Goal: Task Accomplishment & Management: Complete application form

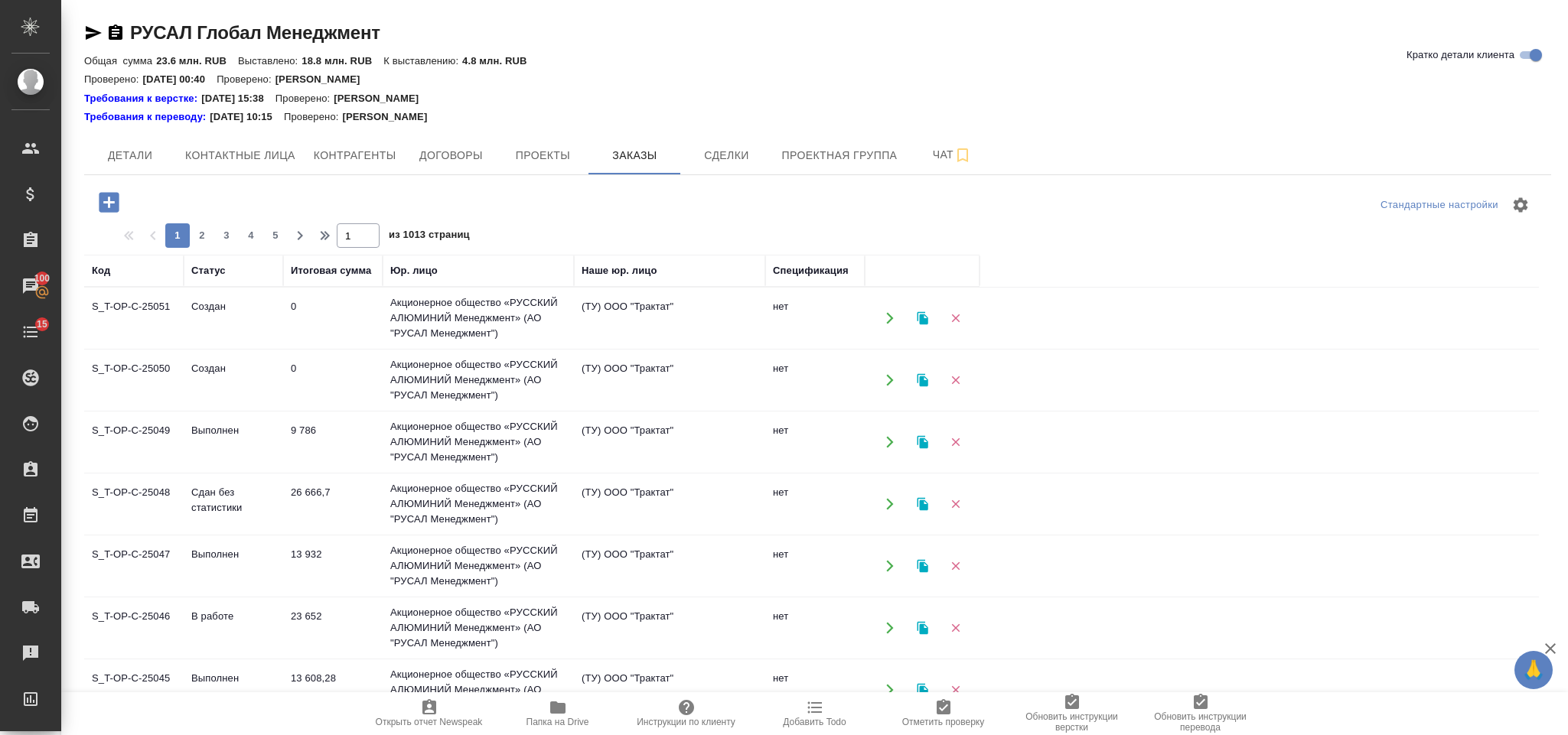
scroll to position [101, 0]
click at [115, 209] on icon "button" at bounding box center [109, 202] width 20 height 20
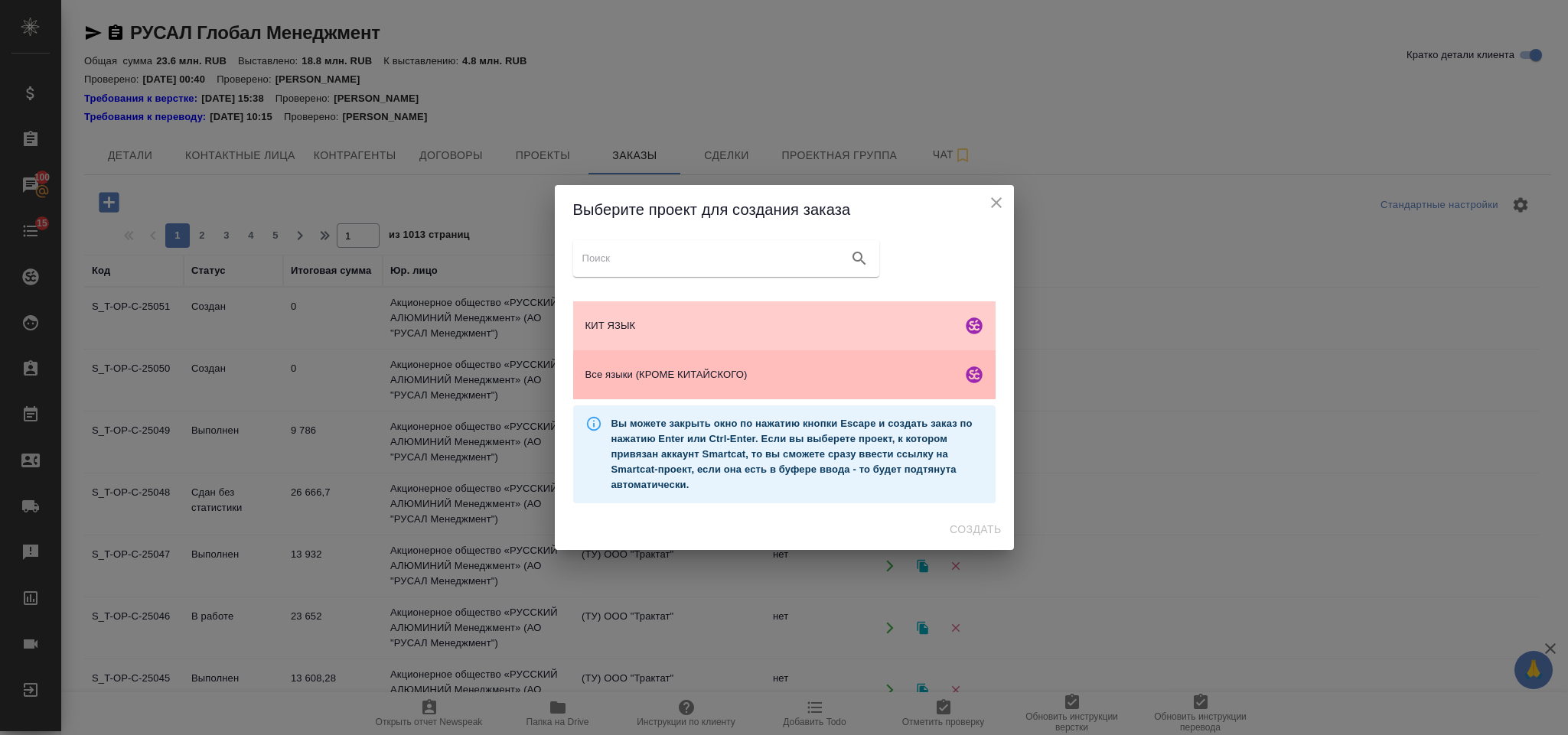
click at [788, 369] on span "Все языки (КРОМЕ КИТАЙСКОГО)" at bounding box center [770, 375] width 370 height 16
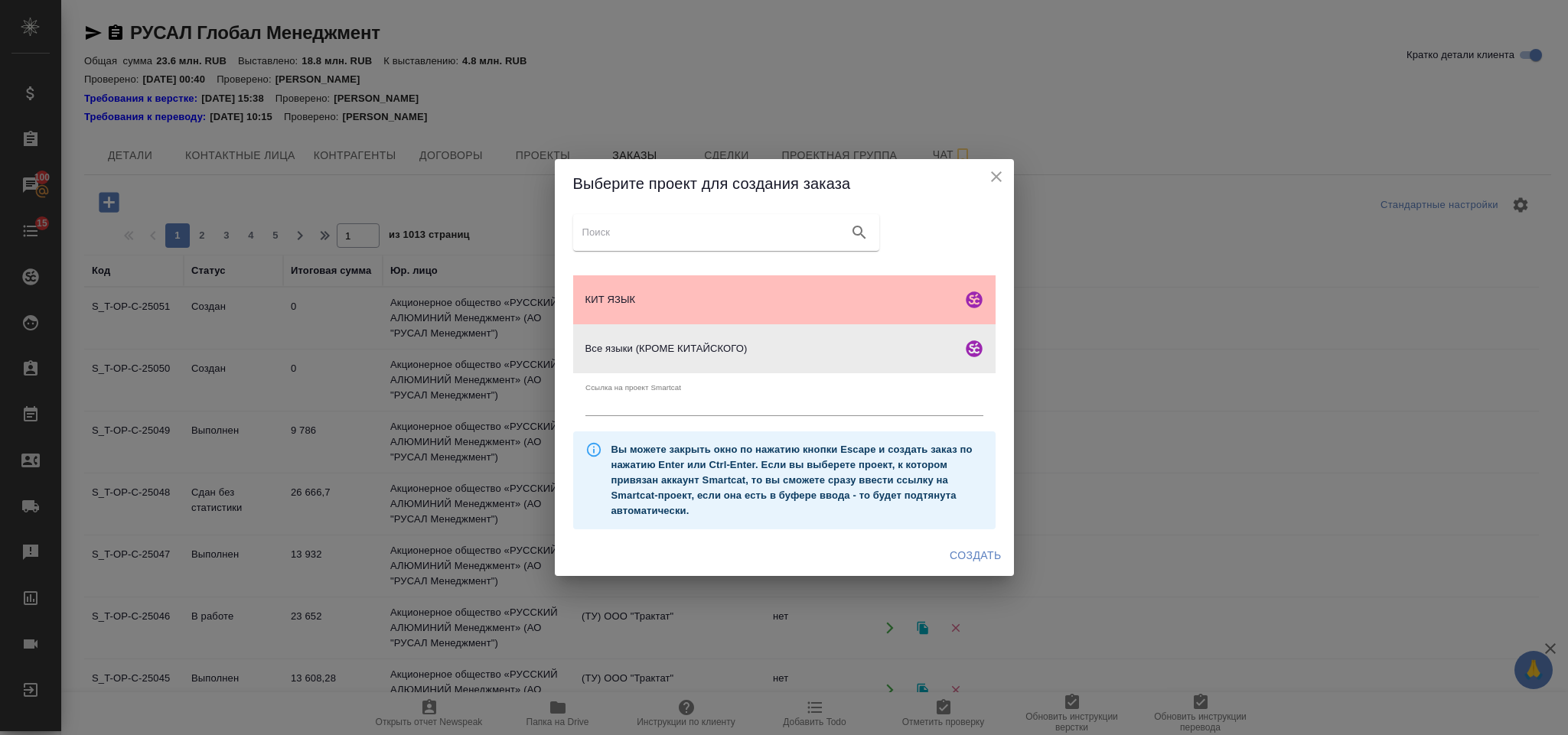
click at [869, 302] on span "КИТ ЯЗЫК" at bounding box center [770, 300] width 370 height 16
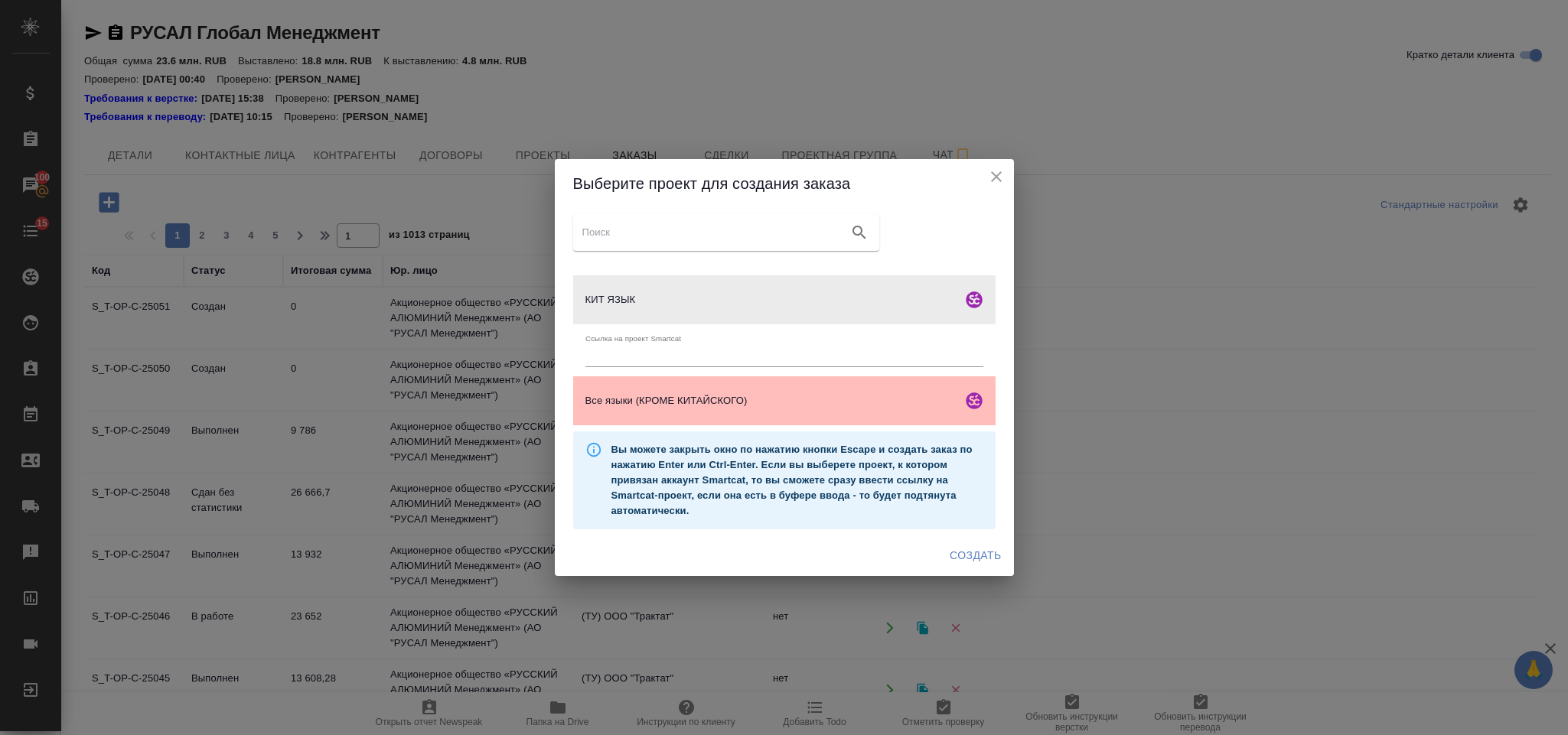
click at [928, 387] on div "Все языки (КРОМЕ КИТАЙСКОГО)" at bounding box center [784, 401] width 423 height 49
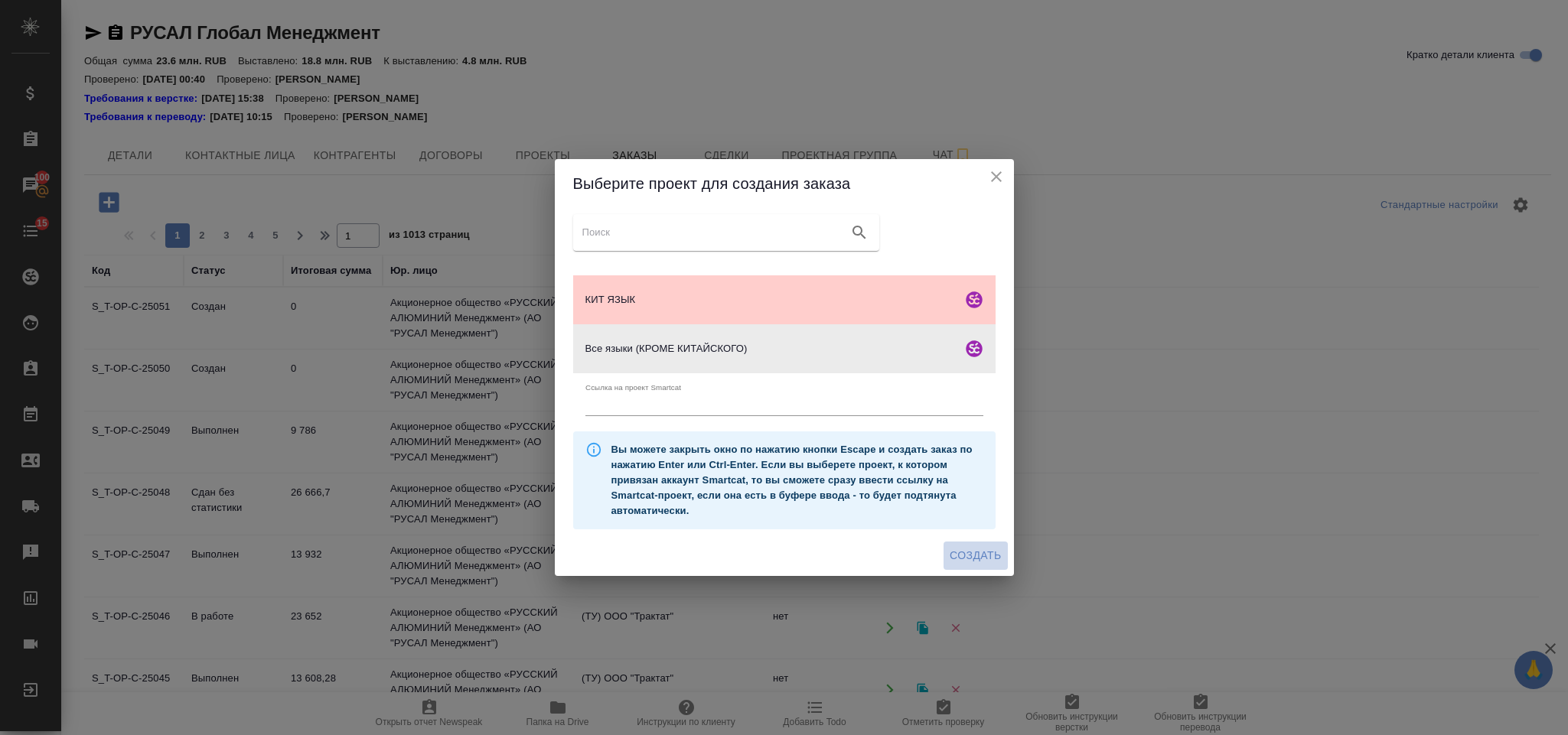
click at [978, 553] on span "Создать" at bounding box center [975, 556] width 51 height 19
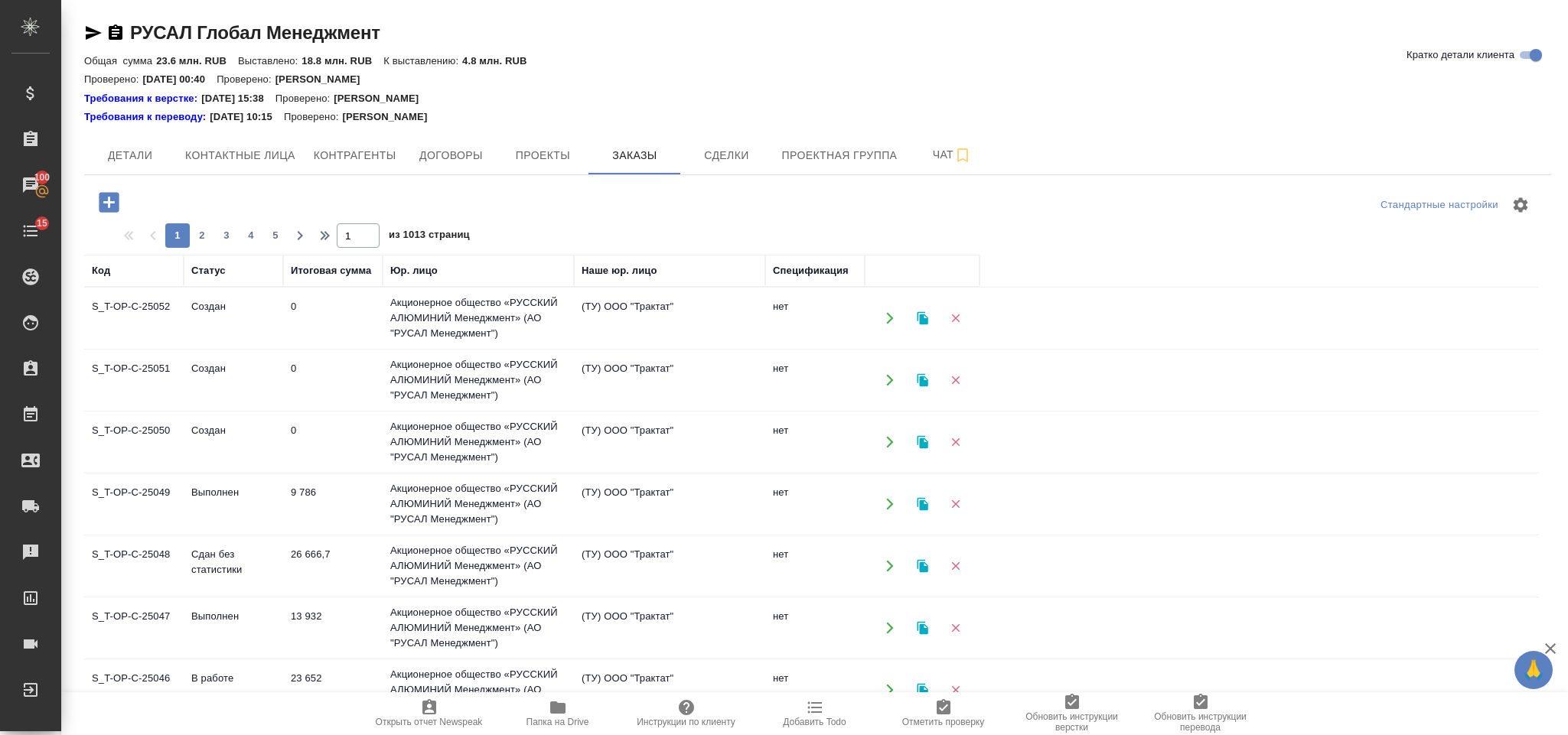
click at [118, 203] on icon "button" at bounding box center [109, 202] width 20 height 20
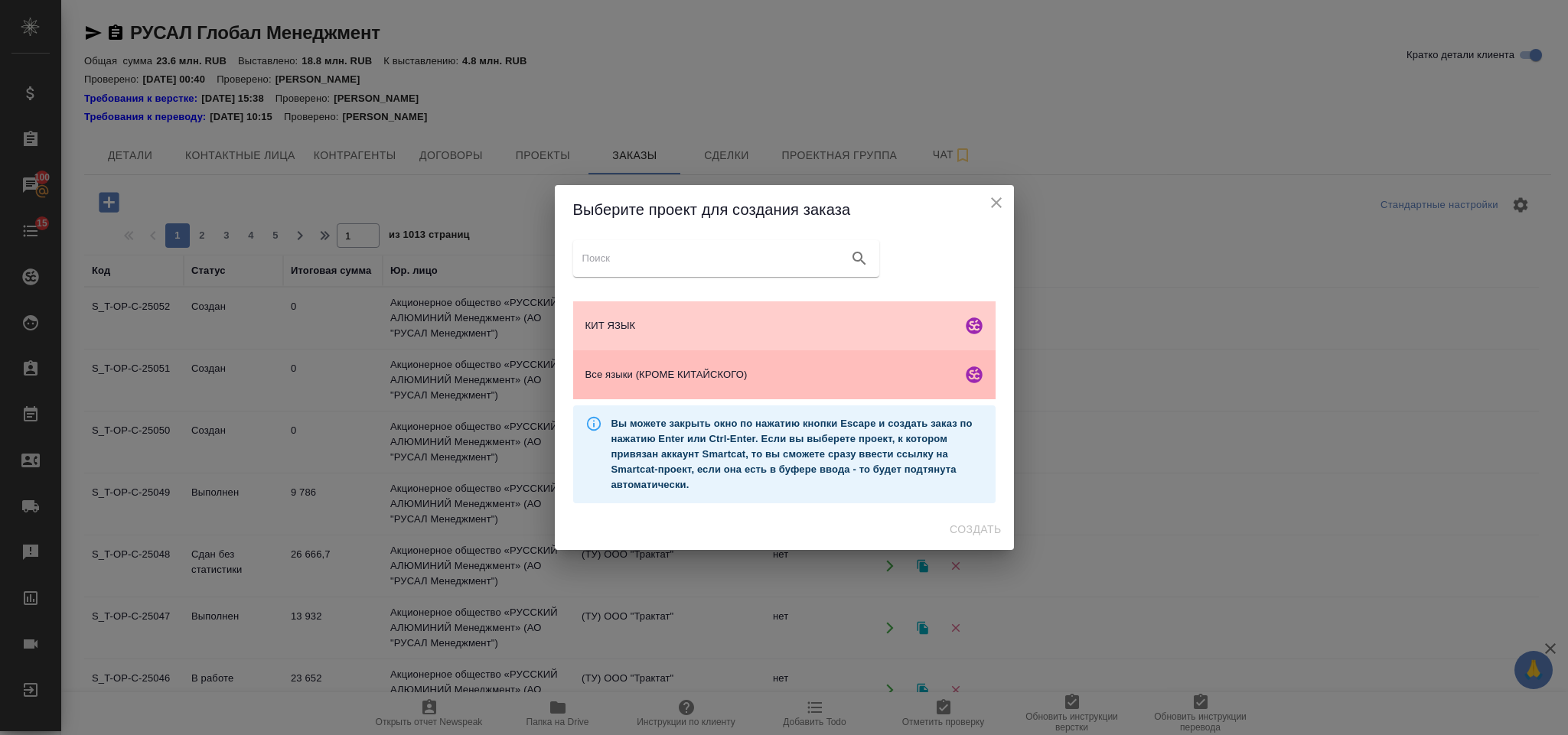
click at [630, 381] on span "Все языки (КРОМЕ КИТАЙСКОГО)" at bounding box center [770, 375] width 370 height 16
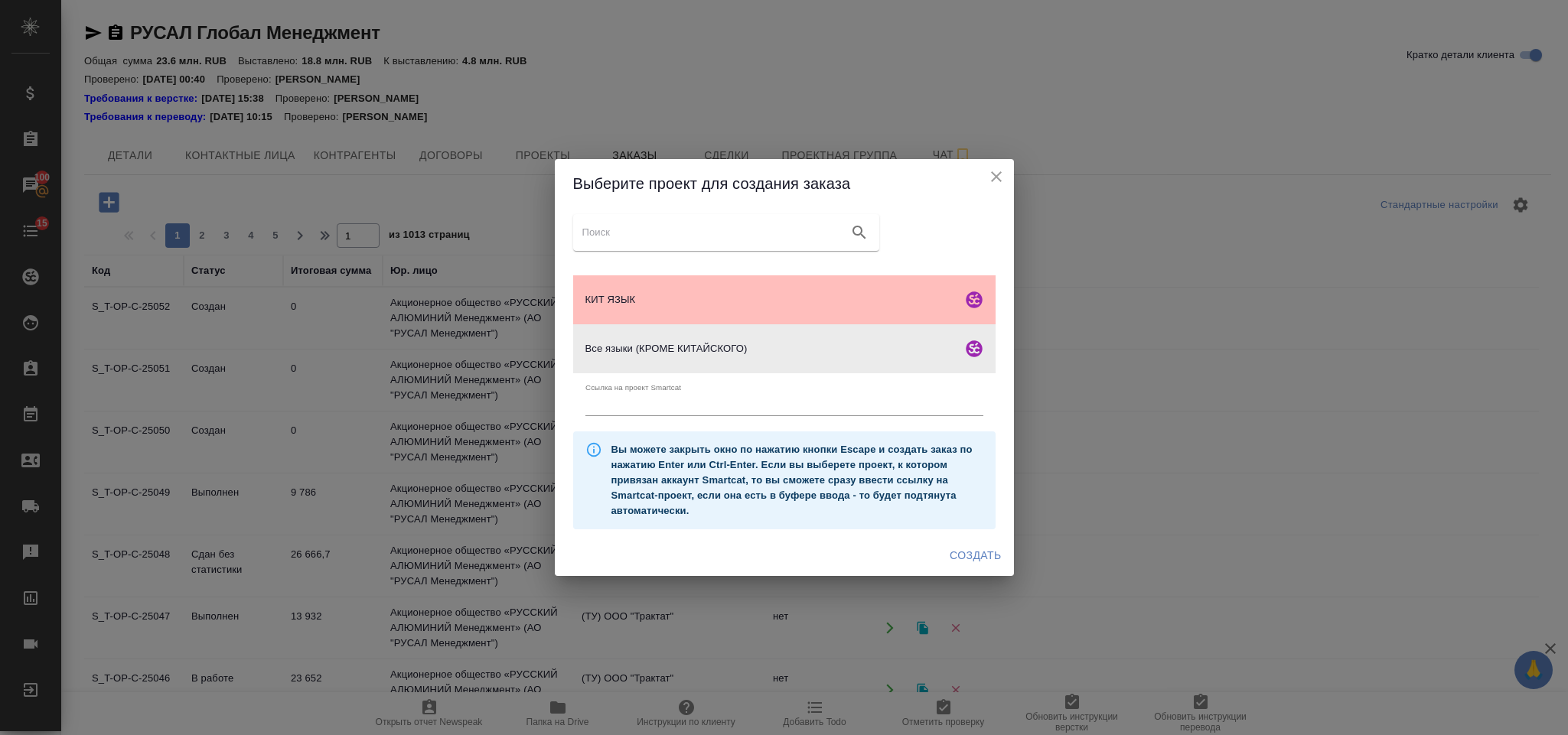
click at [856, 287] on div "КИТ ЯЗЫК" at bounding box center [784, 299] width 423 height 49
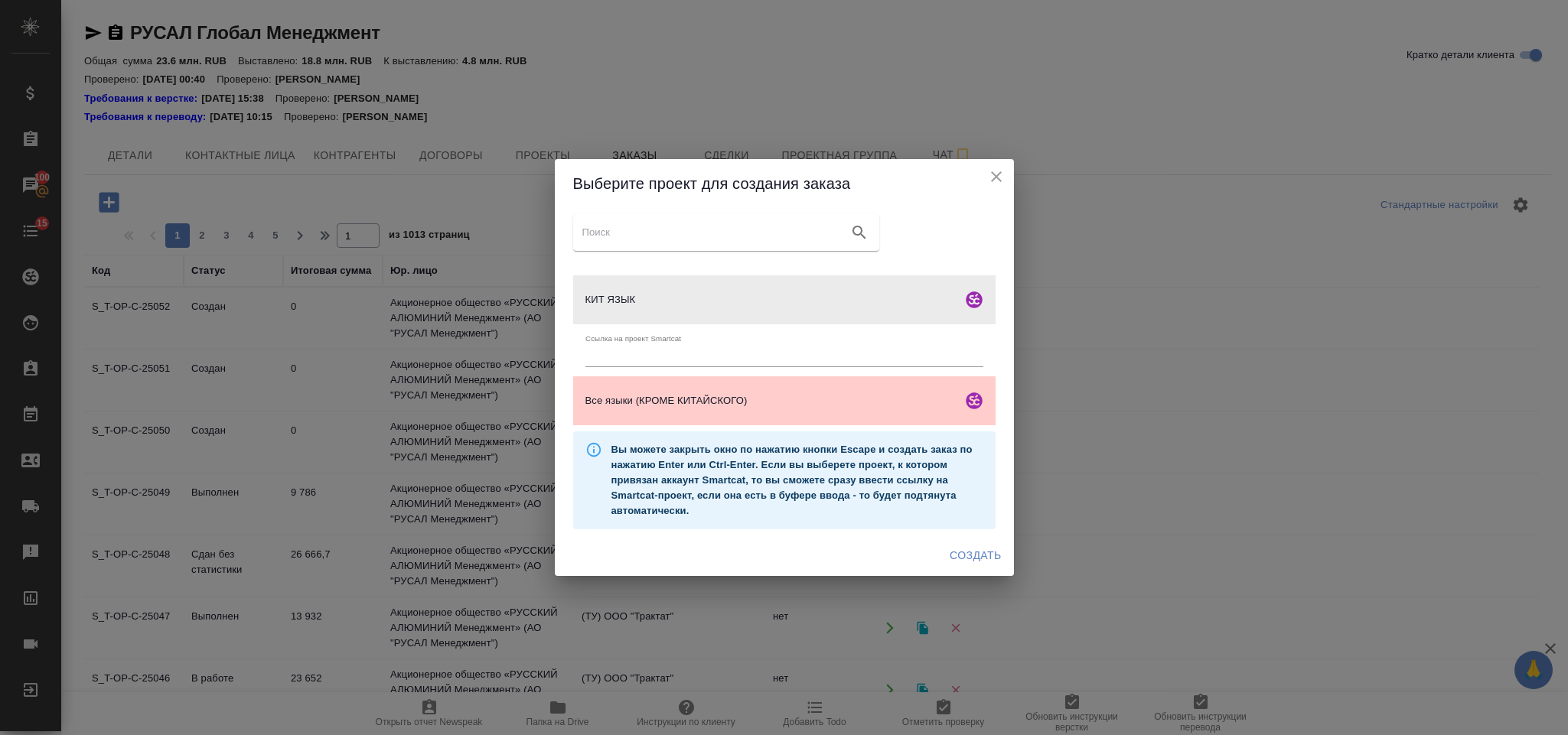
click at [969, 555] on span "Создать" at bounding box center [975, 556] width 51 height 19
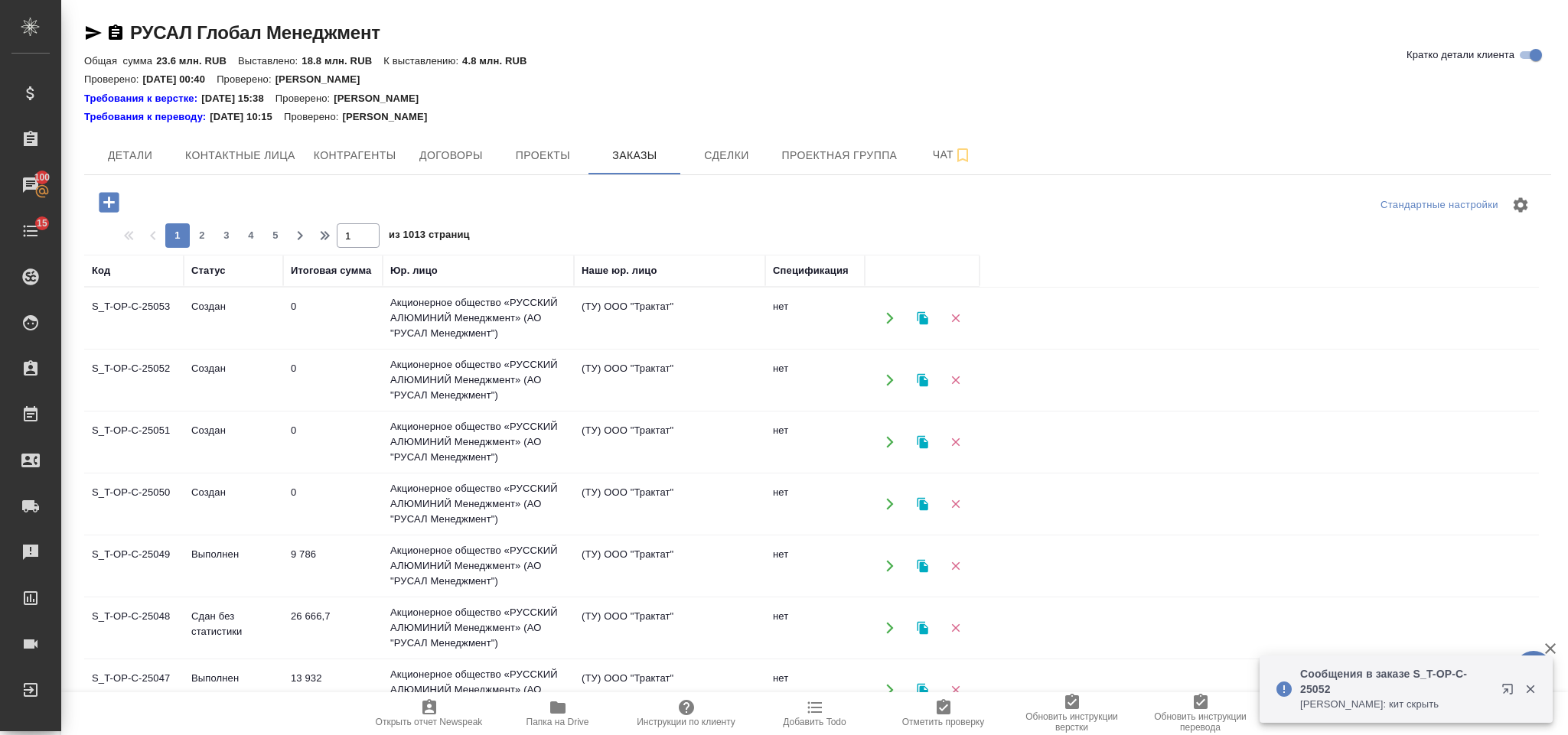
click at [112, 210] on icon "button" at bounding box center [109, 202] width 20 height 20
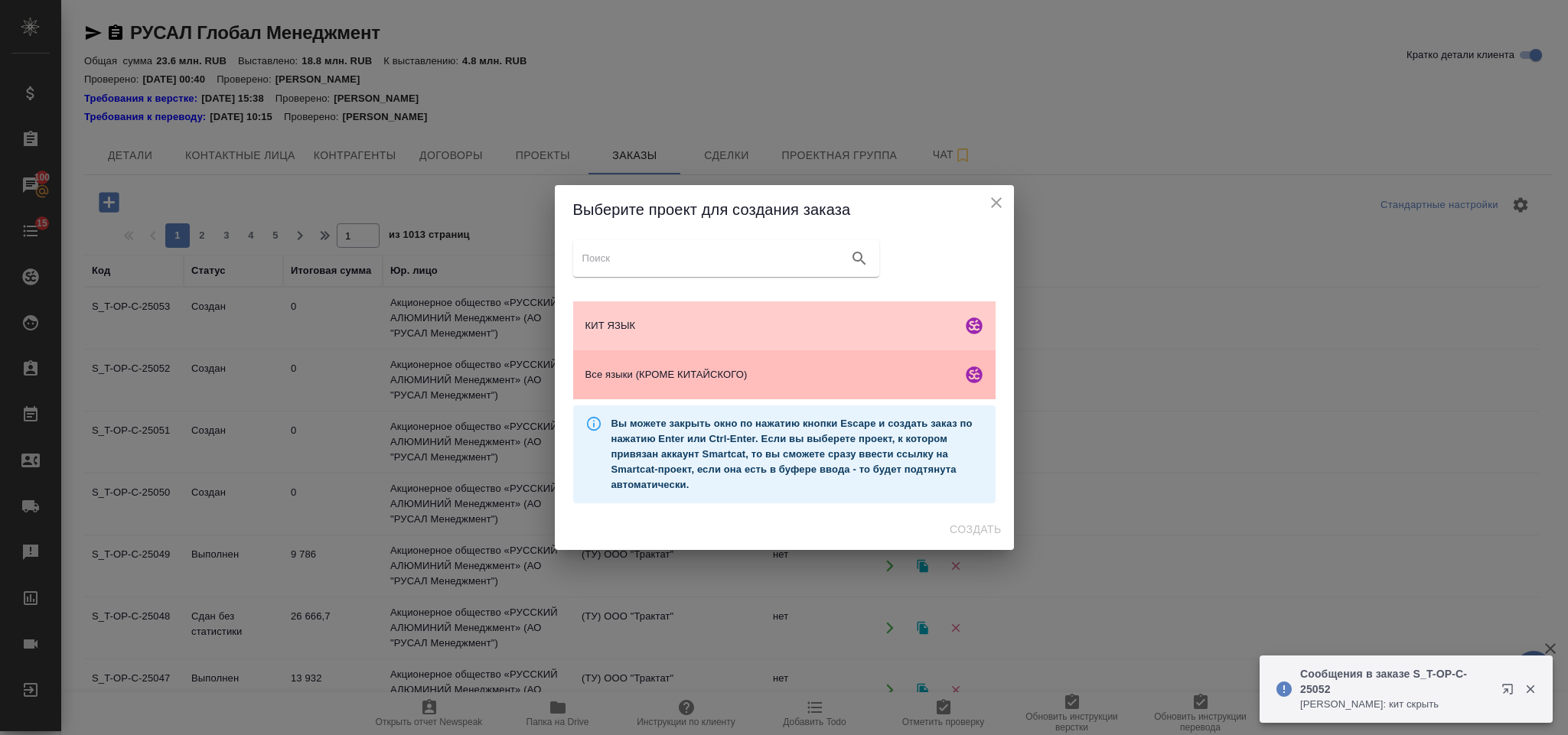
click at [691, 383] on div "Все языки (КРОМЕ КИТАЙСКОГО)" at bounding box center [784, 374] width 423 height 49
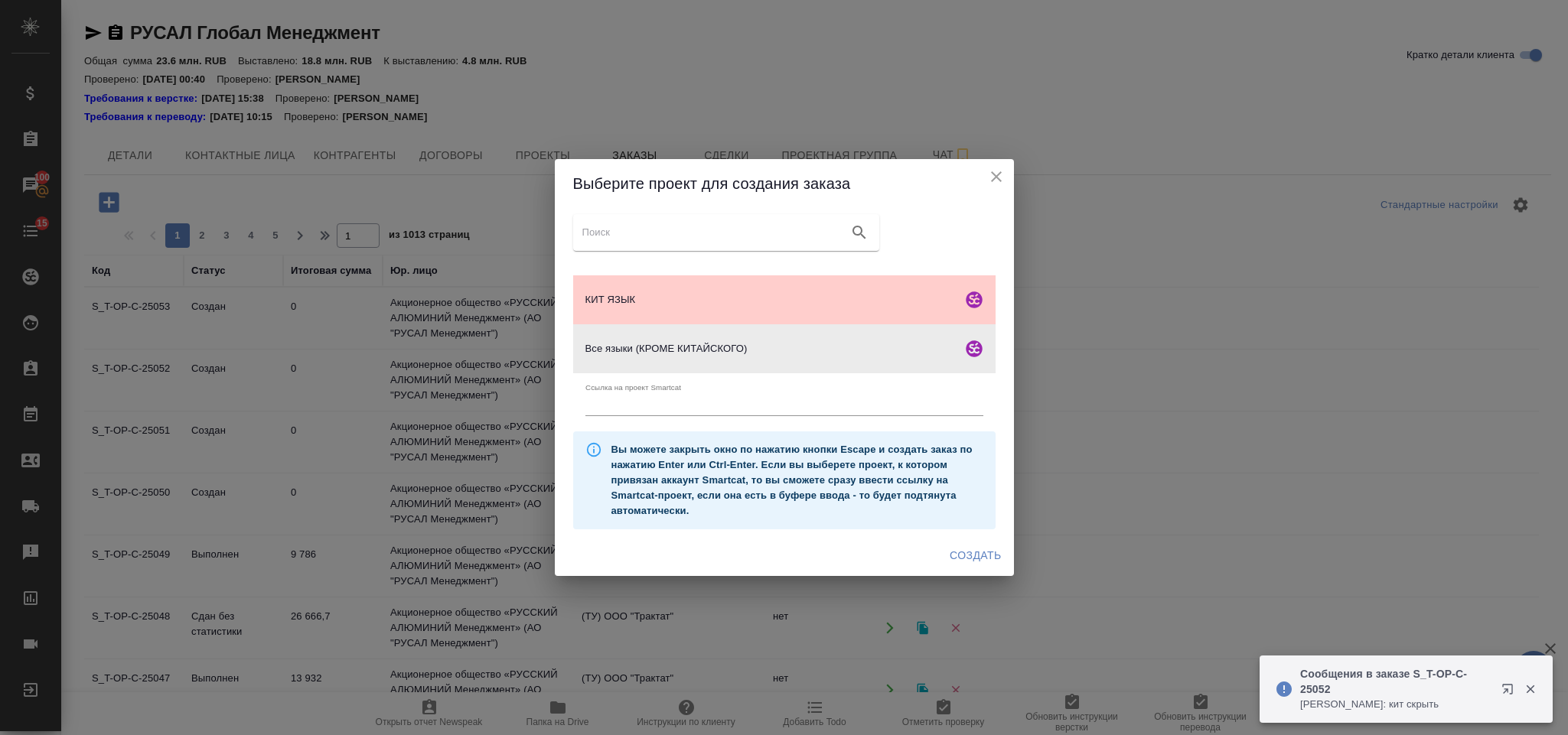
click at [956, 560] on span "Создать" at bounding box center [975, 556] width 51 height 19
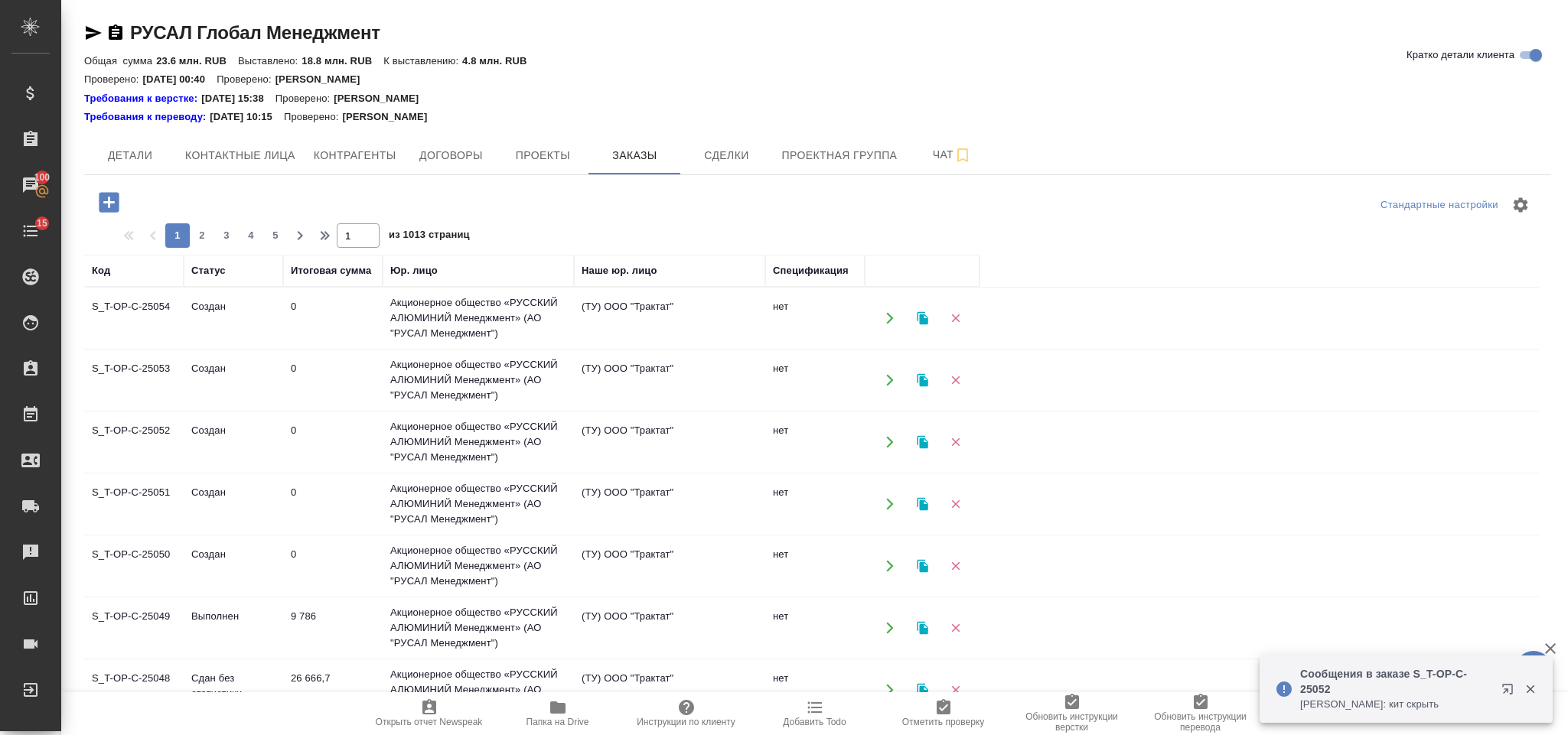
click at [99, 191] on icon "button" at bounding box center [109, 202] width 27 height 27
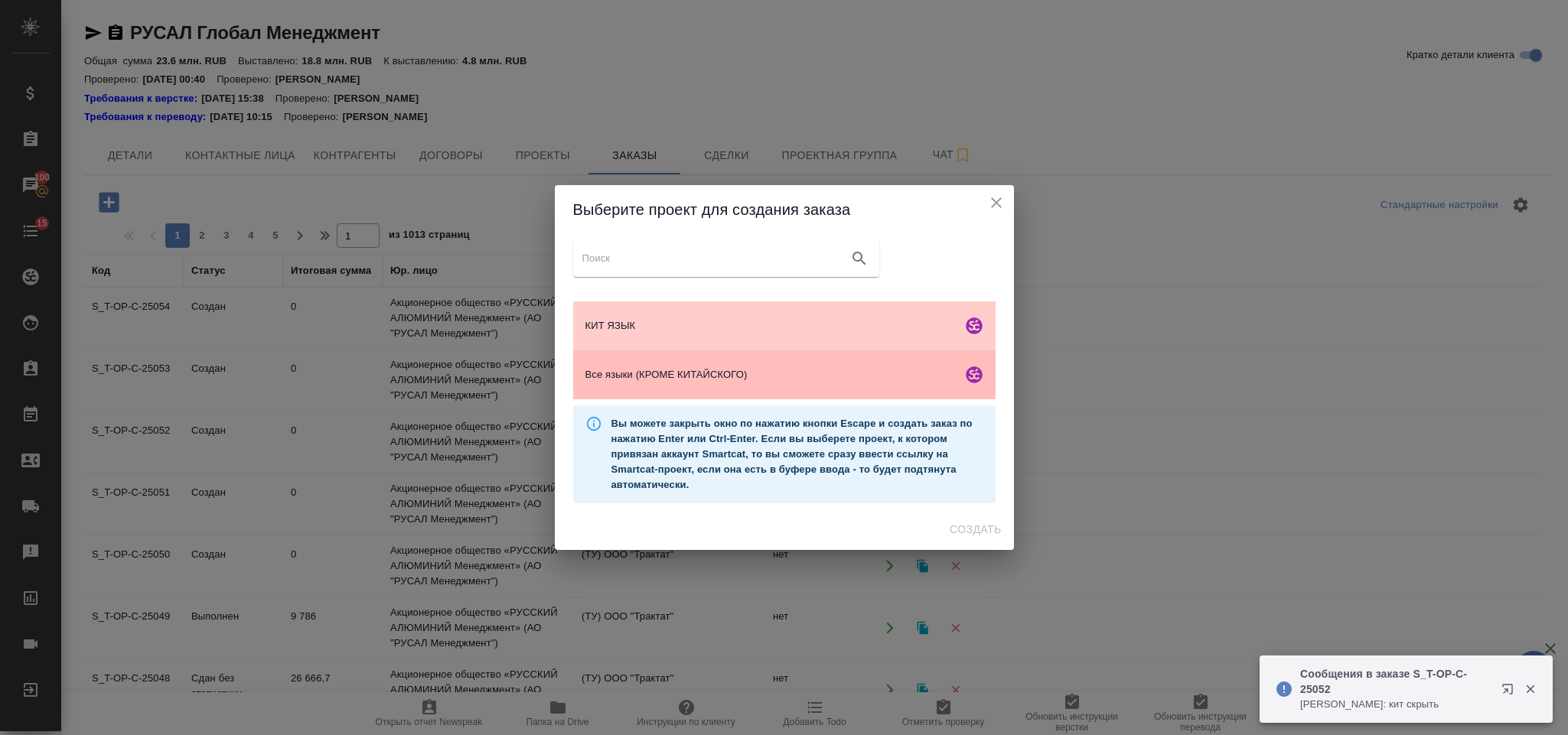
click at [707, 369] on span "Все языки (КРОМЕ КИТАЙСКОГО)" at bounding box center [770, 375] width 370 height 16
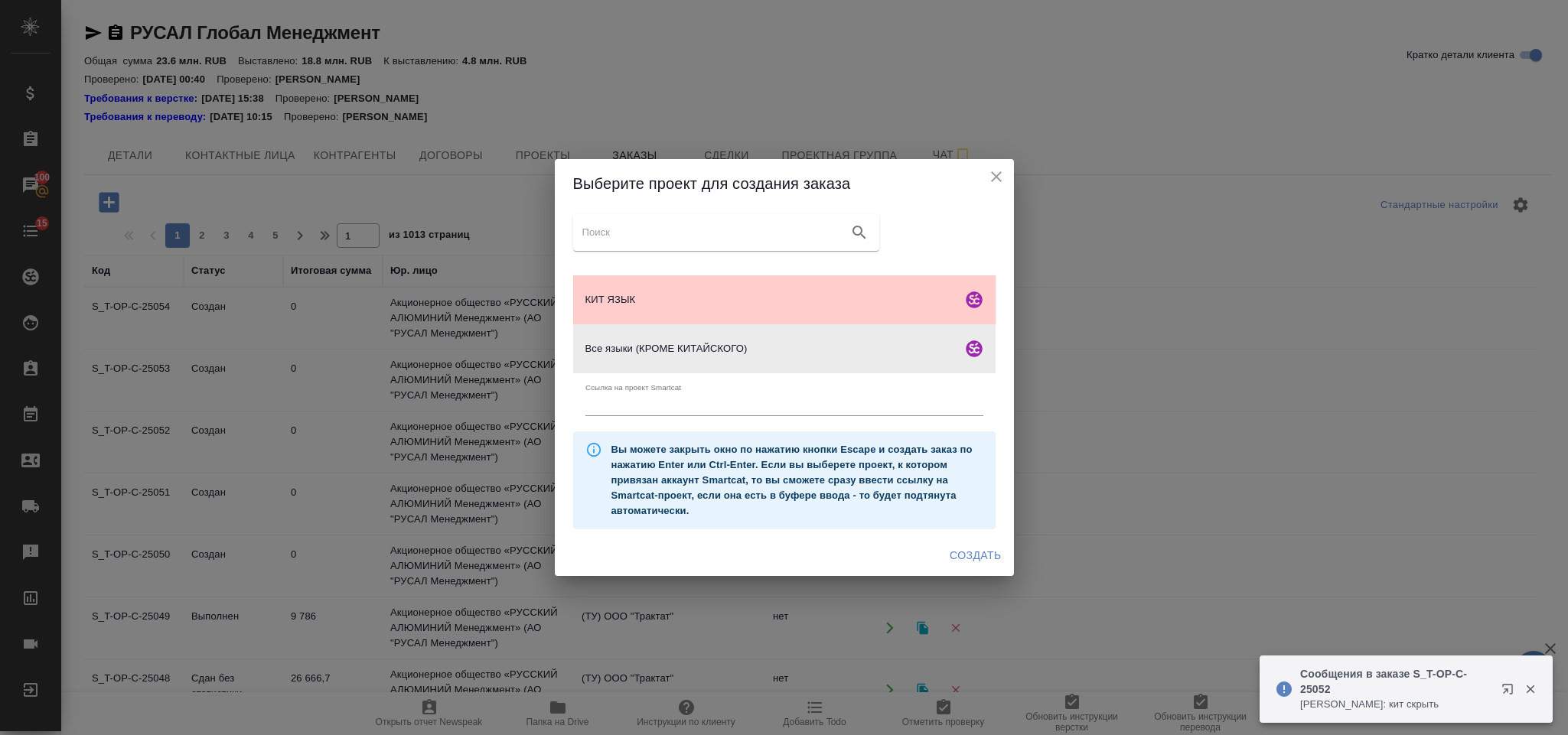
click at [966, 562] on span "Создать" at bounding box center [975, 556] width 51 height 19
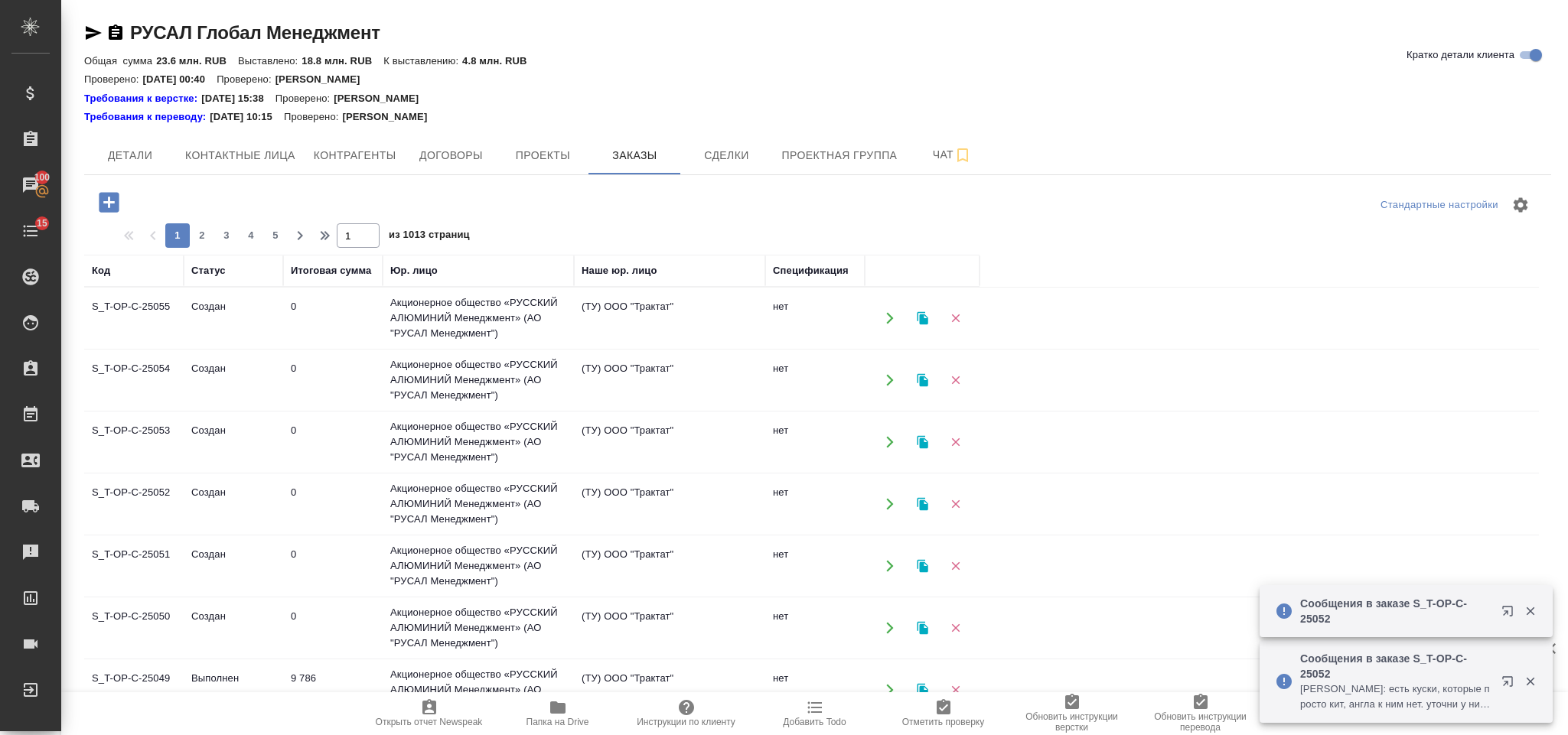
click at [104, 195] on icon "button" at bounding box center [109, 202] width 20 height 20
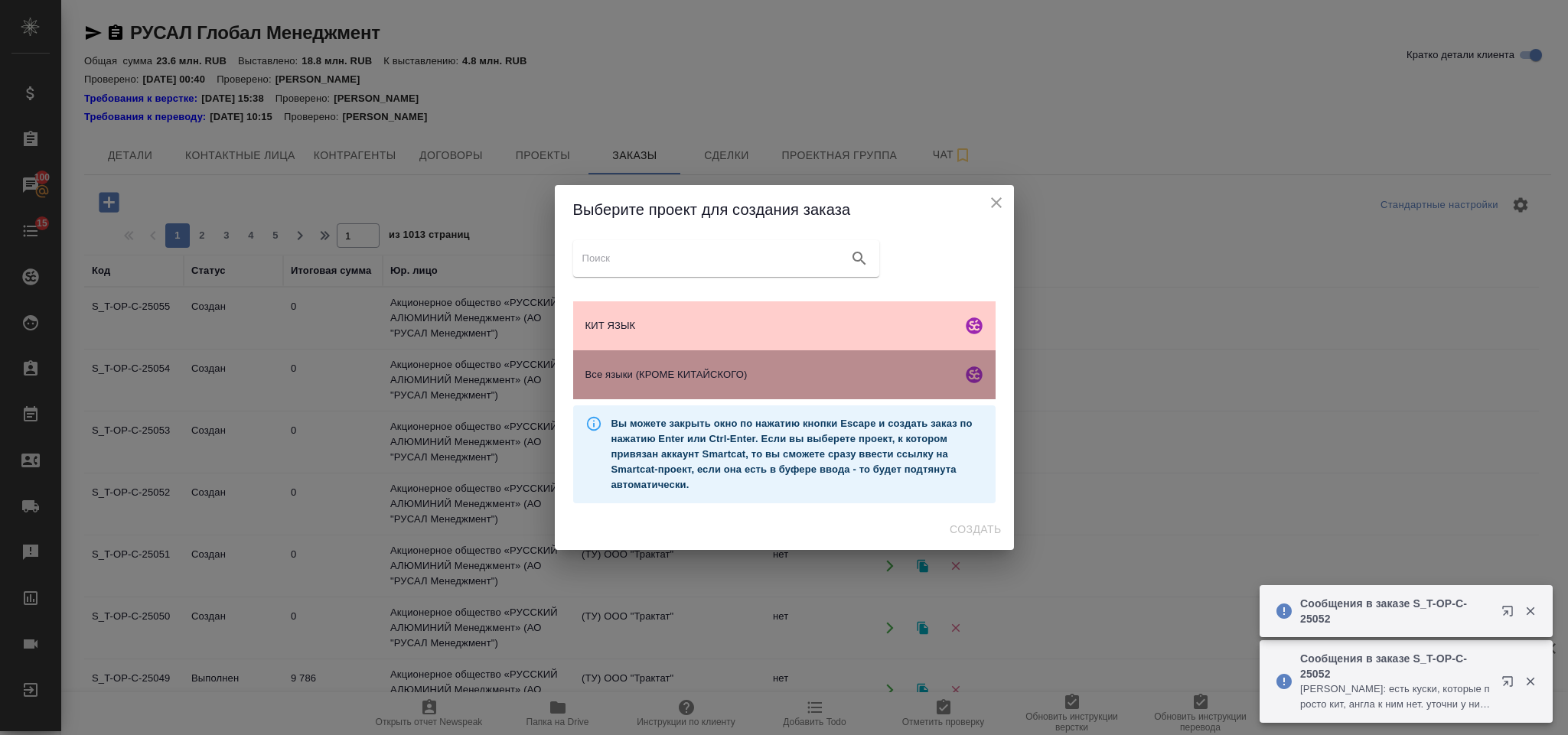
click at [654, 362] on div "Все языки (КРОМЕ КИТАЙСКОГО)" at bounding box center [784, 374] width 423 height 49
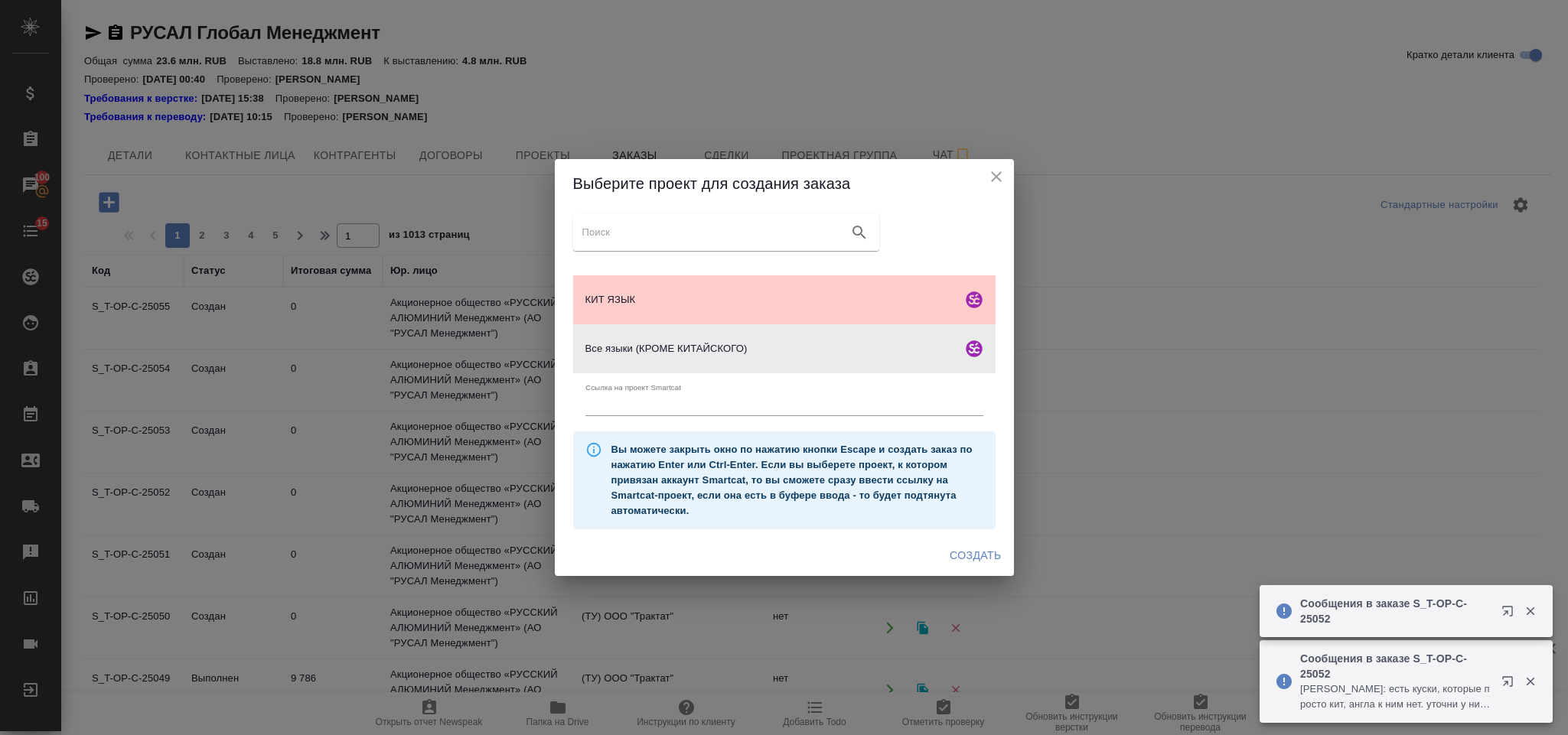
click at [957, 547] on span "Создать" at bounding box center [975, 556] width 51 height 19
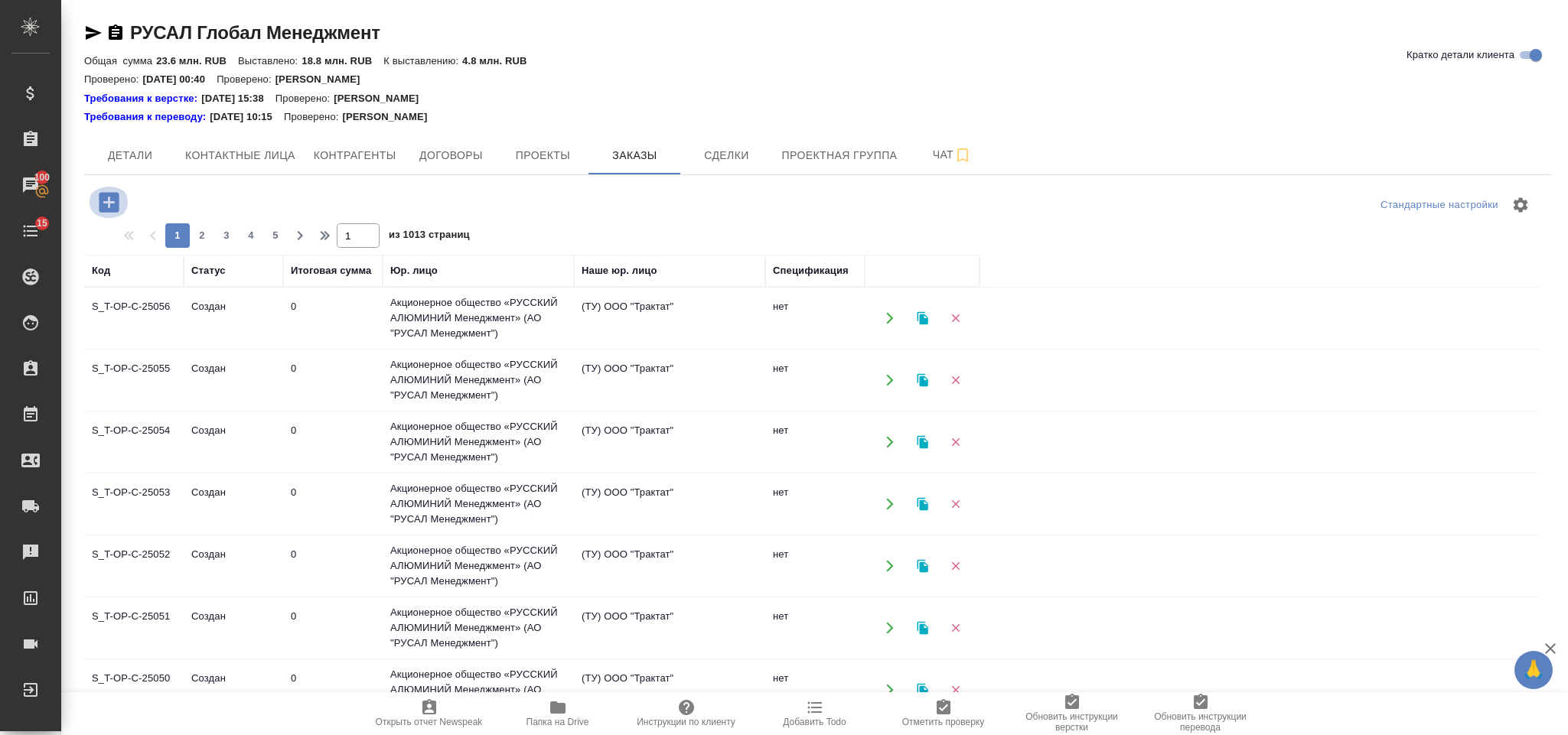
click at [124, 200] on button "button" at bounding box center [109, 202] width 42 height 31
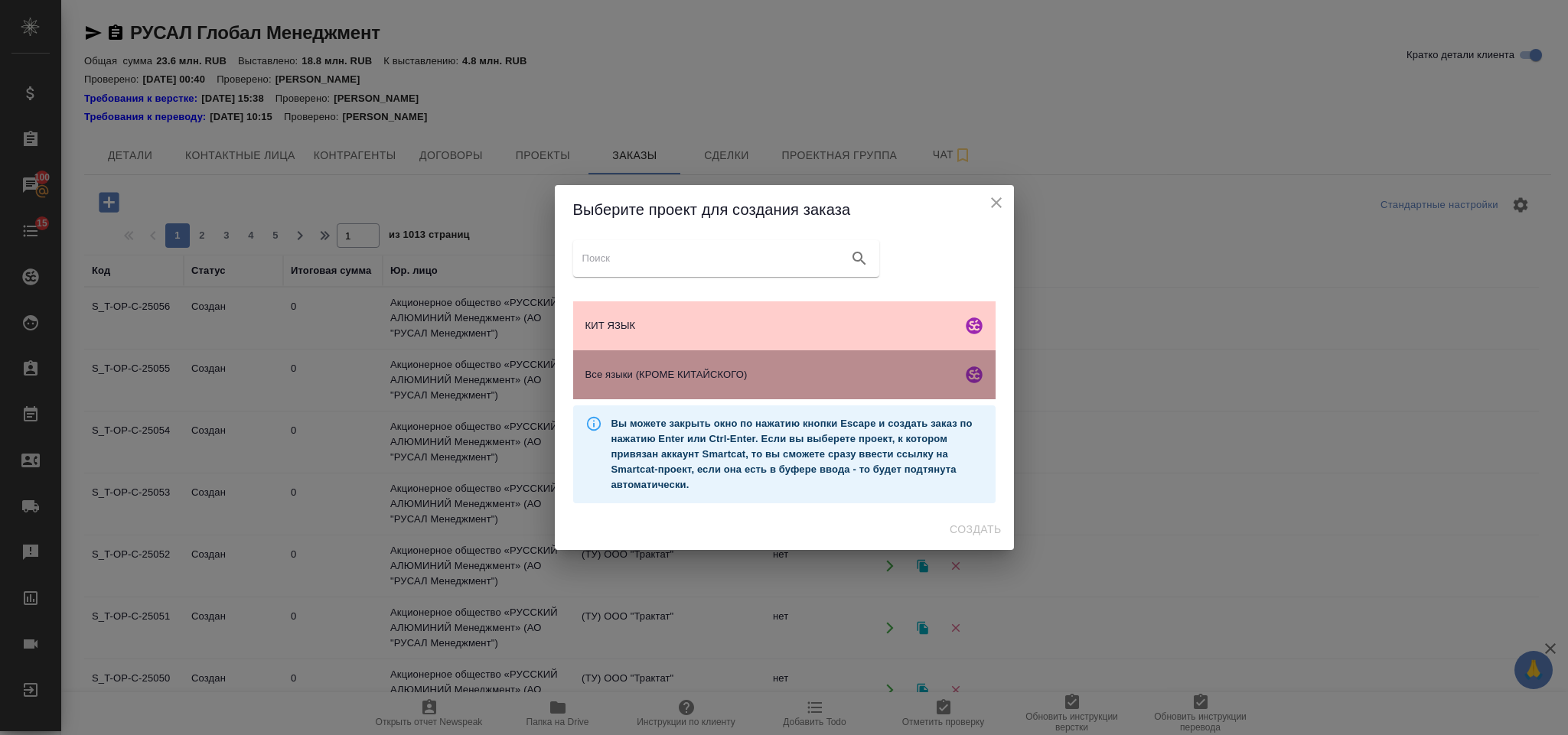
click at [724, 380] on span "Все языки (КРОМЕ КИТАЙСКОГО)" at bounding box center [770, 375] width 370 height 16
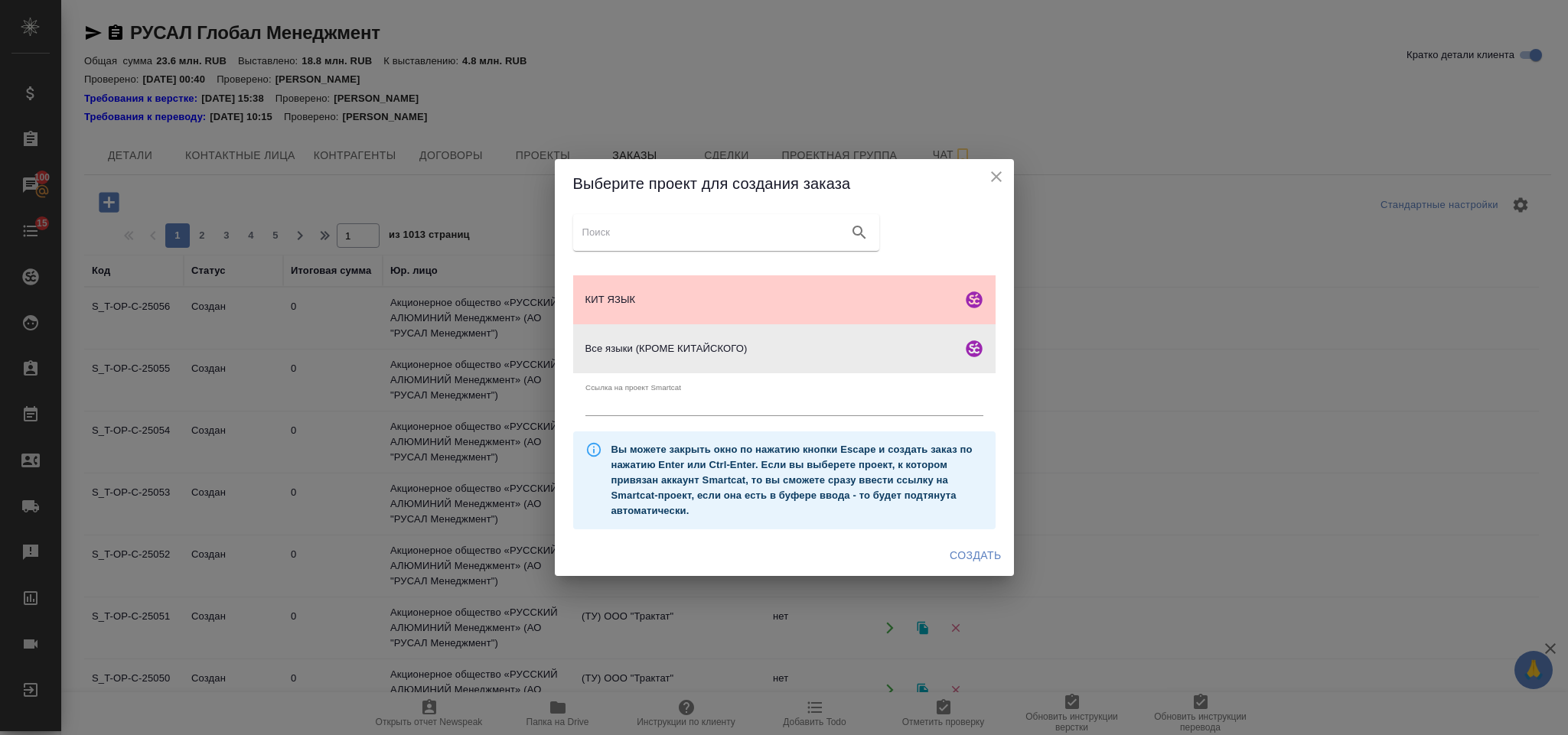
click at [978, 562] on span "Создать" at bounding box center [975, 556] width 51 height 19
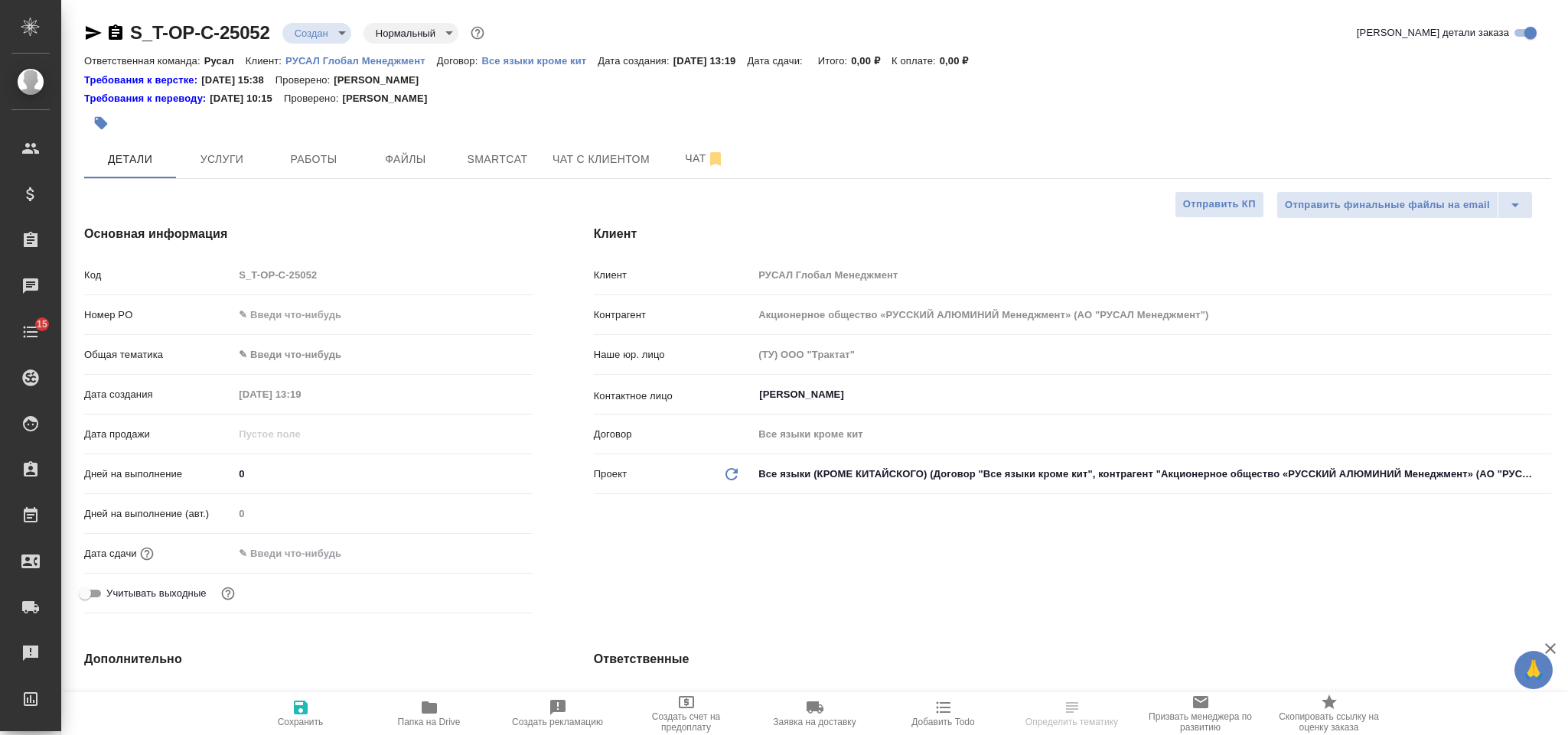
select select "RU"
click at [327, 316] on div ".cls-1 fill:#fff; AWATERA [PERSON_NAME] Спецификации Заказы 100 Чаты 15 Todo Пр…" at bounding box center [784, 367] width 1568 height 735
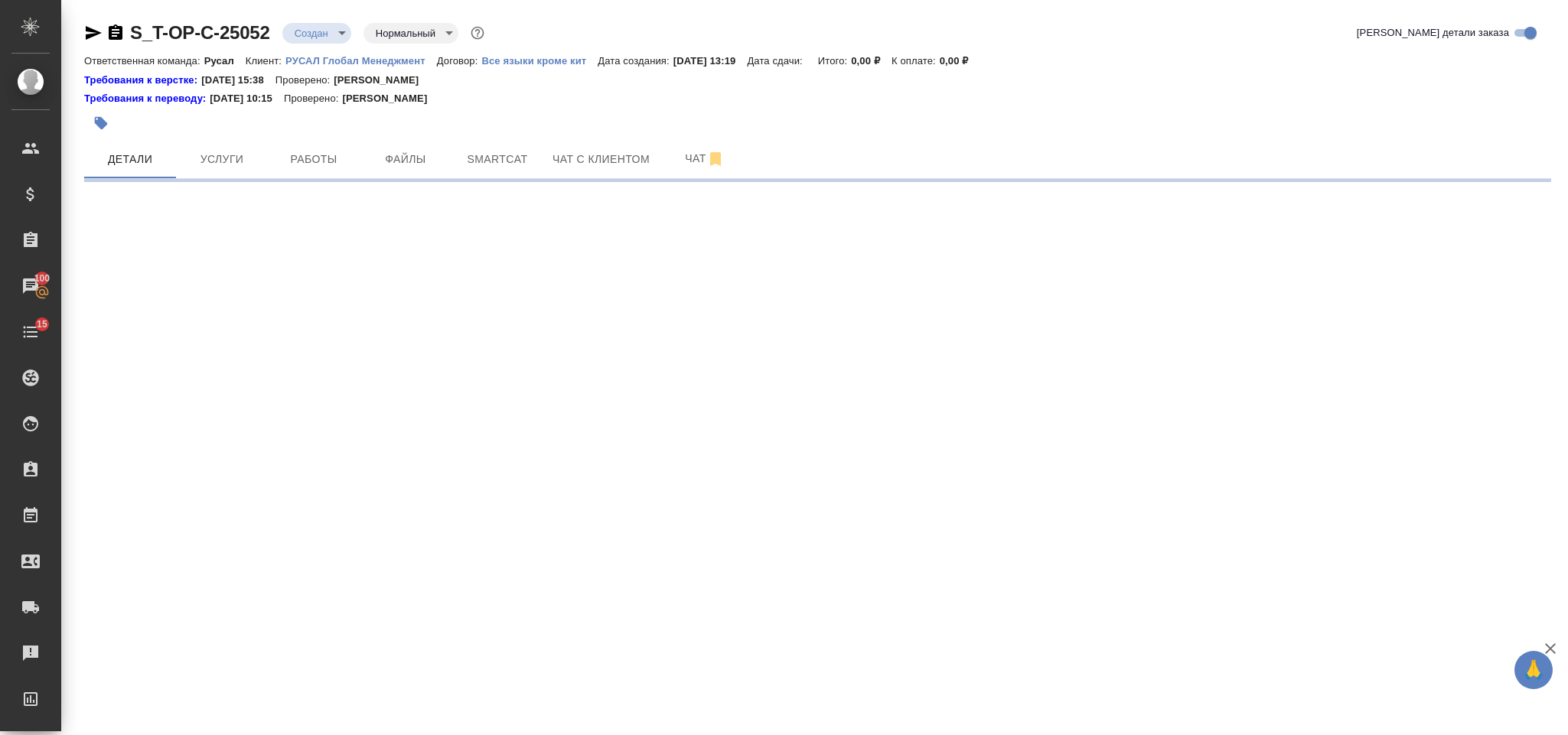
select select "RU"
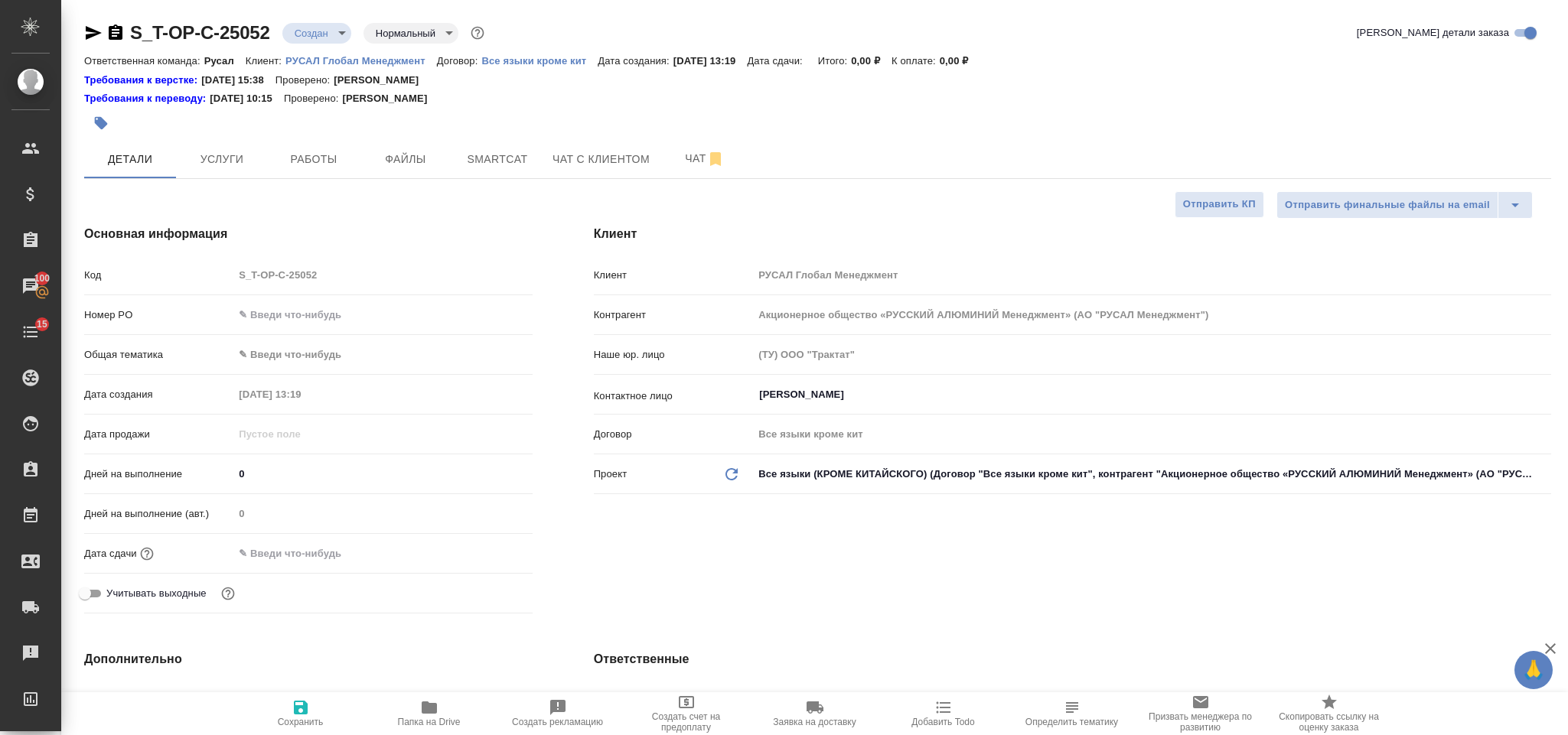
type textarea "x"
click at [321, 319] on input "text" at bounding box center [382, 315] width 299 height 22
click at [308, 319] on input "text" at bounding box center [382, 315] width 297 height 22
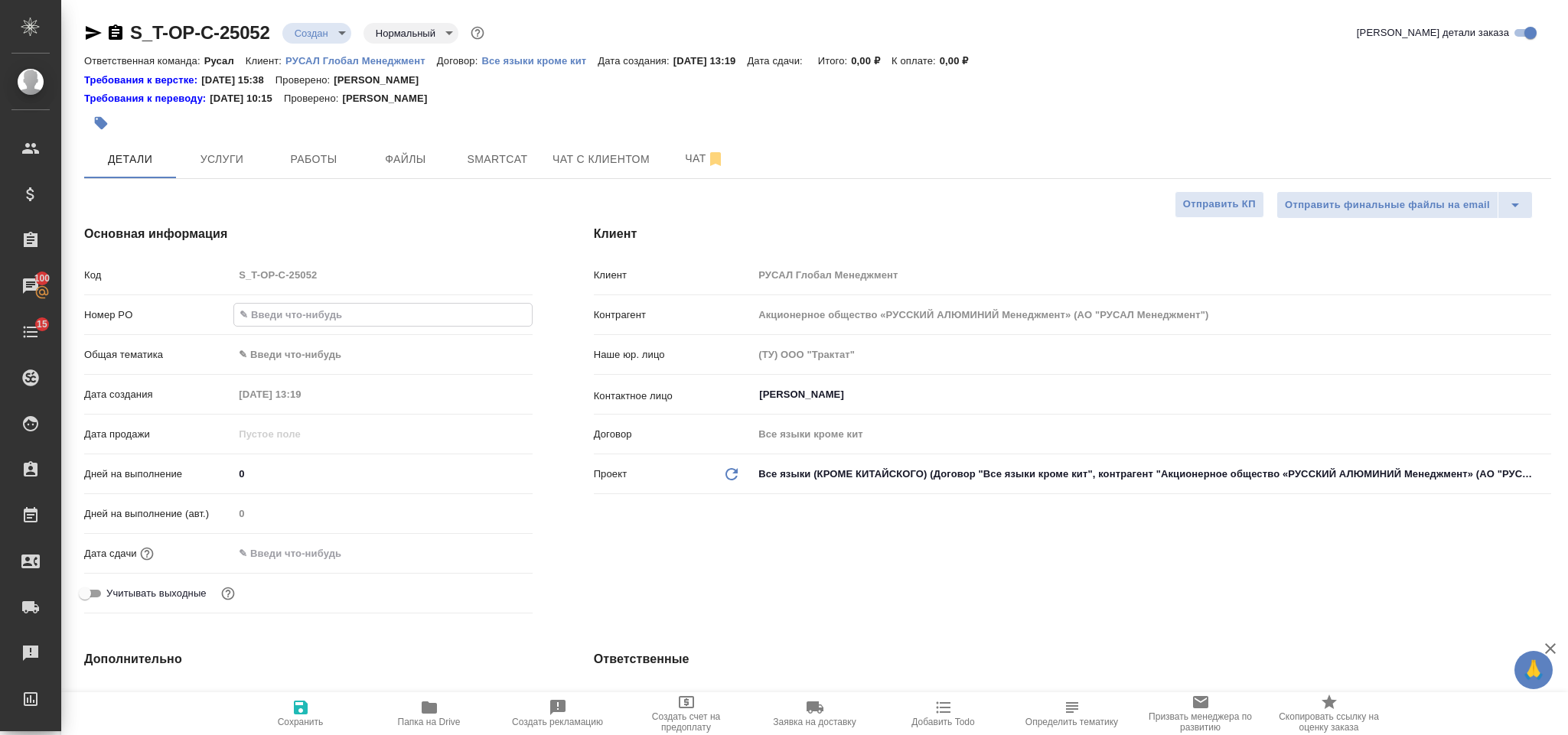
paste input "Т-ОП-С-46673"
type input "Т-ОП-С-46673"
type textarea "x"
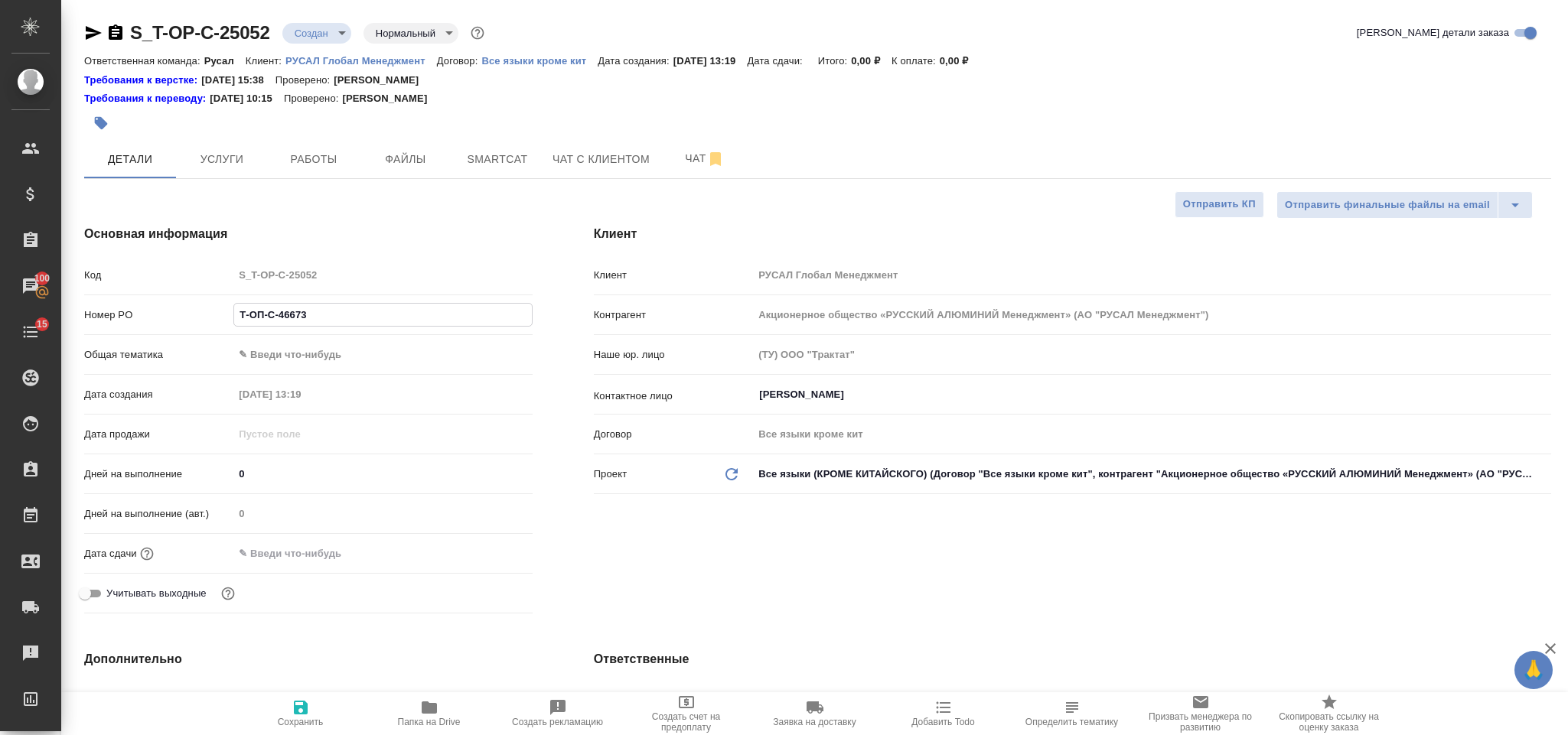
type input "Т-ОП-С-46673"
click at [297, 349] on body "🙏 .cls-1 fill:#fff; AWATERA [PERSON_NAME] Спецификации Заказы 100 Чаты 15 Todo …" at bounding box center [784, 367] width 1568 height 735
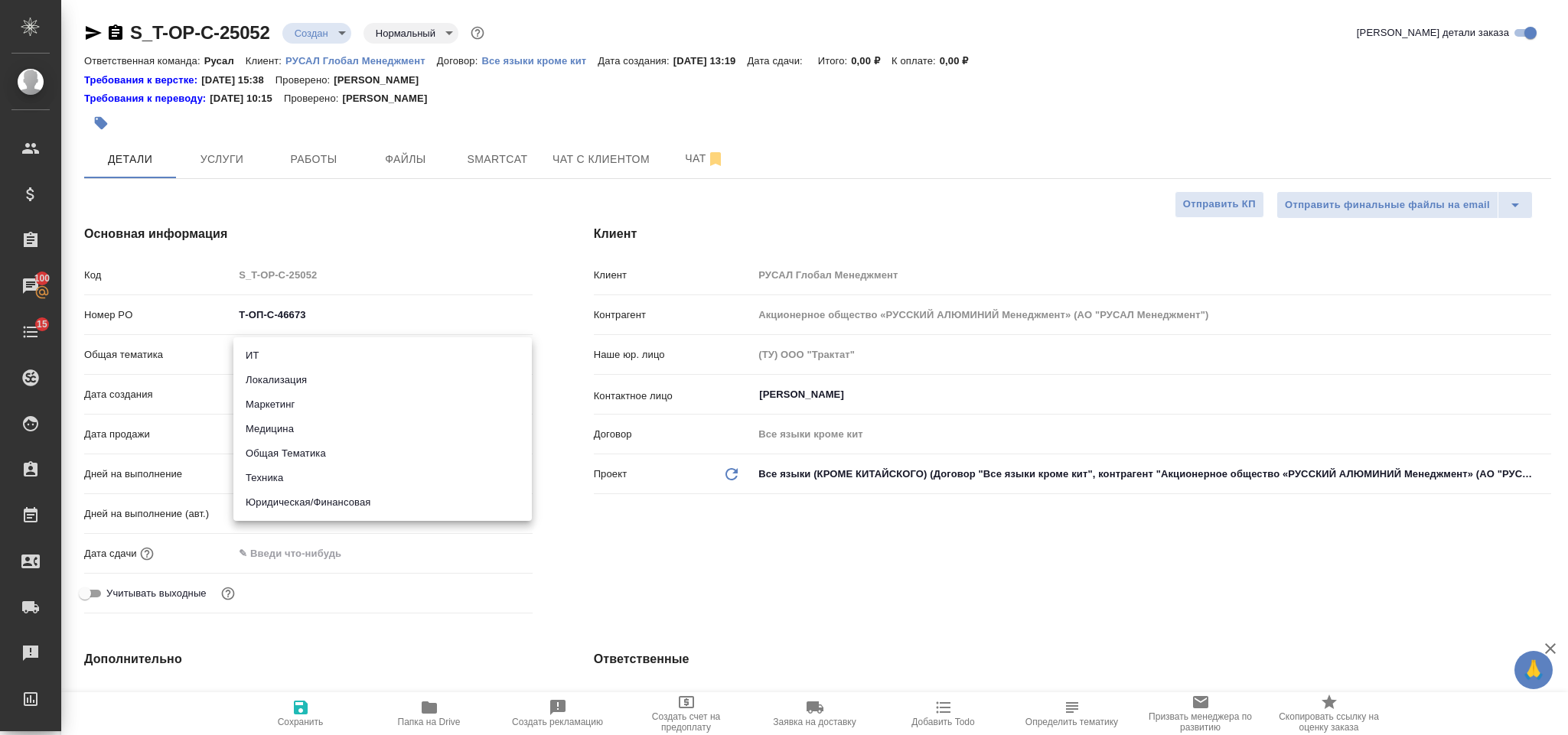
click at [299, 477] on li "Техника" at bounding box center [382, 478] width 299 height 24
type input "tech"
type textarea "x"
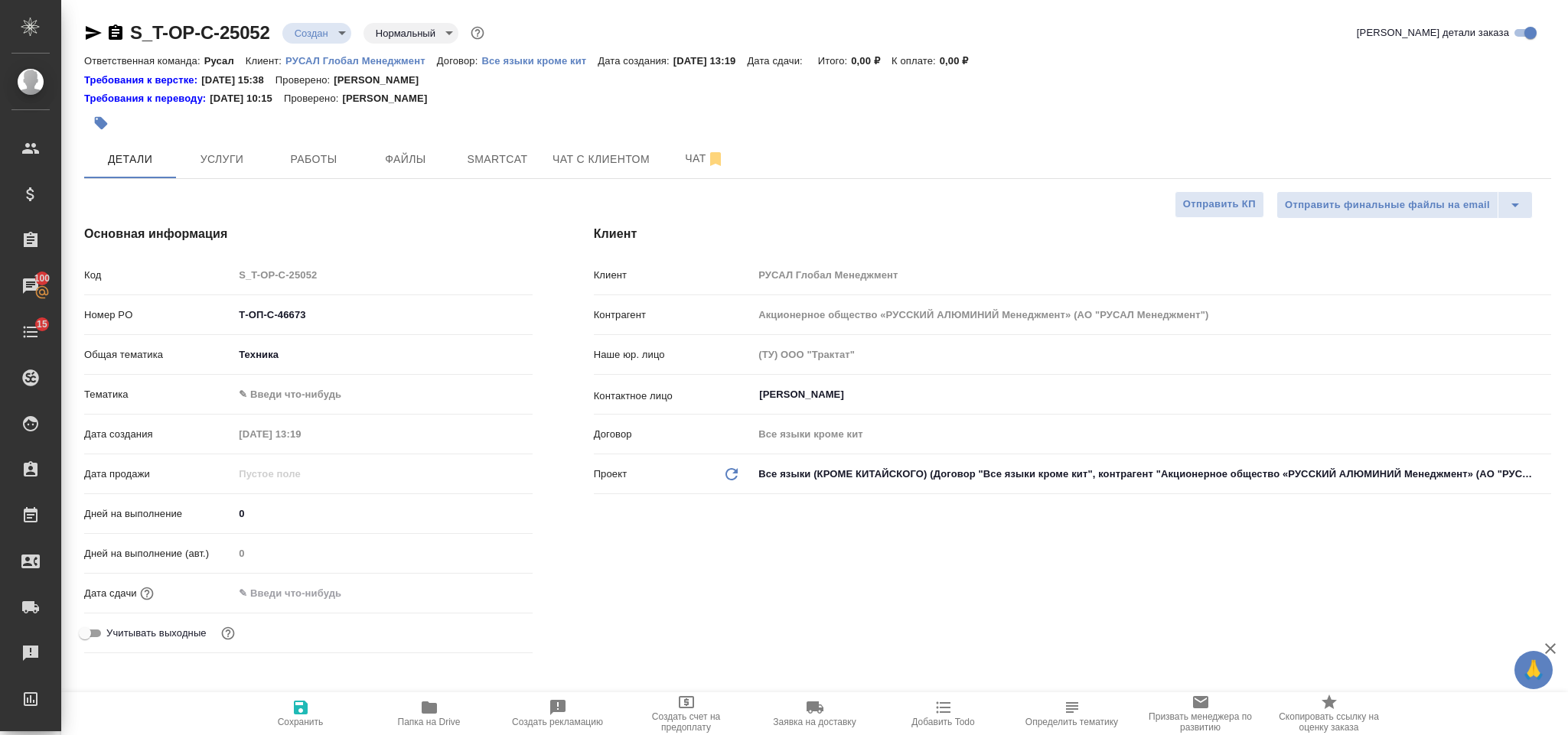
click at [295, 394] on body "🙏 .cls-1 fill:#fff; AWATERA Gorlenko Yuliua Клиенты Спецификации Заказы 100 Чат…" at bounding box center [784, 367] width 1568 height 735
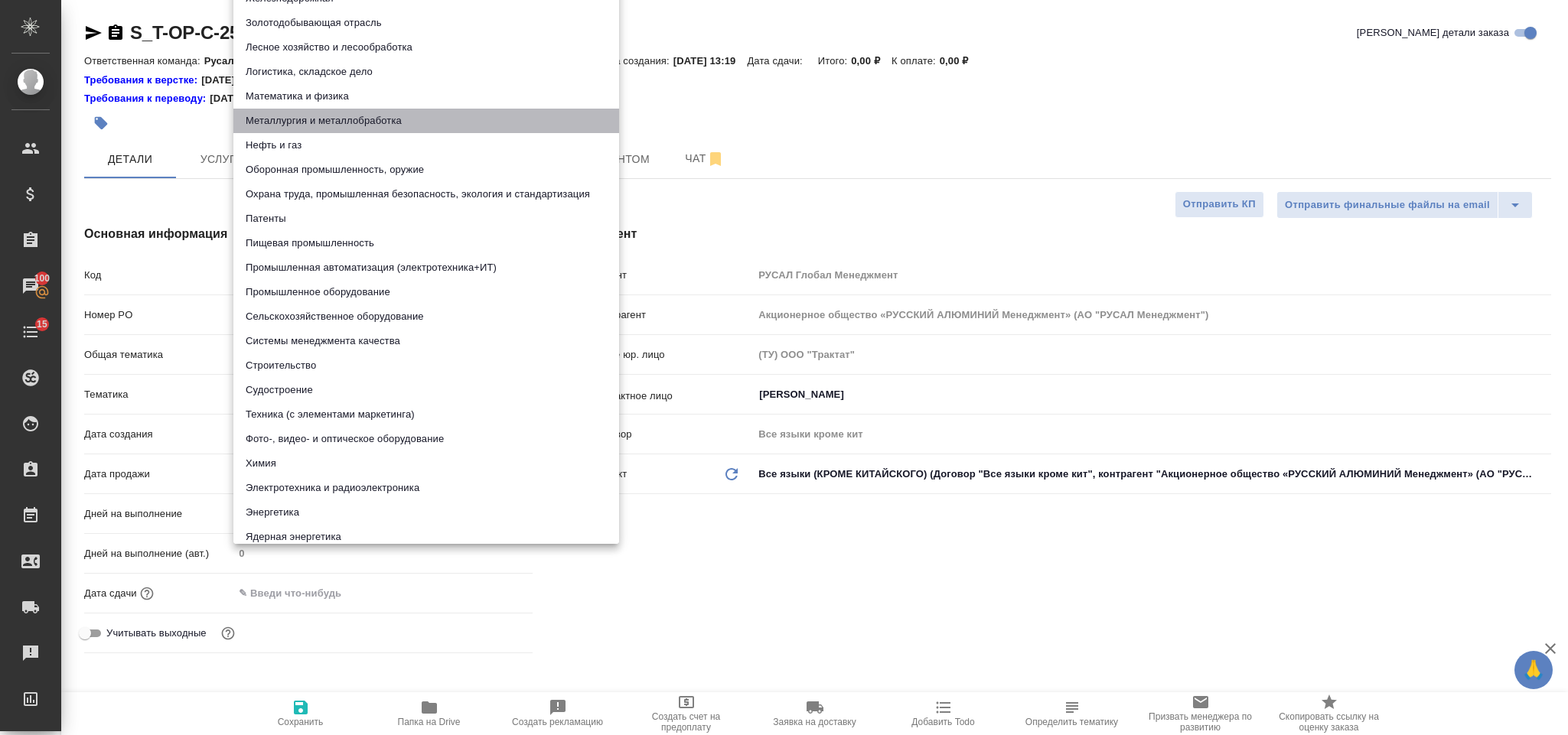
click at [353, 122] on li "Металлургия и металлобработка" at bounding box center [426, 120] width 386 height 24
type textarea "x"
type input "60014e23f7d9dc5f480a3cf8"
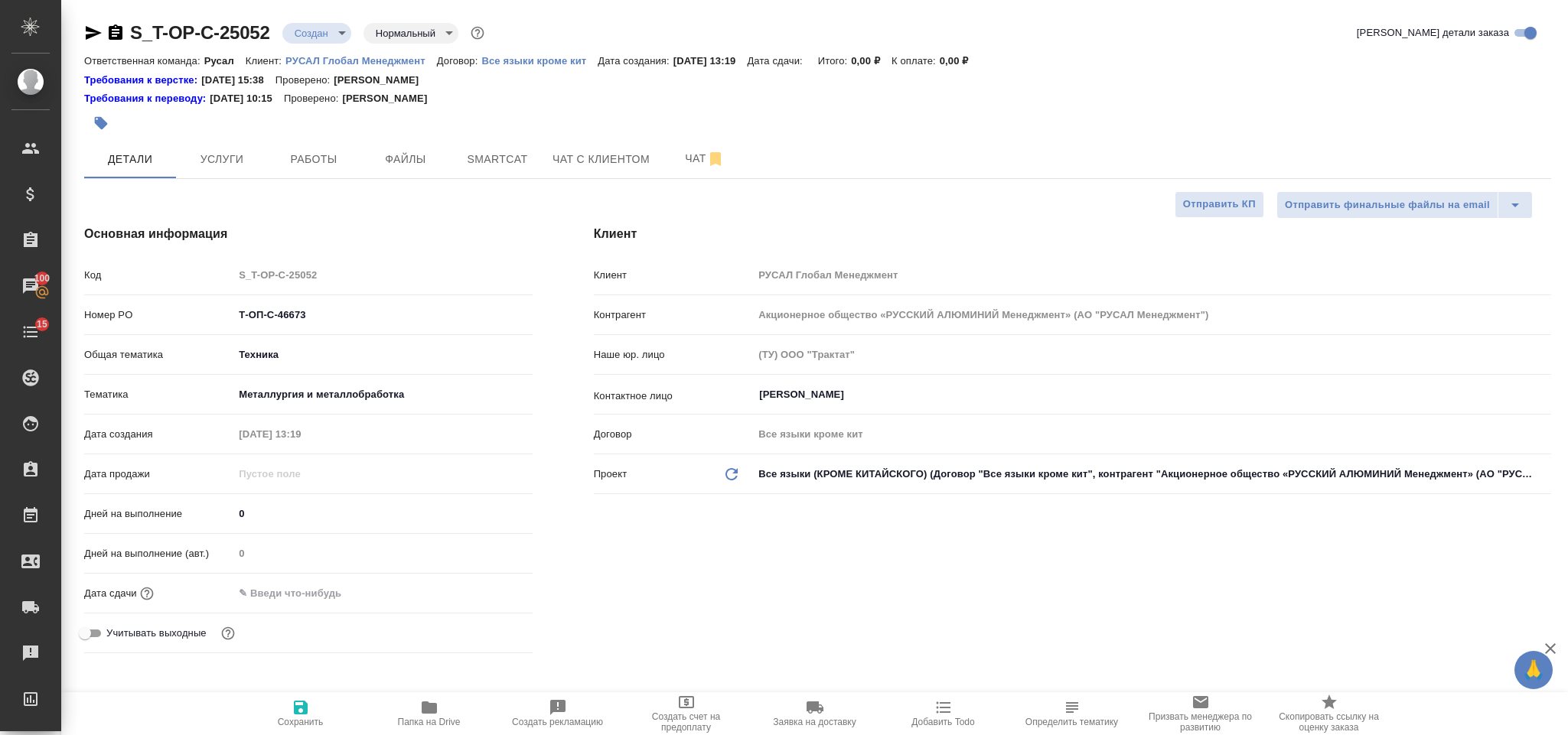
click at [306, 592] on input "text" at bounding box center [300, 593] width 134 height 22
click at [491, 602] on div at bounding box center [382, 593] width 299 height 22
click at [487, 588] on icon "button" at bounding box center [488, 592] width 14 height 16
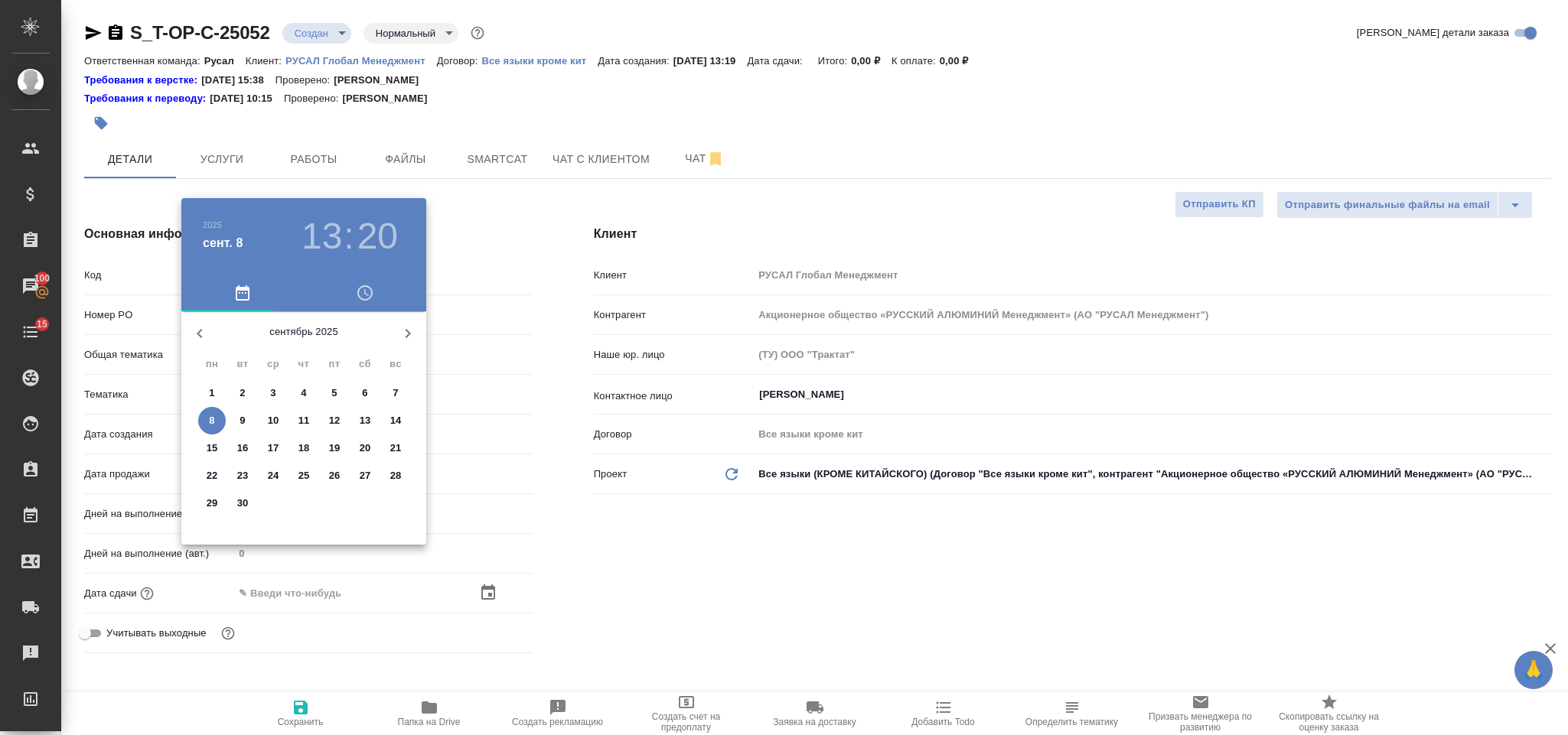
click at [237, 420] on span "9" at bounding box center [242, 421] width 27 height 16
type input "09.09.2025 13:20"
type textarea "x"
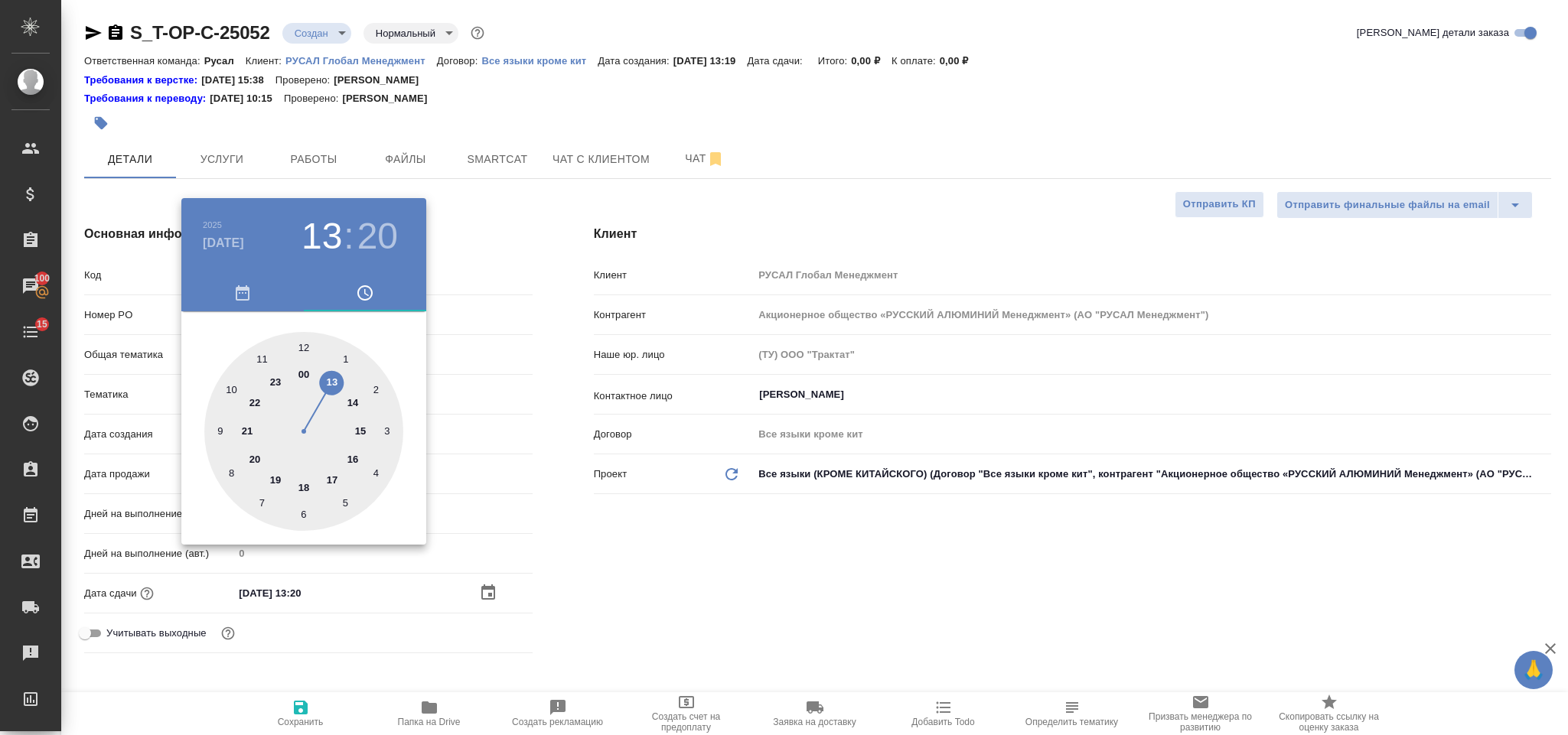
click at [257, 359] on div at bounding box center [303, 431] width 199 height 199
type input "09.09.2025 11:20"
type textarea "x"
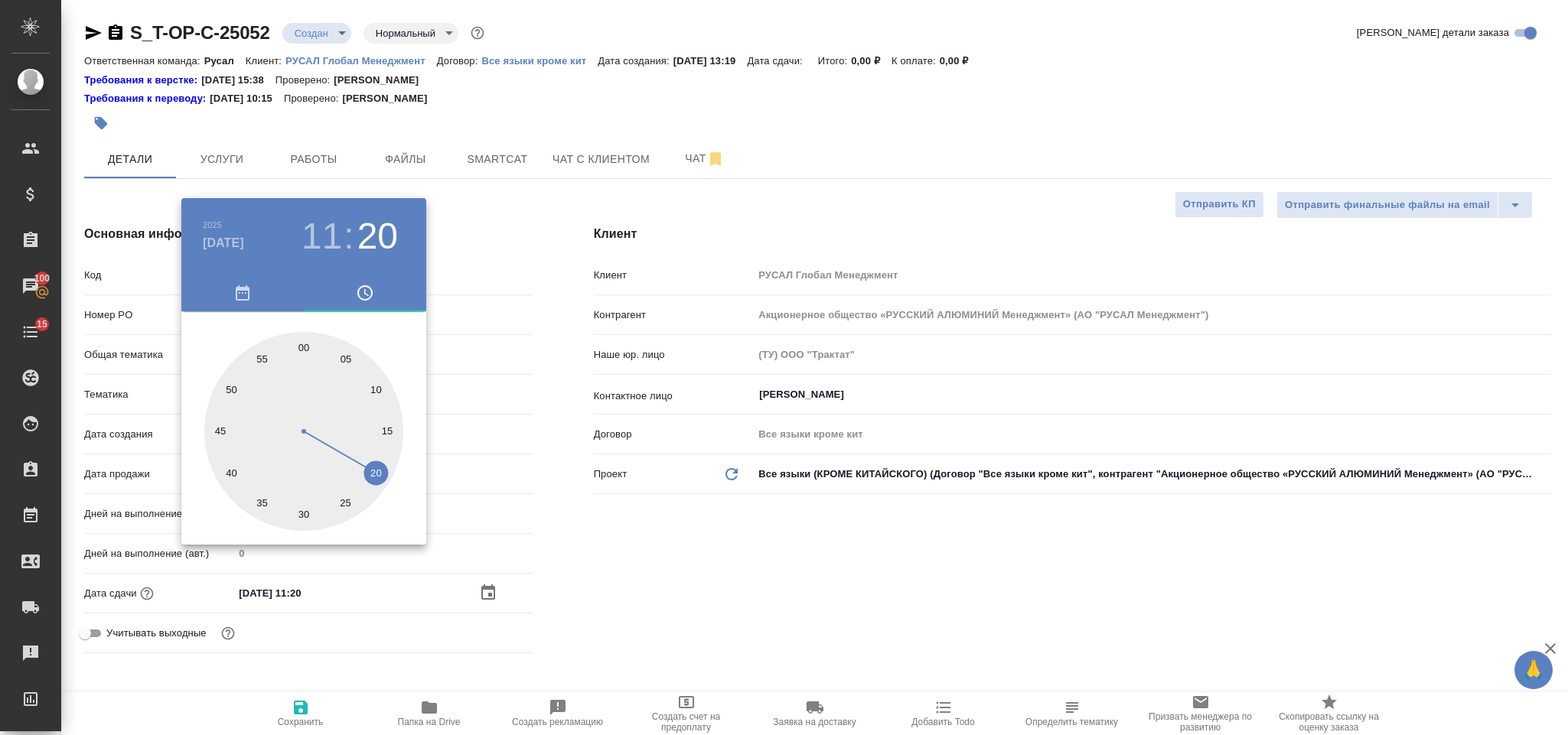
click at [306, 508] on div at bounding box center [303, 431] width 199 height 199
type input "09.09.2025 11:30"
type textarea "x"
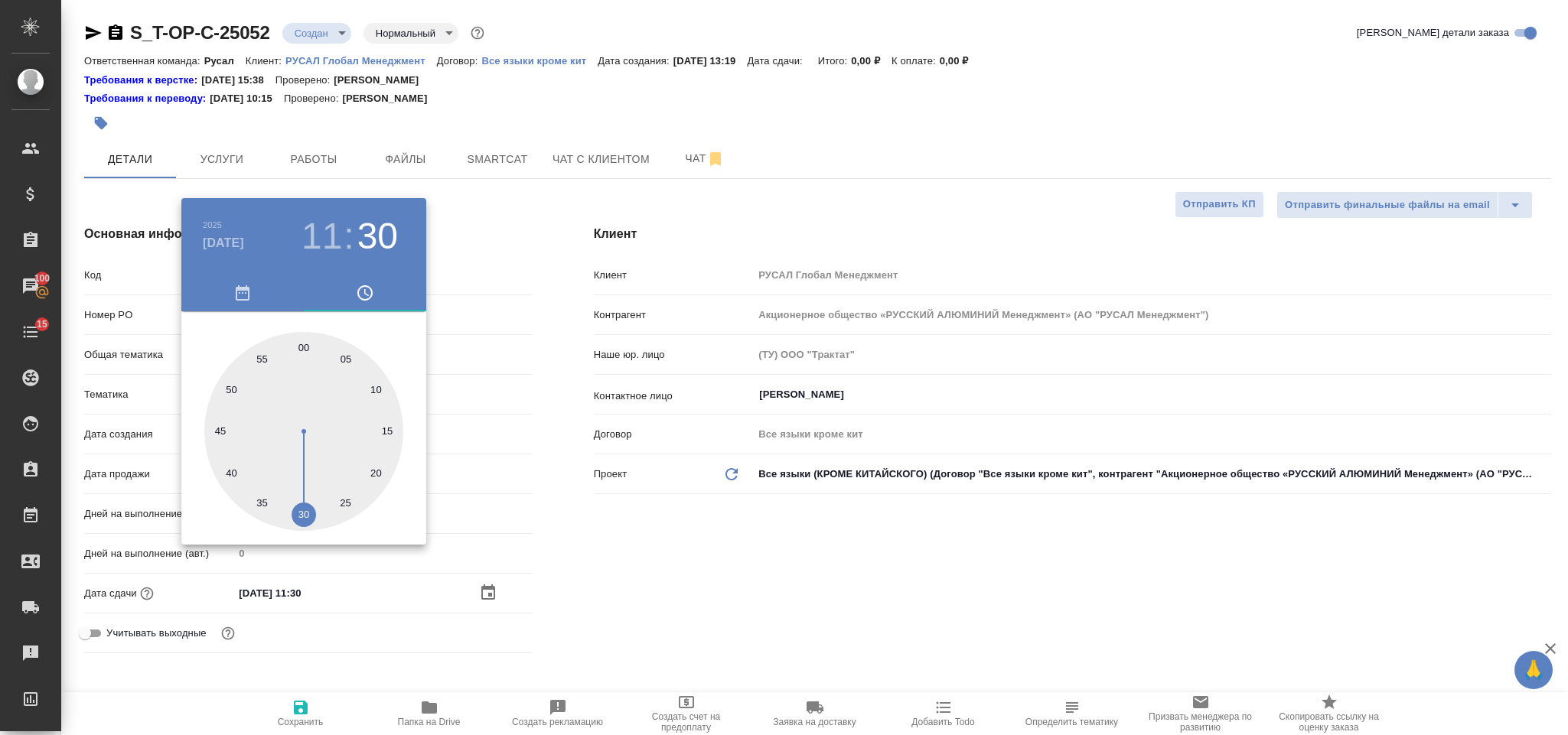
click at [657, 552] on div at bounding box center [784, 367] width 1568 height 735
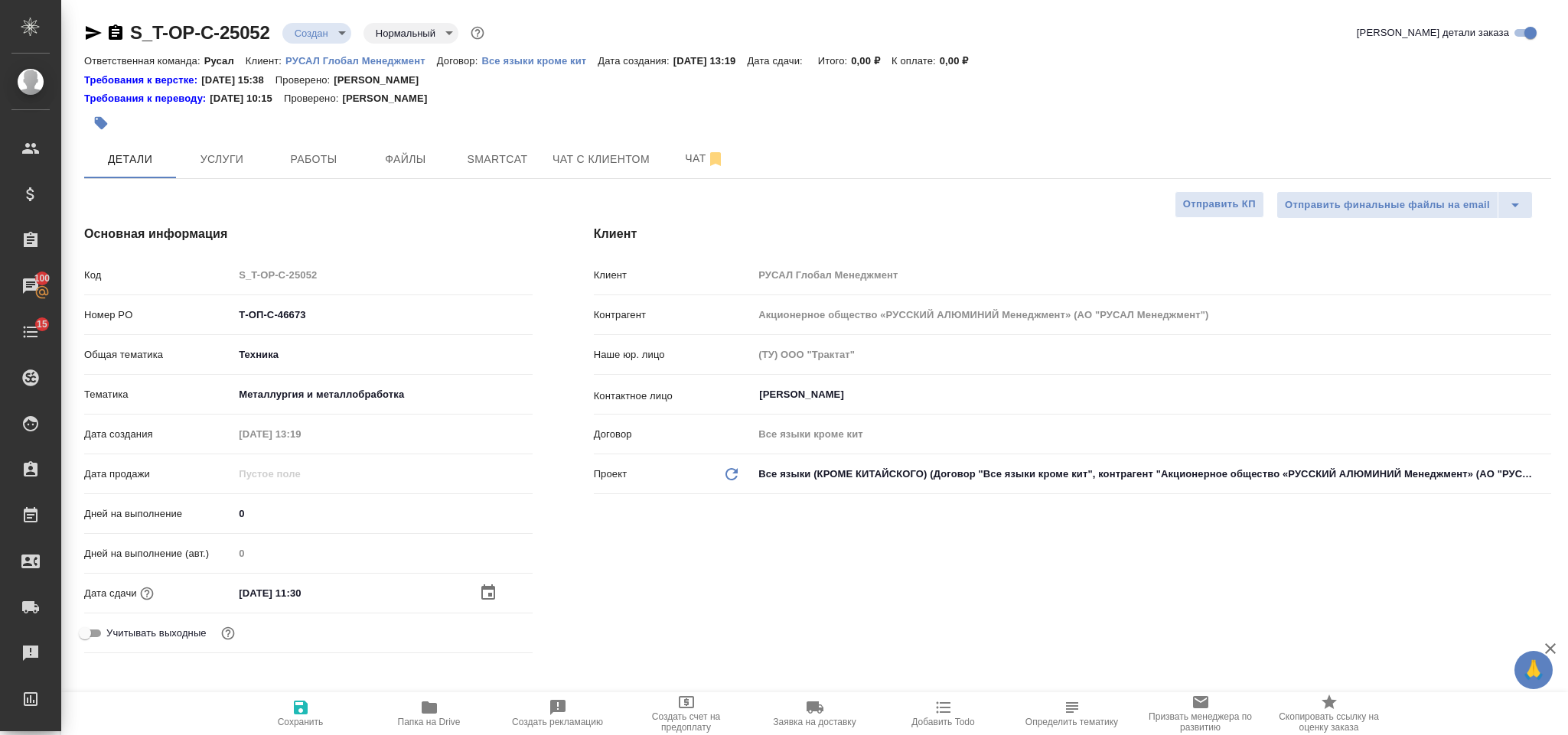
click at [294, 714] on icon "button" at bounding box center [301, 708] width 19 height 19
type textarea "x"
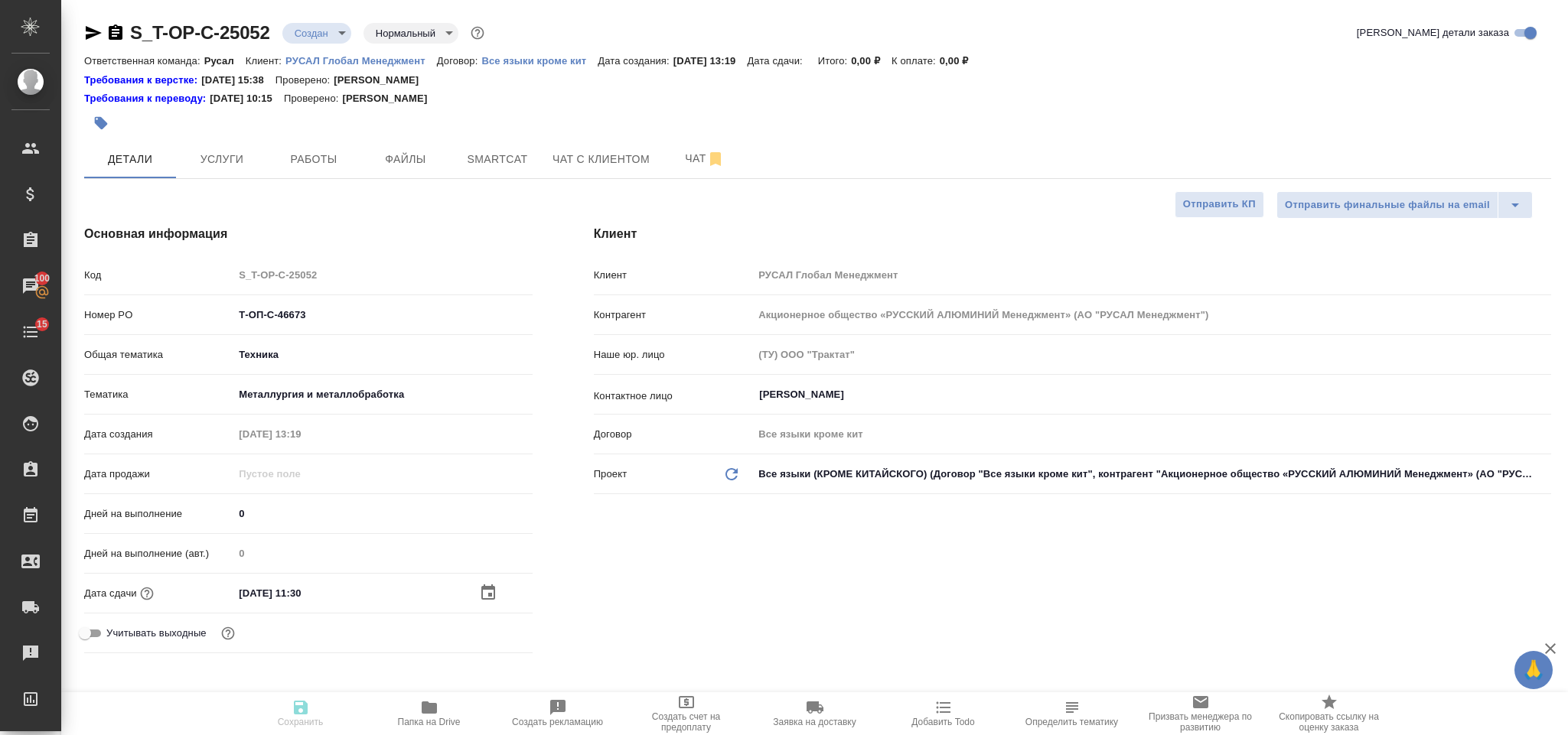
type textarea "x"
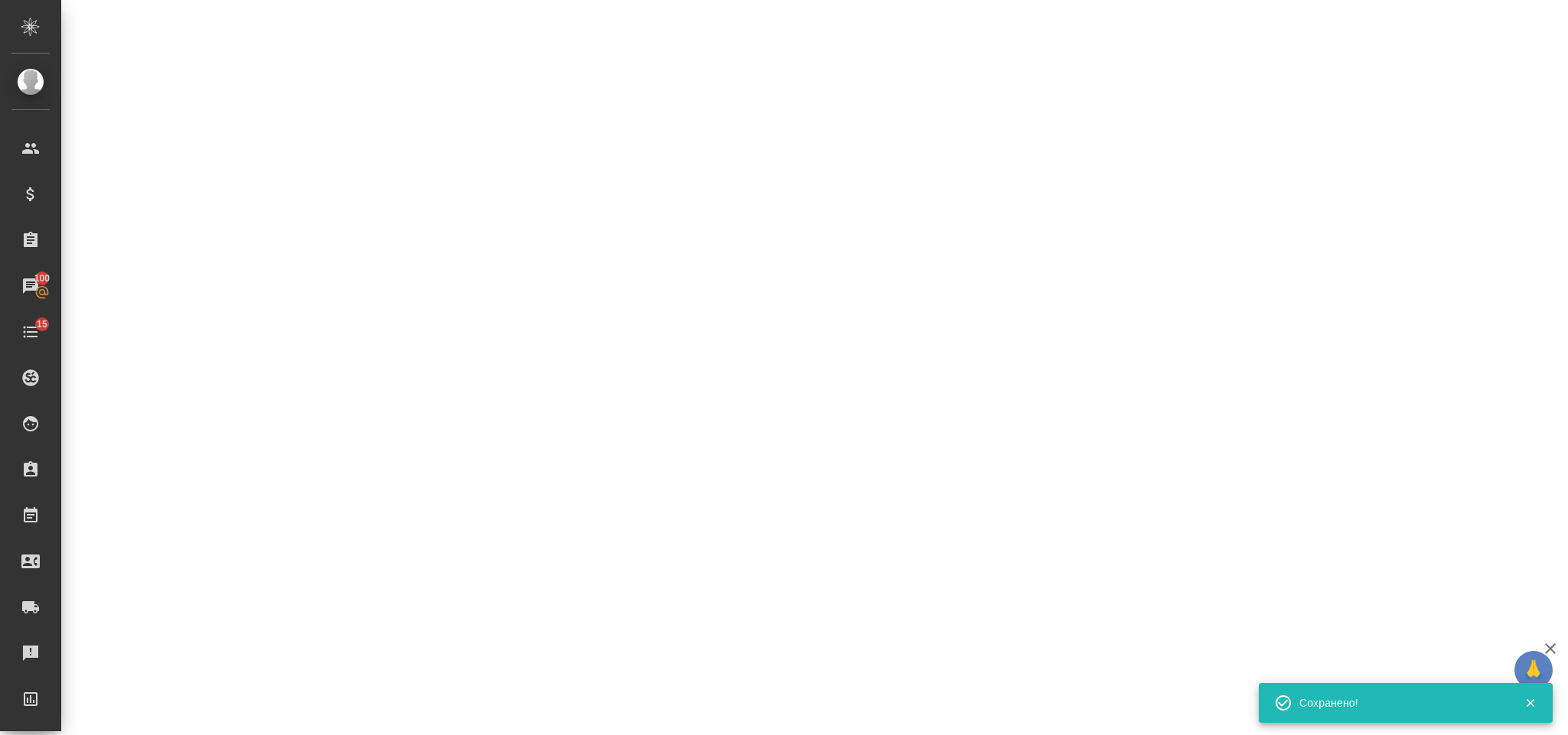
select select "RU"
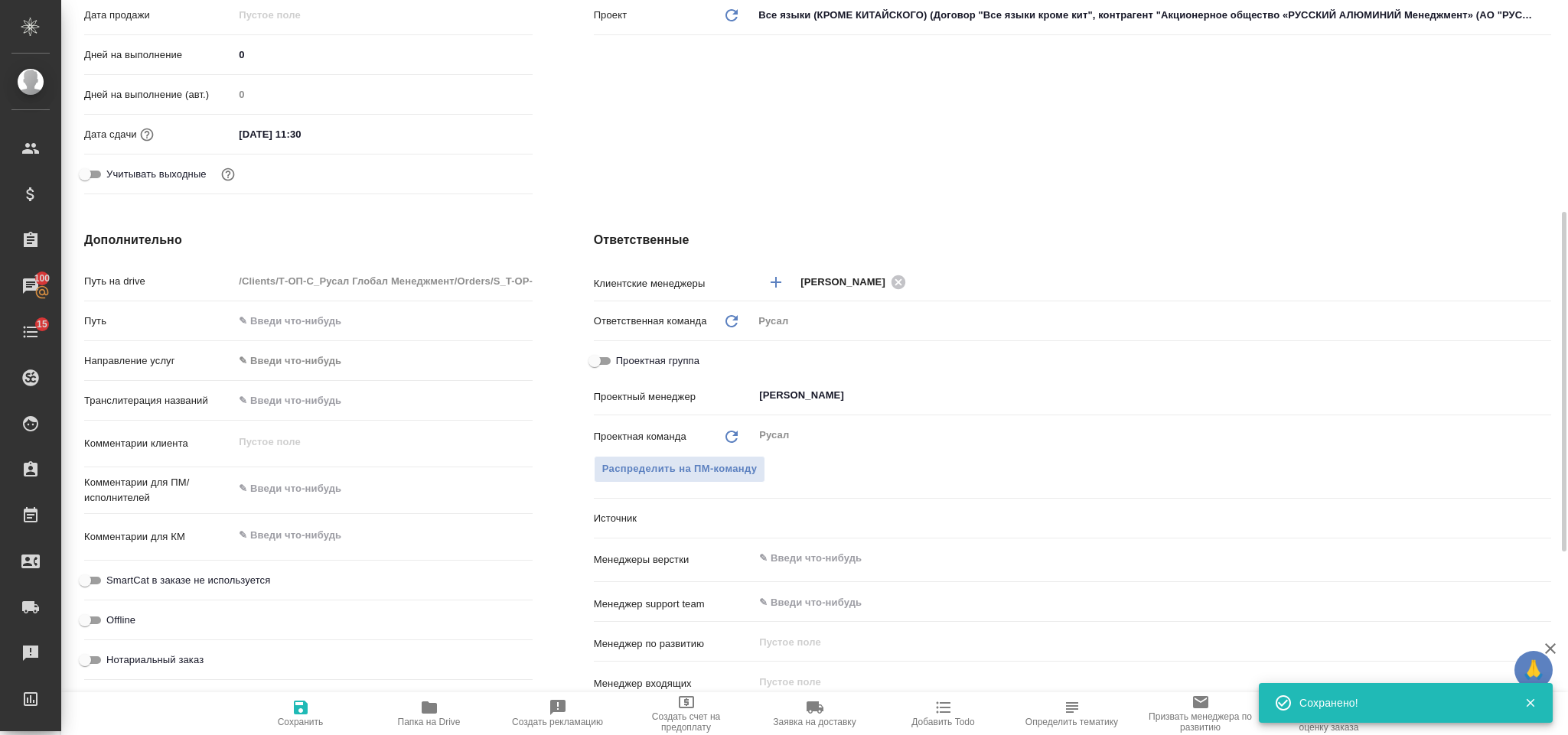
type textarea "x"
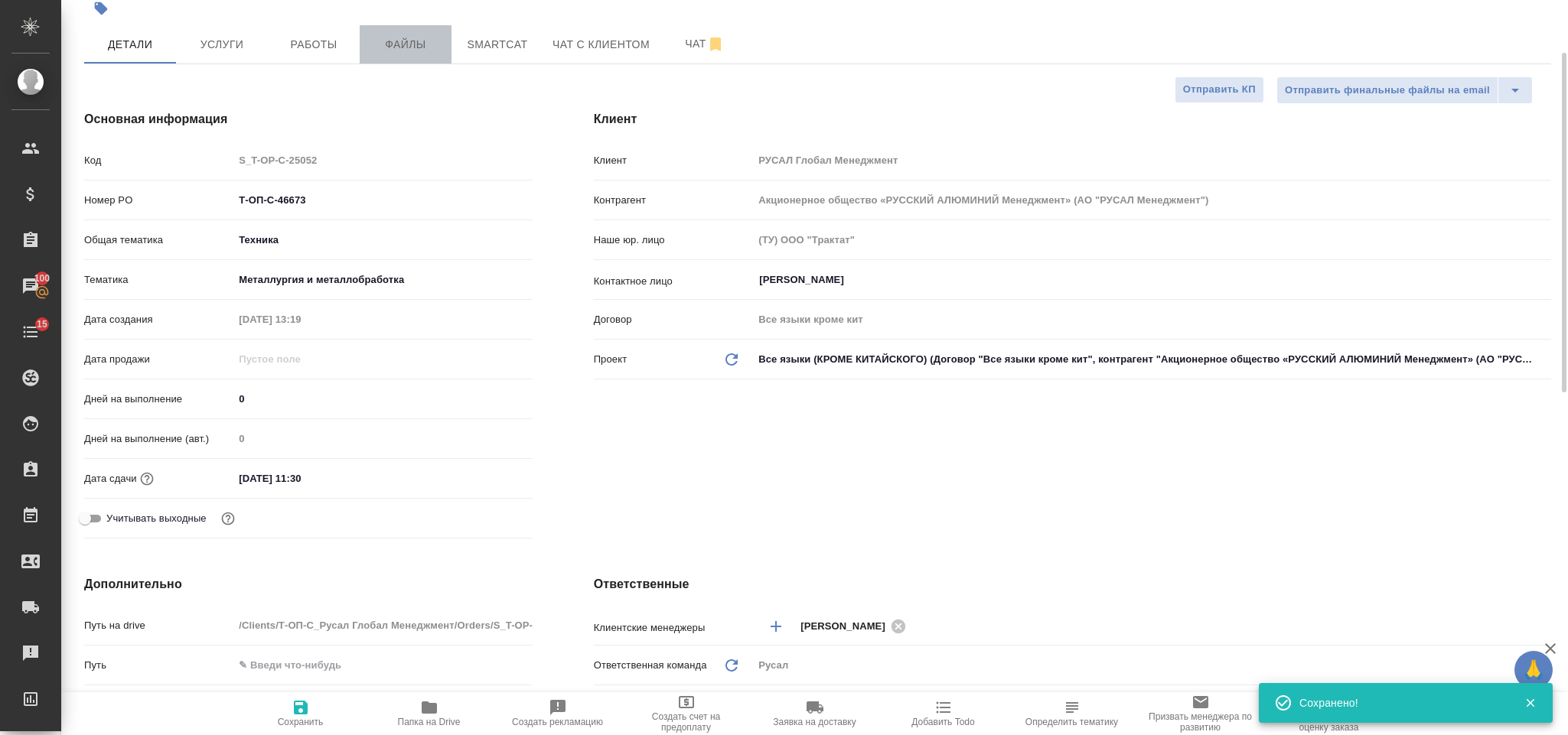
click at [432, 35] on span "Файлы" at bounding box center [405, 44] width 73 height 19
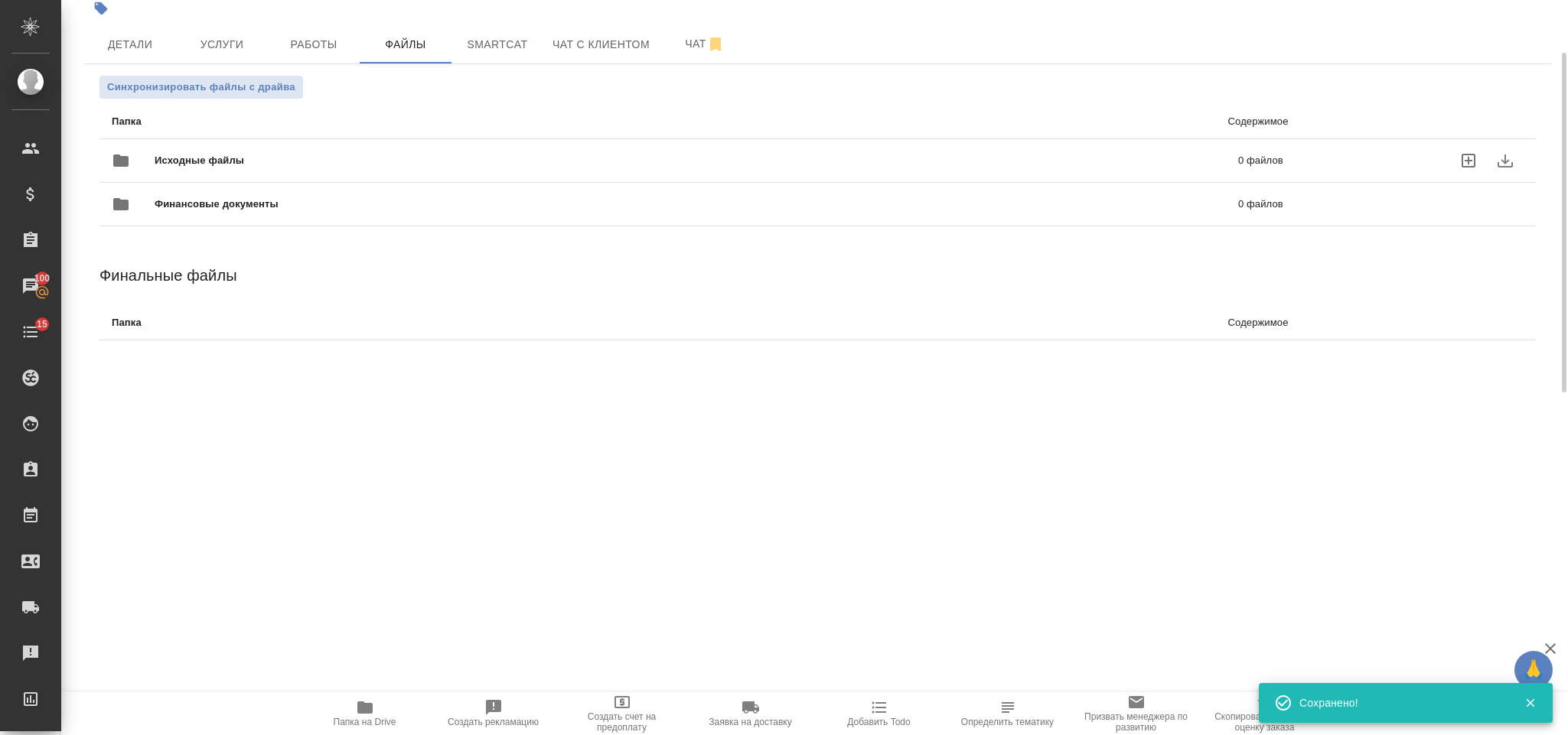
click at [280, 161] on span "Исходные файлы" at bounding box center [448, 161] width 587 height 16
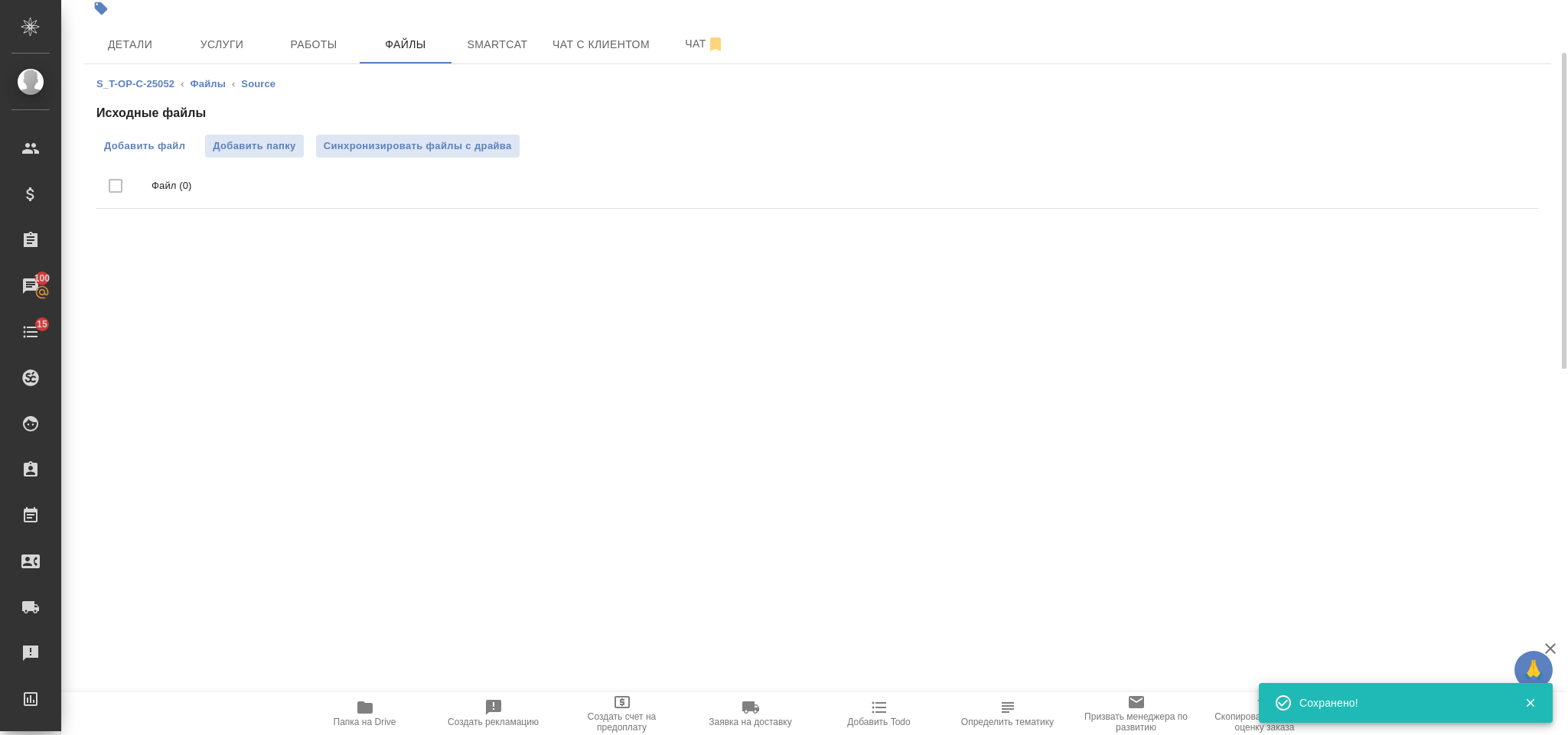
click at [154, 144] on span "Добавить файл" at bounding box center [144, 147] width 81 height 16
click at [0, 0] on input "Добавить файл" at bounding box center [0, 0] width 0 height 0
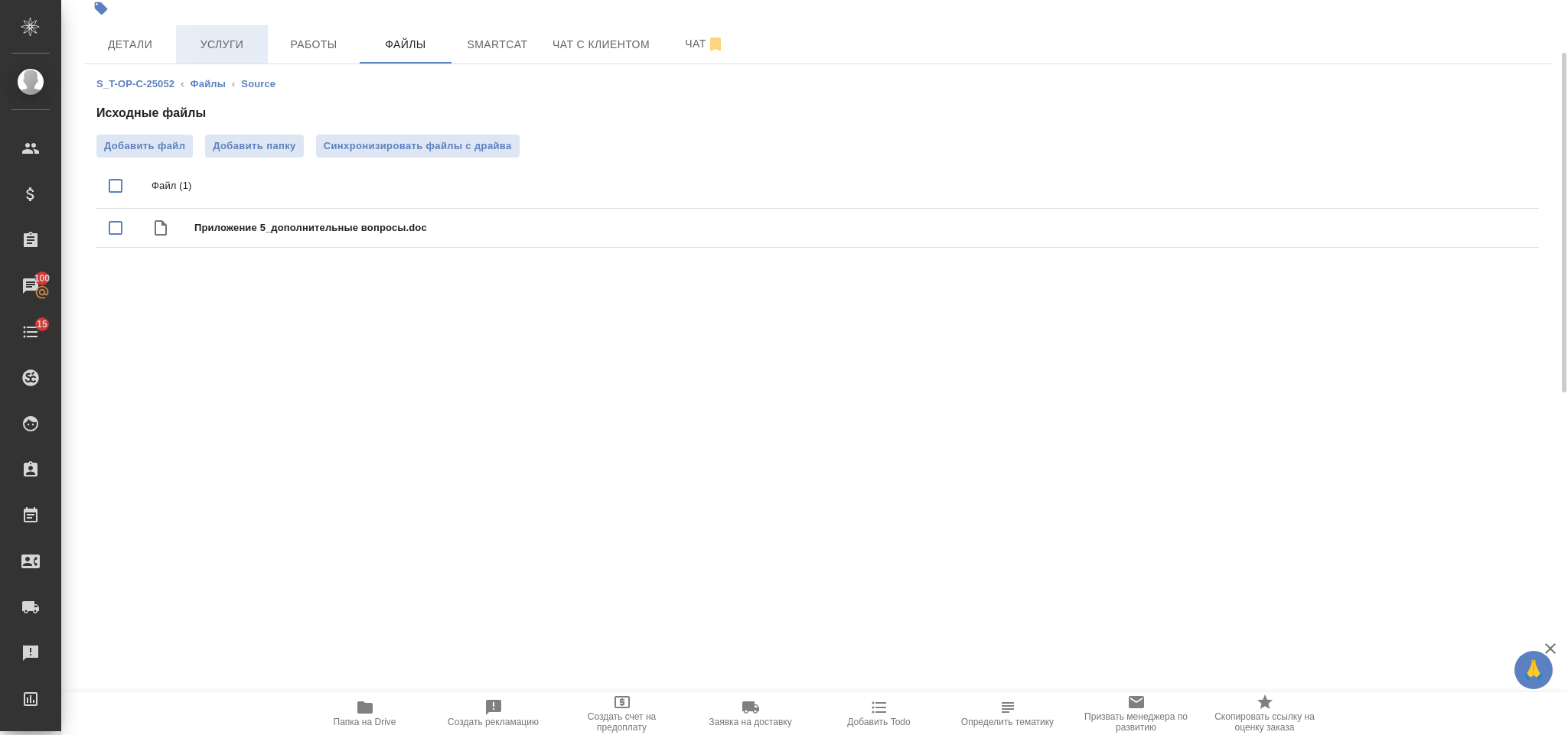
click at [205, 49] on span "Услуги" at bounding box center [221, 44] width 73 height 19
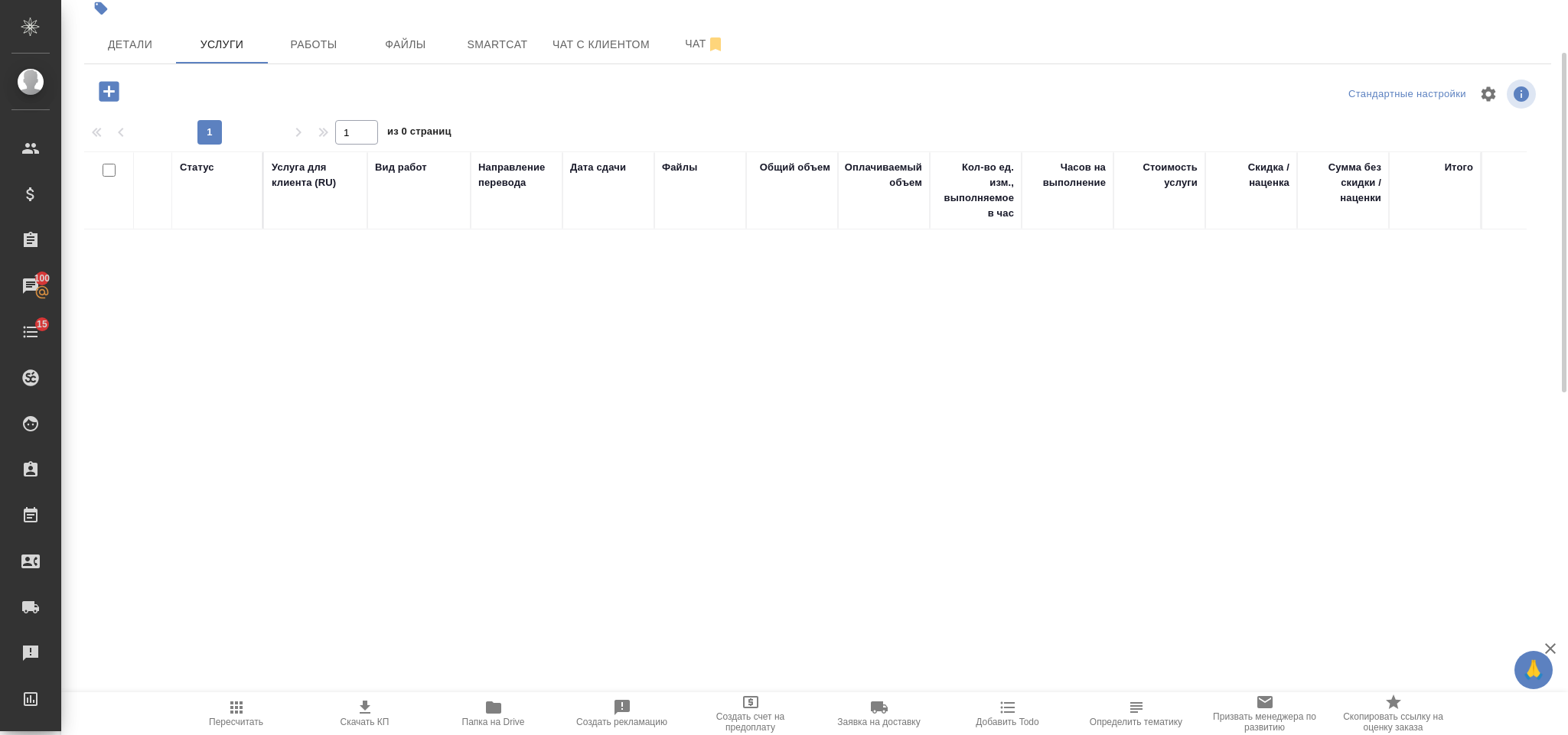
click at [115, 90] on icon "button" at bounding box center [109, 91] width 20 height 20
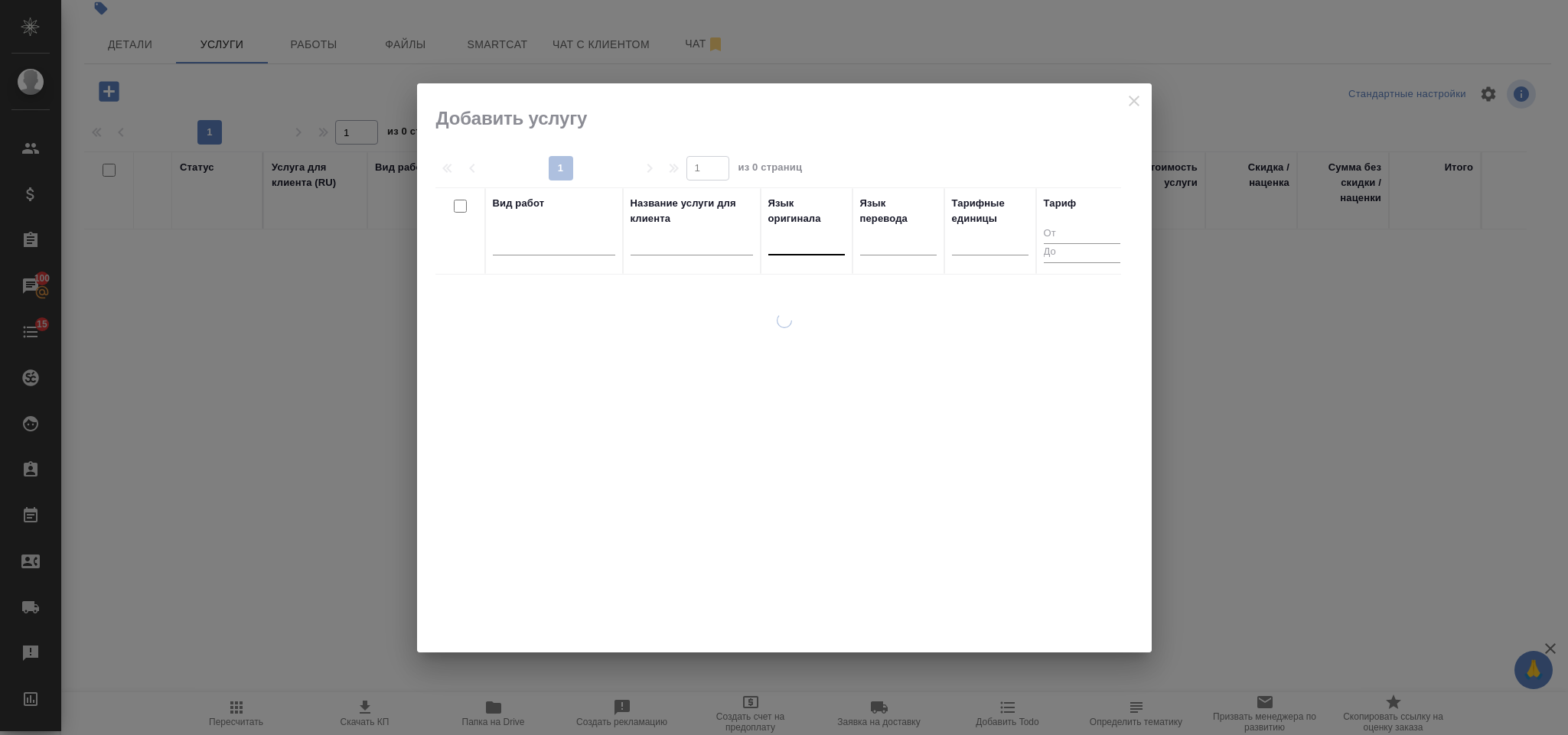
click at [786, 239] on div at bounding box center [806, 239] width 76 height 22
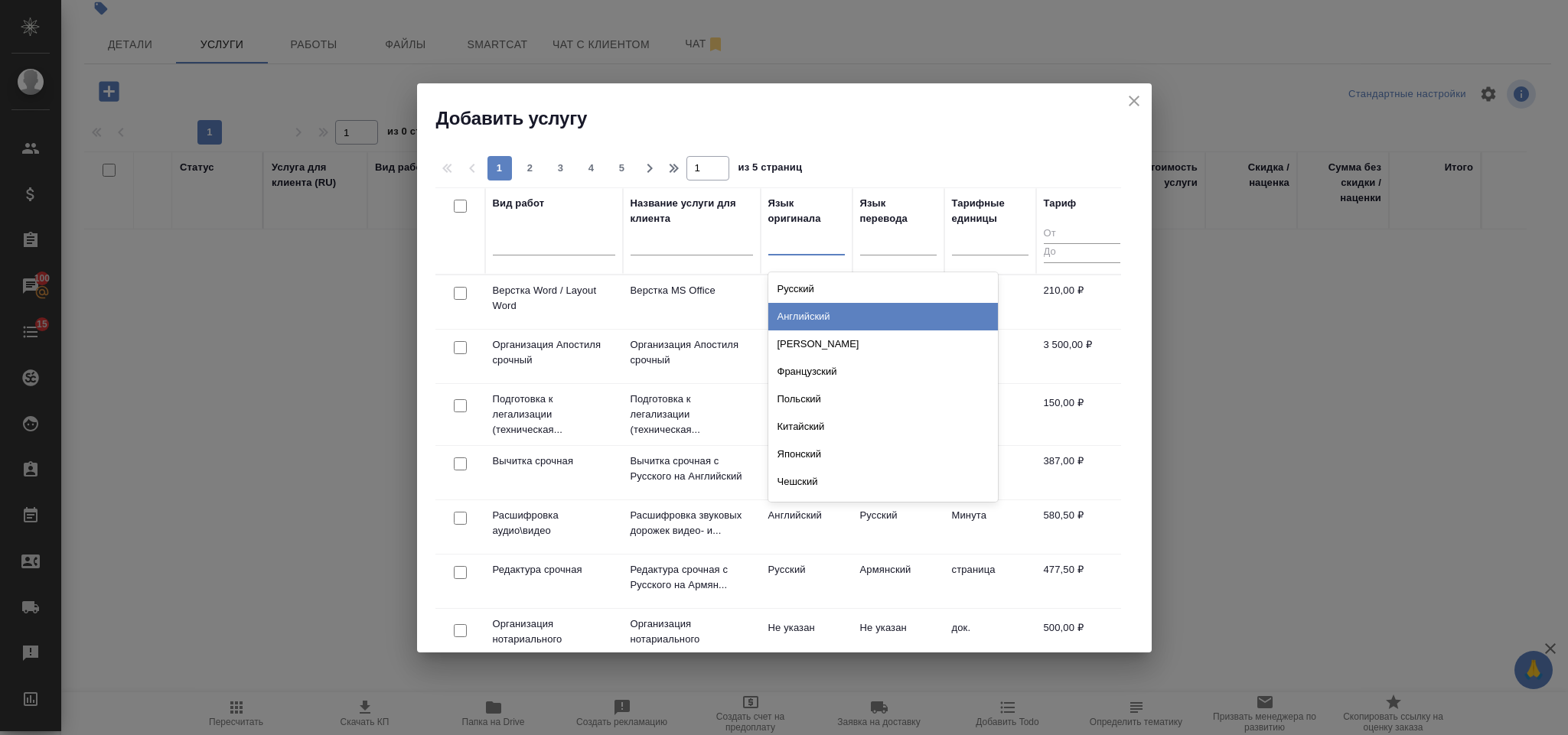
click at [841, 312] on div "Английский" at bounding box center [883, 316] width 229 height 27
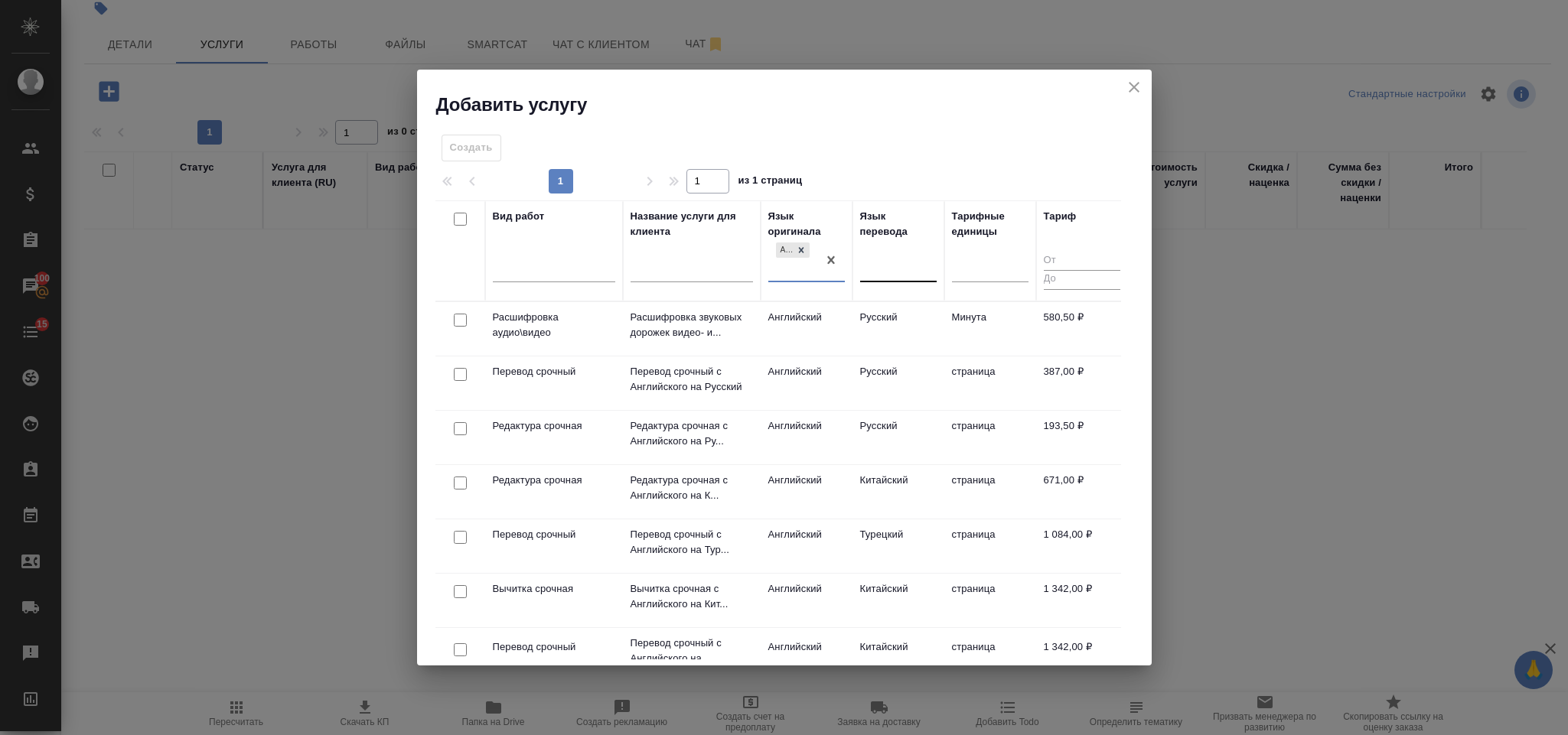
click at [868, 264] on input "text" at bounding box center [869, 267] width 2 height 11
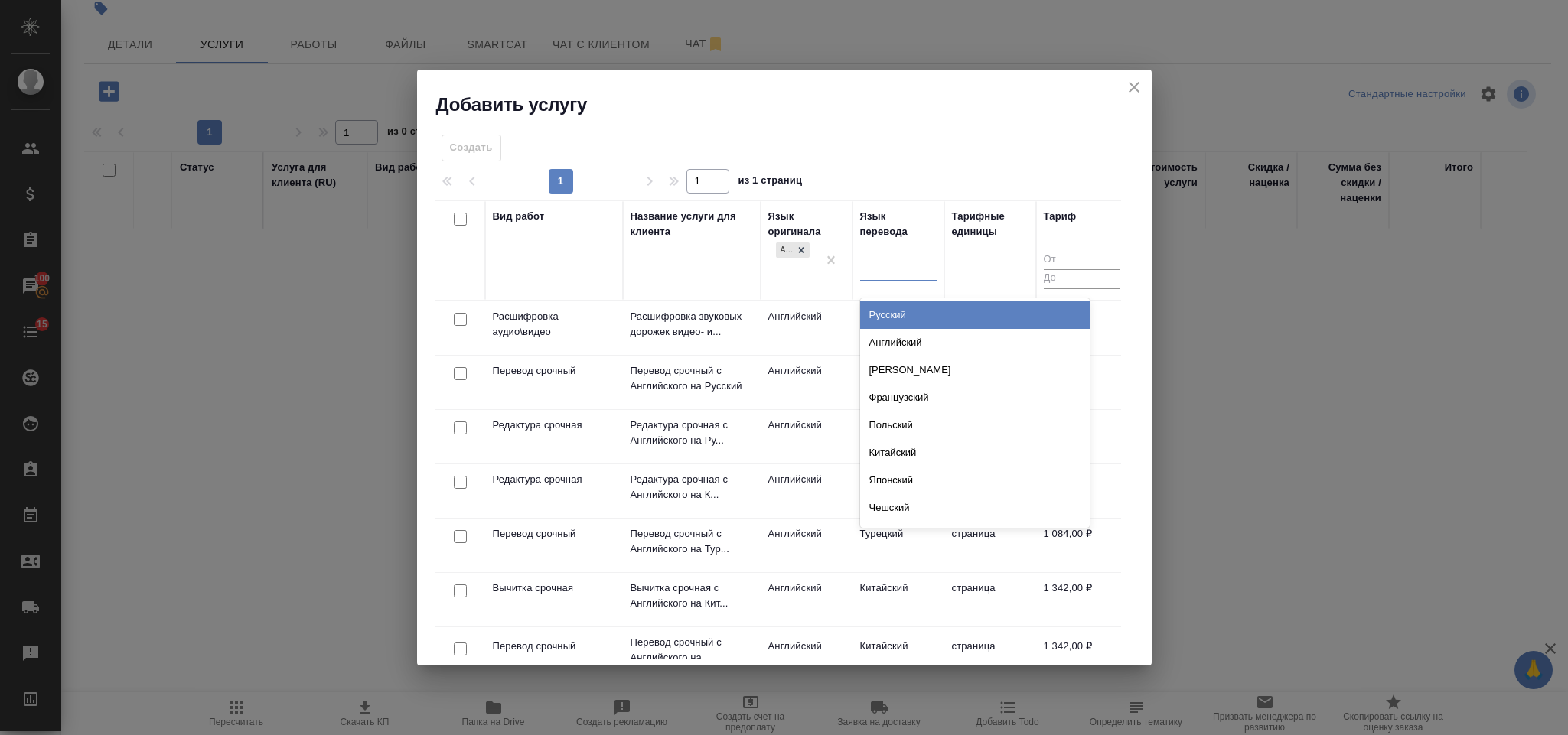
click at [898, 312] on div "Русский" at bounding box center [975, 315] width 229 height 27
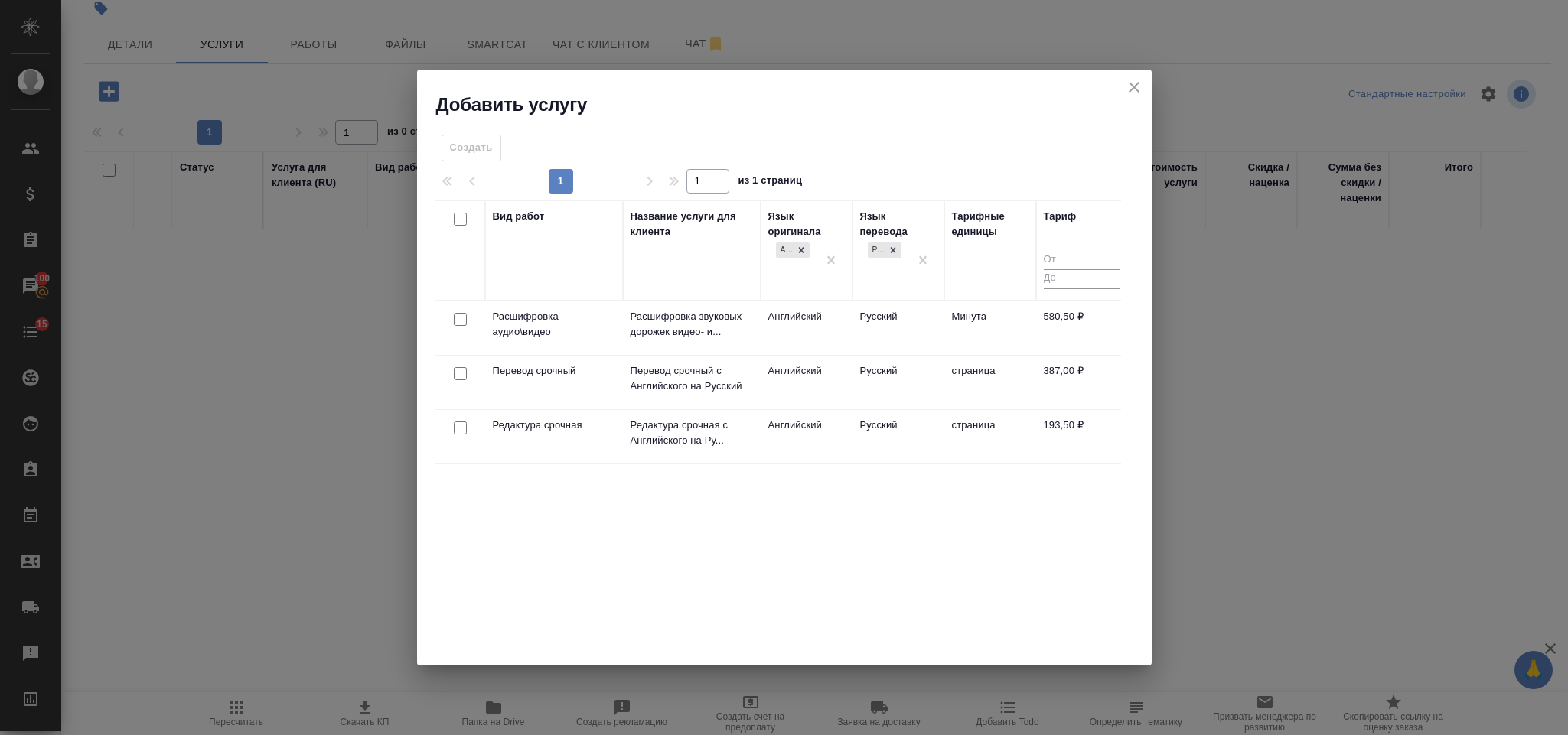
click at [455, 379] on input "checkbox" at bounding box center [460, 373] width 13 height 13
checkbox input "true"
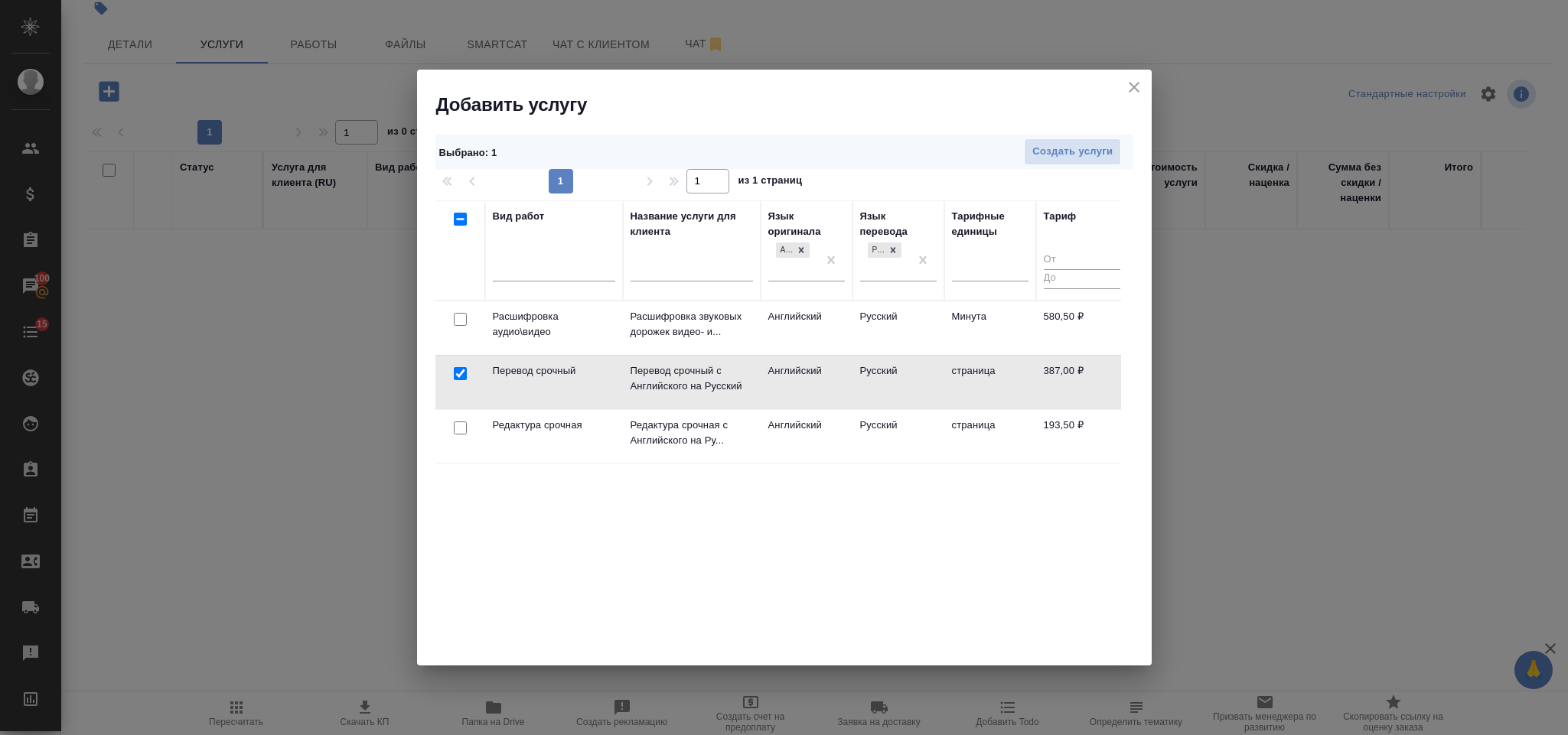
click at [458, 430] on input "checkbox" at bounding box center [460, 428] width 13 height 13
checkbox input "true"
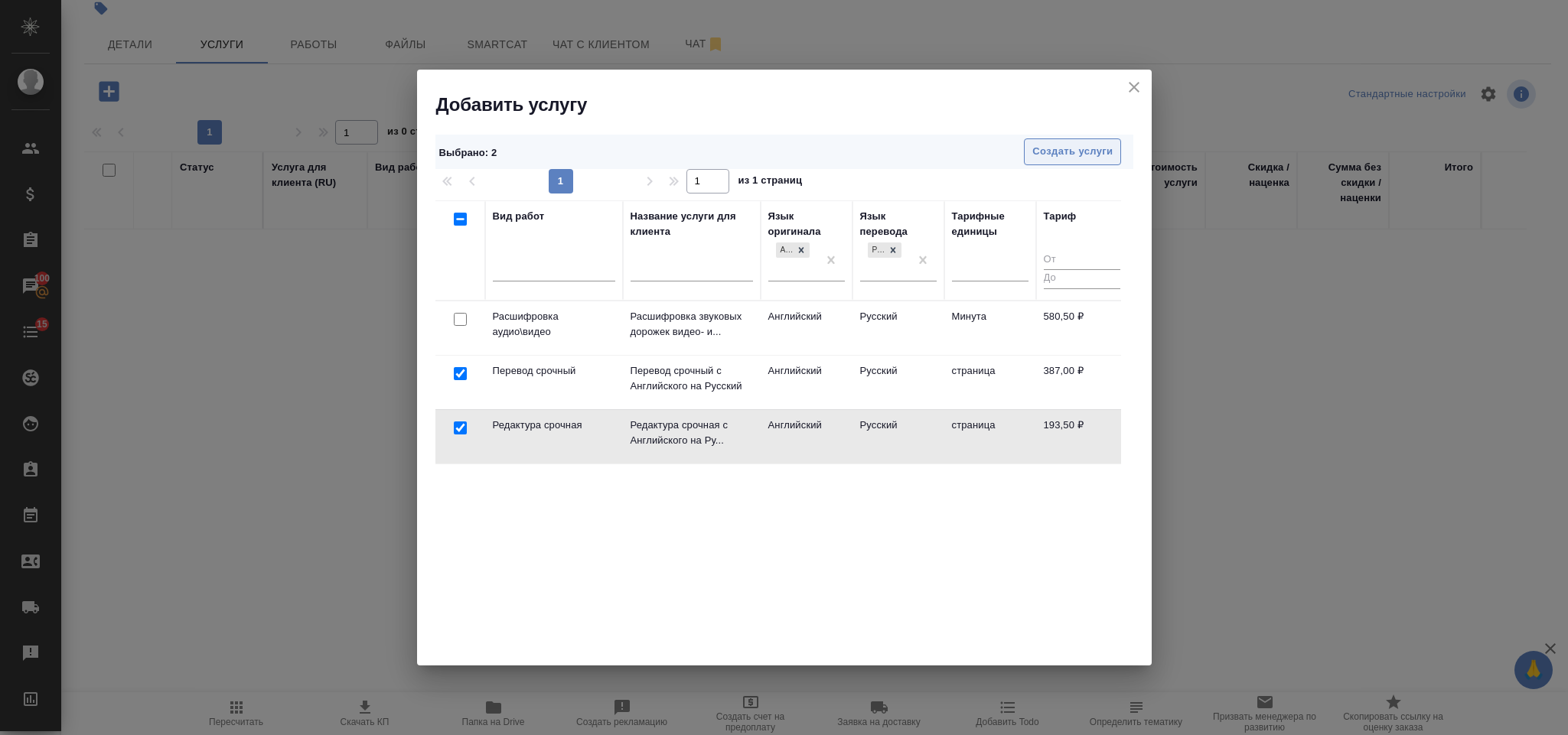
click at [1057, 151] on span "Создать услуги" at bounding box center [1072, 152] width 80 height 18
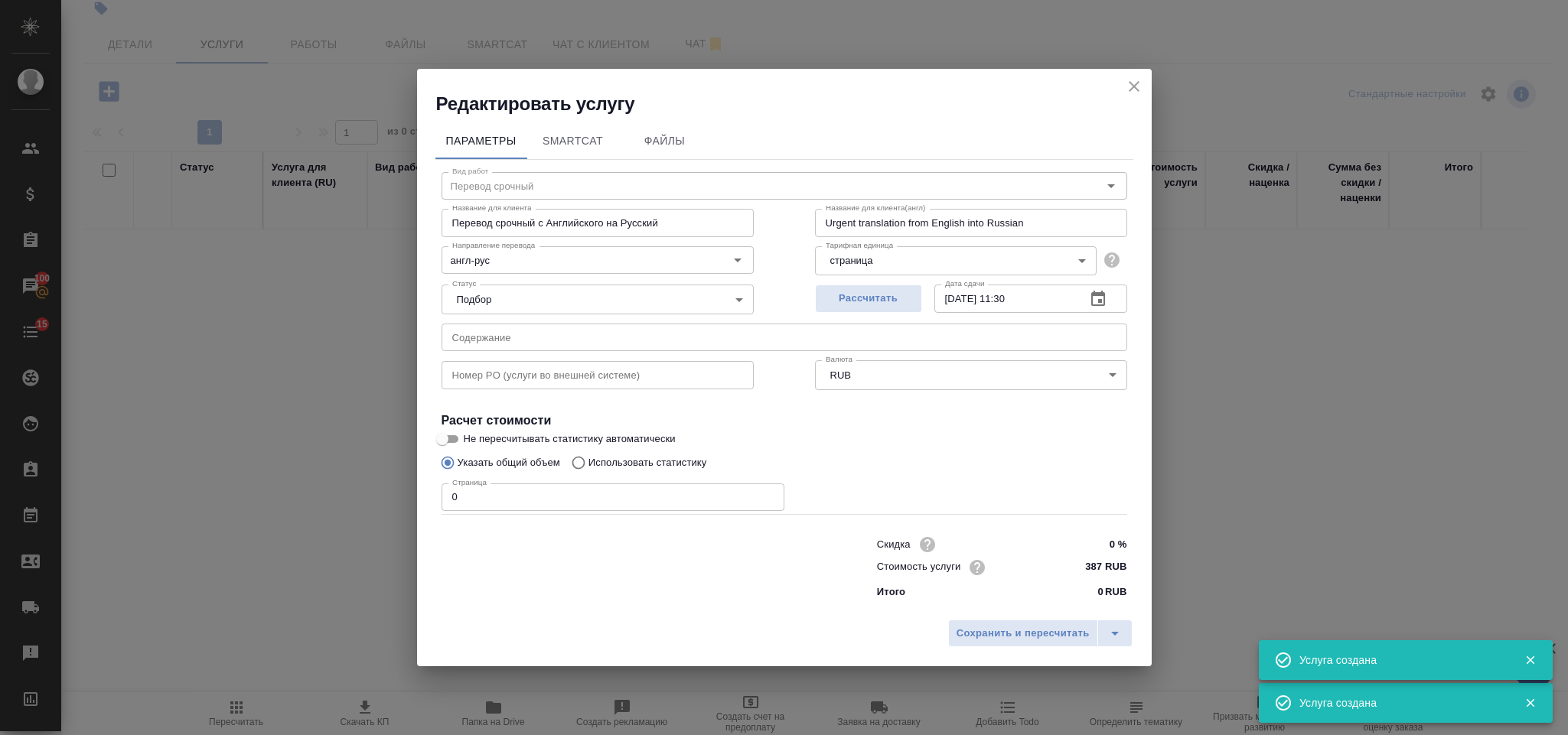
type input "Перевод срочный"
type input "Перевод срочный с Английского на Русский"
type input "Urgent translation from English into Russian"
type input "387 RUB"
click at [523, 330] on input "text" at bounding box center [784, 337] width 685 height 27
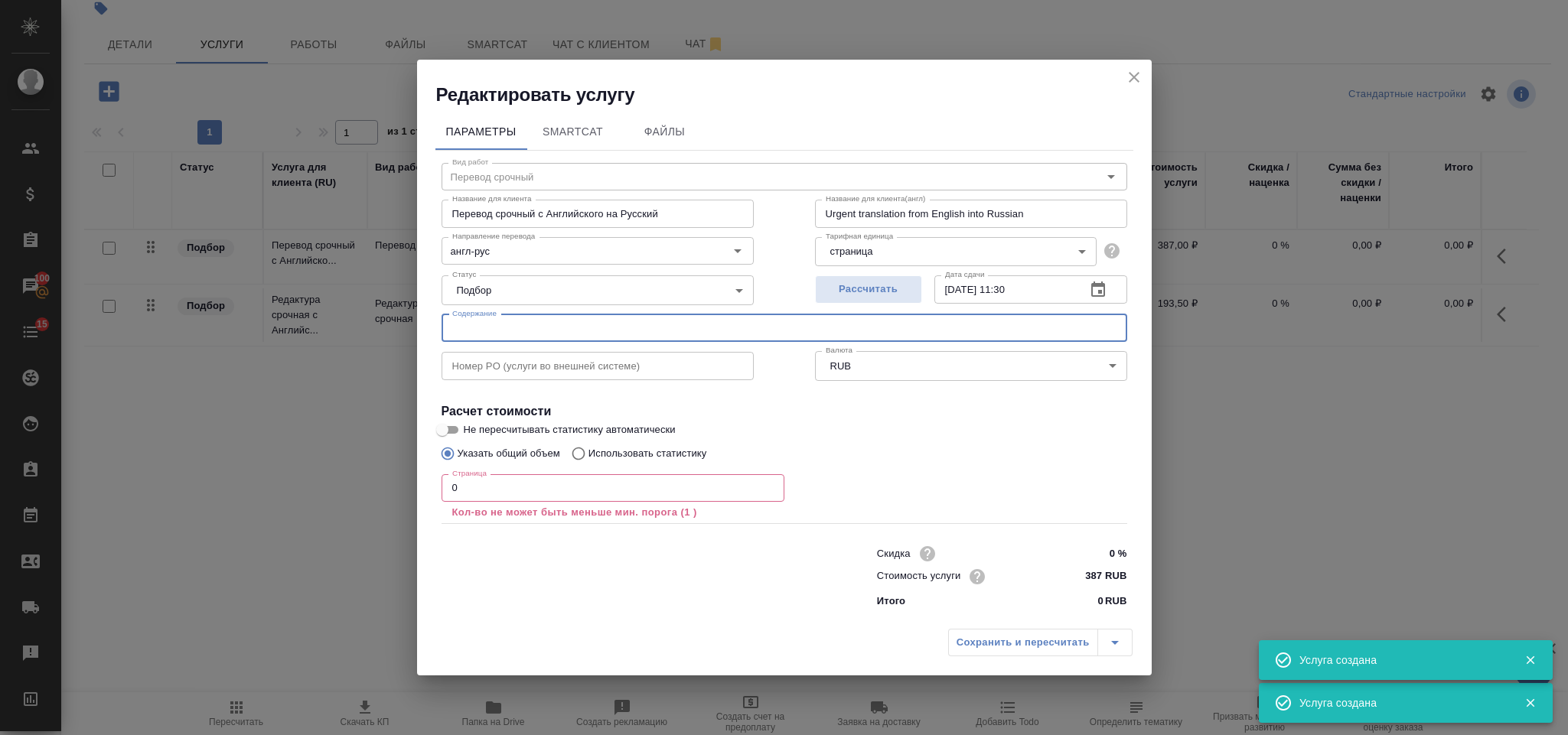
paste input "Приложение 5_дополнительные вопросы"
type input "Приложение 5_дополнительные вопросы"
click at [503, 478] on input "0" at bounding box center [613, 487] width 343 height 27
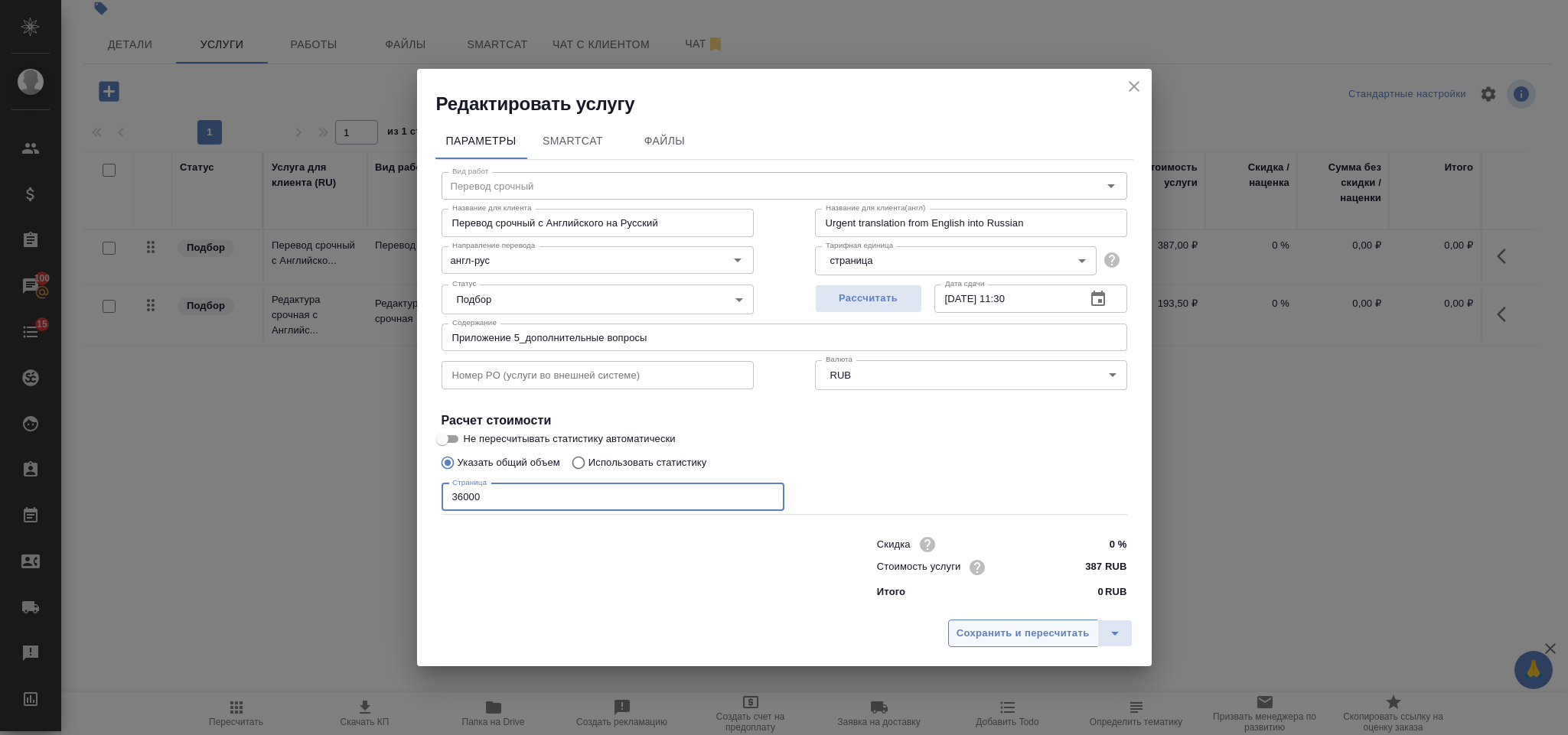
type input "36000"
click at [982, 623] on button "Сохранить и пересчитать" at bounding box center [1023, 633] width 150 height 27
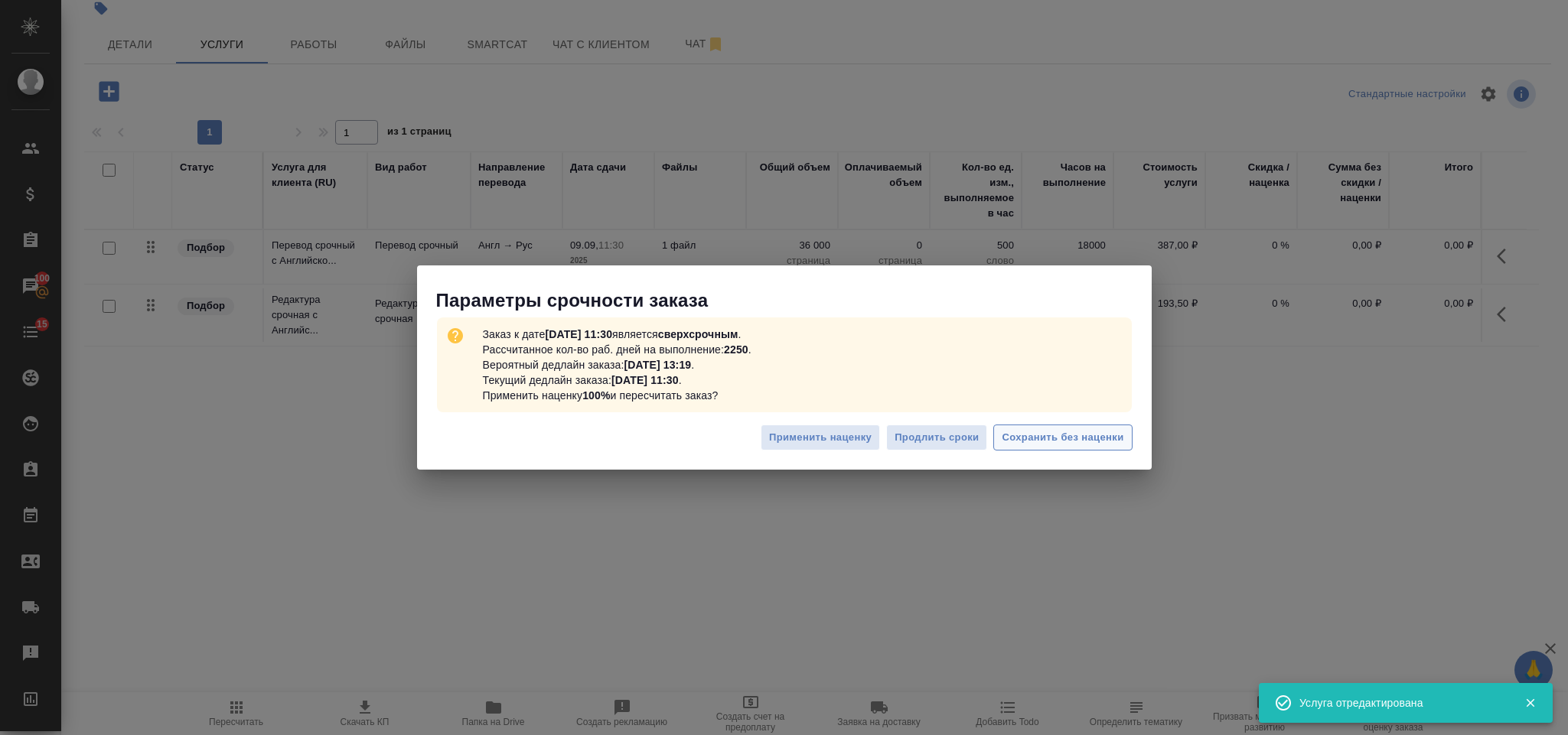
click at [1020, 436] on span "Сохранить без наценки" at bounding box center [1063, 438] width 122 height 18
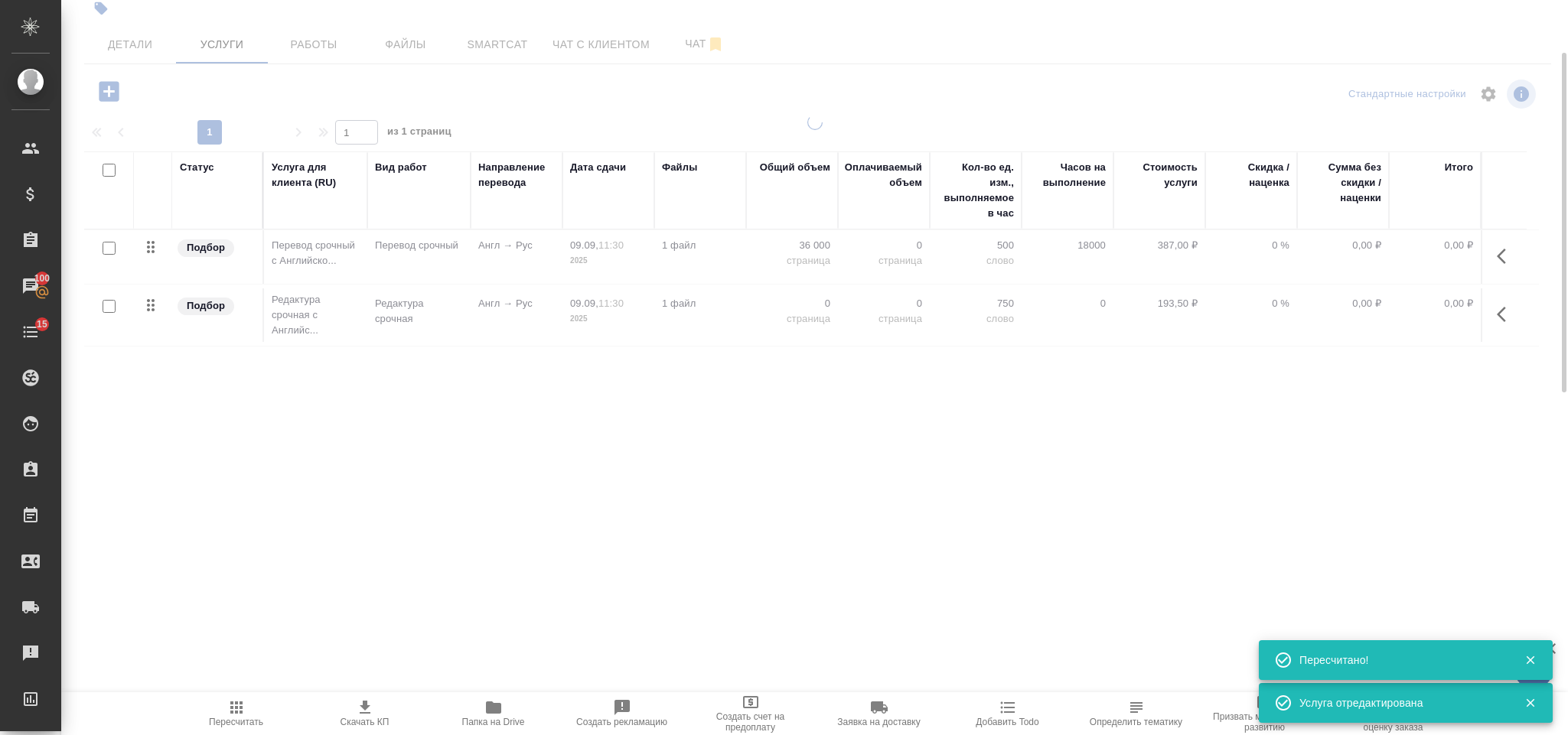
type input "urgent"
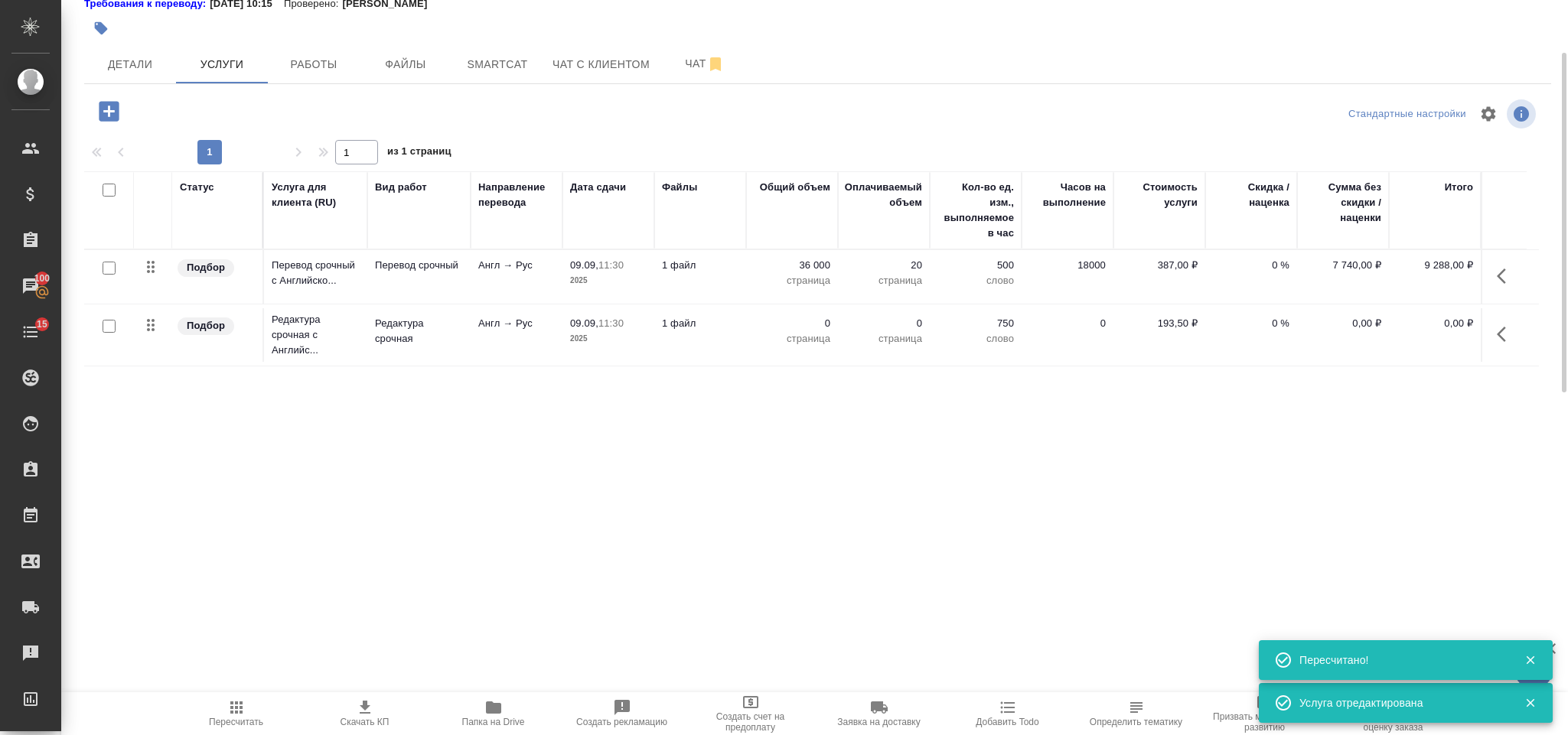
click at [1502, 344] on icon "button" at bounding box center [1506, 334] width 19 height 19
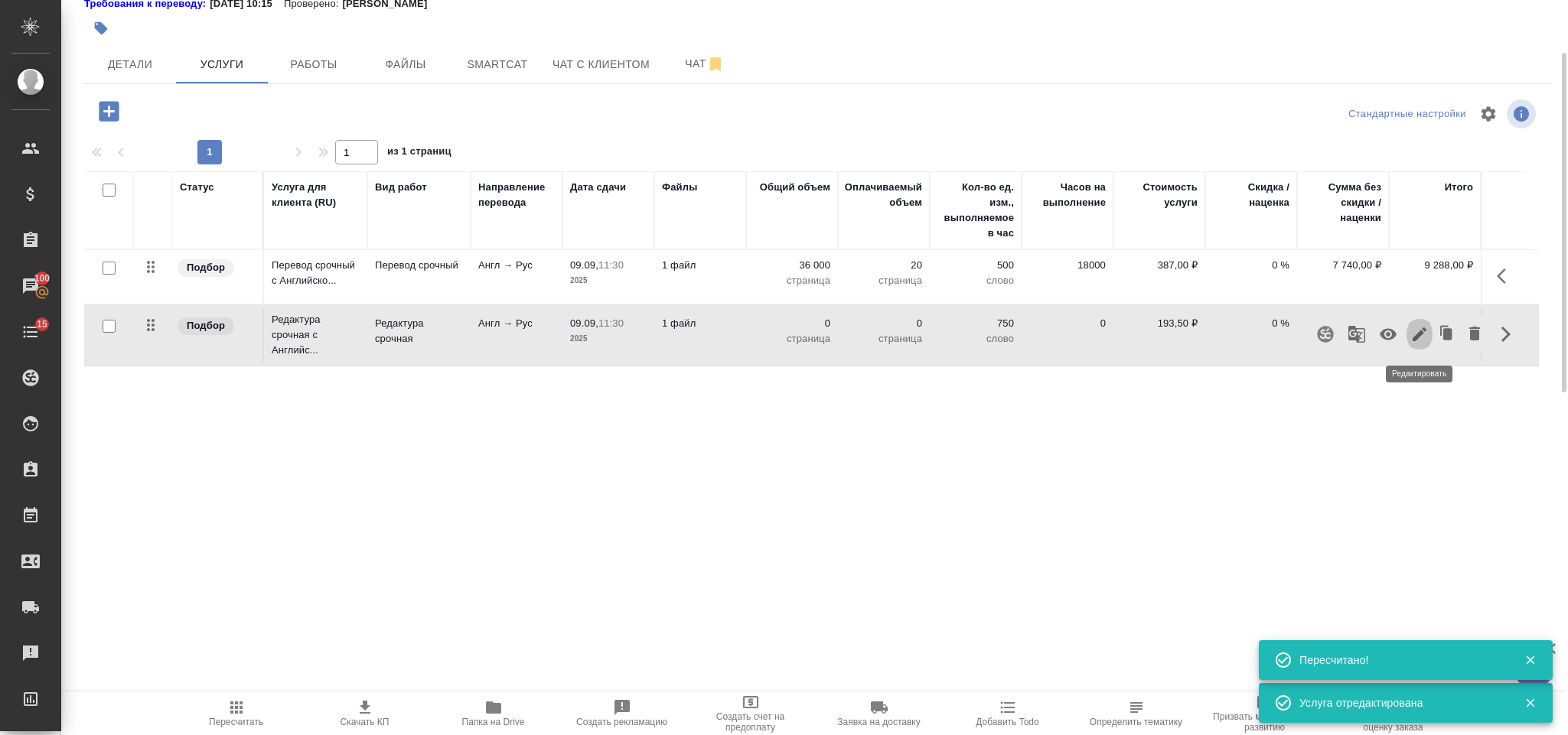
click at [1419, 326] on button "button" at bounding box center [1419, 334] width 26 height 37
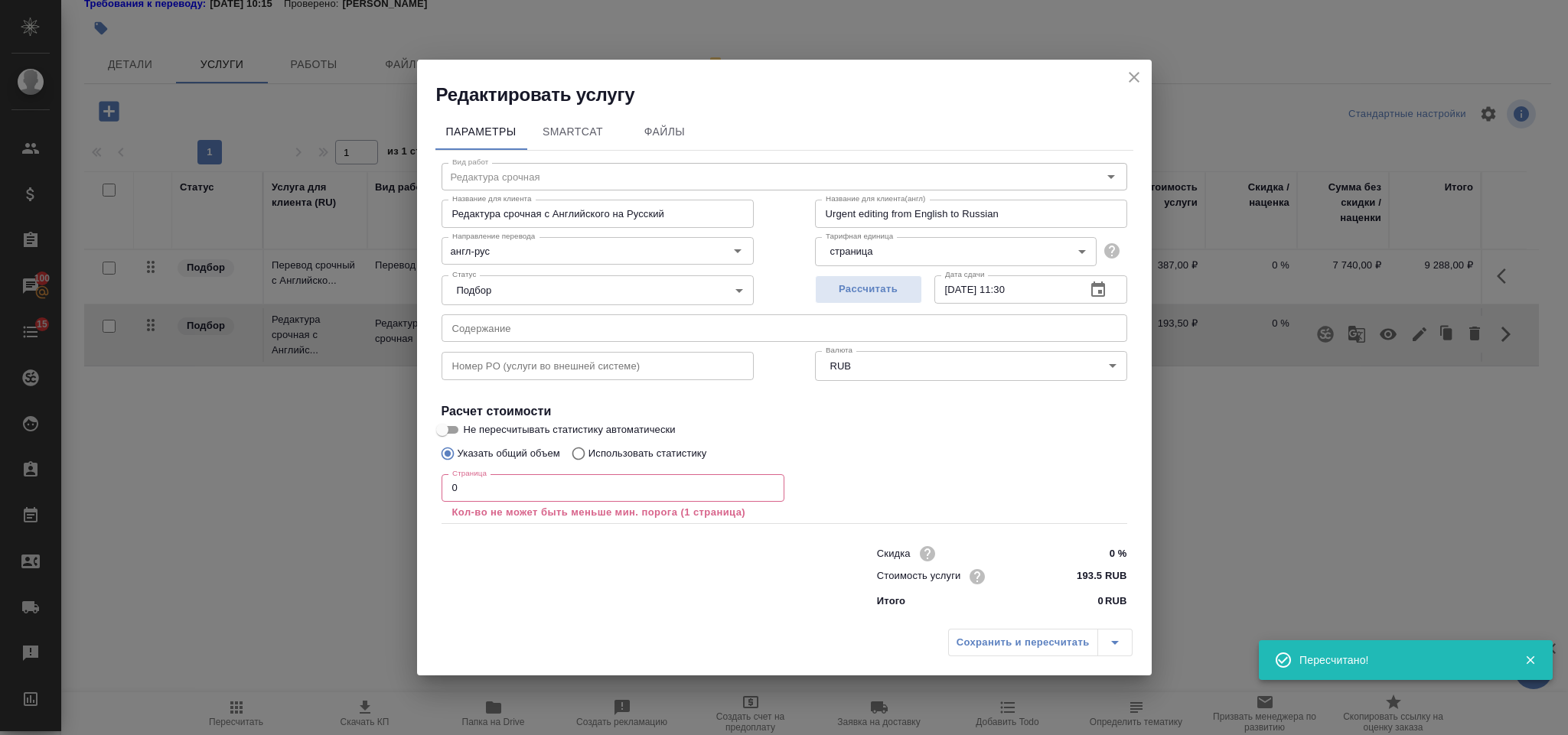
click at [555, 482] on input "0" at bounding box center [613, 487] width 343 height 27
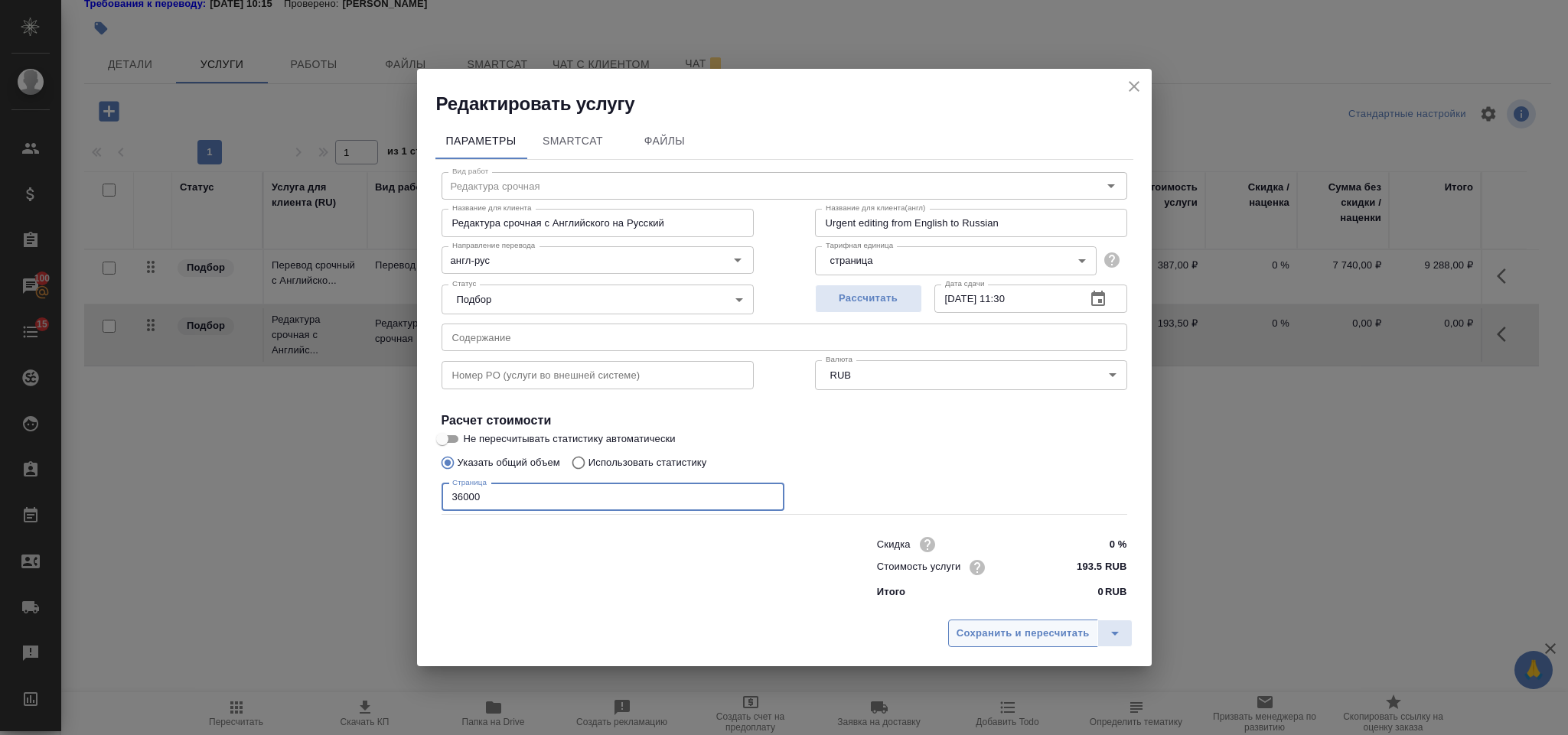
type input "36000"
click at [957, 636] on span "Сохранить и пересчитать" at bounding box center [1023, 634] width 133 height 18
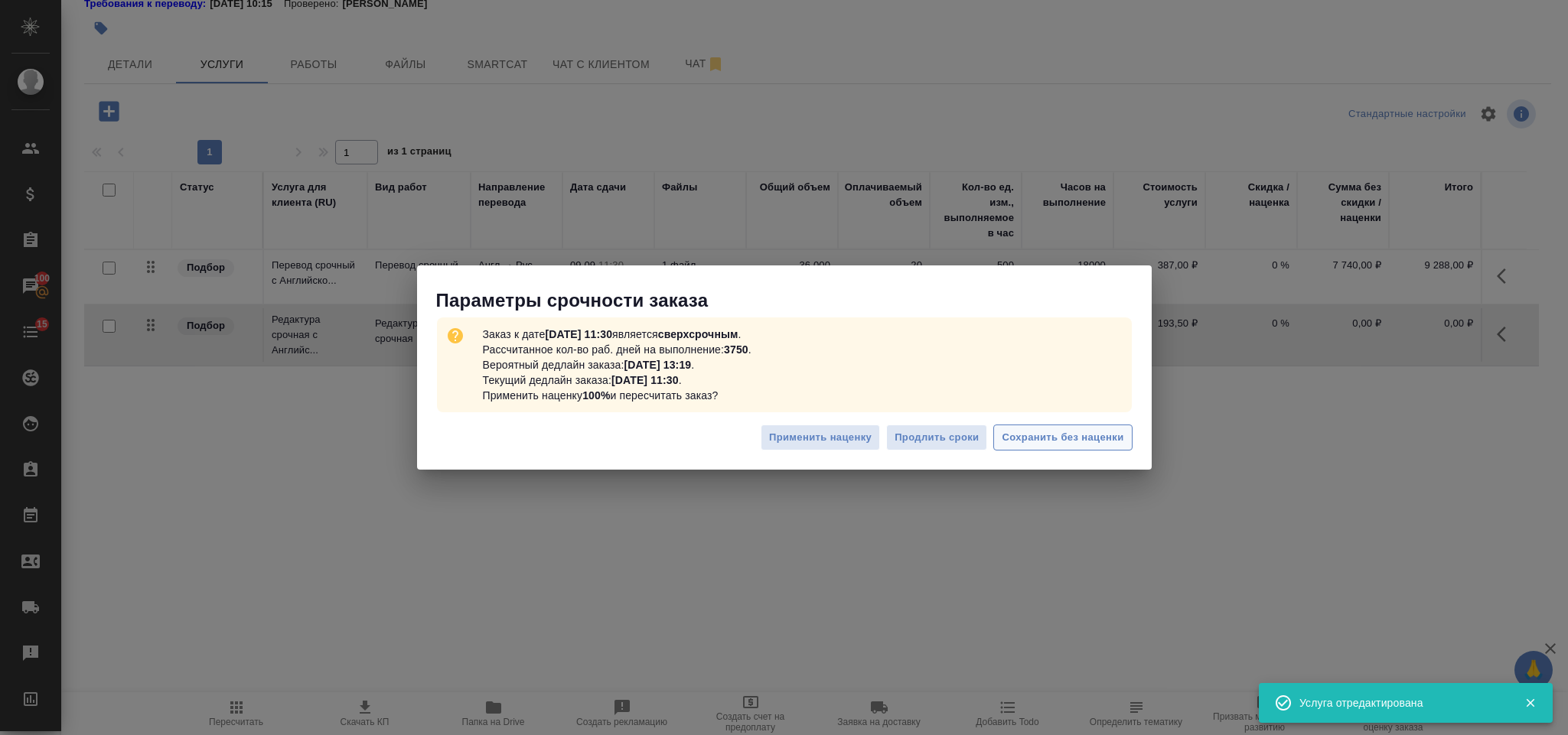
click at [1041, 432] on span "Сохранить без наценки" at bounding box center [1063, 438] width 122 height 18
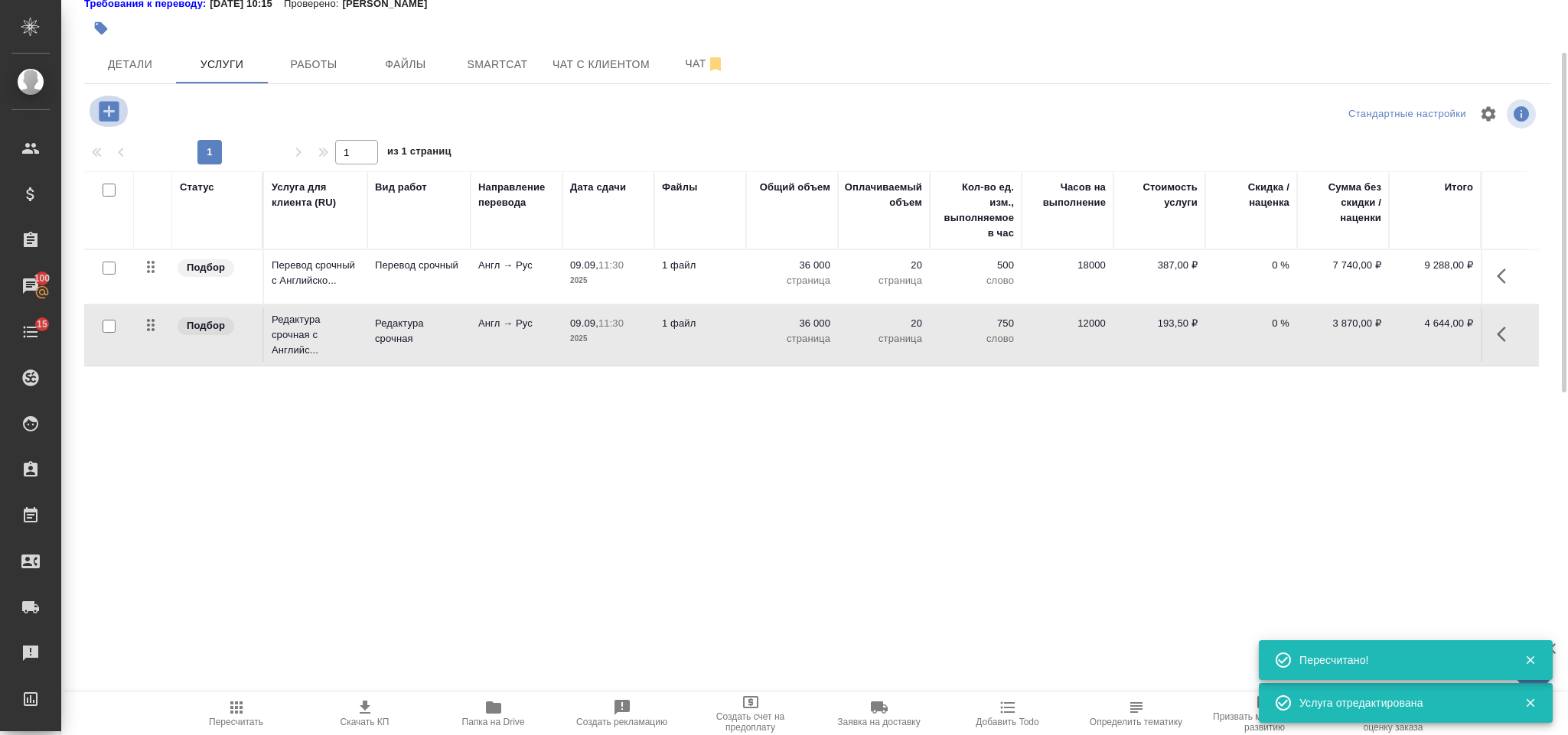
click at [110, 106] on icon "button" at bounding box center [109, 111] width 20 height 20
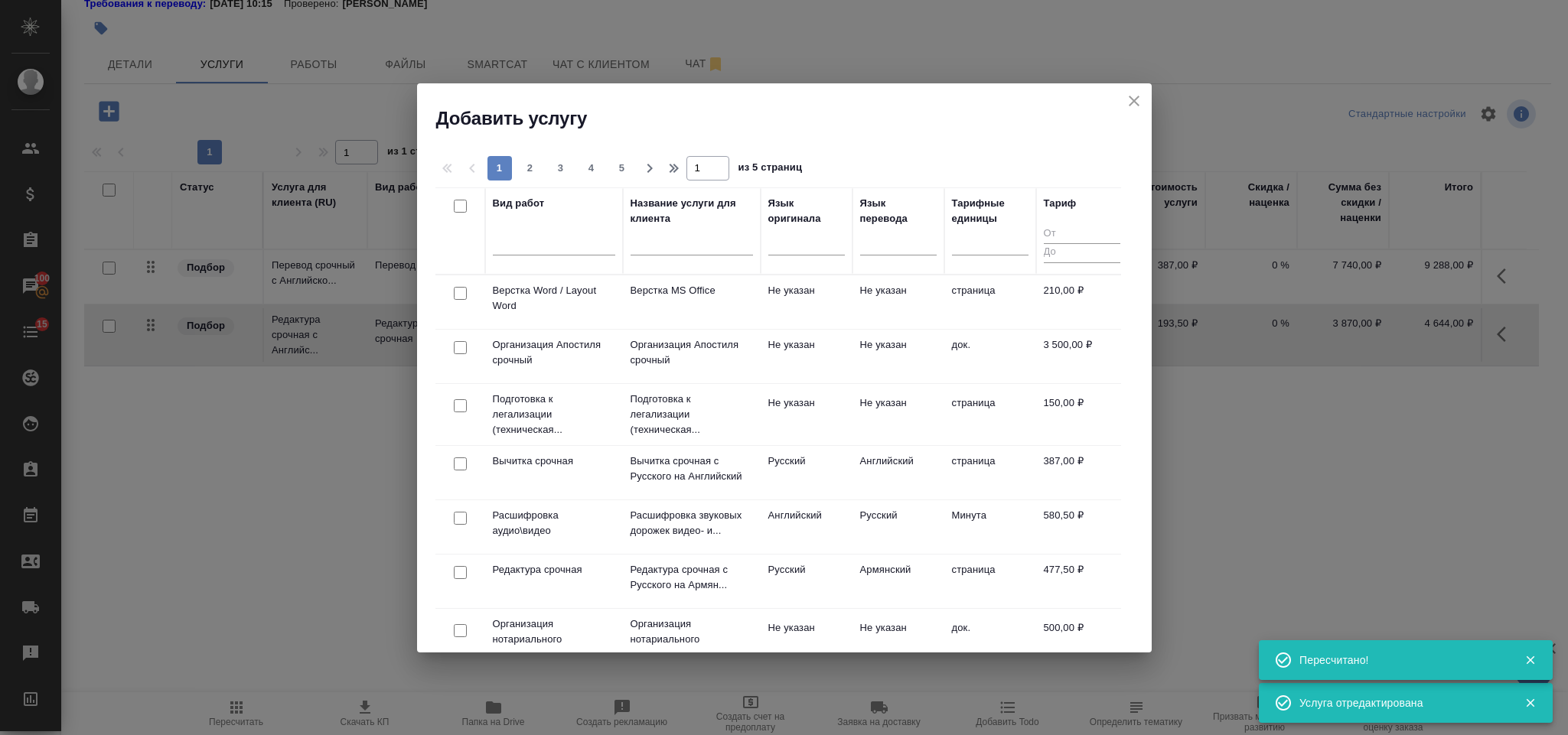
click at [462, 295] on input "checkbox" at bounding box center [460, 293] width 13 height 13
checkbox input "true"
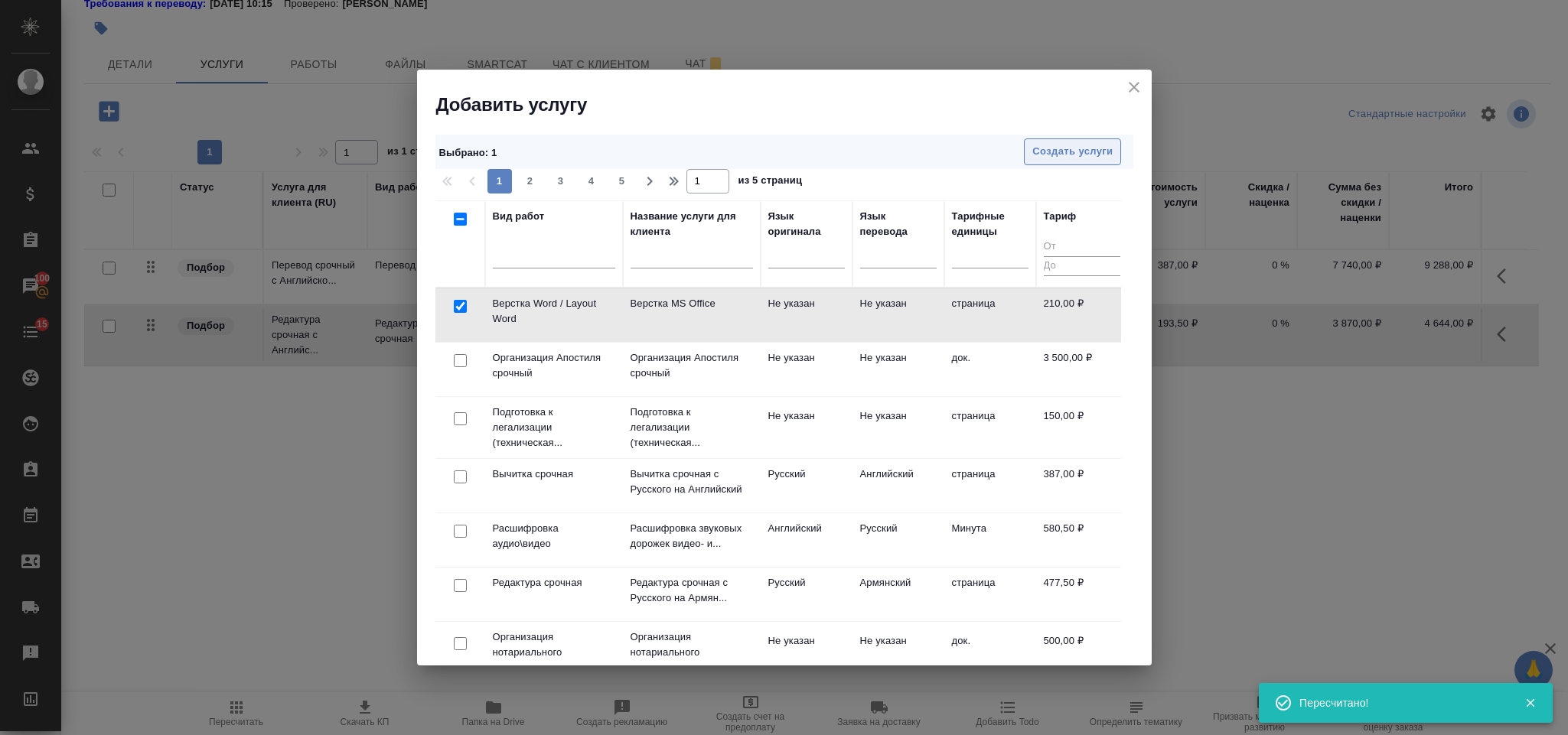
click at [1079, 147] on span "Создать услуги" at bounding box center [1072, 152] width 80 height 18
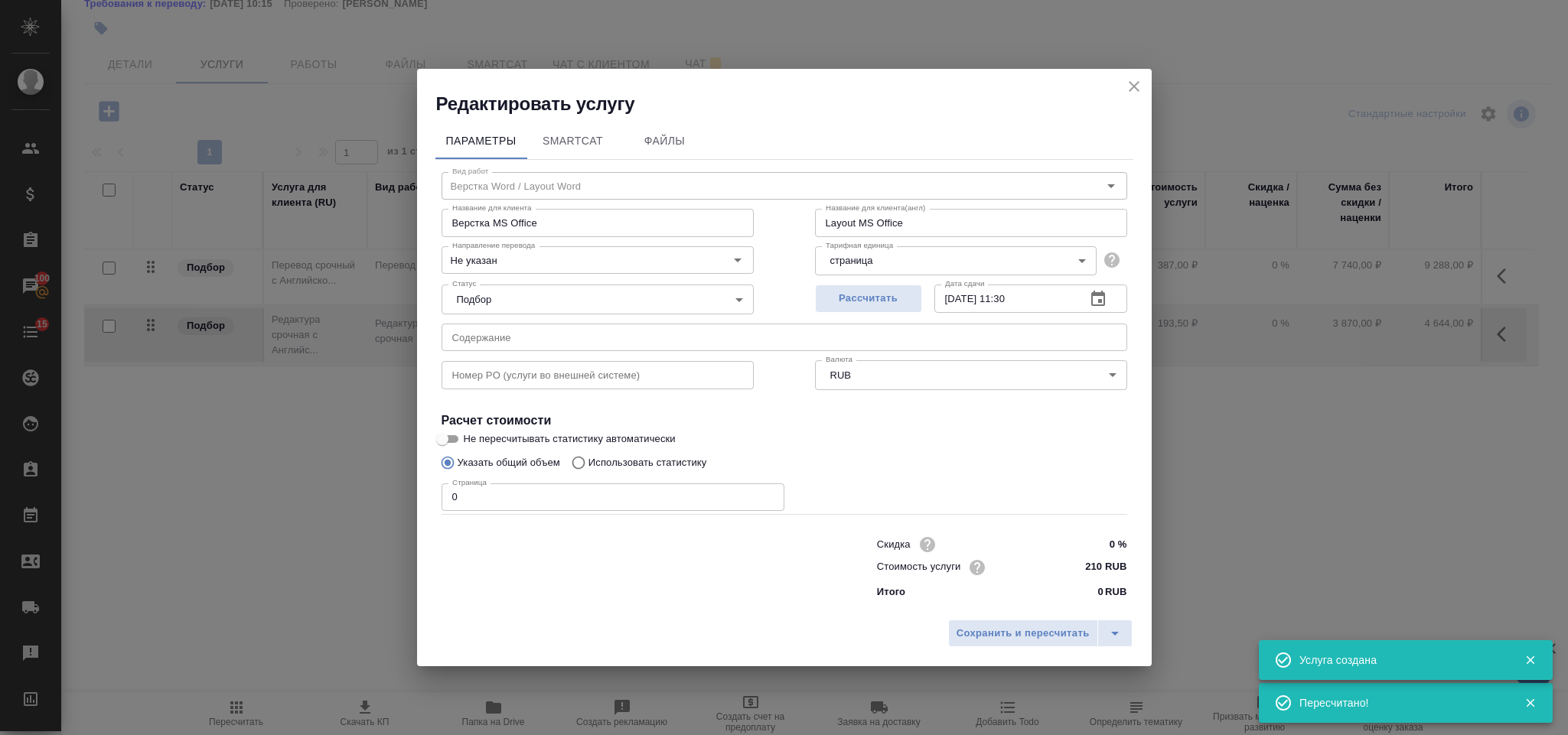
click at [516, 485] on input "0" at bounding box center [613, 496] width 343 height 27
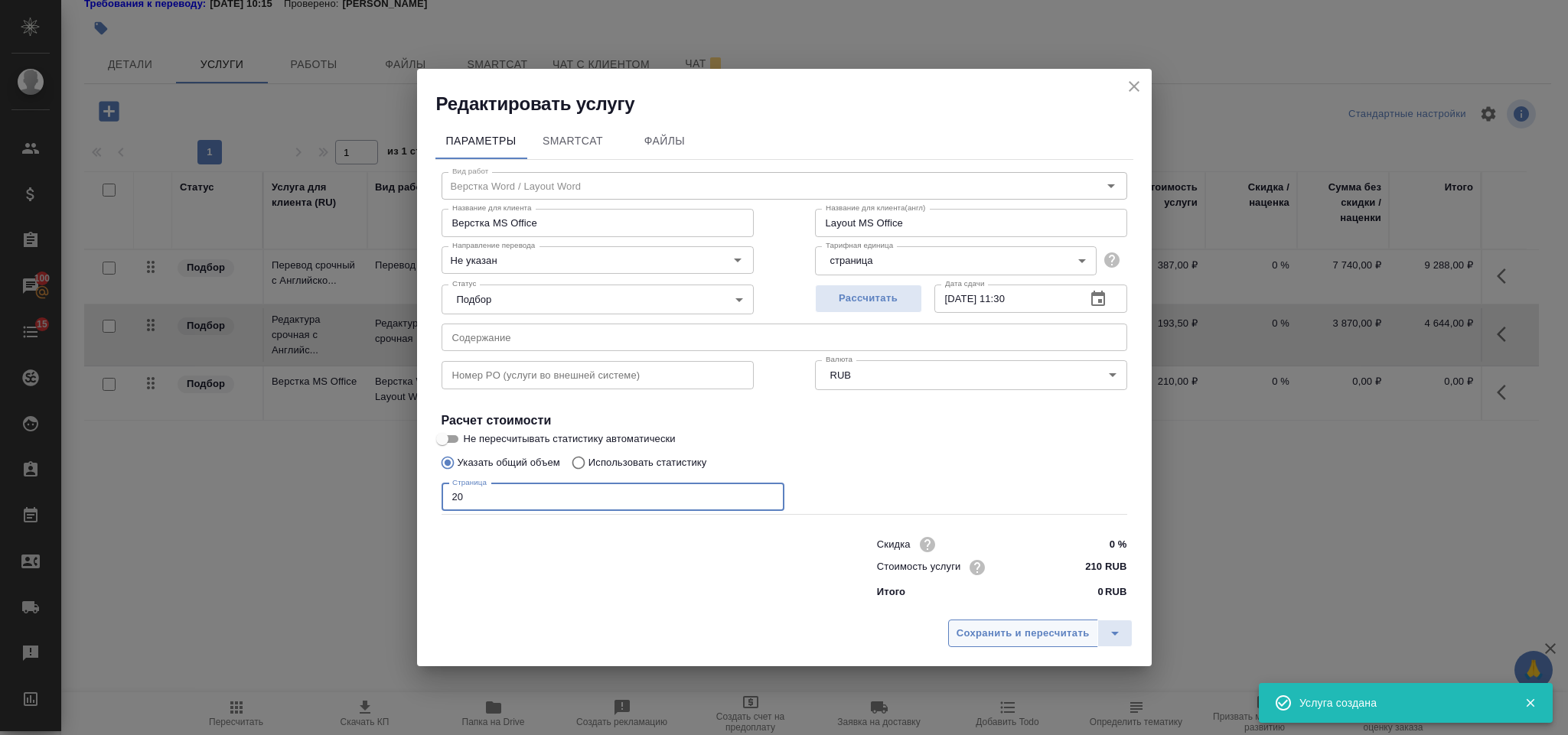
type input "20"
click at [1008, 629] on span "Сохранить и пересчитать" at bounding box center [1023, 634] width 133 height 18
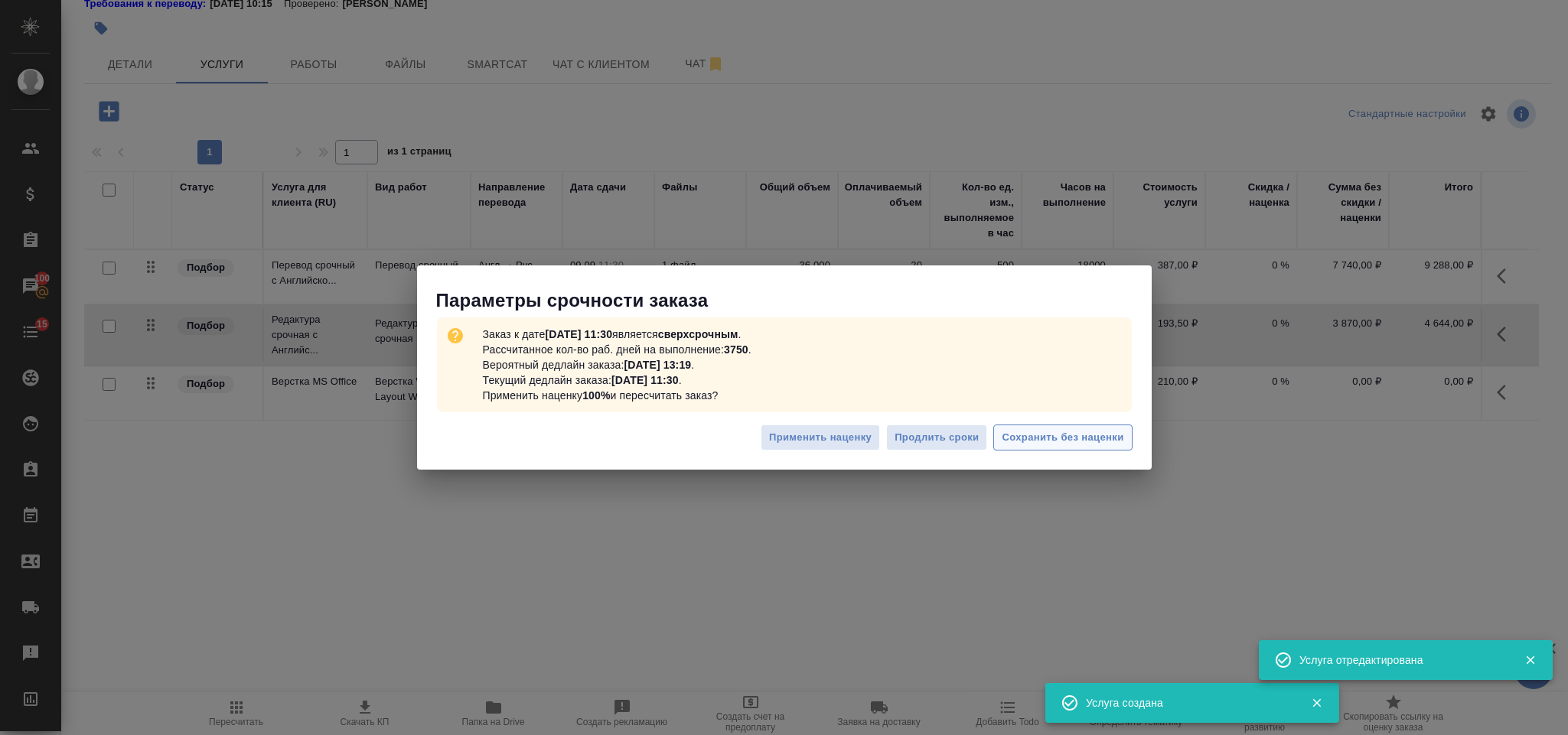
click at [1036, 436] on span "Сохранить без наценки" at bounding box center [1063, 438] width 122 height 18
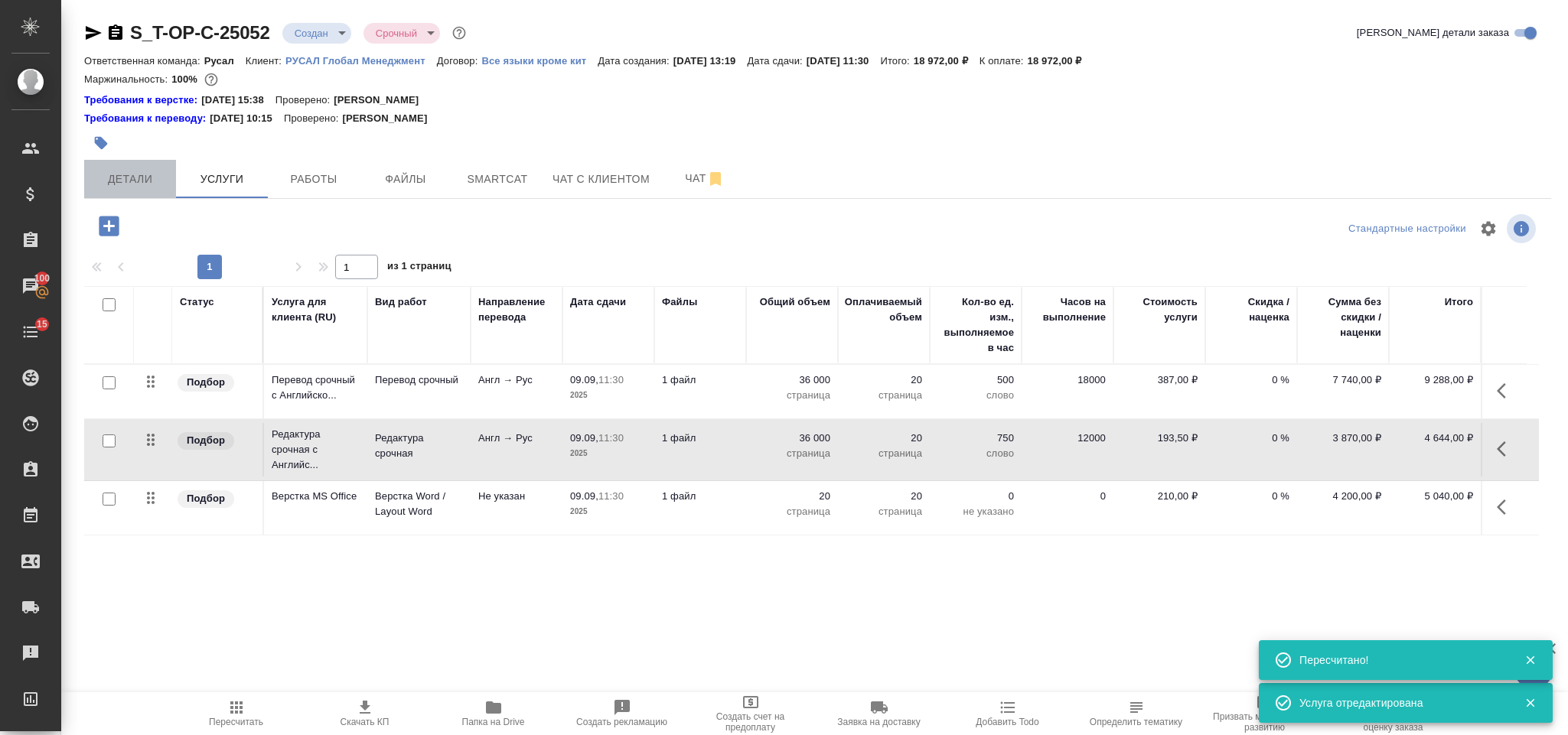
click at [161, 170] on span "Детали" at bounding box center [130, 179] width 73 height 19
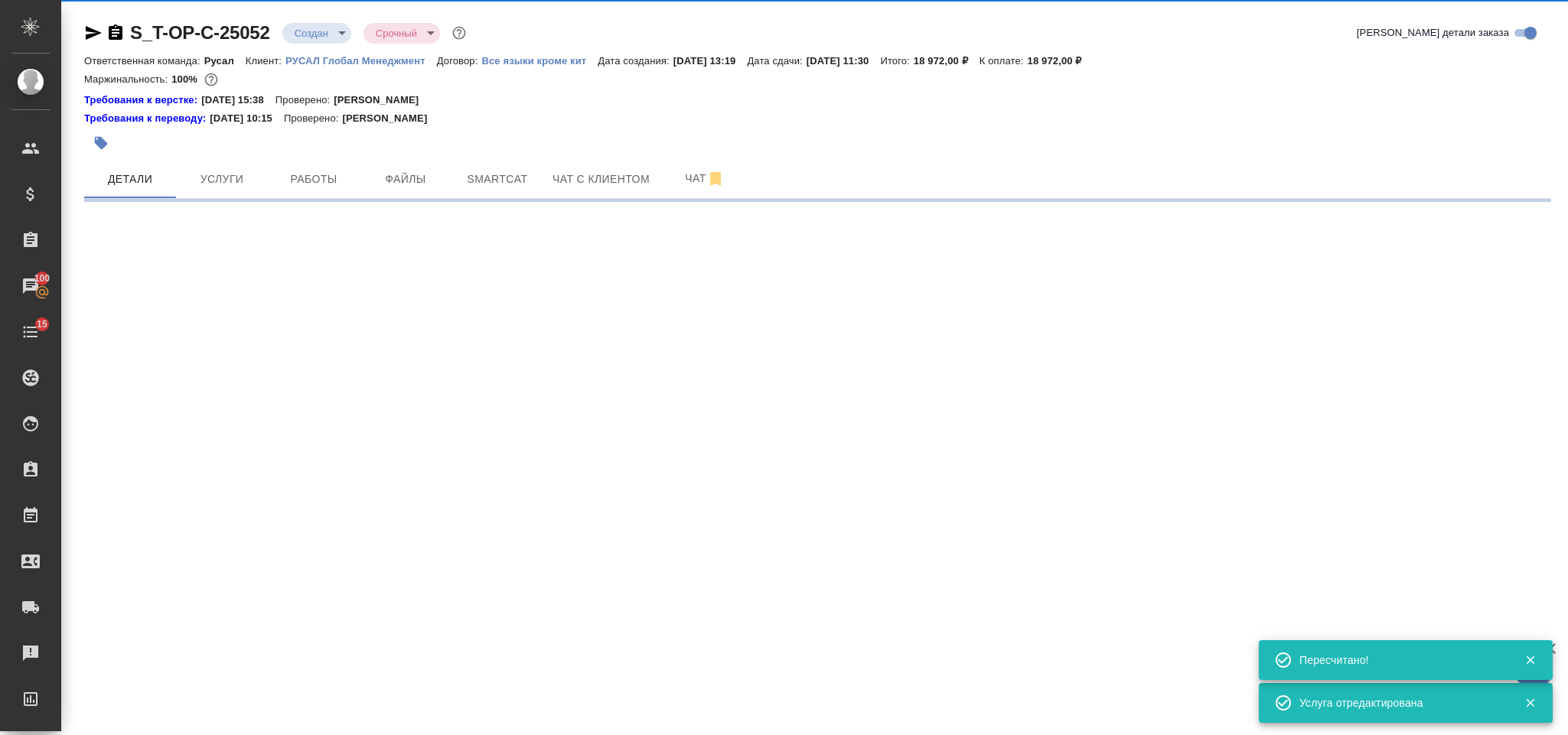
select select "RU"
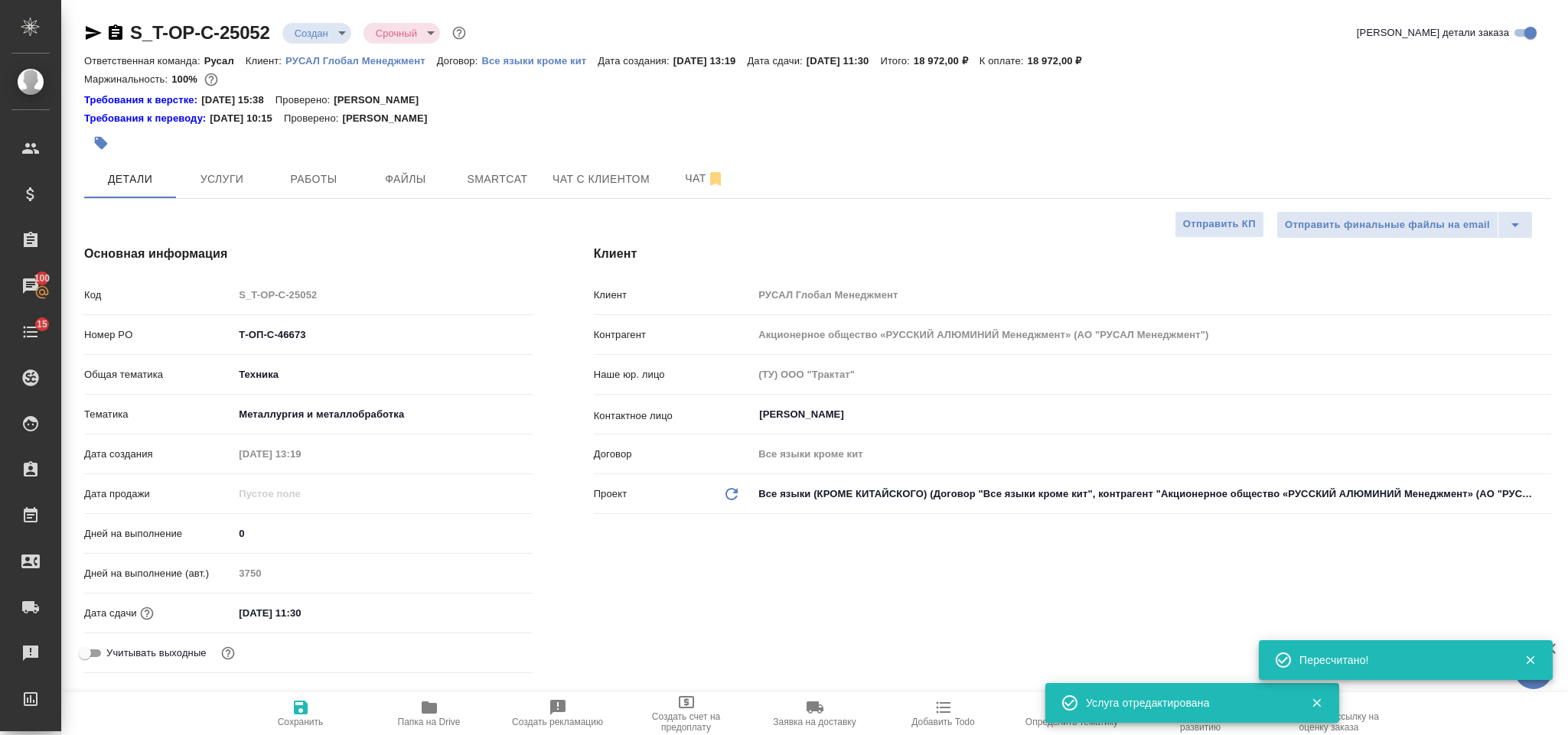
click at [113, 27] on icon "button" at bounding box center [115, 32] width 14 height 16
type textarea "x"
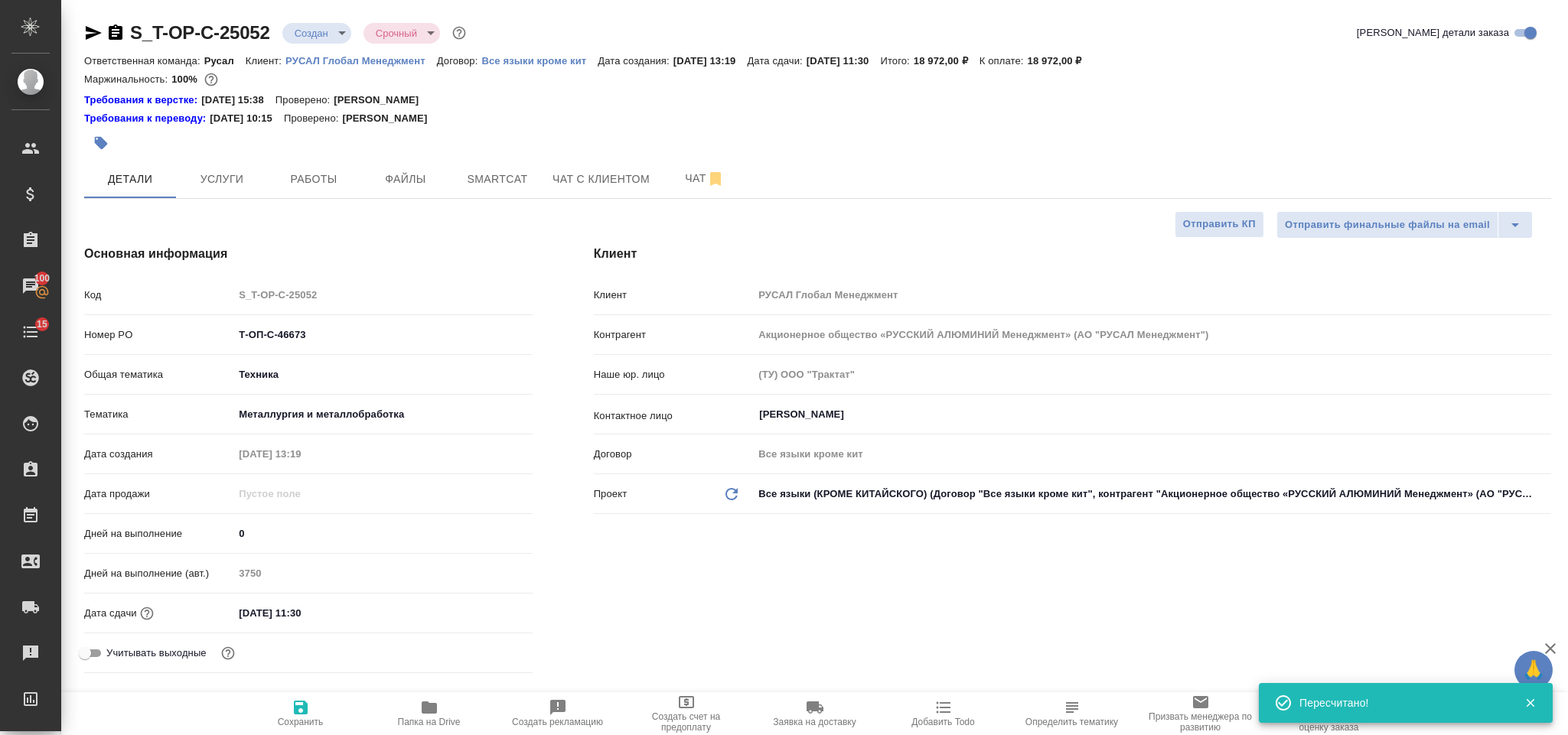
click at [115, 25] on icon "button" at bounding box center [115, 32] width 14 height 16
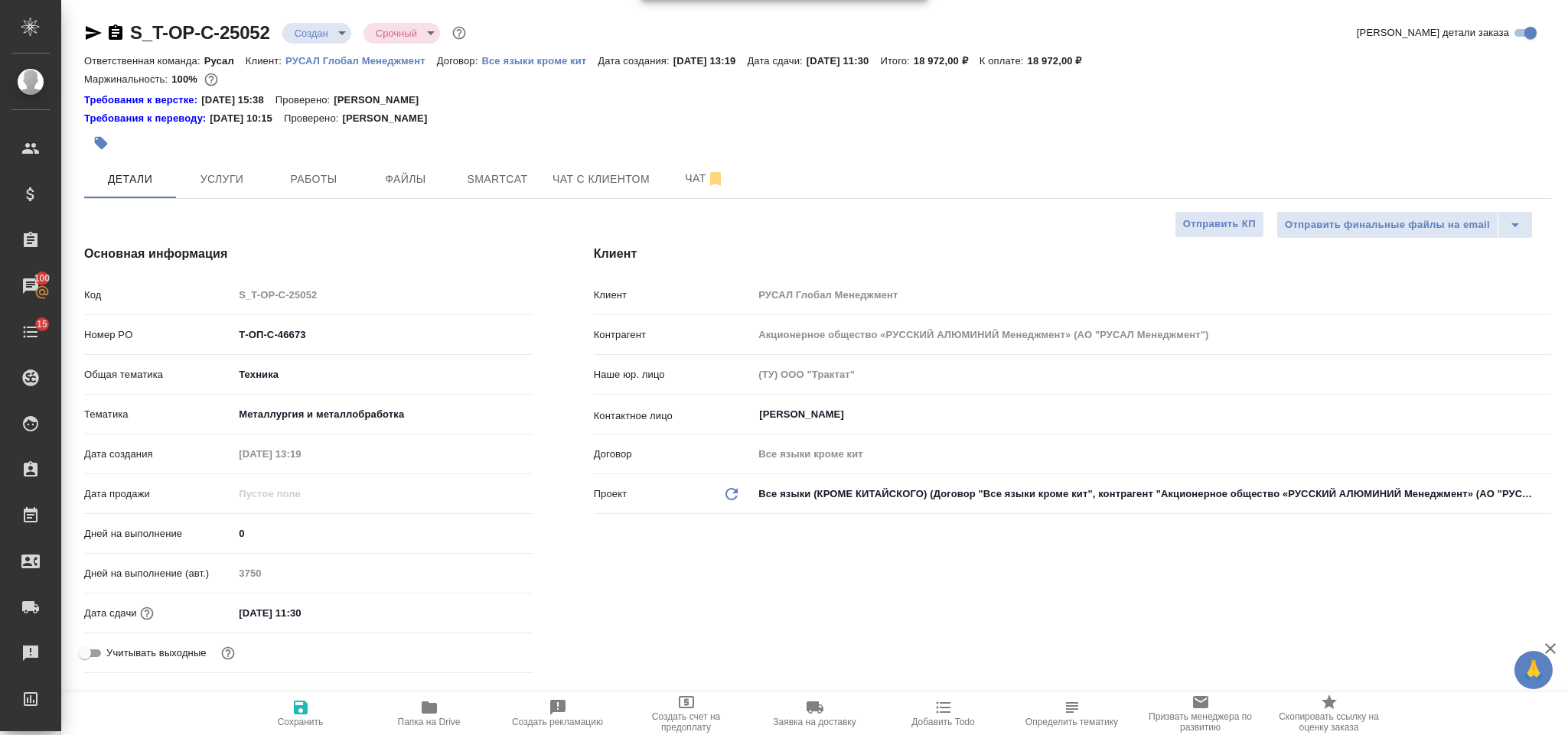
click at [92, 26] on icon "button" at bounding box center [94, 33] width 19 height 19
drag, startPoint x: 319, startPoint y: 330, endPoint x: 241, endPoint y: 327, distance: 78.1
click at [241, 327] on input "Т-ОП-С-46673" at bounding box center [382, 334] width 297 height 22
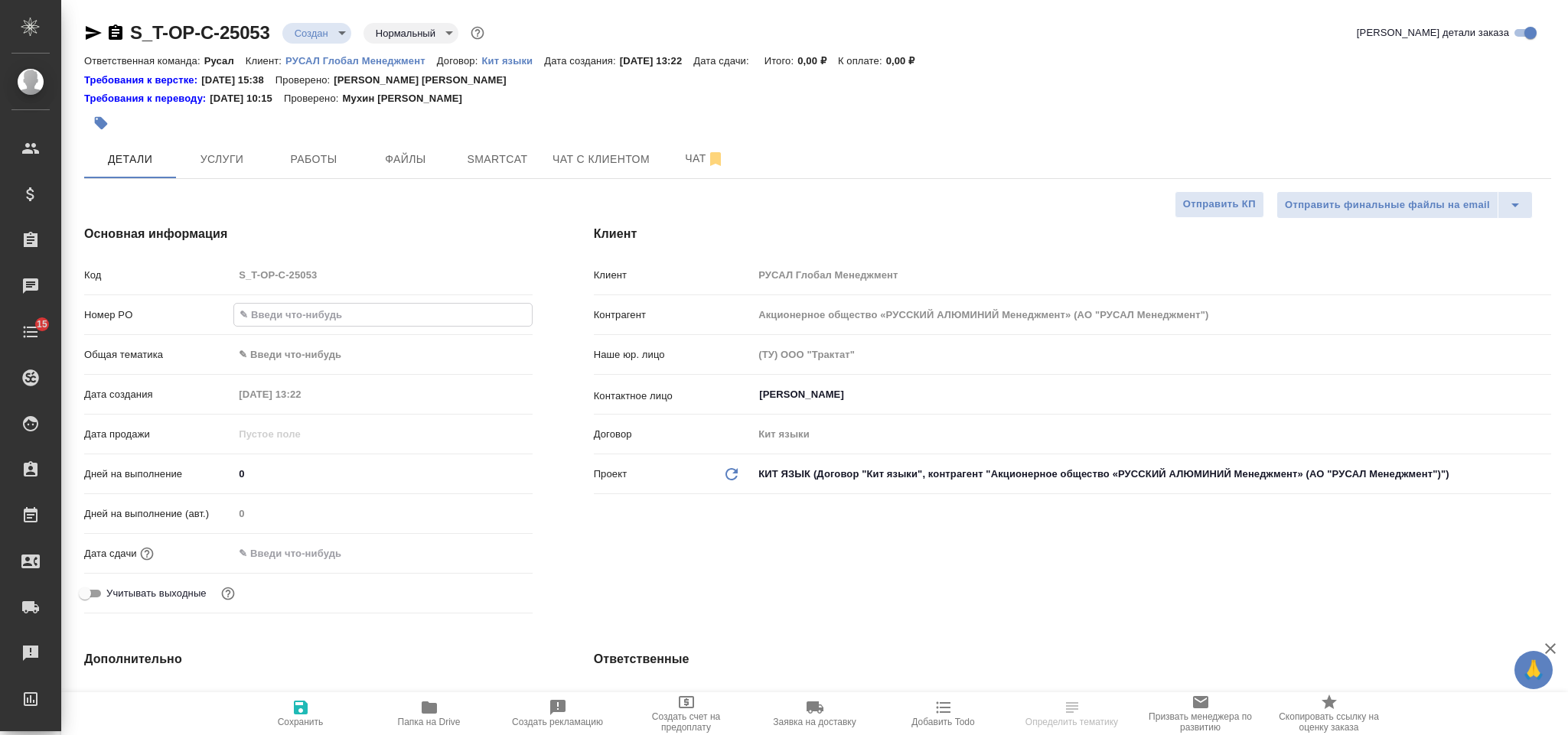
select select "RU"
type input "Т-ОП-С-46673"
click at [348, 348] on body "🙏 .cls-1 fill:#fff; AWATERA Gorlenko Yuliua Клиенты Спецификации Заказы Чаты 15…" at bounding box center [784, 367] width 1568 height 735
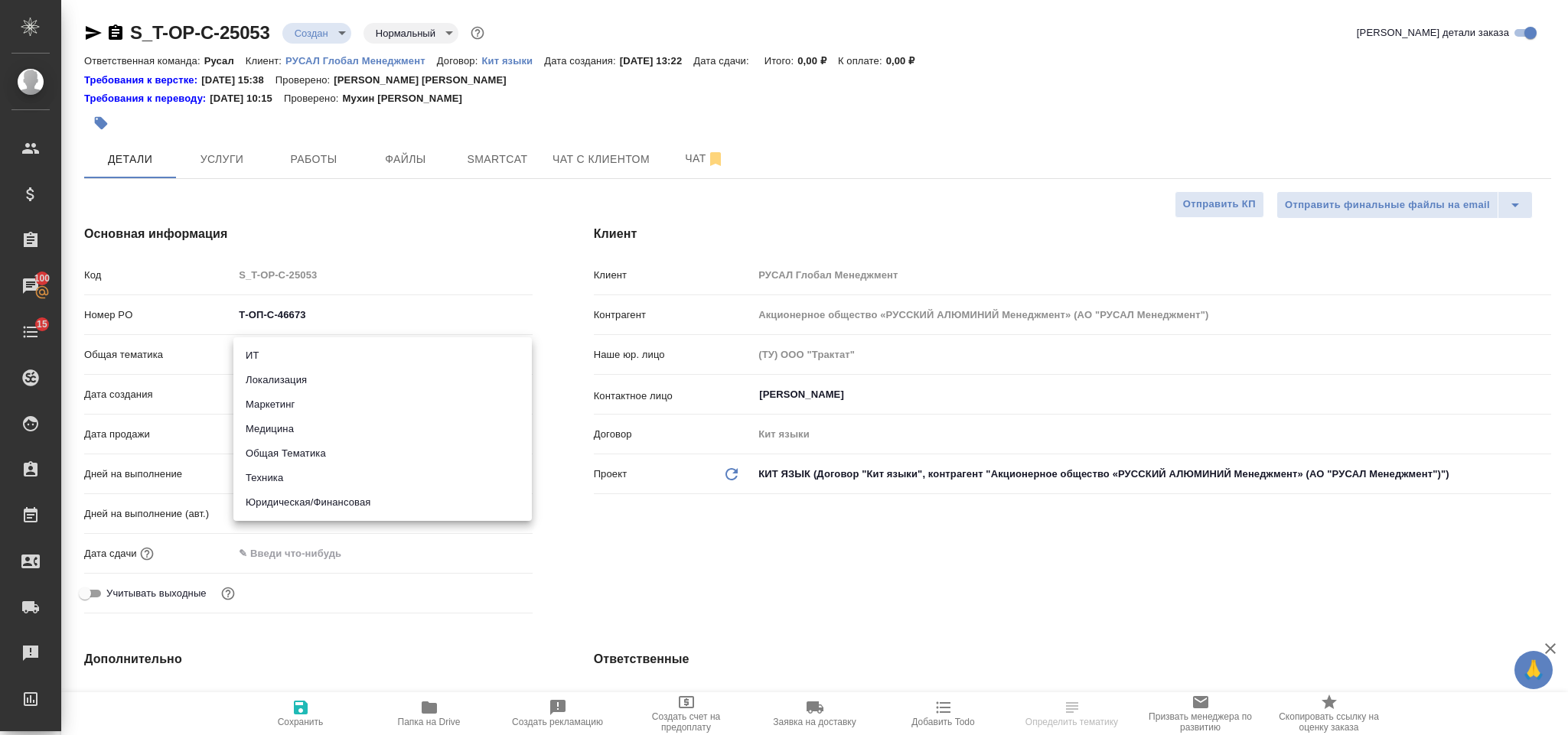
click at [359, 503] on li "Юридическая/Финансовая" at bounding box center [382, 502] width 299 height 24
type input "yr-fn"
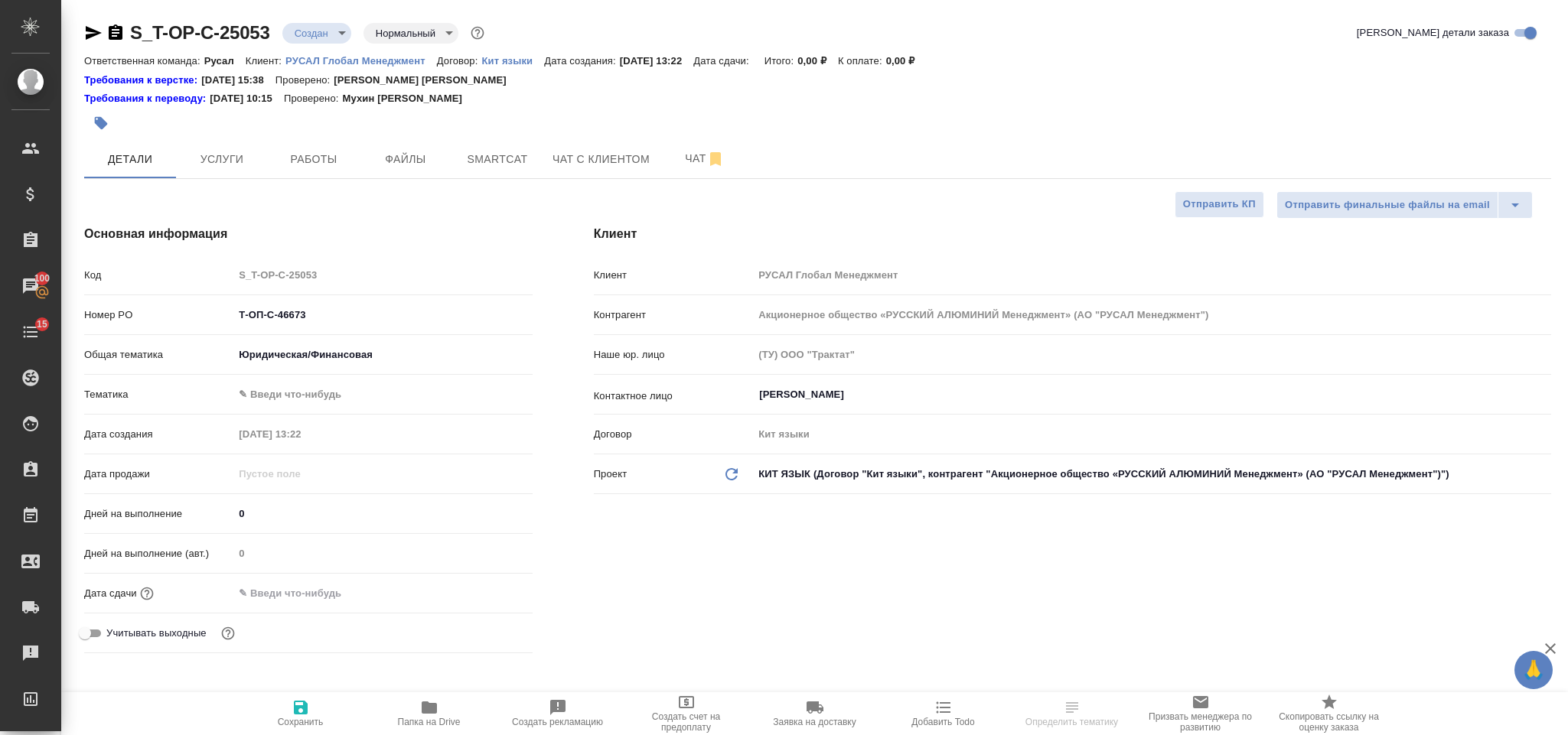
click at [340, 392] on body "🙏 .cls-1 fill:#fff; AWATERA Gorlenko Yuliua Клиенты Спецификации Заказы 100 Чат…" at bounding box center [784, 367] width 1568 height 735
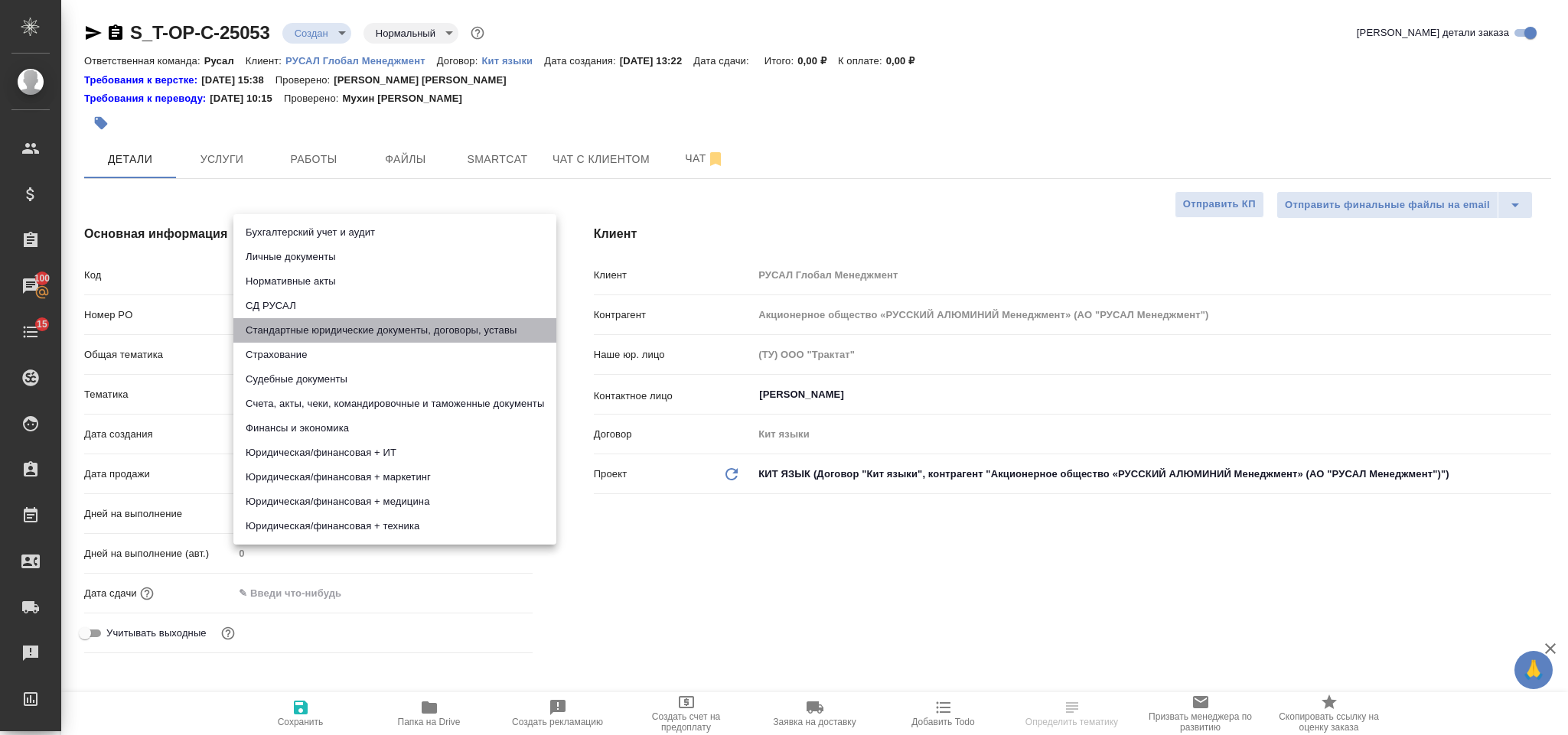
click at [416, 330] on li "Стандартные юридические документы, договоры, уставы" at bounding box center [395, 330] width 323 height 24
type input "5f647205b73bc97568ca66bf"
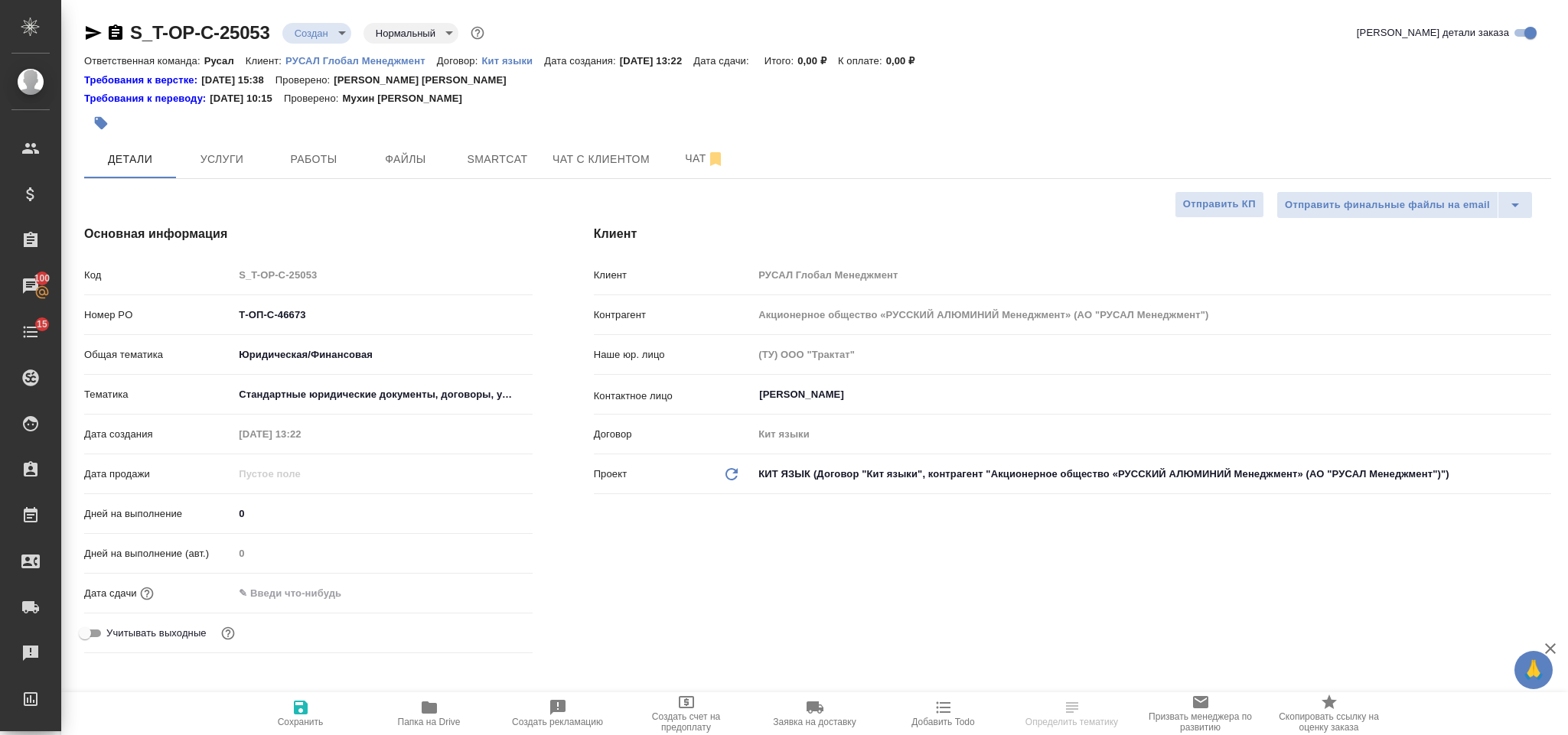
click at [356, 591] on input "text" at bounding box center [300, 593] width 134 height 22
click at [484, 599] on icon "button" at bounding box center [488, 592] width 14 height 16
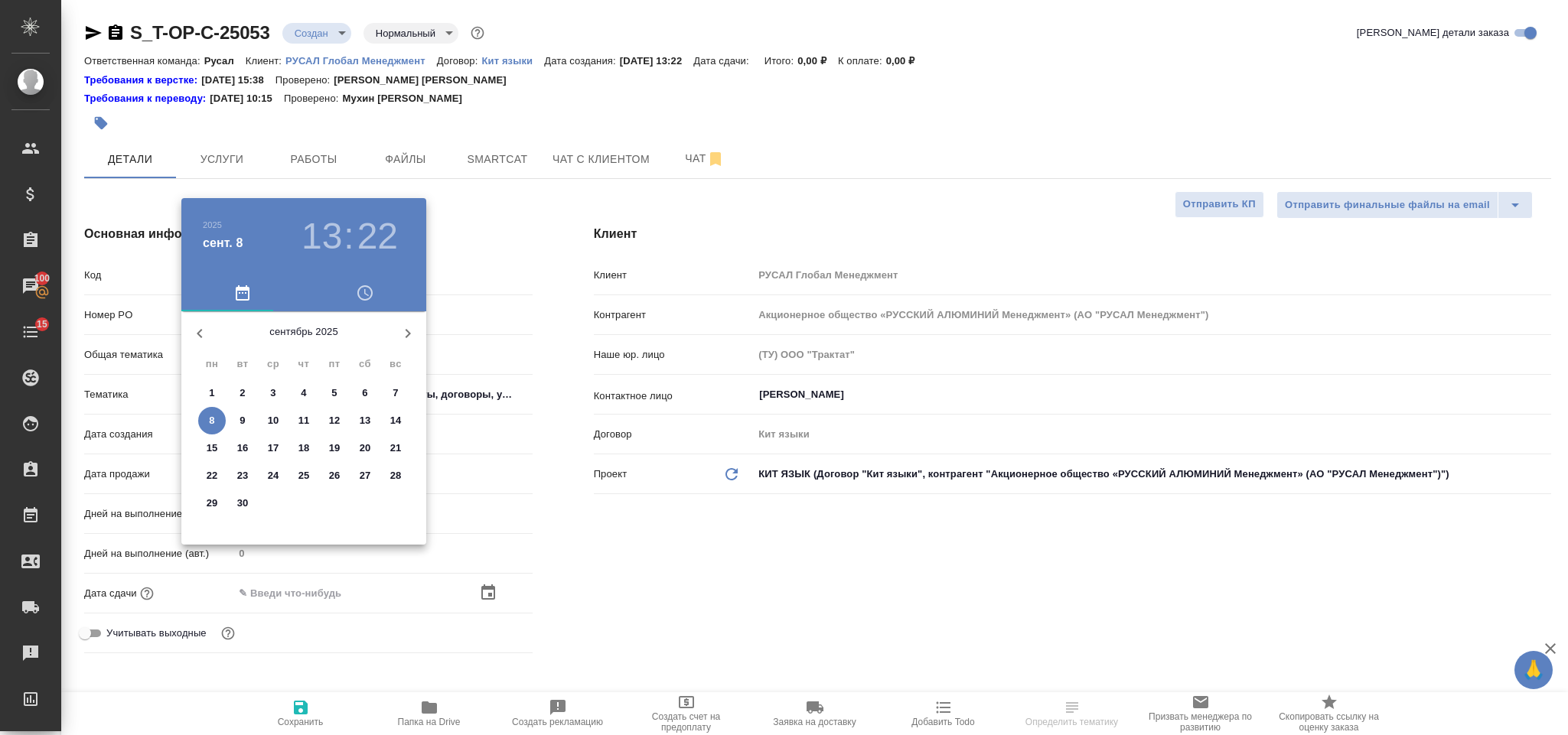
click at [218, 415] on span "8" at bounding box center [211, 421] width 27 height 16
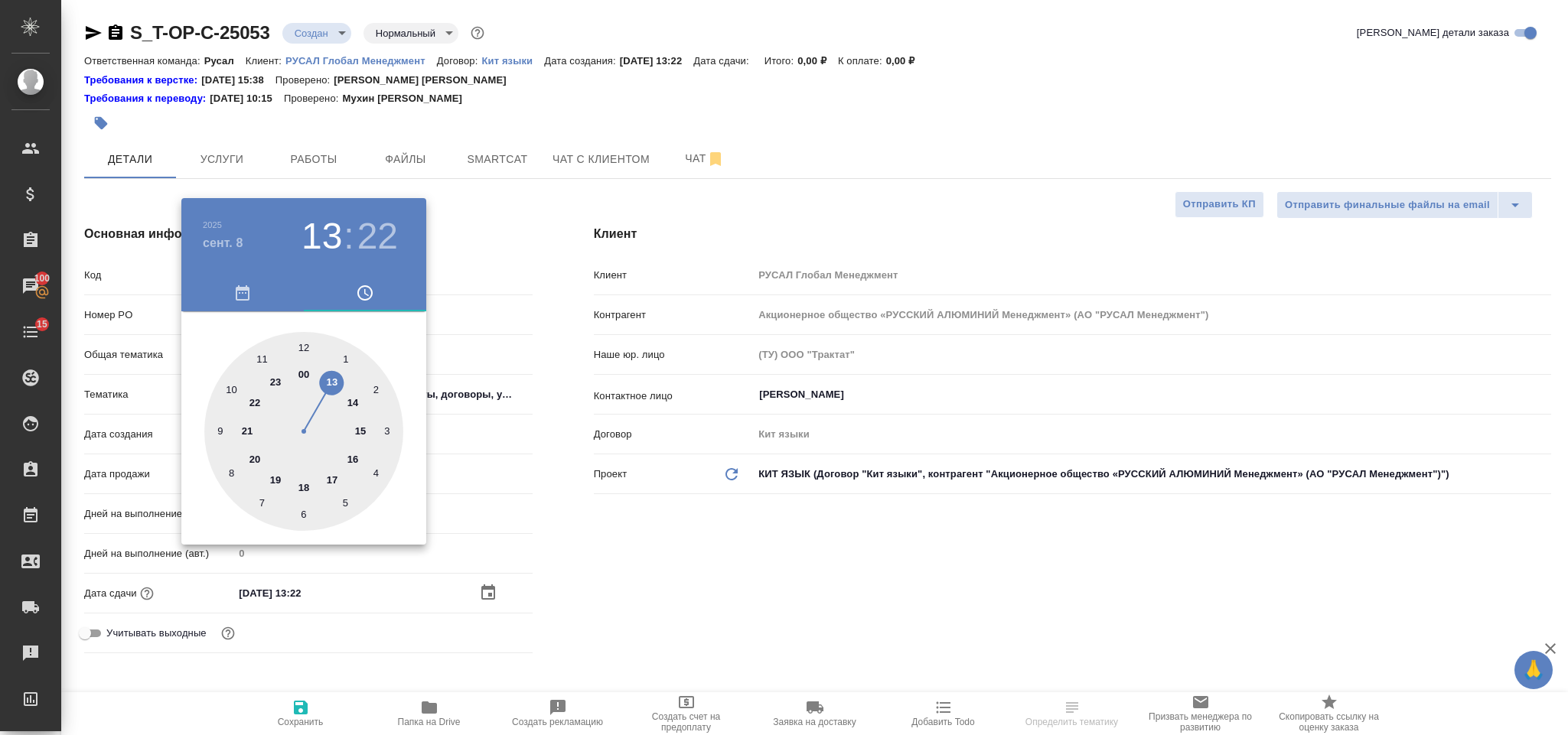
type input "08.09.2025 13:22"
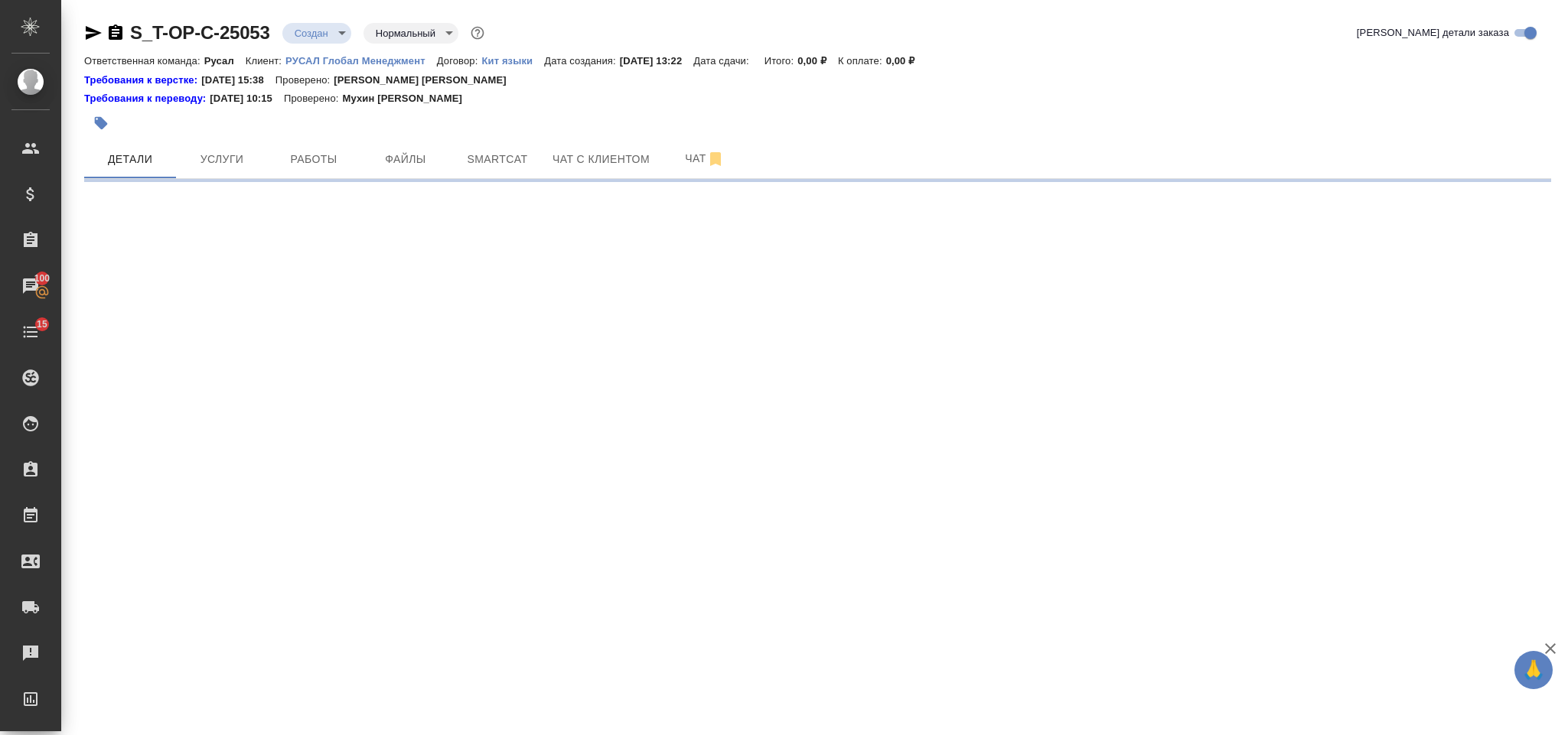
select select "RU"
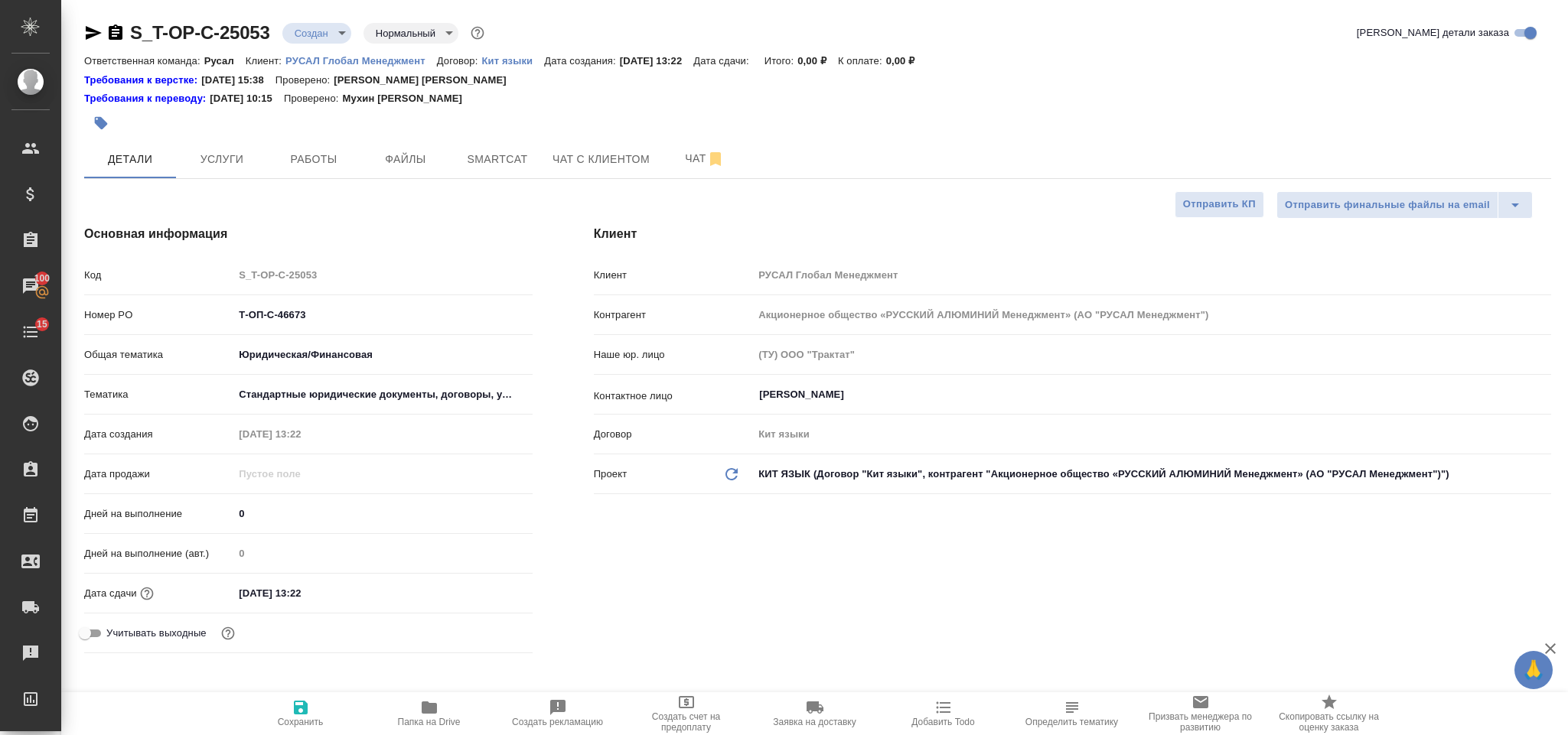
click at [361, 599] on input "08.09.2025 13:22" at bounding box center [300, 593] width 134 height 22
type textarea "x"
click at [487, 592] on icon "button" at bounding box center [488, 592] width 19 height 19
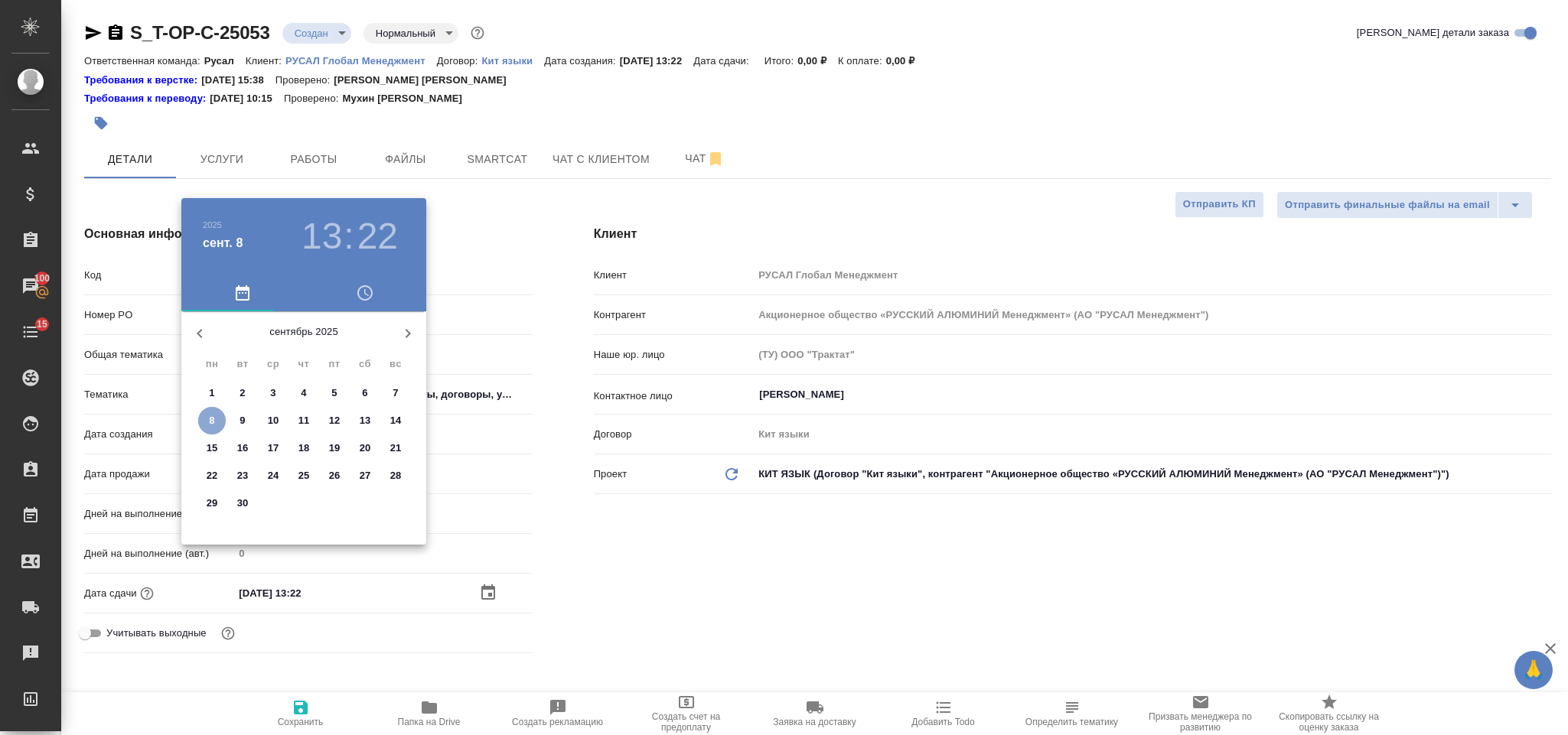
click at [223, 420] on span "8" at bounding box center [211, 421] width 27 height 16
type textarea "x"
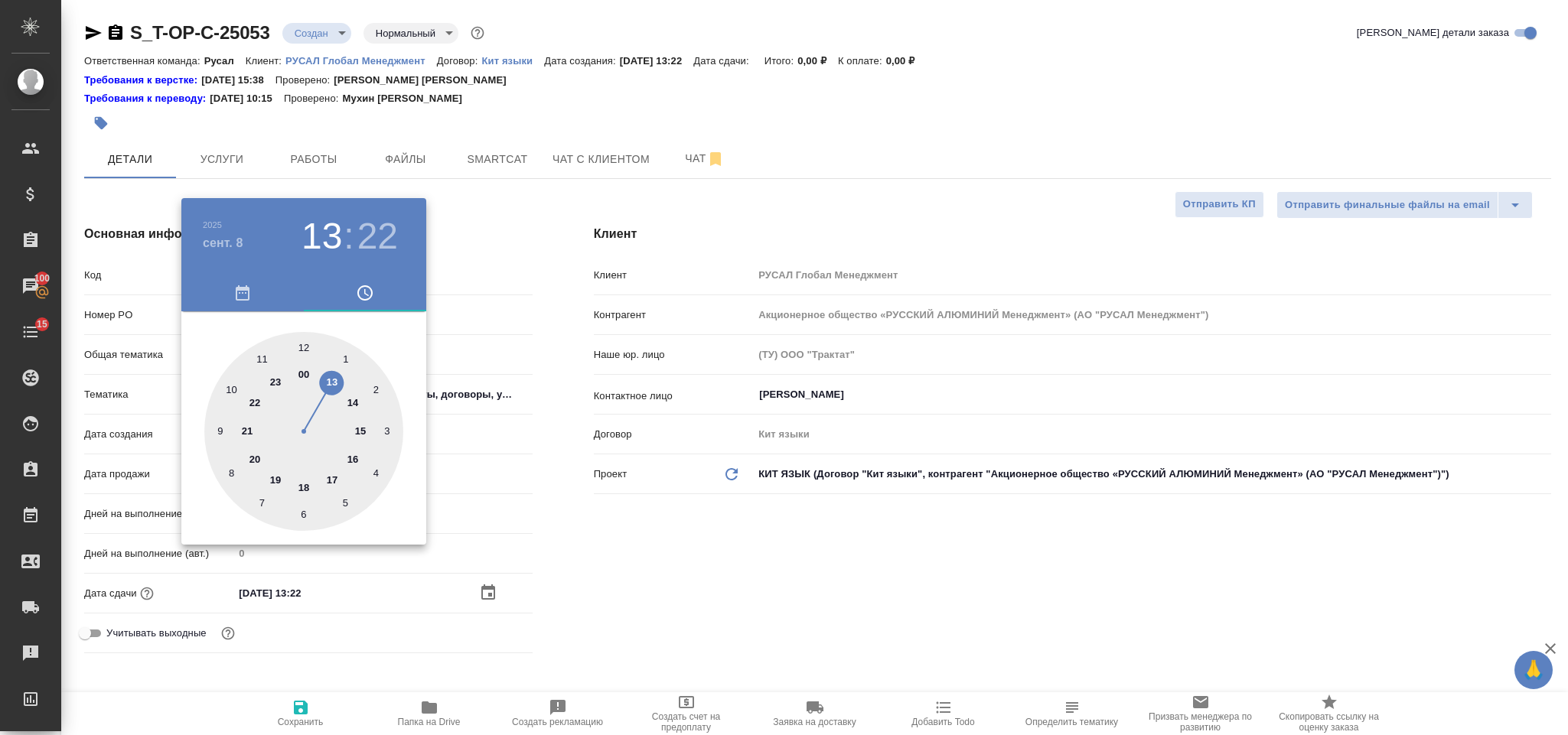
click at [354, 459] on div at bounding box center [303, 431] width 199 height 199
type input "08.09.2025 16:22"
type textarea "x"
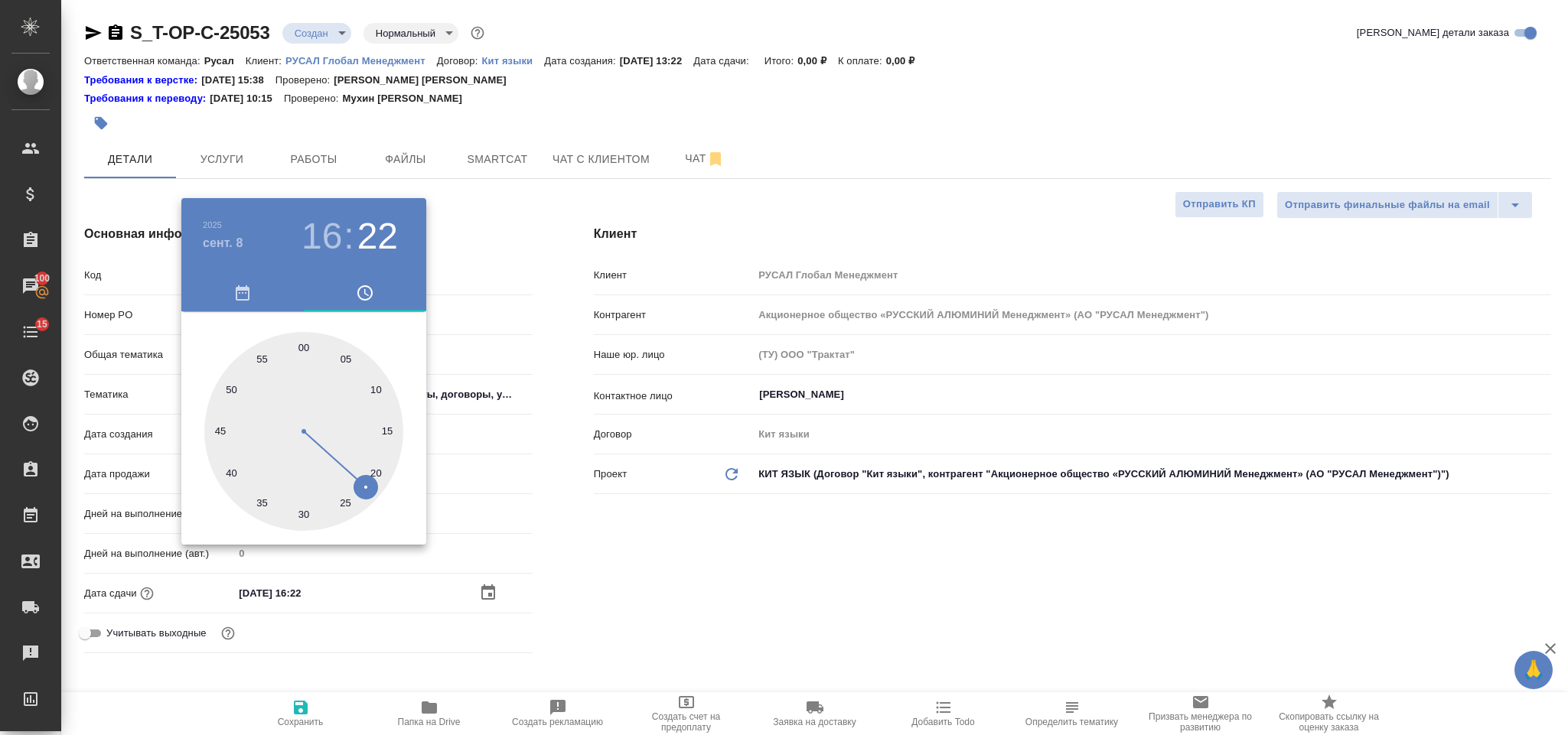
click at [306, 341] on div at bounding box center [303, 431] width 199 height 199
type input "08.09.2025 16:00"
type textarea "x"
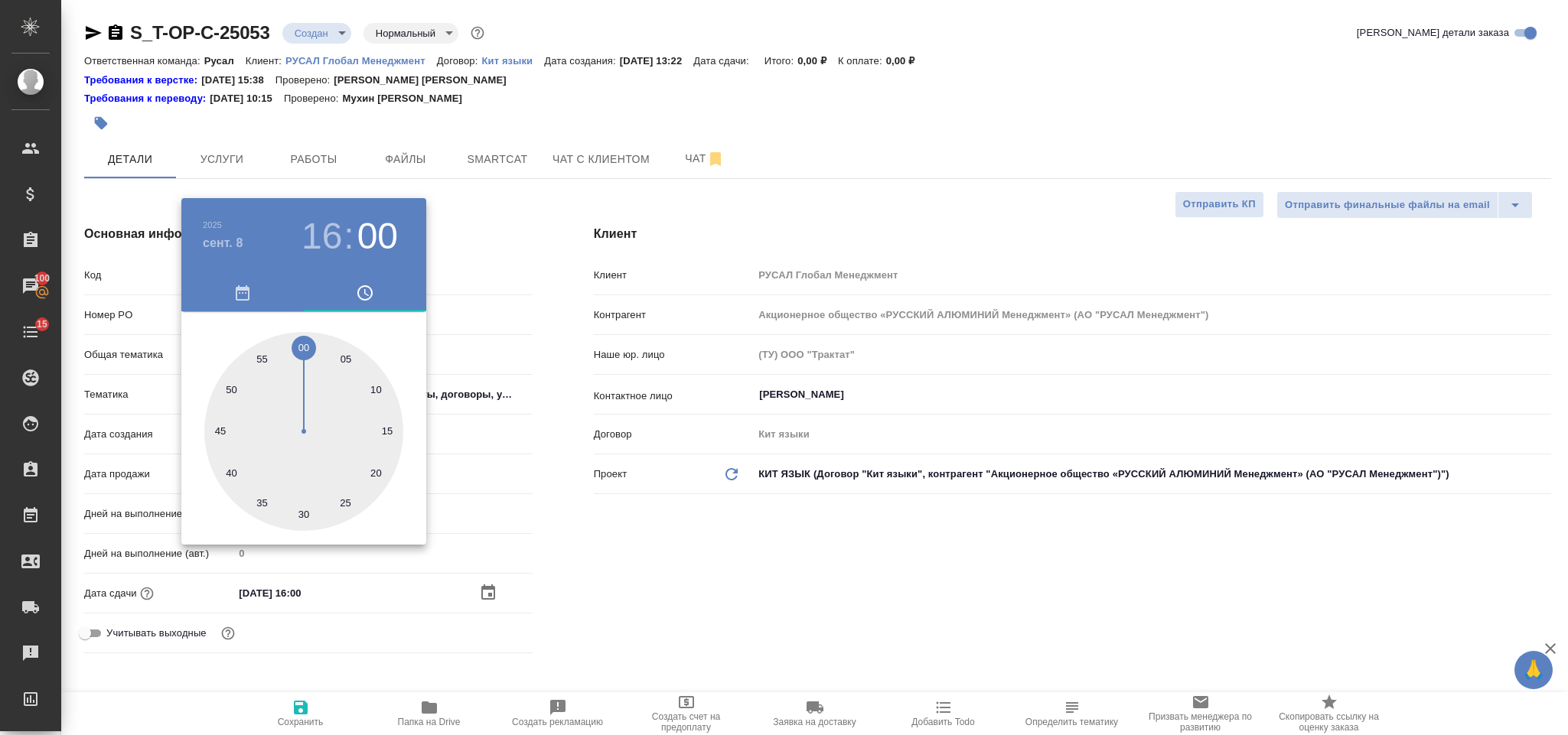
click at [643, 585] on div at bounding box center [784, 367] width 1568 height 735
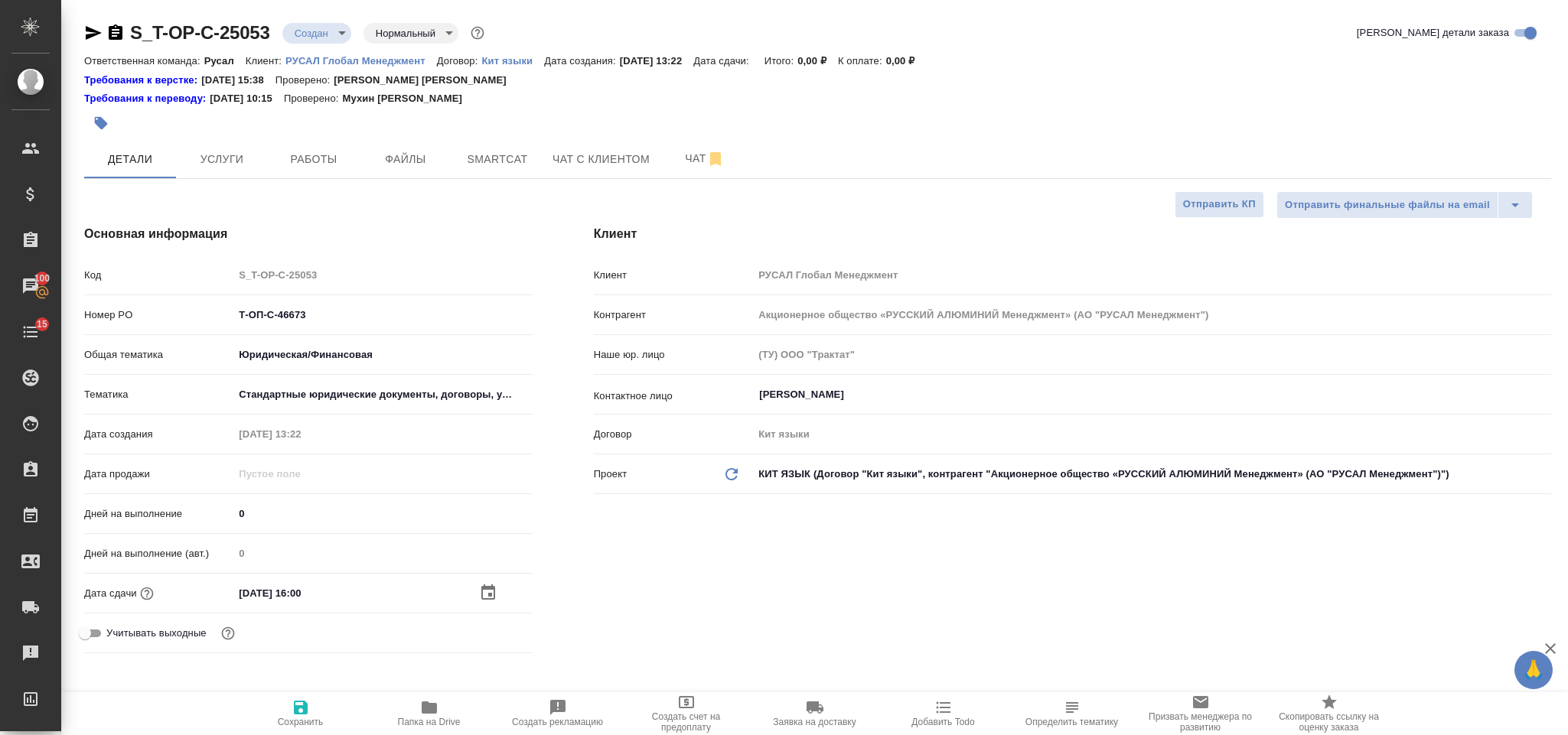
click at [299, 712] on icon "button" at bounding box center [301, 708] width 19 height 19
type textarea "x"
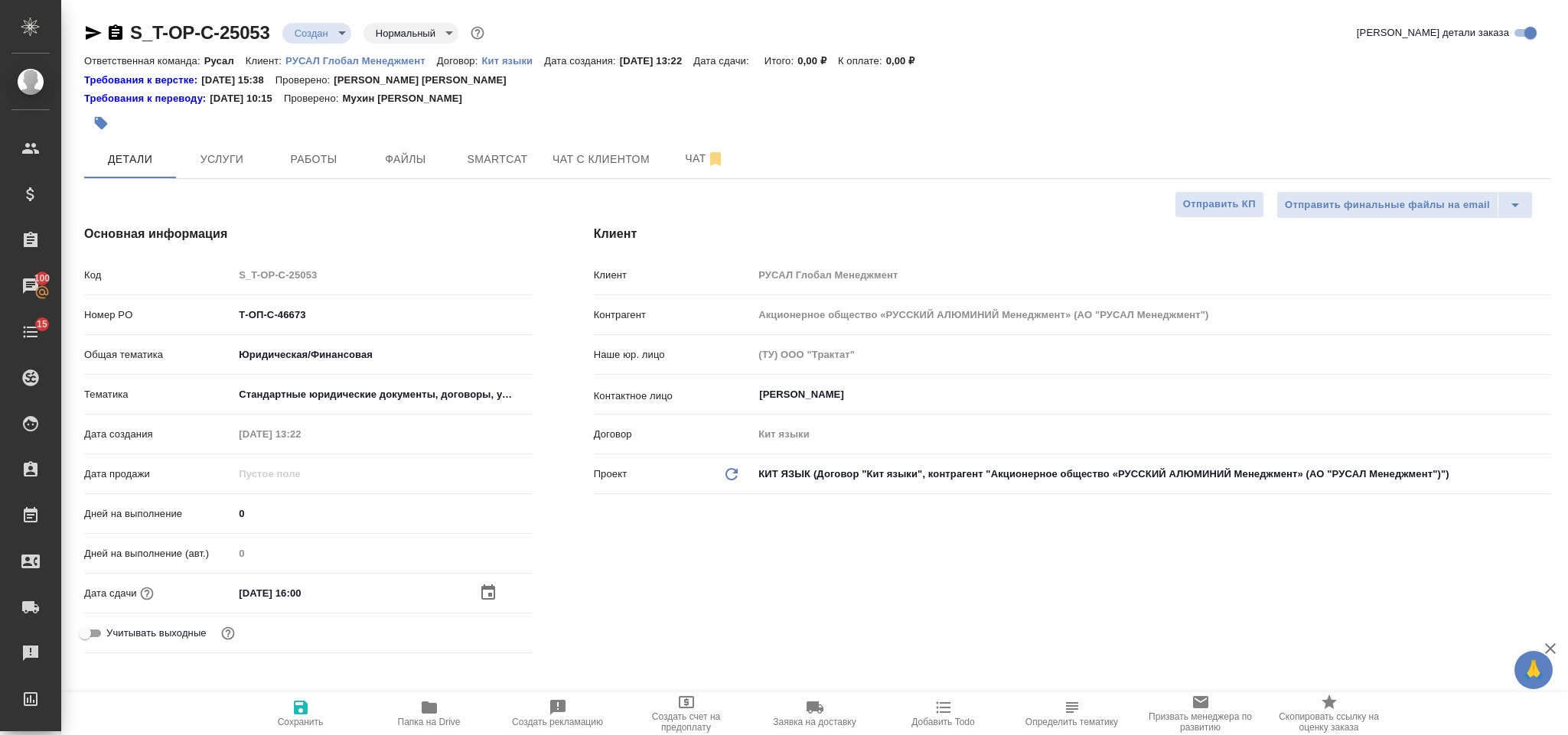
type textarea "x"
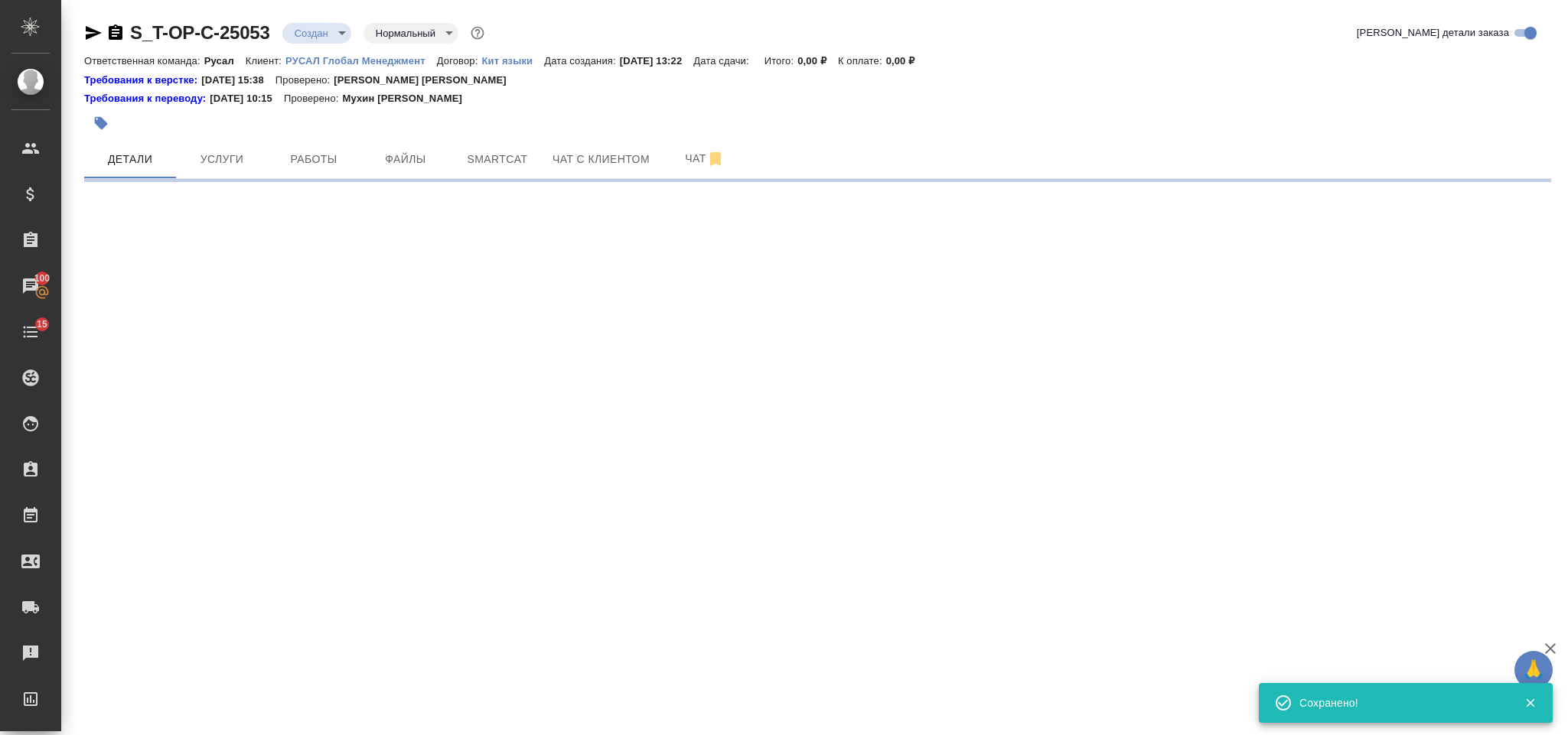
select select "RU"
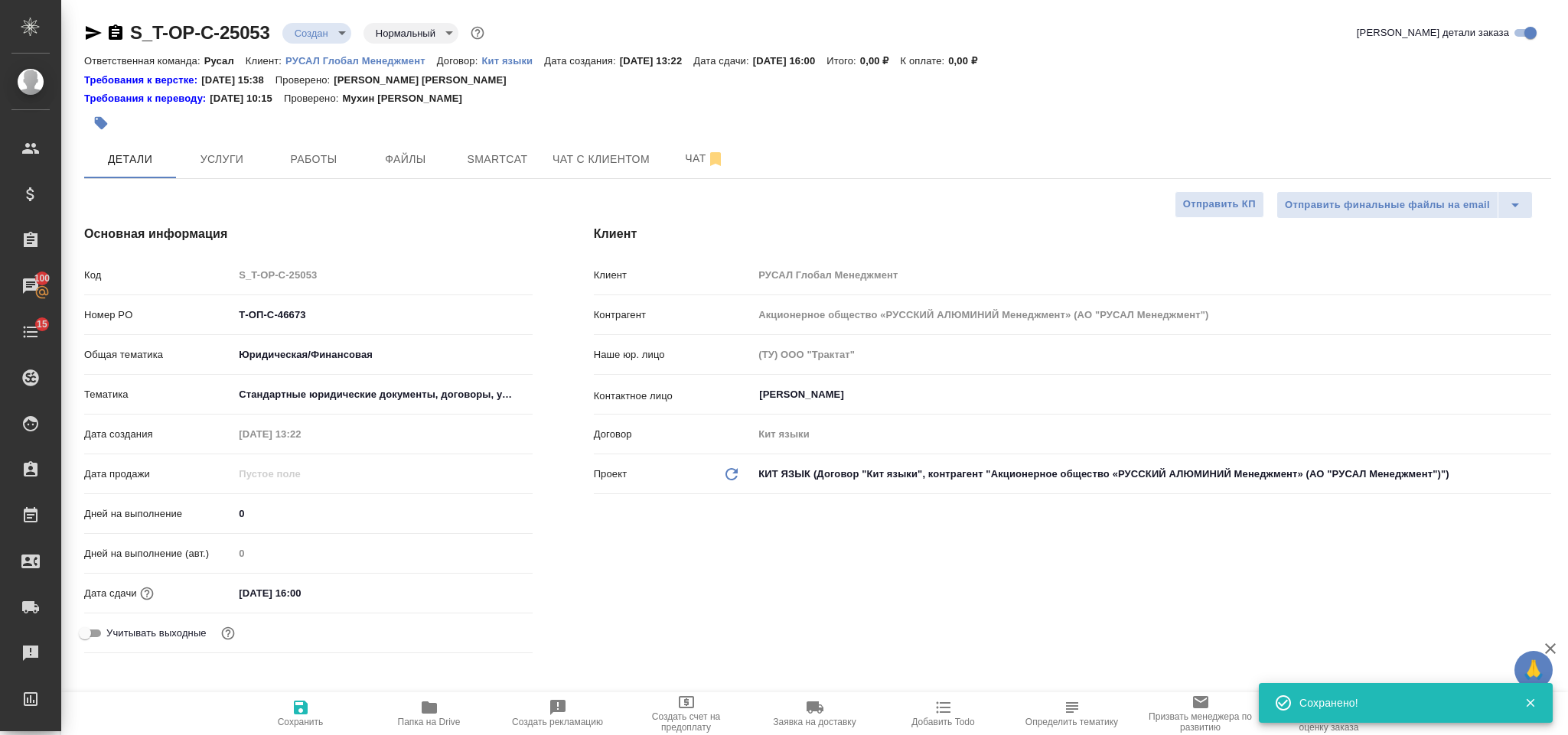
type textarea "x"
click at [421, 168] on span "Файлы" at bounding box center [405, 159] width 73 height 19
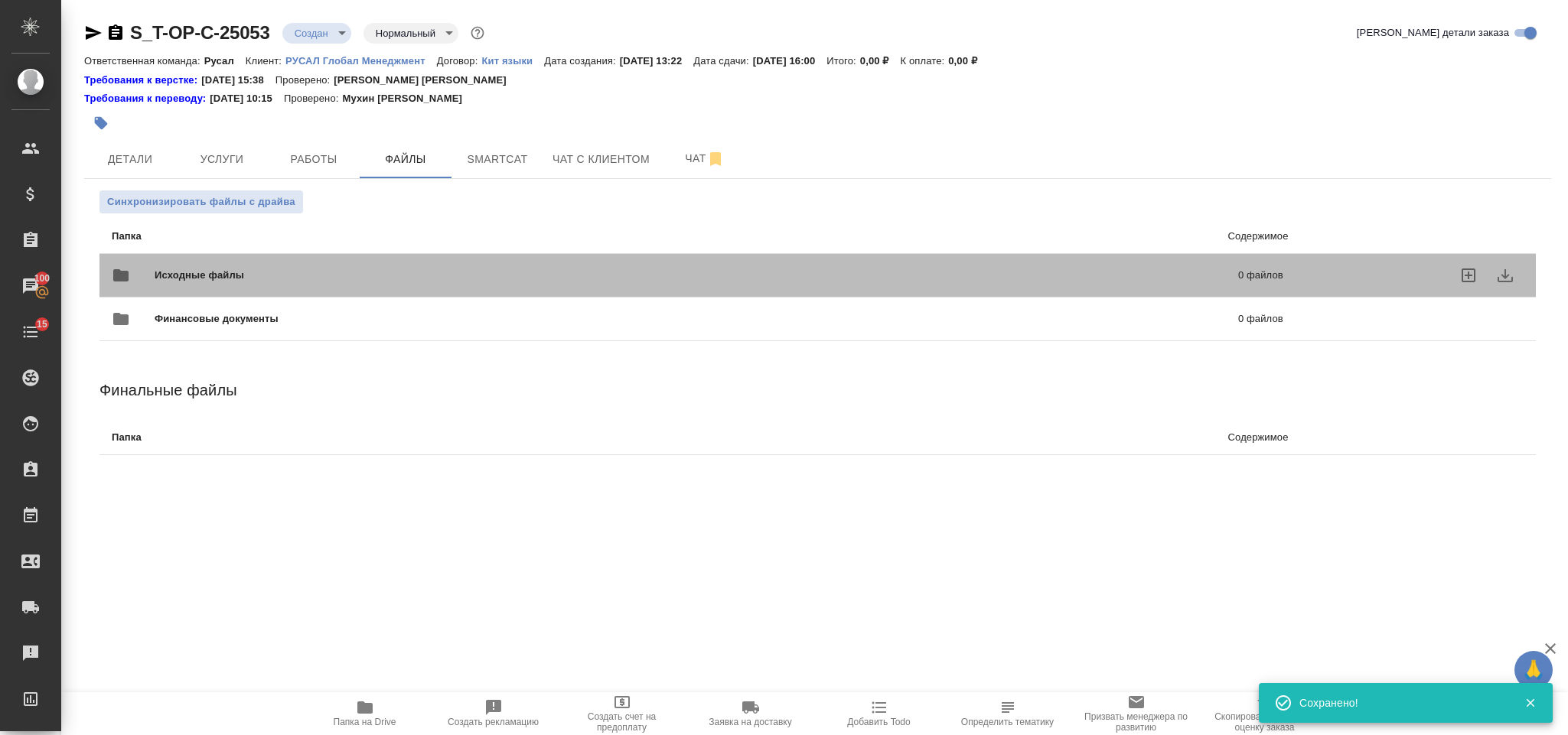
click at [278, 260] on div "Исходные файлы 0 файлов" at bounding box center [697, 275] width 1172 height 37
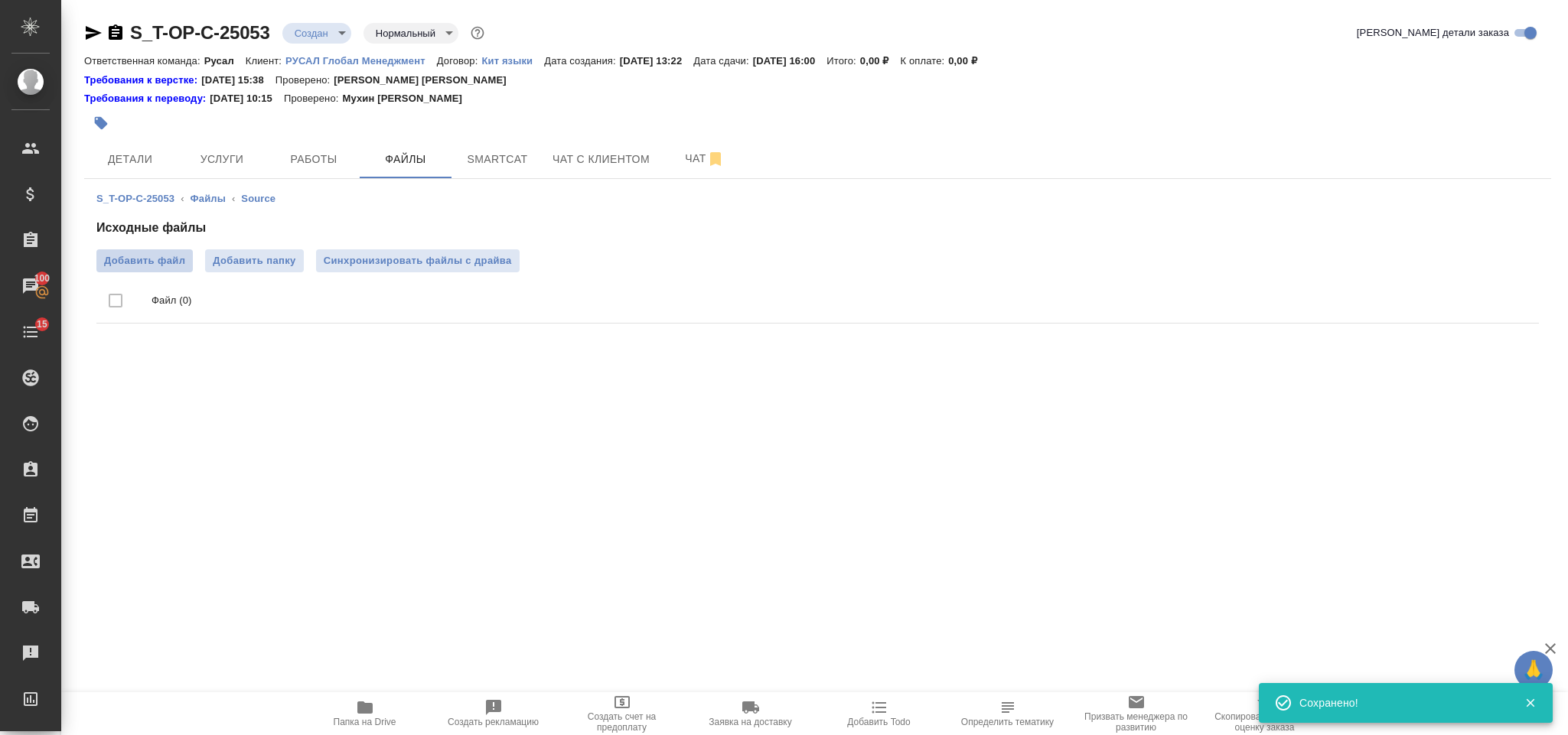
click at [159, 256] on span "Добавить файл" at bounding box center [144, 261] width 81 height 16
click at [0, 0] on input "Добавить файл" at bounding box center [0, 0] width 0 height 0
click at [221, 159] on span "Услуги" at bounding box center [221, 159] width 73 height 19
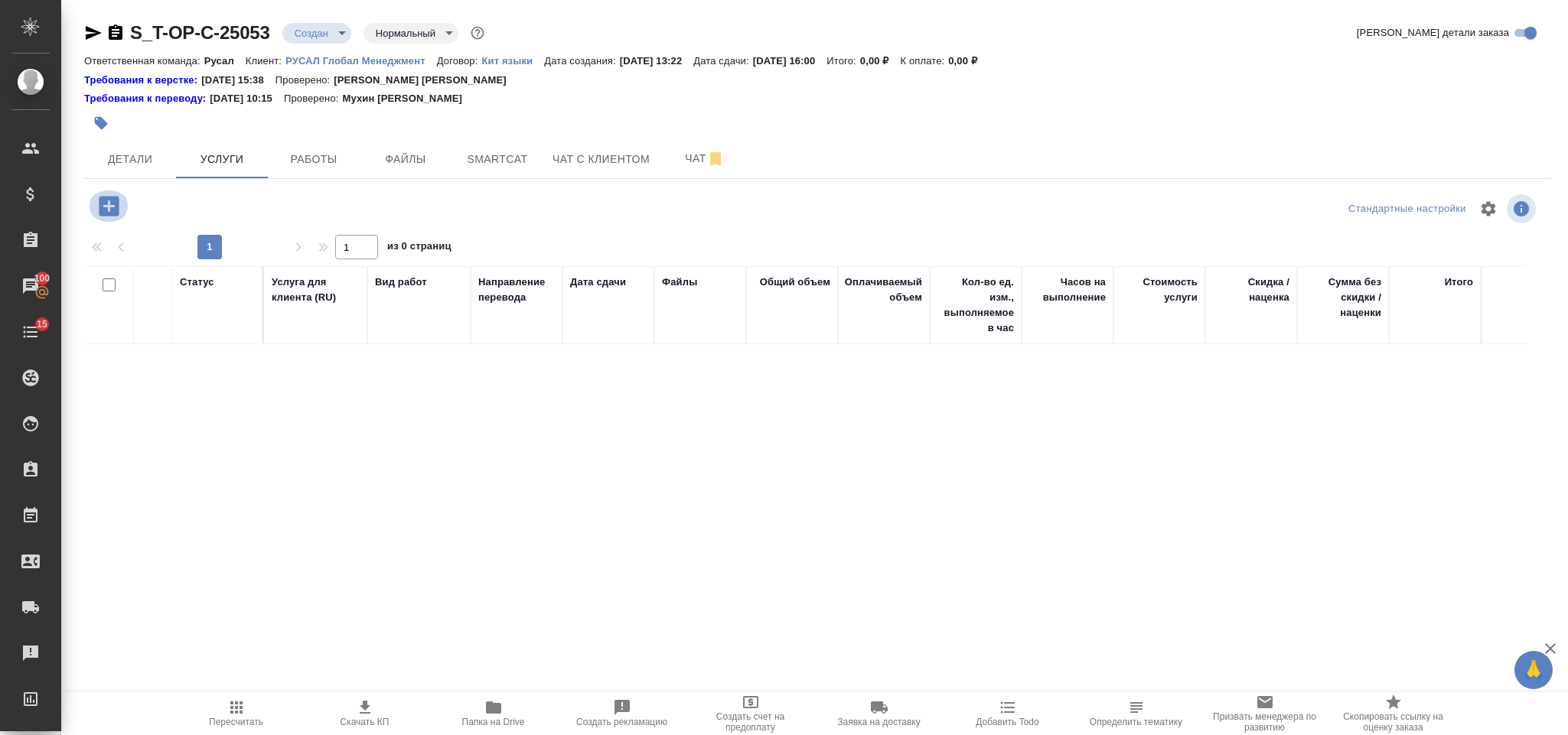
click at [115, 207] on icon "button" at bounding box center [109, 206] width 20 height 20
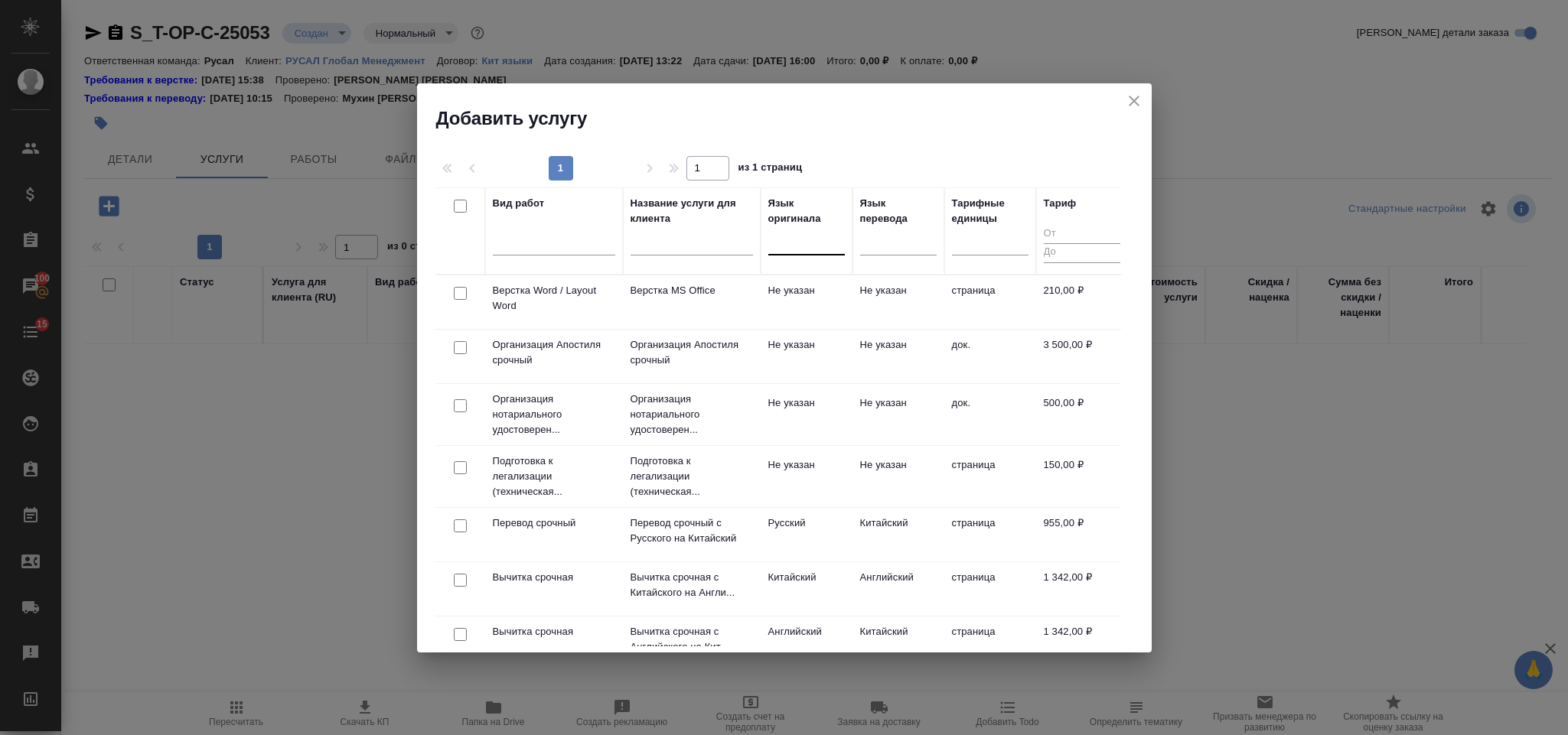
click at [784, 239] on div at bounding box center [806, 239] width 76 height 22
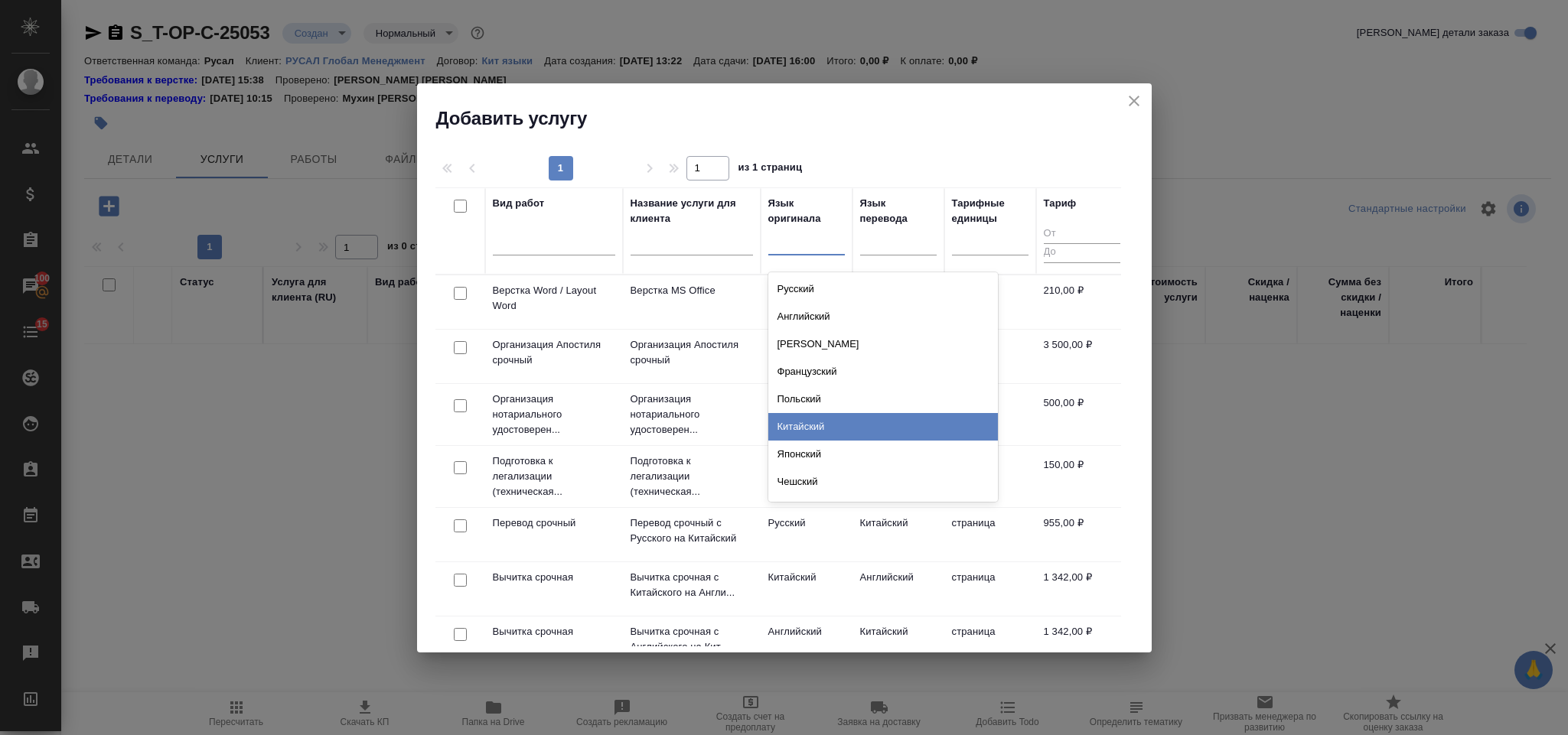
click at [841, 413] on div "Китайский" at bounding box center [883, 426] width 229 height 27
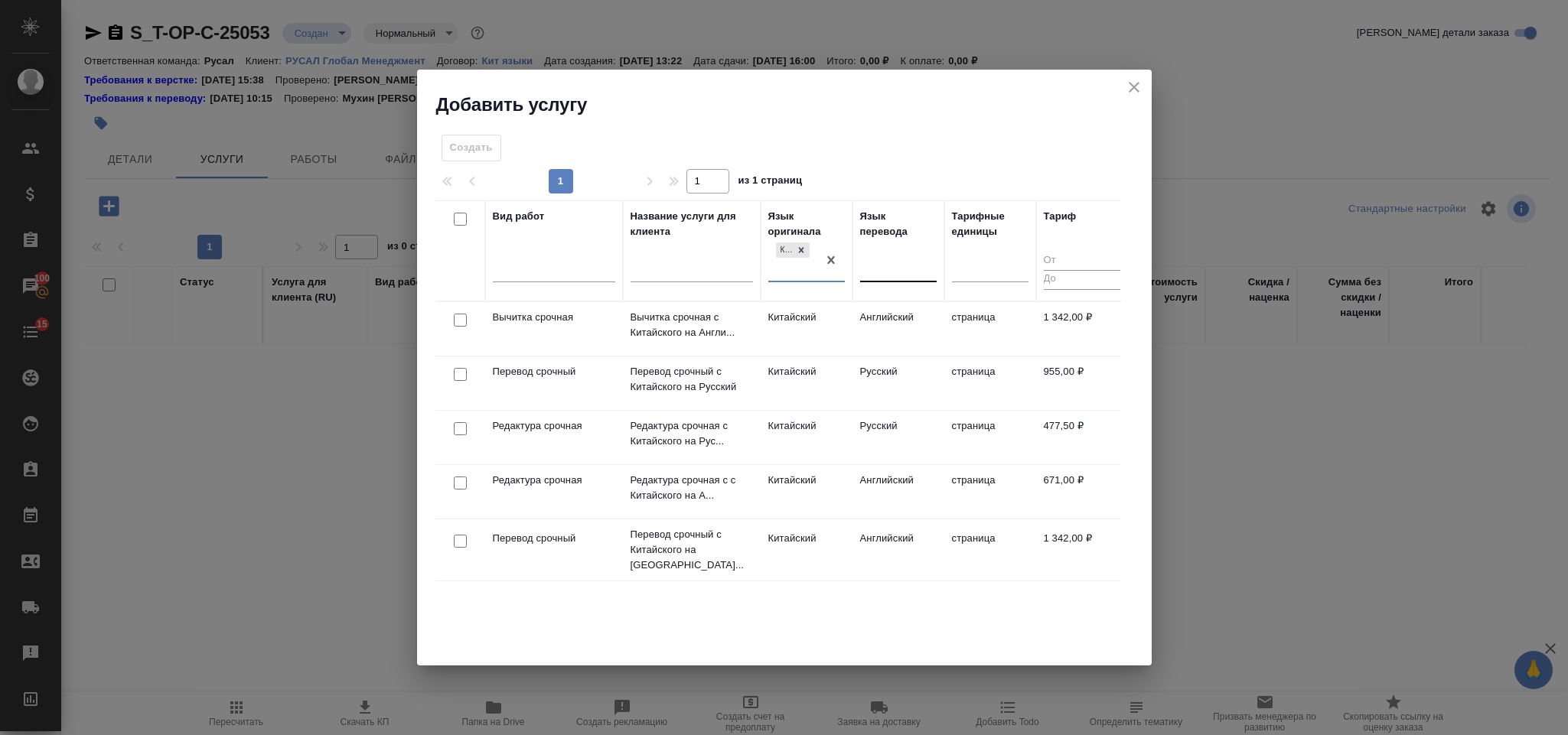
click at [880, 267] on div at bounding box center [898, 267] width 76 height 22
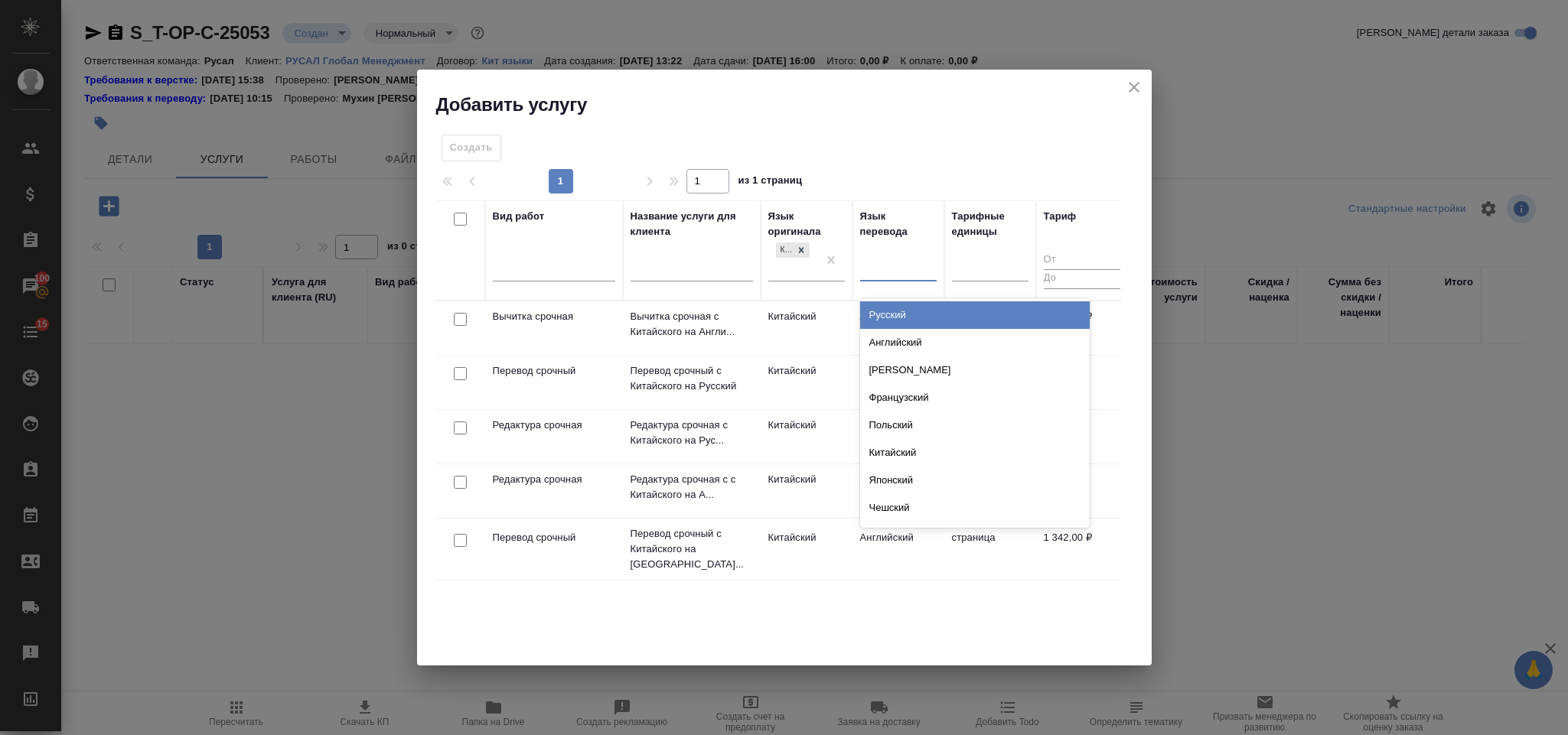
click at [903, 315] on div "Русский" at bounding box center [975, 315] width 229 height 27
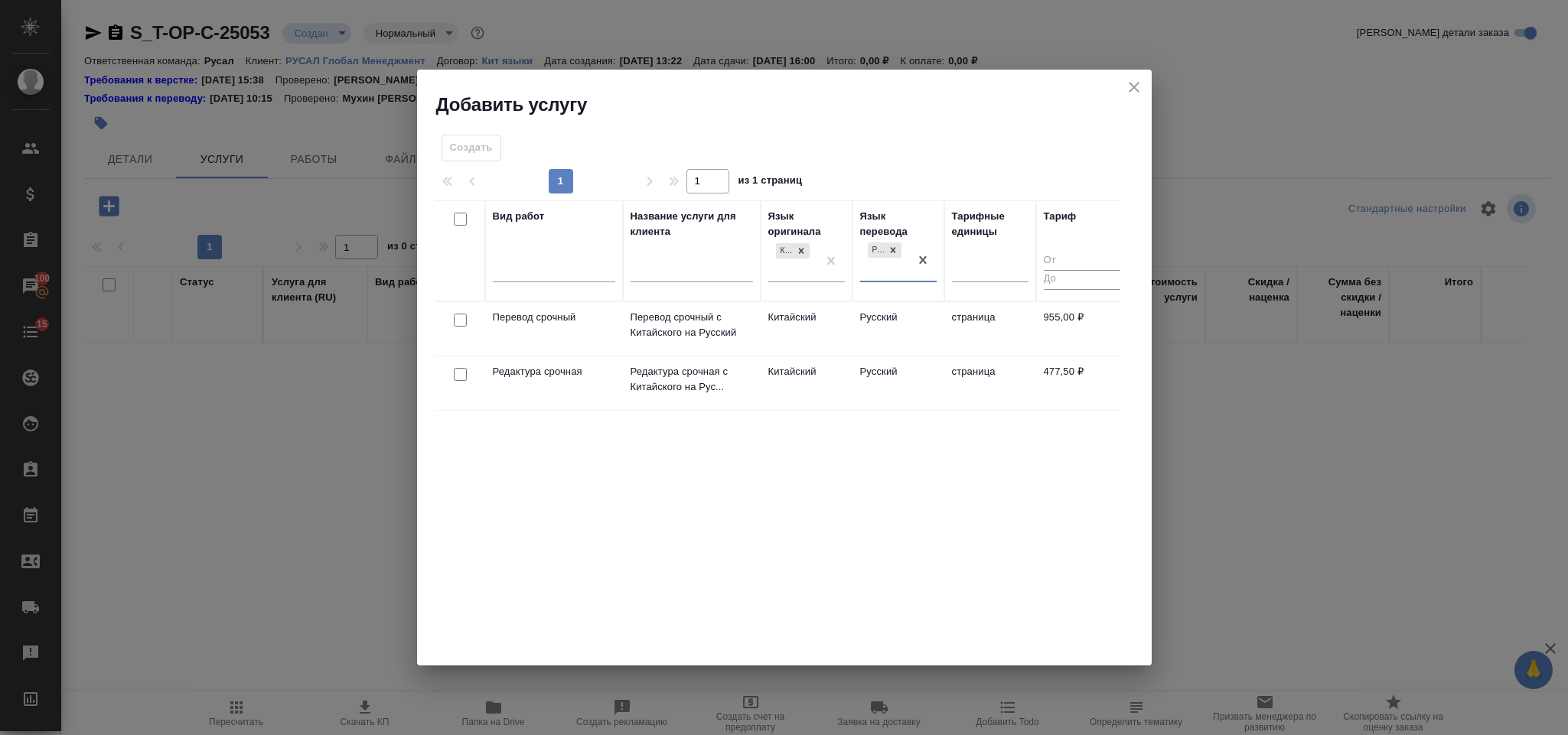
click at [462, 314] on input "checkbox" at bounding box center [460, 320] width 13 height 13
checkbox input "true"
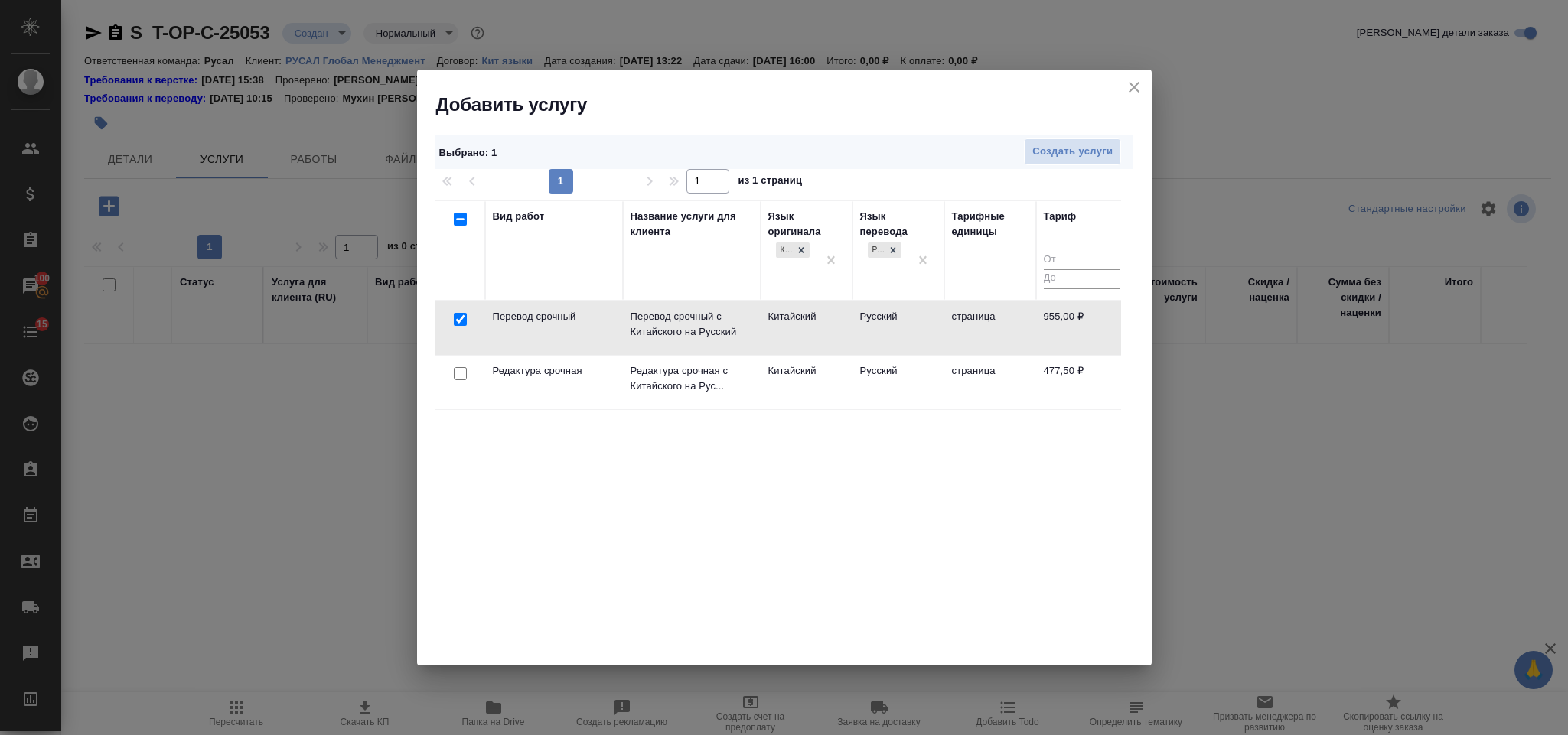
click at [465, 380] on input "checkbox" at bounding box center [460, 373] width 13 height 13
checkbox input "true"
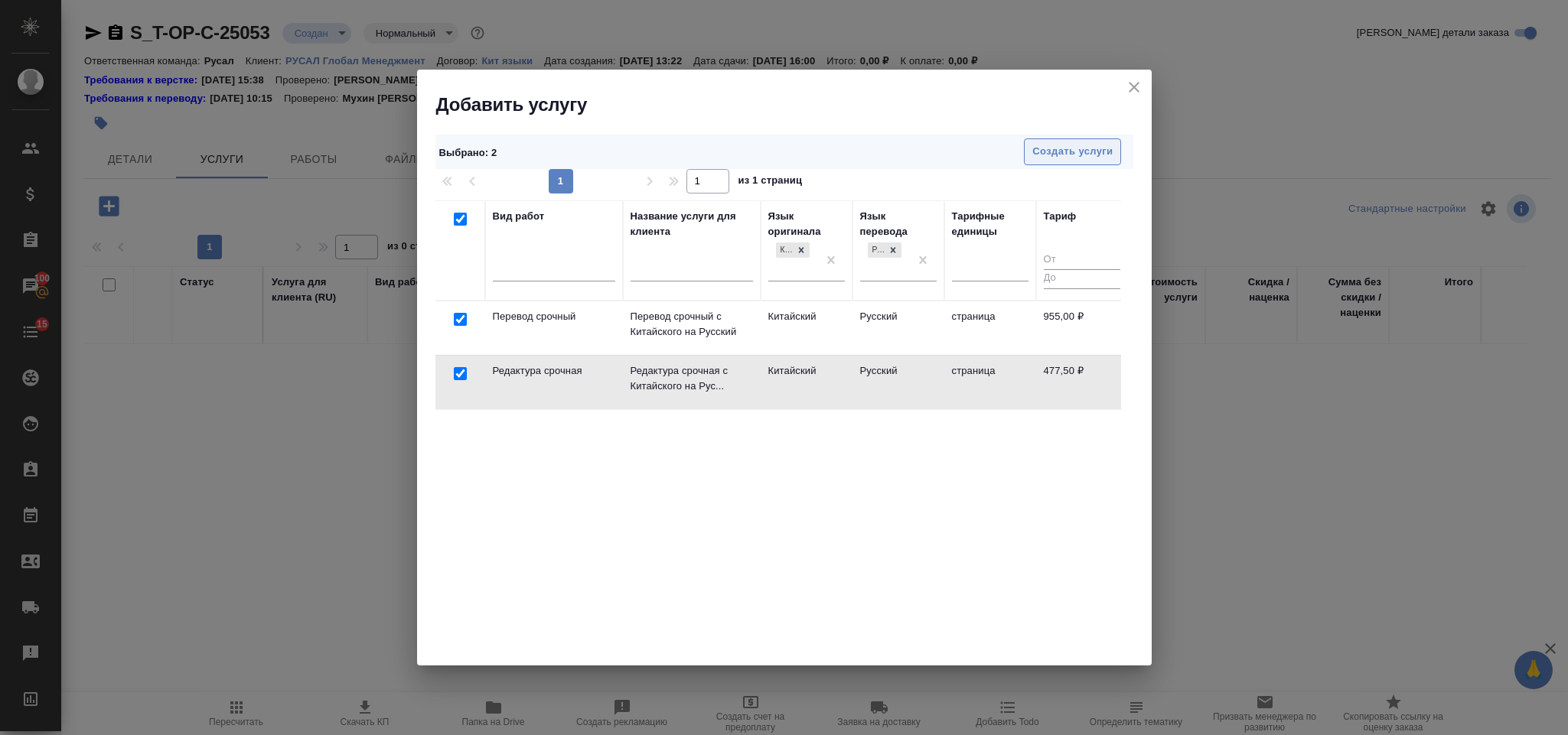
click at [1038, 156] on span "Создать услуги" at bounding box center [1072, 152] width 80 height 18
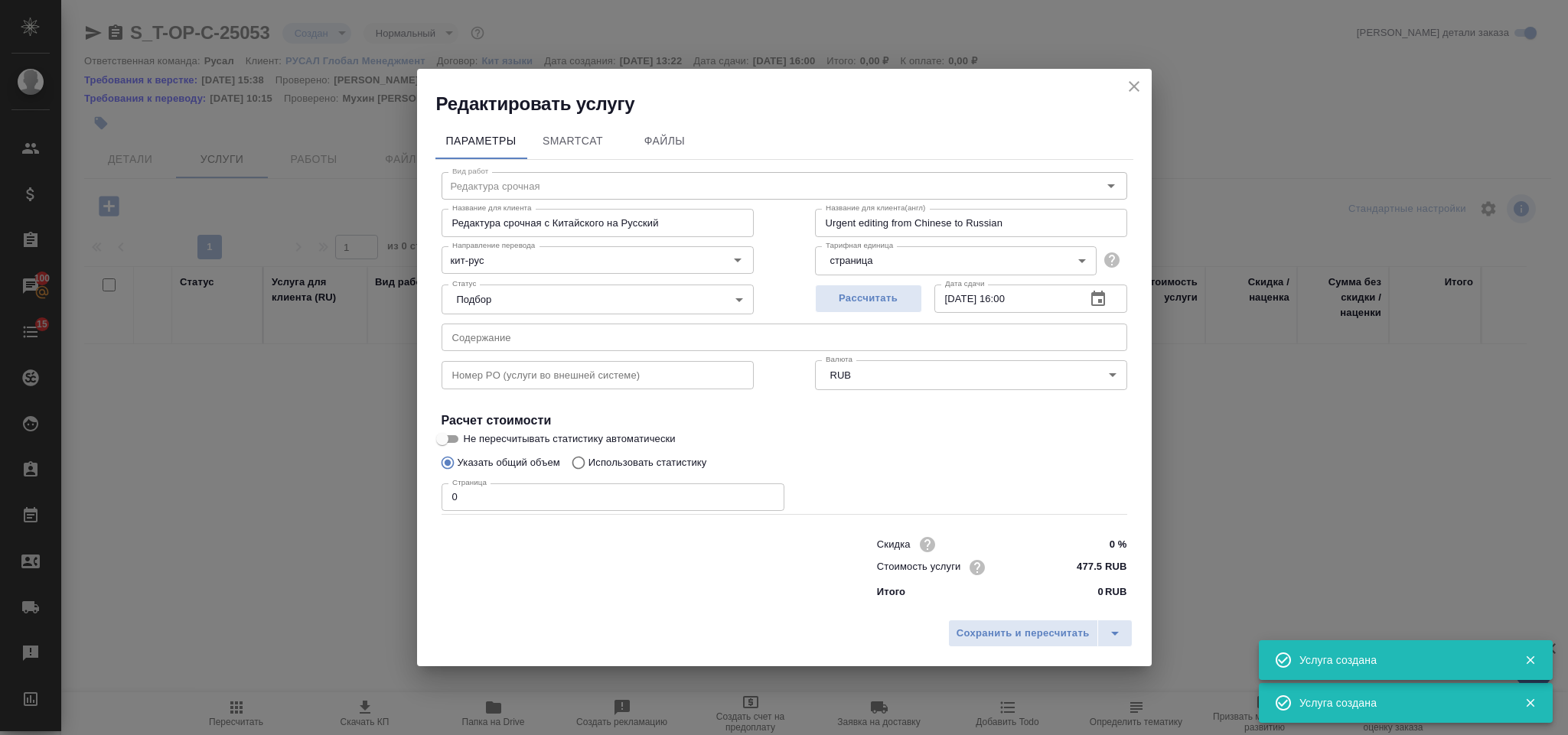
click at [504, 327] on input "text" at bounding box center [784, 337] width 685 height 27
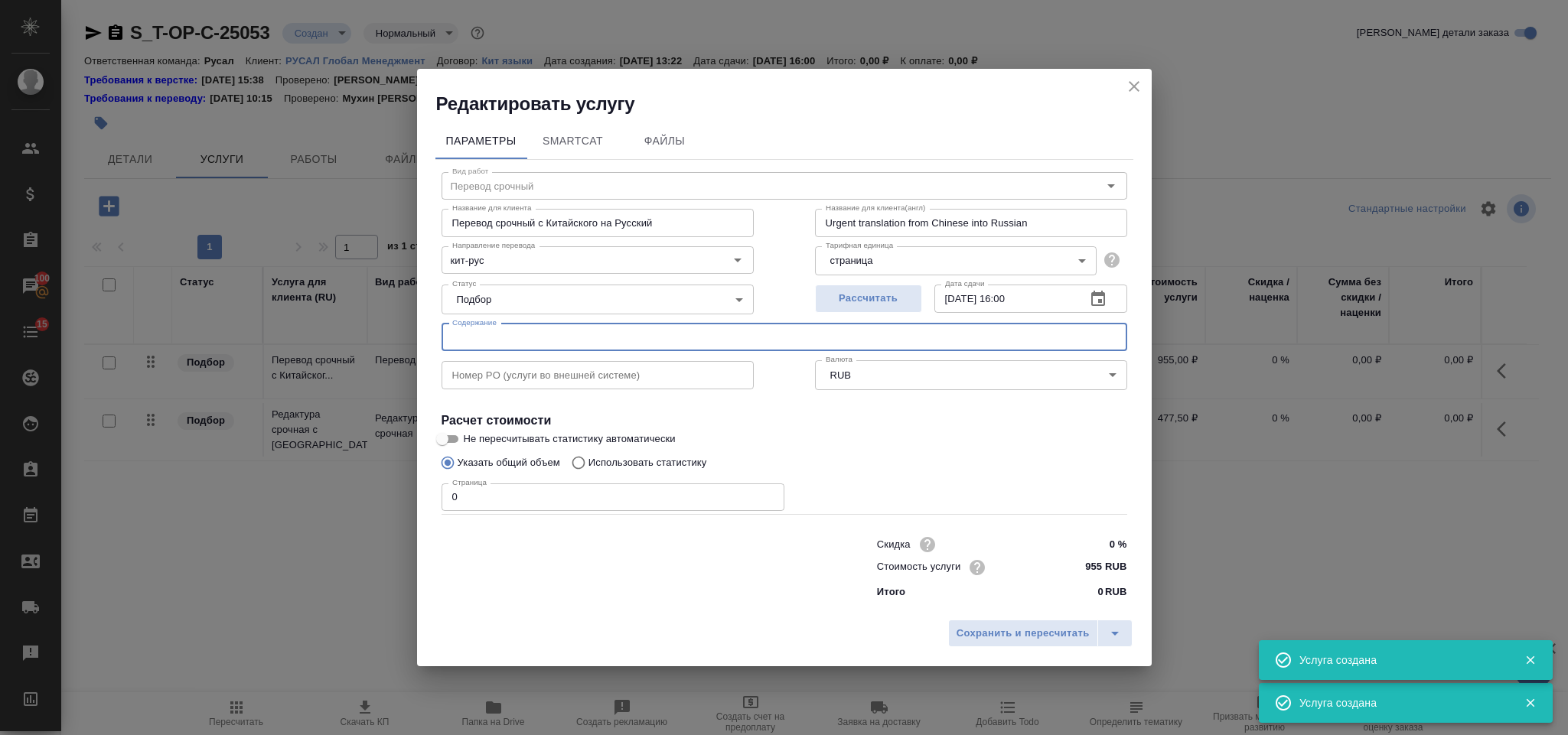
type input "Перевод срочный"
type input "Перевод срочный с Китайского на Русский"
type input "Urgent translation from Chinese into Russian"
type input "955 RUB"
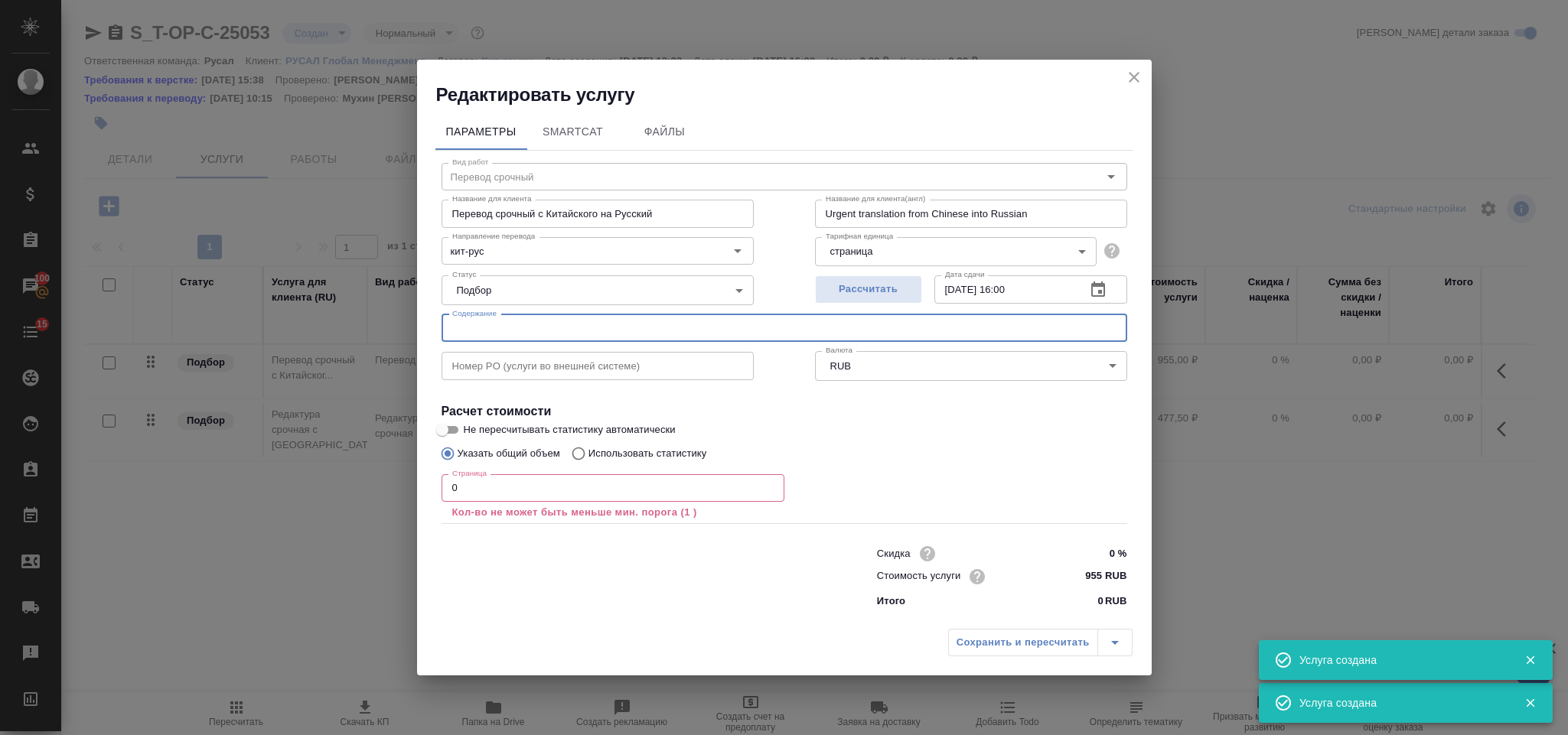
paste input "3.公司章程2025"
type input "3.公司章程2025"
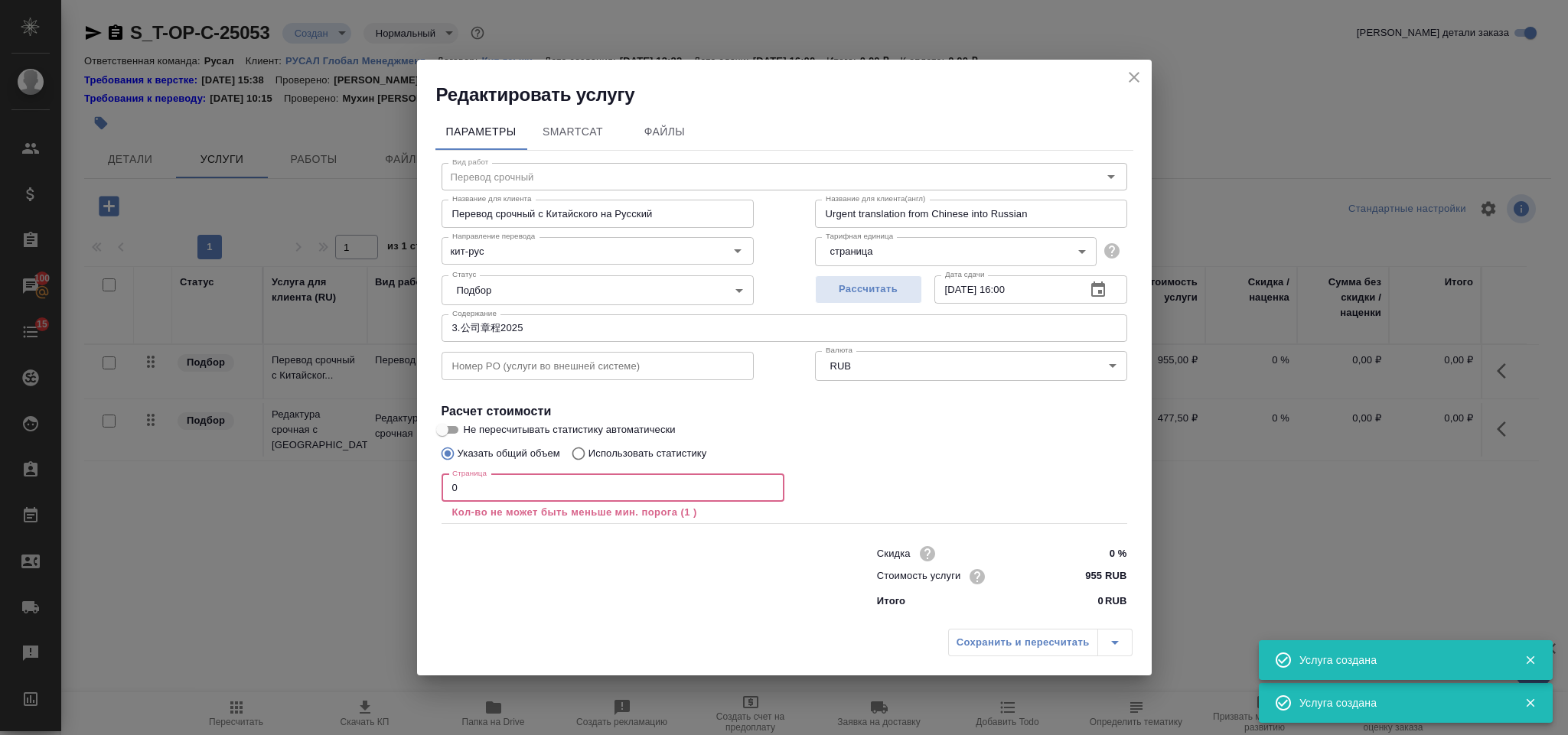
click at [514, 480] on input "0" at bounding box center [613, 487] width 343 height 27
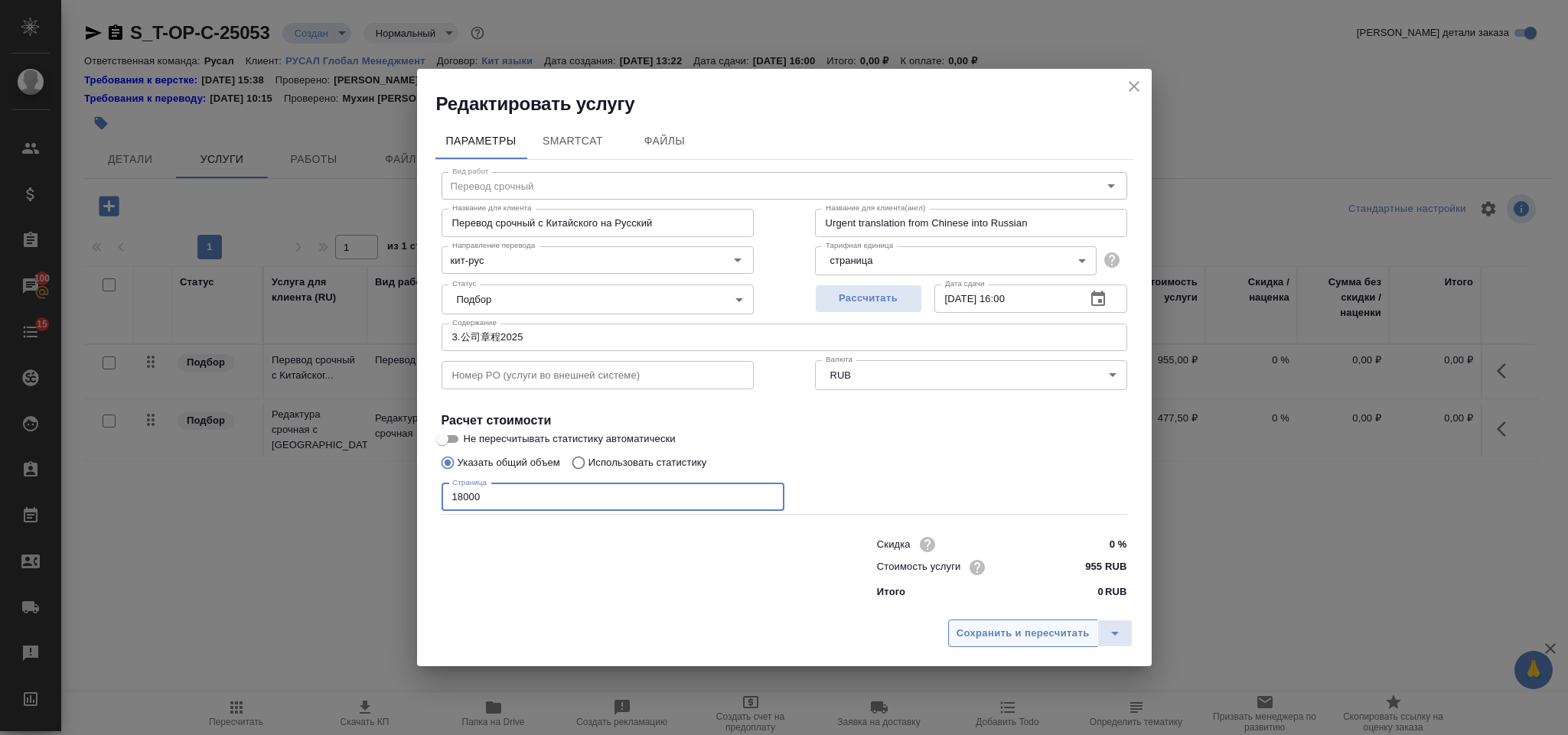
type input "18000"
click at [1026, 640] on span "Сохранить и пересчитать" at bounding box center [1023, 634] width 133 height 18
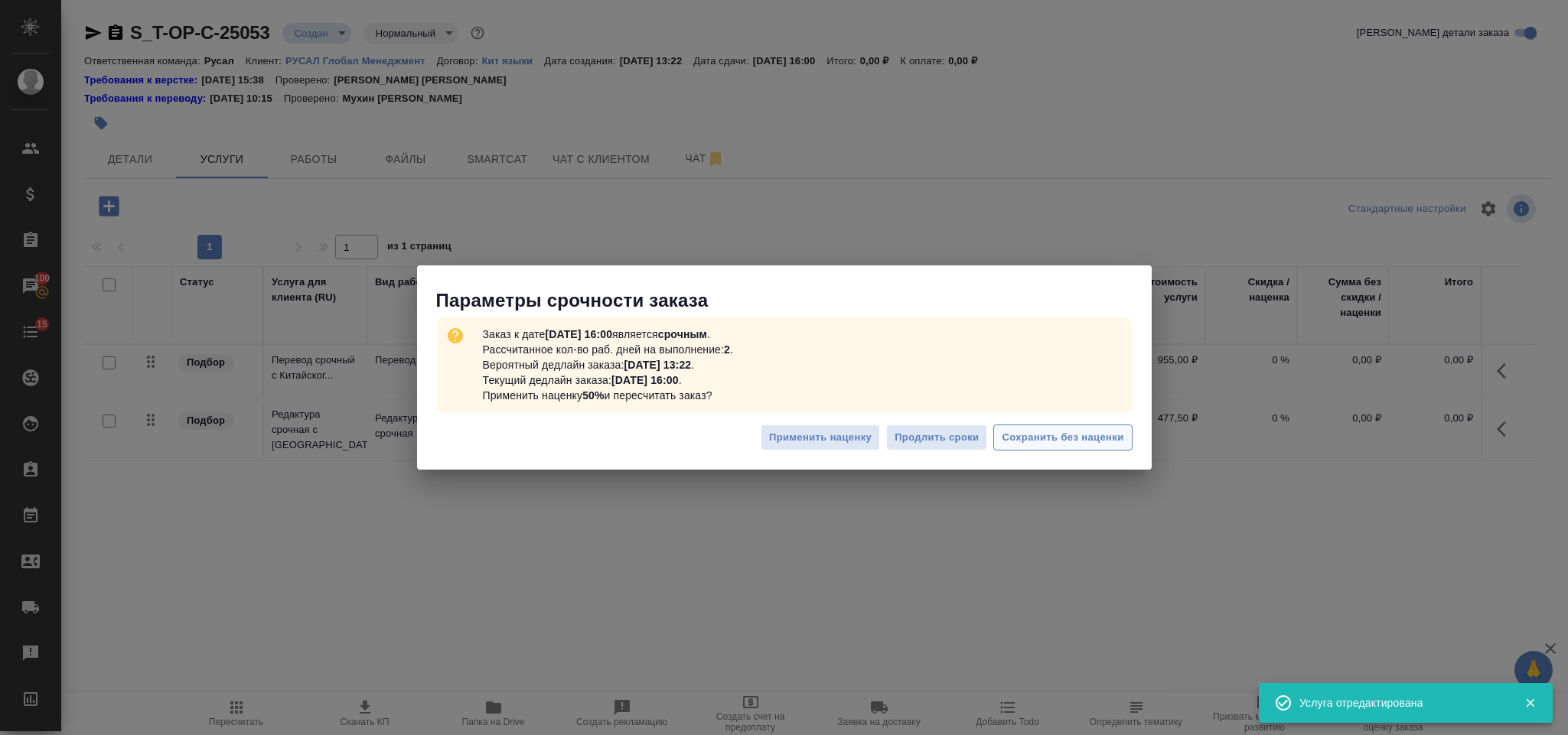
click at [1041, 440] on span "Сохранить без наценки" at bounding box center [1063, 438] width 122 height 18
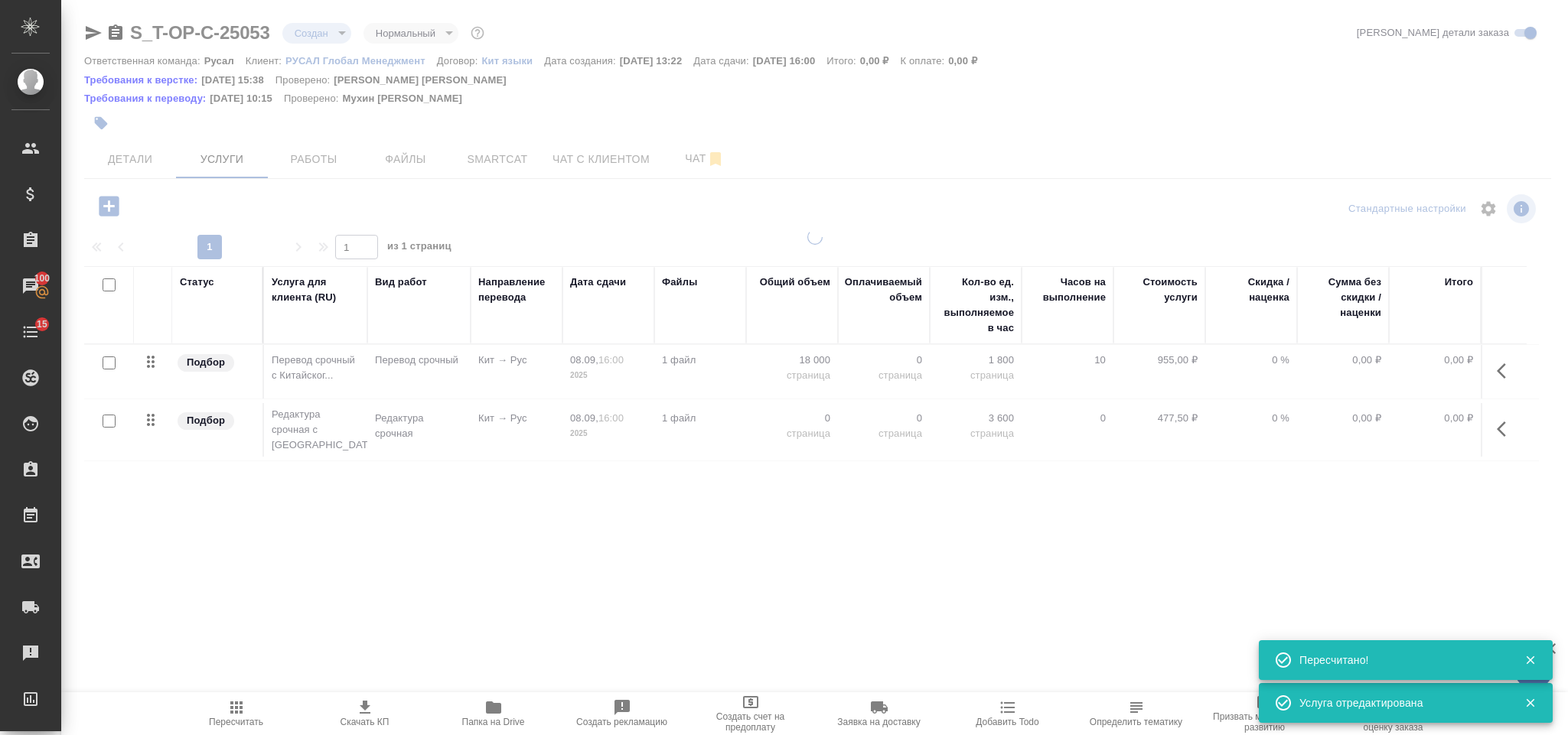
type input "urgent"
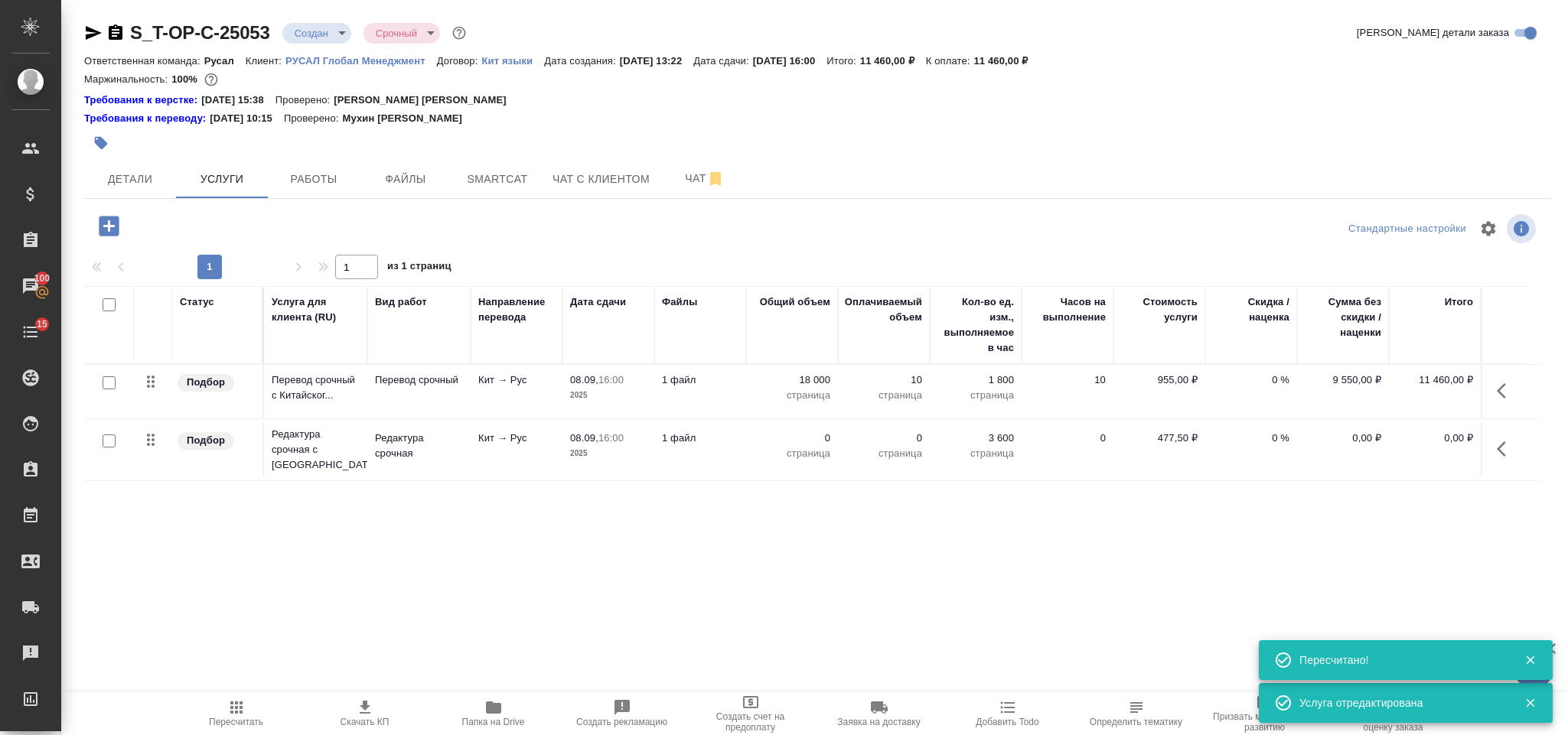
click at [1498, 436] on button "button" at bounding box center [1506, 449] width 37 height 37
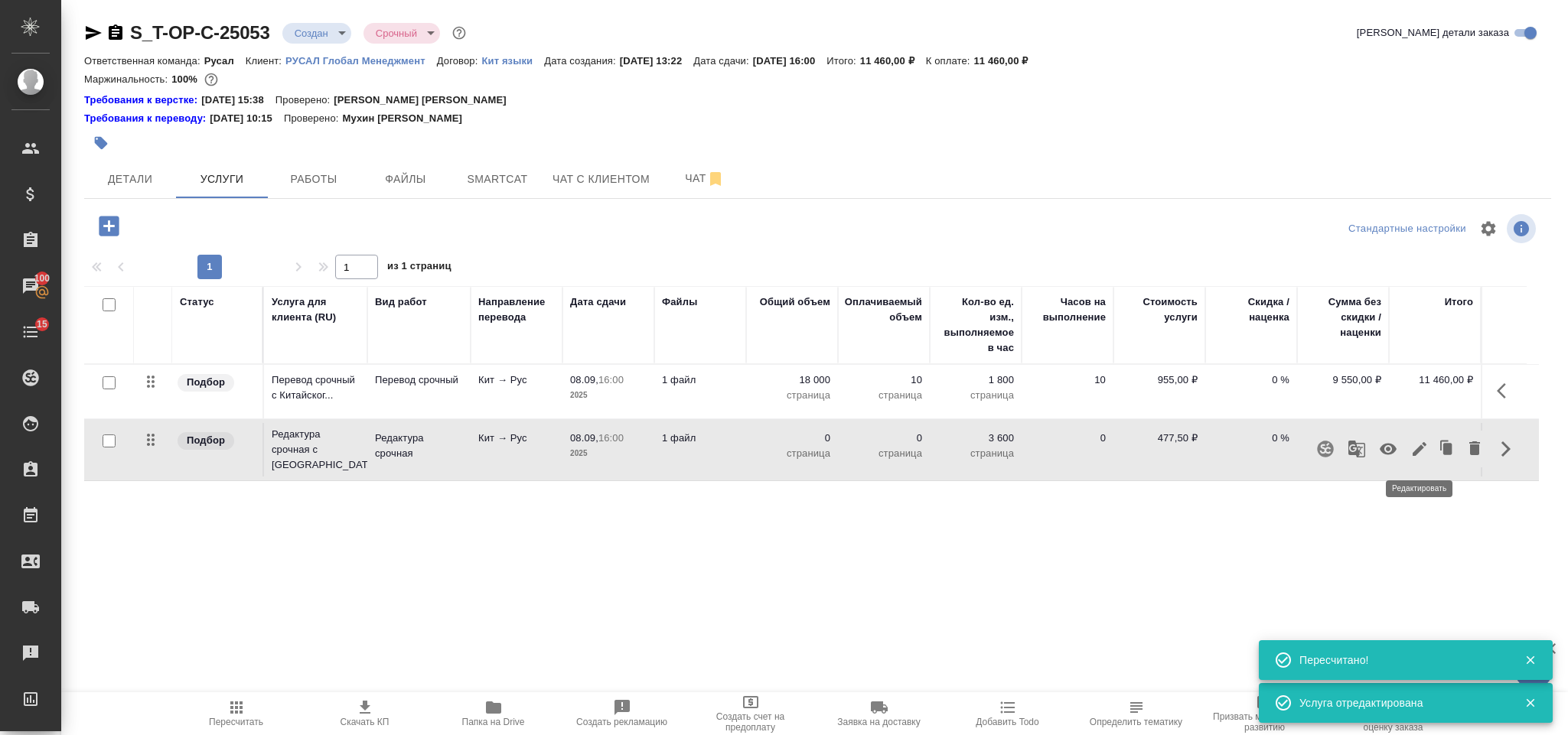
click at [1418, 443] on icon "button" at bounding box center [1420, 449] width 19 height 19
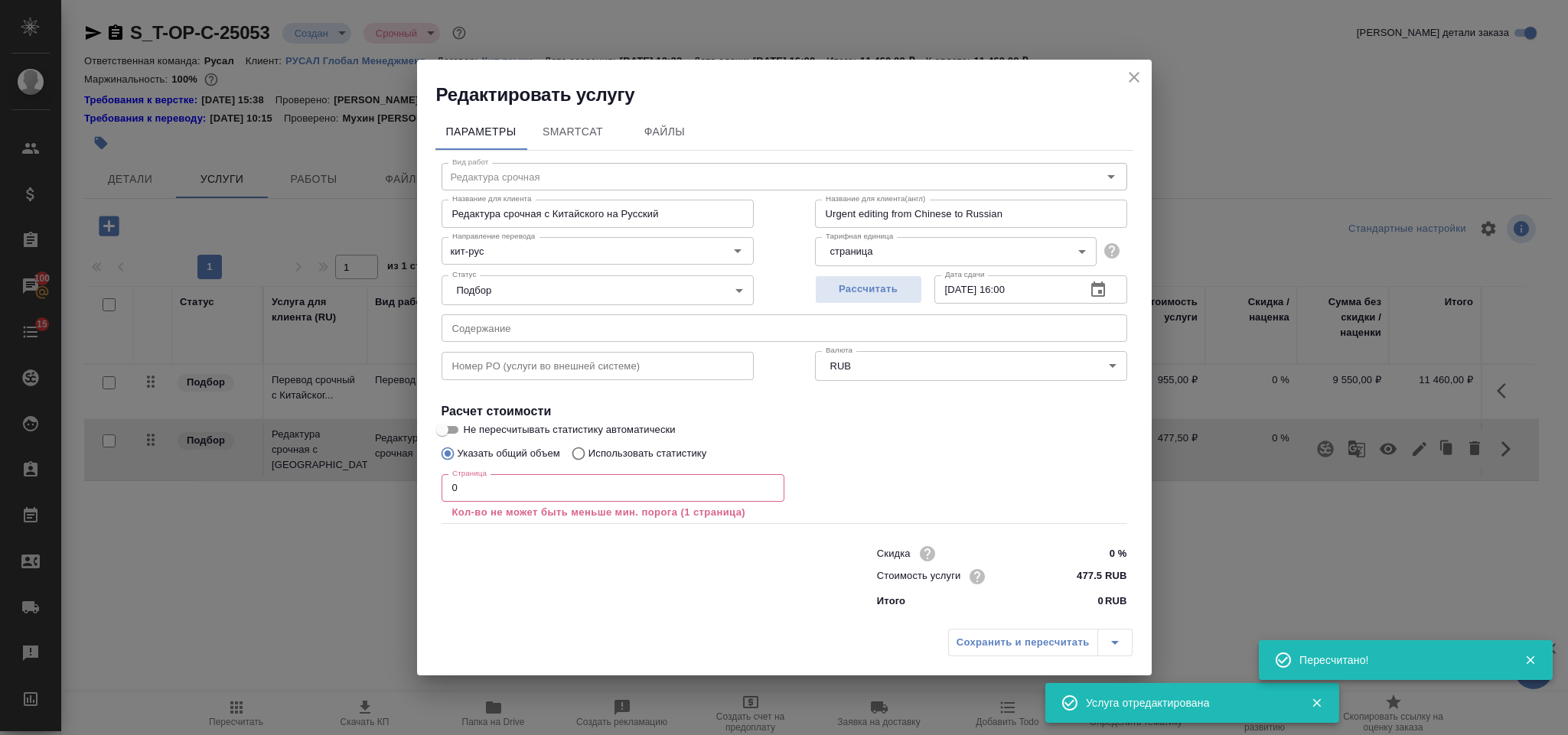
click at [542, 489] on input "0" at bounding box center [613, 487] width 343 height 27
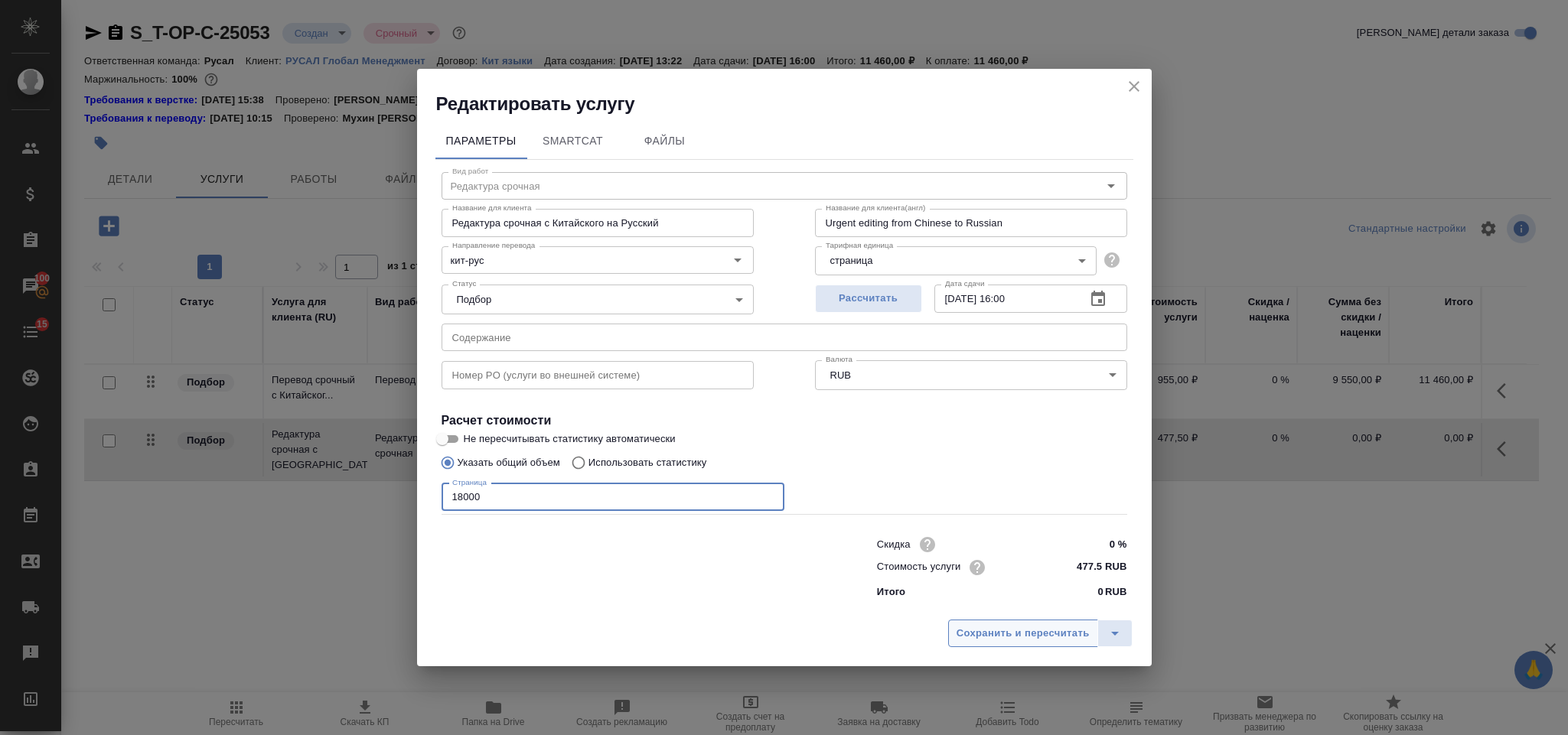
type input "18000"
click at [974, 627] on span "Сохранить и пересчитать" at bounding box center [1023, 634] width 133 height 18
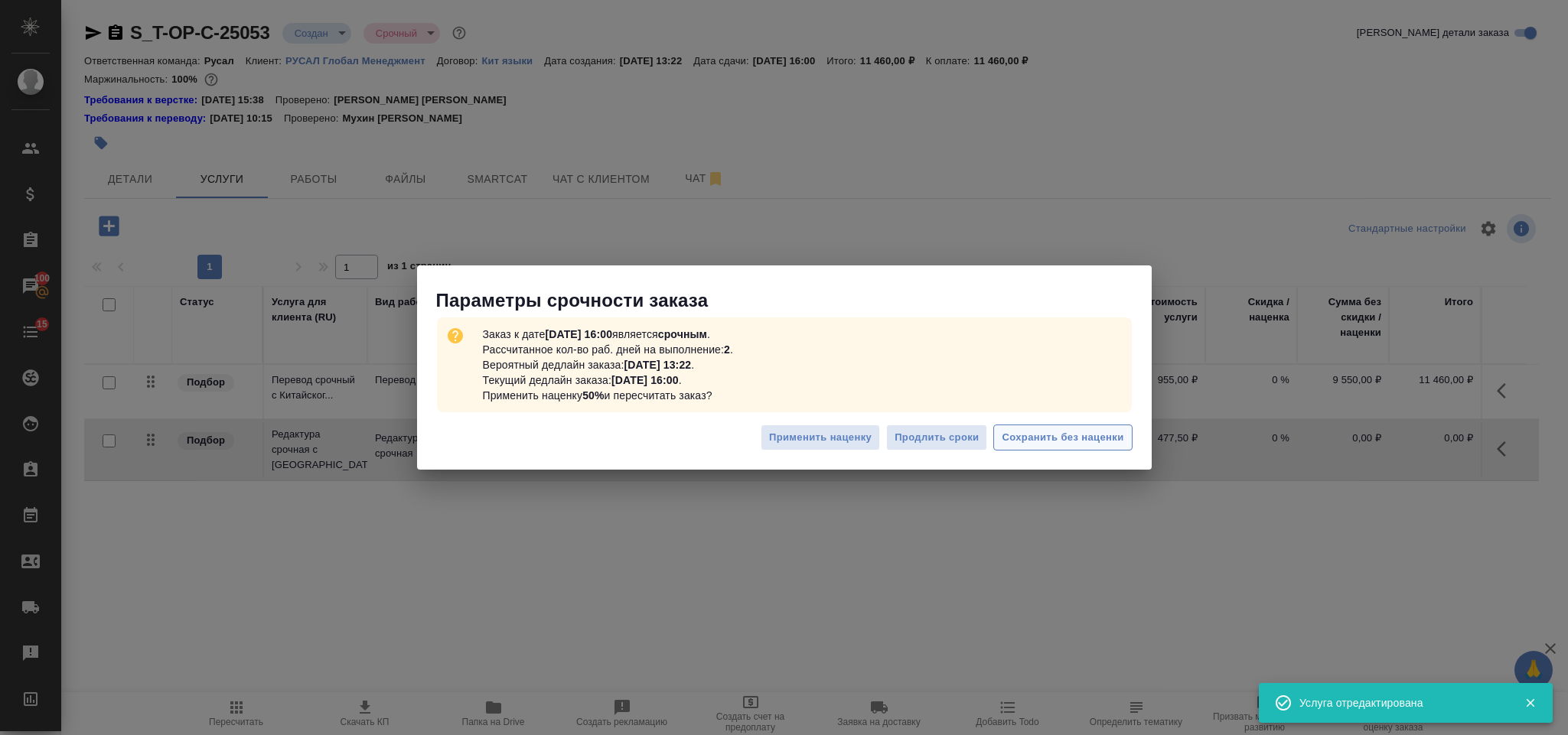
click at [1020, 443] on span "Сохранить без наценки" at bounding box center [1063, 438] width 122 height 18
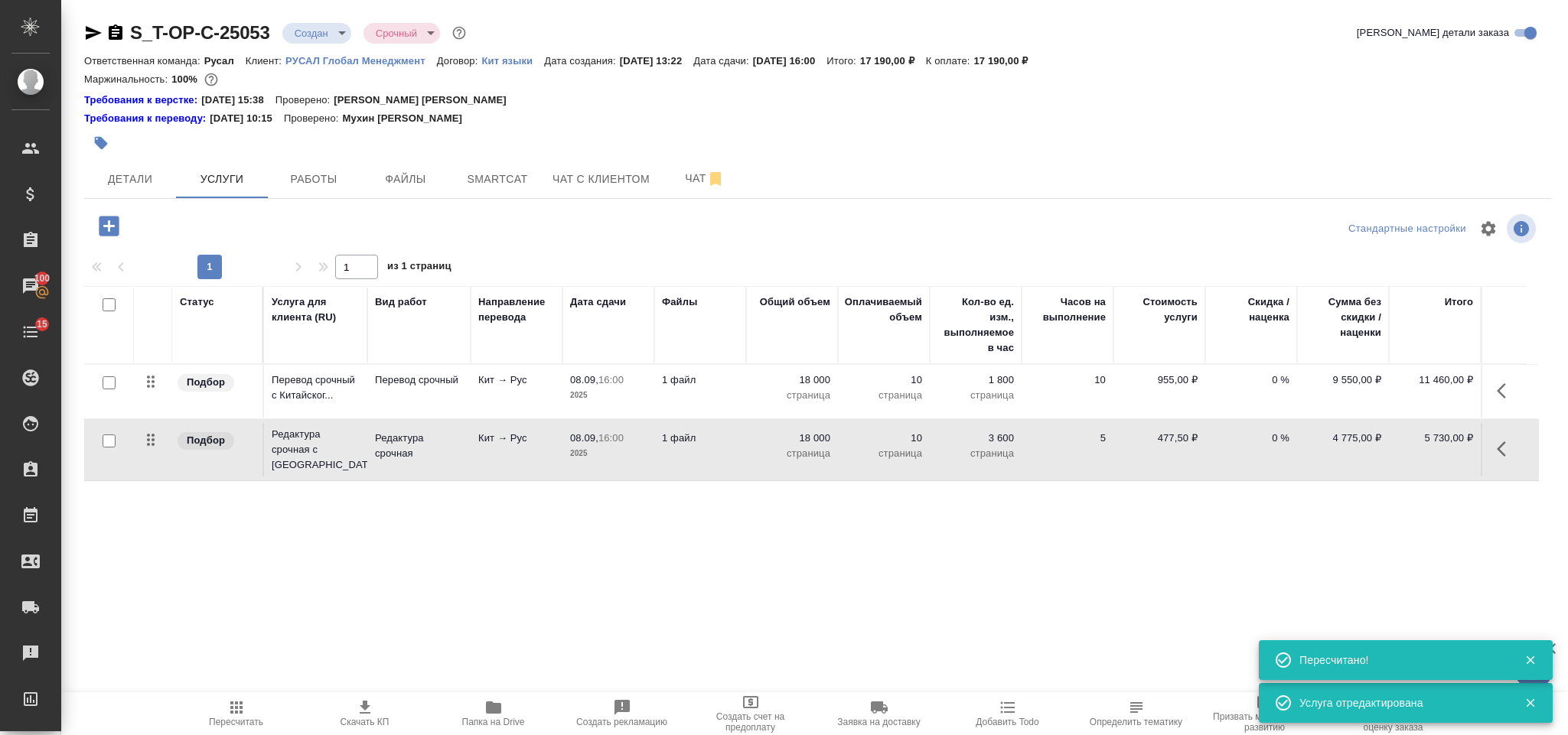
click at [100, 224] on icon "button" at bounding box center [109, 226] width 20 height 20
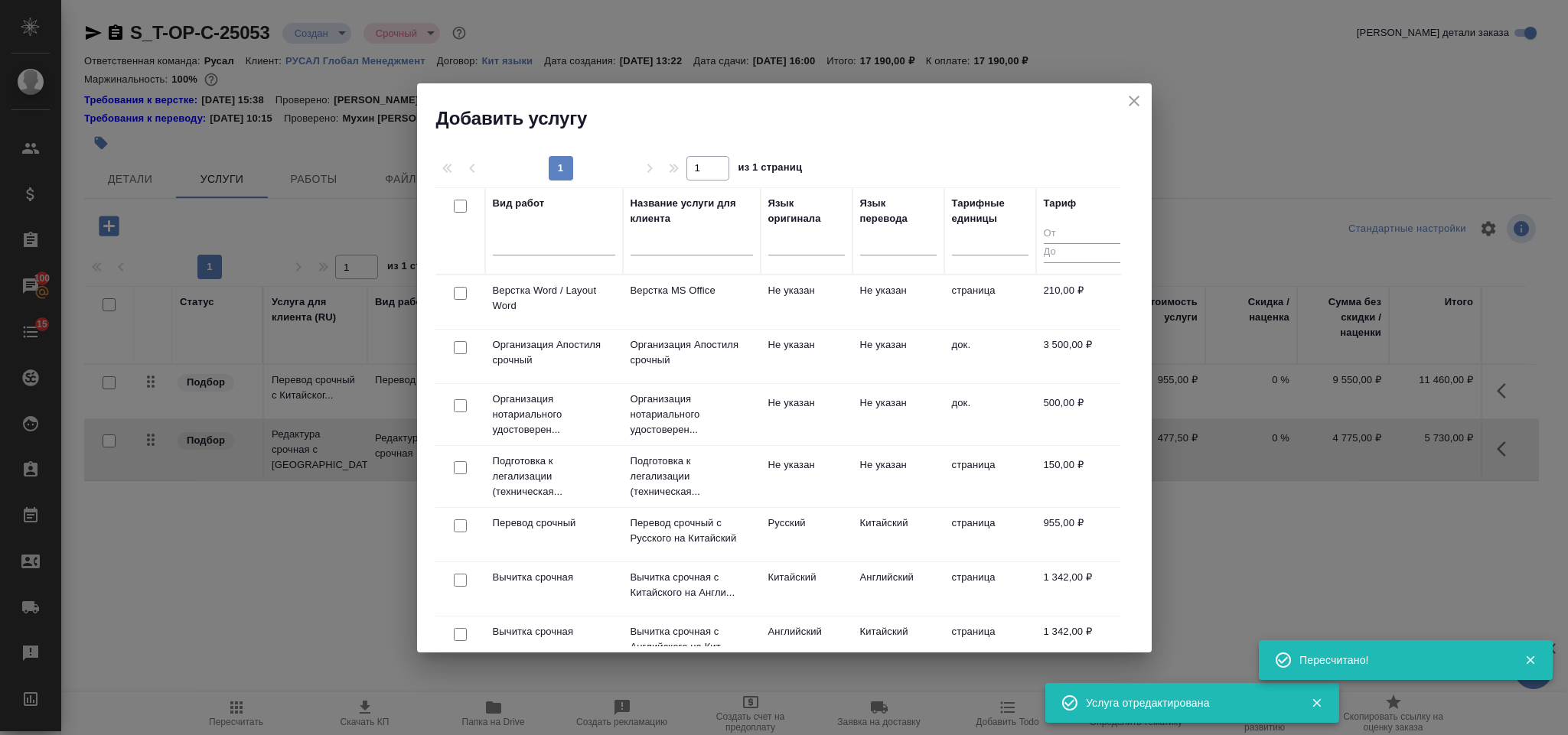
click at [459, 290] on input "checkbox" at bounding box center [460, 293] width 13 height 13
checkbox input "true"
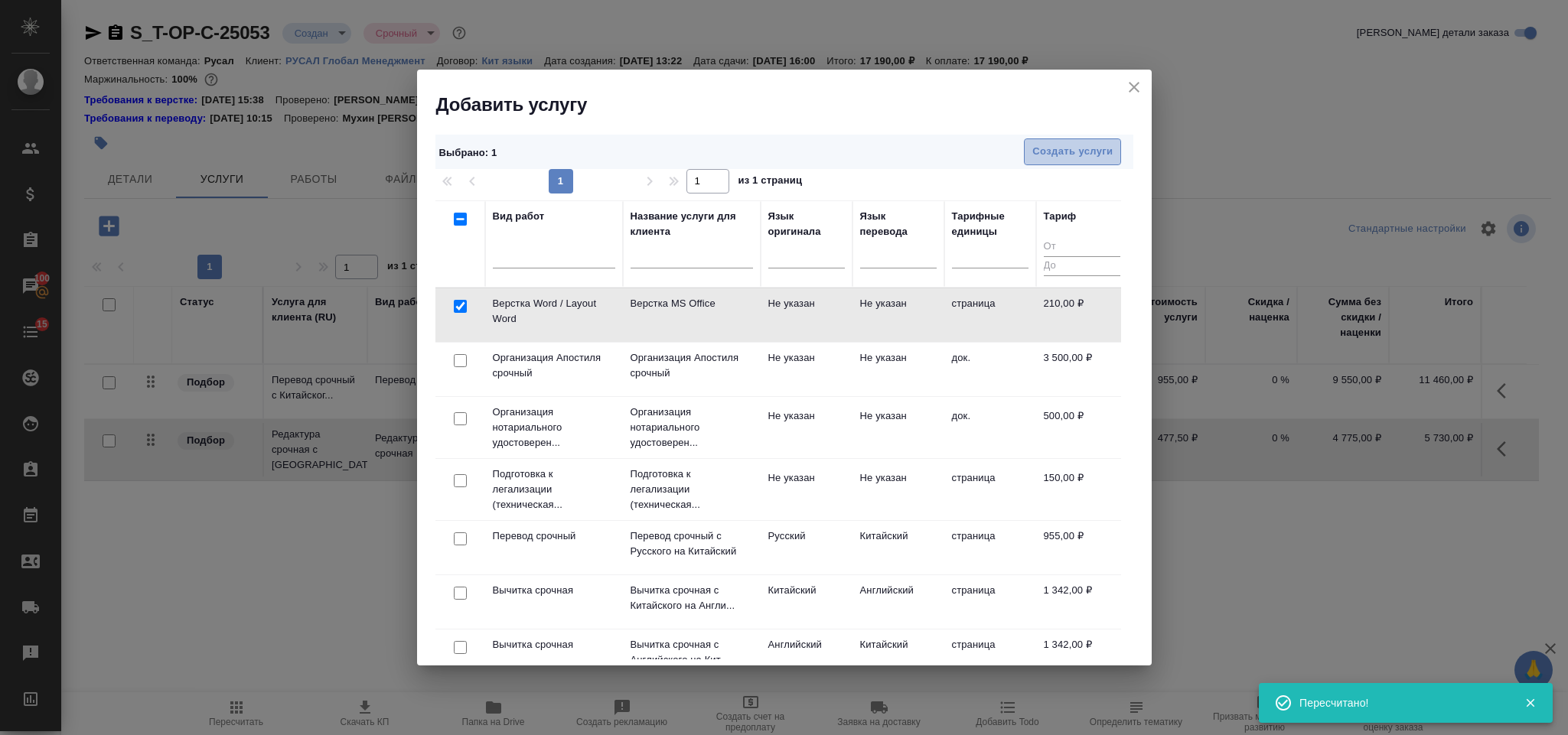
click at [1079, 143] on button "Создать услуги" at bounding box center [1072, 152] width 97 height 27
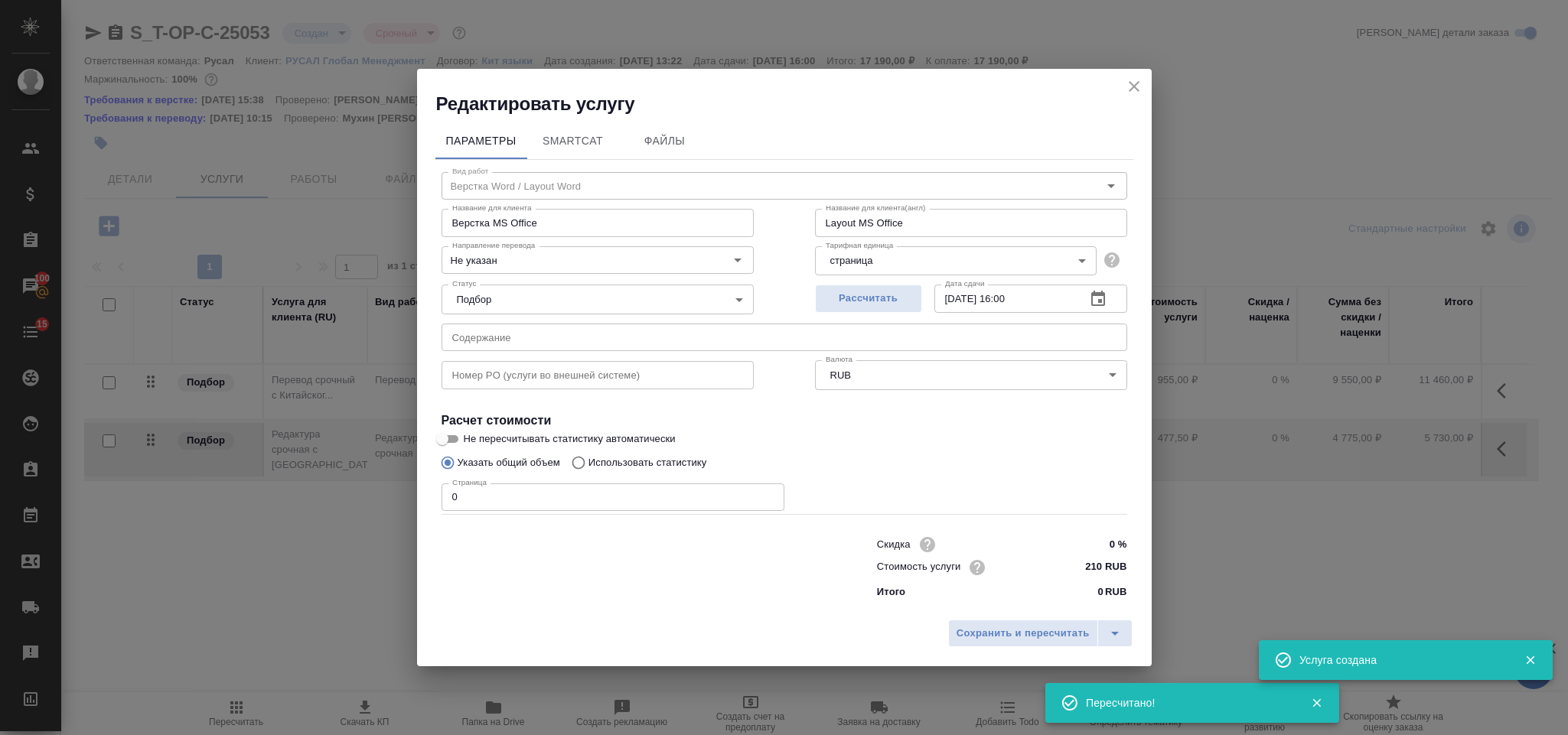
click at [508, 492] on input "0" at bounding box center [613, 496] width 343 height 27
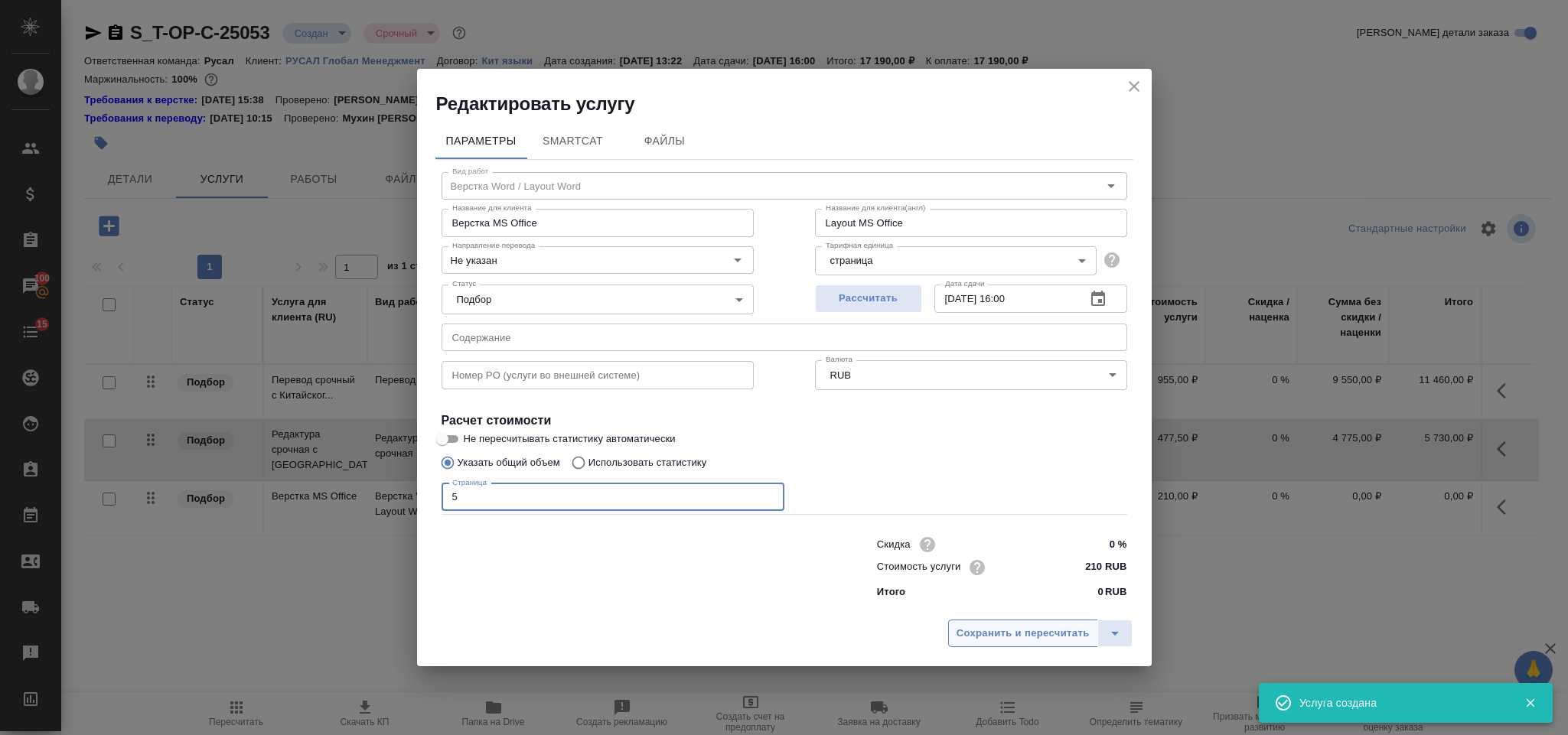
type input "5"
click at [953, 636] on button "Сохранить и пересчитать" at bounding box center [1023, 633] width 150 height 27
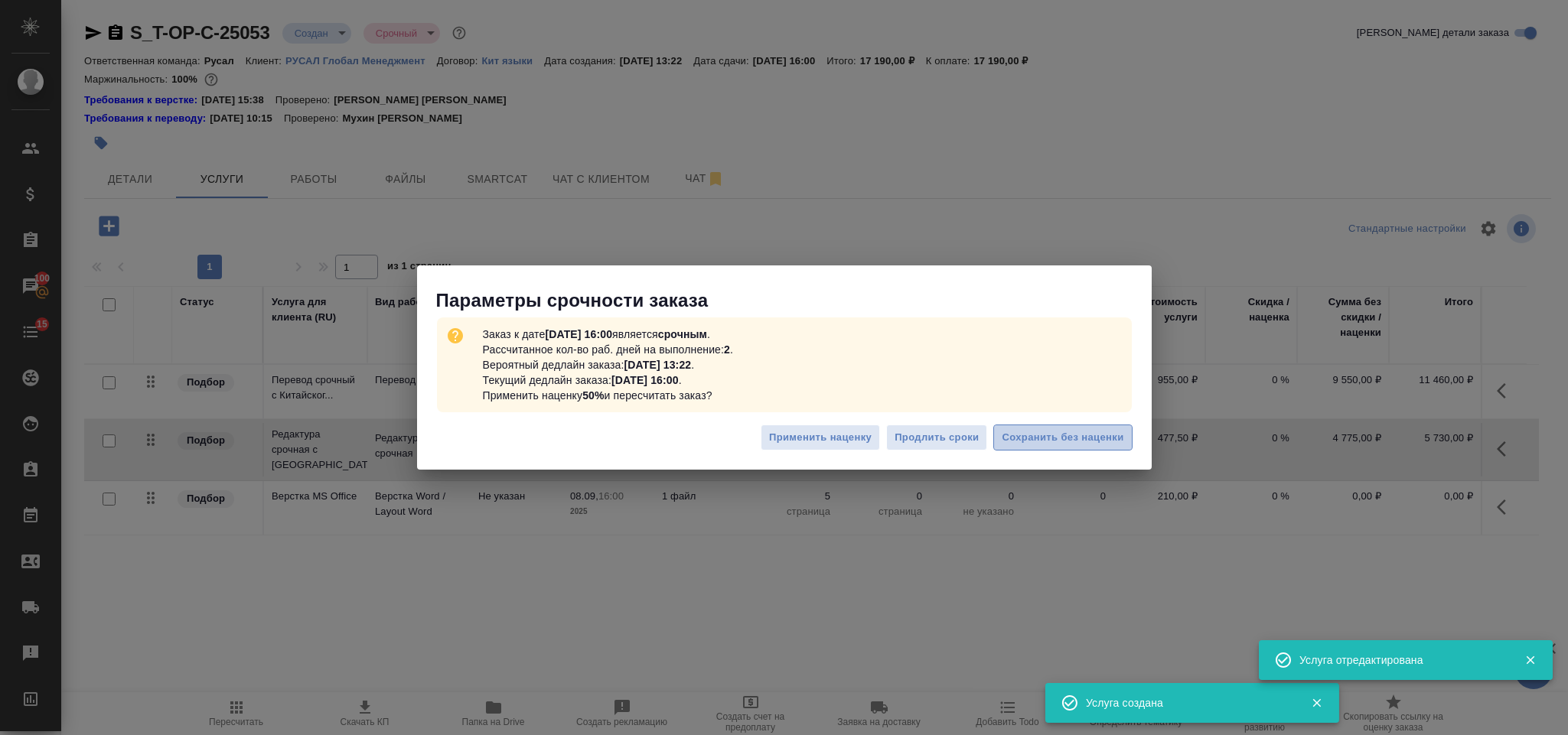
click at [1012, 436] on span "Сохранить без наценки" at bounding box center [1063, 438] width 122 height 18
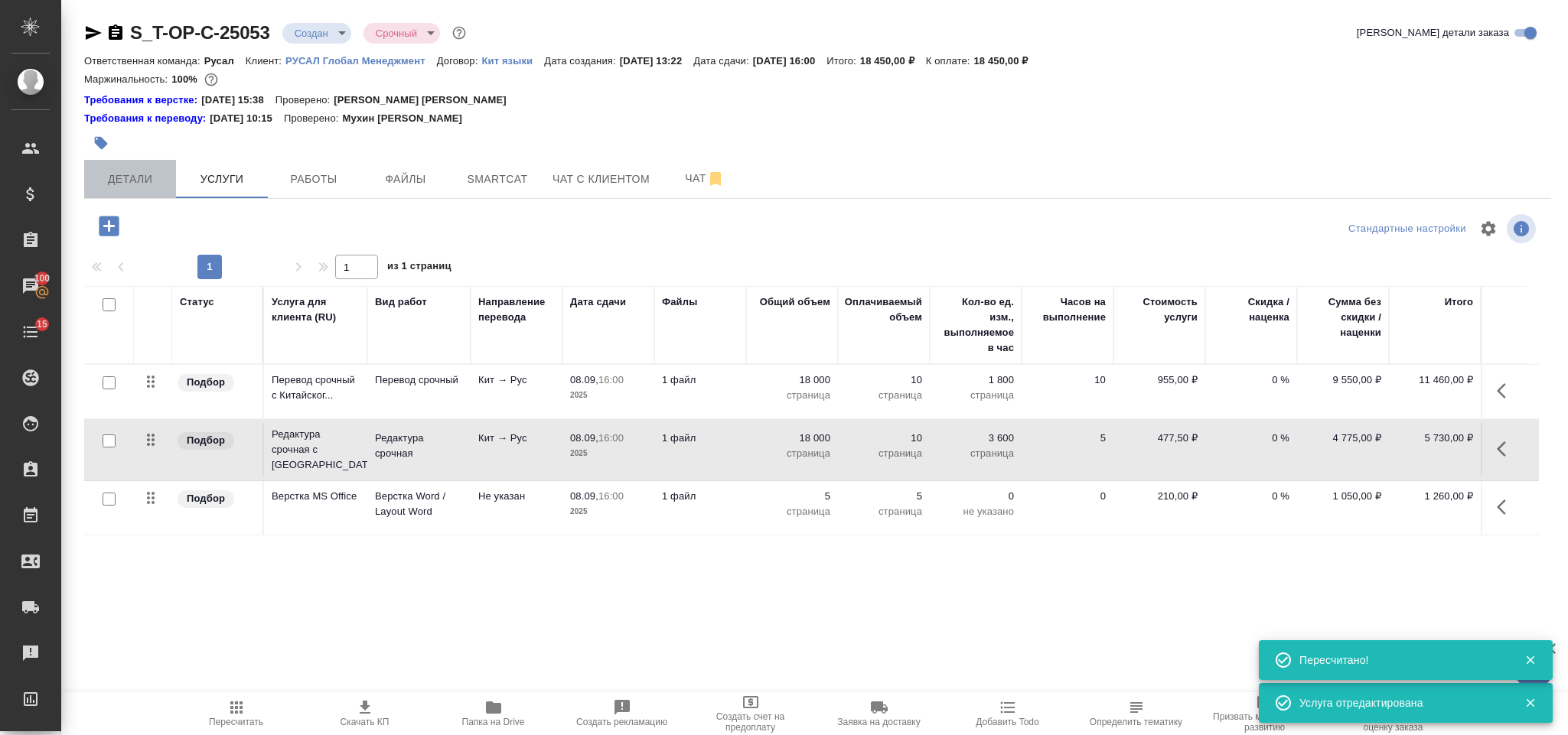
click at [136, 172] on span "Детали" at bounding box center [130, 179] width 73 height 19
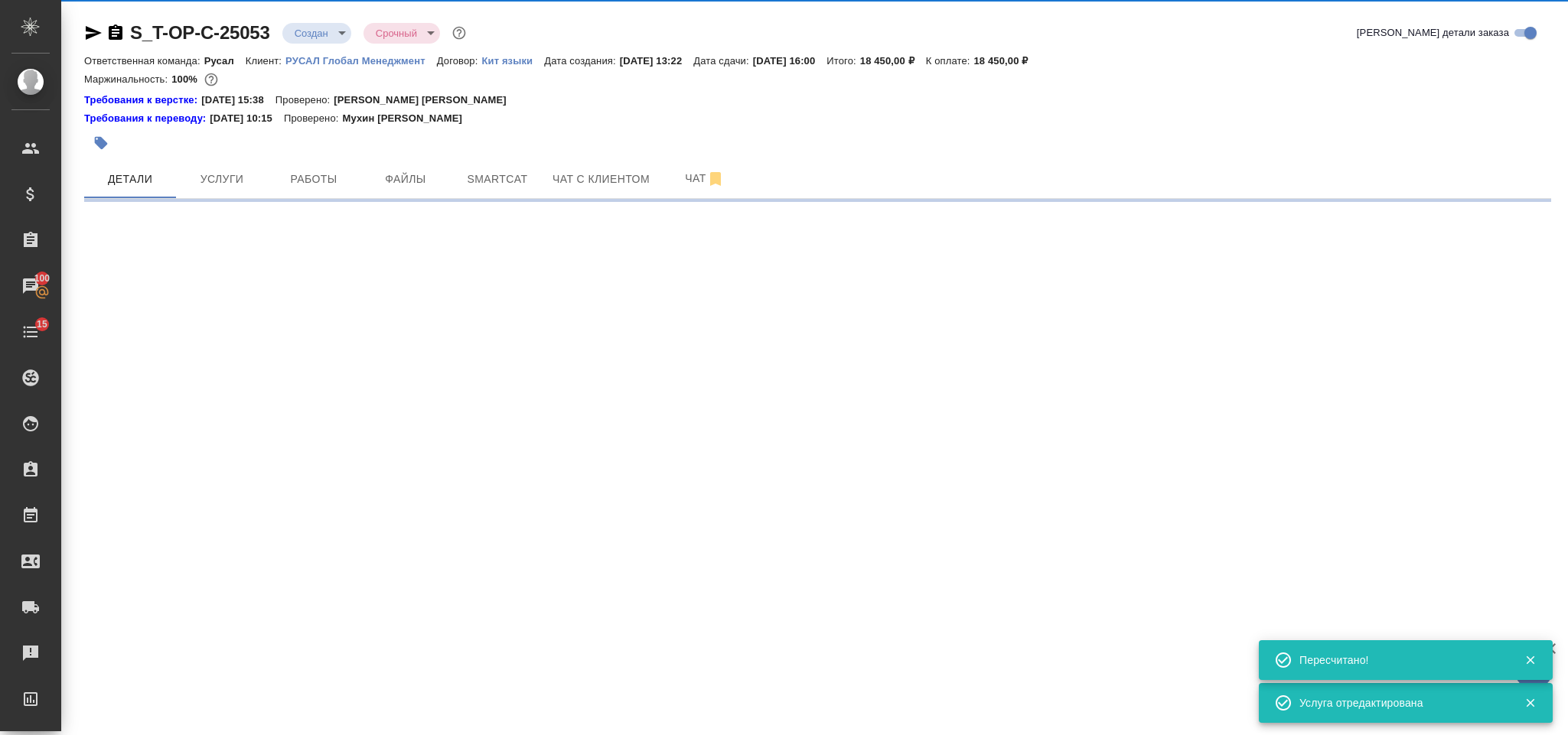
select select "RU"
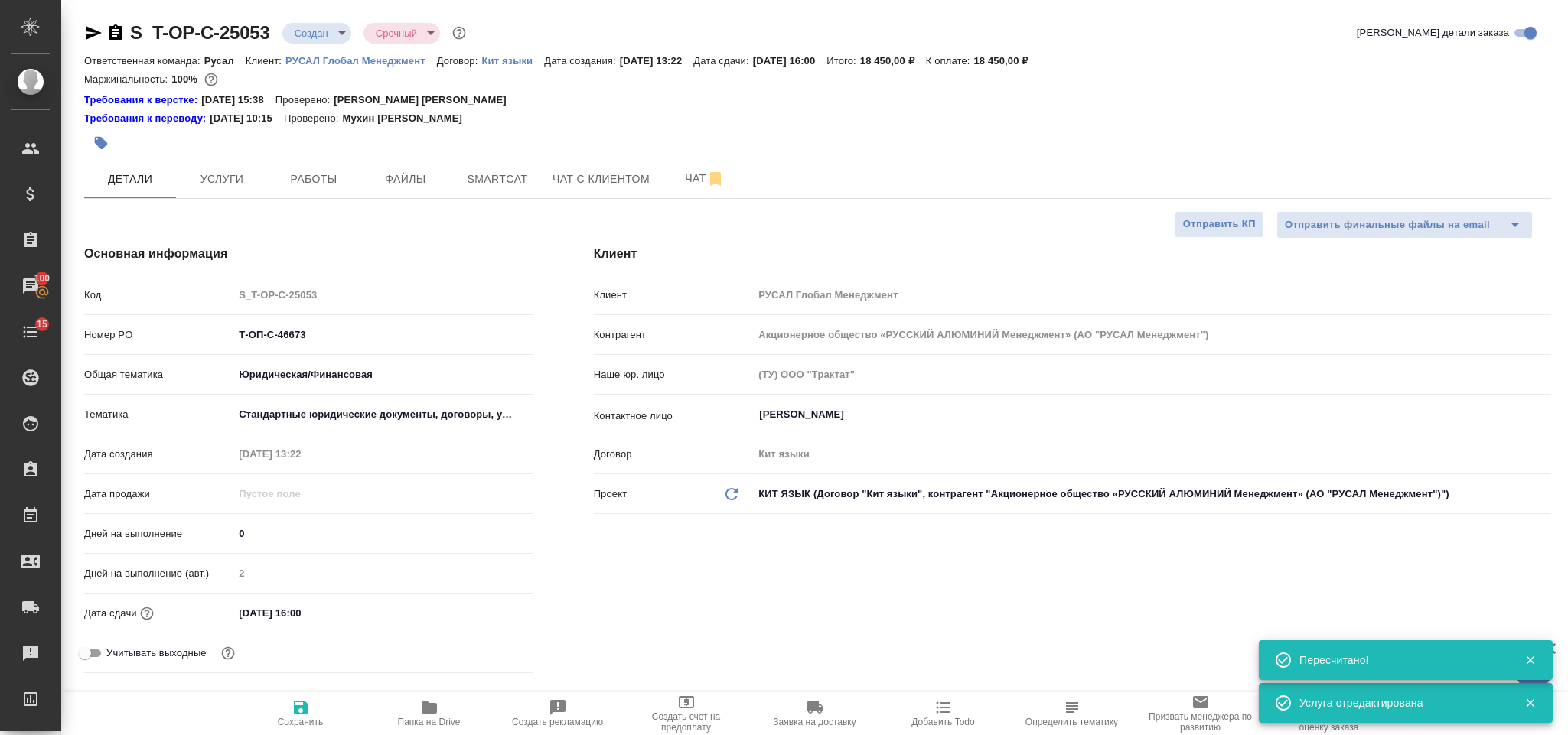
click at [115, 30] on icon "button" at bounding box center [115, 32] width 14 height 16
type textarea "x"
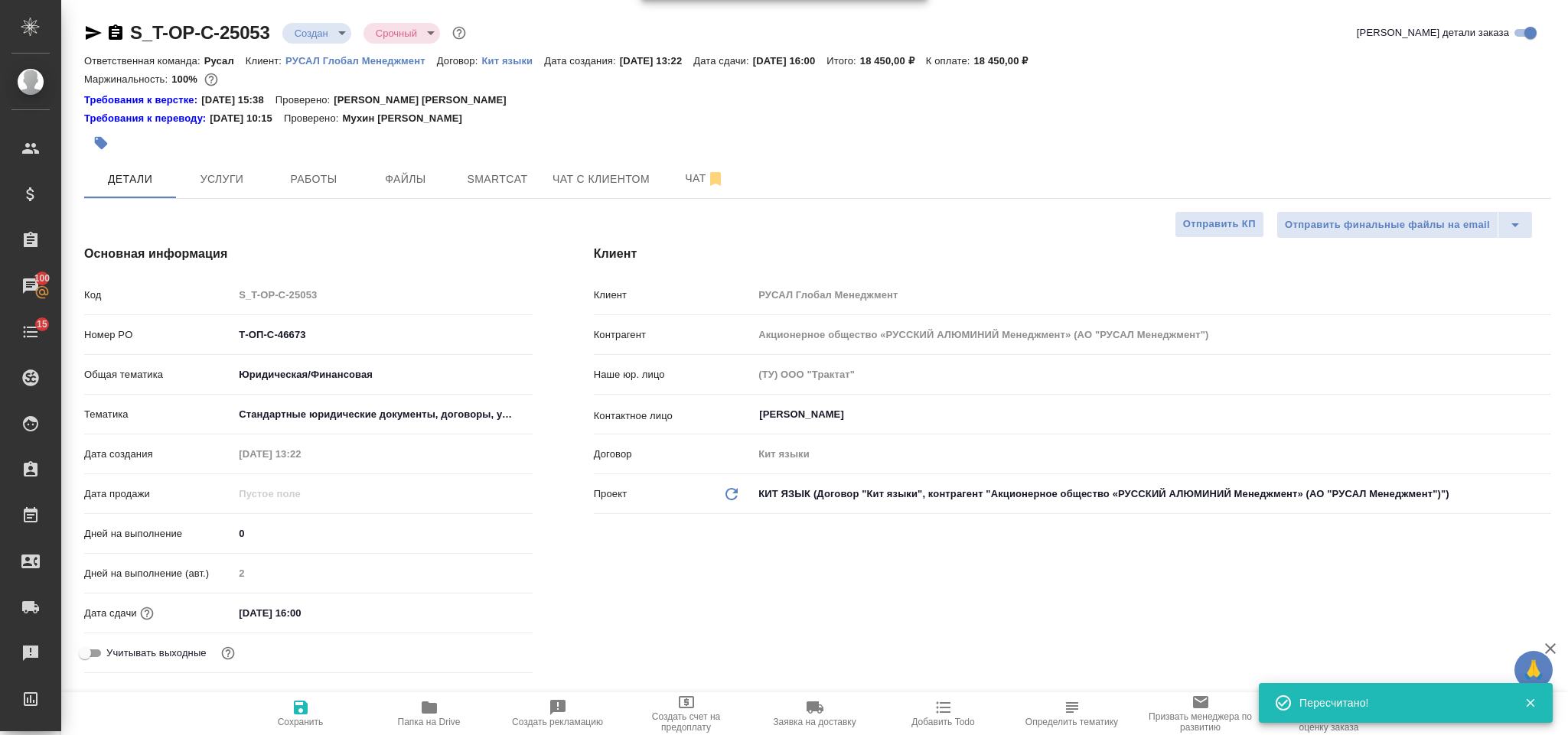
click at [90, 34] on icon "button" at bounding box center [94, 33] width 16 height 14
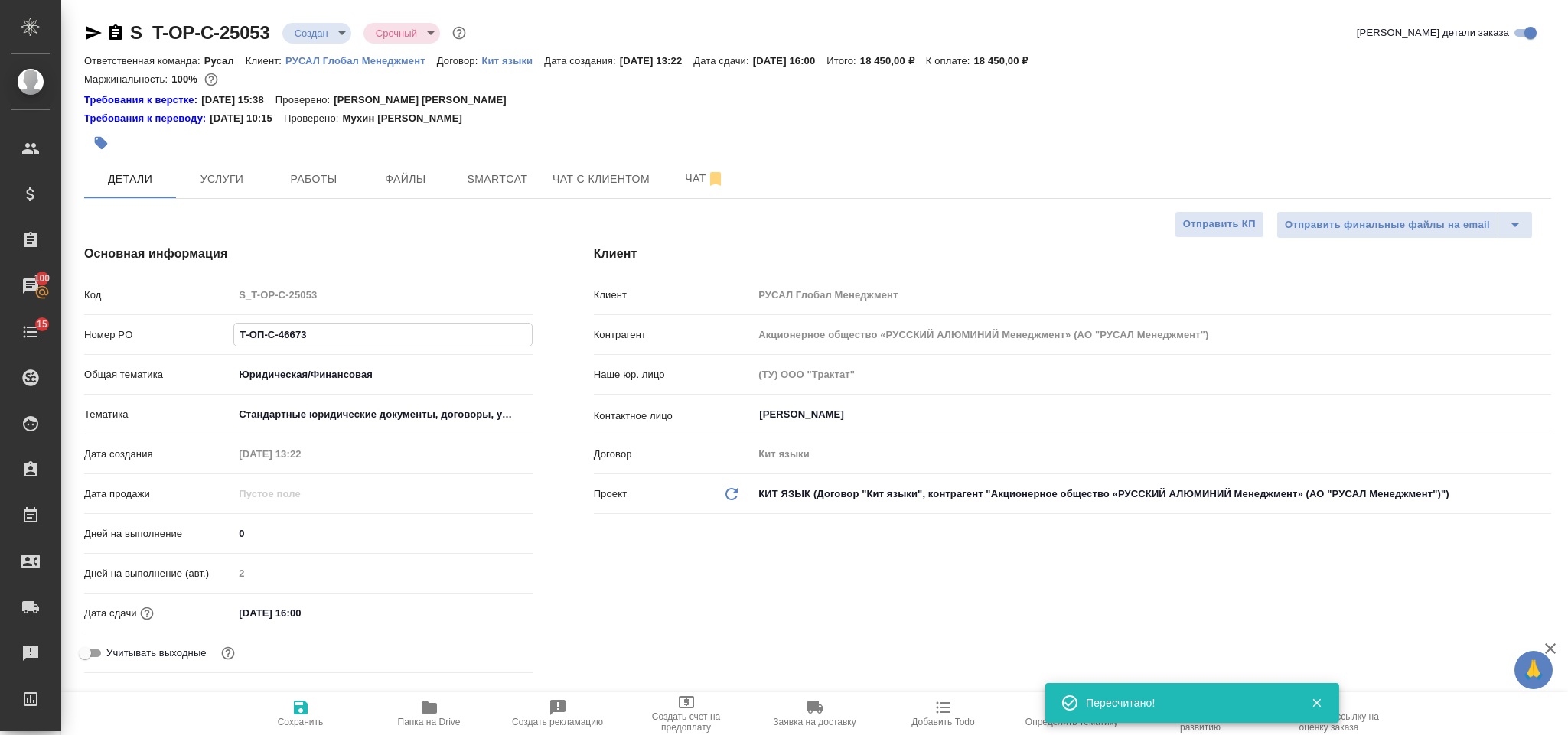
drag, startPoint x: 326, startPoint y: 345, endPoint x: 225, endPoint y: 321, distance: 103.8
click at [224, 321] on div "Код S_T-OP-C-25053 Номер PO Т-ОП-С-46673 Общая тематика Юридическая/Финансовая …" at bounding box center [308, 480] width 448 height 398
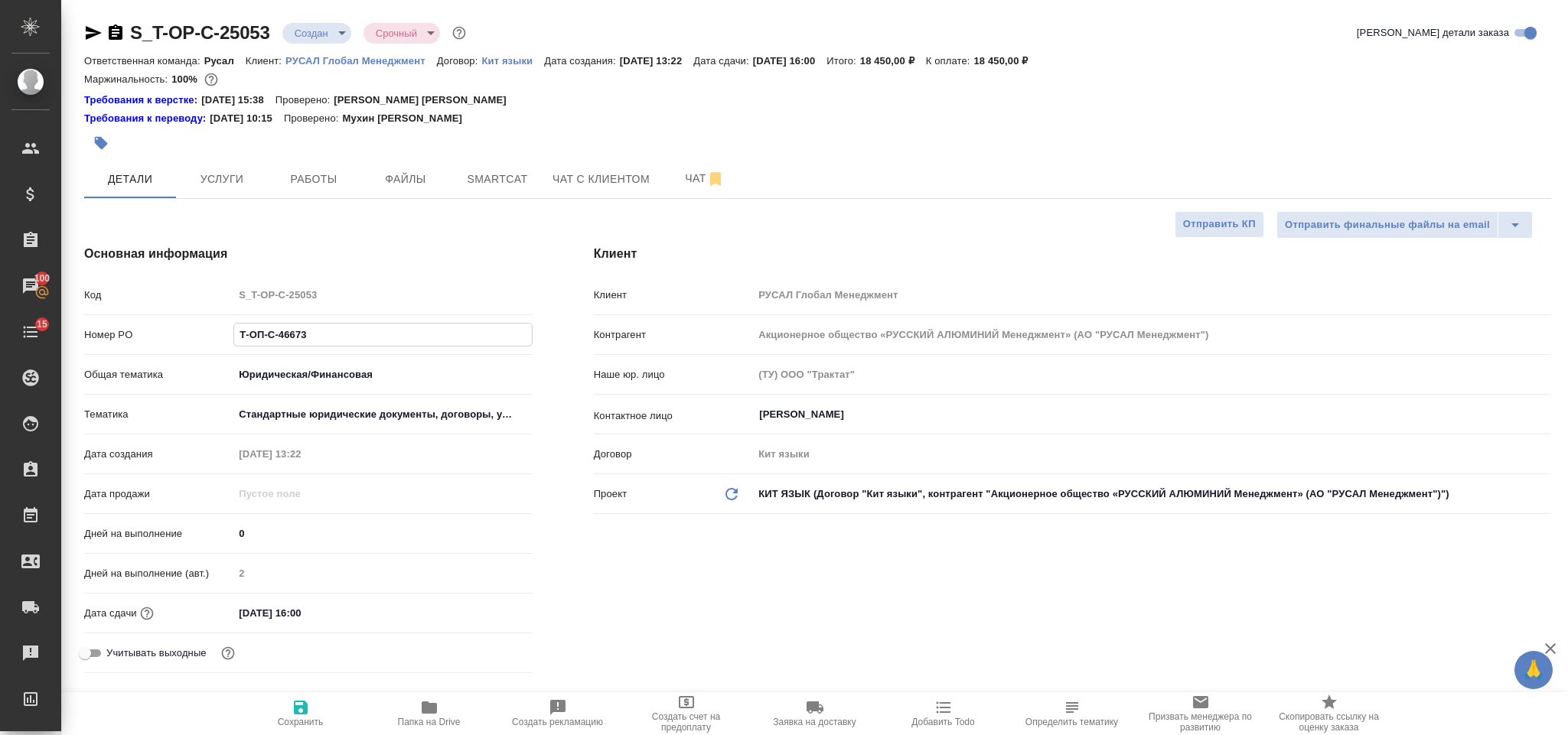
click at [384, 329] on input "Т-ОП-С-46673" at bounding box center [382, 334] width 297 height 22
type input "Т-ОП-С-46675"
type textarea "x"
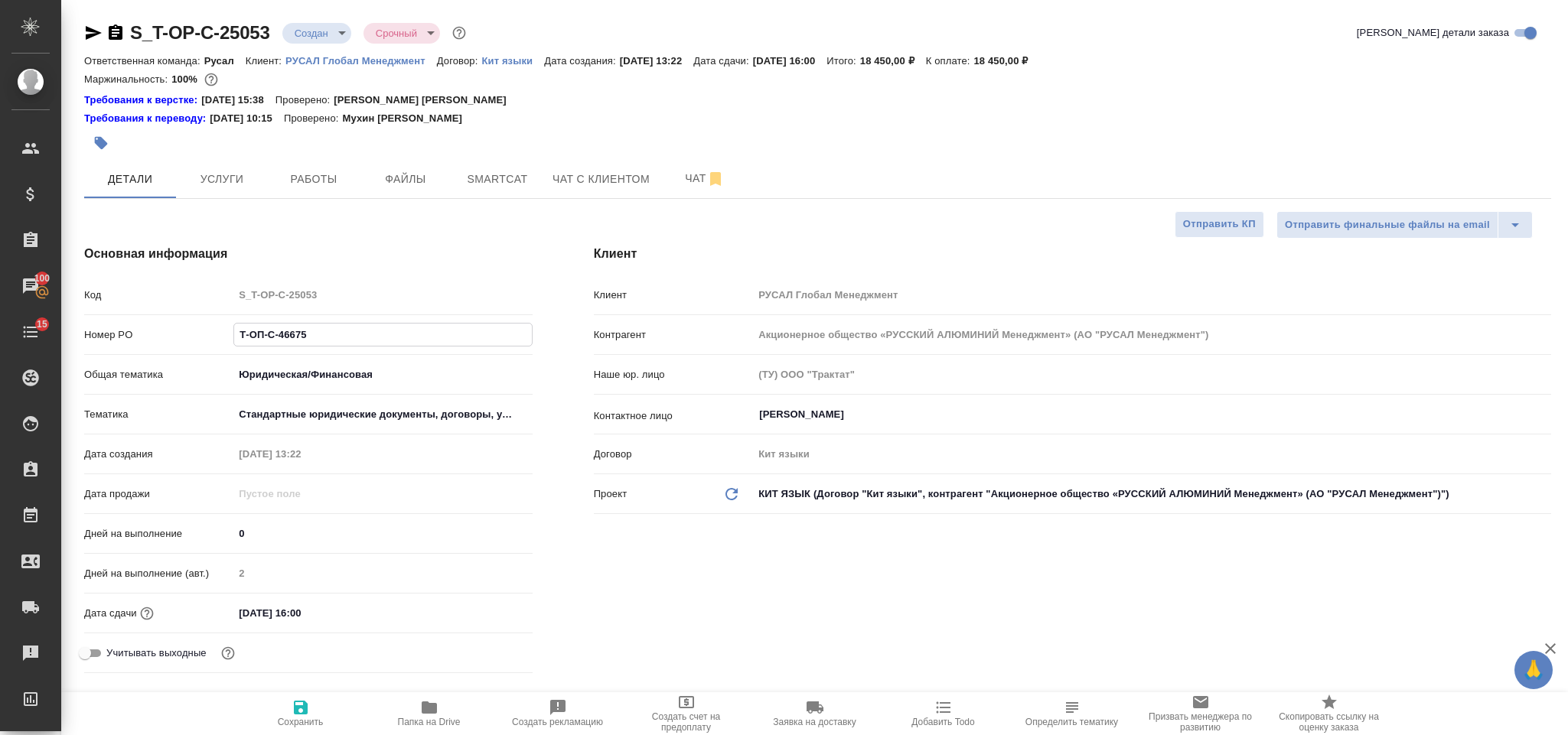
type input "Т-ОП-С-46675"
click at [289, 712] on span "Сохранить" at bounding box center [300, 712] width 110 height 29
type textarea "x"
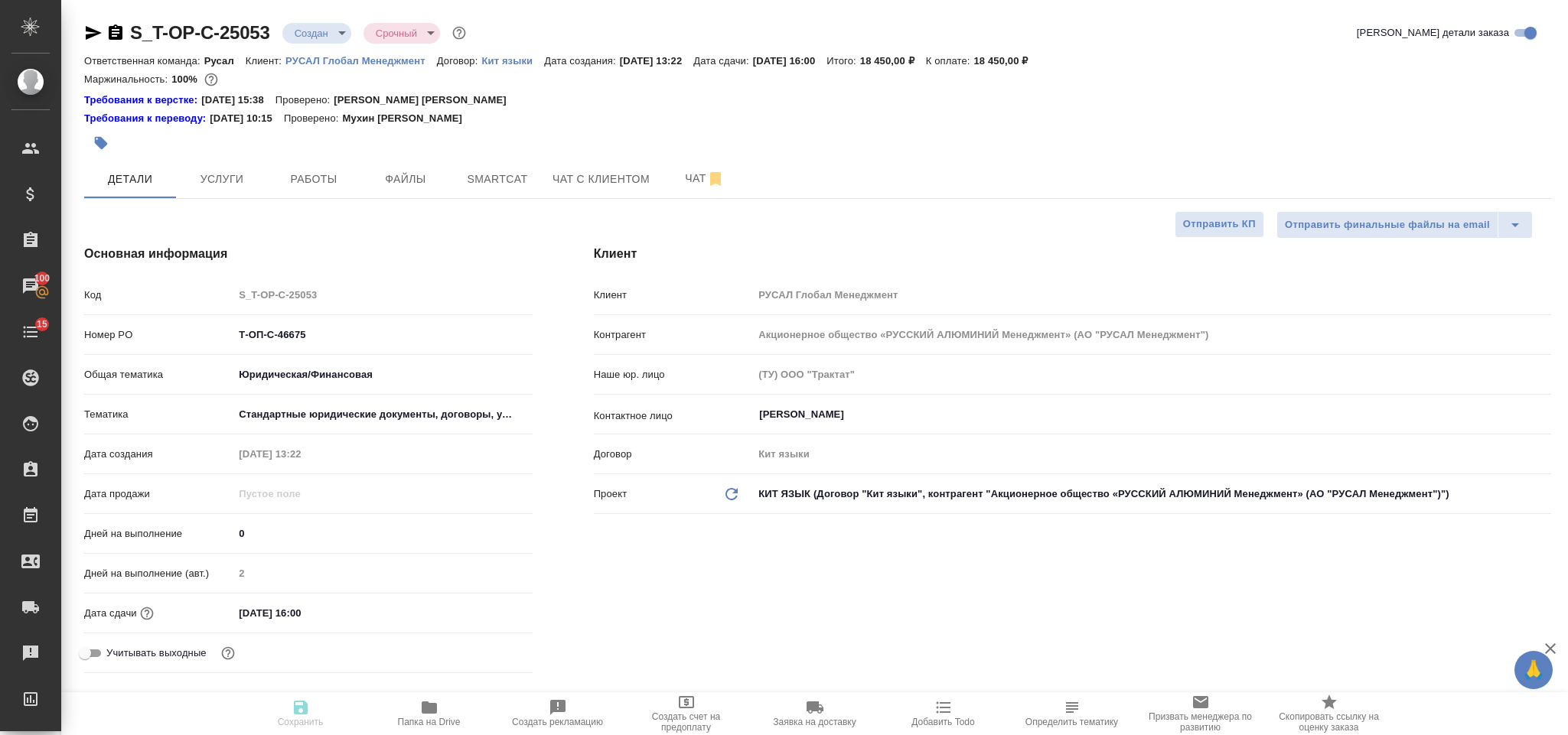
type textarea "x"
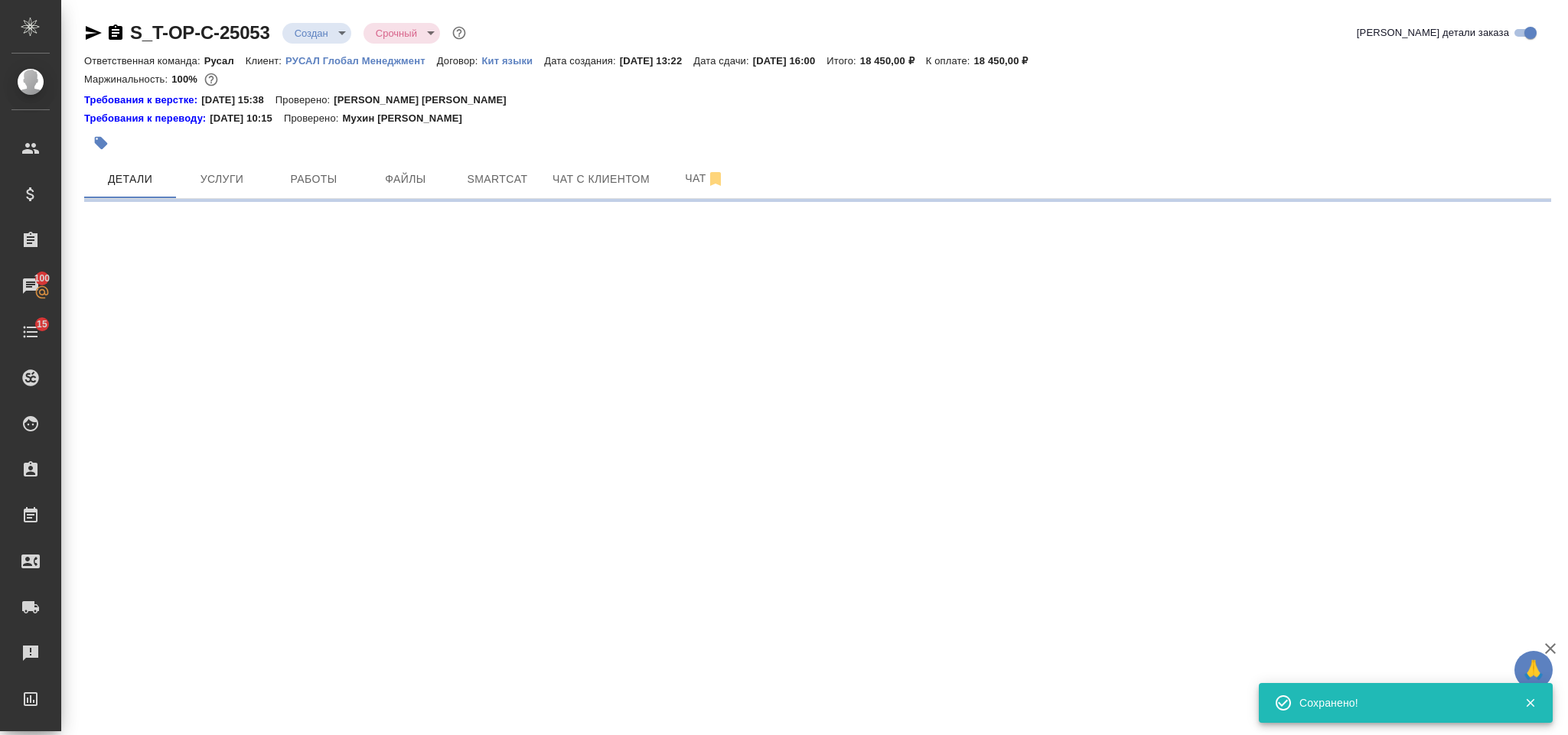
select select "RU"
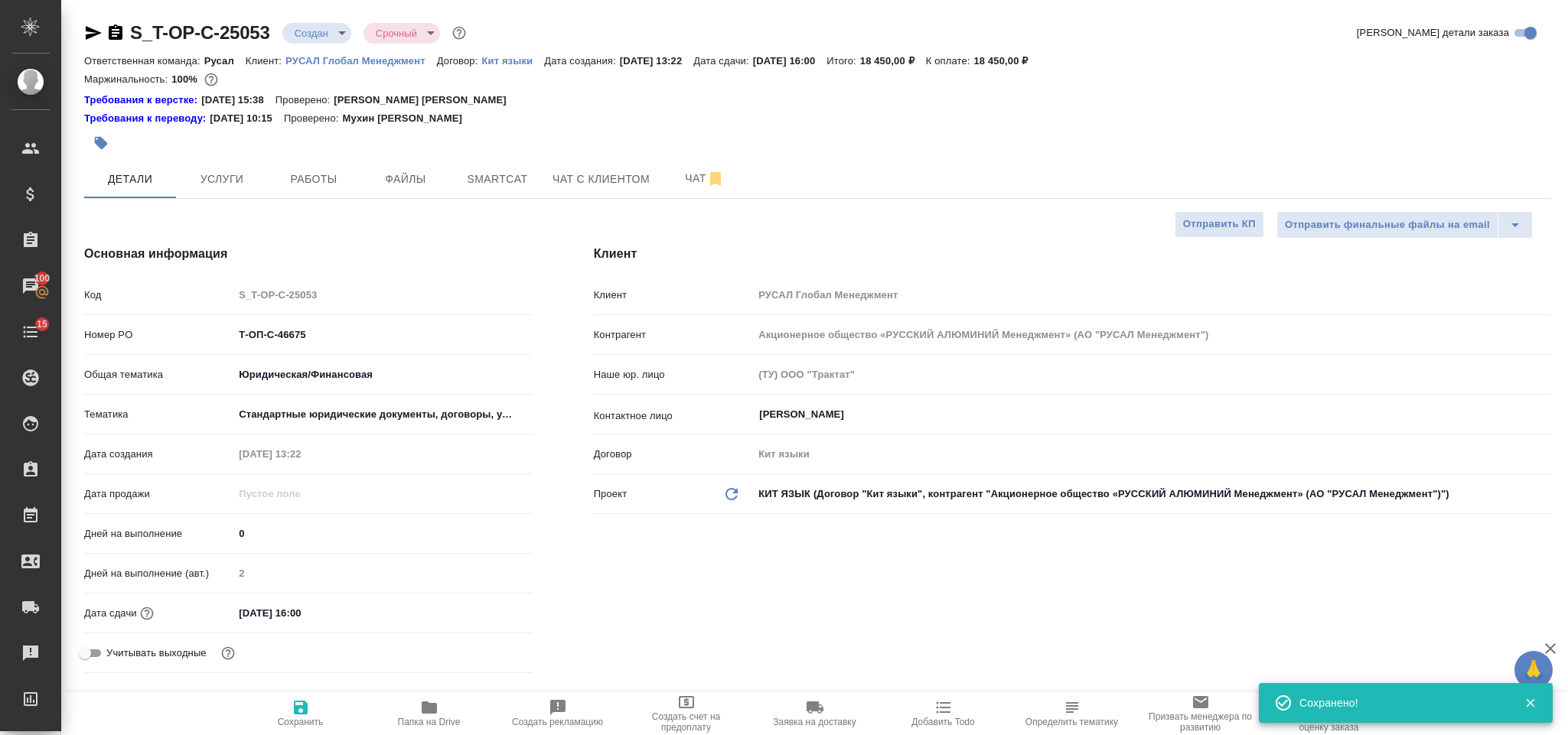
type textarea "x"
drag, startPoint x: 309, startPoint y: 335, endPoint x: 214, endPoint y: 336, distance: 95.0
click at [214, 336] on div "Номер PO Т-ОП-С-46675" at bounding box center [308, 334] width 448 height 27
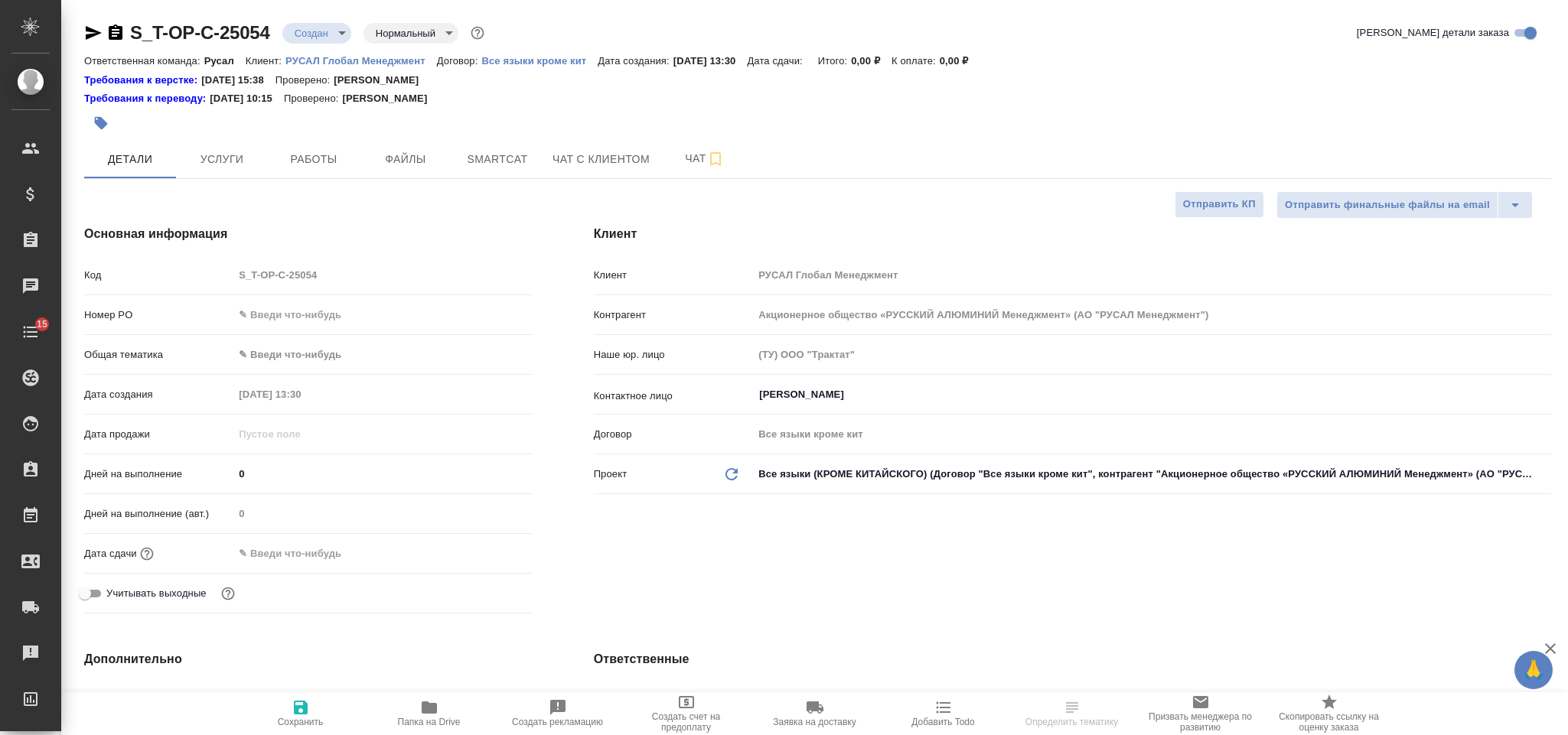
select select "RU"
click at [289, 306] on input "text" at bounding box center [382, 315] width 299 height 22
paste input "Т-ОП-С-46674"
type input "Т-ОП-С-46674"
click at [306, 355] on body "🙏 .cls-1 fill:#fff; AWATERA Gorlenko Yuliua Клиенты Спецификации Заказы Чаты 15…" at bounding box center [784, 367] width 1568 height 735
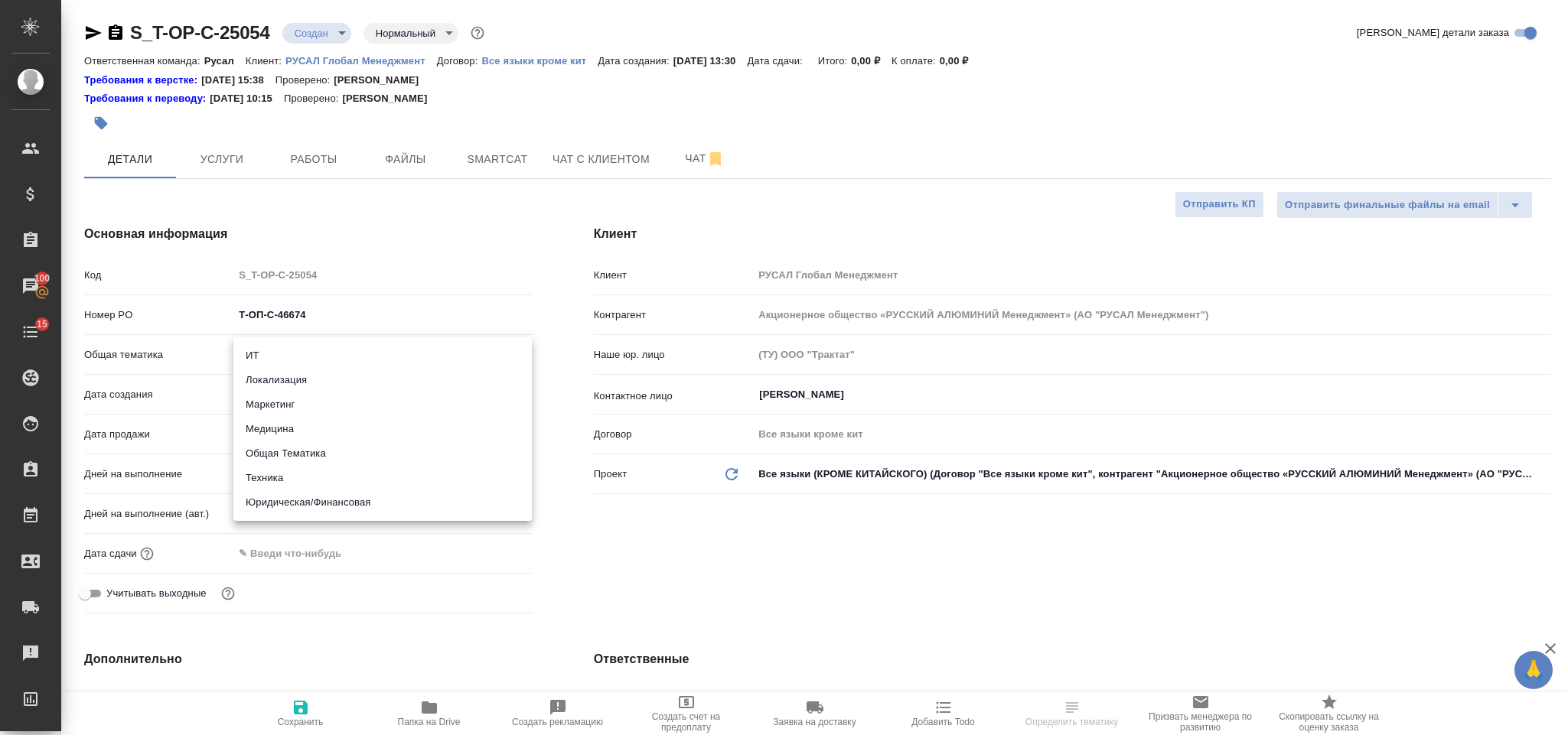
click at [370, 407] on li "Маркетинг" at bounding box center [382, 404] width 299 height 24
type input "marketing"
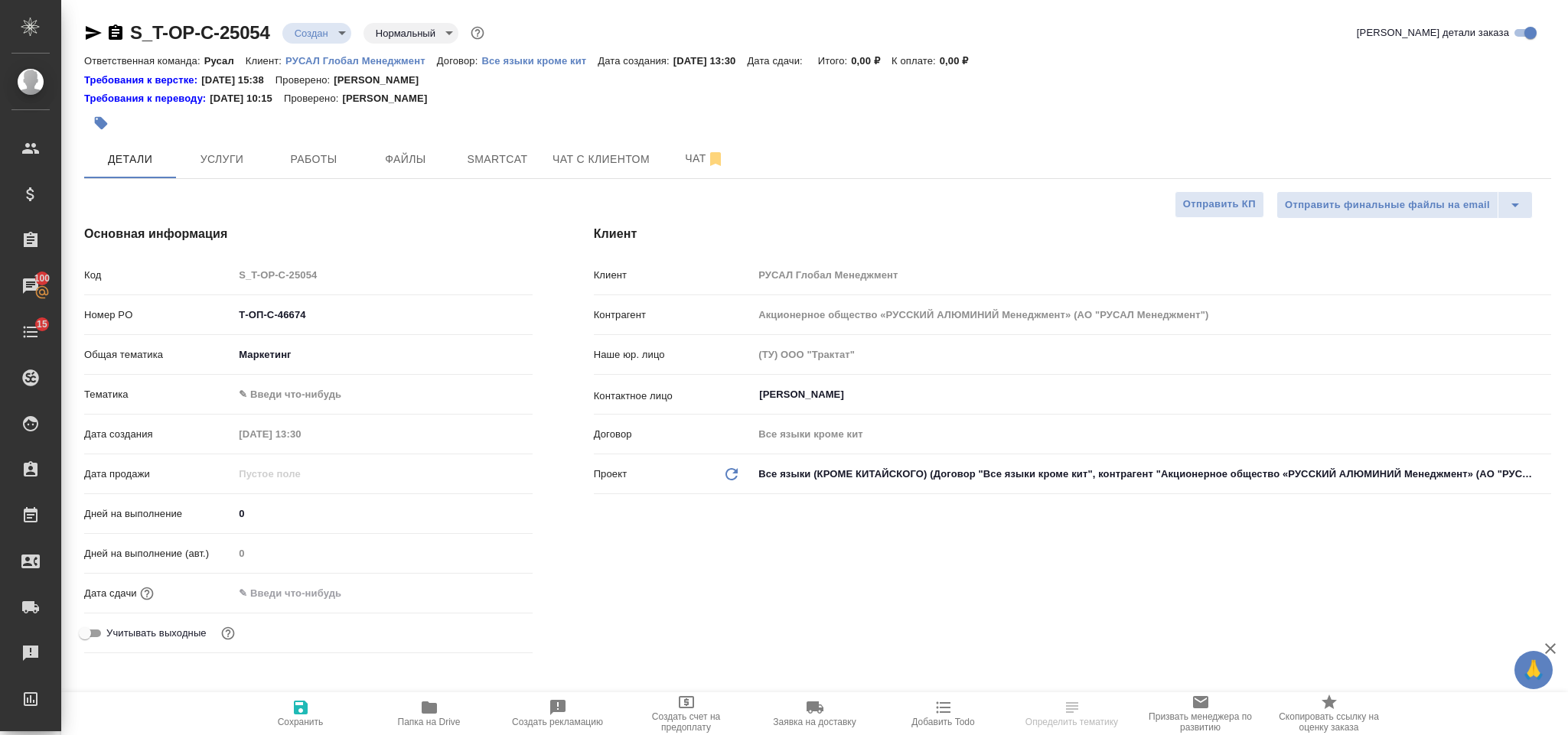
click at [353, 399] on body "🙏 .cls-1 fill:#fff; AWATERA Gorlenko Yuliua Клиенты Спецификации Заказы 100 Чат…" at bounding box center [784, 367] width 1568 height 735
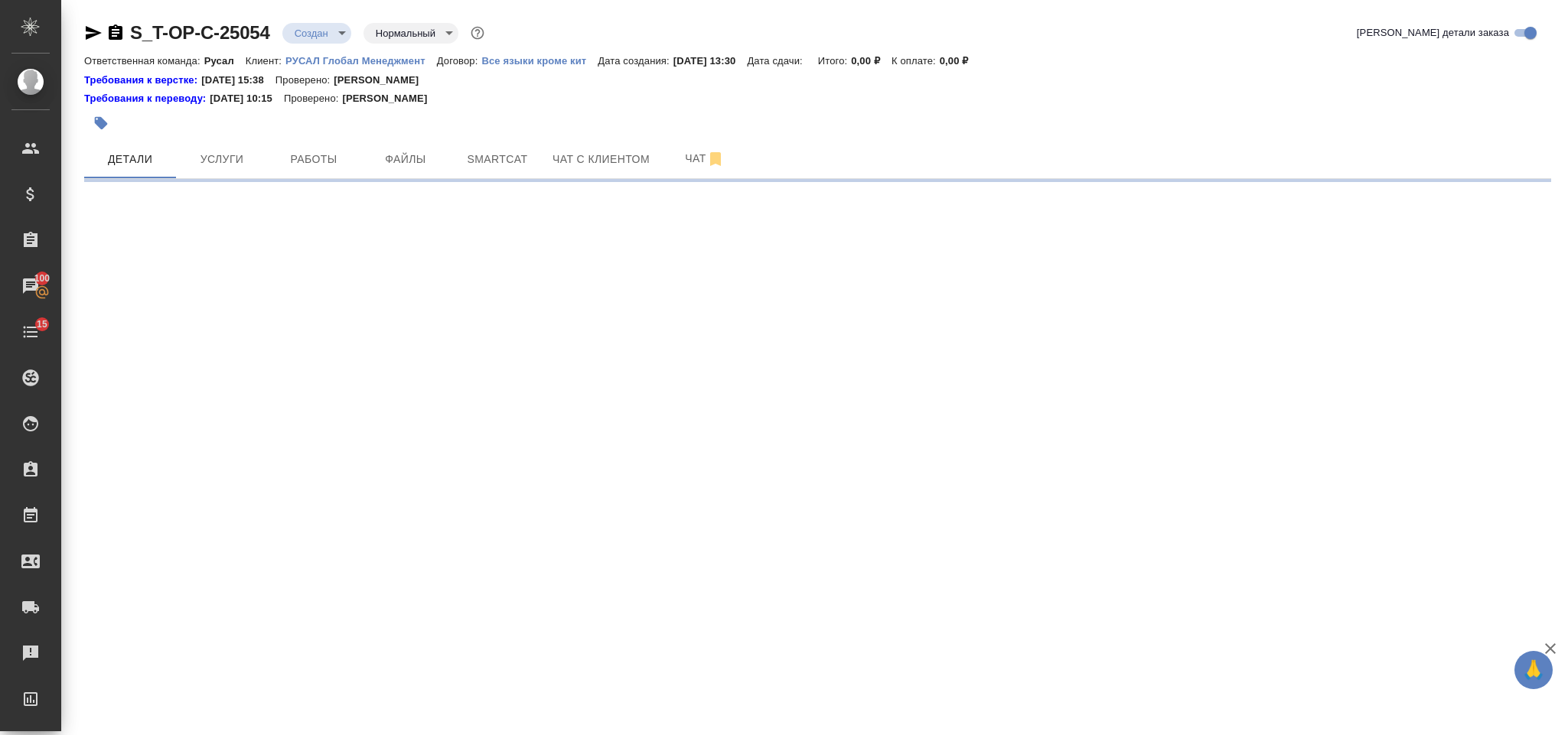
select select "RU"
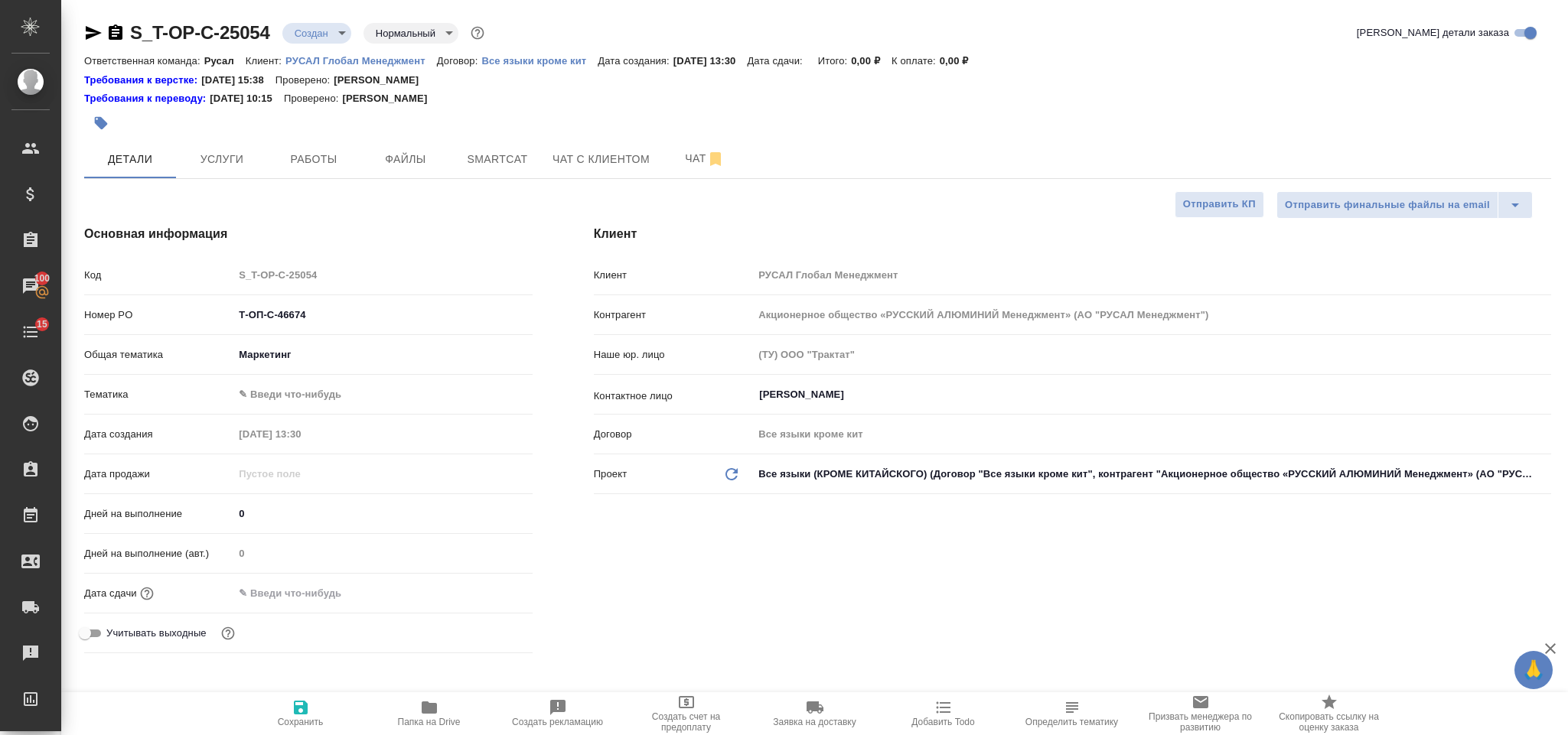
type textarea "x"
click at [310, 393] on body "🙏 .cls-1 fill:#fff; AWATERA Gorlenko Yuliua Клиенты Спецификации Заказы 100 Чат…" at bounding box center [784, 367] width 1568 height 735
click at [314, 465] on li "Менеджмент" at bounding box center [382, 468] width 299 height 24
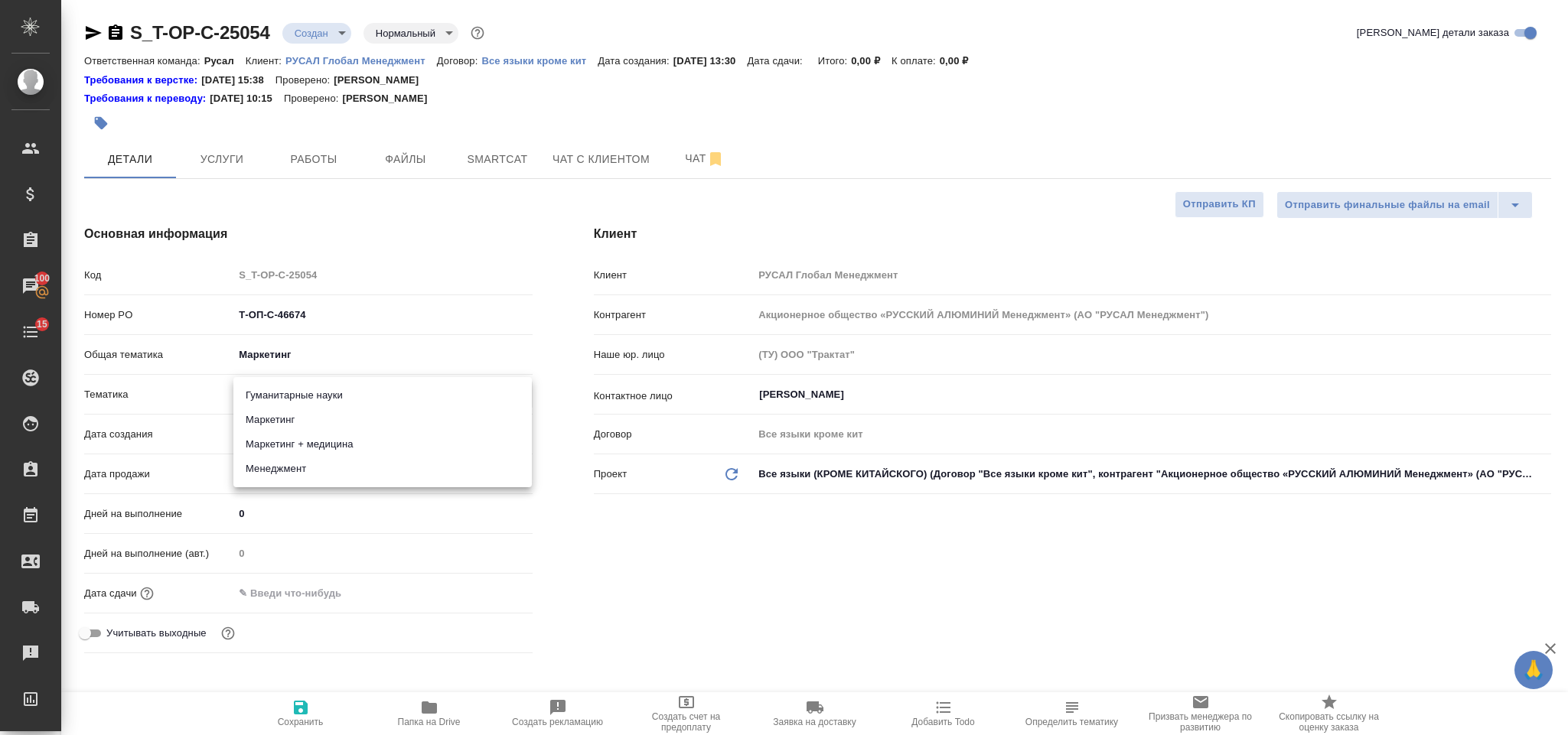
type input "5a8b8b956a9677013d343d4c"
type textarea "x"
click at [296, 596] on input "text" at bounding box center [301, 593] width 134 height 22
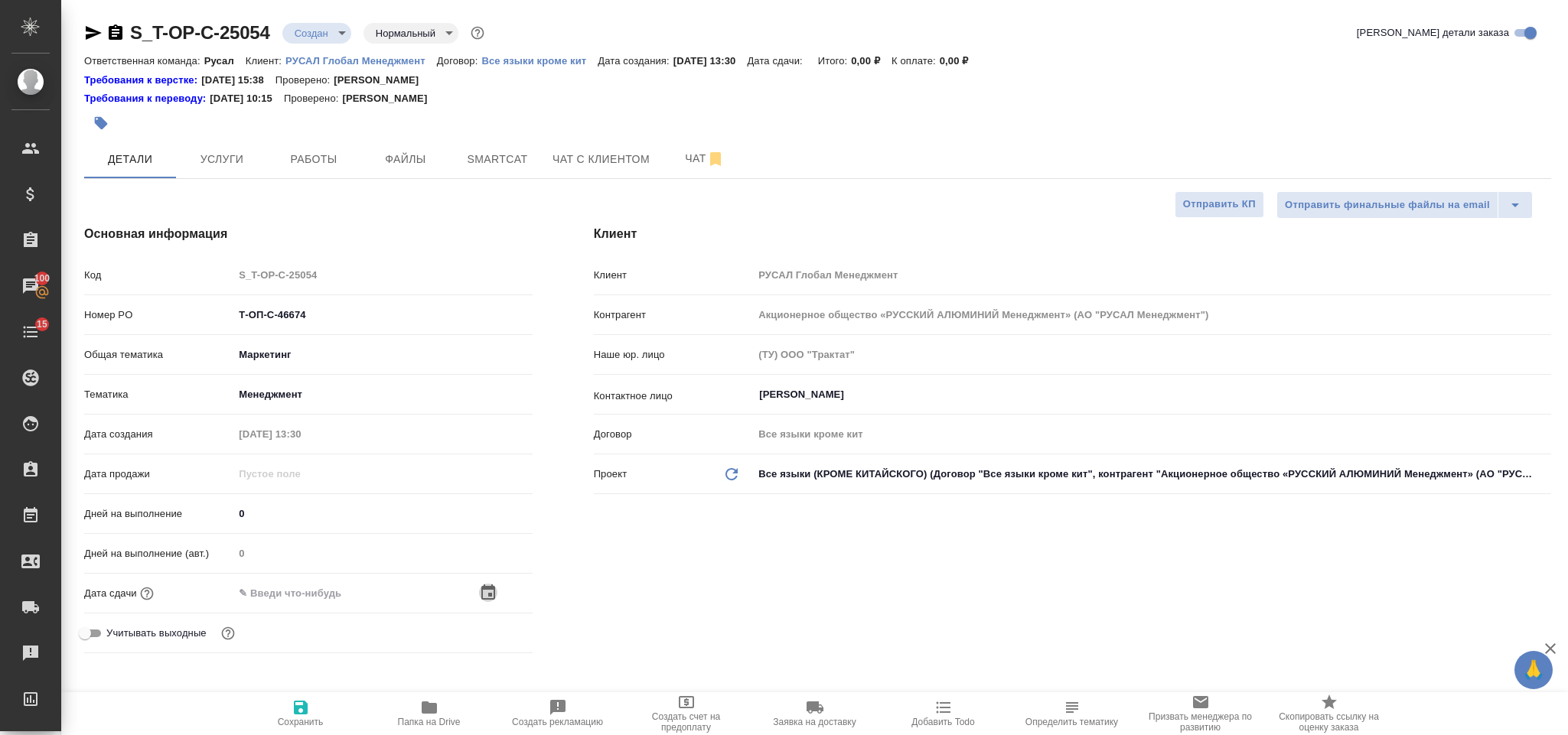
click at [485, 596] on icon "button" at bounding box center [488, 593] width 19 height 19
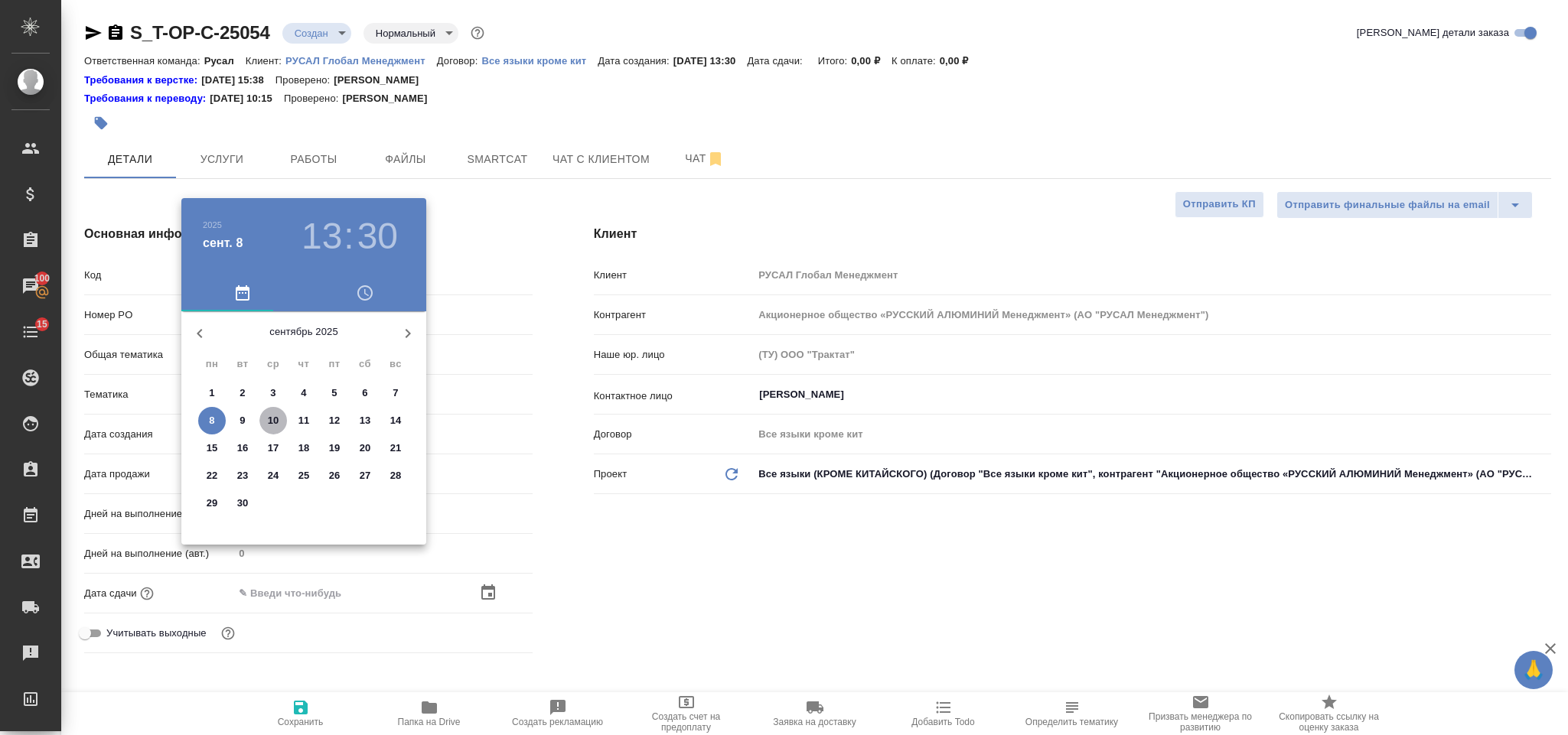
click at [273, 419] on p "10" at bounding box center [273, 421] width 12 height 16
type input "10.09.2025 13:30"
type textarea "x"
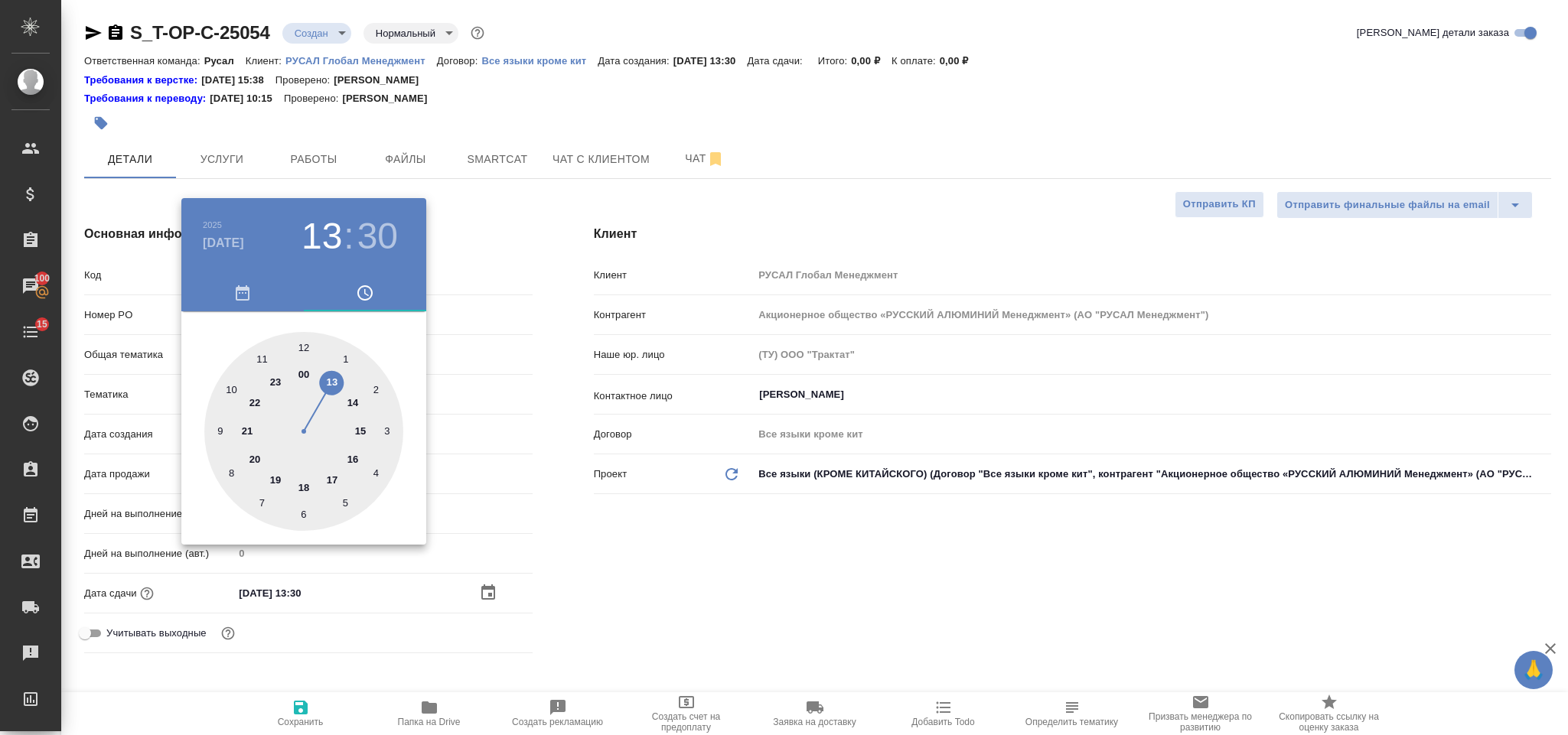
click at [265, 352] on div at bounding box center [303, 431] width 199 height 199
type input "10.09.2025 11:30"
type textarea "x"
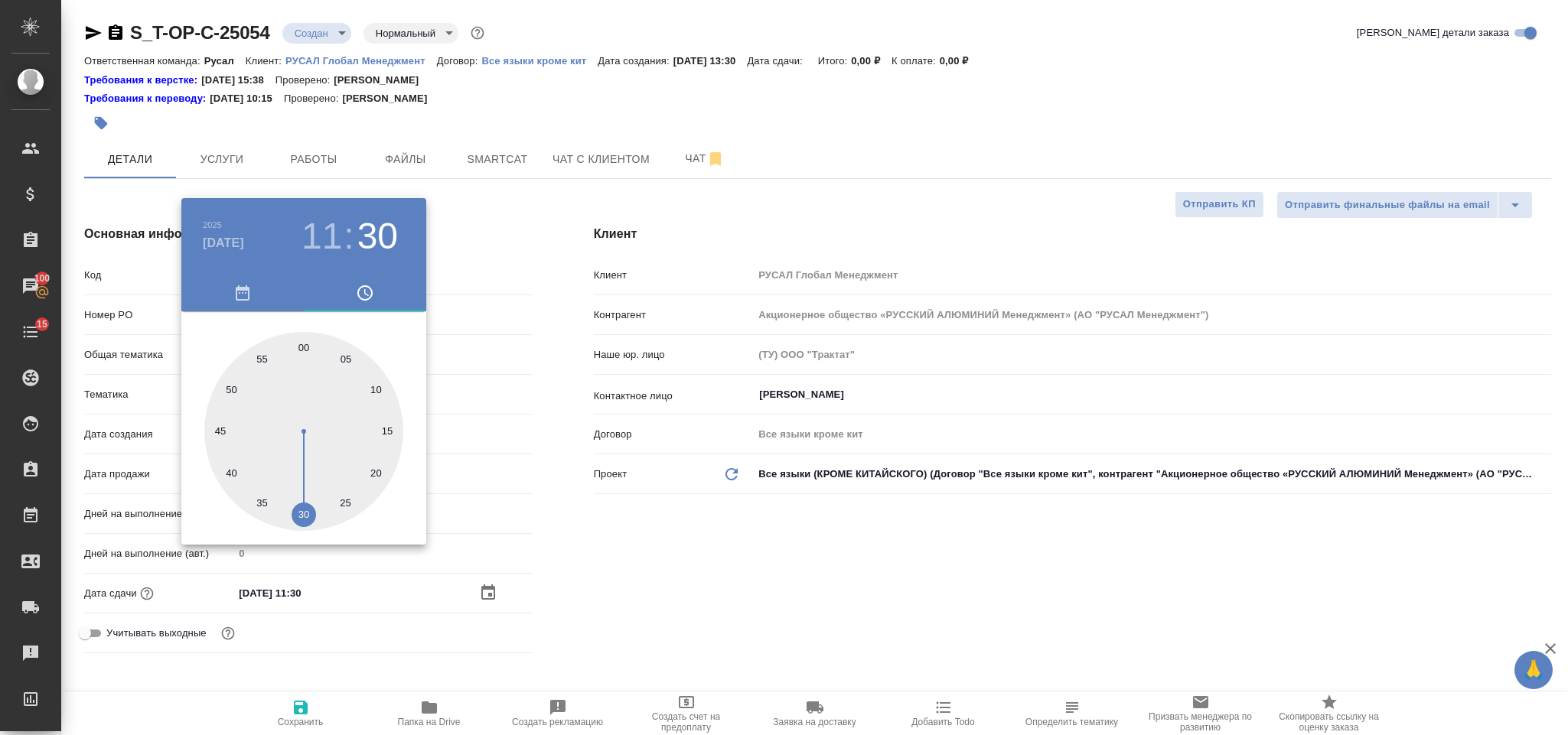
click at [632, 567] on div at bounding box center [784, 367] width 1568 height 735
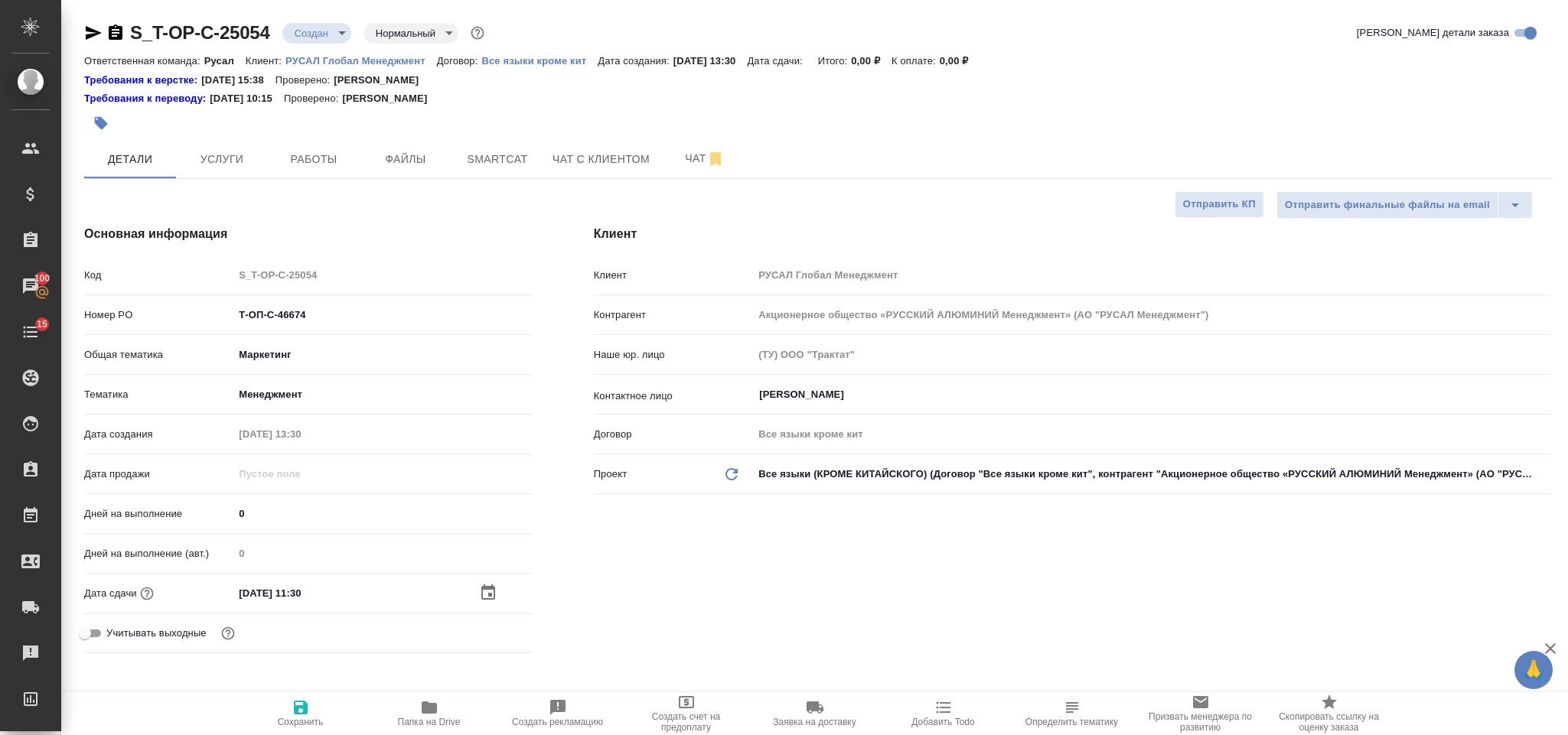
click at [308, 694] on button "Сохранить" at bounding box center [300, 713] width 129 height 43
type textarea "x"
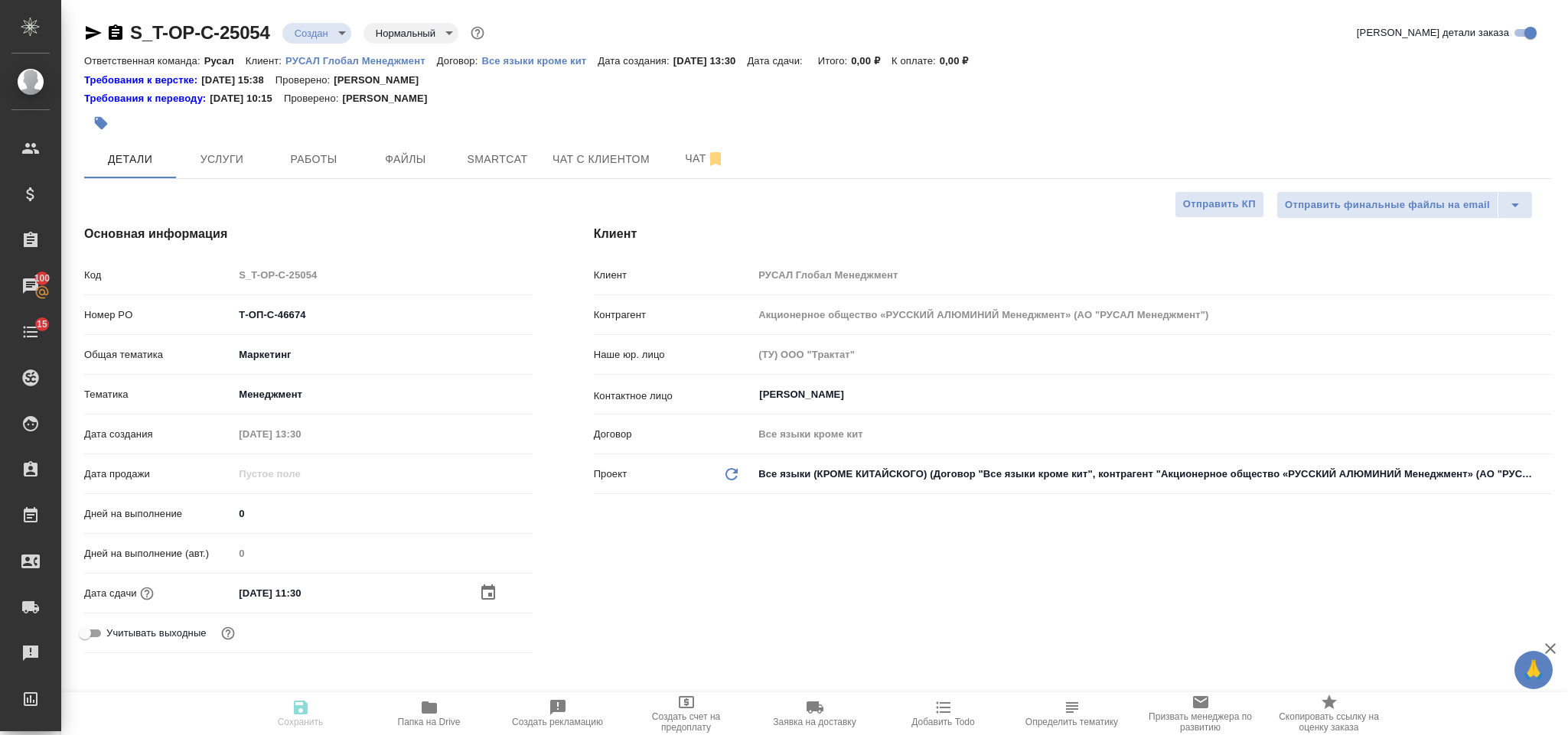
type textarea "x"
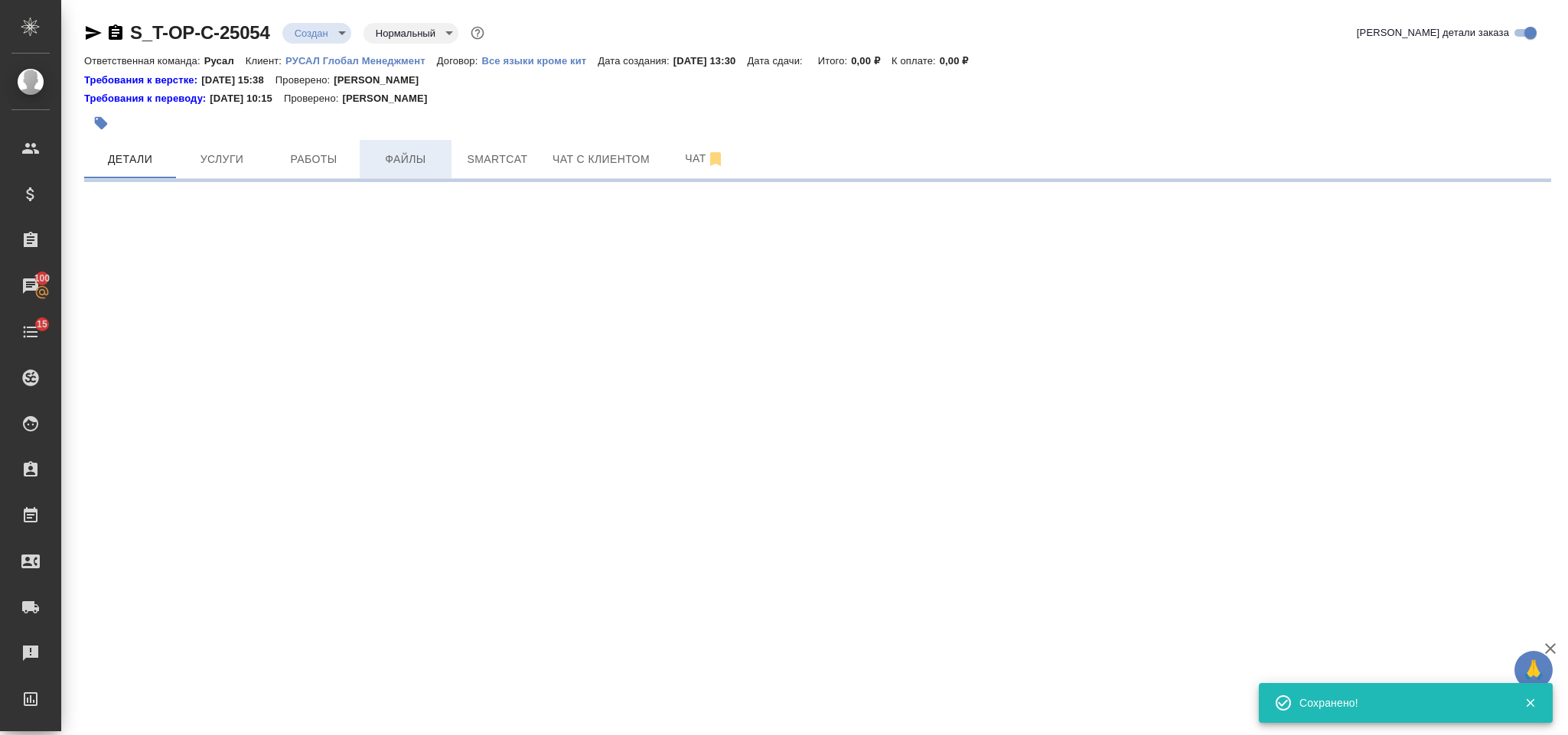
select select "RU"
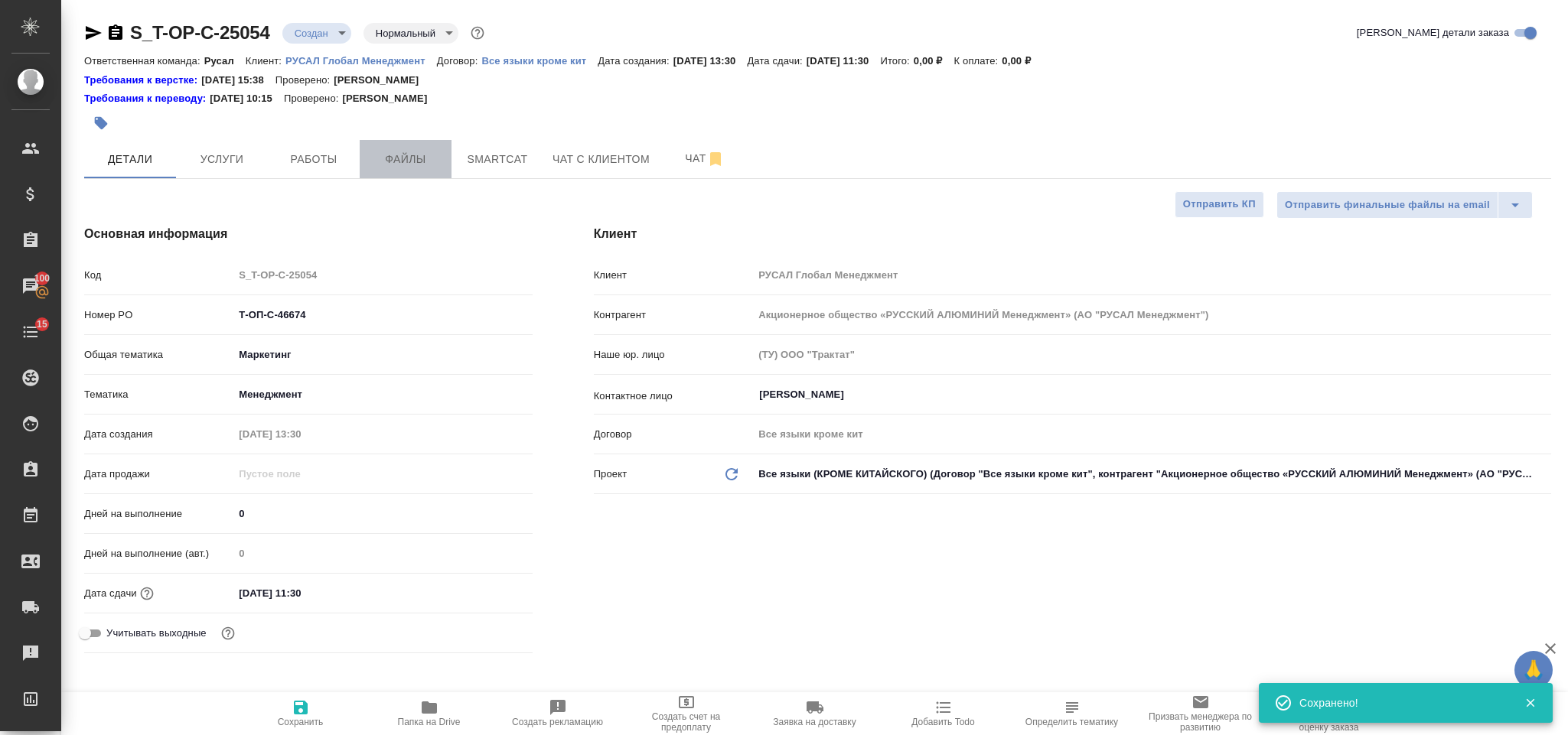
click at [423, 152] on span "Файлы" at bounding box center [405, 159] width 73 height 19
type textarea "x"
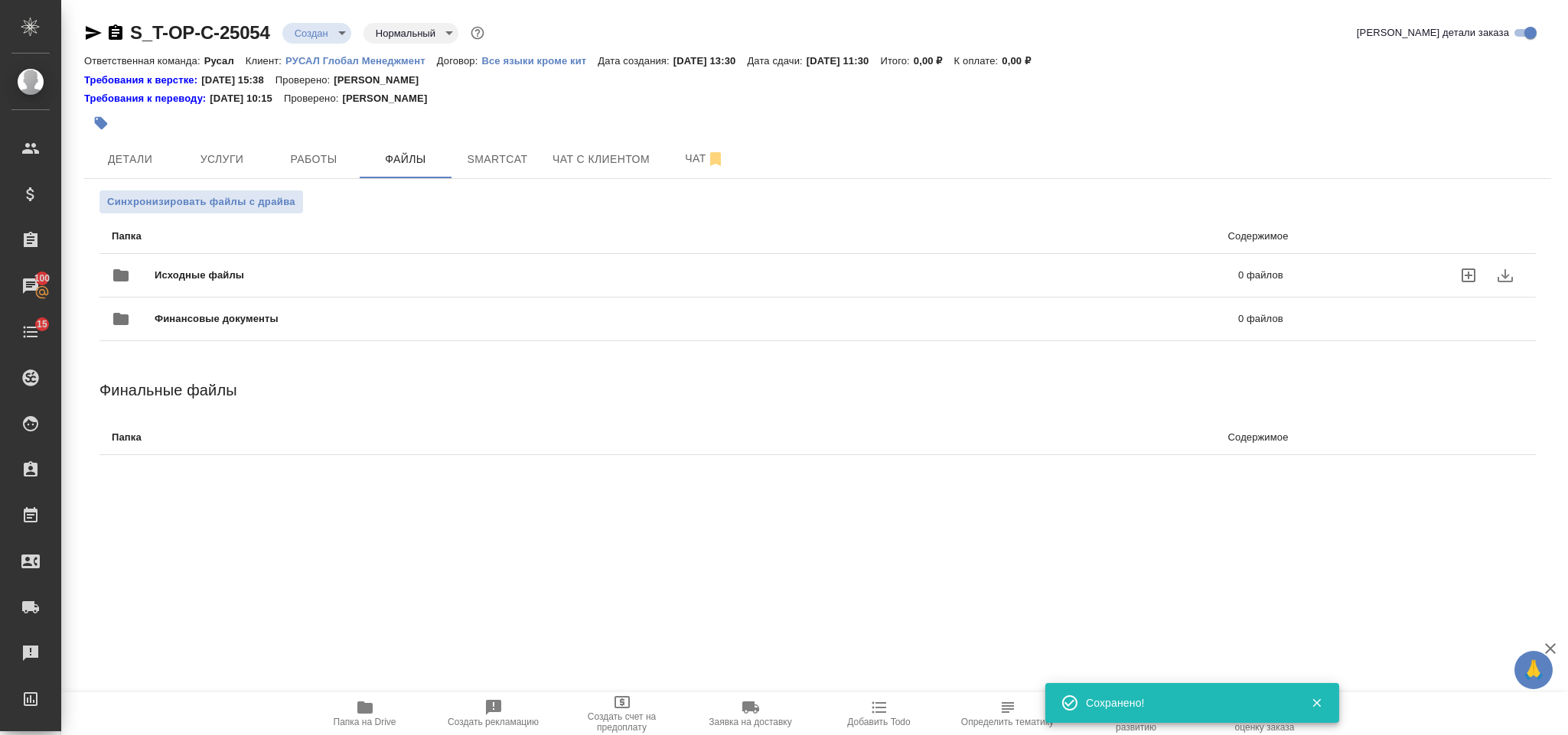
click at [319, 274] on span "Исходные файлы" at bounding box center [448, 275] width 587 height 16
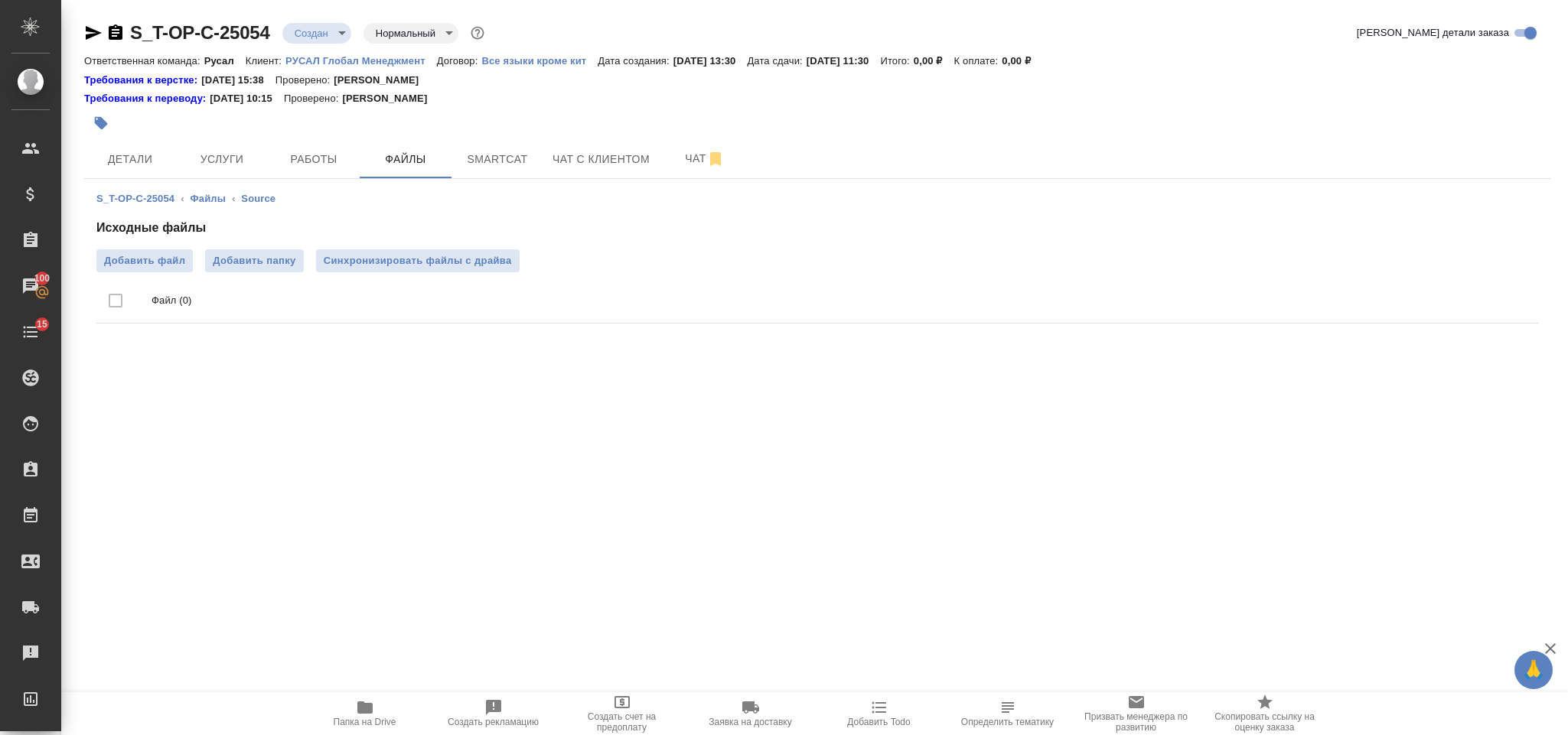
click at [151, 270] on label "Добавить файл" at bounding box center [145, 260] width 97 height 23
click at [0, 0] on input "Добавить файл" at bounding box center [0, 0] width 0 height 0
click at [200, 150] on span "Услуги" at bounding box center [221, 159] width 73 height 19
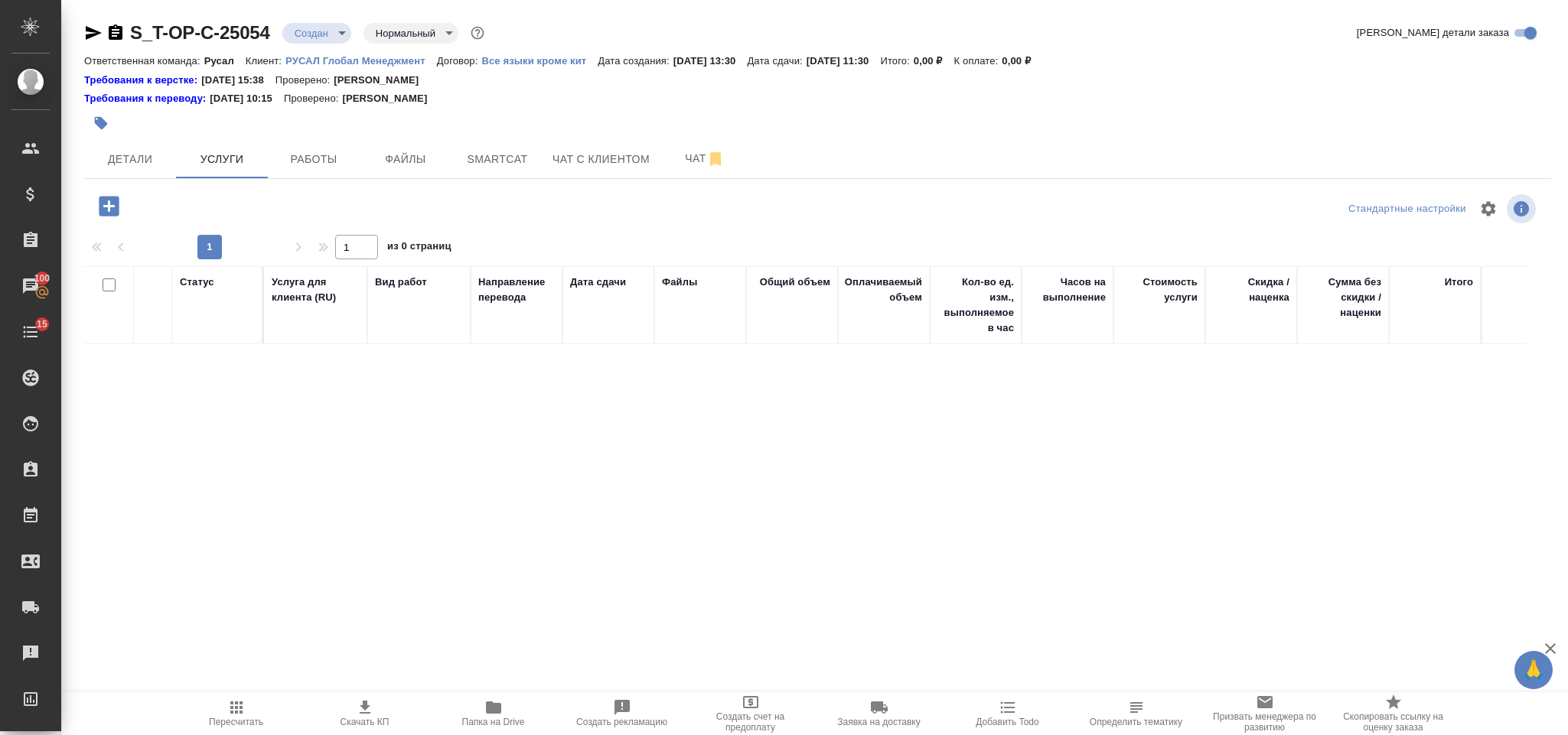
click at [112, 200] on icon "button" at bounding box center [109, 206] width 20 height 20
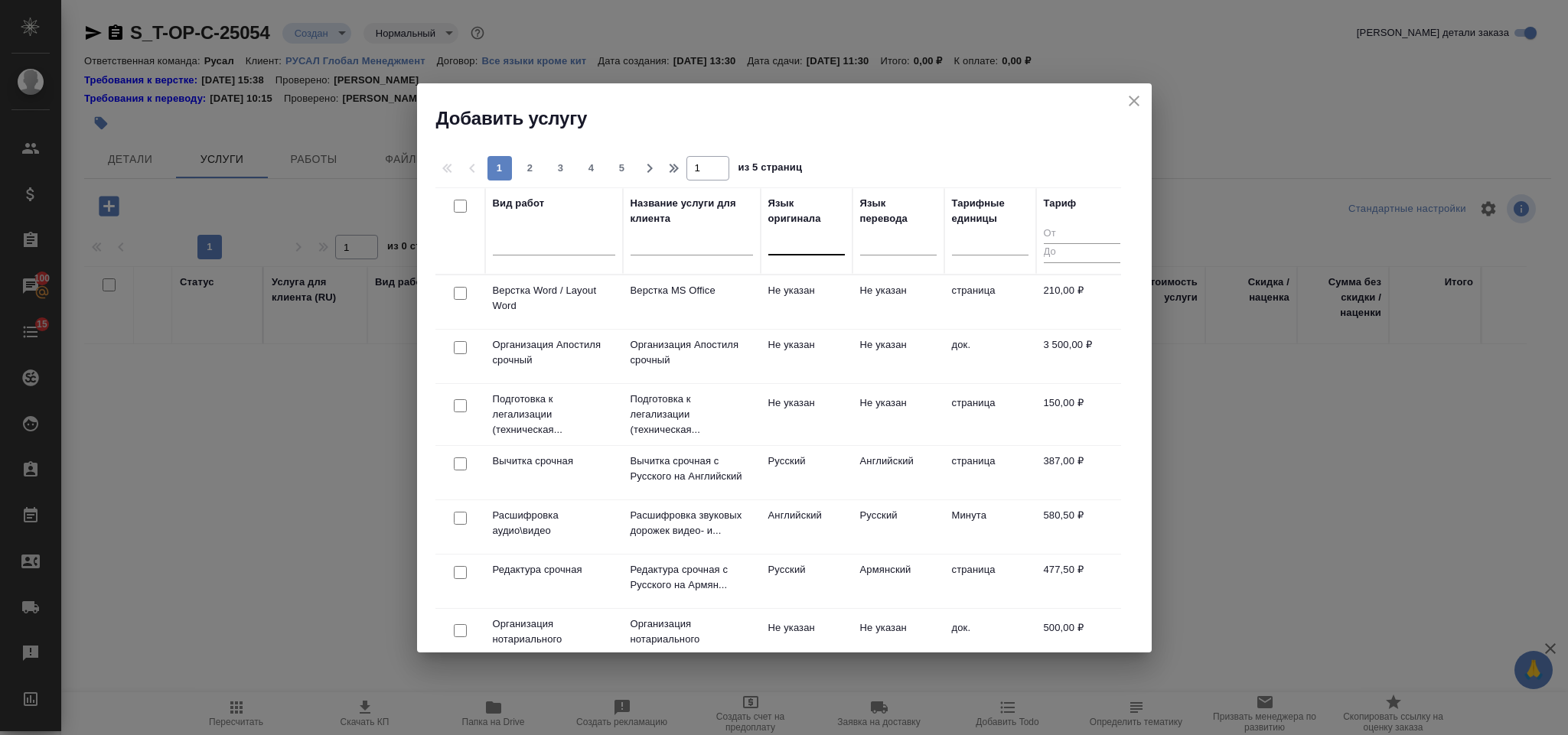
click at [783, 248] on div at bounding box center [806, 239] width 76 height 22
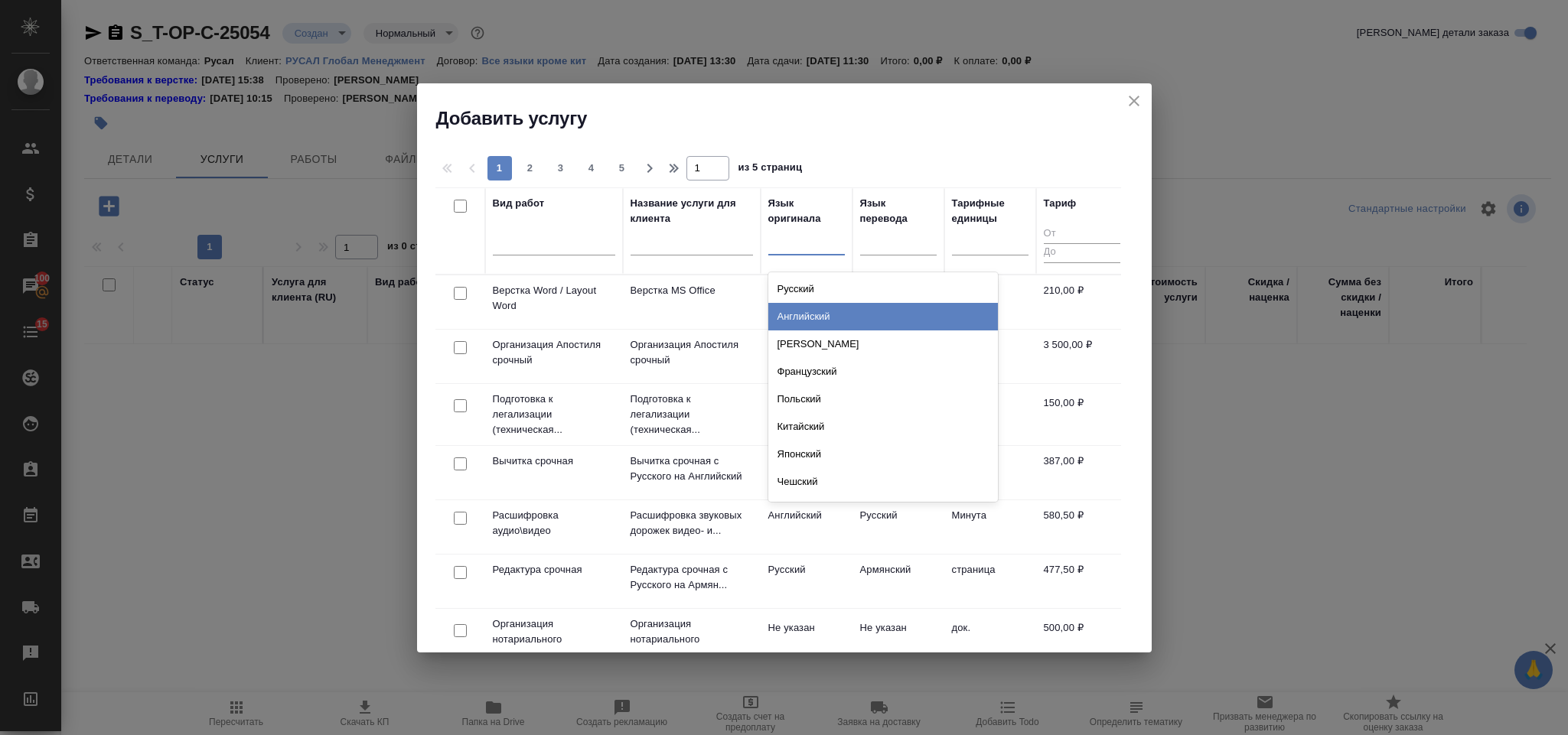
click at [848, 313] on div "Английский" at bounding box center [883, 316] width 229 height 27
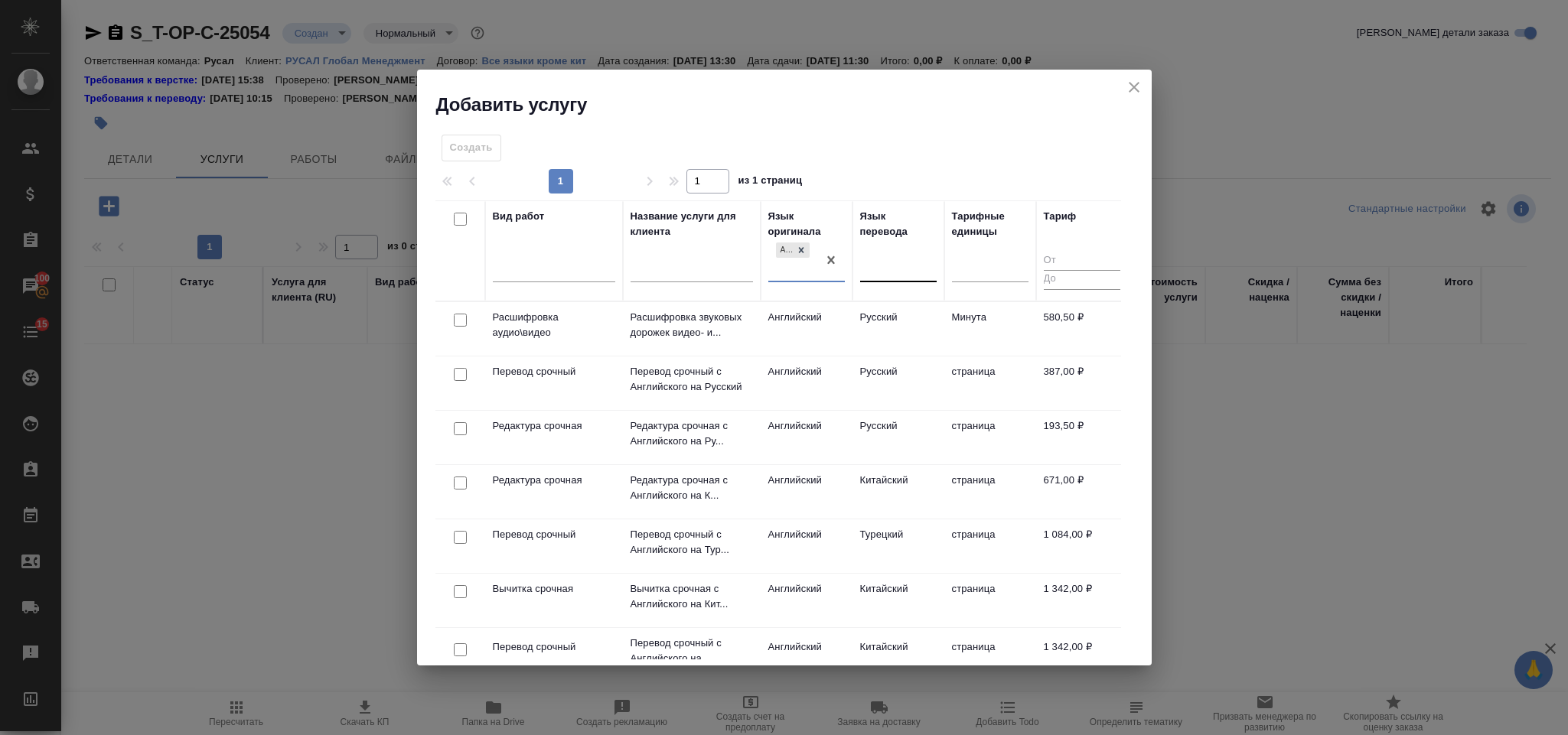
click at [877, 258] on div at bounding box center [898, 267] width 76 height 22
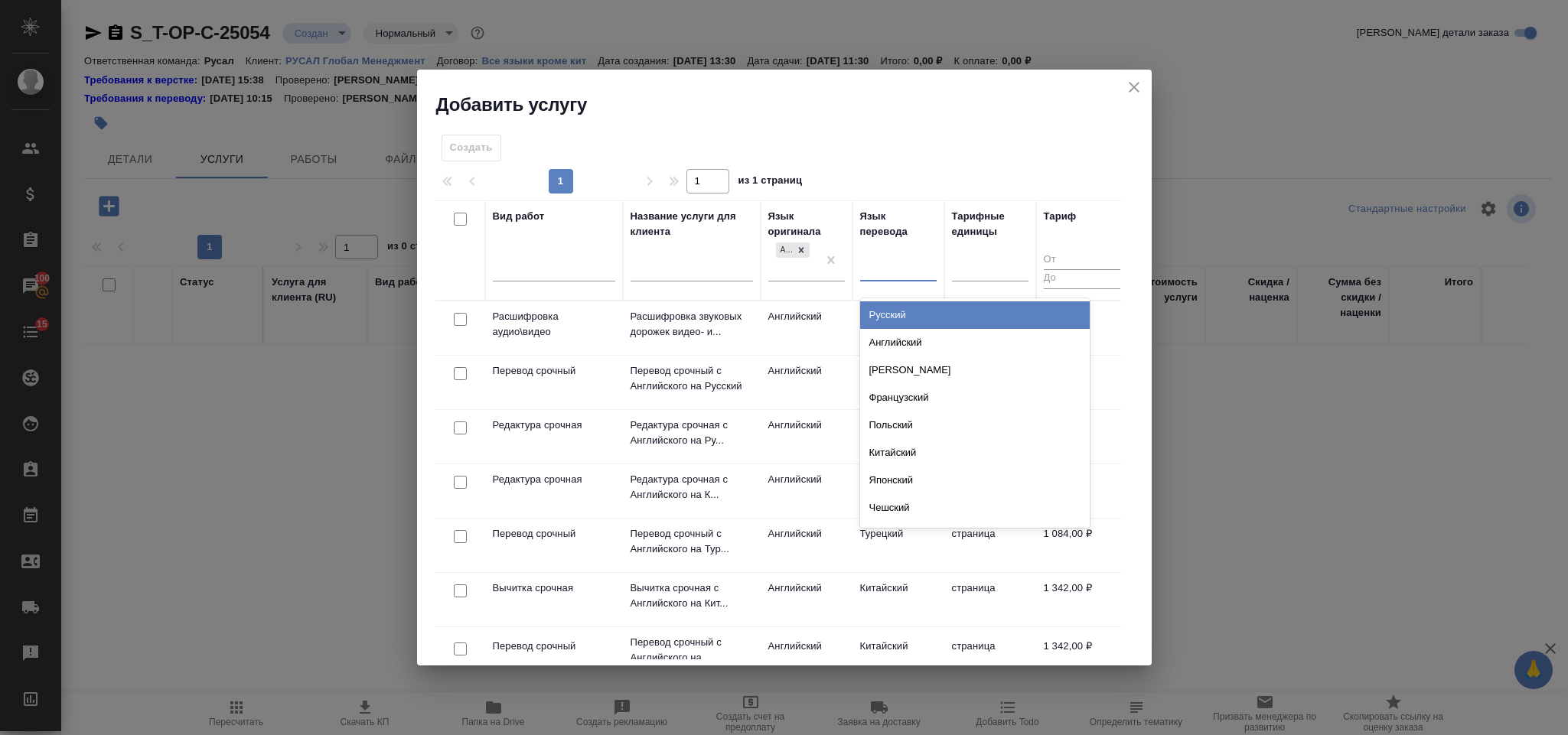
click at [901, 309] on div "Русский" at bounding box center [975, 315] width 229 height 27
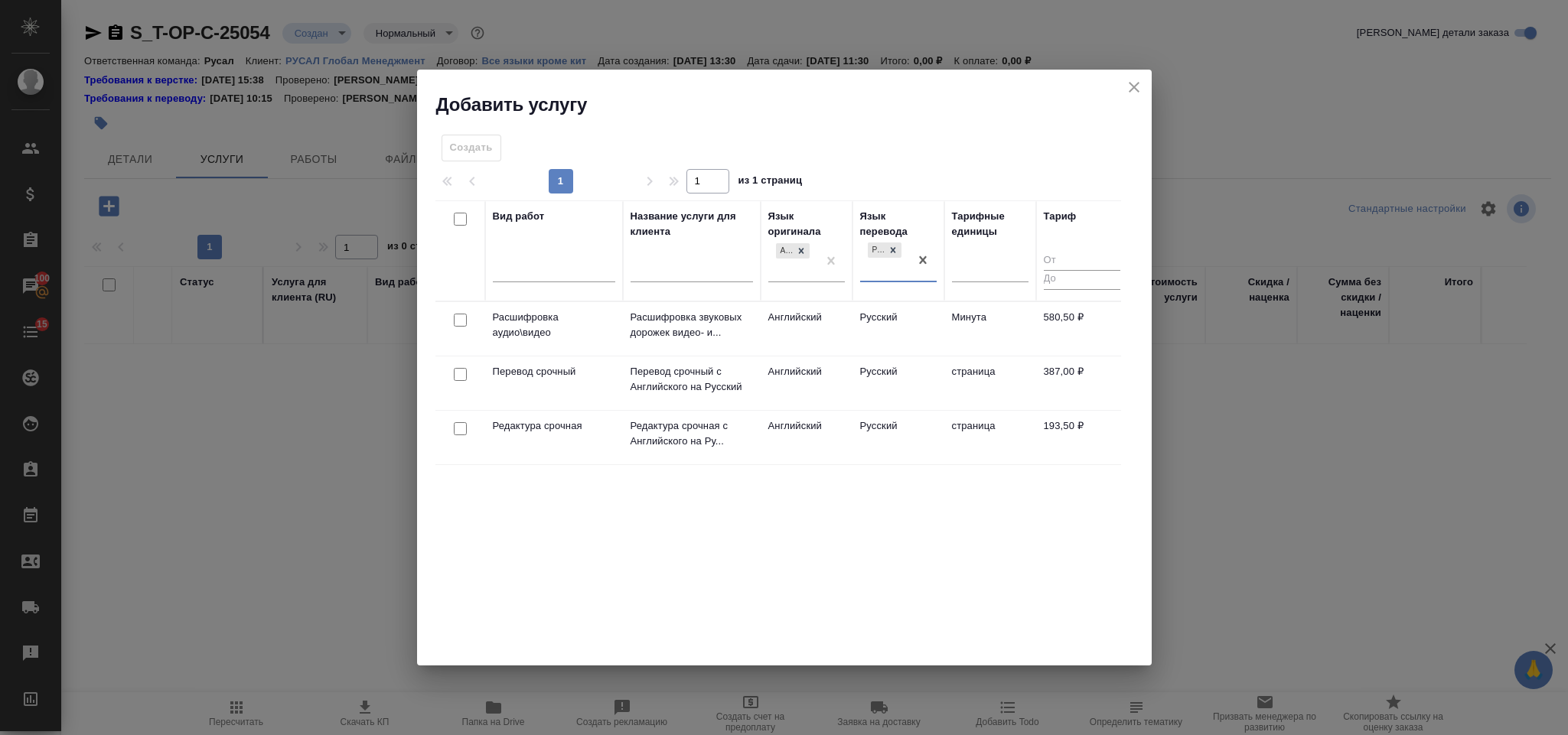
click at [459, 365] on div at bounding box center [460, 374] width 34 height 21
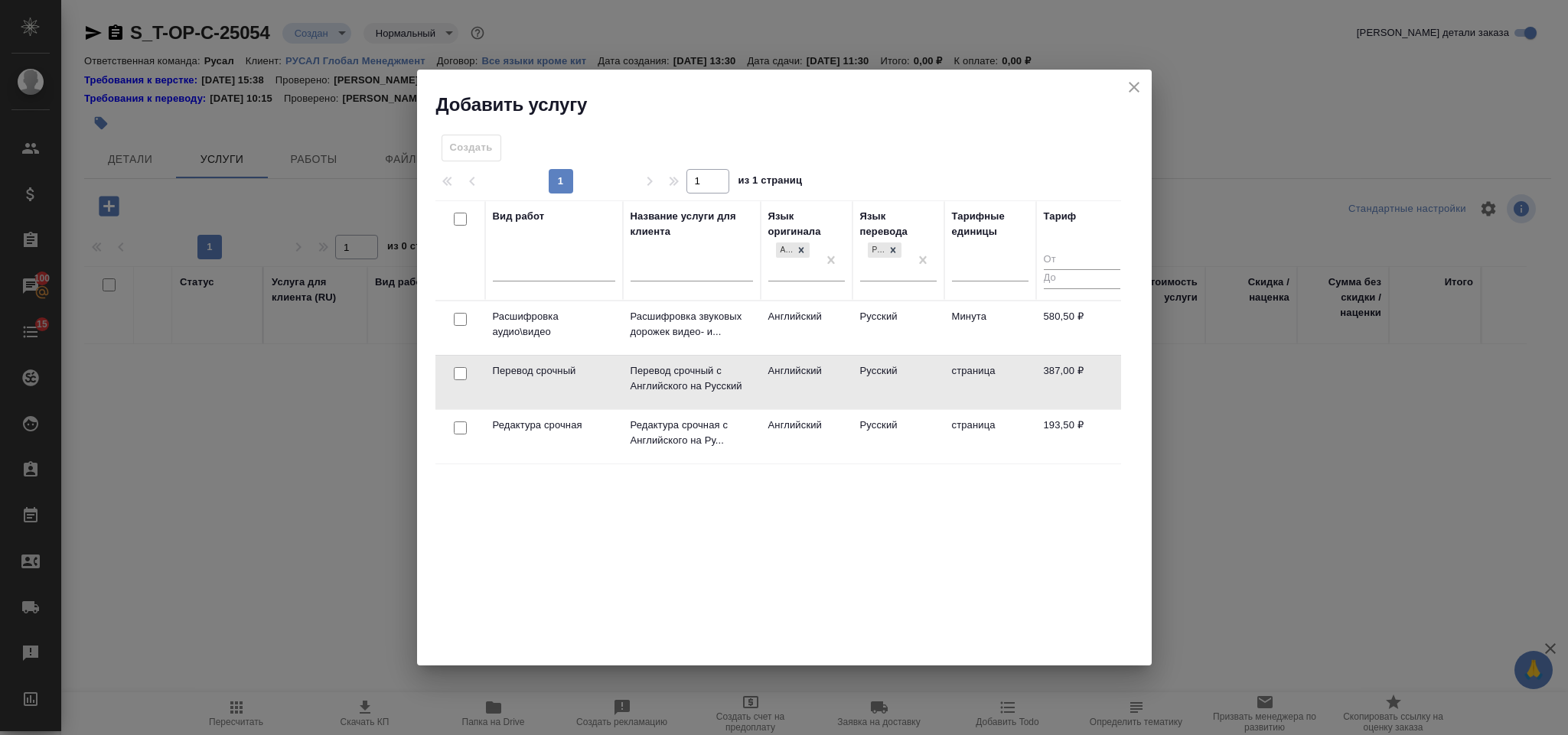
click at [460, 380] on input "checkbox" at bounding box center [460, 373] width 13 height 13
checkbox input "true"
click at [462, 436] on div at bounding box center [460, 428] width 34 height 21
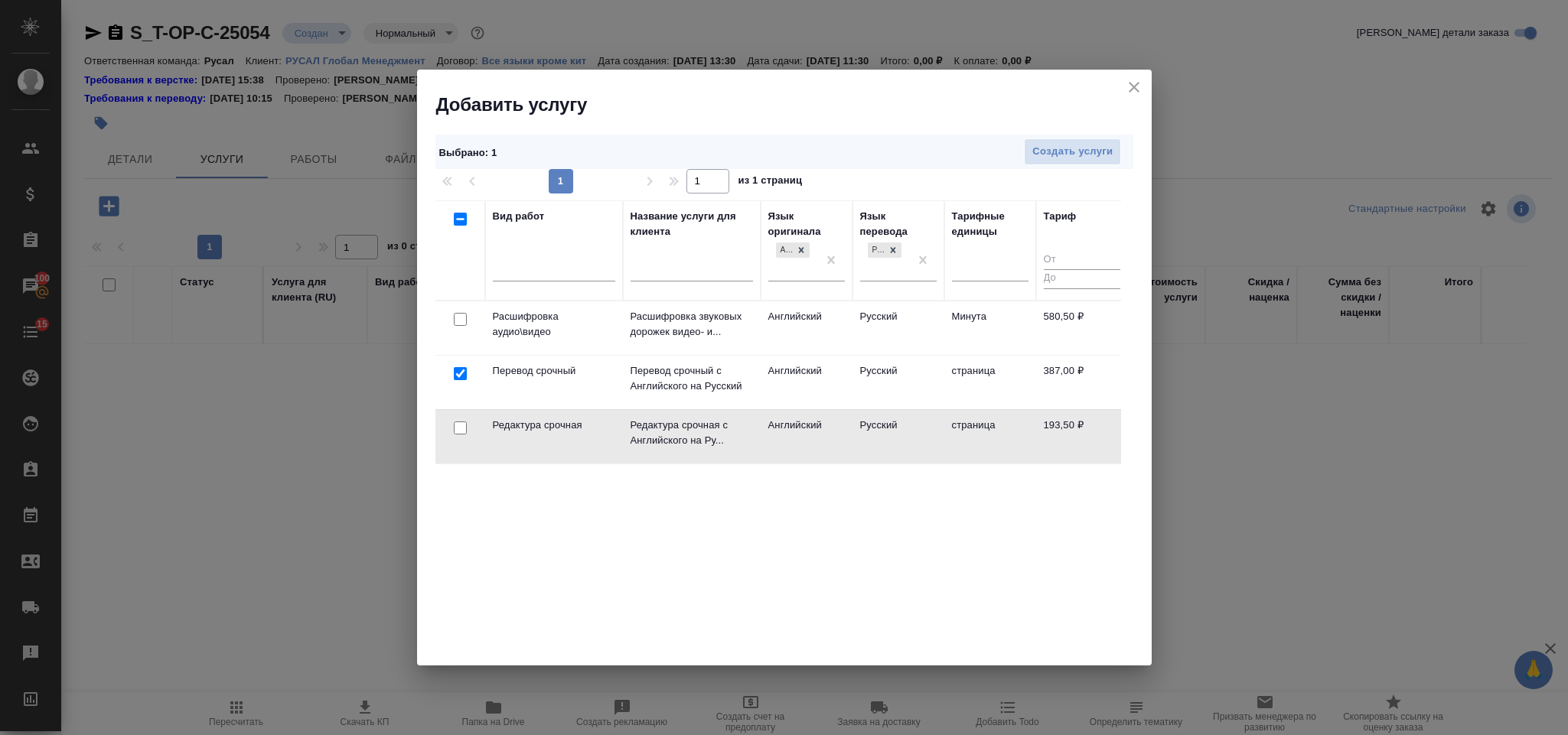
click at [462, 428] on input "checkbox" at bounding box center [460, 428] width 13 height 13
checkbox input "true"
click at [1072, 159] on span "Создать услуги" at bounding box center [1072, 152] width 80 height 18
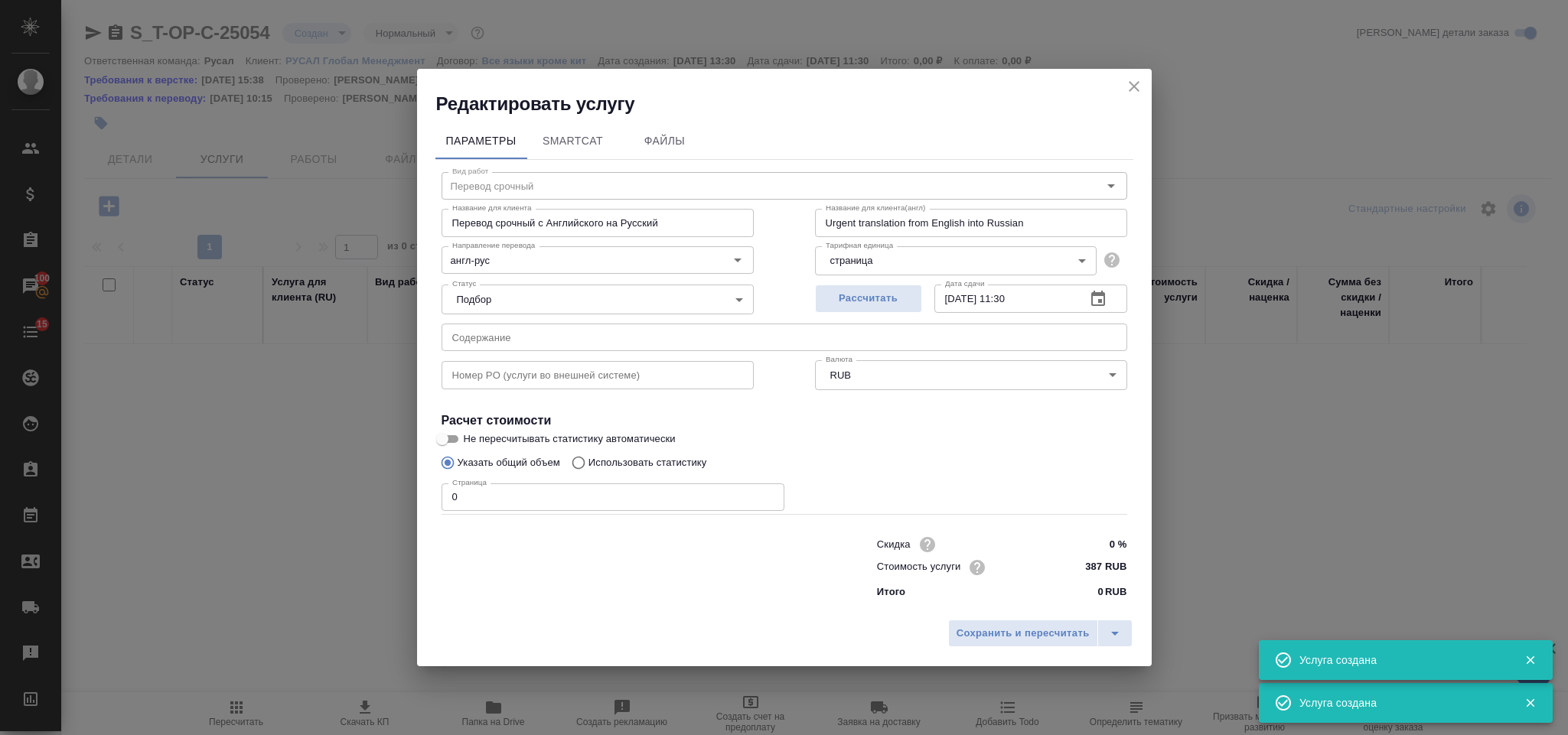
type input "Перевод срочный"
type input "Перевод срочный с Английского на Русский"
type input "Urgent translation from English into Russian"
type input "387 RUB"
click at [661, 336] on input "text" at bounding box center [784, 337] width 685 height 27
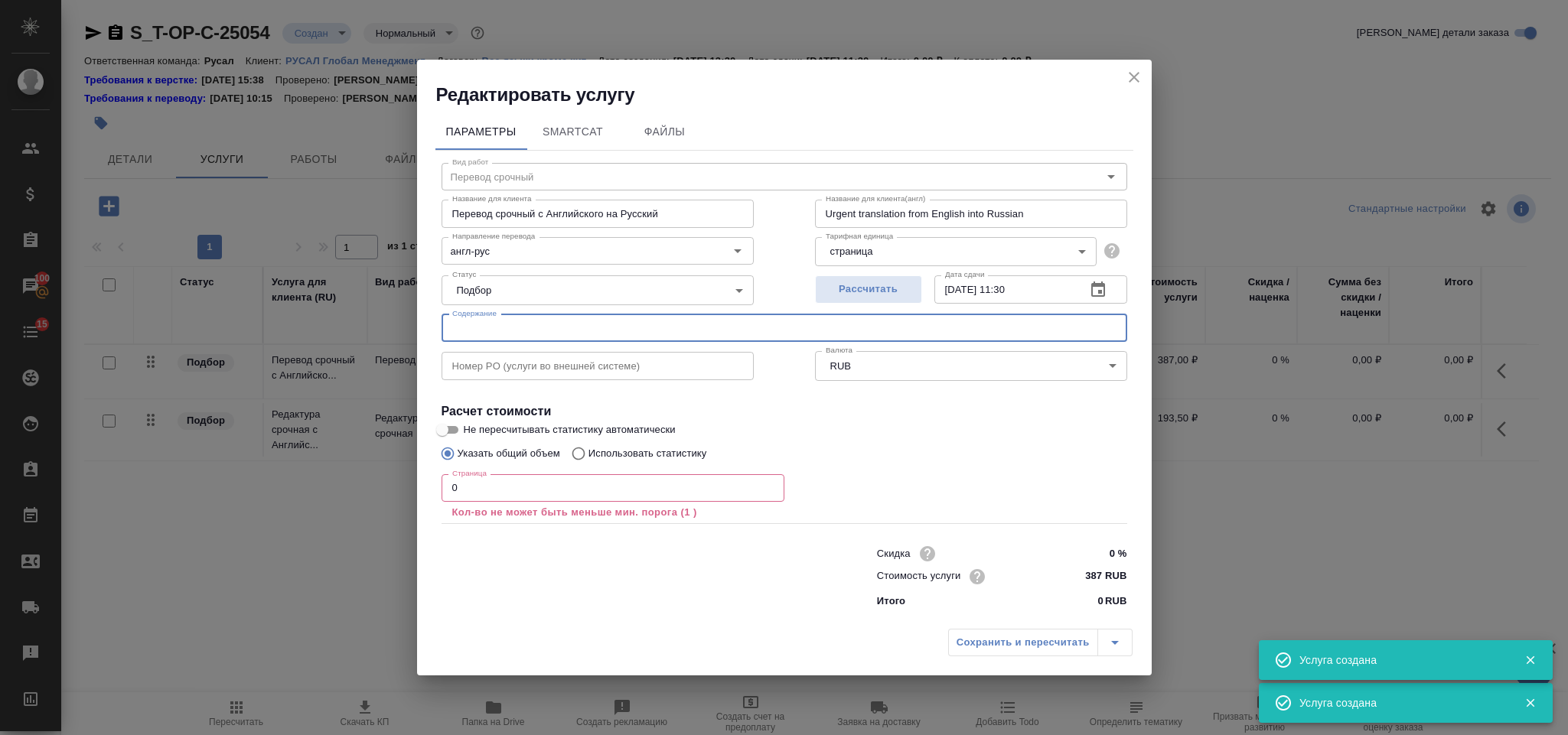
paste input "ASI_Worker_Rights_RevisionDraft - September version -"
type input "ASI_Worker_Rights_RevisionDraft - September version -"
click at [565, 496] on input "0" at bounding box center [613, 487] width 343 height 27
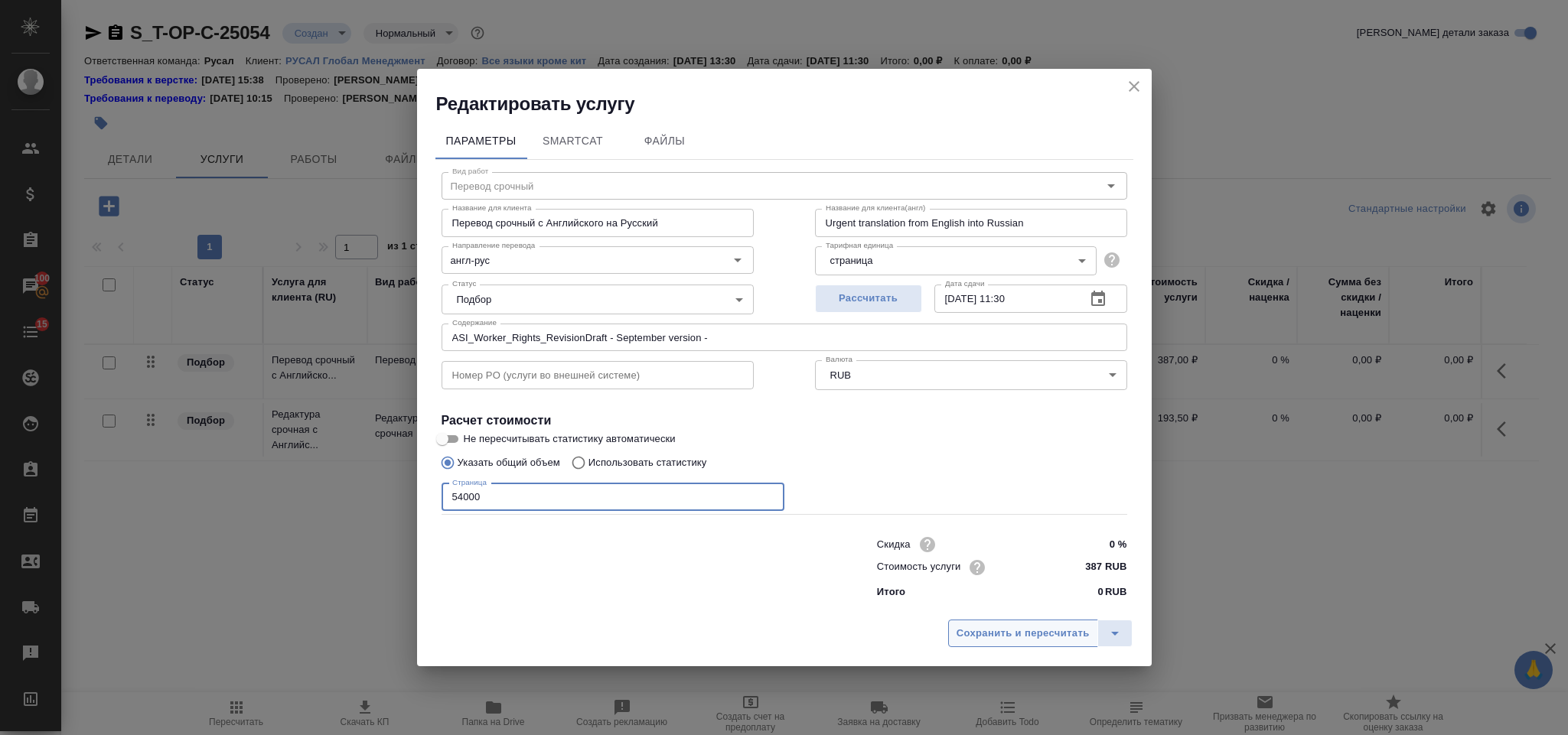
type input "54000"
click at [996, 636] on span "Сохранить и пересчитать" at bounding box center [1023, 634] width 133 height 18
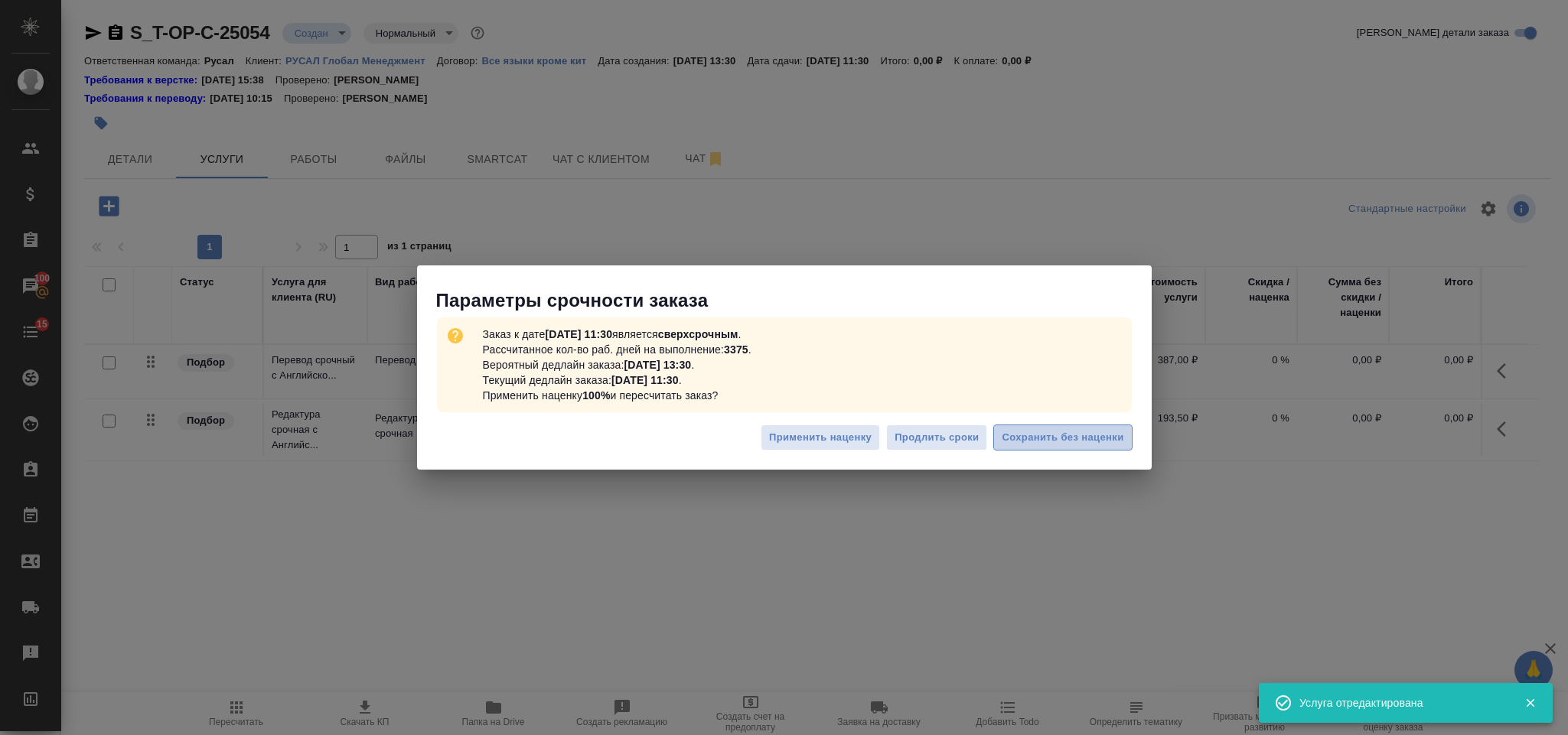
click at [1014, 438] on span "Сохранить без наценки" at bounding box center [1063, 438] width 122 height 18
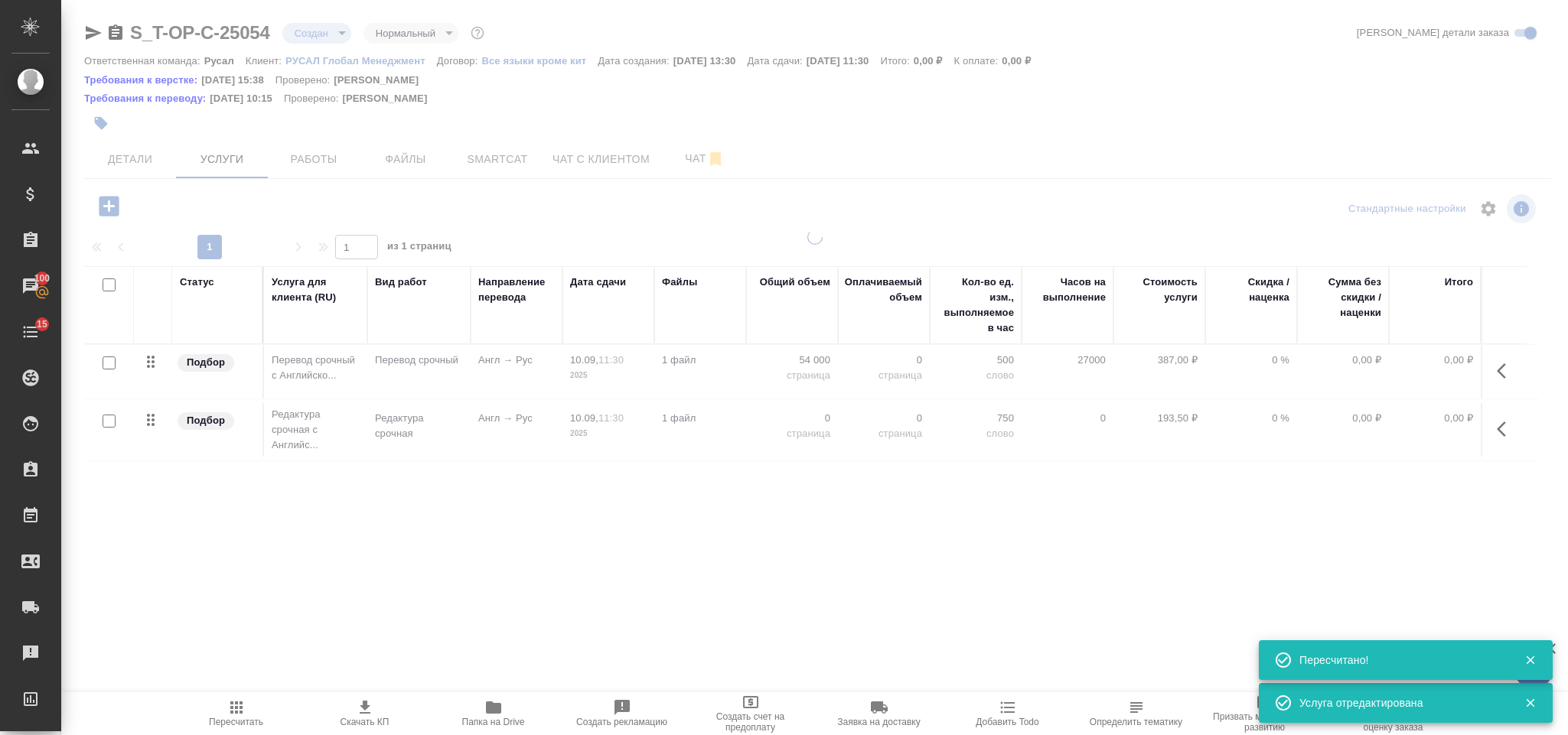
type input "urgent"
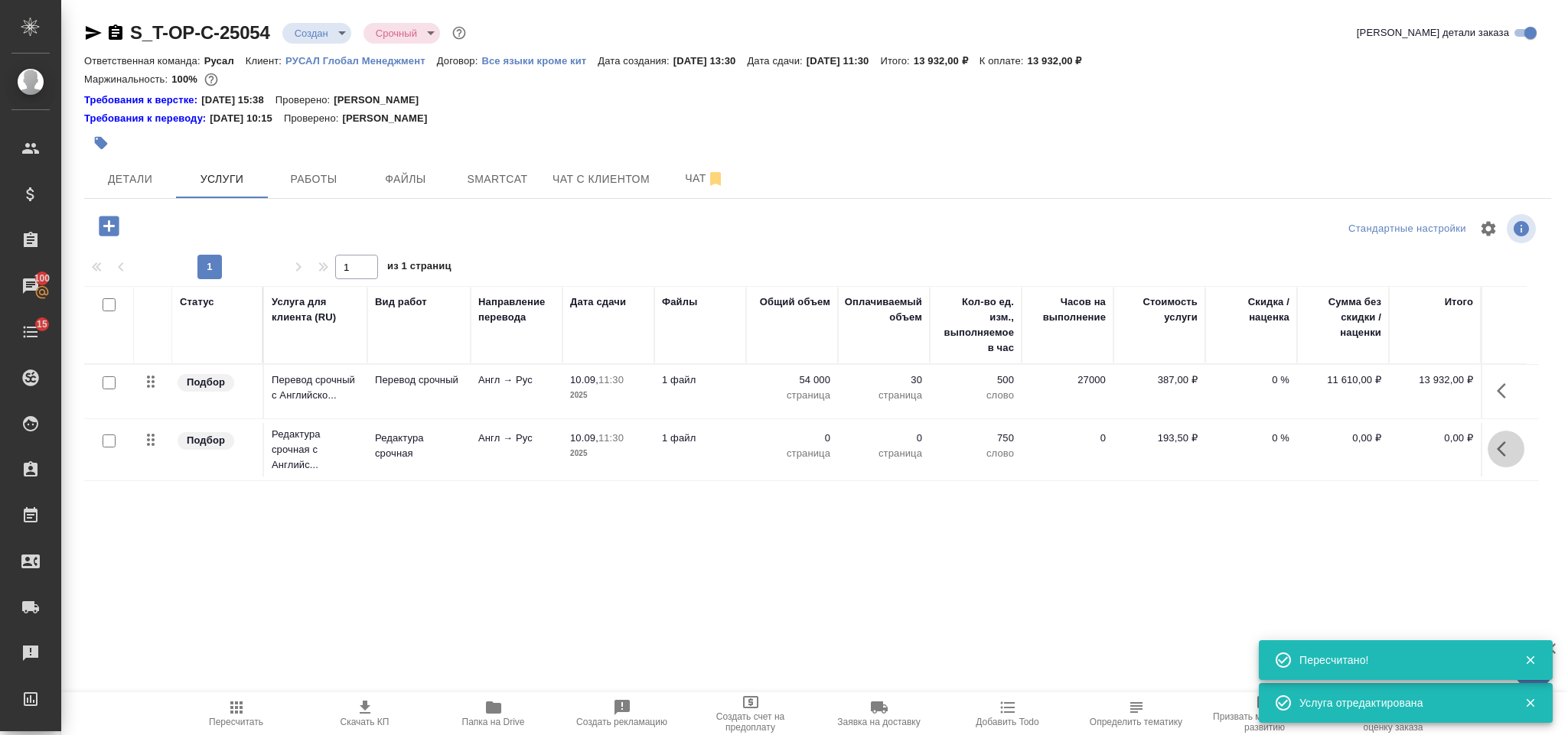
drag, startPoint x: 1500, startPoint y: 453, endPoint x: 1486, endPoint y: 450, distance: 14.3
click at [1501, 453] on icon "button" at bounding box center [1506, 449] width 19 height 19
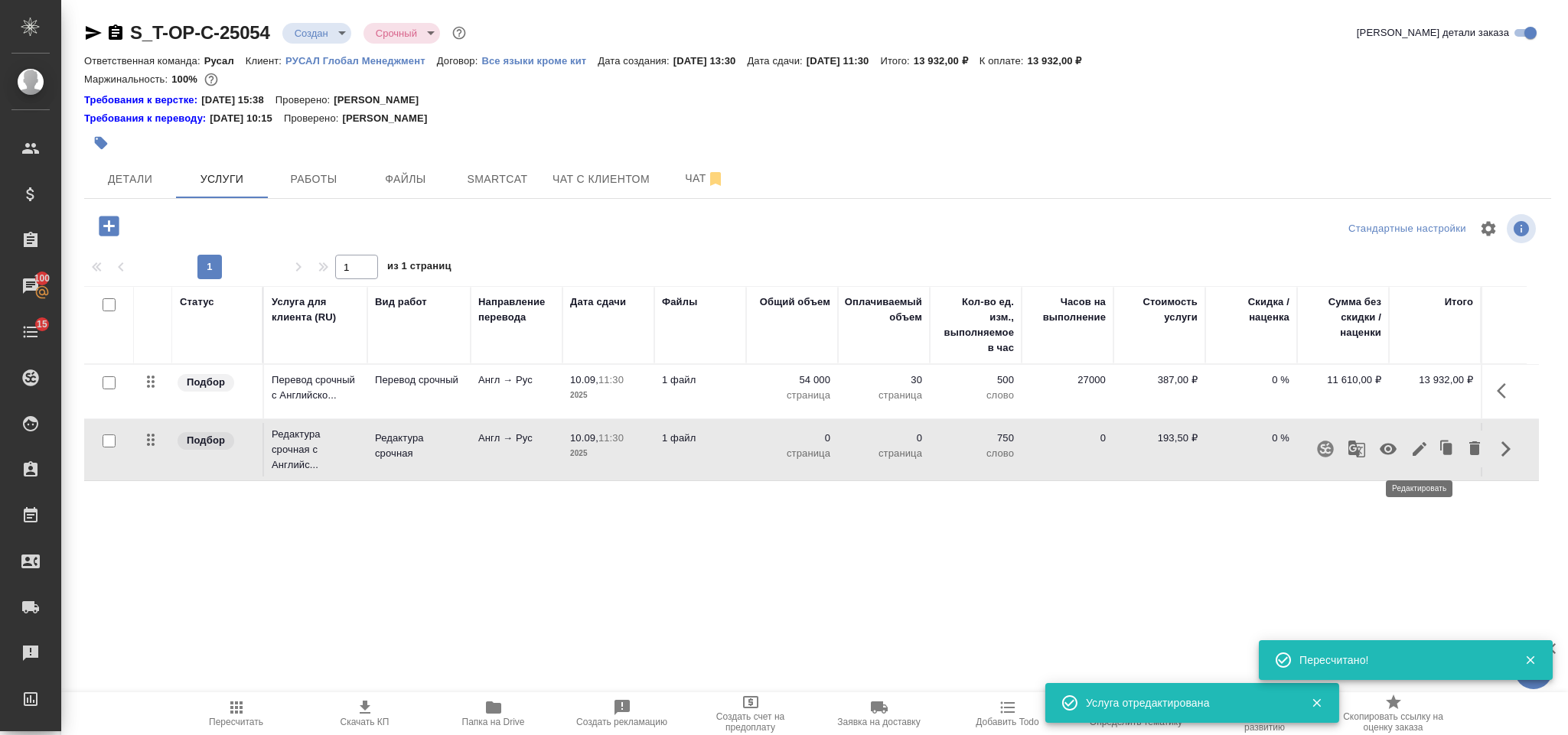
click at [1424, 448] on icon "button" at bounding box center [1420, 449] width 14 height 14
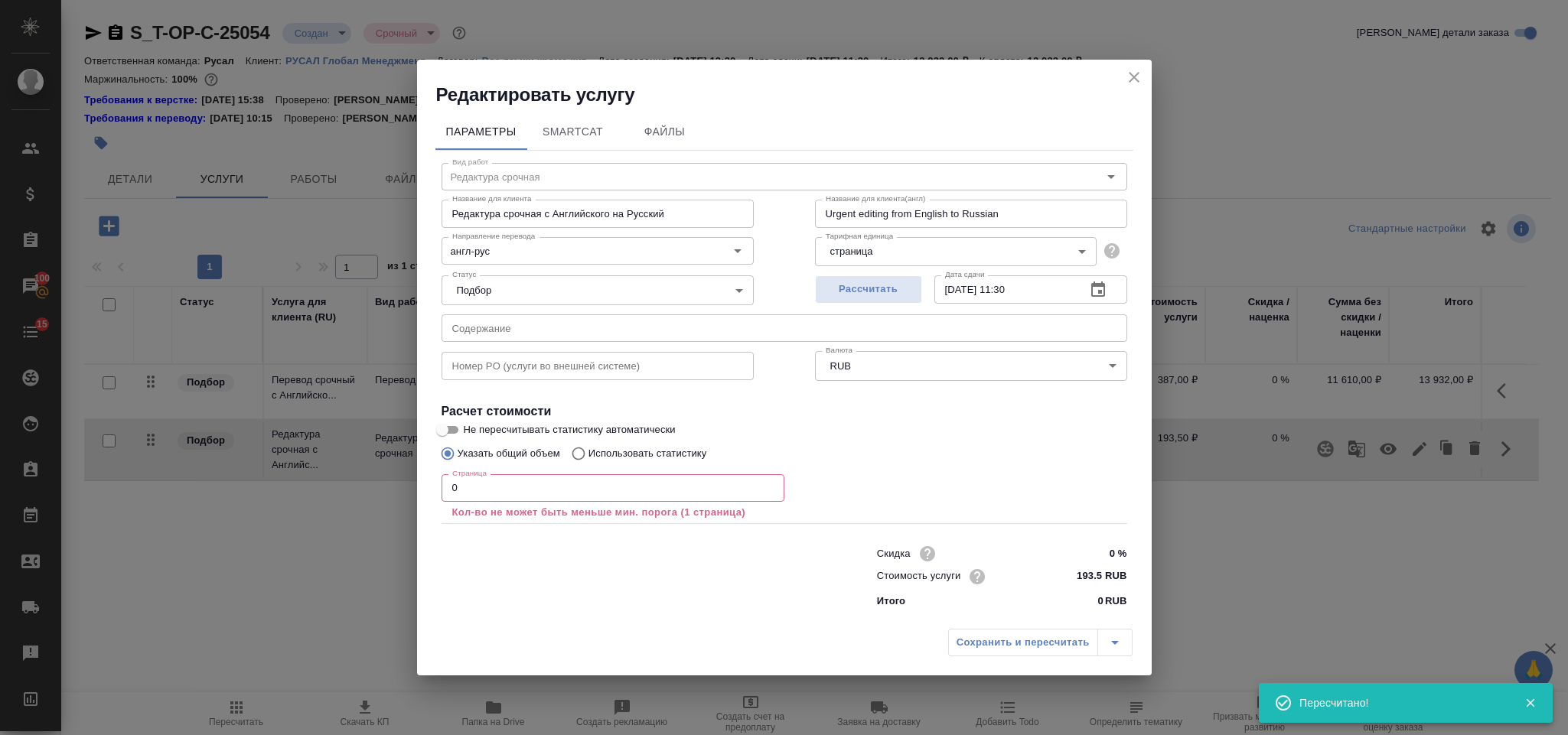
click at [543, 506] on p "Кол-во не может быть меньше мин. порога (1 страница)" at bounding box center [613, 513] width 321 height 16
click at [533, 496] on input "0" at bounding box center [613, 487] width 343 height 27
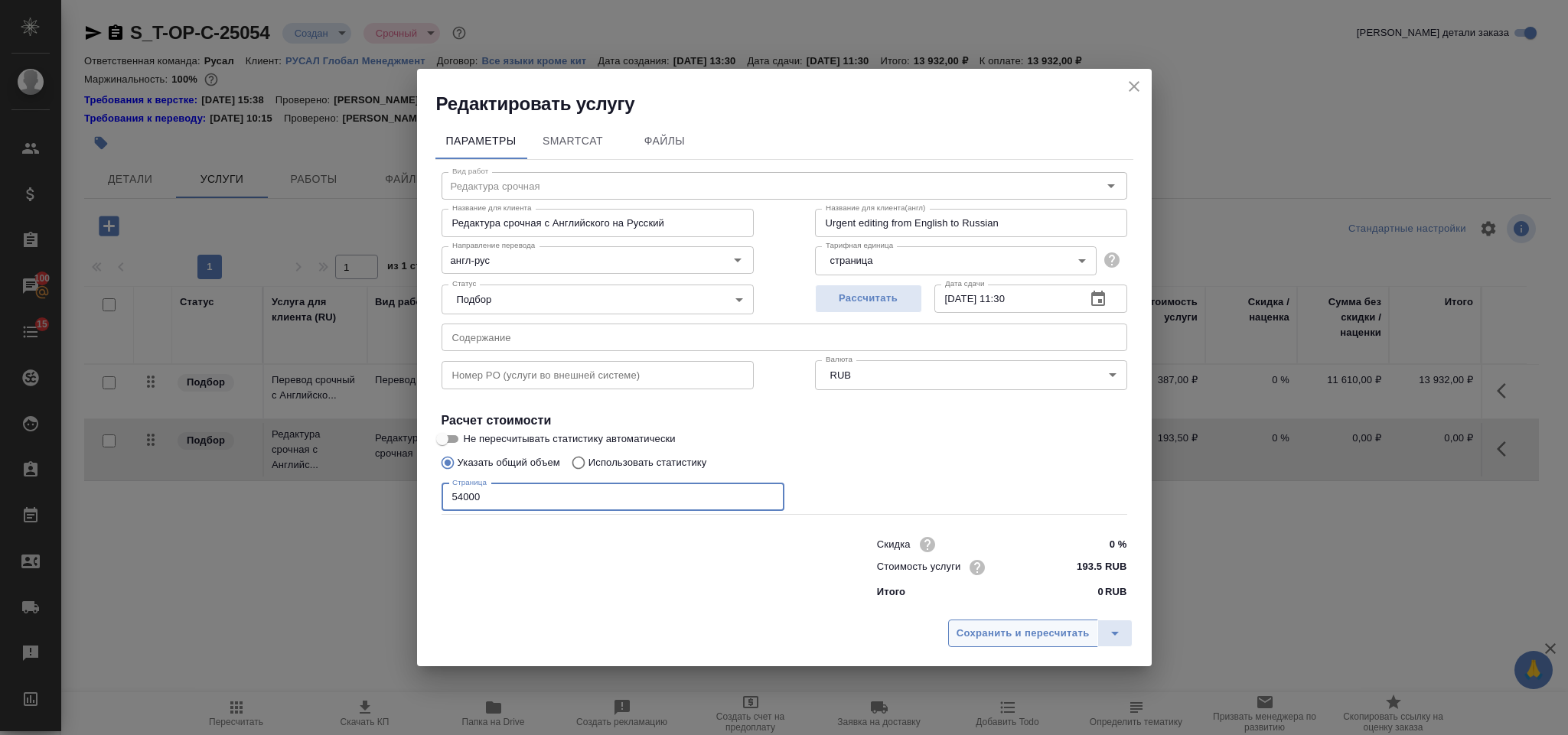
type input "54000"
click at [965, 627] on span "Сохранить и пересчитать" at bounding box center [1023, 634] width 133 height 18
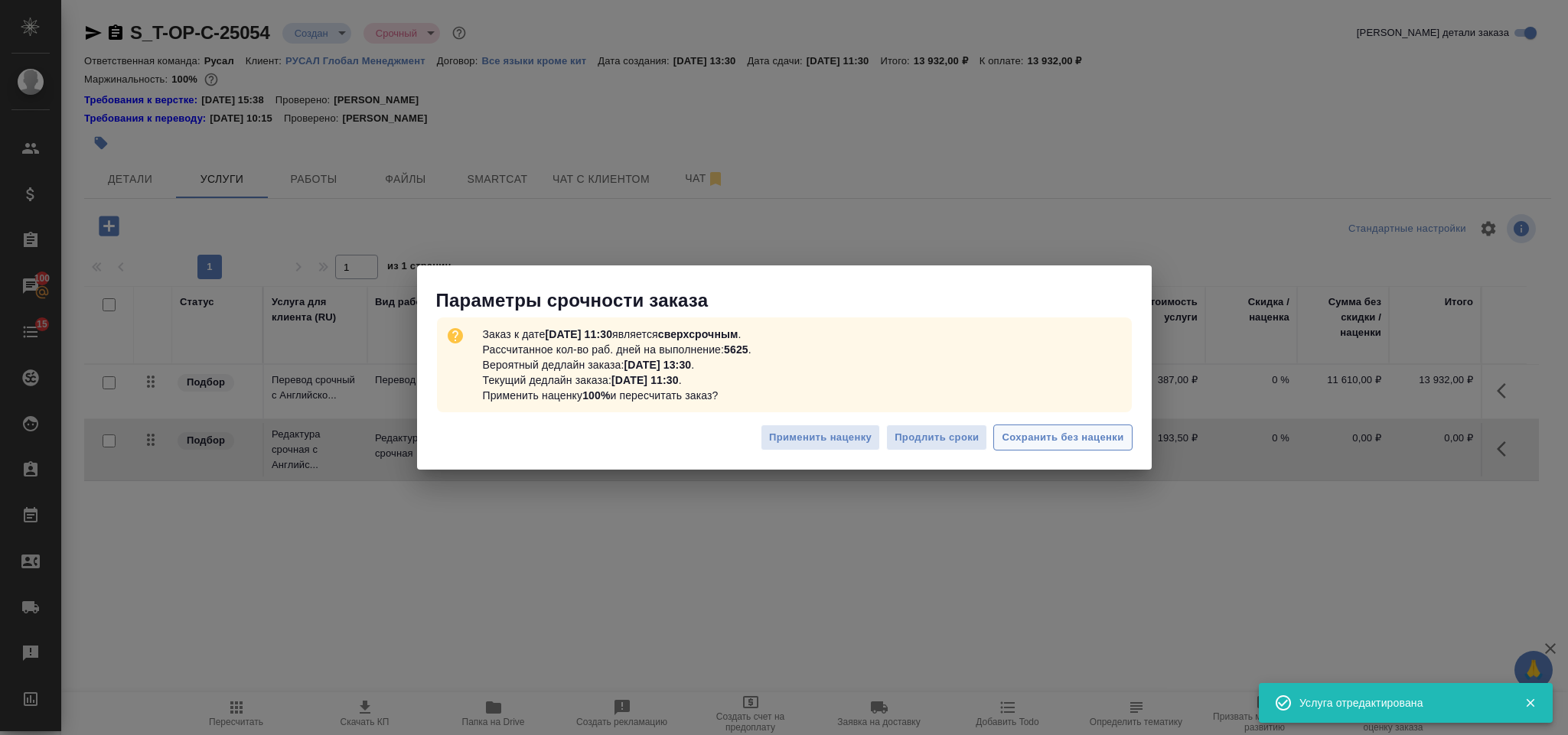
click at [1060, 433] on span "Сохранить без наценки" at bounding box center [1063, 438] width 122 height 18
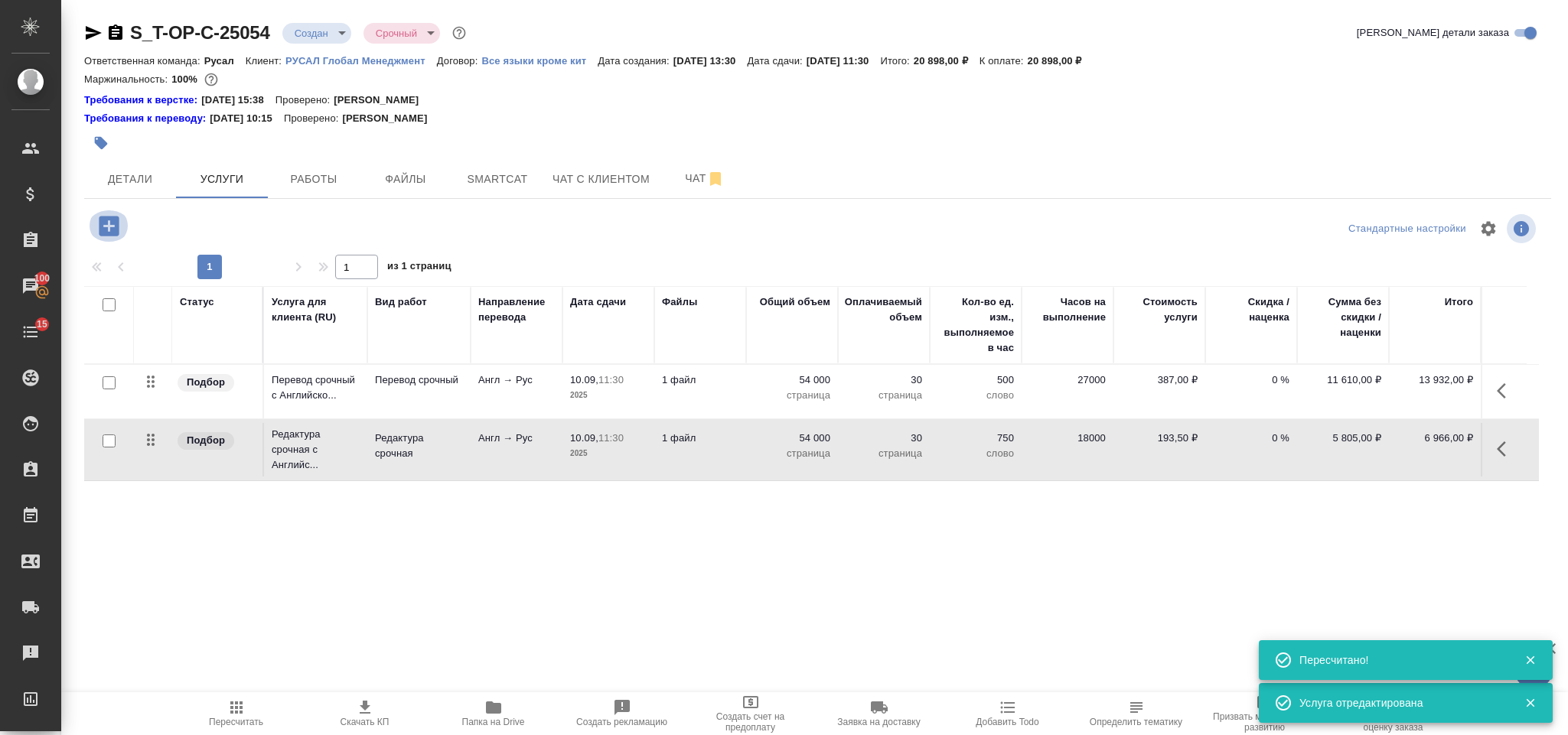
click at [108, 226] on icon "button" at bounding box center [109, 226] width 27 height 27
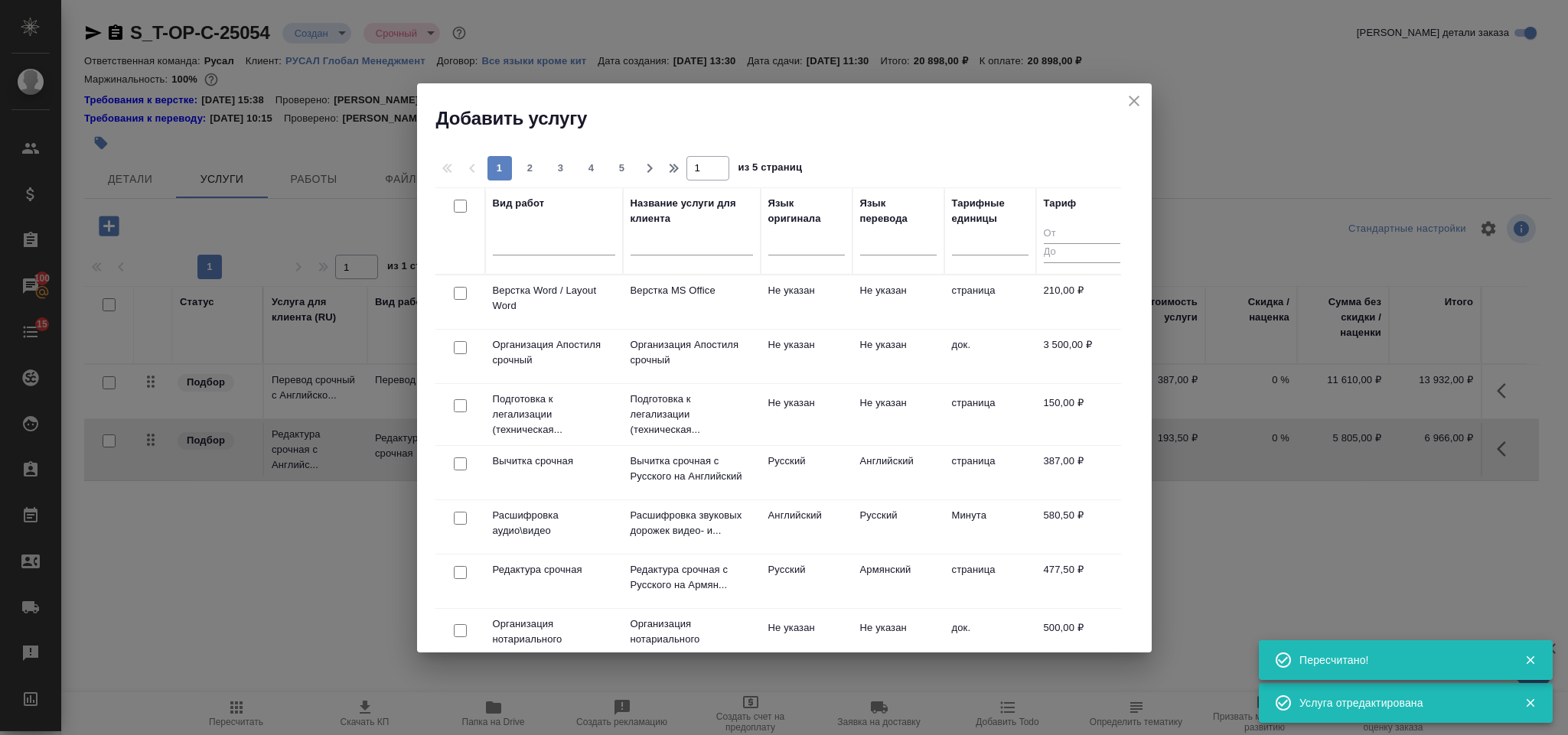
click at [460, 292] on input "checkbox" at bounding box center [460, 293] width 13 height 13
checkbox input "true"
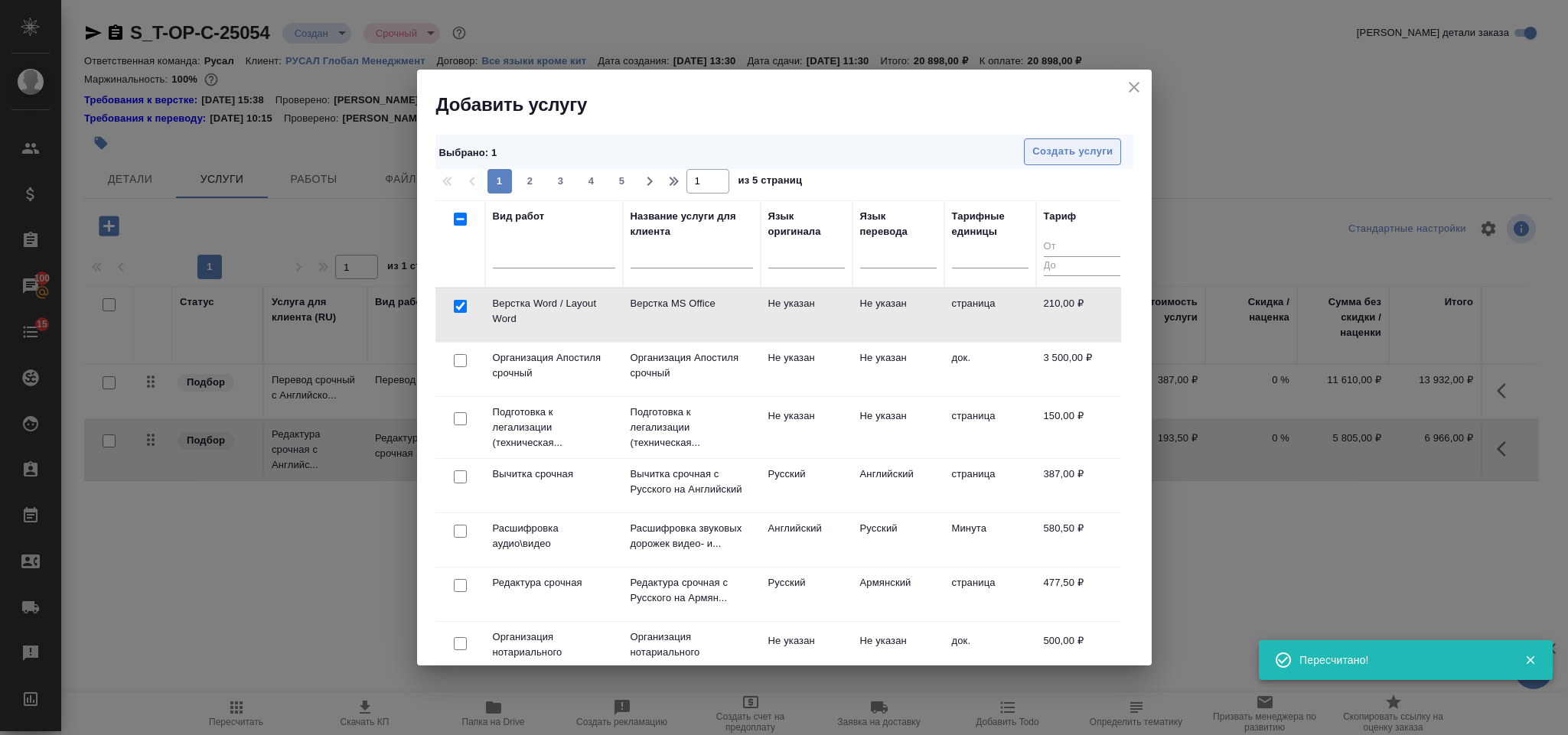
click at [1061, 159] on span "Создать услуги" at bounding box center [1072, 152] width 80 height 18
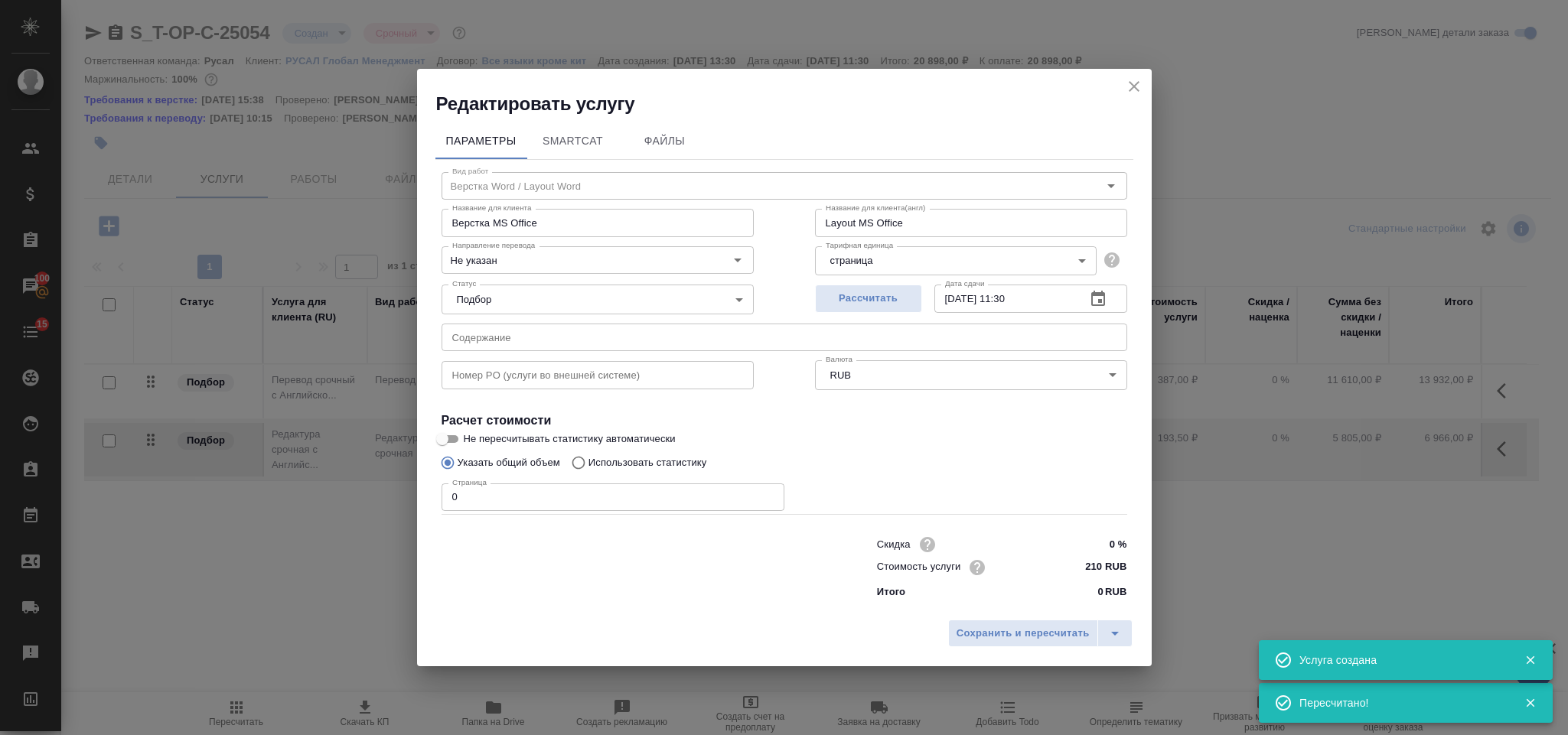
click at [459, 485] on input "0" at bounding box center [613, 496] width 343 height 27
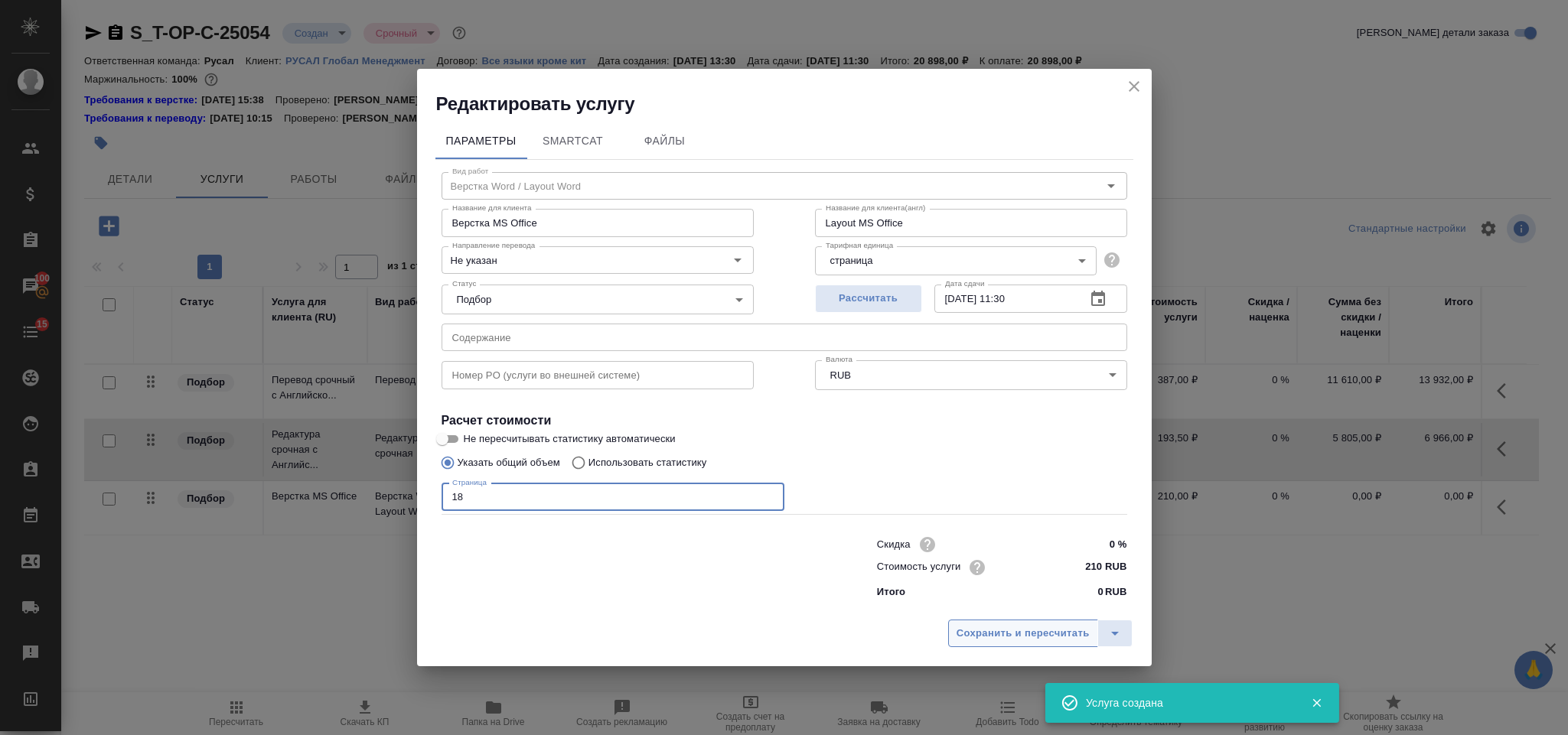
type input "18"
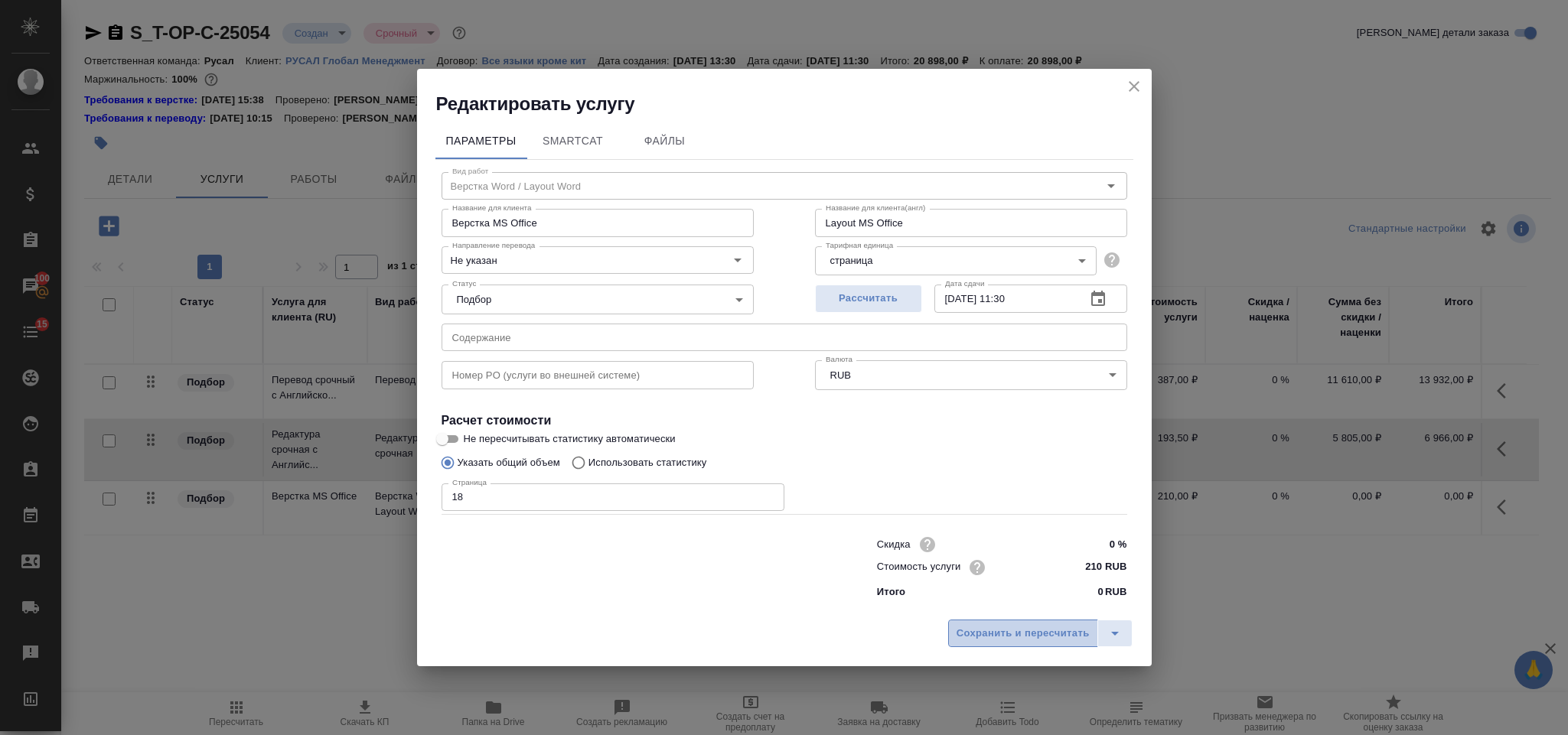
click at [972, 627] on span "Сохранить и пересчитать" at bounding box center [1023, 634] width 133 height 18
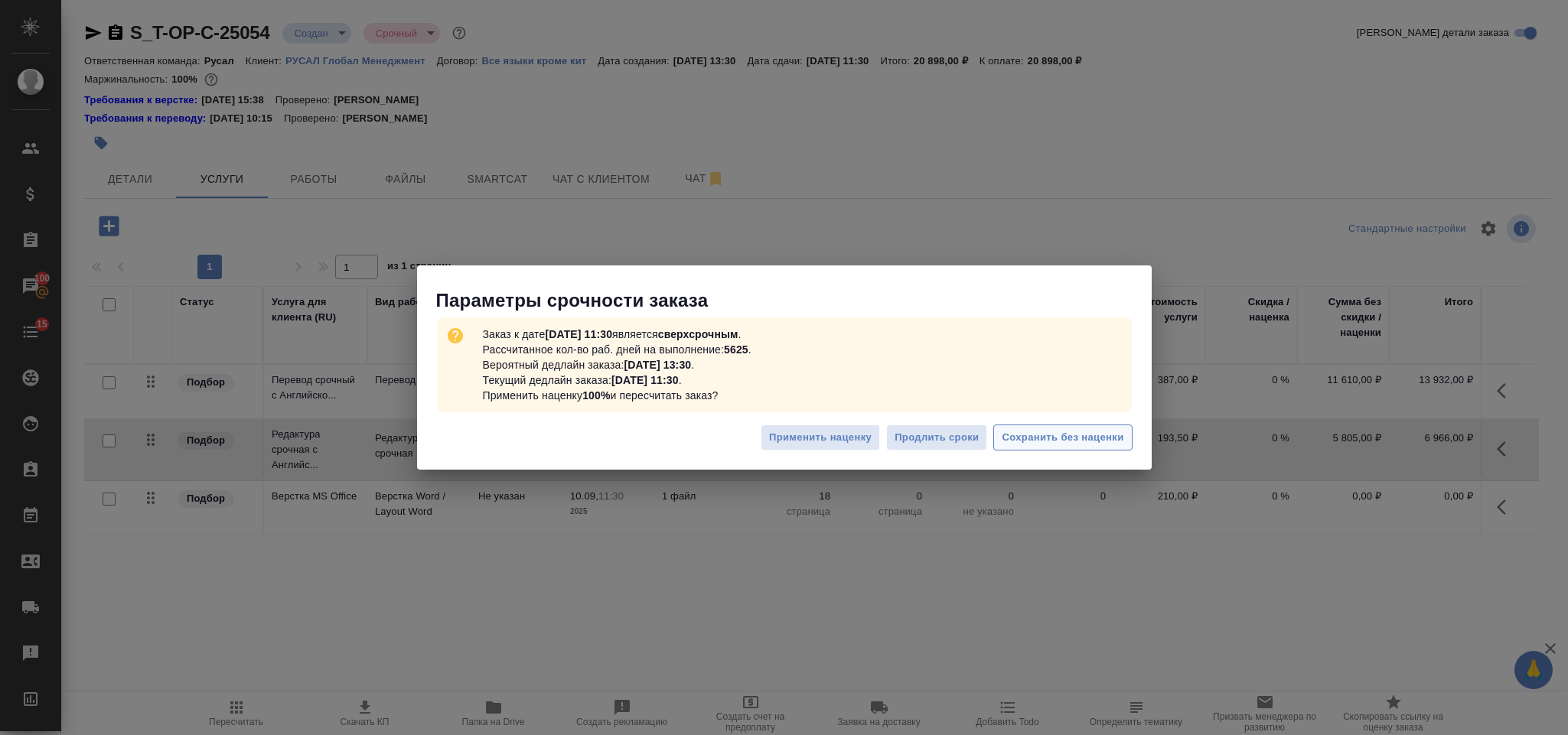
click at [1070, 427] on button "Сохранить без наценки" at bounding box center [1063, 438] width 139 height 27
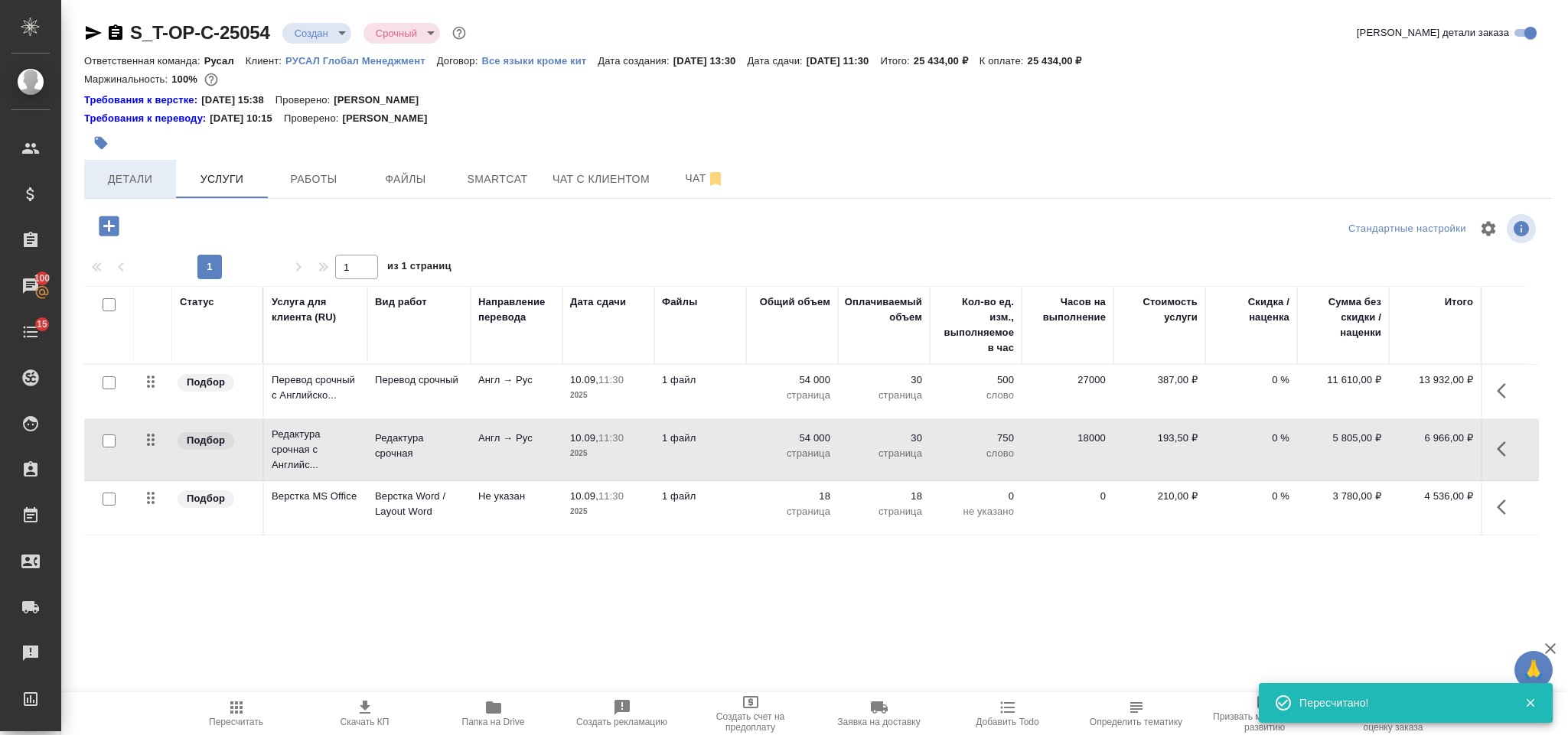
click at [138, 193] on button "Детали" at bounding box center [130, 178] width 92 height 38
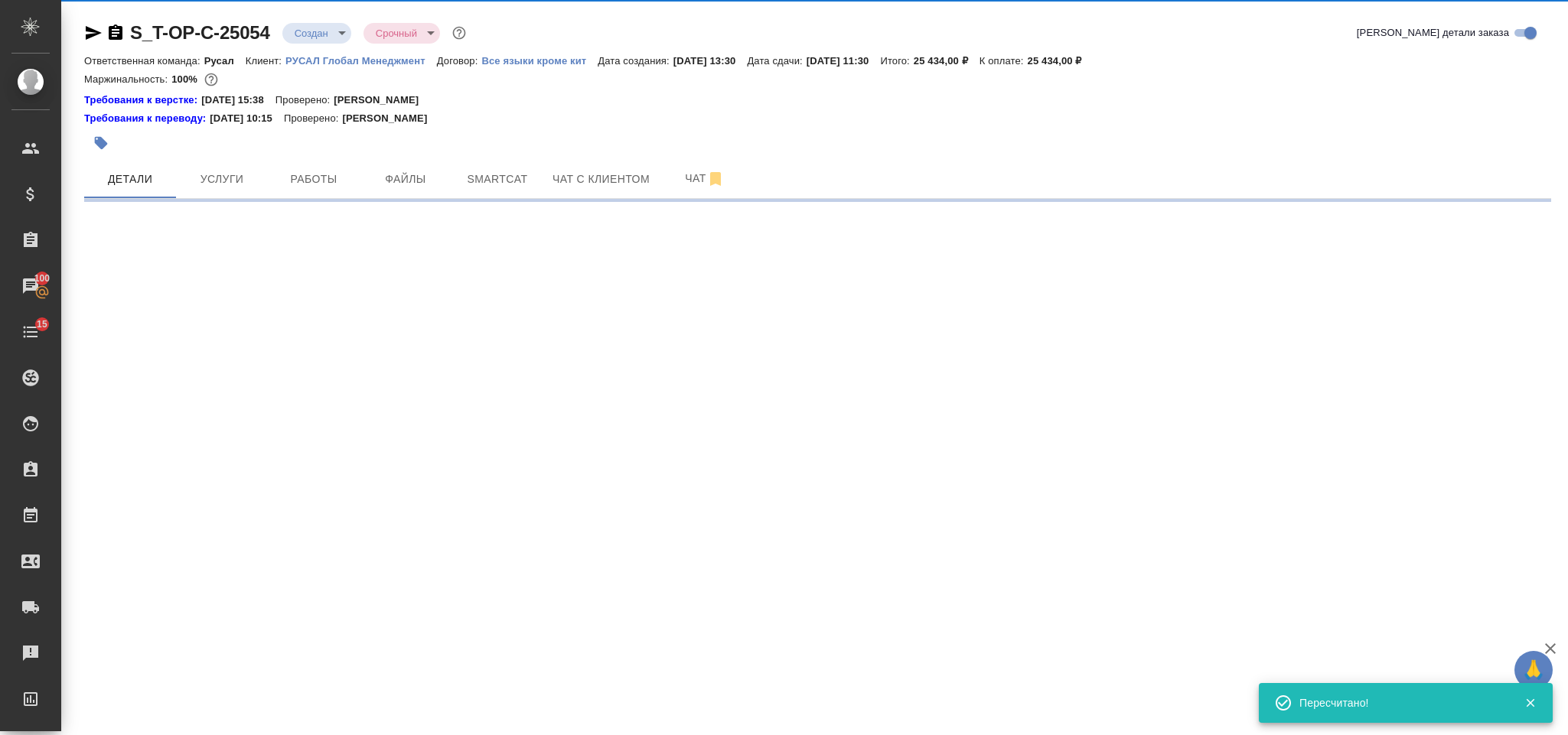
select select "RU"
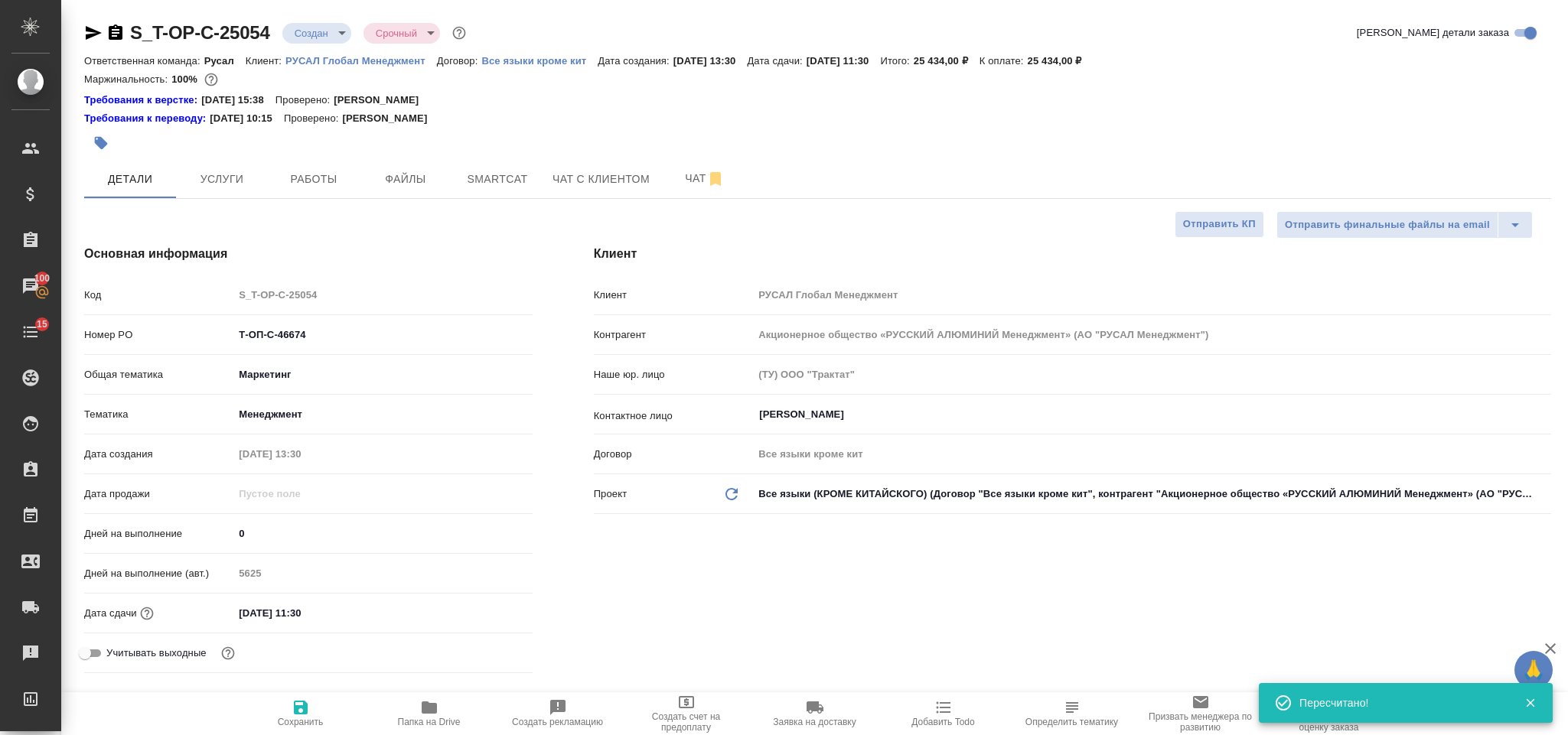
type textarea "x"
click at [117, 30] on icon "button" at bounding box center [115, 33] width 19 height 19
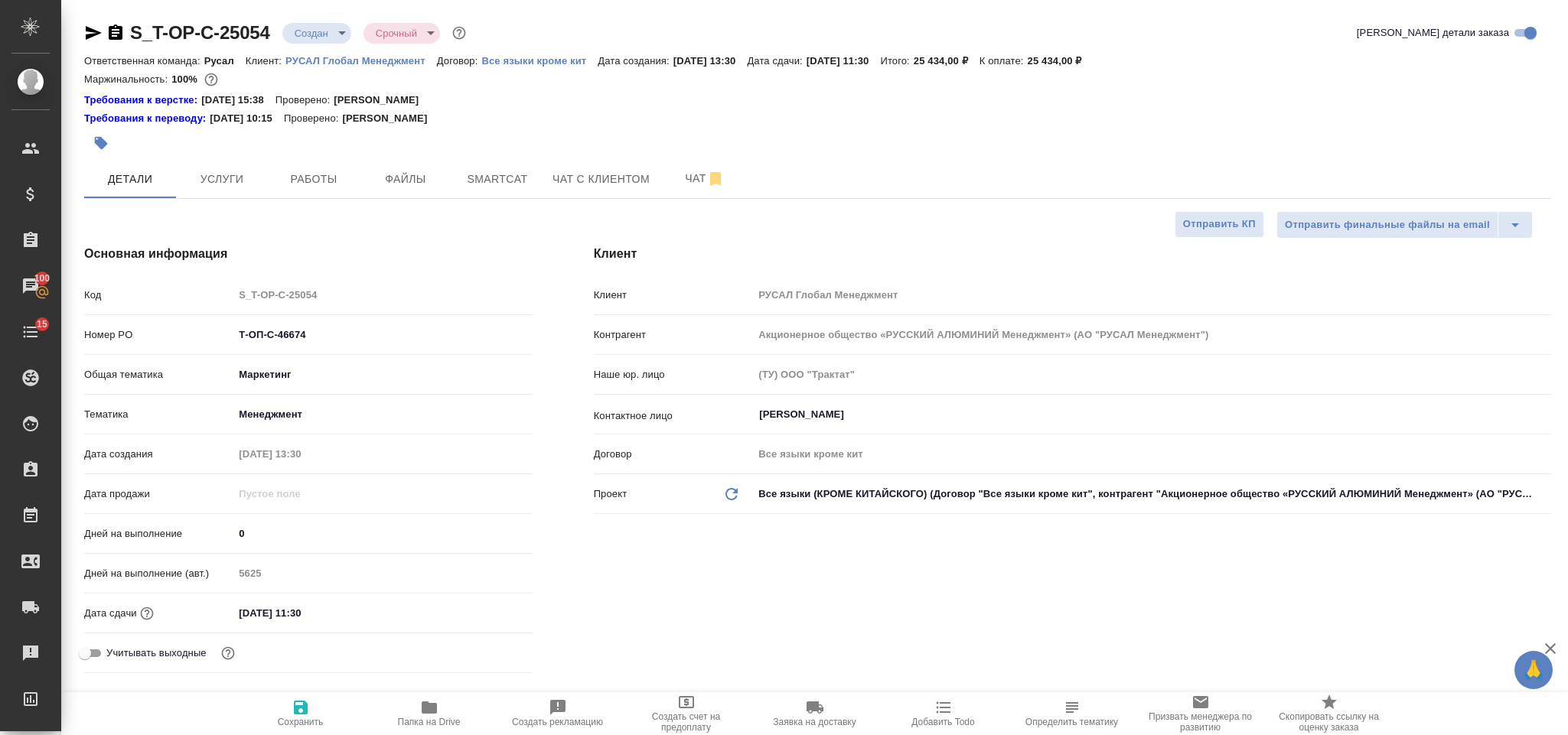
click at [97, 27] on icon "button" at bounding box center [94, 33] width 19 height 19
drag, startPoint x: 333, startPoint y: 337, endPoint x: 234, endPoint y: 330, distance: 99.2
click at [234, 330] on input "Т-ОП-С-46674" at bounding box center [382, 334] width 297 height 22
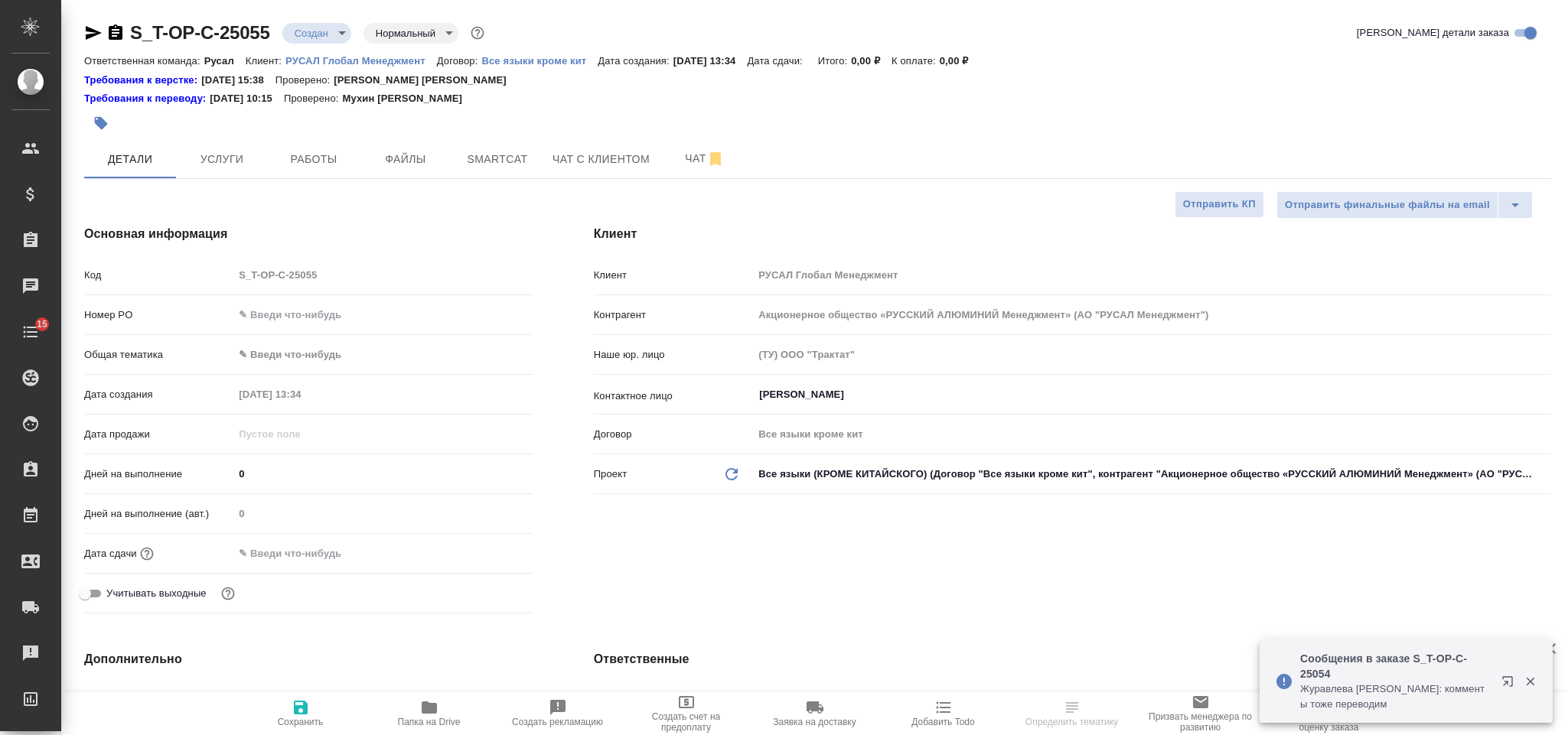
select select "RU"
click at [289, 308] on input "text" at bounding box center [382, 315] width 299 height 22
paste input "Т-ОП-С-46676"
type input "Т-ОП-С-46676"
click at [317, 345] on body "🙏 .cls-1 fill:#fff; AWATERA [PERSON_NAME] Спецификации Заказы 100 Чаты 15 Todo …" at bounding box center [784, 367] width 1568 height 735
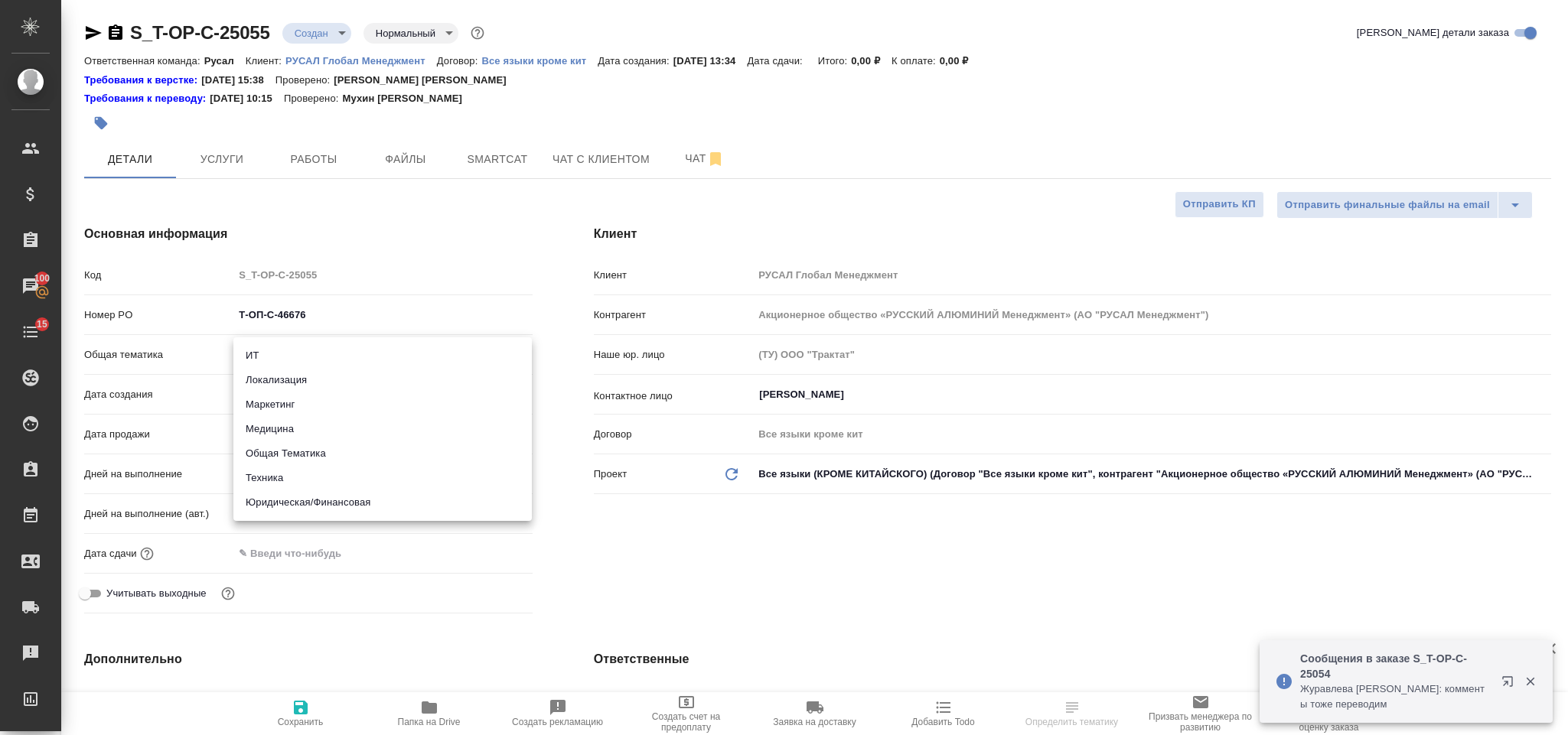
click at [335, 496] on li "Юридическая/Финансовая" at bounding box center [382, 502] width 299 height 24
type input "yr-fn"
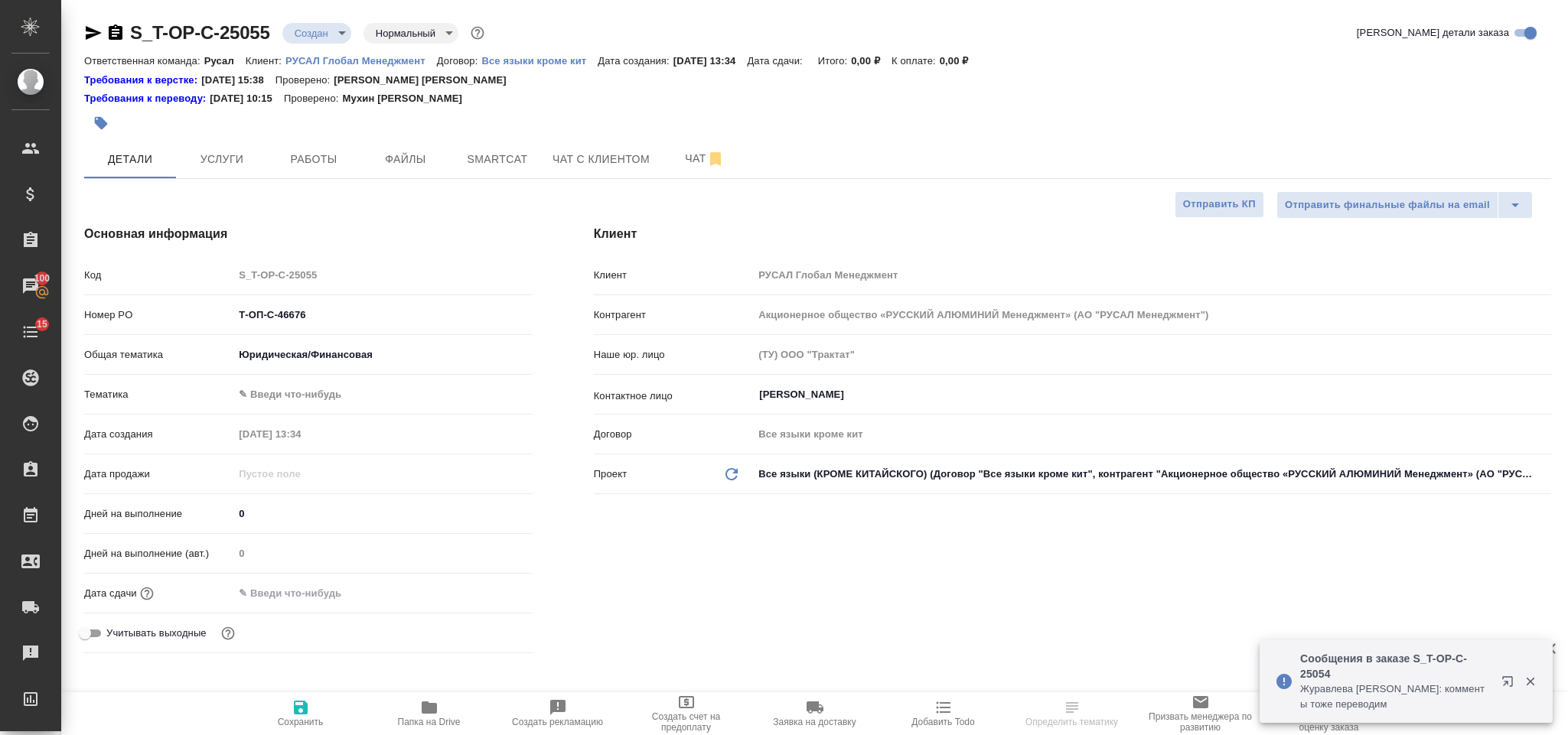
click at [303, 390] on body "🙏 .cls-1 fill:#fff; AWATERA [PERSON_NAME] Спецификации Заказы 100 Чаты 15 Todo …" at bounding box center [784, 367] width 1568 height 735
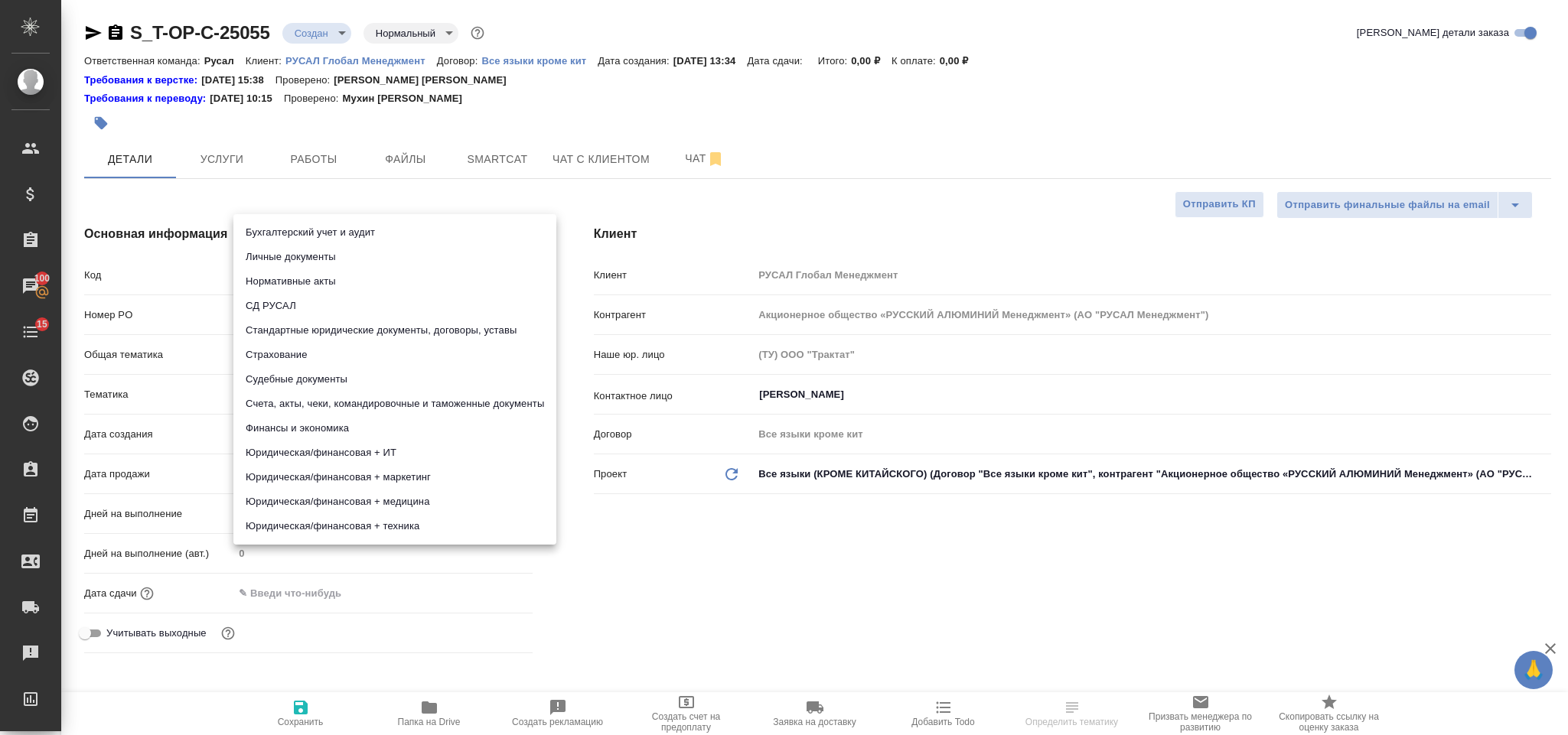
click at [363, 404] on li "Счета, акты, чеки, командировочные и таможенные документы" at bounding box center [395, 403] width 323 height 24
type input "5f647205b73bc97568ca66c0"
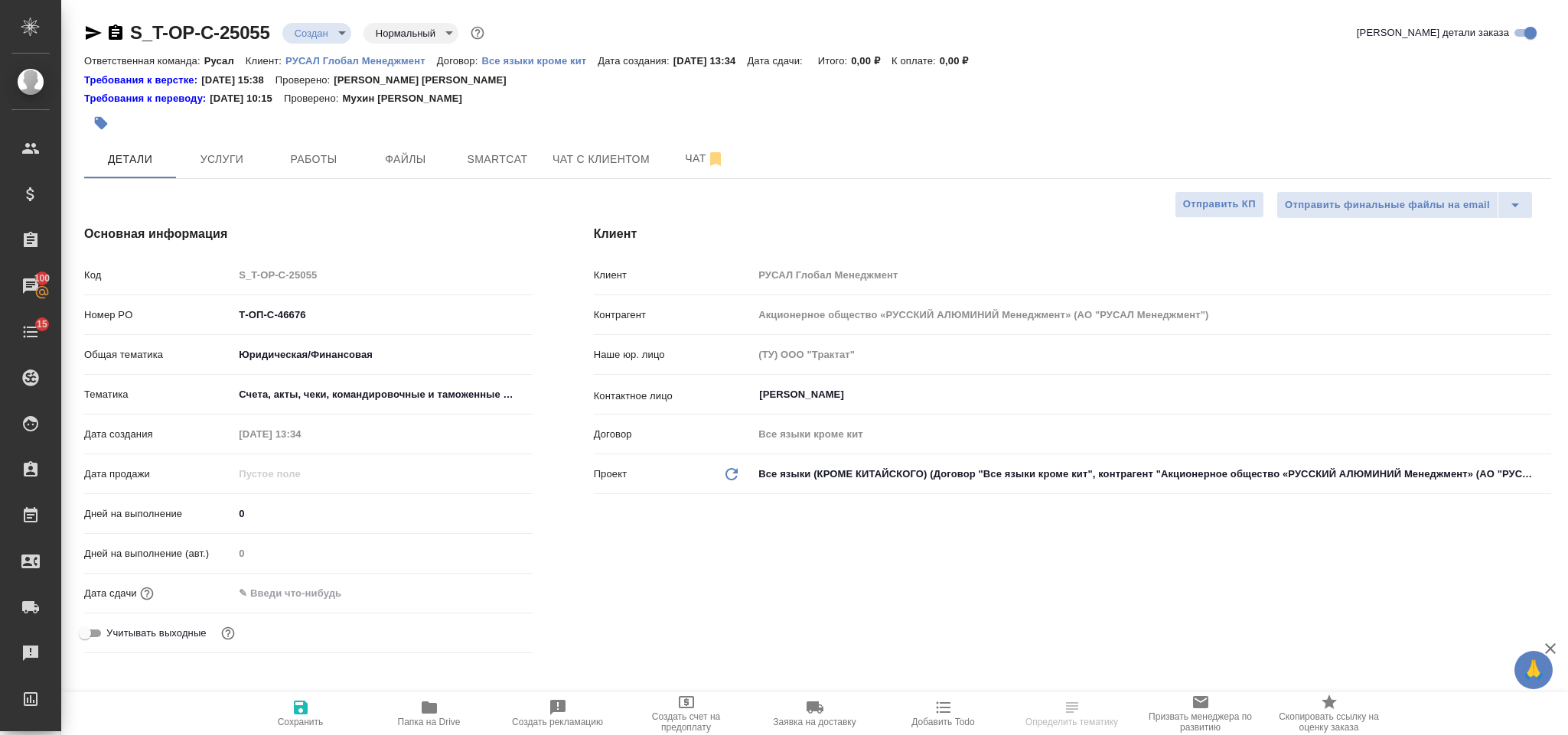
click at [381, 599] on div at bounding box center [382, 593] width 299 height 22
click at [345, 593] on input "text" at bounding box center [300, 593] width 134 height 22
click at [490, 593] on div ".cls-1 fill:#fff; AWATERA [PERSON_NAME] Спецификации Заказы 100 Чаты 15 Todo Пр…" at bounding box center [784, 367] width 1568 height 735
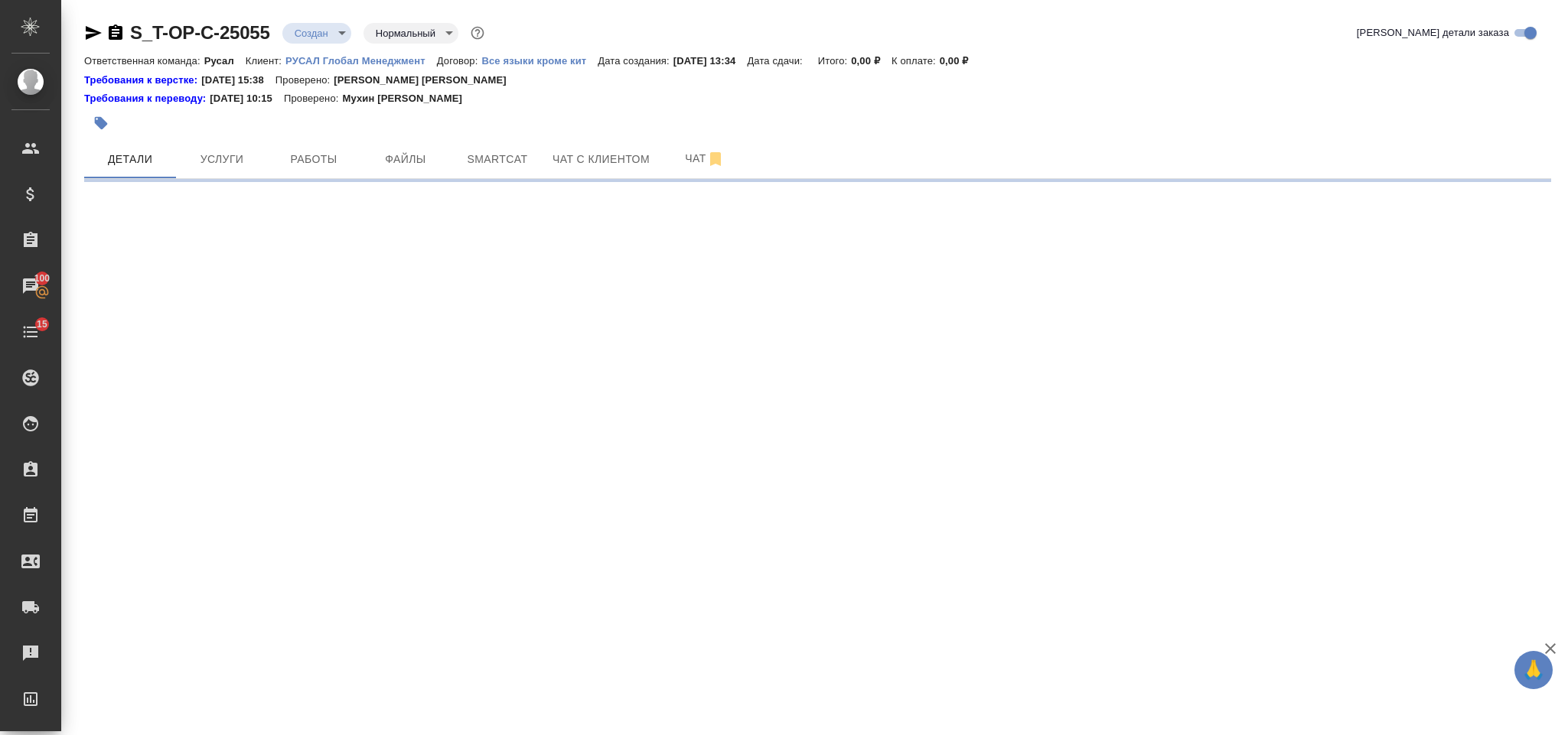
select select "RU"
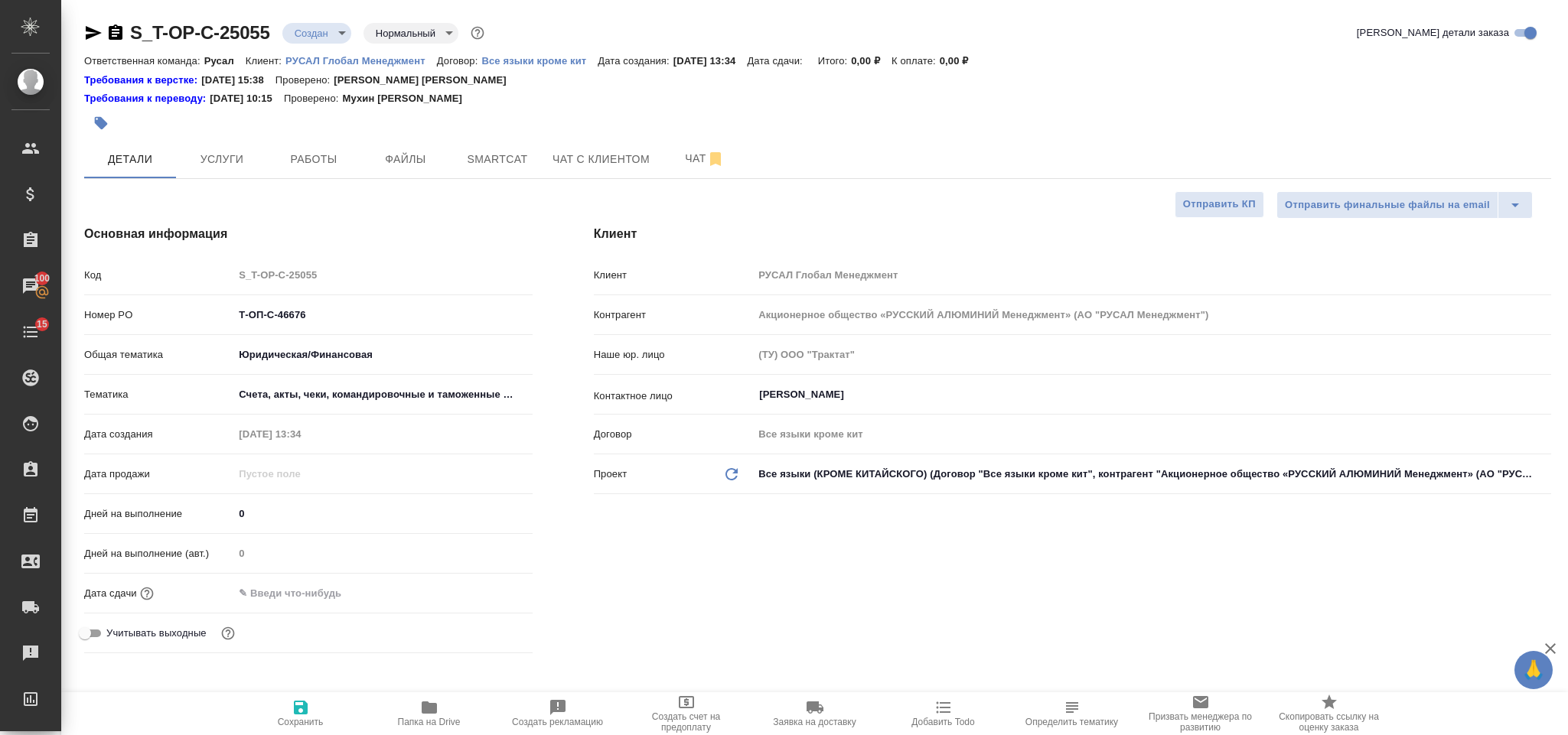
type textarea "x"
click at [302, 593] on input "text" at bounding box center [300, 593] width 134 height 22
click at [489, 588] on icon "button" at bounding box center [488, 592] width 14 height 16
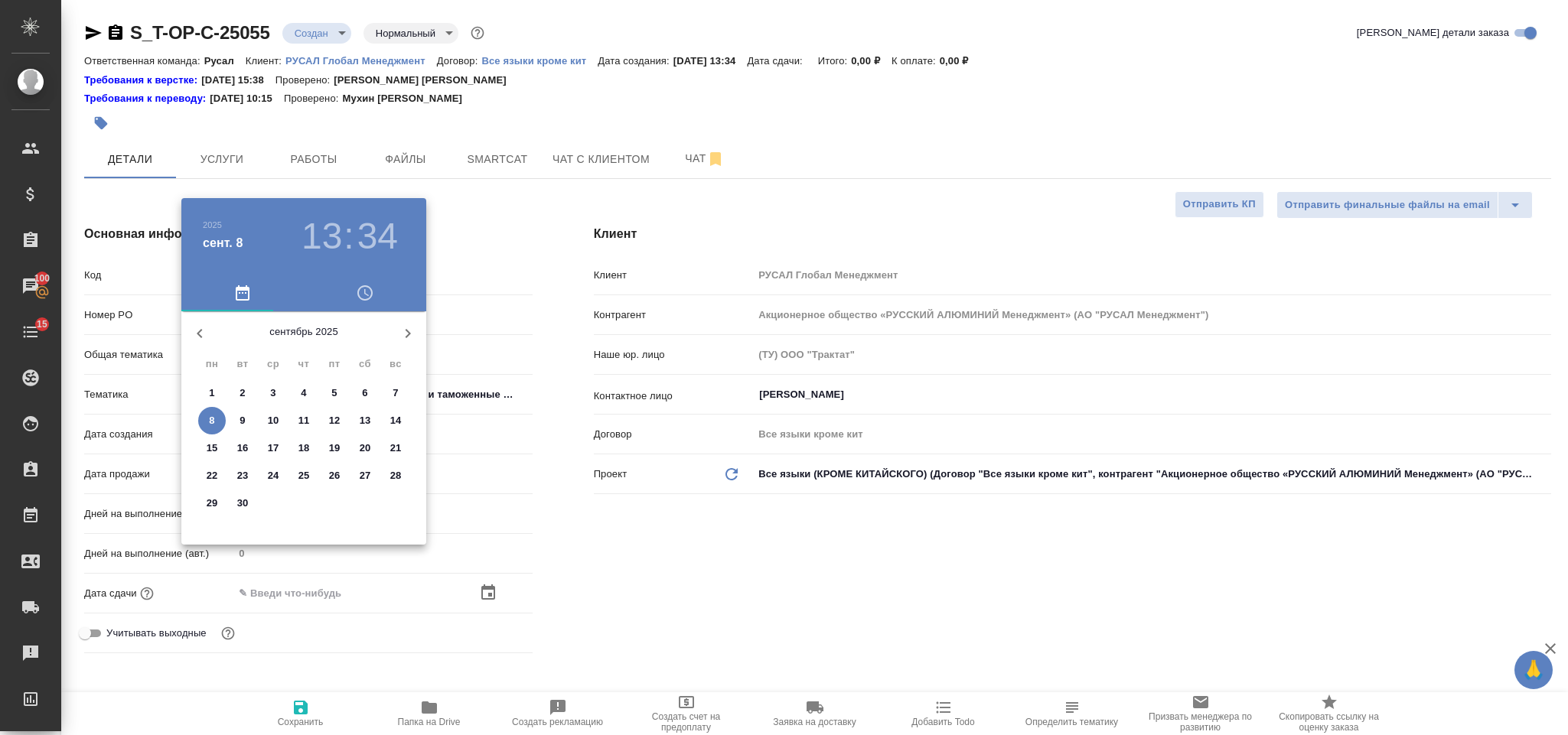
click at [244, 413] on p "9" at bounding box center [242, 421] width 5 height 16
type input "[DATE] 13:34"
type textarea "x"
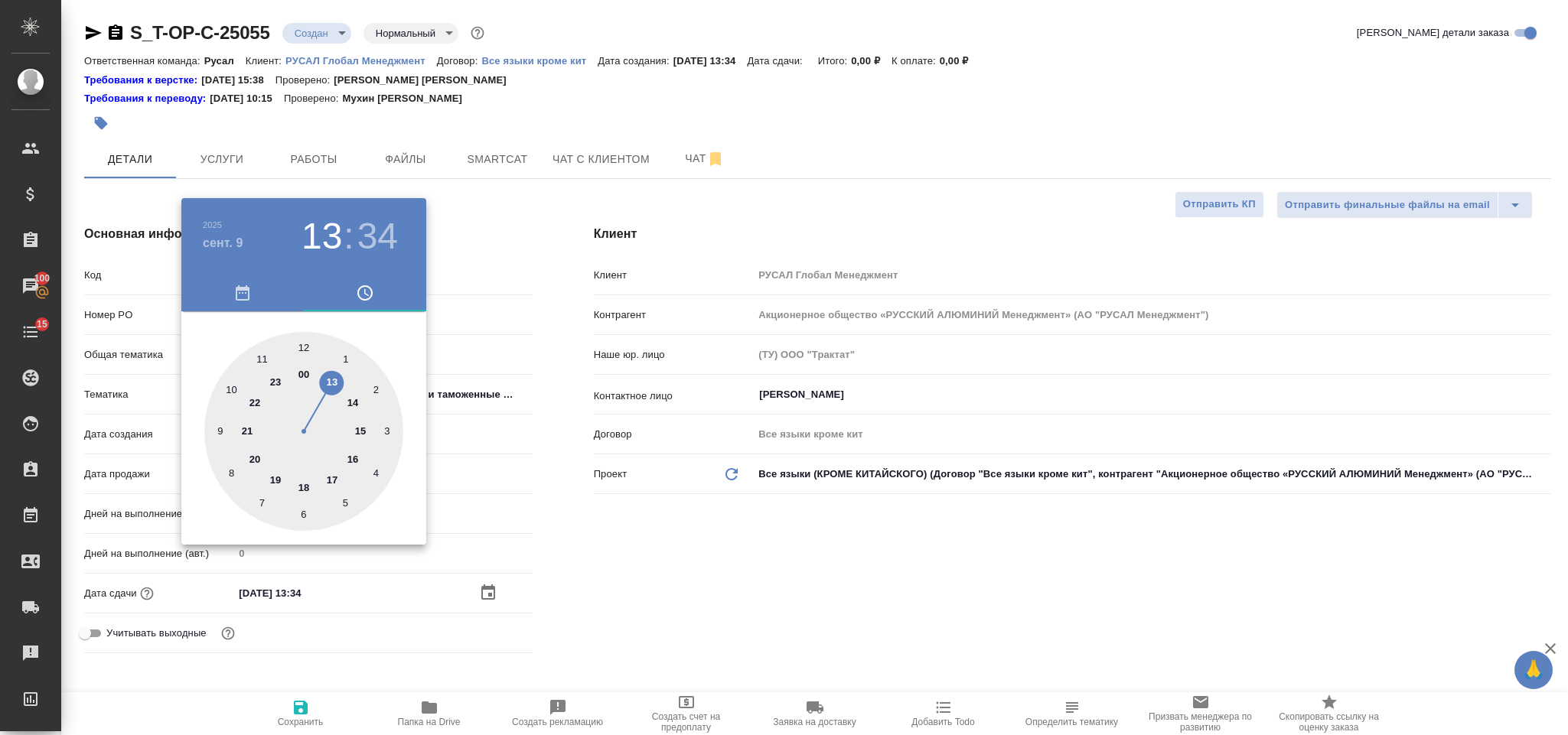
click at [329, 383] on div at bounding box center [303, 431] width 199 height 199
type textarea "x"
click at [303, 514] on div at bounding box center [303, 431] width 199 height 199
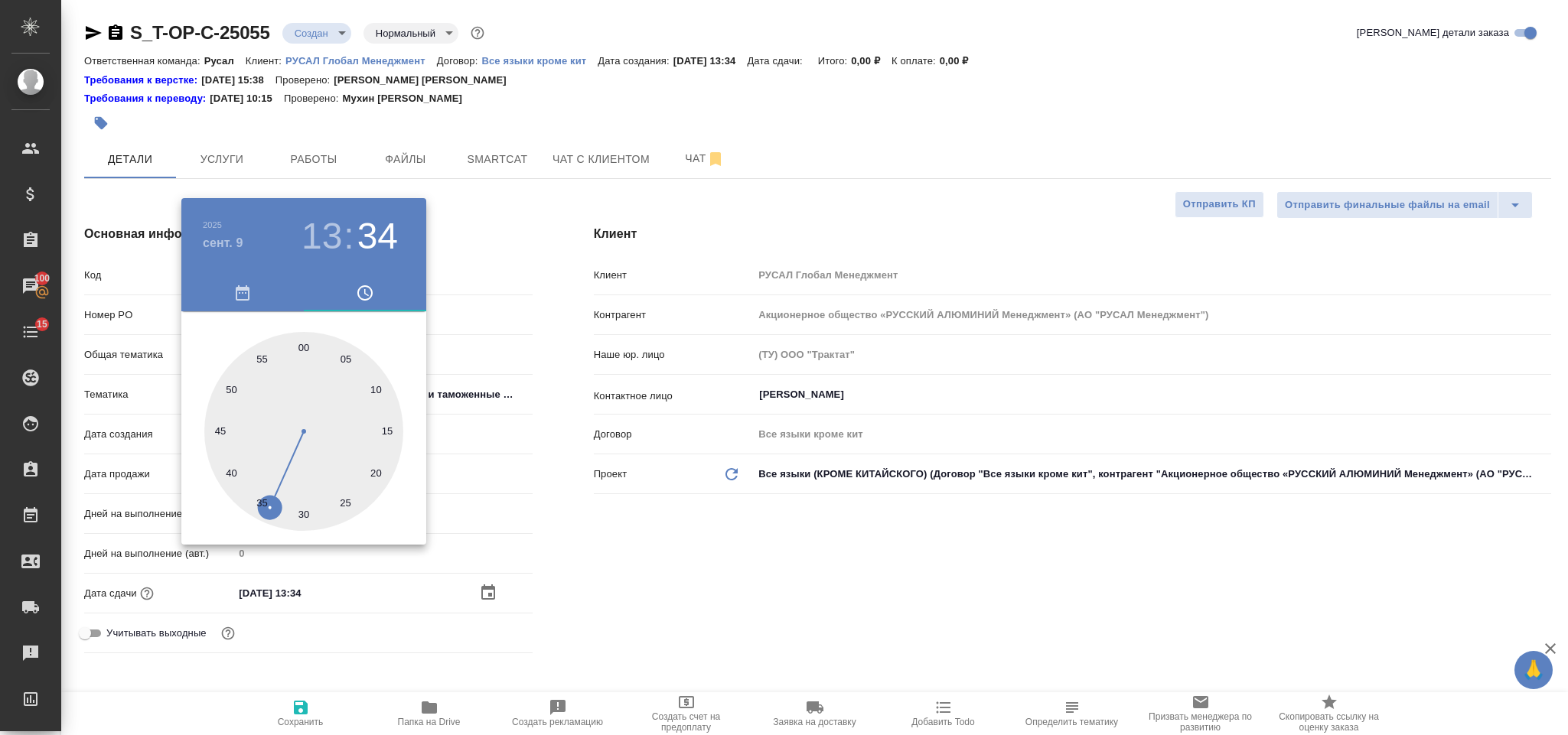
type input "[DATE] 13:30"
type textarea "x"
click at [593, 597] on div at bounding box center [784, 367] width 1568 height 735
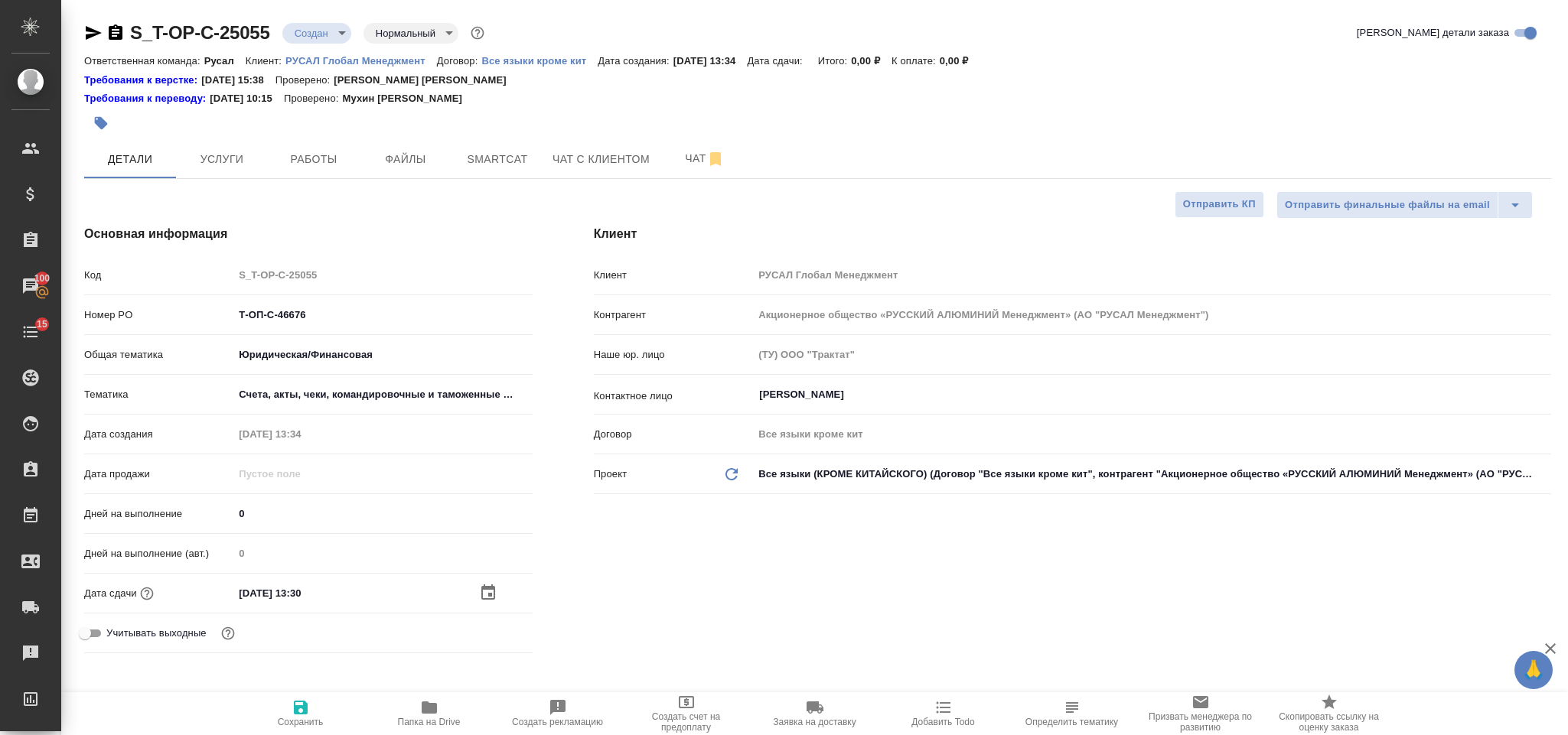
click at [310, 701] on span "Сохранить" at bounding box center [300, 712] width 110 height 29
type textarea "x"
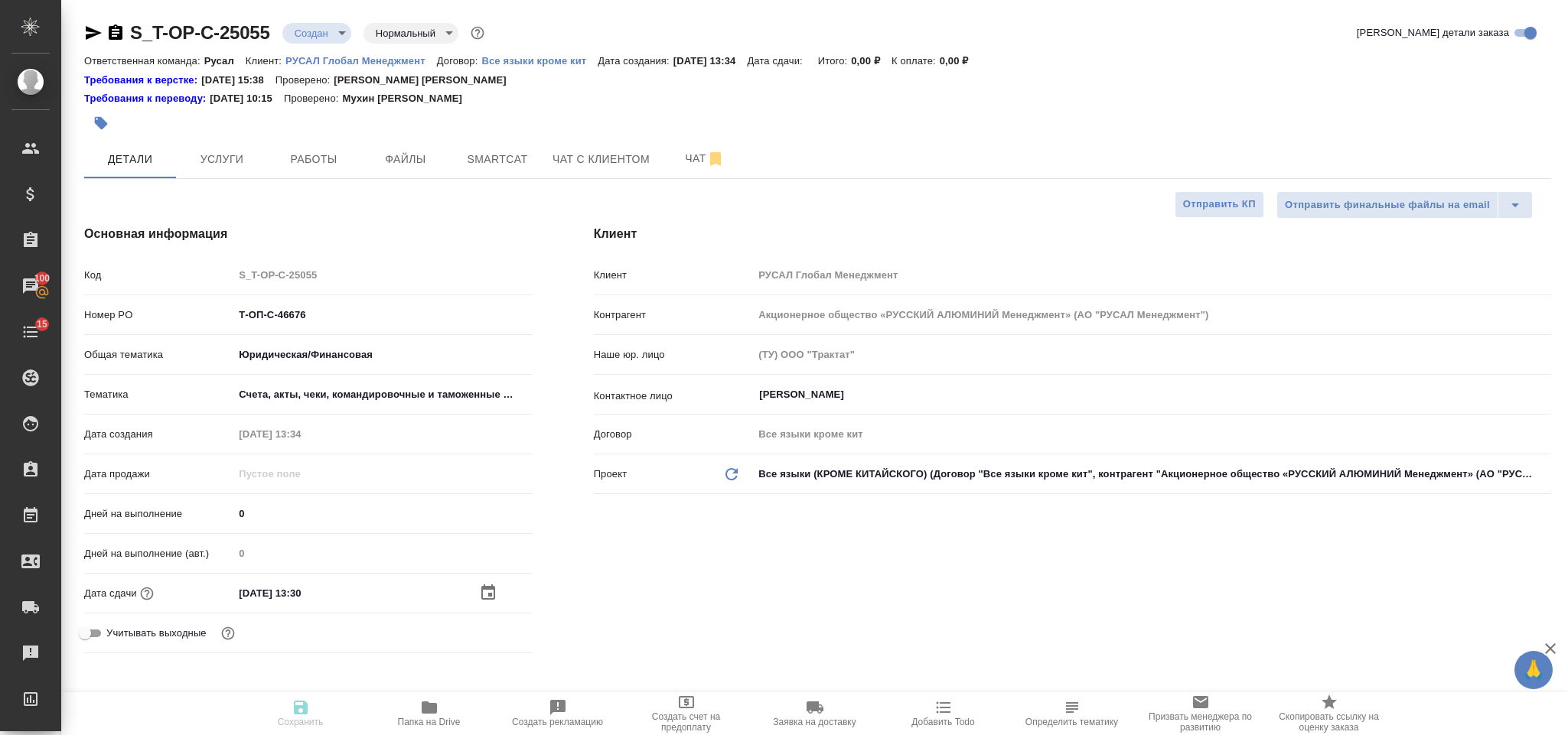
type textarea "x"
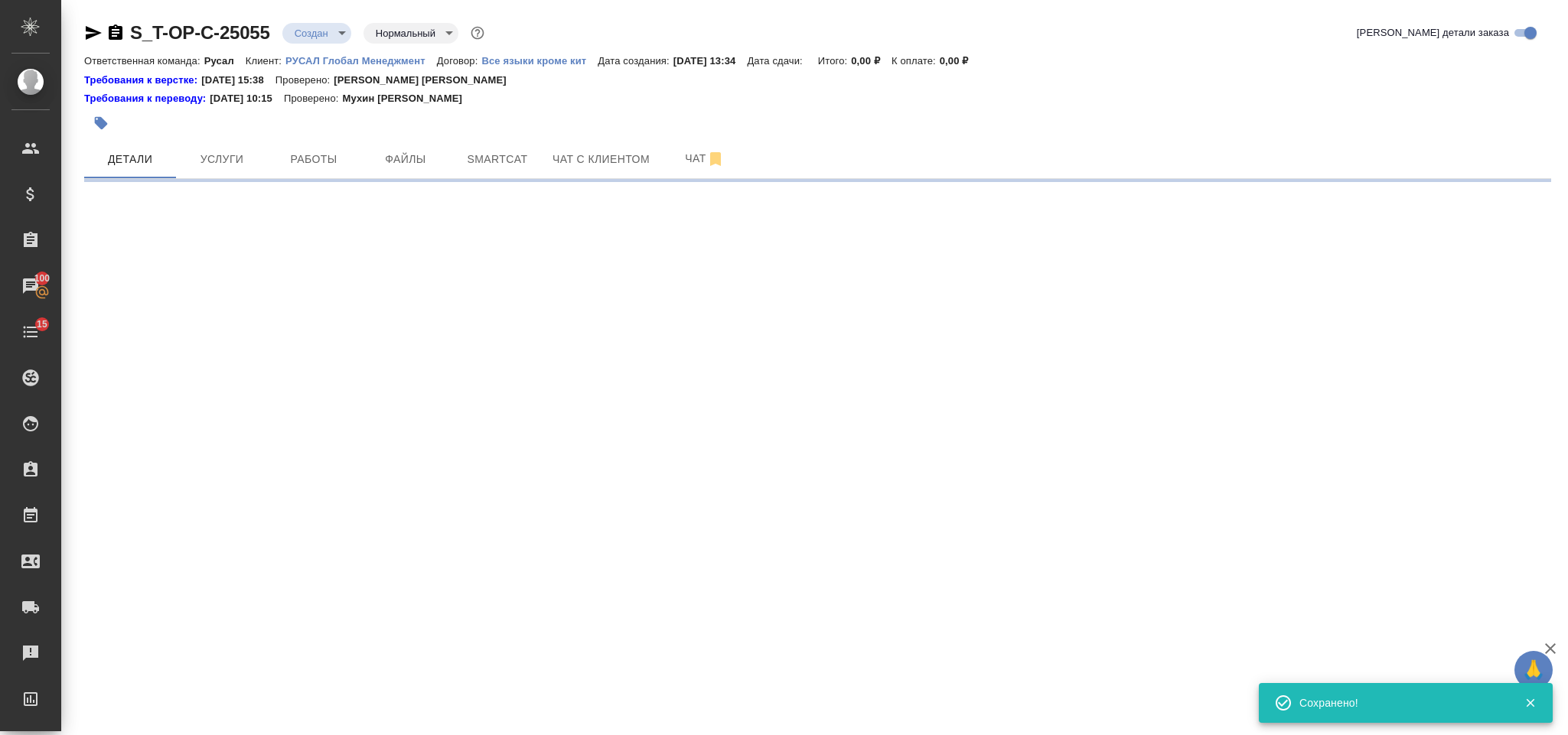
select select "RU"
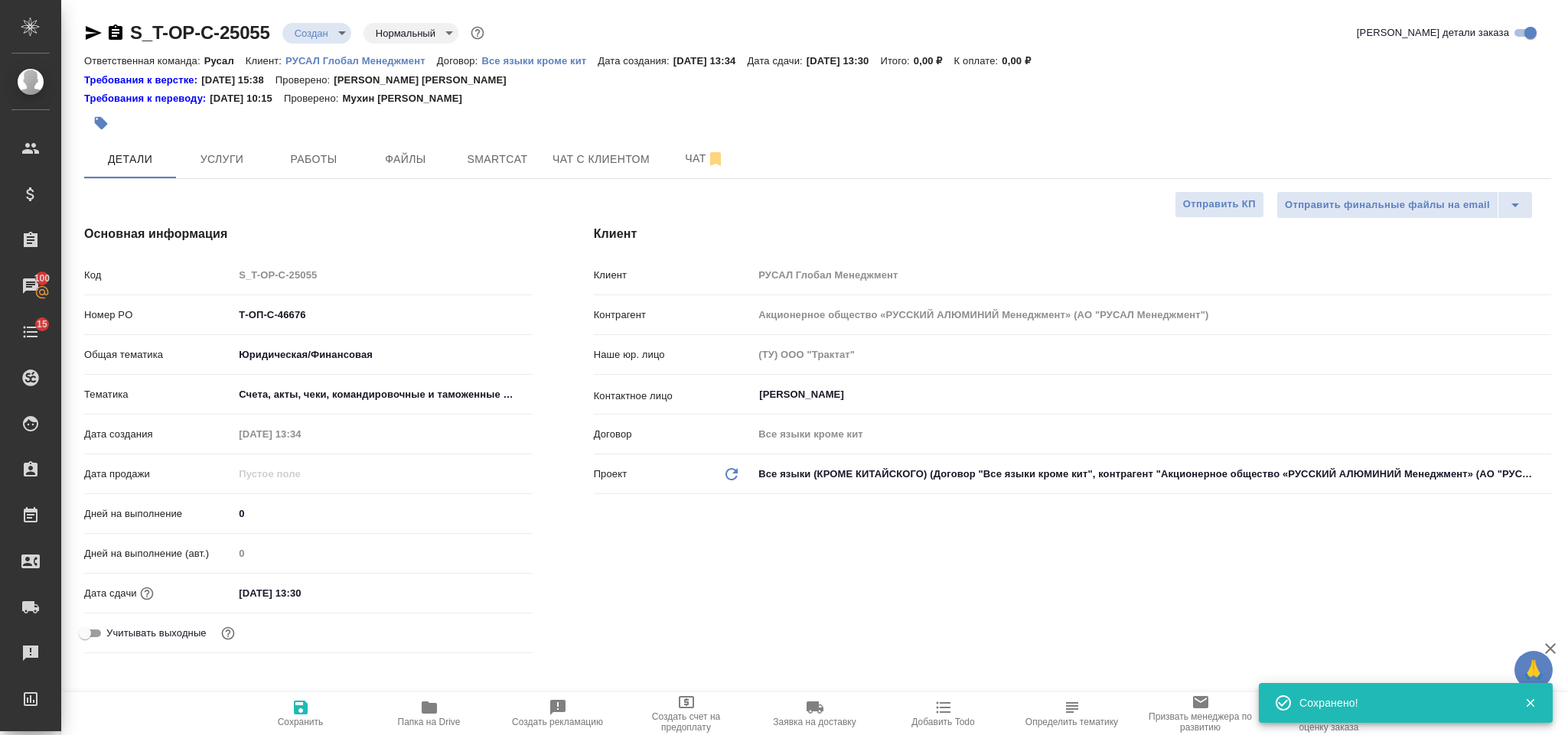
type textarea "x"
click at [427, 134] on div at bounding box center [573, 122] width 978 height 34
click at [425, 154] on span "Файлы" at bounding box center [405, 159] width 73 height 19
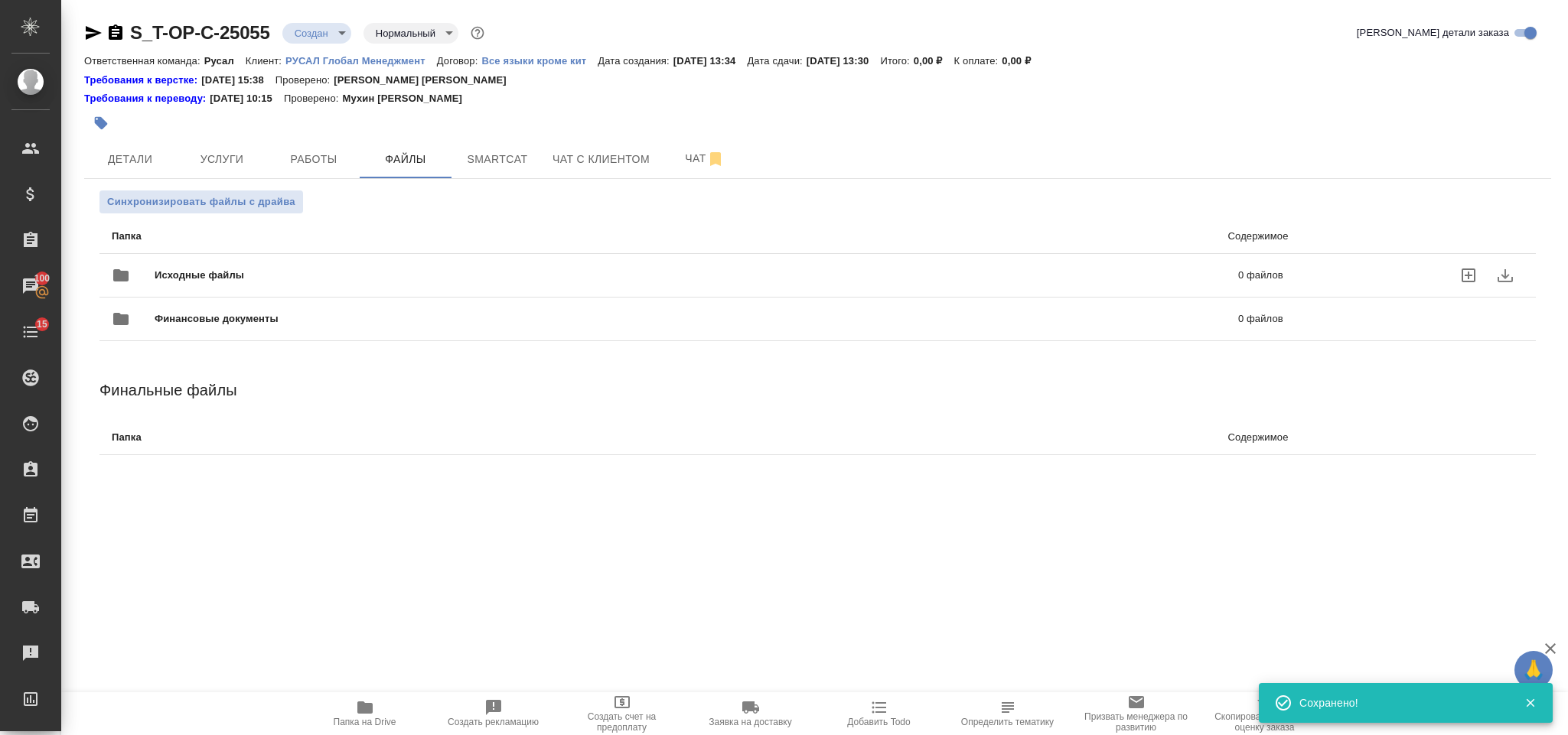
click at [262, 273] on span "Исходные файлы" at bounding box center [448, 275] width 587 height 16
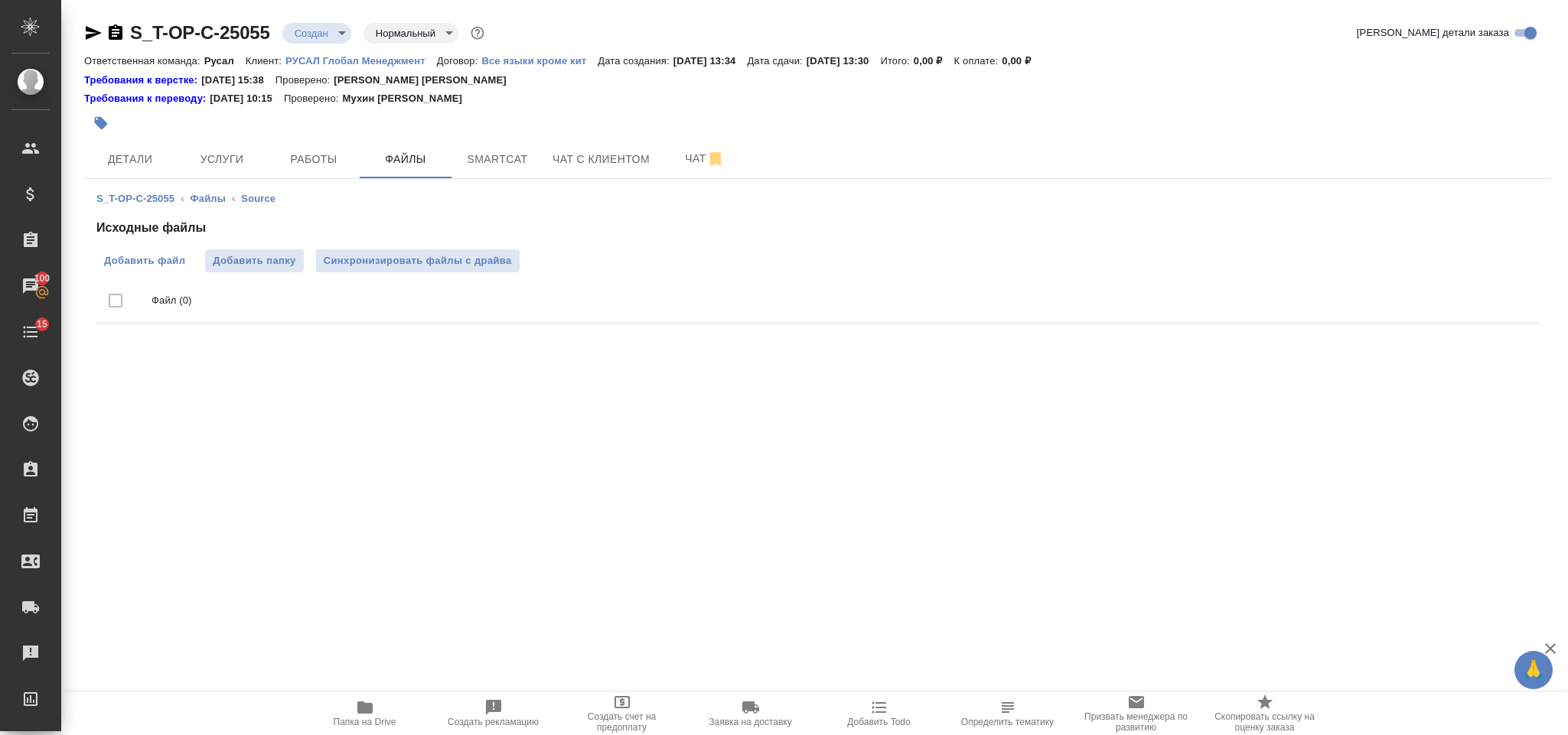
click at [147, 258] on span "Добавить файл" at bounding box center [144, 261] width 81 height 16
click at [0, 0] on input "Добавить файл" at bounding box center [0, 0] width 0 height 0
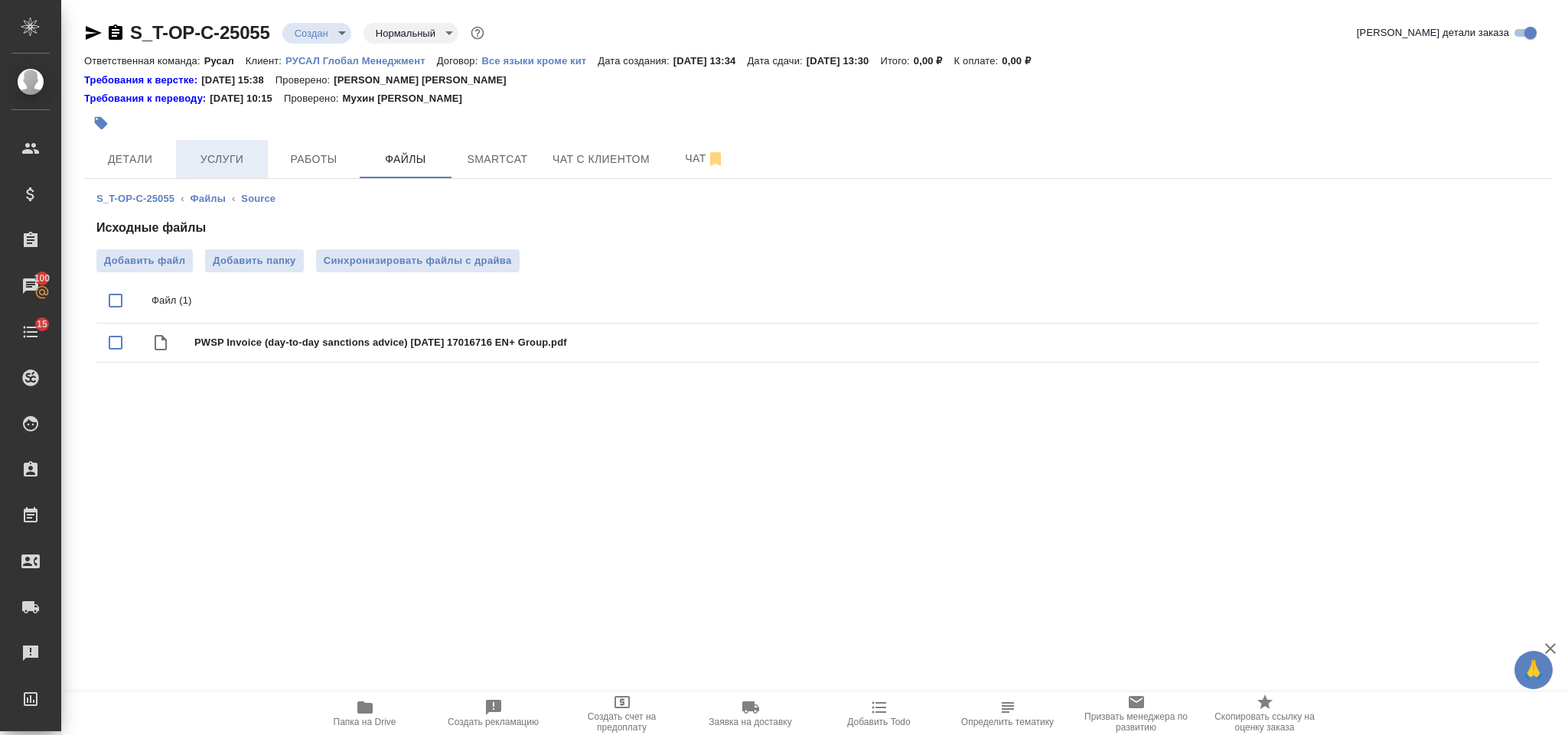
click at [218, 164] on span "Услуги" at bounding box center [221, 159] width 73 height 19
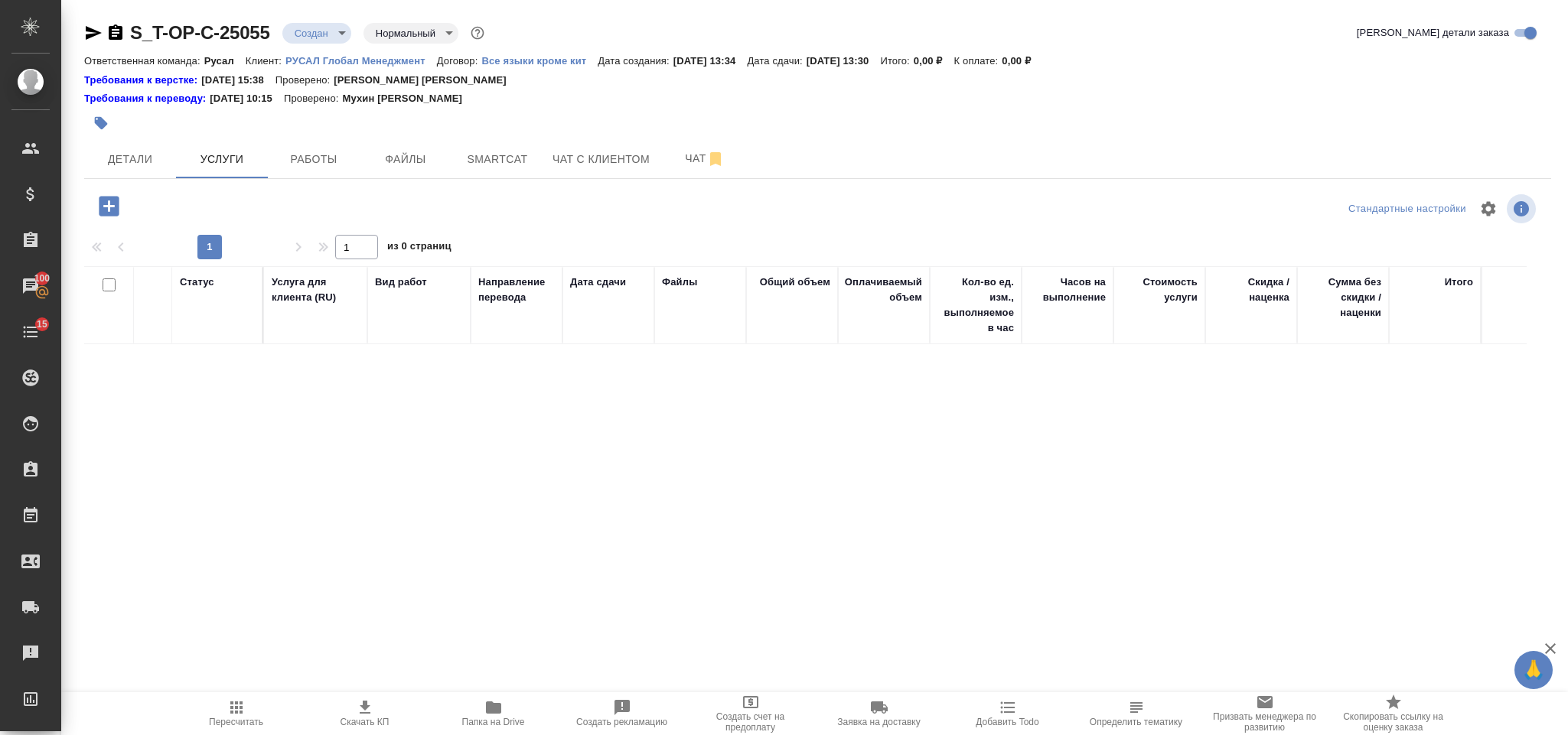
click at [119, 202] on icon "button" at bounding box center [109, 206] width 27 height 27
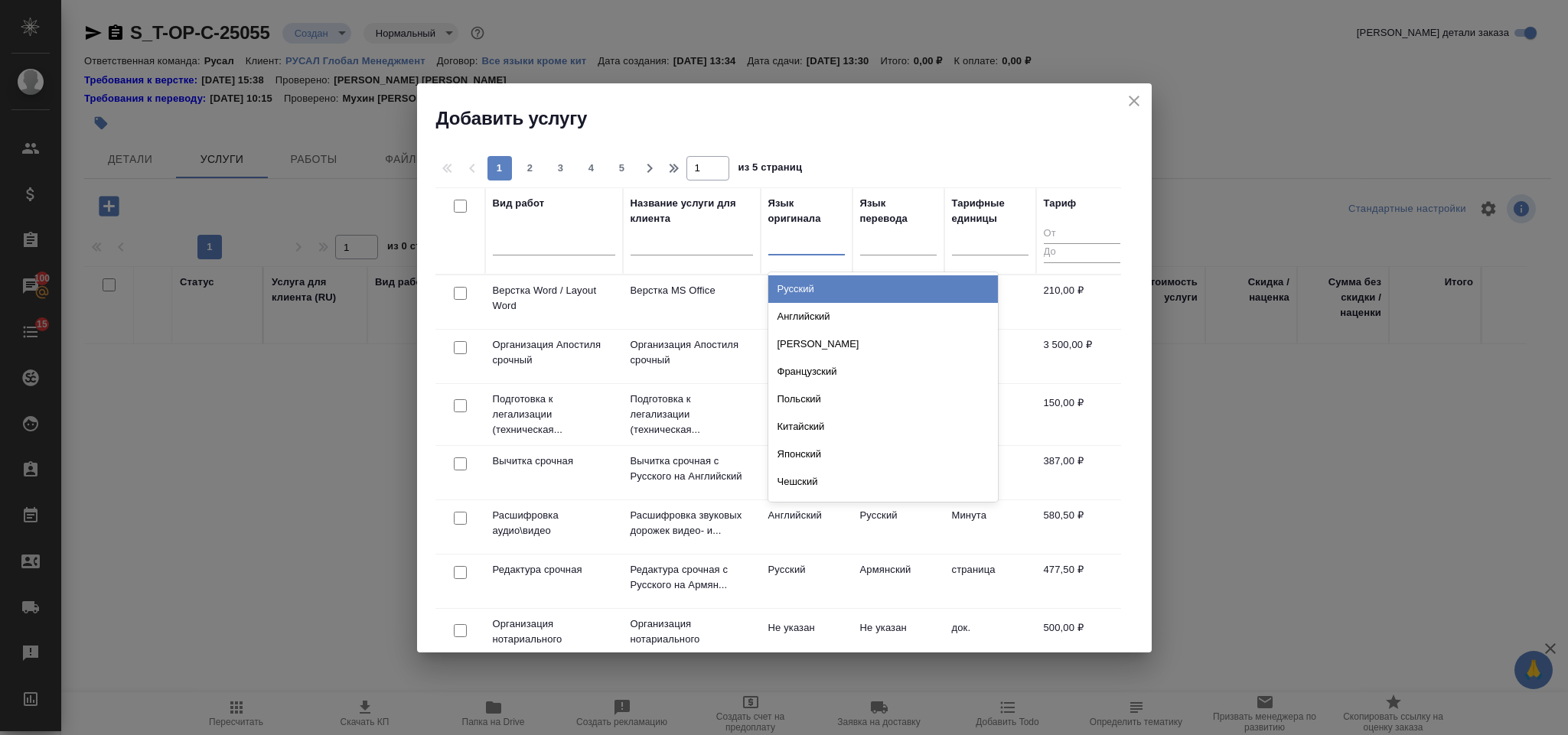
click at [818, 234] on div at bounding box center [806, 239] width 76 height 22
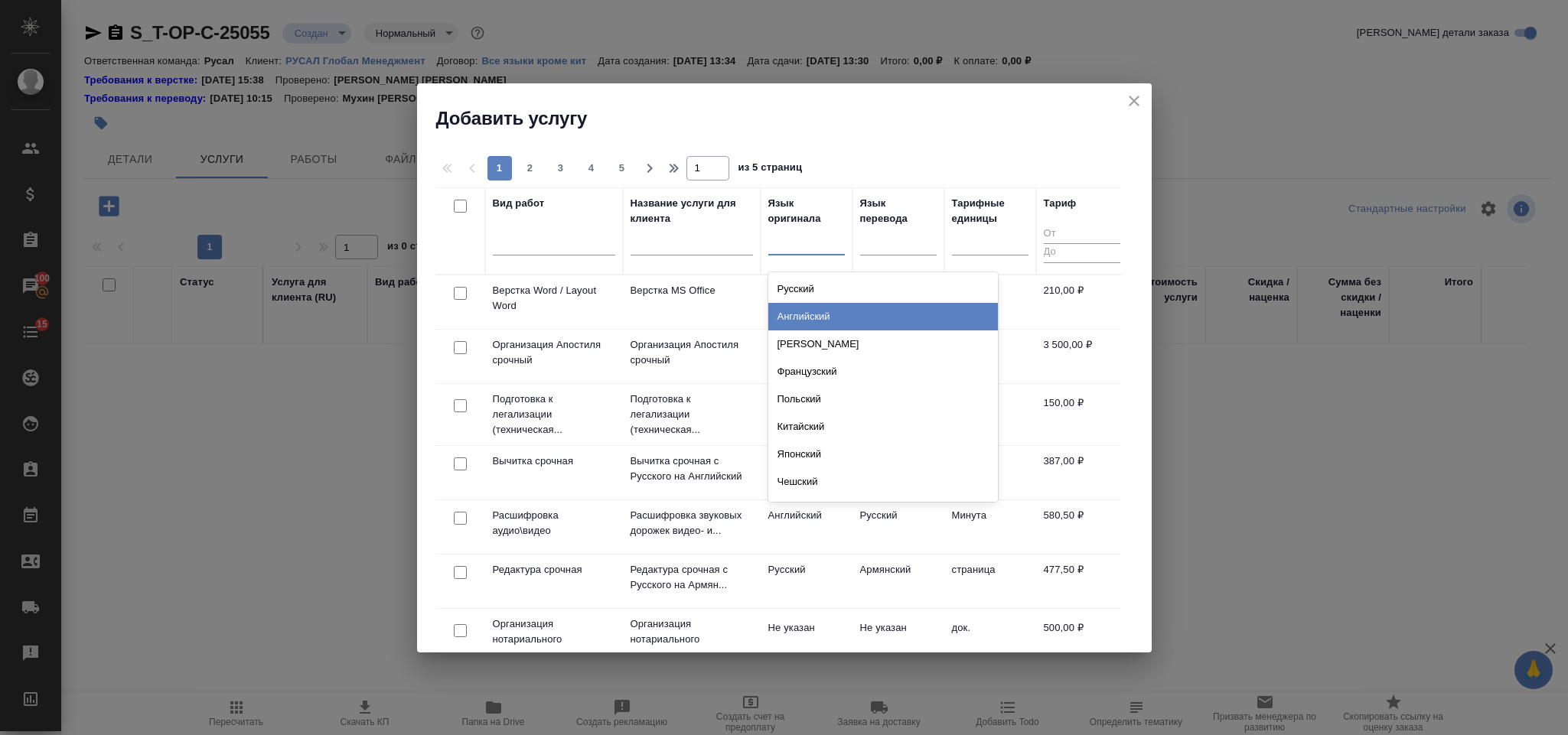
click at [834, 312] on div "Английский" at bounding box center [883, 316] width 229 height 27
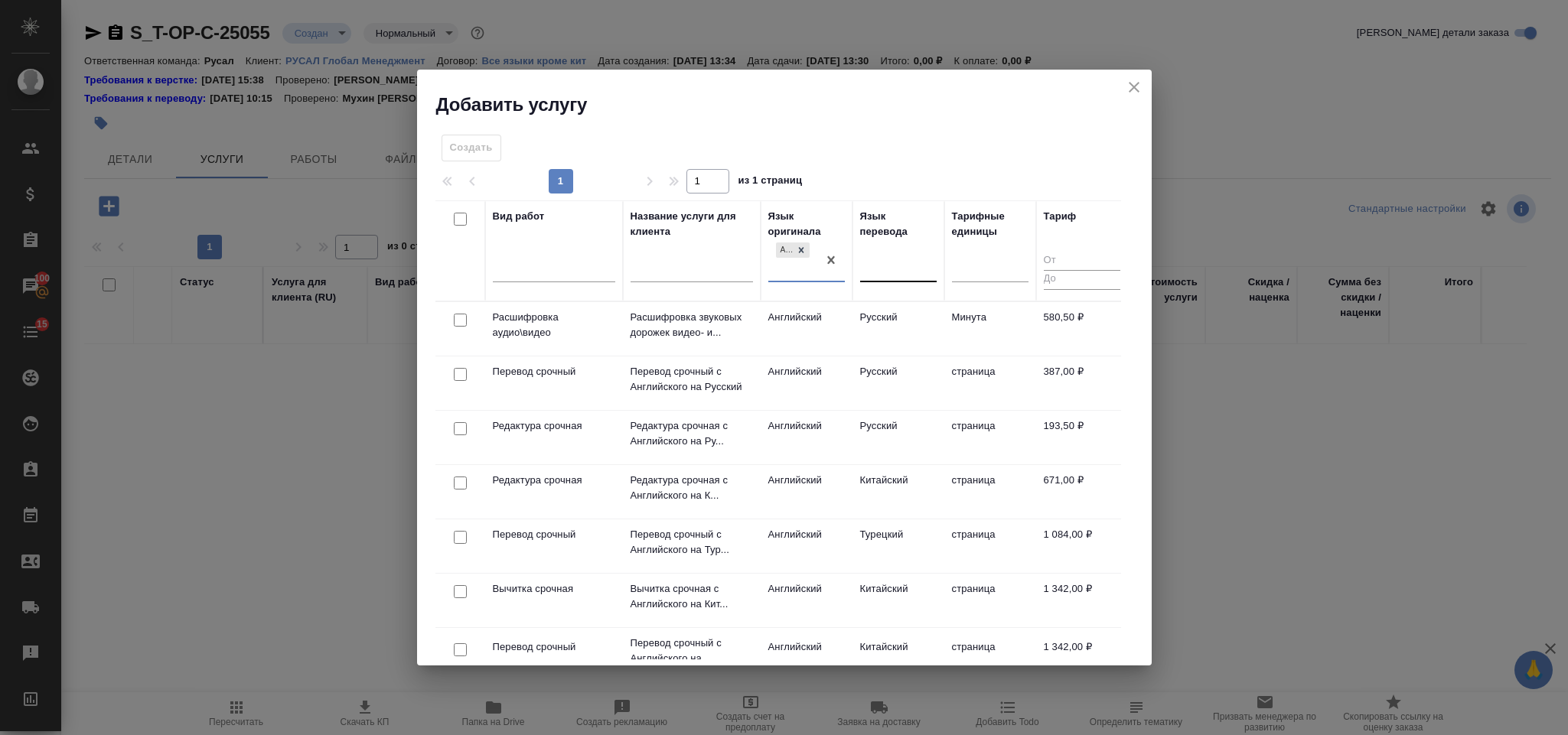
click at [876, 260] on div at bounding box center [898, 267] width 76 height 22
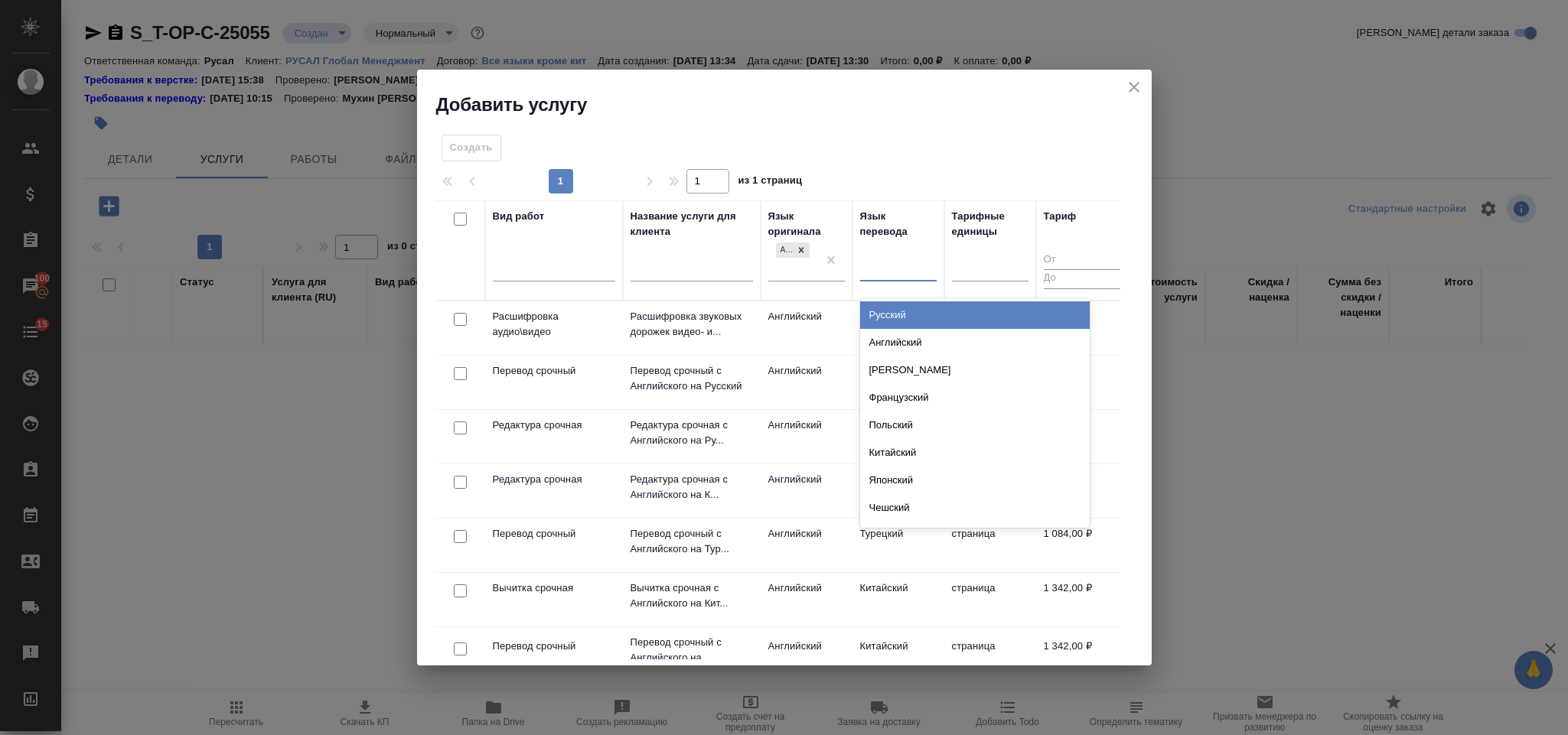
click at [911, 306] on div "Русский" at bounding box center [975, 315] width 229 height 27
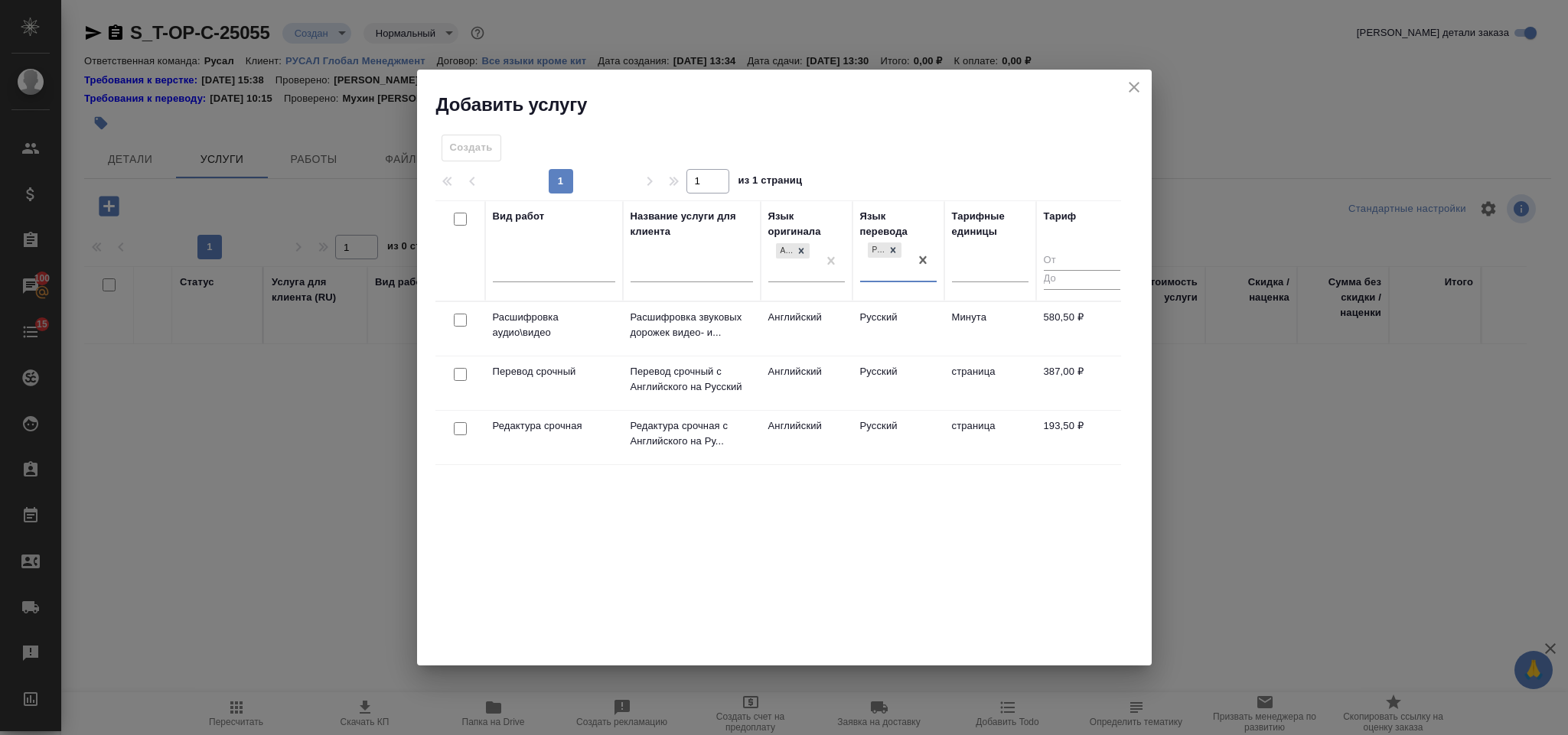
click at [457, 388] on td at bounding box center [460, 383] width 50 height 54
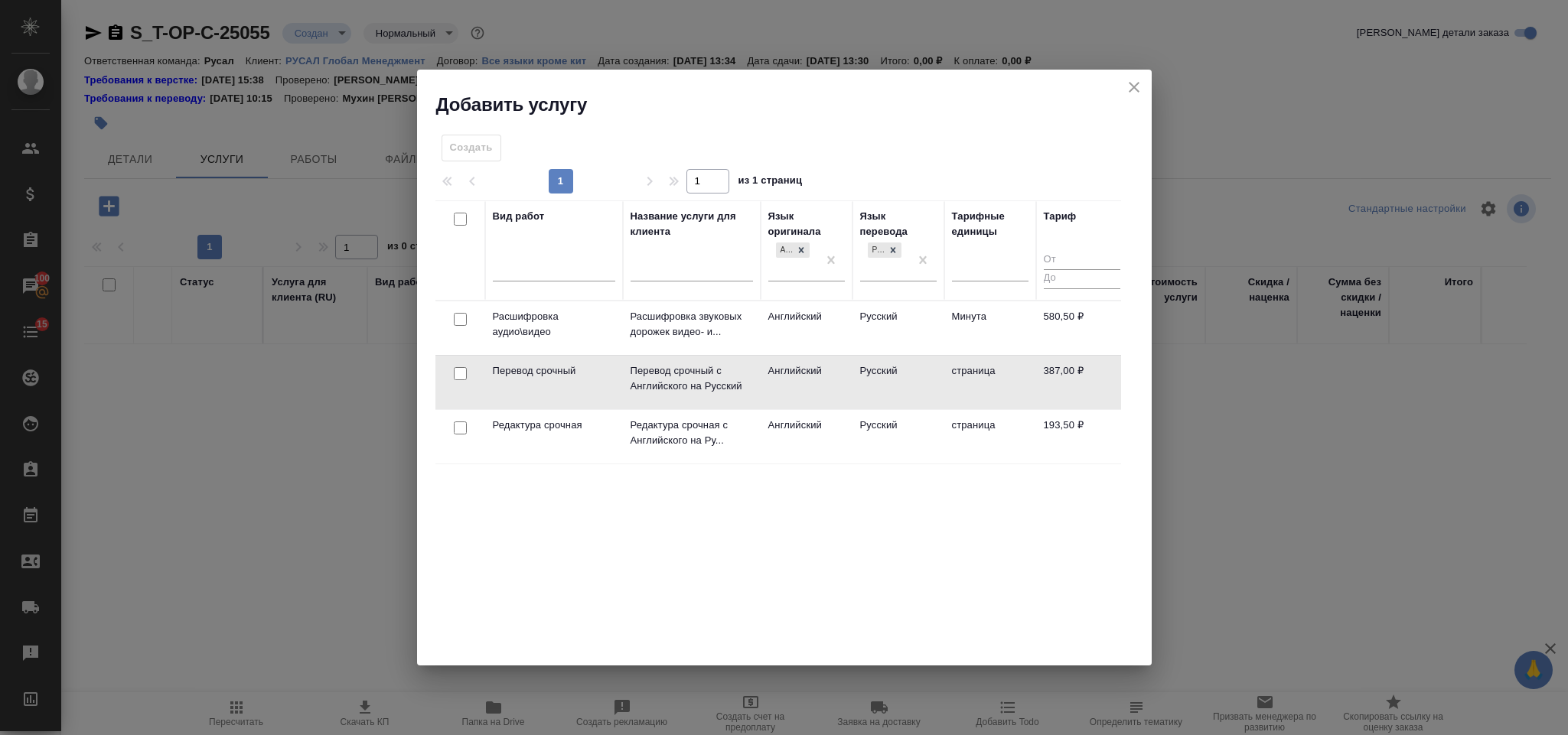
click at [462, 379] on input "checkbox" at bounding box center [460, 373] width 13 height 13
checkbox input "true"
click at [462, 426] on input "checkbox" at bounding box center [460, 428] width 13 height 13
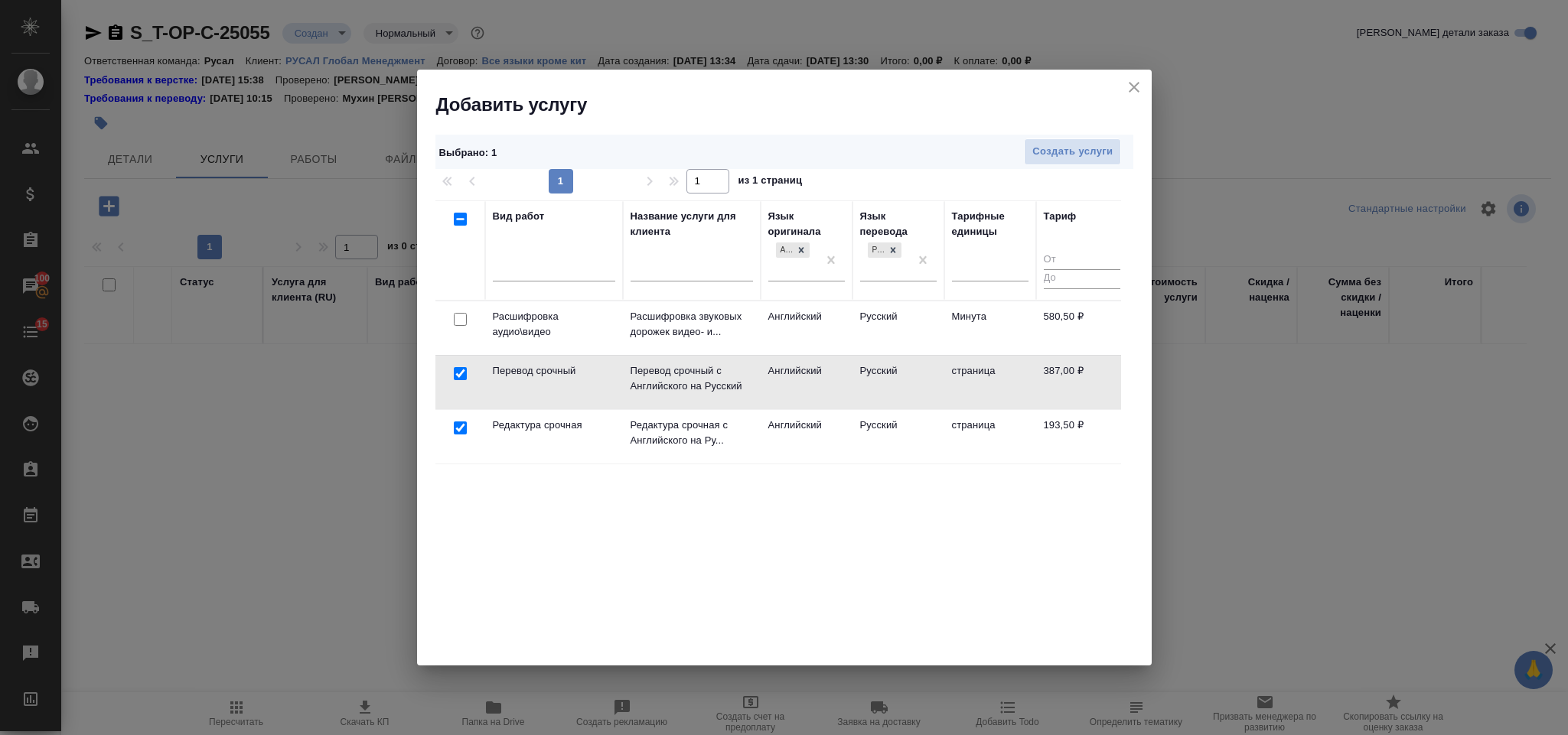
checkbox input "true"
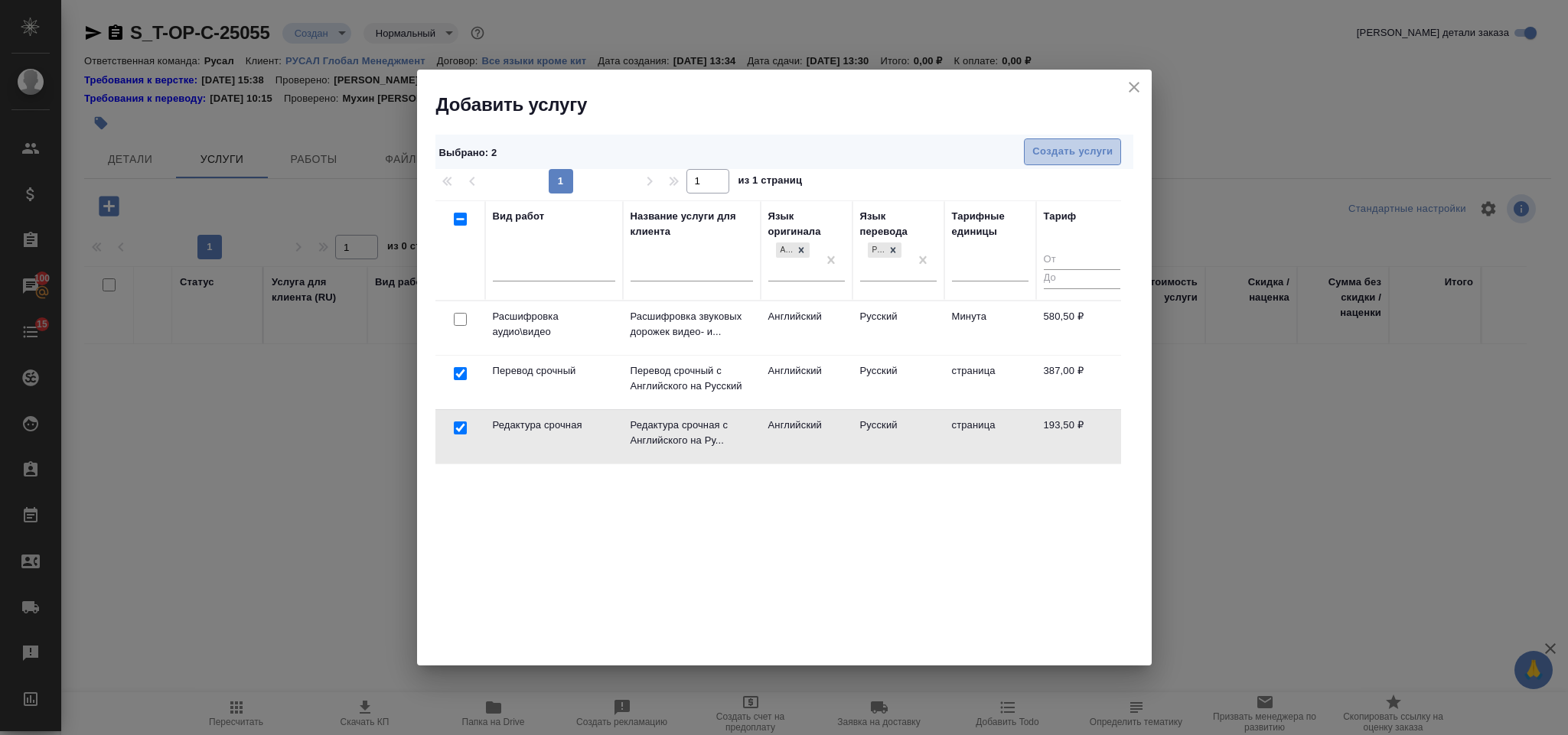
click at [1047, 164] on button "Создать услуги" at bounding box center [1072, 152] width 97 height 27
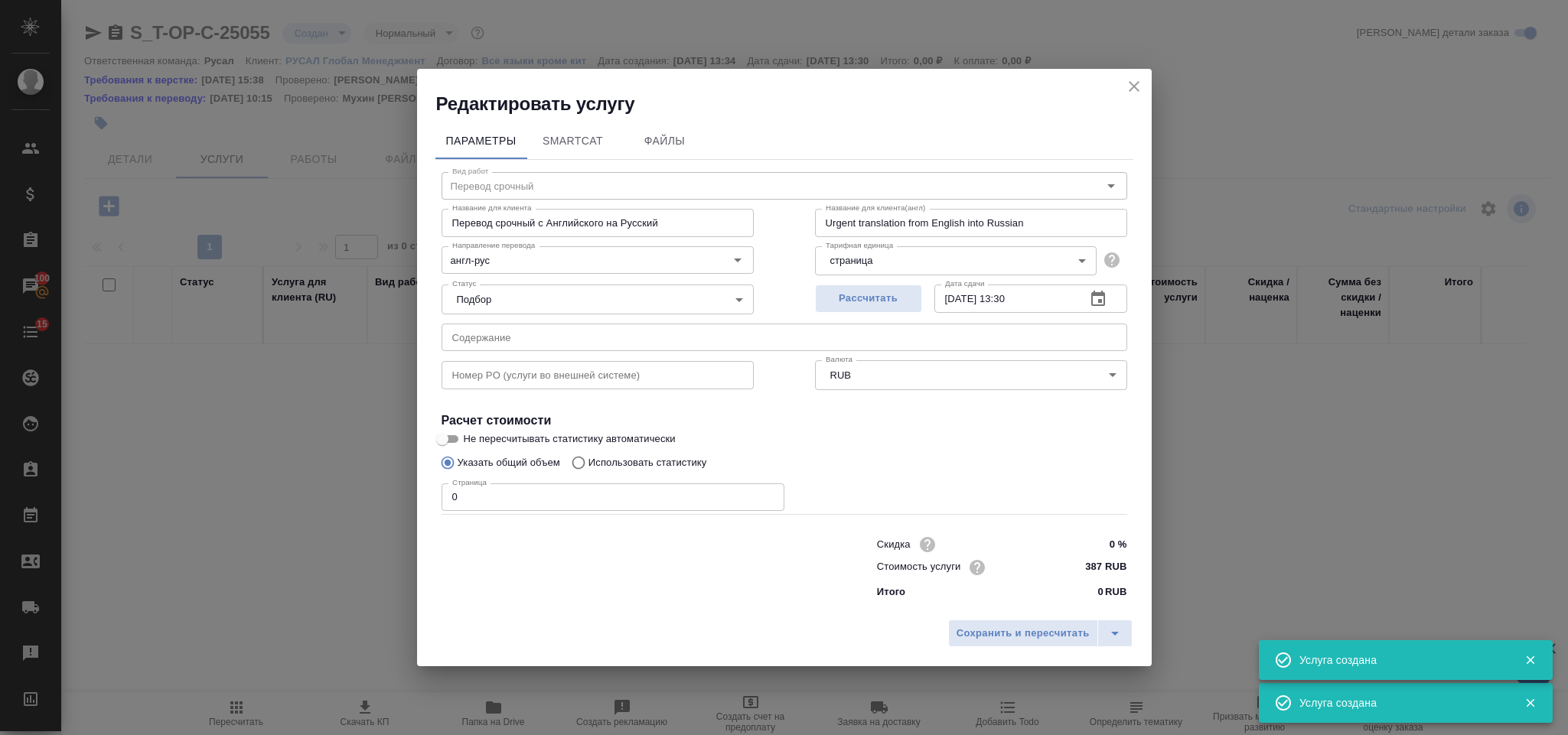
type input "Перевод срочный"
type input "Перевод срочный с Английского на Русский"
type input "Urgent translation from English into Russian"
type input "387 RUB"
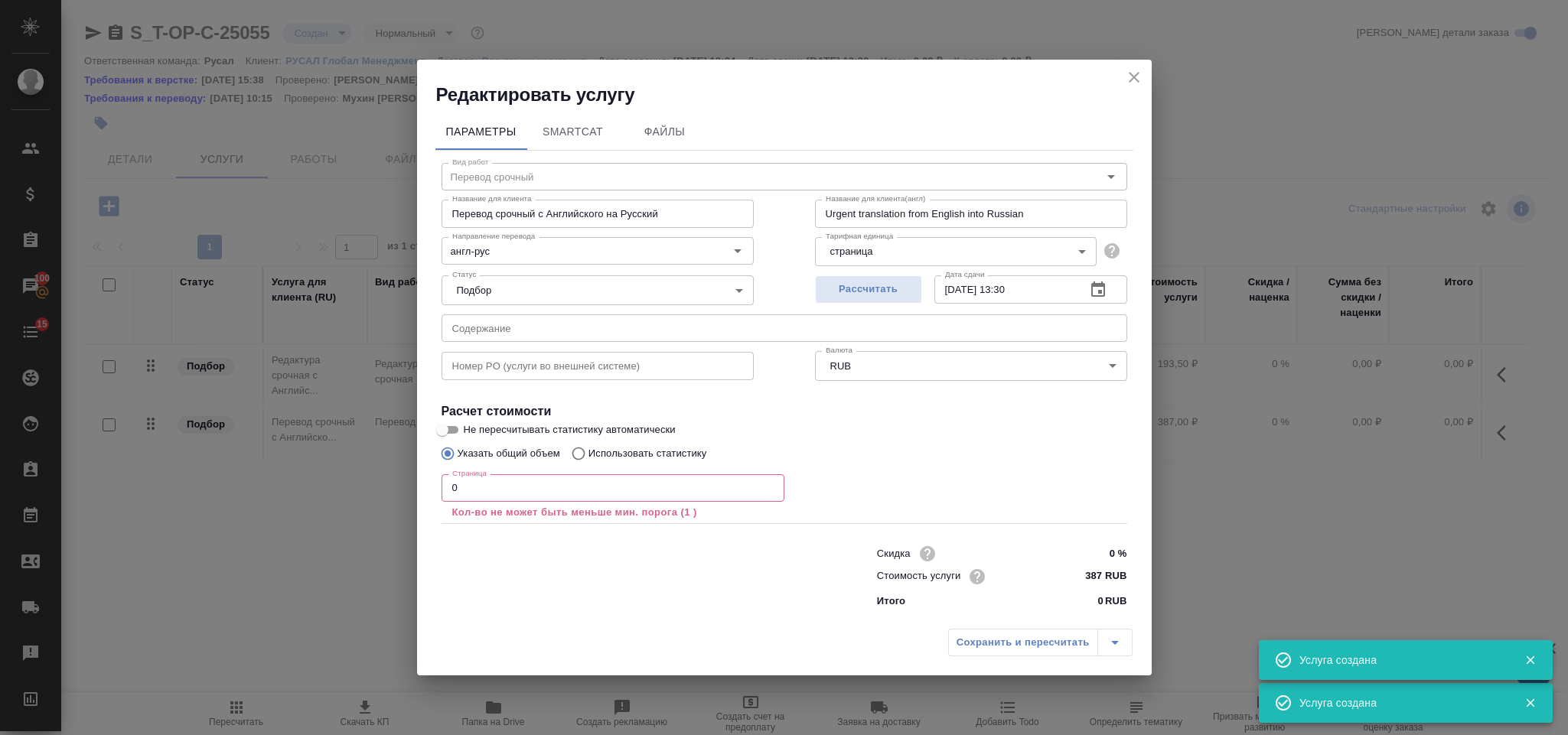
click at [688, 345] on div "Номер PO (услуги во внешней системе) Номер PO (услуги во внешней системе)" at bounding box center [597, 364] width 373 height 98
click at [675, 334] on input "text" at bounding box center [784, 327] width 685 height 27
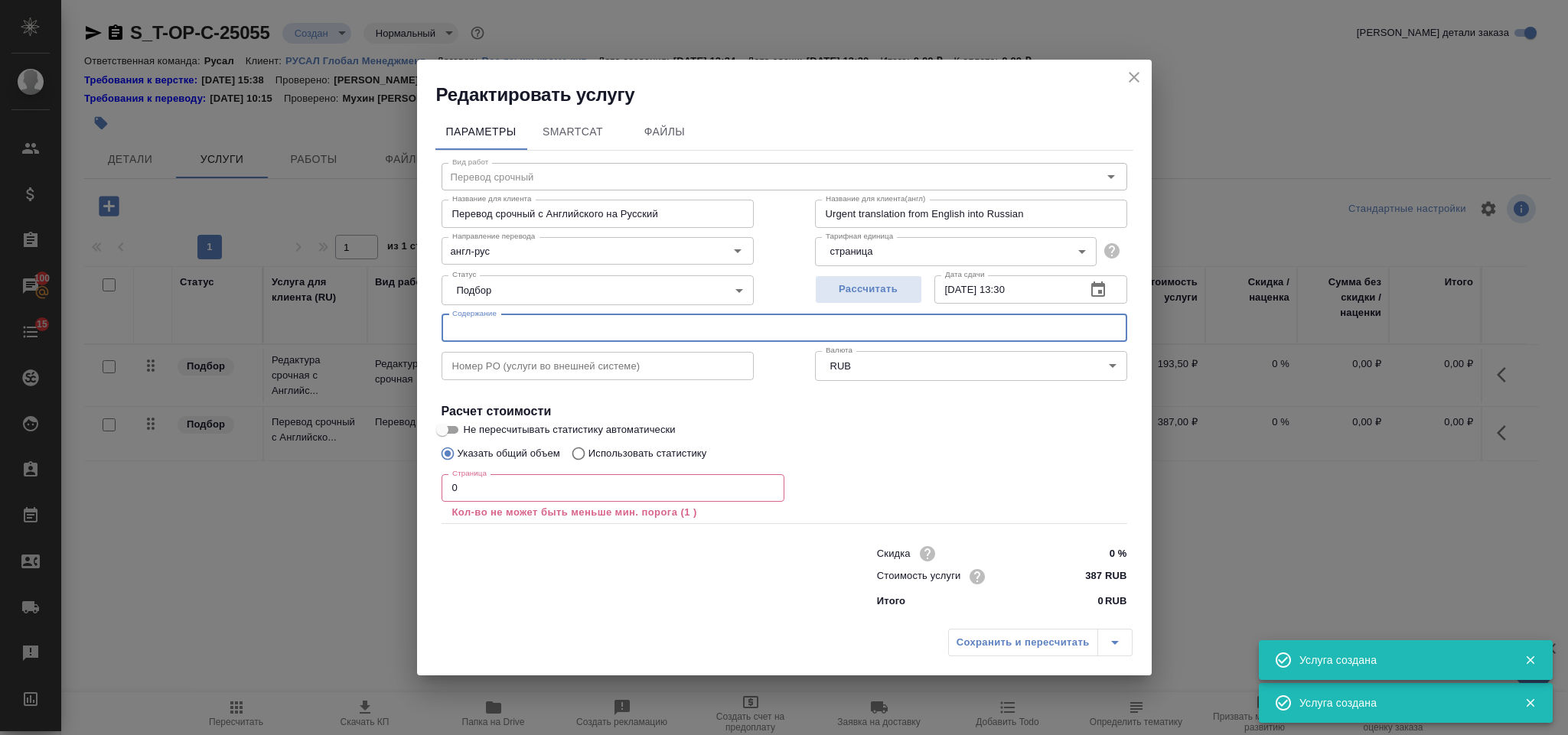
paste input "PWSP Invoice (day-to-day sanctions advice) [DATE] 17016716 EN+ Group"
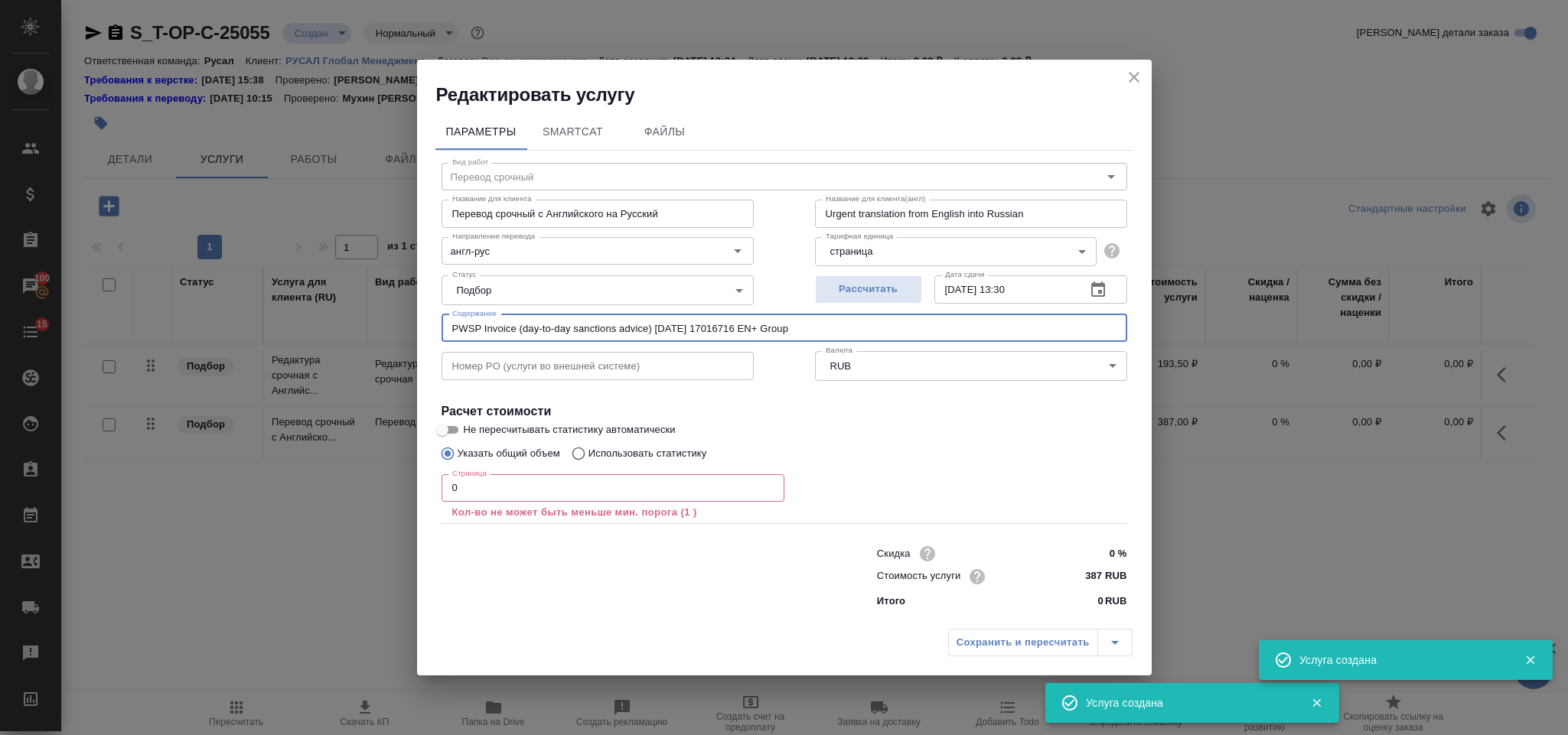
type input "PWSP Invoice (day-to-day sanctions advice) [DATE] 17016716 EN+ Group"
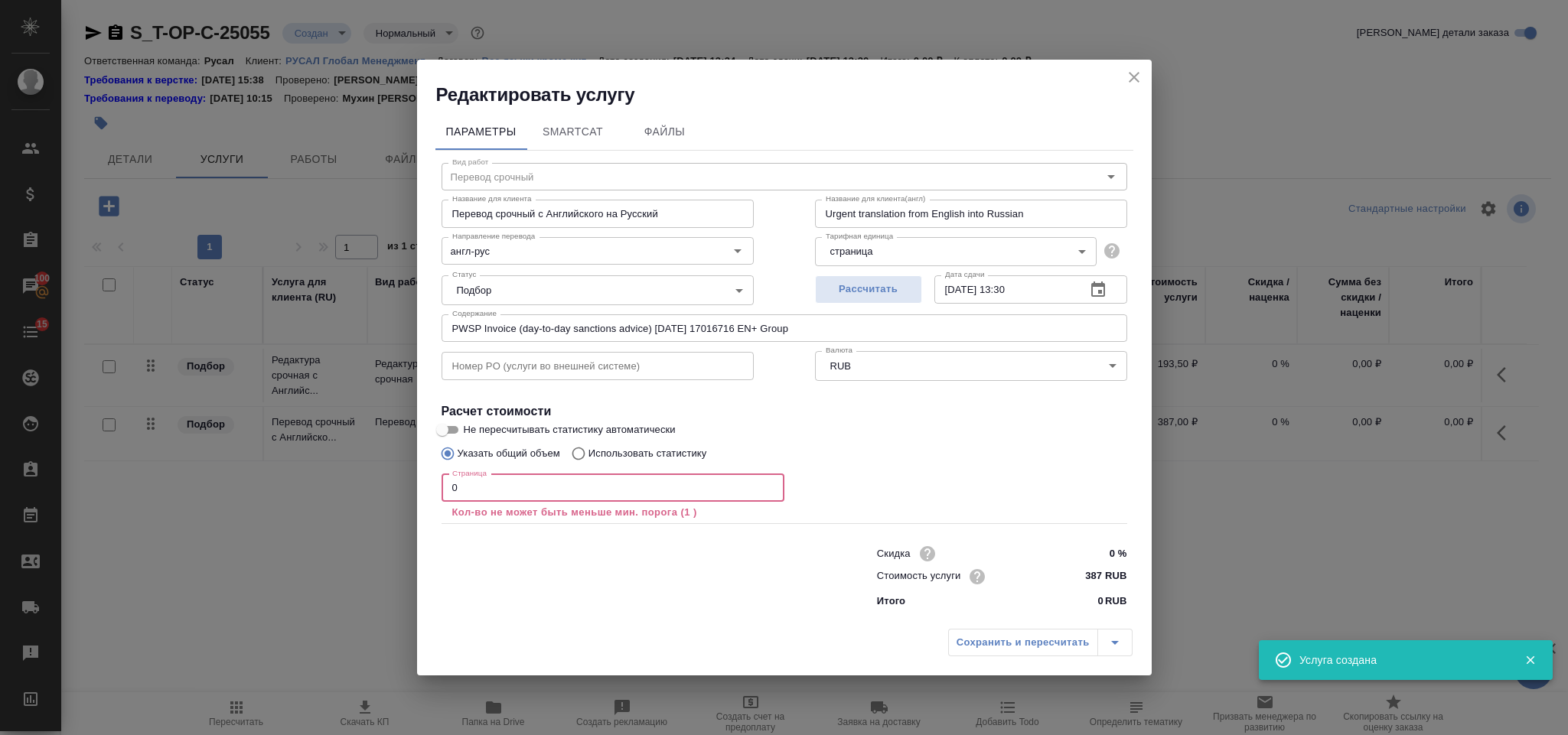
click at [485, 478] on input "0" at bounding box center [613, 487] width 343 height 27
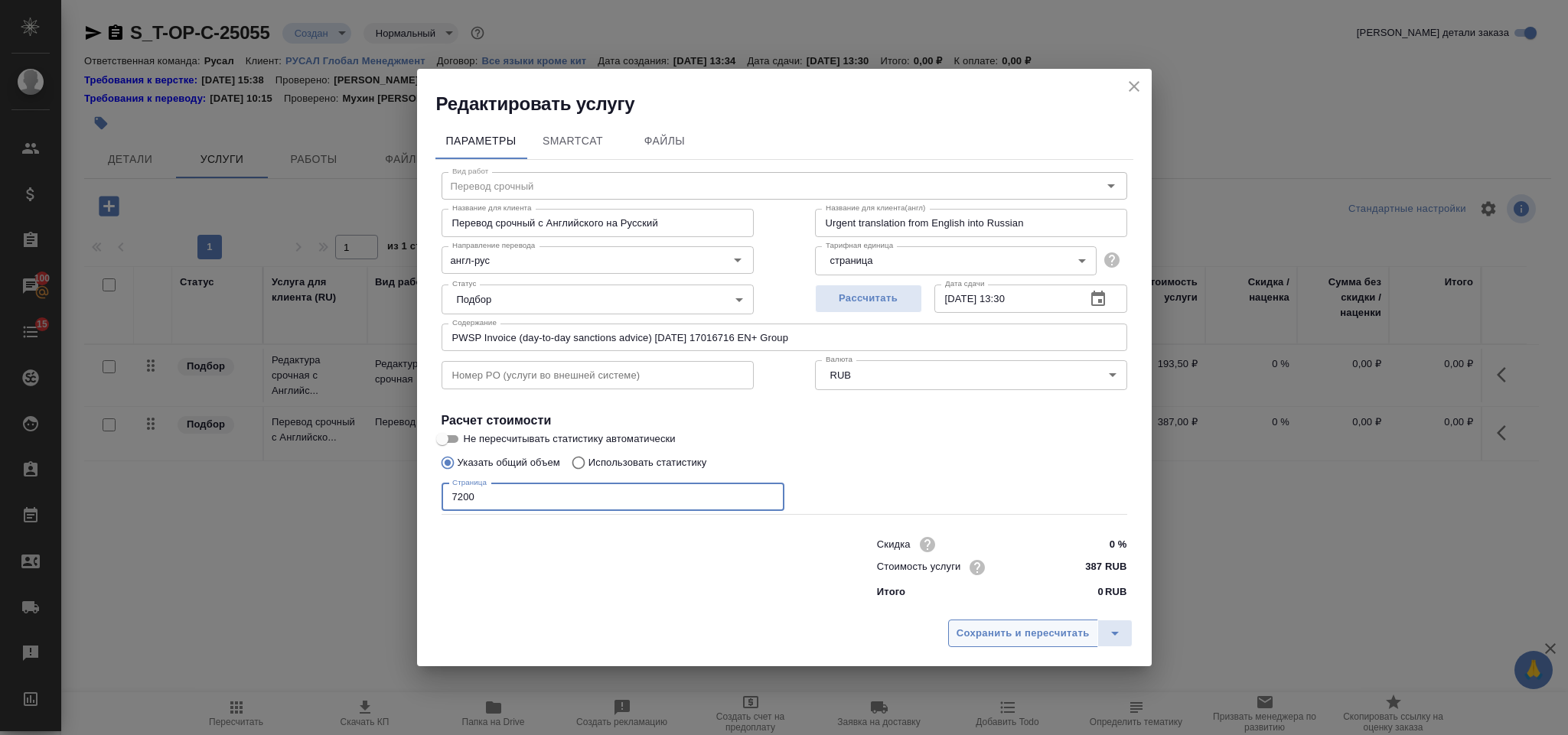
type input "7200"
click at [974, 638] on span "Сохранить и пересчитать" at bounding box center [1023, 634] width 133 height 18
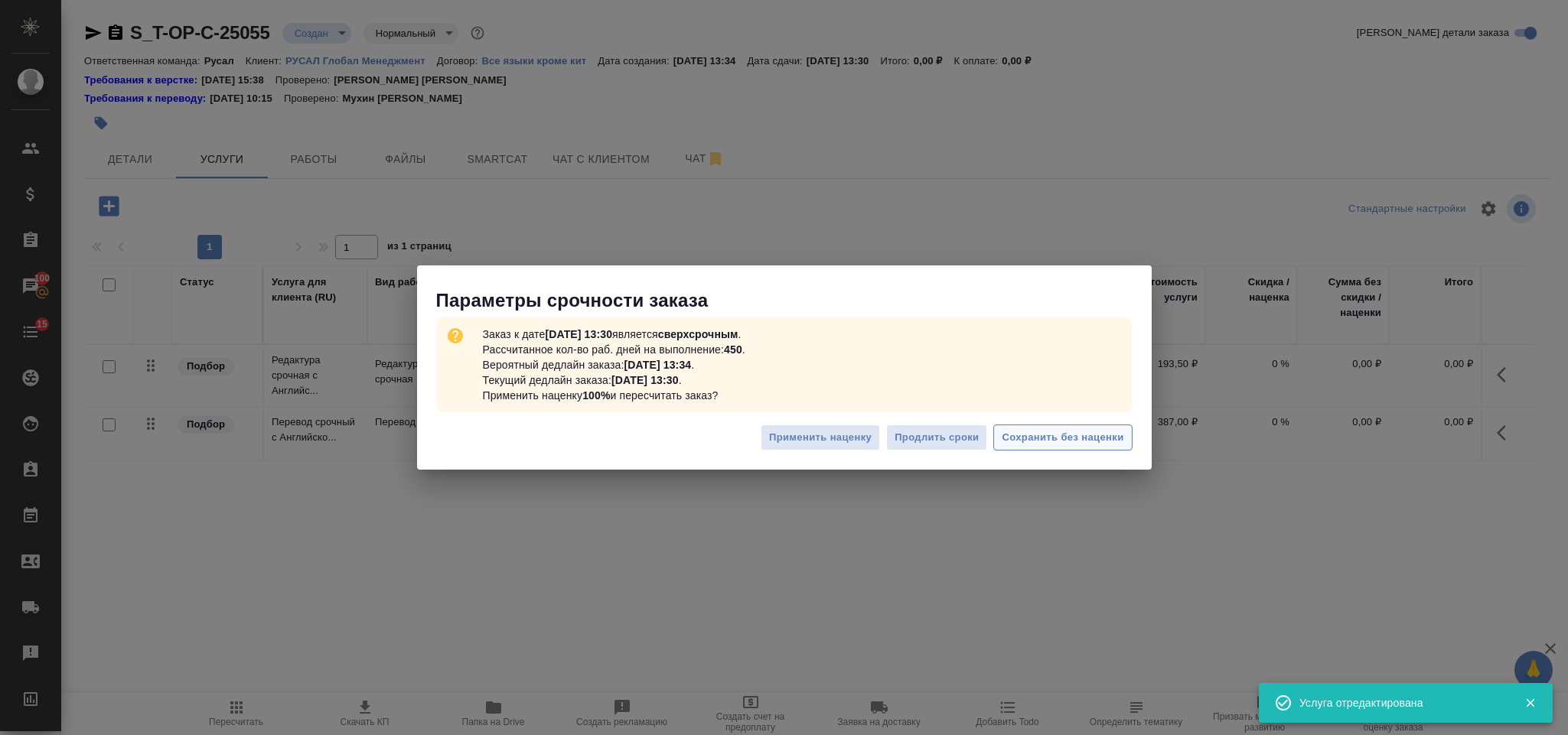
click at [1033, 438] on span "Сохранить без наценки" at bounding box center [1063, 438] width 122 height 18
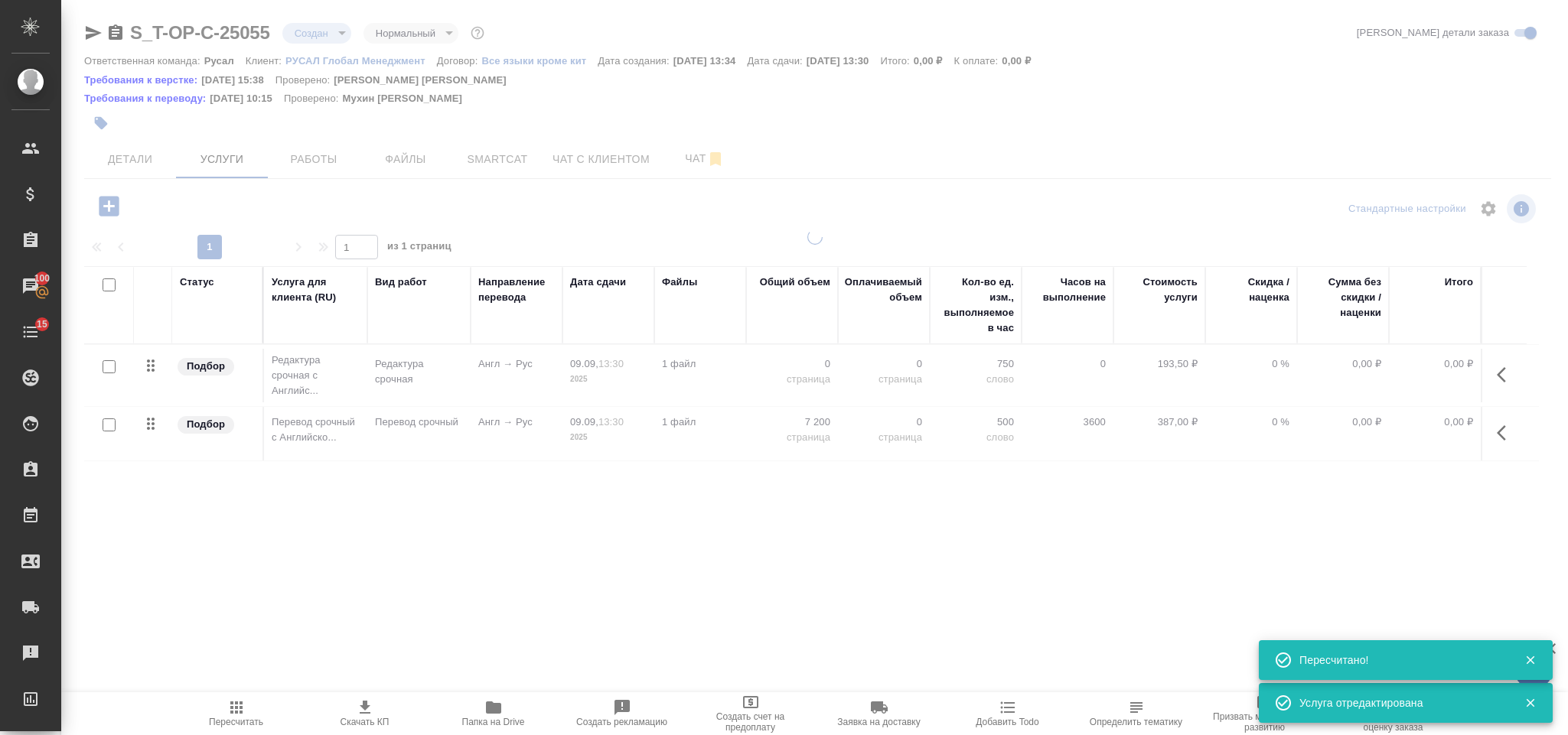
type input "urgent"
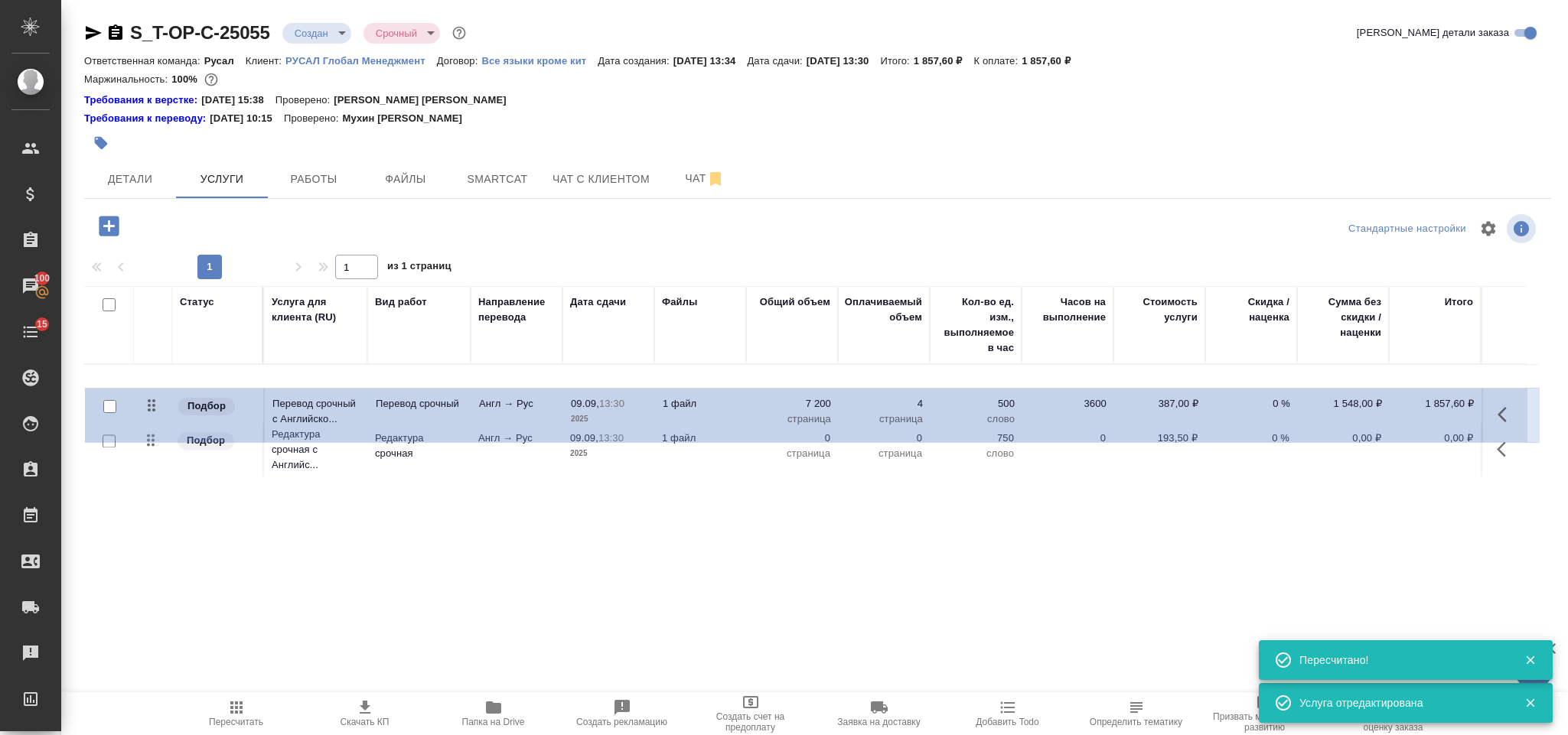
drag, startPoint x: 158, startPoint y: 445, endPoint x: 159, endPoint y: 393, distance: 52.0
click at [159, 393] on table "Статус Услуга для клиента (RU) Вид работ Направление перевода Дата сдачи Файлы …" at bounding box center [812, 383] width 1455 height 195
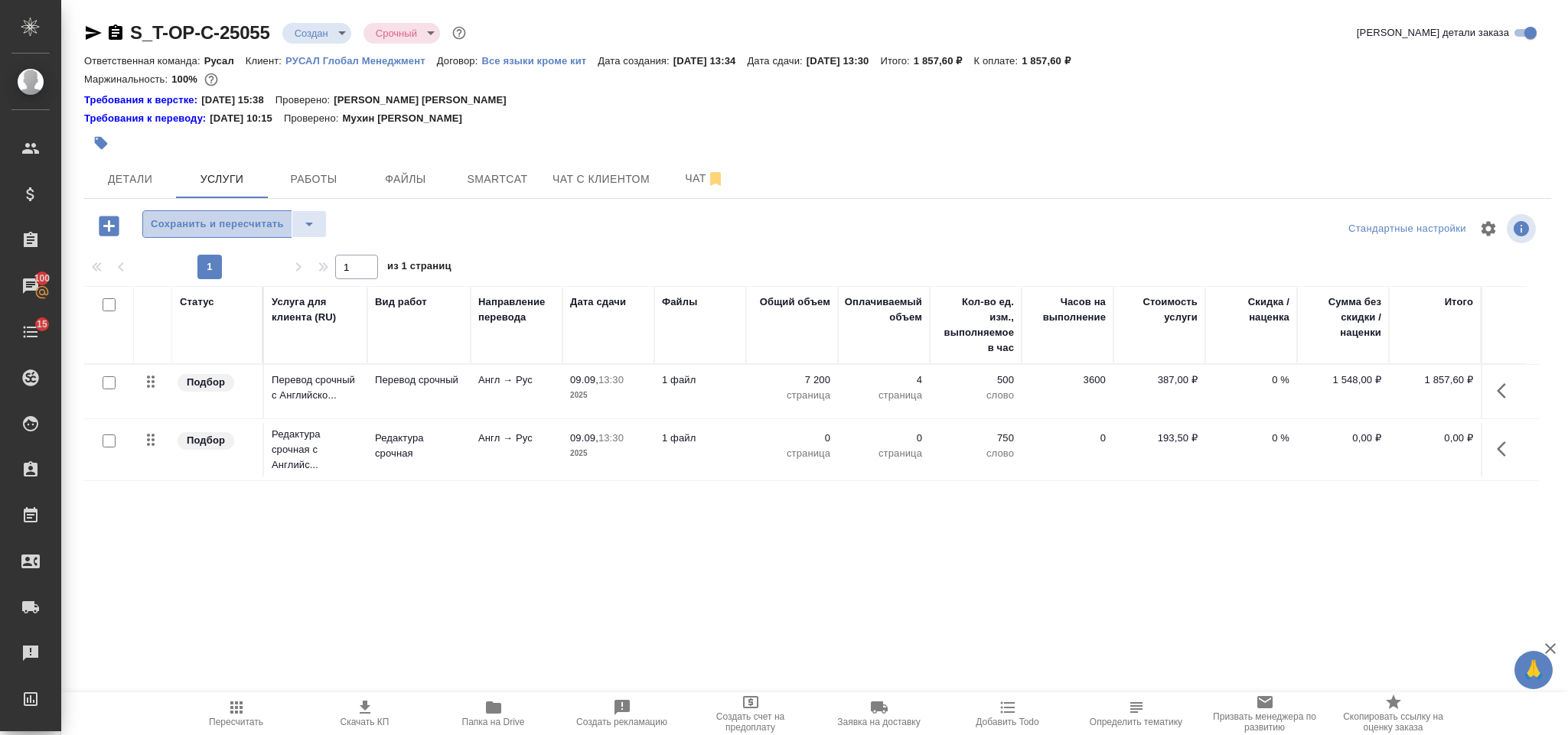
click at [225, 229] on span "Сохранить и пересчитать" at bounding box center [217, 224] width 133 height 18
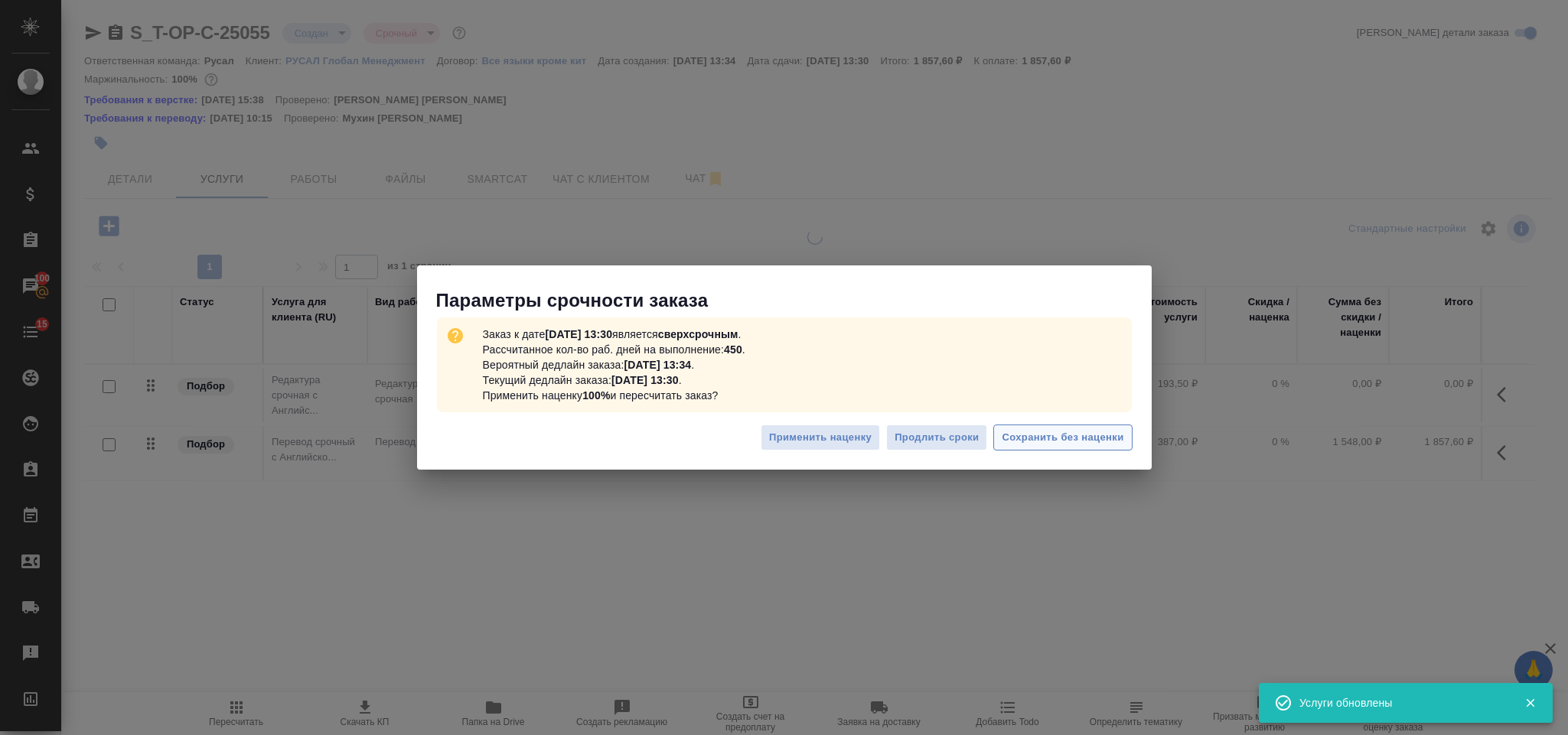
click at [1031, 443] on span "Сохранить без наценки" at bounding box center [1063, 438] width 122 height 18
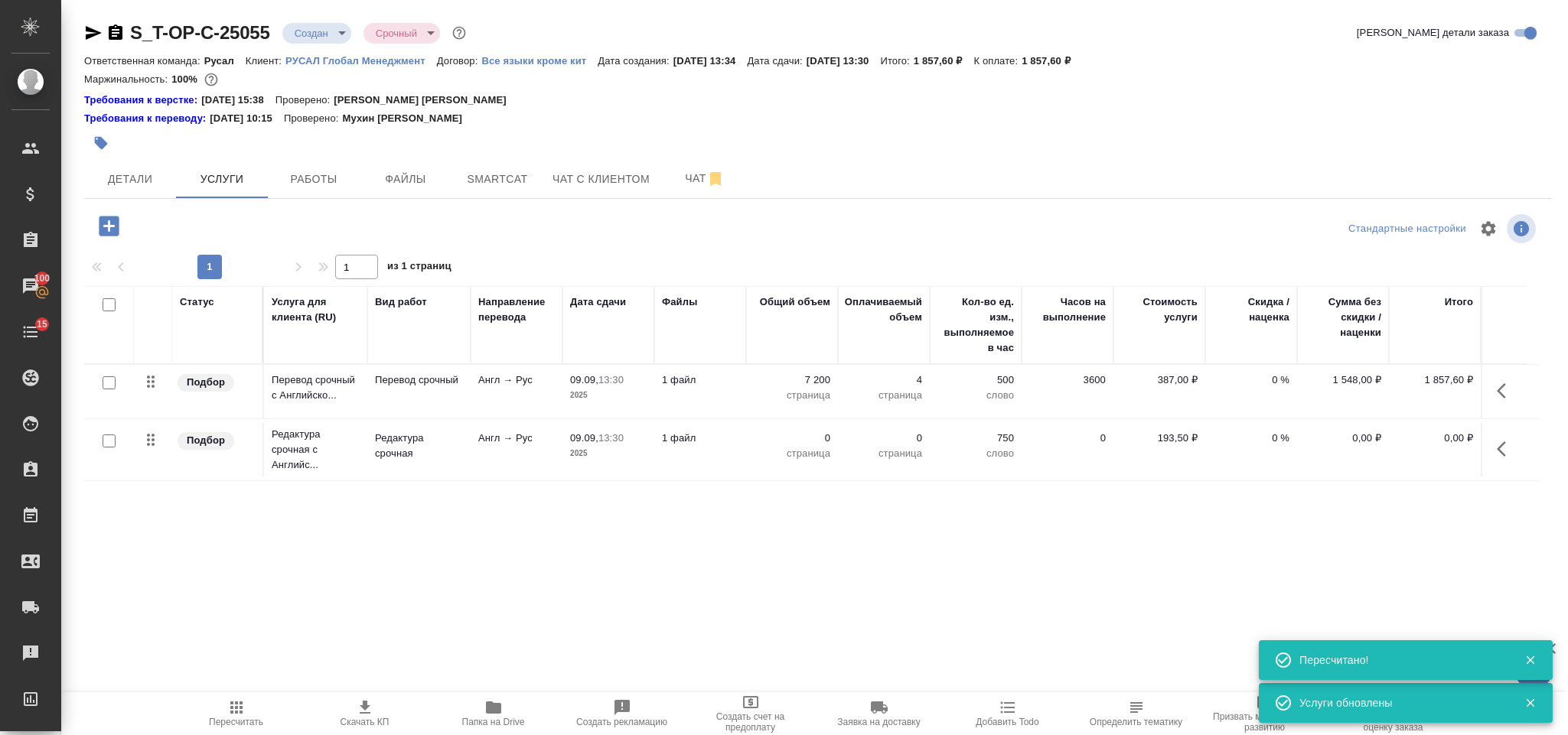
click at [1511, 458] on icon "button" at bounding box center [1506, 449] width 19 height 19
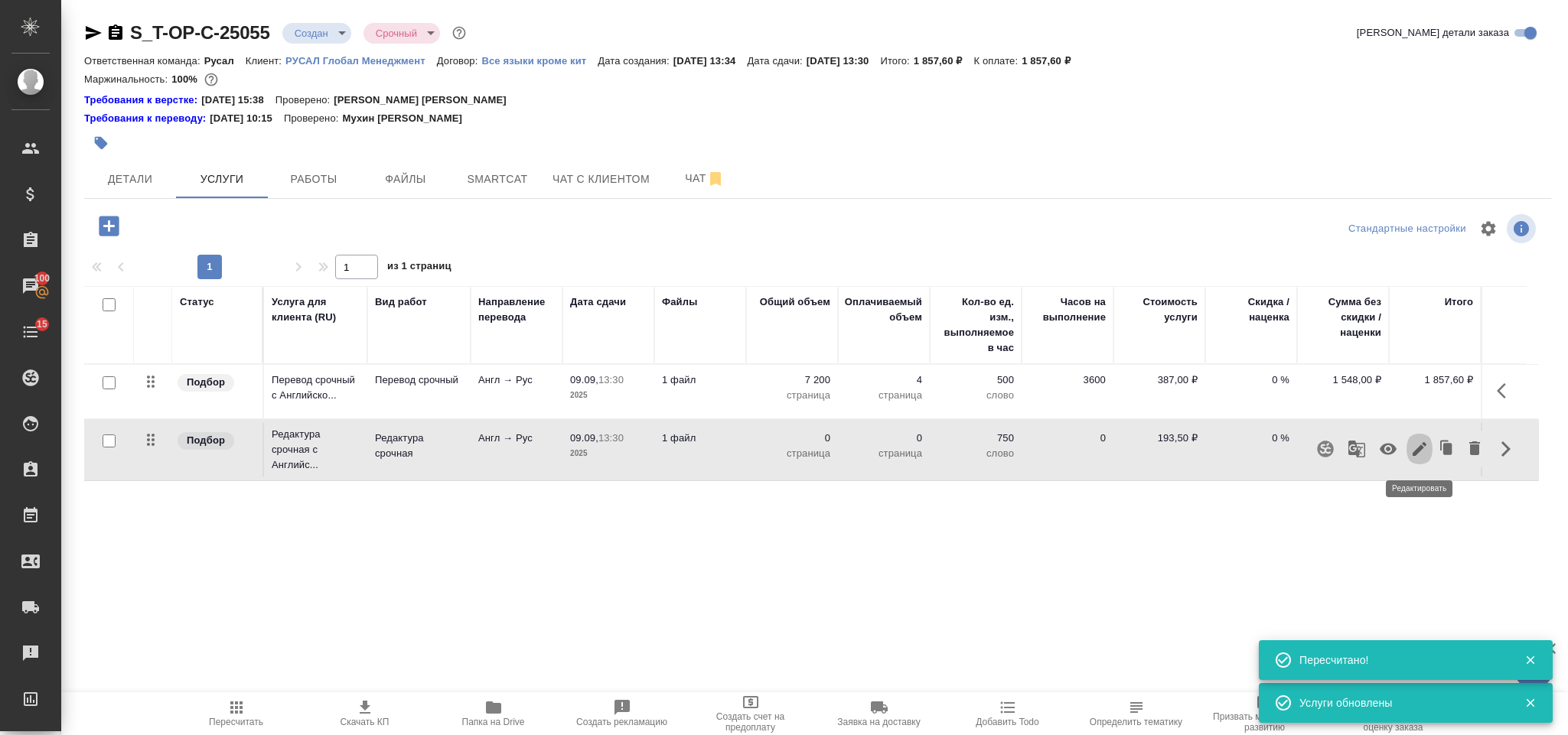
click at [1425, 452] on icon "button" at bounding box center [1420, 449] width 19 height 19
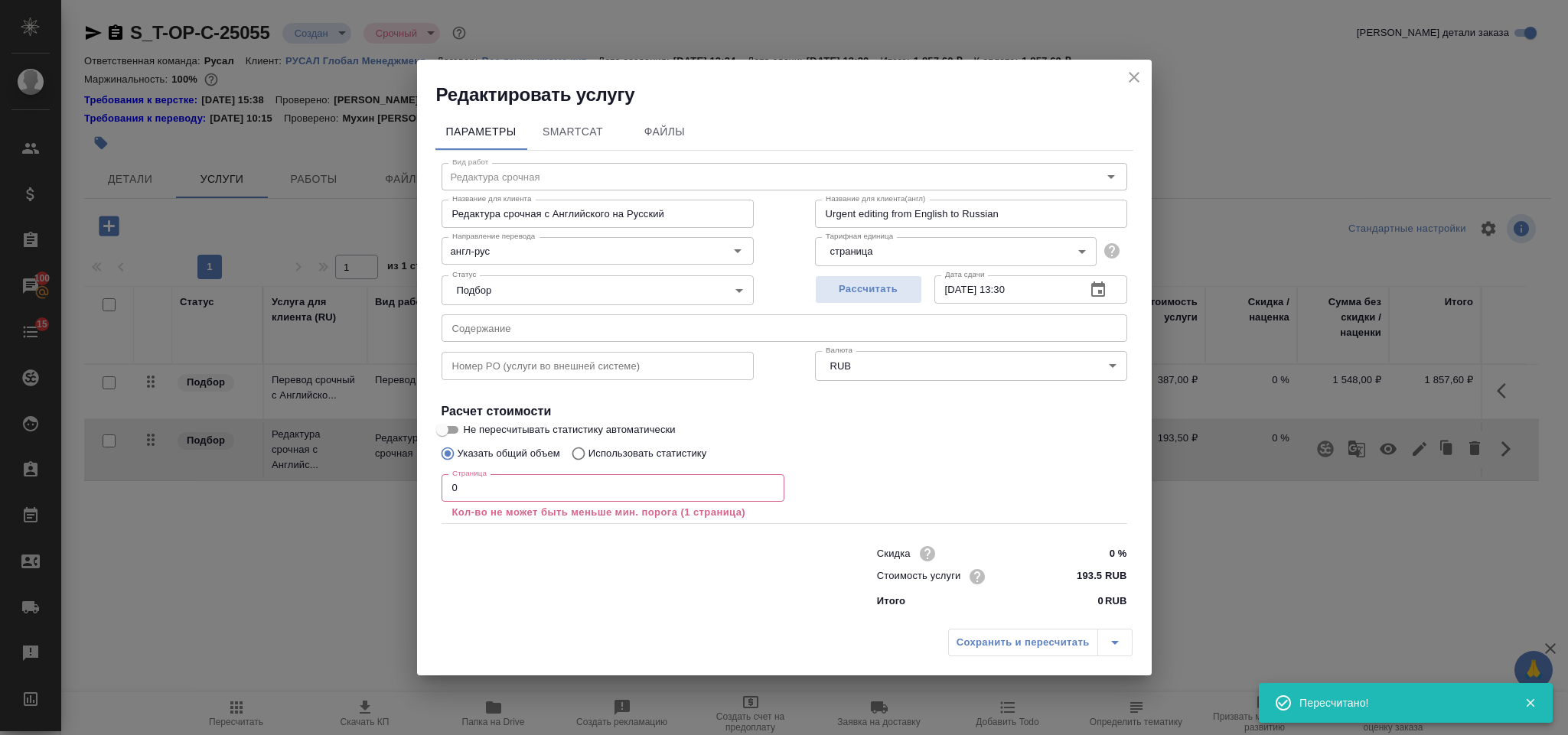
click at [597, 493] on input "0" at bounding box center [613, 487] width 343 height 27
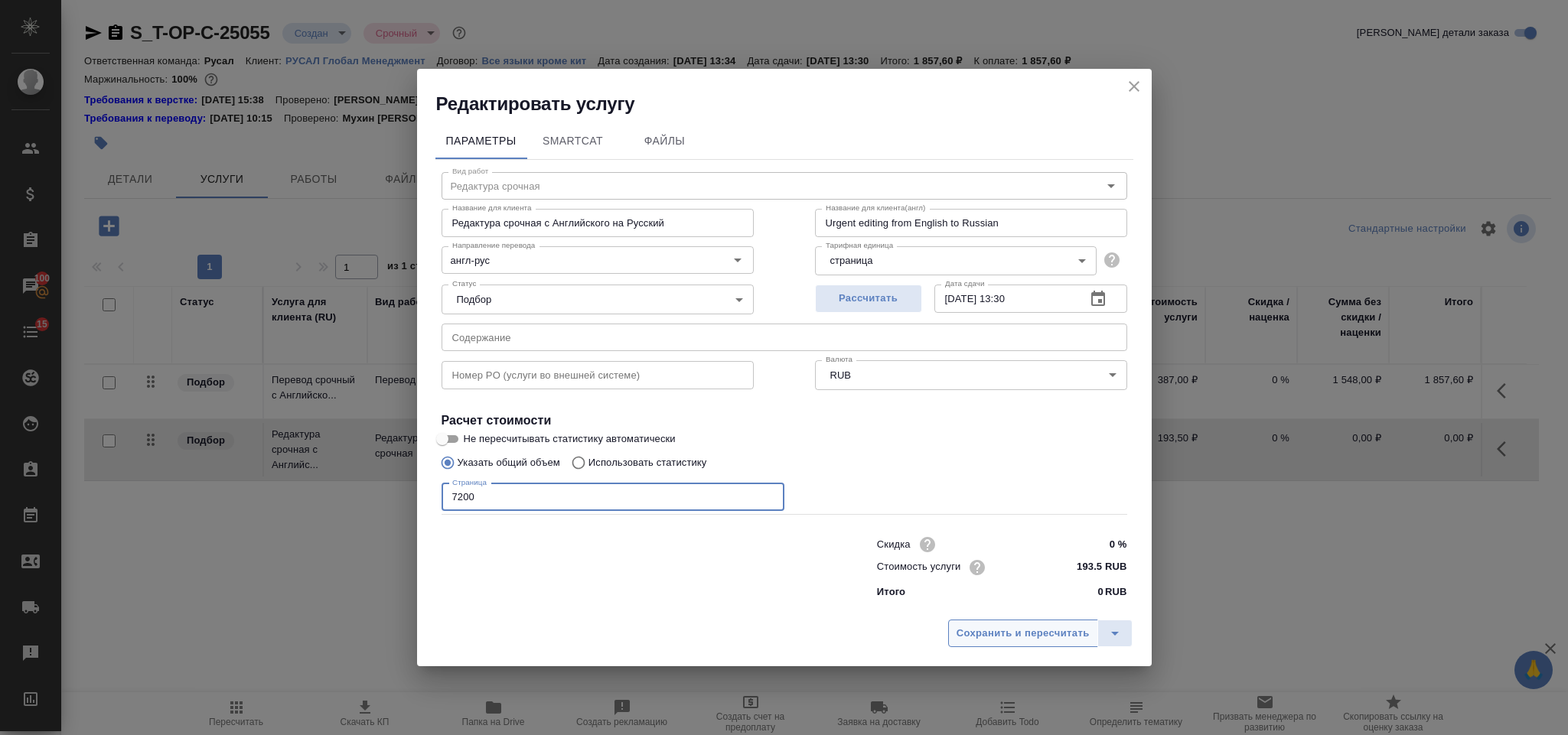
type input "7200"
click at [1003, 638] on span "Сохранить и пересчитать" at bounding box center [1023, 634] width 133 height 18
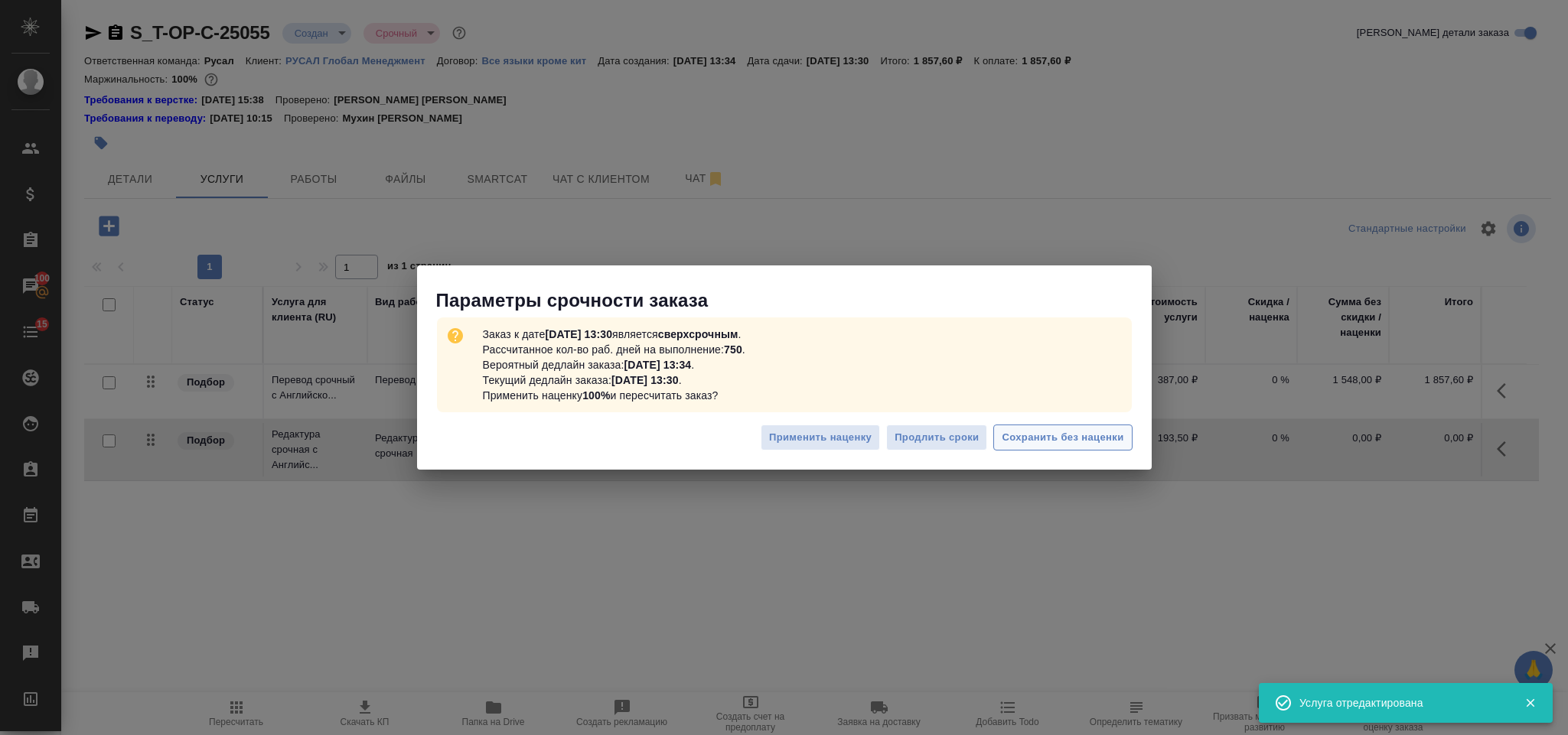
click at [1035, 443] on span "Сохранить без наценки" at bounding box center [1063, 438] width 122 height 18
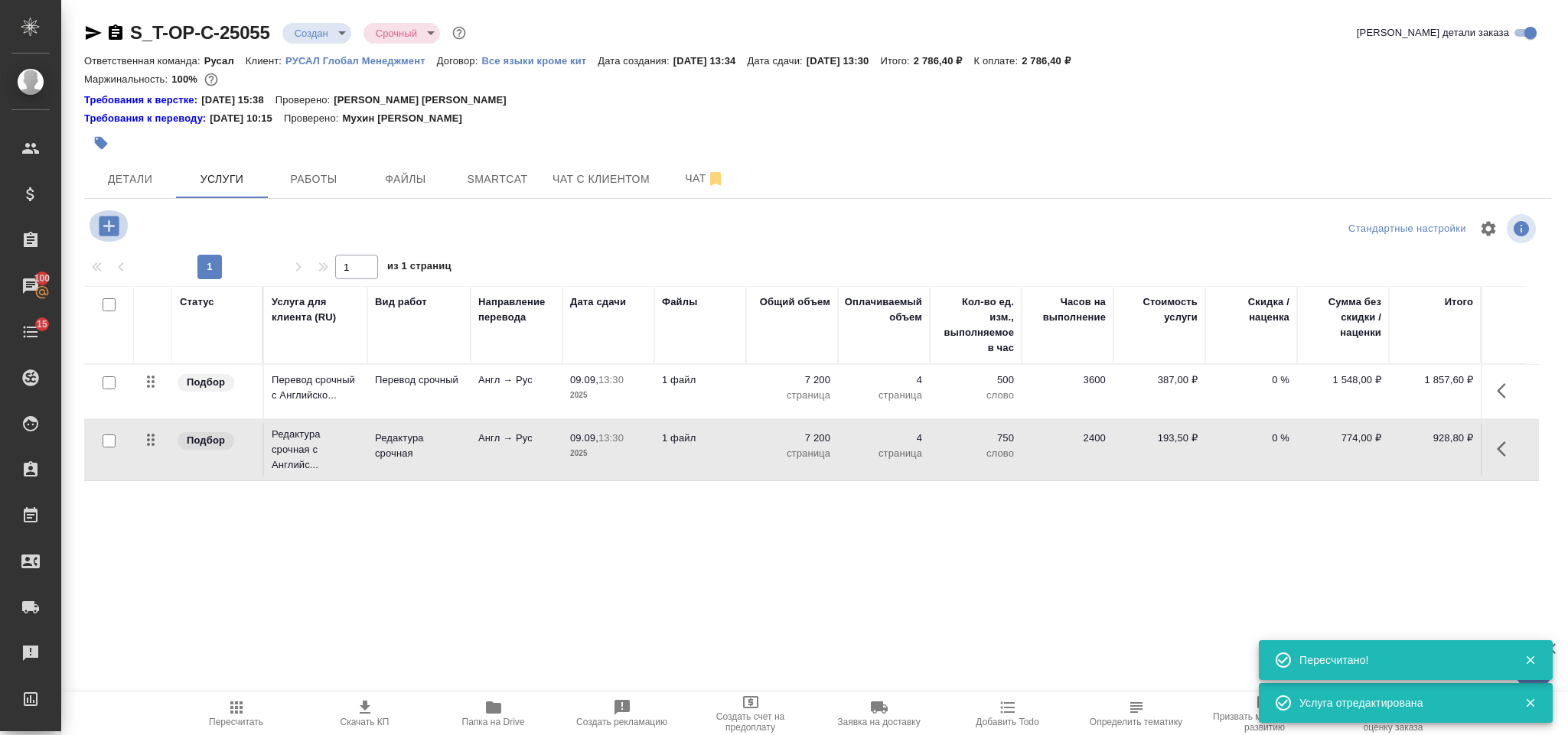
click at [110, 228] on icon "button" at bounding box center [109, 226] width 20 height 20
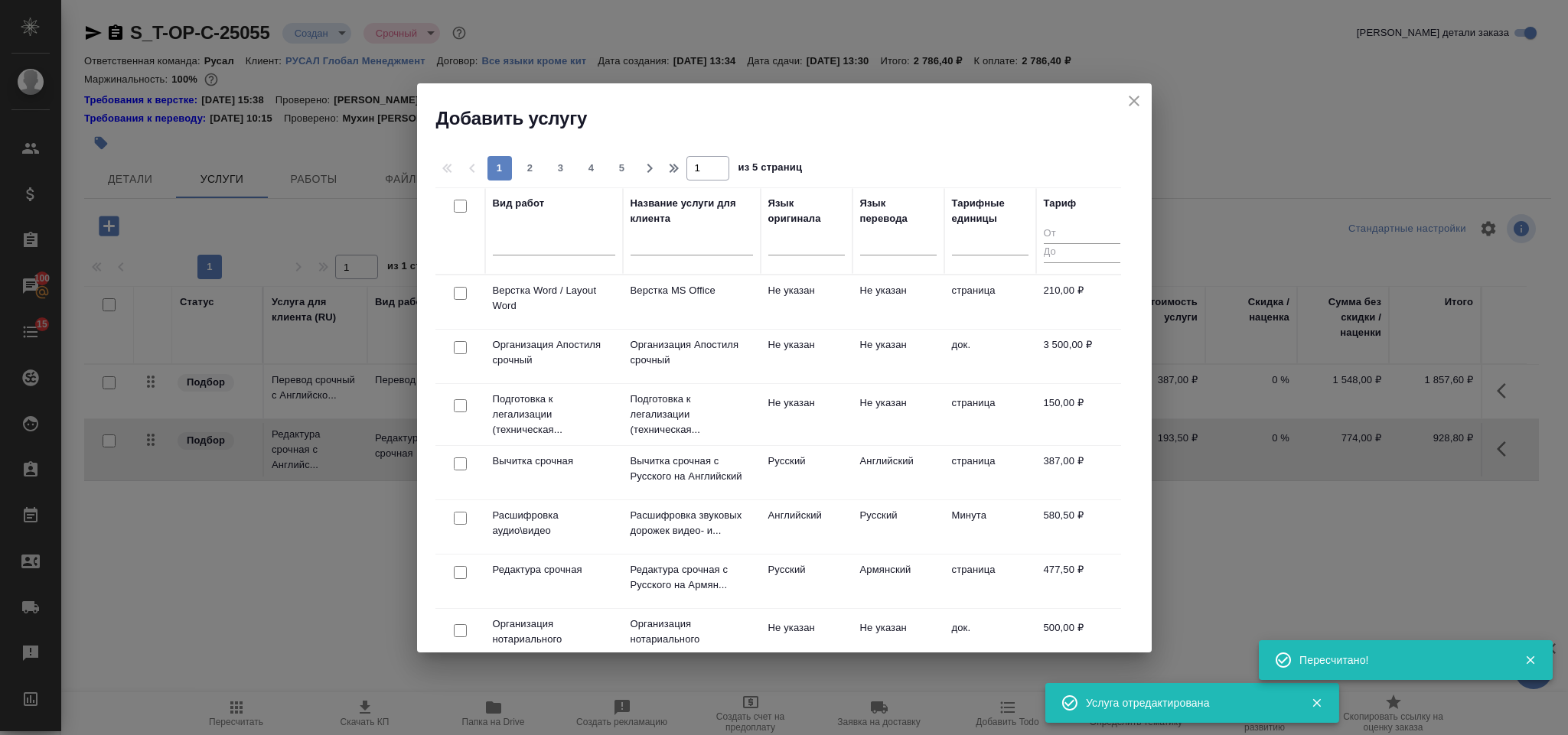
click at [457, 292] on input "checkbox" at bounding box center [460, 293] width 13 height 13
checkbox input "true"
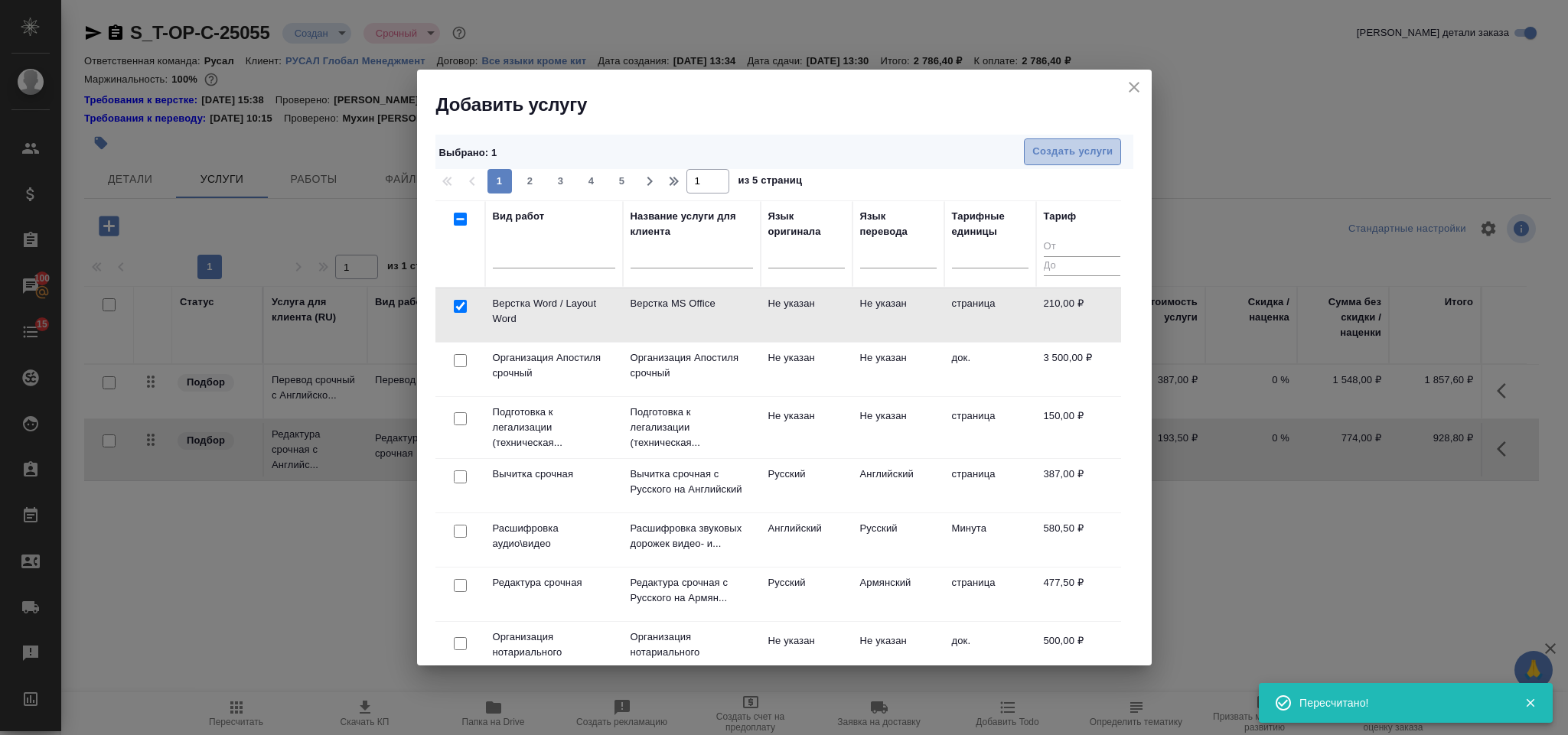
click at [1058, 151] on span "Создать услуги" at bounding box center [1072, 152] width 80 height 18
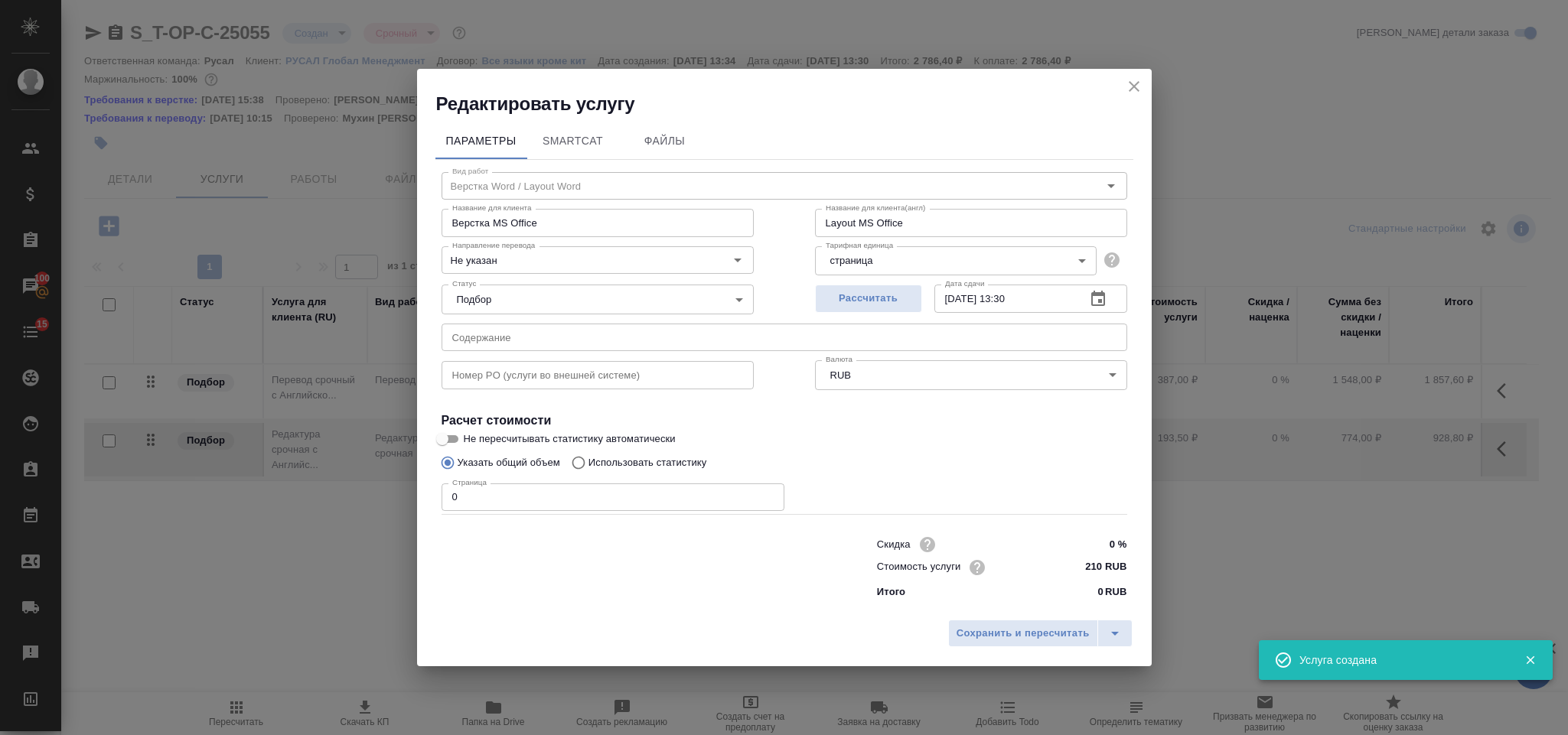
click at [523, 498] on input "0" at bounding box center [613, 496] width 343 height 27
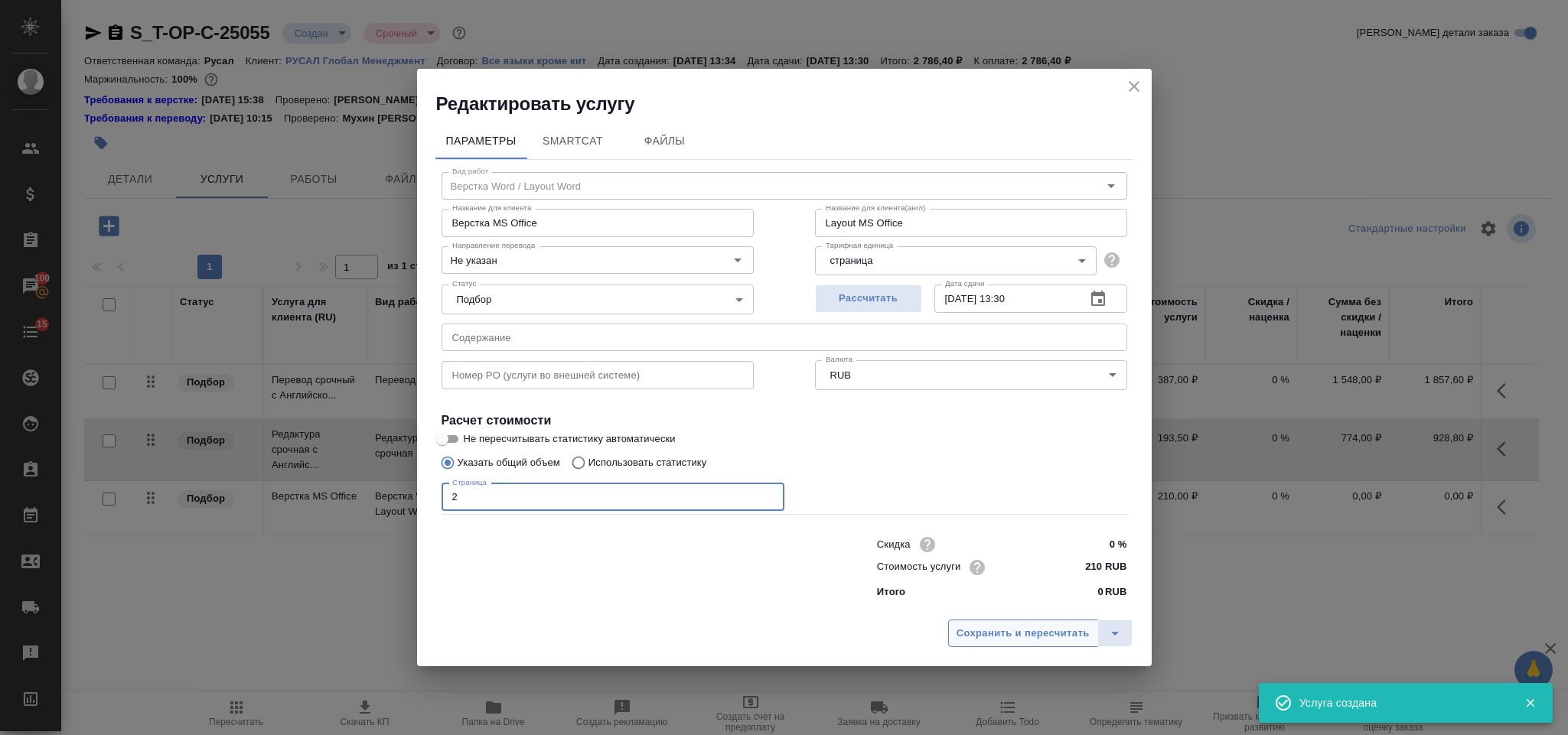
type input "2"
click at [1025, 630] on span "Сохранить и пересчитать" at bounding box center [1023, 634] width 133 height 18
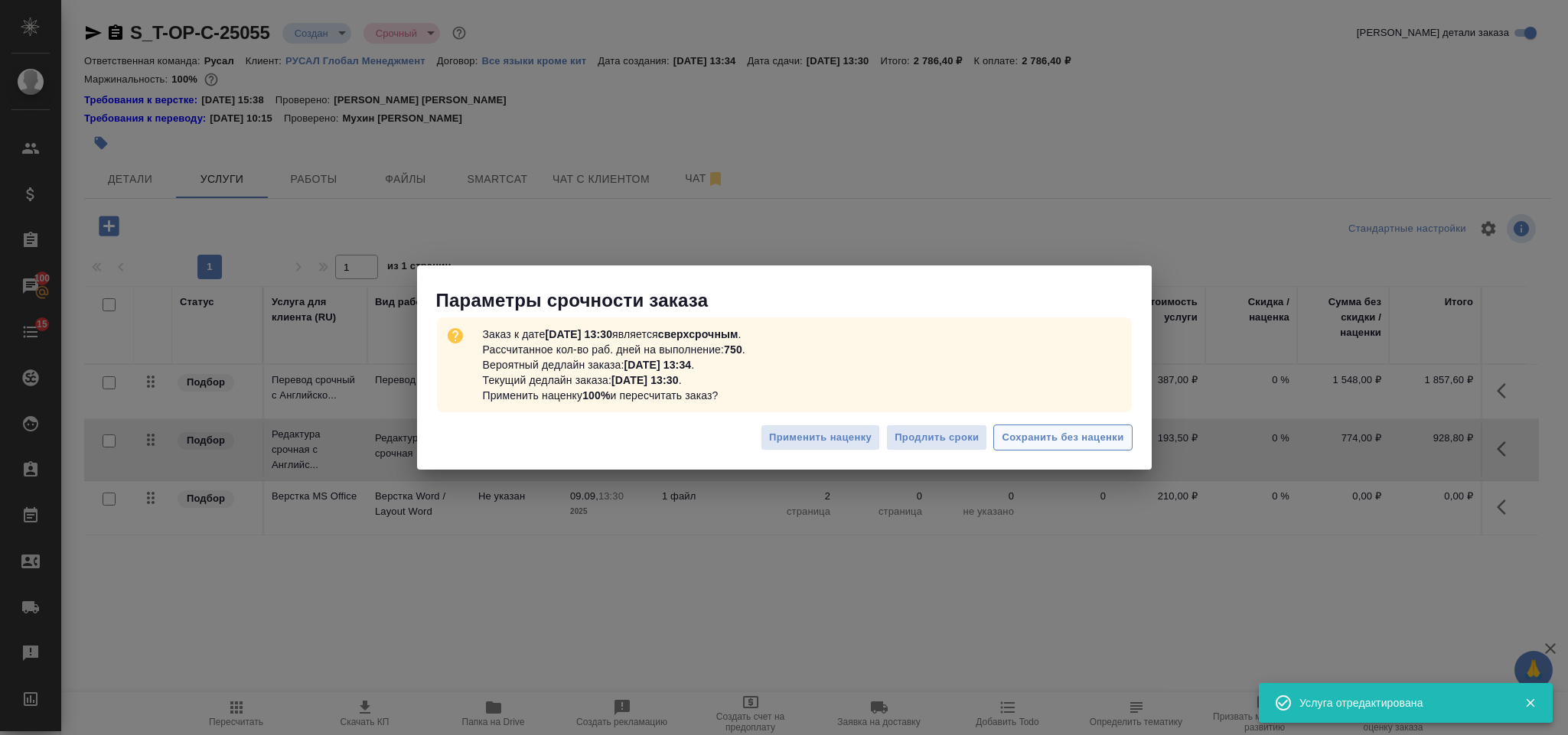
click at [1047, 432] on span "Сохранить без наценки" at bounding box center [1063, 438] width 122 height 18
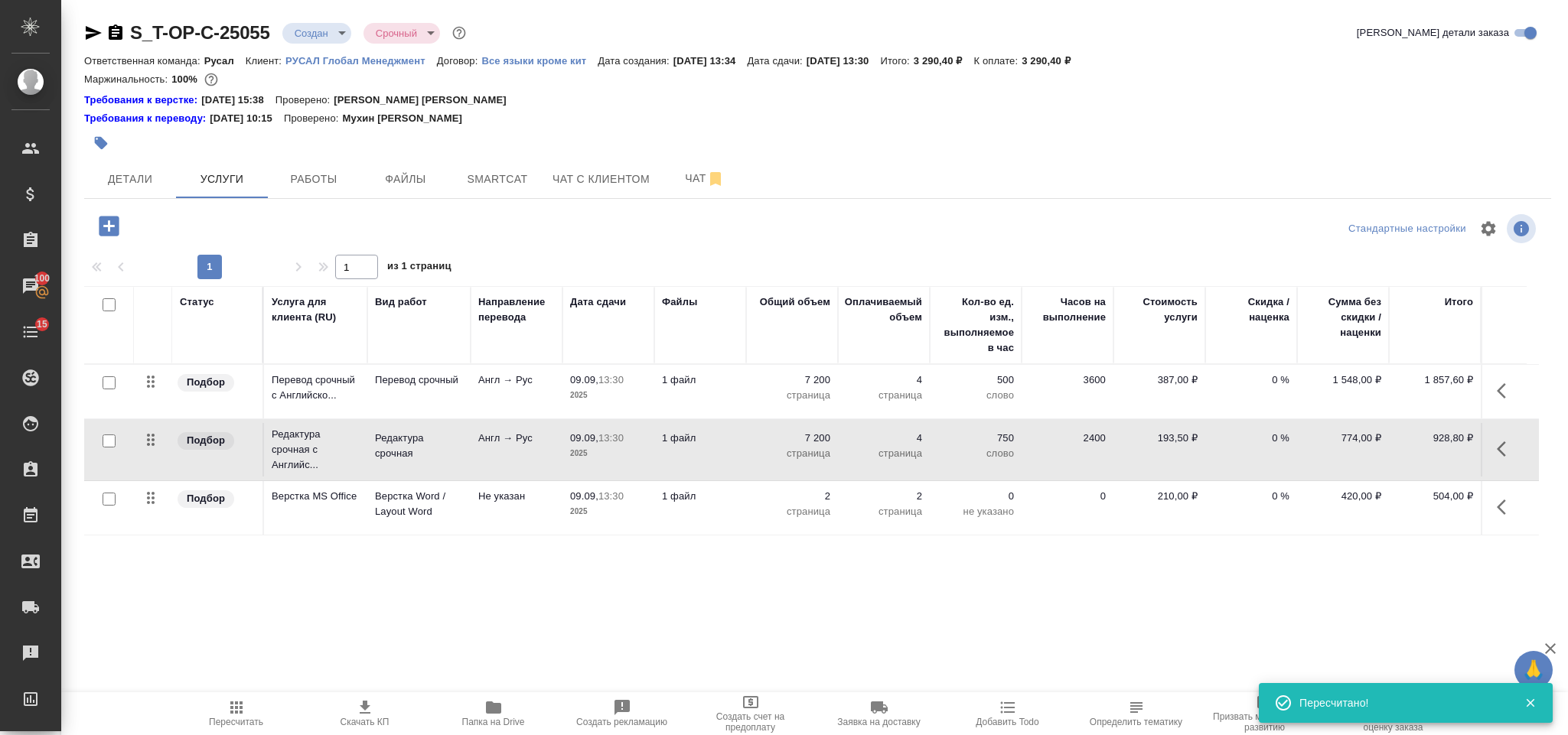
click at [1517, 500] on button "button" at bounding box center [1506, 507] width 37 height 37
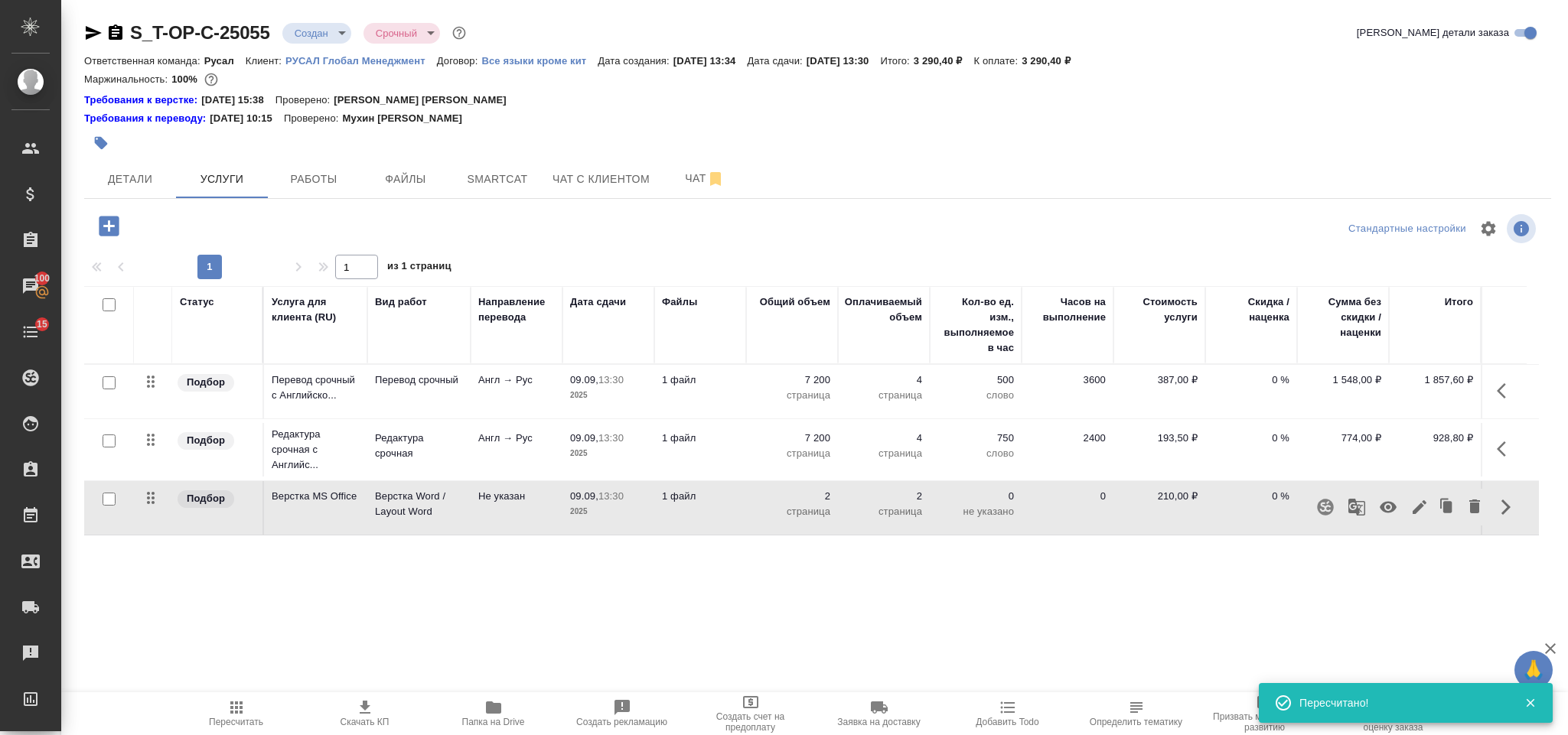
click at [1426, 500] on icon "button" at bounding box center [1420, 507] width 19 height 19
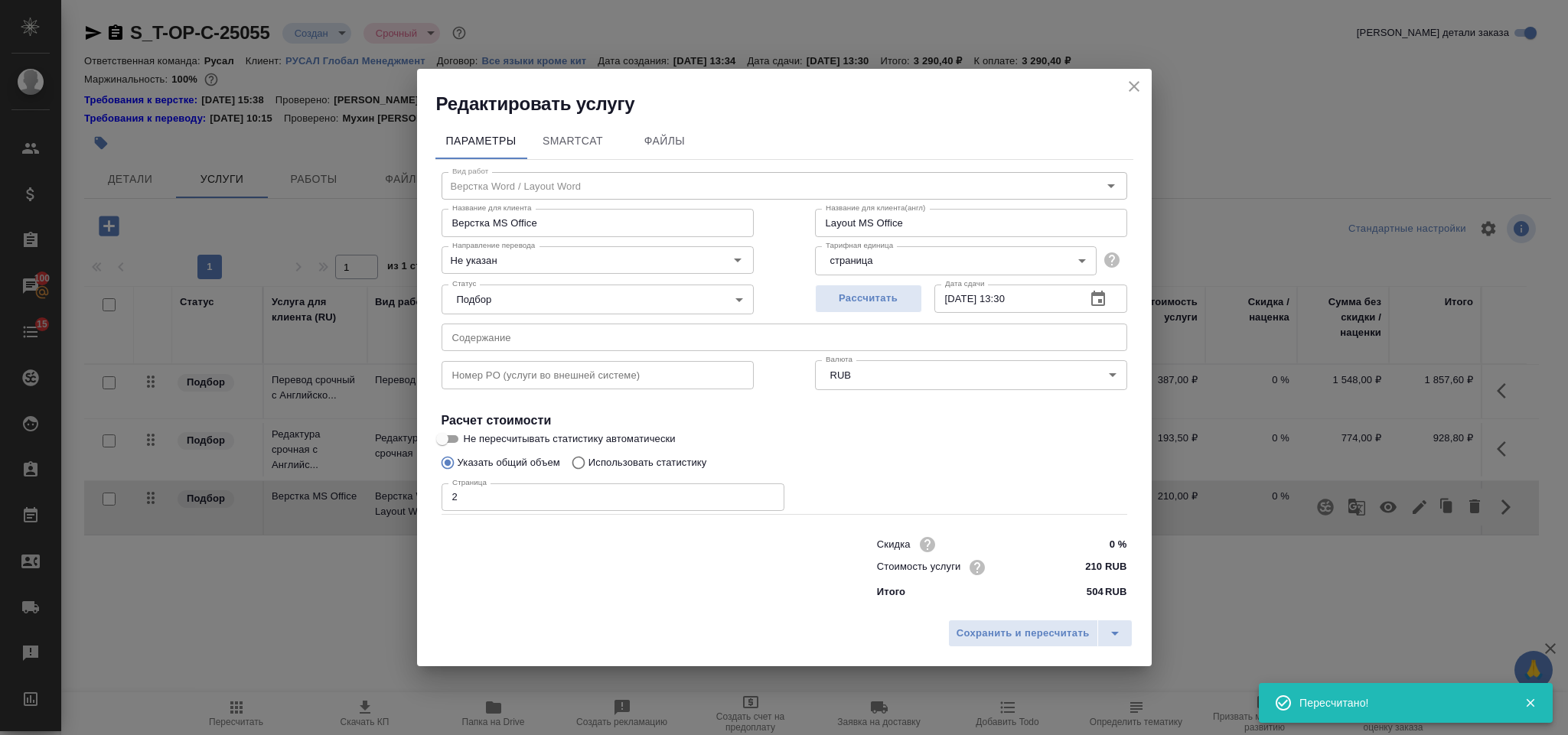
click at [497, 487] on input "2" at bounding box center [613, 496] width 343 height 27
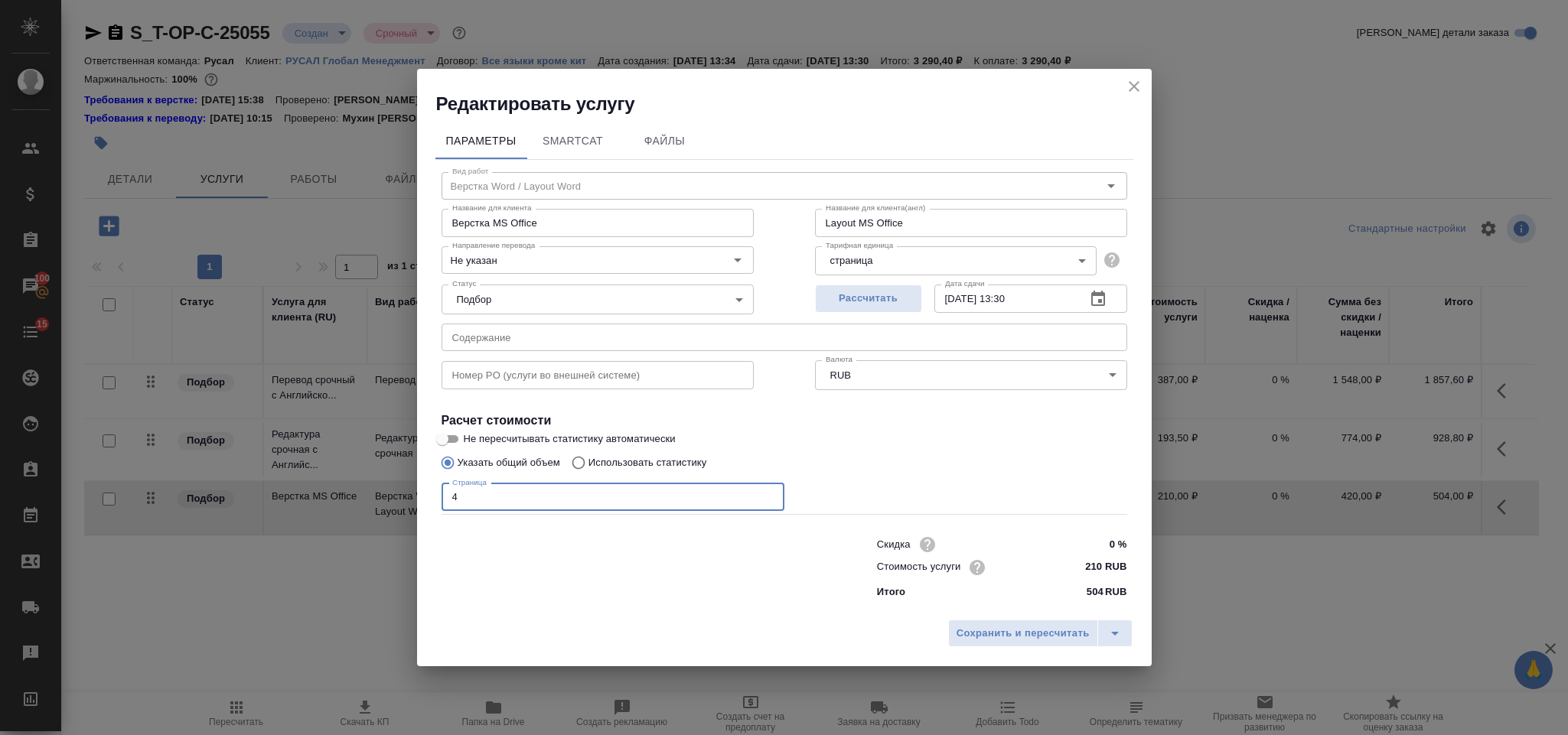
type input "4"
click at [1077, 613] on div "Сохранить и пересчитать" at bounding box center [784, 639] width 734 height 55
click at [1043, 642] on button "Сохранить и пересчитать" at bounding box center [1023, 633] width 150 height 27
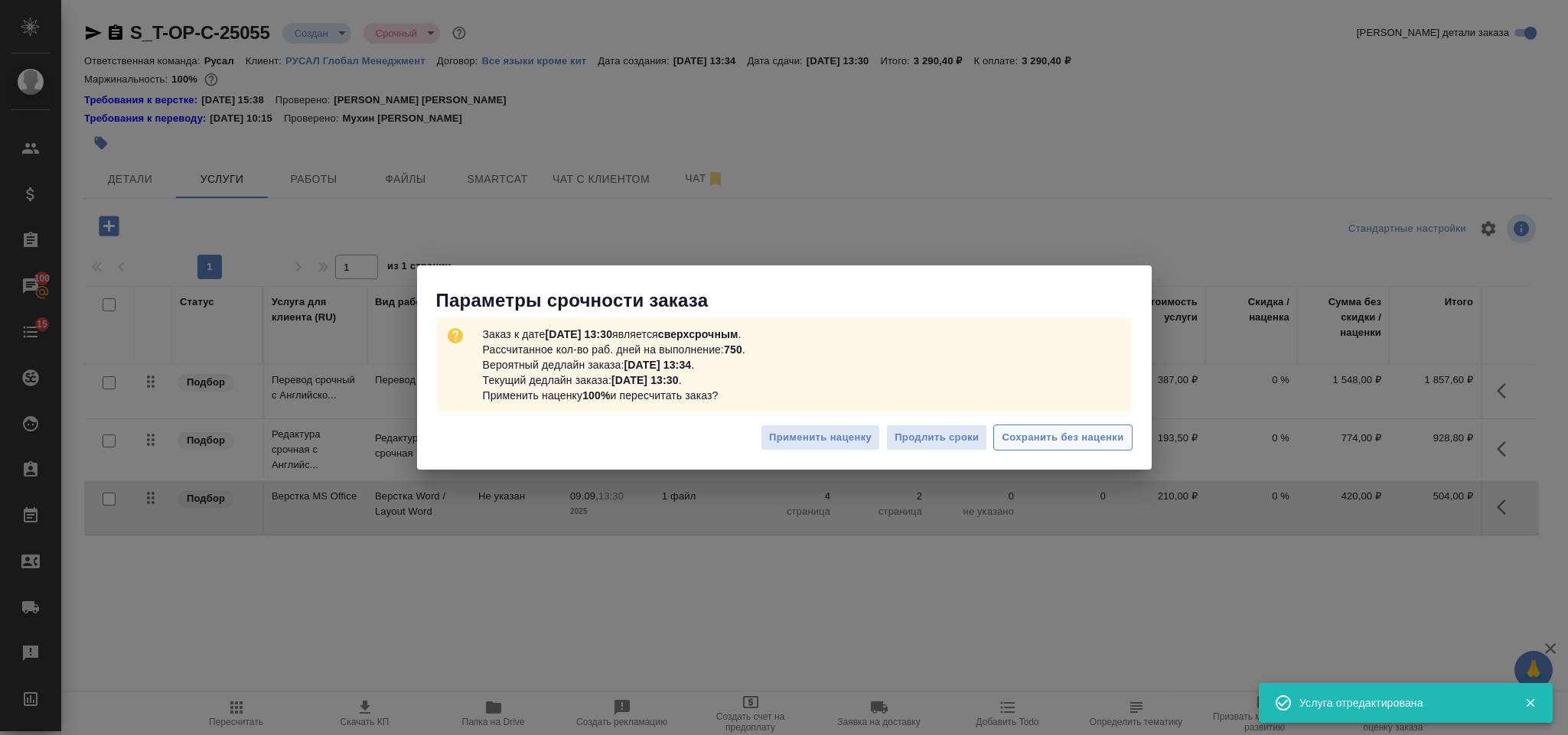
click at [1039, 429] on span "Сохранить без наценки" at bounding box center [1063, 438] width 122 height 18
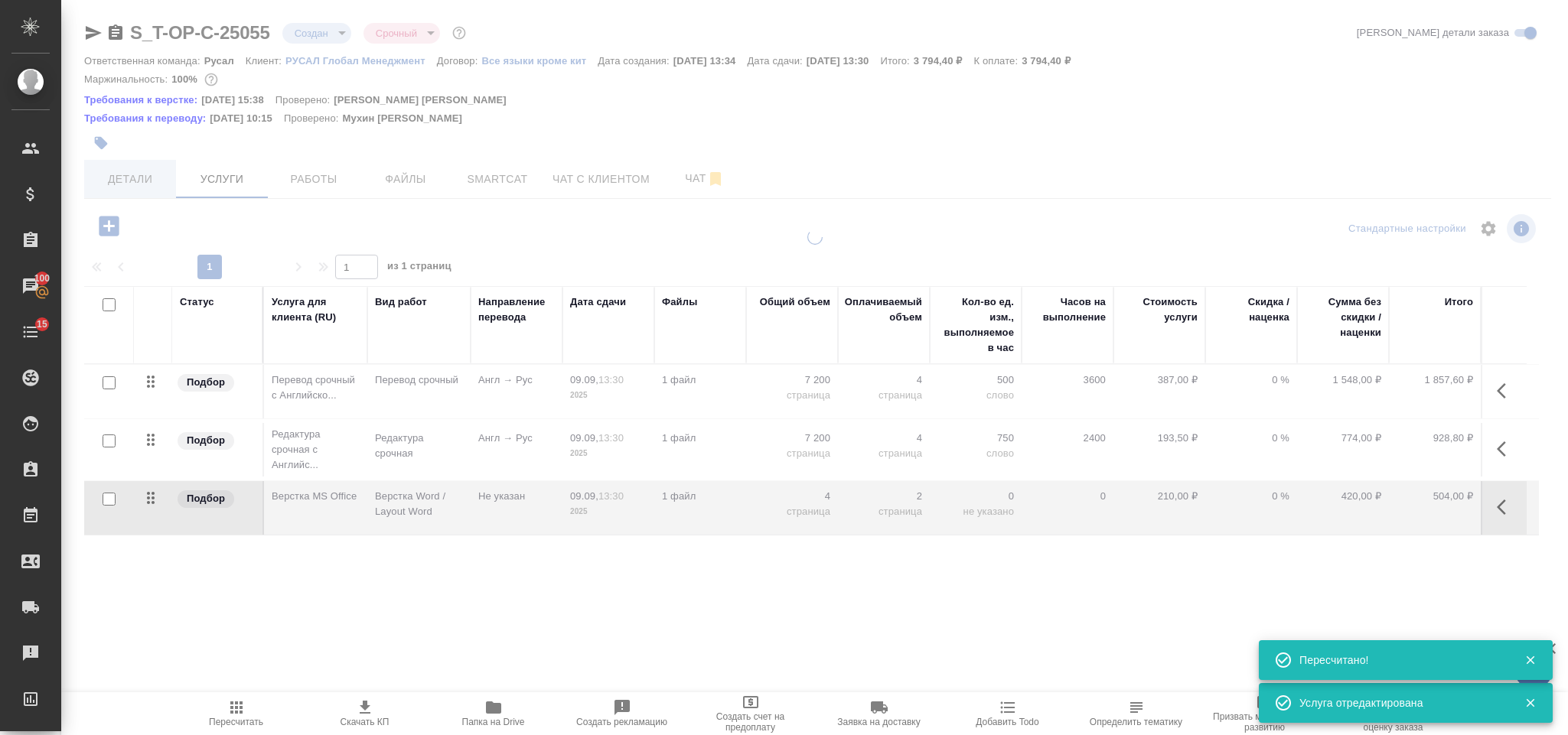
click at [134, 177] on span "Детали" at bounding box center [130, 179] width 73 height 19
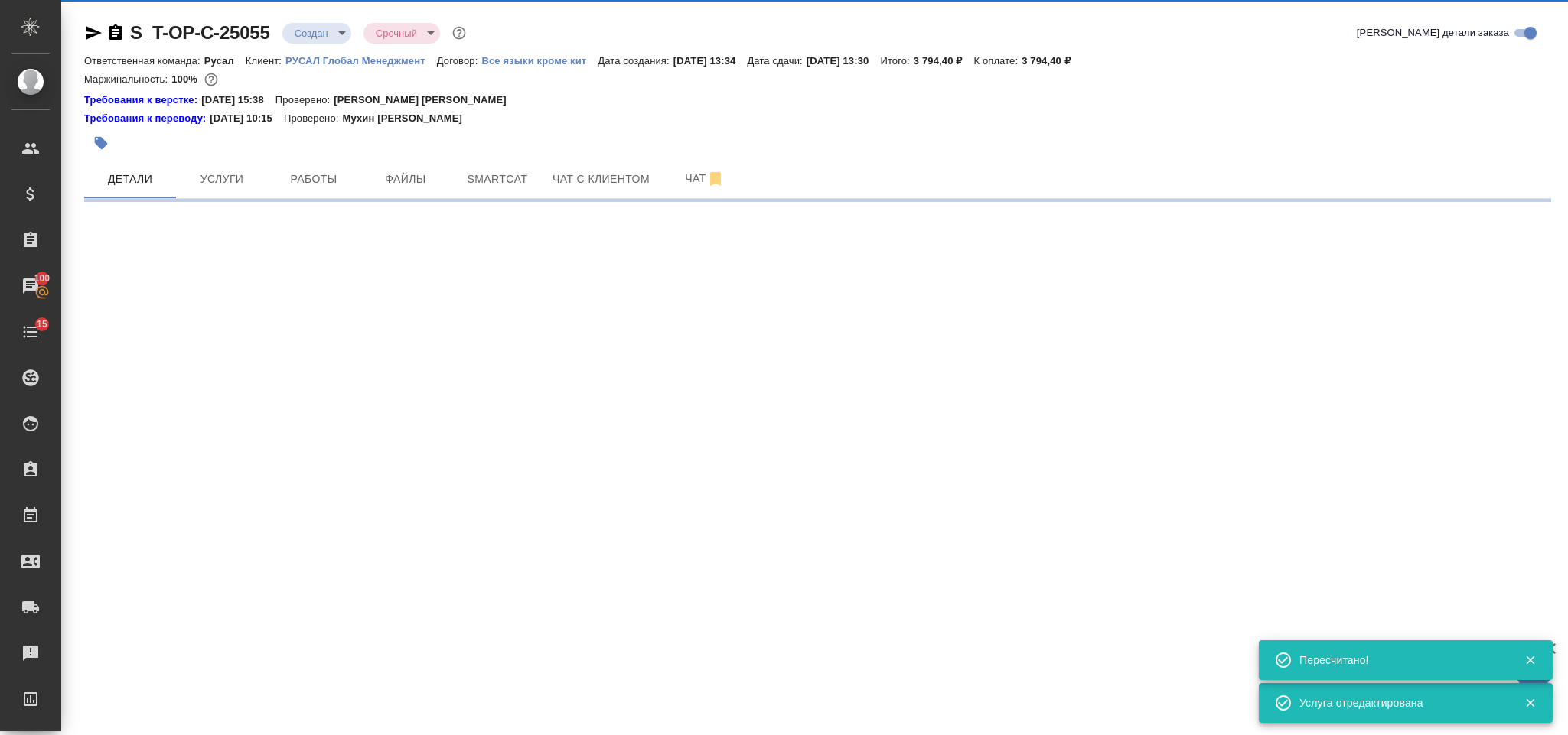
select select "RU"
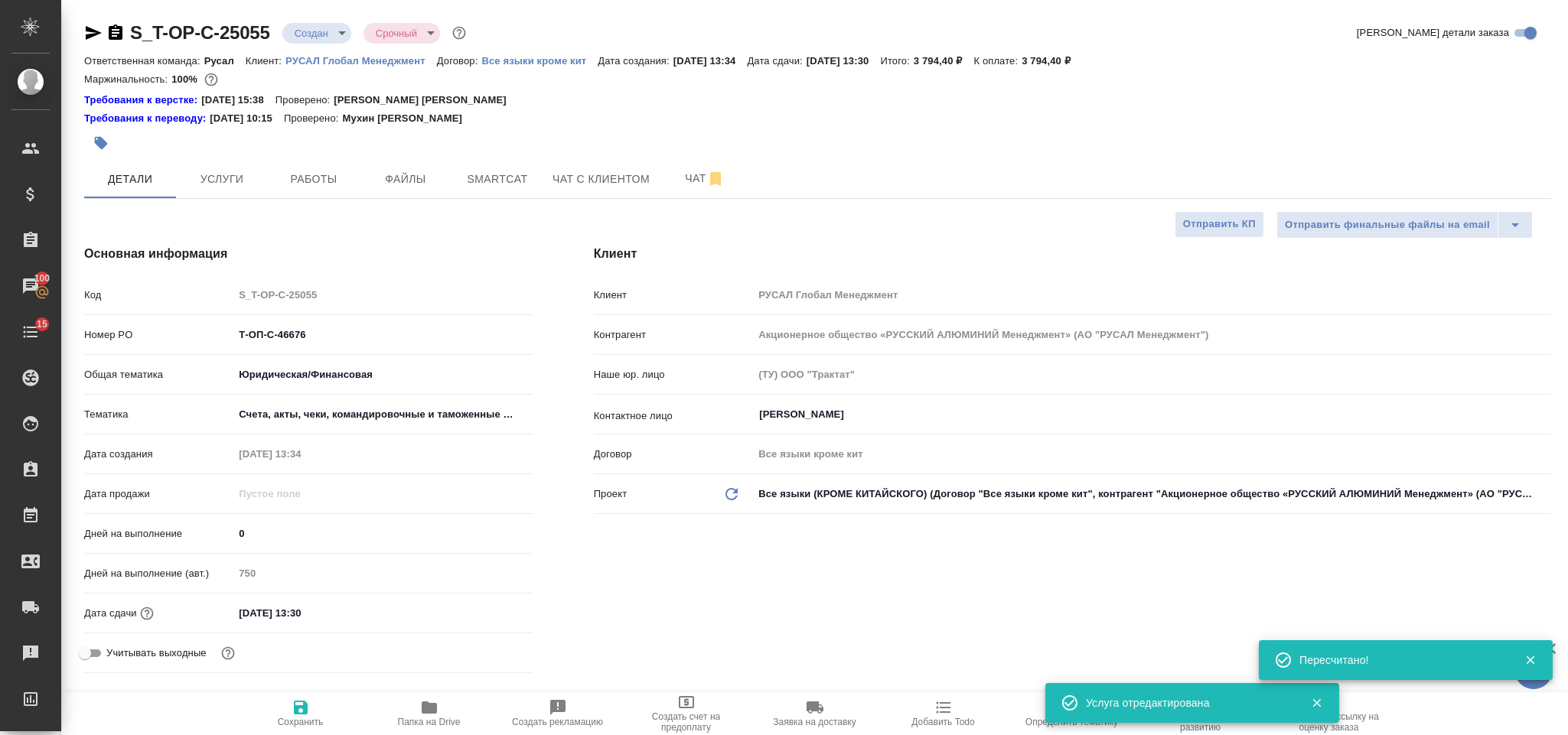
click at [117, 25] on icon "button" at bounding box center [115, 32] width 14 height 16
type textarea "x"
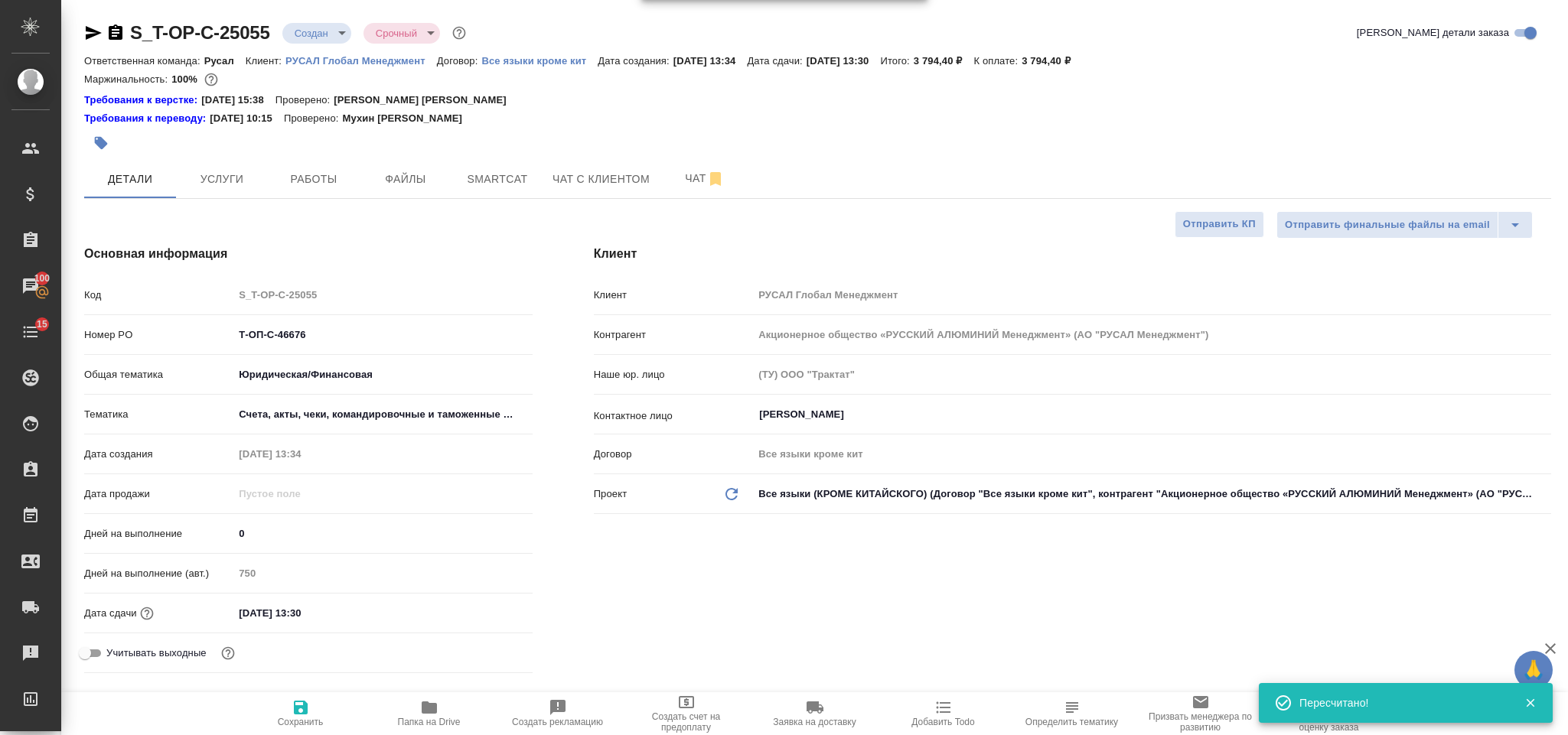
click at [87, 33] on icon "button" at bounding box center [94, 33] width 19 height 19
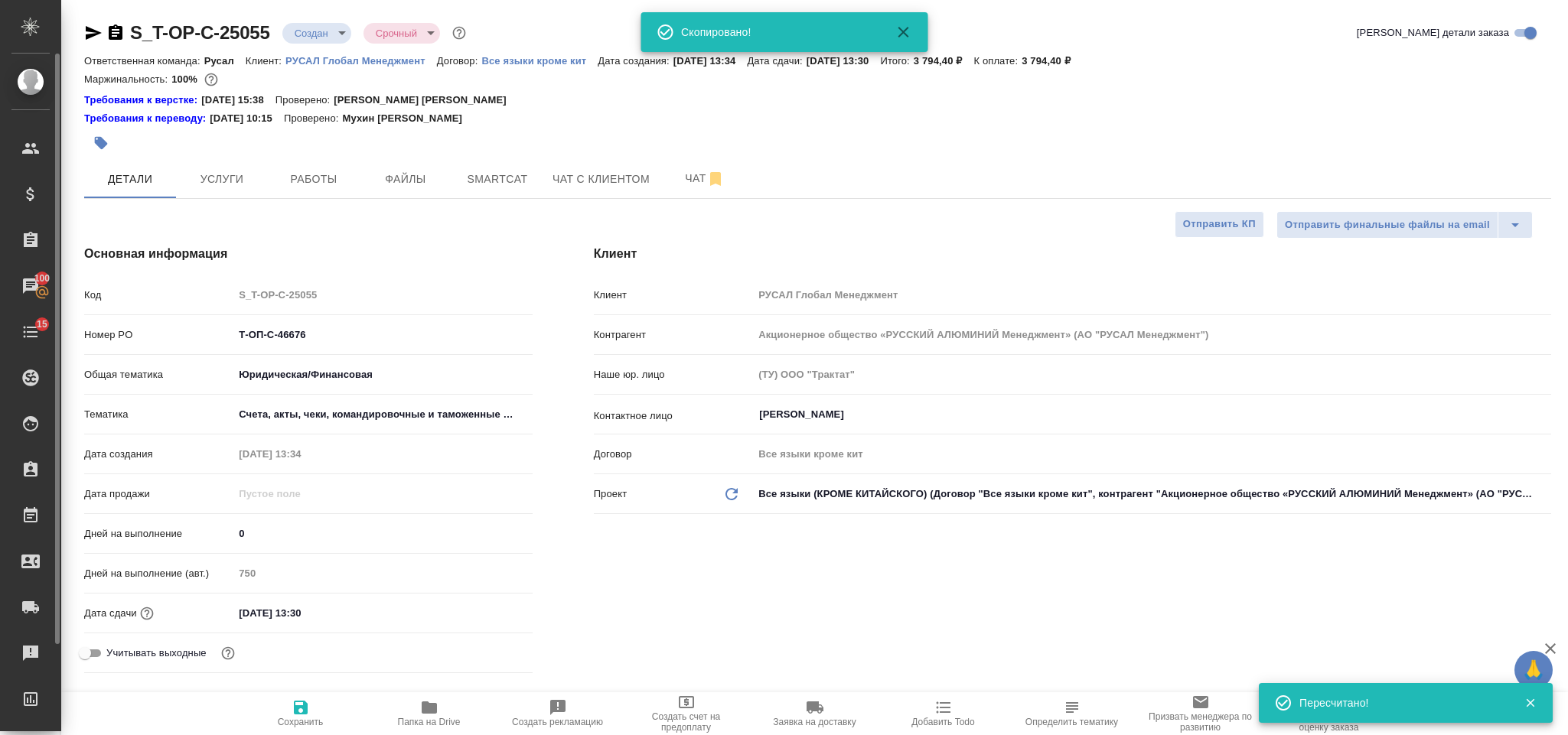
type textarea "x"
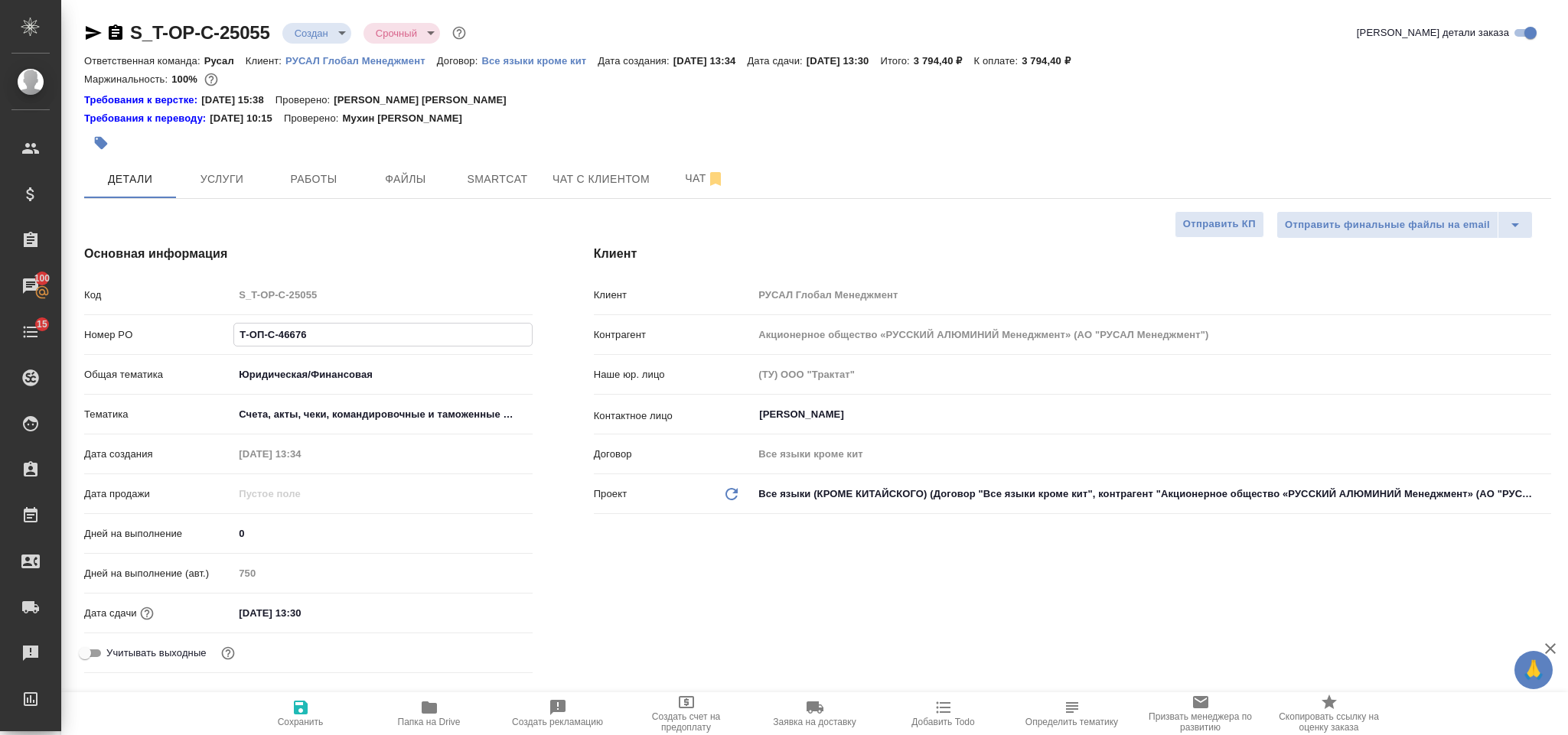
drag, startPoint x: 328, startPoint y: 333, endPoint x: 239, endPoint y: 335, distance: 89.0
click at [239, 335] on input "Т-ОП-С-46676" at bounding box center [382, 334] width 297 height 22
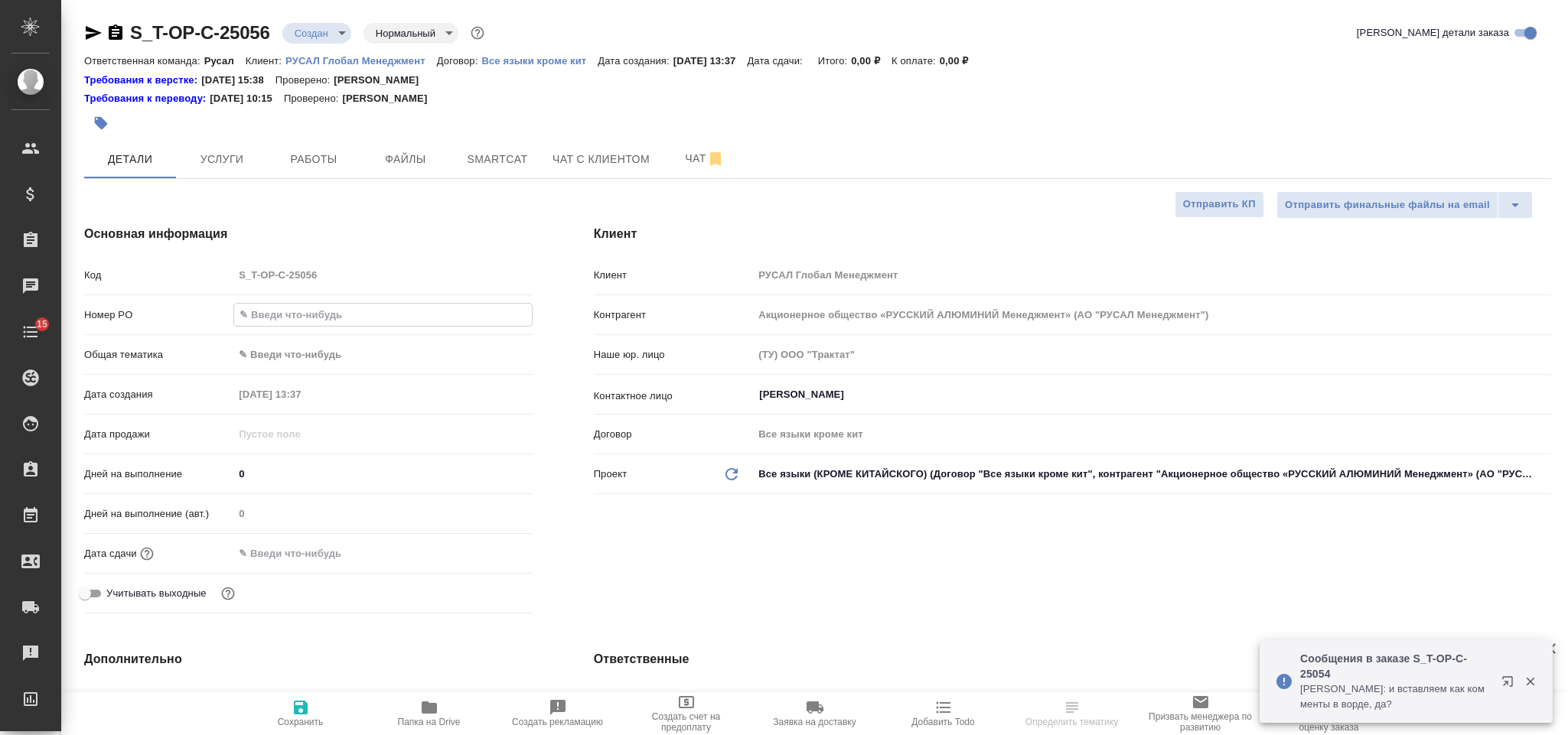
select select "RU"
type input "Т-ОП-С-46676"
click at [345, 353] on body "🙏 .cls-1 fill:#fff; AWATERA Gorlenko [PERSON_NAME] Спецификации Заказы Чаты 15 …" at bounding box center [784, 367] width 1568 height 735
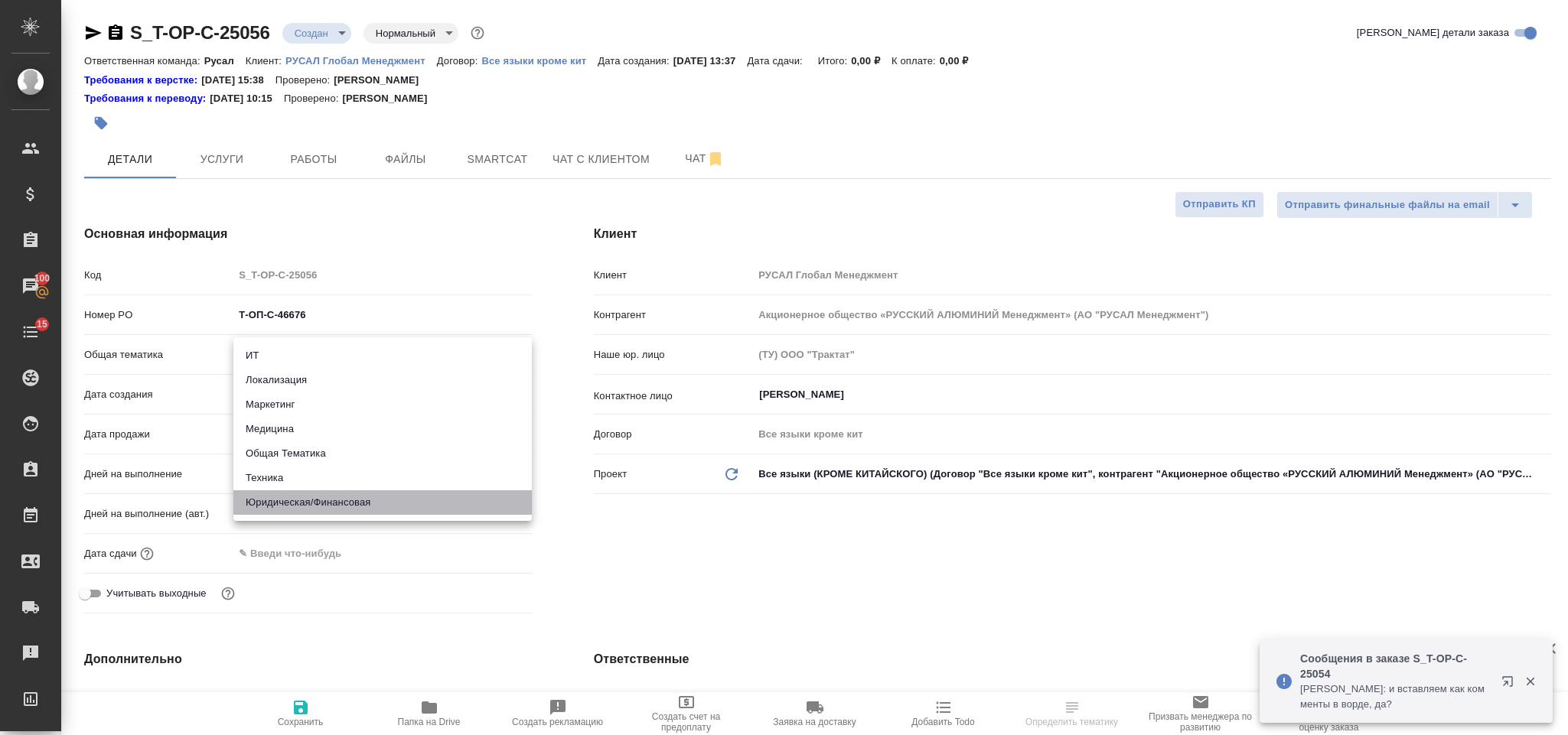
click at [386, 494] on li "Юридическая/Финансовая" at bounding box center [382, 502] width 299 height 24
type input "yr-fn"
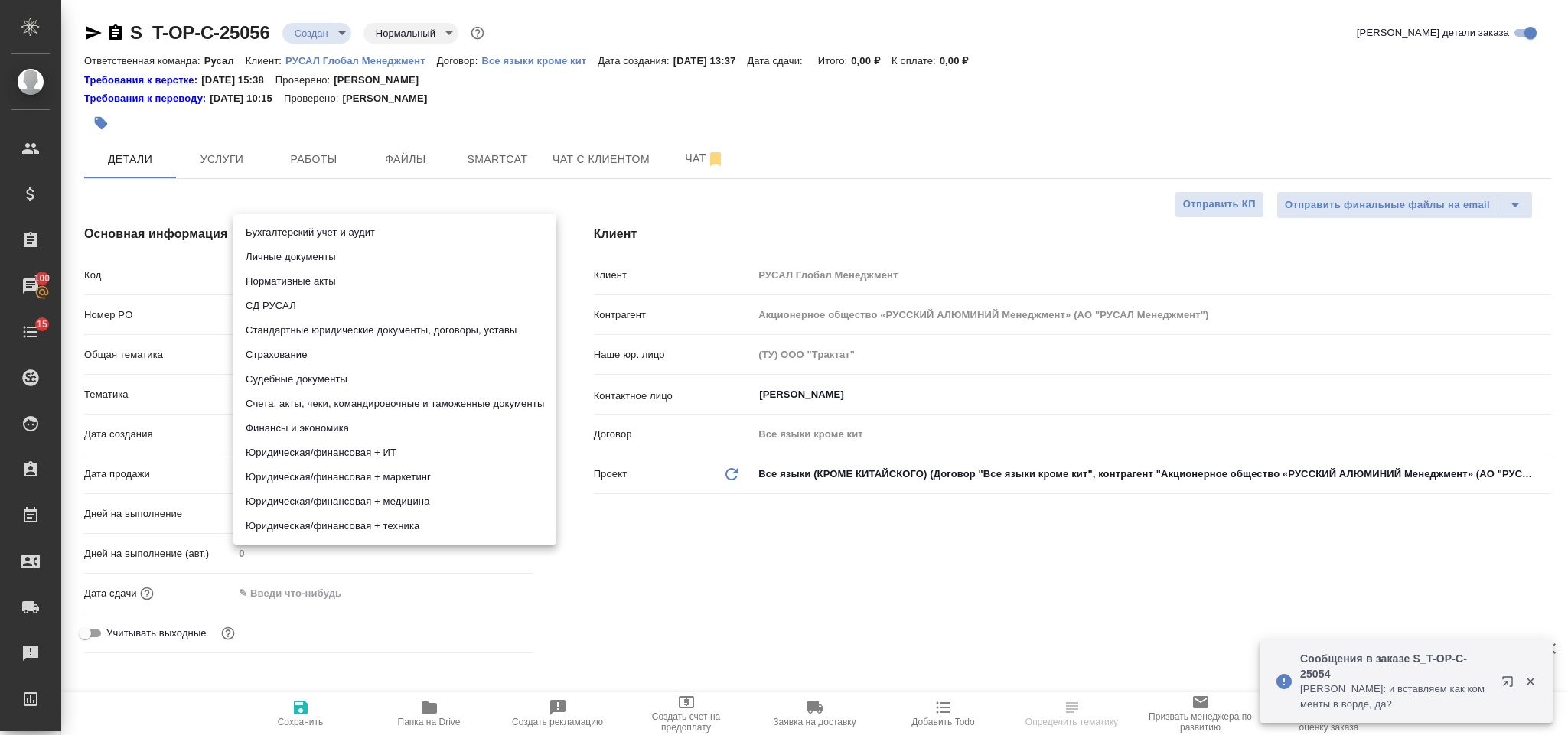
click at [336, 389] on body "🙏 .cls-1 fill:#fff; AWATERA [PERSON_NAME] Спецификации Заказы 100 Чаты 15 Todo …" at bounding box center [784, 367] width 1568 height 735
click at [377, 400] on li "Счета, акты, чеки, командировочные и таможенные документы" at bounding box center [395, 403] width 323 height 24
type input "5f647205b73bc97568ca66c0"
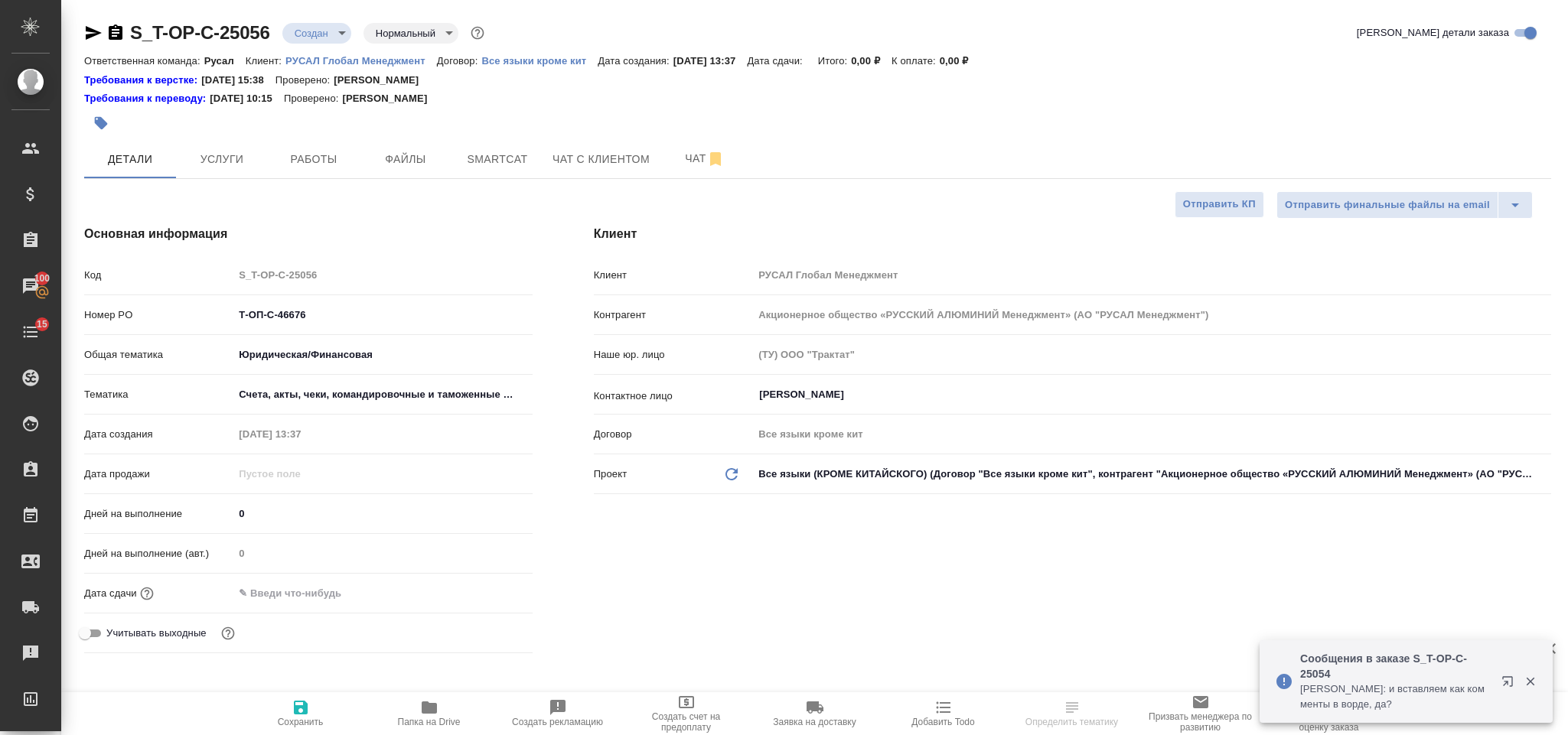
click at [356, 595] on input "text" at bounding box center [300, 593] width 134 height 22
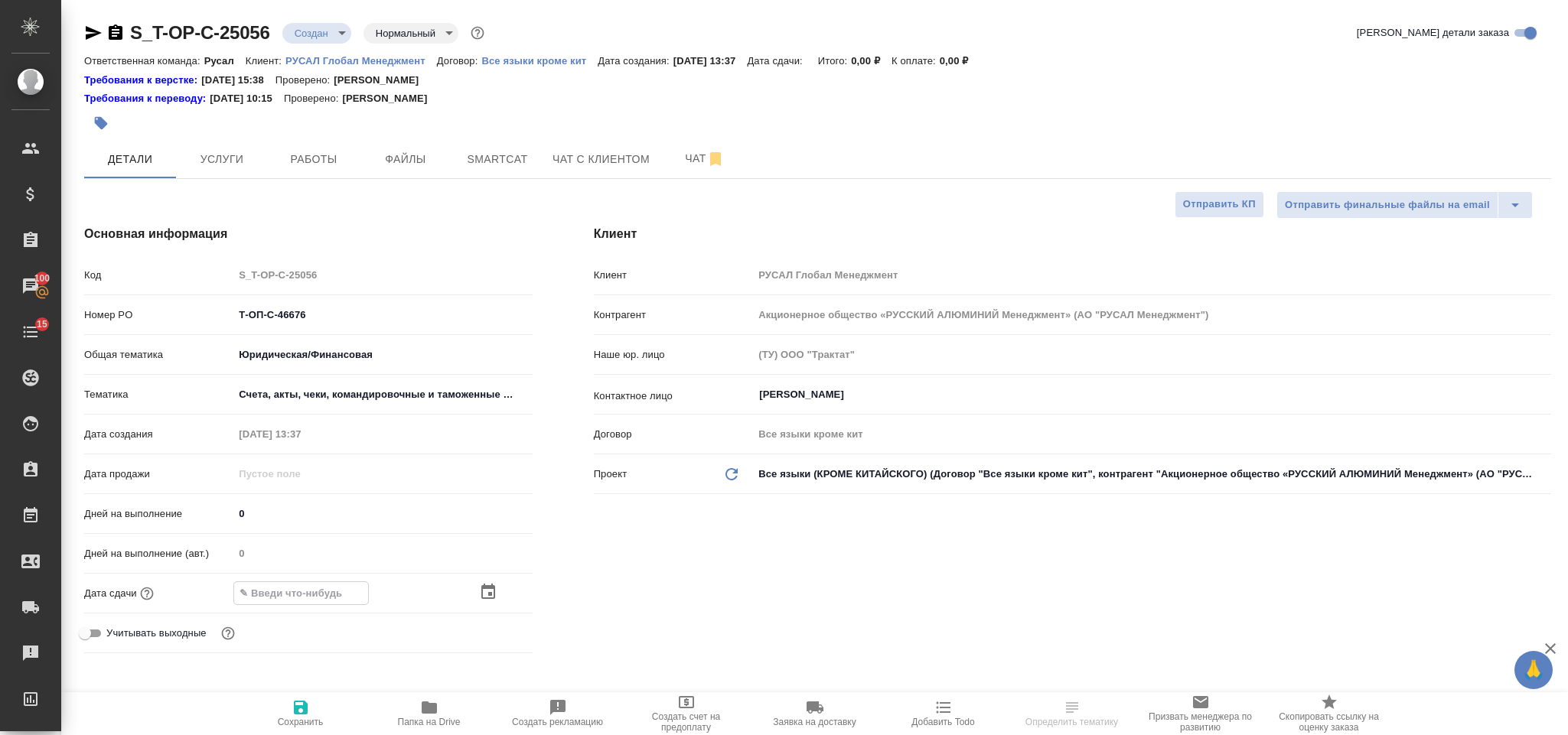
click at [490, 586] on icon "button" at bounding box center [488, 592] width 19 height 19
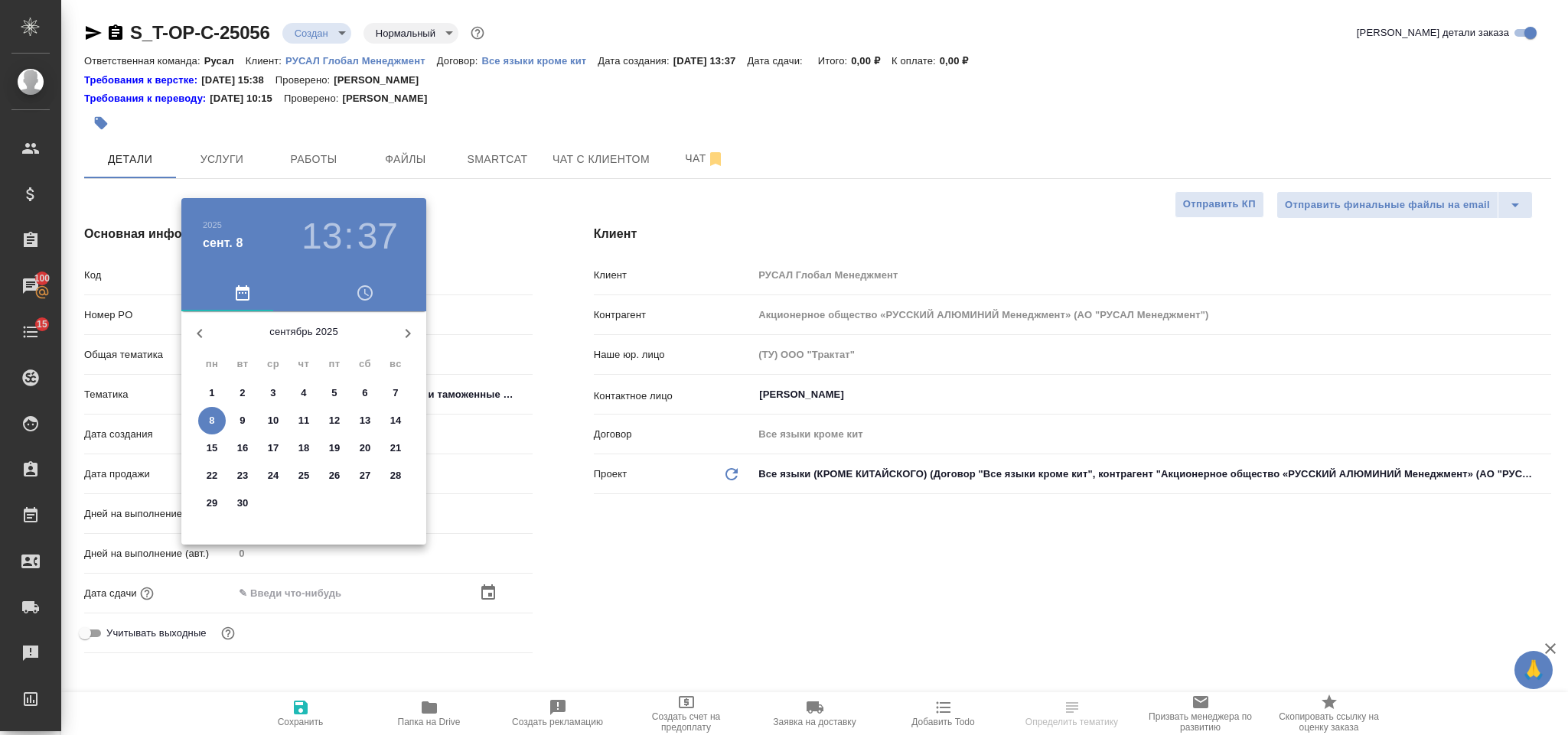
click at [236, 422] on span "9" at bounding box center [242, 421] width 27 height 16
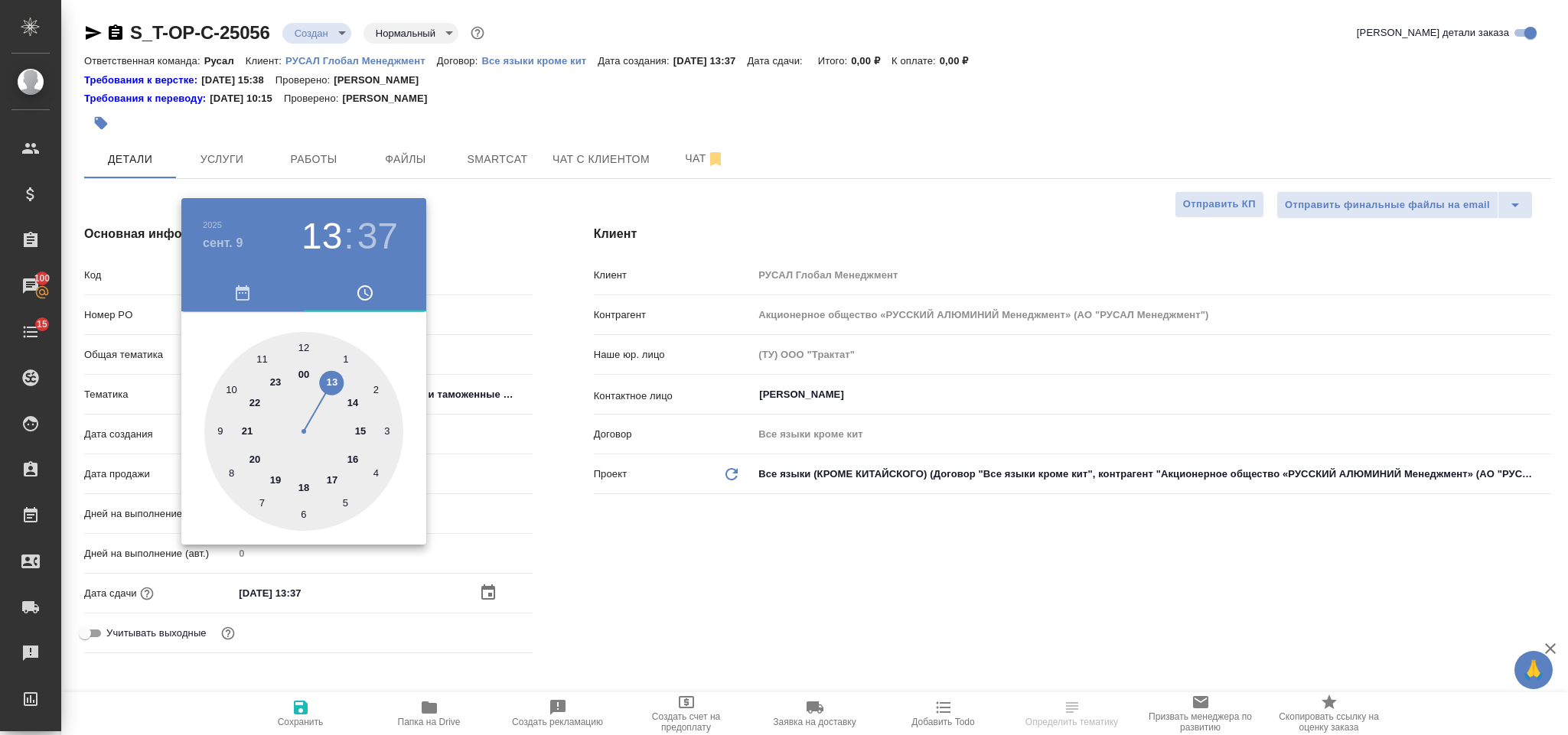
type input "[DATE] 13:37"
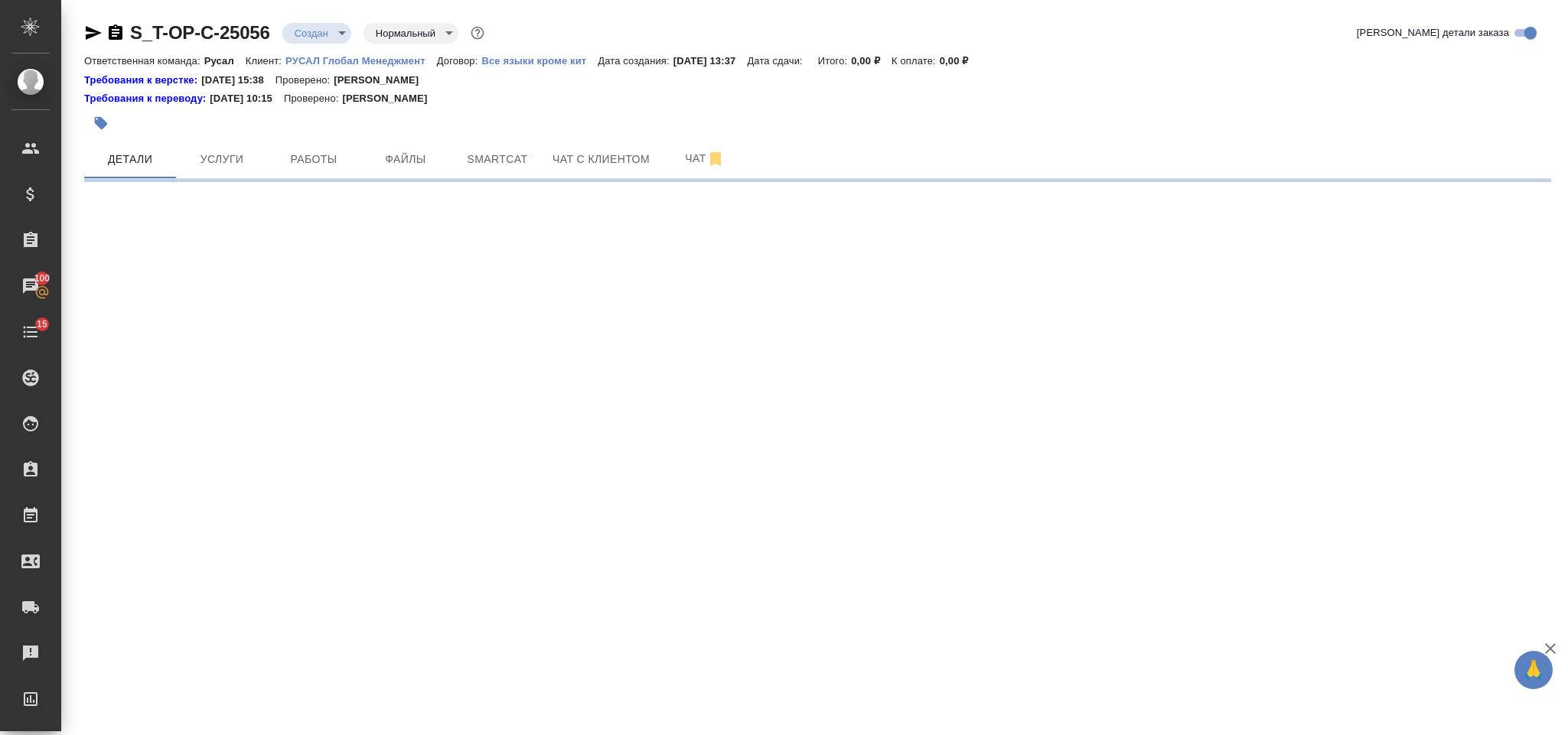
click at [334, 388] on div ".cls-1 fill:#fff; AWATERA [PERSON_NAME] Спецификации Заказы 100 Чаты 15 Todo Пр…" at bounding box center [784, 367] width 1568 height 735
select select "RU"
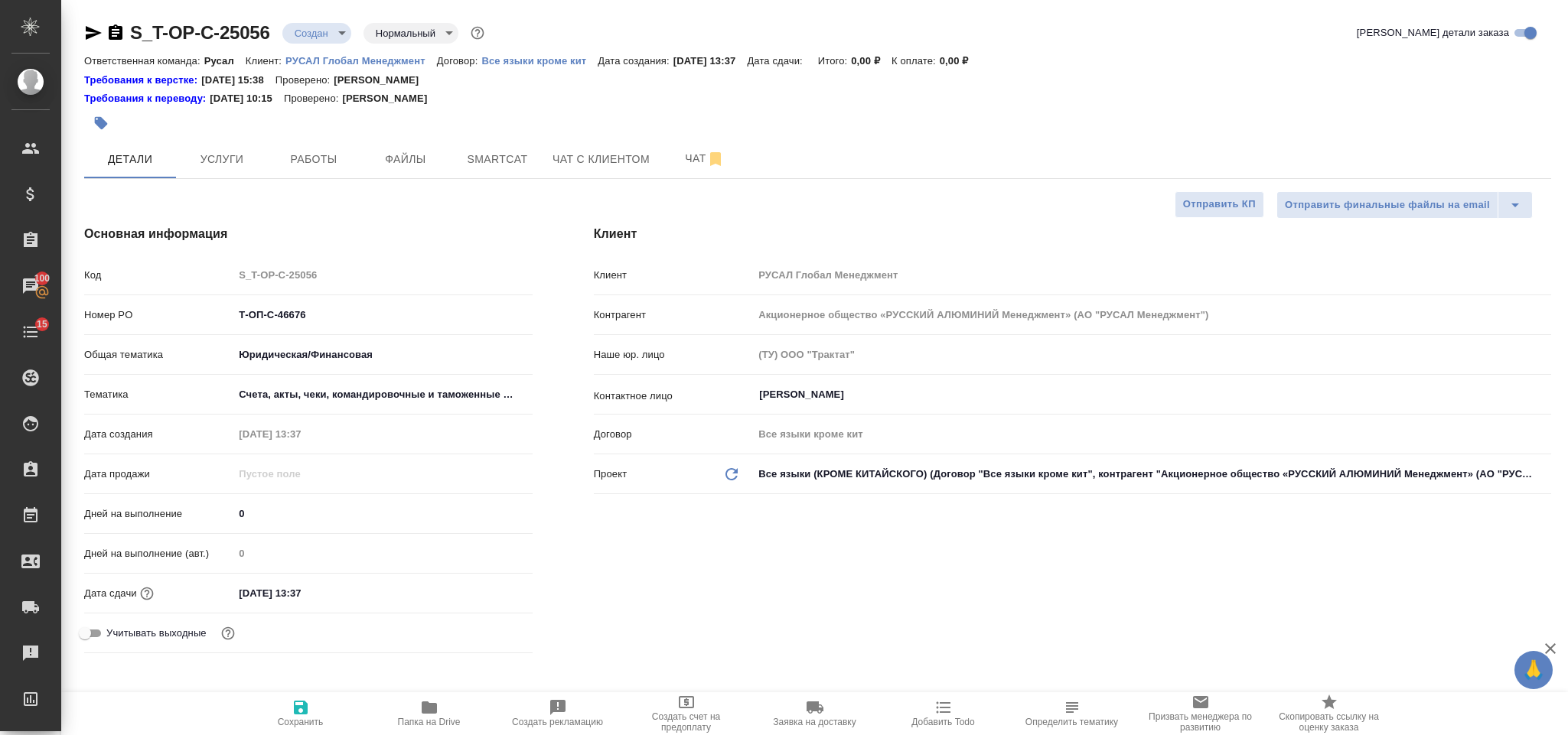
type textarea "x"
click at [324, 583] on input "[DATE] 13:37" at bounding box center [301, 593] width 134 height 22
type input "[DATE] 13:3_"
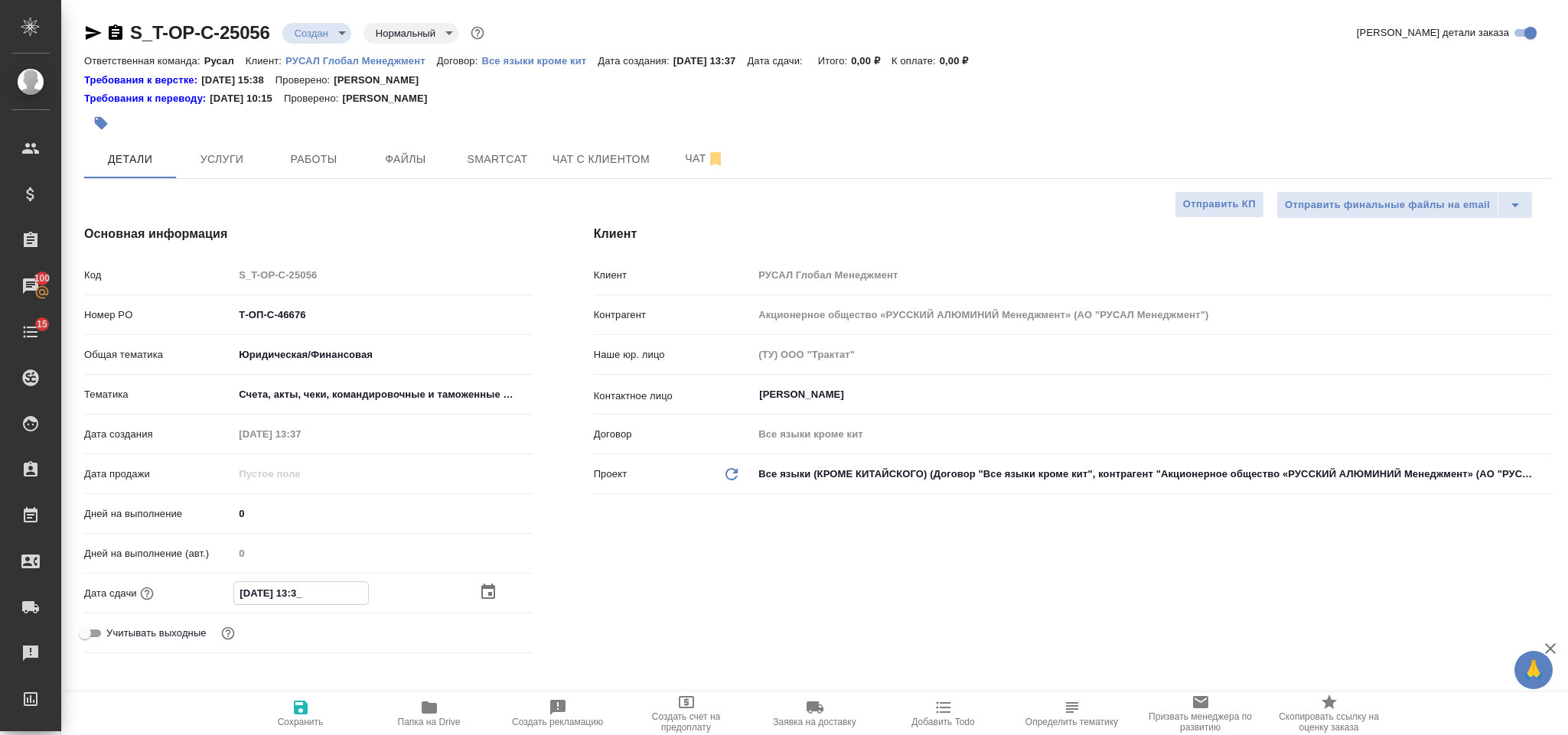
type textarea "x"
type input "[DATE] 13:30"
type textarea "x"
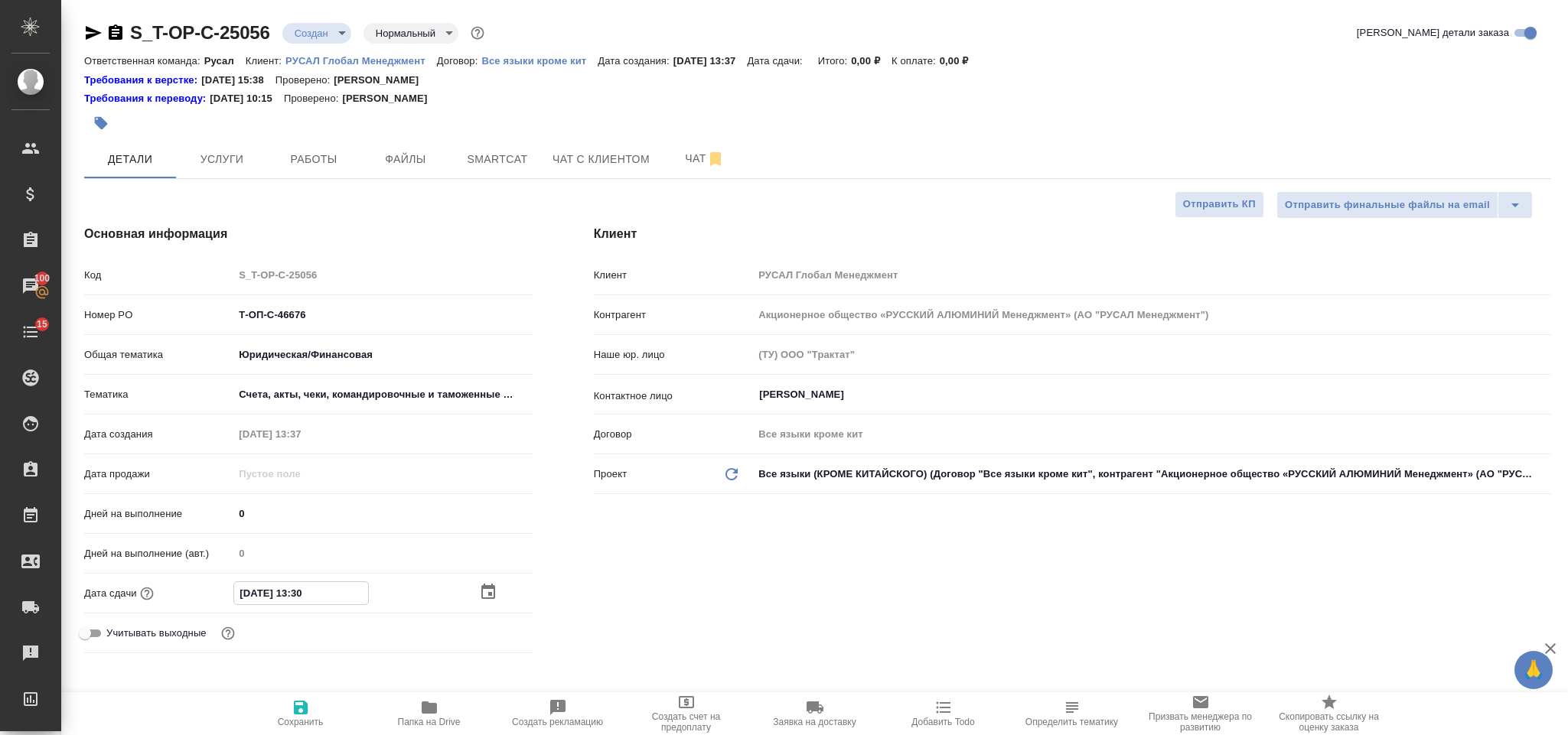
type textarea "x"
type input "[DATE] 13:30"
click at [295, 701] on icon "button" at bounding box center [301, 708] width 19 height 19
type textarea "x"
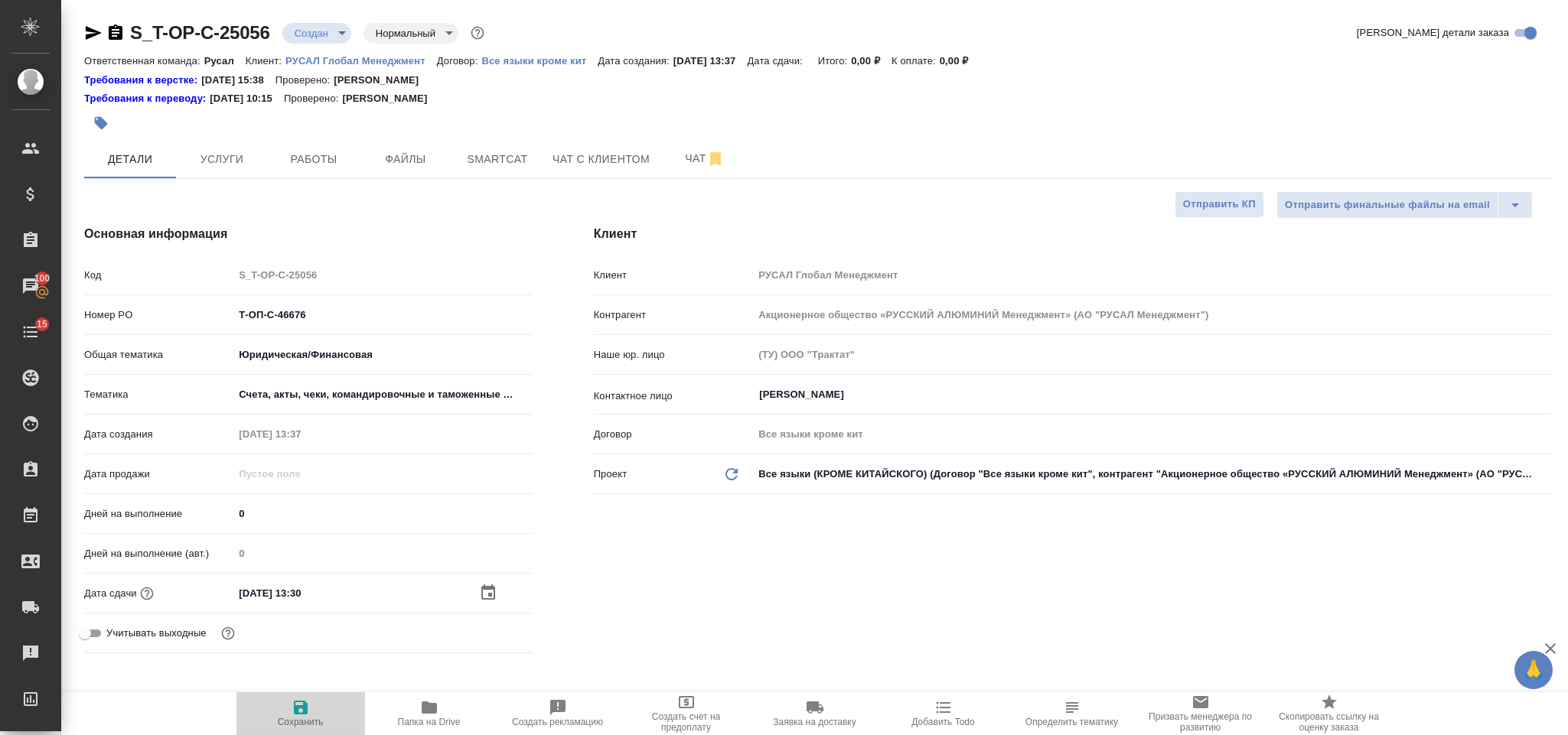
type textarea "x"
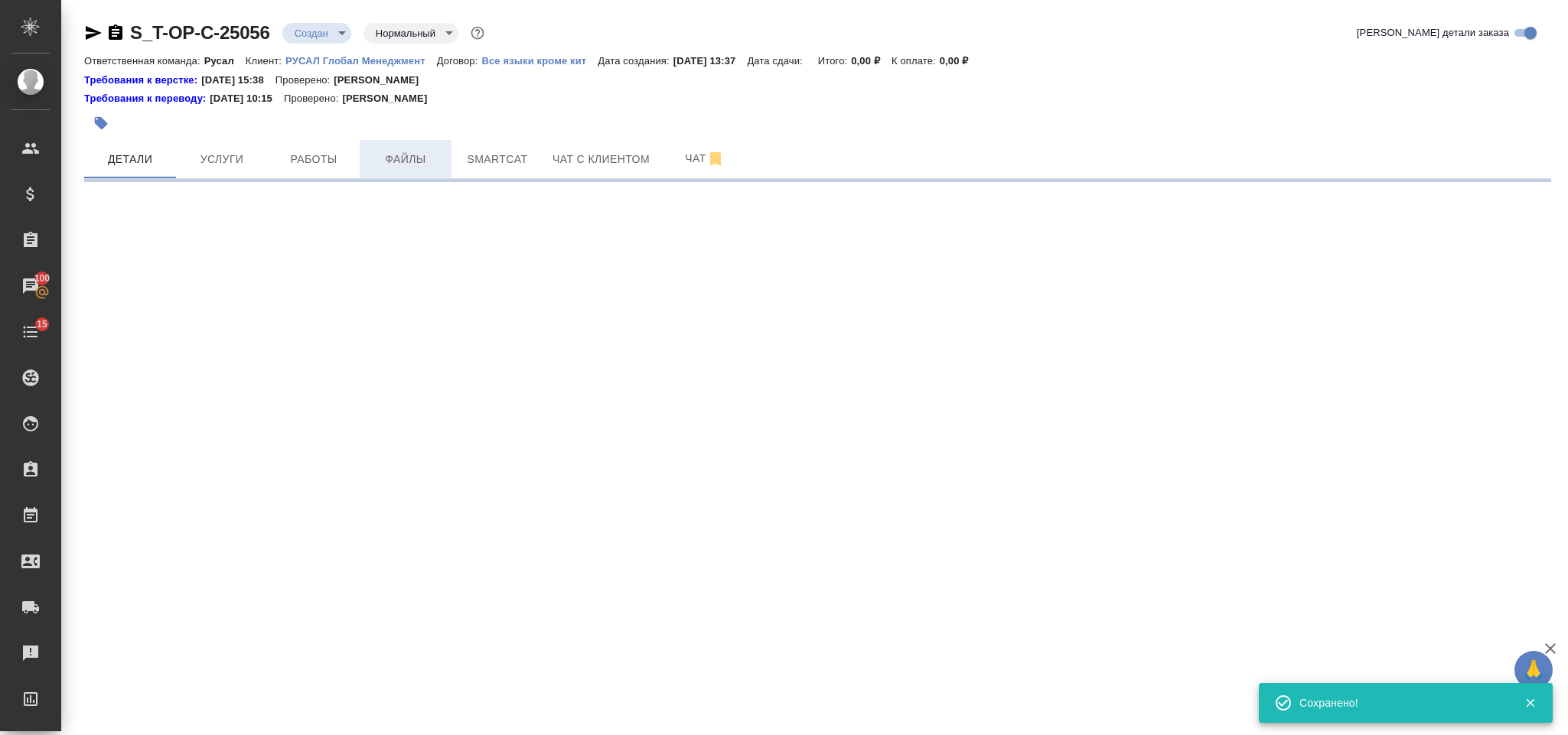
select select "RU"
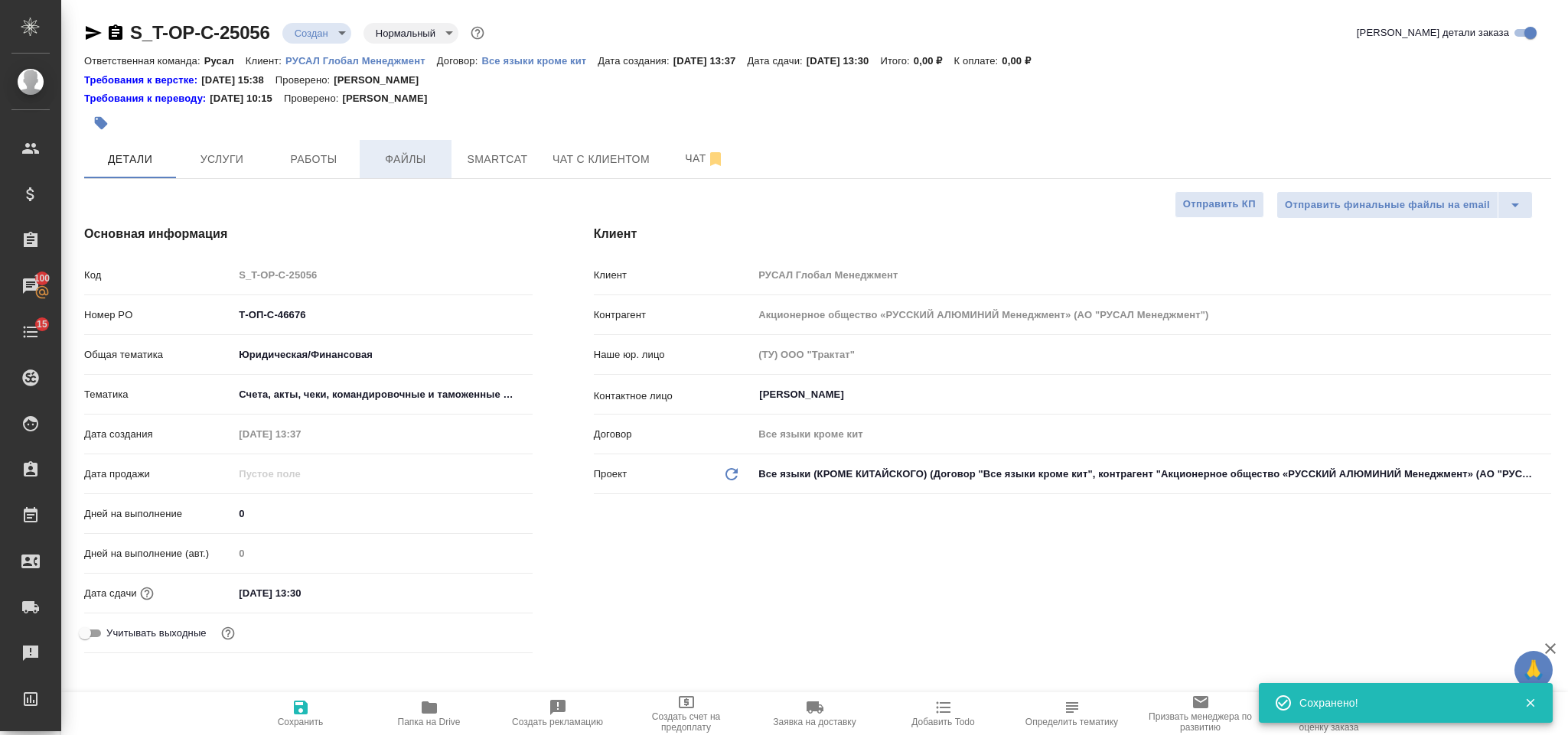
type textarea "x"
click at [416, 154] on span "Файлы" at bounding box center [405, 159] width 73 height 19
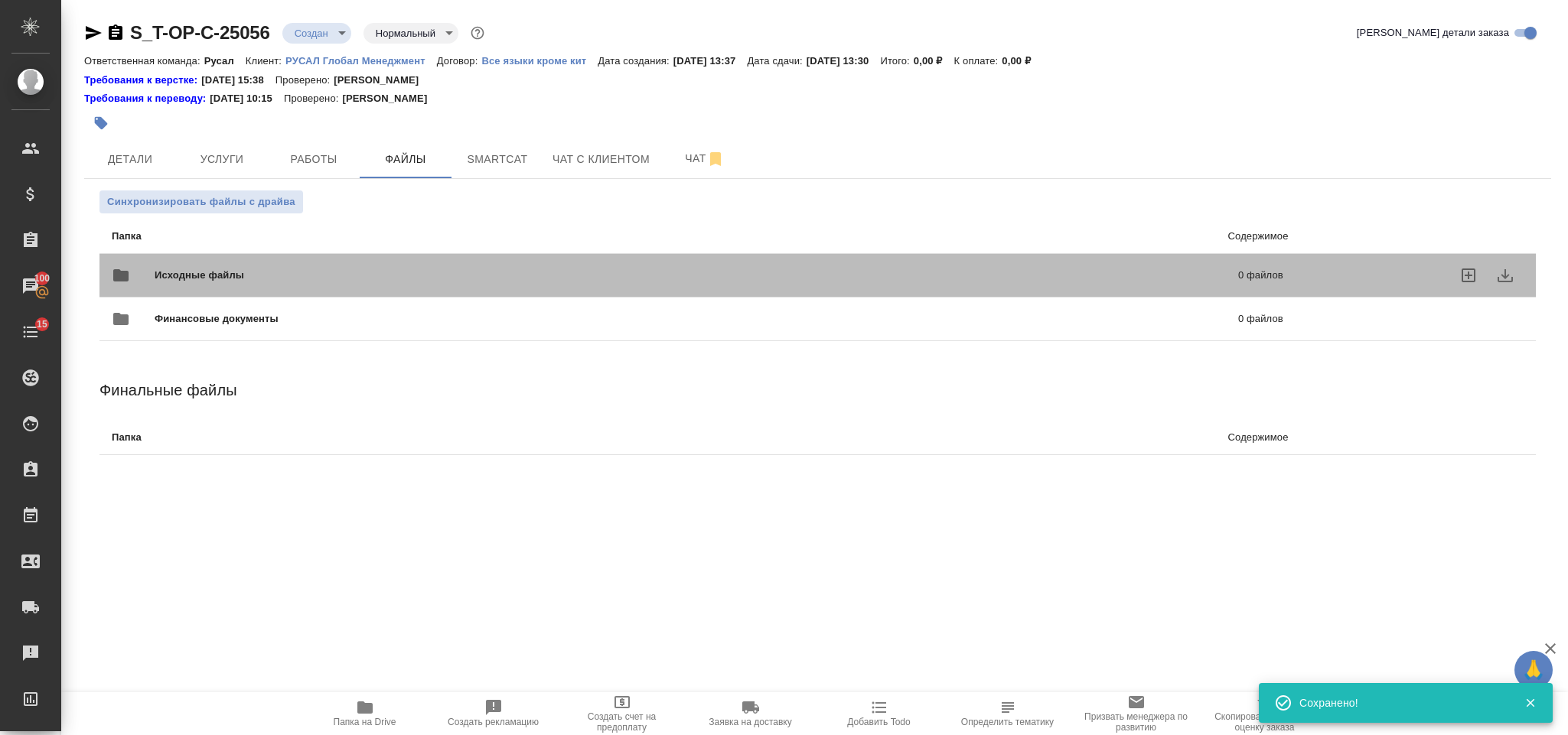
click at [246, 269] on span "Исходные файлы" at bounding box center [448, 275] width 587 height 16
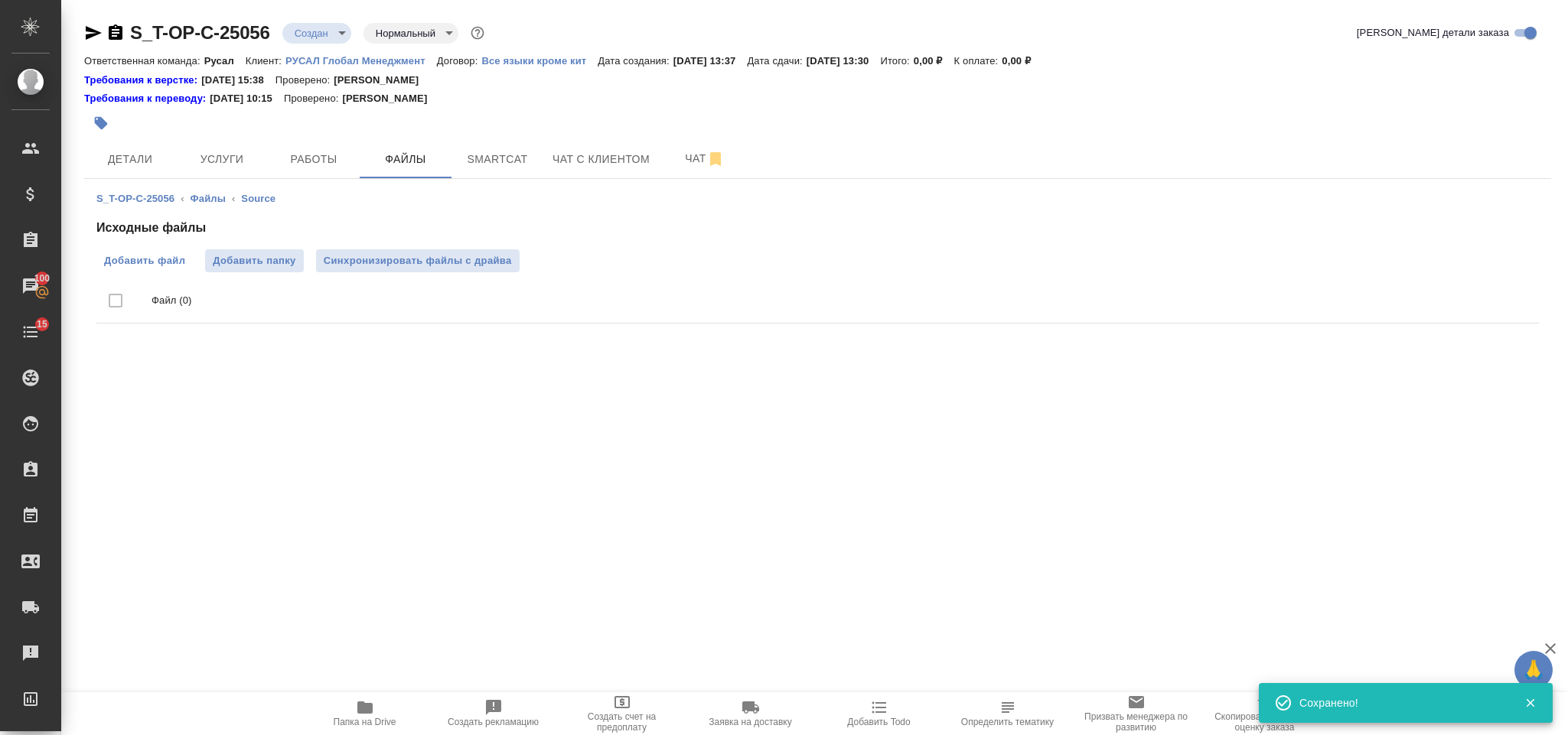
click at [154, 267] on span "Добавить файл" at bounding box center [144, 261] width 81 height 16
click at [0, 0] on input "Добавить файл" at bounding box center [0, 0] width 0 height 0
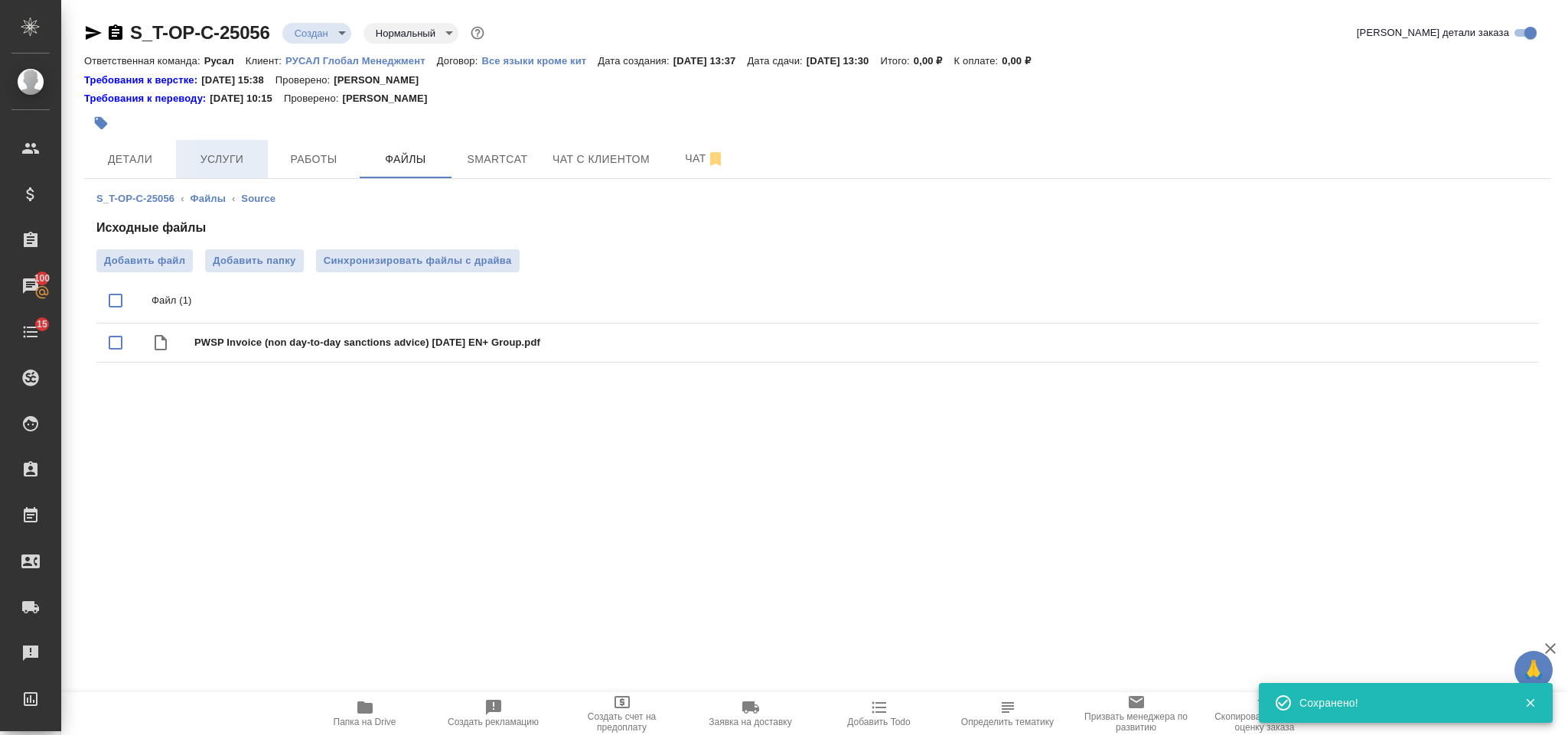
click at [214, 154] on span "Услуги" at bounding box center [221, 159] width 73 height 19
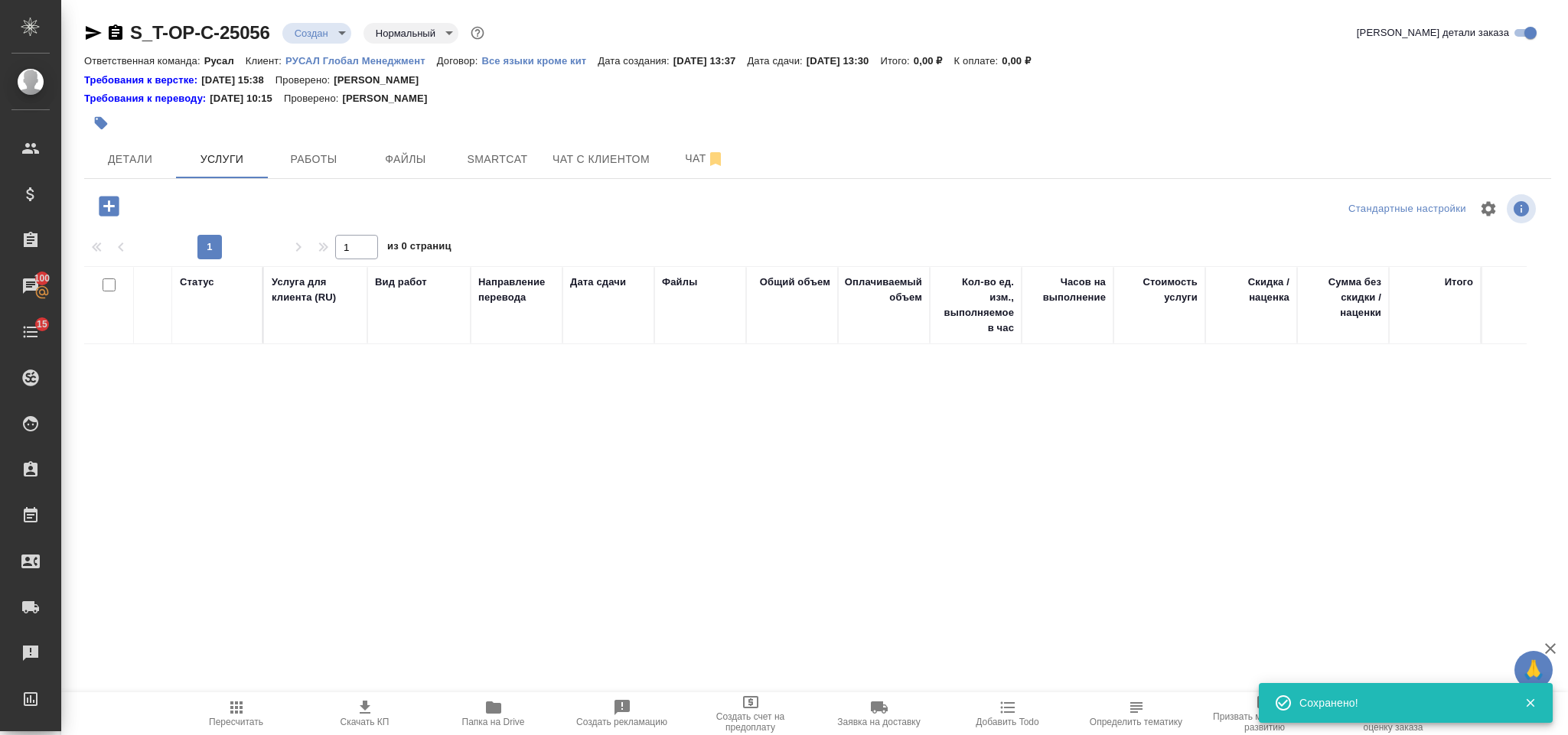
click at [111, 202] on icon "button" at bounding box center [109, 206] width 20 height 20
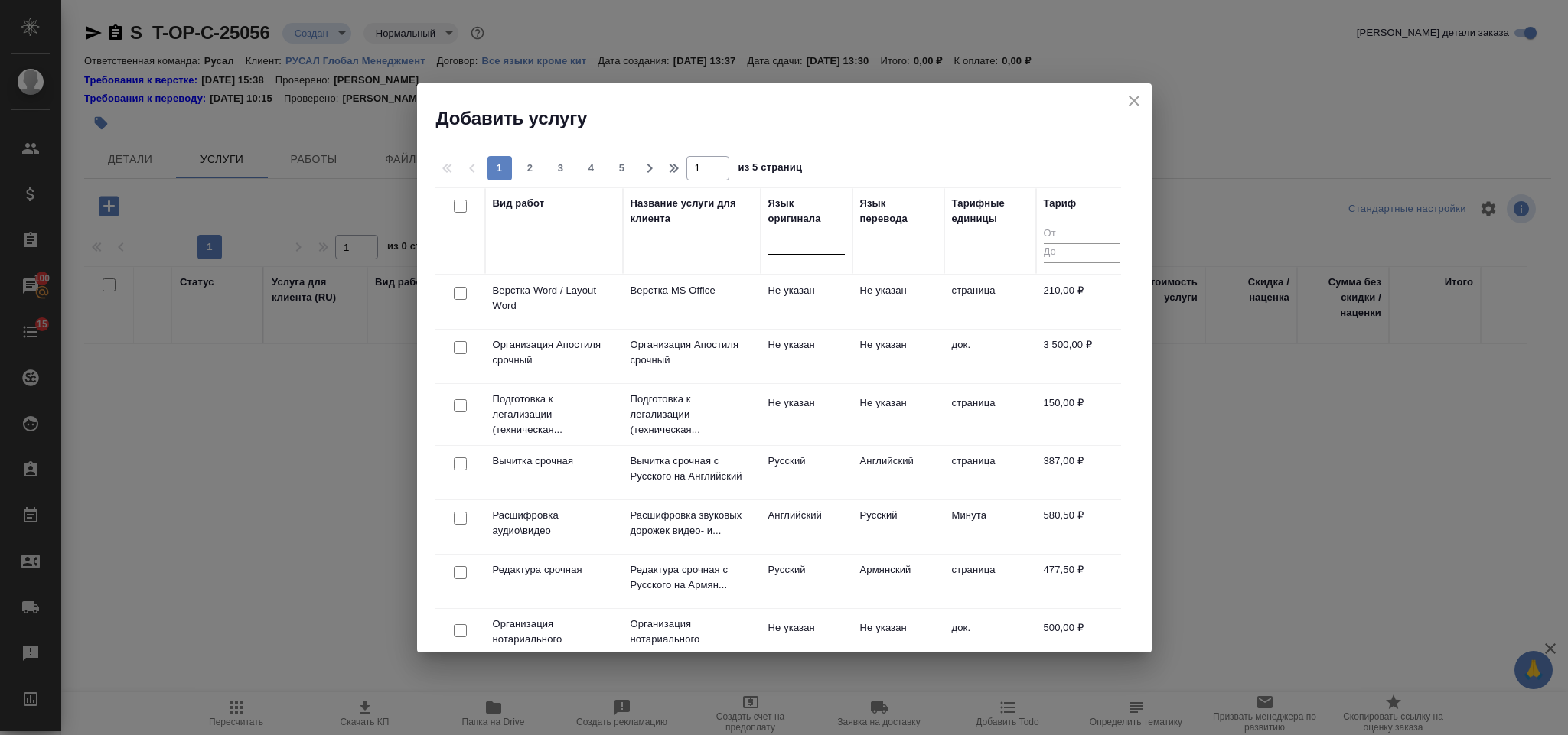
click at [785, 246] on div at bounding box center [806, 239] width 76 height 22
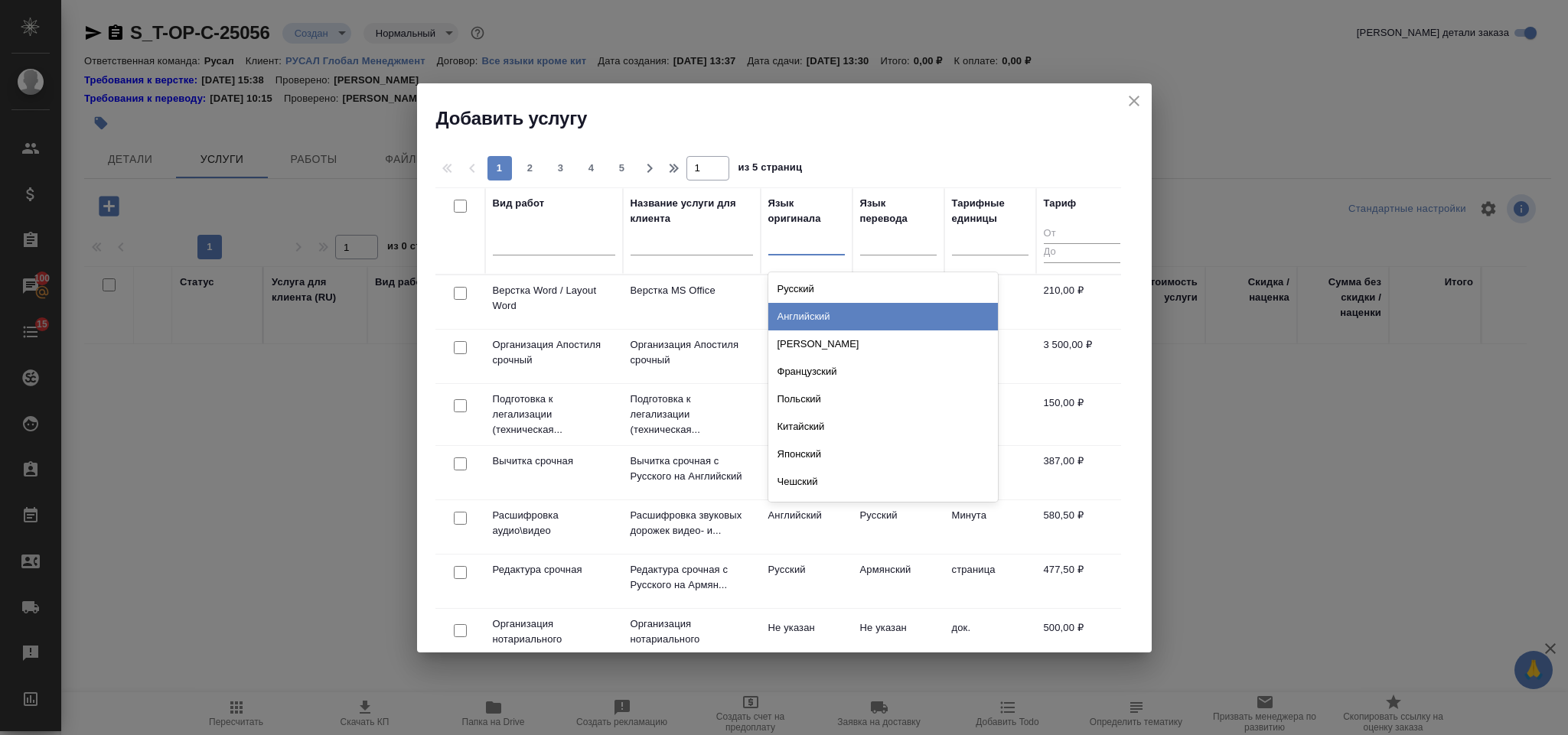
click at [852, 316] on div "Английский" at bounding box center [883, 316] width 229 height 27
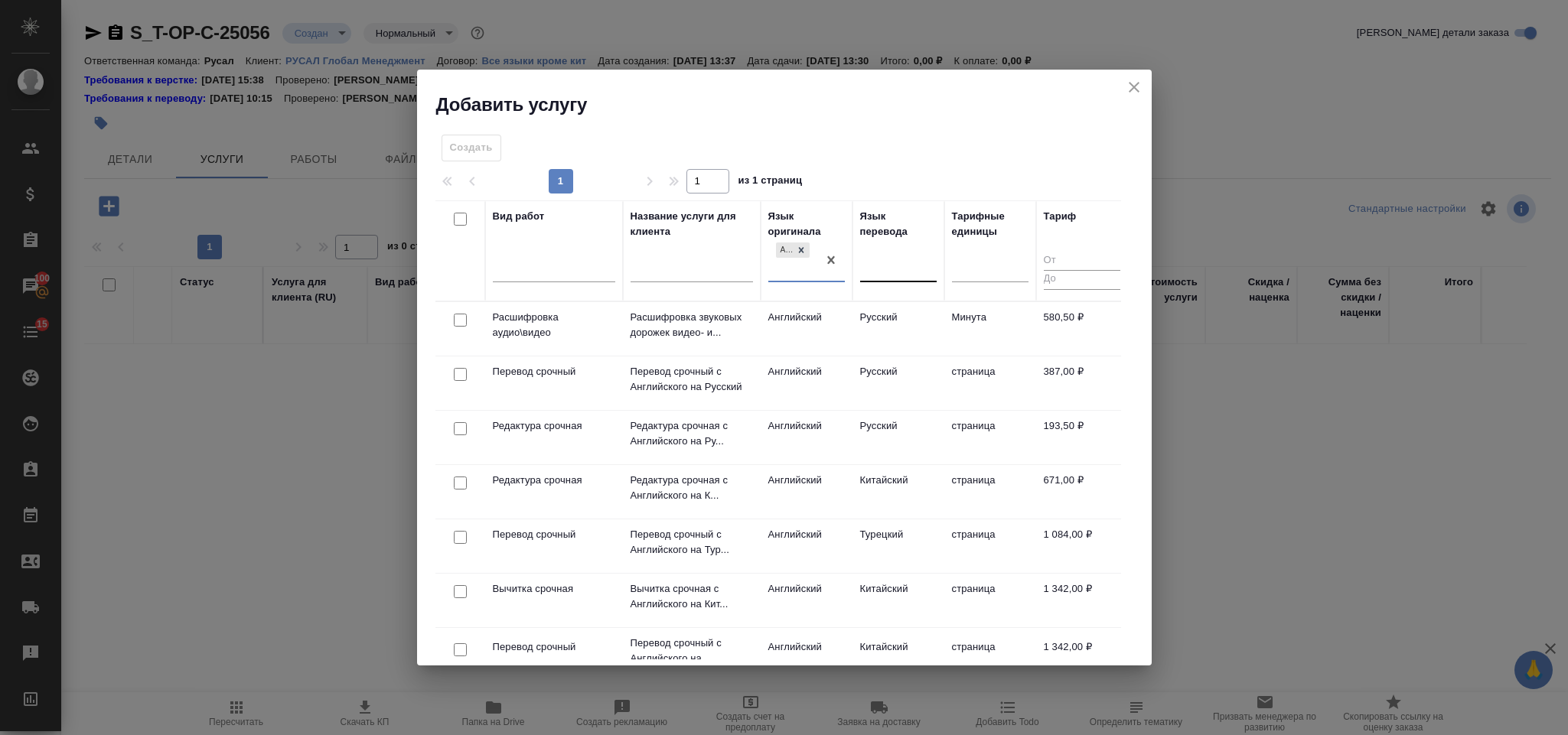
click at [890, 270] on div at bounding box center [898, 267] width 76 height 22
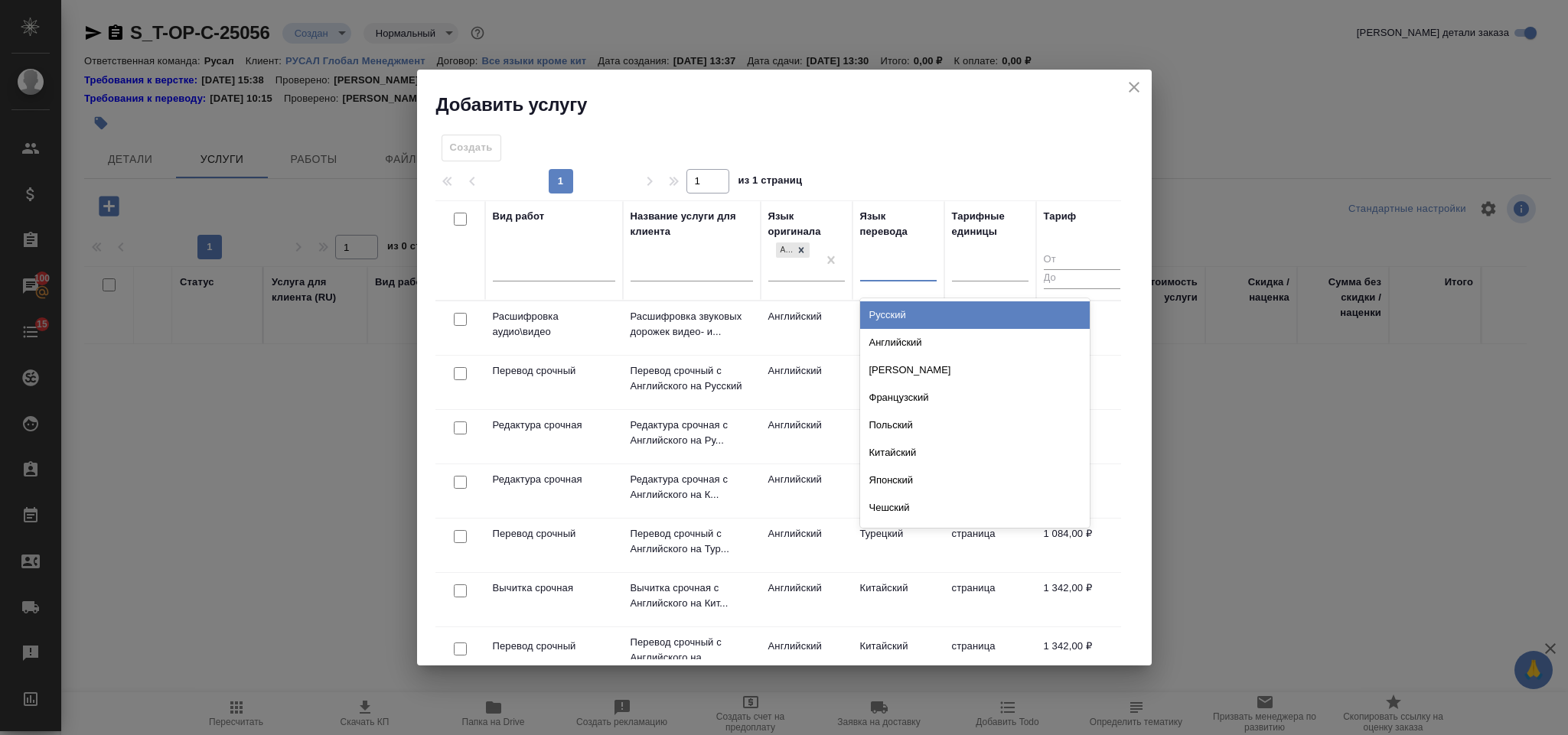
click at [904, 313] on div "Русский" at bounding box center [975, 315] width 229 height 27
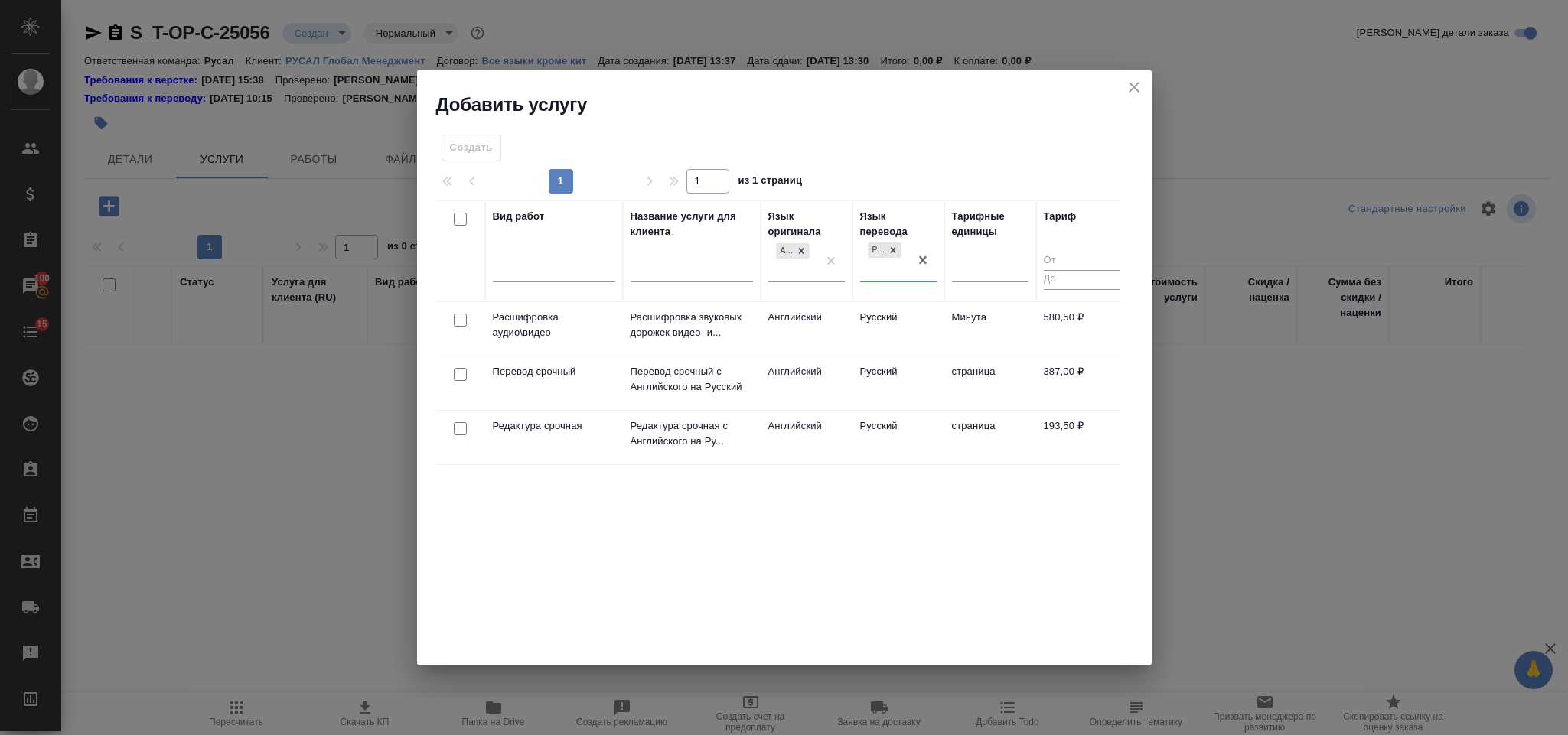
click at [464, 372] on input "checkbox" at bounding box center [460, 374] width 13 height 13
checkbox input "true"
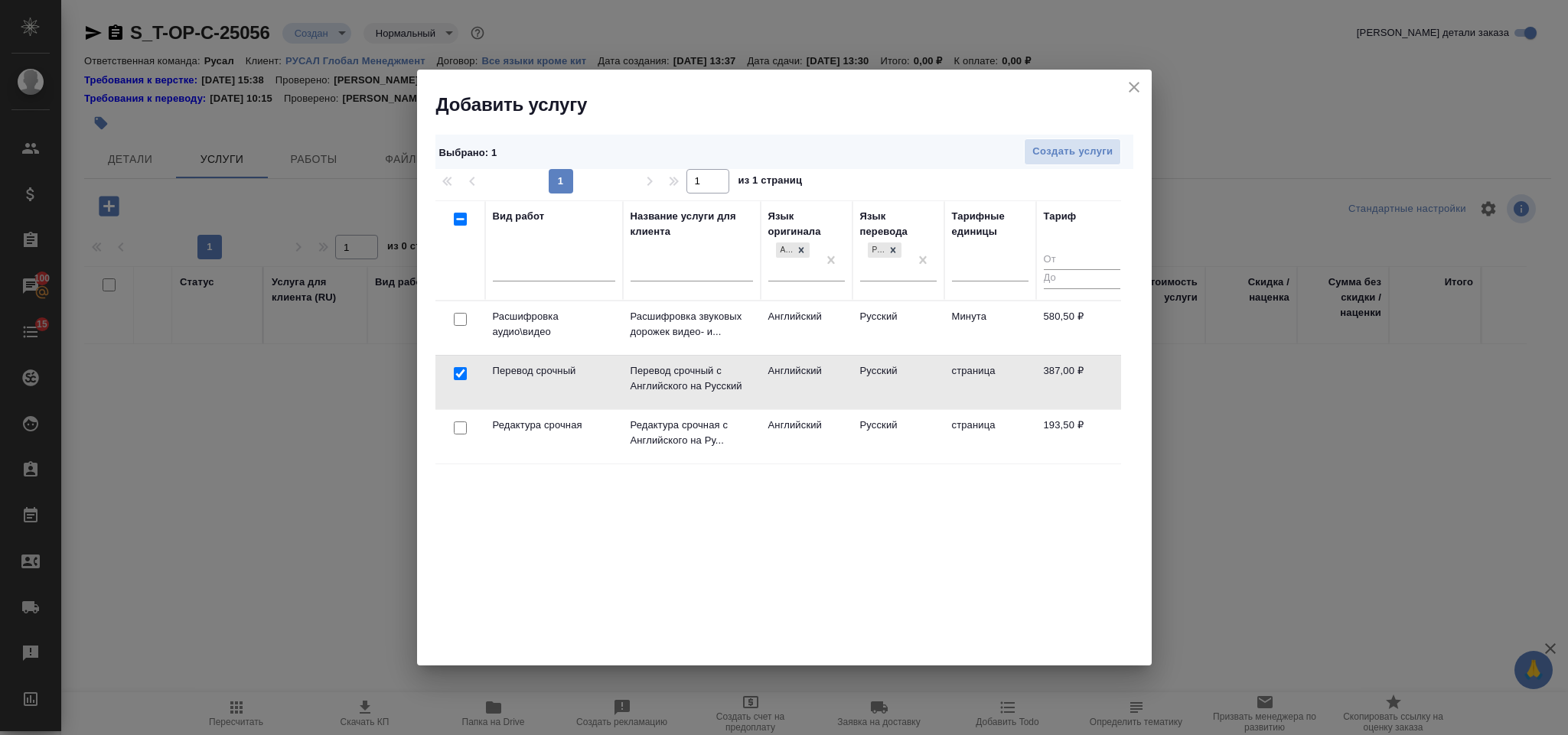
click at [466, 421] on div at bounding box center [460, 428] width 34 height 21
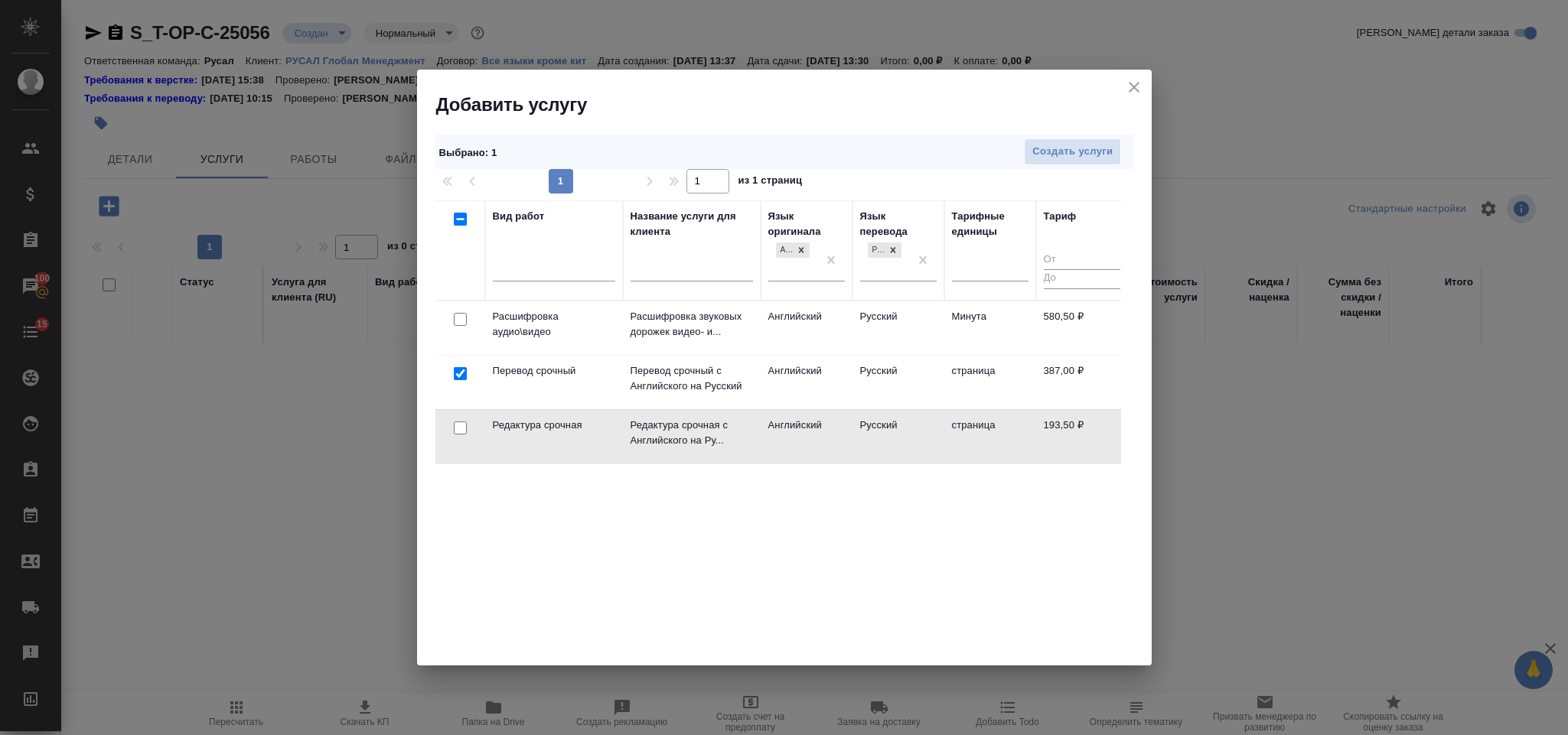
click at [460, 428] on input "checkbox" at bounding box center [460, 428] width 13 height 13
checkbox input "true"
click at [1038, 163] on button "Создать услуги" at bounding box center [1072, 152] width 97 height 27
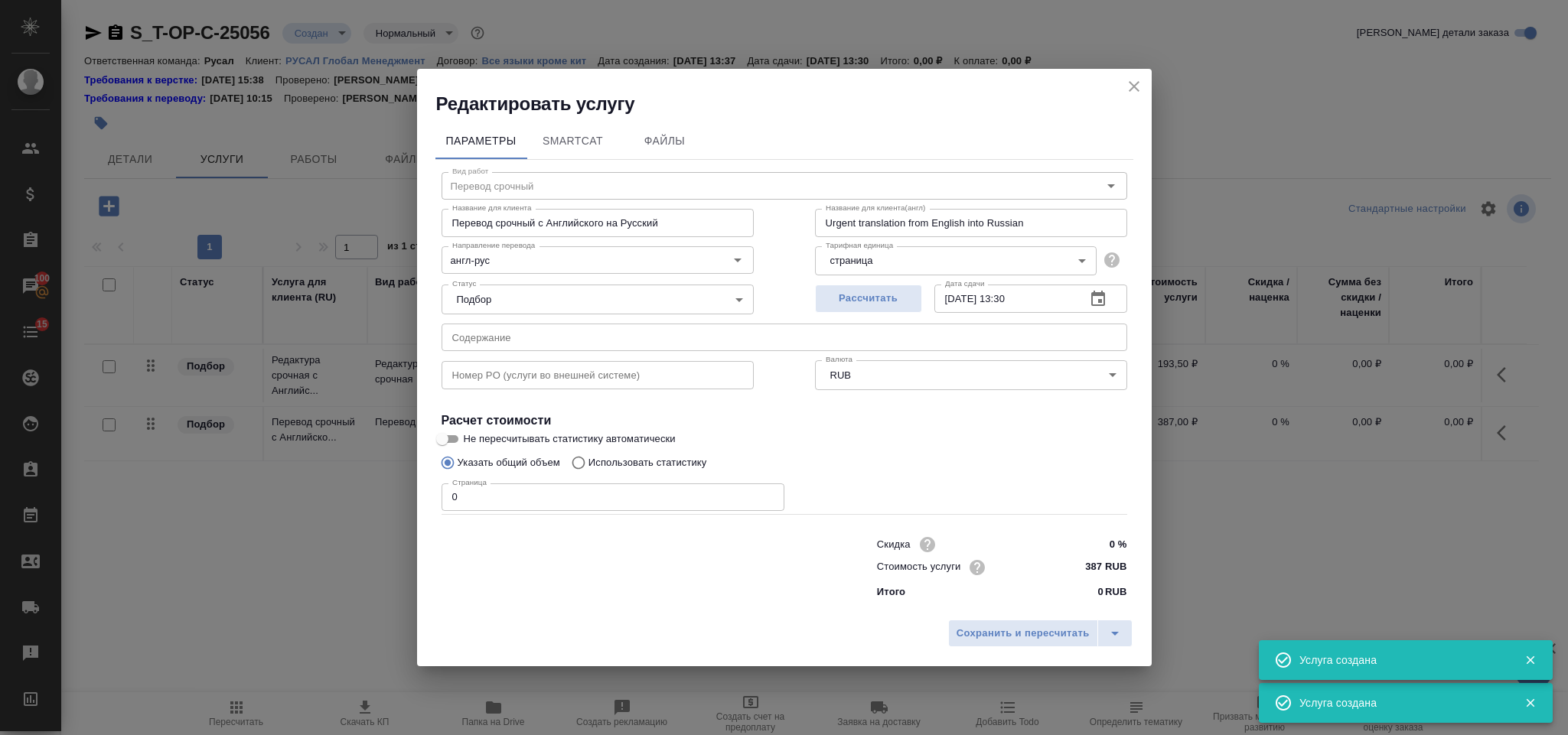
type input "Перевод срочный"
type input "Перевод срочный с Английского на Русский"
type input "Urgent translation from English into Russian"
type input "387 RUB"
click at [523, 341] on input "text" at bounding box center [784, 337] width 685 height 27
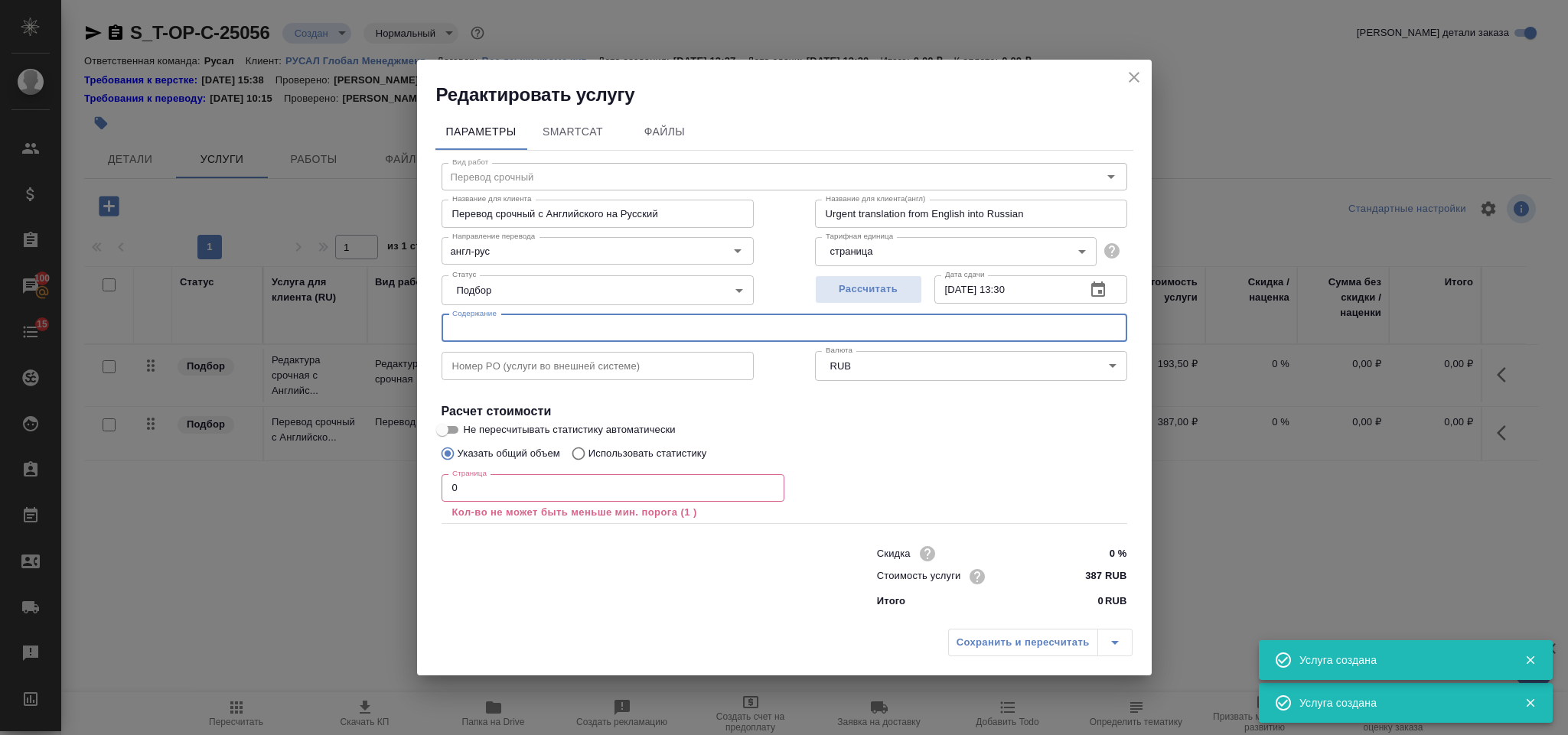
paste input "PWSP Invoice (non day-to-day sanctions advice) July 2025 EN+ Group"
type input "PWSP Invoice (non day-to-day sanctions advice) July 2025 EN+ Group"
click at [476, 486] on input "0" at bounding box center [613, 487] width 343 height 27
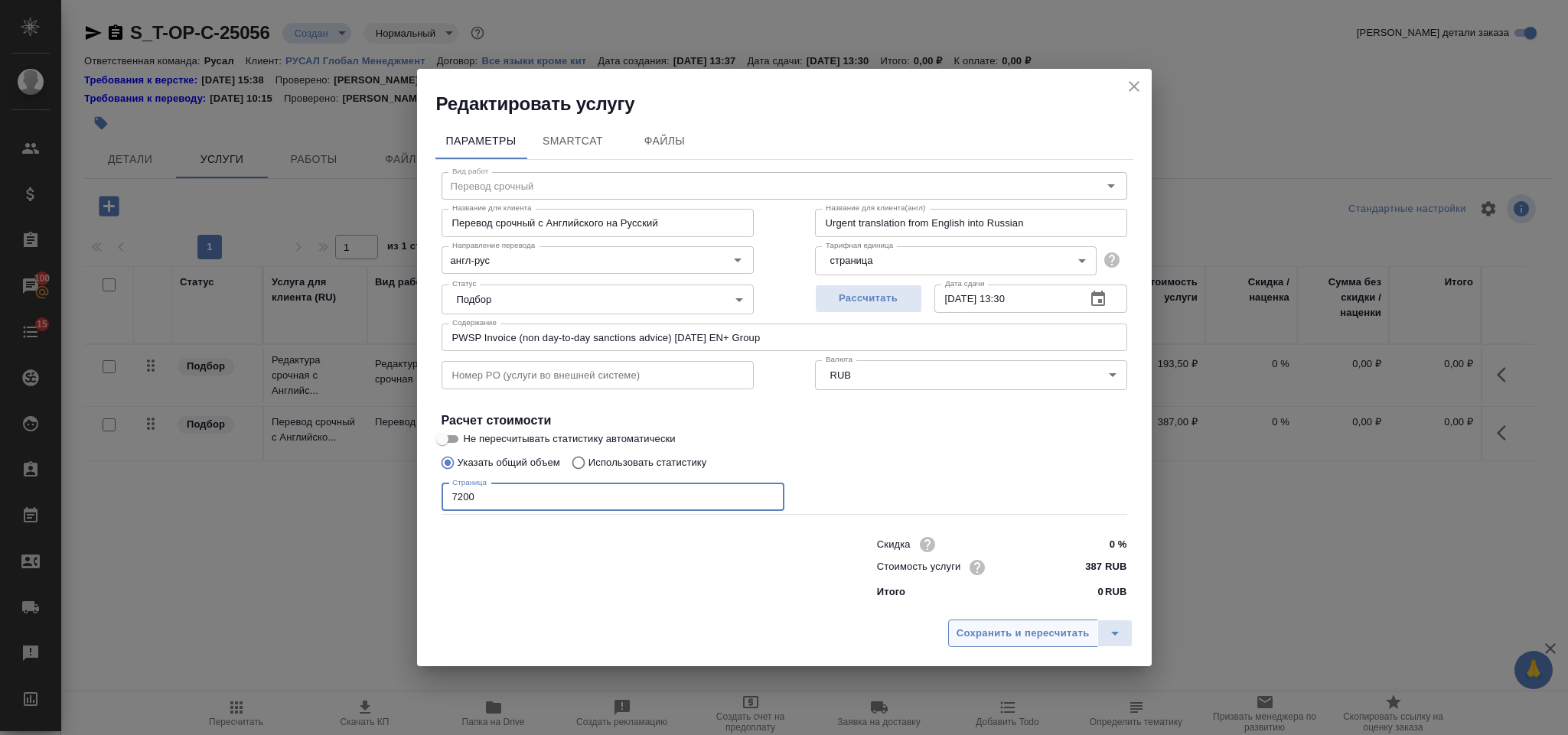
type input "7200"
click at [980, 632] on span "Сохранить и пересчитать" at bounding box center [1023, 634] width 133 height 18
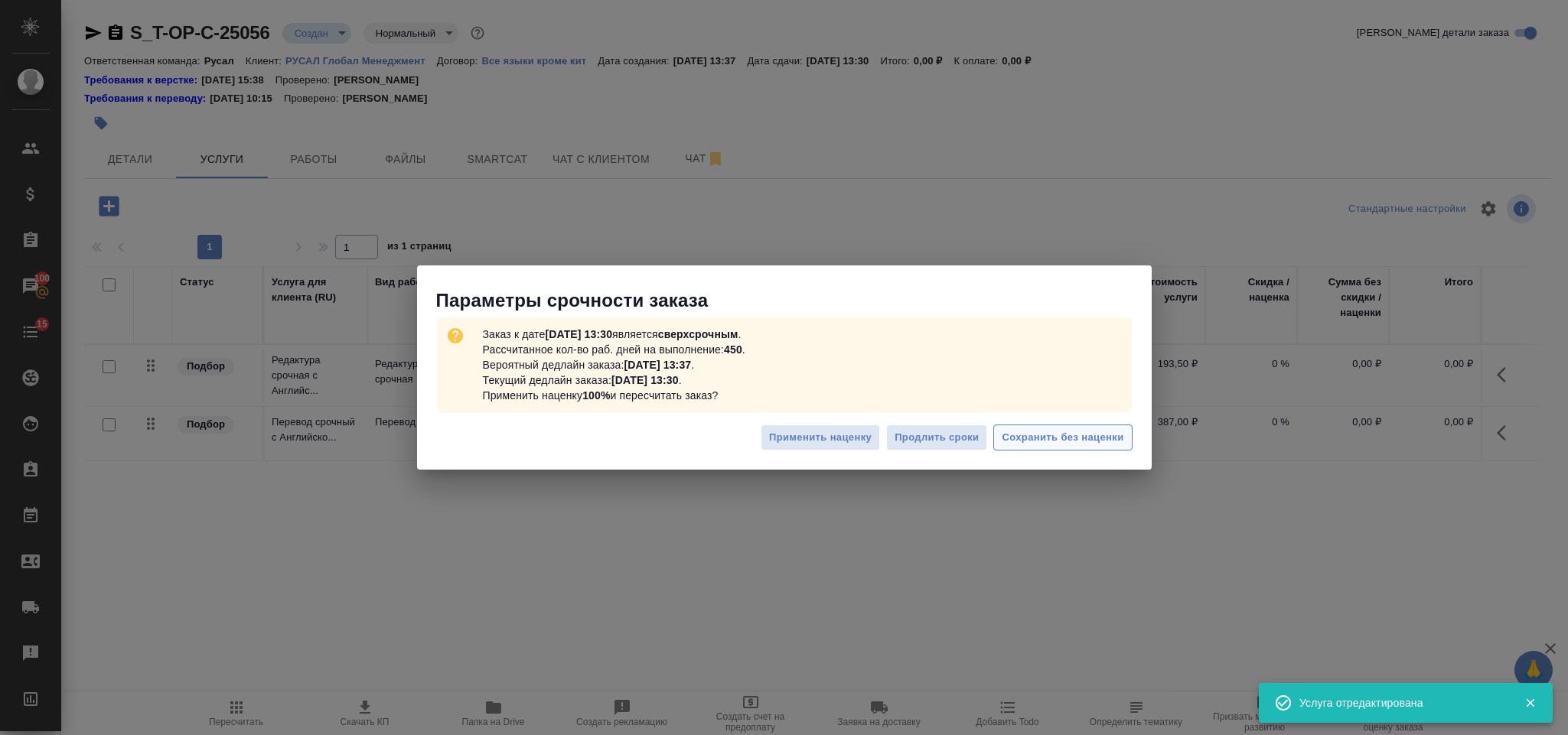
click at [1031, 436] on span "Сохранить без наценки" at bounding box center [1063, 438] width 122 height 18
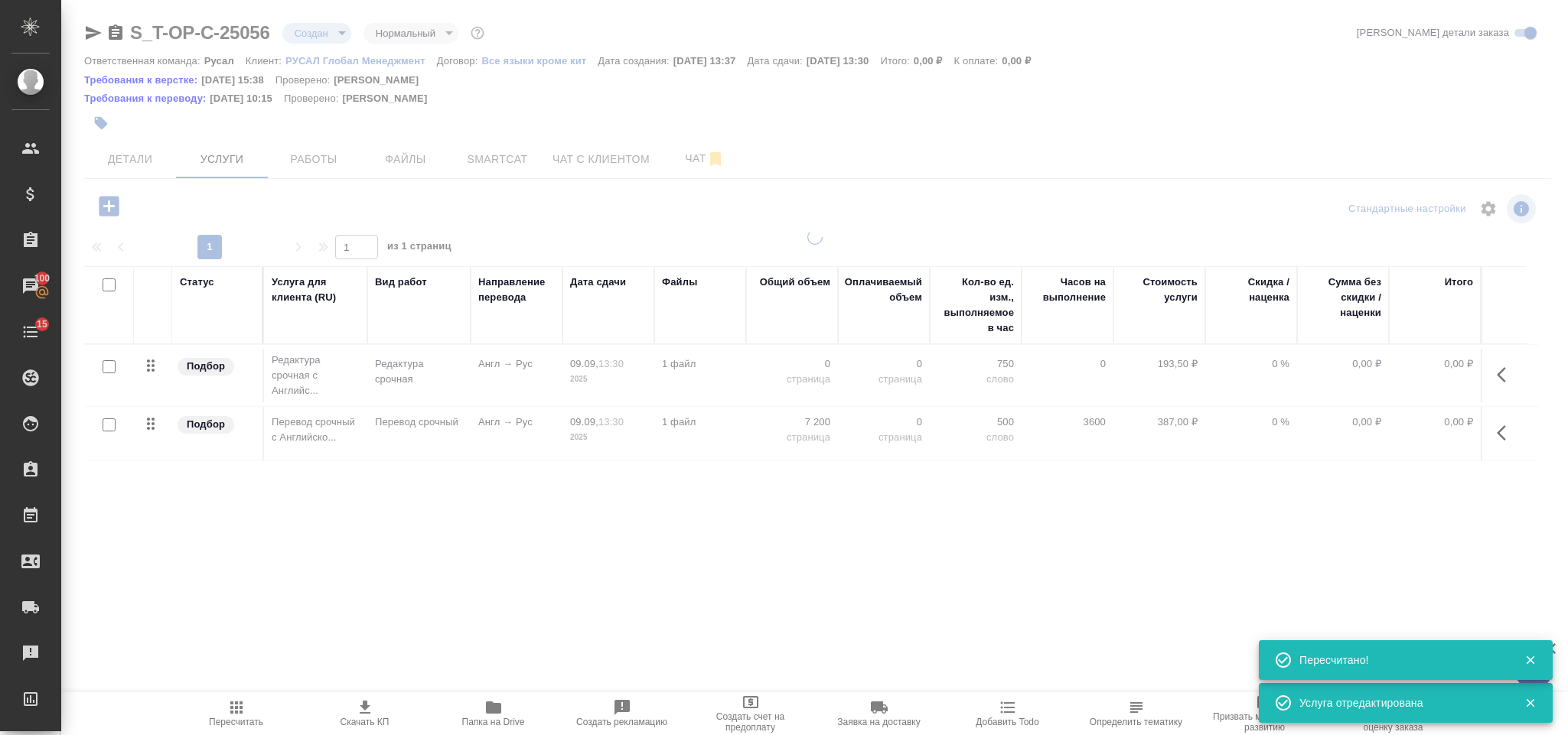
type input "urgent"
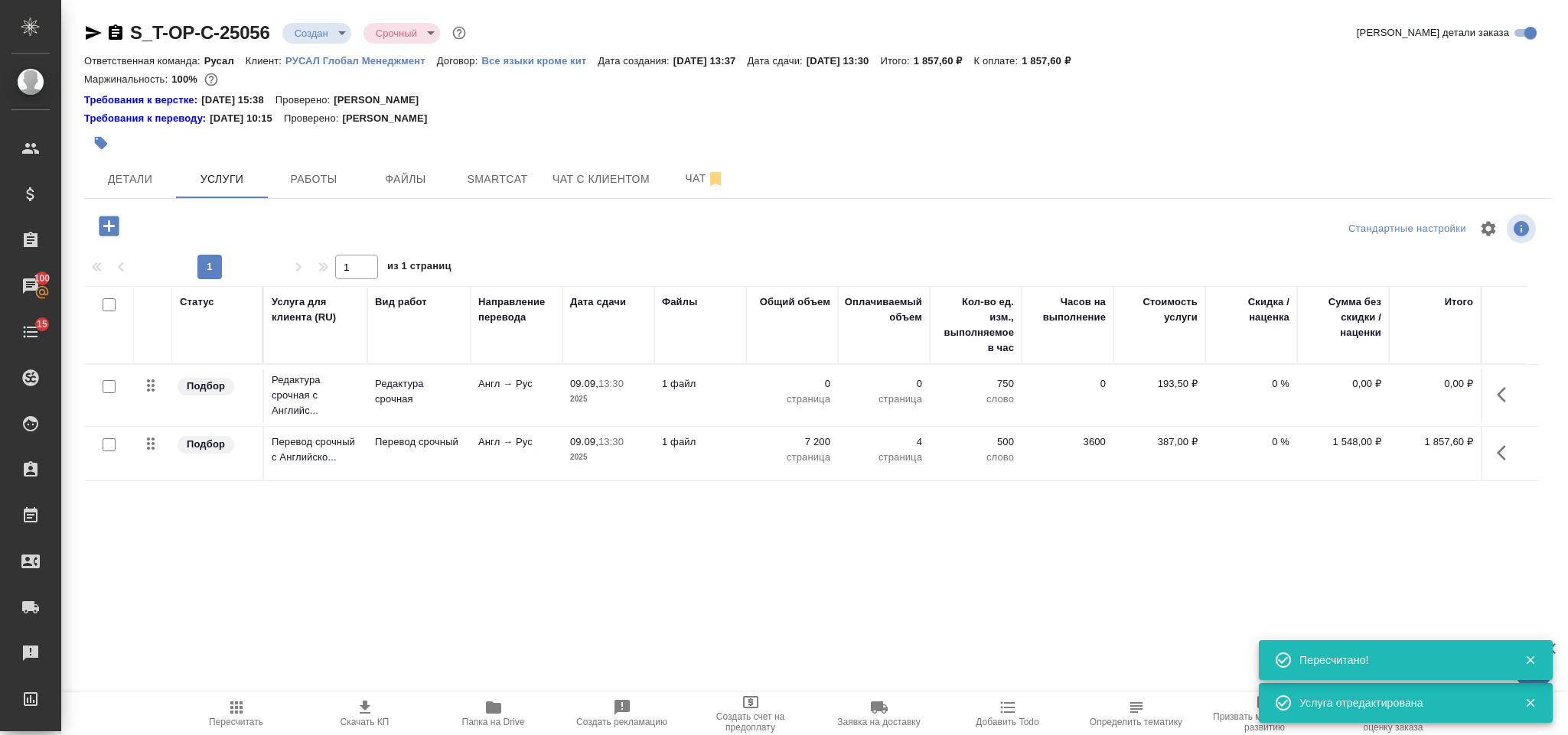
drag, startPoint x: 151, startPoint y: 452, endPoint x: 156, endPoint y: 400, distance: 52.2
click at [158, 408] on tbody "Подбор Редактура срочная с Английс... Редактура срочная Англ → Рус 09.09, 13:30…" at bounding box center [812, 422] width 1455 height 116
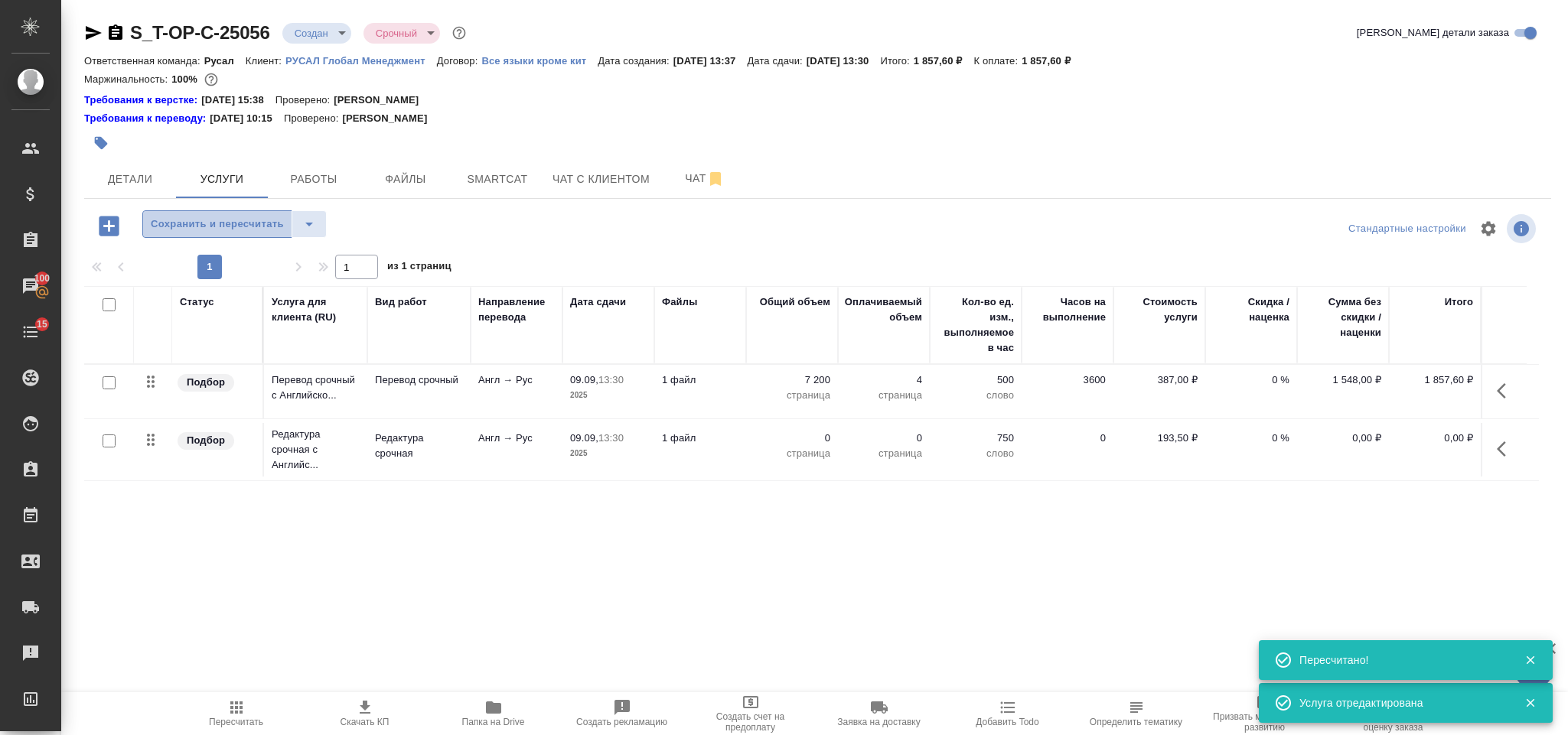
click at [221, 224] on span "Сохранить и пересчитать" at bounding box center [217, 224] width 133 height 18
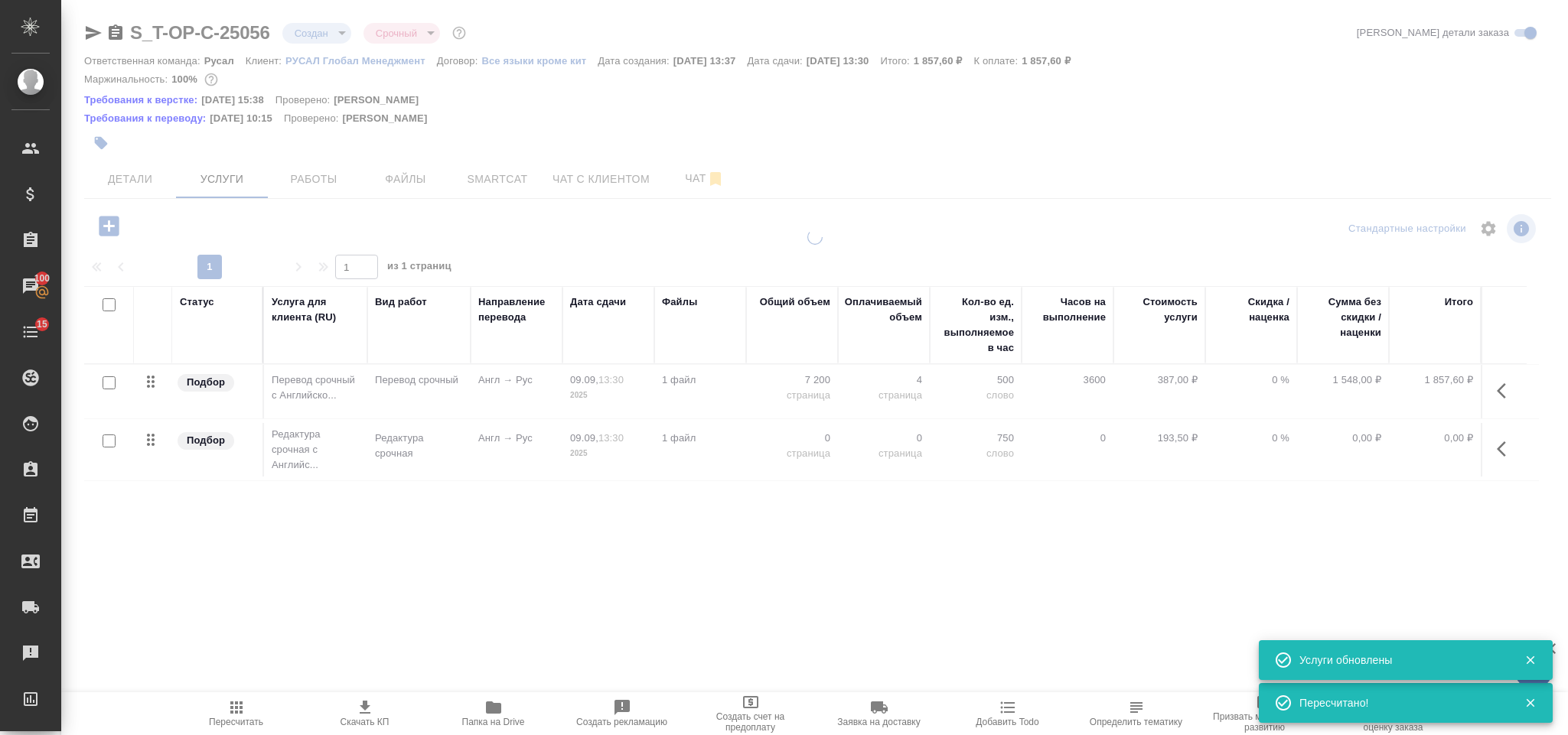
click at [1502, 453] on icon "button" at bounding box center [1506, 449] width 19 height 19
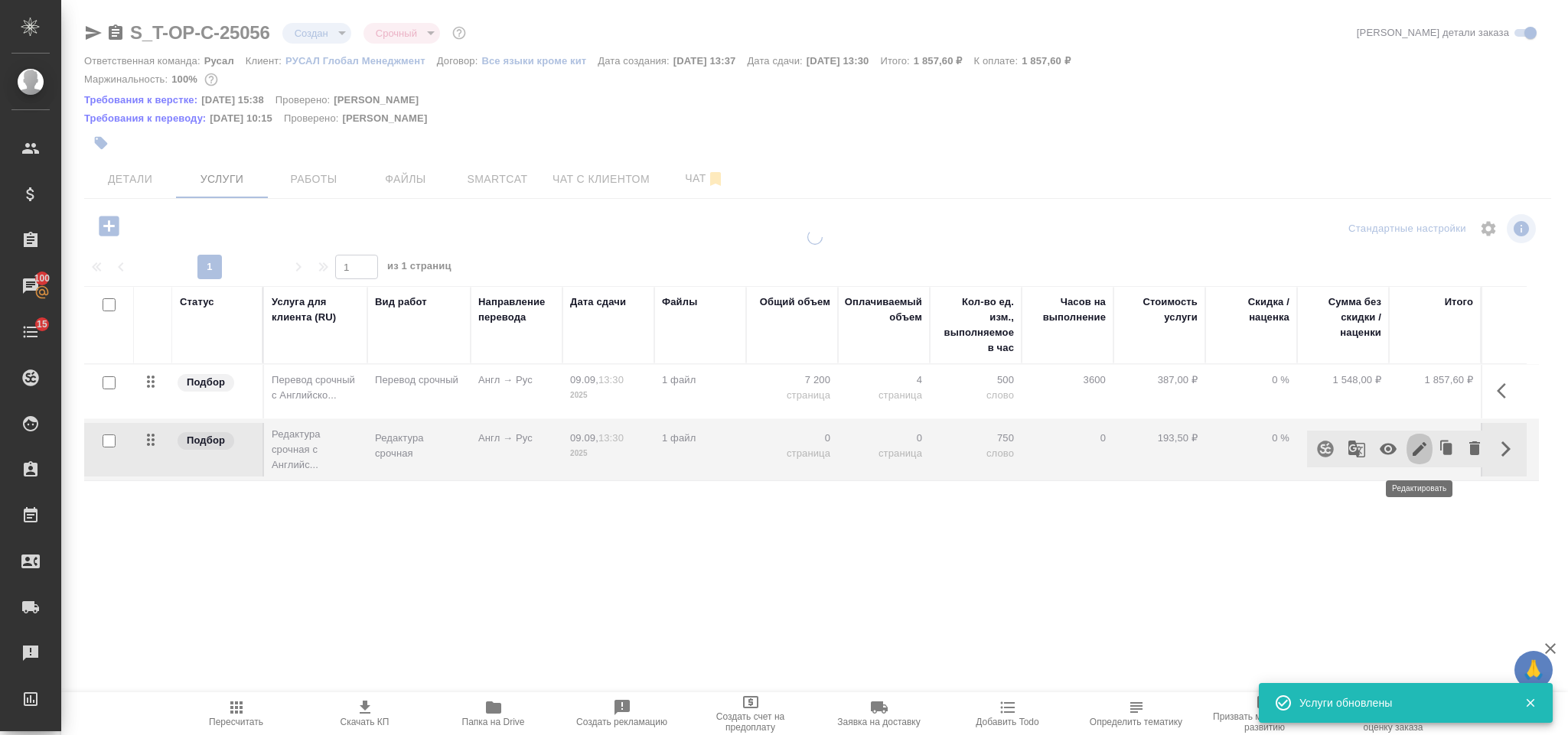
click at [1419, 453] on icon "button" at bounding box center [1420, 449] width 14 height 14
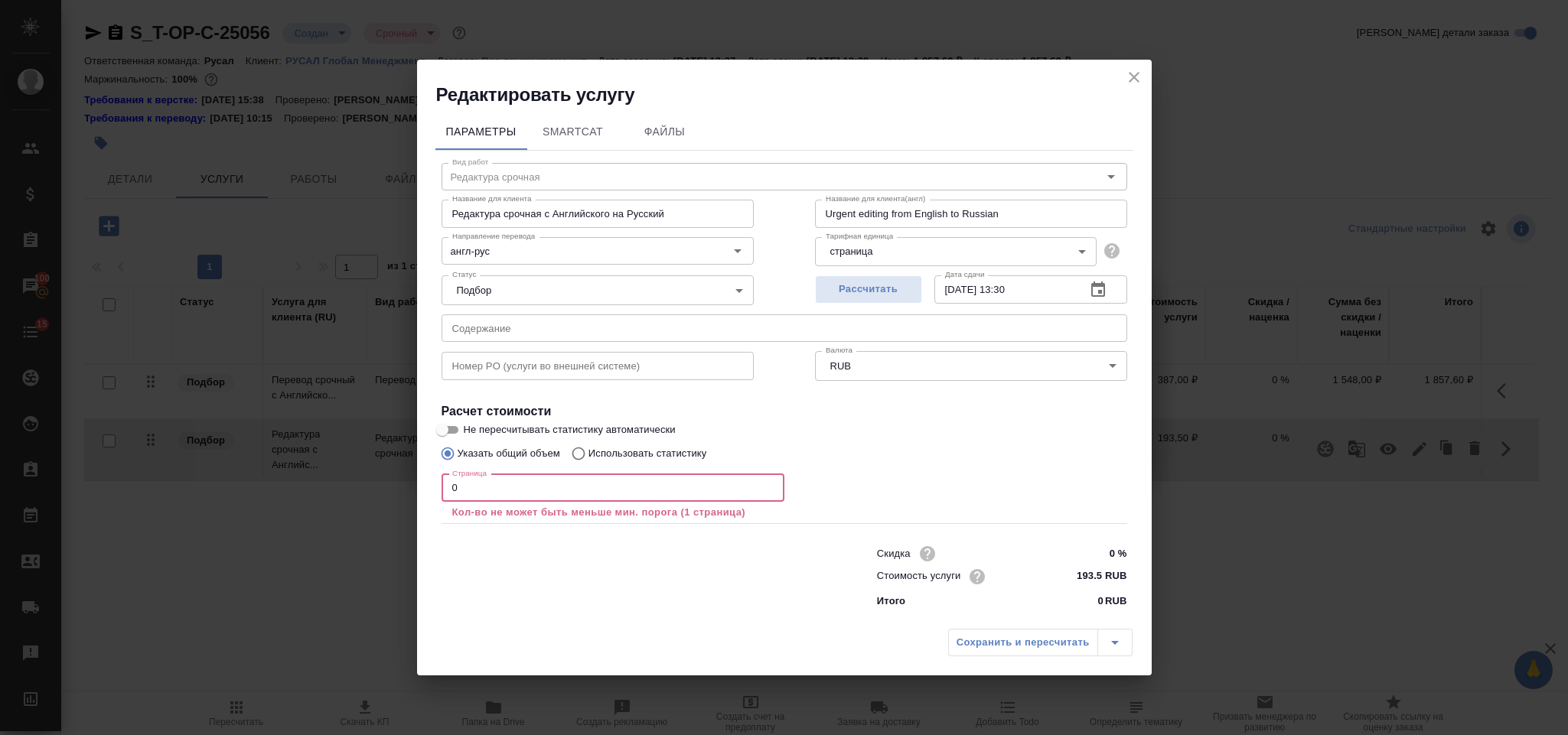
click at [519, 484] on input "0" at bounding box center [613, 487] width 343 height 27
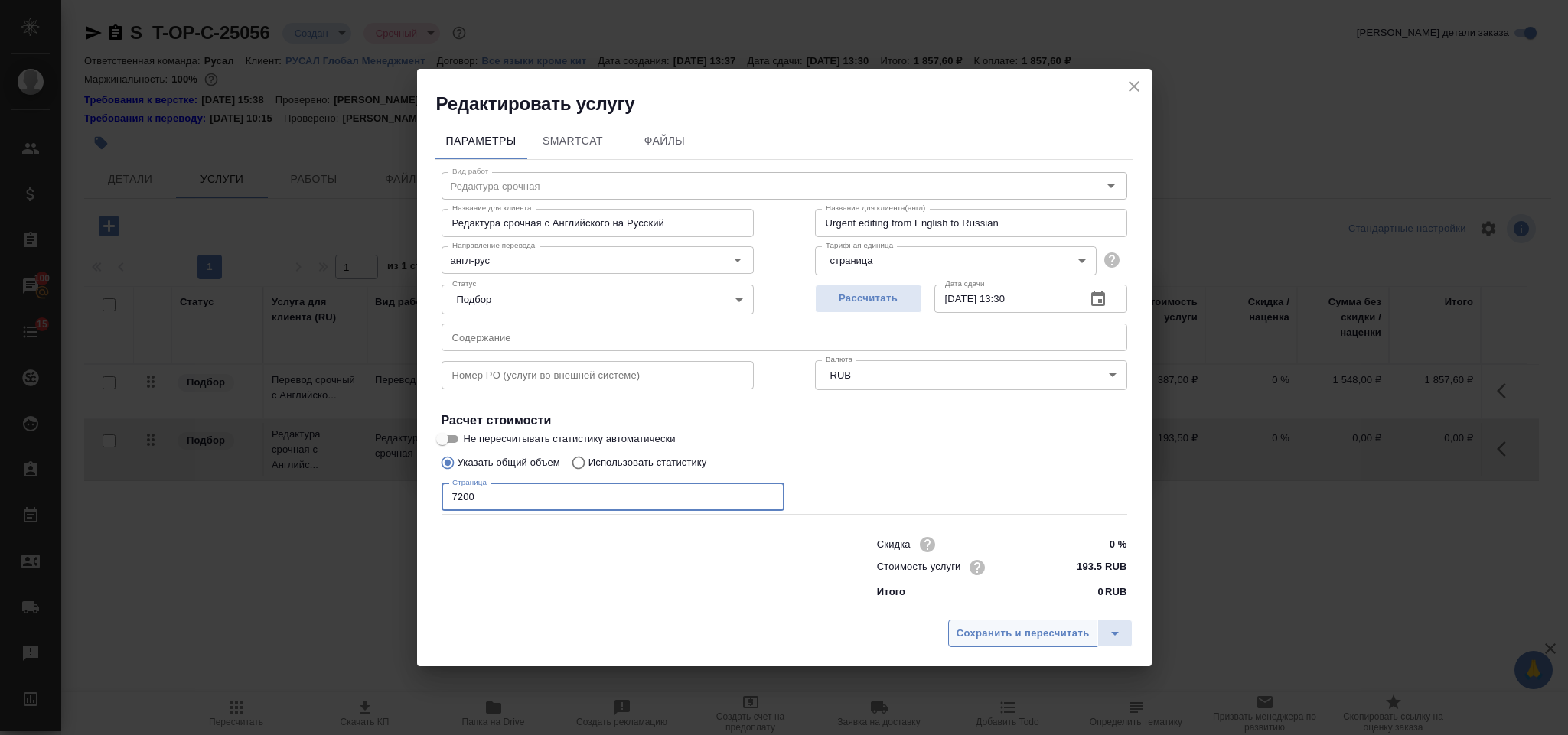
type input "7200"
click at [972, 620] on button "Сохранить и пересчитать" at bounding box center [1023, 633] width 150 height 27
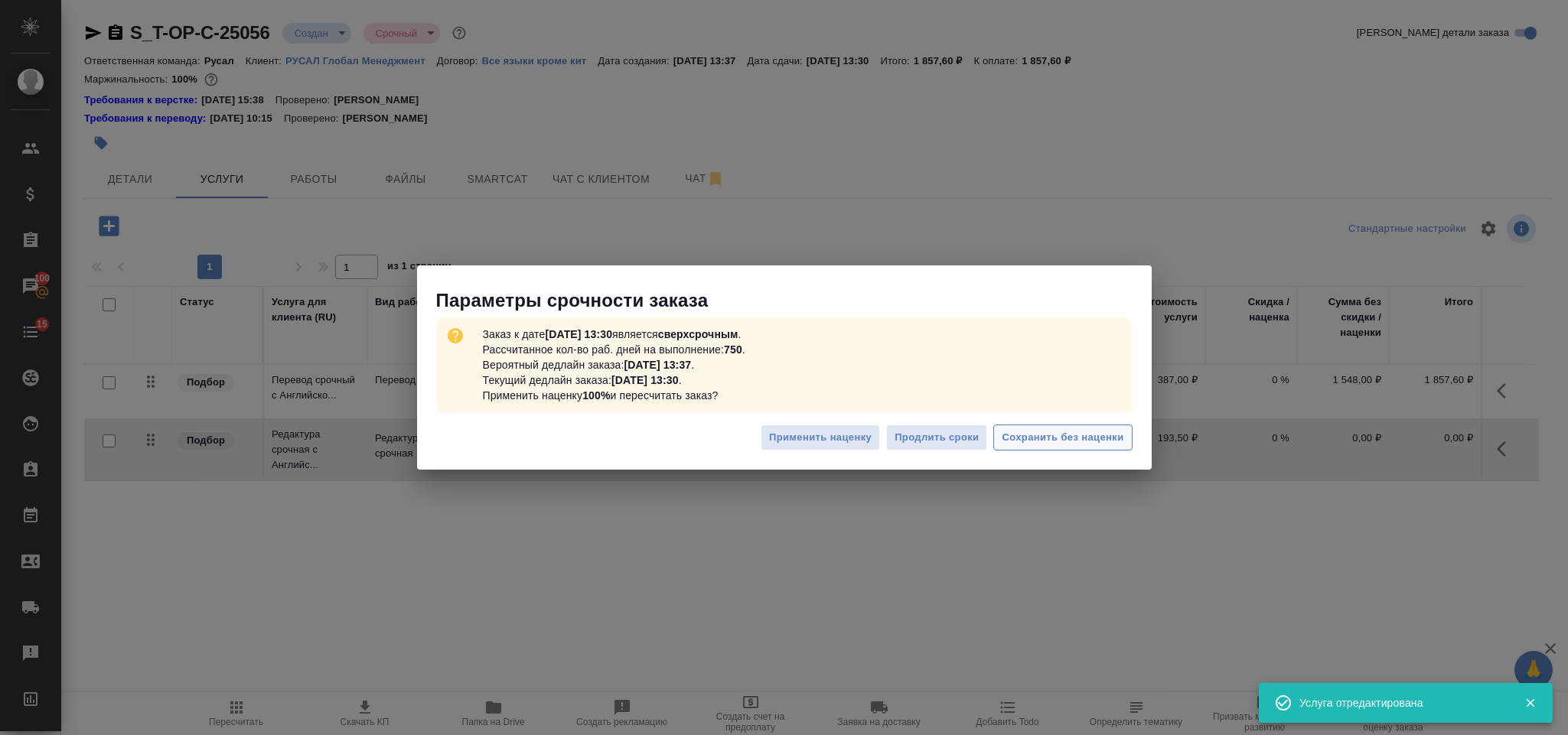
click at [1027, 432] on span "Сохранить без наценки" at bounding box center [1063, 438] width 122 height 18
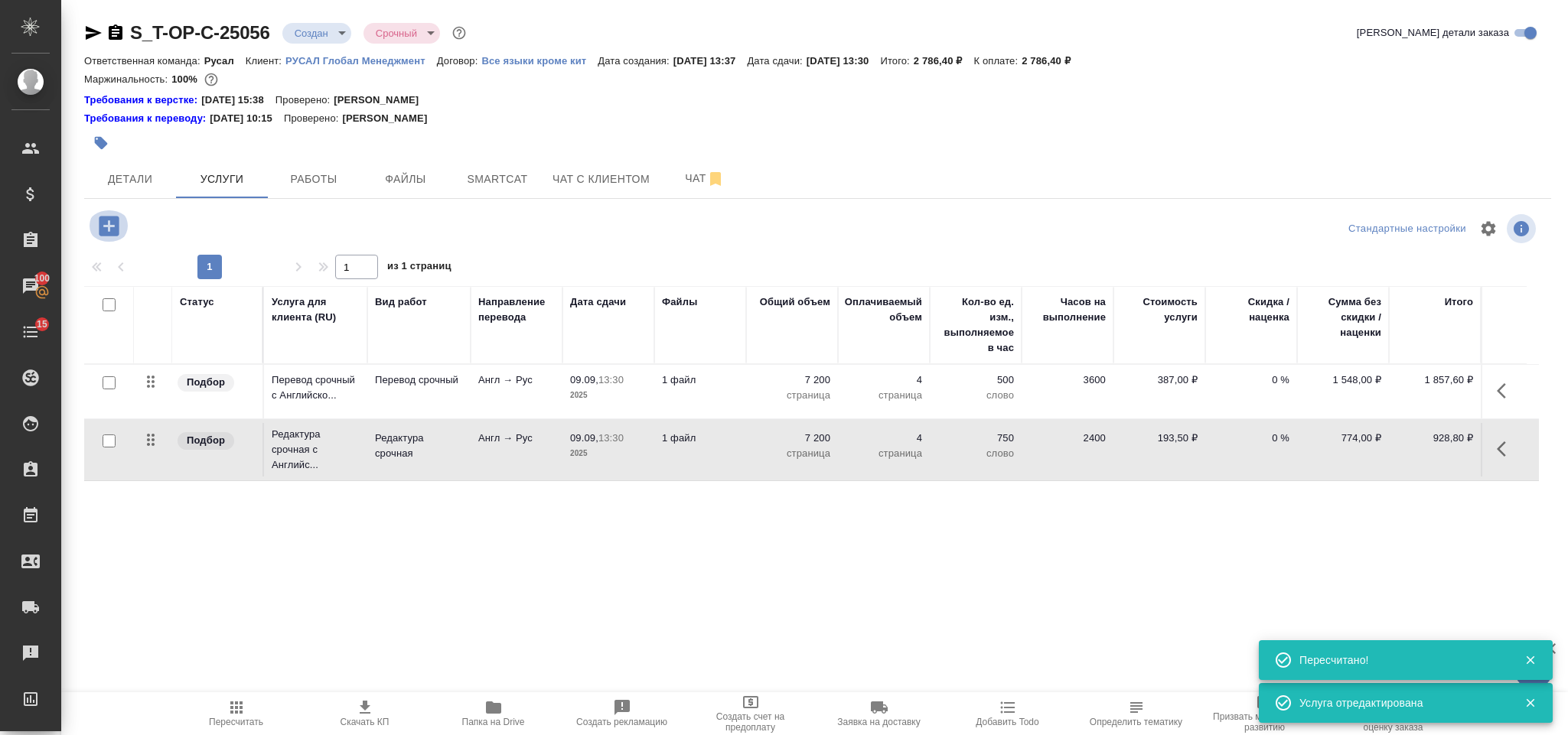
click at [113, 225] on icon "button" at bounding box center [109, 226] width 20 height 20
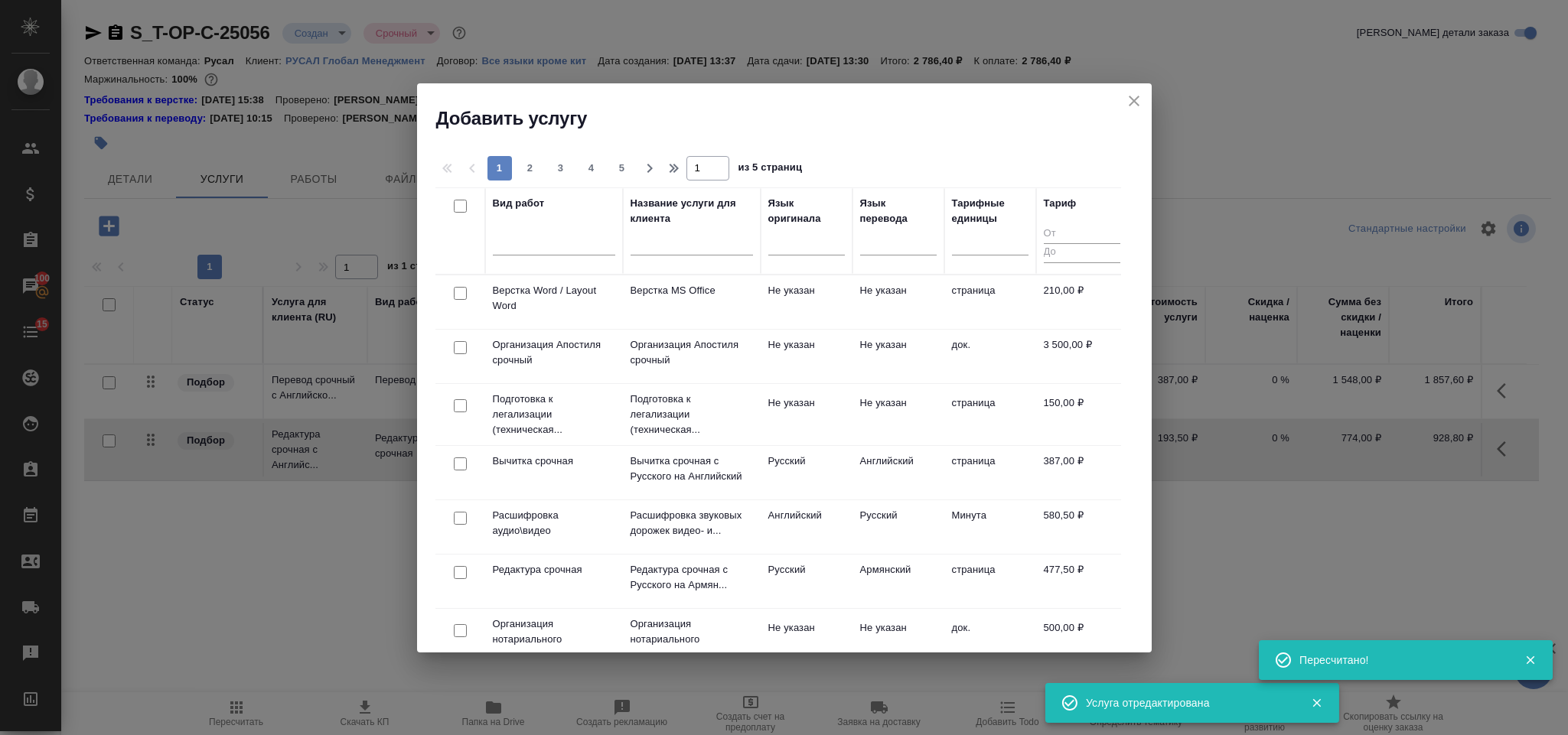
click at [454, 294] on input "checkbox" at bounding box center [460, 293] width 13 height 13
checkbox input "true"
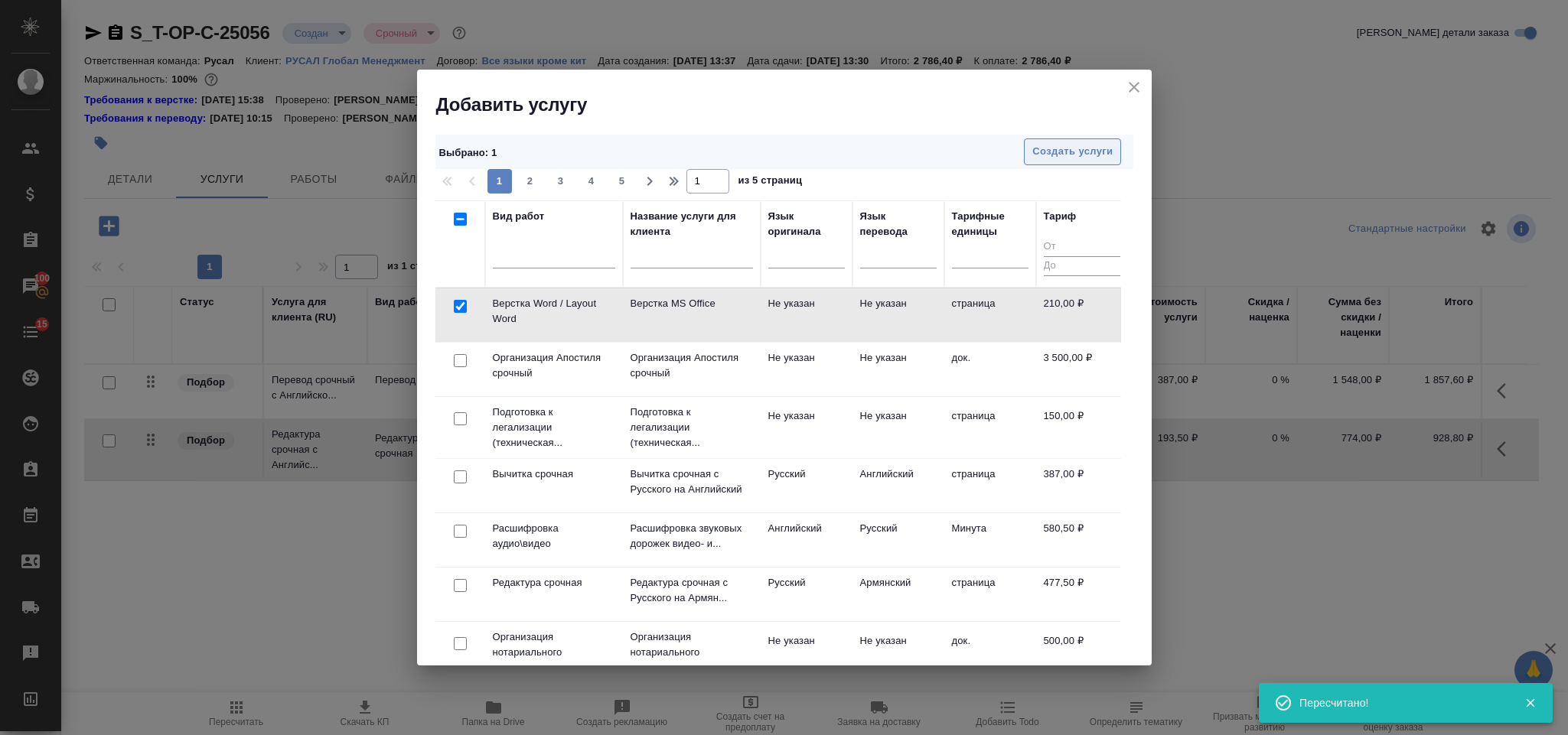
click at [1059, 150] on span "Создать услуги" at bounding box center [1072, 152] width 80 height 18
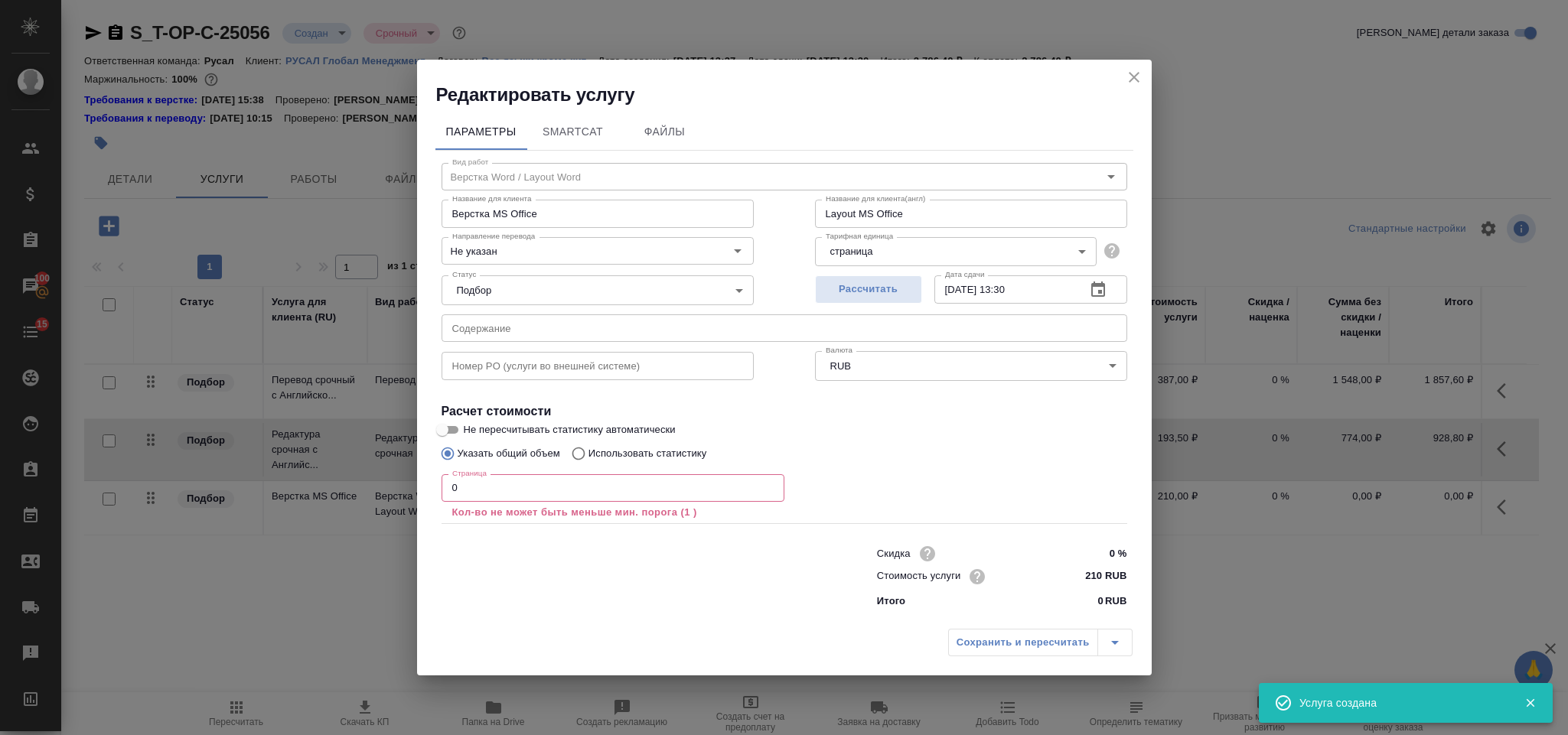
click at [475, 491] on input "0" at bounding box center [613, 487] width 343 height 27
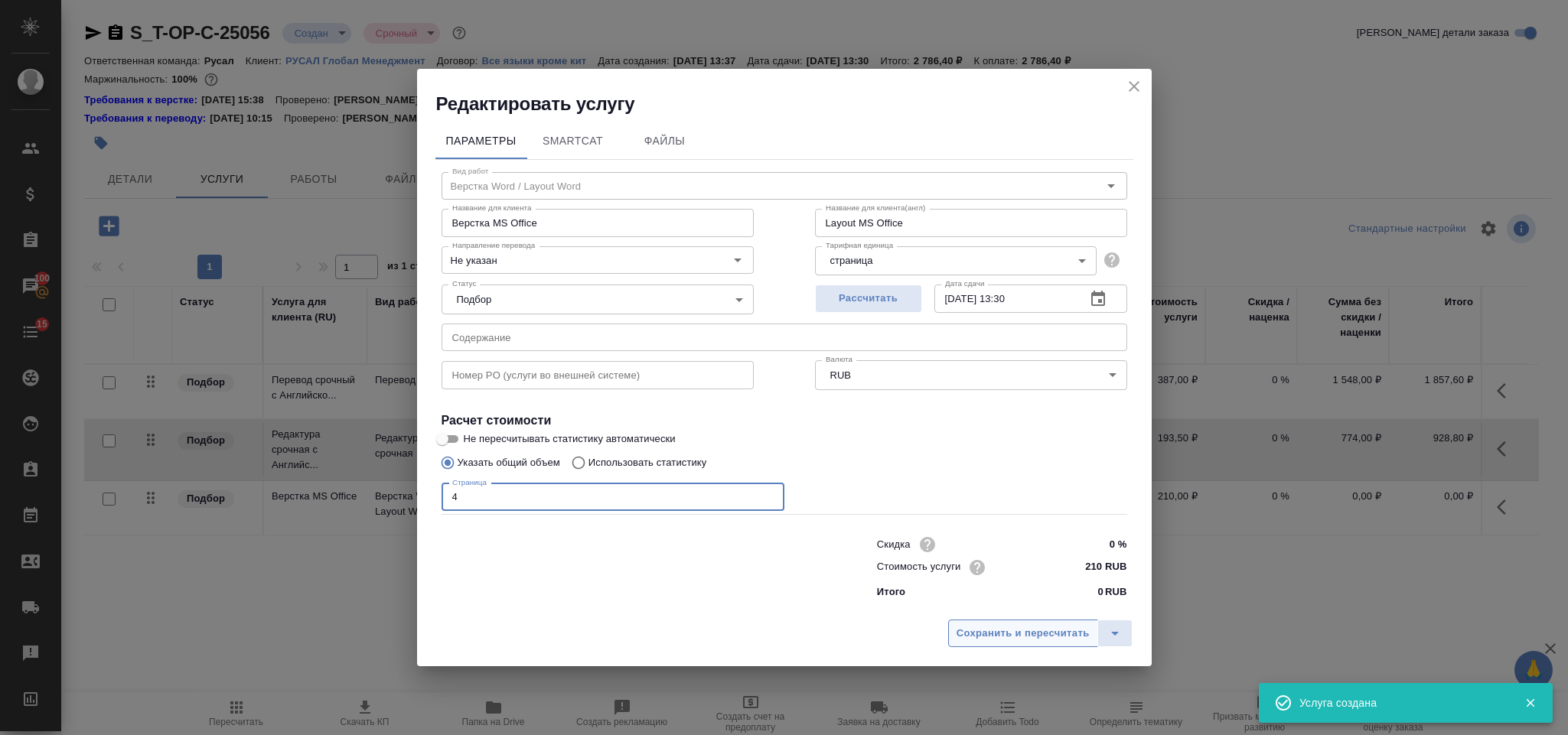
type input "4"
click at [1068, 629] on span "Сохранить и пересчитать" at bounding box center [1023, 634] width 133 height 18
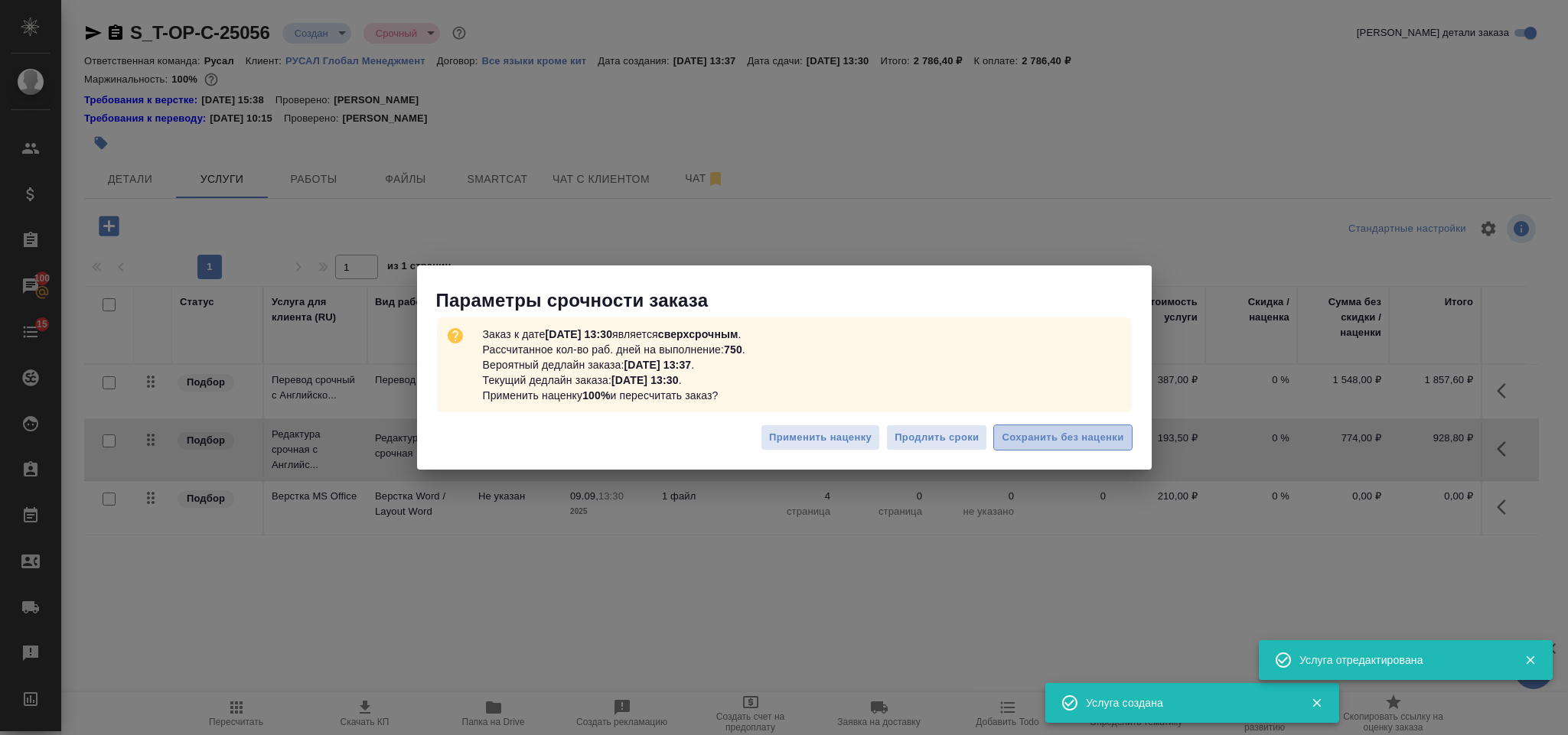
click at [1038, 445] on span "Сохранить без наценки" at bounding box center [1063, 438] width 122 height 18
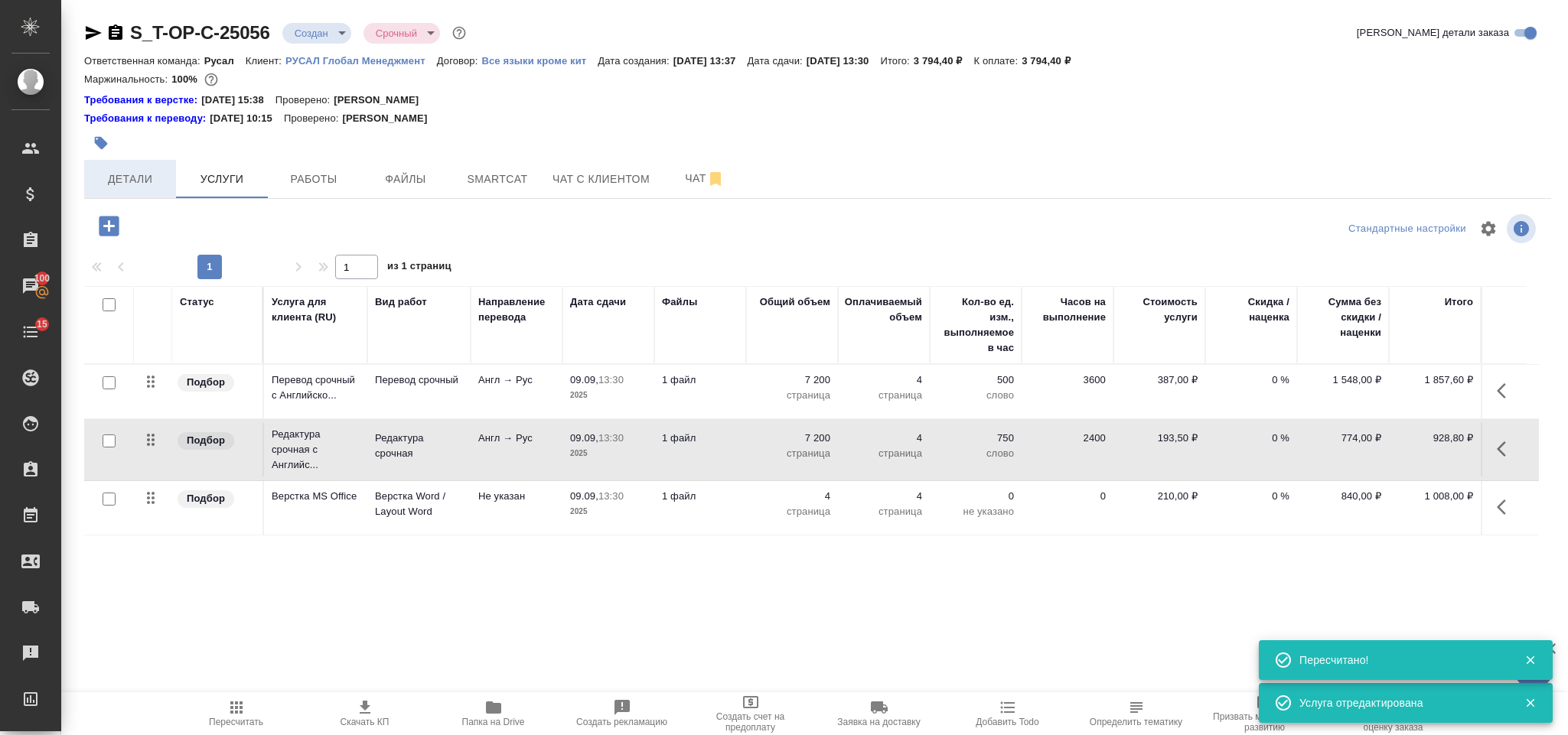
click at [139, 182] on span "Детали" at bounding box center [130, 179] width 73 height 19
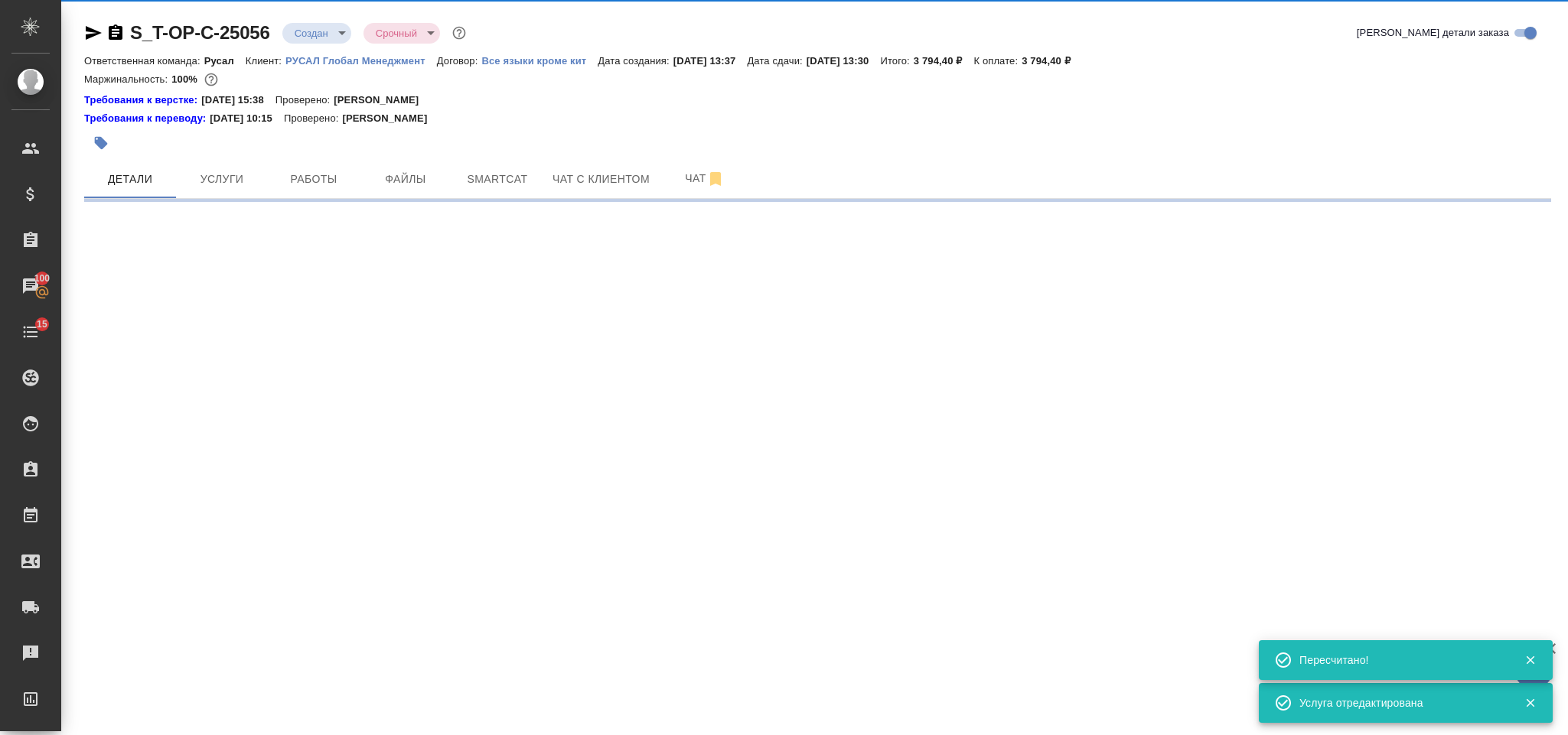
select select "RU"
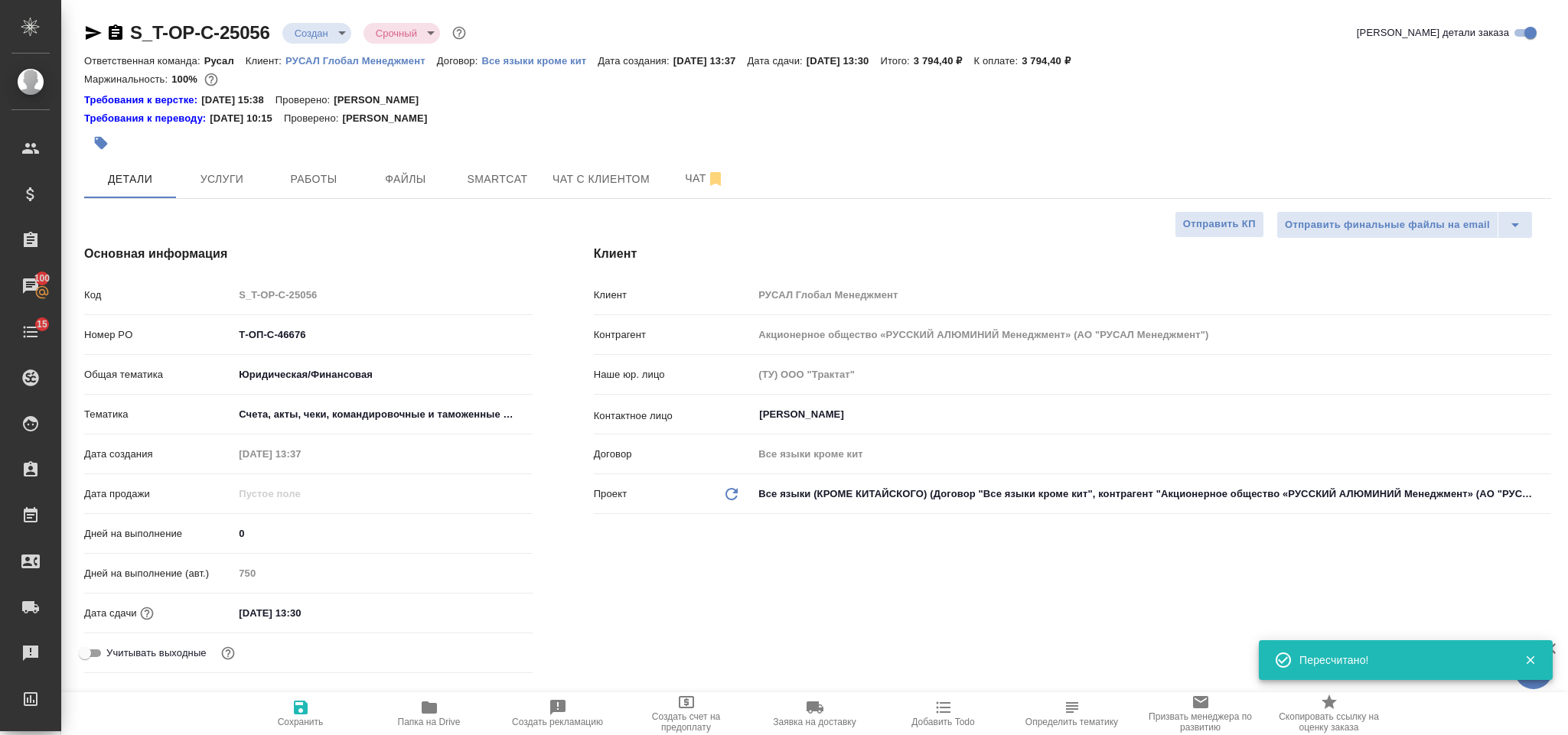
type textarea "x"
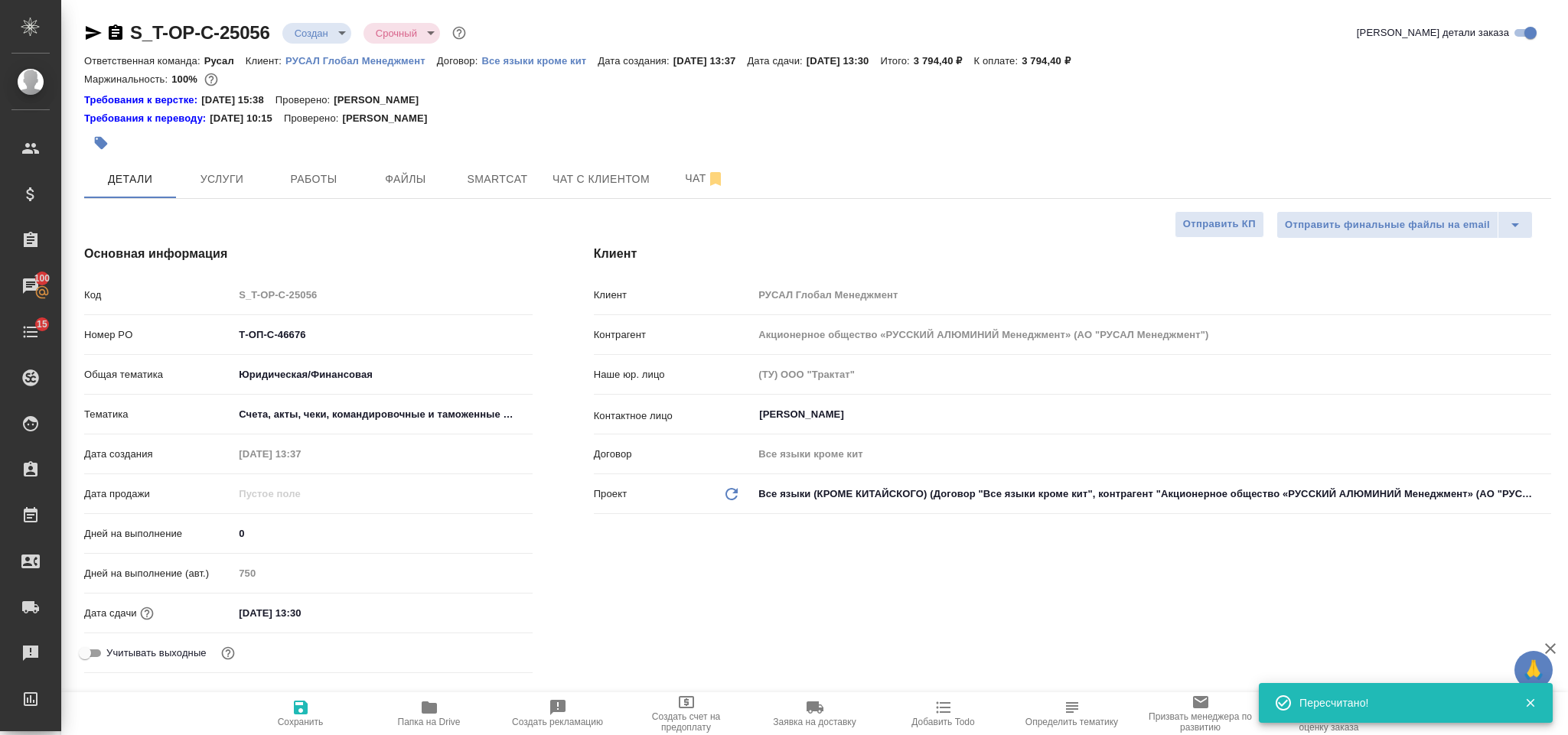
click at [118, 30] on icon "button" at bounding box center [115, 33] width 19 height 19
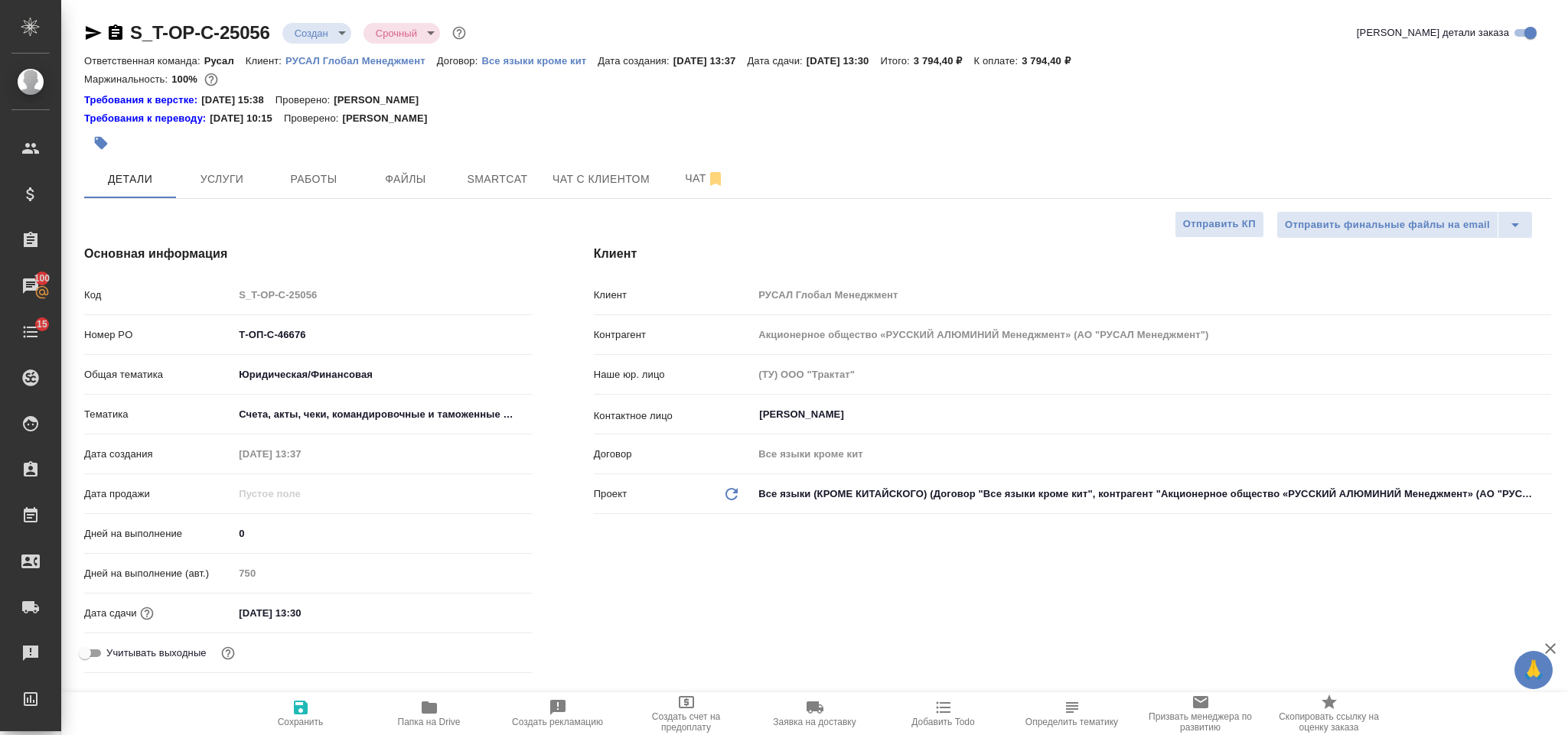
click at [320, 328] on input "Т-ОП-С-46676" at bounding box center [382, 334] width 299 height 22
click at [358, 336] on input "Т-ОП-С-46676" at bounding box center [382, 334] width 297 height 22
type input "Т-ОП-С-4667"
type textarea "x"
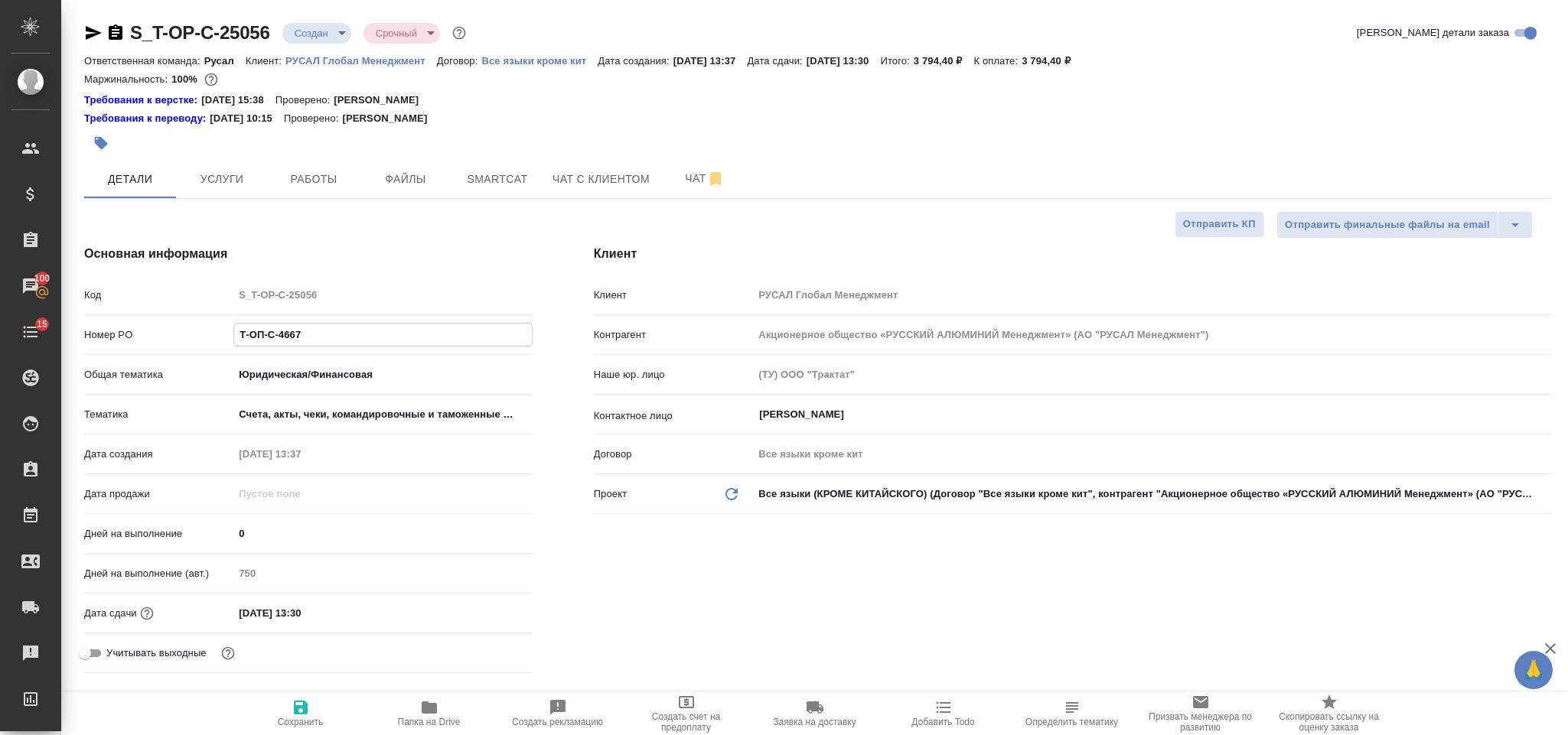
type textarea "x"
type input "Т-ОП-С-46677"
type textarea "x"
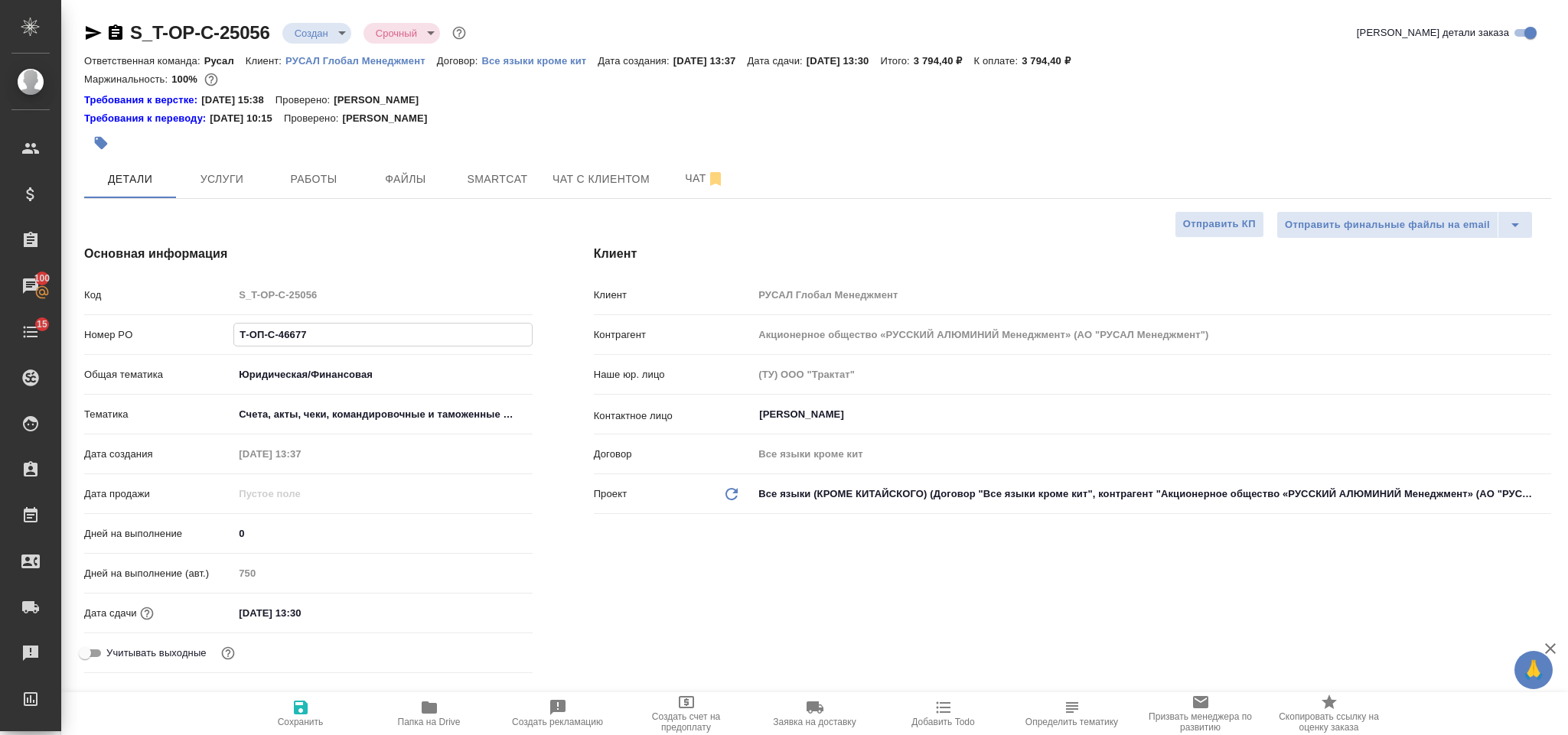
type input "Т-ОП-С-46677"
click at [303, 701] on icon "button" at bounding box center [301, 708] width 19 height 19
type textarea "x"
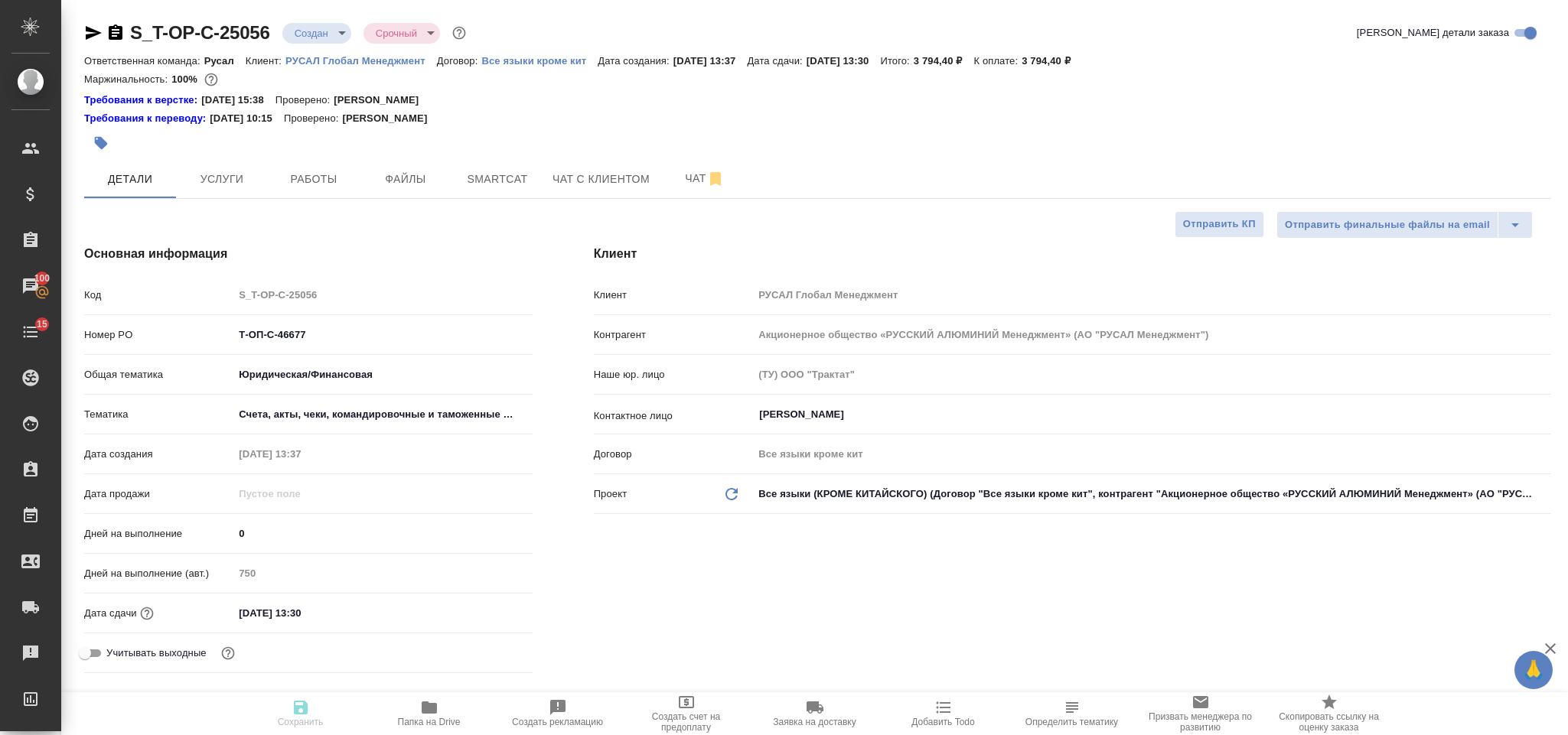
type textarea "x"
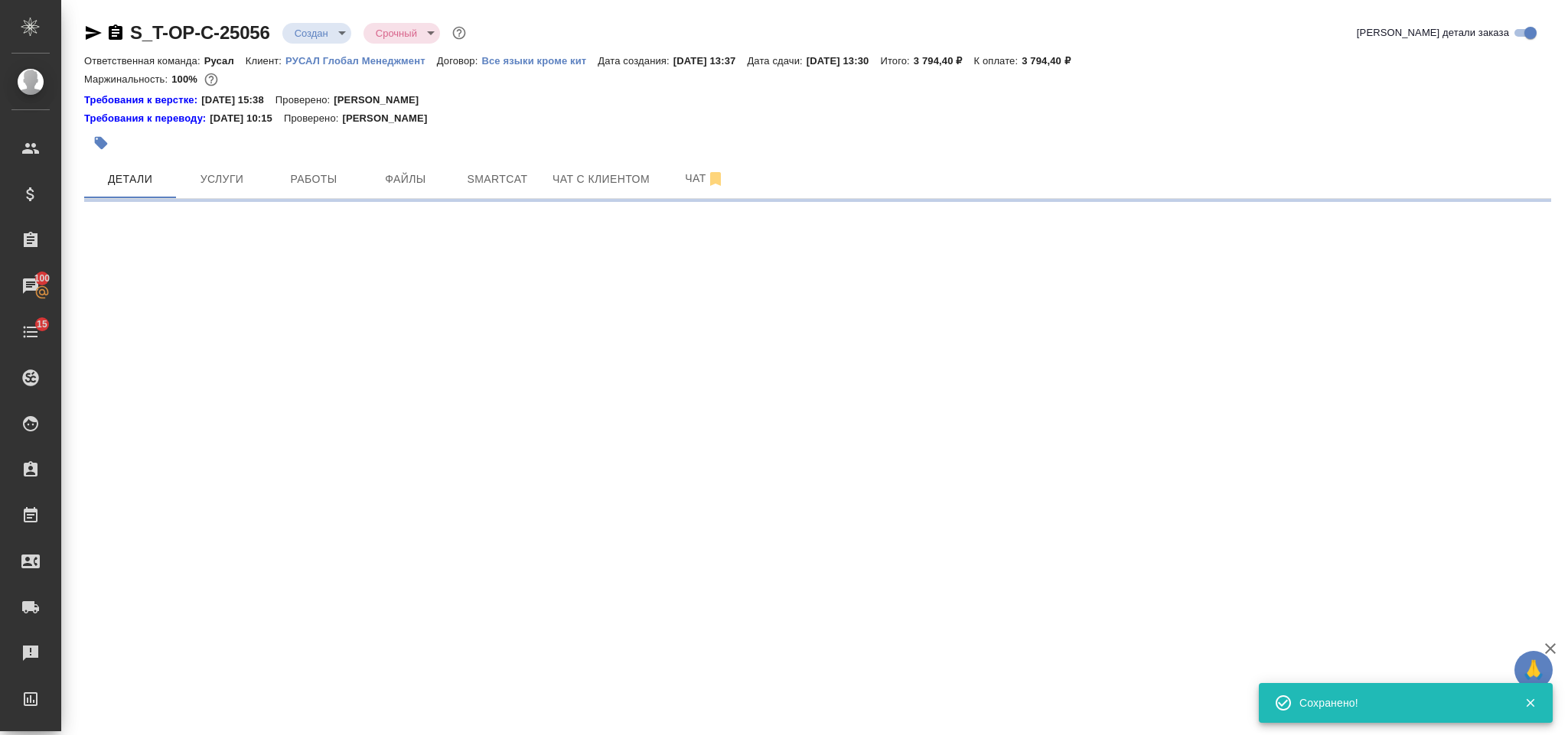
select select "RU"
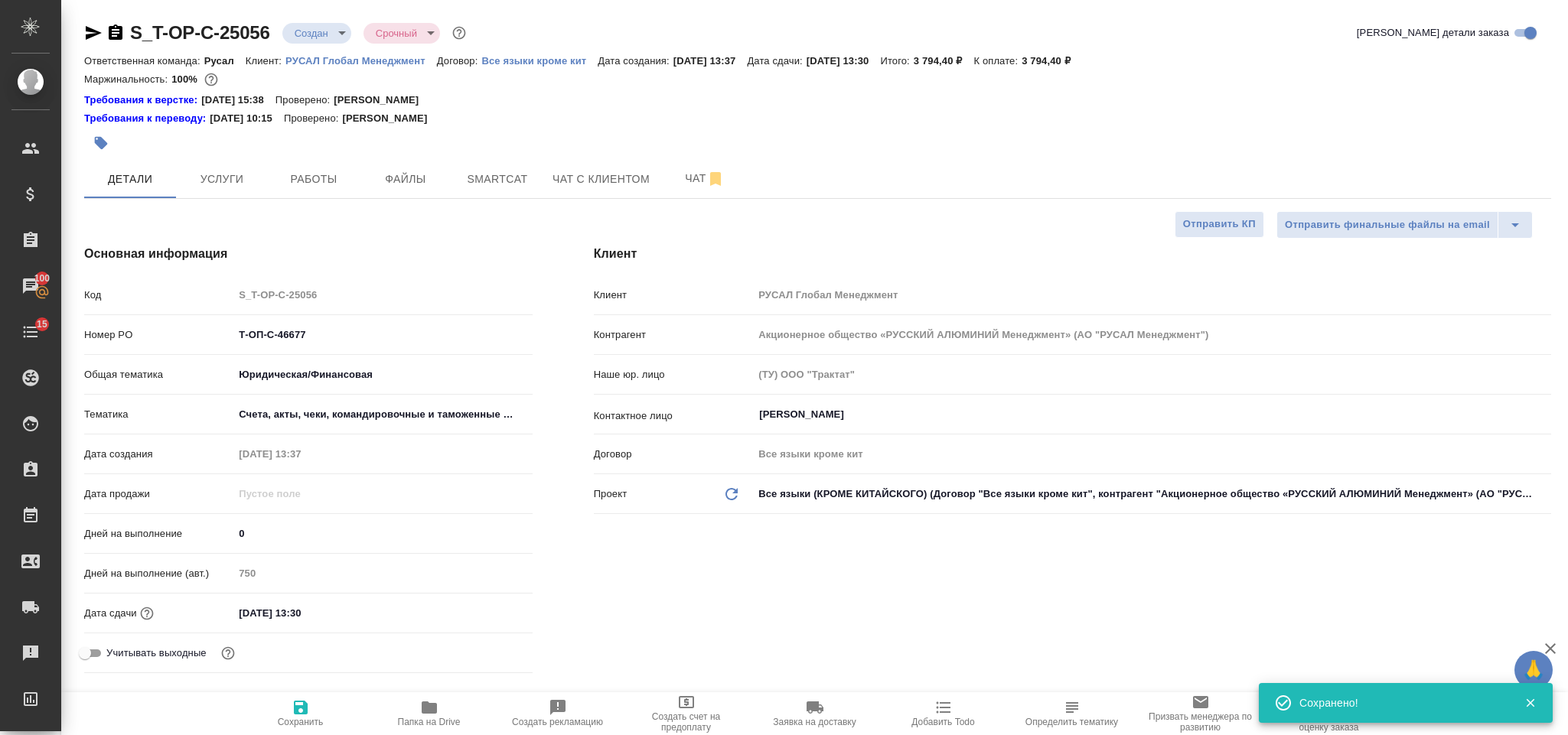
type textarea "x"
click at [99, 27] on icon "button" at bounding box center [94, 33] width 19 height 19
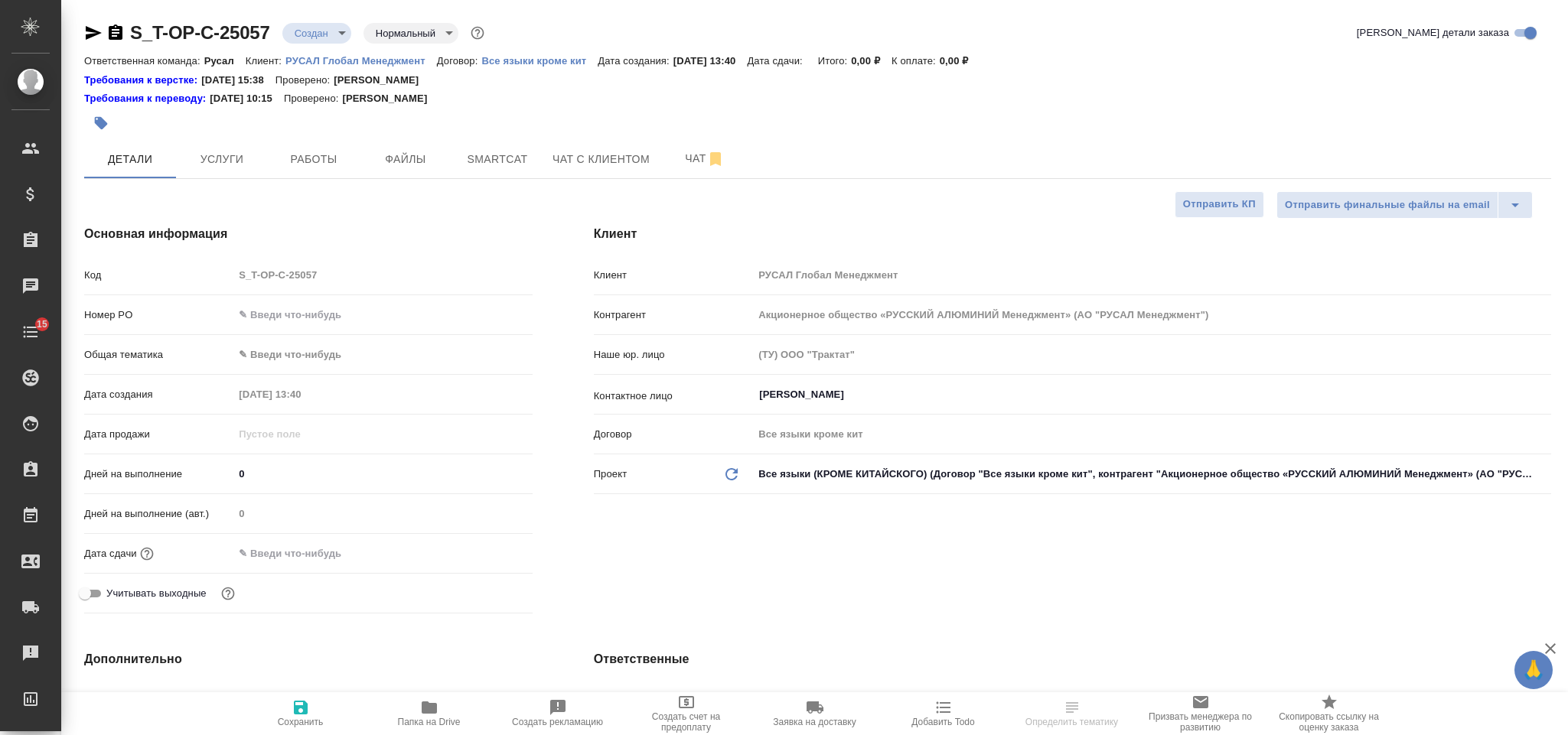
select select "RU"
click at [382, 312] on input "text" at bounding box center [382, 315] width 299 height 22
paste input "Т-ОП-С-46678"
type input "Т-ОП-С-46678"
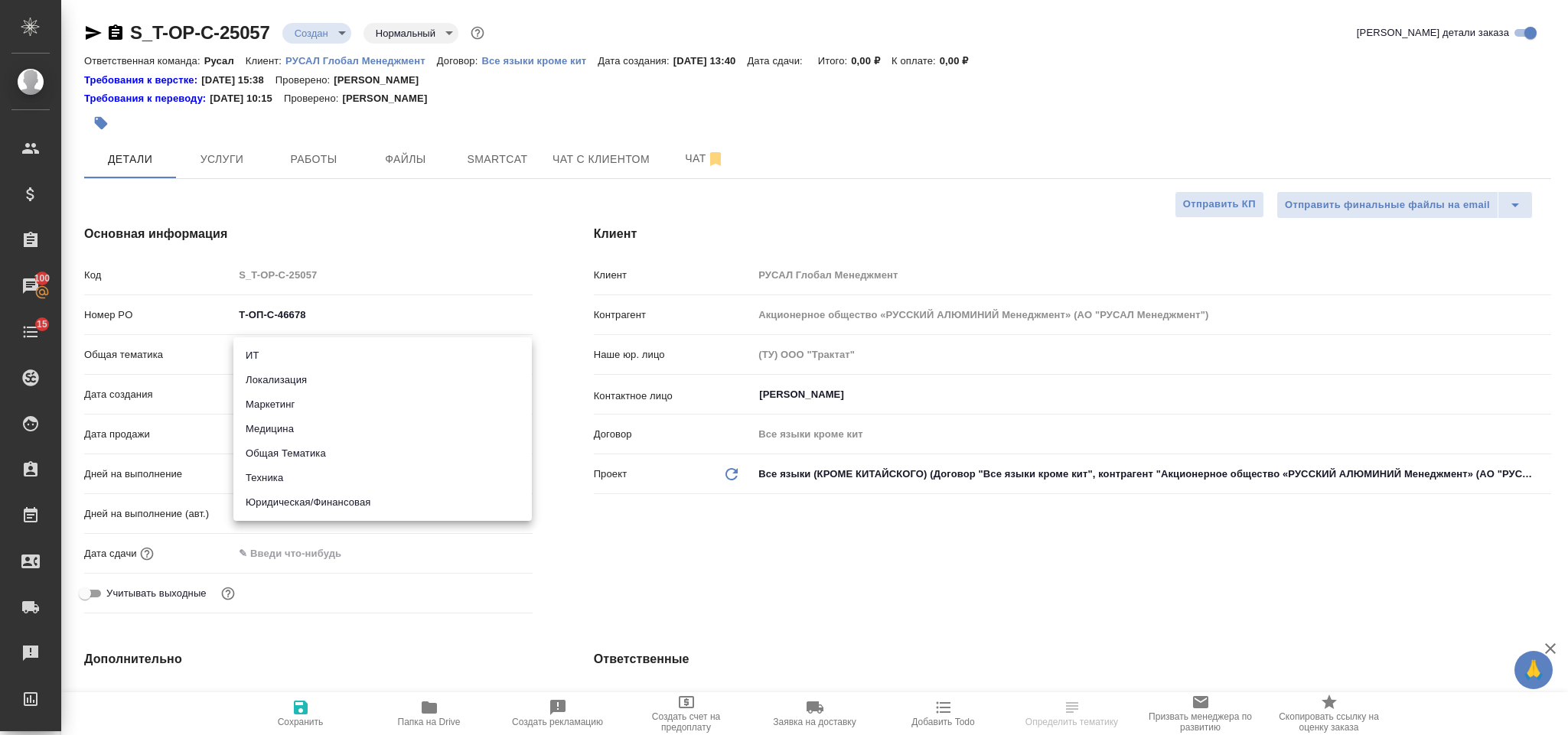
click at [285, 353] on body "🙏 .cls-1 fill:#fff; AWATERA Gorlenko Yuliua Клиенты Спецификации Заказы 100 Чат…" at bounding box center [784, 367] width 1568 height 735
click at [313, 504] on li "Юридическая/Финансовая" at bounding box center [382, 502] width 299 height 24
type input "yr-fn"
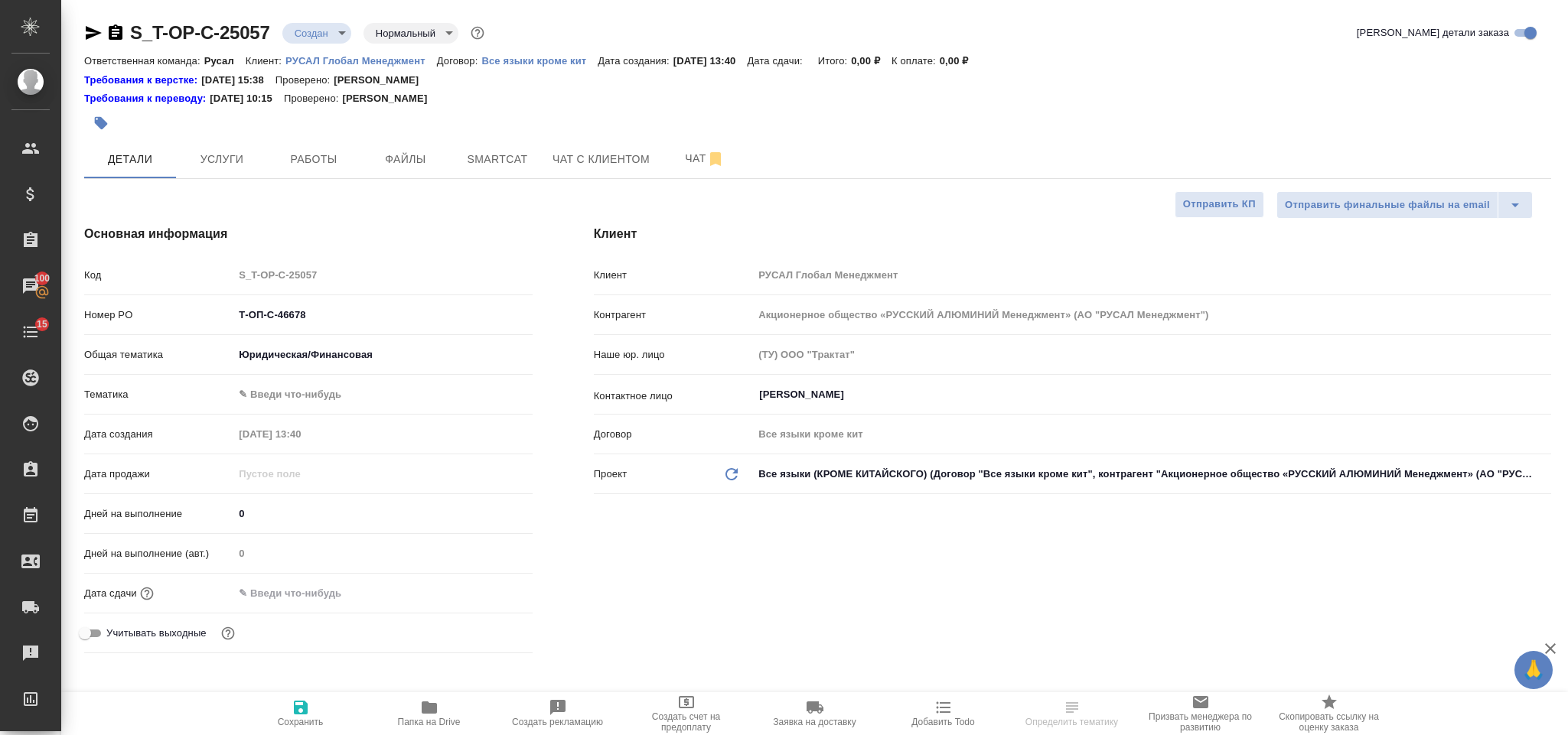
click at [309, 392] on body "🙏 .cls-1 fill:#fff; AWATERA Gorlenko Yuliua Клиенты Спецификации Заказы 100 Чат…" at bounding box center [784, 367] width 1568 height 735
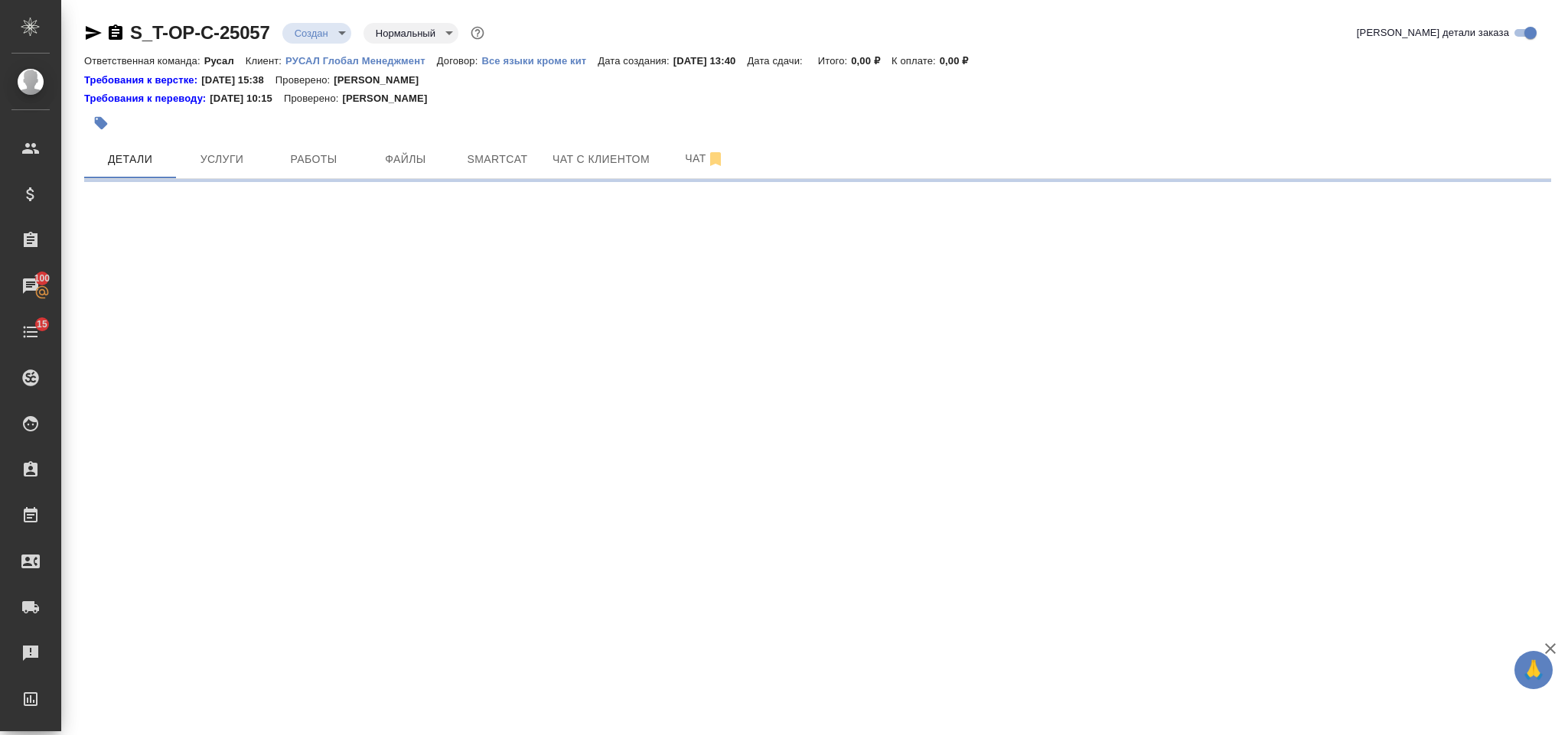
select select "RU"
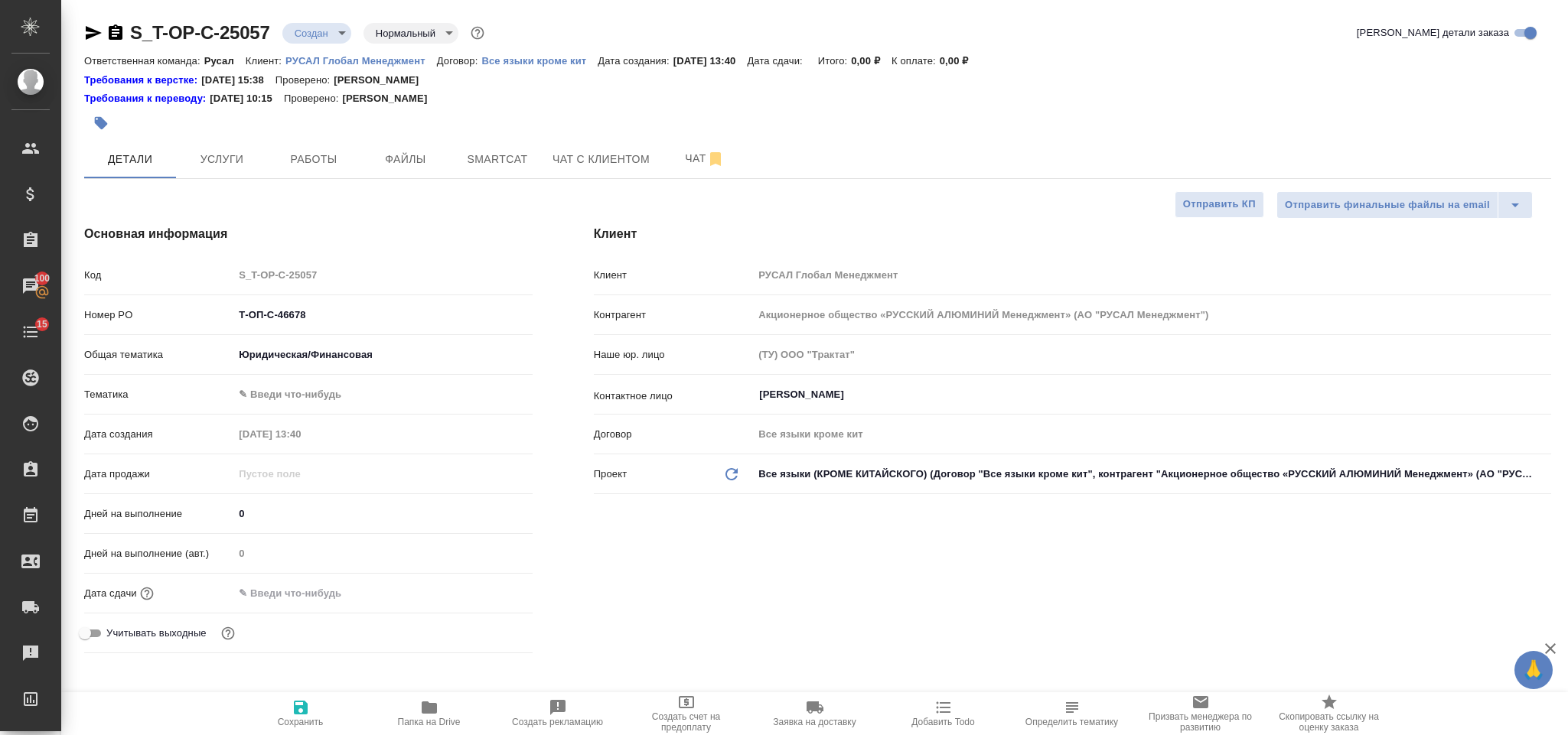
type textarea "x"
click at [322, 402] on body "🙏 .cls-1 fill:#fff; AWATERA Gorlenko Yuliua Клиенты Спецификации Заказы 100 Чат…" at bounding box center [784, 367] width 1568 height 735
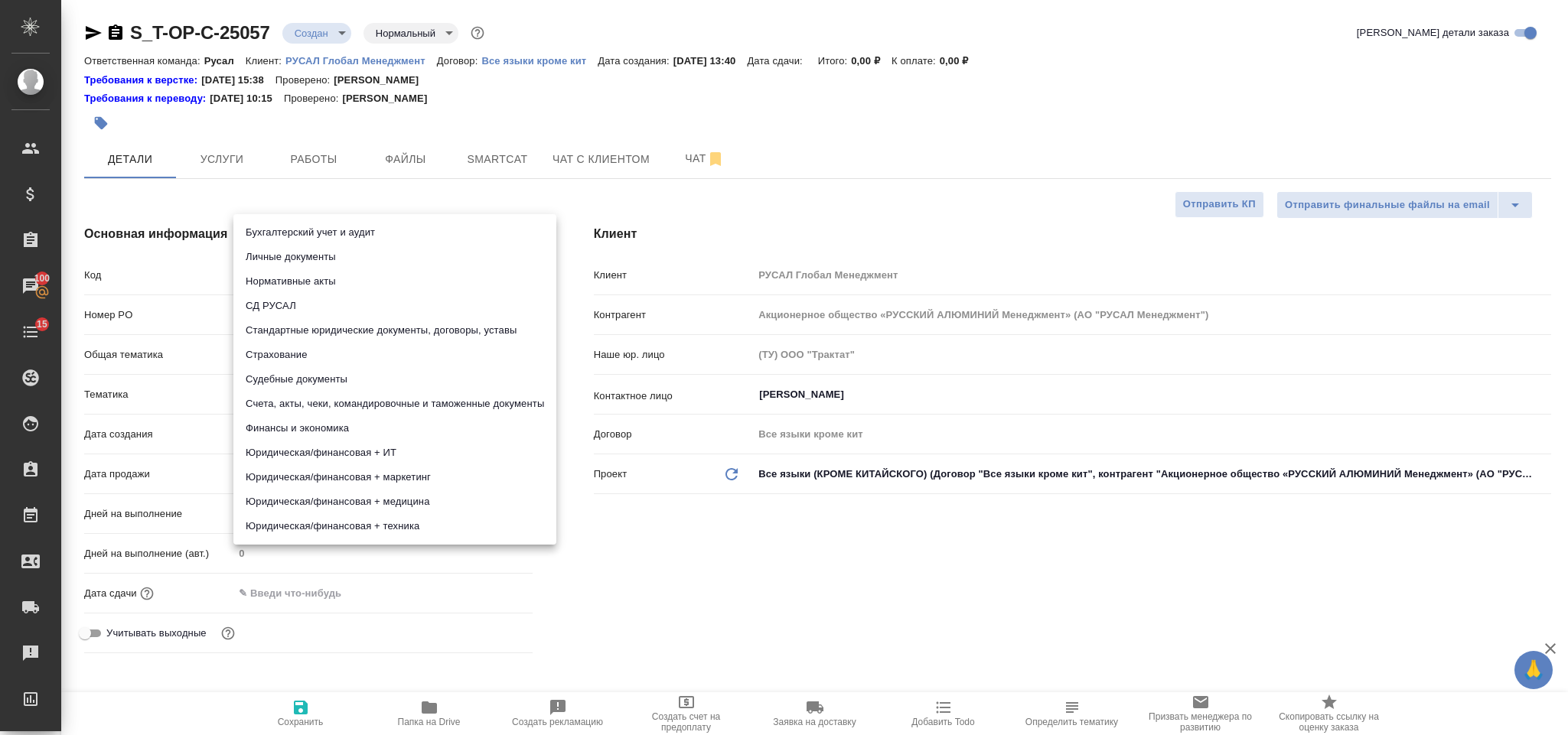
click at [405, 423] on li "Финансы и экономика" at bounding box center [395, 428] width 323 height 24
type input "5a8b8b956a9677013d343d3b"
type textarea "x"
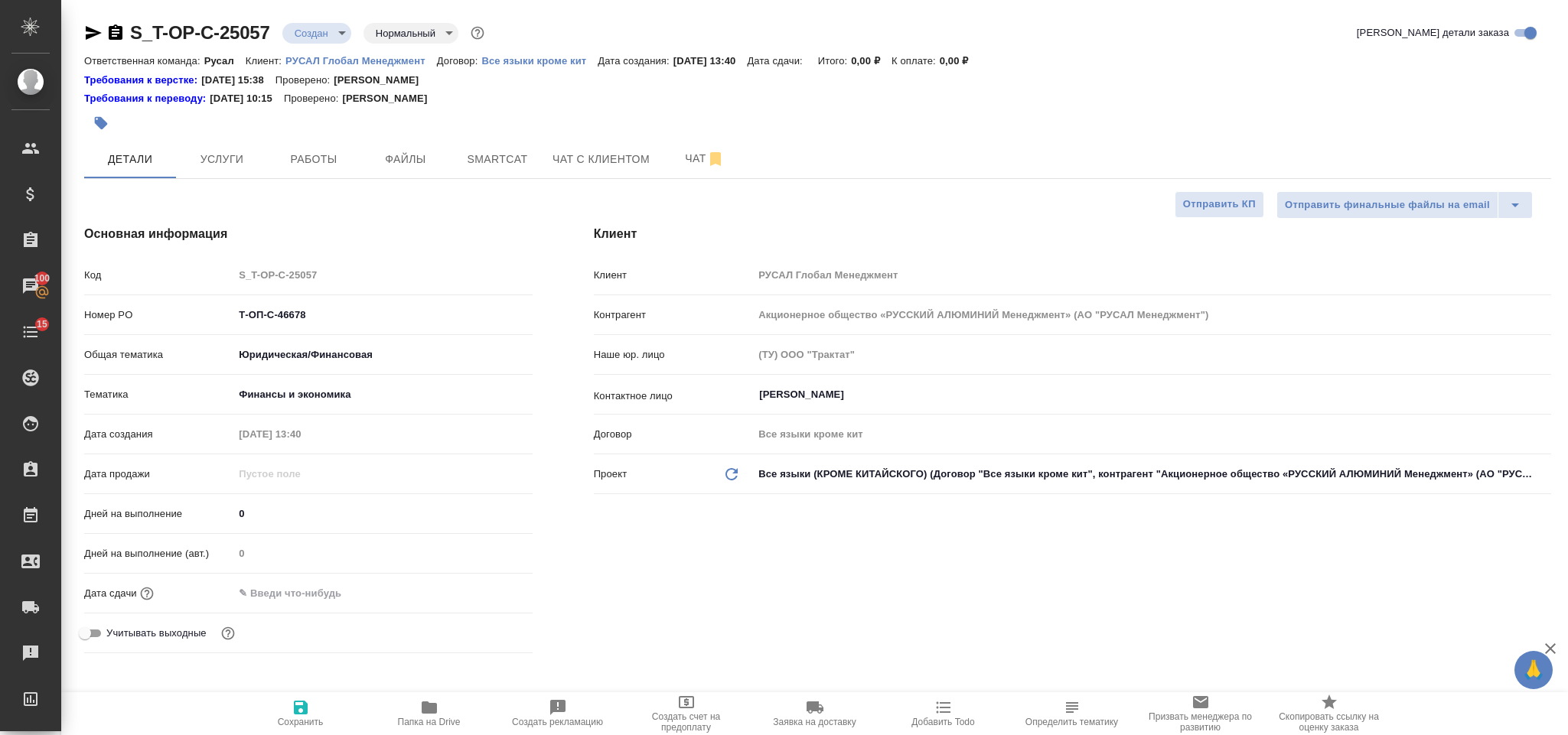
click at [302, 590] on input "text" at bounding box center [300, 593] width 134 height 22
click at [489, 590] on icon "button" at bounding box center [488, 592] width 19 height 19
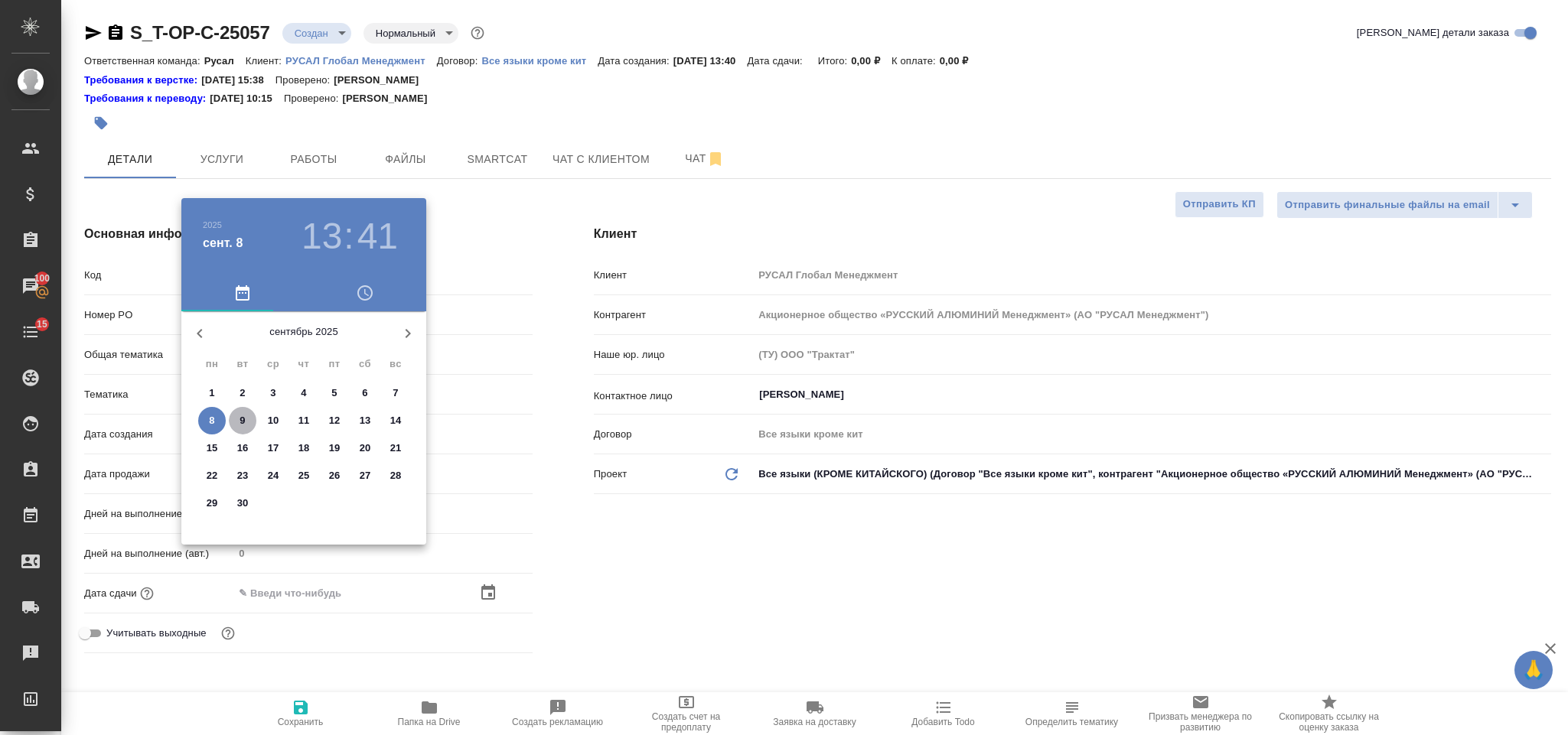
click at [235, 420] on span "9" at bounding box center [242, 421] width 27 height 16
type input "09.09.2025 13:41"
type textarea "x"
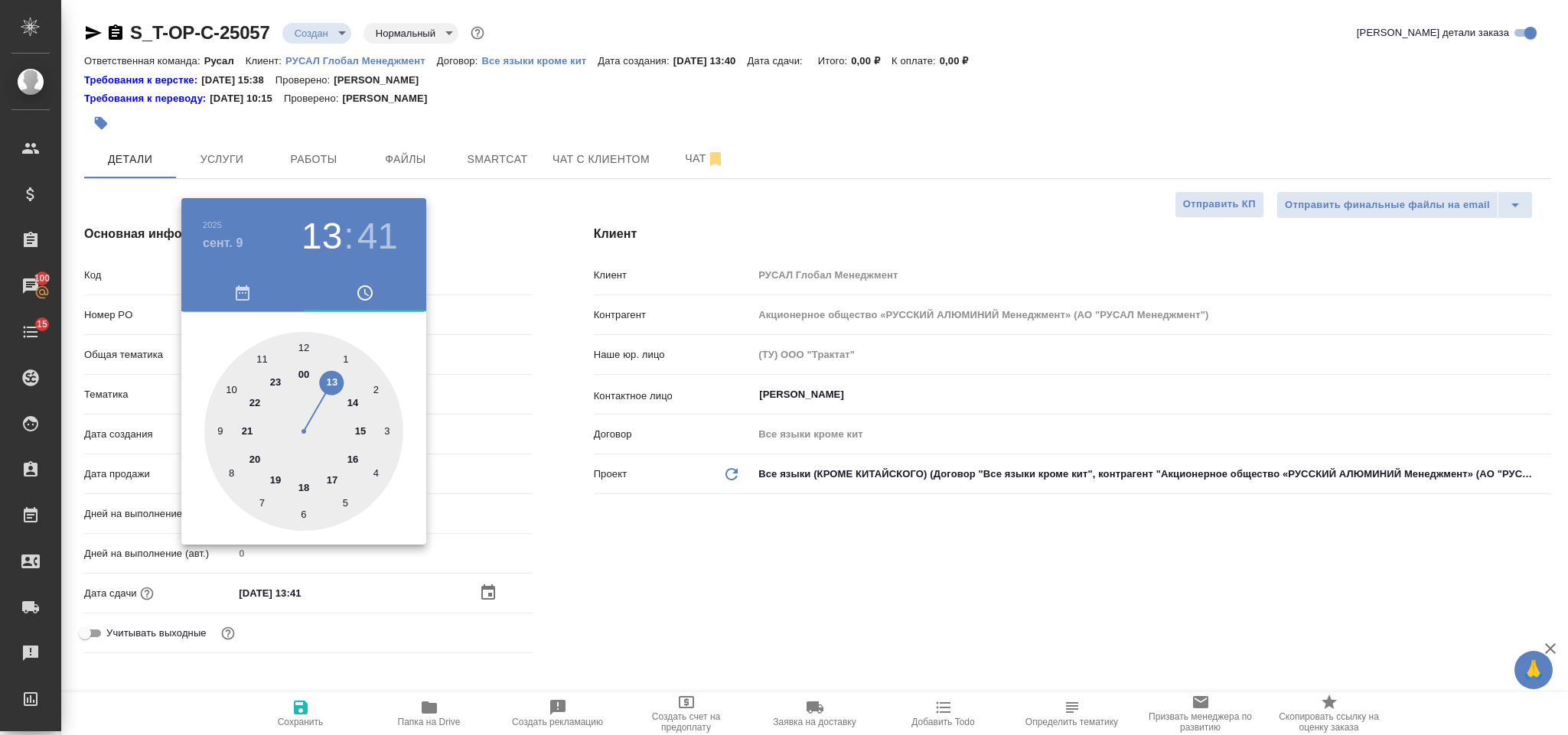
click at [230, 383] on div at bounding box center [303, 431] width 199 height 199
type input "09.09.2025 10:41"
type textarea "x"
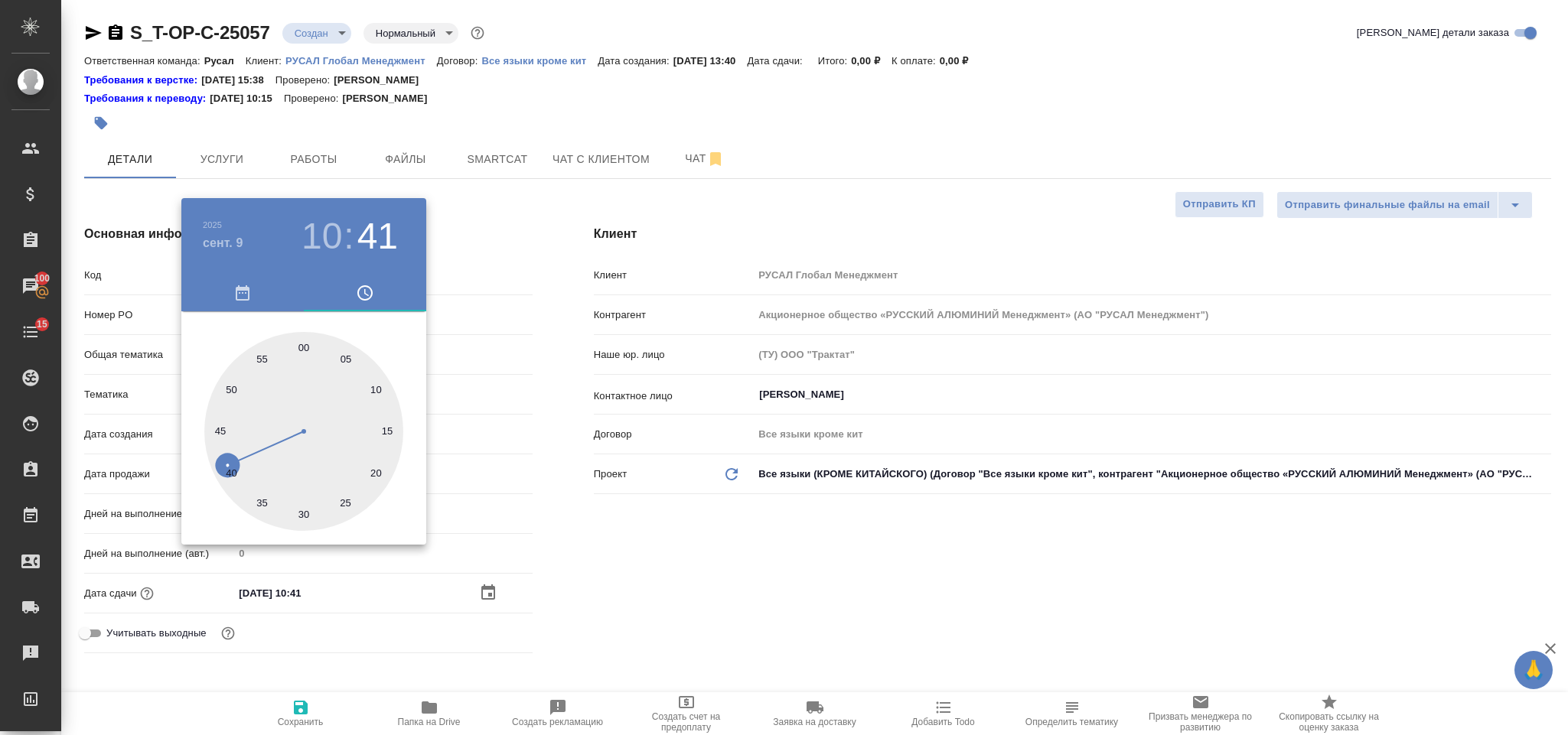
click at [306, 340] on div at bounding box center [303, 431] width 199 height 199
type input "09.09.2025 10:00"
type textarea "x"
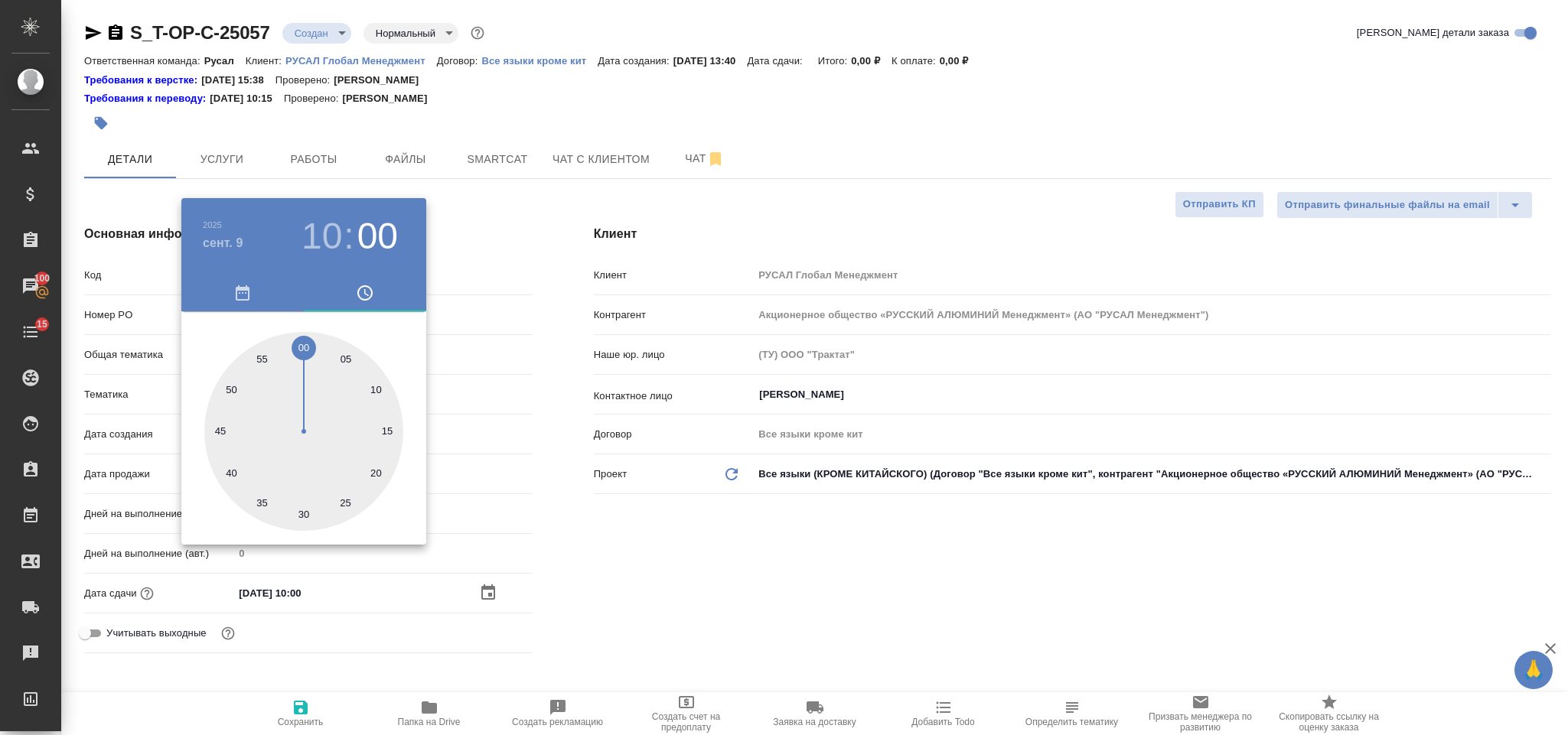
click at [751, 579] on div at bounding box center [784, 367] width 1568 height 735
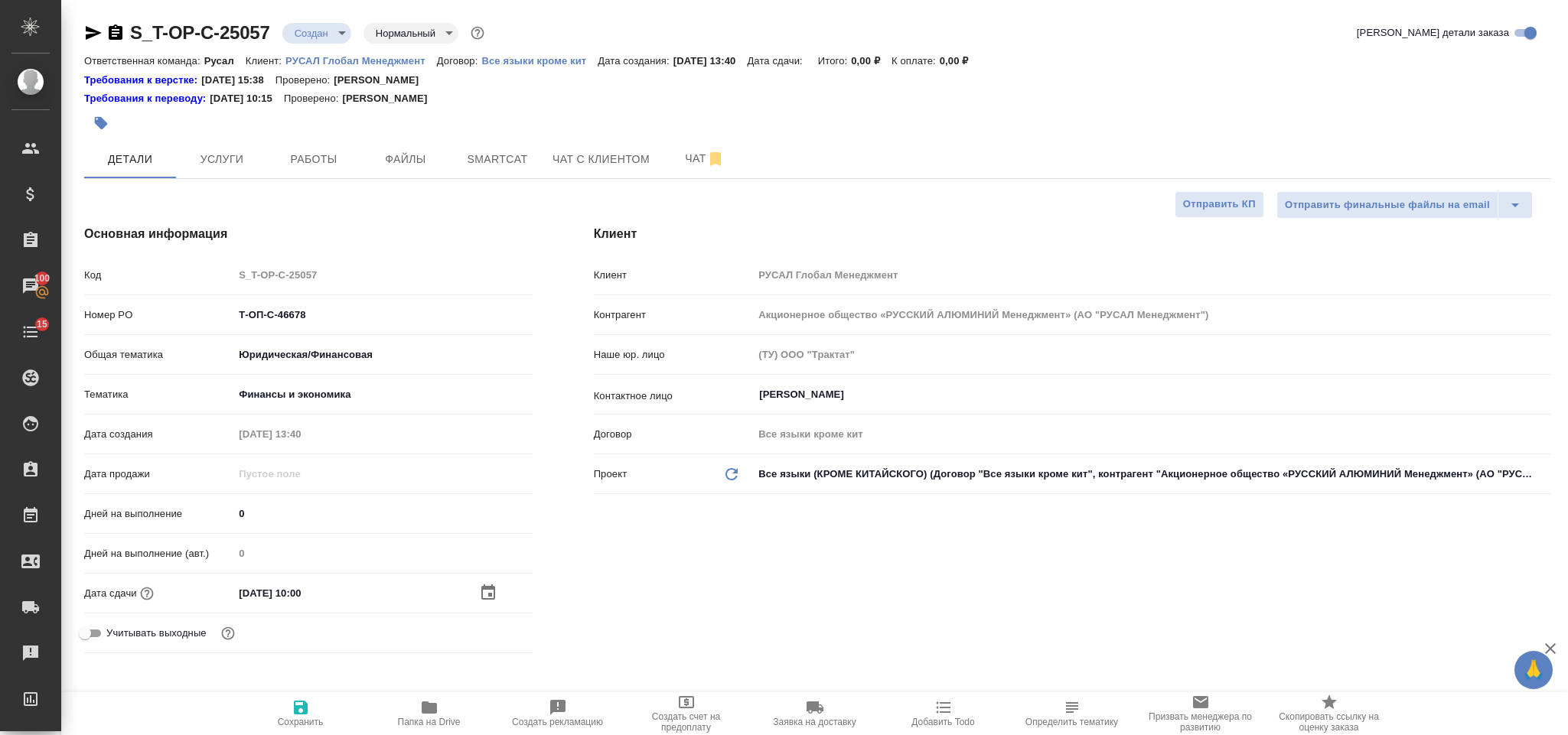
click at [319, 695] on button "Сохранить" at bounding box center [300, 713] width 129 height 43
type textarea "x"
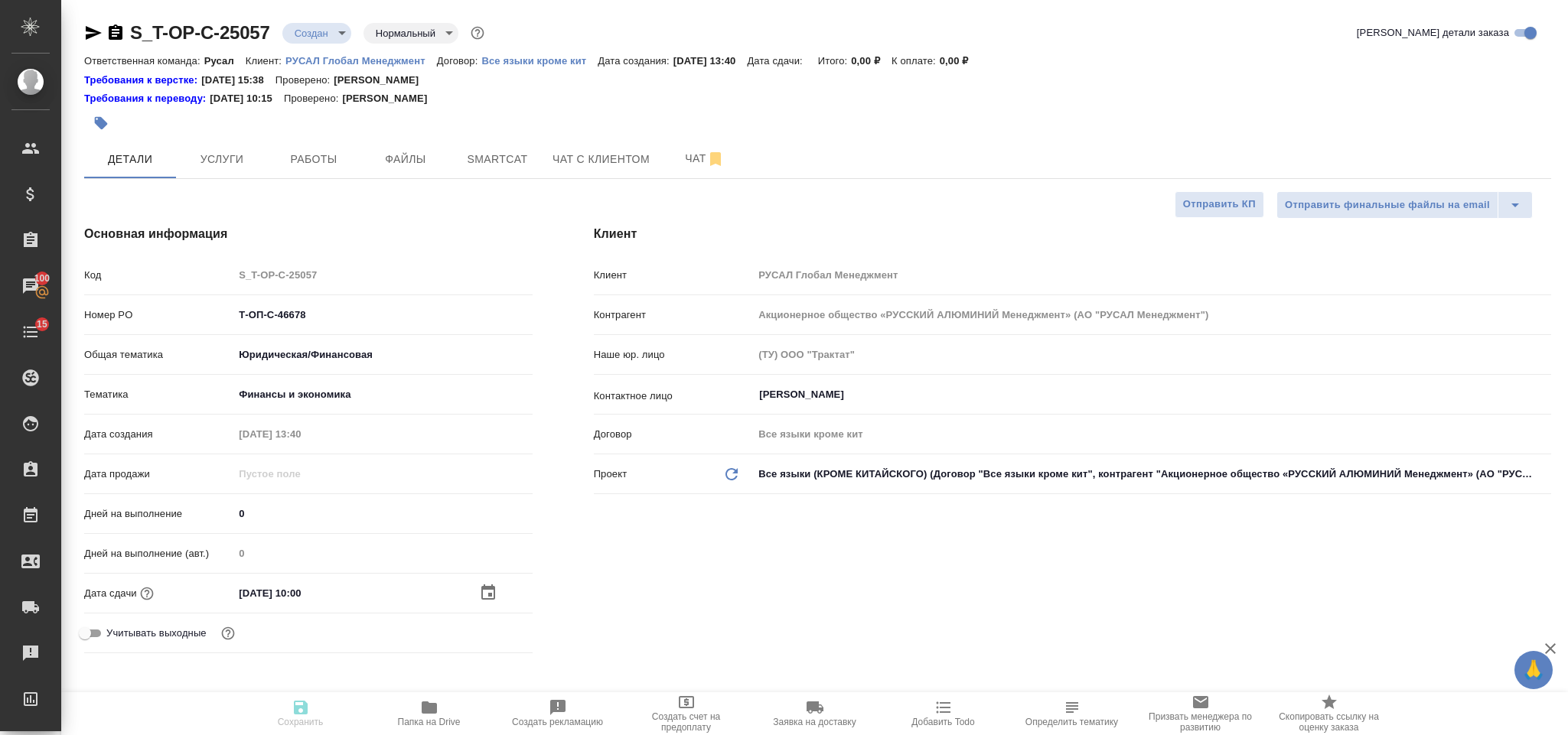
type textarea "x"
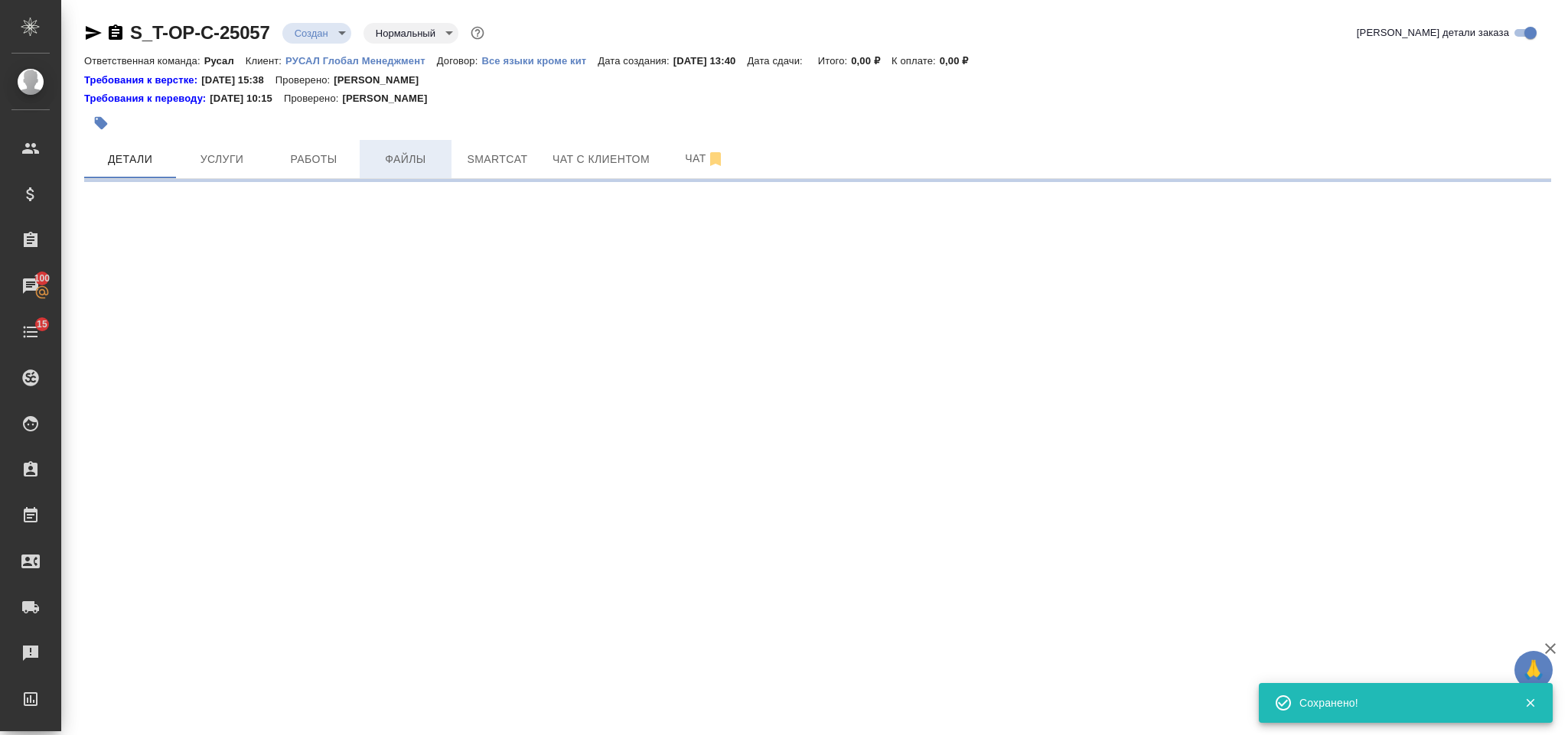
select select "RU"
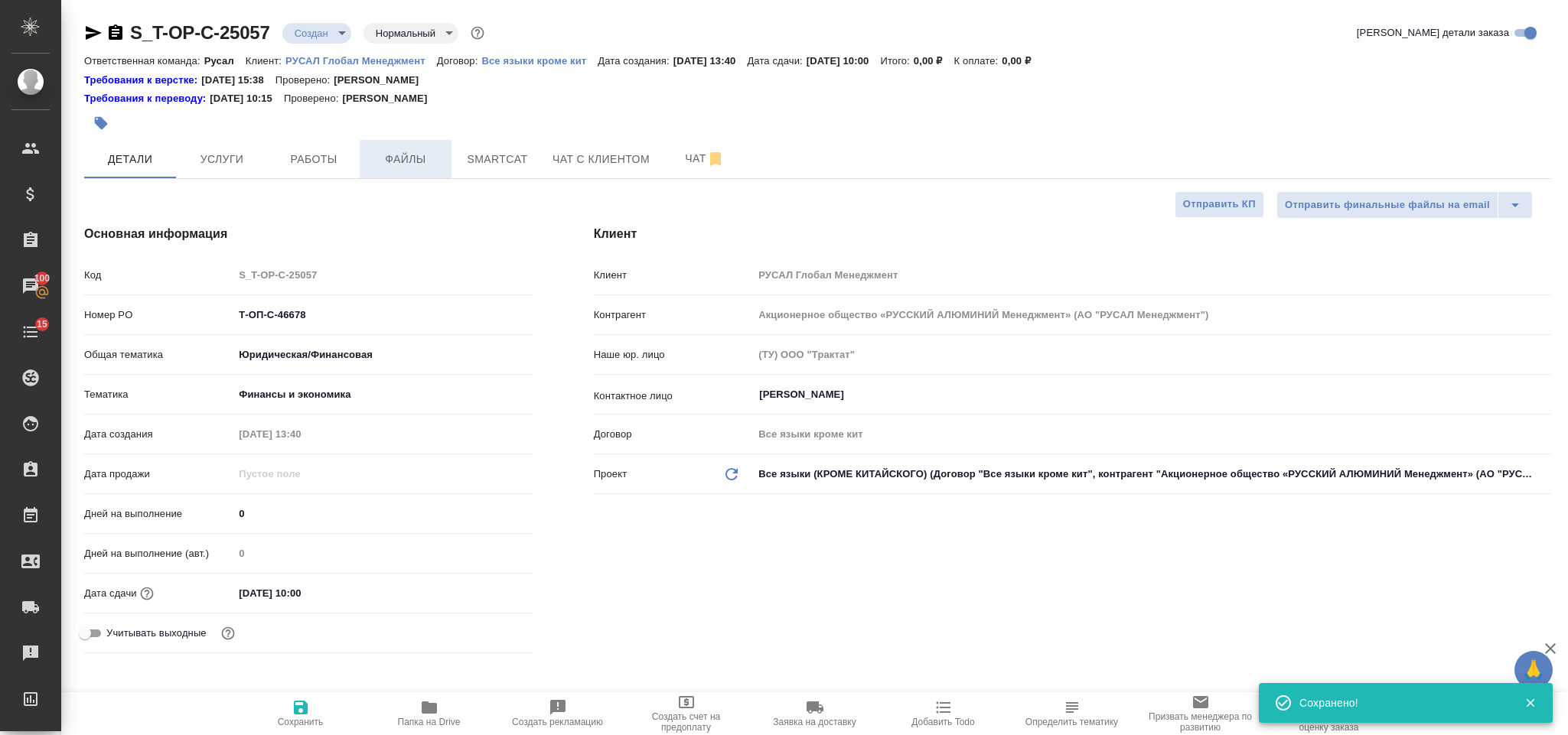
click at [402, 156] on span "Файлы" at bounding box center [405, 159] width 73 height 19
type textarea "x"
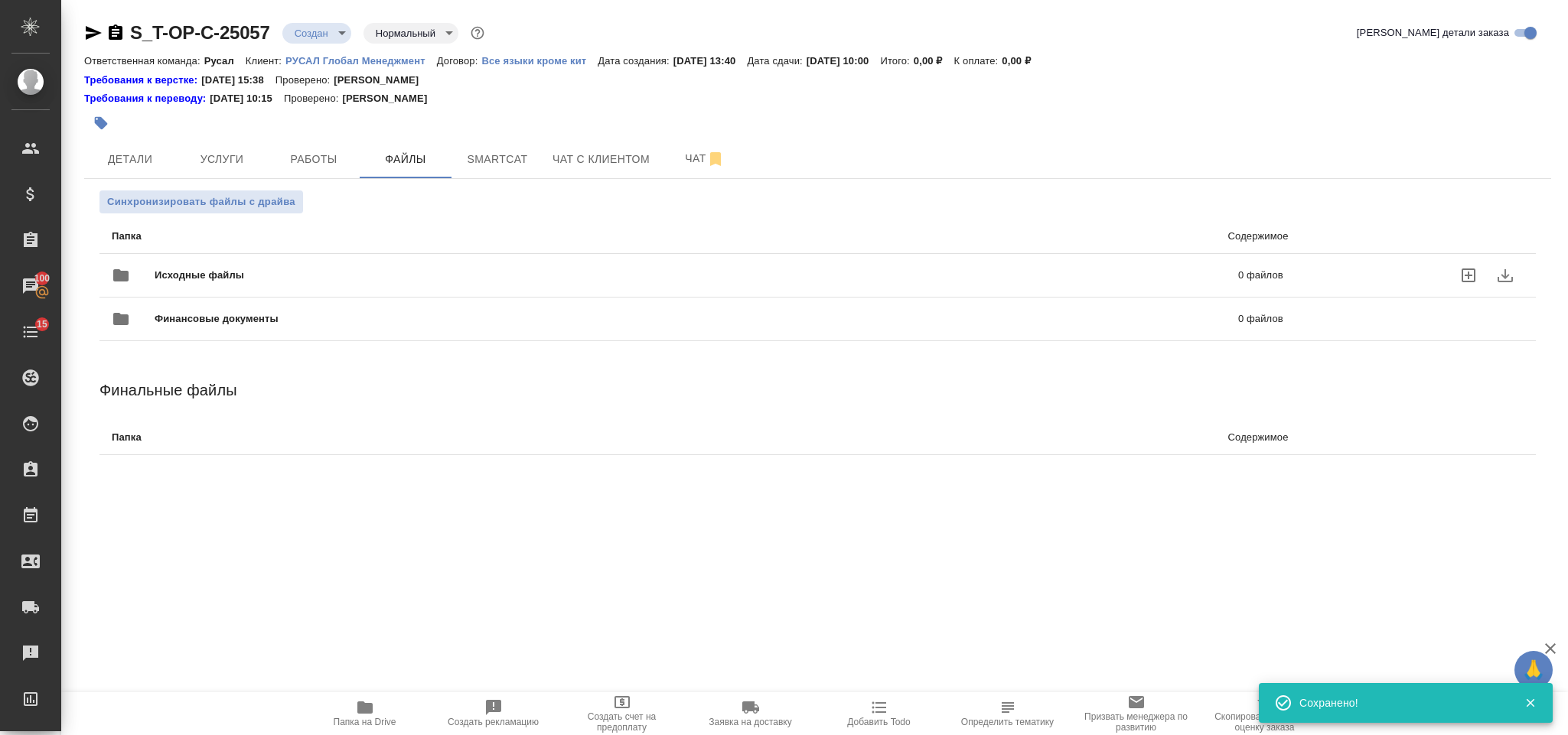
click at [262, 275] on span "Исходные файлы" at bounding box center [448, 275] width 587 height 16
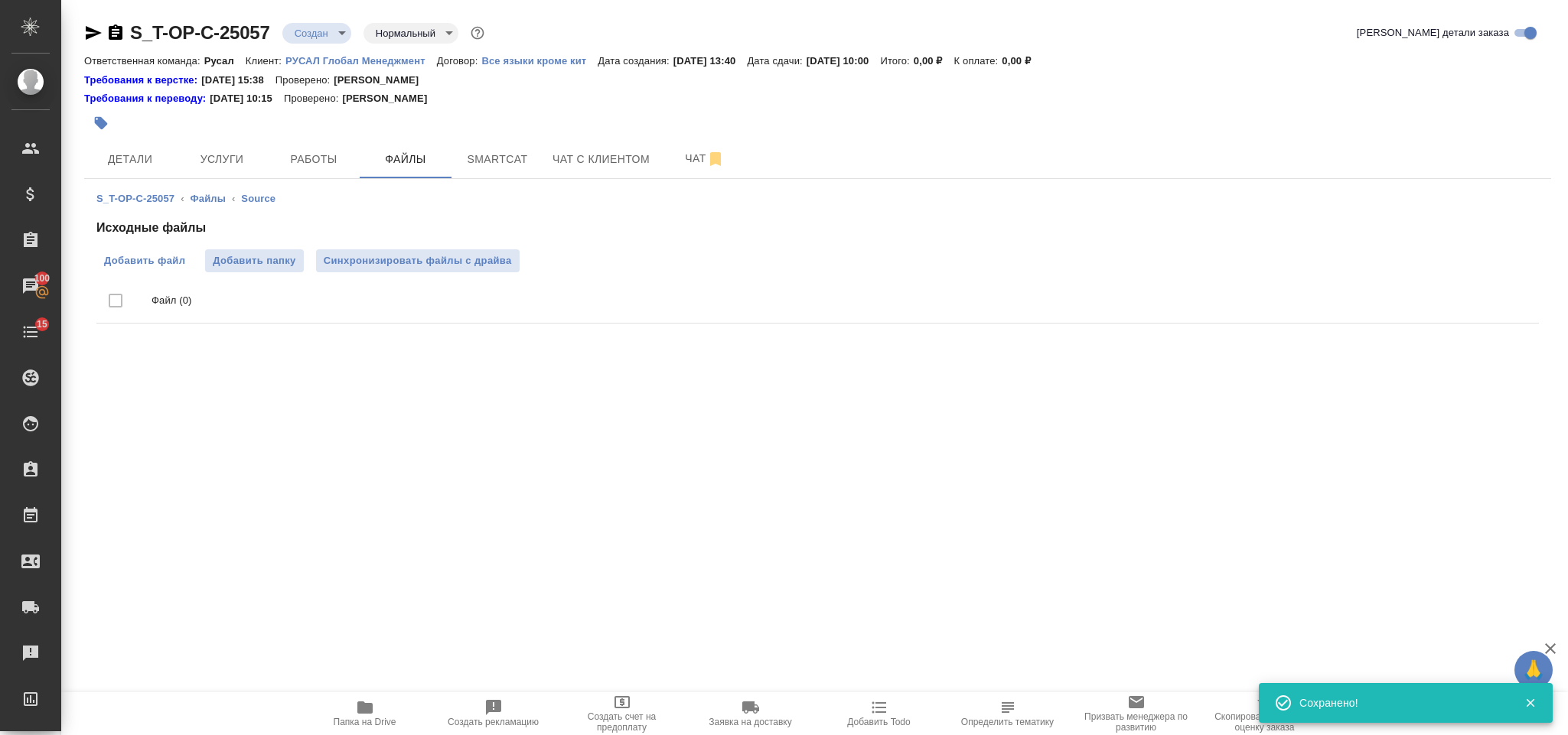
click at [144, 263] on span "Добавить файл" at bounding box center [144, 261] width 81 height 16
click at [0, 0] on input "Добавить файл" at bounding box center [0, 0] width 0 height 0
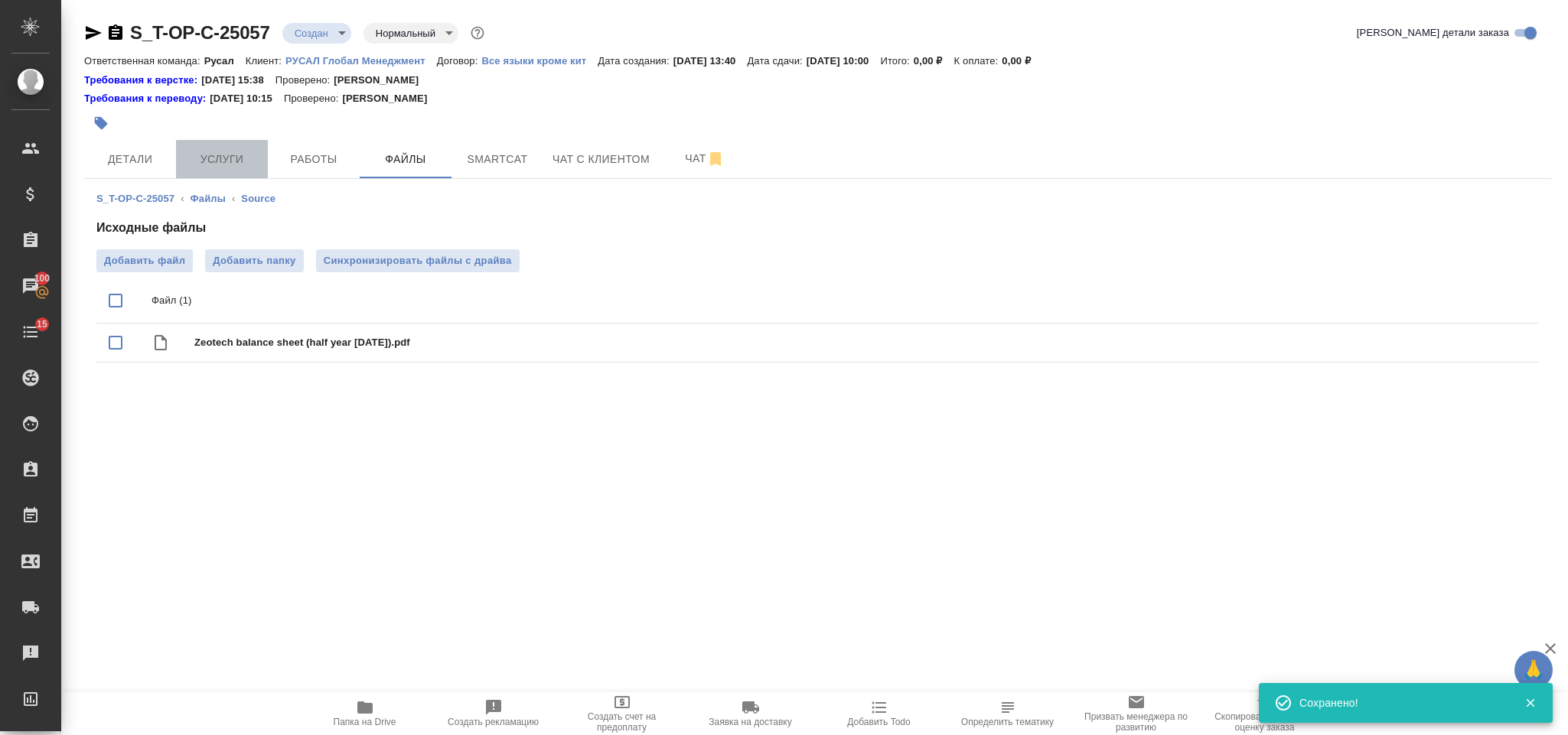
click at [239, 152] on span "Услуги" at bounding box center [221, 159] width 73 height 19
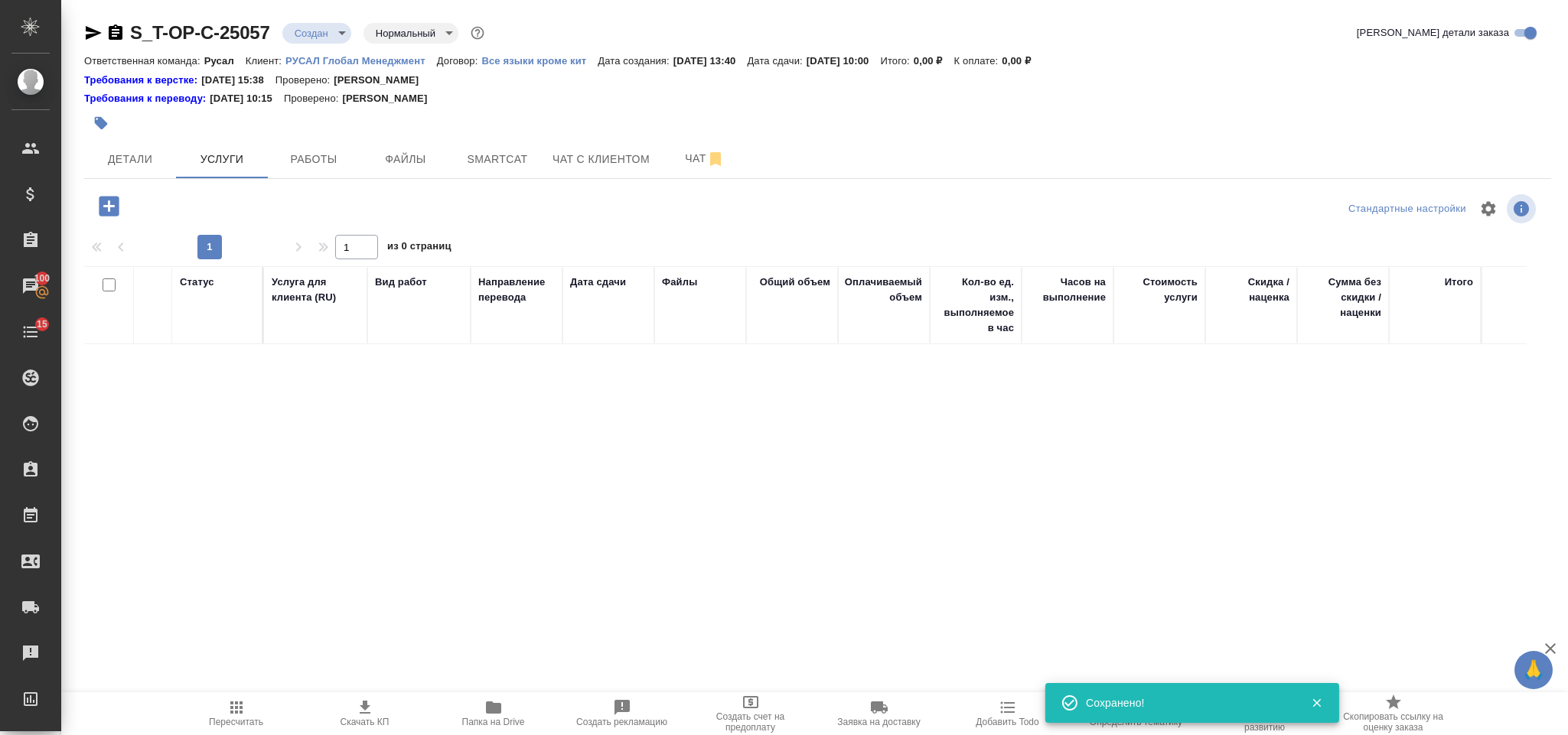
click at [108, 200] on icon "button" at bounding box center [109, 206] width 20 height 20
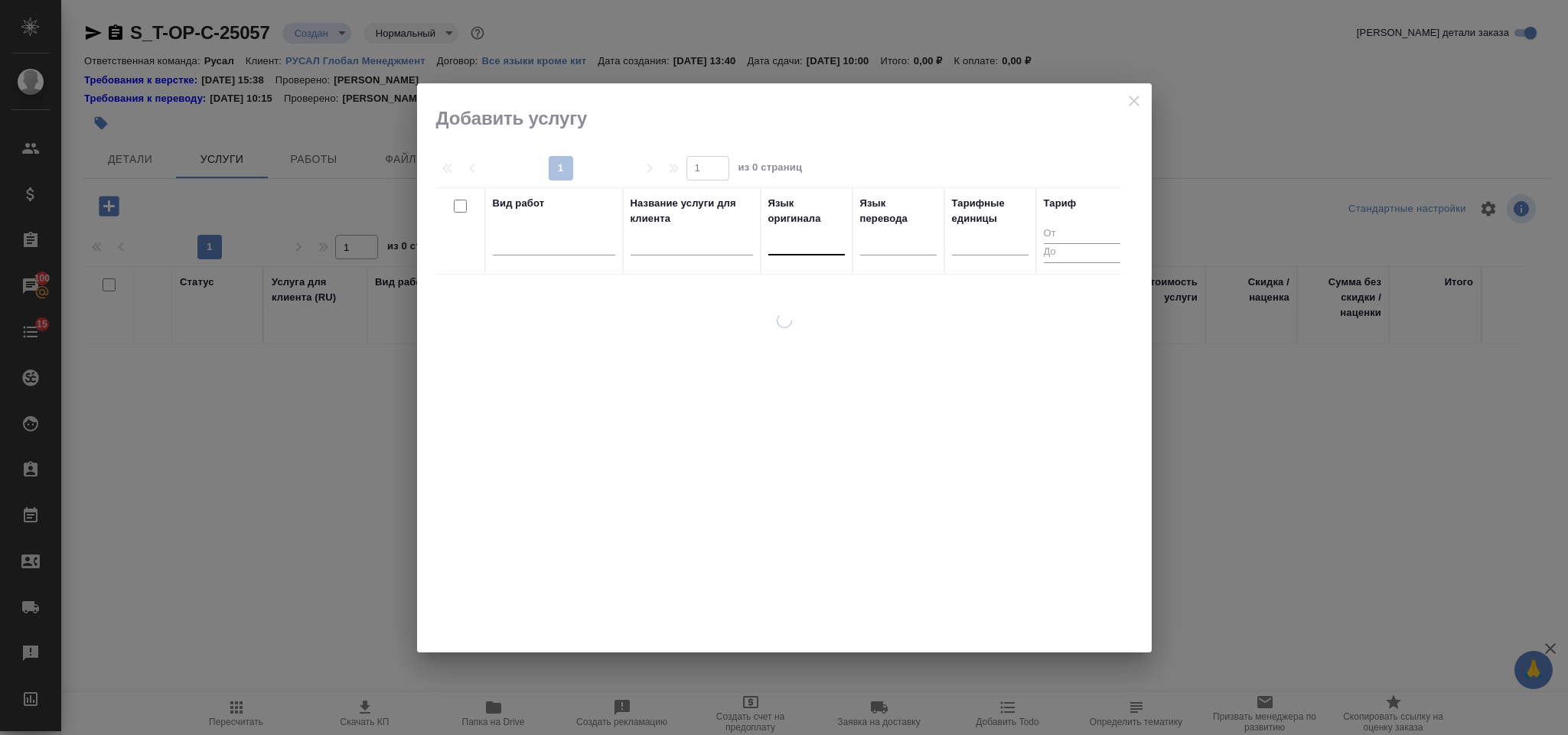
click at [815, 241] on div at bounding box center [806, 239] width 76 height 22
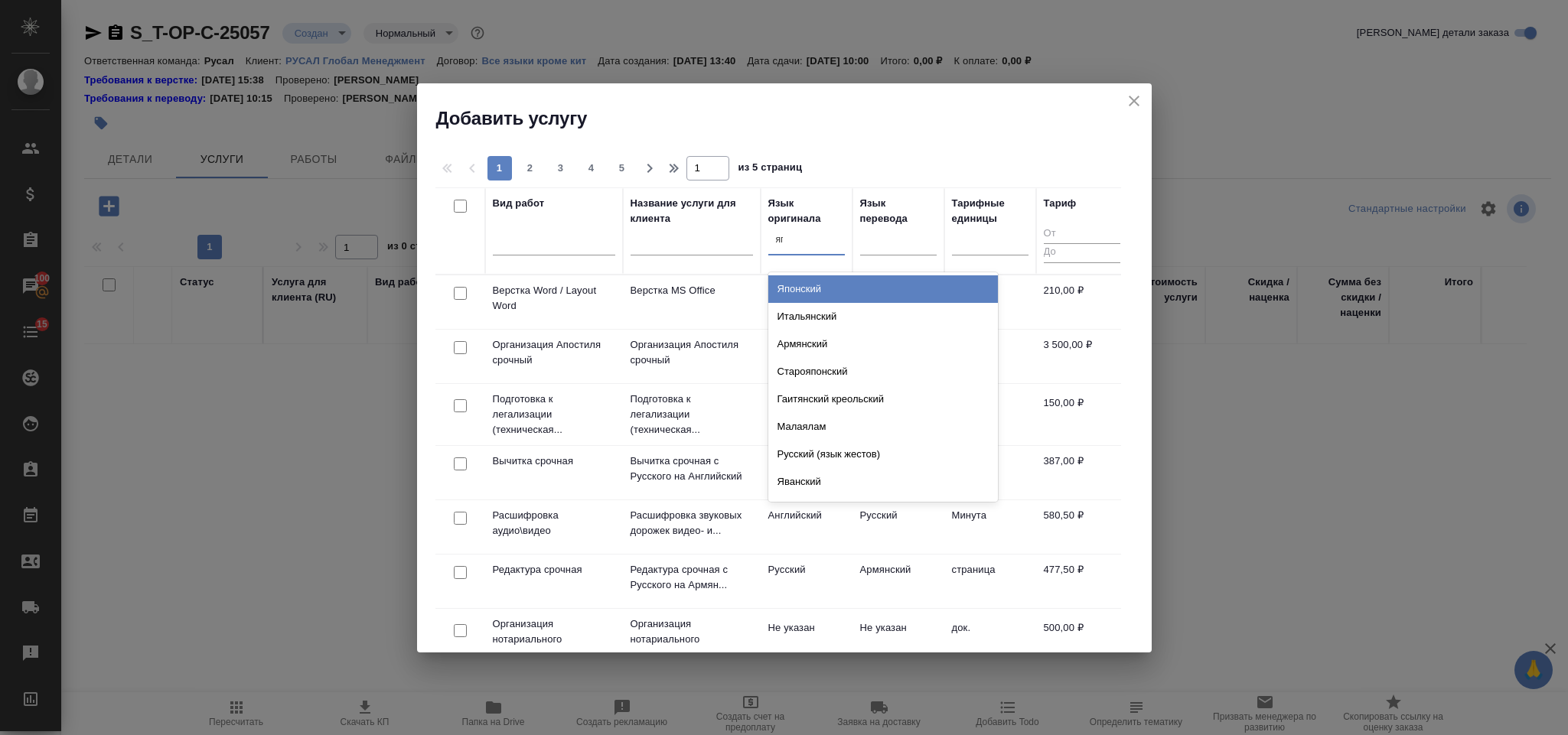
type input "япо"
click at [865, 292] on div "Японский" at bounding box center [883, 288] width 229 height 27
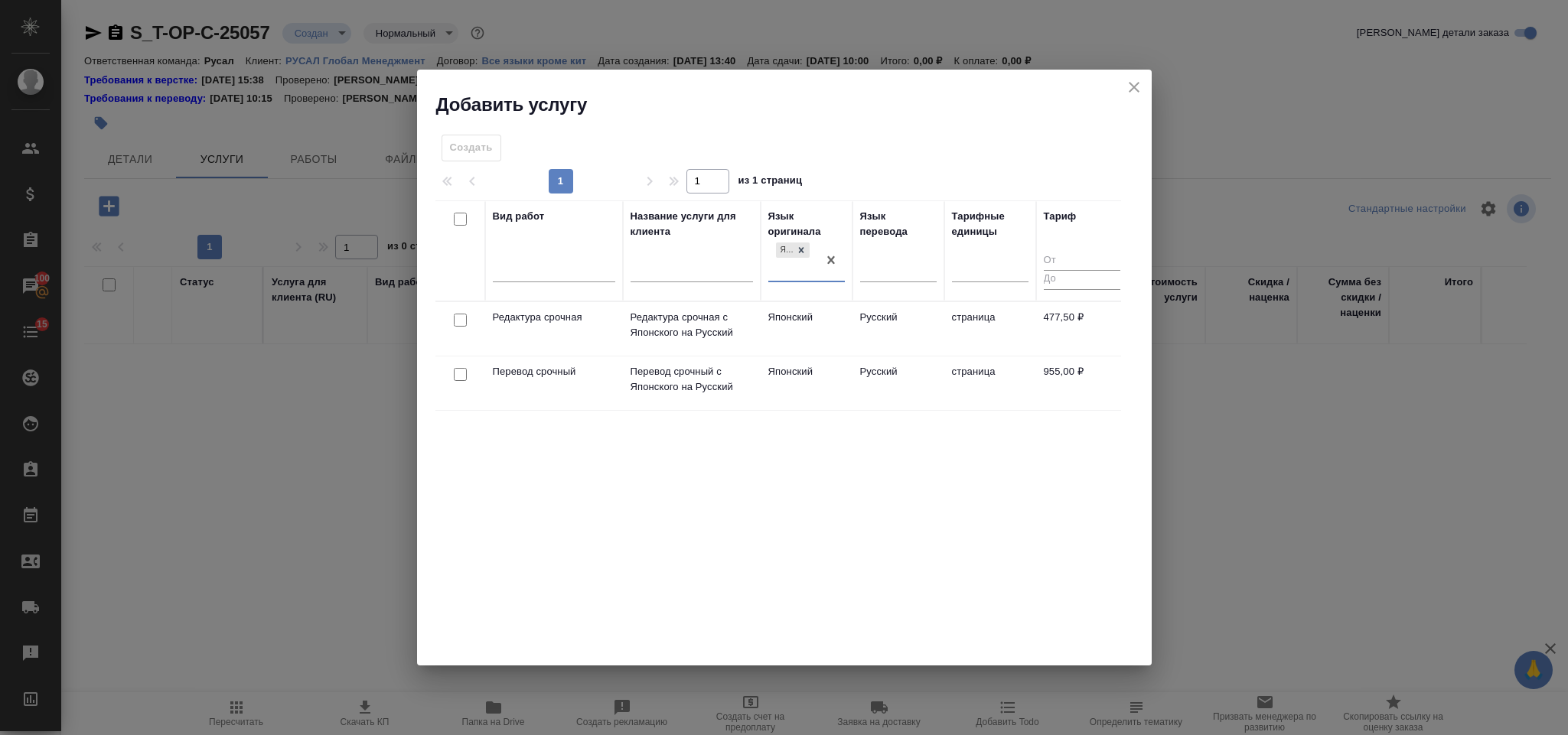
click at [453, 384] on div at bounding box center [460, 374] width 34 height 21
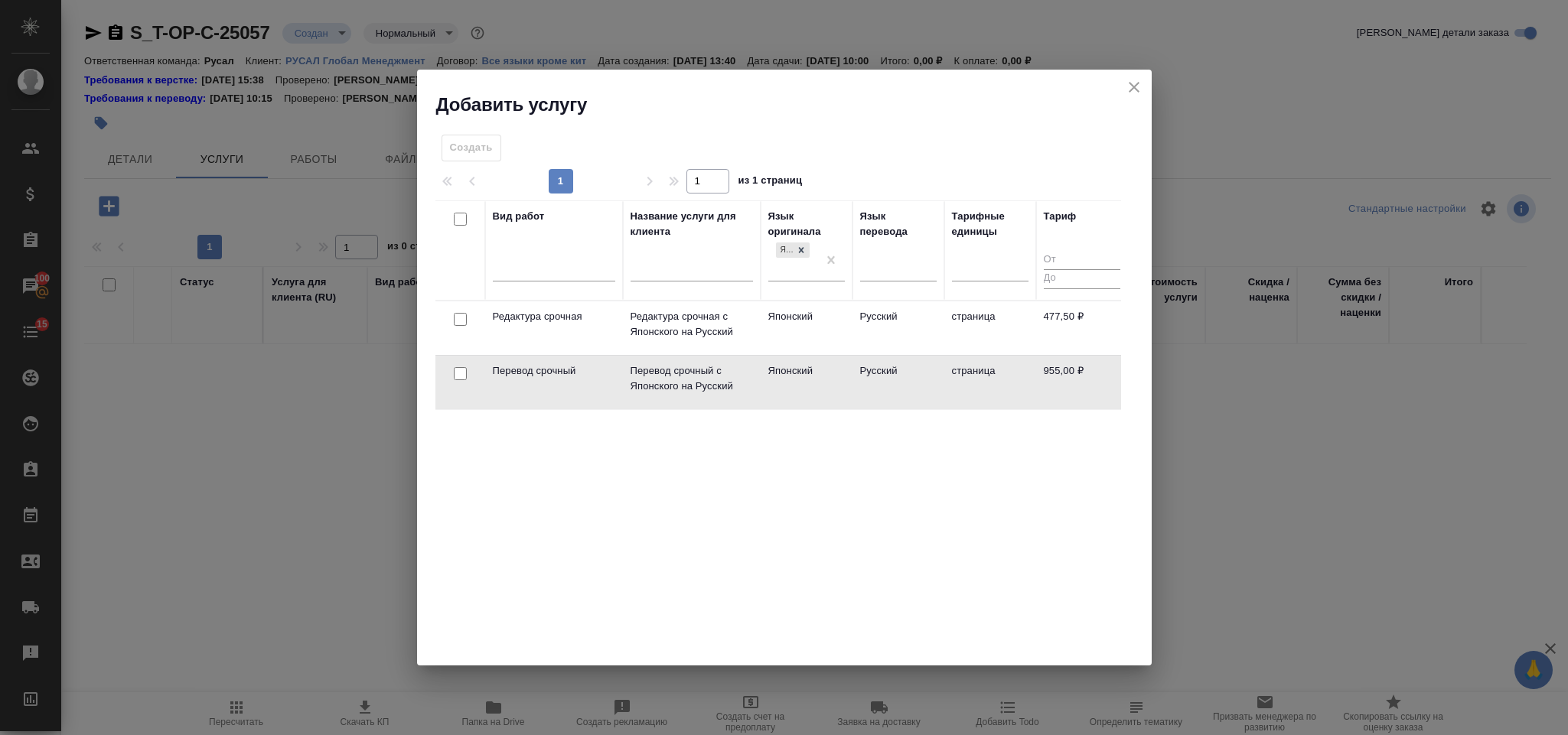
click at [455, 323] on input "checkbox" at bounding box center [460, 319] width 13 height 13
checkbox input "true"
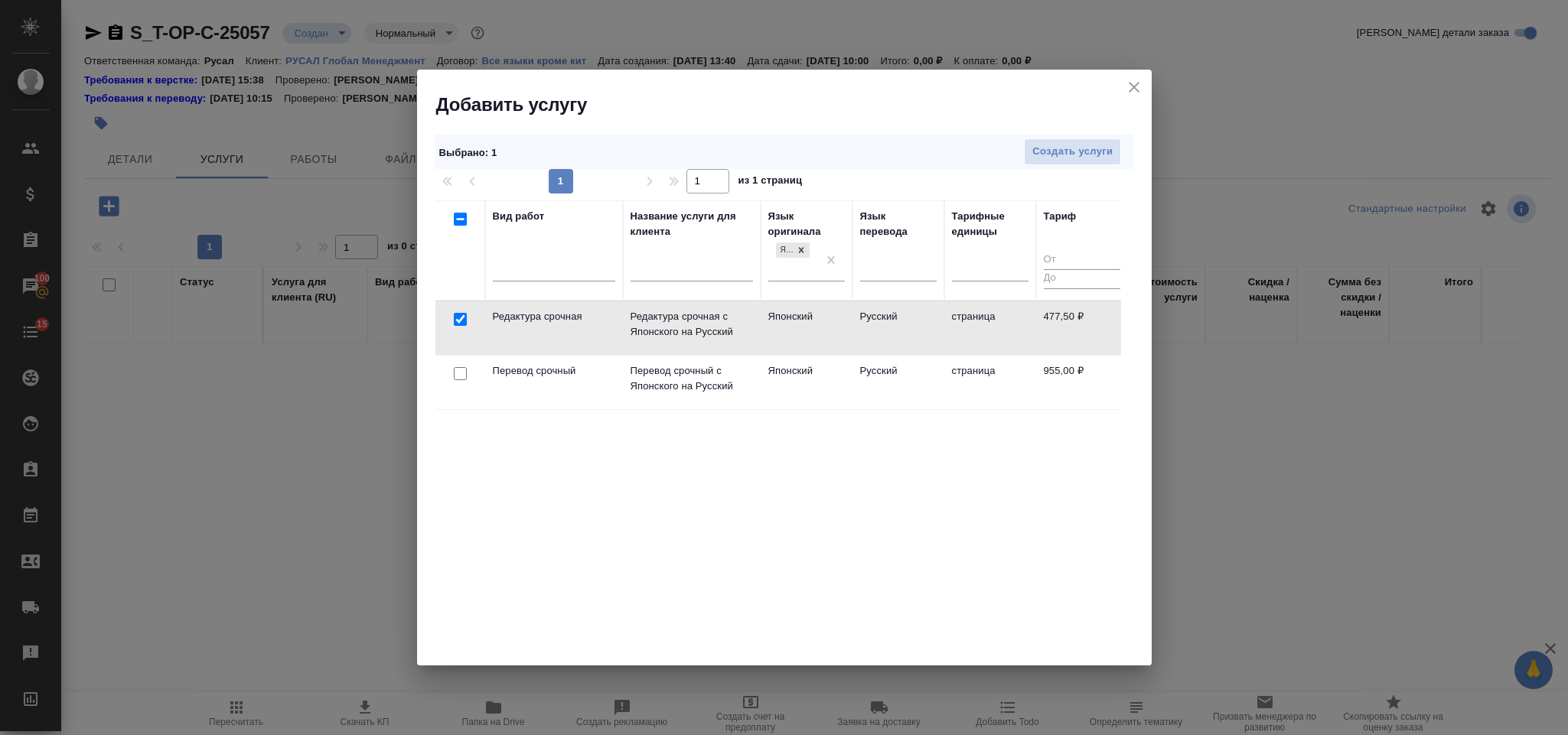
click at [458, 372] on input "checkbox" at bounding box center [460, 373] width 13 height 13
checkbox input "true"
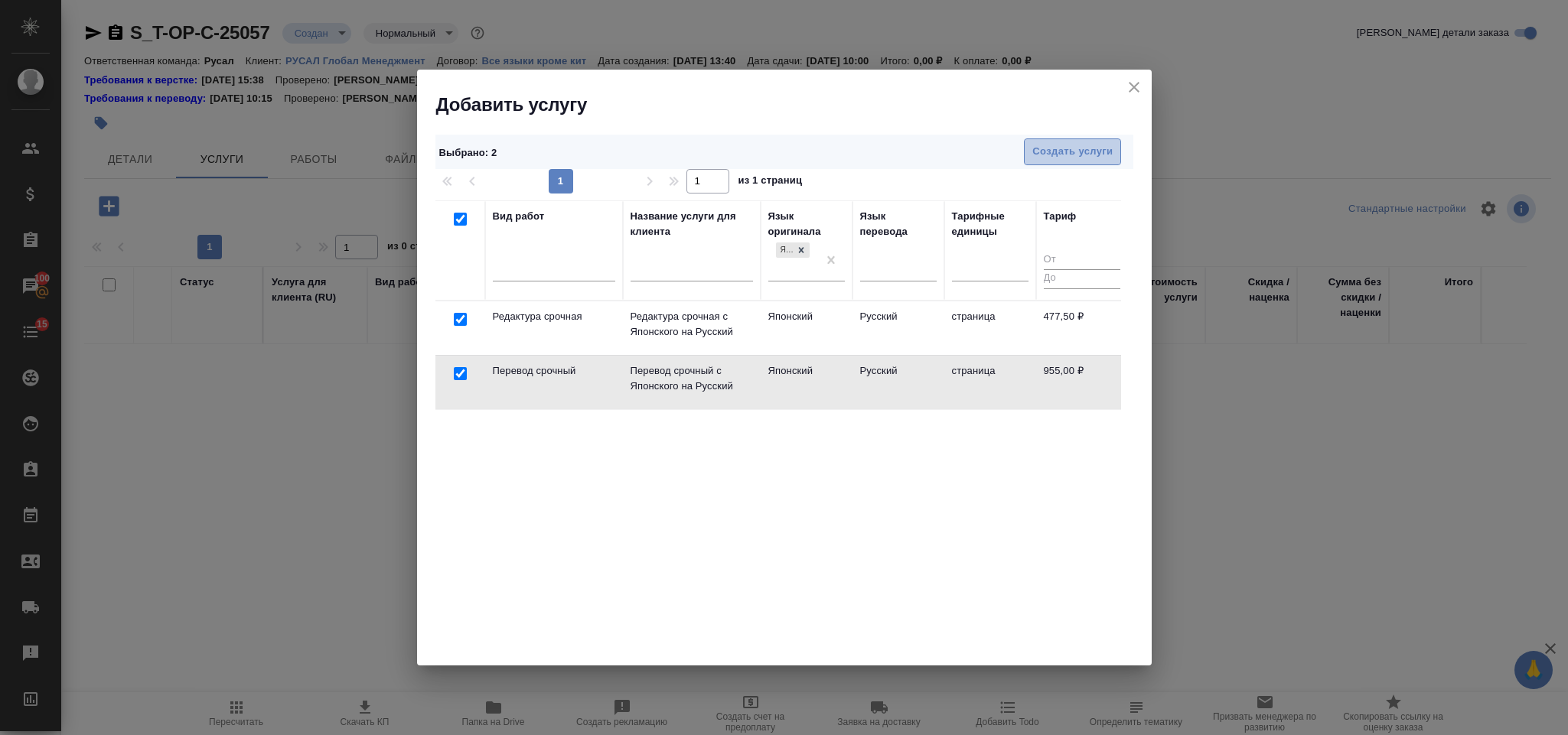
click at [1074, 161] on span "Создать услуги" at bounding box center [1072, 152] width 80 height 18
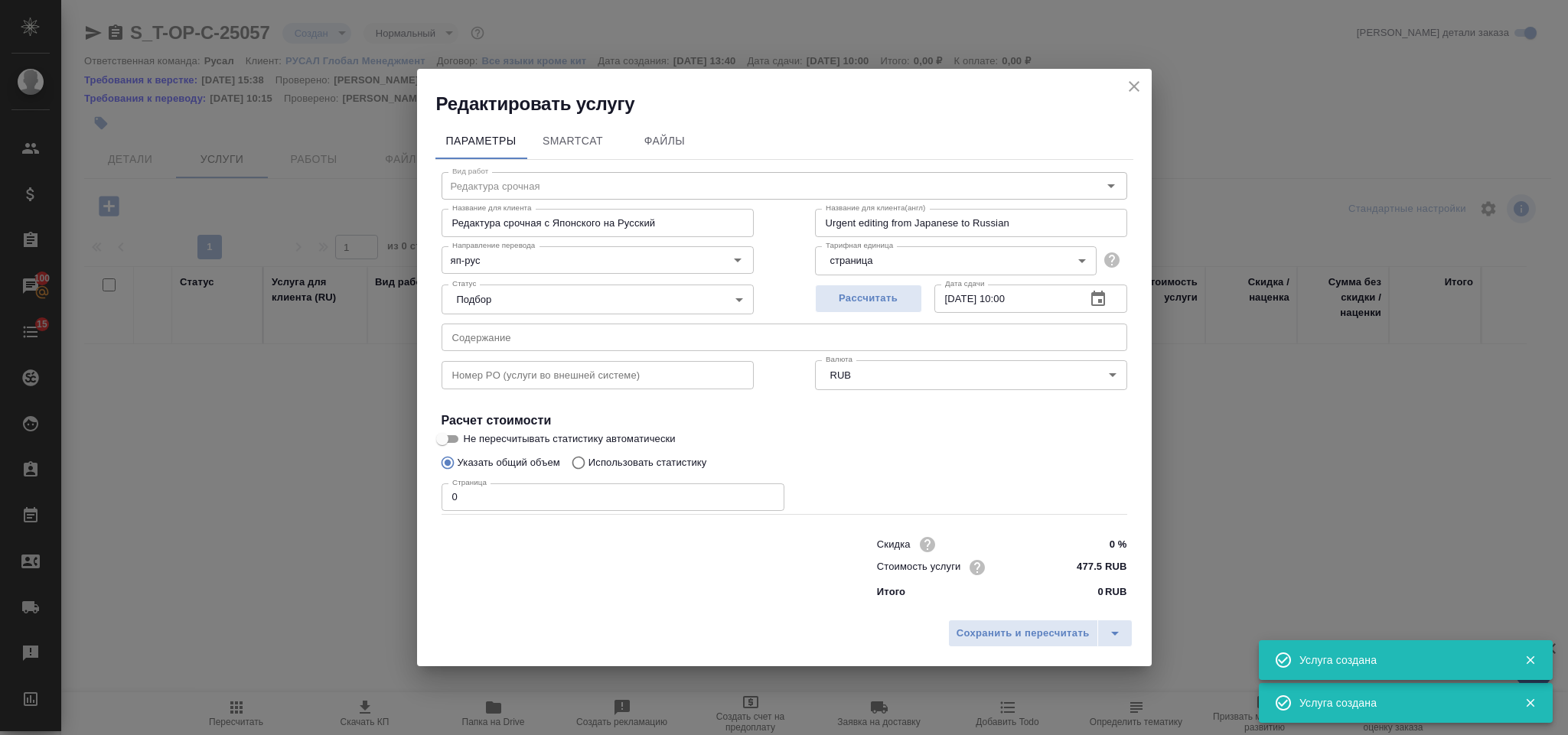
click at [654, 347] on div "Номер PO (услуги во внешней системе) Номер PO (услуги во внешней системе)" at bounding box center [597, 373] width 373 height 98
type input "Перевод срочный"
type input "Перевод срочный с Японского на Русский"
type input "Urgent translation from Japanese to Russian"
type input "955 RUB"
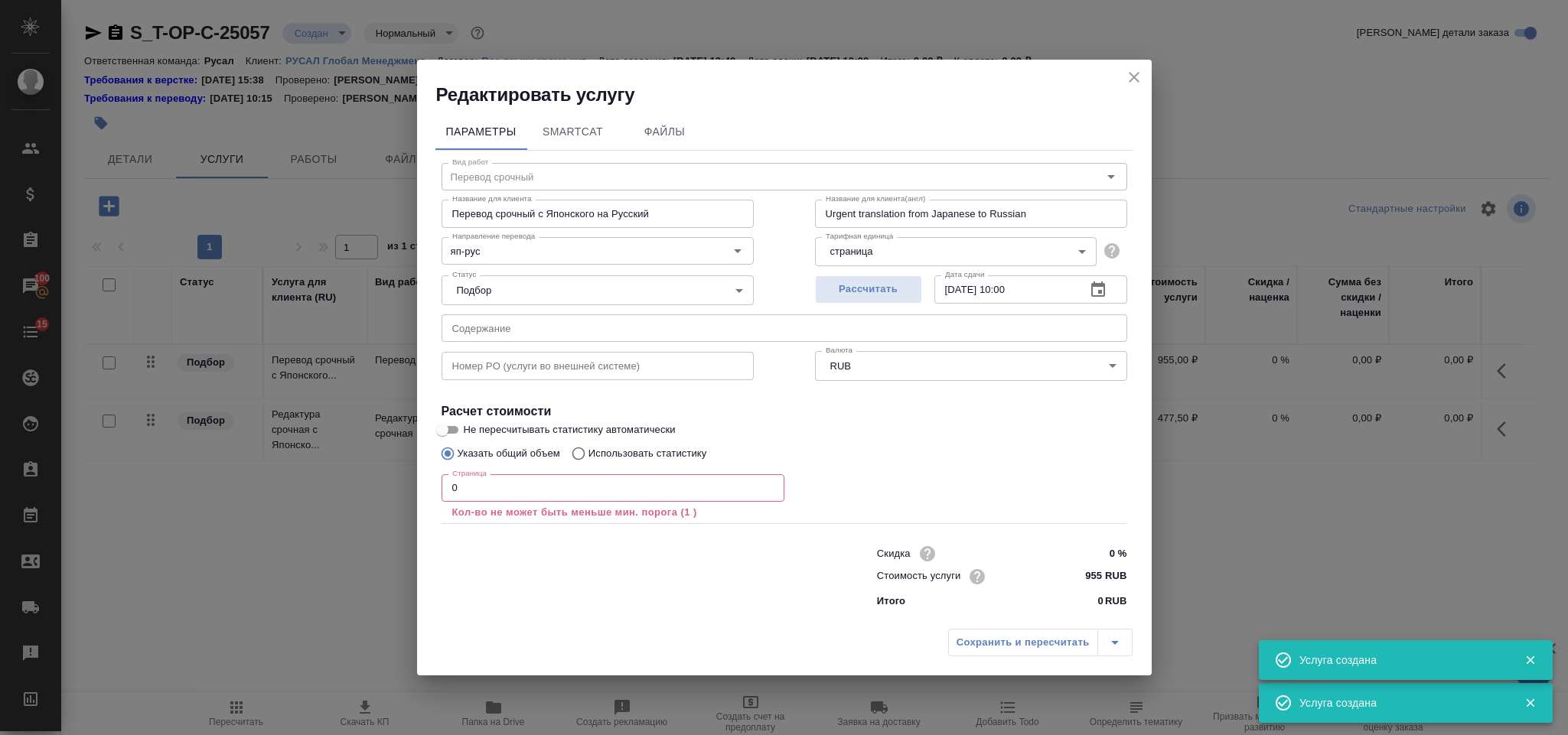
click at [642, 337] on input "text" at bounding box center [784, 327] width 685 height 27
paste input "Zeotech balance sheet (half year 31.07.25)"
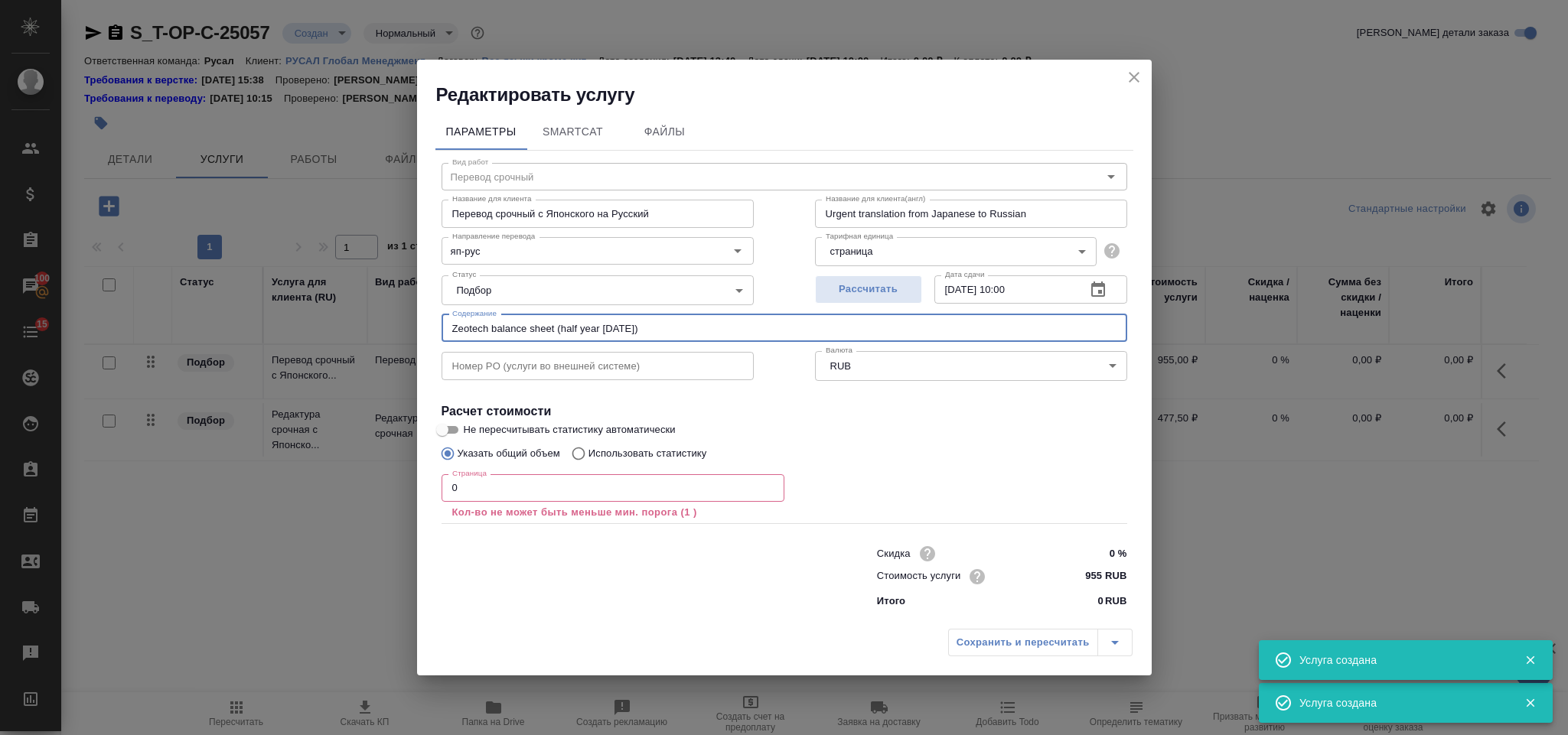
type input "Zeotech balance sheet (half year 31.07.25)"
click at [577, 478] on input "0" at bounding box center [613, 487] width 343 height 27
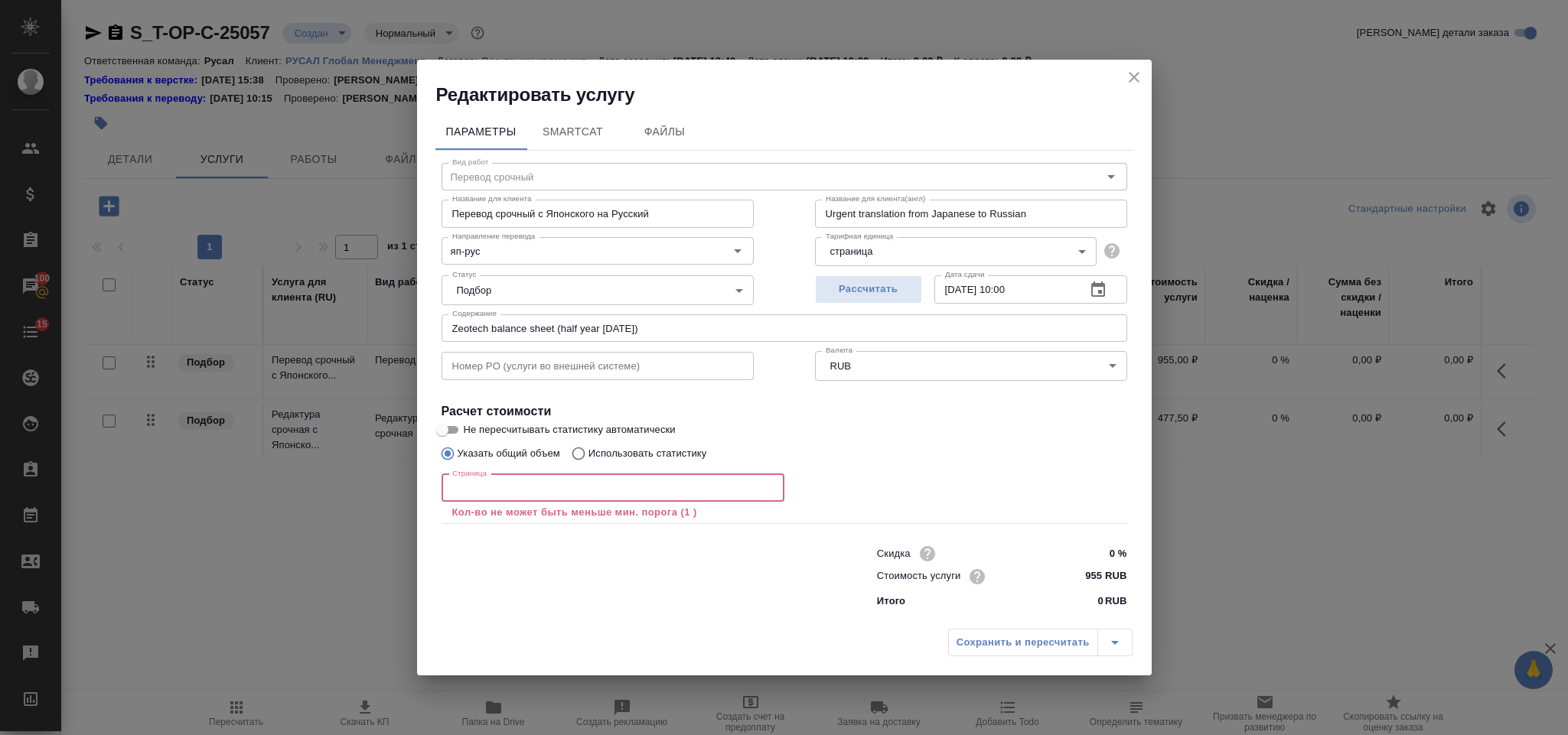
type input "2"
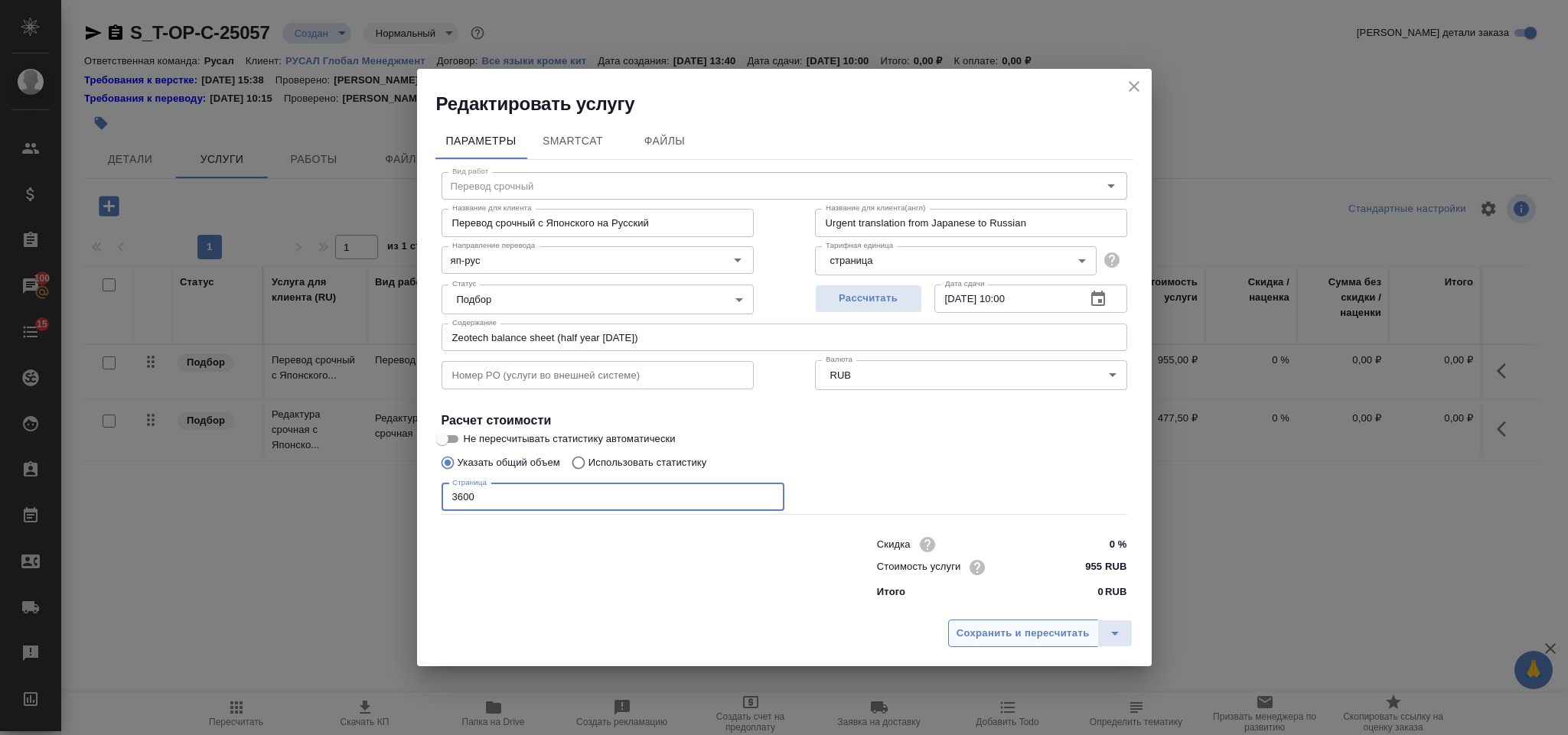
type input "3600"
click at [975, 641] on span "Сохранить и пересчитать" at bounding box center [1023, 634] width 133 height 18
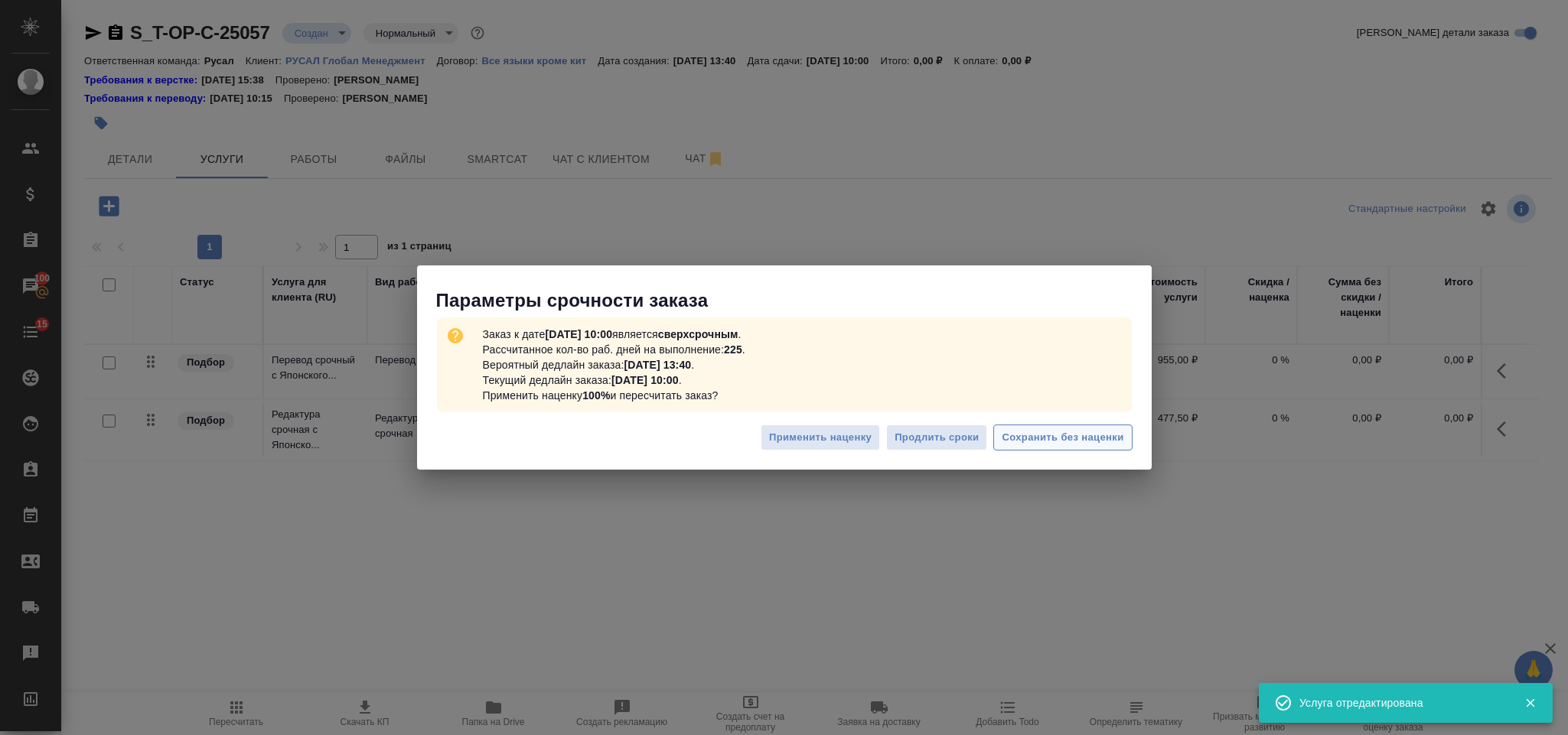
click at [1077, 439] on span "Сохранить без наценки" at bounding box center [1063, 438] width 122 height 18
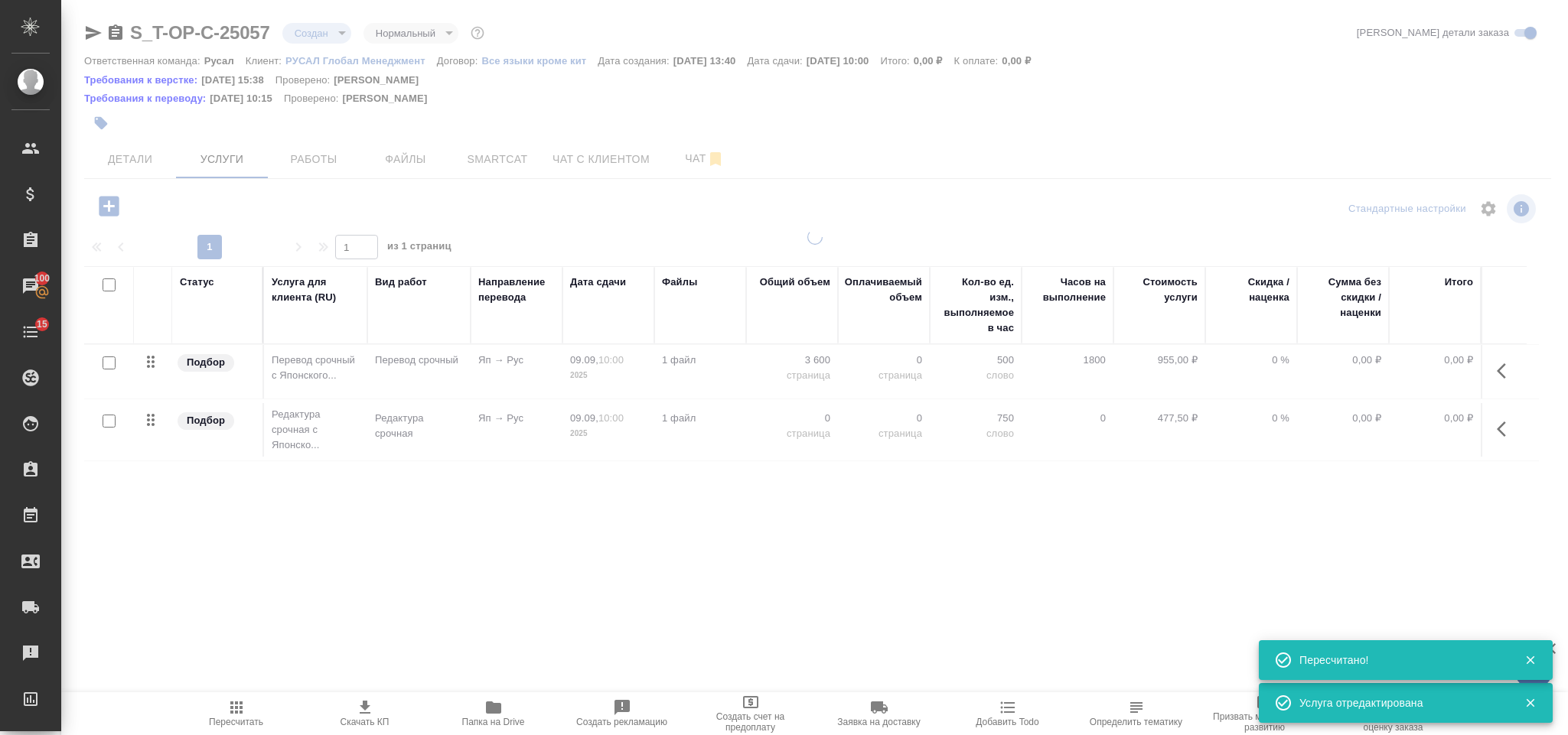
type input "urgent"
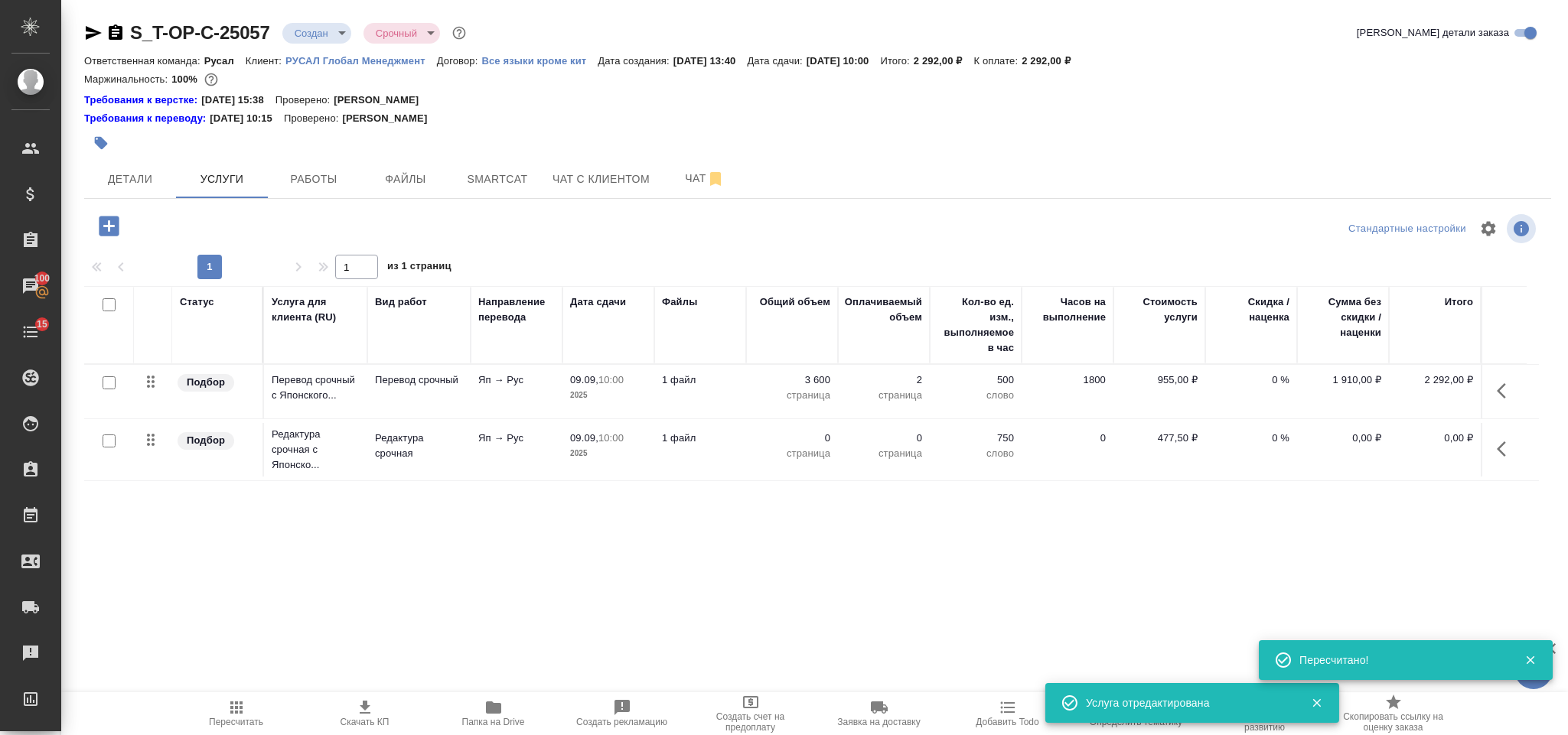
click at [1504, 453] on icon "button" at bounding box center [1506, 449] width 19 height 19
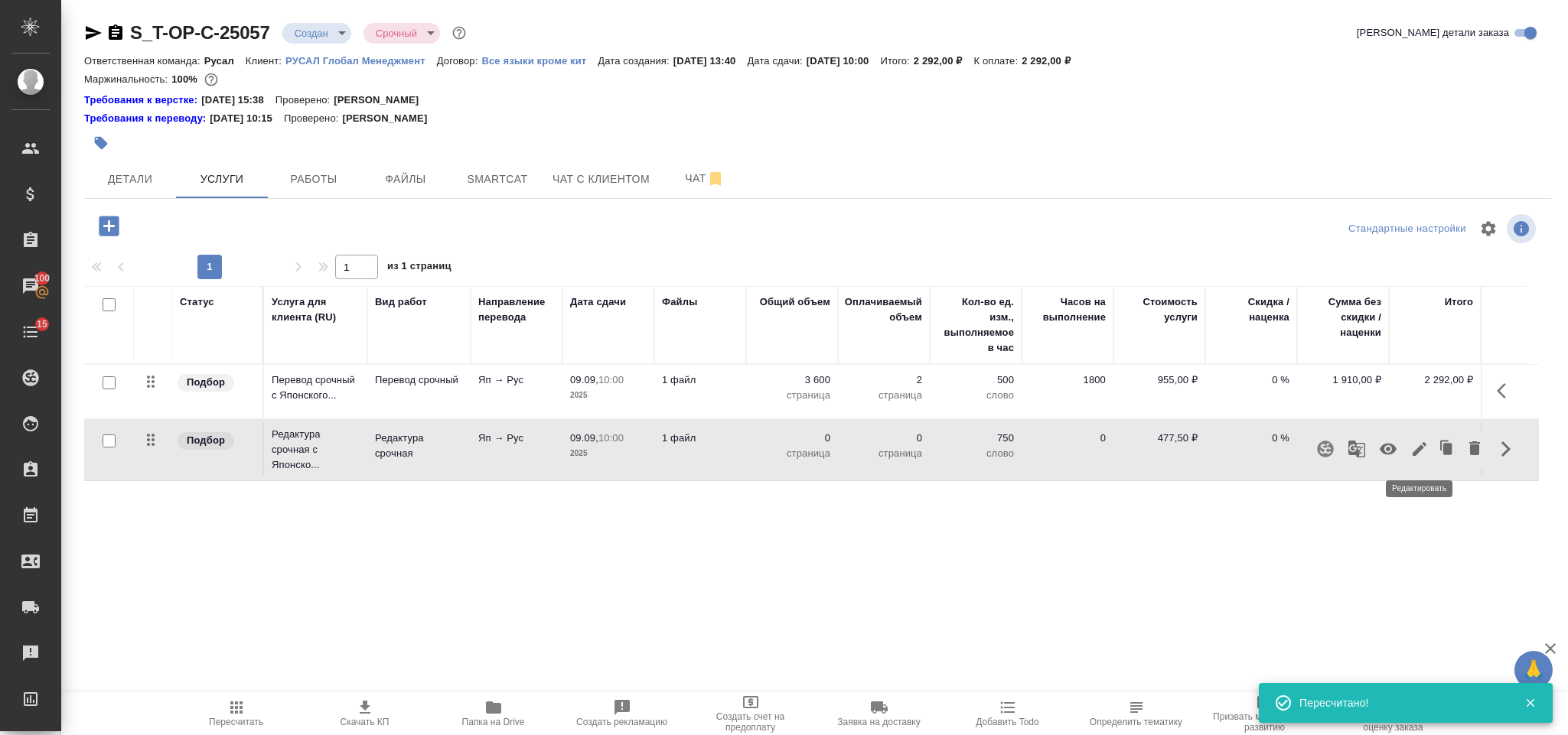
click at [1414, 441] on icon "button" at bounding box center [1420, 449] width 19 height 19
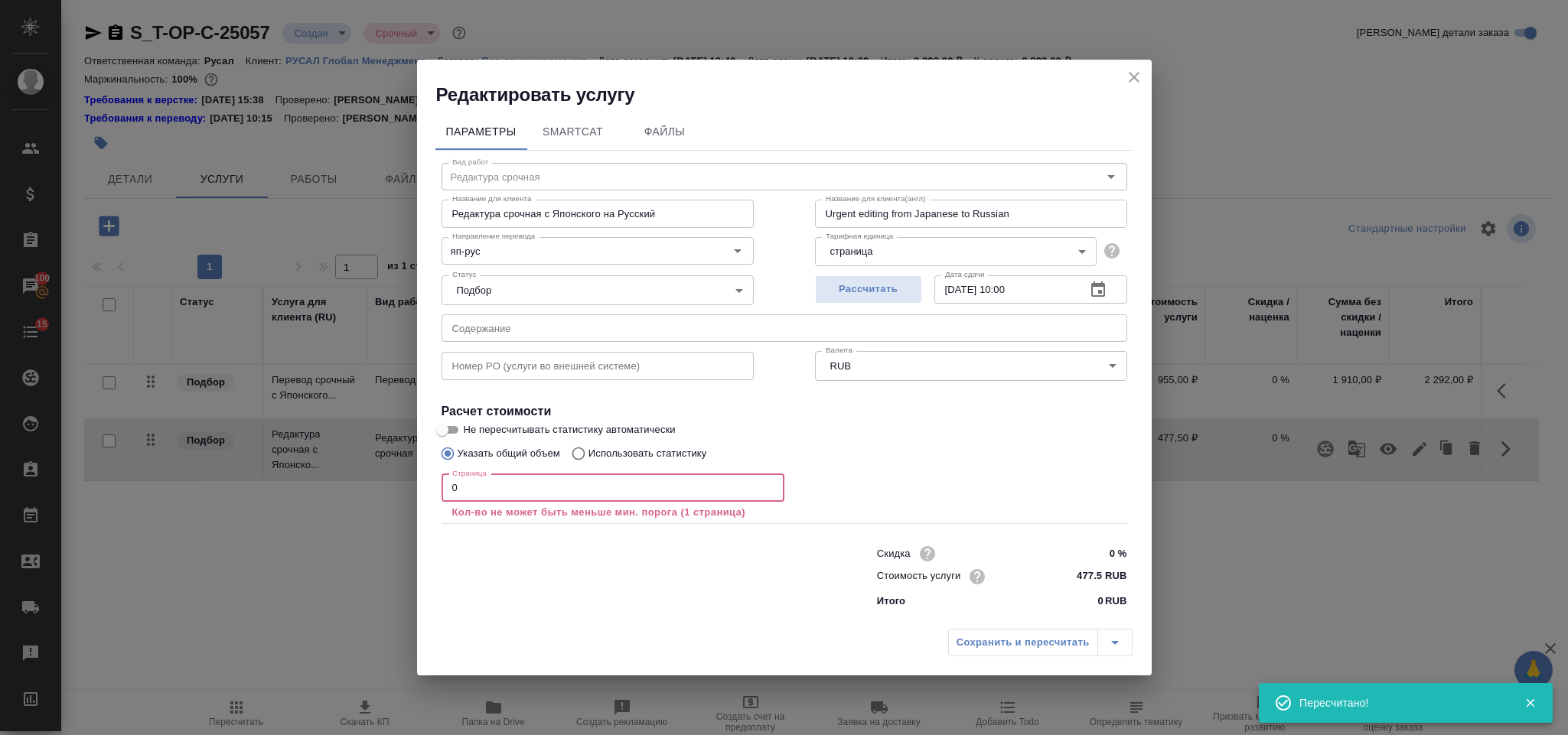
click at [473, 489] on input "0" at bounding box center [613, 487] width 343 height 27
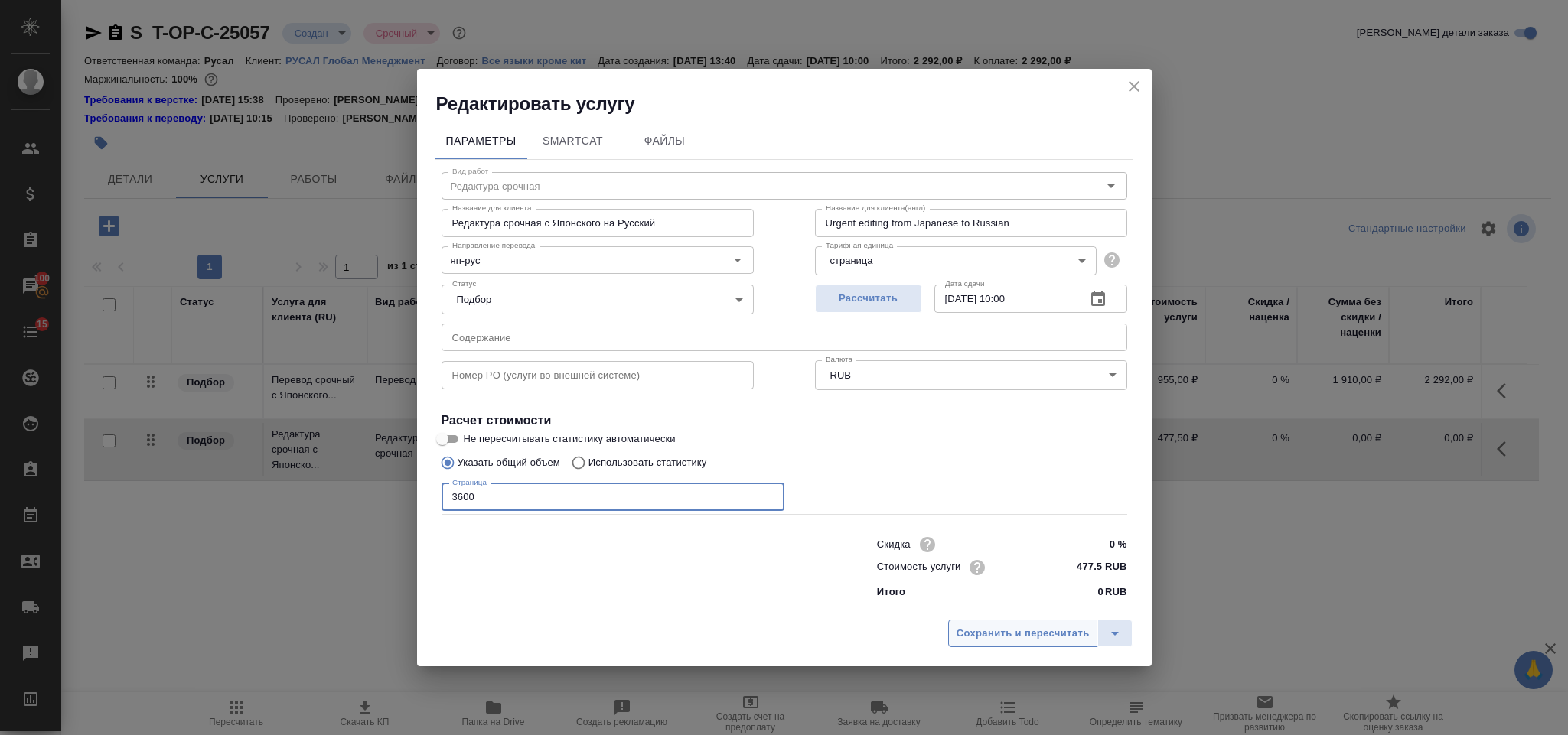
type input "3600"
click at [1013, 620] on div "Сохранить и пересчитать" at bounding box center [784, 639] width 734 height 55
click at [1017, 632] on span "Сохранить и пересчитать" at bounding box center [1023, 634] width 133 height 18
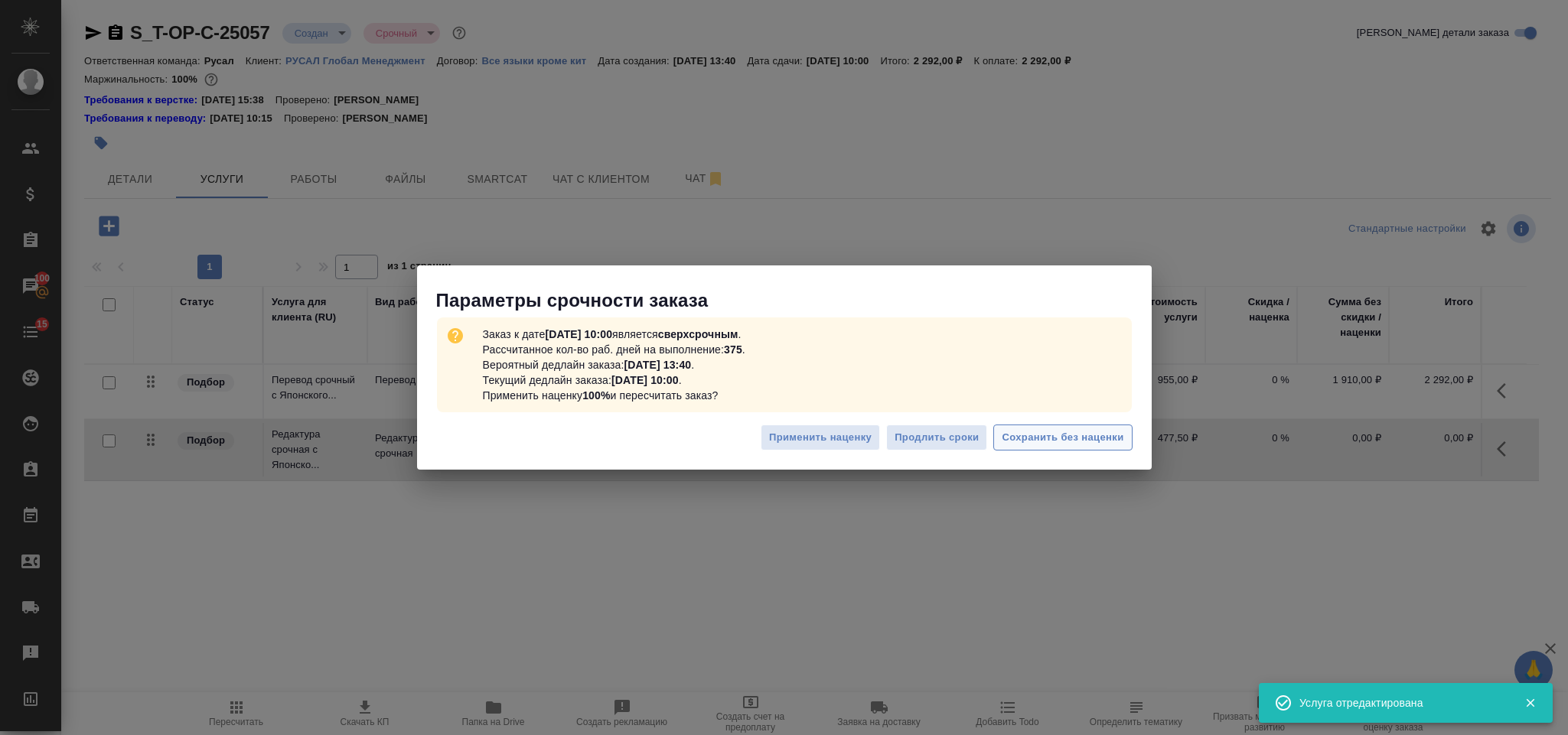
click at [1052, 438] on span "Сохранить без наценки" at bounding box center [1063, 438] width 122 height 18
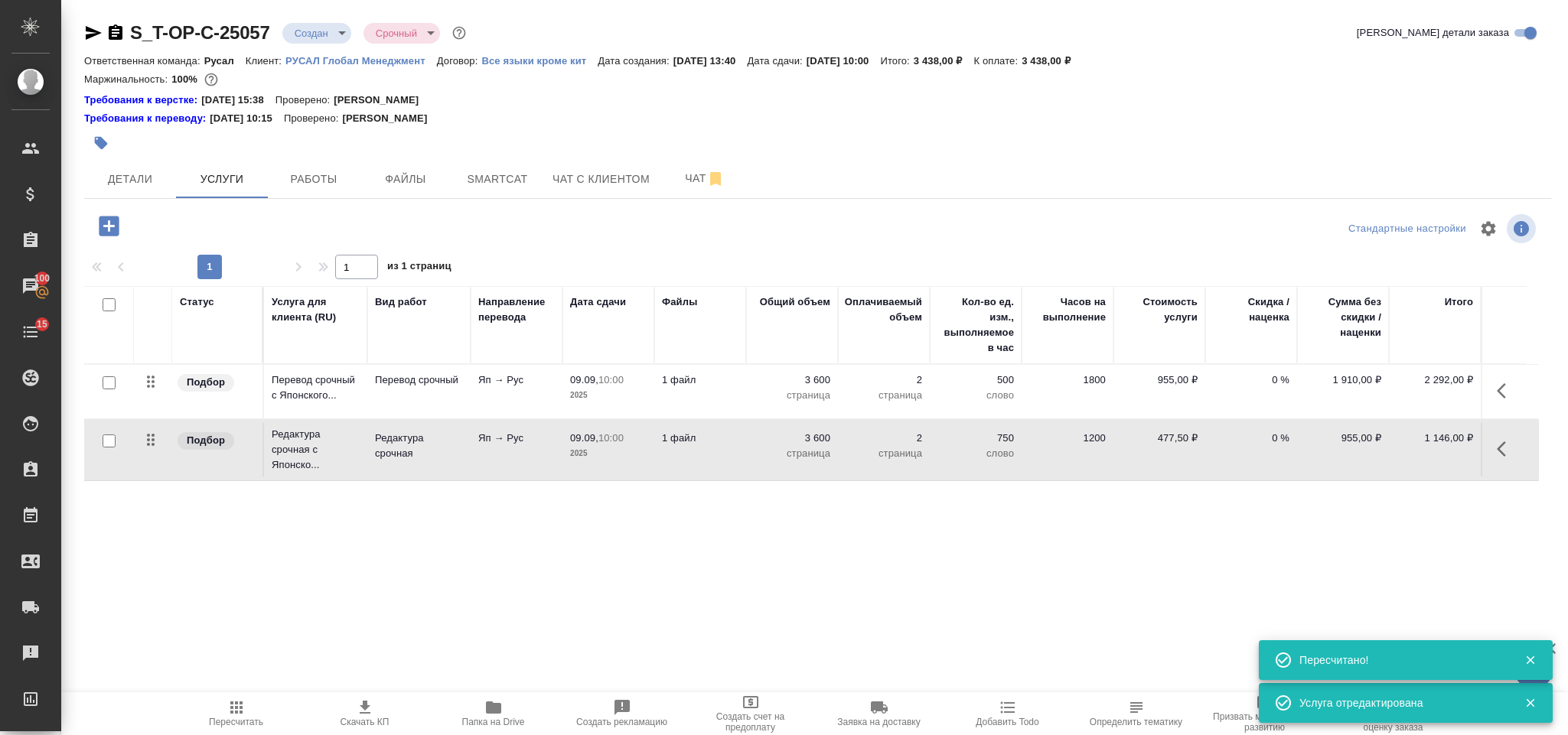
click at [117, 235] on icon "button" at bounding box center [109, 226] width 20 height 20
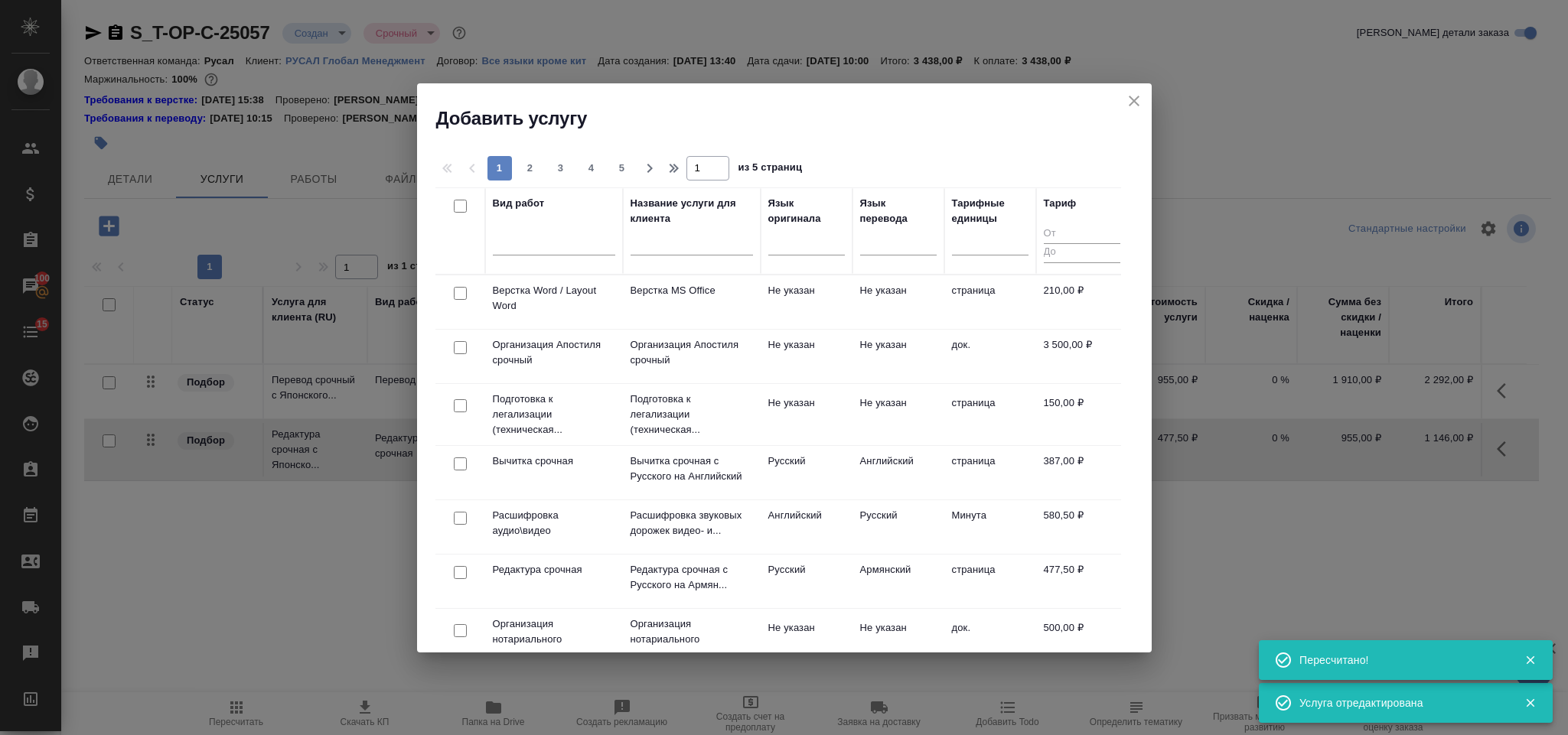
click at [457, 288] on input "checkbox" at bounding box center [460, 293] width 13 height 13
checkbox input "true"
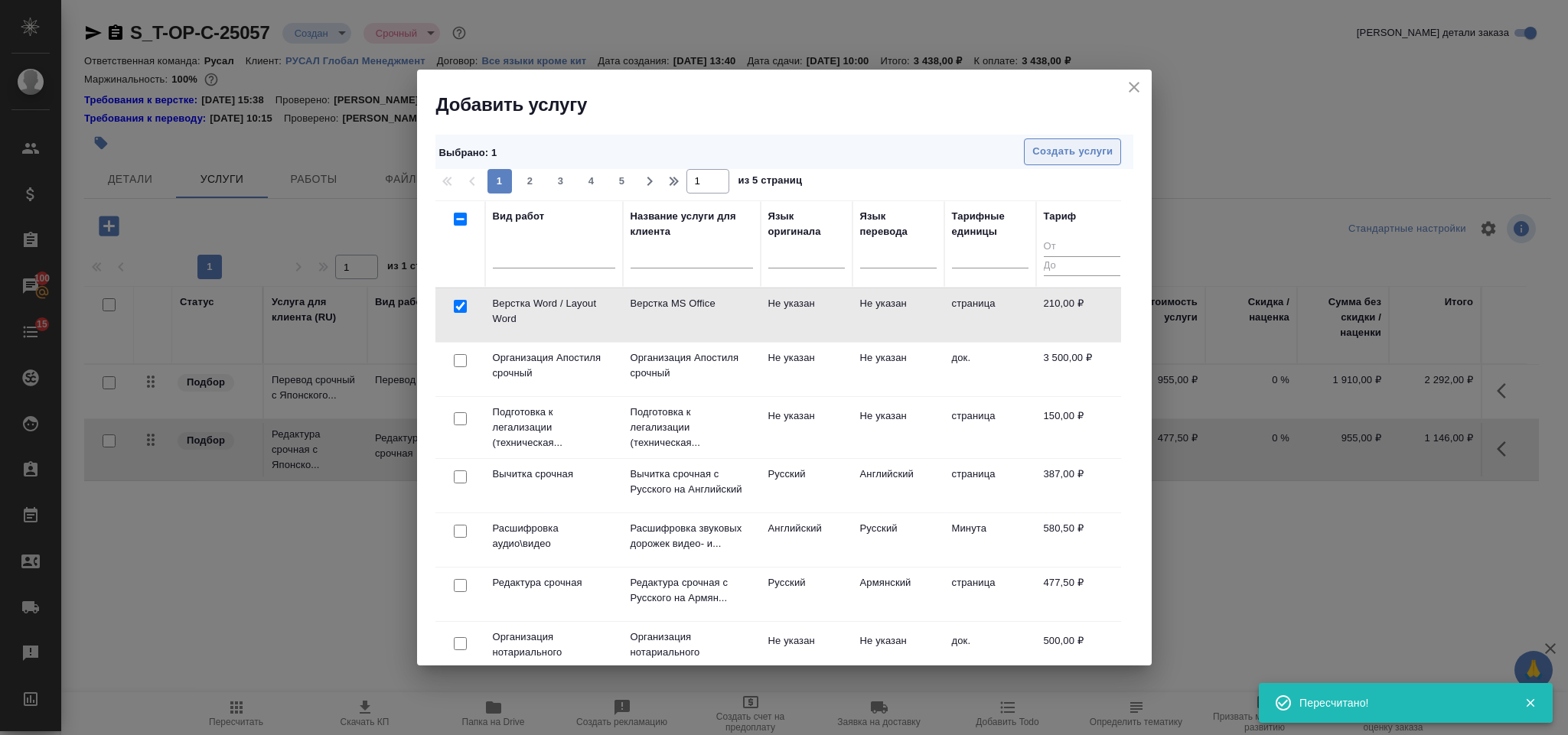
click at [1072, 150] on span "Создать услуги" at bounding box center [1072, 152] width 80 height 18
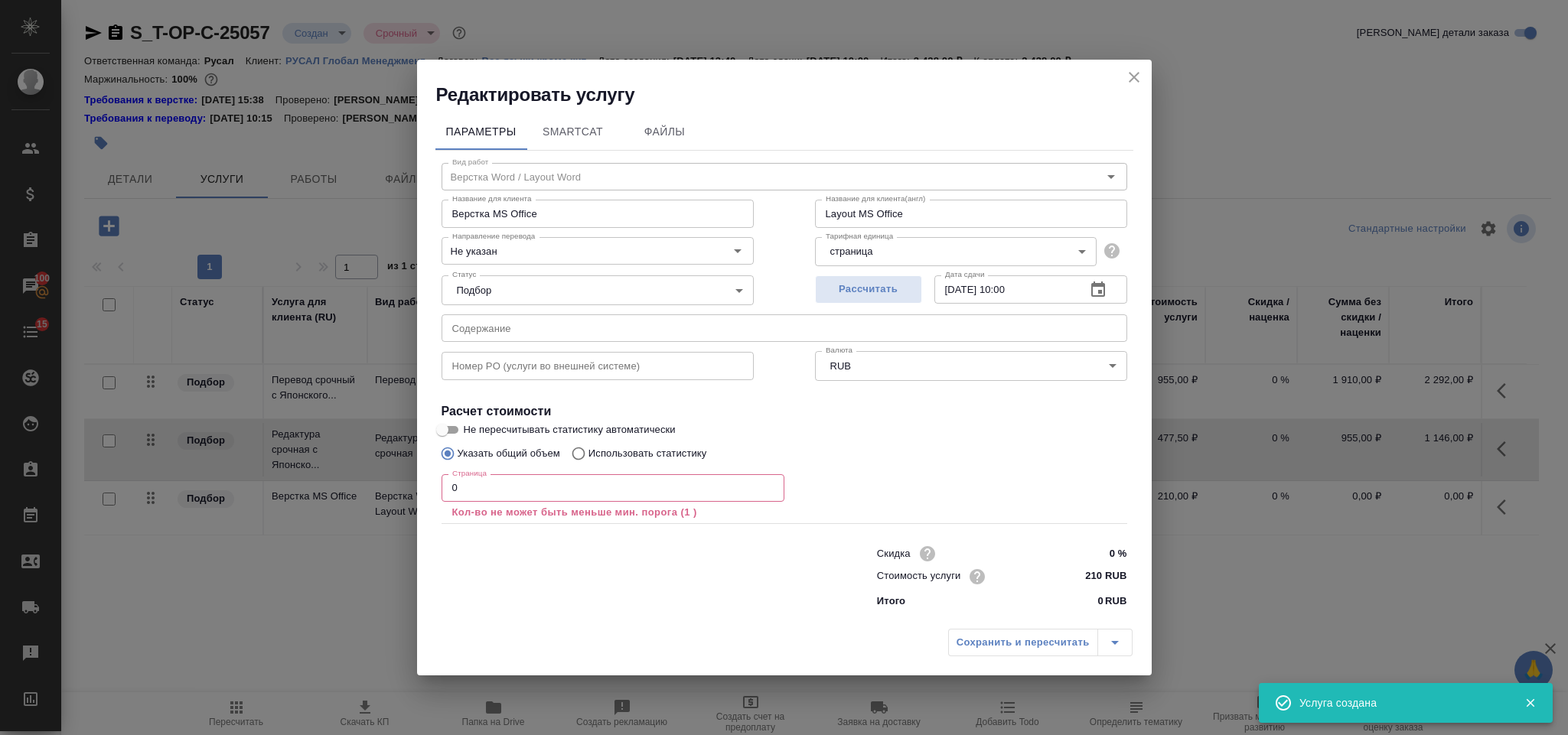
click at [510, 492] on input "0" at bounding box center [613, 487] width 343 height 27
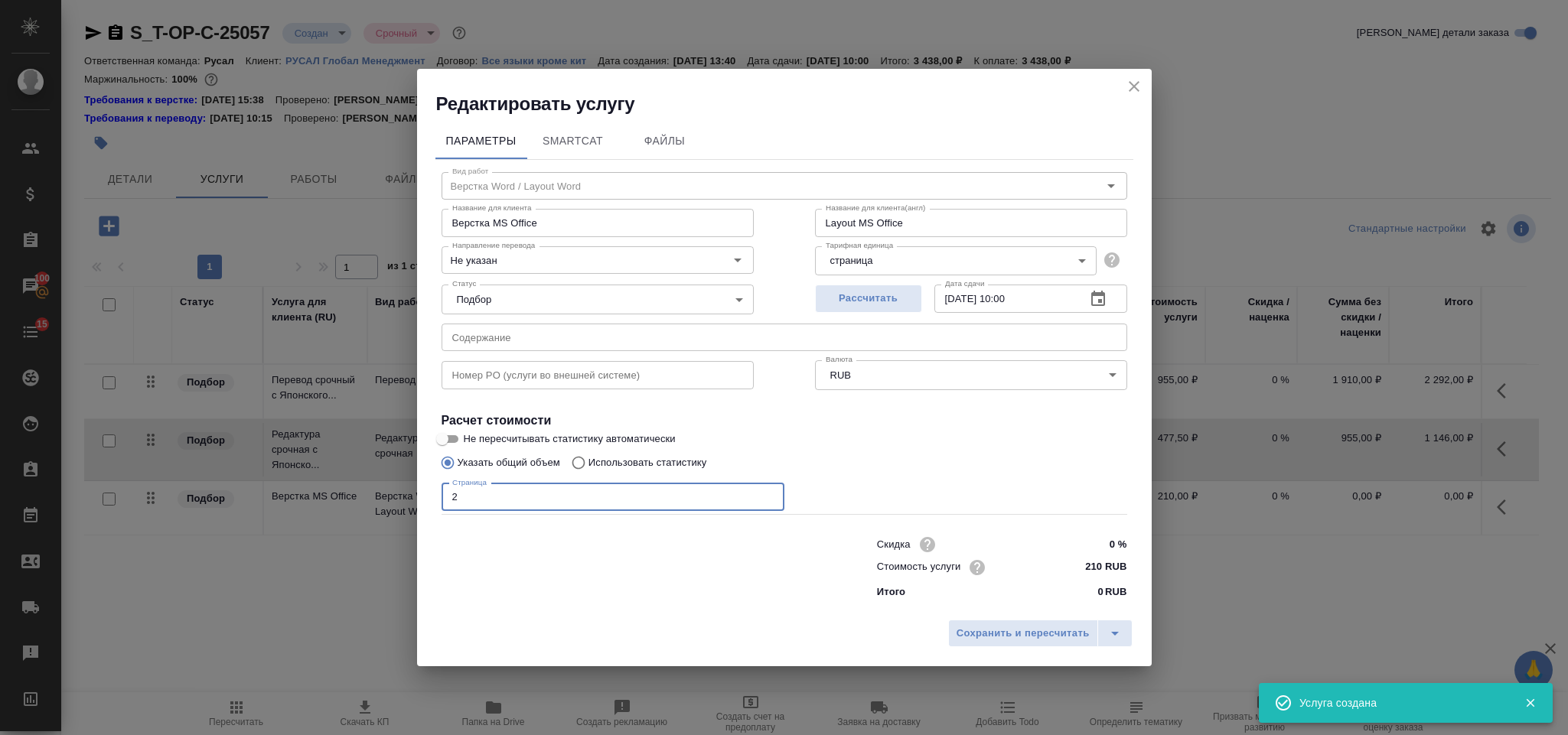
type input "2"
click at [990, 615] on div "Сохранить и пересчитать" at bounding box center [784, 639] width 734 height 55
click at [992, 636] on span "Сохранить и пересчитать" at bounding box center [1023, 634] width 133 height 18
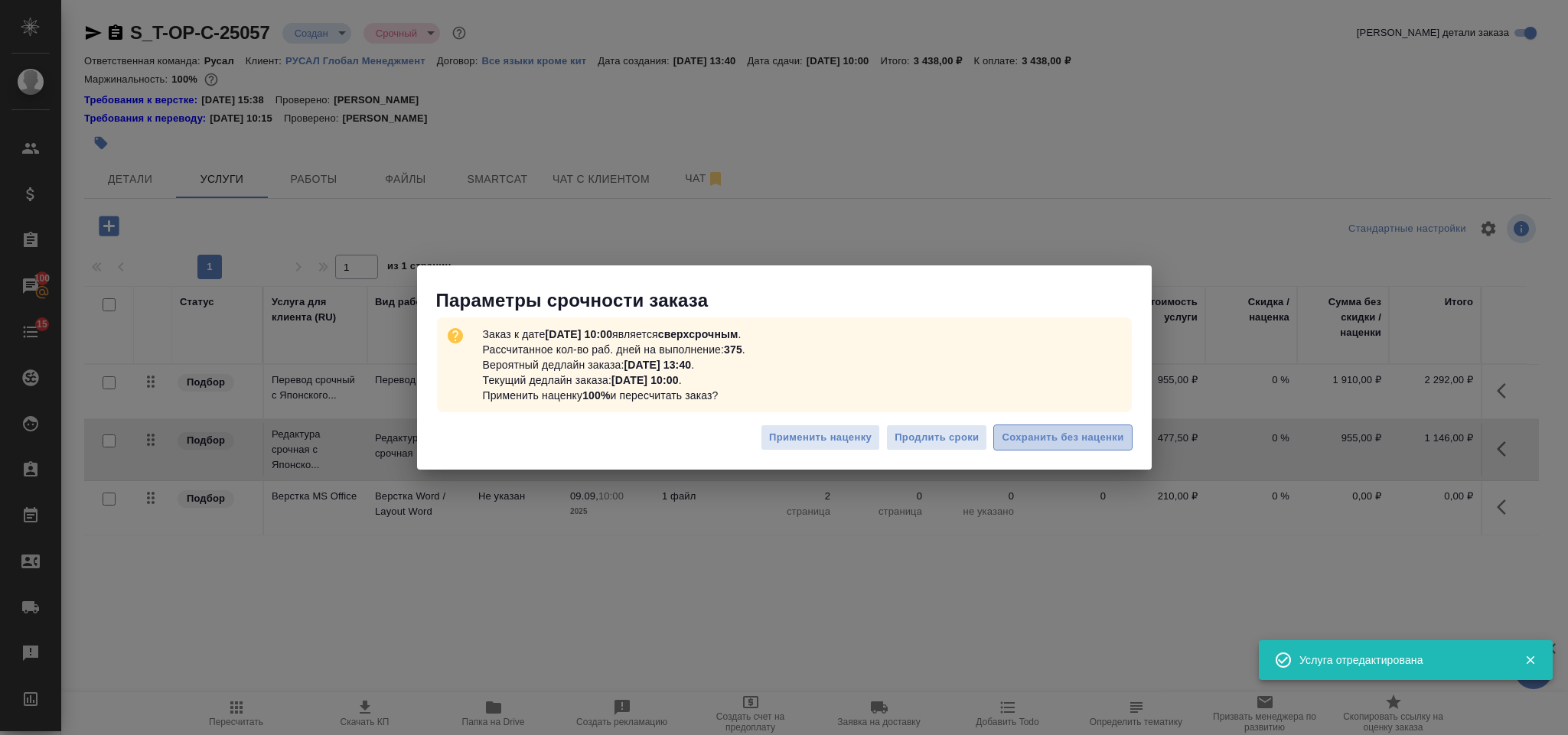
click at [1078, 436] on span "Сохранить без наценки" at bounding box center [1063, 438] width 122 height 18
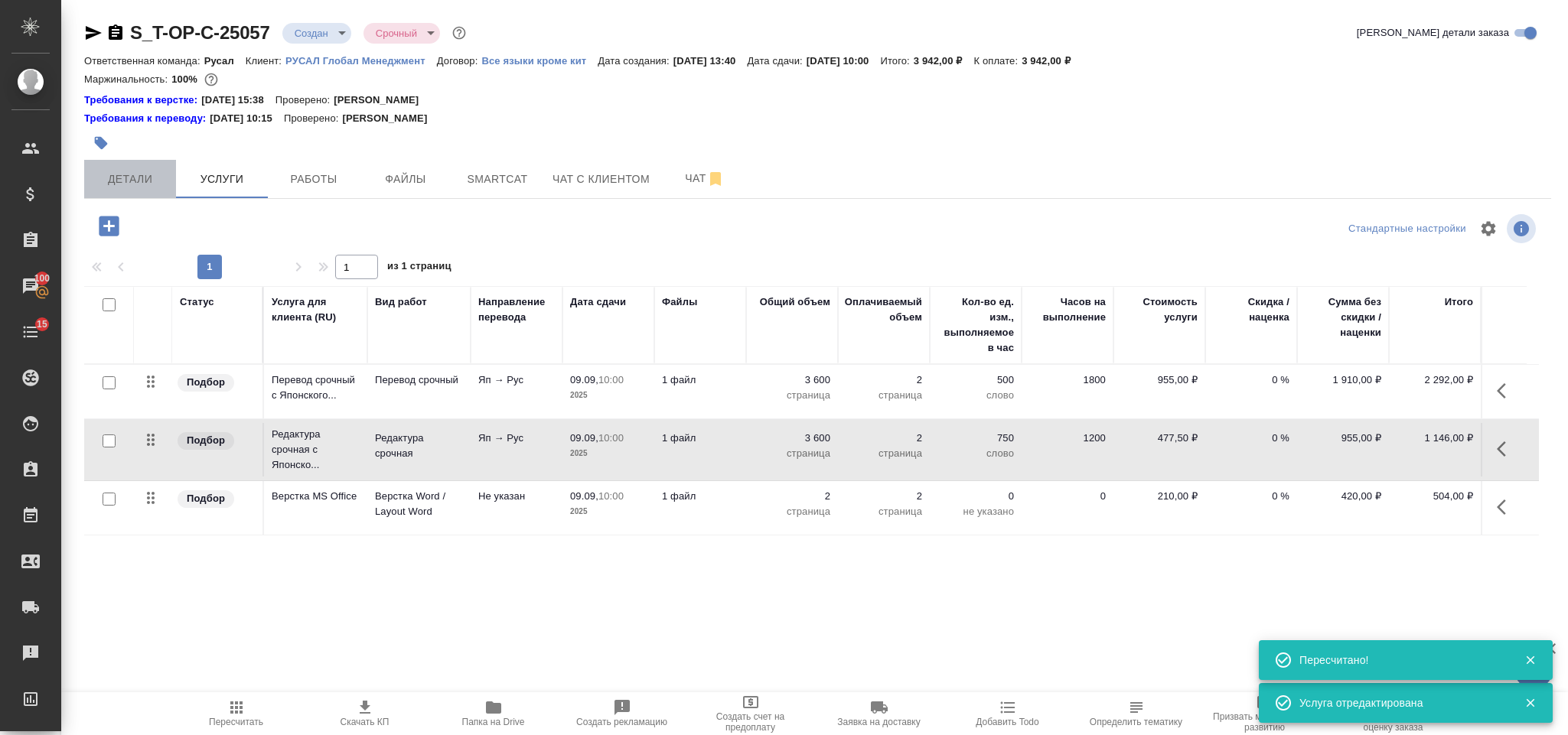
click at [139, 175] on span "Детали" at bounding box center [130, 179] width 73 height 19
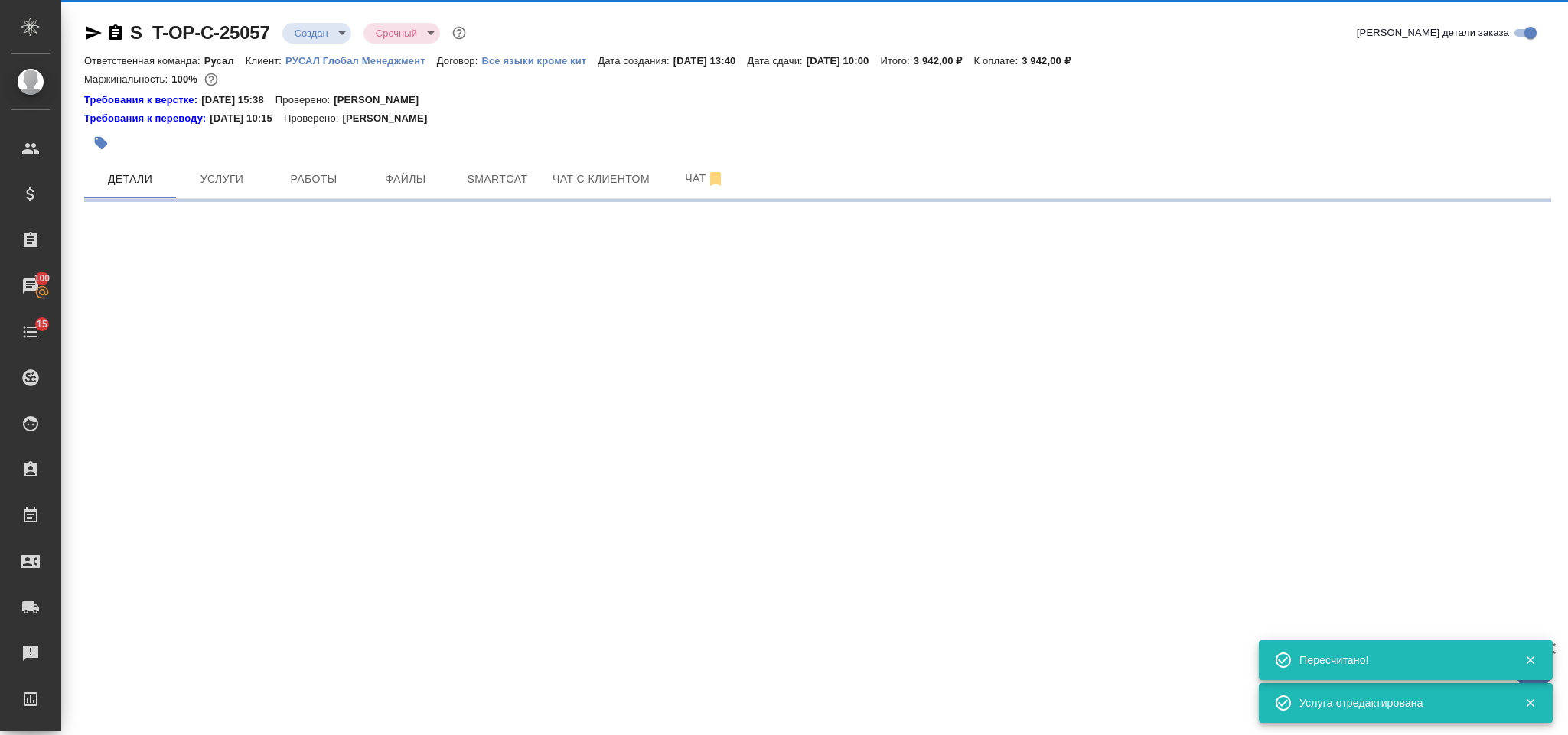
select select "RU"
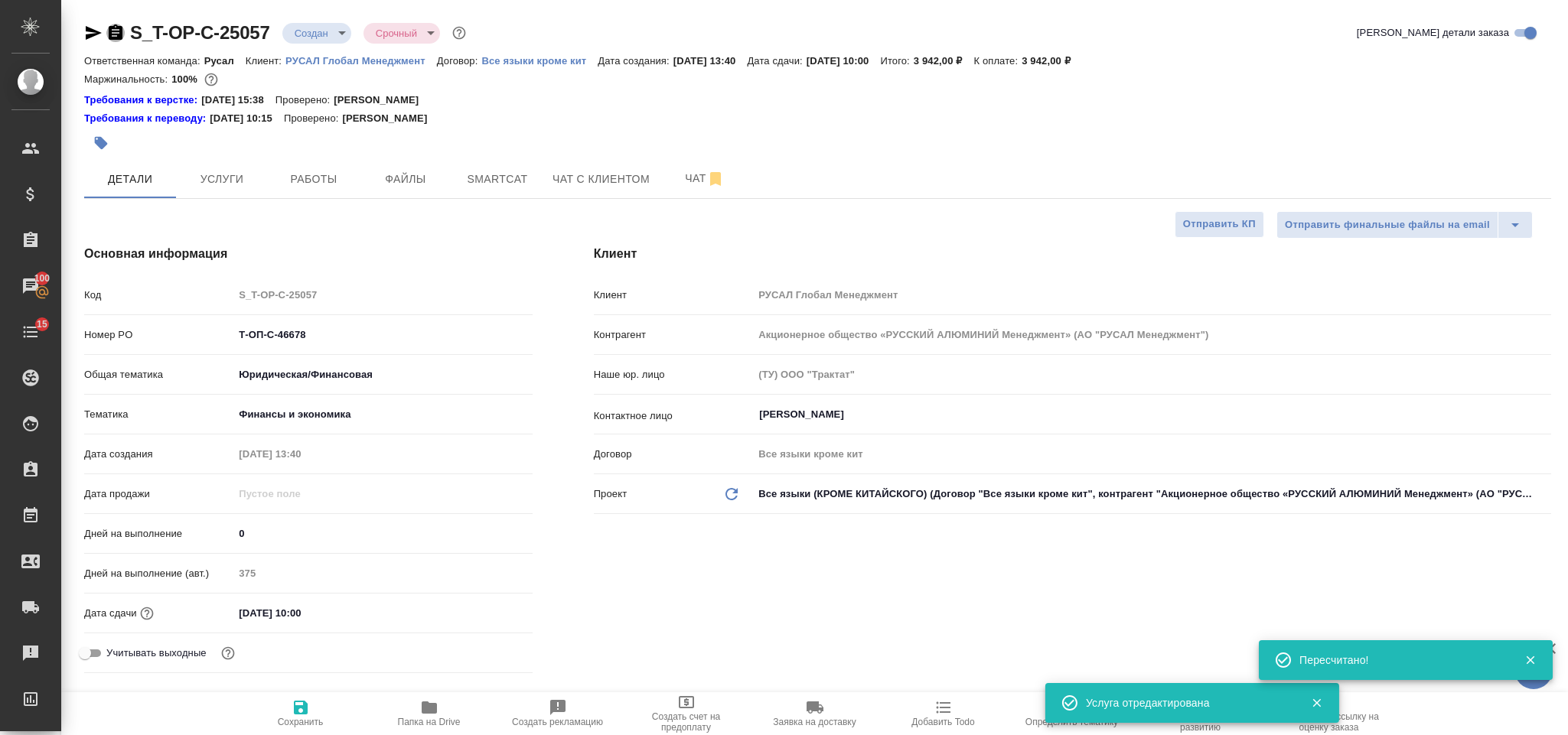
click at [115, 34] on icon "button" at bounding box center [115, 32] width 14 height 16
type textarea "x"
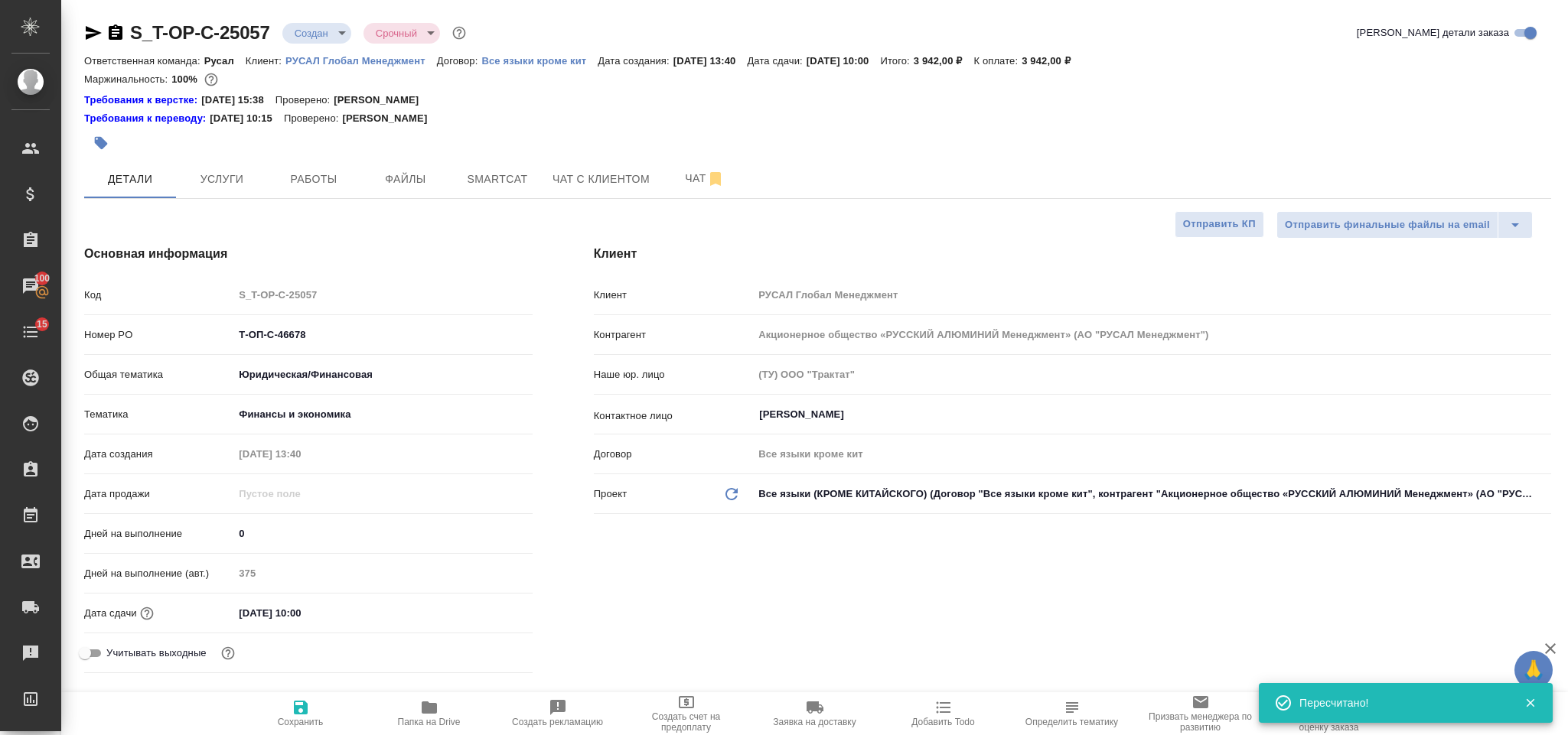
click at [97, 30] on icon "button" at bounding box center [94, 33] width 16 height 14
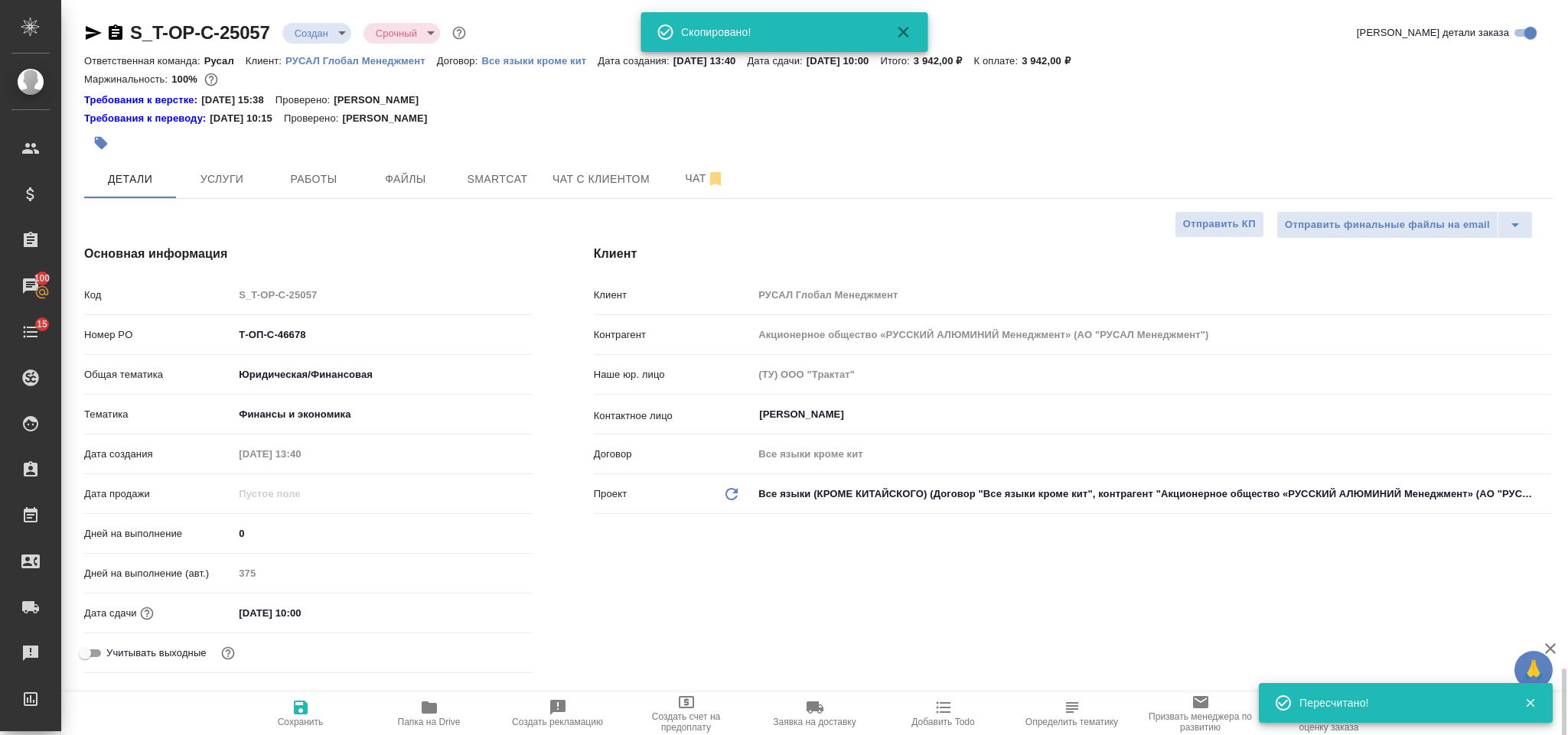
scroll to position [459, 0]
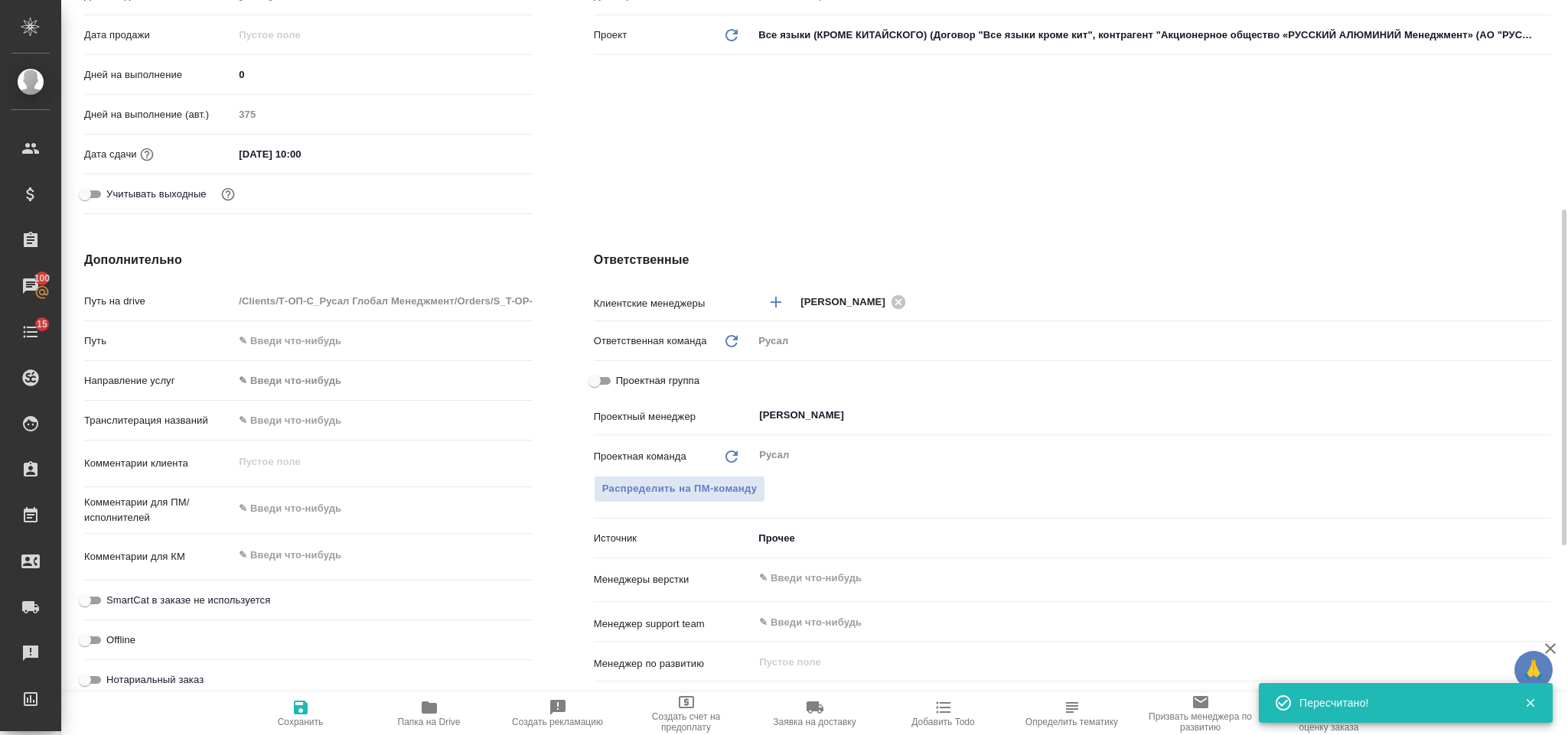
type textarea "x"
click at [304, 516] on textarea at bounding box center [382, 509] width 297 height 26
type textarea "та"
type textarea "x"
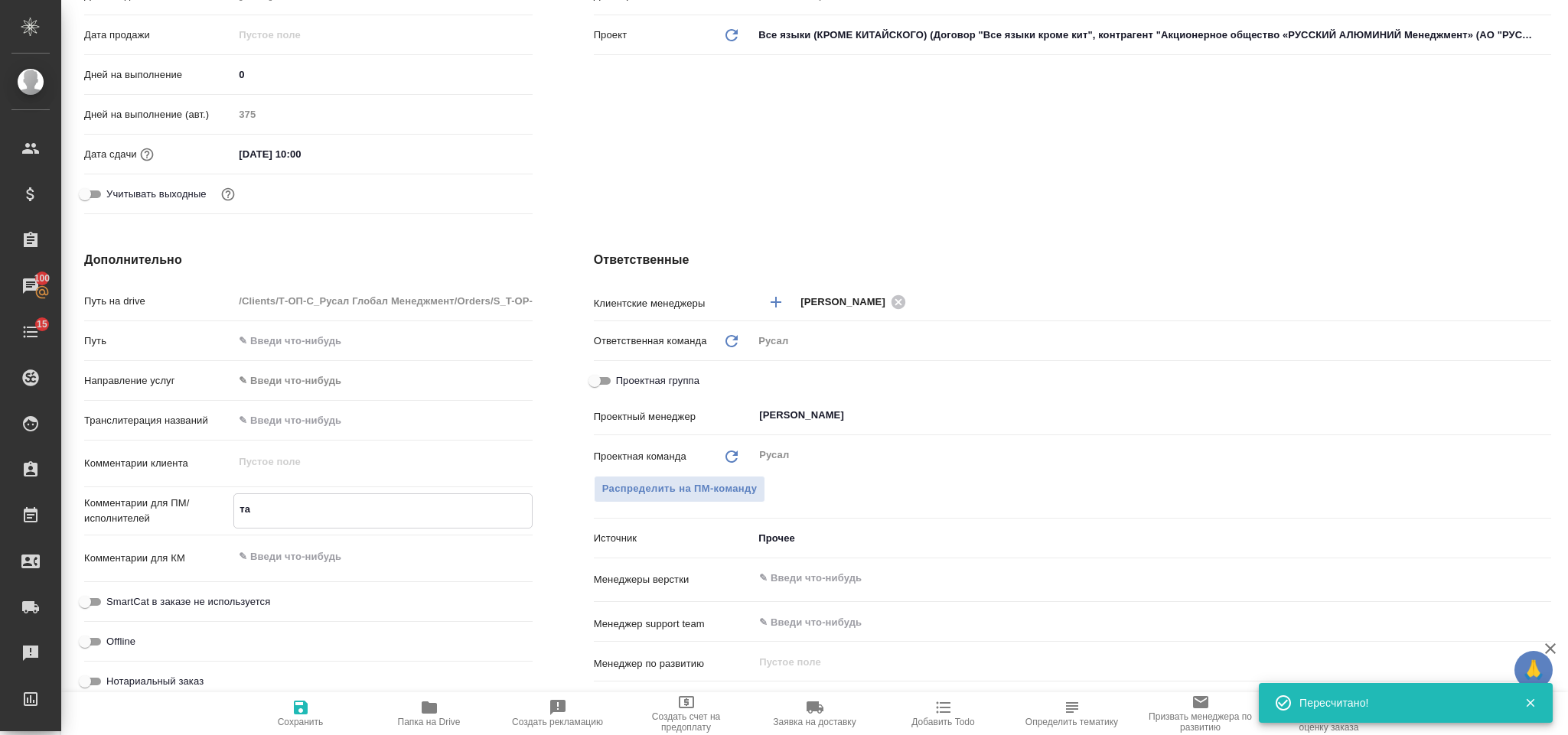
type textarea "x"
type textarea "тай"
type textarea "x"
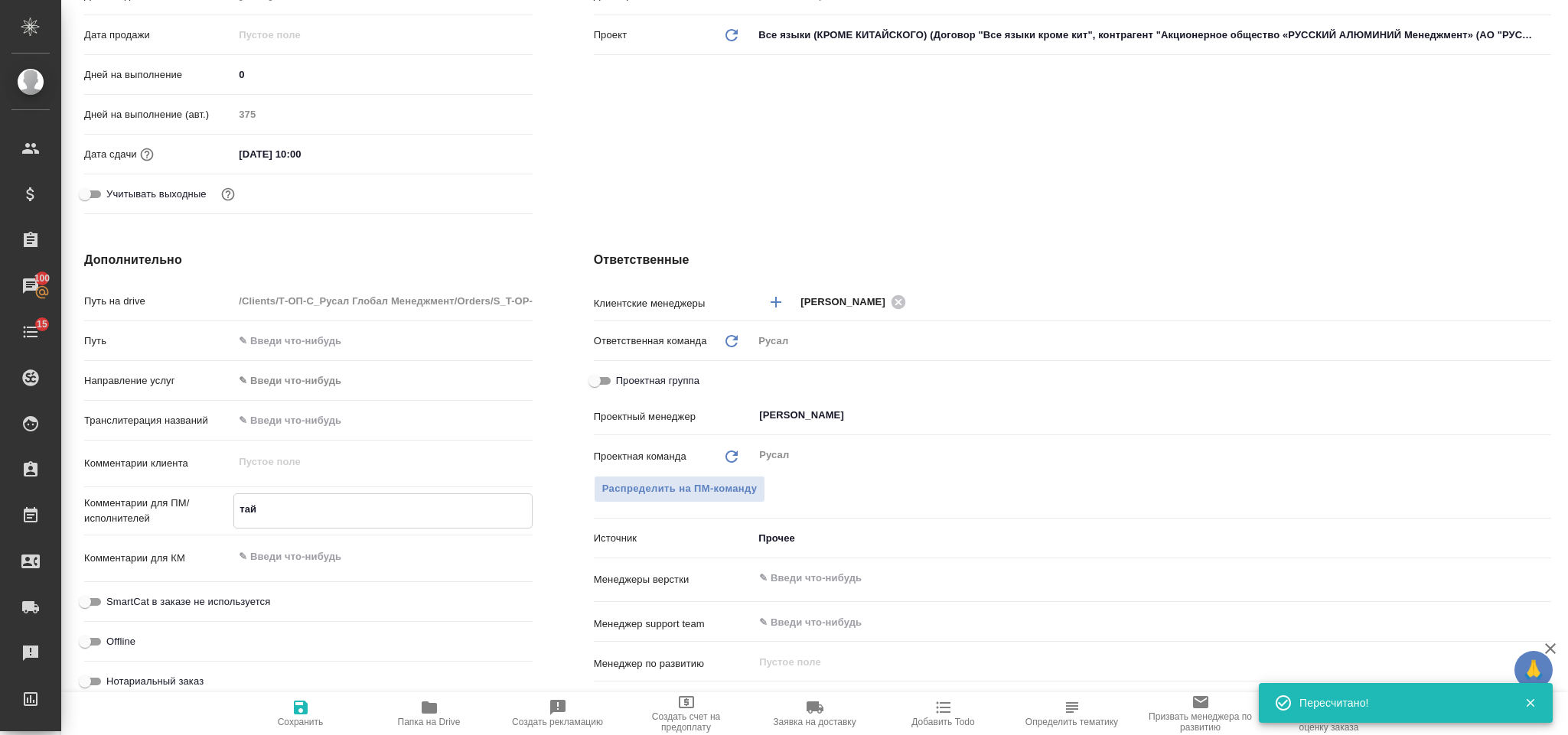
type textarea "тайс"
type textarea "x"
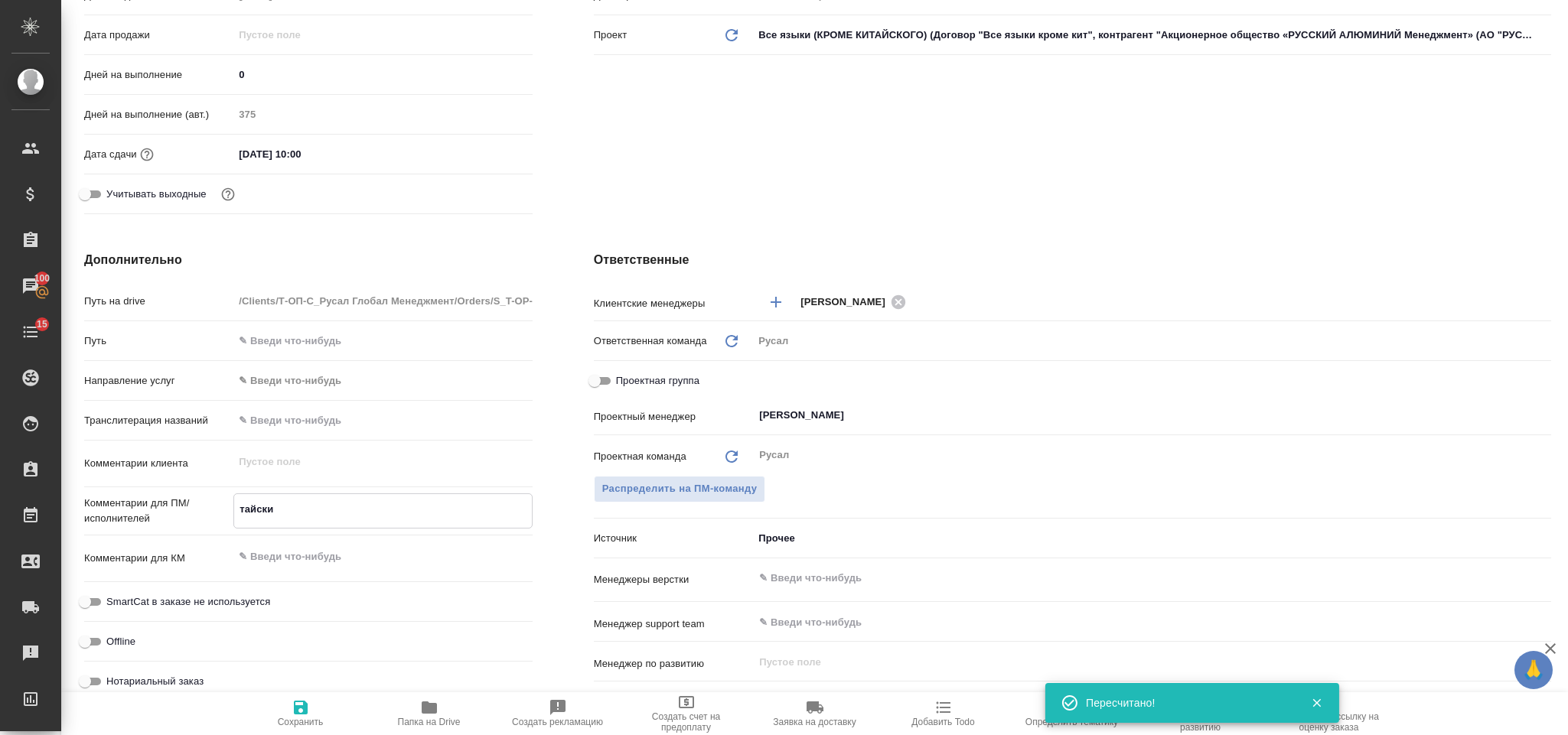
type textarea "тайский"
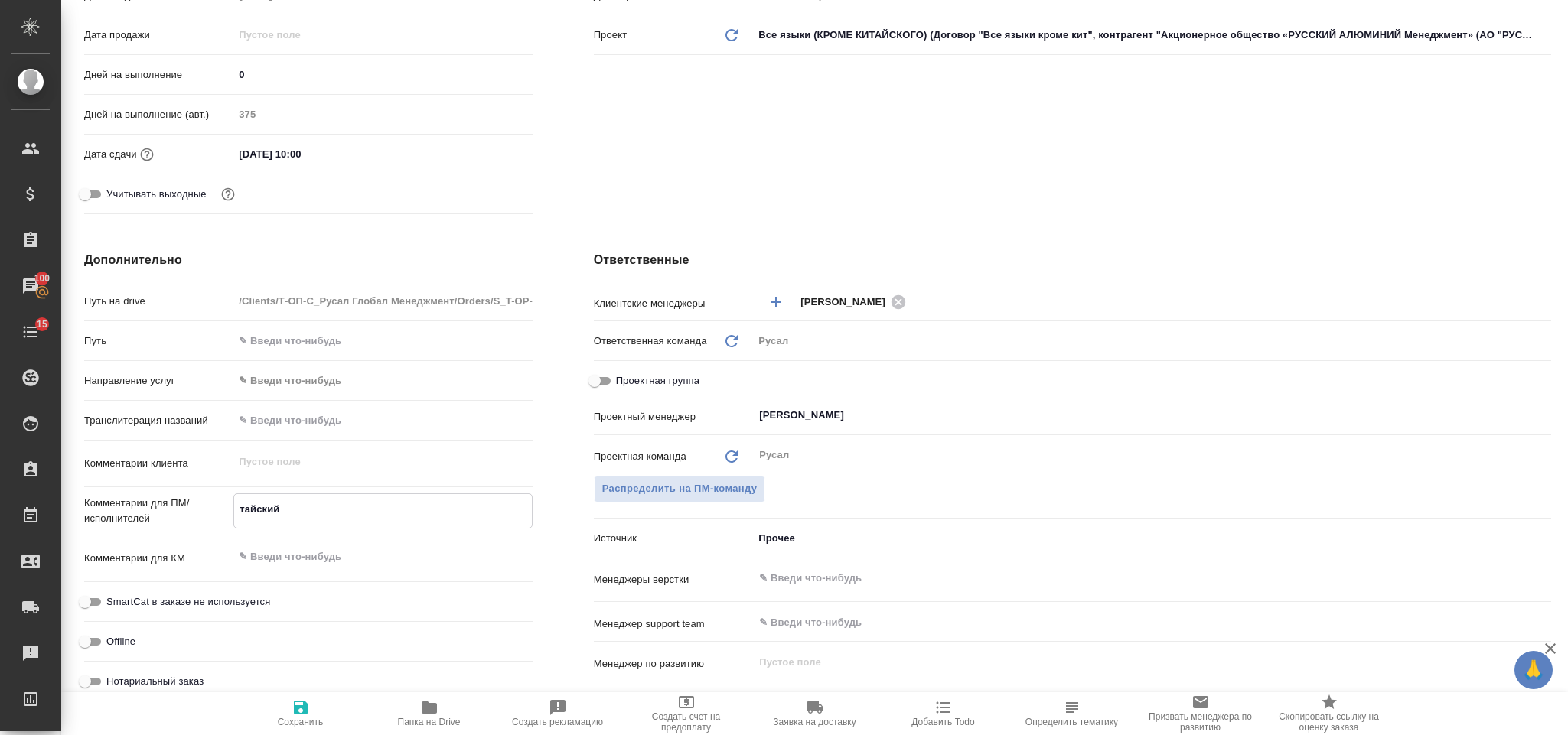
type textarea "x"
type textarea "тайский-"
type textarea "x"
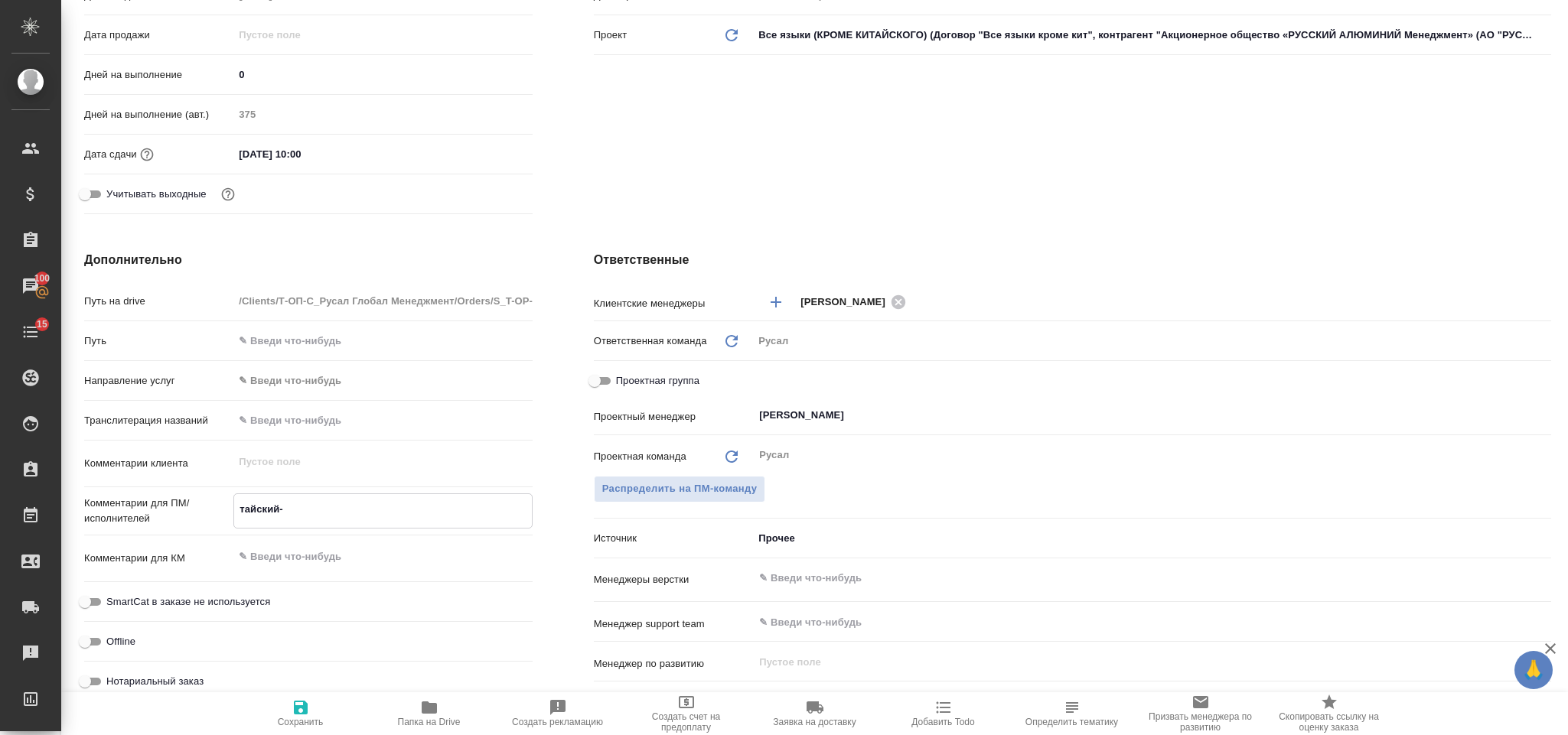
type textarea "x"
type textarea "тайский-ру"
type textarea "x"
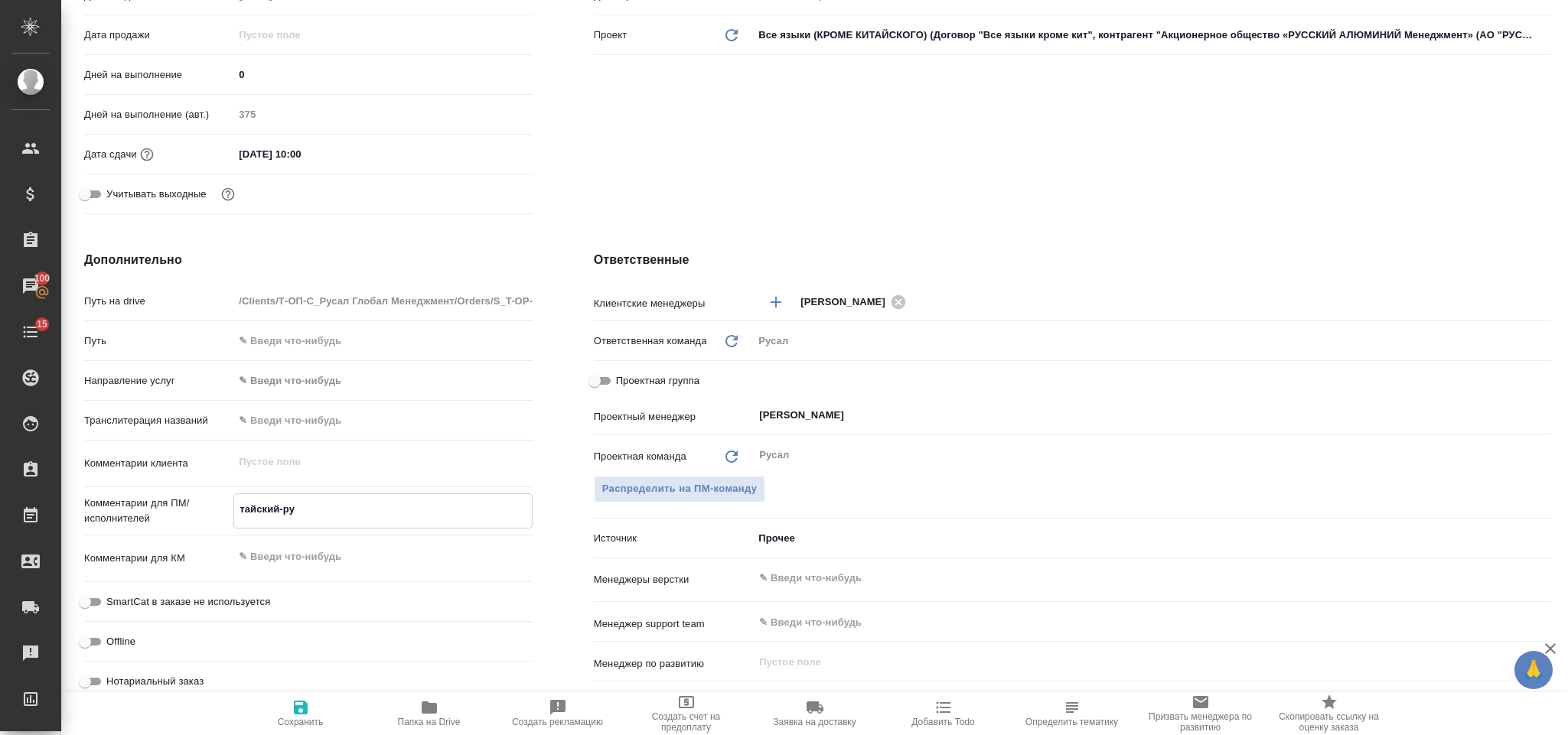
type textarea "x"
type textarea "тайский-рус"
type textarea "x"
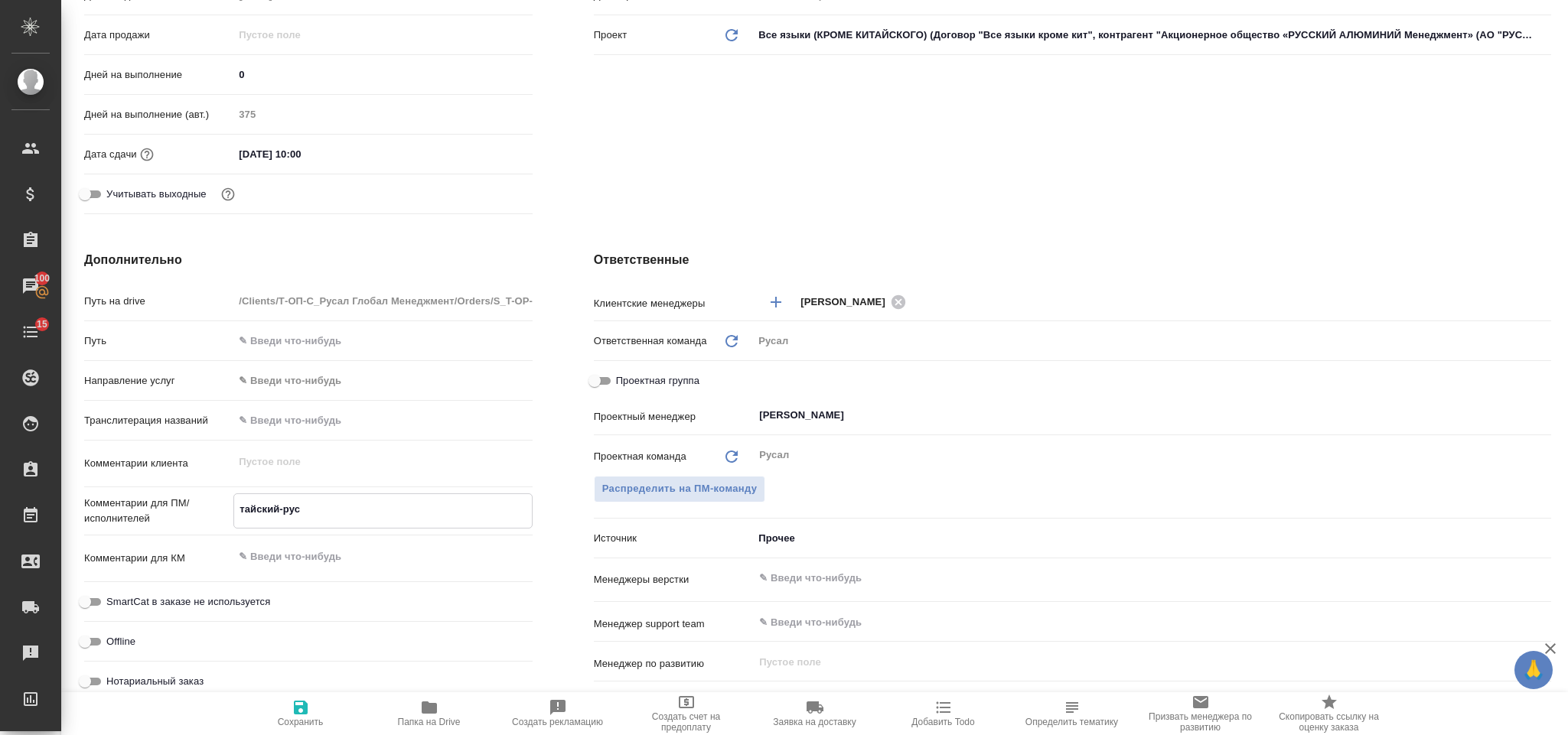
type textarea "тайский-русс"
type textarea "x"
type textarea "тайский-русск"
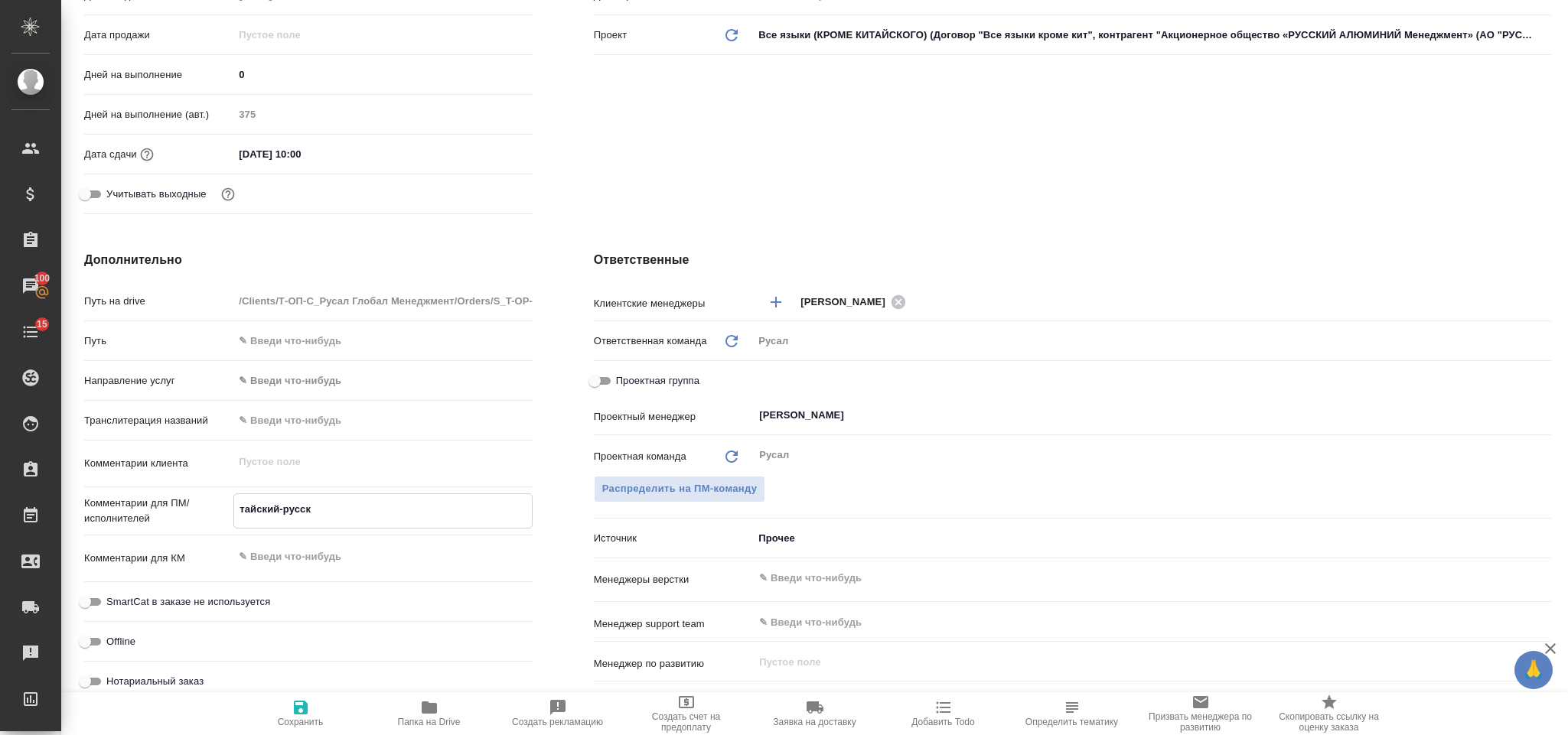
type textarea "x"
type textarea "тайский-русски"
type textarea "x"
type textarea "тайский-русский"
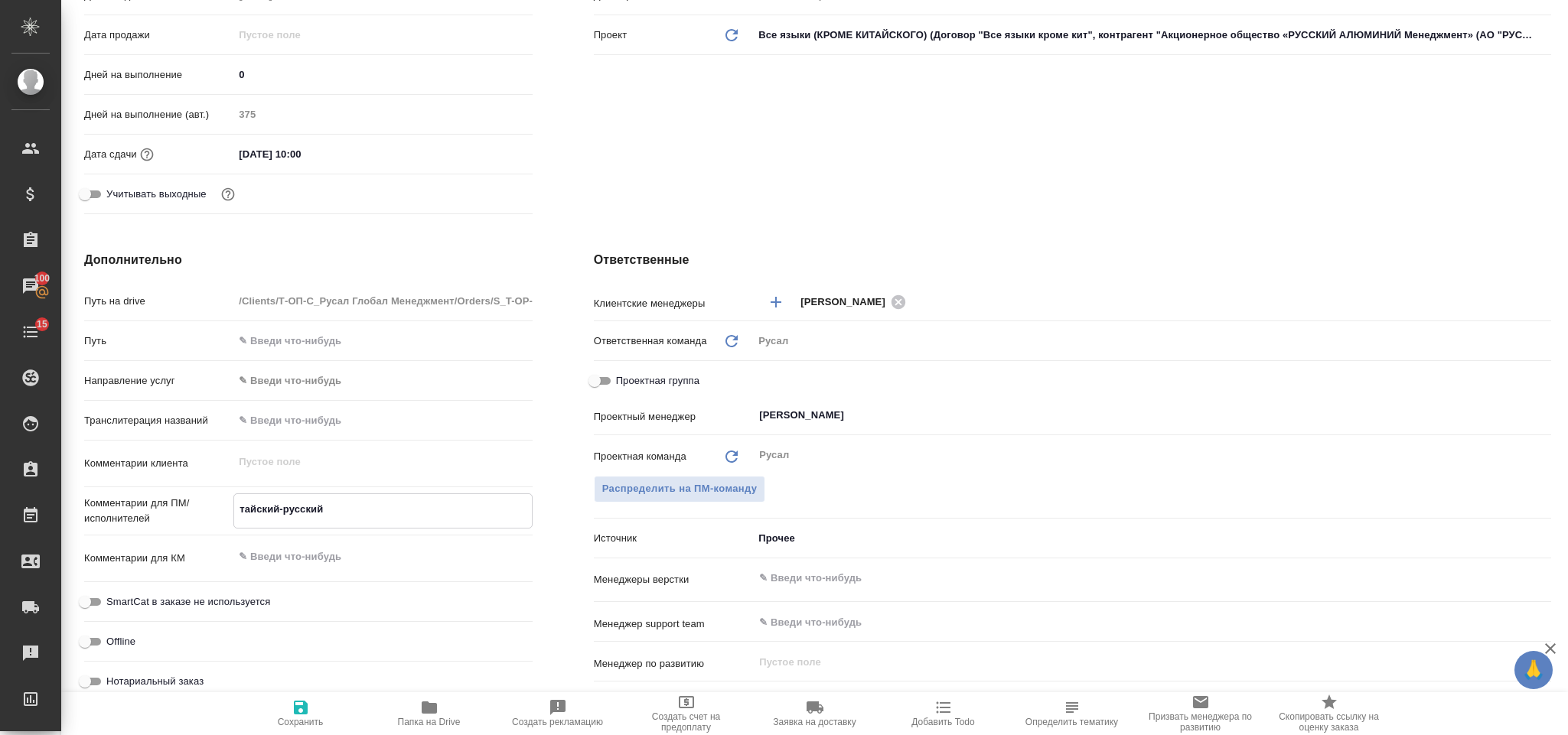
type textarea "x"
type textarea "тайский-русский"
type textarea "x"
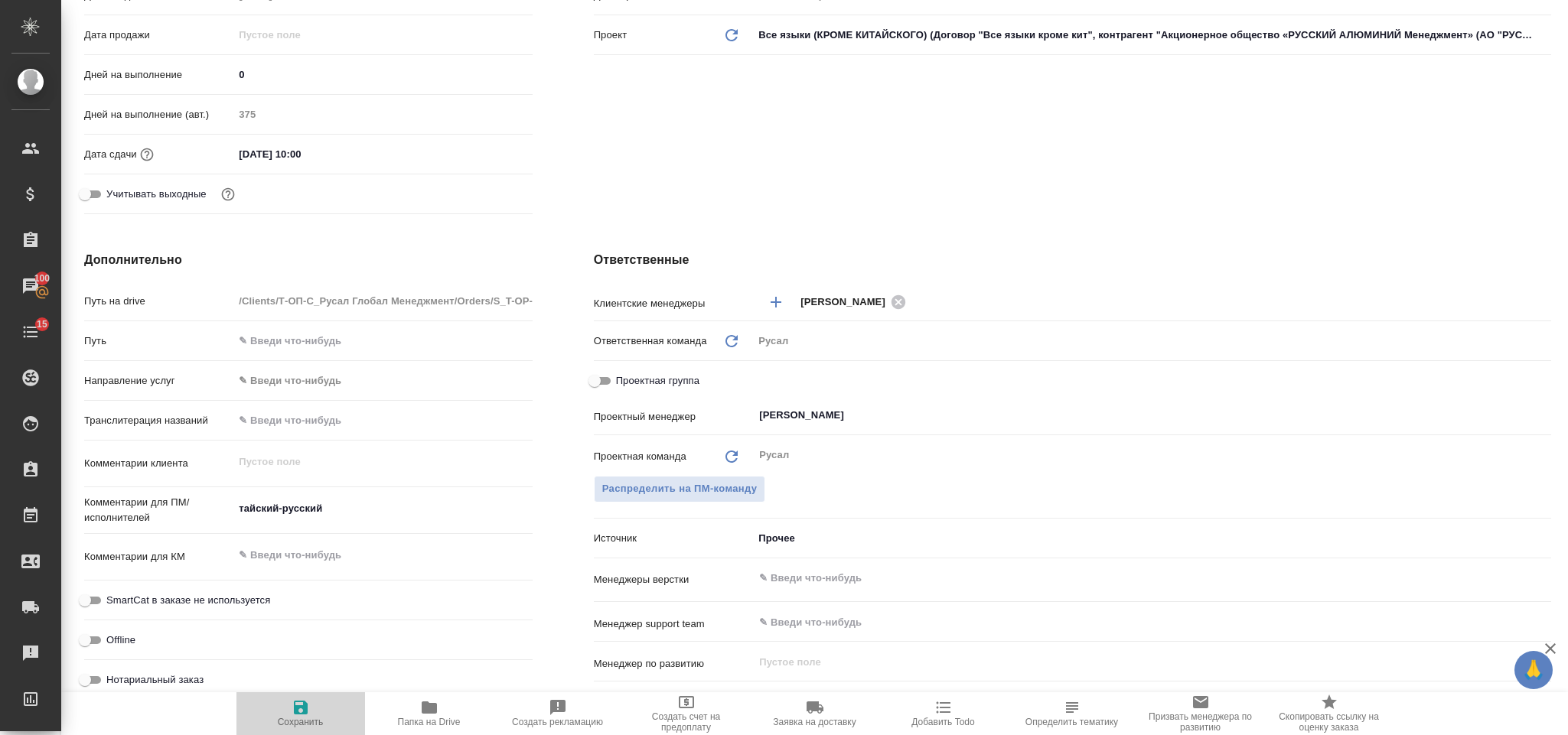
click at [289, 715] on span "Сохранить" at bounding box center [300, 712] width 110 height 29
type textarea "x"
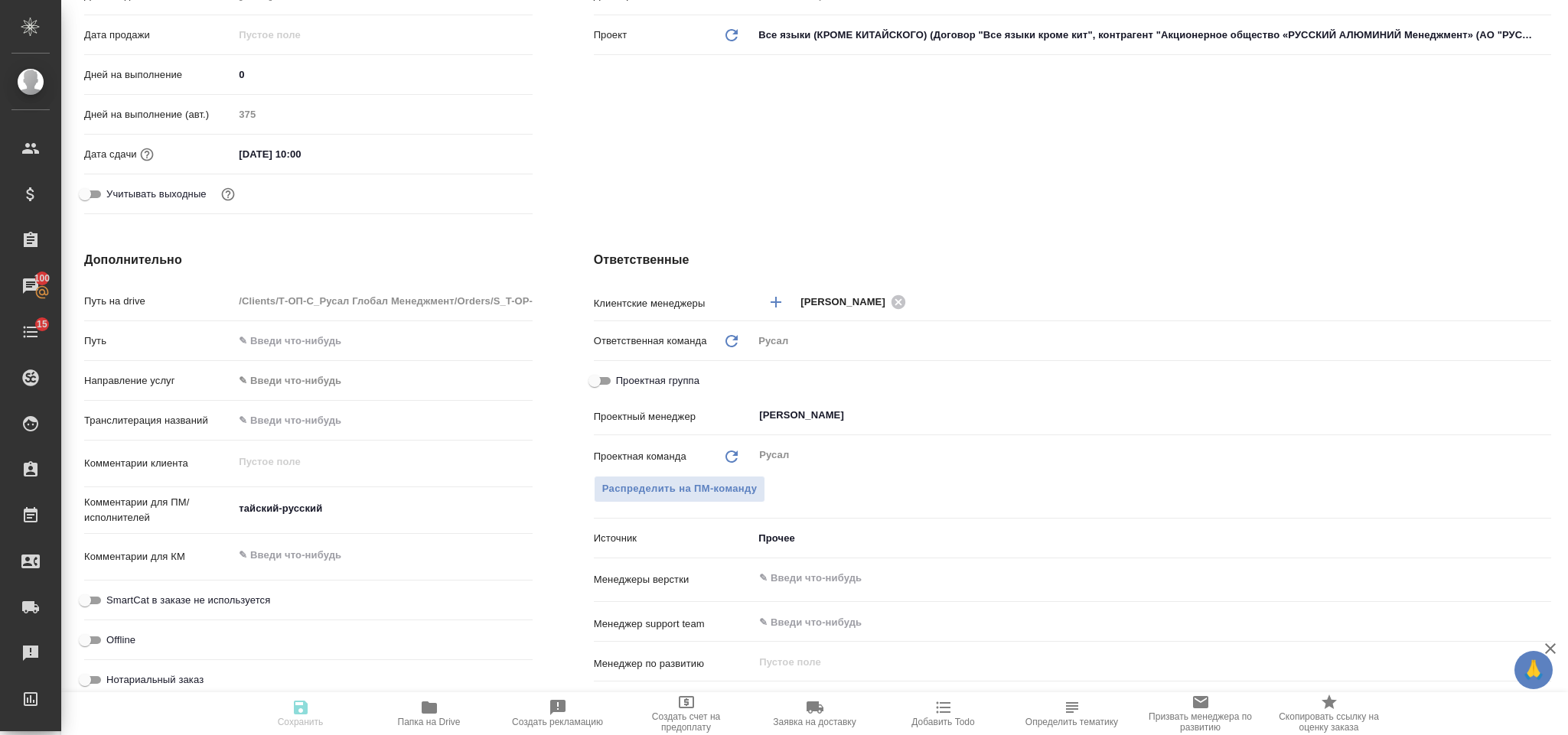
type textarea "x"
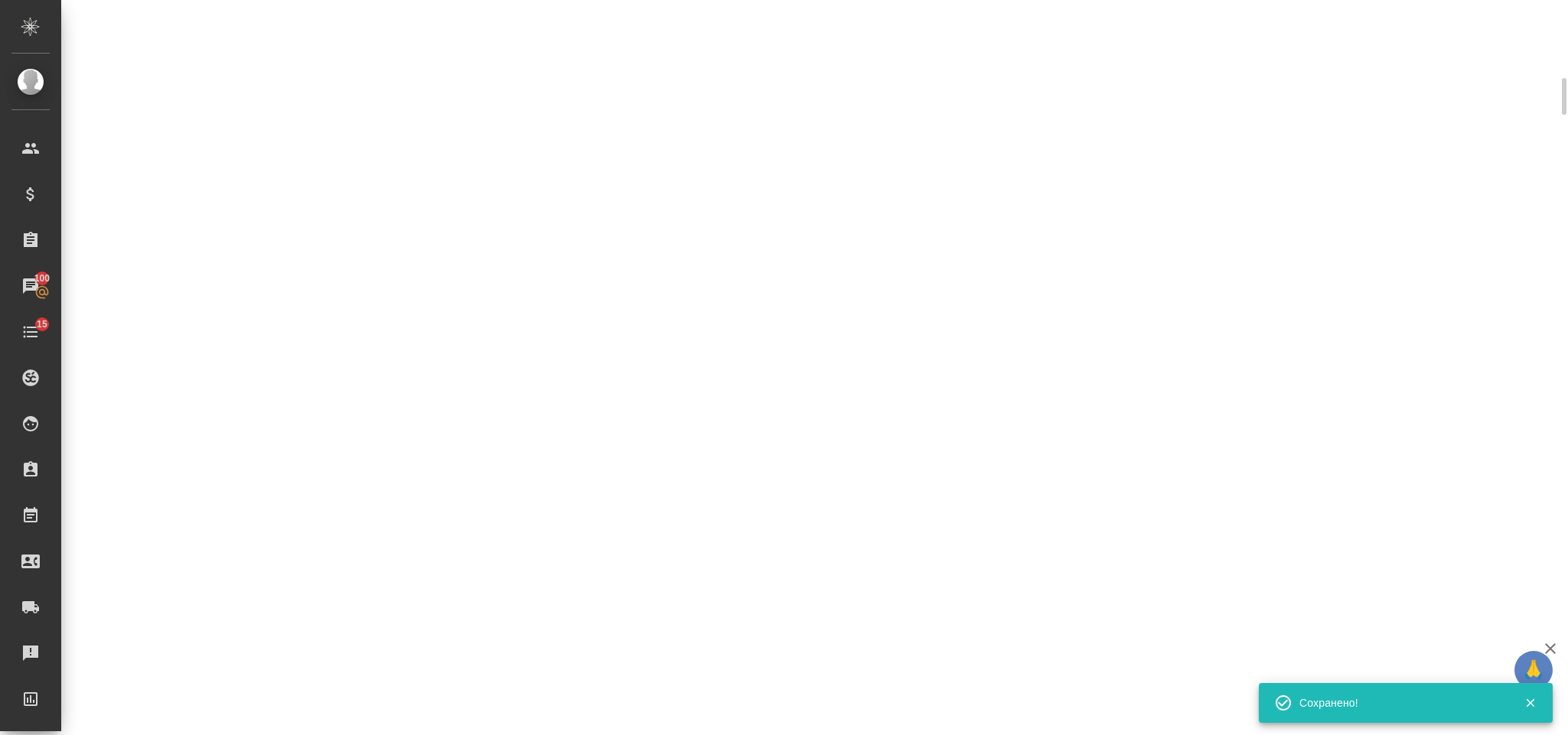
scroll to position [446, 0]
select select "RU"
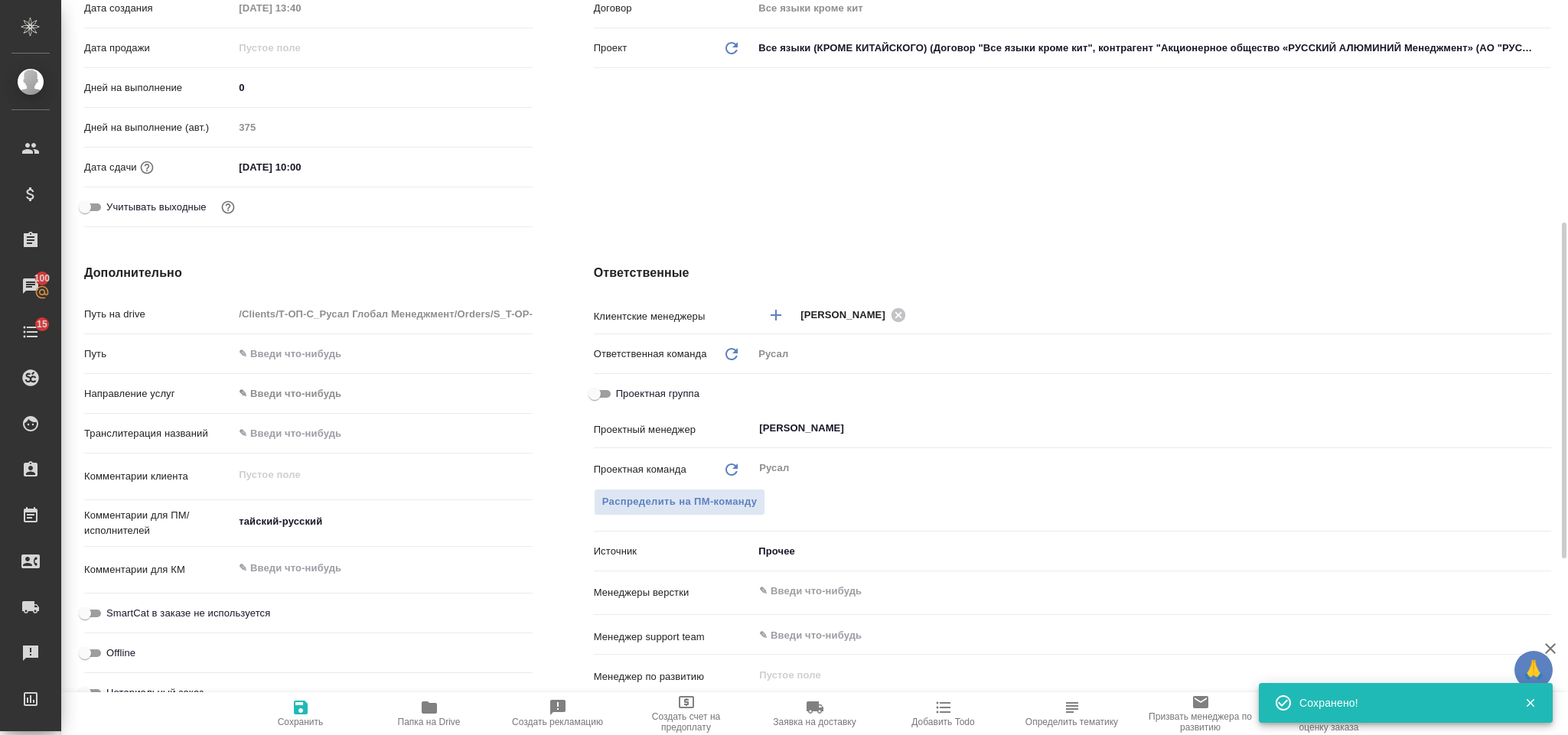
type textarea "x"
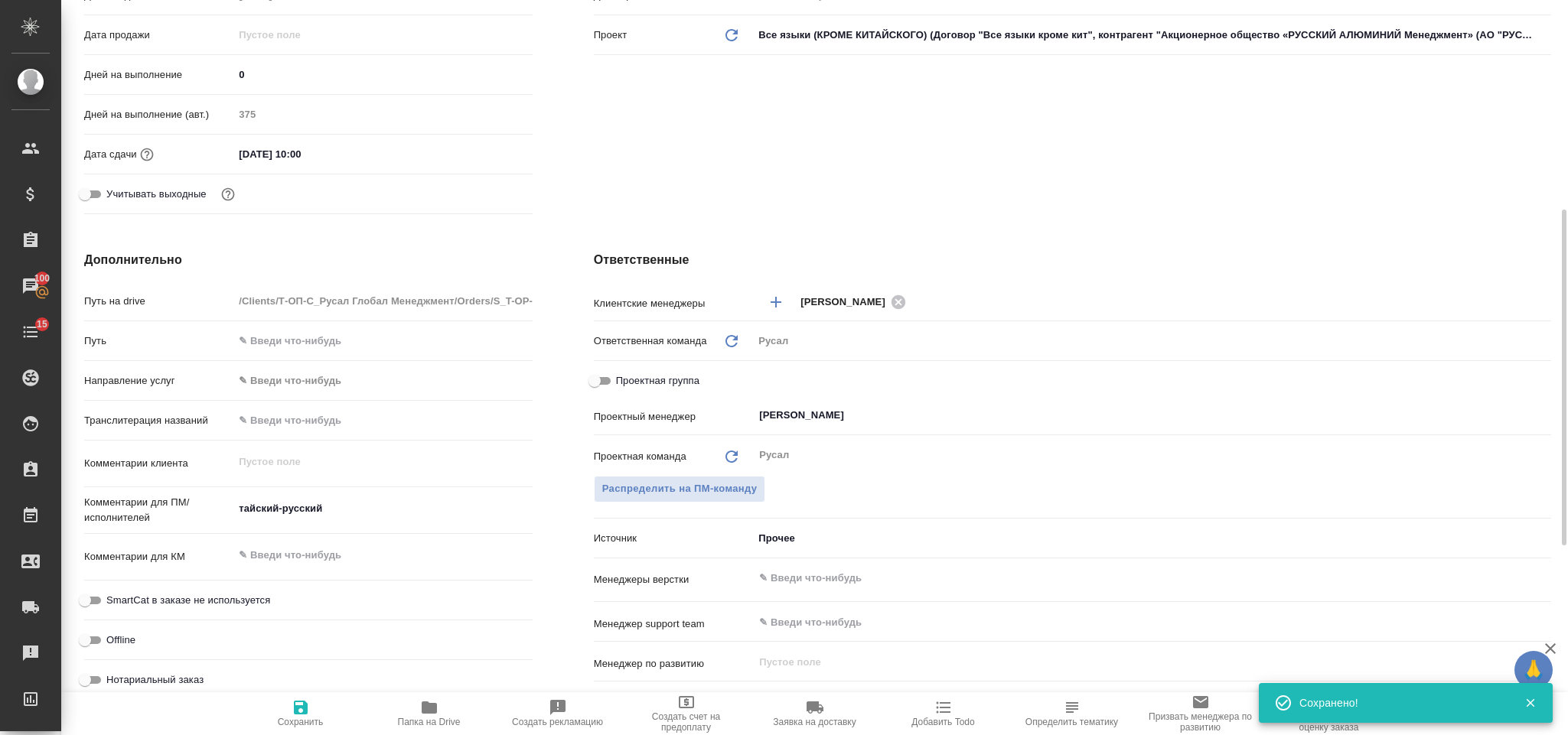
type textarea "x"
click at [351, 510] on textarea "тайский-русский" at bounding box center [382, 508] width 299 height 26
type textarea "тайский-русский,"
type textarea "x"
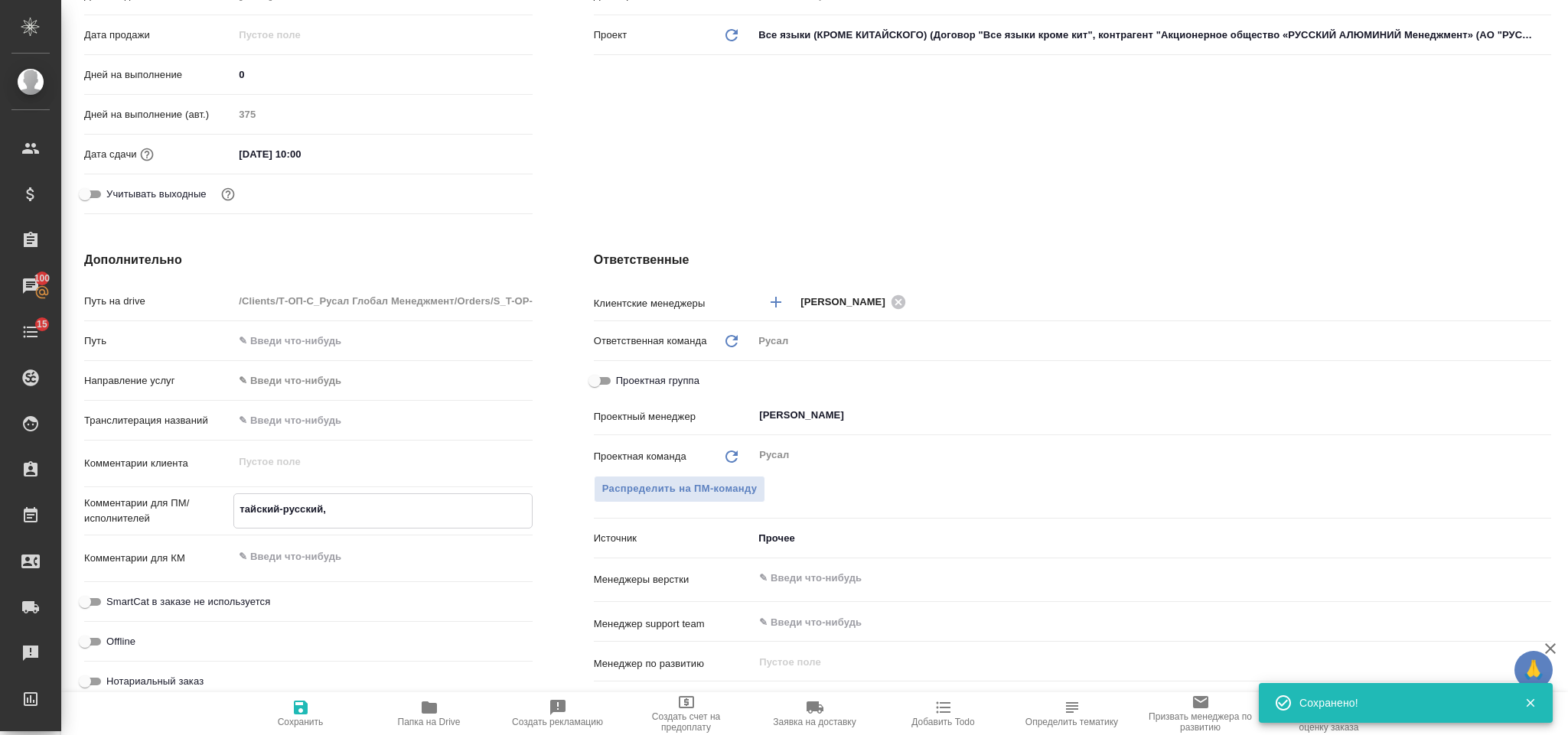
type textarea "x"
type textarea "тайский-русский,"
type textarea "x"
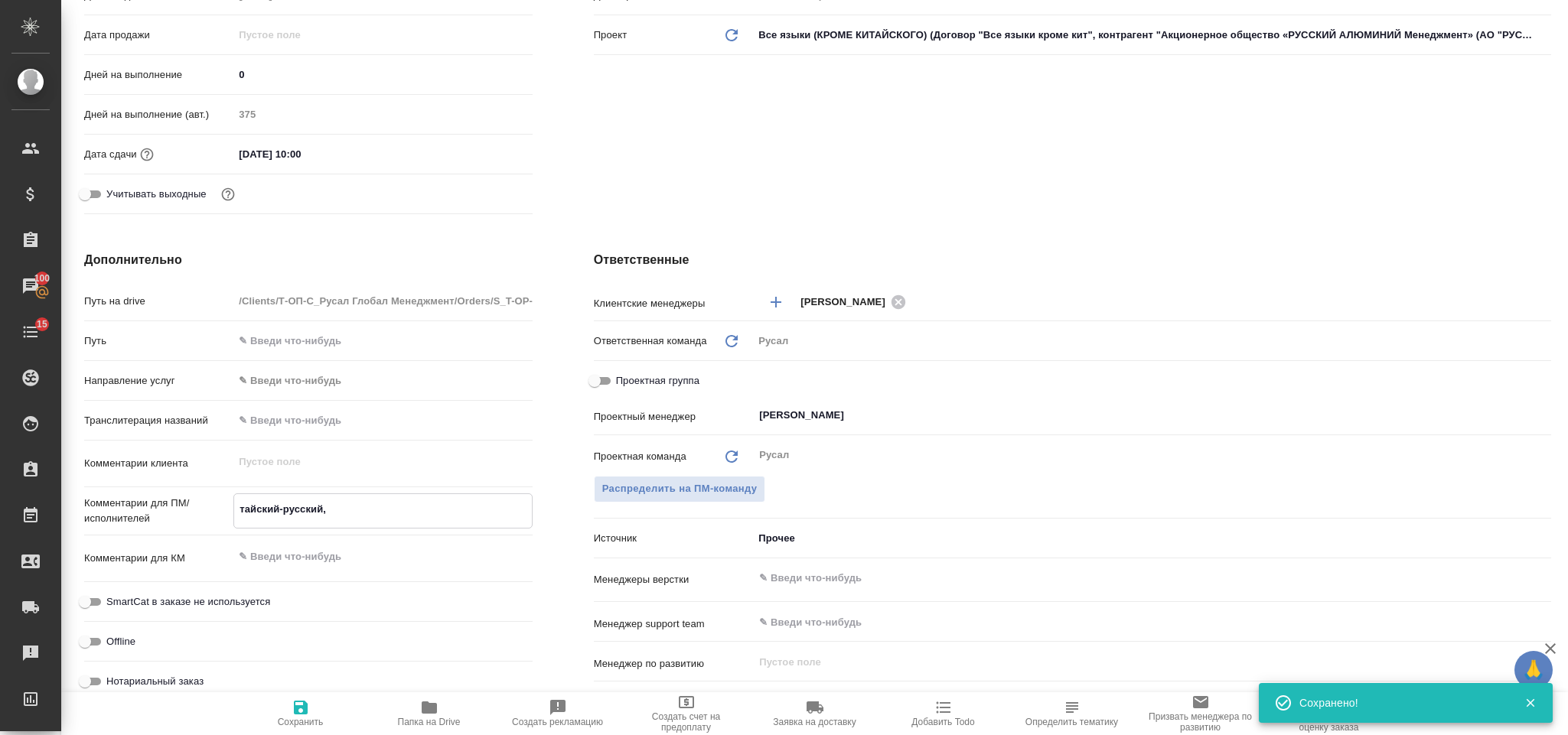
type textarea "тайский-русский, З"
type textarea "x"
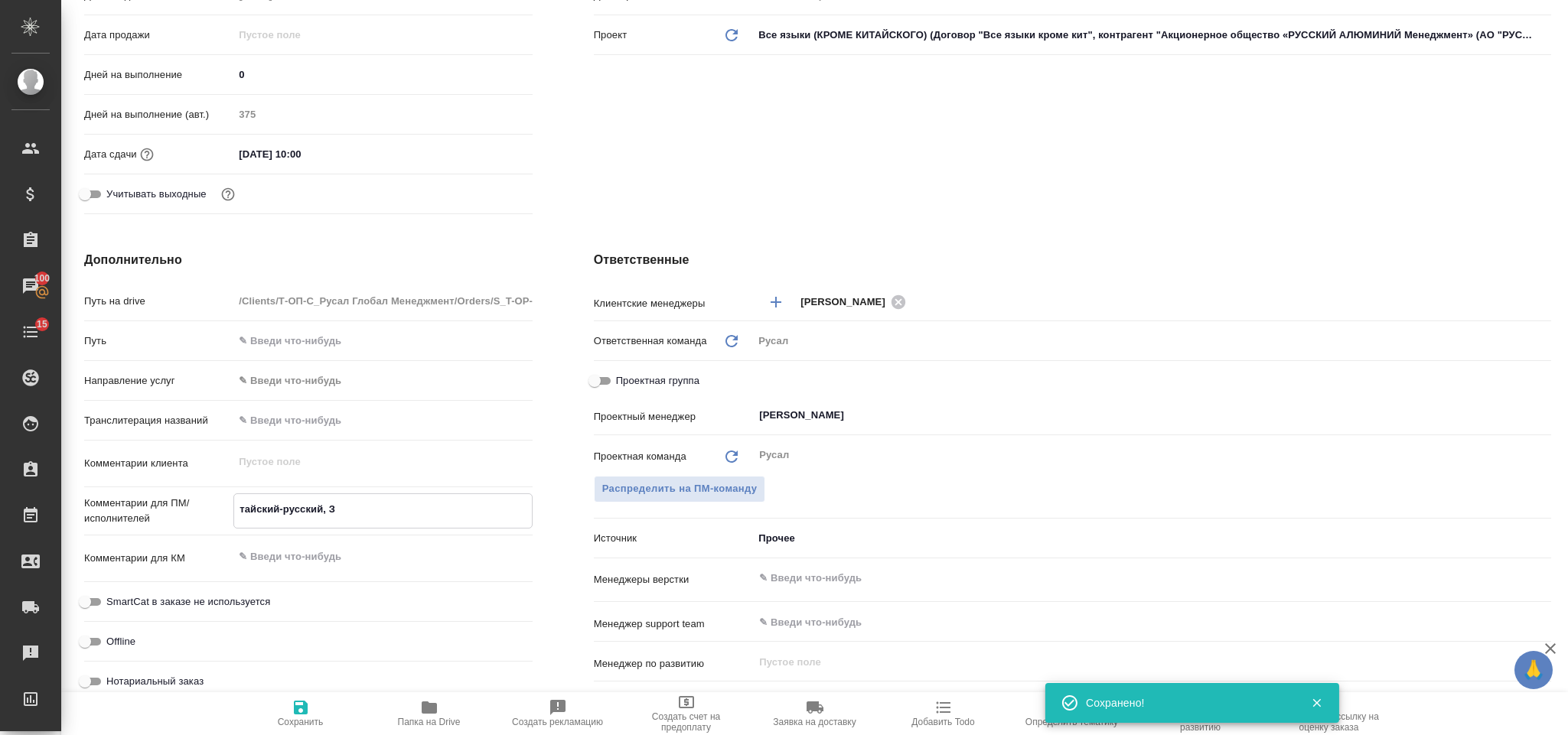
type textarea "тайский-русский, ЗП"
type textarea "x"
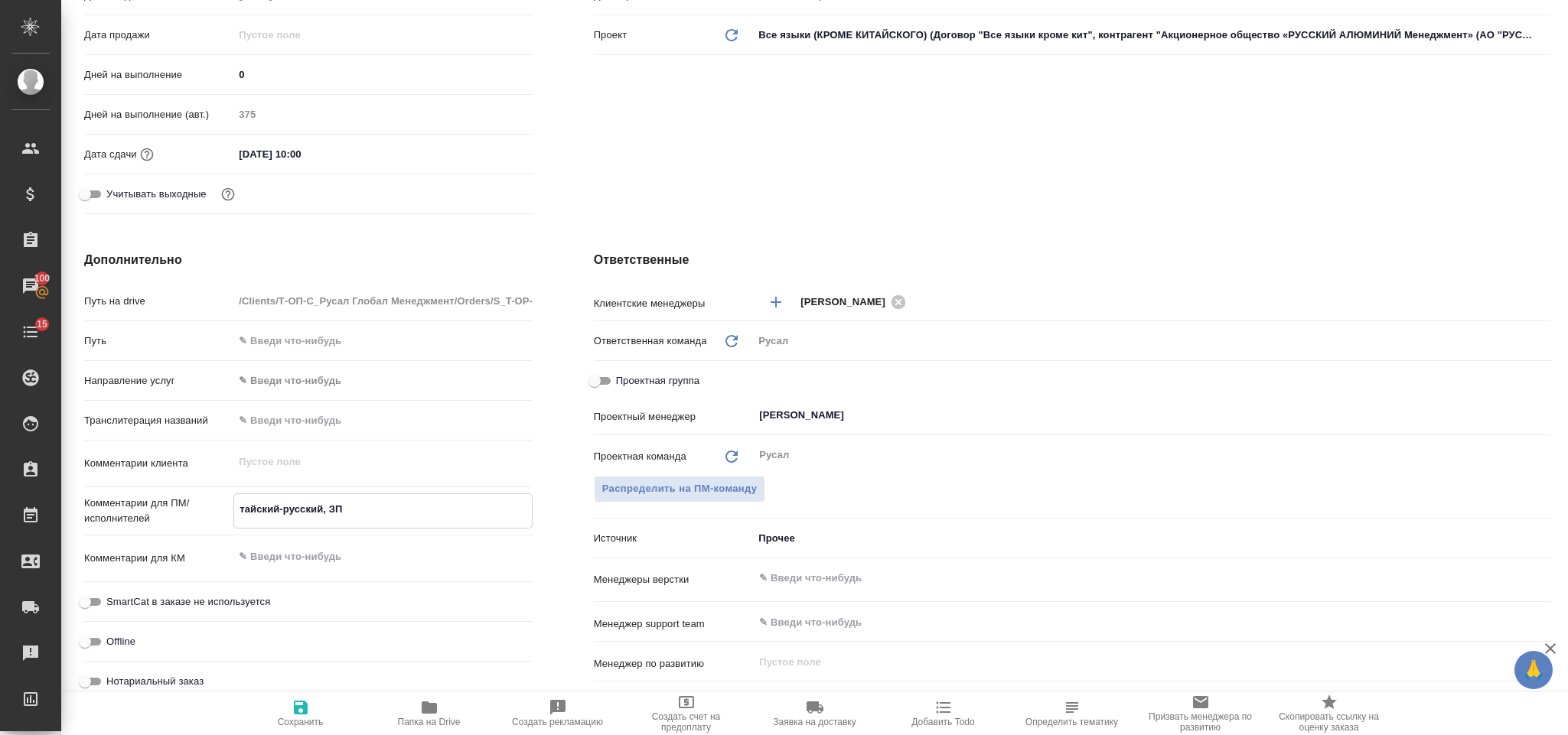
type textarea "тайский-русский, ЗПК"
type textarea "x"
type textarea "тайский-русский, ЗПК"
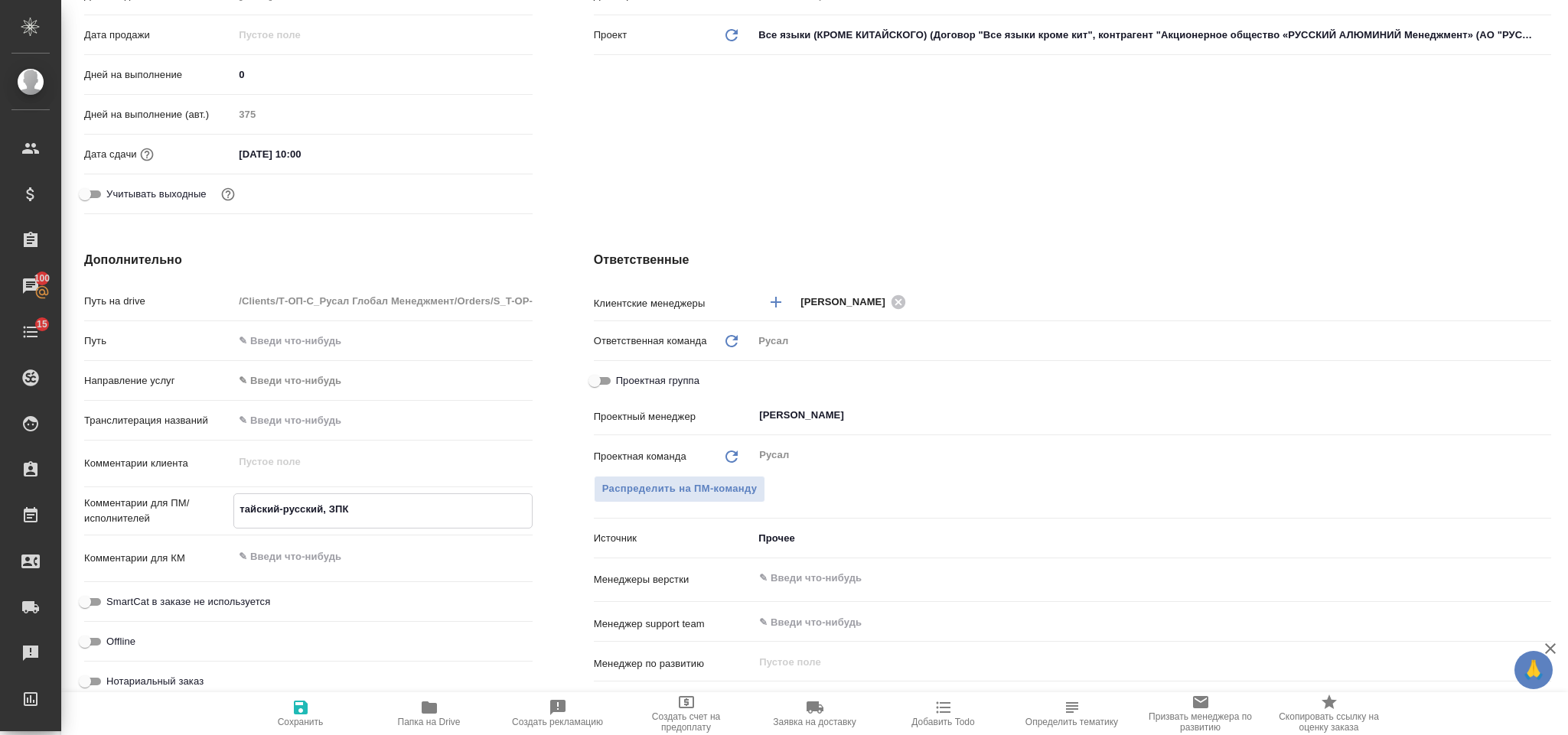
type textarea "x"
click at [310, 705] on span "Сохранить" at bounding box center [300, 712] width 110 height 29
type textarea "x"
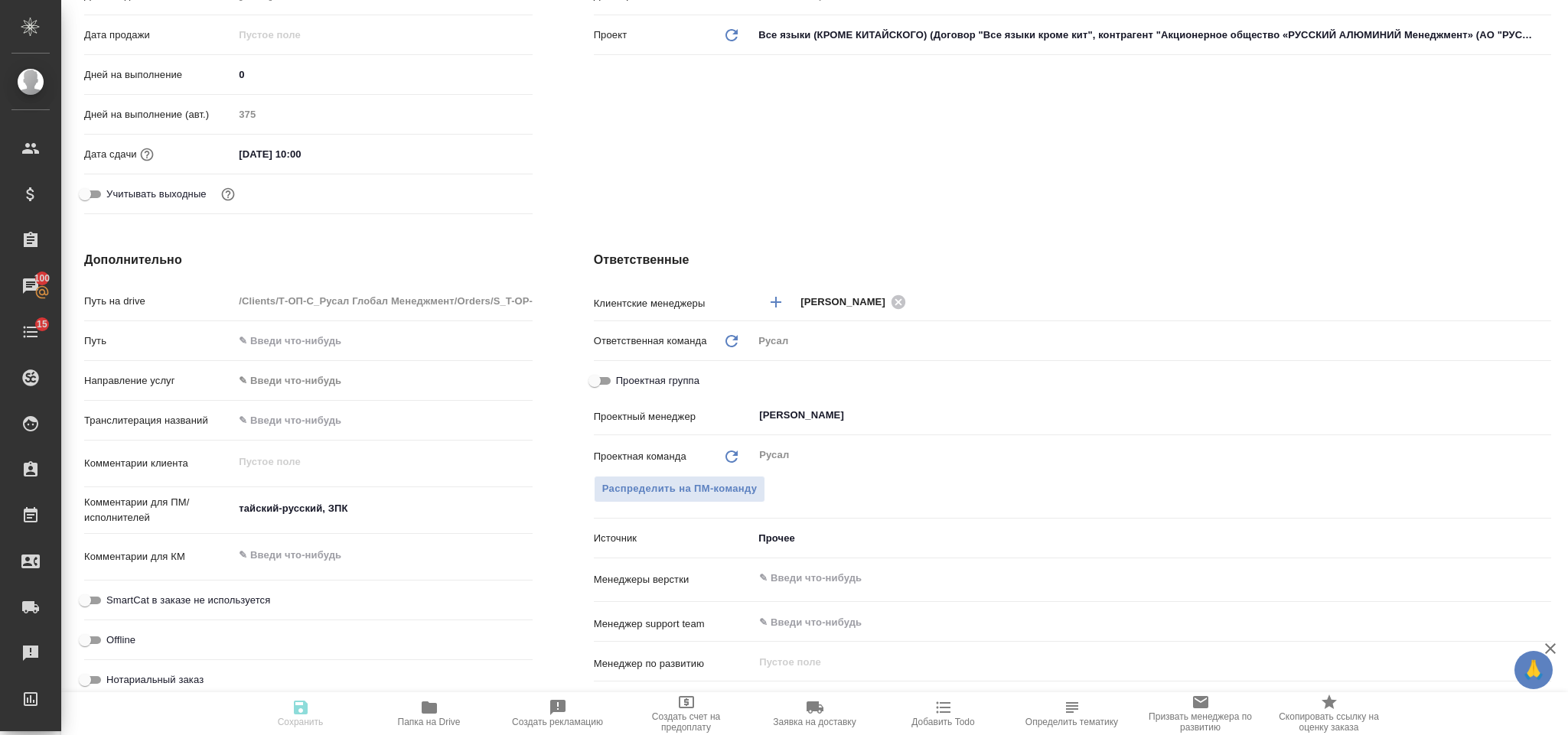
type textarea "x"
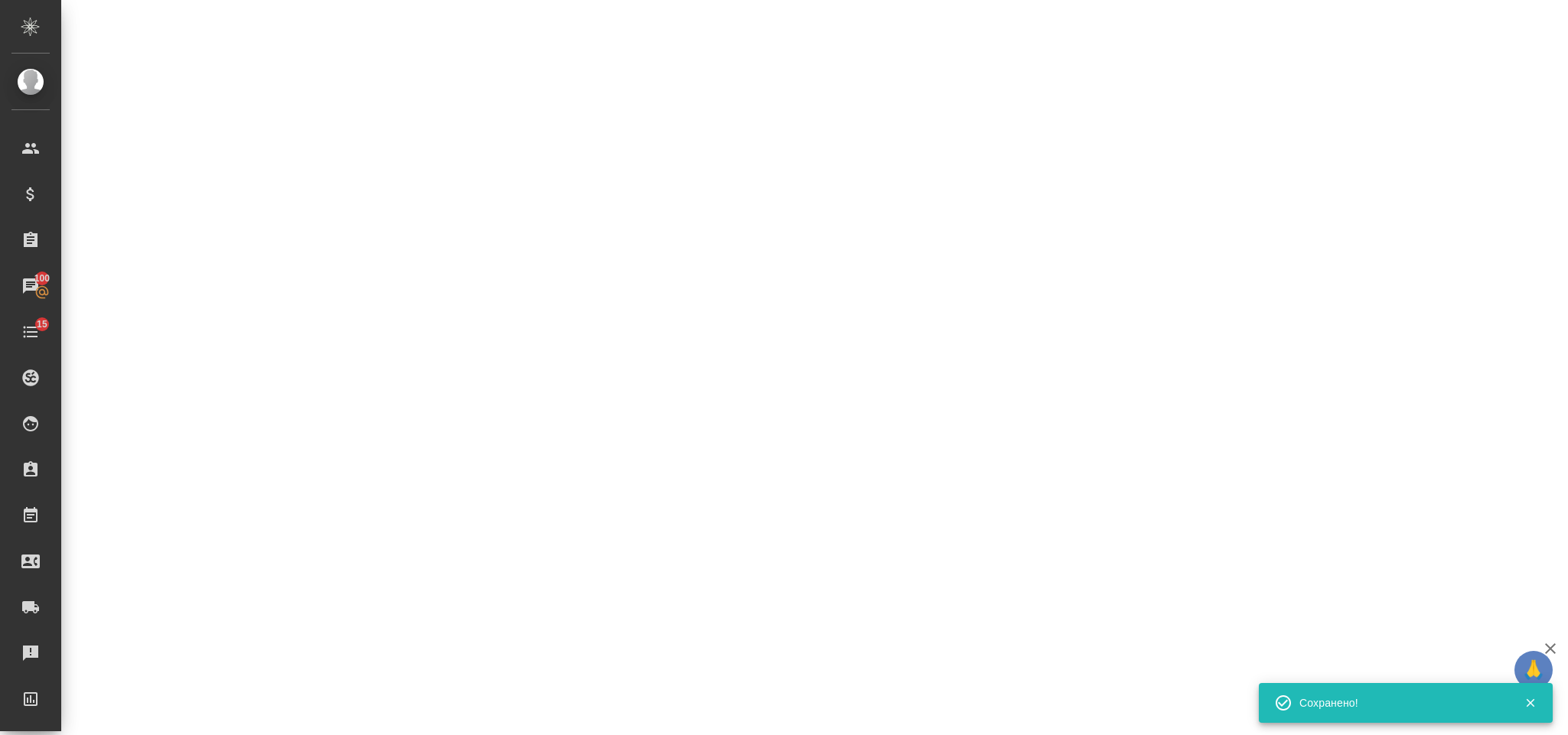
select select "RU"
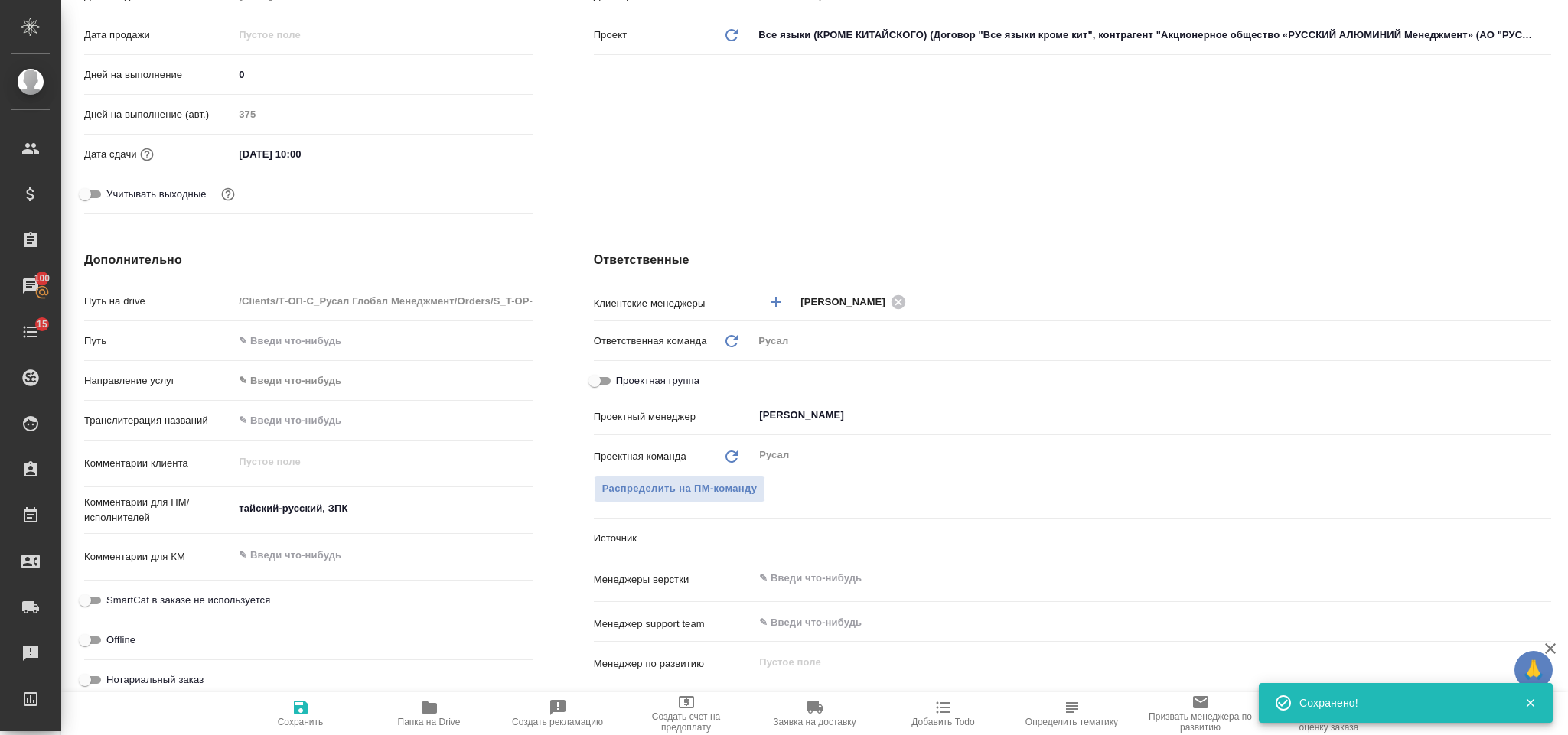
type textarea "x"
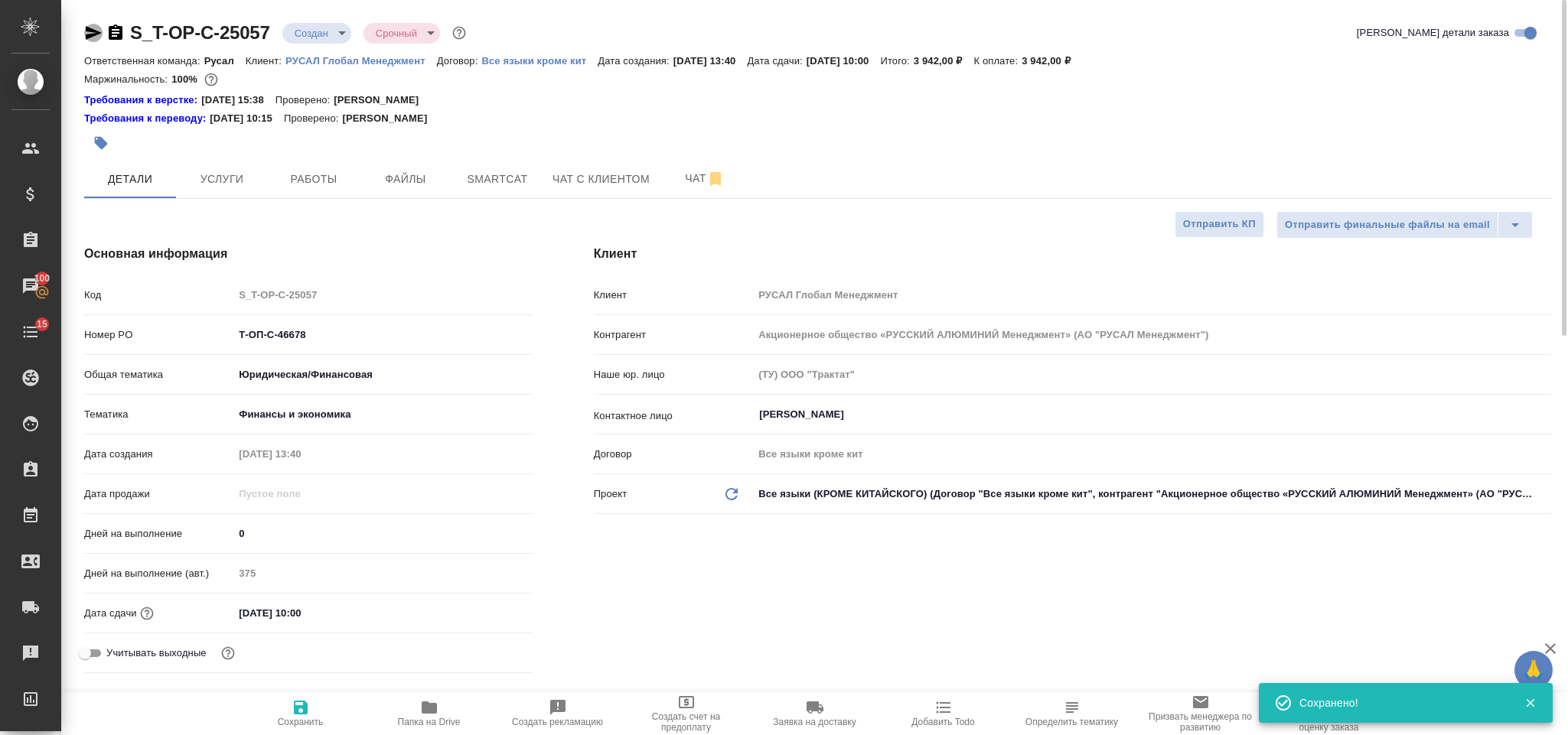
click at [93, 30] on icon "button" at bounding box center [94, 33] width 16 height 14
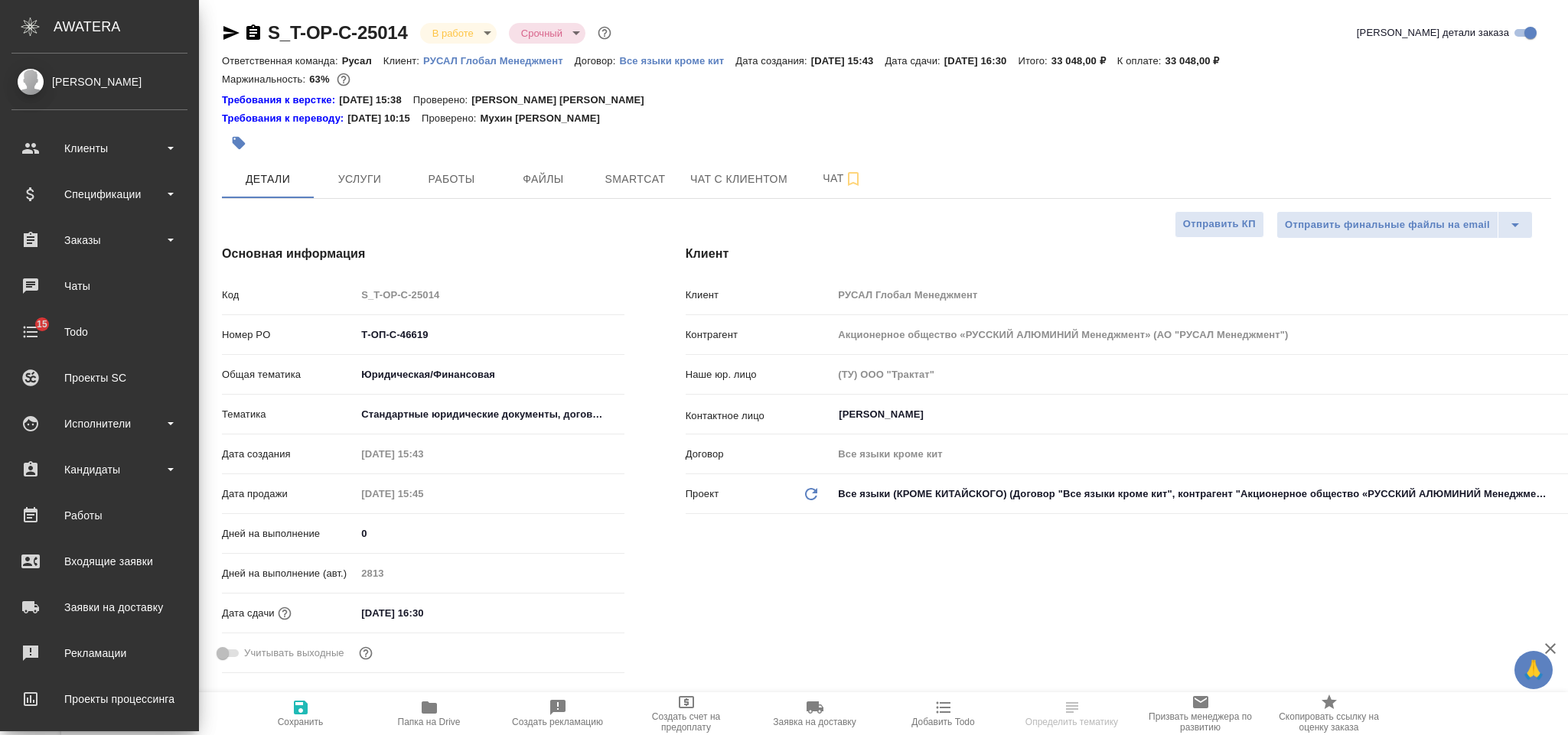
select select "RU"
click at [117, 421] on div "Исполнители" at bounding box center [100, 423] width 176 height 23
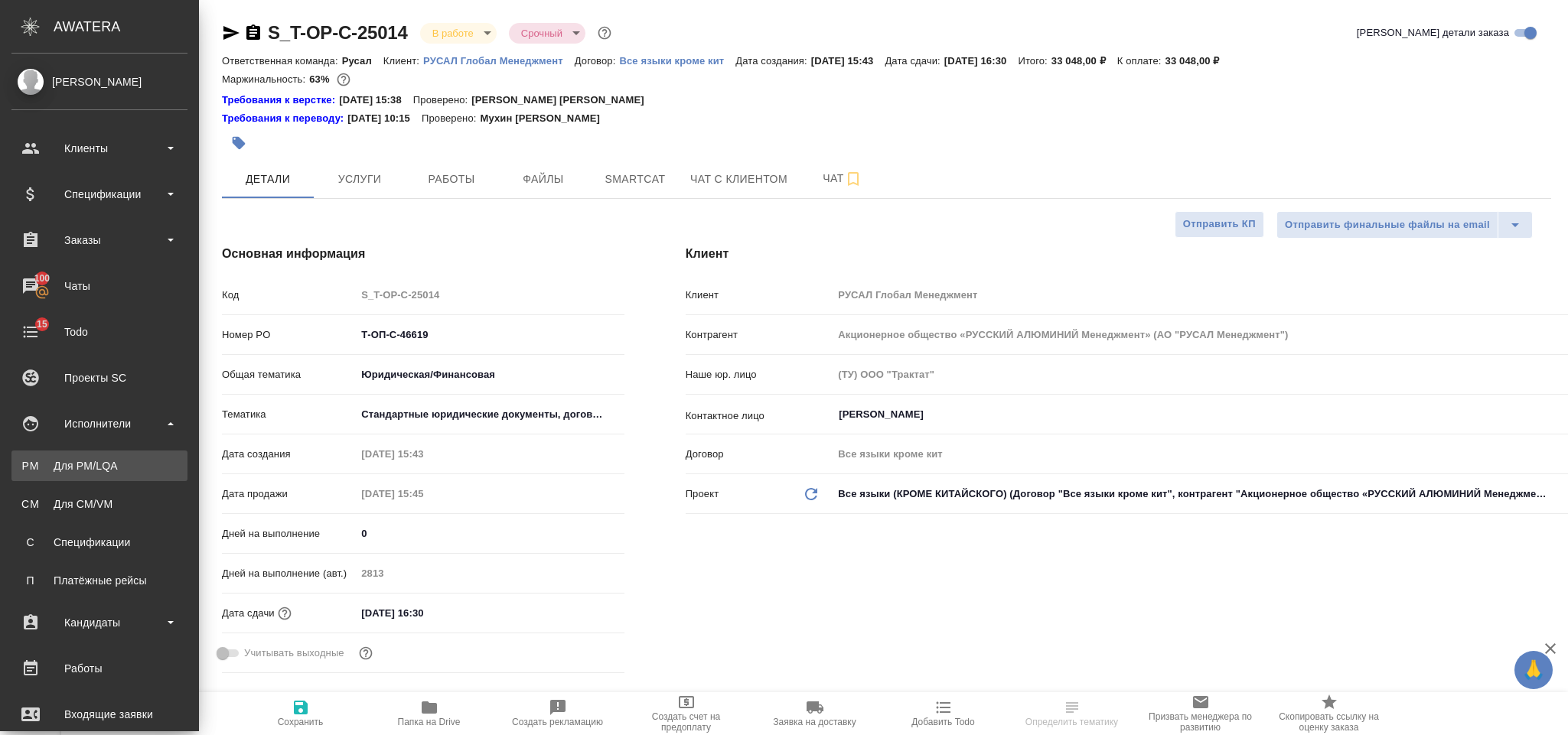
click at [129, 459] on div "Для PM/LQA" at bounding box center [100, 466] width 161 height 16
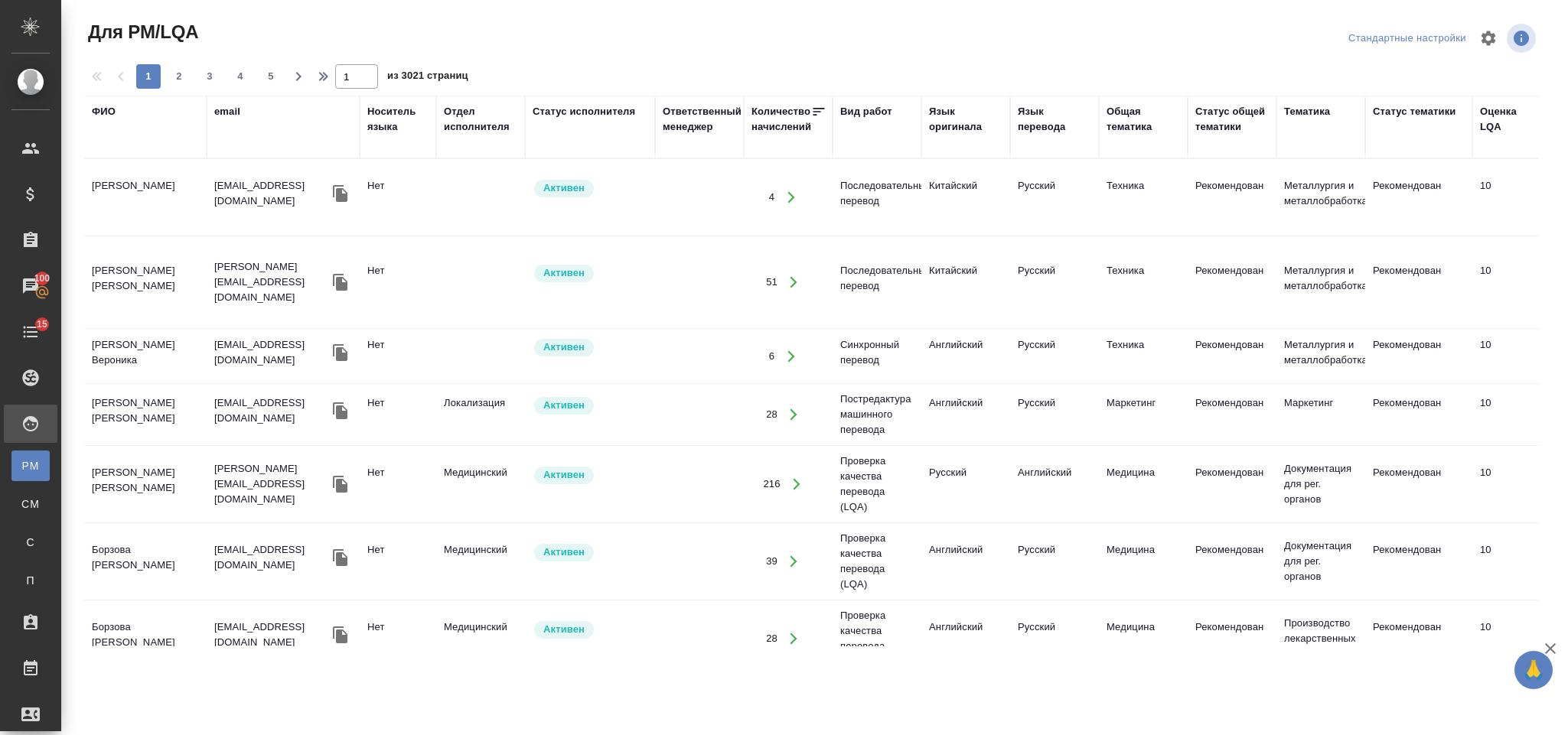
click at [101, 112] on div "ФИО" at bounding box center [104, 111] width 23 height 16
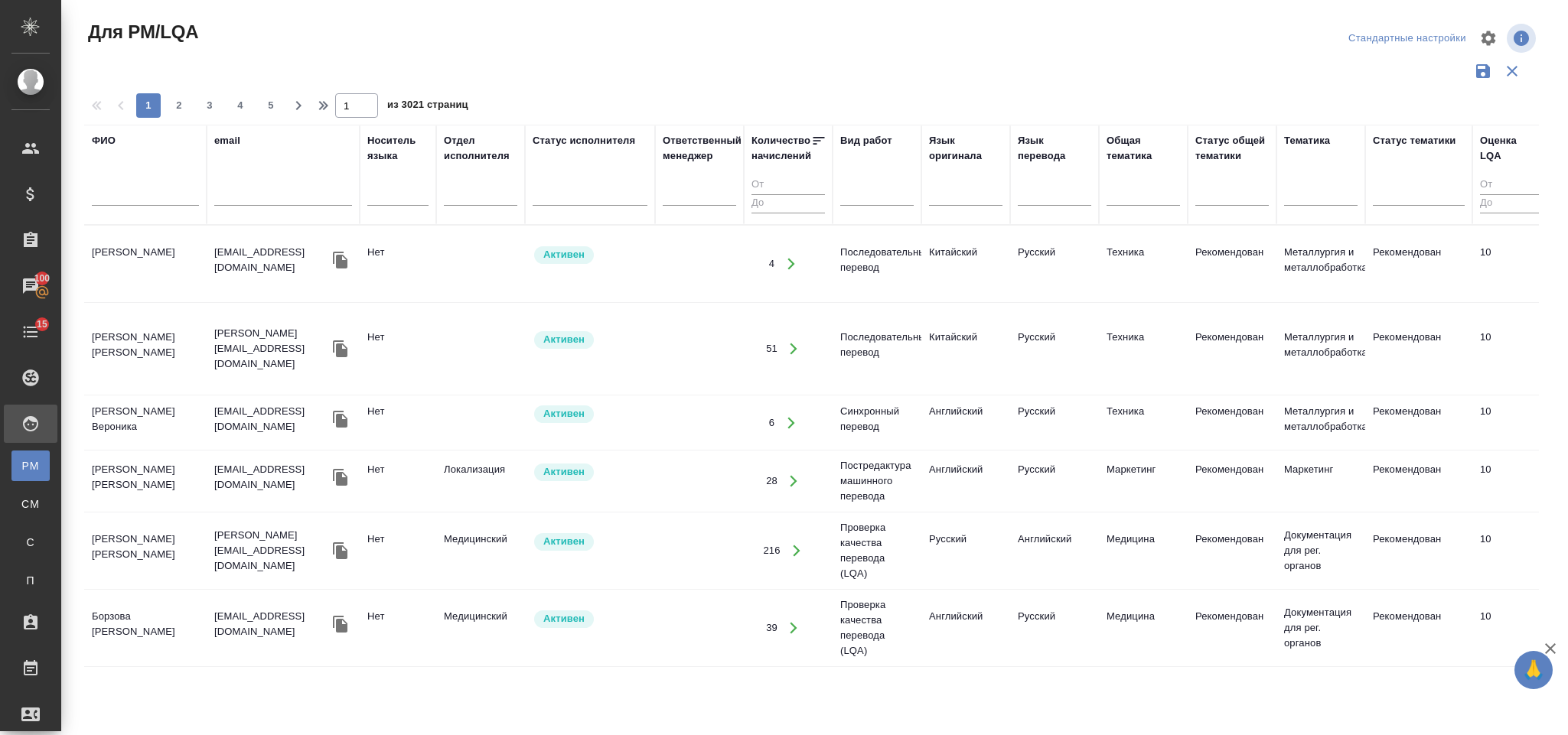
click at [145, 188] on input "text" at bounding box center [145, 196] width 107 height 19
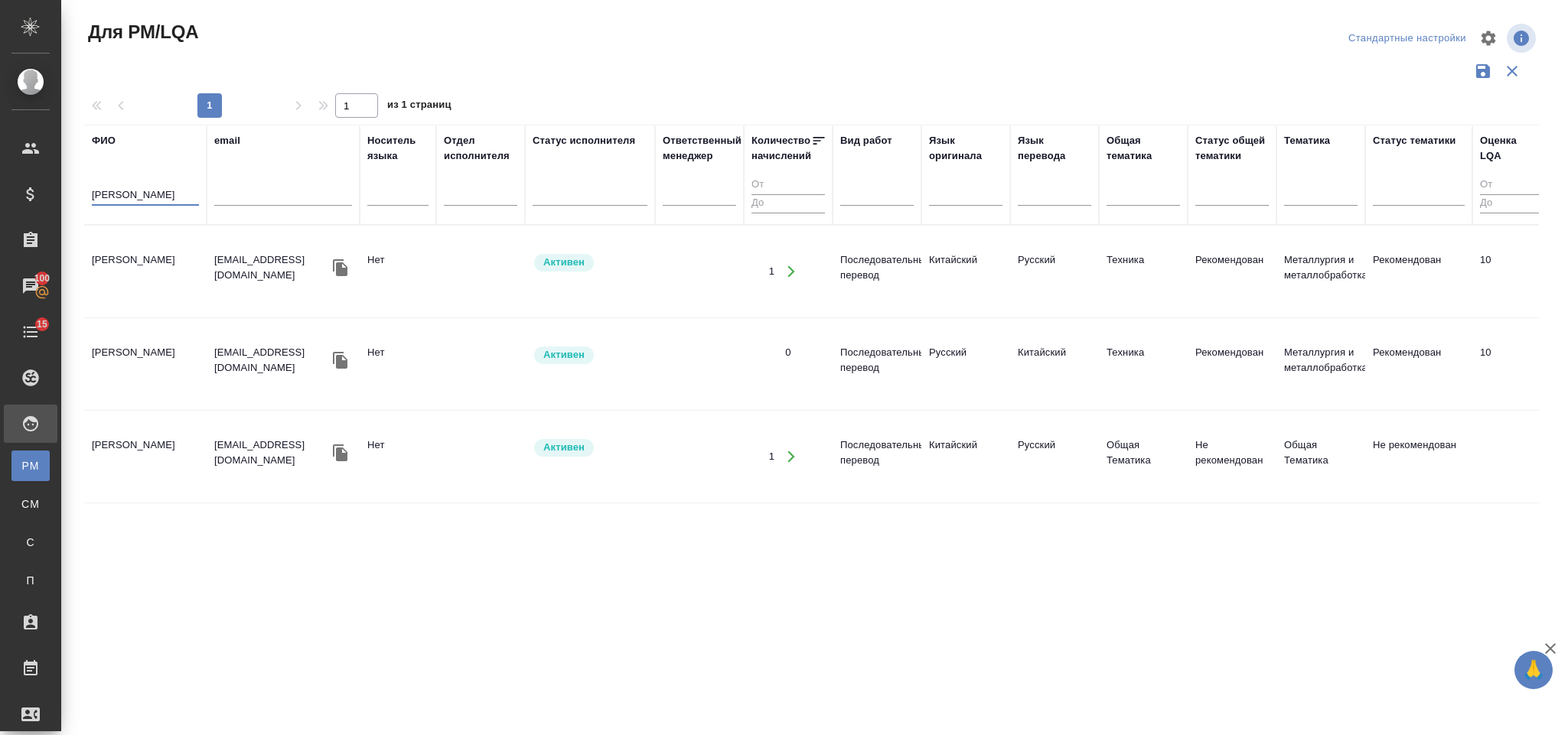
type input "[PERSON_NAME]"
click at [170, 246] on td "[PERSON_NAME]" at bounding box center [145, 271] width 122 height 54
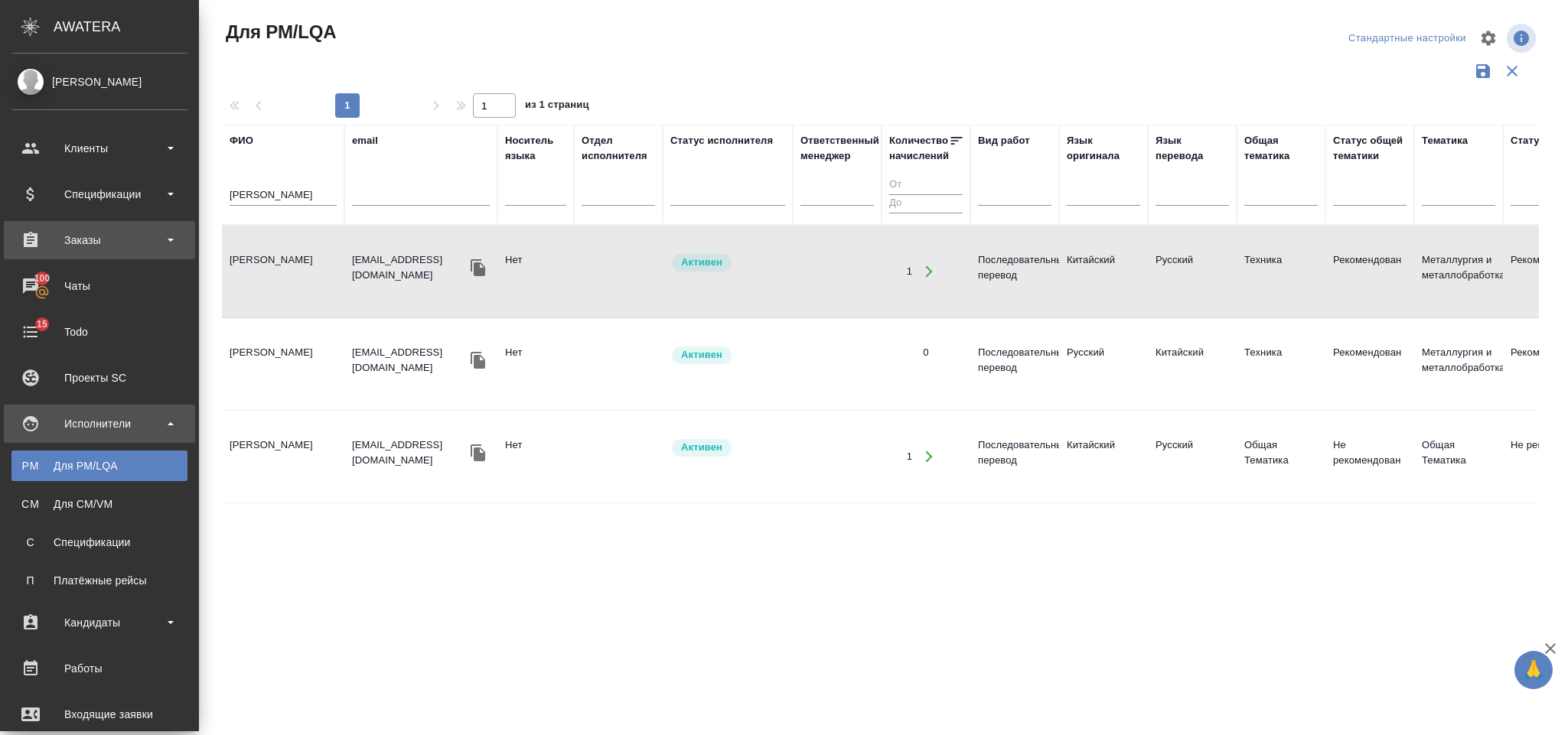
click at [113, 232] on div "Заказы" at bounding box center [100, 239] width 176 height 23
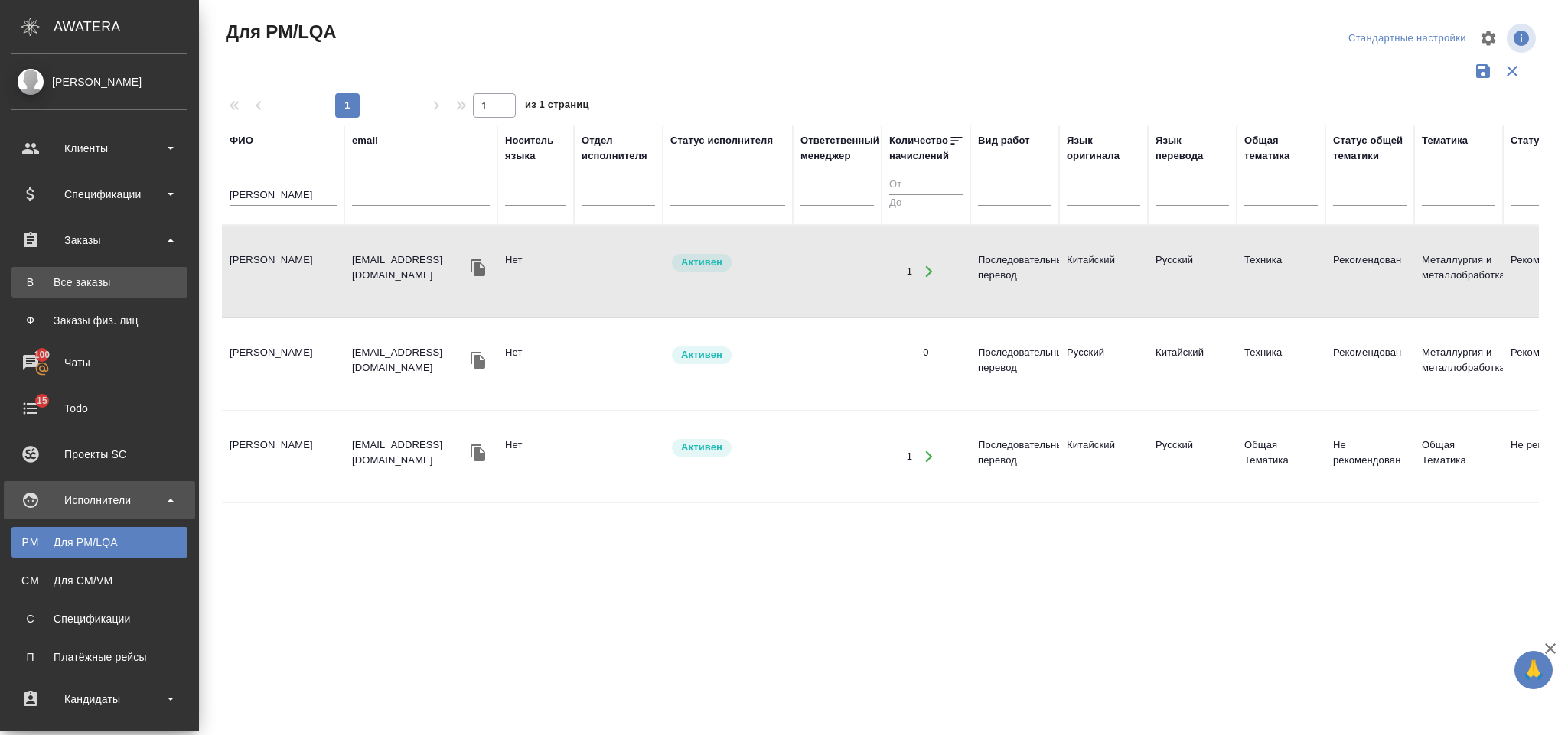
click at [120, 280] on div "Все заказы" at bounding box center [100, 282] width 161 height 16
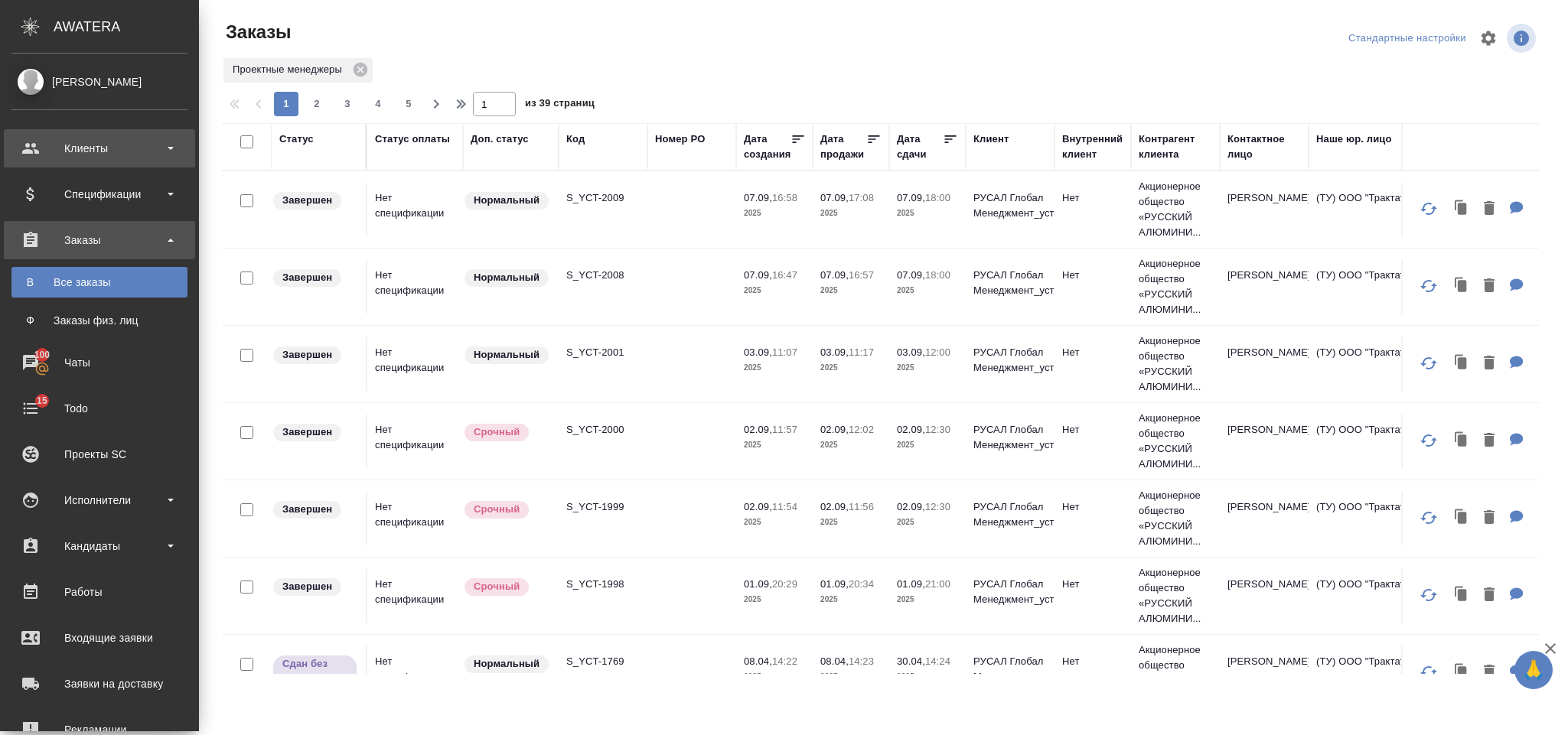
click at [37, 147] on div "Клиенты" at bounding box center [100, 148] width 176 height 23
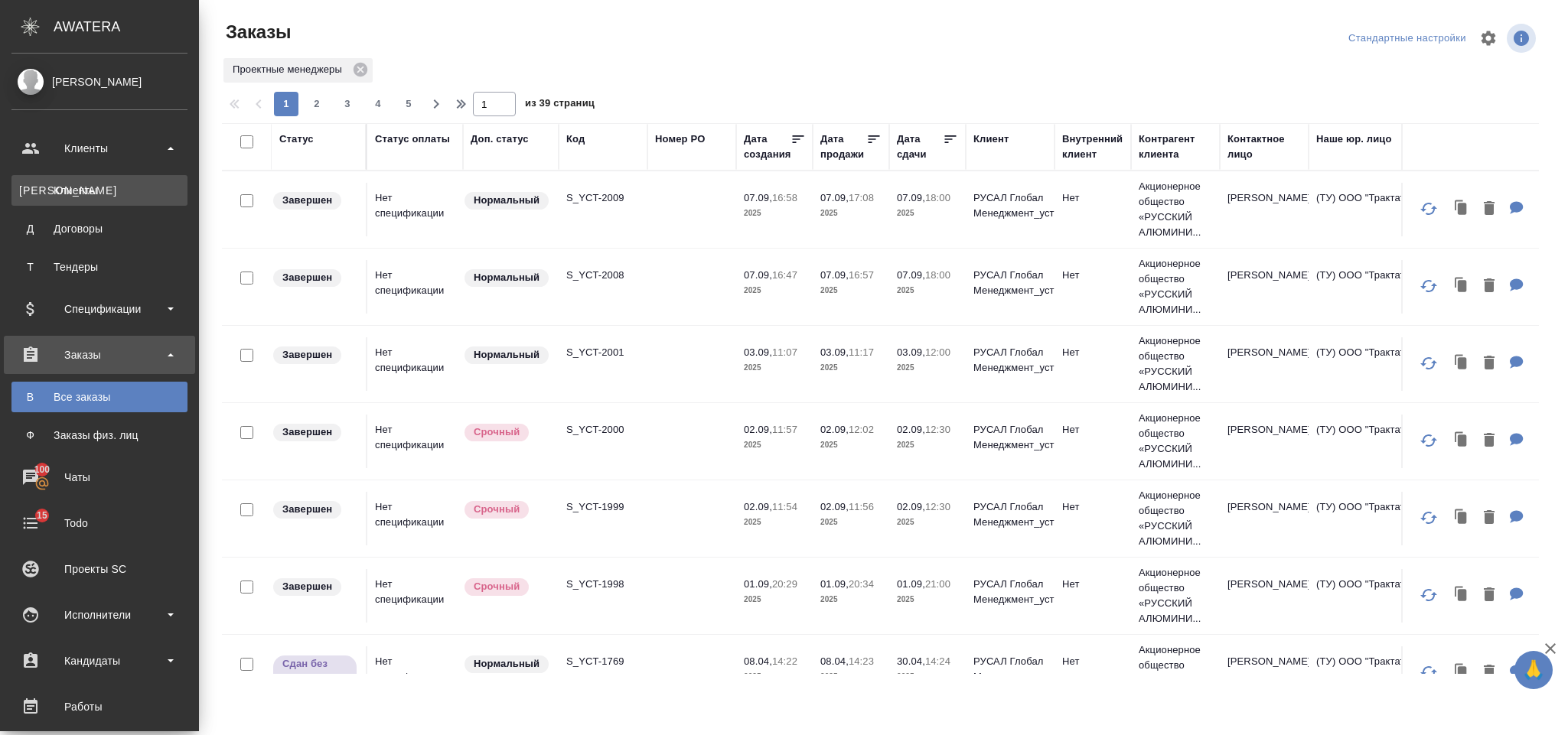
click at [80, 193] on div "Клиенты" at bounding box center [100, 191] width 161 height 16
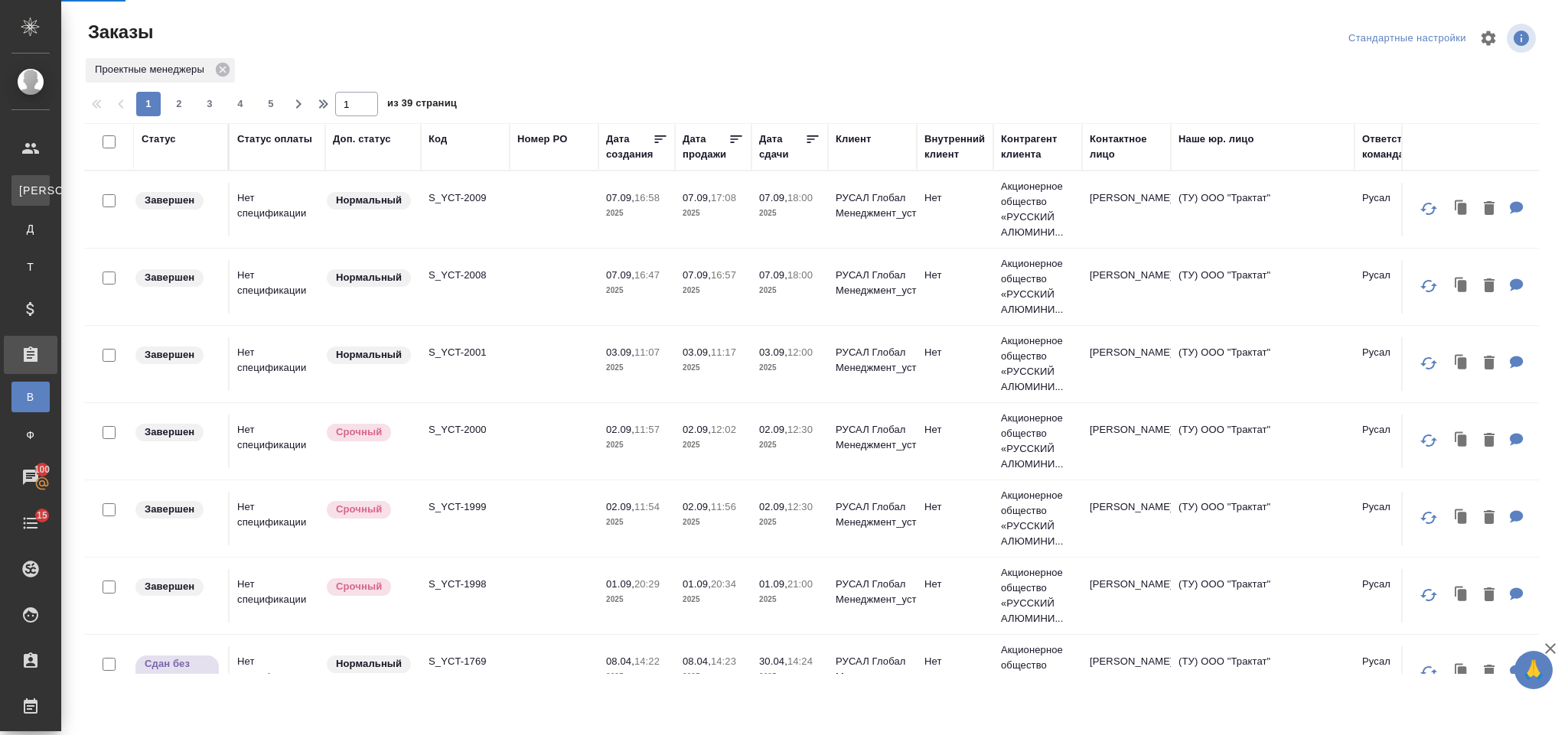
select select "RU"
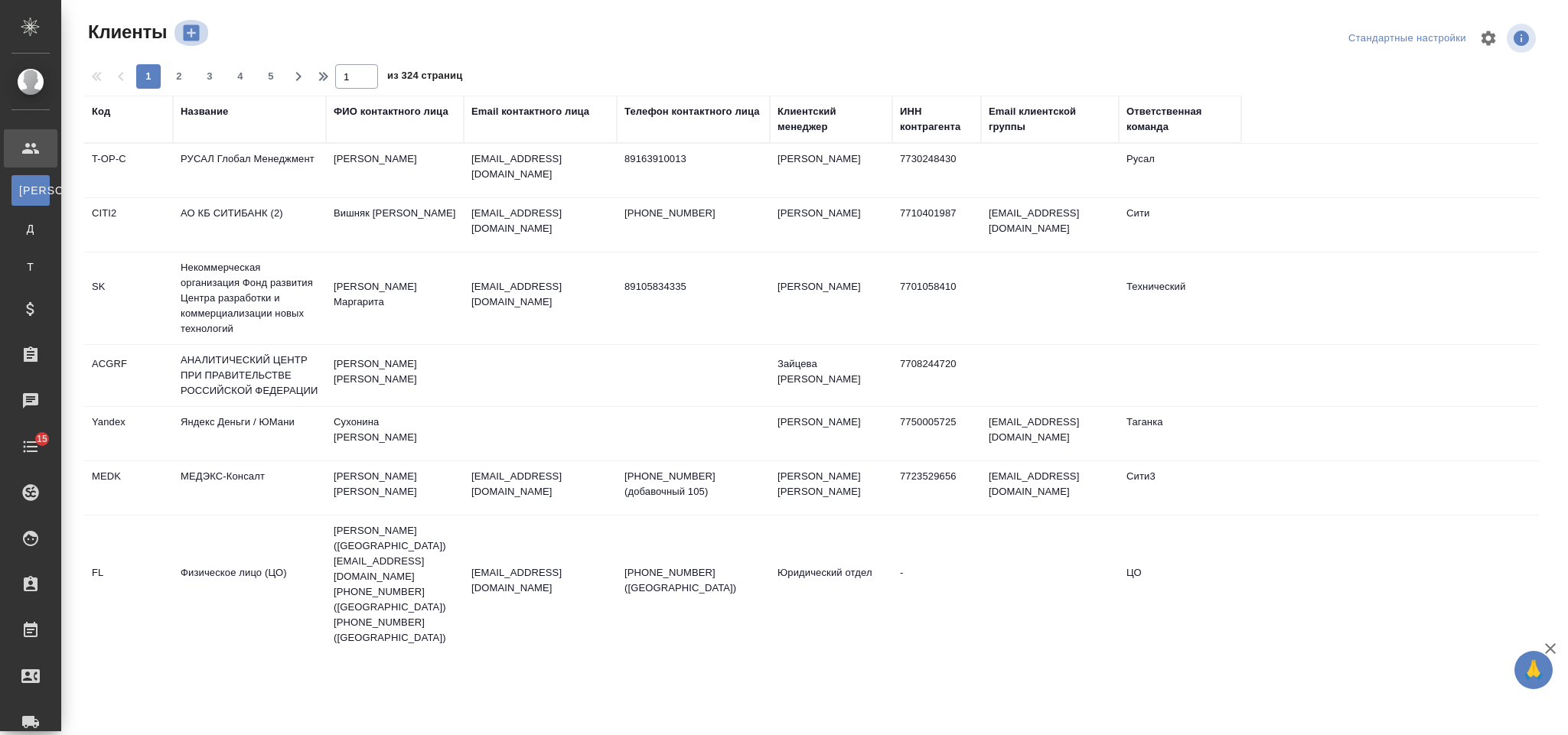
click at [198, 39] on icon "button" at bounding box center [192, 33] width 16 height 16
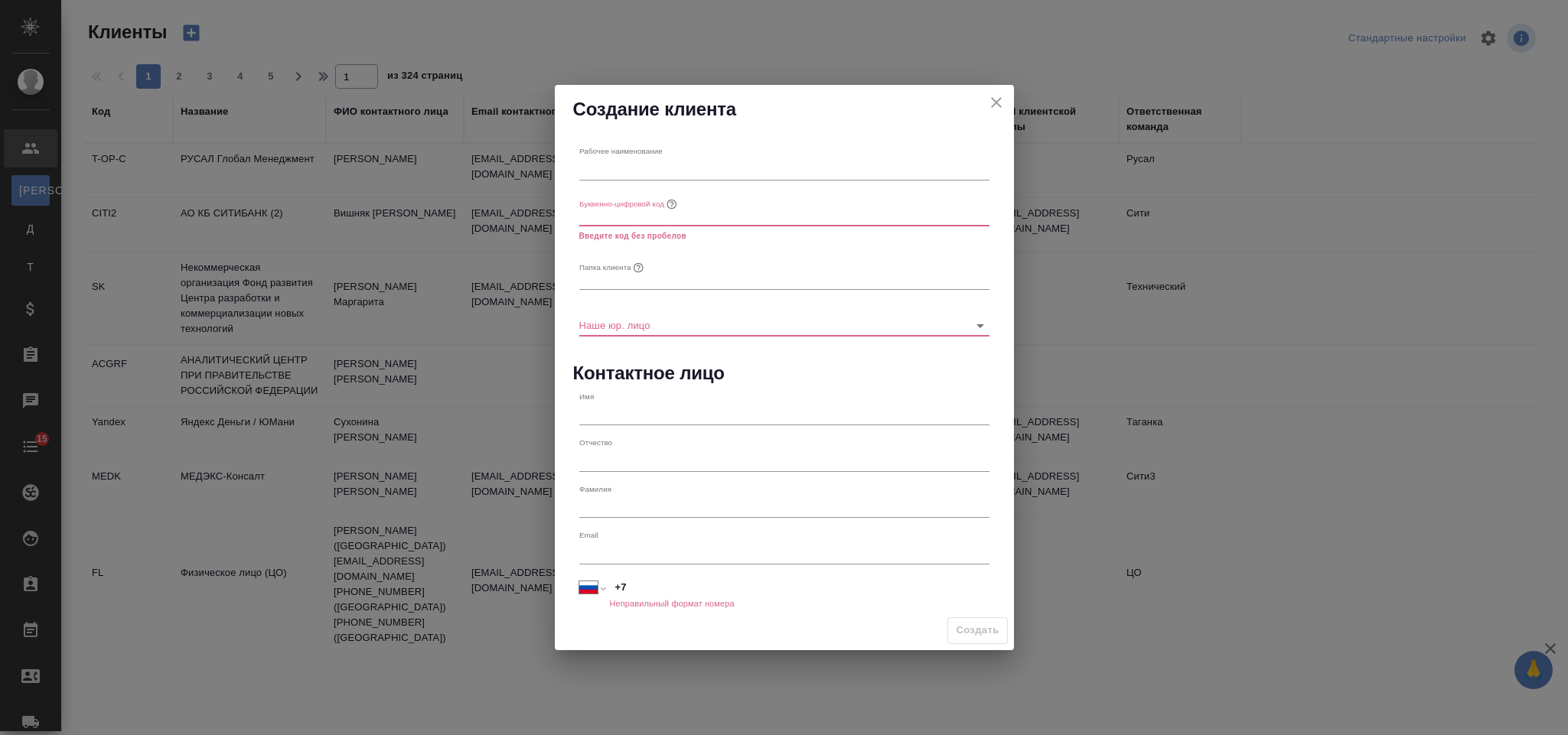
click at [994, 104] on icon "close" at bounding box center [996, 103] width 11 height 11
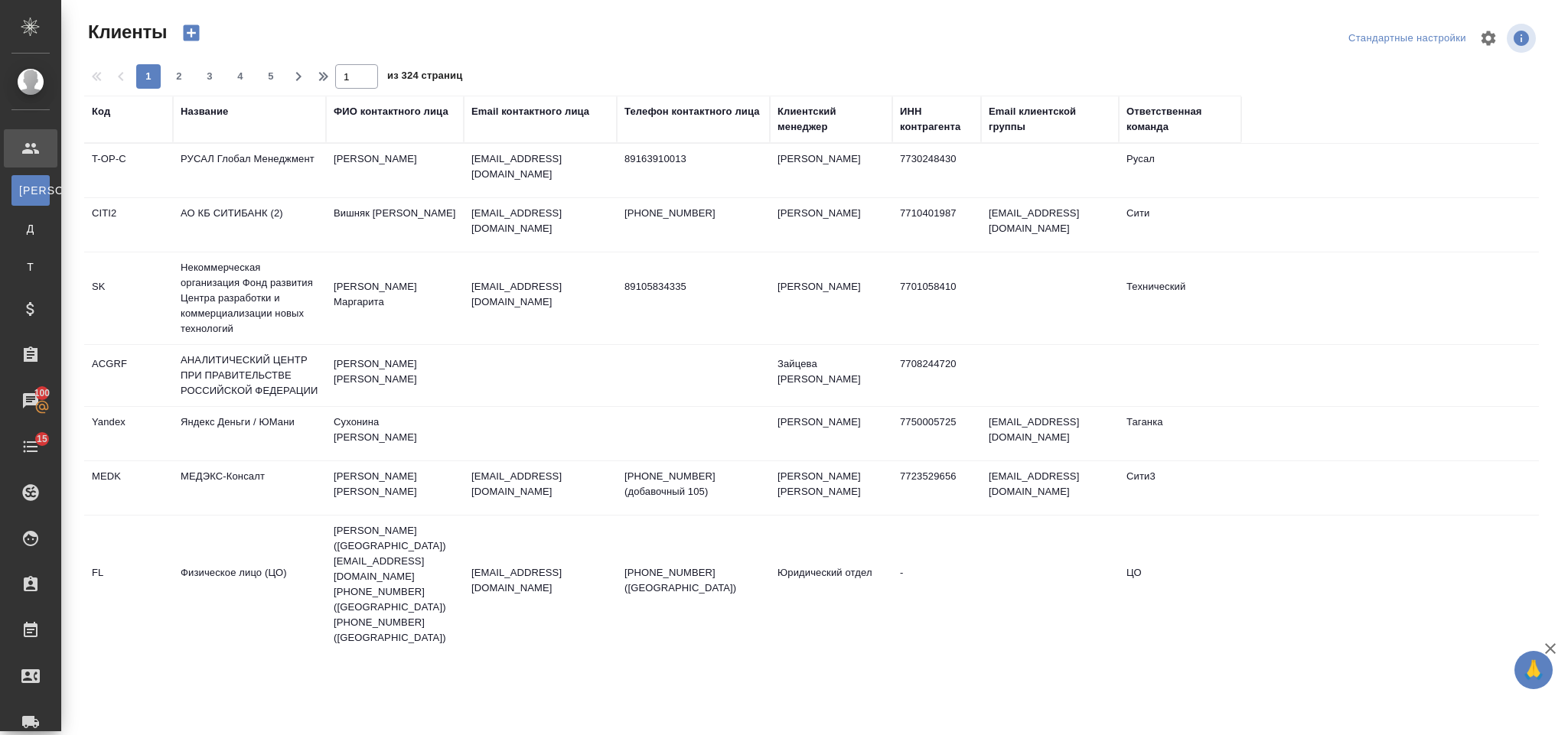
click at [207, 115] on div "Название" at bounding box center [204, 111] width 48 height 16
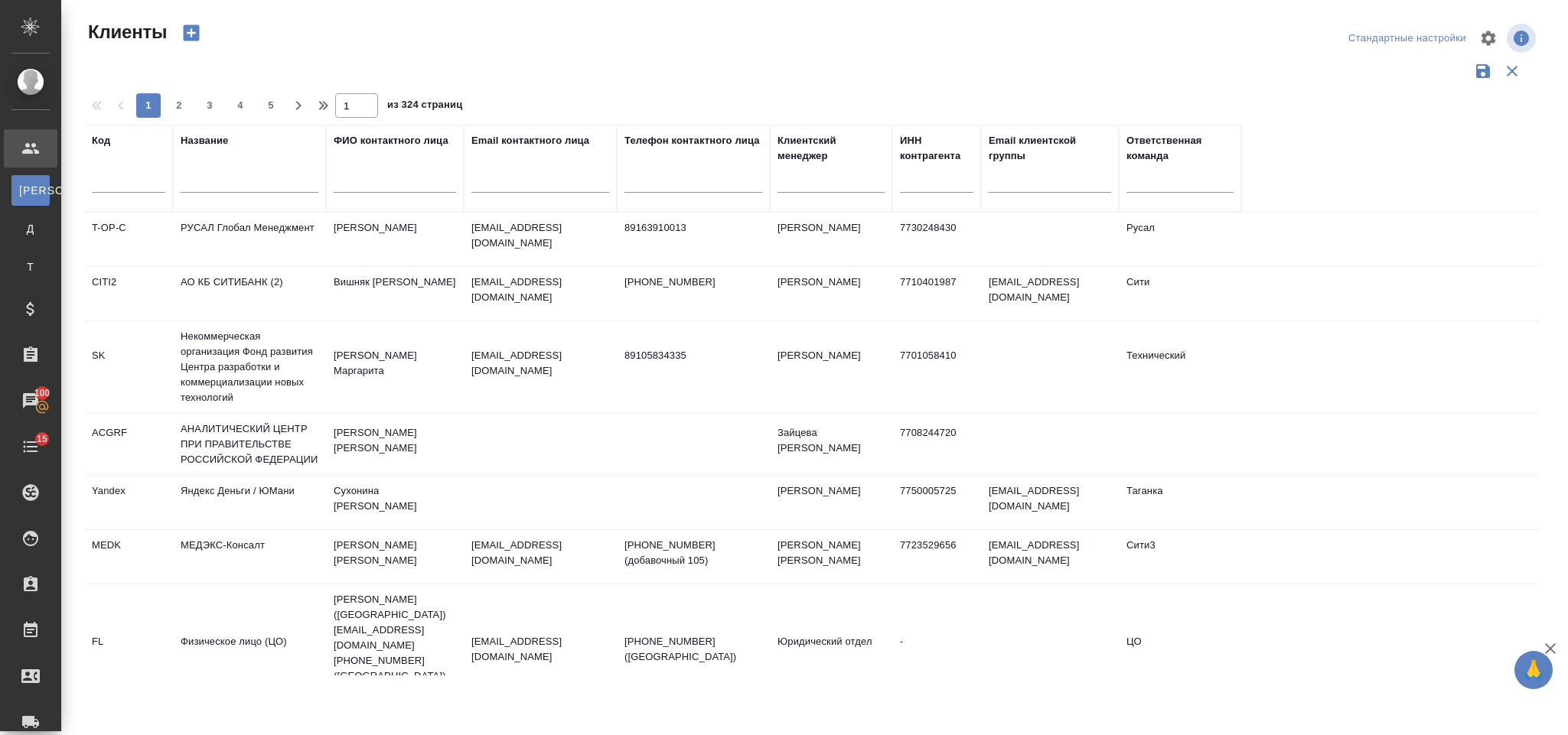
click at [241, 182] on input "text" at bounding box center [250, 183] width 138 height 19
type input "Русал"
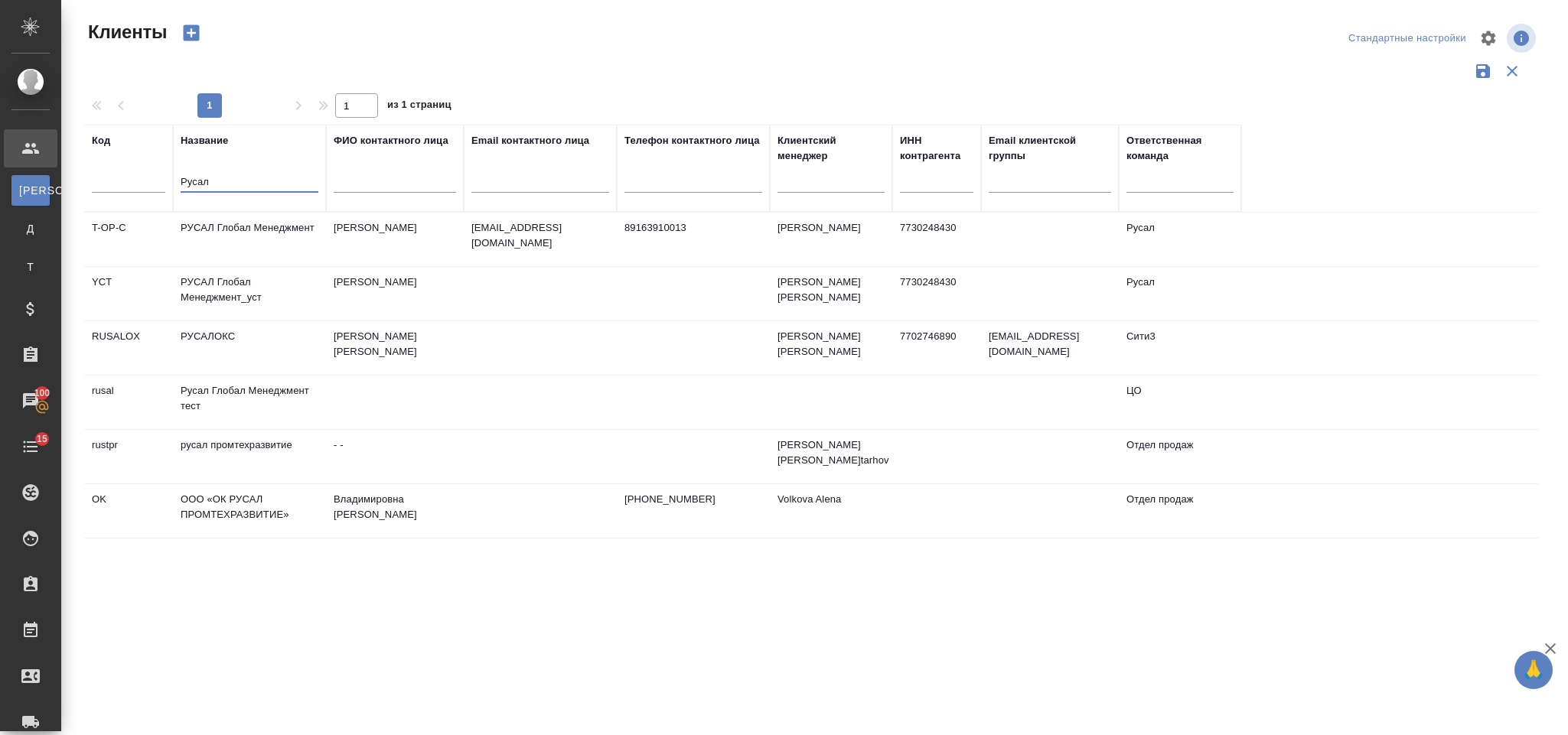
click at [265, 292] on td "РУСАЛ Глобал Менеджмент_уст" at bounding box center [250, 294] width 153 height 54
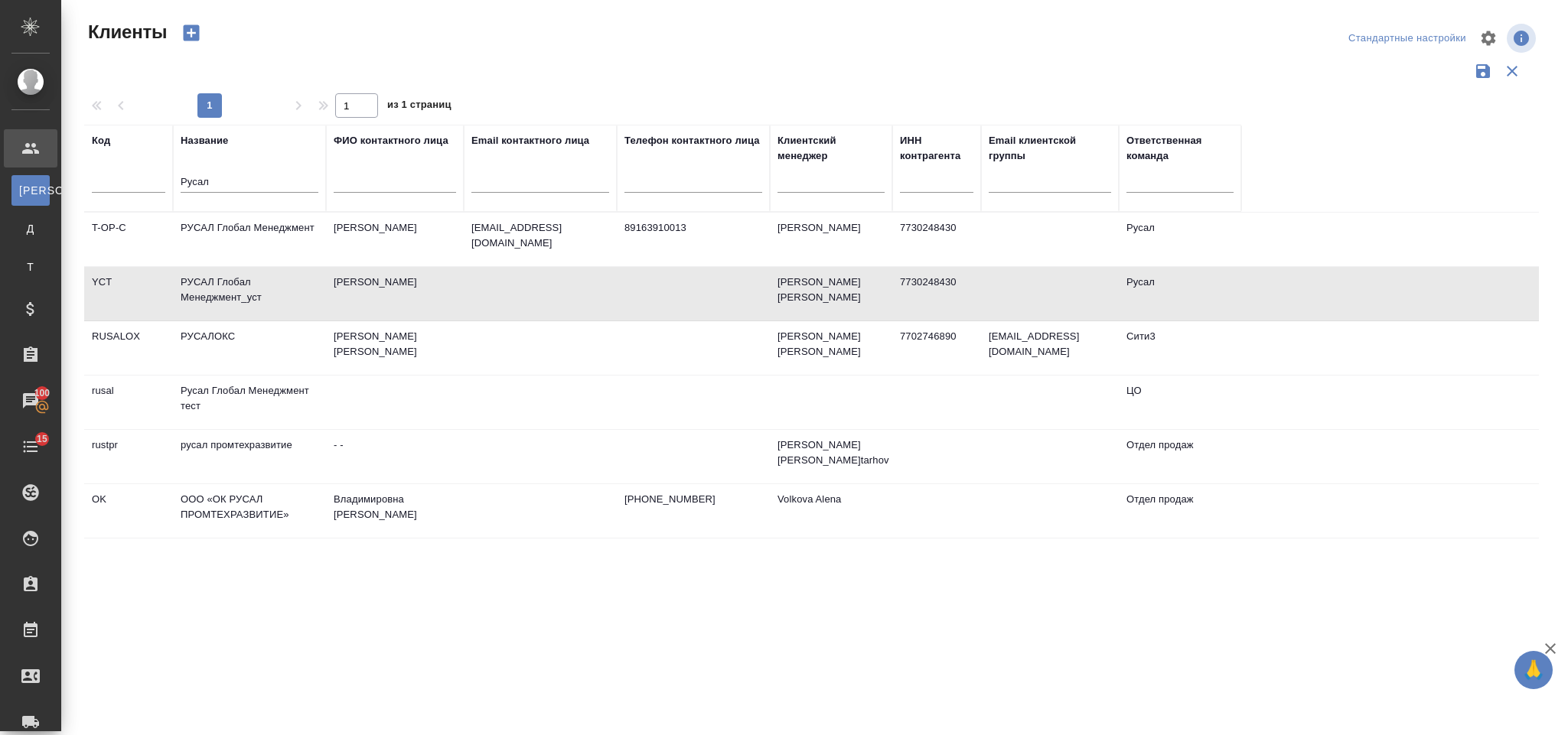
click at [265, 292] on td "РУСАЛ Глобал Менеджмент_уст" at bounding box center [250, 294] width 153 height 54
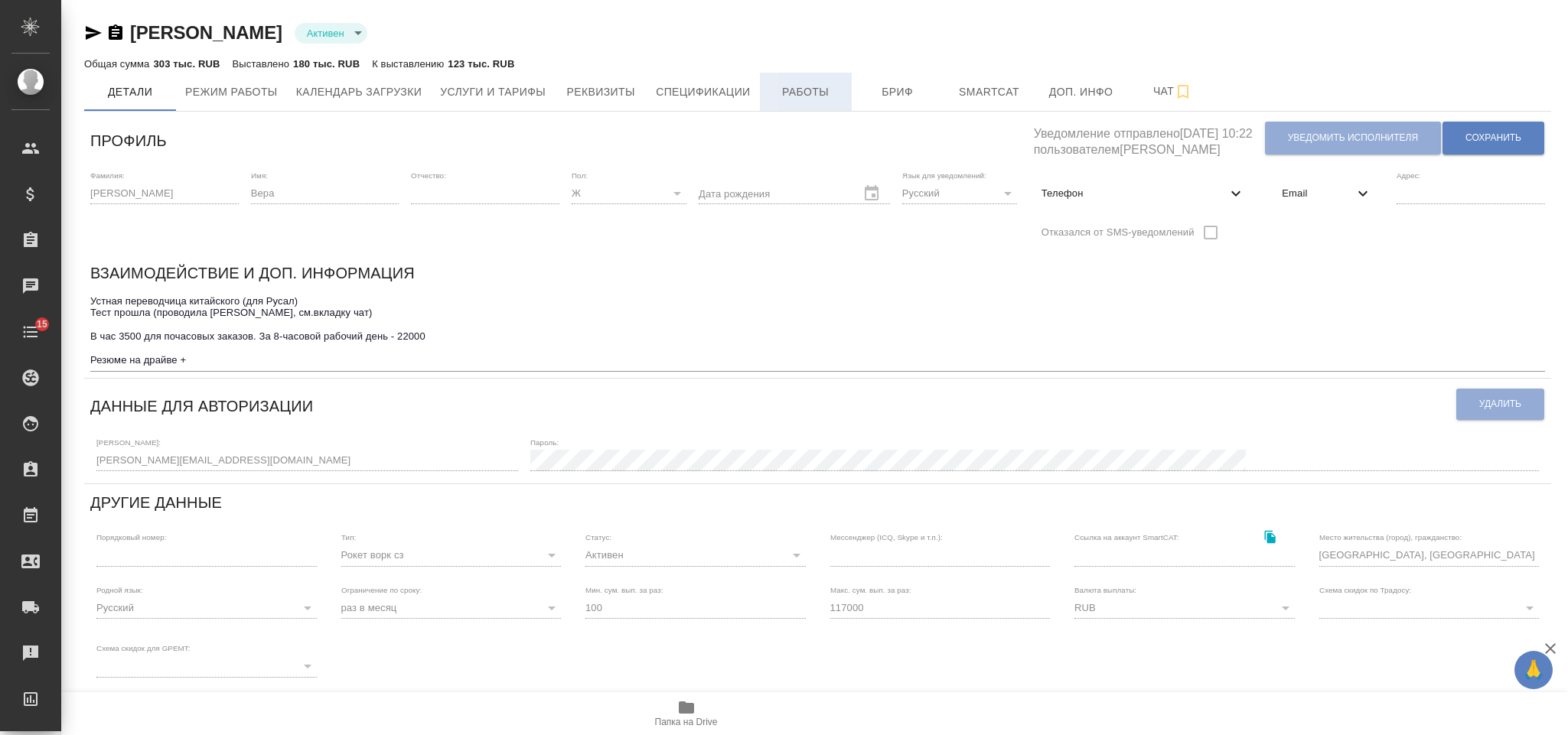
click at [815, 87] on span "Работы" at bounding box center [805, 92] width 73 height 19
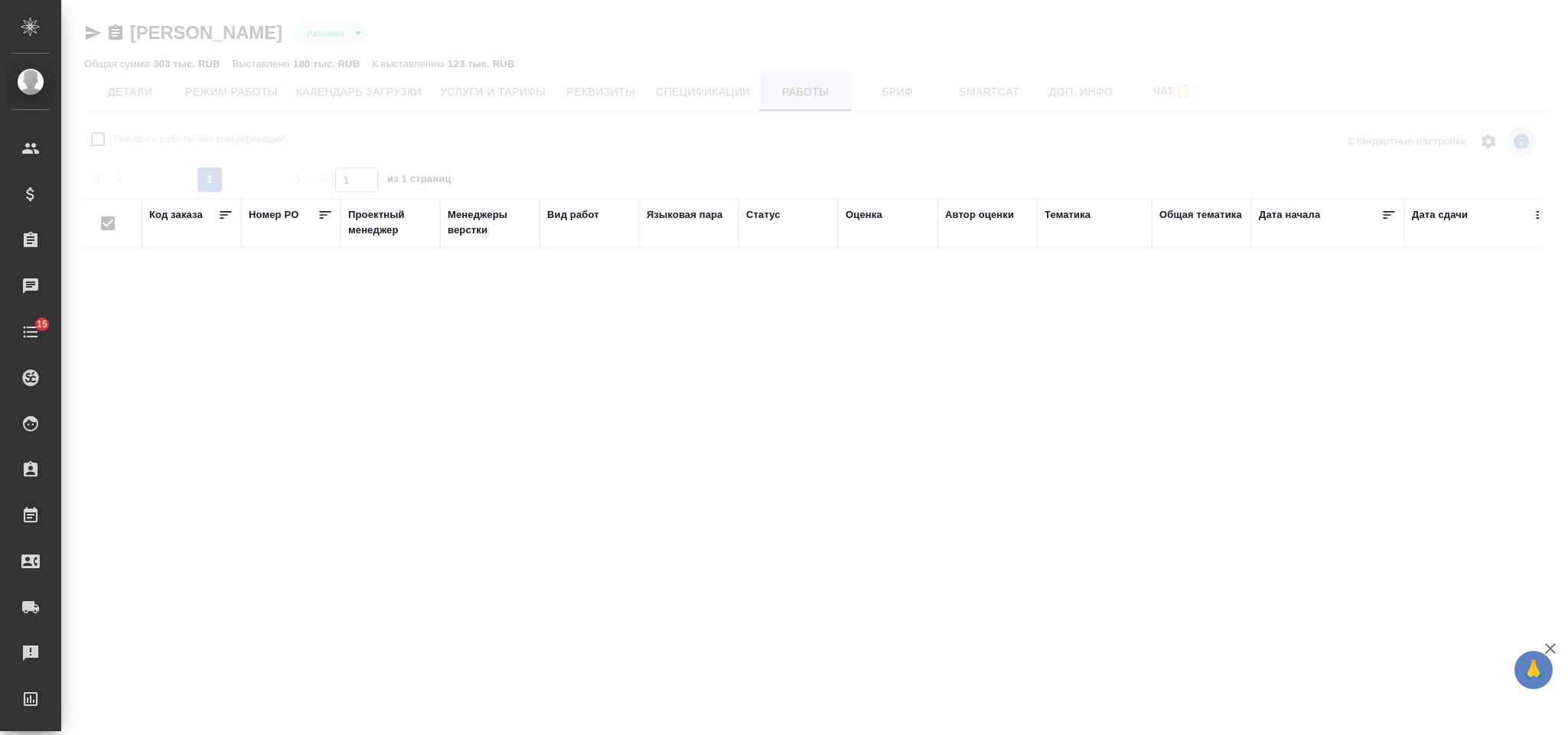
checkbox input "false"
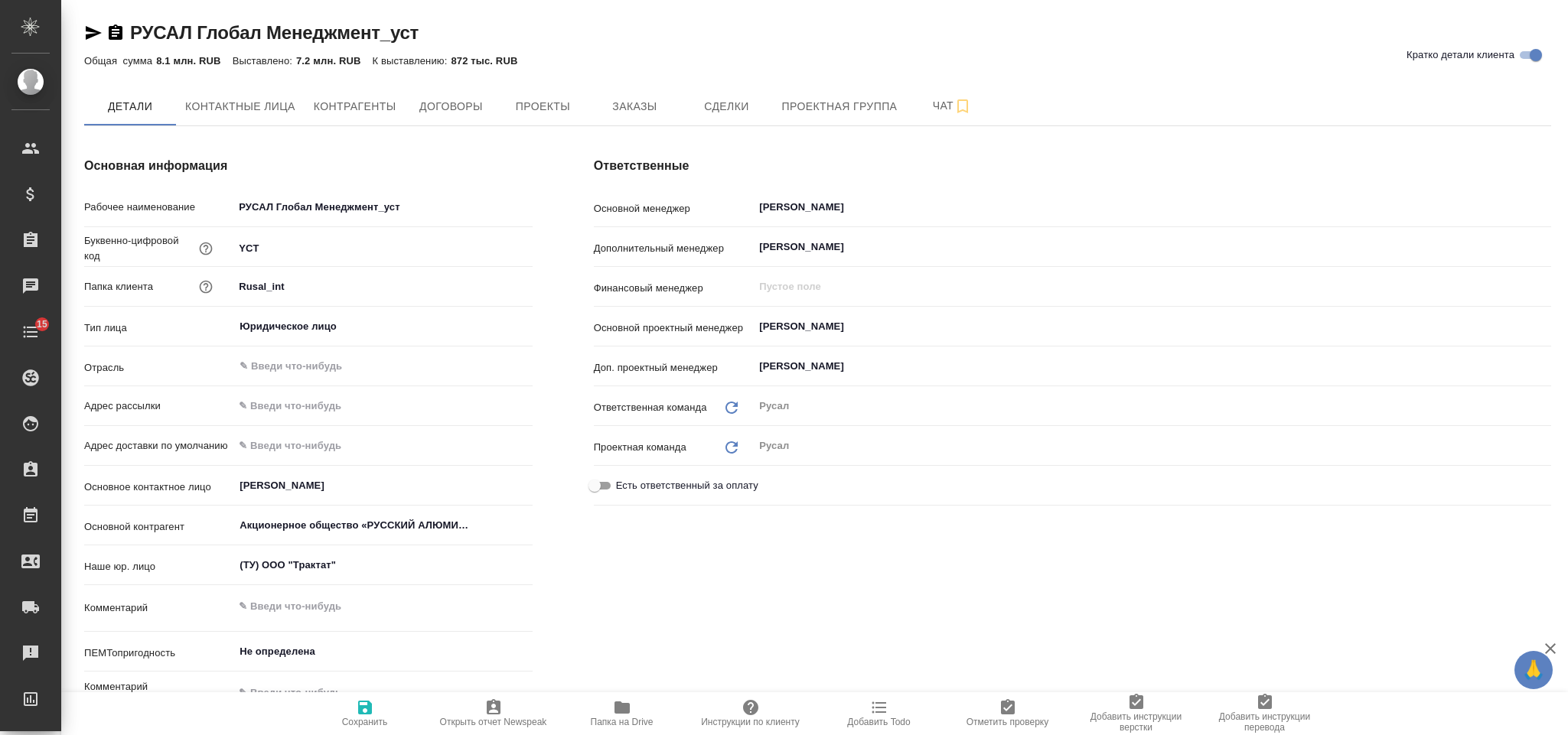
type textarea "x"
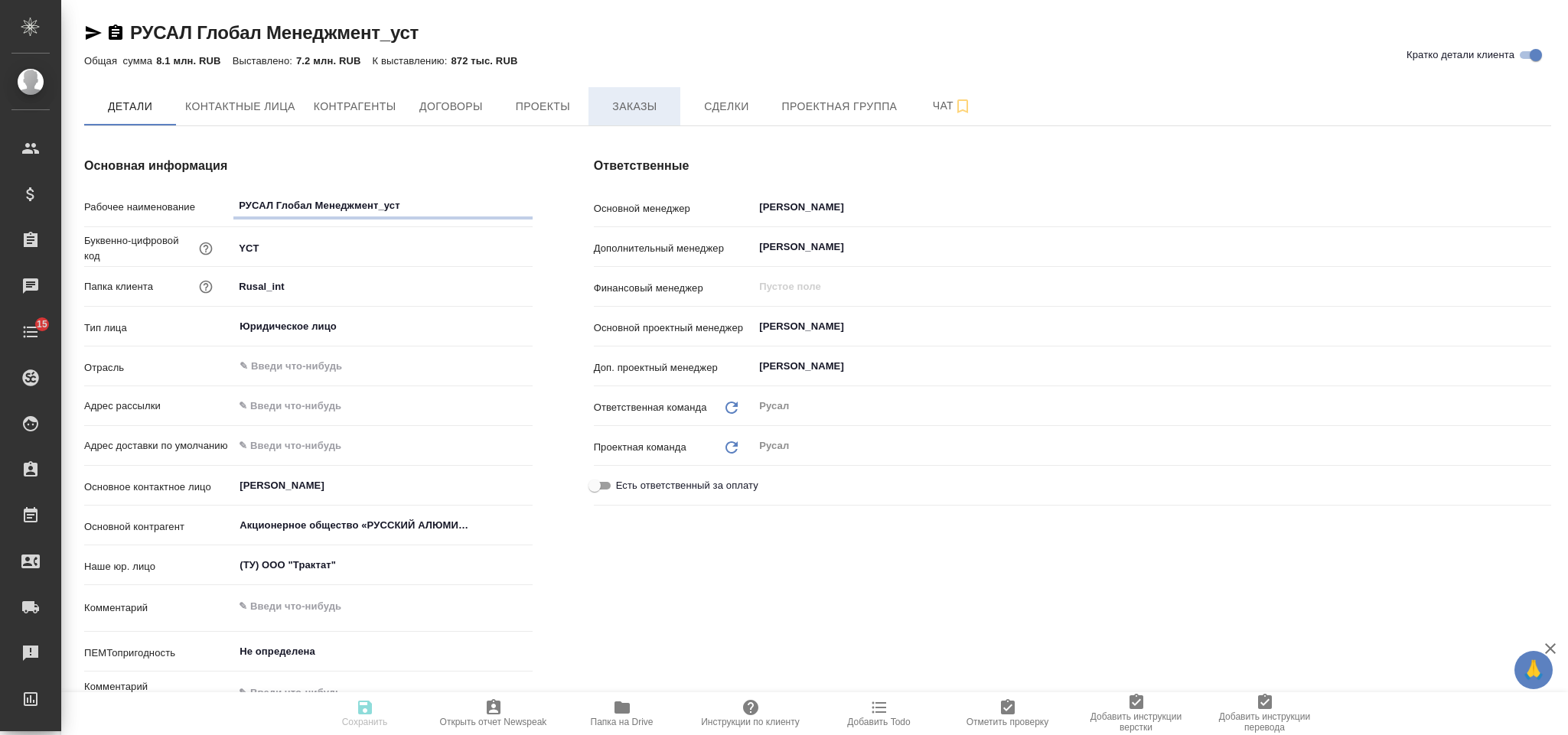
type textarea "x"
click at [645, 95] on button "Заказы" at bounding box center [635, 106] width 92 height 38
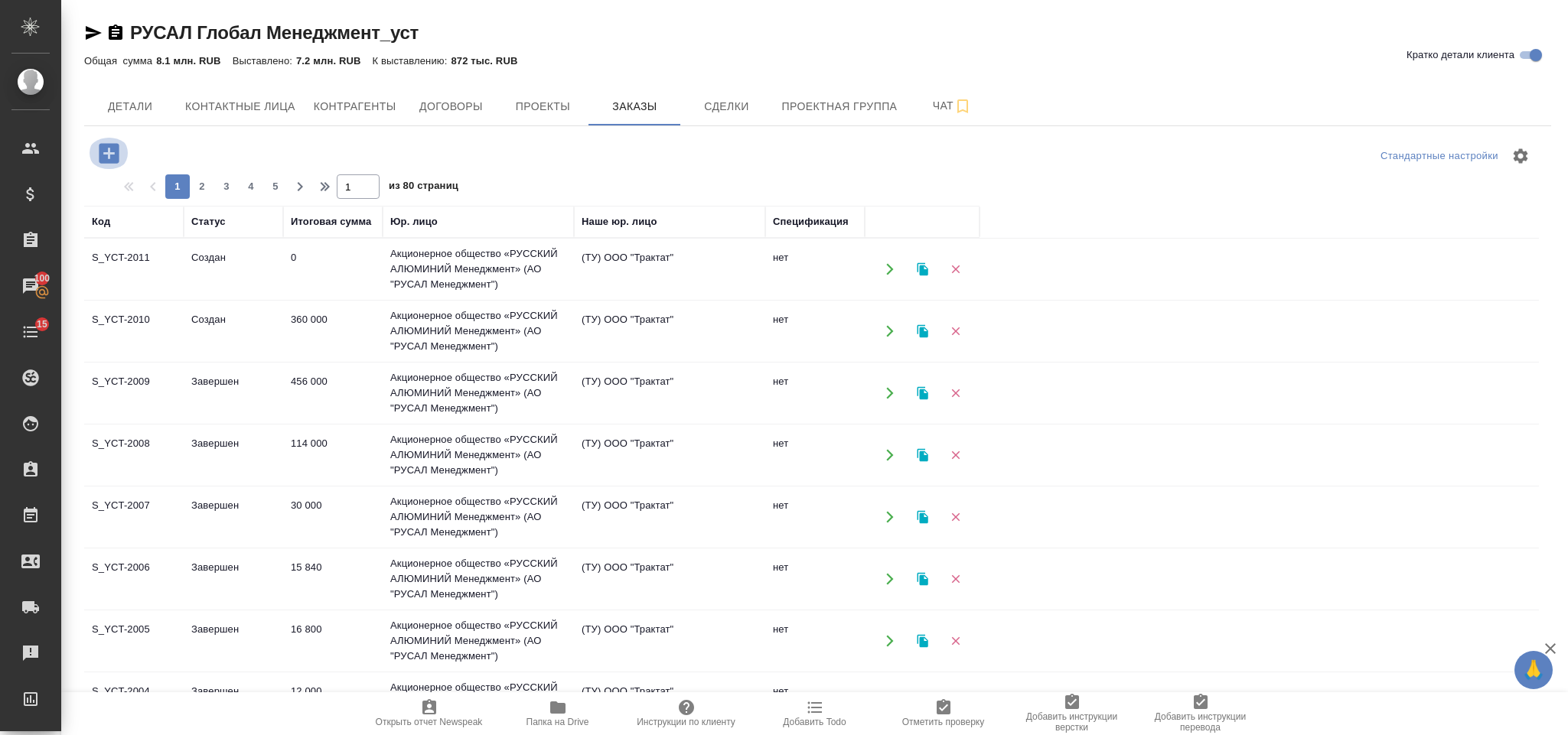
click at [113, 143] on icon "button" at bounding box center [109, 154] width 27 height 27
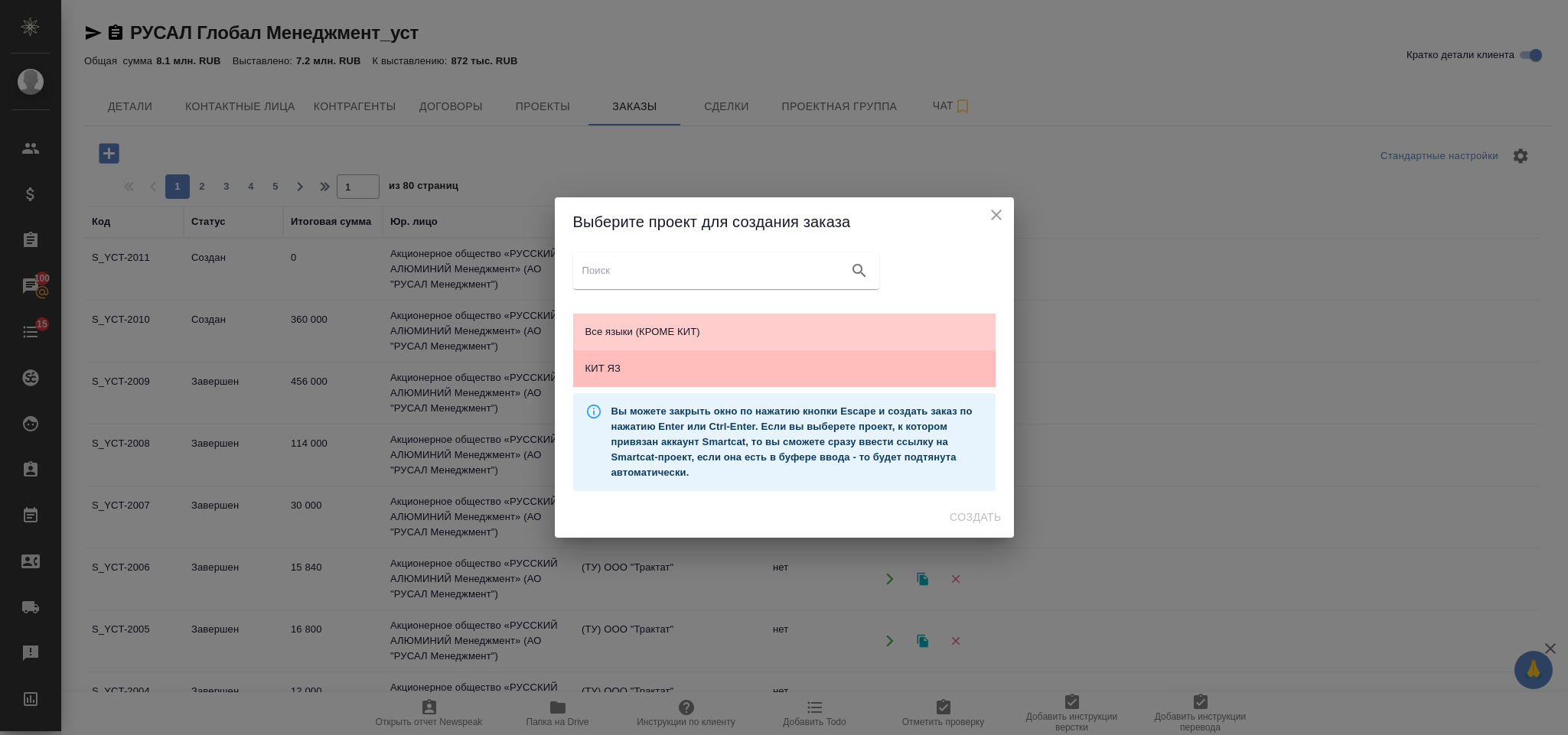
click at [714, 367] on span "КИТ ЯЗ" at bounding box center [784, 369] width 398 height 16
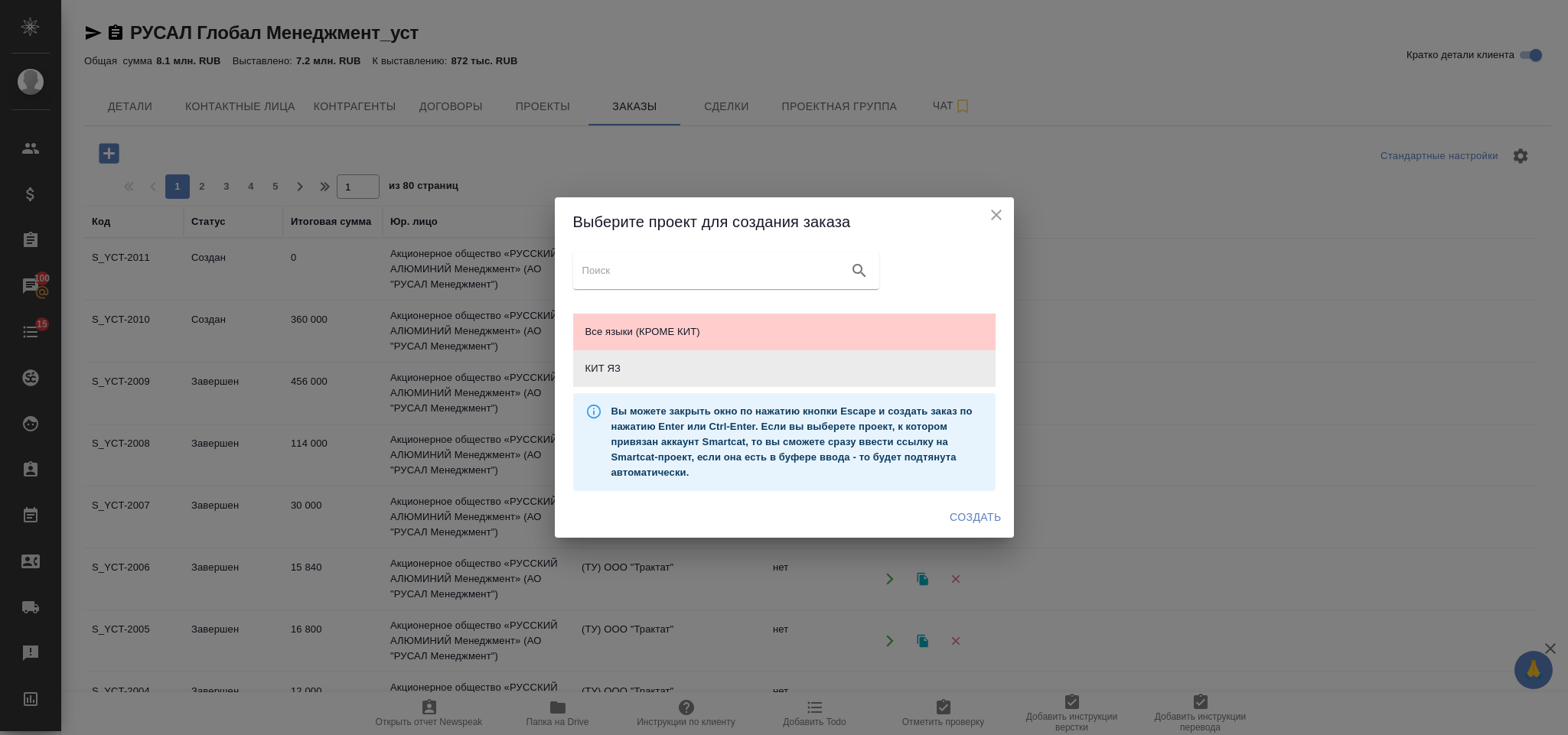
click at [990, 504] on button "Создать" at bounding box center [975, 518] width 63 height 28
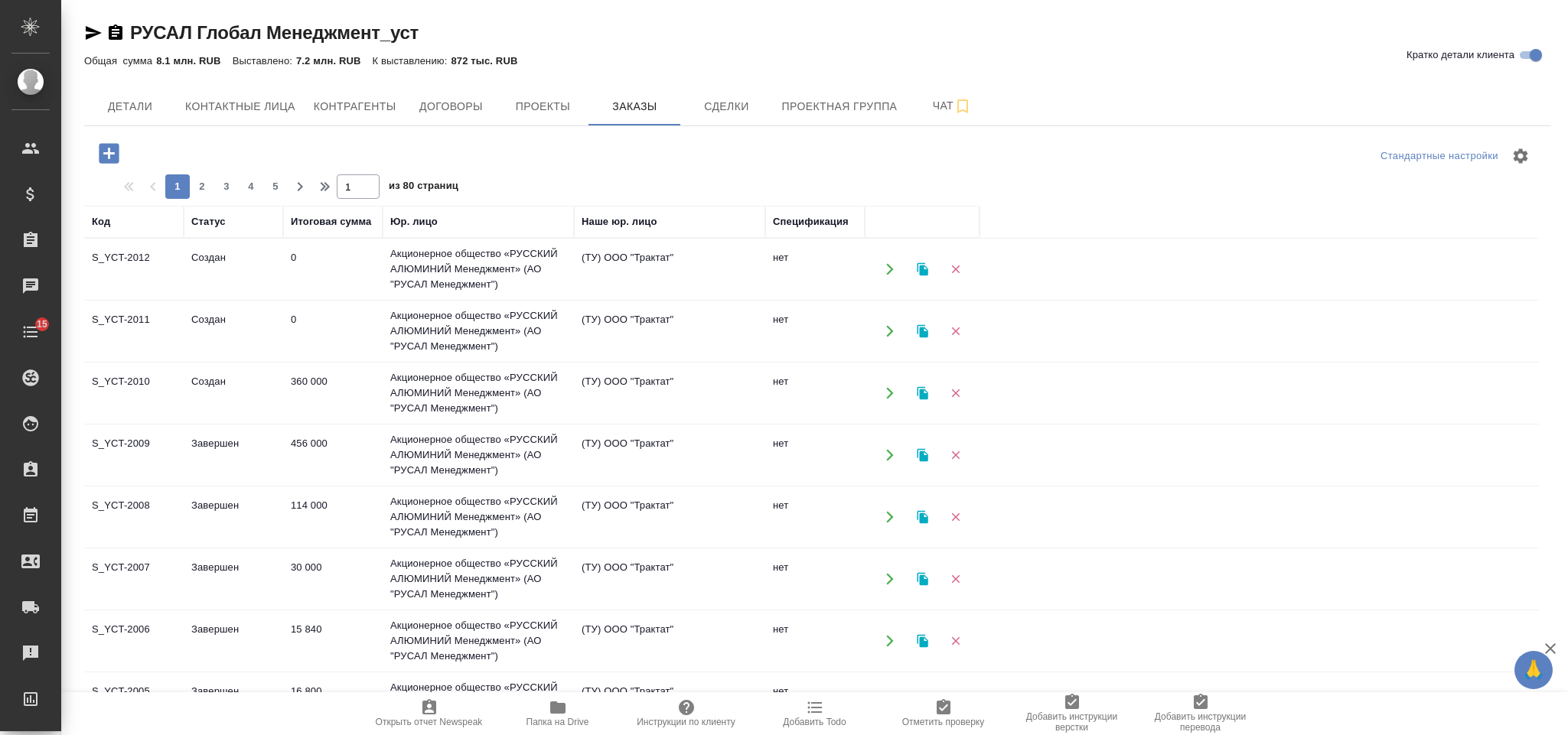
click at [273, 268] on td "Создан" at bounding box center [234, 269] width 100 height 54
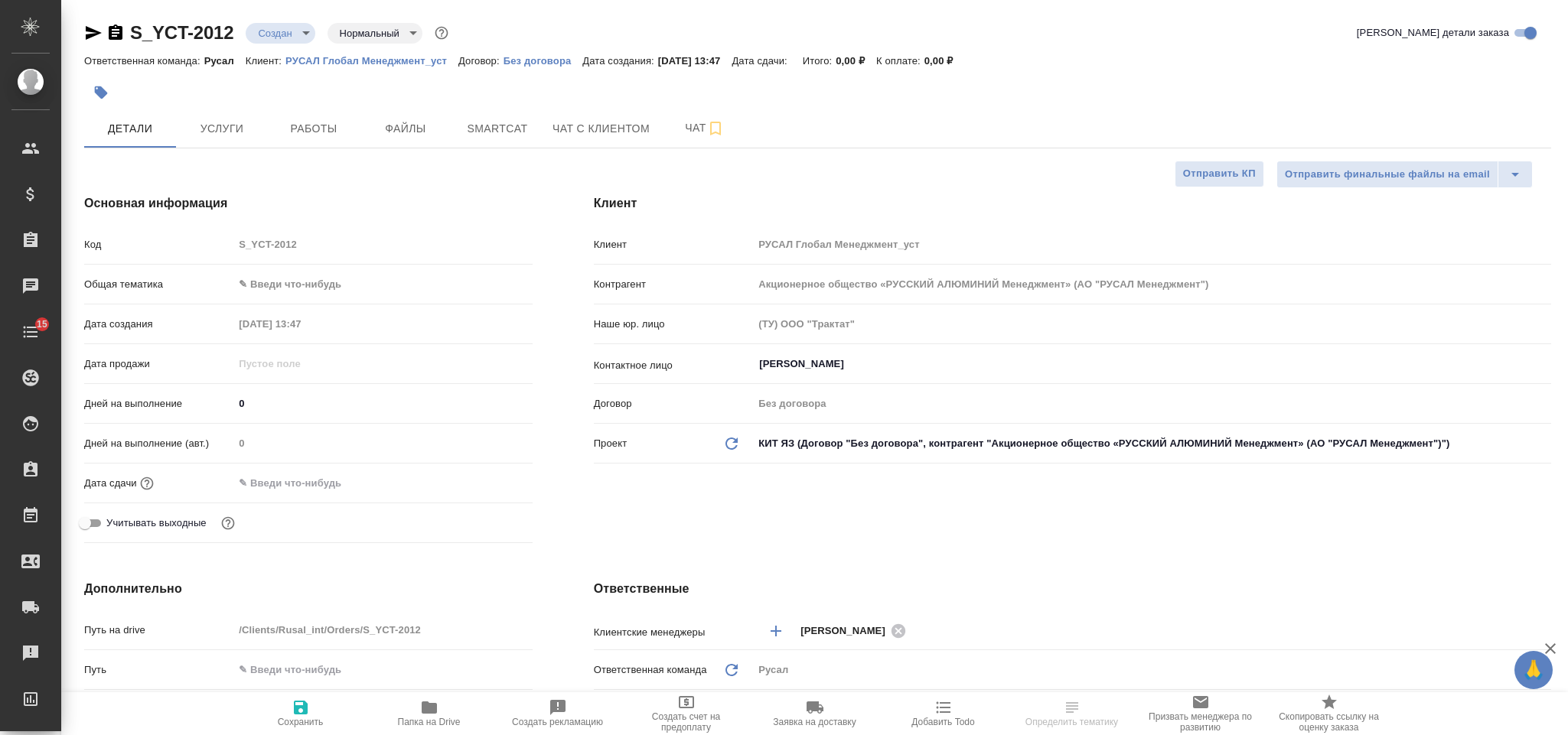
select select "RU"
click at [285, 280] on body "🙏 .cls-1 fill:#fff; AWATERA Gorlenko [PERSON_NAME] Спецификации Заказы Чаты 15 …" at bounding box center [784, 367] width 1568 height 735
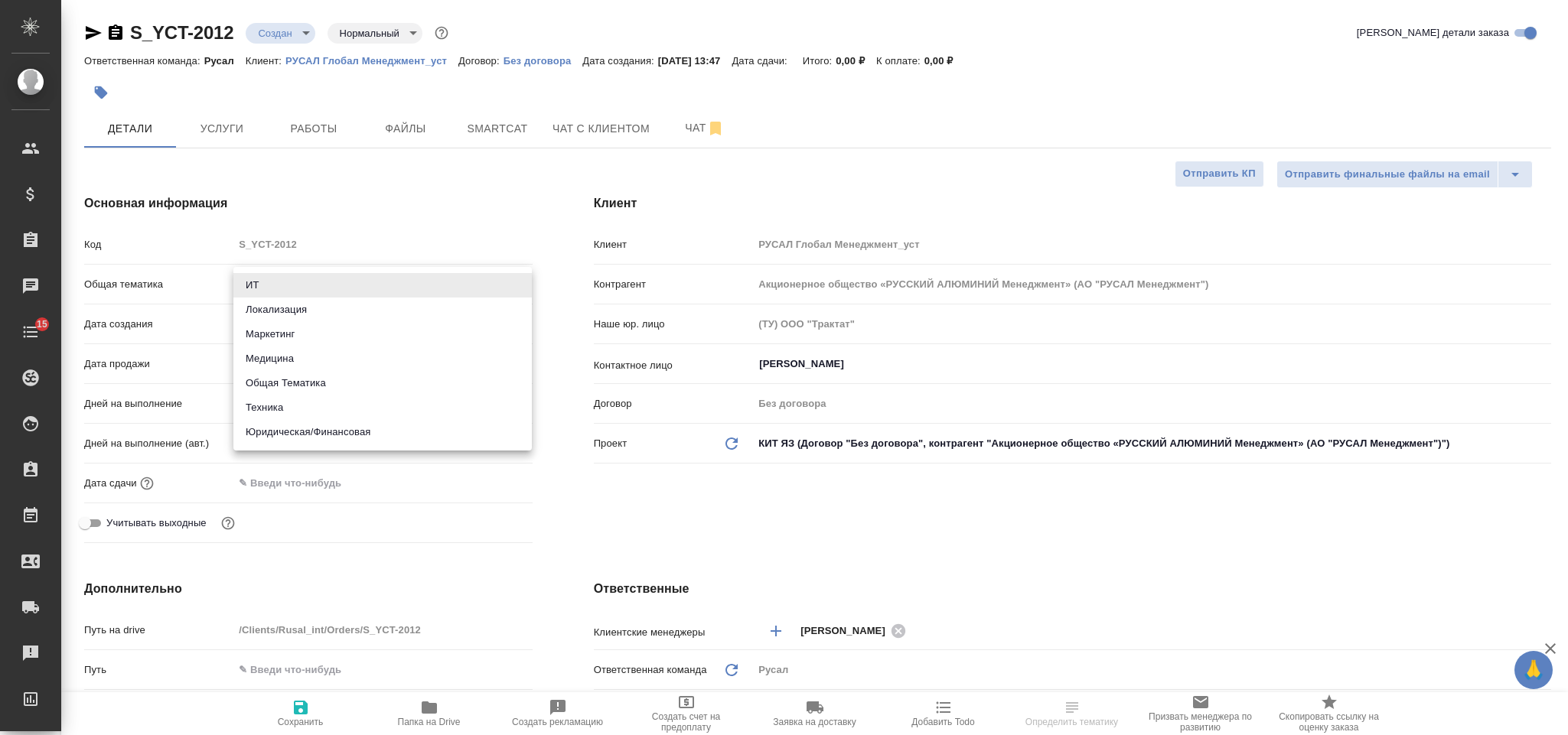
click at [333, 412] on li "Техника" at bounding box center [382, 407] width 299 height 24
type input "tech"
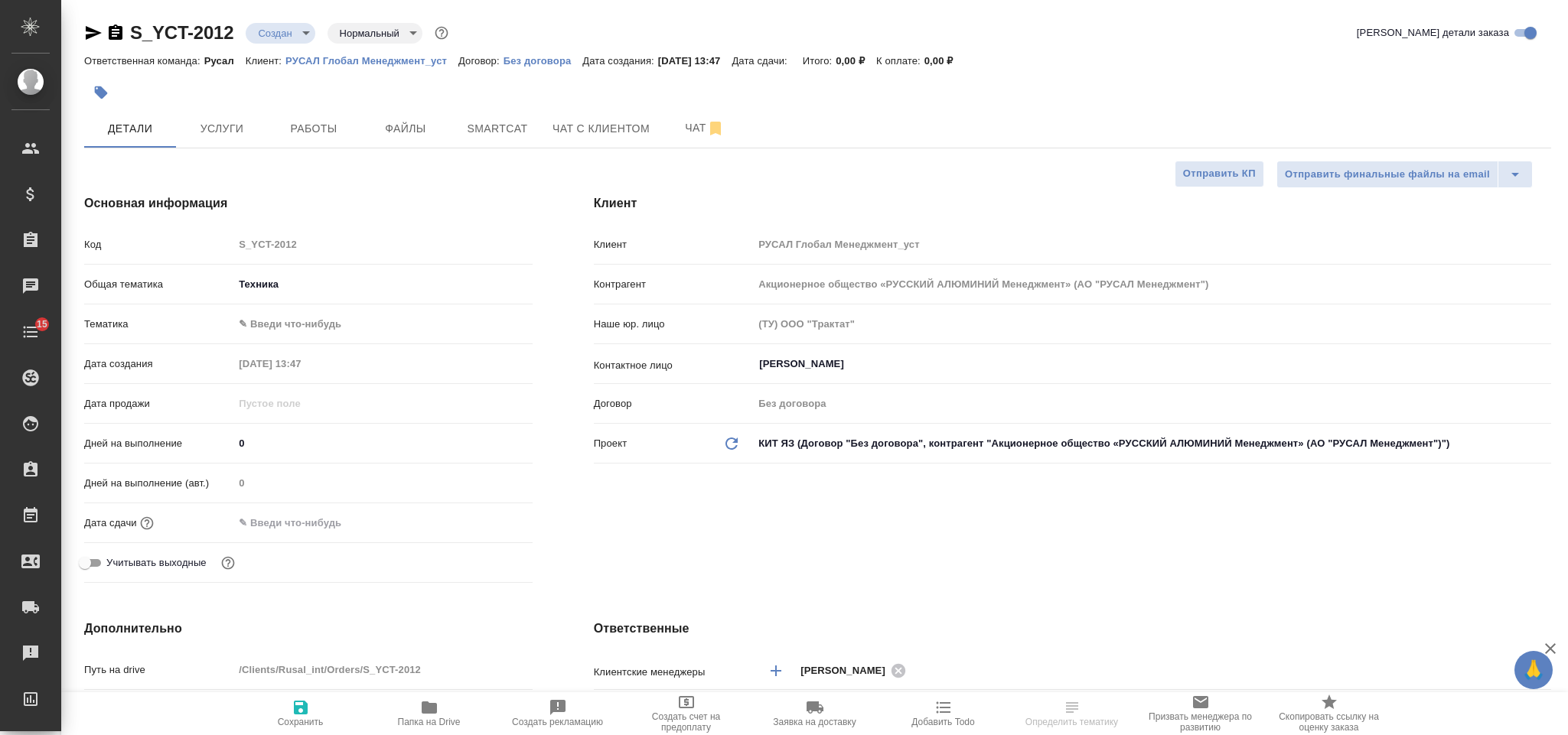
click at [329, 328] on body "🙏 .cls-1 fill:#fff; AWATERA Gorlenko Yuliua Клиенты Спецификации Заказы Чаты 15…" at bounding box center [784, 367] width 1568 height 735
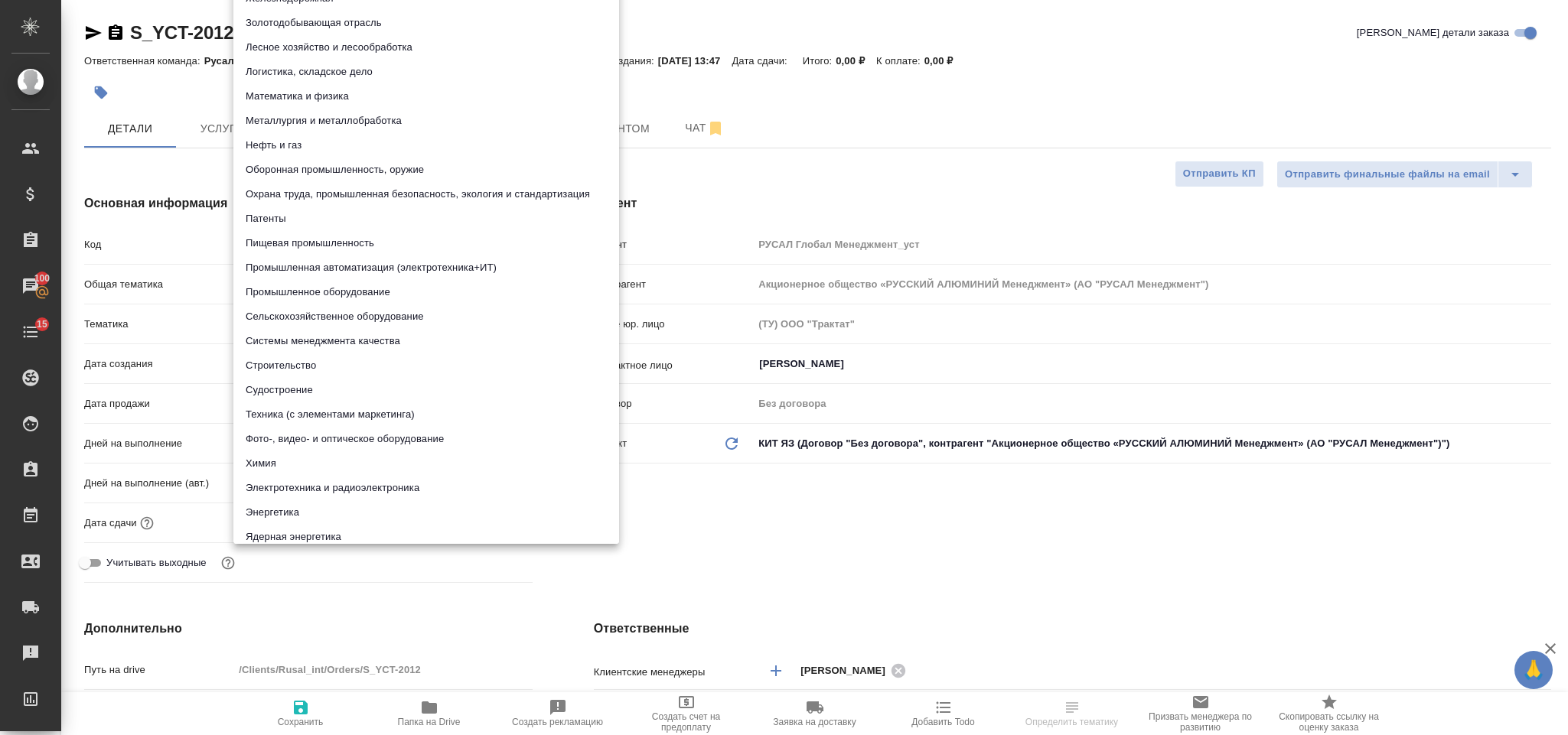
click at [380, 122] on li "Металлургия и металлобработка" at bounding box center [426, 120] width 386 height 24
type input "60014e23f7d9dc5f480a3cf8"
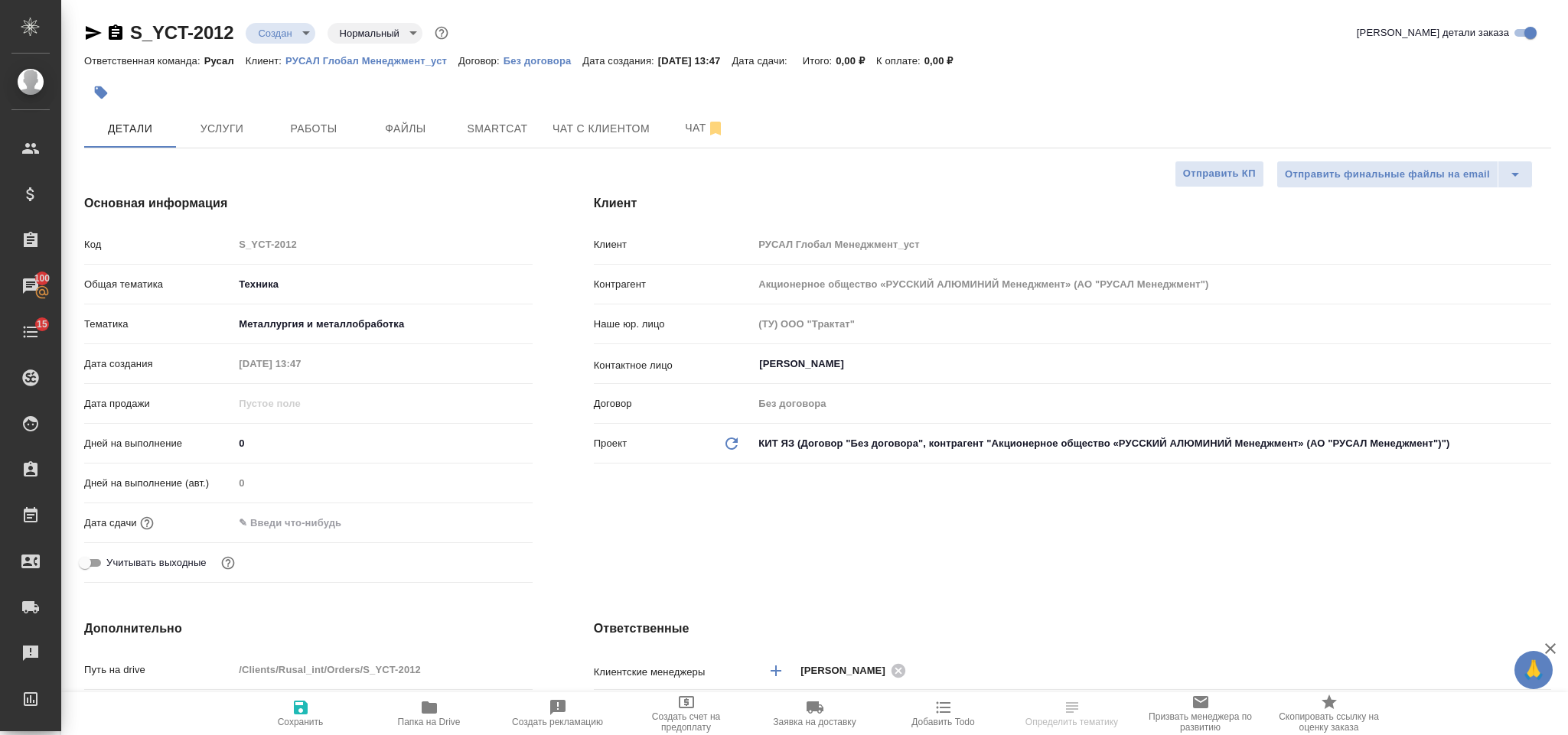
click at [331, 514] on input "text" at bounding box center [300, 523] width 134 height 22
click at [485, 514] on icon "button" at bounding box center [488, 523] width 19 height 19
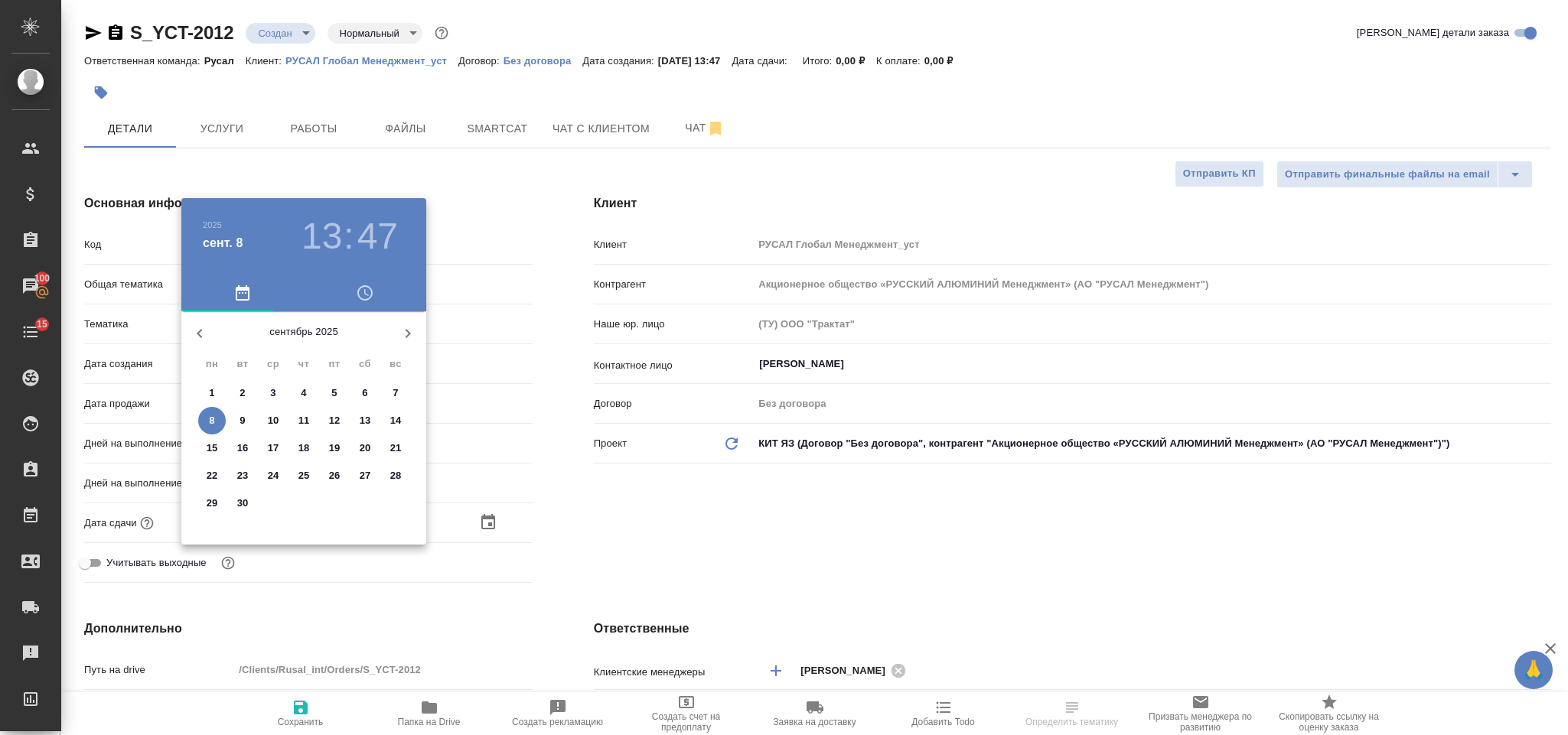
click at [212, 415] on div ".cls-1 fill:#fff; AWATERA Gorlenko Yuliua Клиенты Спецификации Заказы 100 Чаты …" at bounding box center [784, 367] width 1568 height 735
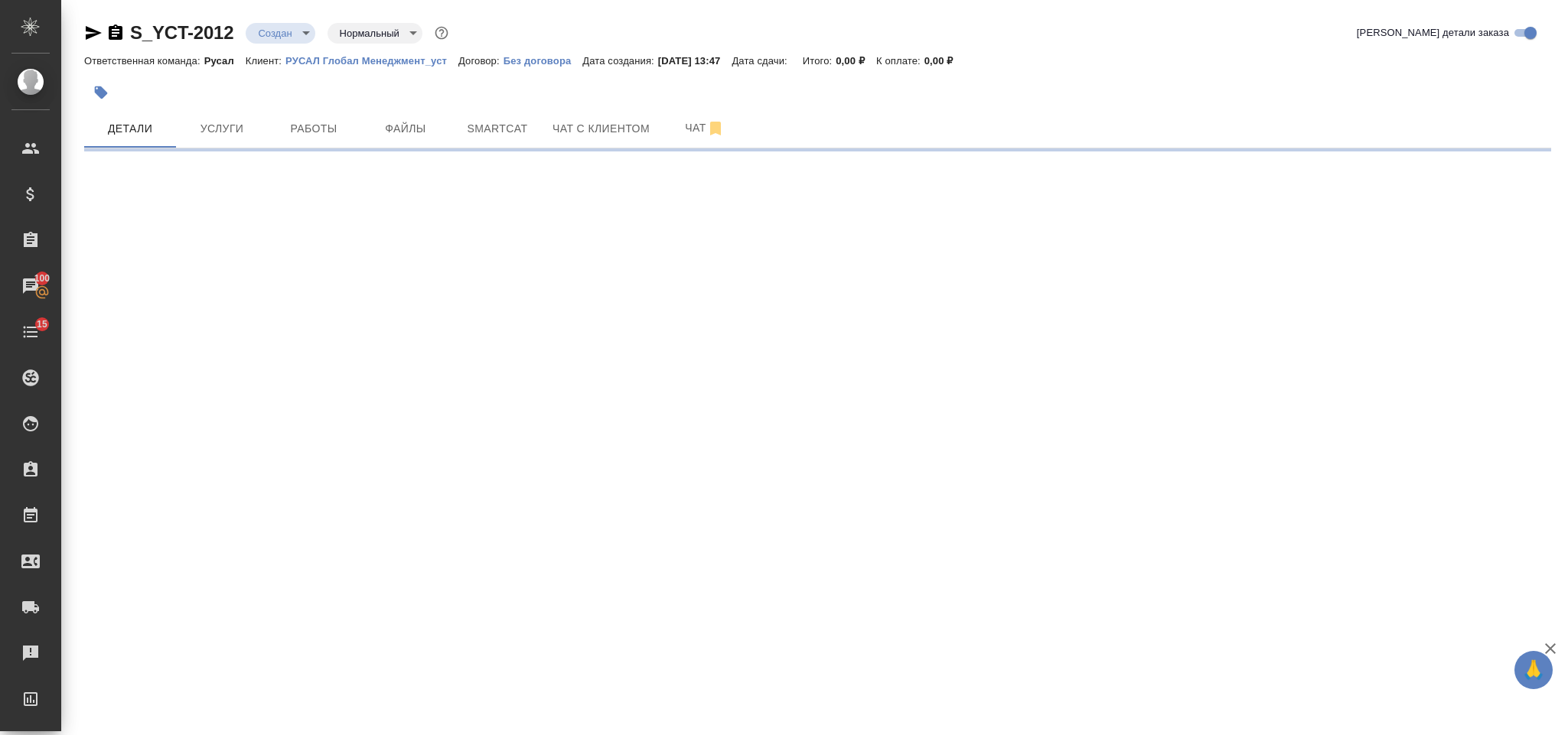
select select "RU"
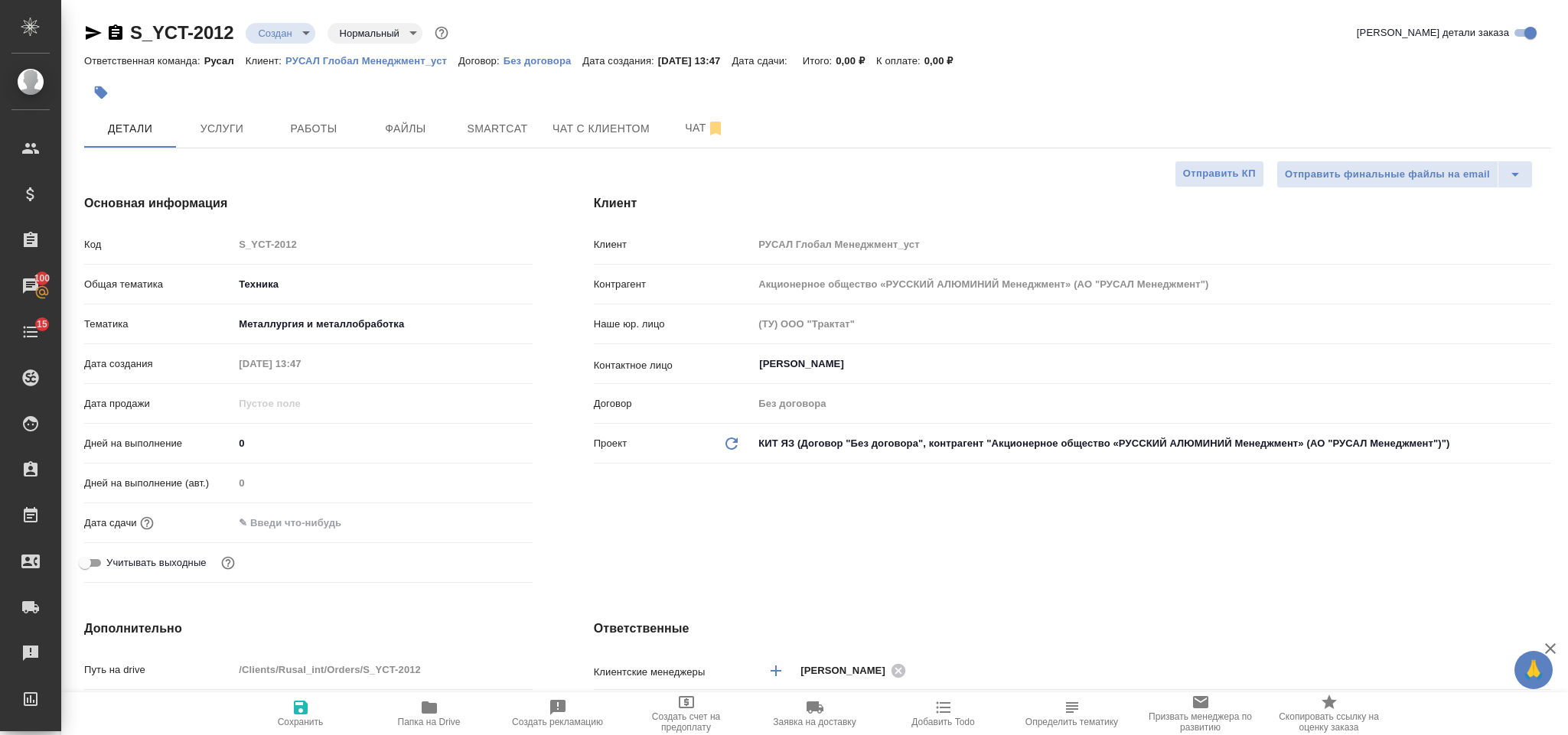
type textarea "x"
click at [345, 521] on input "text" at bounding box center [301, 523] width 134 height 22
click at [484, 526] on icon "button" at bounding box center [488, 522] width 19 height 19
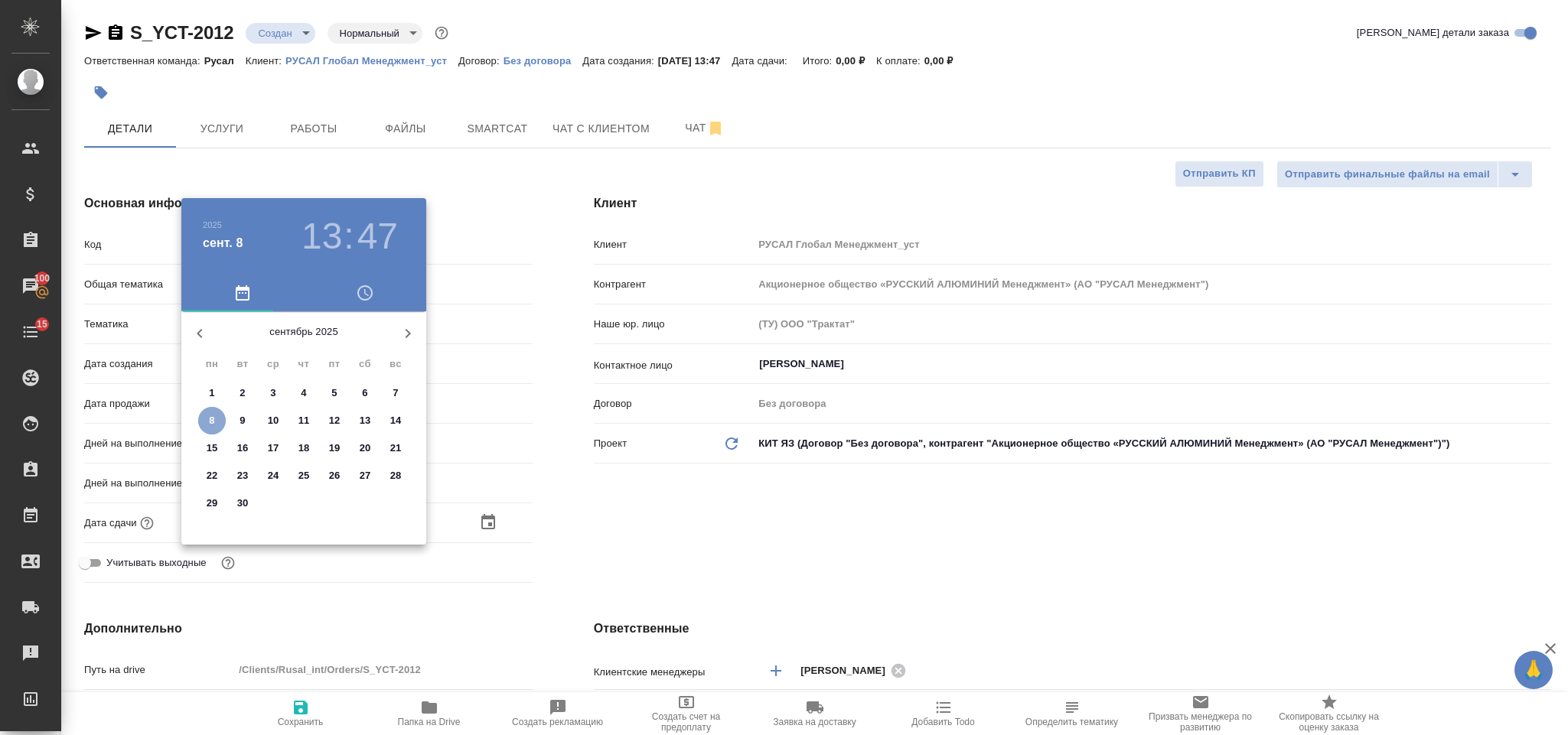
click at [219, 422] on span "8" at bounding box center [211, 421] width 27 height 16
type input "08.09.2025 13:47"
type textarea "x"
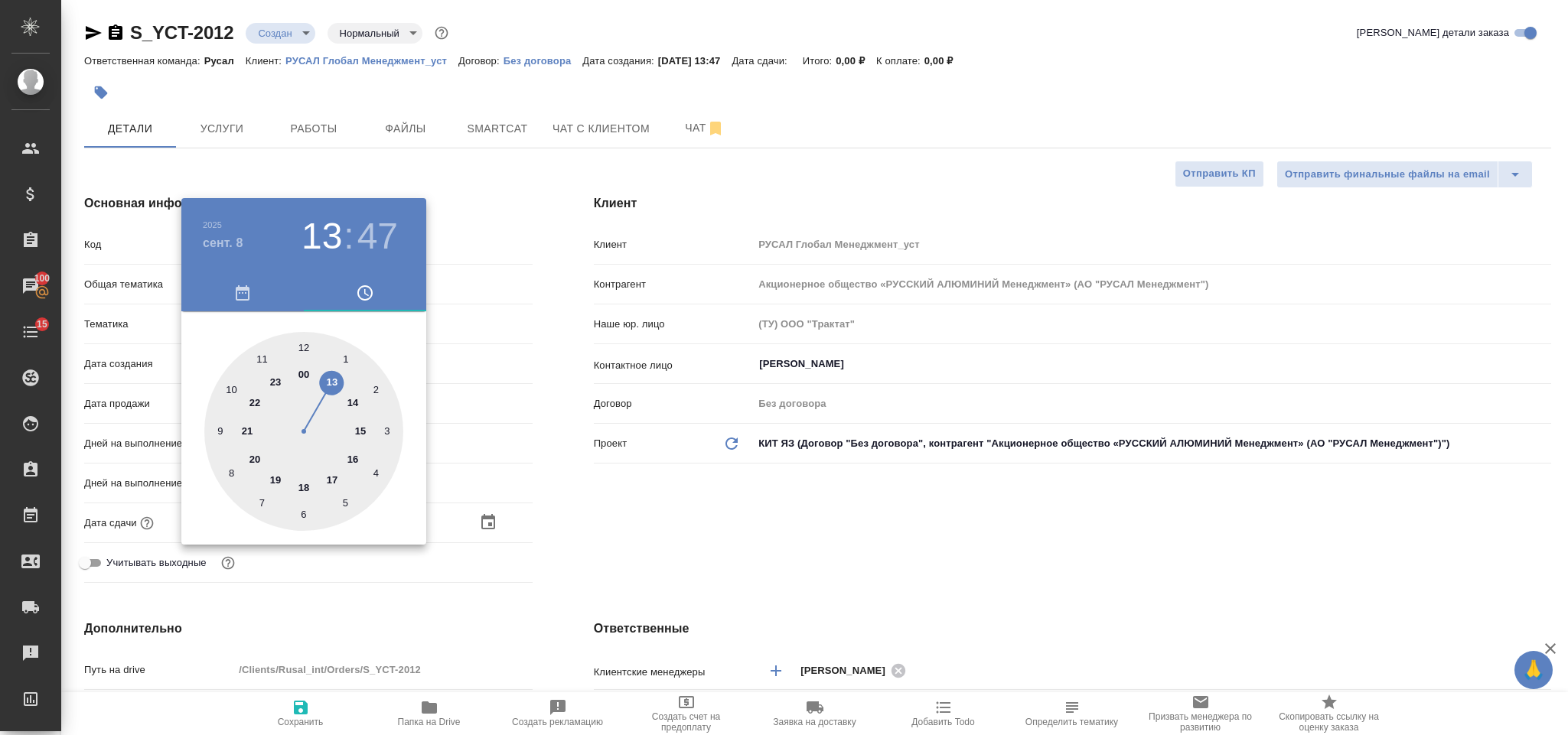
click at [349, 402] on div at bounding box center [303, 431] width 199 height 199
type input "08.09.2025 14:47"
type textarea "x"
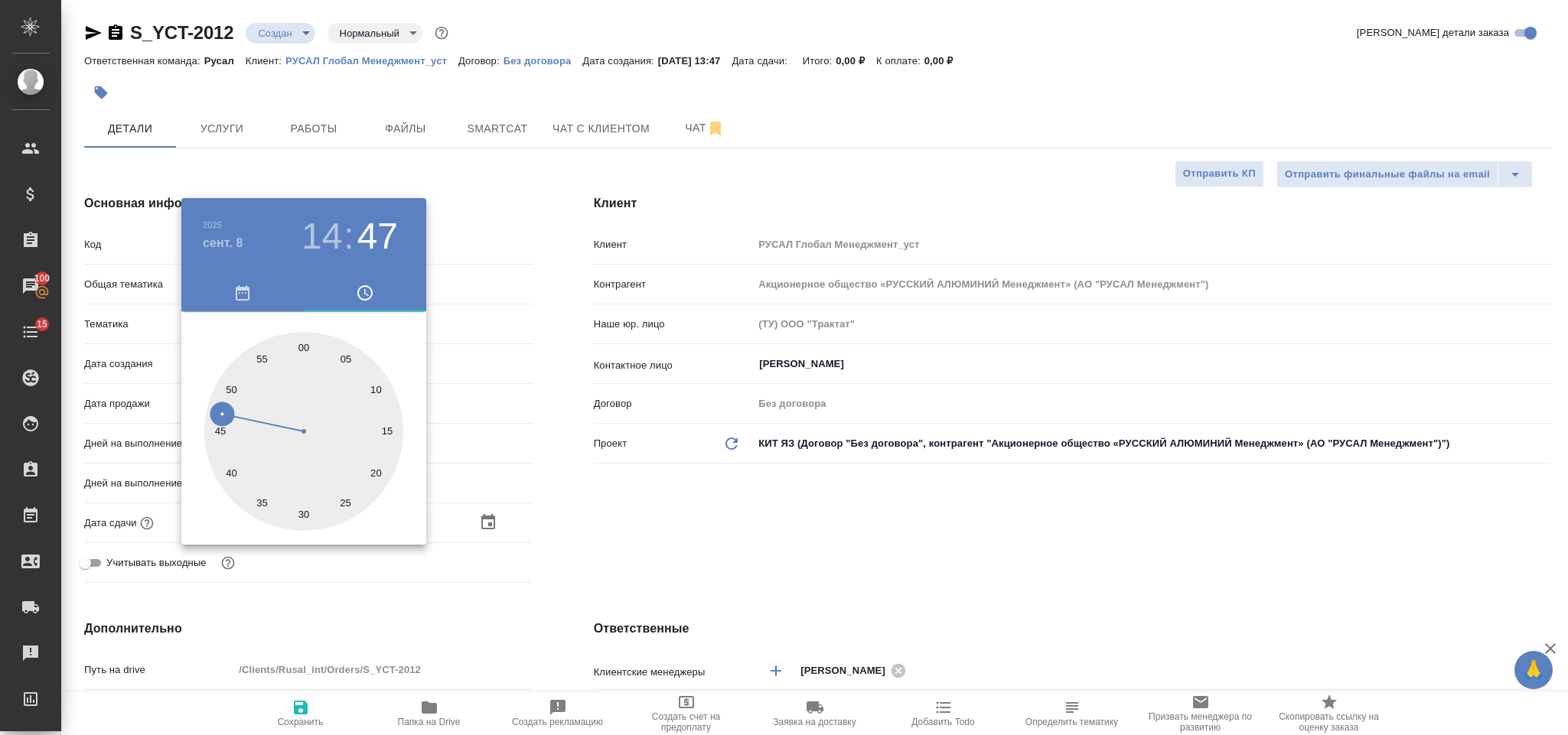
click at [304, 343] on div at bounding box center [303, 431] width 199 height 199
type input "08.09.2025 14:00"
type textarea "x"
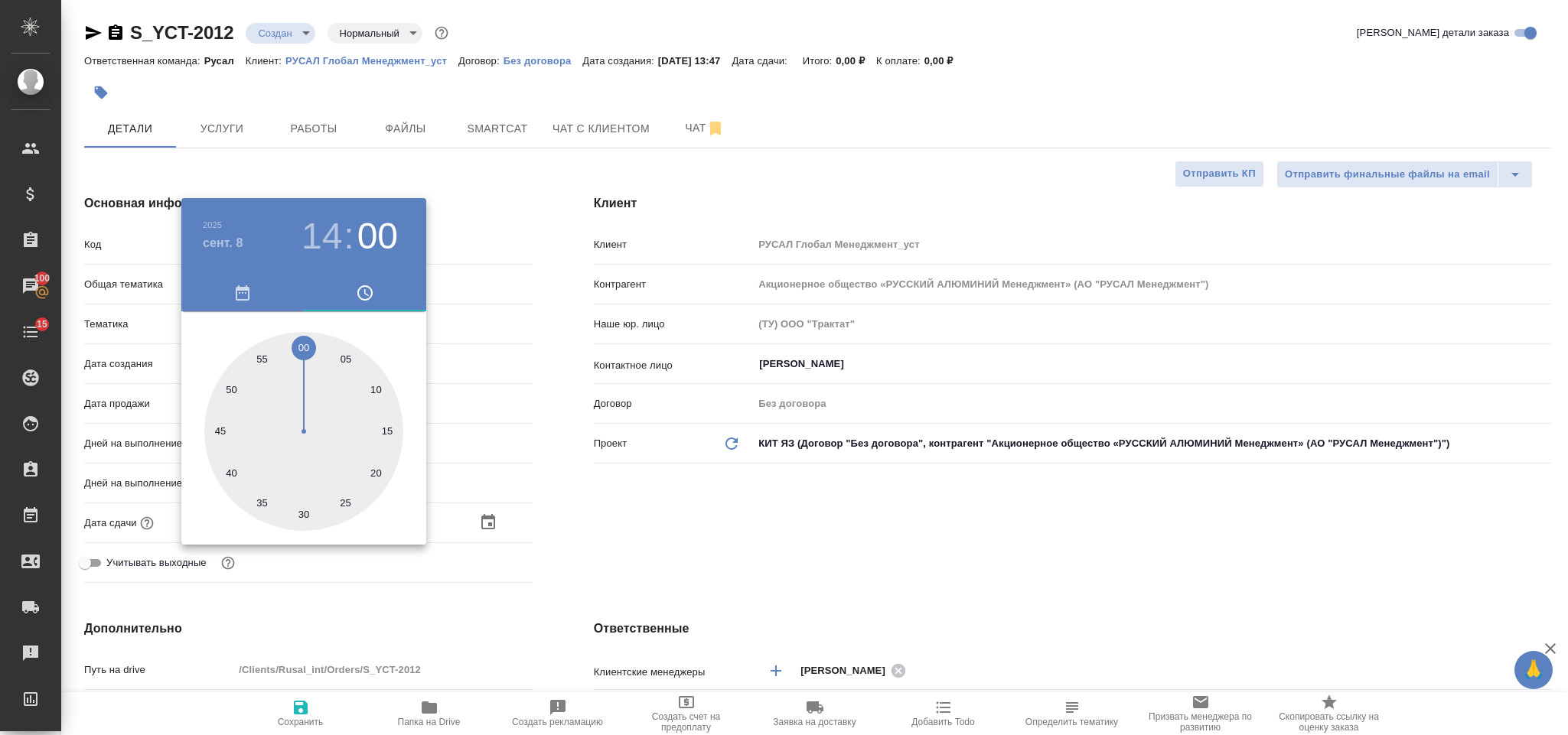
click at [649, 489] on div at bounding box center [784, 367] width 1568 height 735
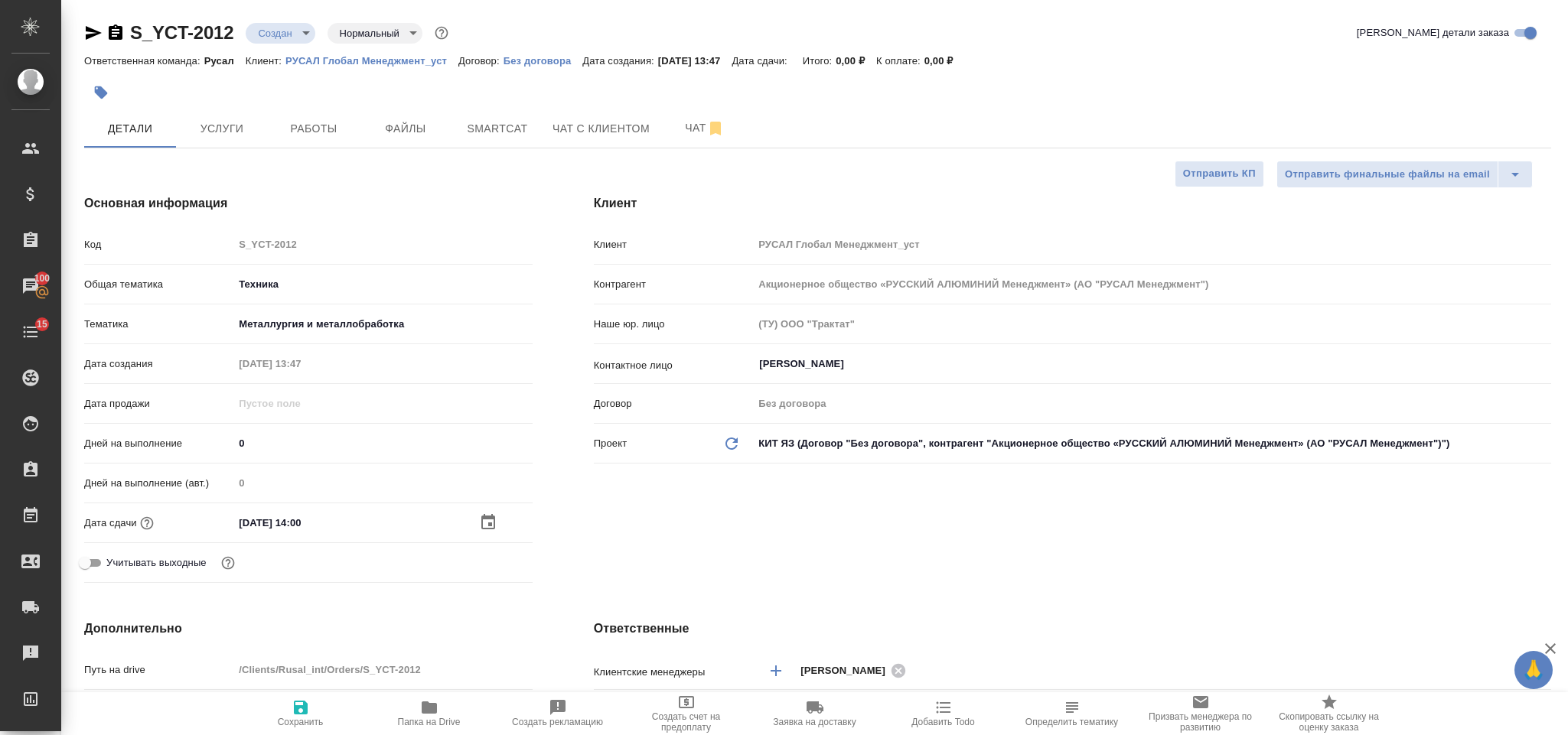
click at [301, 705] on icon "button" at bounding box center [301, 708] width 19 height 19
type textarea "x"
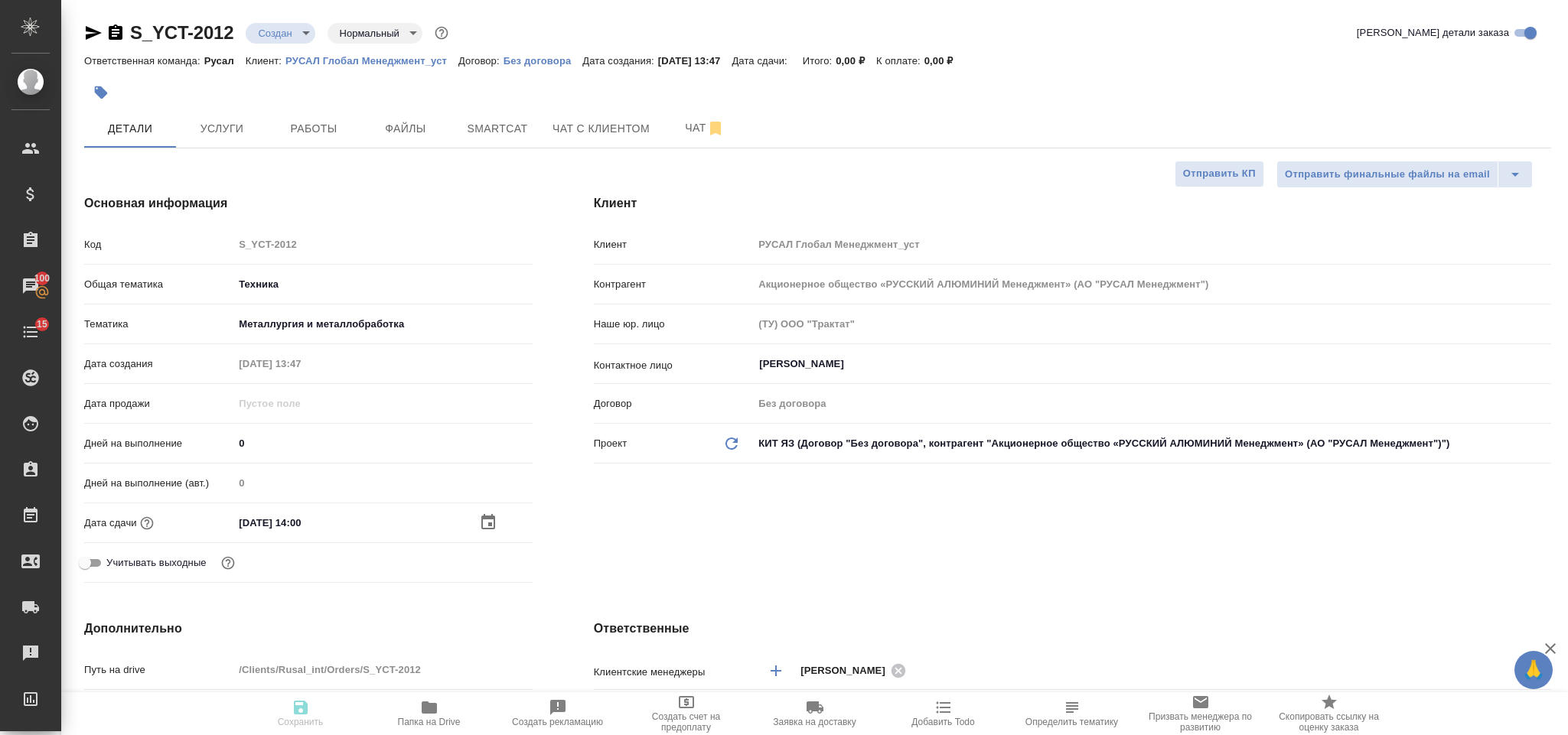
type textarea "x"
select select "RU"
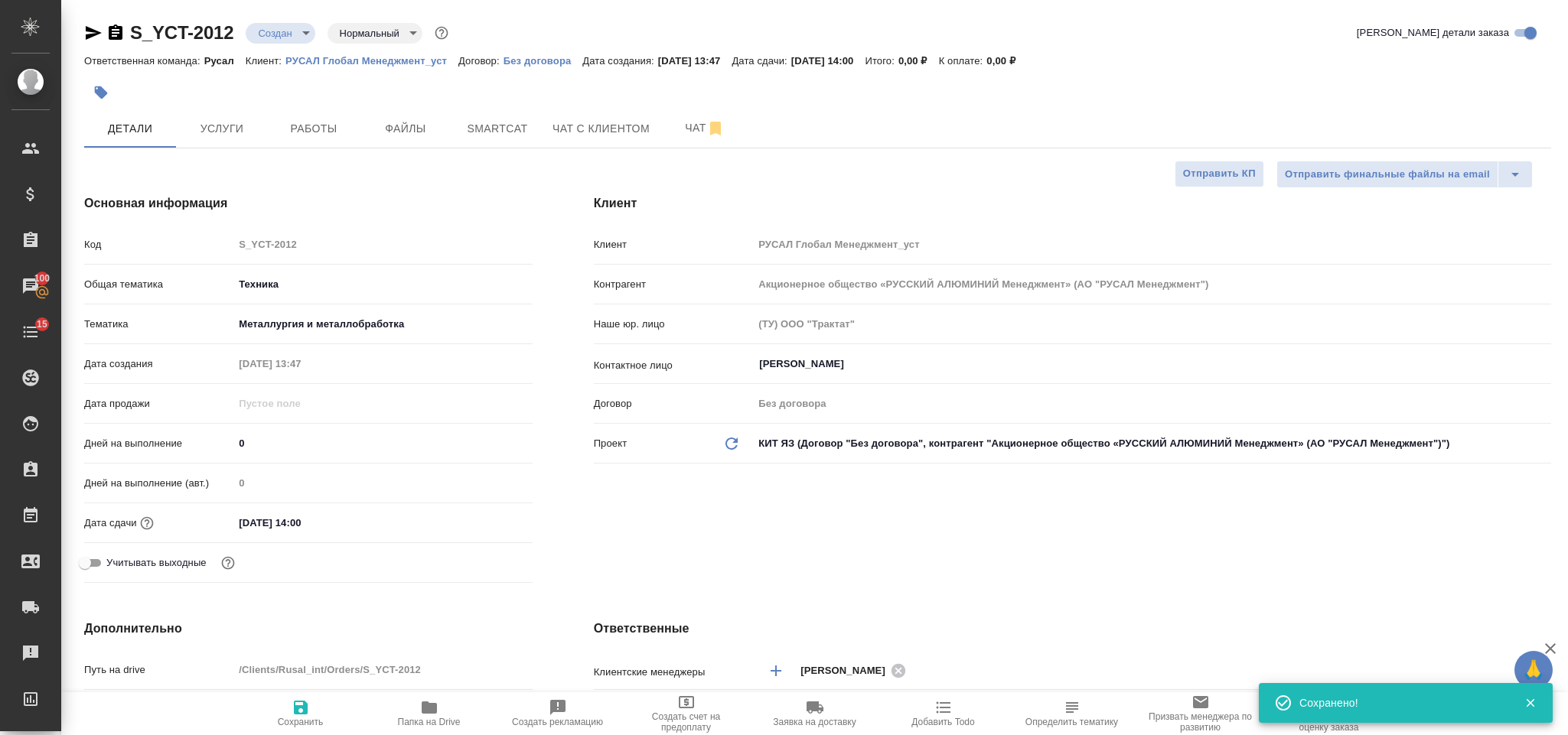
type textarea "x"
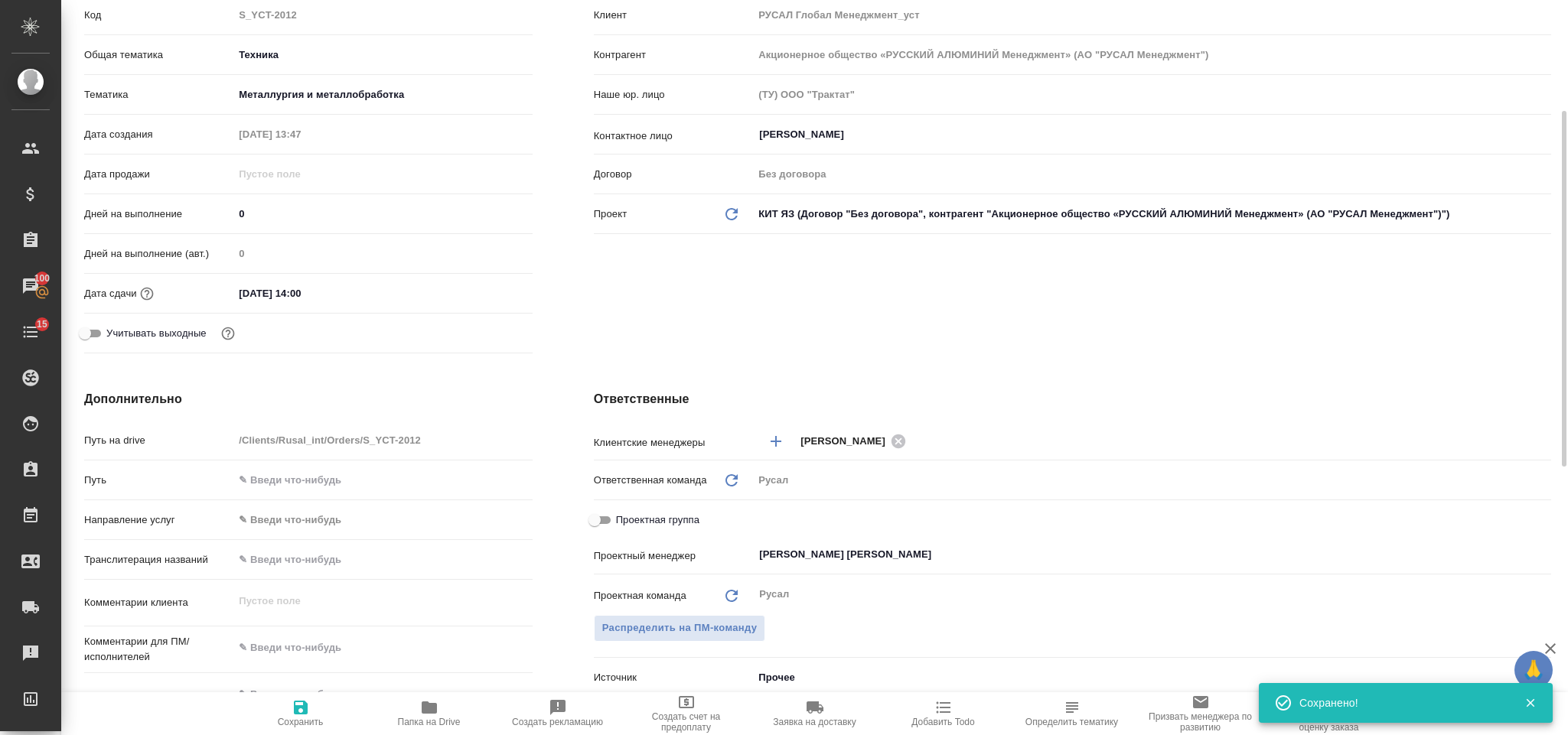
type textarea "x"
click at [341, 655] on textarea at bounding box center [382, 648] width 299 height 26
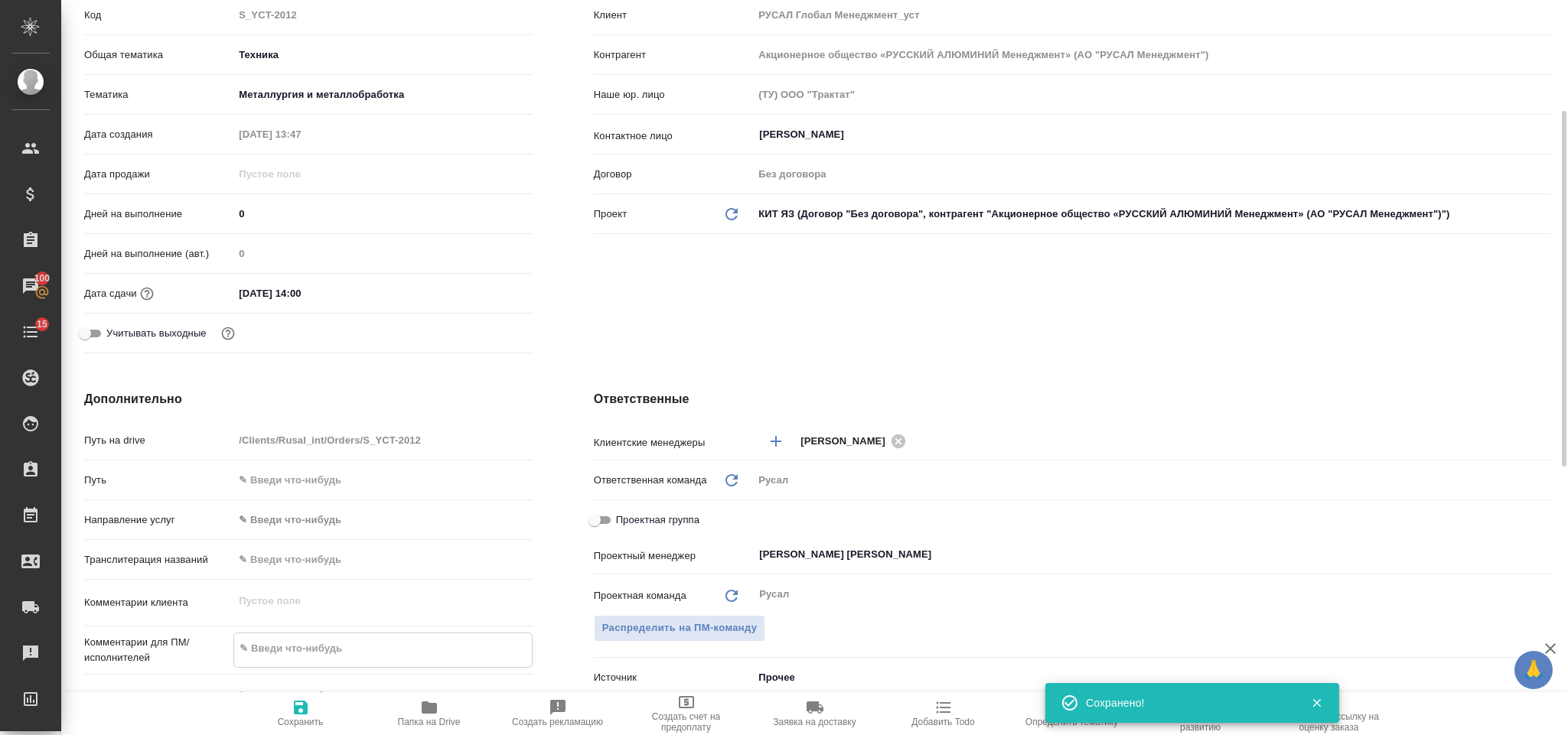
type textarea "Ф"
type textarea "x"
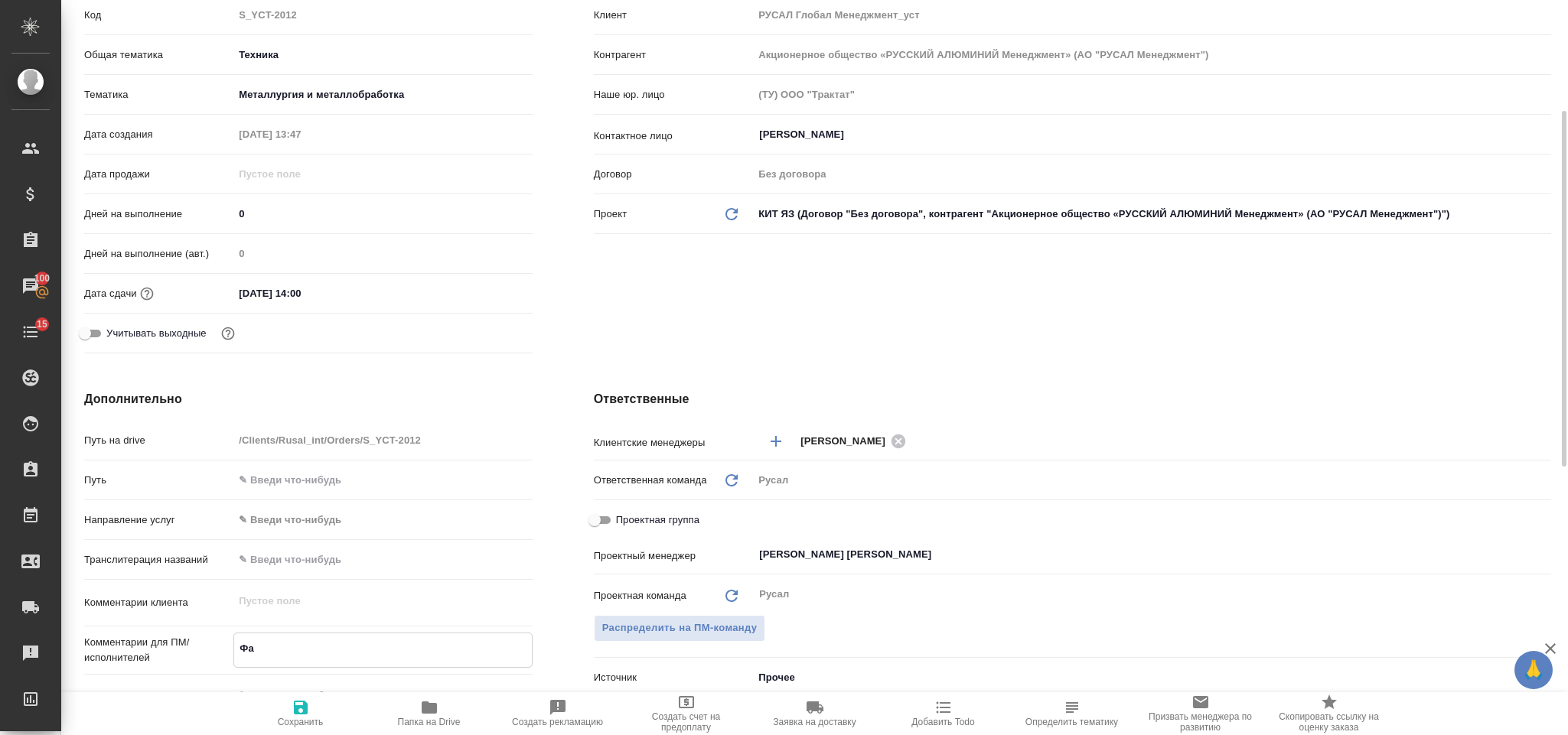
type textarea "Фай"
type textarea "x"
type textarea "Файн"
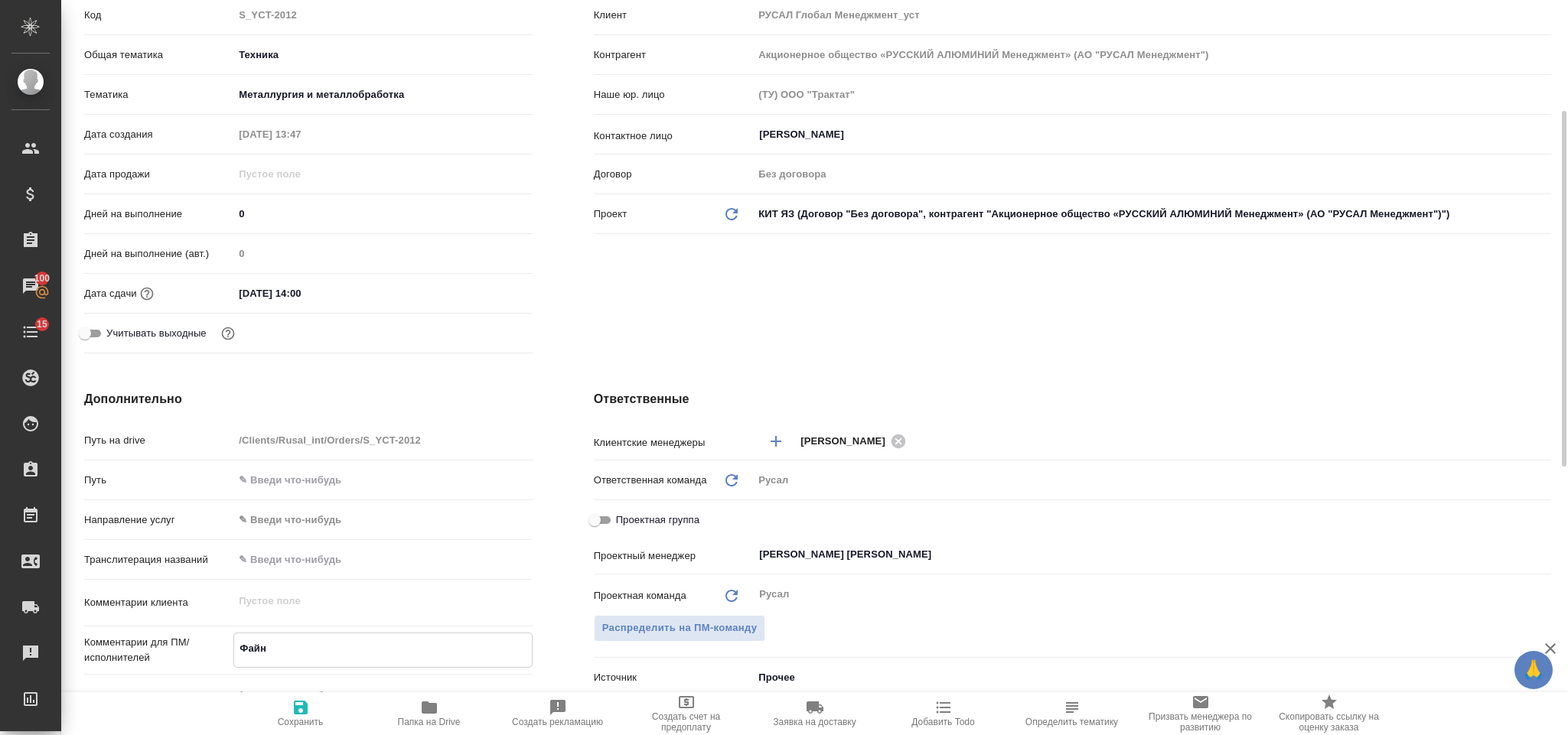
type textarea "x"
type textarea "Файнш"
type textarea "x"
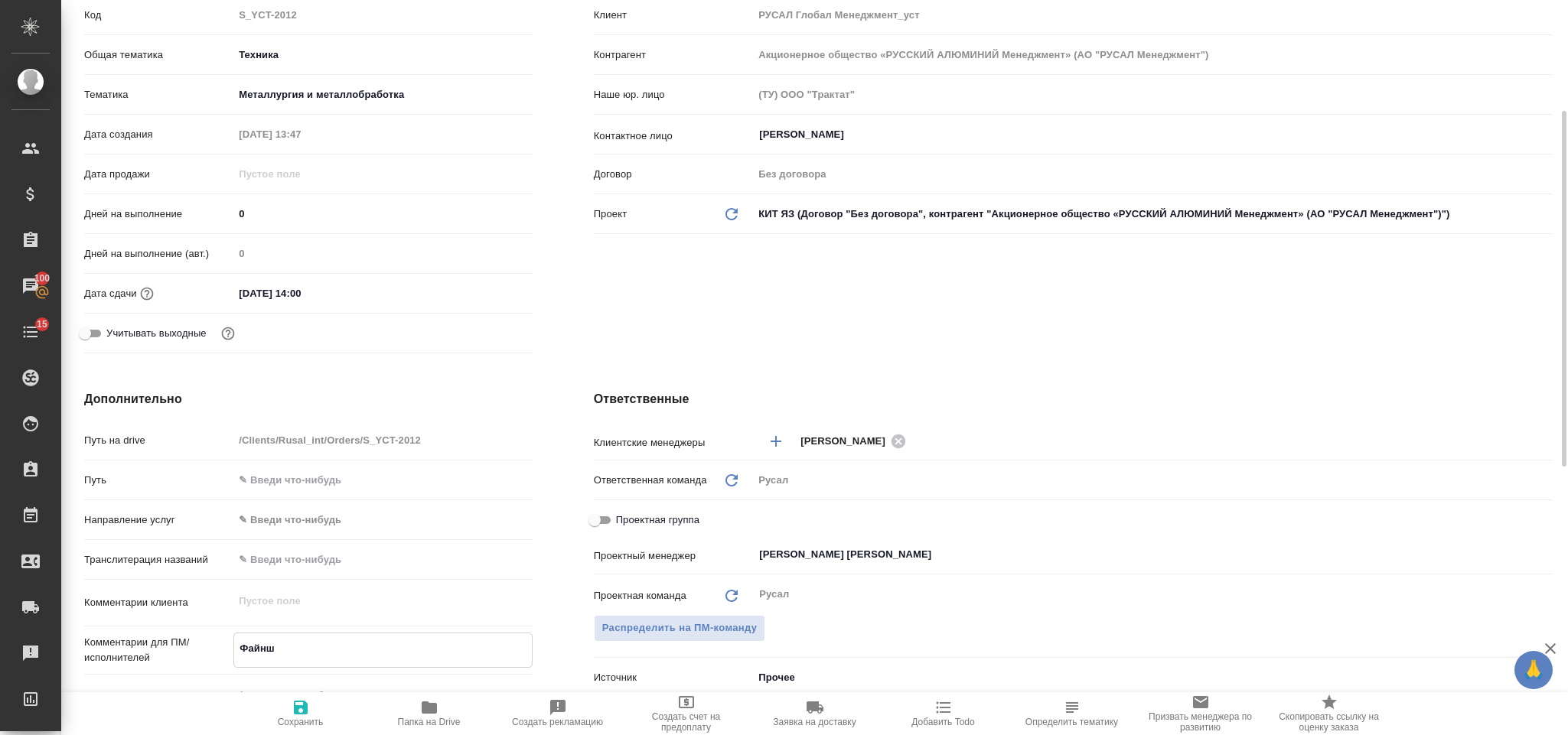
type textarea "x"
type textarea "Файнште"
type textarea "x"
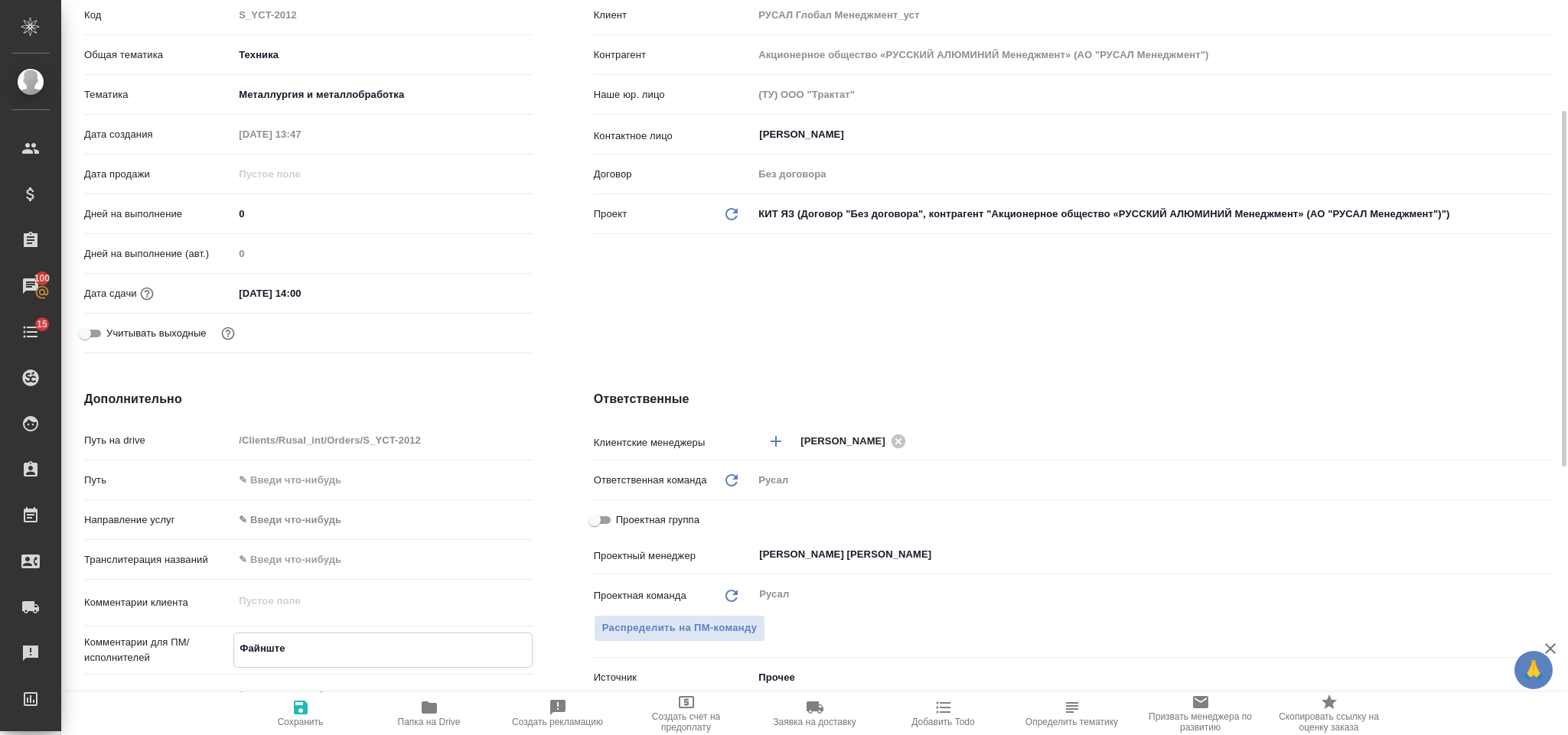
type textarea "x"
type textarea "Файнштей"
type textarea "x"
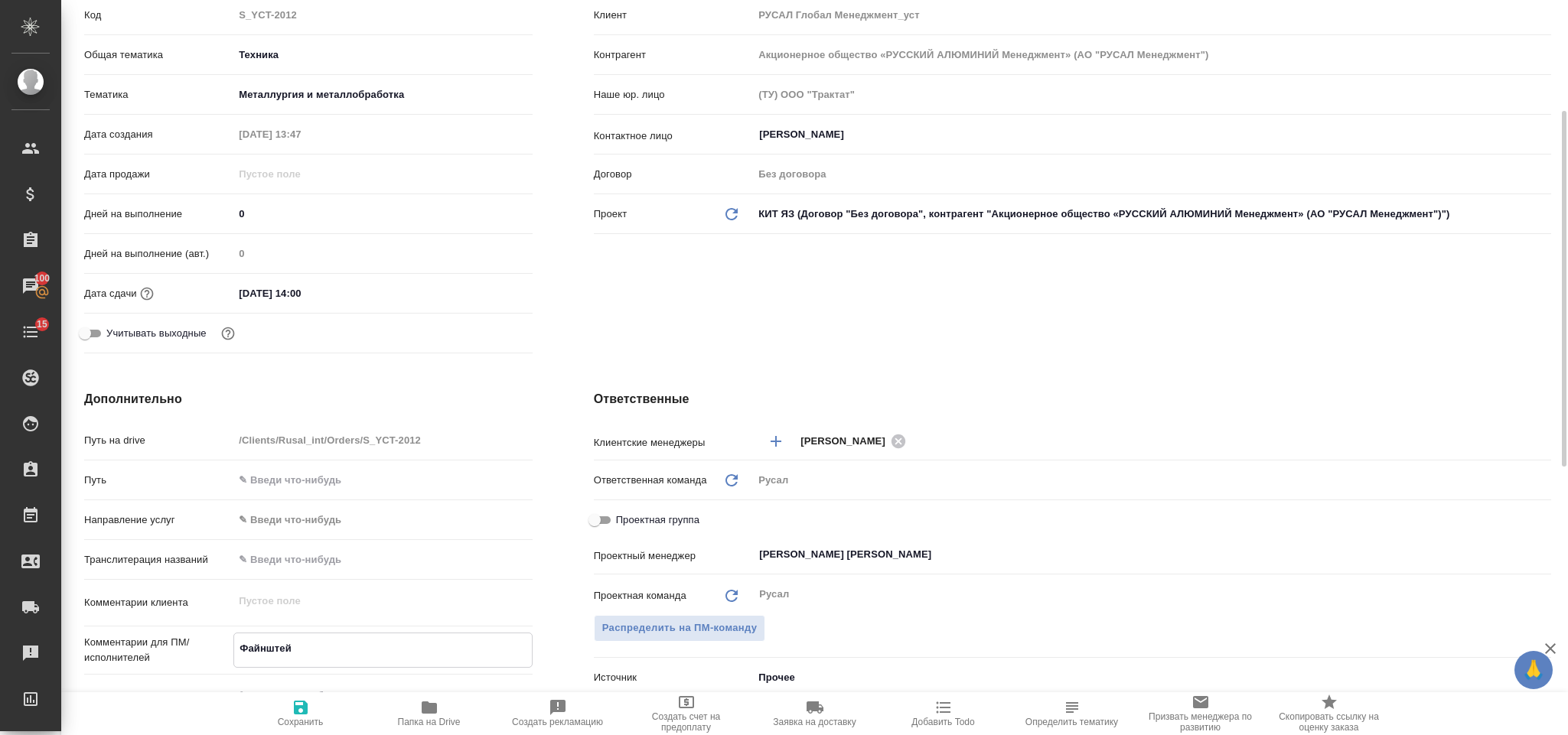
type textarea "Файнштей,"
type textarea "x"
type textarea "Файнштей,"
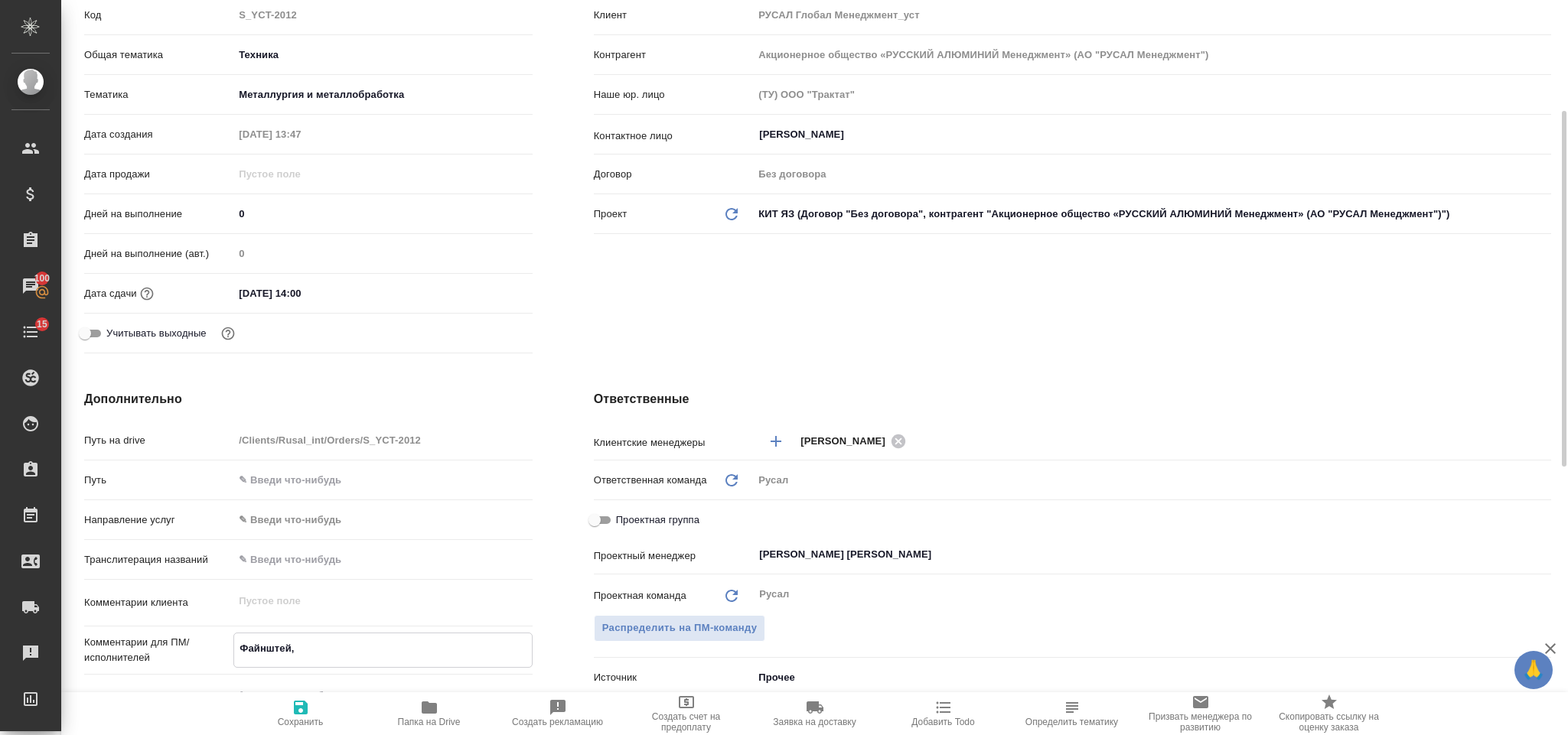
type textarea "x"
type textarea "Файнштей"
type textarea "x"
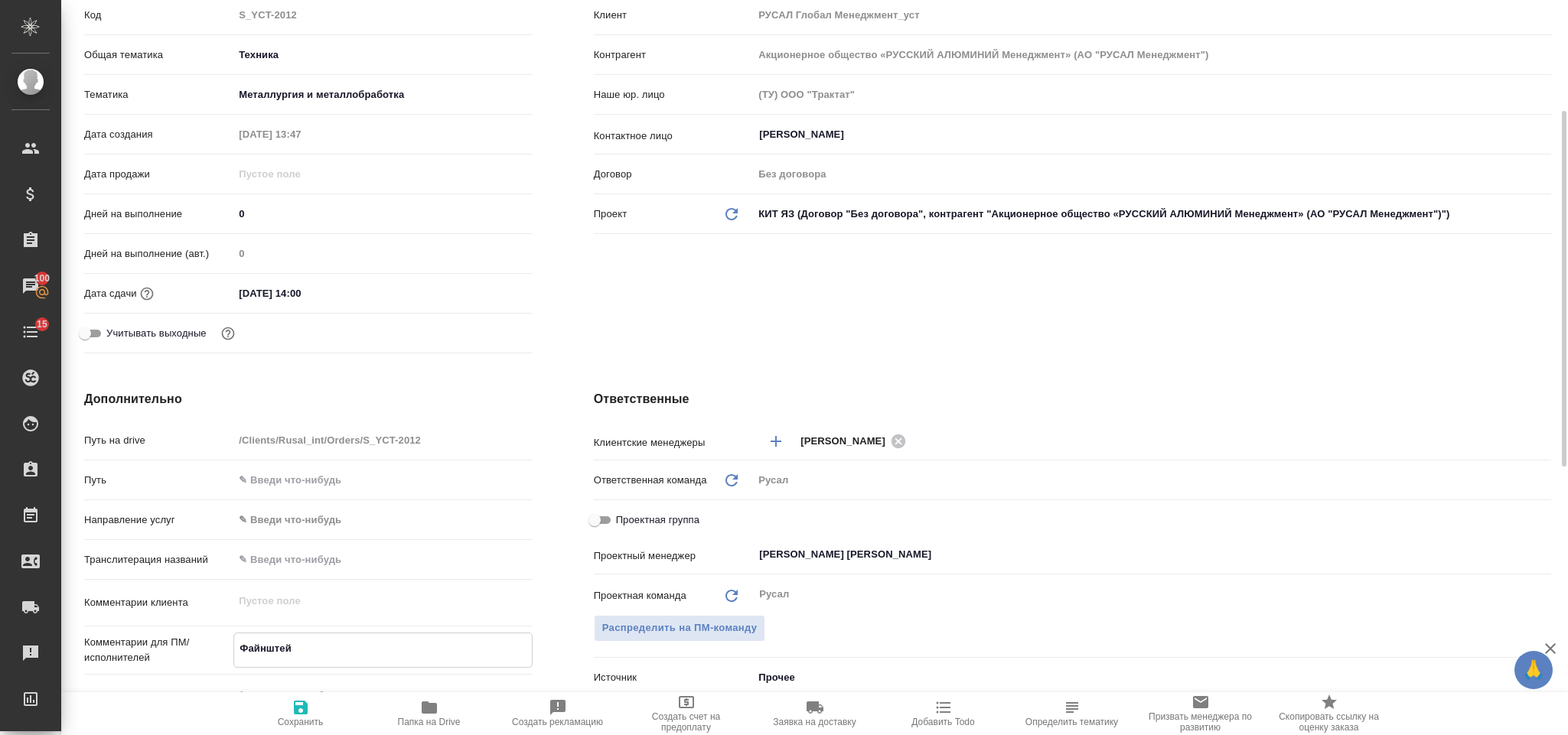
type textarea "x"
type textarea "Файнштейн"
type textarea "x"
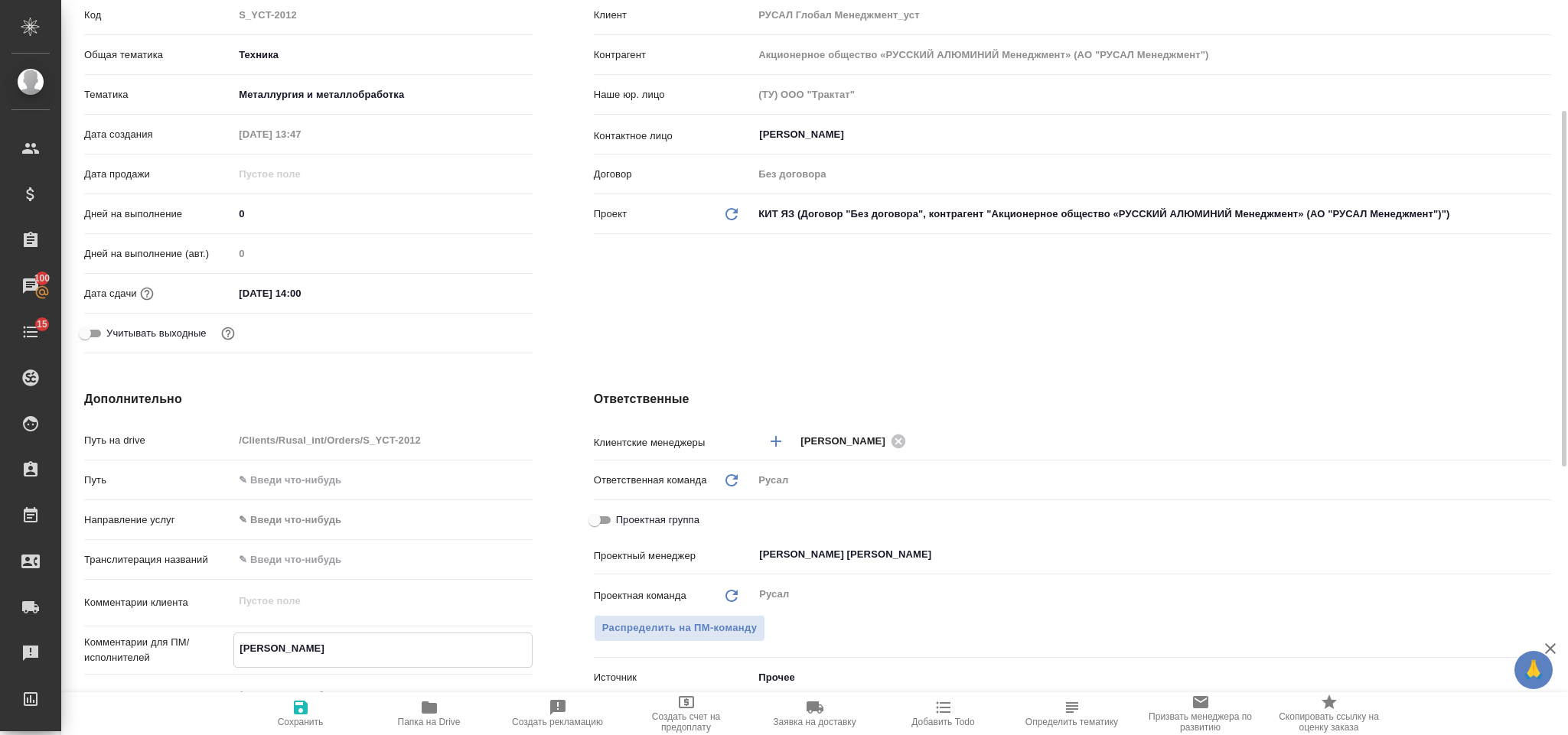
type textarea "x"
type textarea "Файнштейн,"
type textarea "x"
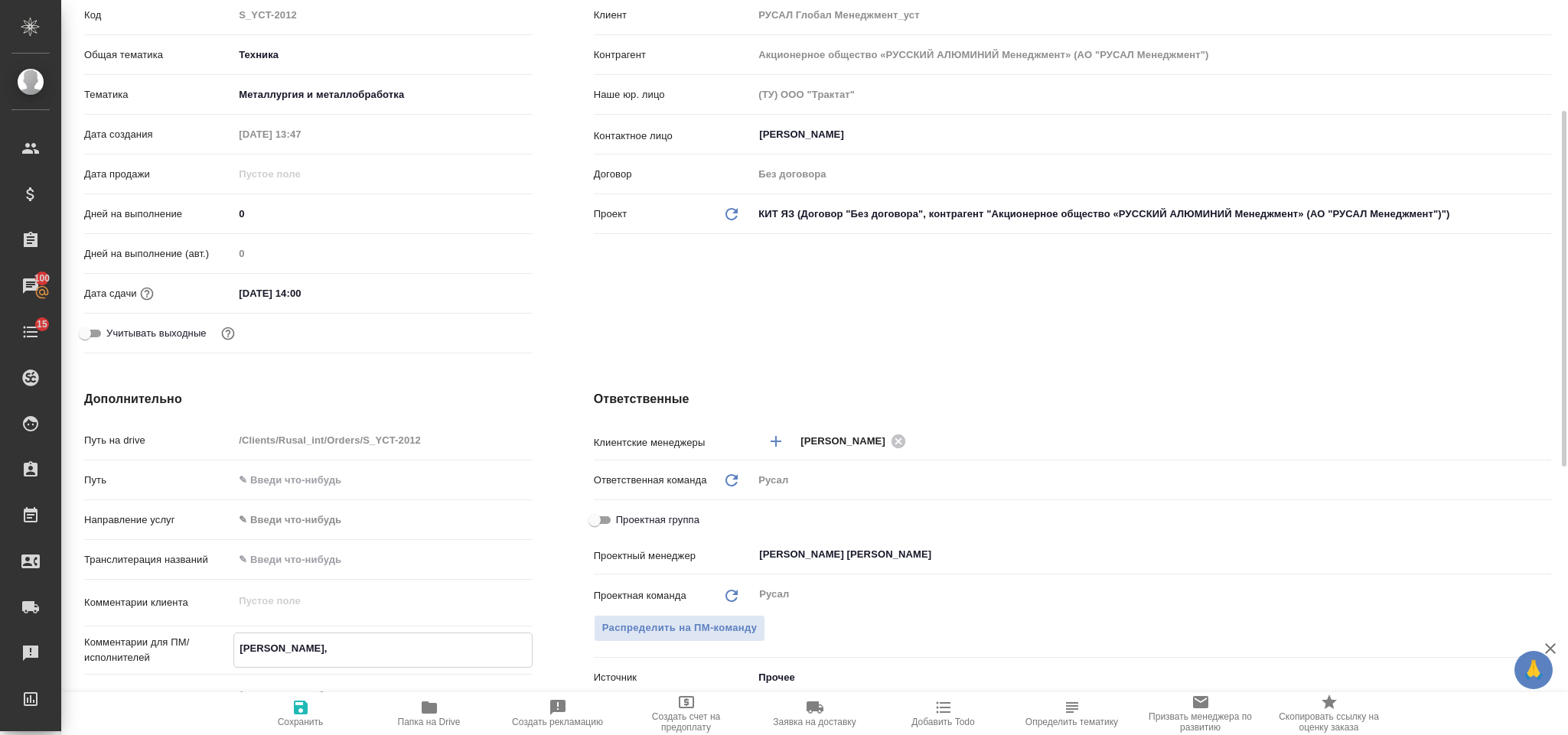
type textarea "Файнштейн,"
type textarea "x"
type textarea "Файнштейн, 0"
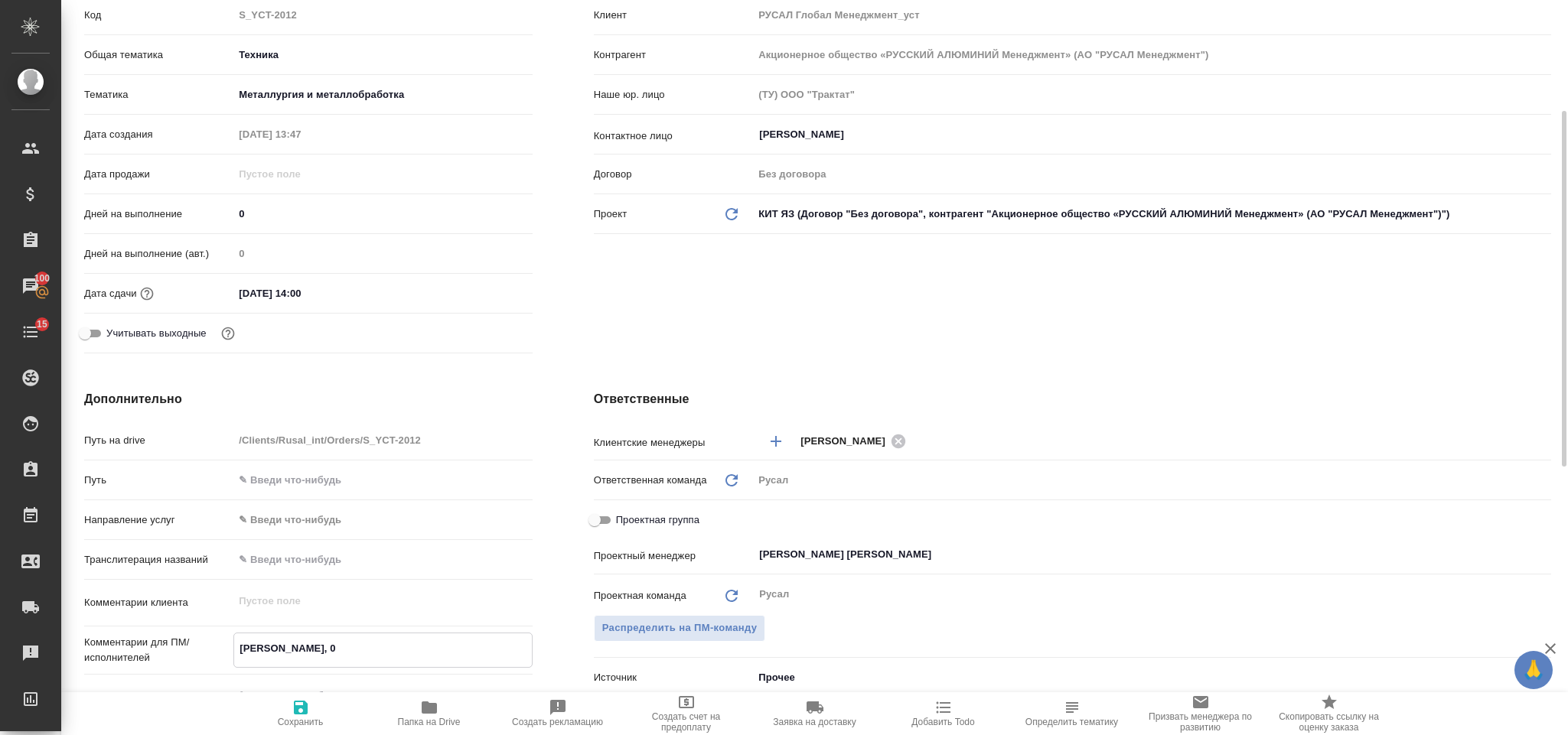
type textarea "x"
type textarea "Файнштейн, 08"
type textarea "x"
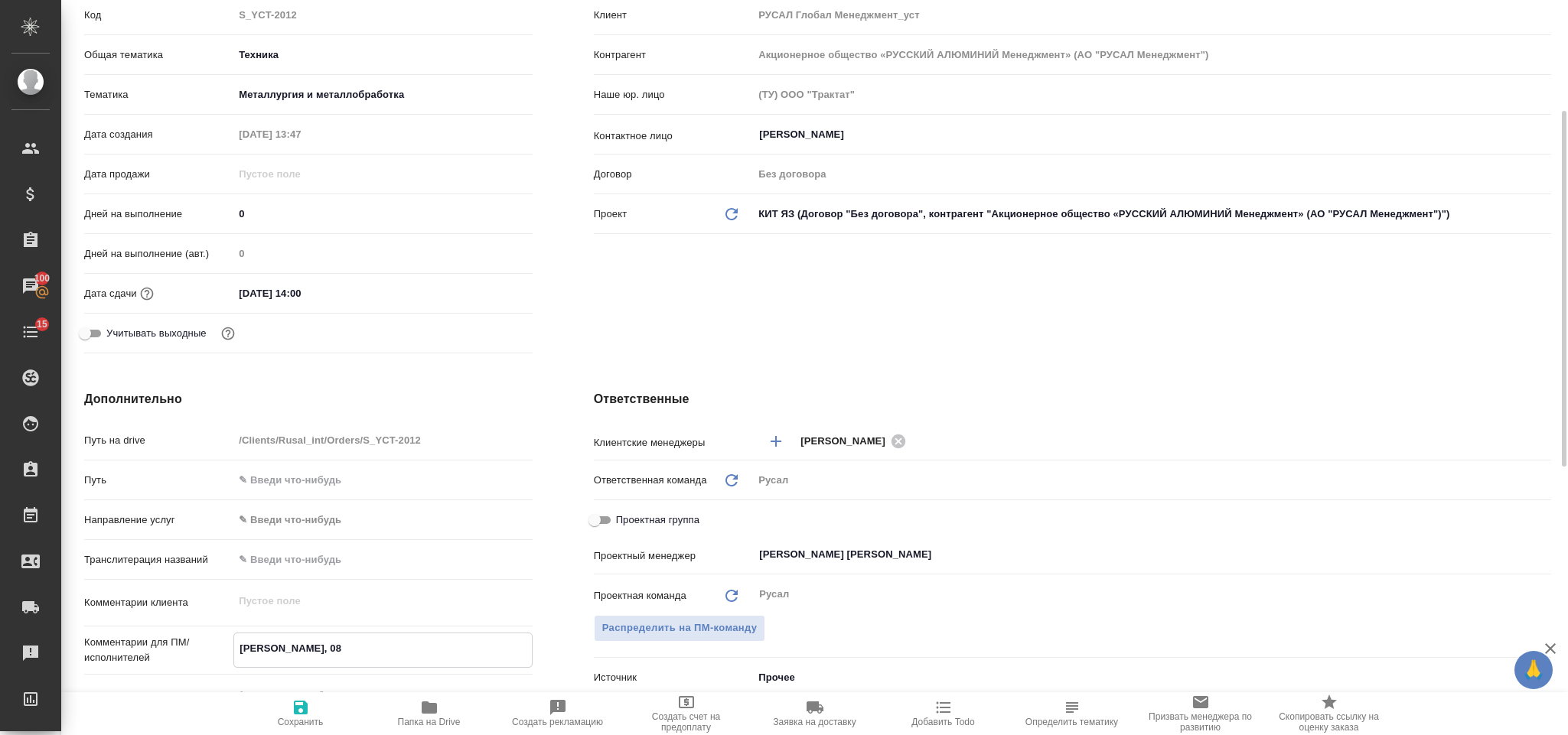
type textarea "Файнштейн, 08."
type textarea "x"
type textarea "Файнштейн, 08.0"
type textarea "x"
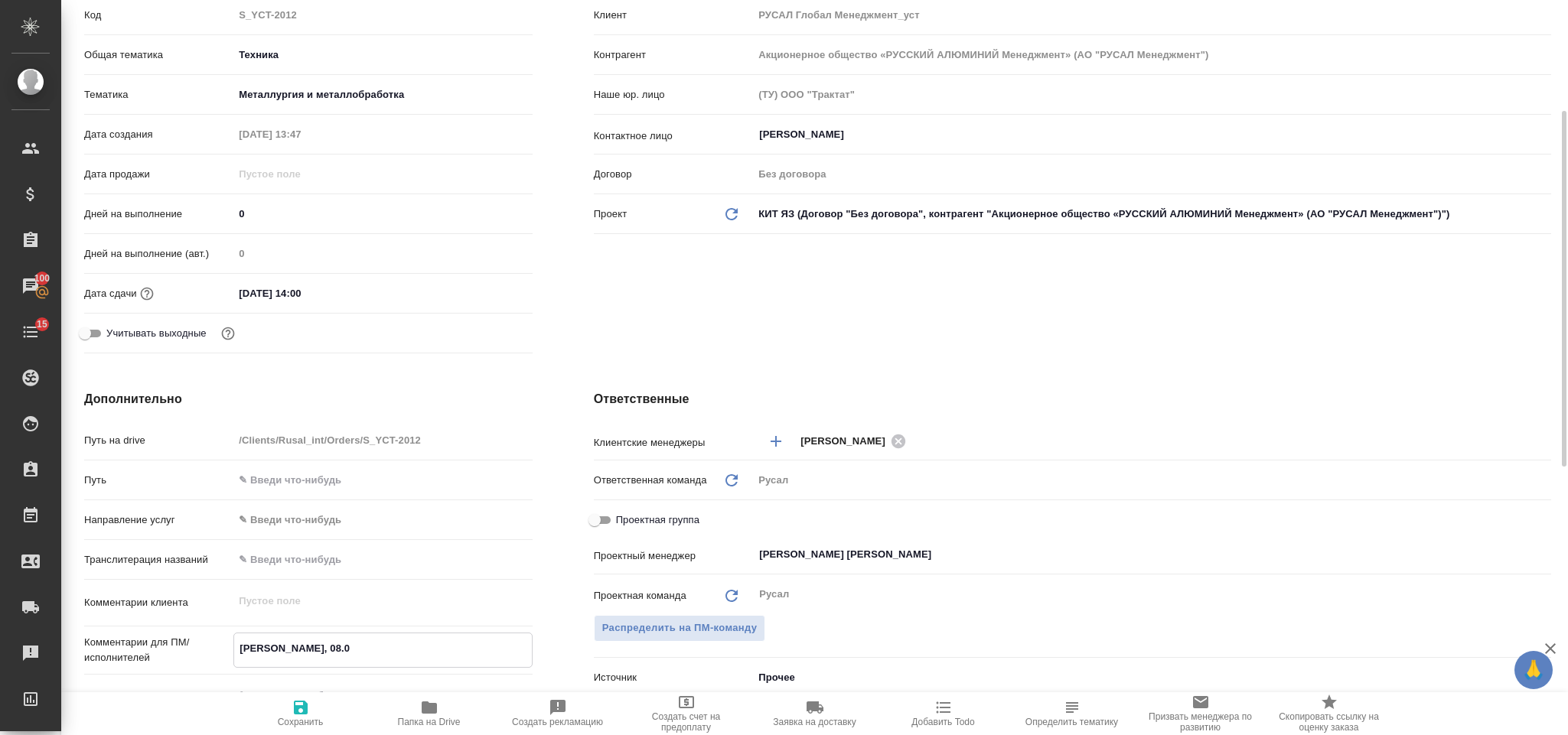
type textarea "x"
type textarea "Файнштейн, 08.09"
type textarea "x"
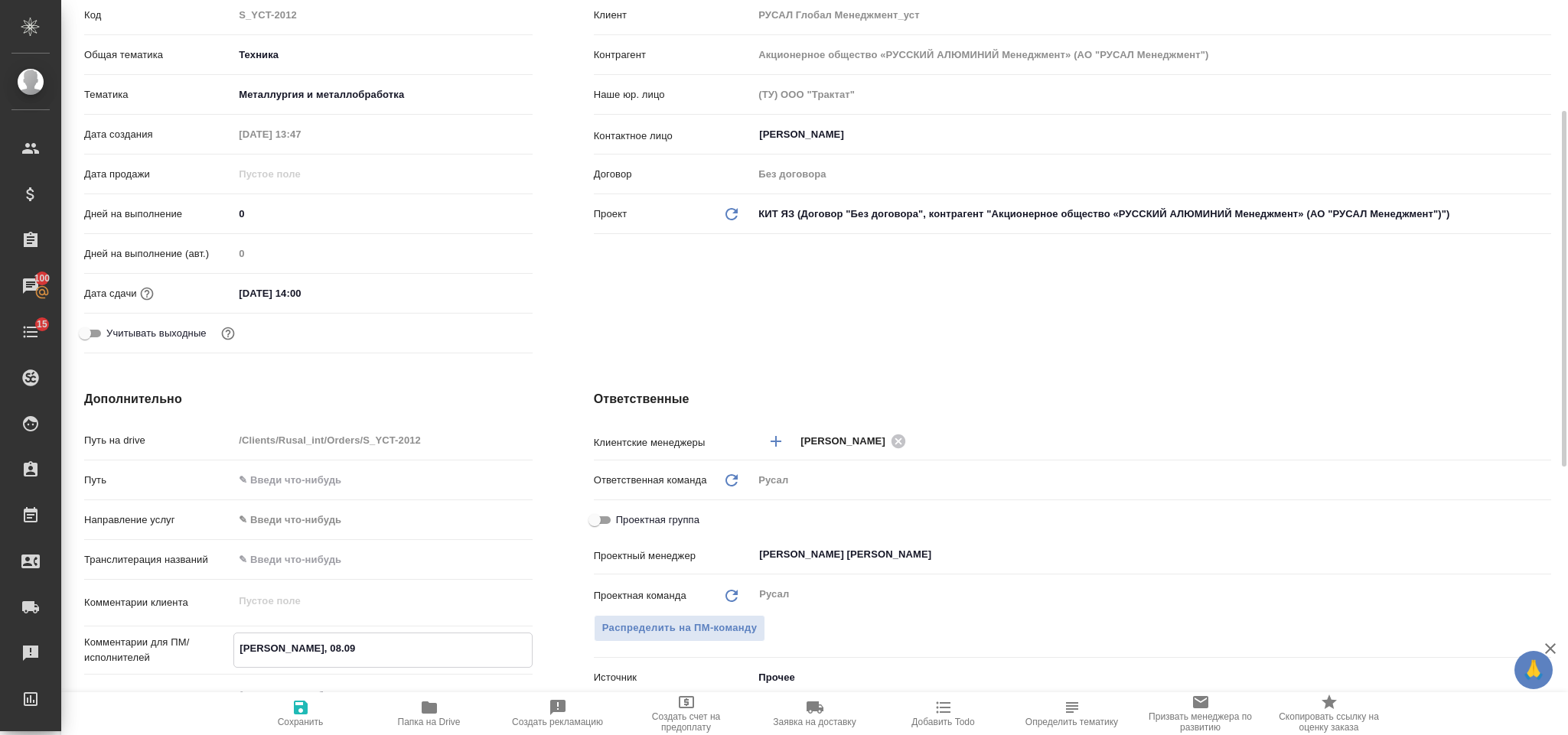
type textarea "x"
type textarea "Файнштейн, 08.09,"
type textarea "x"
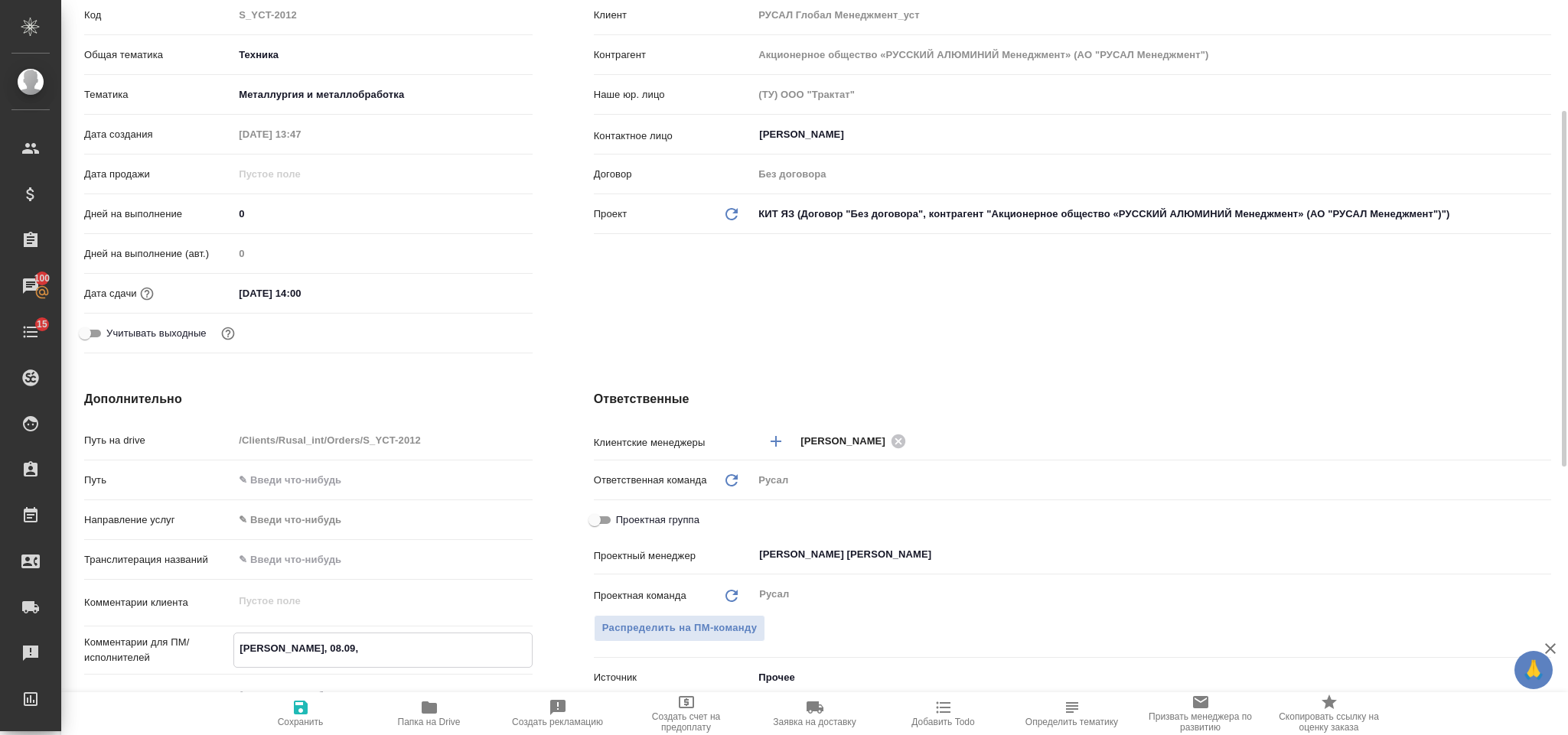
type textarea "Файнштейн, 08.09,"
type textarea "x"
type textarea "Файнштейн, 08.09, о"
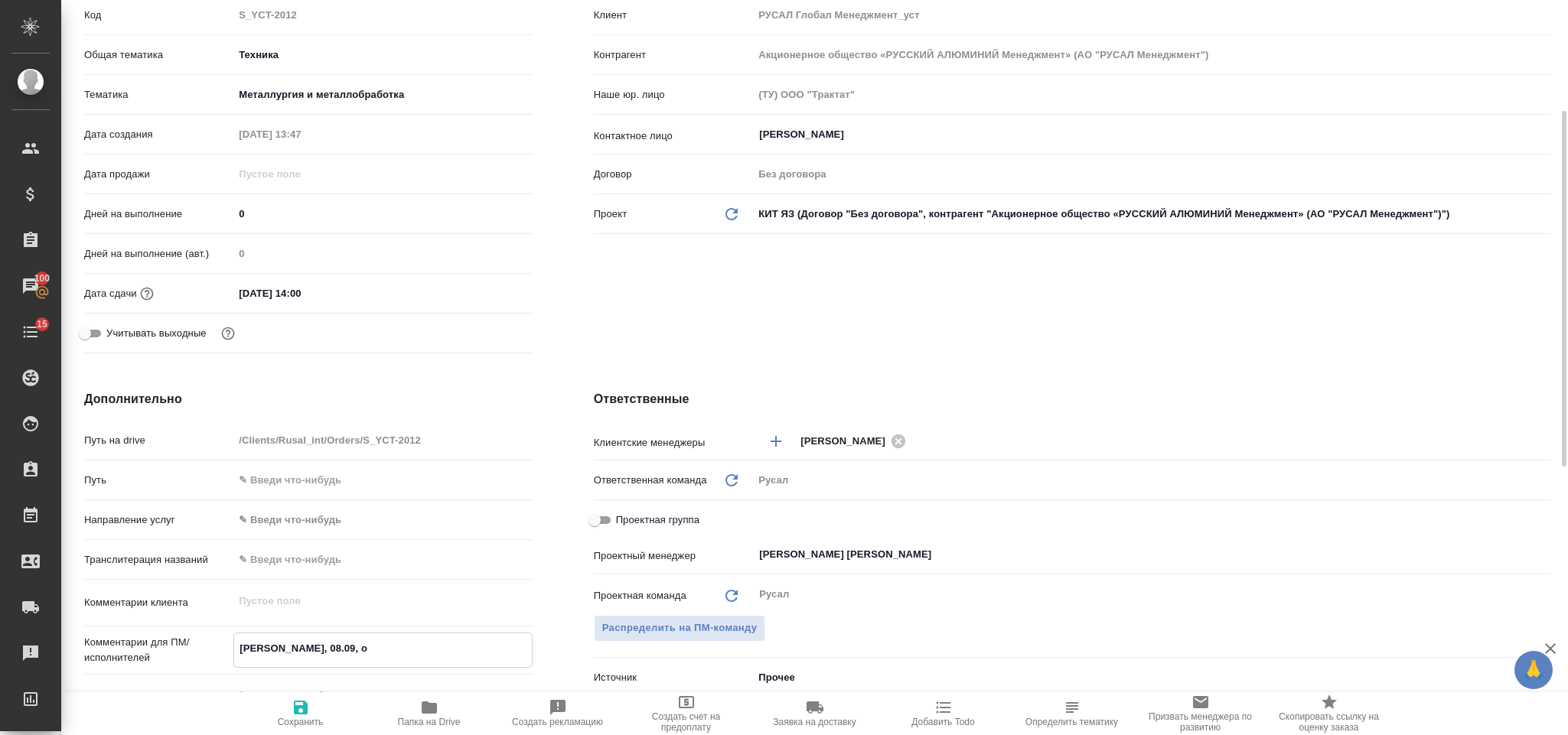
type textarea "x"
type textarea "Файнштейн, 08.09, он"
type textarea "x"
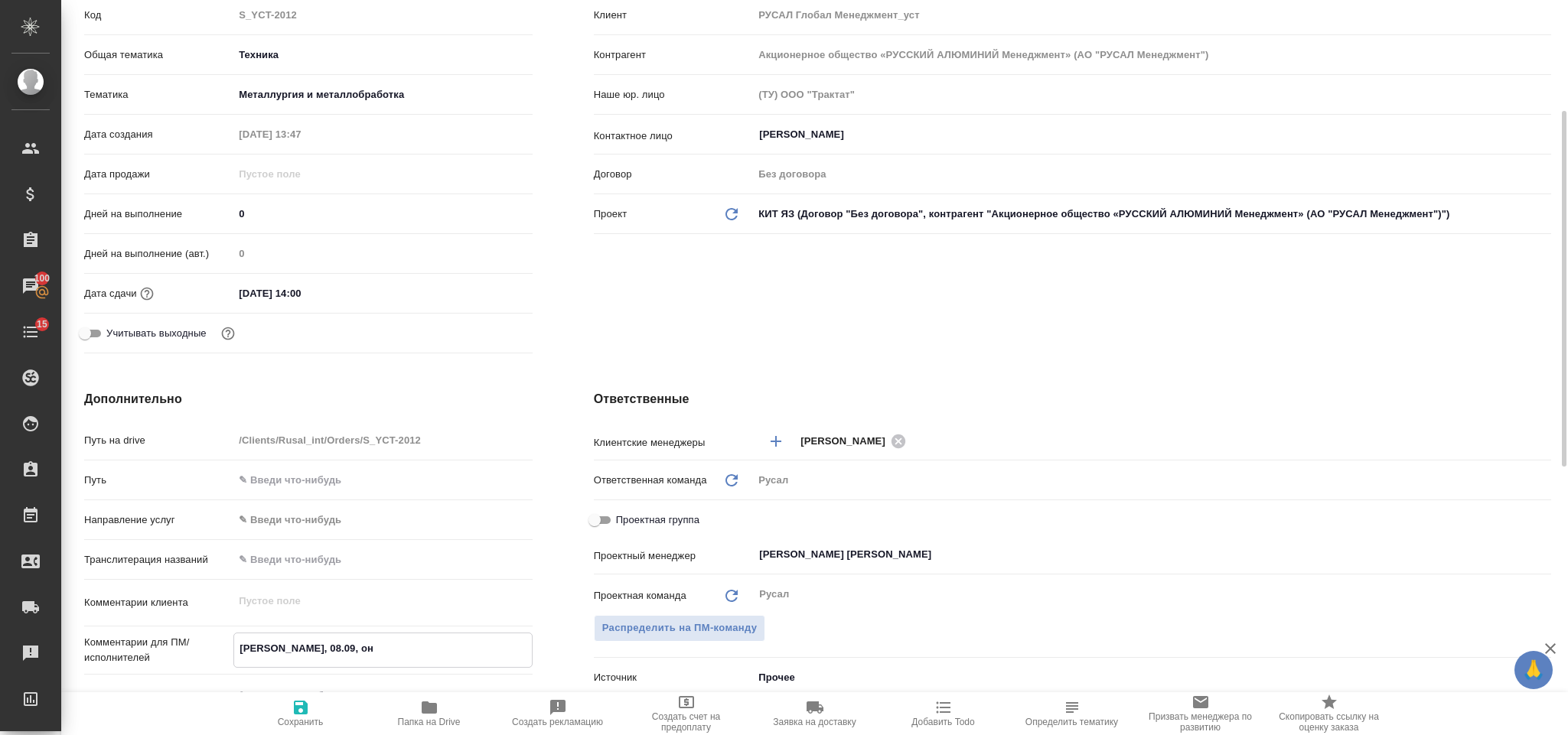
type textarea "x"
type textarea "Файнштейн, 08.09, онла"
type textarea "x"
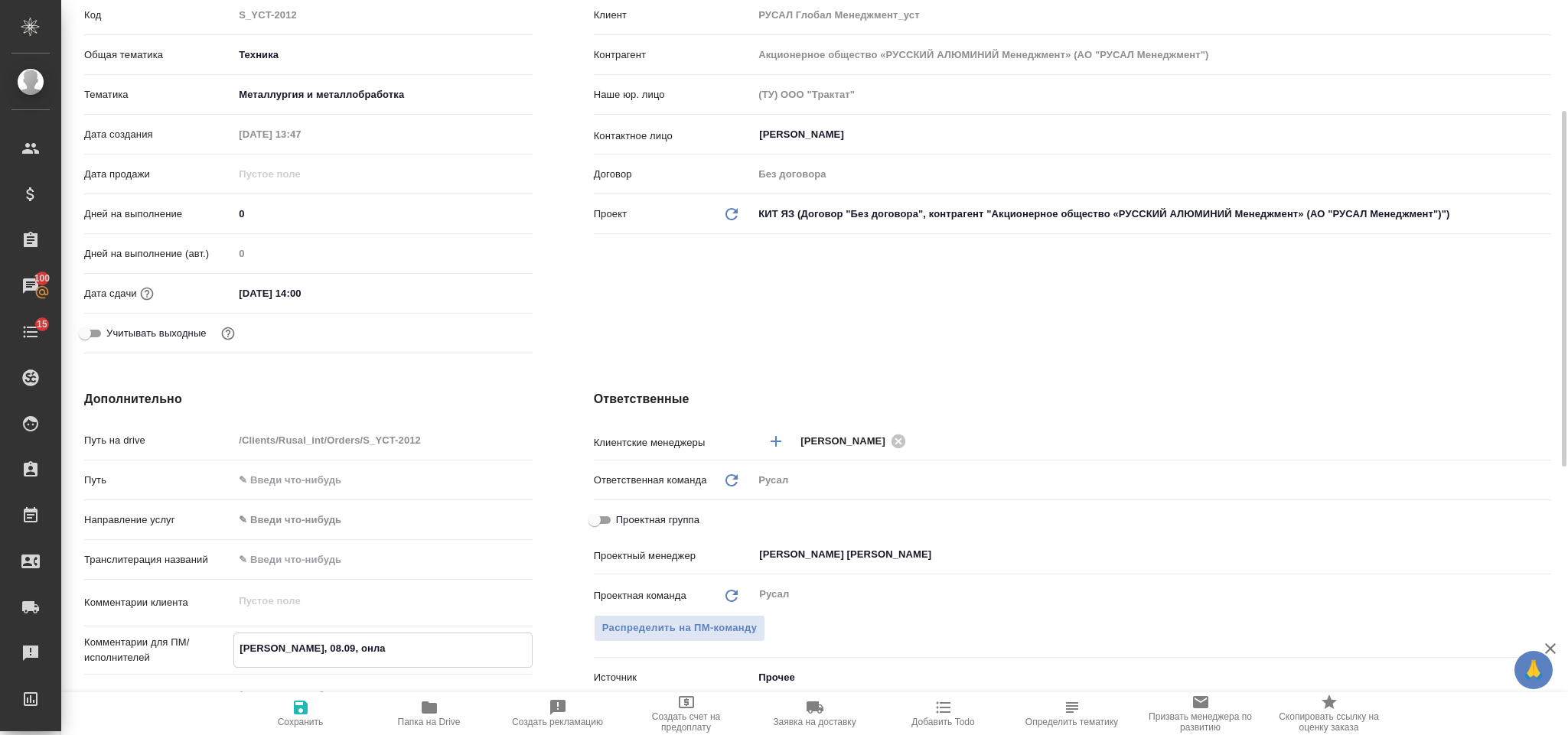
type textarea "x"
type textarea "Файнштейн, 08.09, онлай"
type textarea "x"
type textarea "Файнштейн, 08.09, онлайн"
type textarea "x"
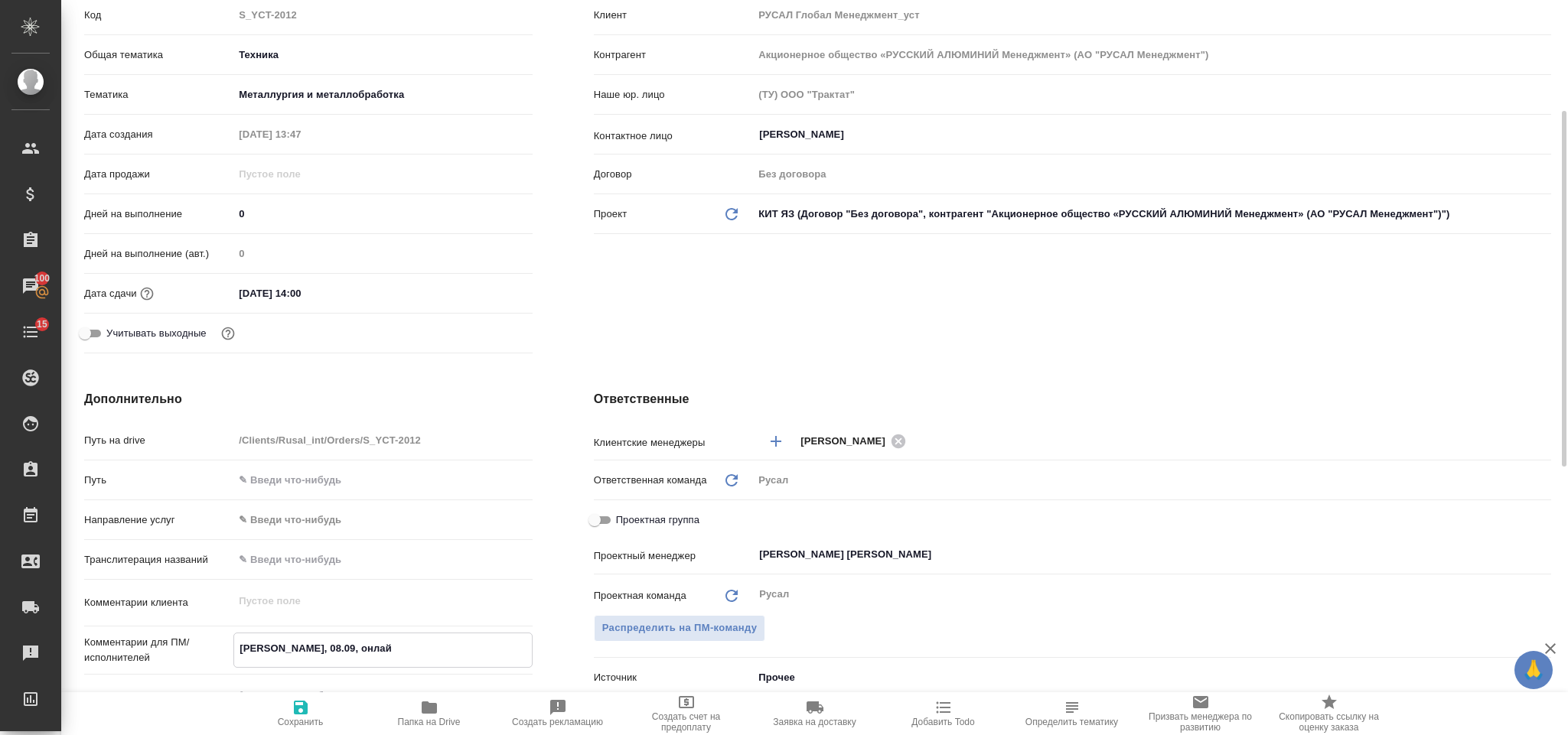
type textarea "x"
type textarea "Файнштейн, 08.09, онлайн"
type textarea "x"
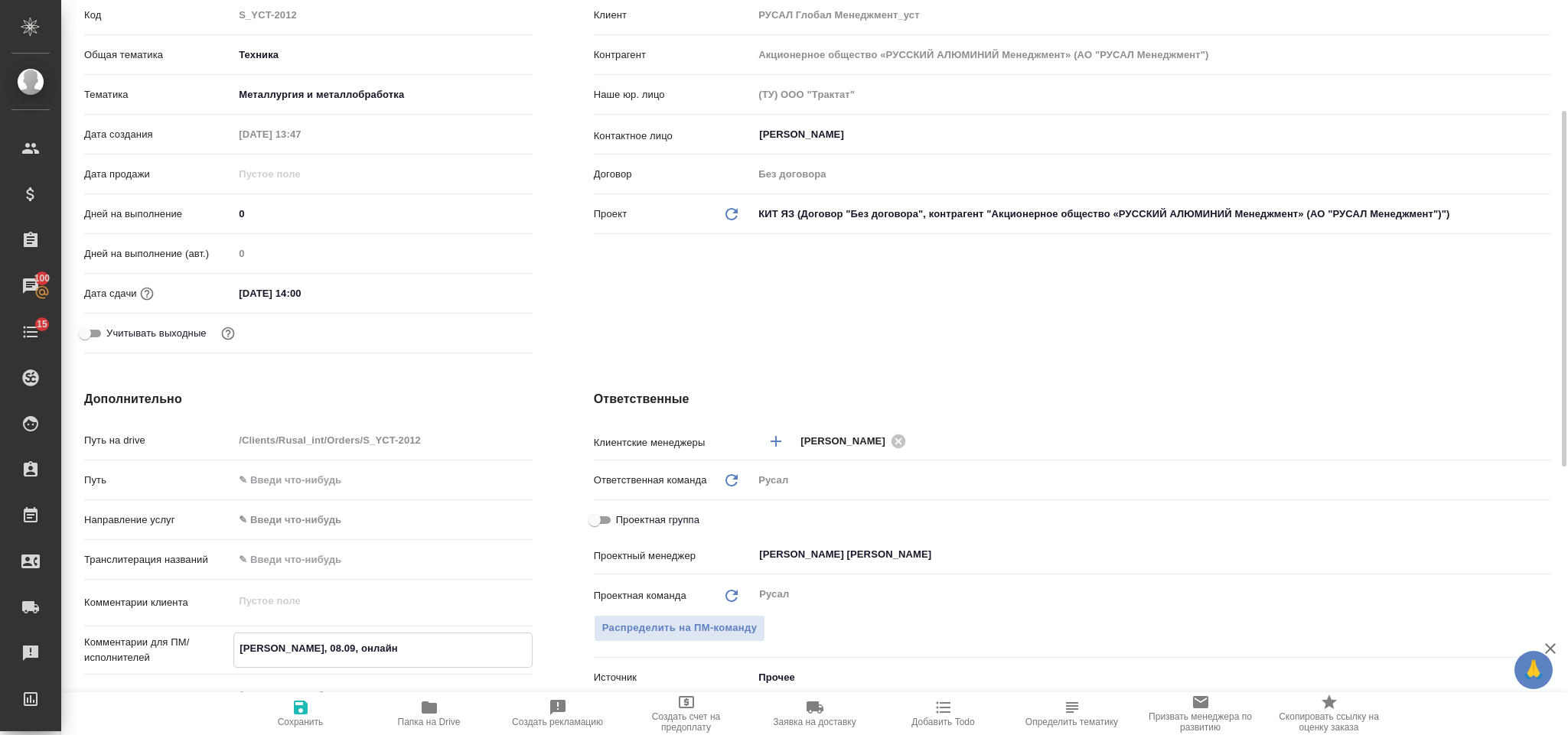
type textarea "Файнштейн, 08.09, онлайн"
type textarea "x"
click at [289, 696] on button "Сохранить" at bounding box center [300, 713] width 129 height 43
type textarea "x"
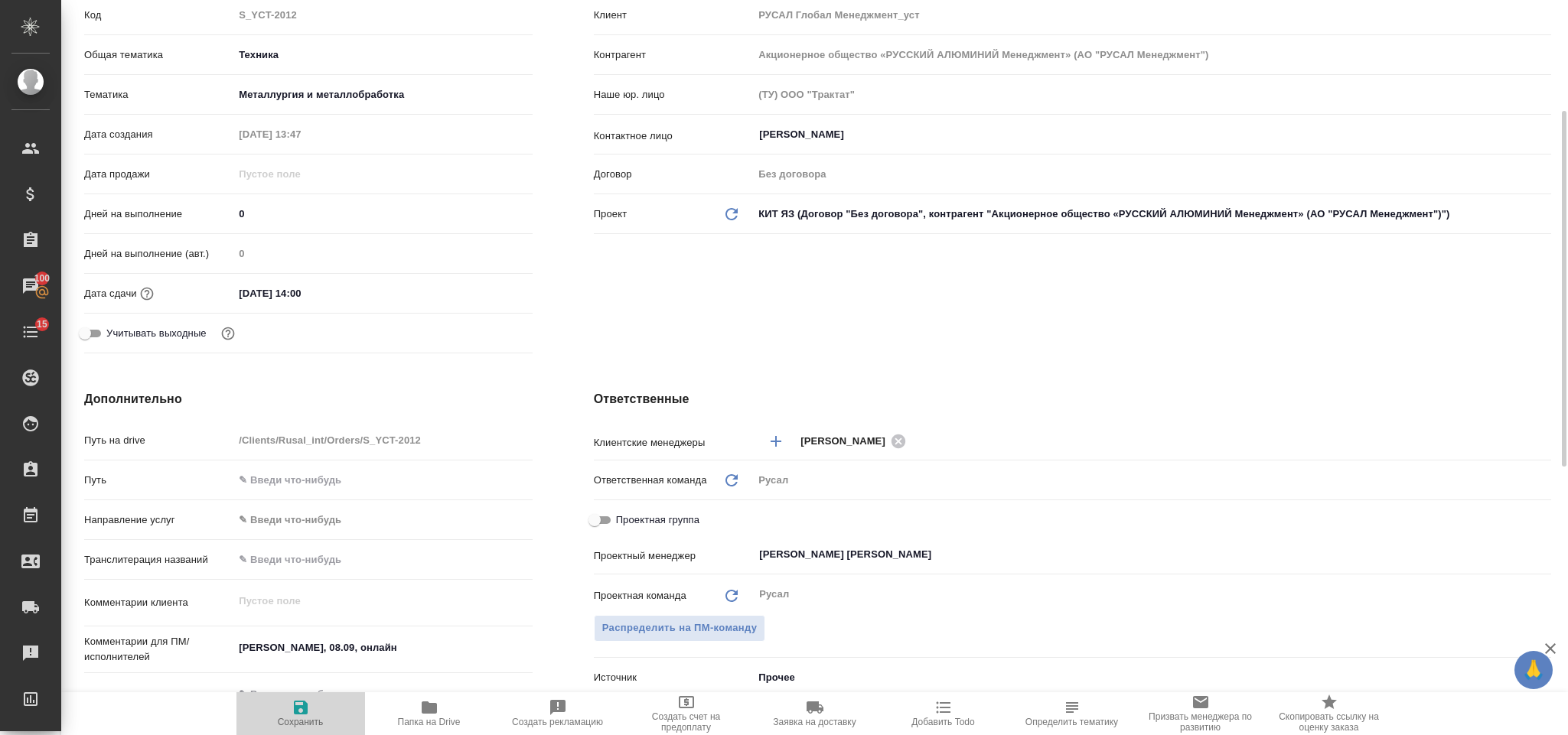
type textarea "x"
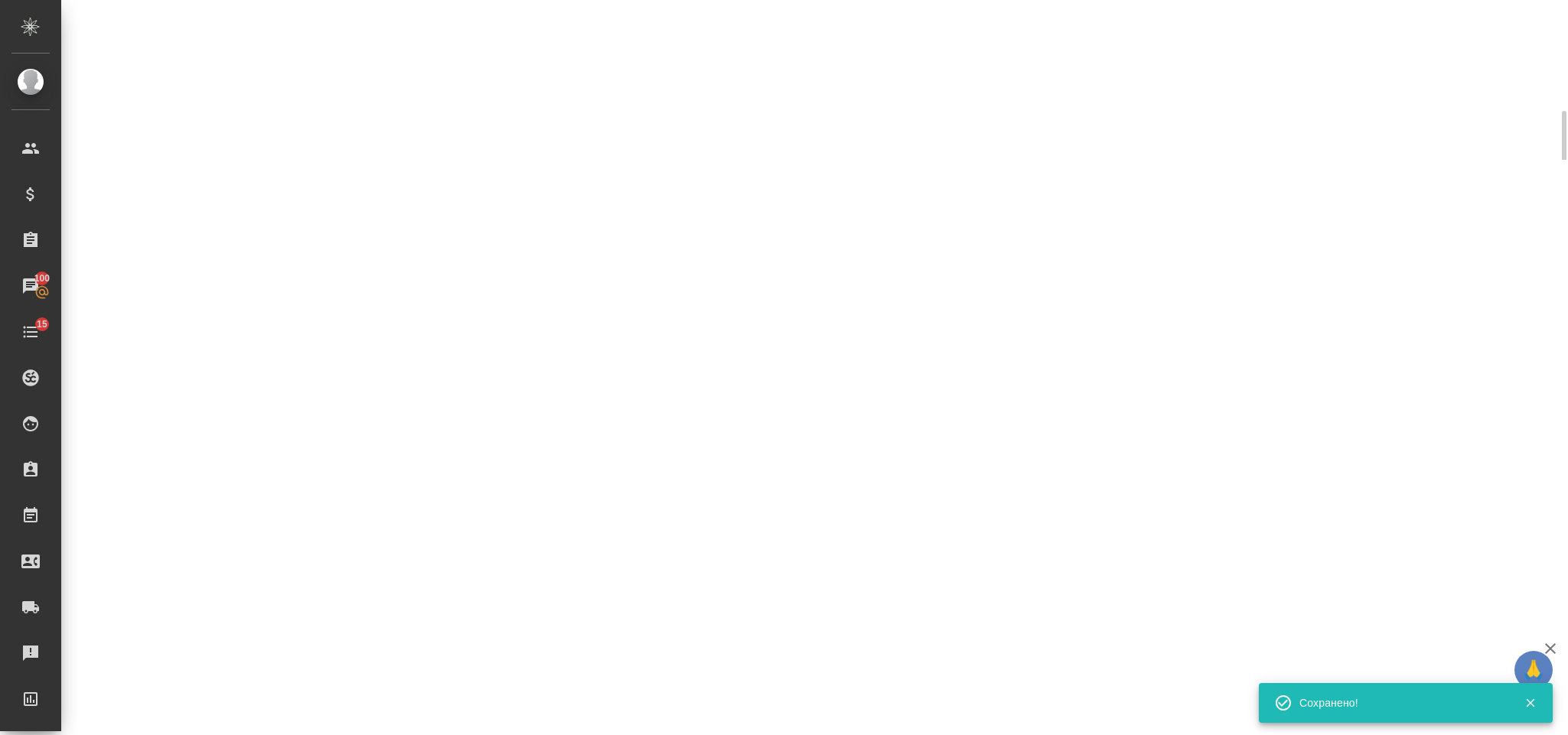
select select "RU"
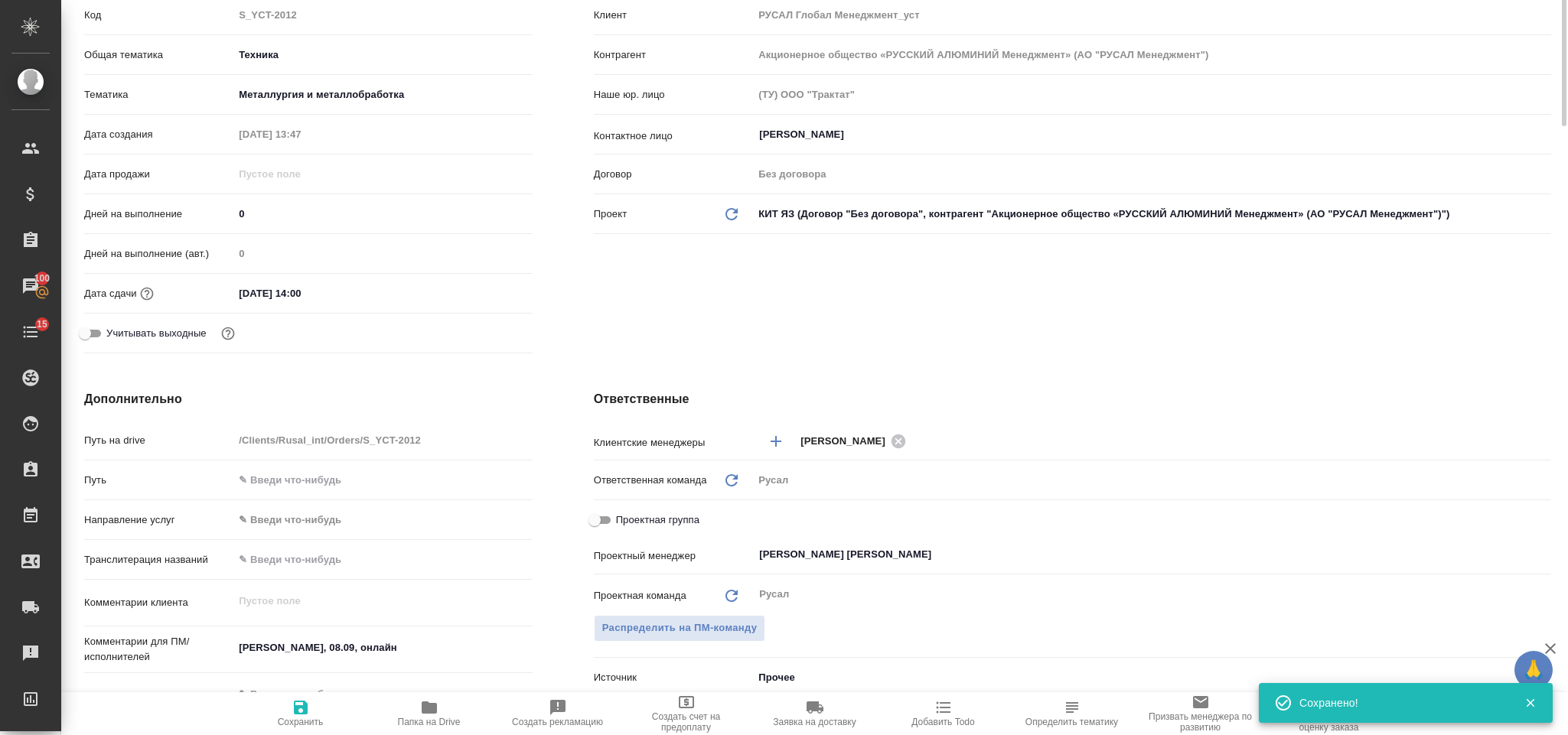
type textarea "x"
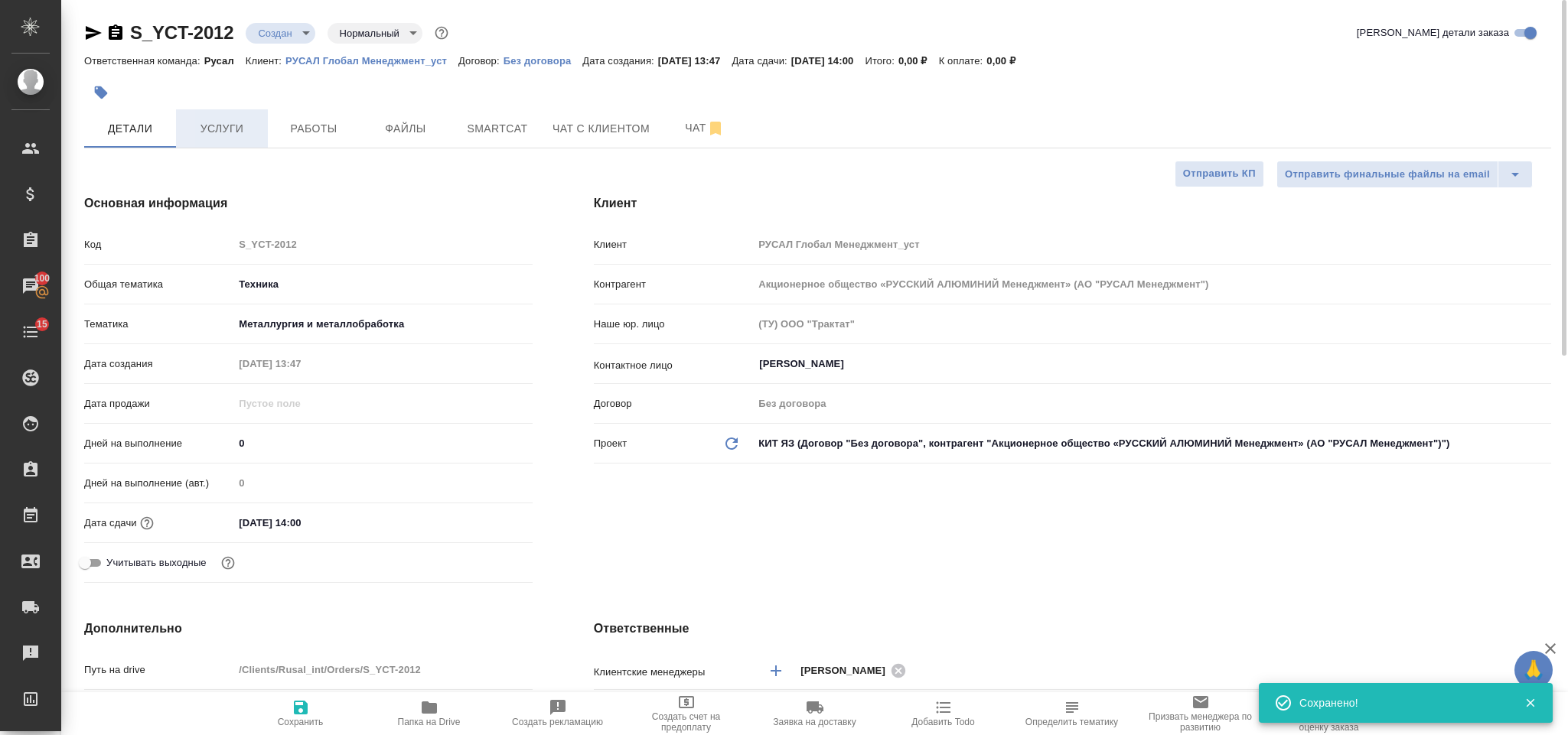
click at [256, 119] on span "Услуги" at bounding box center [221, 129] width 73 height 19
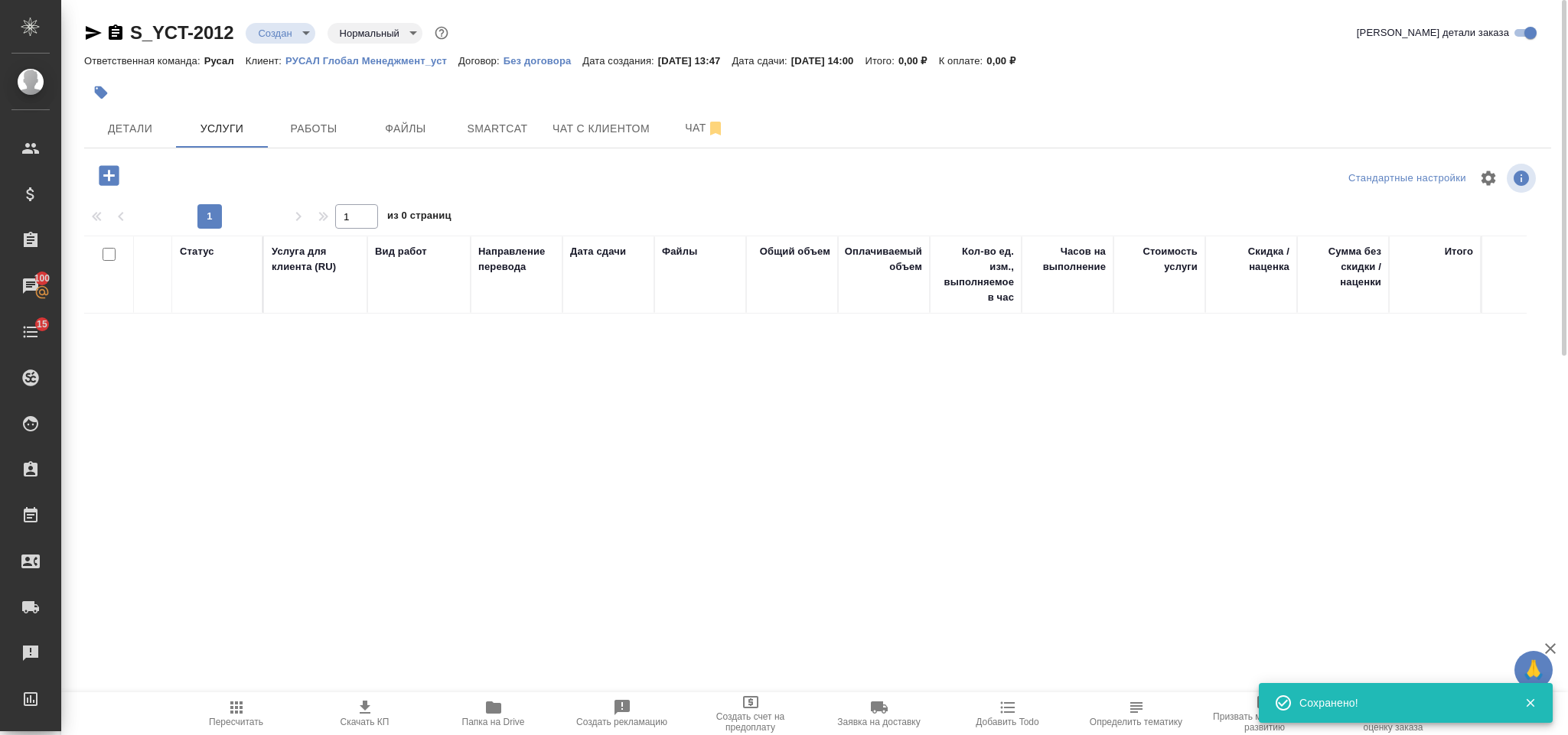
click at [115, 168] on icon "button" at bounding box center [109, 175] width 20 height 20
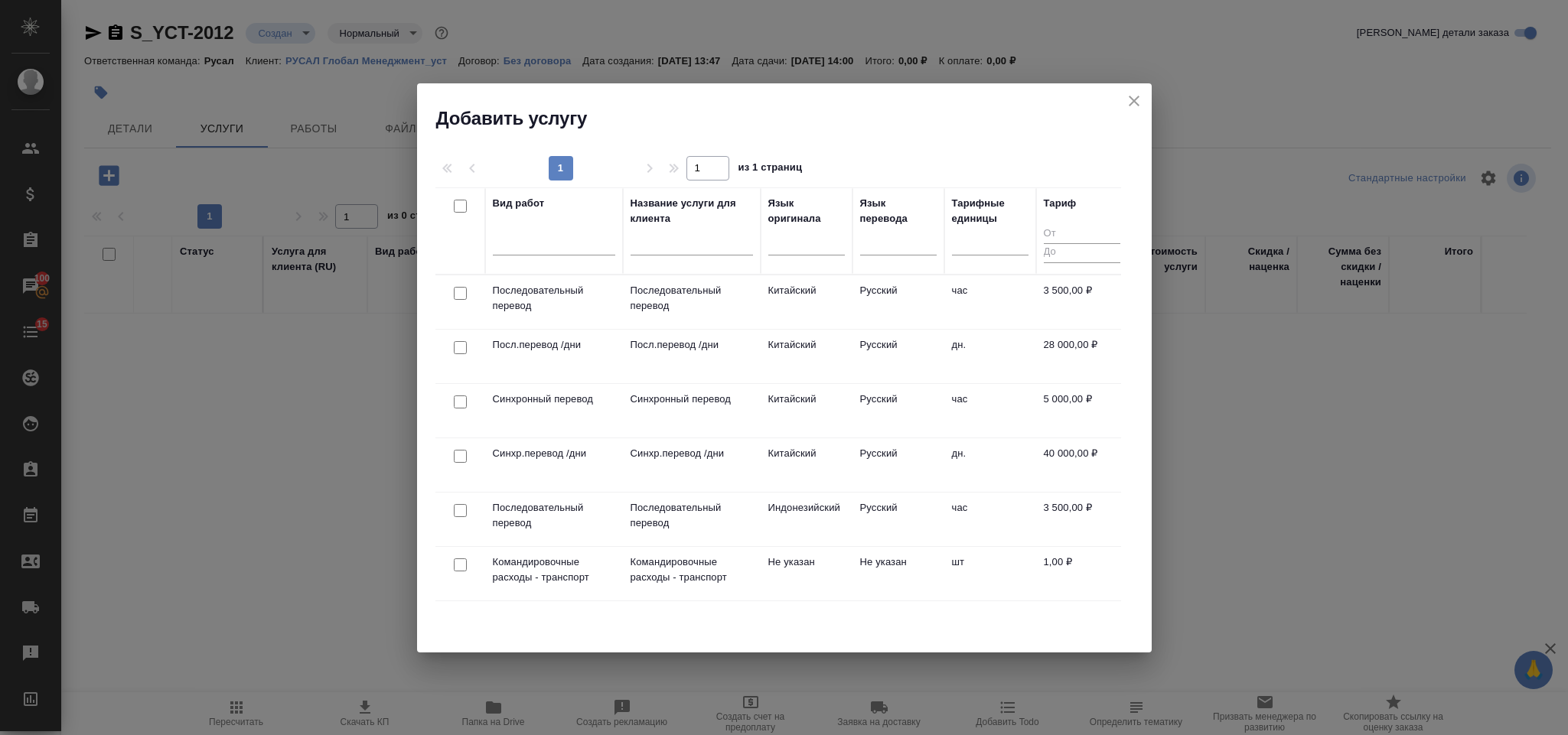
click at [467, 413] on div at bounding box center [460, 401] width 34 height 21
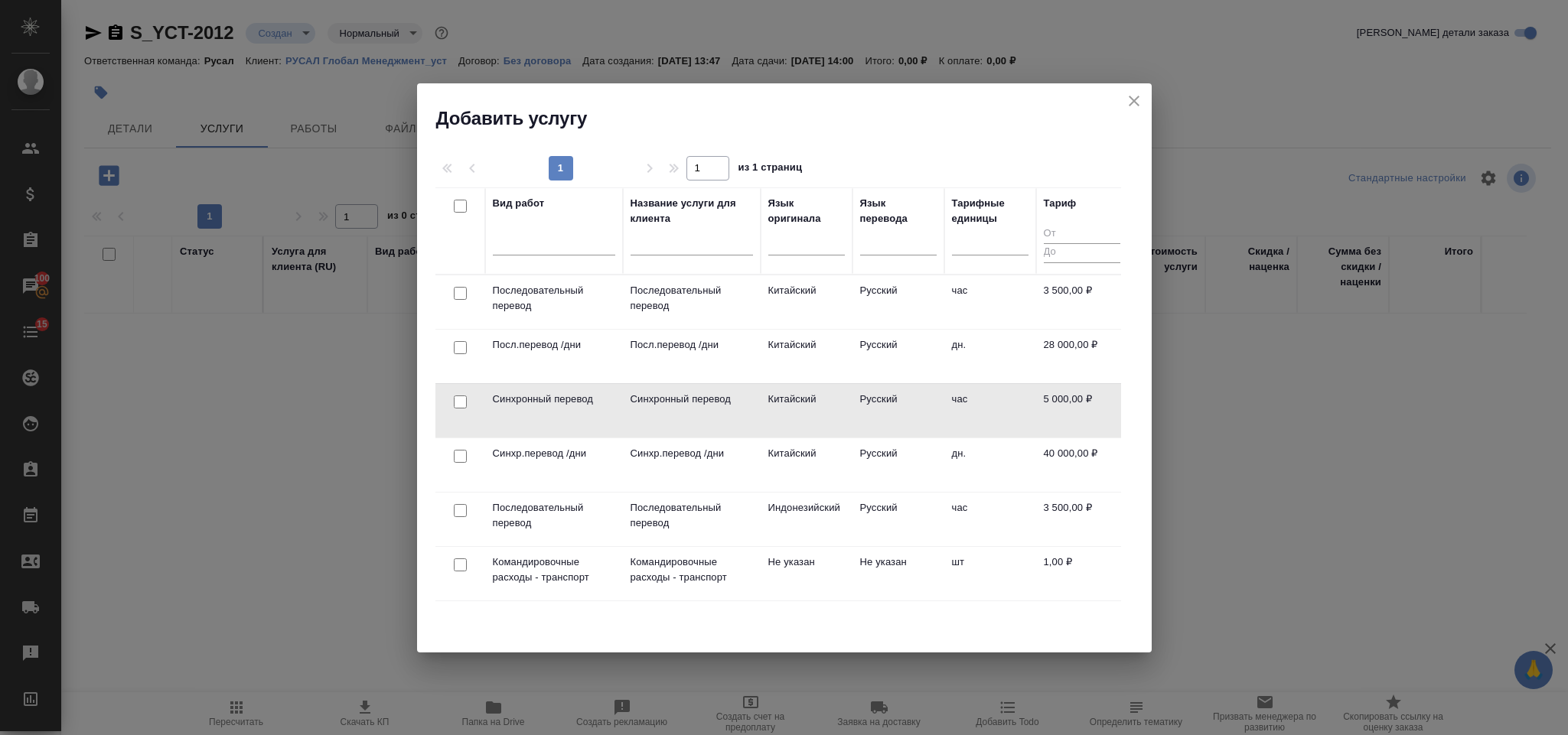
click at [457, 408] on input "checkbox" at bounding box center [460, 401] width 13 height 13
checkbox input "true"
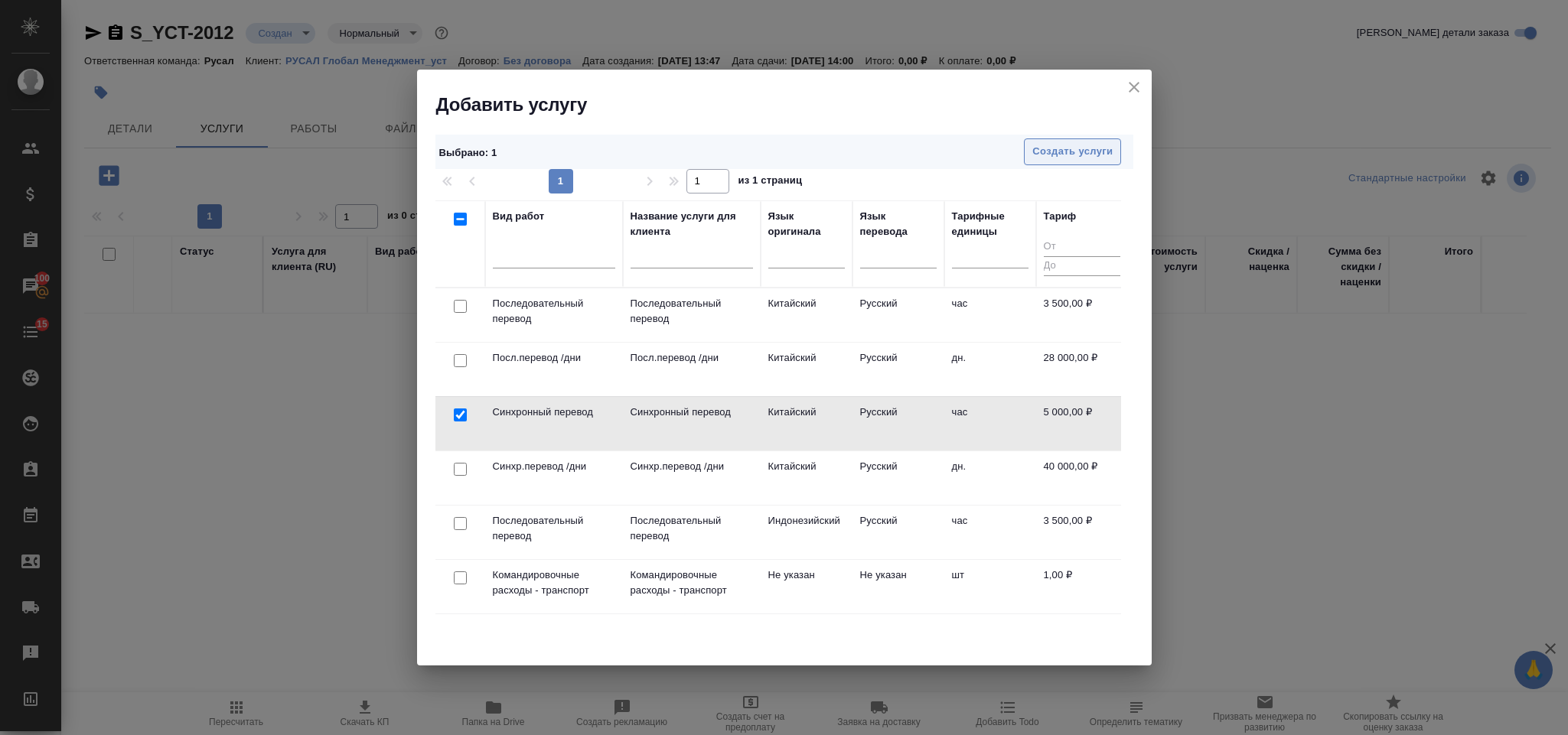
click at [1042, 161] on span "Создать услуги" at bounding box center [1072, 152] width 80 height 18
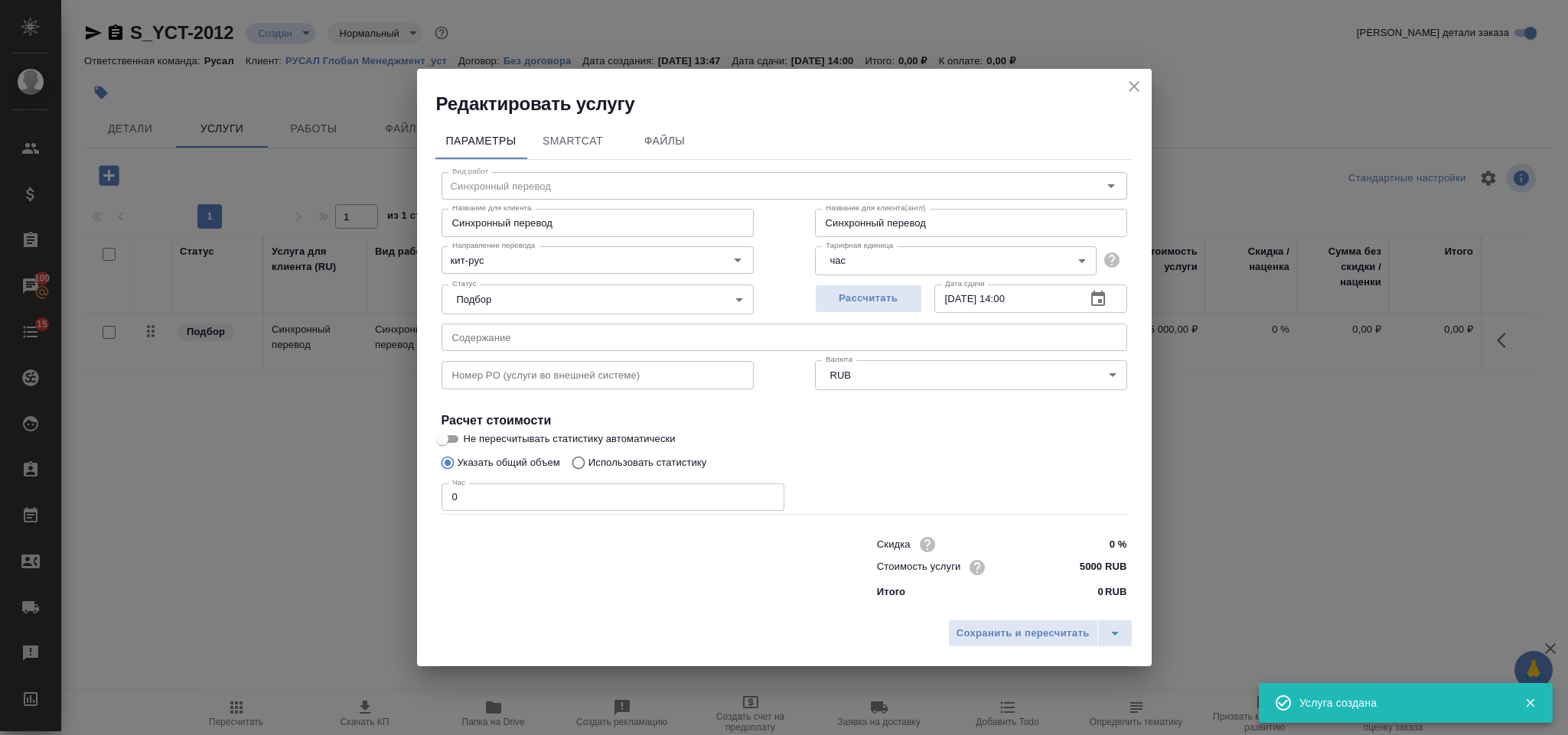
click at [480, 491] on input "0" at bounding box center [613, 496] width 343 height 27
type input "4"
type input "3"
click at [992, 637] on span "Сохранить и пересчитать" at bounding box center [1023, 634] width 133 height 18
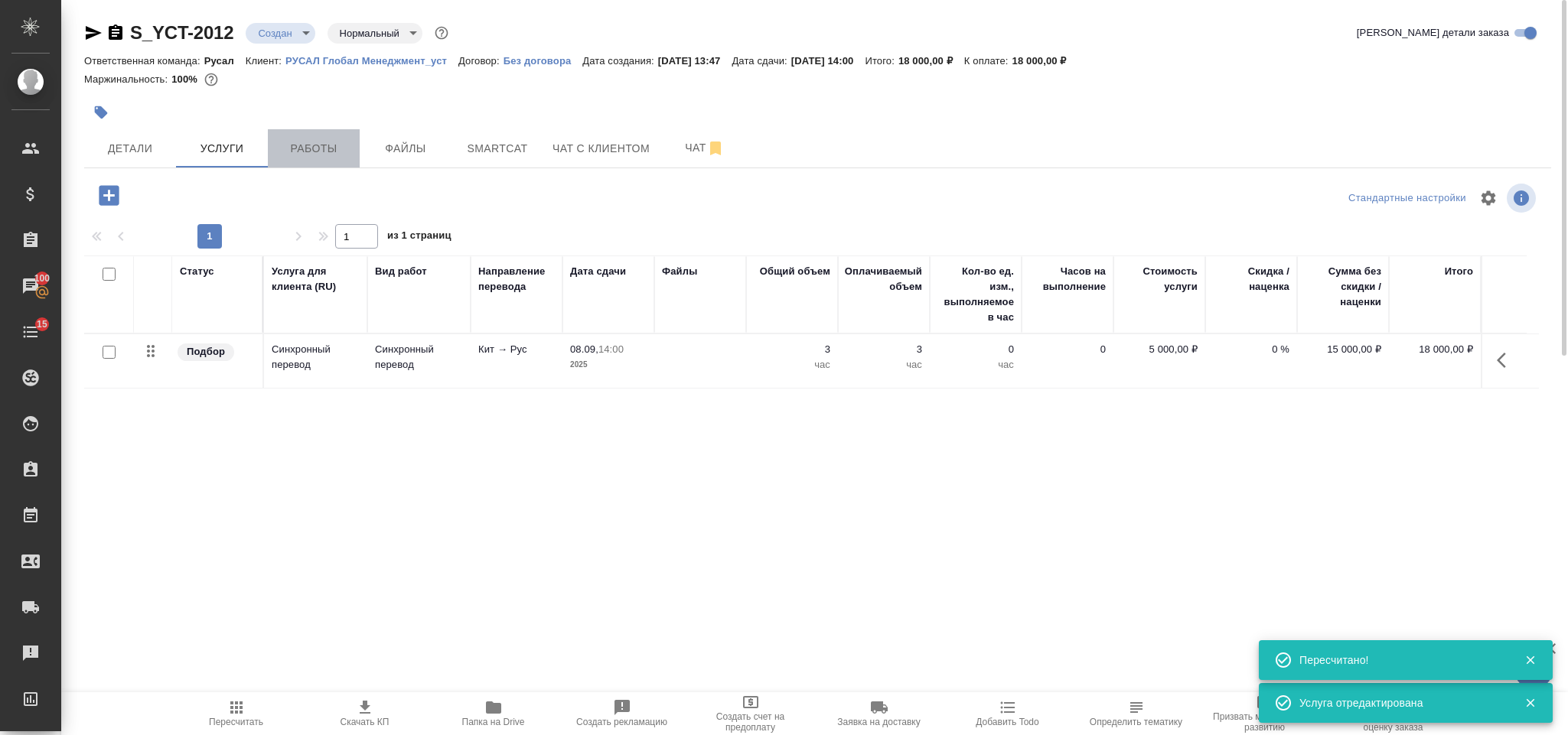
click at [319, 154] on span "Работы" at bounding box center [313, 149] width 73 height 19
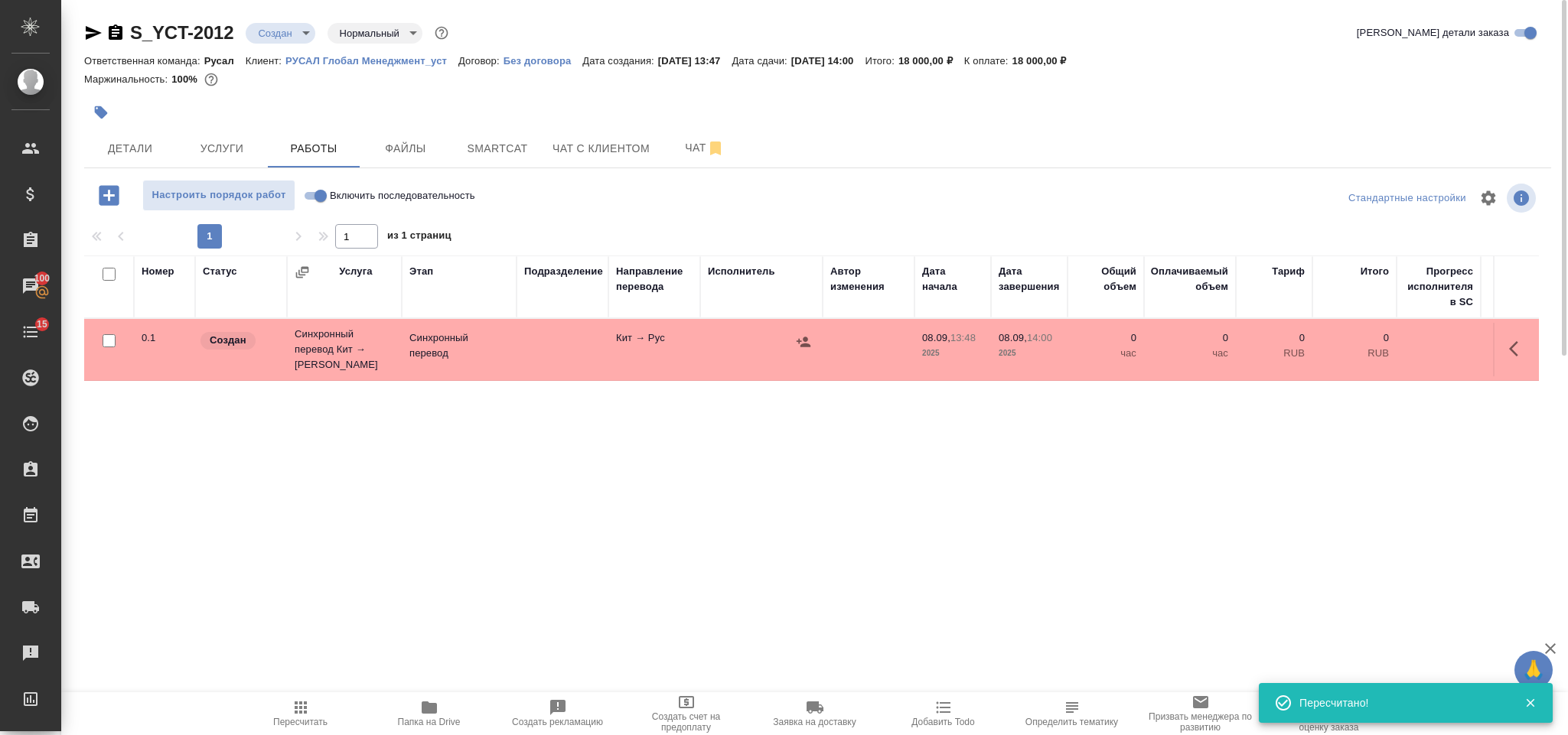
click at [375, 190] on span "Включить последовательность" at bounding box center [402, 196] width 145 height 16
click at [349, 190] on input "Включить последовательность" at bounding box center [320, 196] width 55 height 19
checkbox input "true"
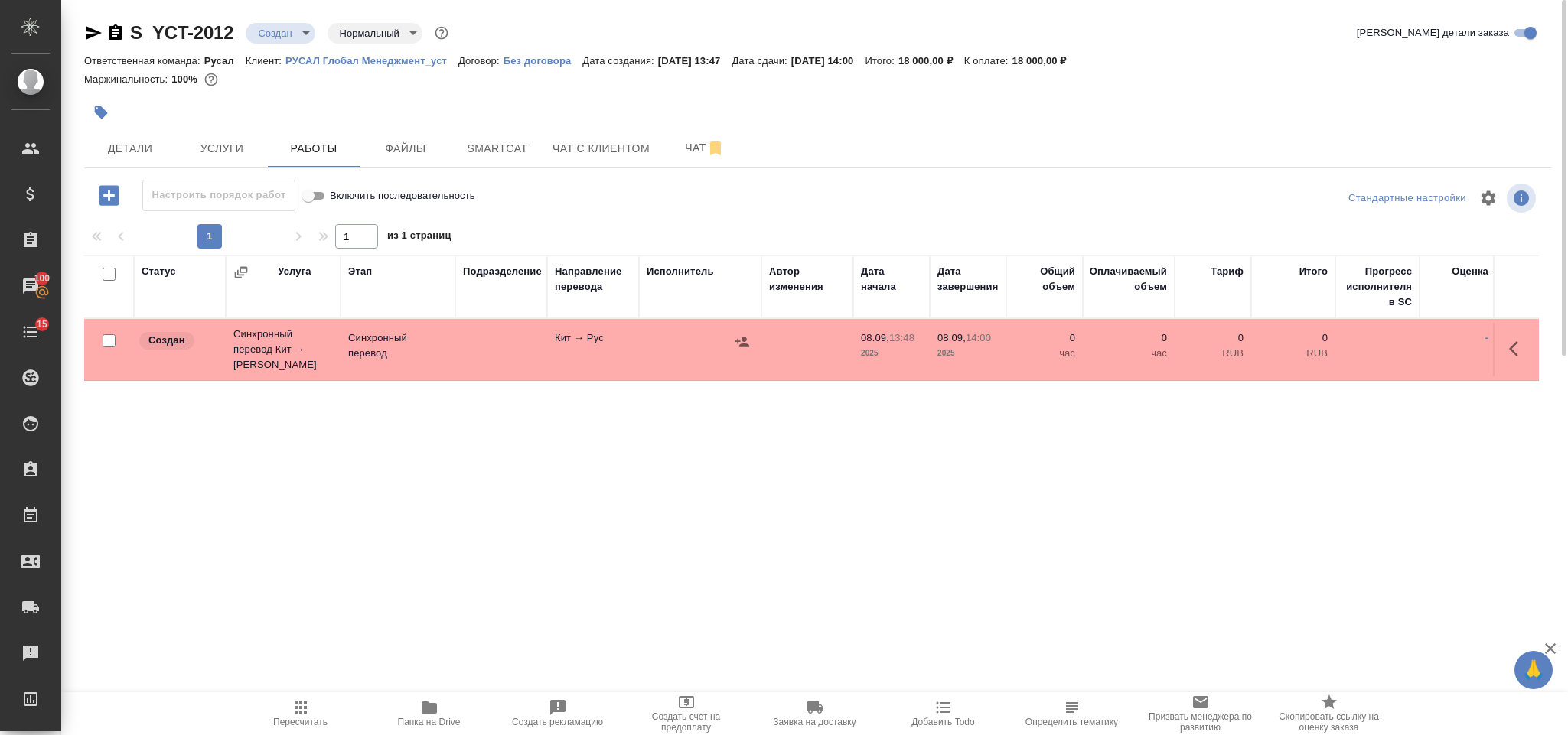
click at [1527, 349] on icon "button" at bounding box center [1518, 349] width 19 height 19
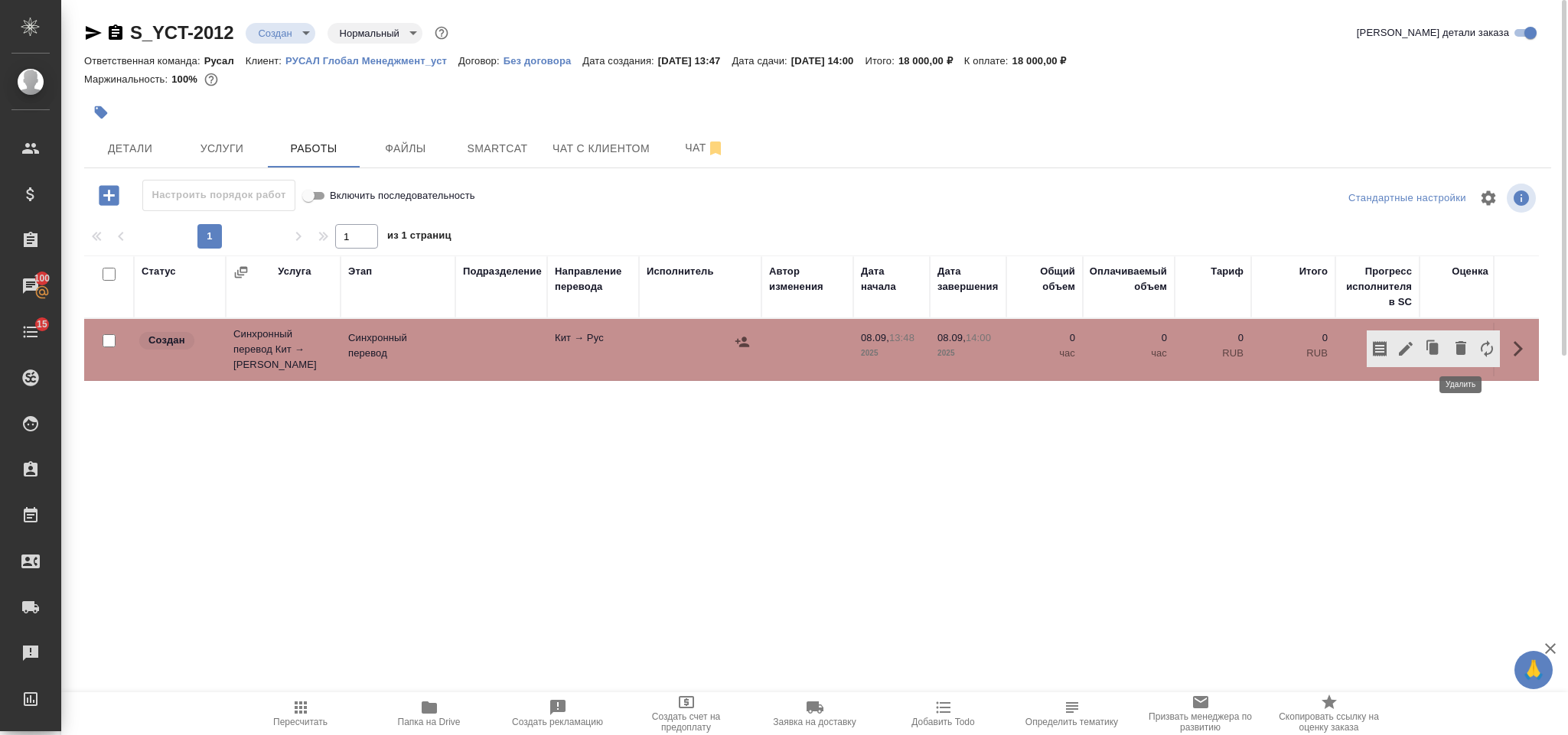
click at [1457, 349] on icon "button" at bounding box center [1461, 348] width 11 height 14
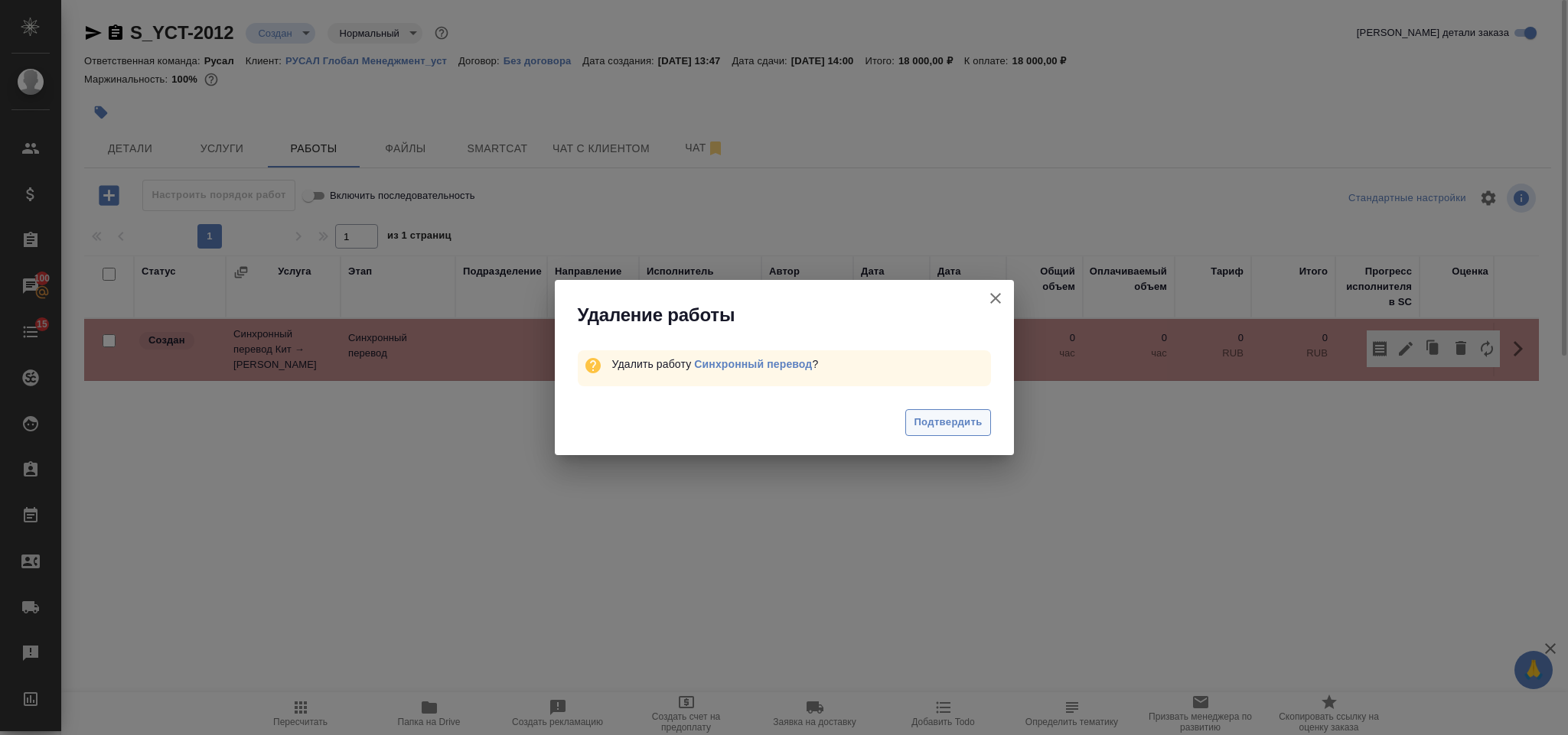
click at [940, 423] on span "Подтвердить" at bounding box center [947, 422] width 68 height 18
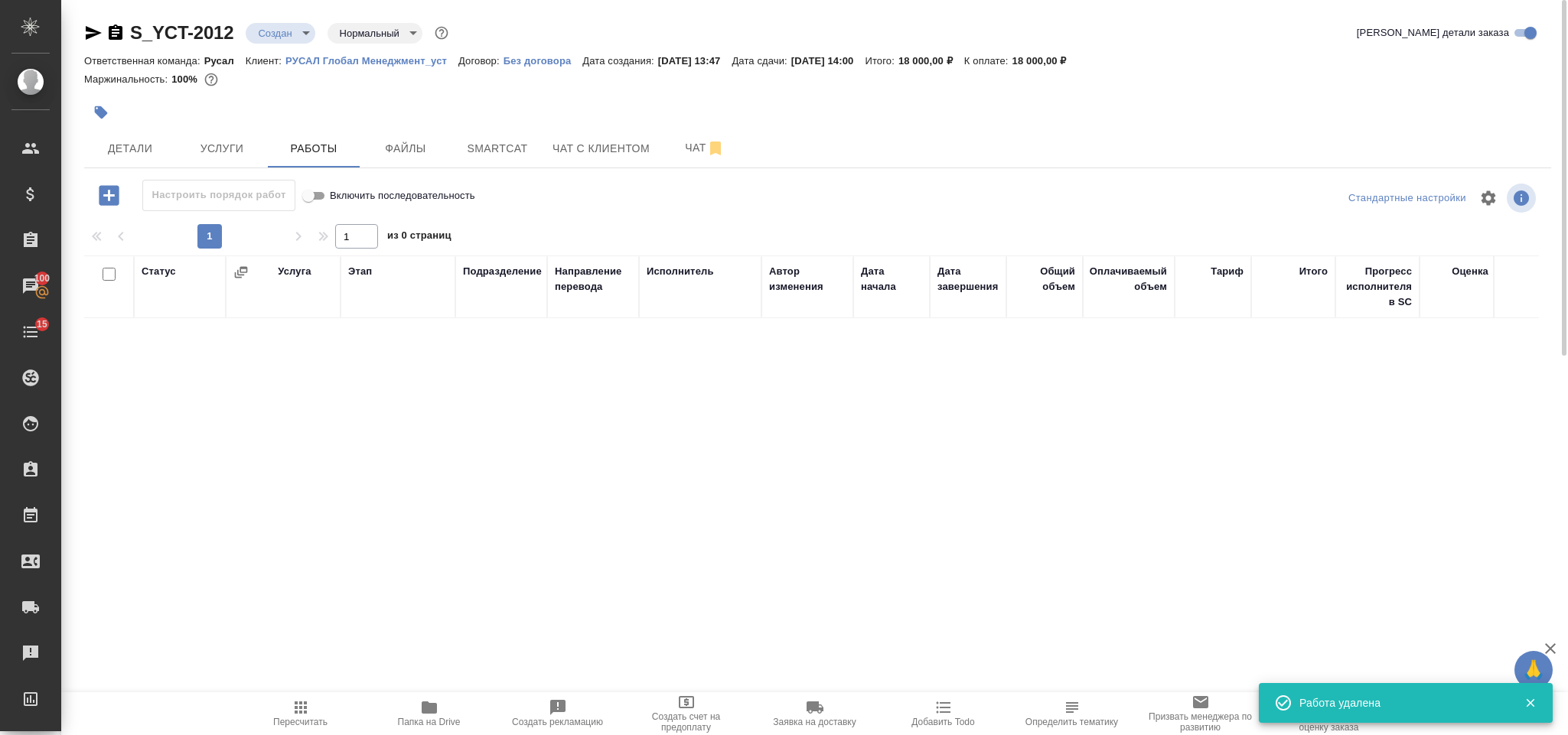
click at [122, 205] on icon "button" at bounding box center [109, 196] width 27 height 27
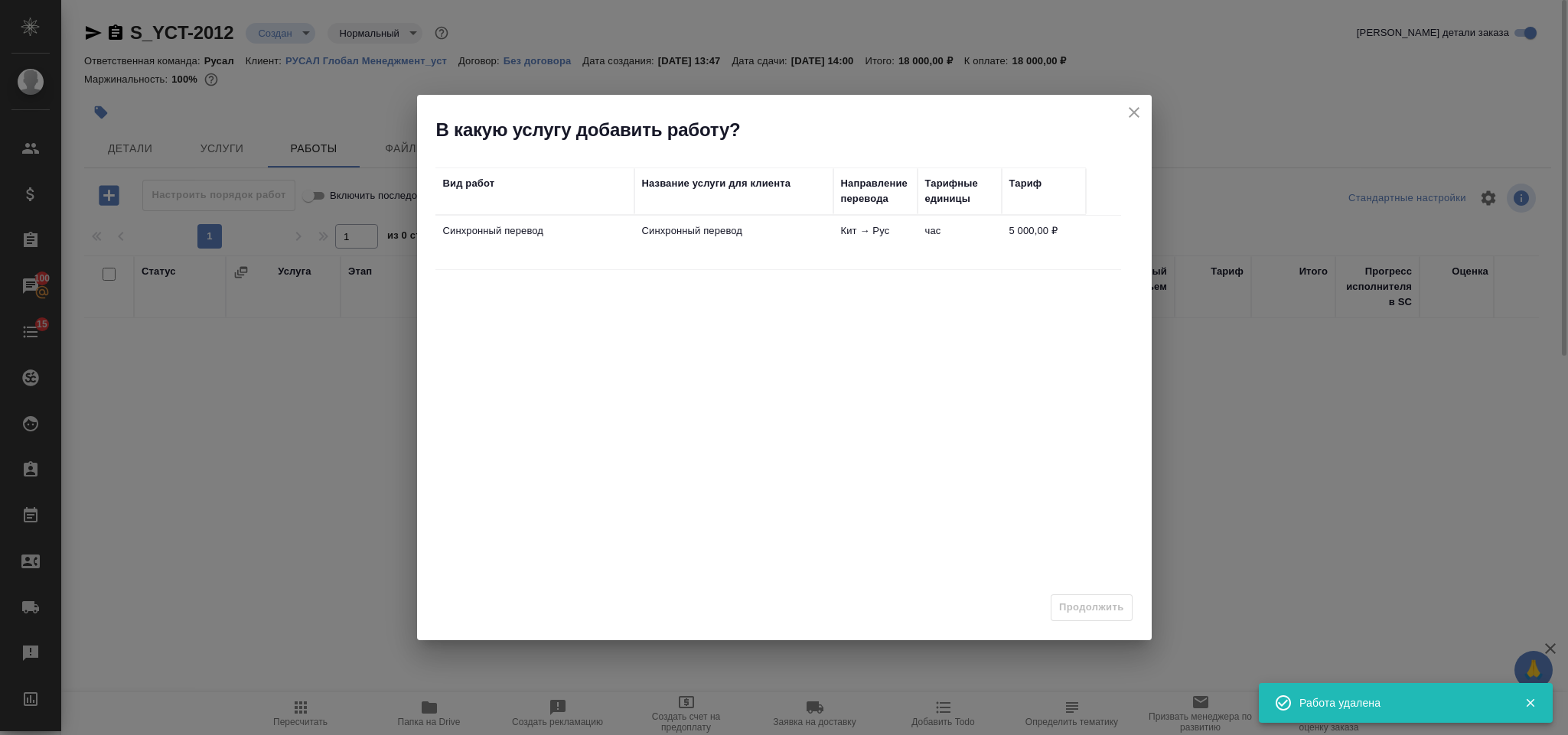
click at [678, 216] on thead "Вид работ Название услуги для клиента Направление перевода Тарифные единицы Тар…" at bounding box center [777, 192] width 685 height 48
click at [700, 235] on p "Синхронный перевод" at bounding box center [734, 231] width 184 height 16
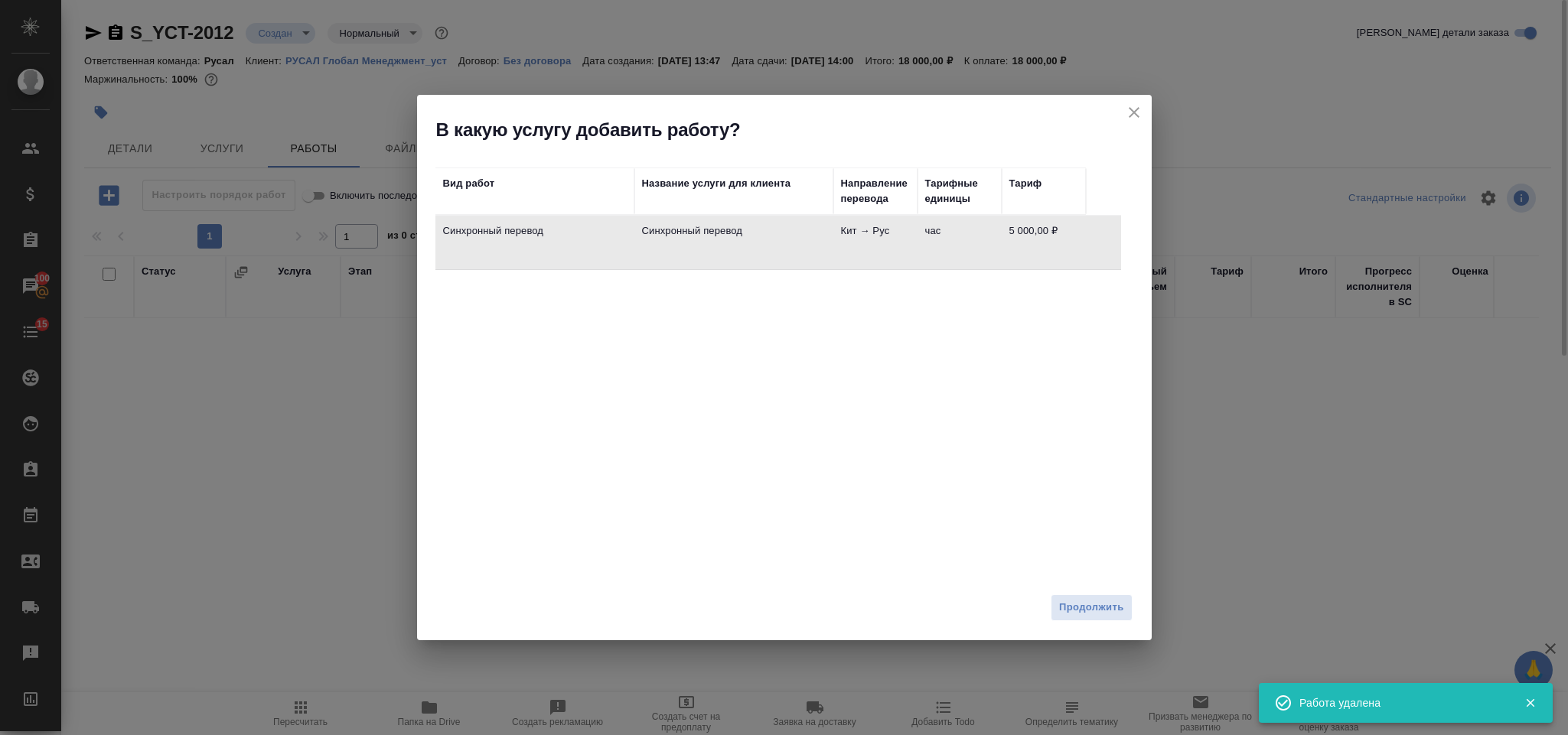
click at [1091, 609] on span "Продолжить" at bounding box center [1091, 607] width 64 height 18
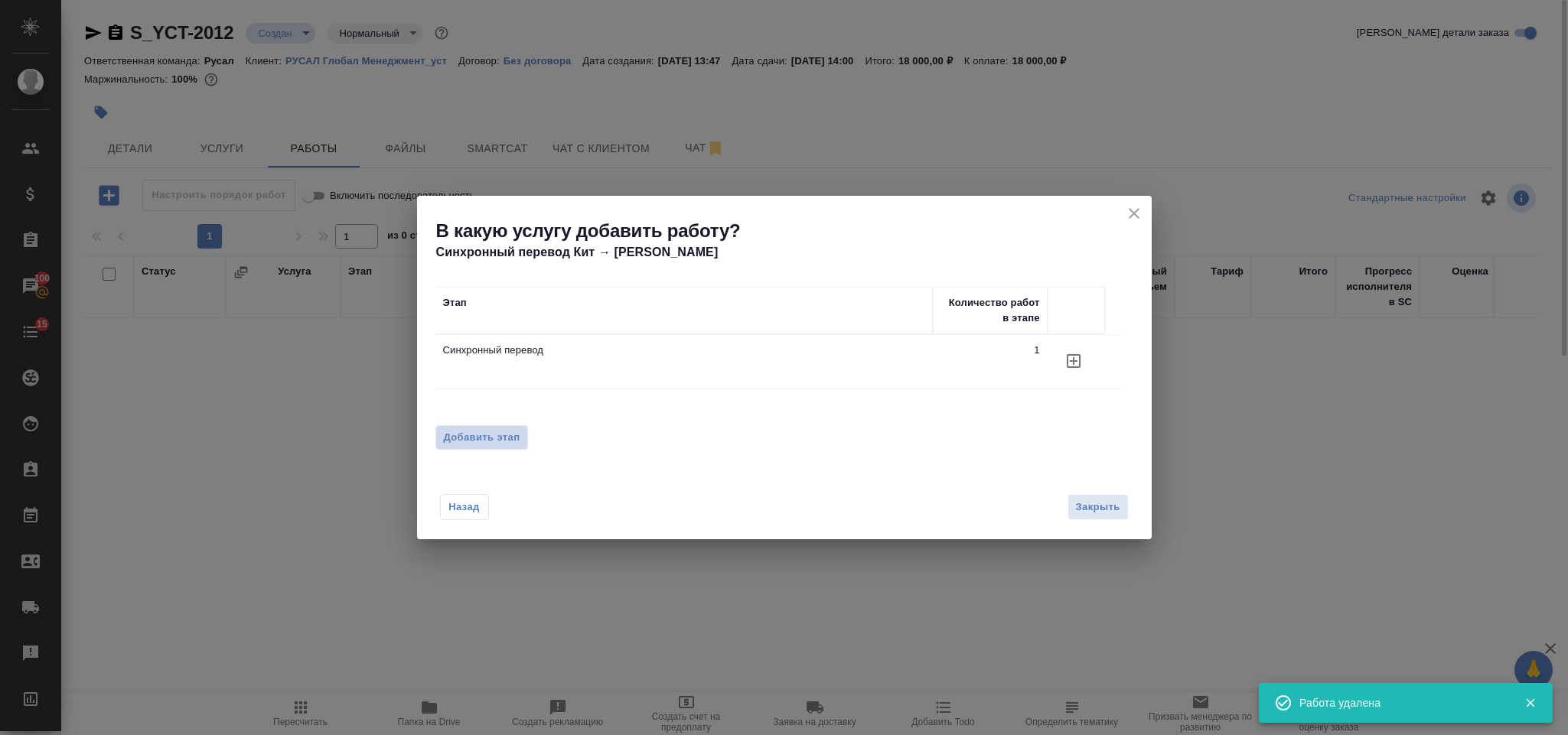
click at [506, 430] on span "Добавить этап" at bounding box center [482, 438] width 76 height 16
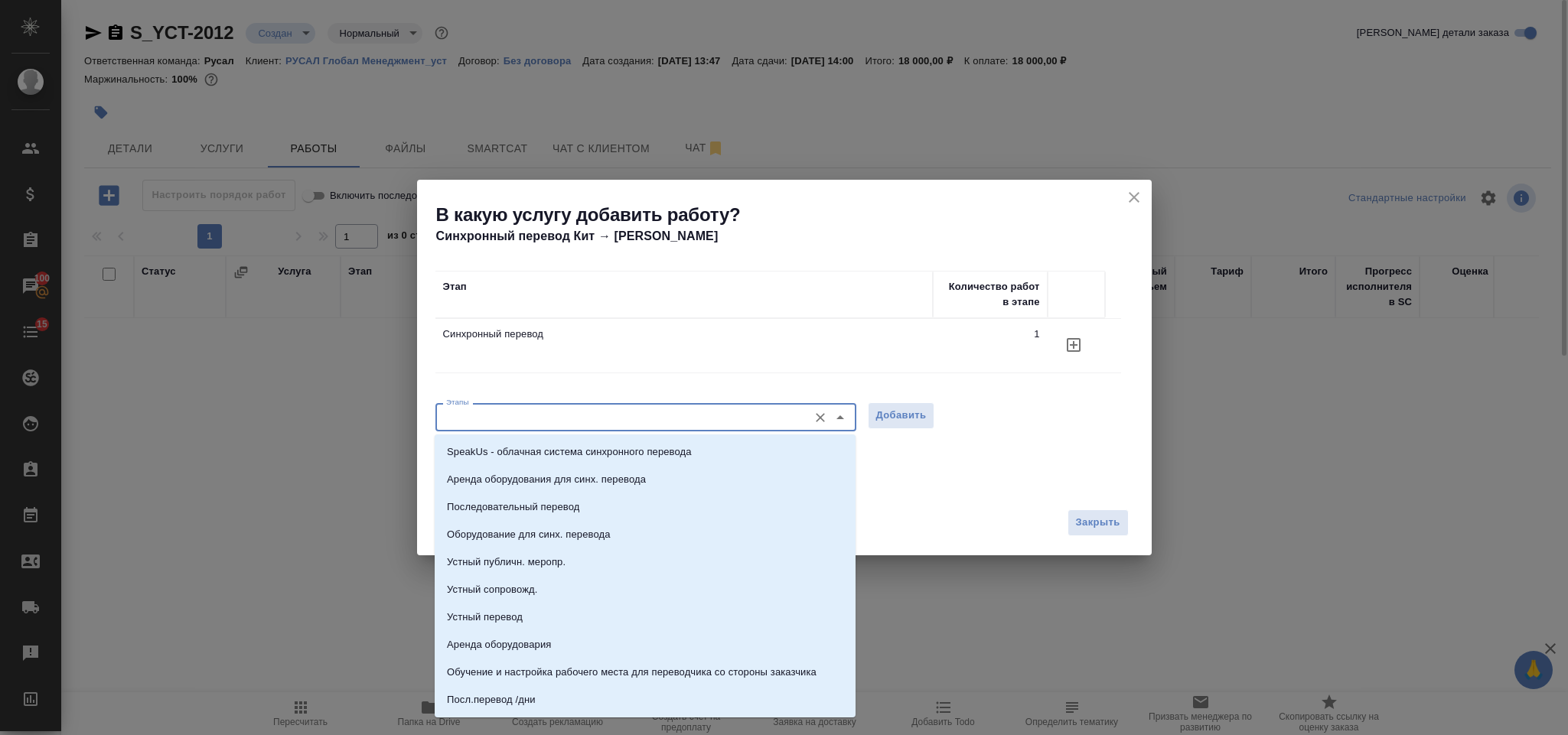
click at [511, 414] on input "Этапы" at bounding box center [620, 417] width 360 height 19
click at [552, 507] on p "Последовательный перевод" at bounding box center [513, 507] width 133 height 16
type input "Последовательный перевод"
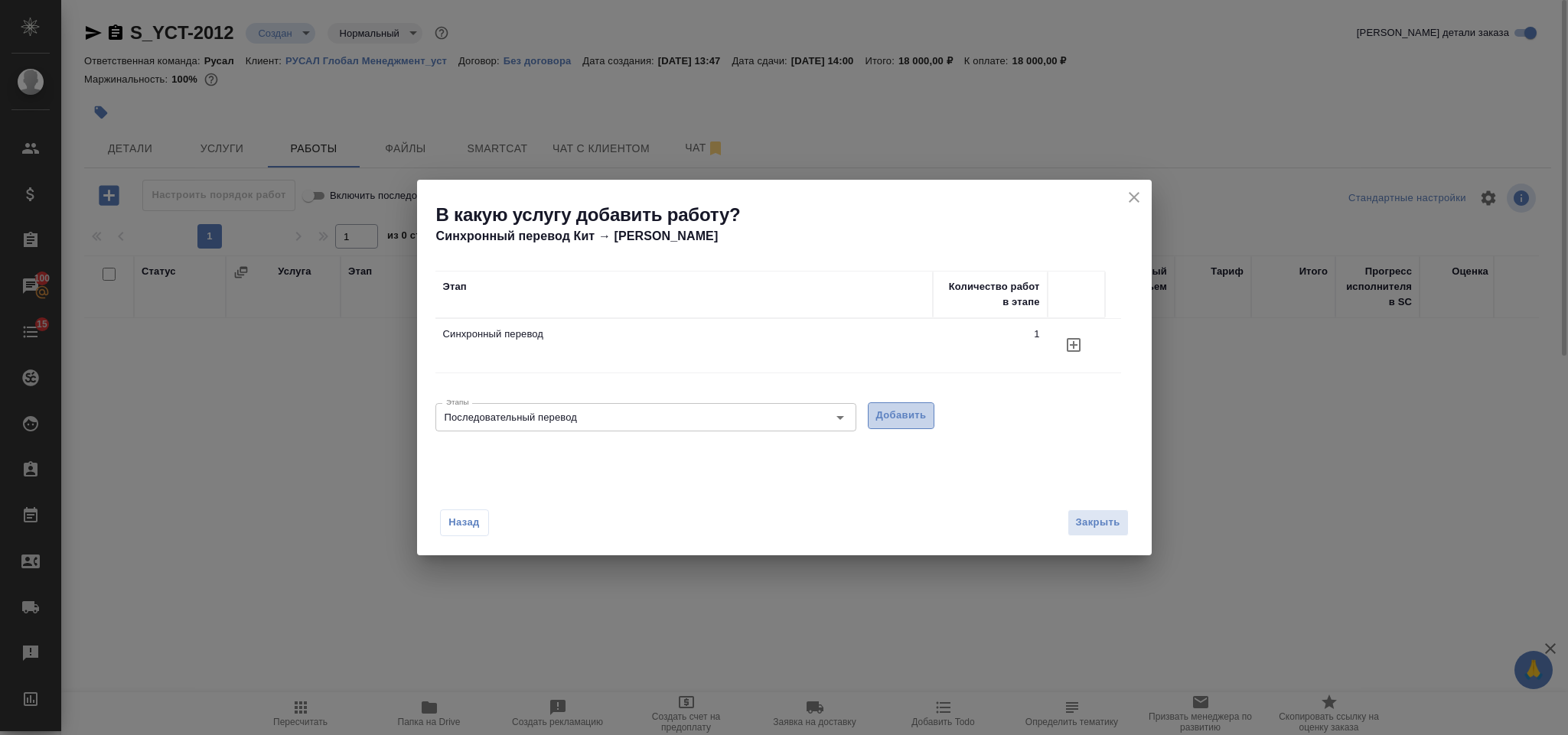
click at [919, 413] on span "Добавить" at bounding box center [901, 415] width 51 height 18
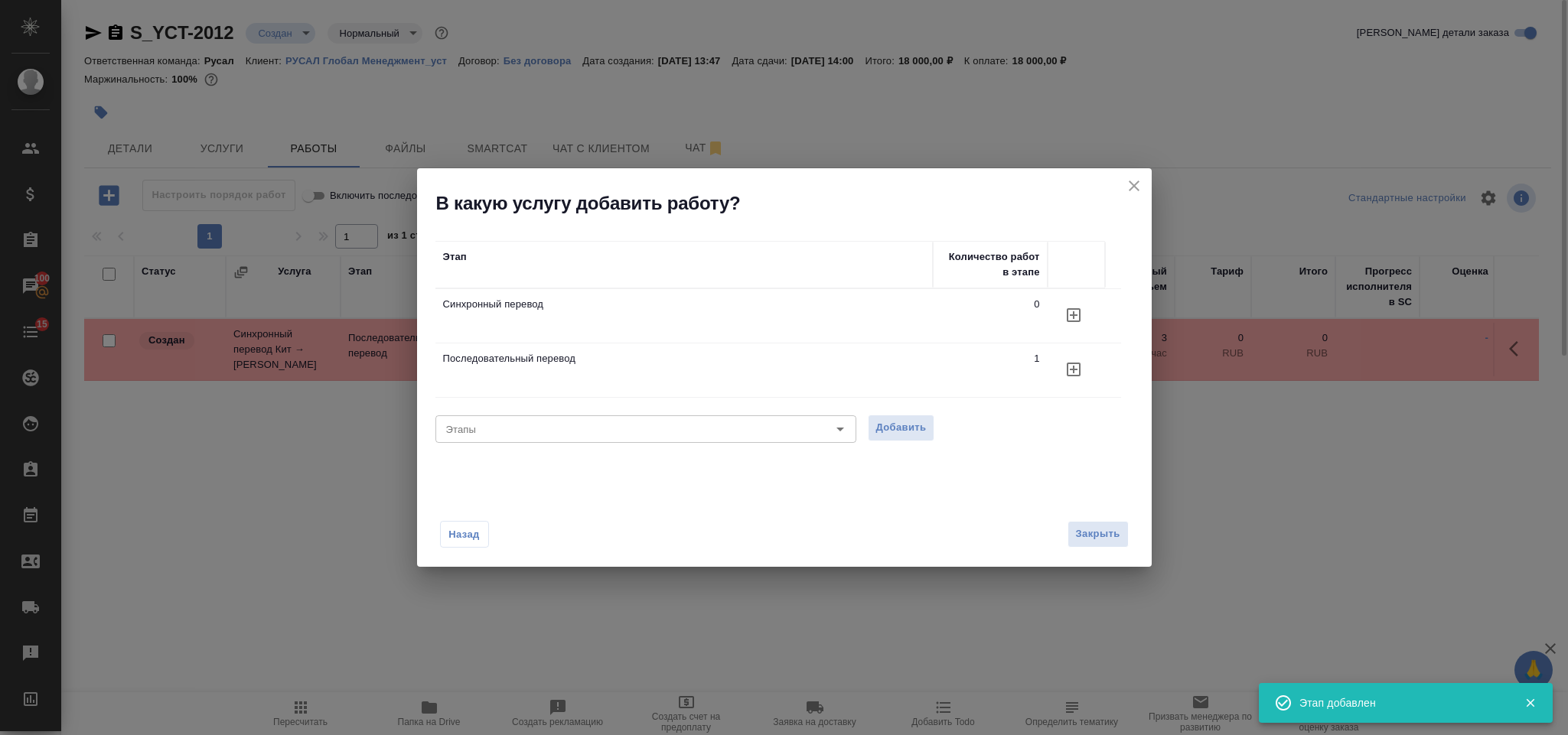
click at [1139, 186] on icon "close" at bounding box center [1134, 186] width 19 height 19
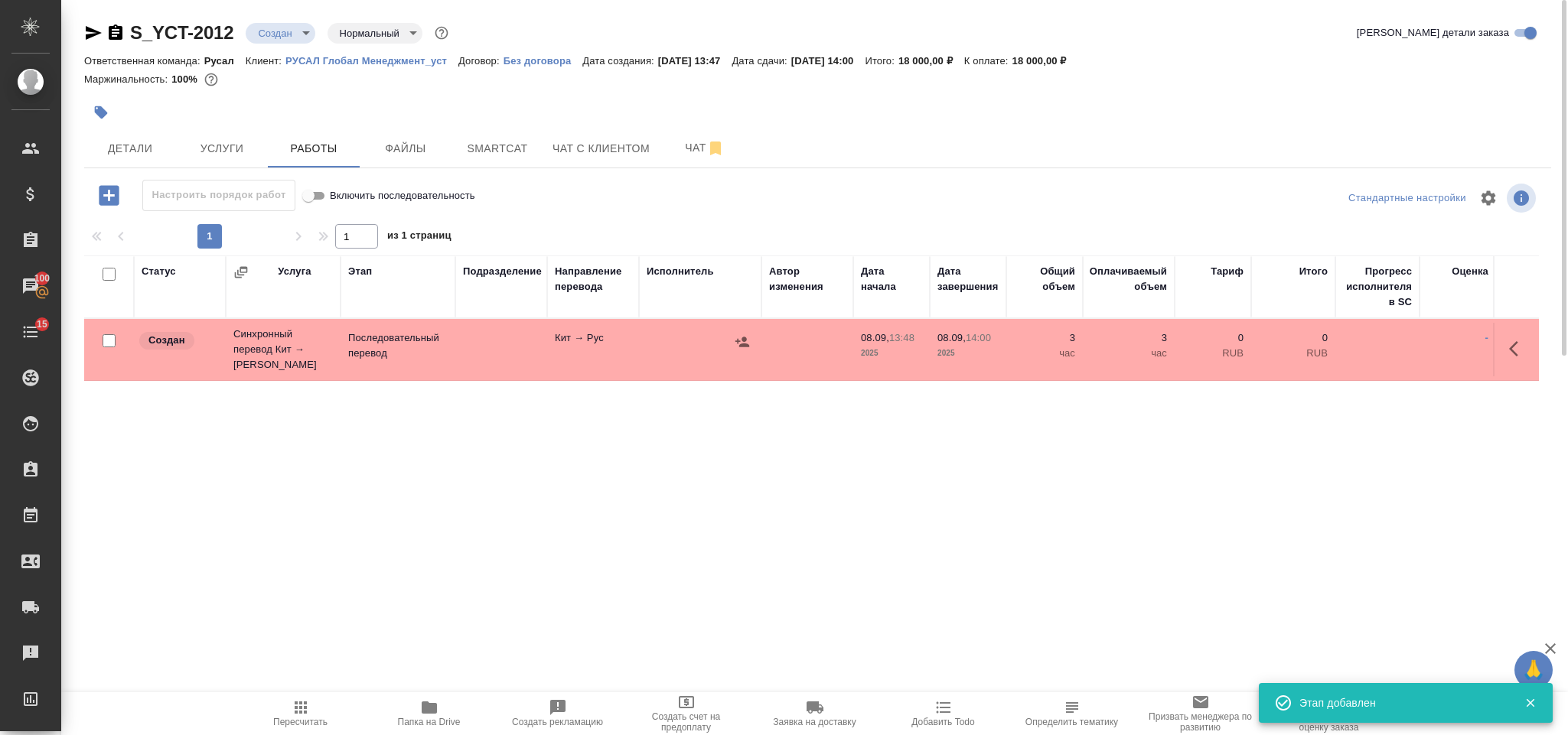
click at [1510, 341] on icon "button" at bounding box center [1518, 349] width 19 height 19
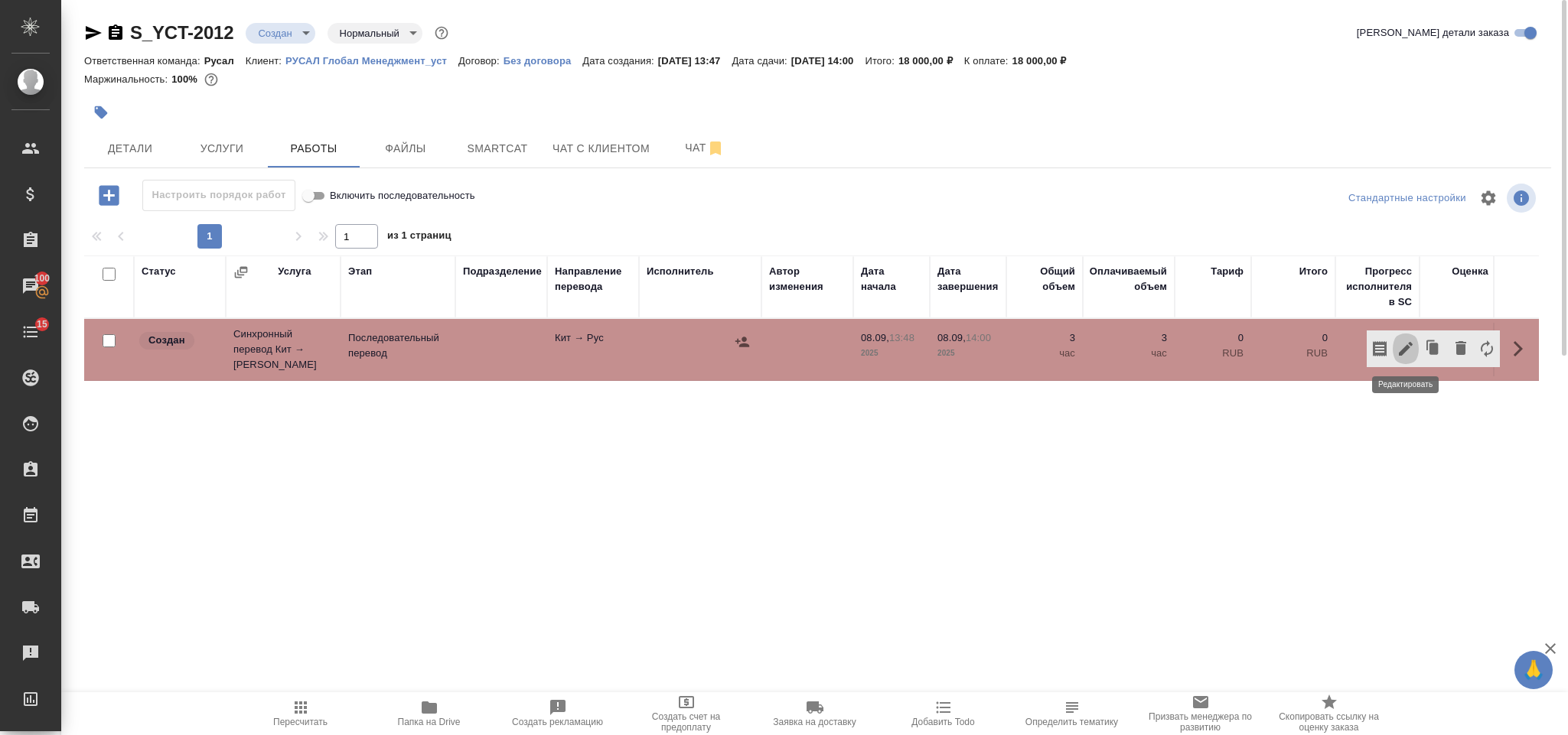
click at [1403, 343] on icon "button" at bounding box center [1406, 349] width 19 height 19
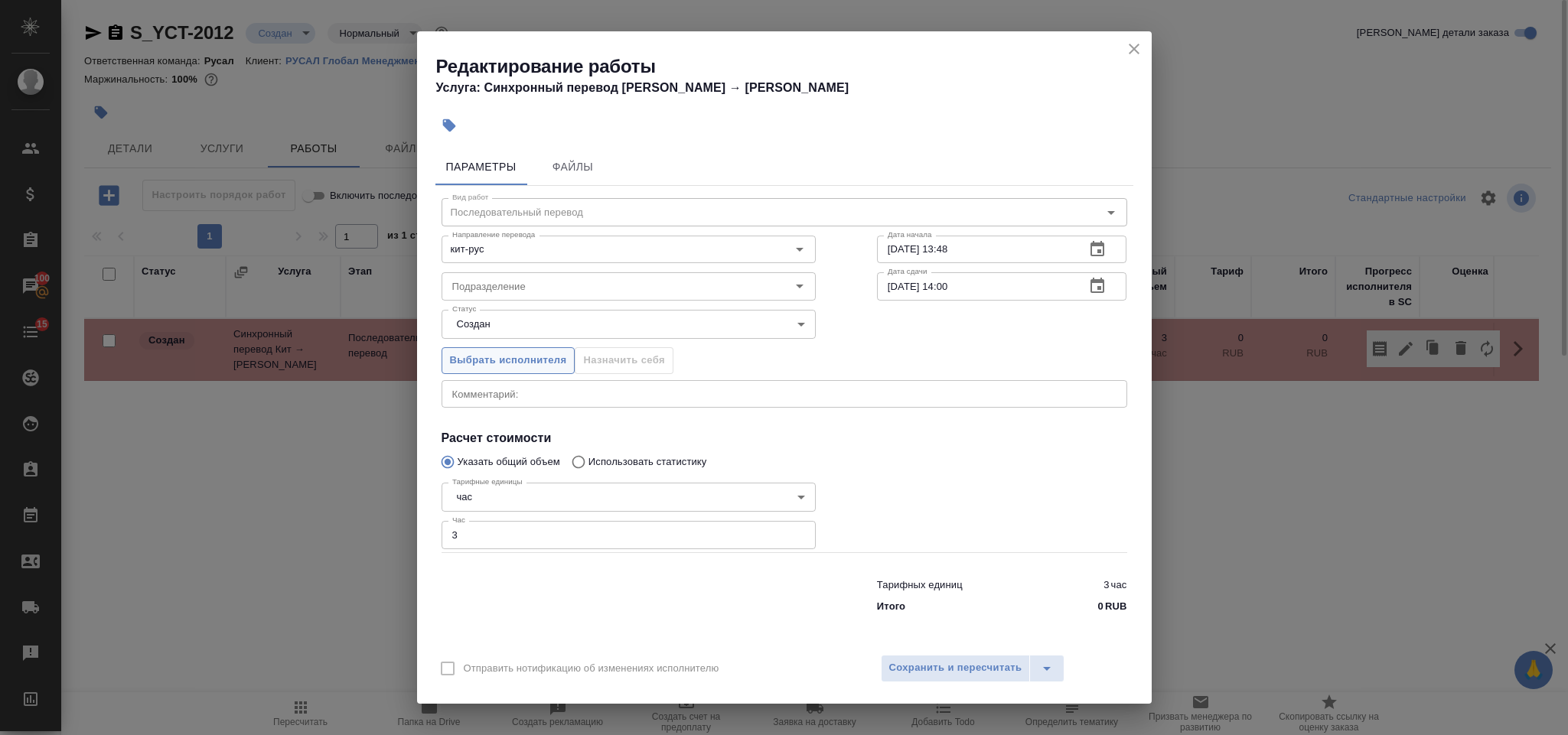
click at [505, 352] on span "Выбрать исполнителя" at bounding box center [508, 360] width 117 height 18
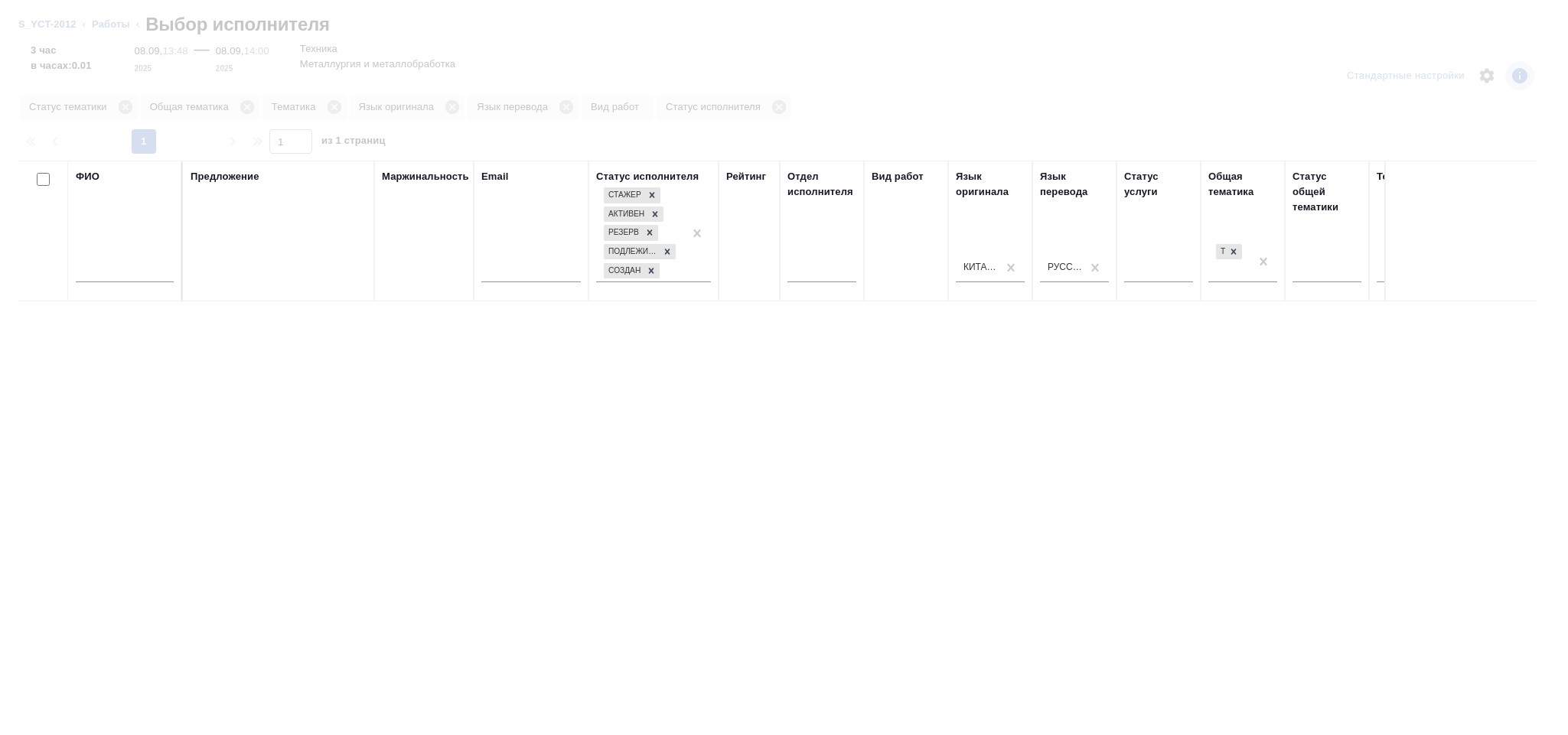
click at [125, 269] on input "text" at bounding box center [125, 273] width 98 height 19
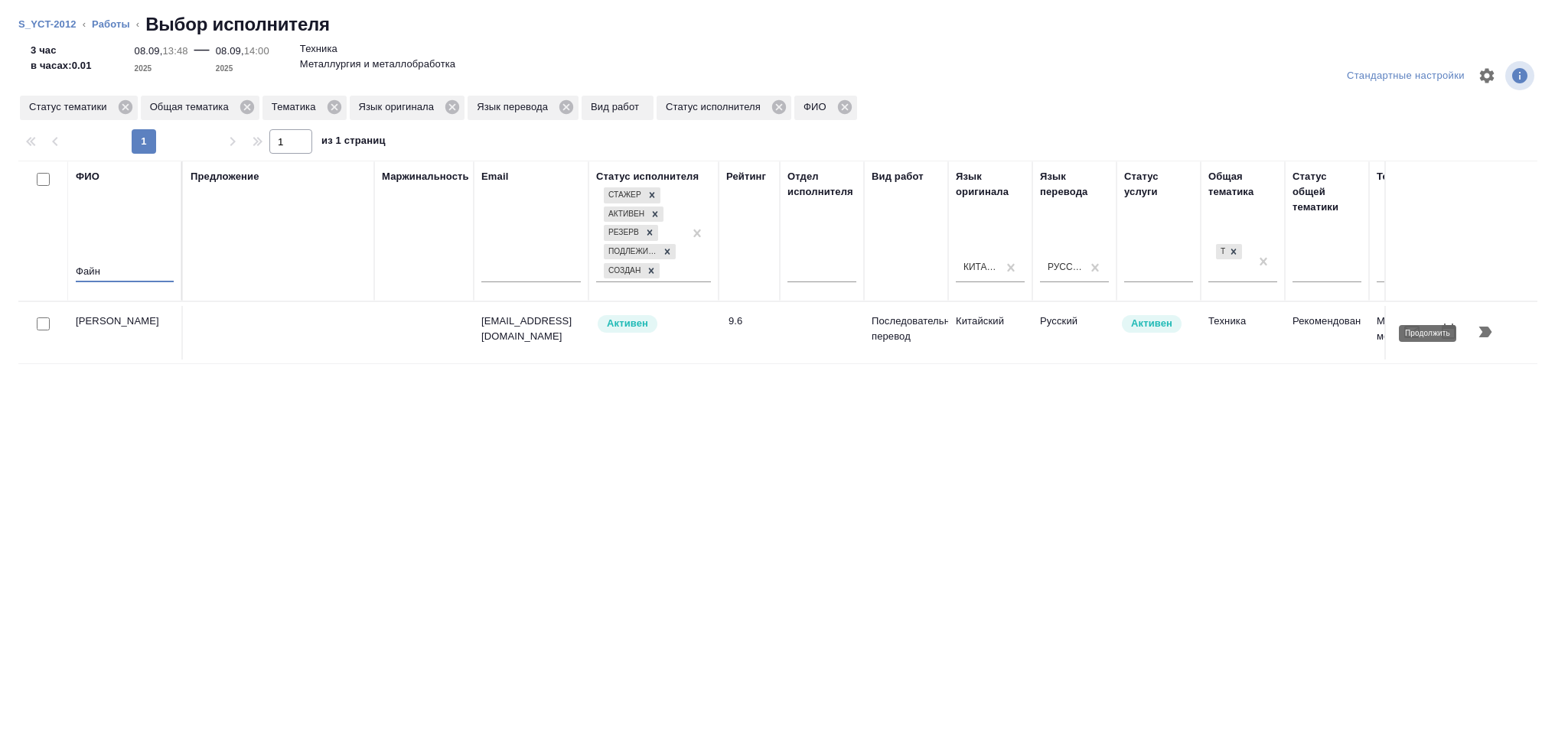
type input "Файн"
click at [1479, 343] on button "button" at bounding box center [1485, 331] width 37 height 37
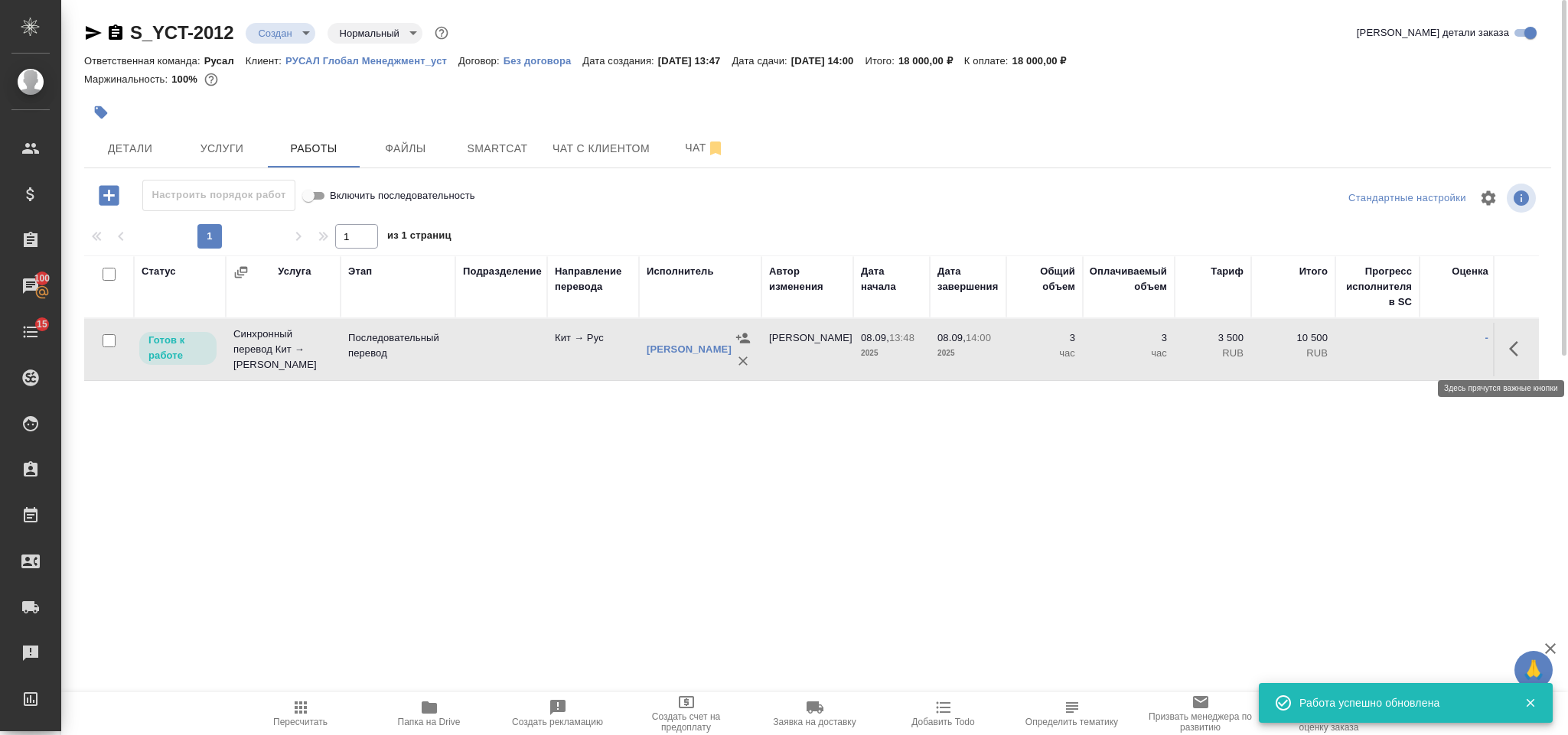
click at [1511, 362] on button "button" at bounding box center [1518, 348] width 37 height 37
click at [1406, 348] on icon "button" at bounding box center [1406, 349] width 14 height 14
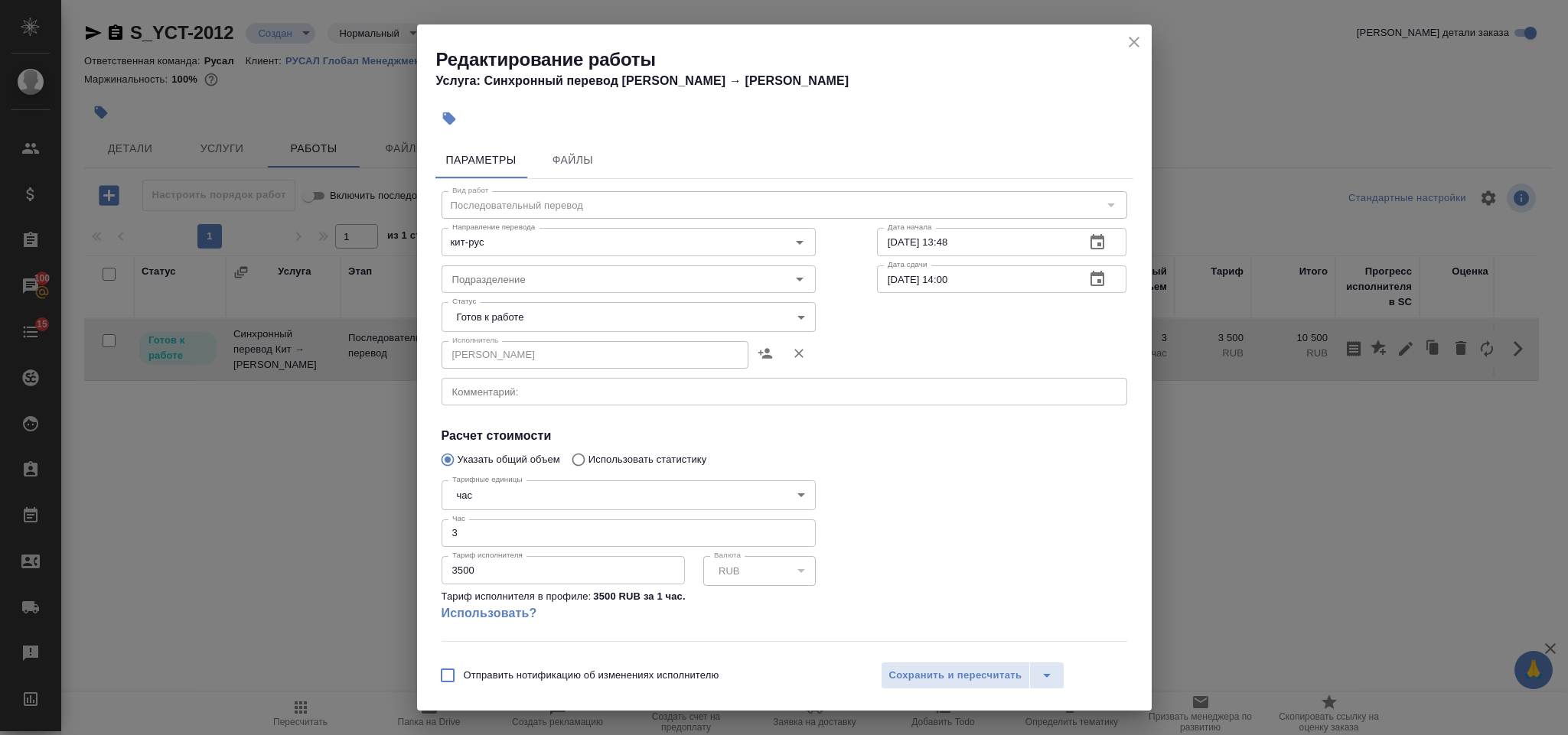
click at [498, 533] on input "3" at bounding box center [628, 532] width 374 height 27
type input "3"
drag, startPoint x: 544, startPoint y: 564, endPoint x: 526, endPoint y: 565, distance: 18.0
click at [538, 567] on input "3500" at bounding box center [563, 569] width 243 height 27
click at [473, 581] on input "3500" at bounding box center [563, 569] width 243 height 27
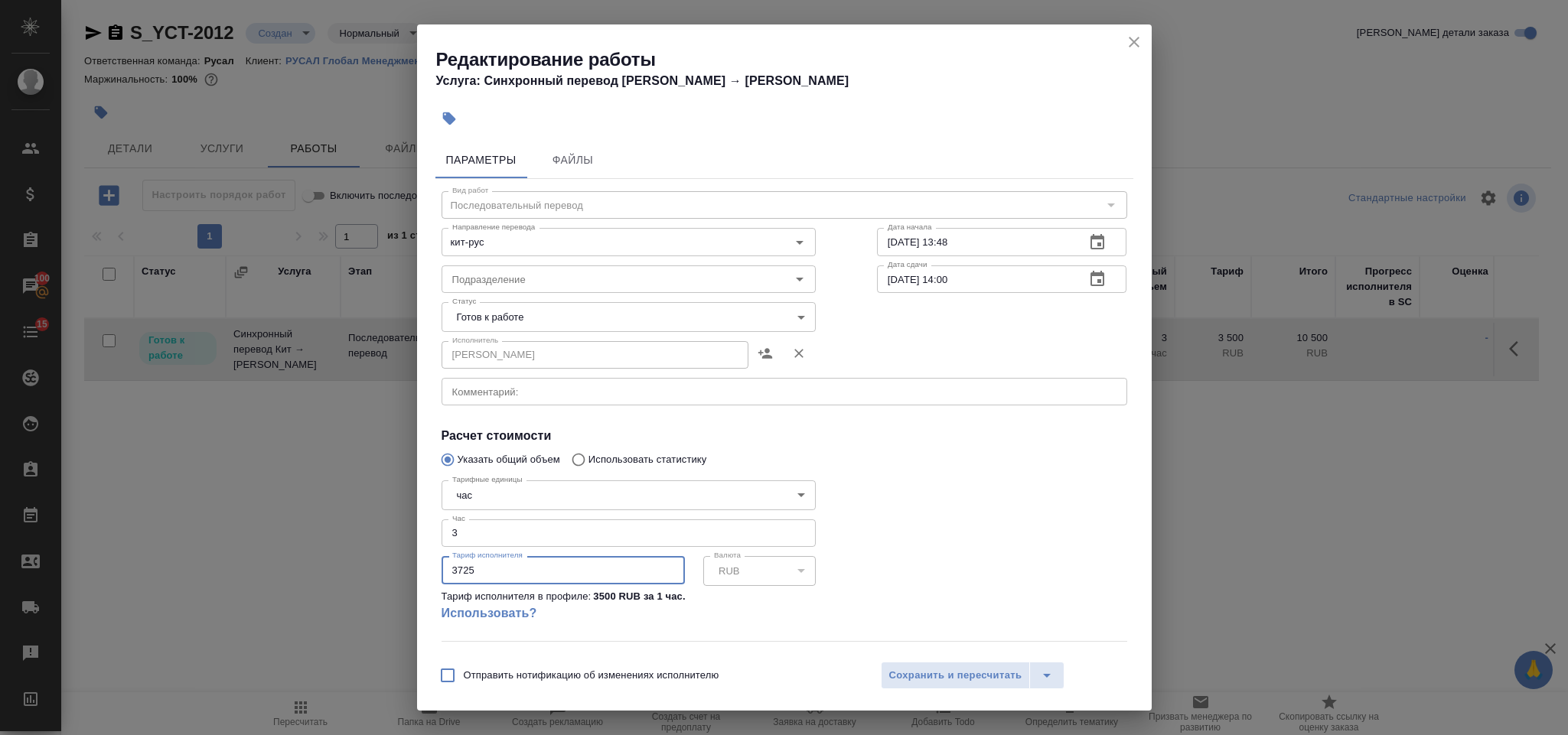
type input "3725"
click at [652, 321] on body "🙏 .cls-1 fill:#fff; AWATERA Gorlenko Yuliua Клиенты Спецификации Заказы 100 Чат…" at bounding box center [784, 367] width 1568 height 735
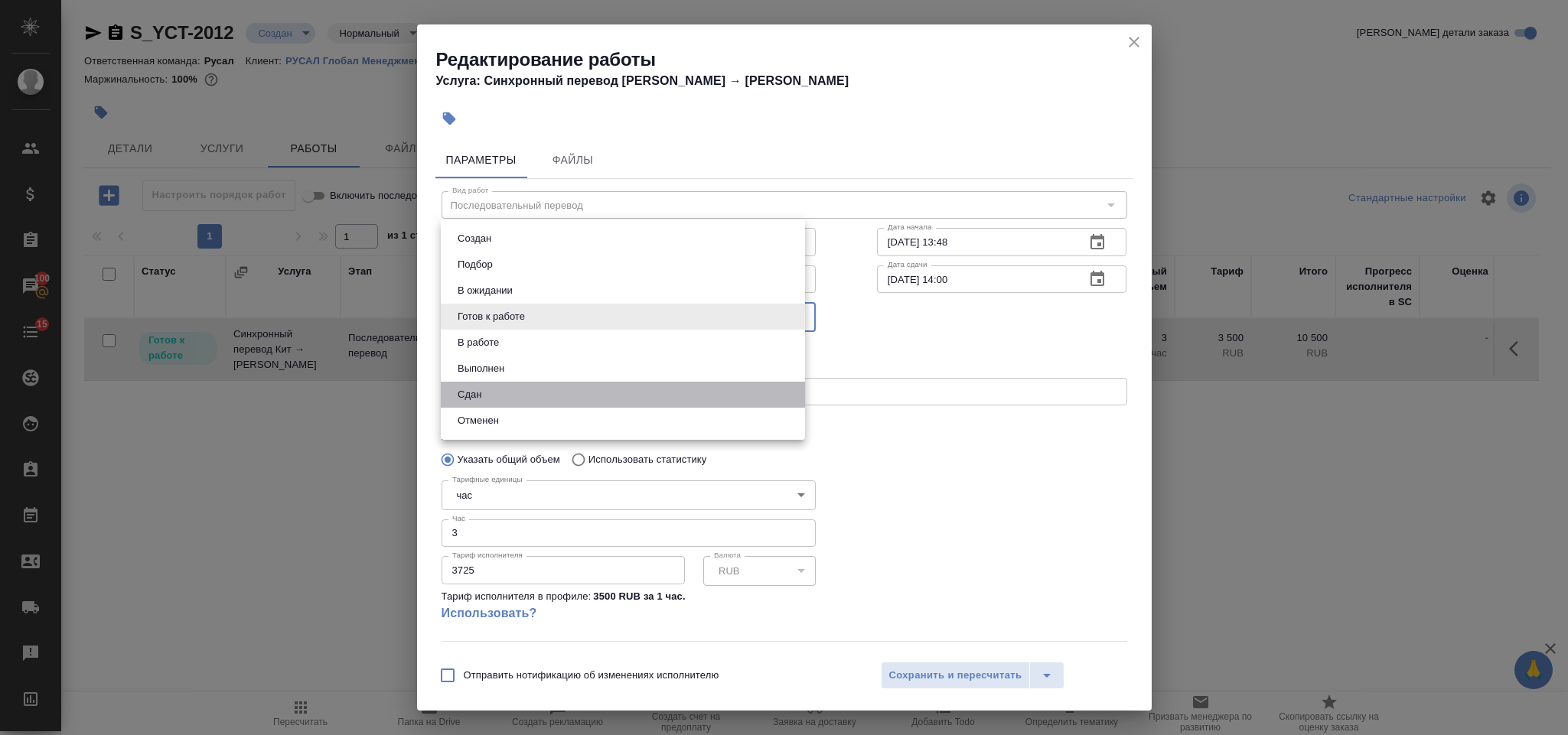
click at [590, 382] on li "Сдан" at bounding box center [622, 394] width 364 height 26
type input "closed"
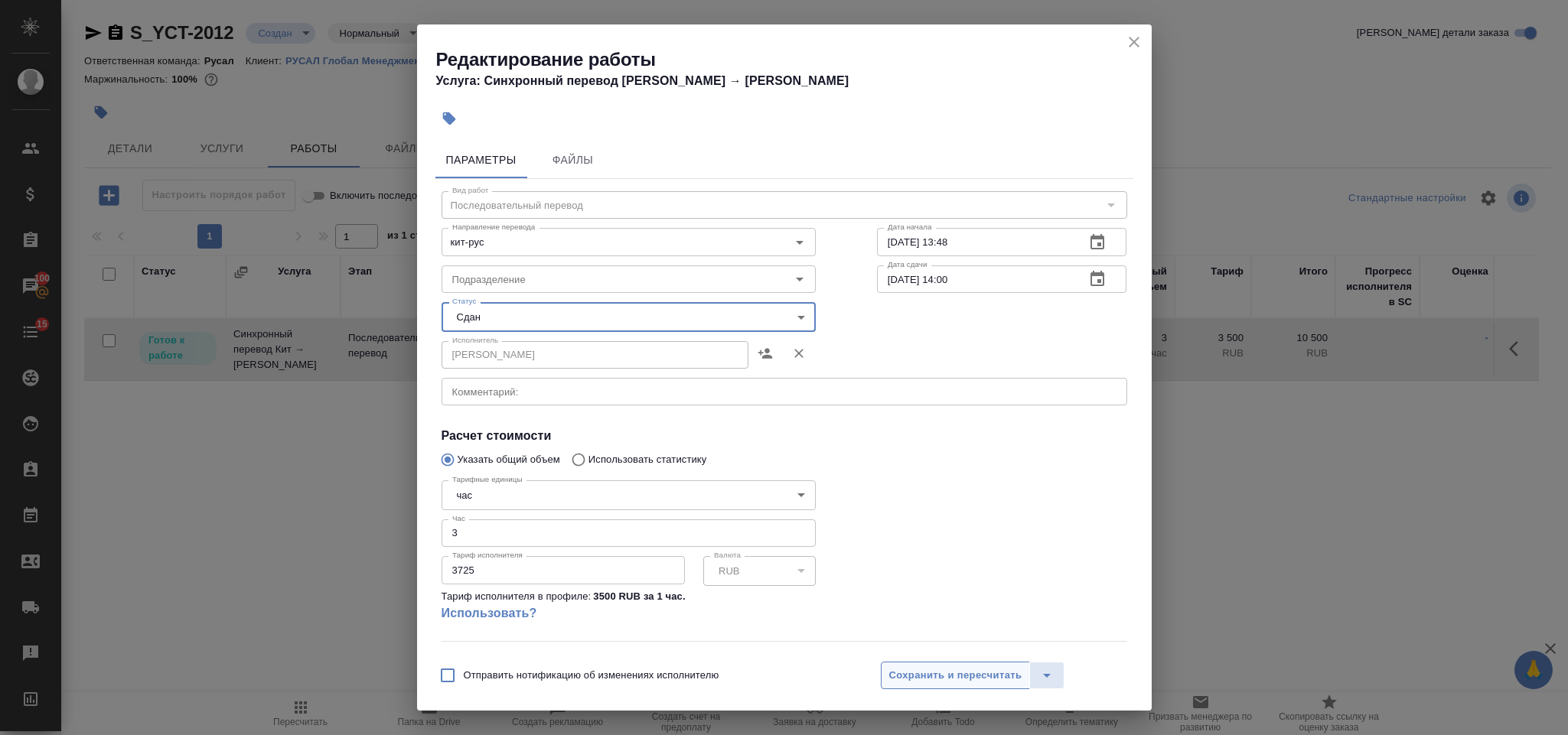
click at [894, 673] on span "Сохранить и пересчитать" at bounding box center [955, 676] width 133 height 18
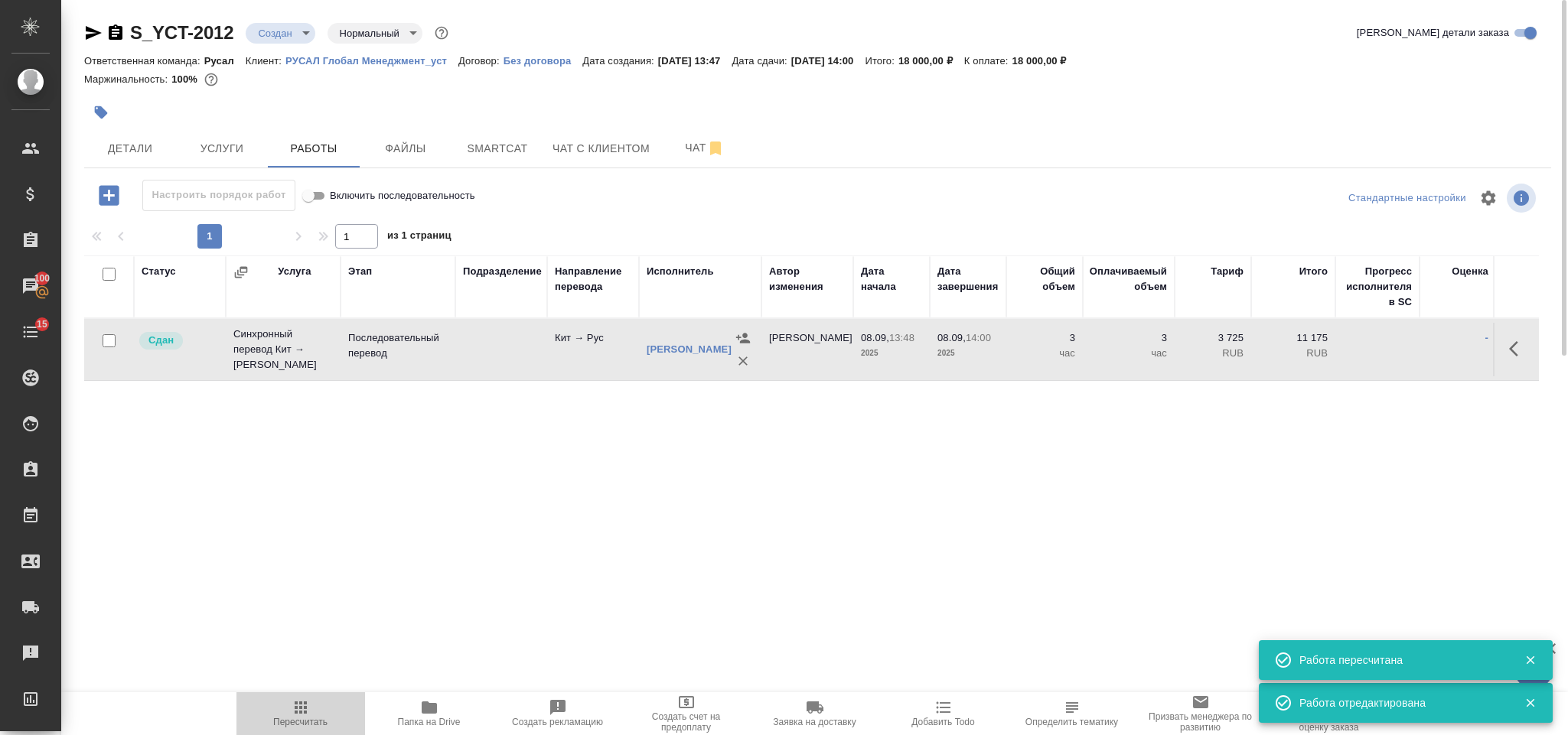
click at [302, 703] on icon "button" at bounding box center [301, 708] width 19 height 19
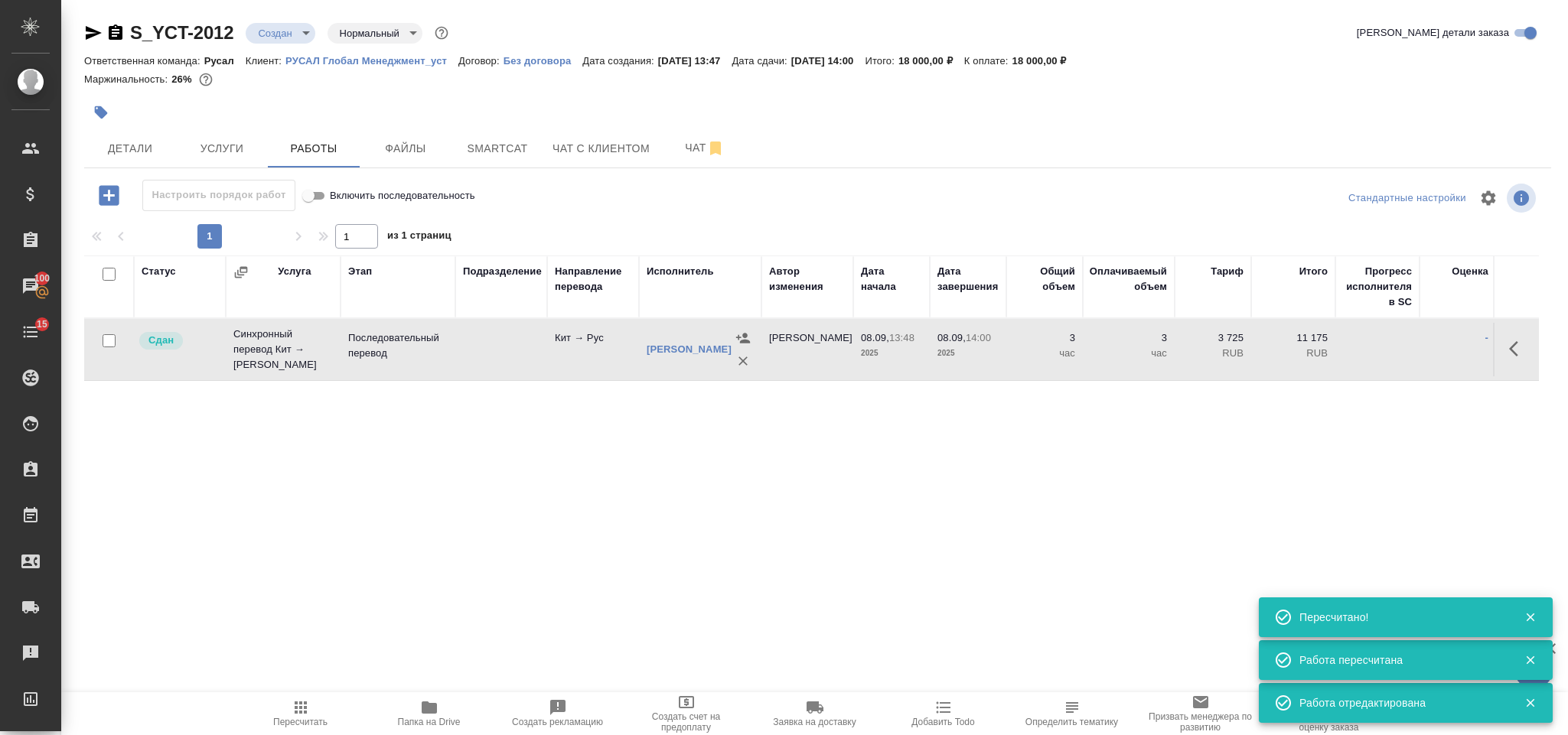
click at [1516, 342] on icon "button" at bounding box center [1518, 349] width 19 height 19
click at [1403, 351] on icon "button" at bounding box center [1406, 349] width 14 height 14
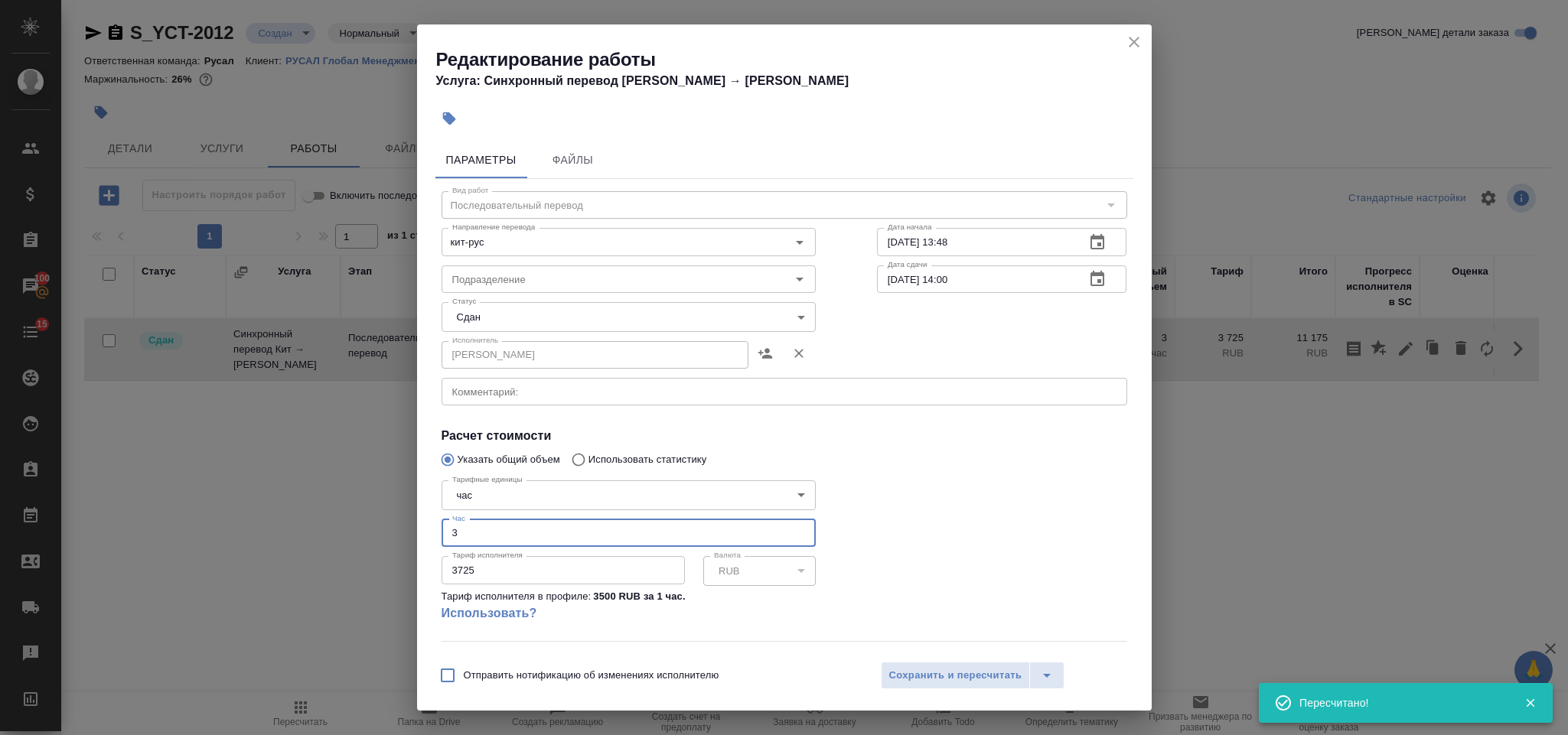
click at [492, 523] on input "3" at bounding box center [628, 532] width 374 height 27
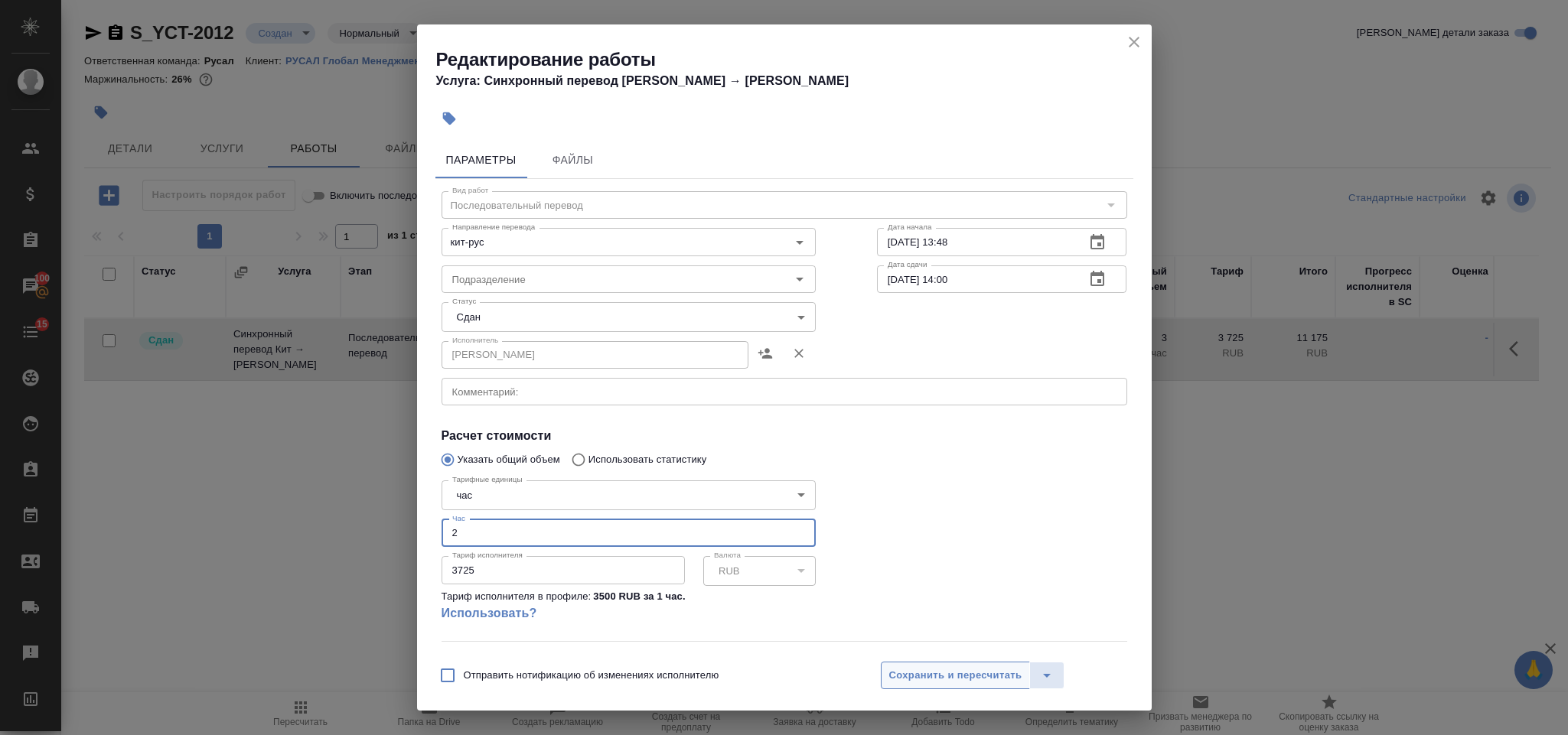
type input "2"
click at [895, 678] on span "Сохранить и пересчитать" at bounding box center [955, 676] width 133 height 18
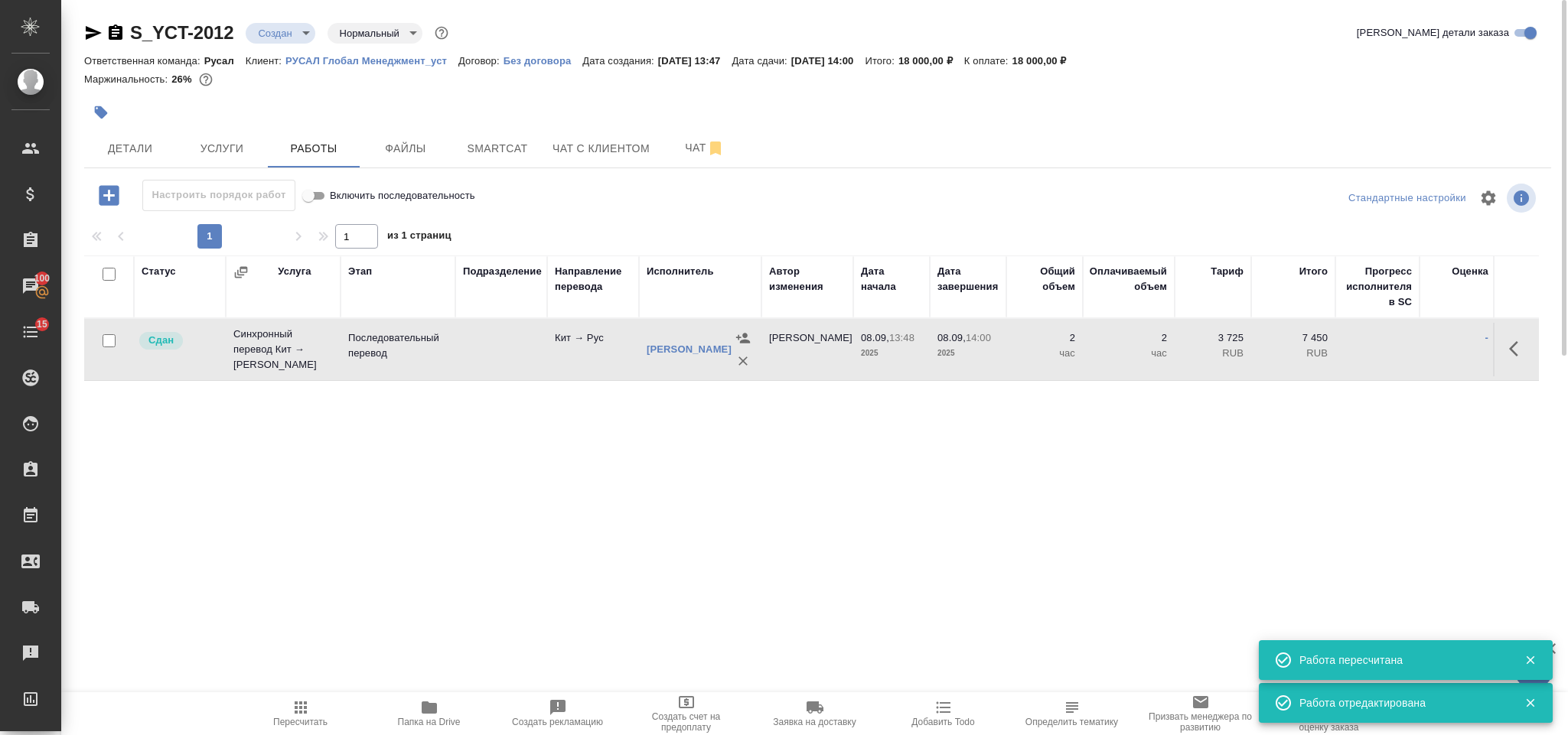
click at [303, 701] on icon "button" at bounding box center [301, 708] width 19 height 19
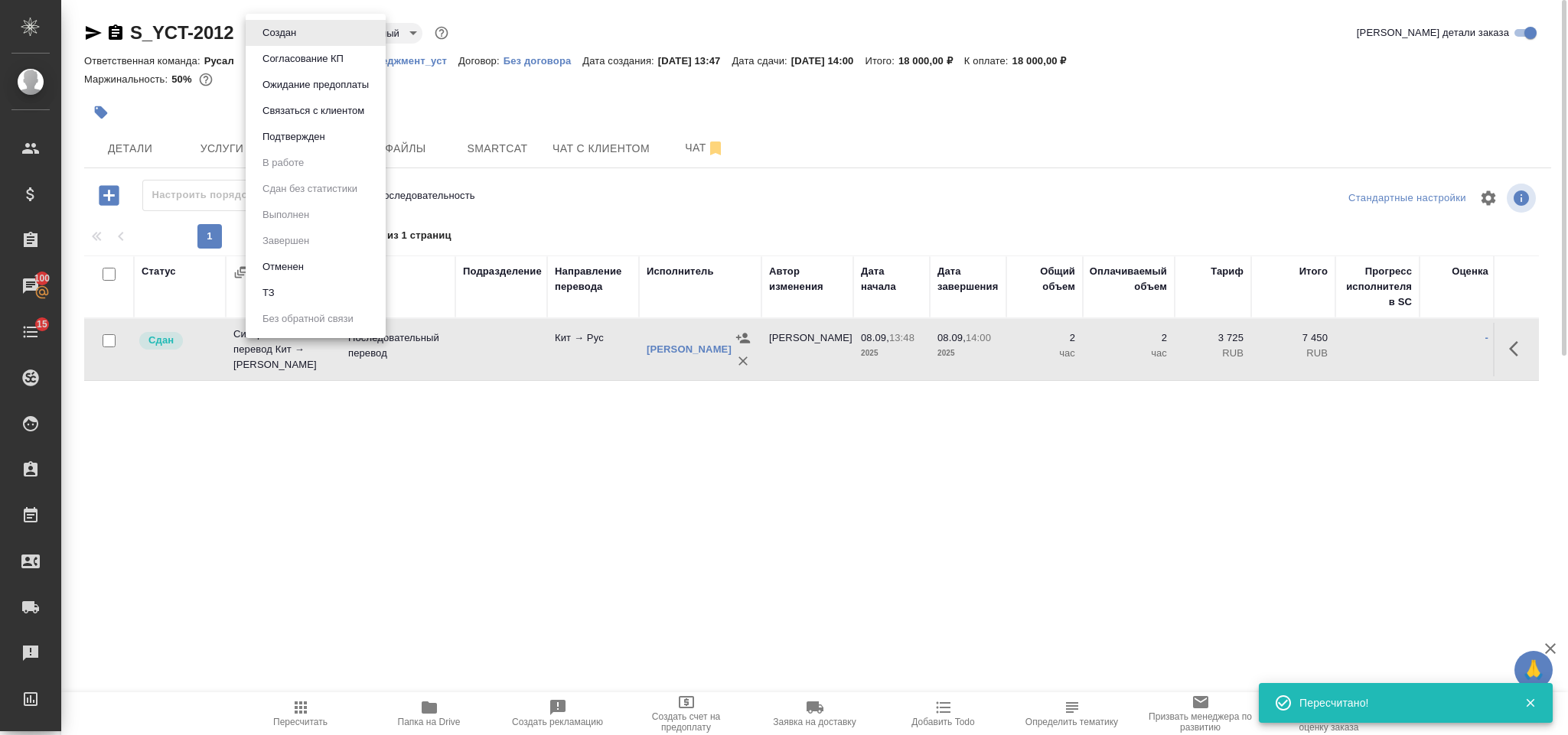
click at [292, 32] on body "🙏 .cls-1 fill:#fff; AWATERA Gorlenko Yuliua Клиенты Спецификации Заказы 100 Чат…" at bounding box center [784, 367] width 1568 height 735
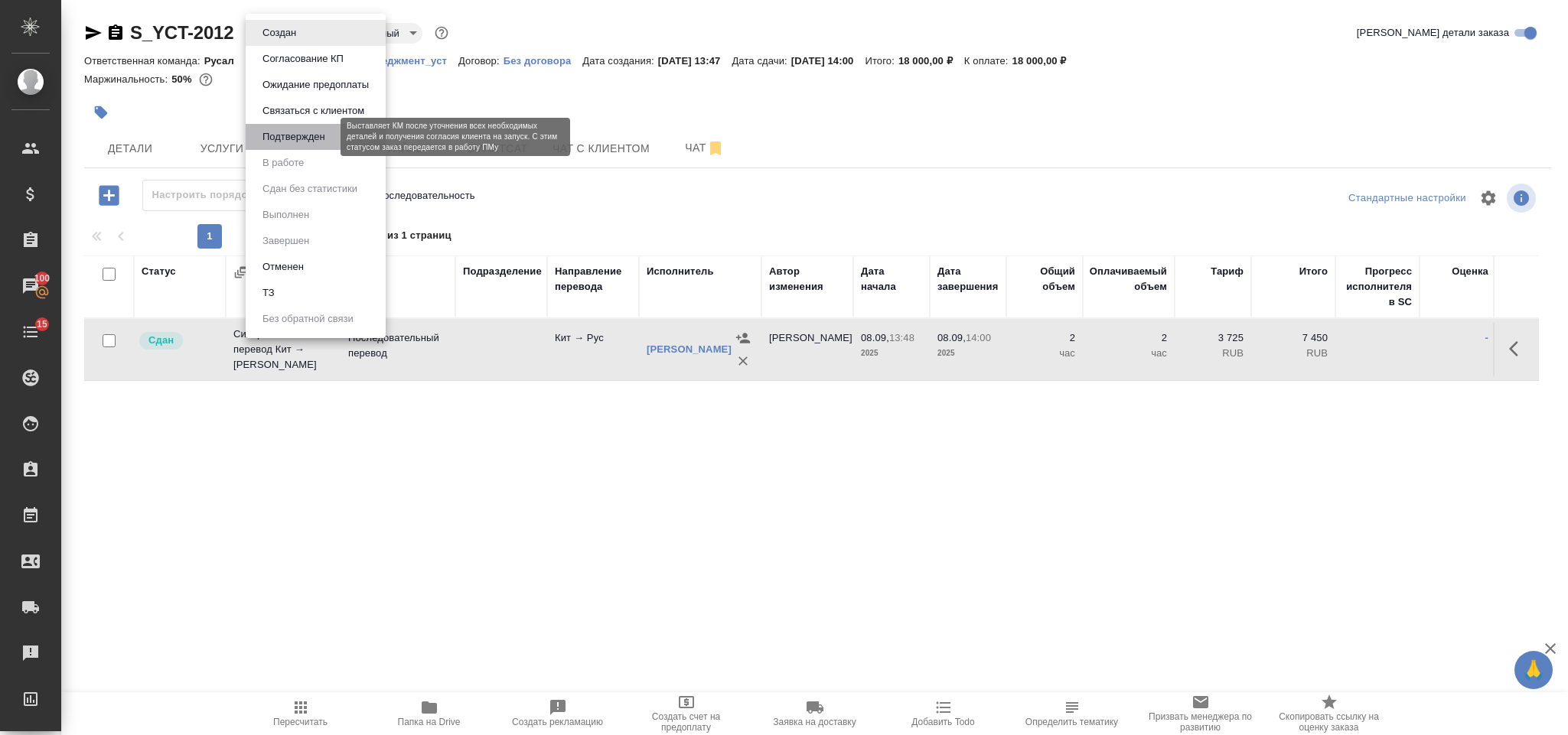
click at [308, 134] on button "Подтвержден" at bounding box center [294, 137] width 72 height 17
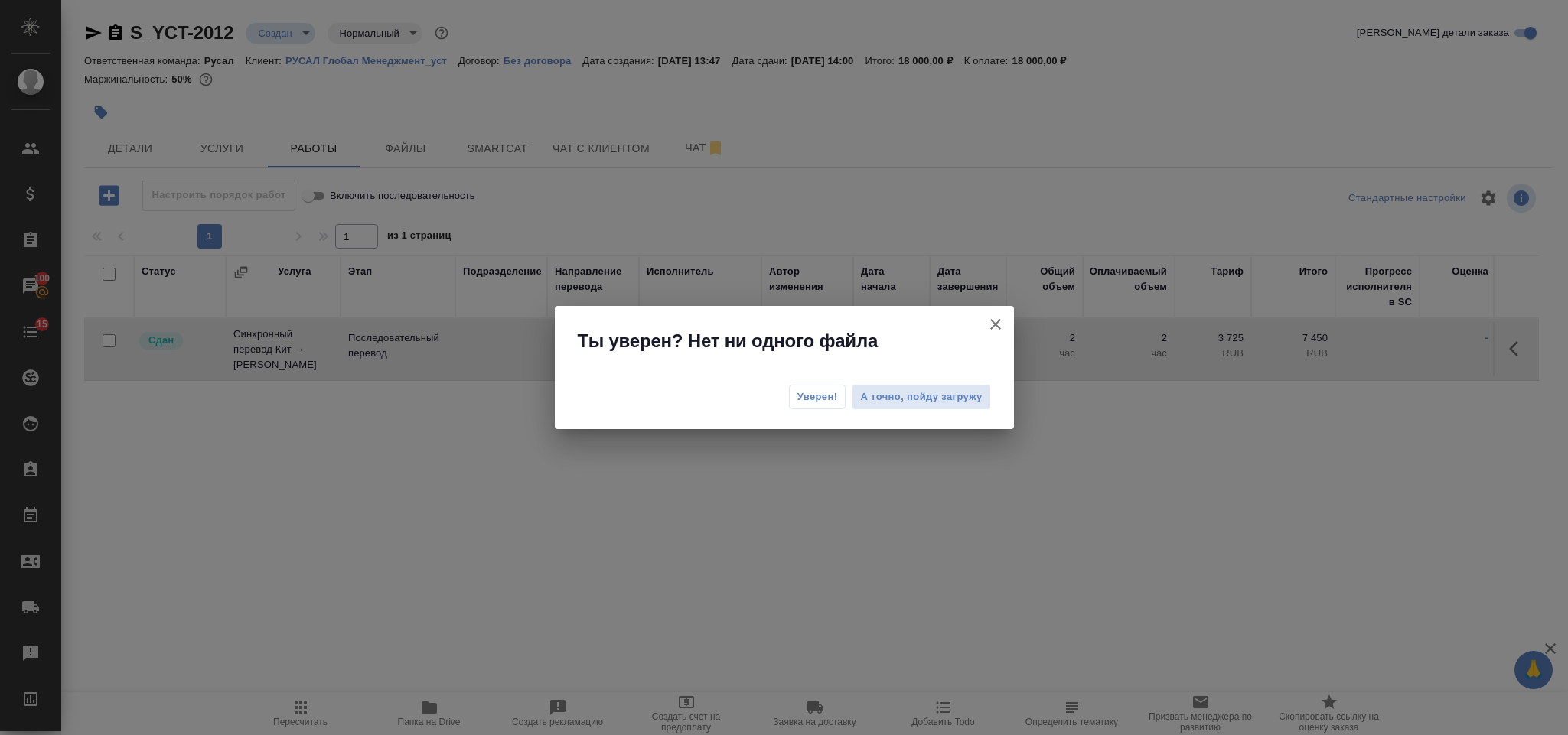
click at [792, 400] on button "Уверен!" at bounding box center [818, 397] width 58 height 24
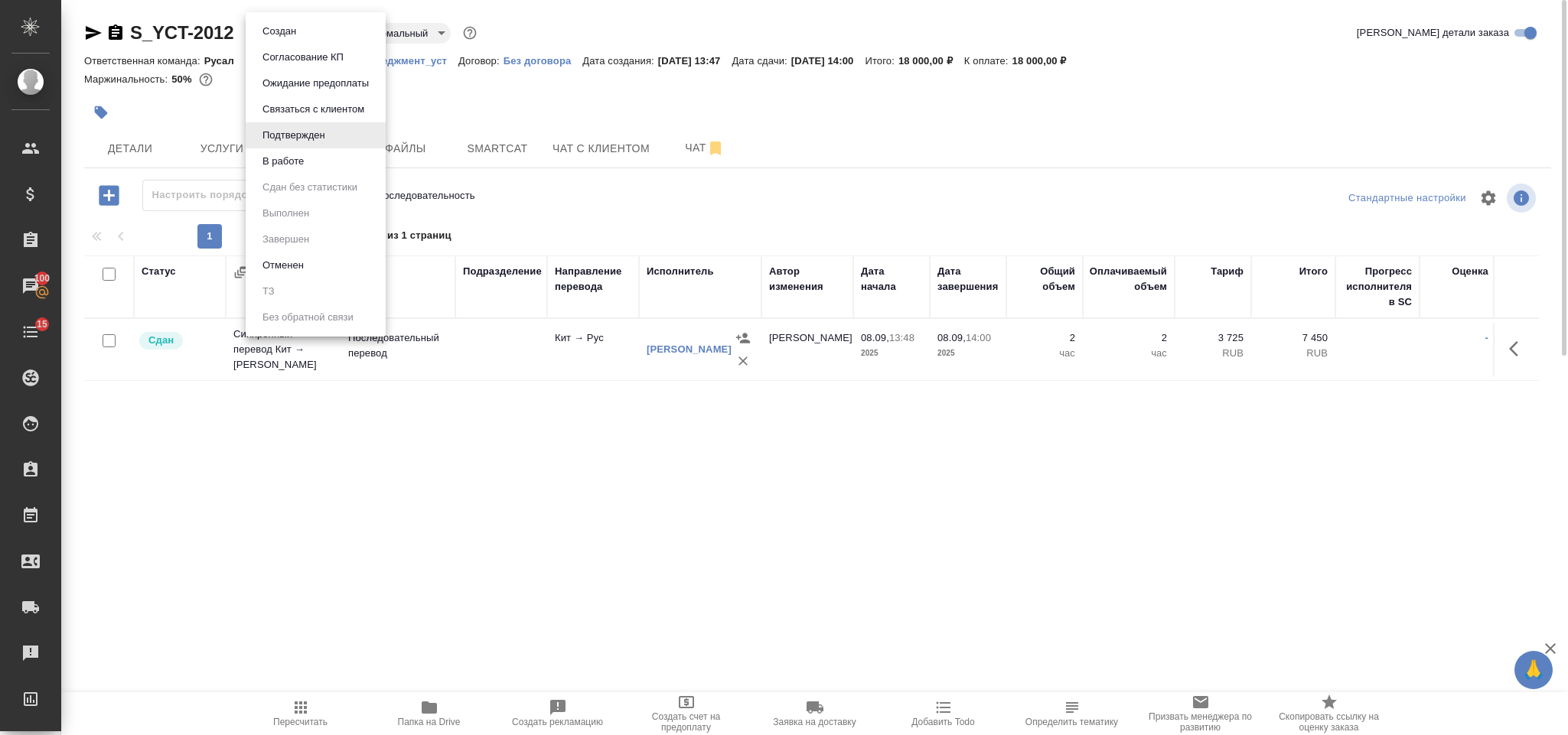
click at [283, 40] on body "🙏 .cls-1 fill:#fff; AWATERA Gorlenko Yuliua Клиенты Спецификации Заказы 100 Чат…" at bounding box center [784, 367] width 1568 height 735
click at [317, 168] on li "В работе" at bounding box center [316, 161] width 140 height 26
click at [294, 30] on body "🙏 .cls-1 fill:#fff; AWATERA Gorlenko Yuliua Клиенты Спецификации Заказы 100 Чат…" at bounding box center [784, 367] width 1568 height 735
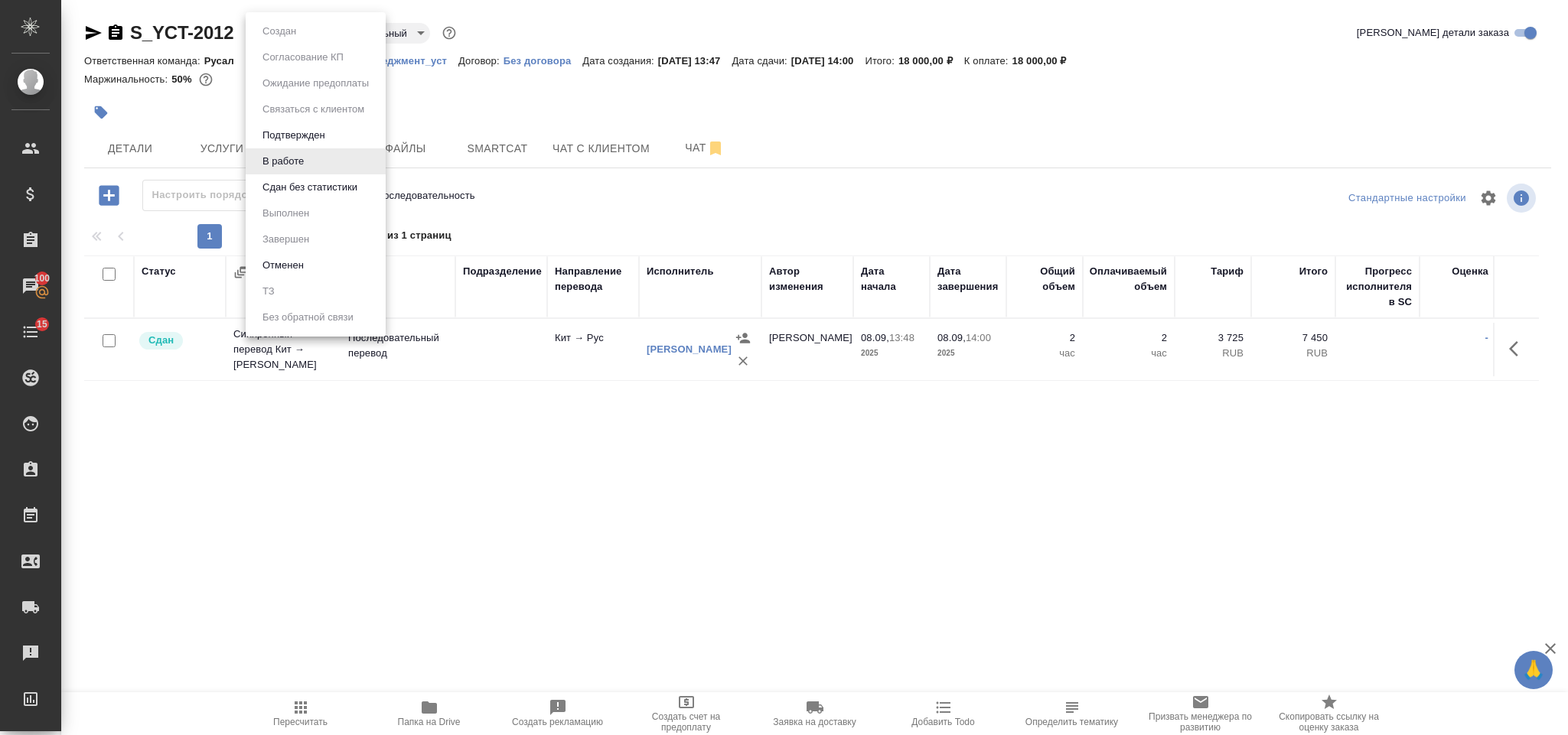
click at [297, 186] on button "Сдан без статистики" at bounding box center [310, 188] width 104 height 17
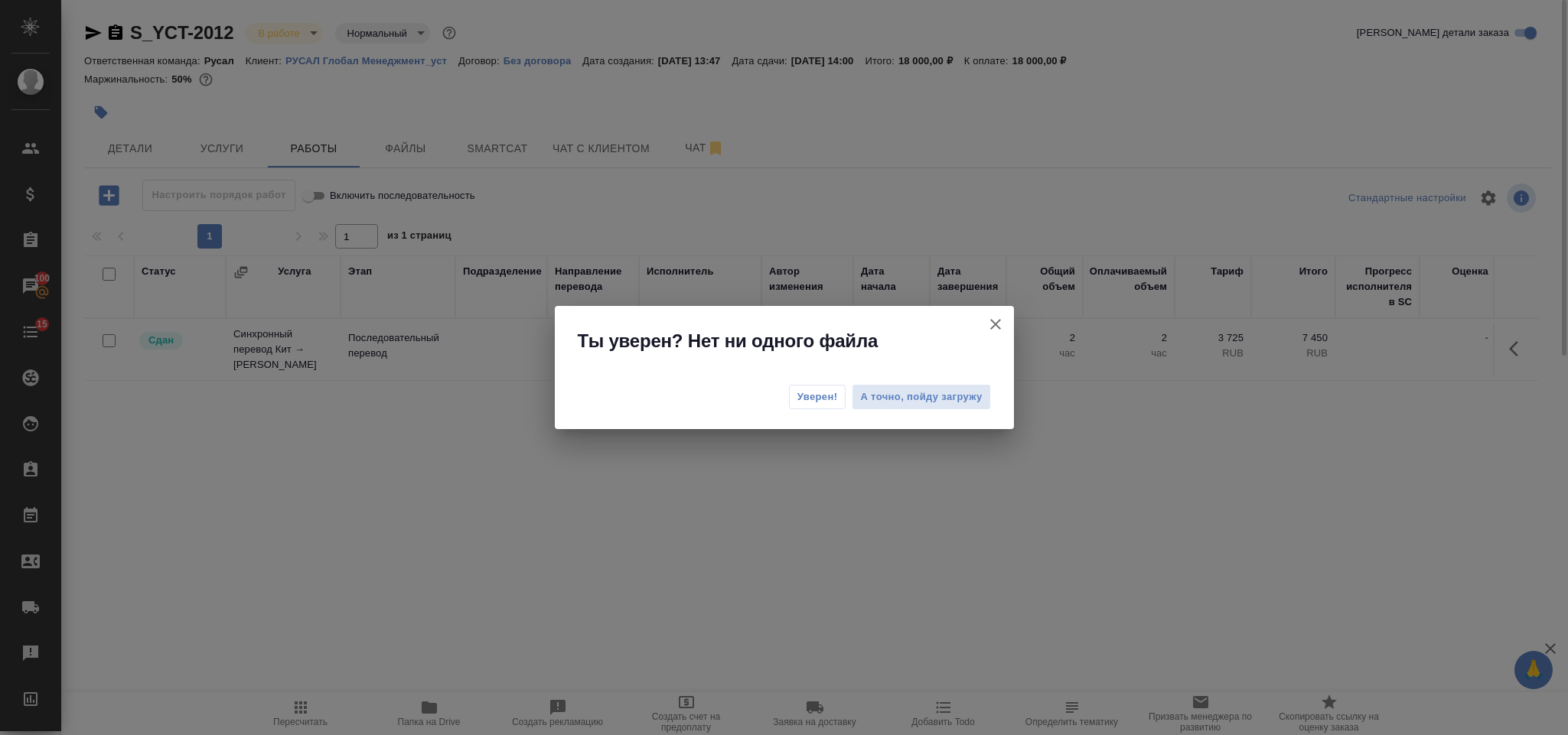
click at [805, 395] on span "Уверен!" at bounding box center [818, 398] width 41 height 16
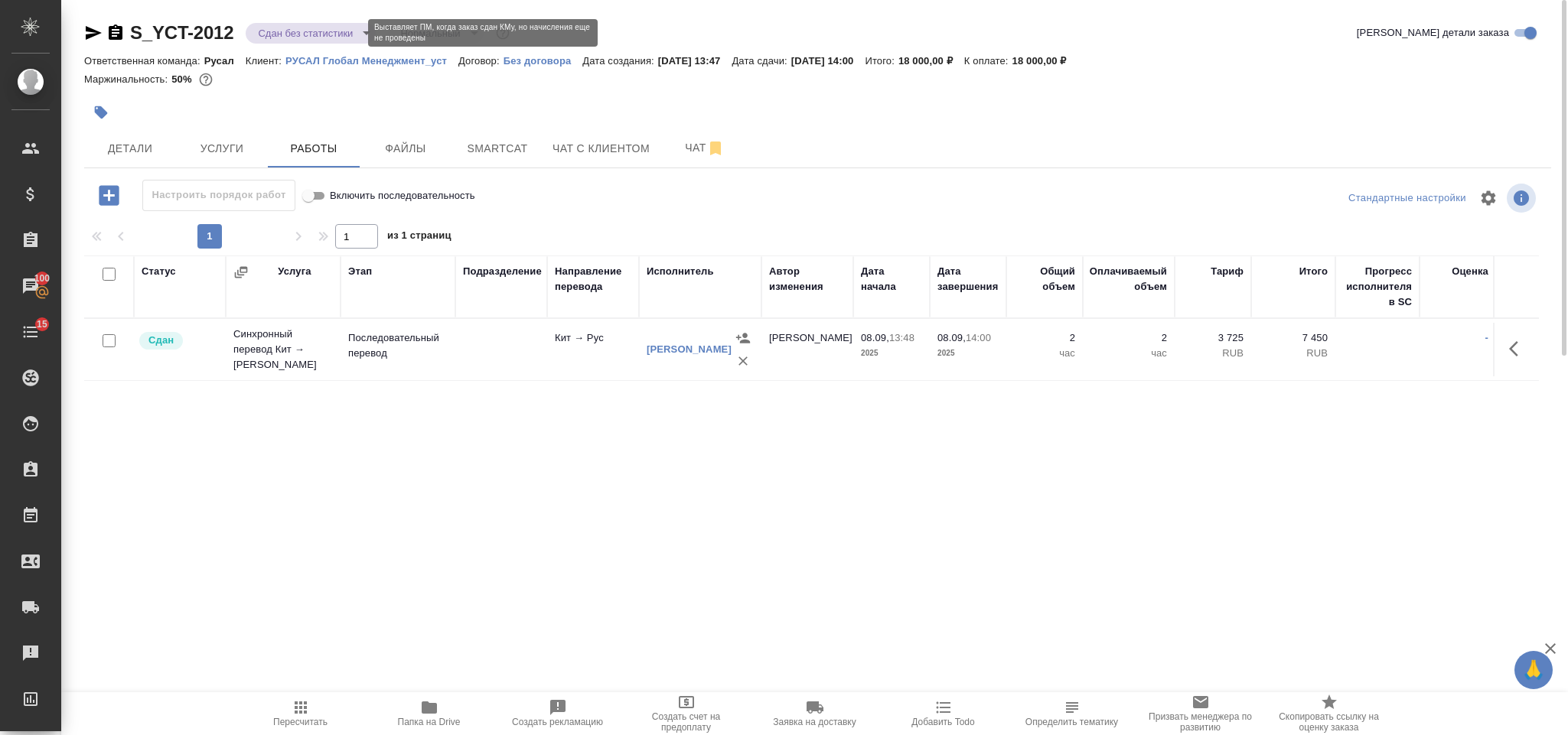
click at [278, 35] on body "🙏 .cls-1 fill:#fff; AWATERA Gorlenko Yuliua Клиенты Спецификации Заказы 100 Чат…" at bounding box center [784, 367] width 1568 height 735
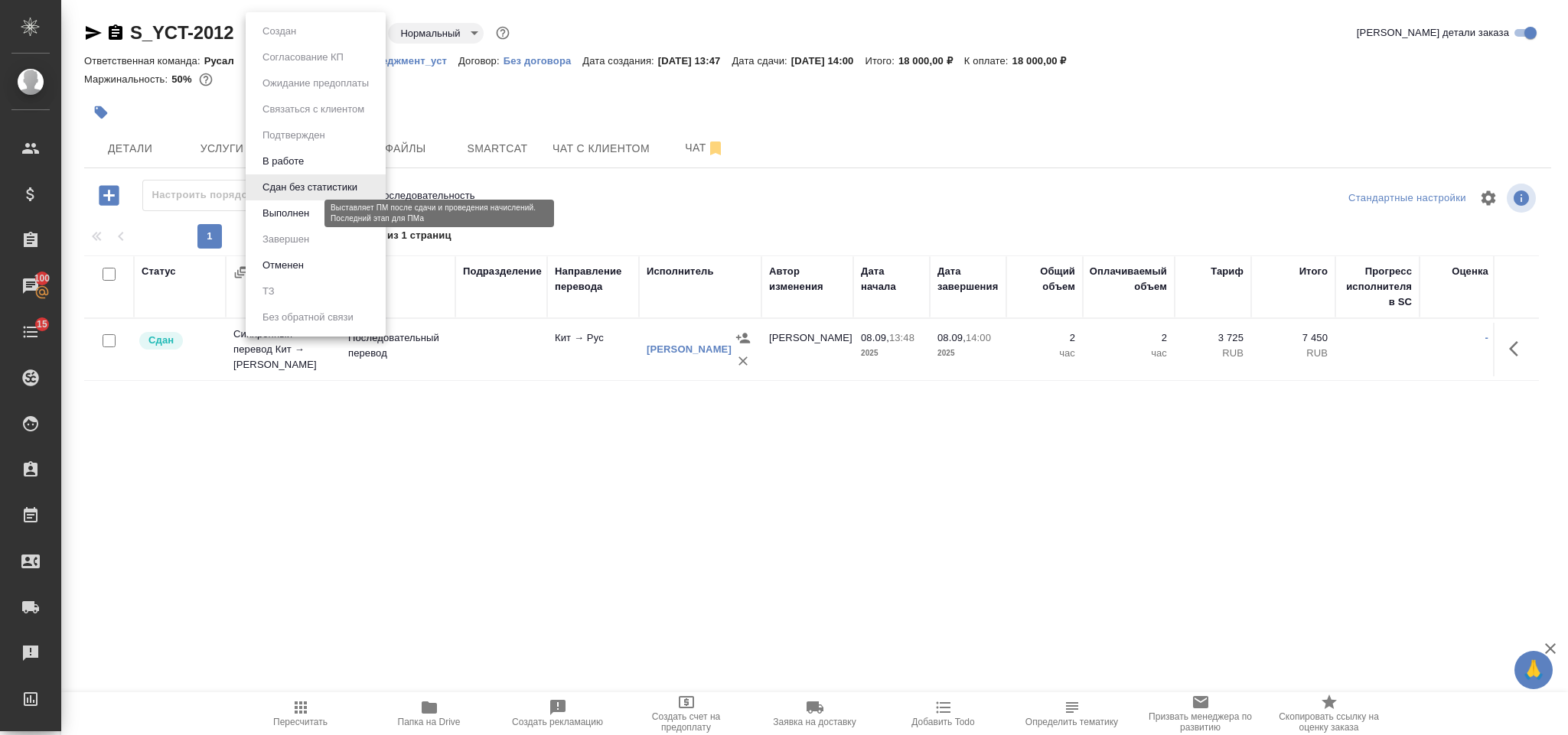
click at [310, 214] on button "Выполнен" at bounding box center [286, 214] width 56 height 17
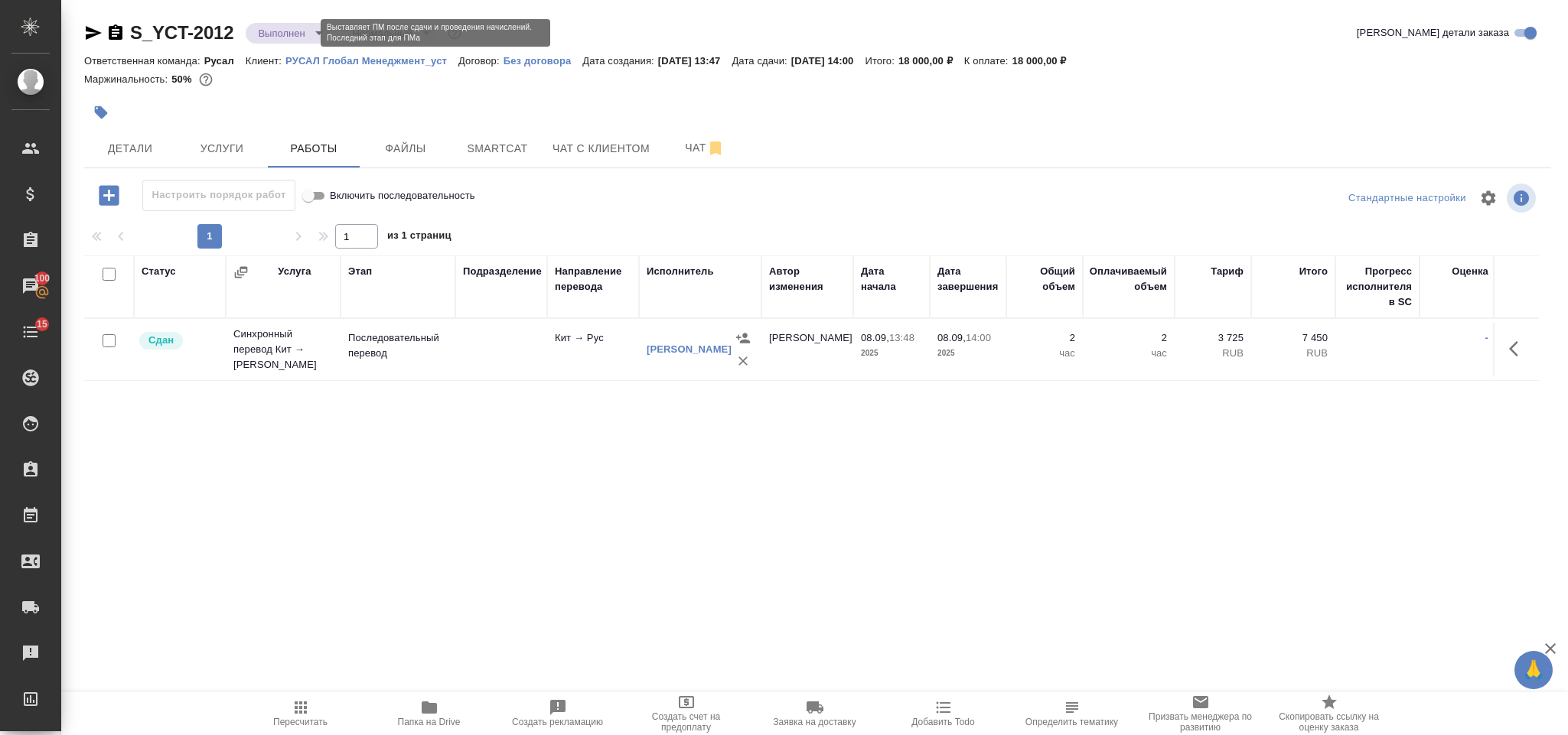
click at [273, 32] on body "🙏 .cls-1 fill:#fff; AWATERA Gorlenko Yuliua Клиенты Спецификации Заказы 100 Чат…" at bounding box center [784, 367] width 1568 height 735
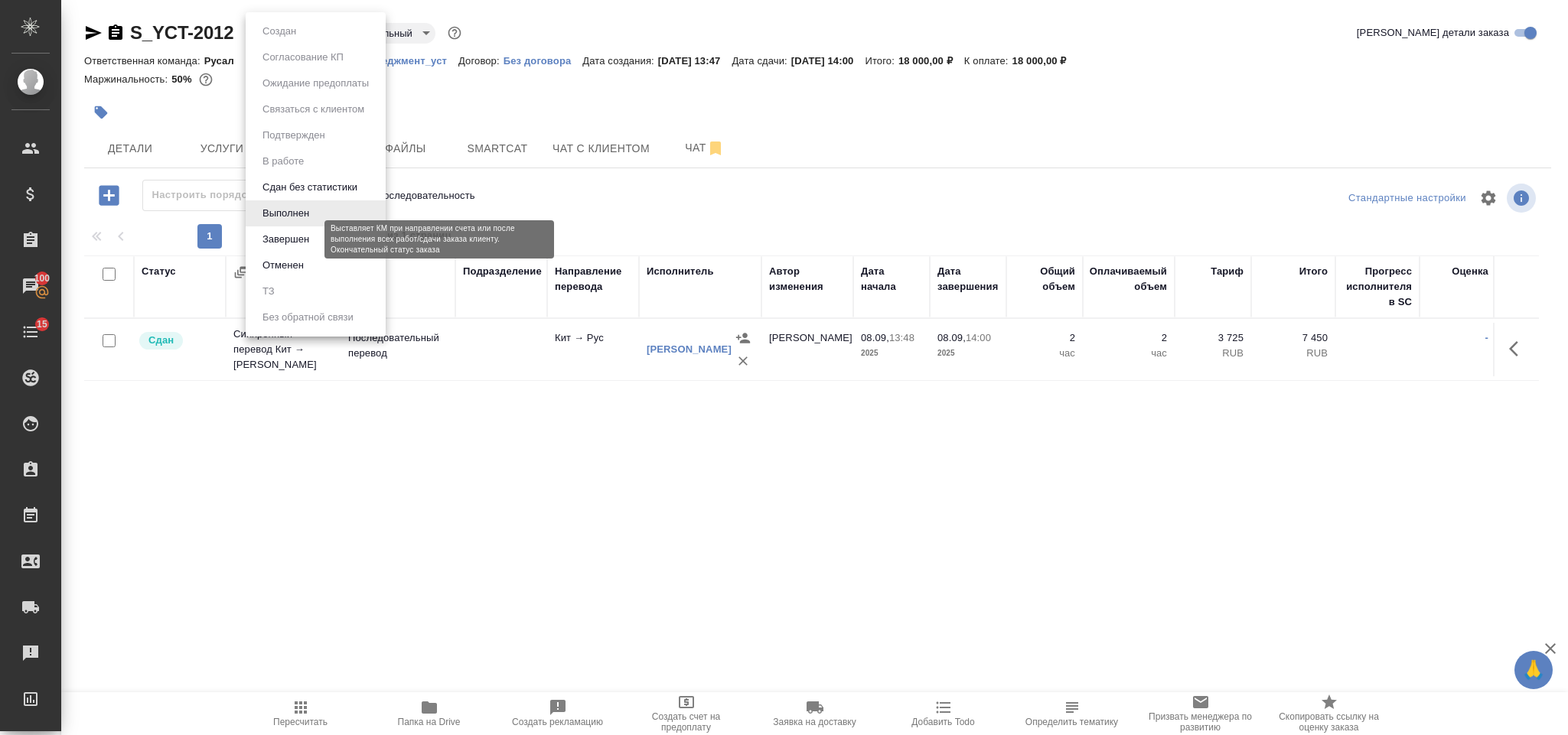
click at [296, 236] on button "Завершен" at bounding box center [286, 239] width 56 height 17
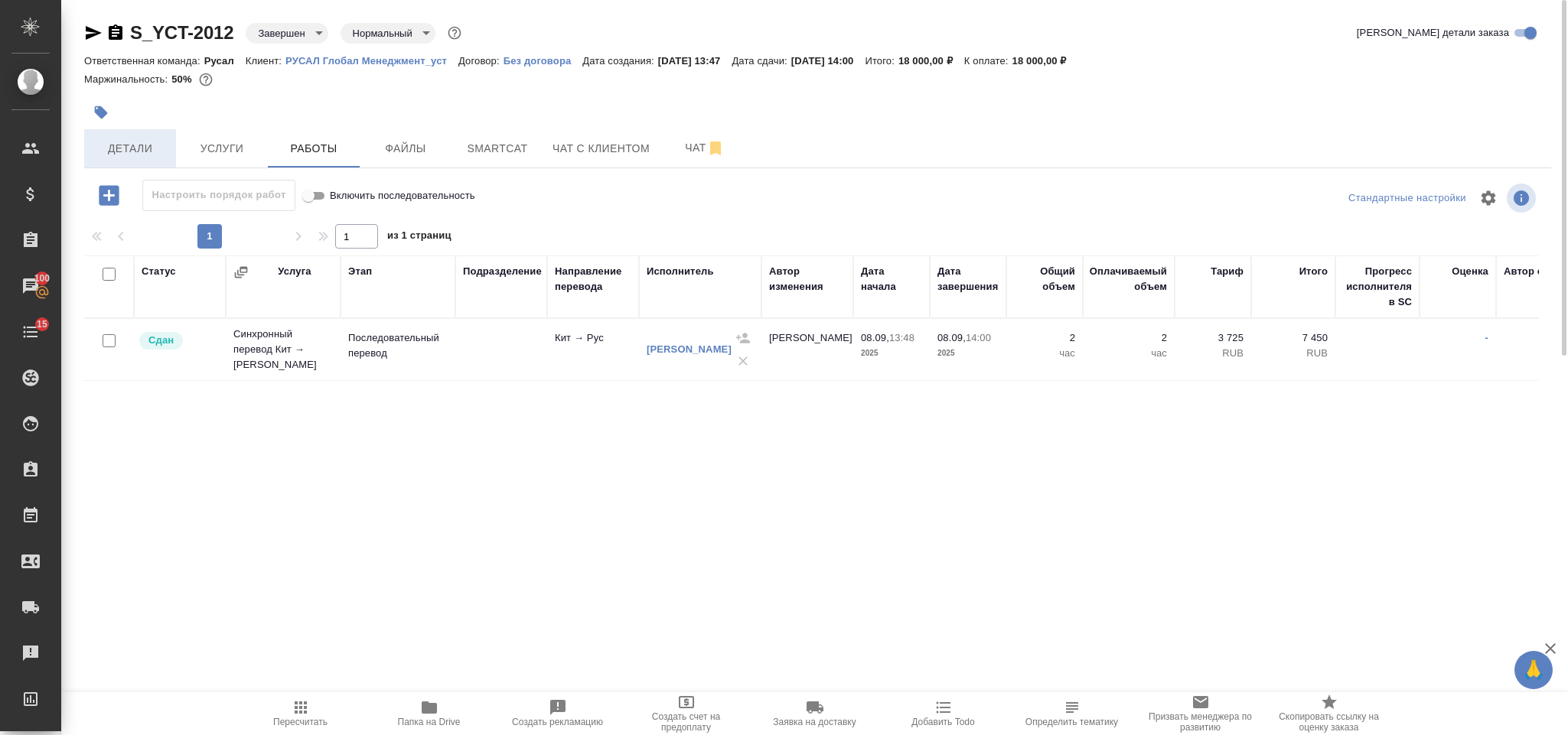
click at [125, 144] on span "Детали" at bounding box center [130, 149] width 73 height 19
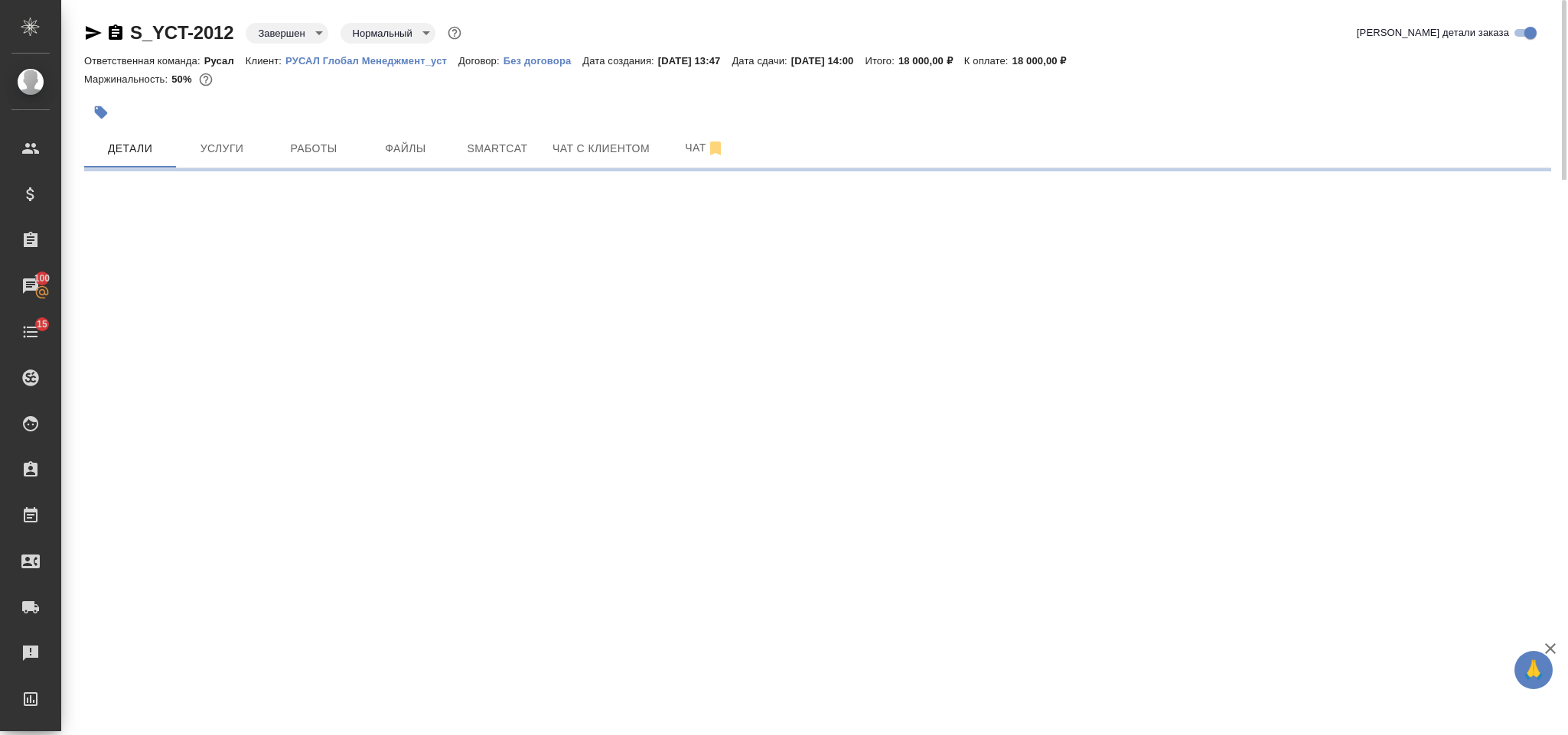
select select "RU"
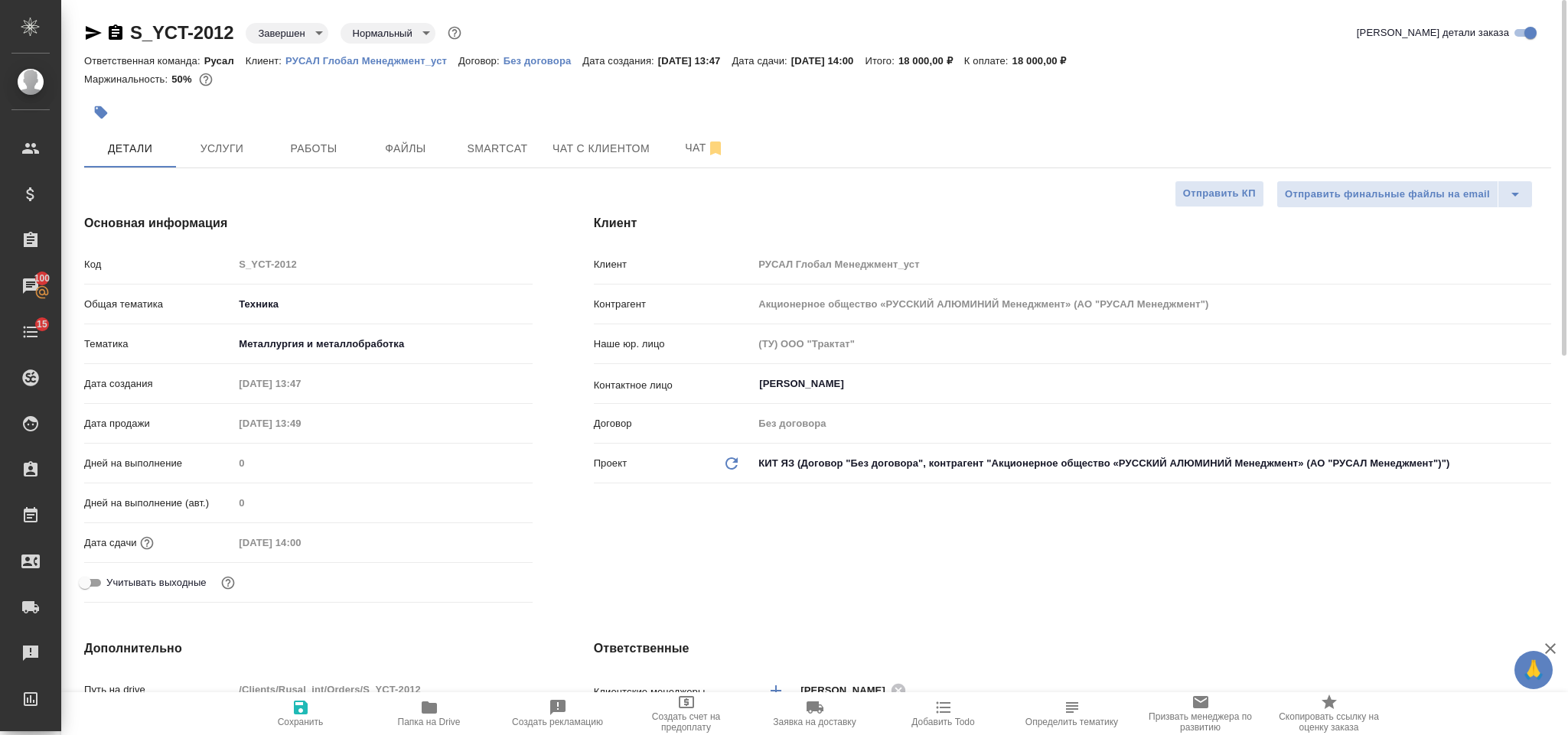
type textarea "x"
click at [92, 33] on icon "button" at bounding box center [94, 33] width 19 height 19
click at [118, 26] on icon "button" at bounding box center [115, 32] width 14 height 16
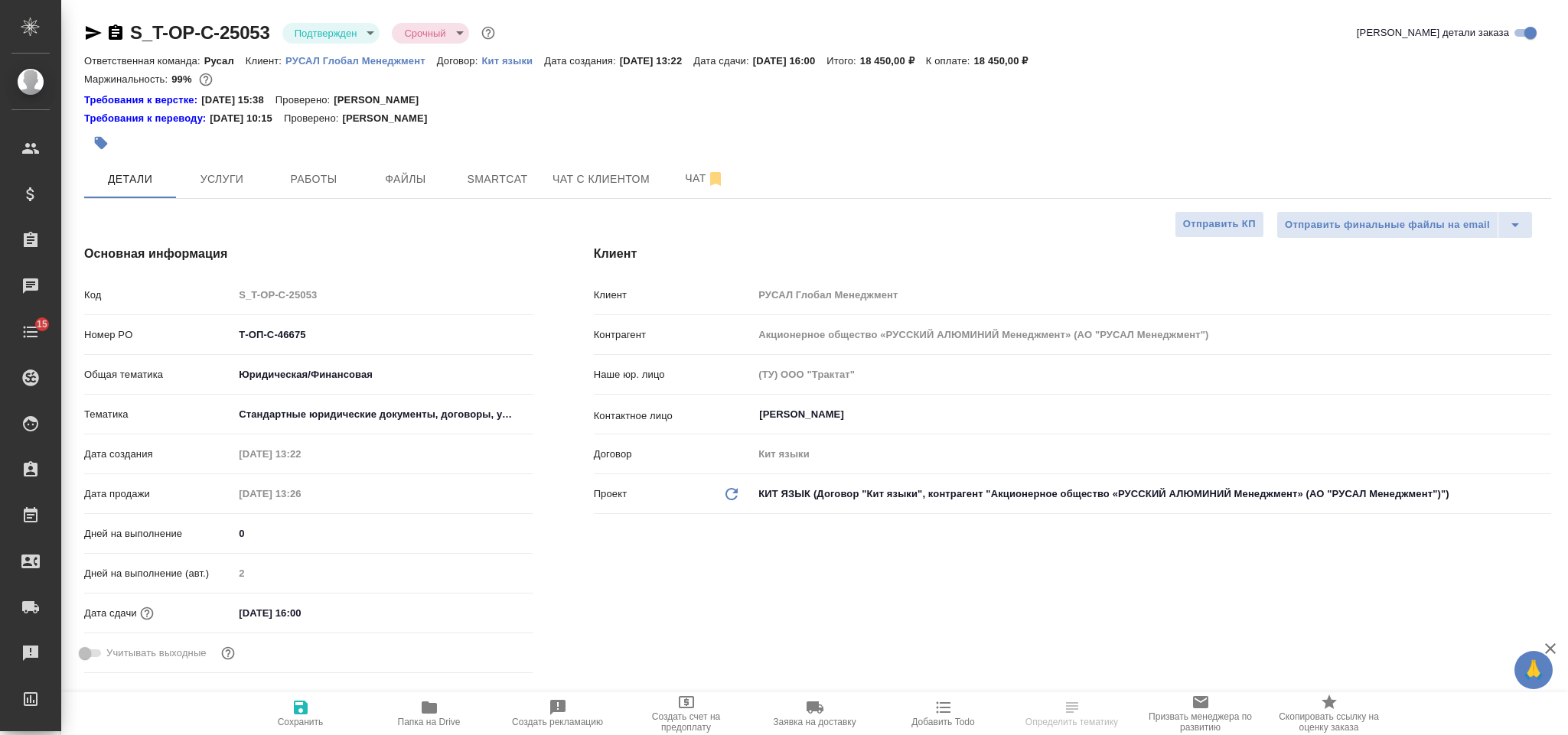
select select "RU"
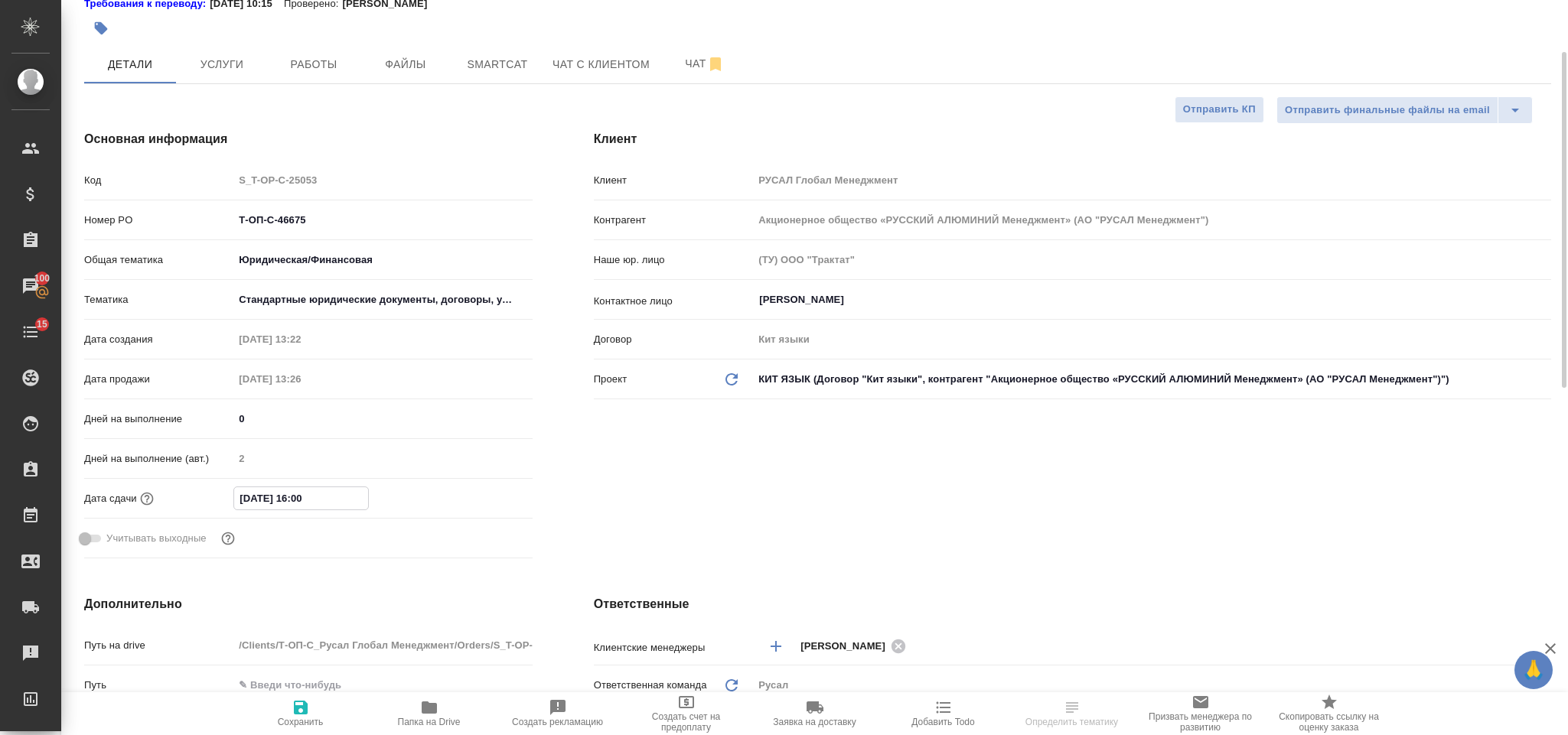
click at [333, 501] on input "[DATE] 16:00" at bounding box center [301, 498] width 134 height 22
click at [494, 498] on icon "button" at bounding box center [488, 496] width 14 height 16
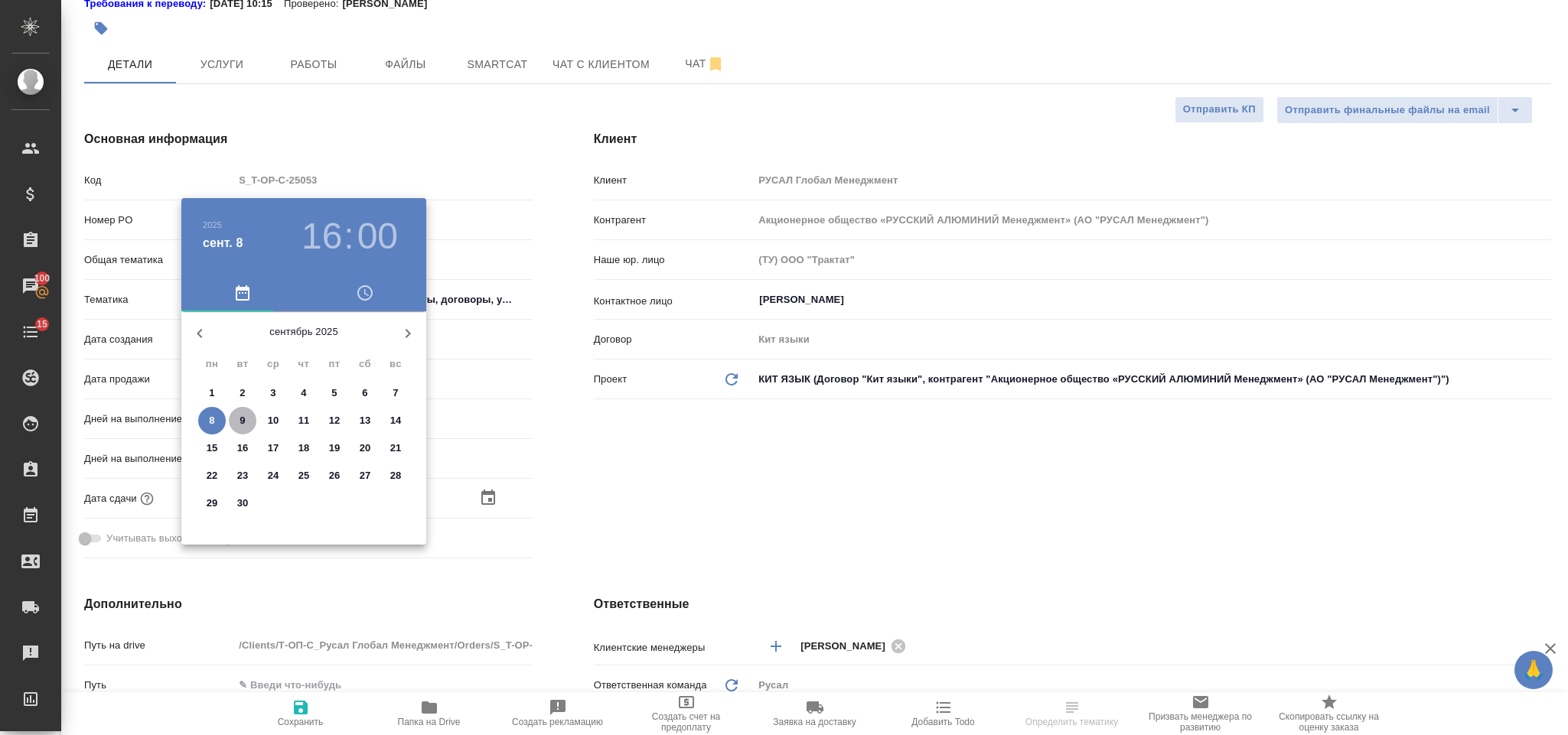
click at [237, 419] on span "9" at bounding box center [242, 421] width 27 height 16
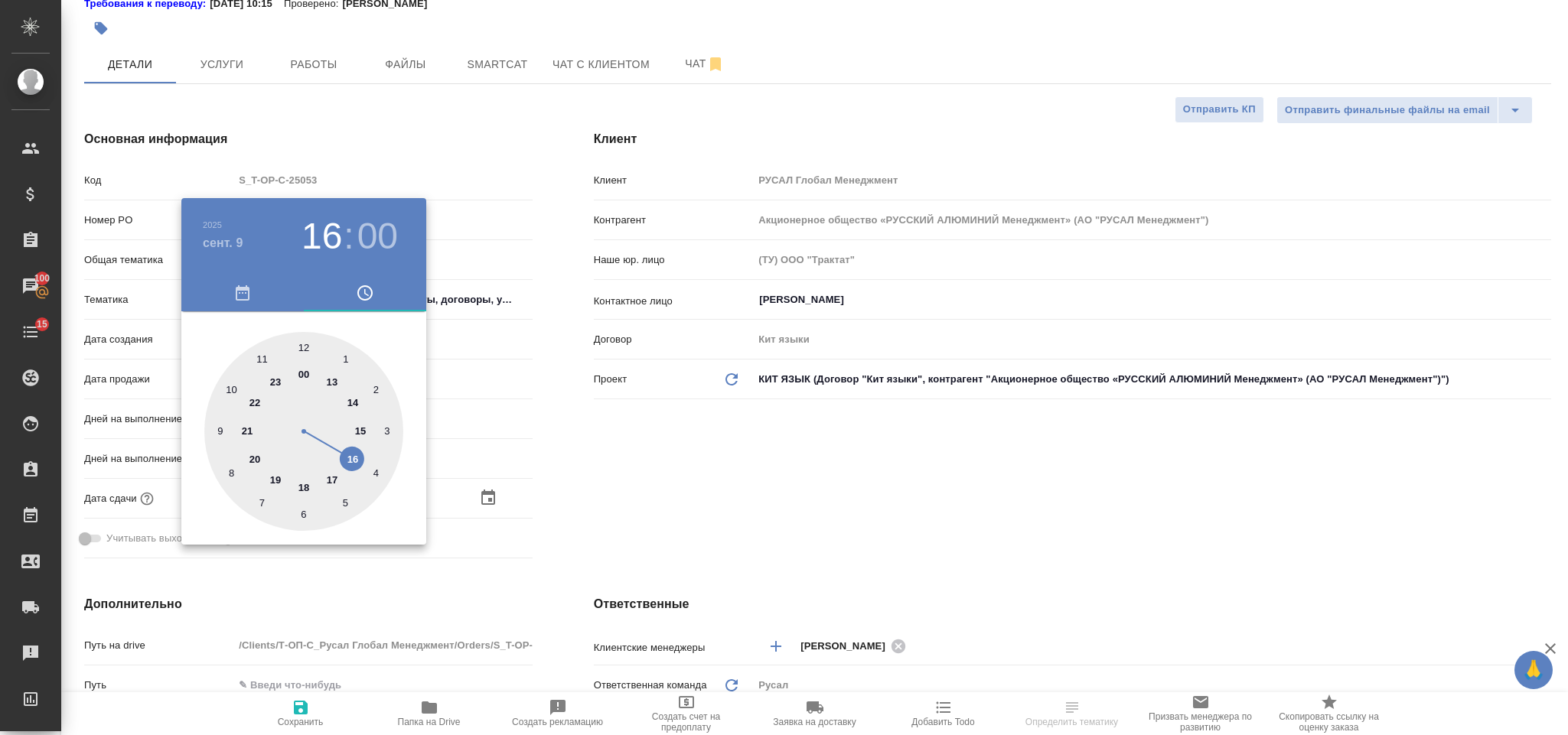
type input "09.09.2025 16:00"
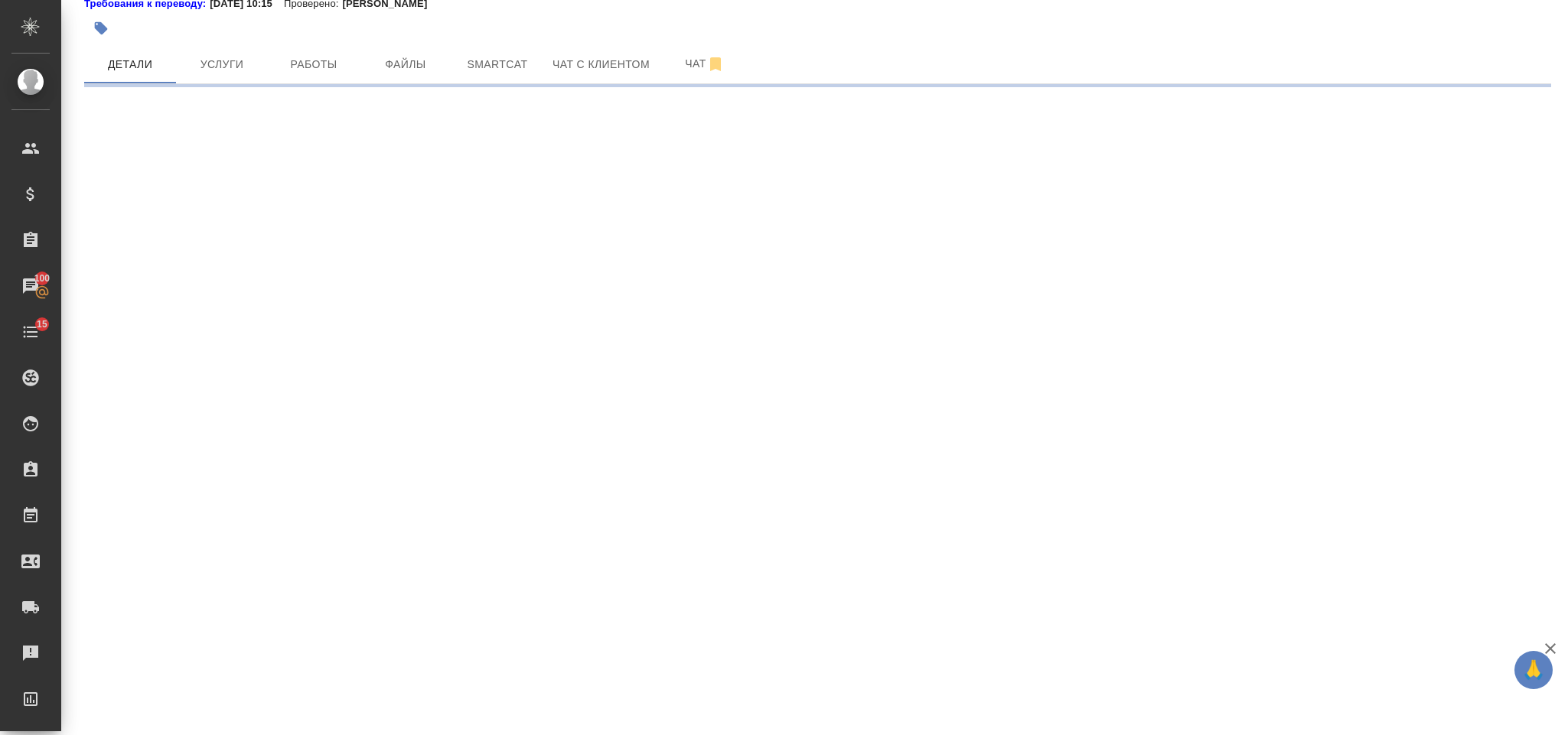
select select "RU"
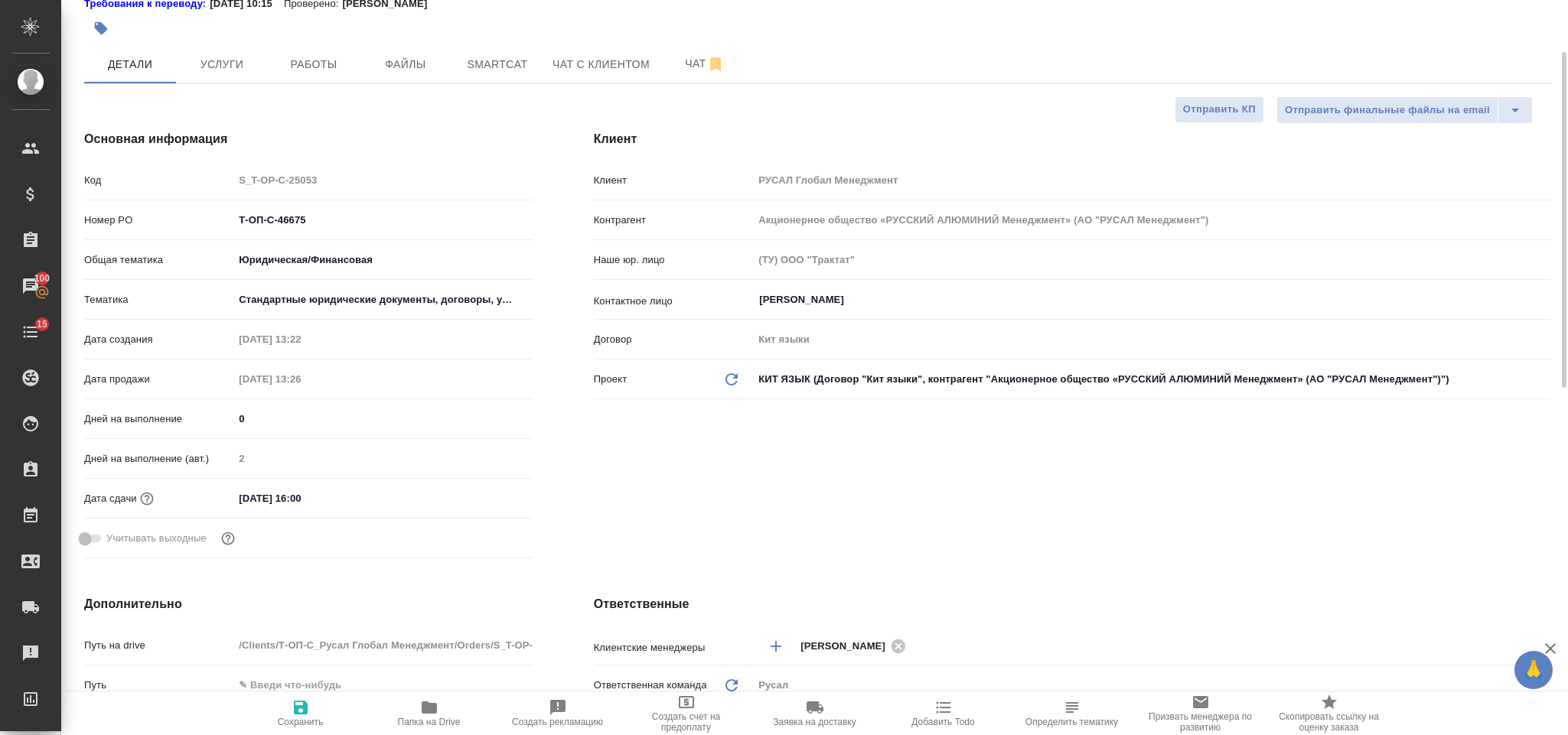
type textarea "x"
click at [366, 500] on input "08.09.2025 16:00" at bounding box center [301, 498] width 134 height 22
click at [491, 496] on icon "button" at bounding box center [488, 497] width 19 height 19
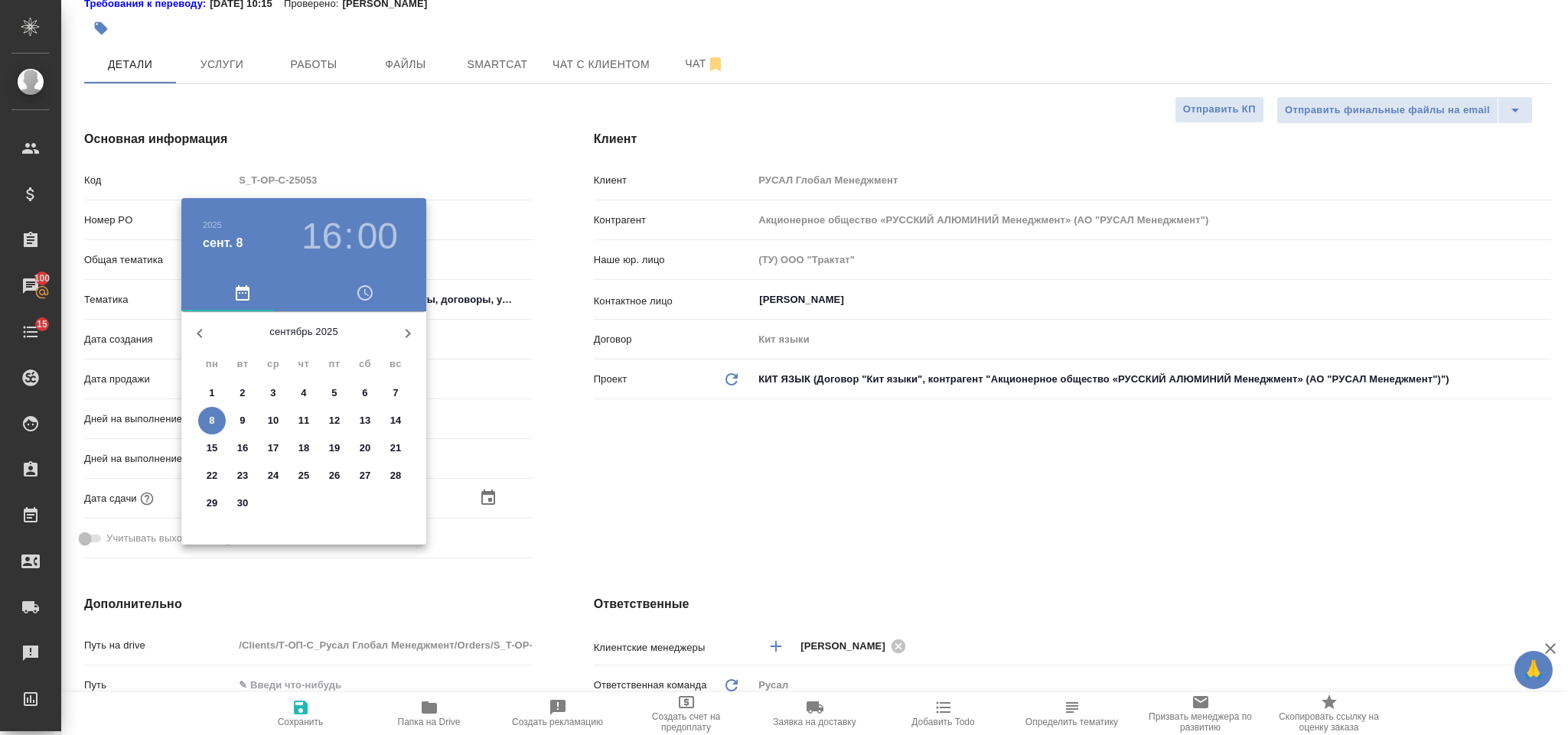
click at [242, 421] on p "9" at bounding box center [242, 421] width 5 height 16
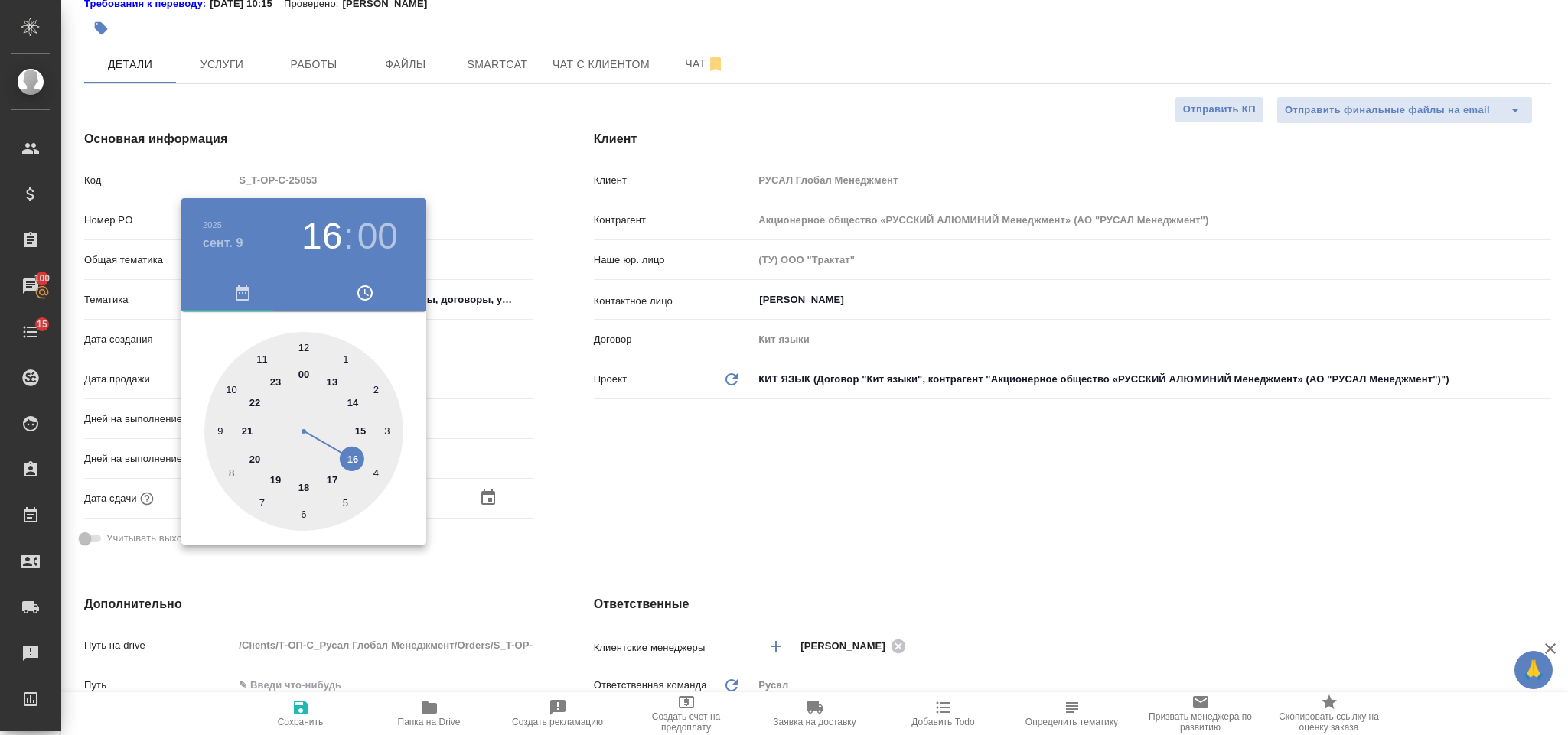
type input "09.09.2025 16:00"
type textarea "x"
click at [354, 464] on div at bounding box center [303, 431] width 199 height 199
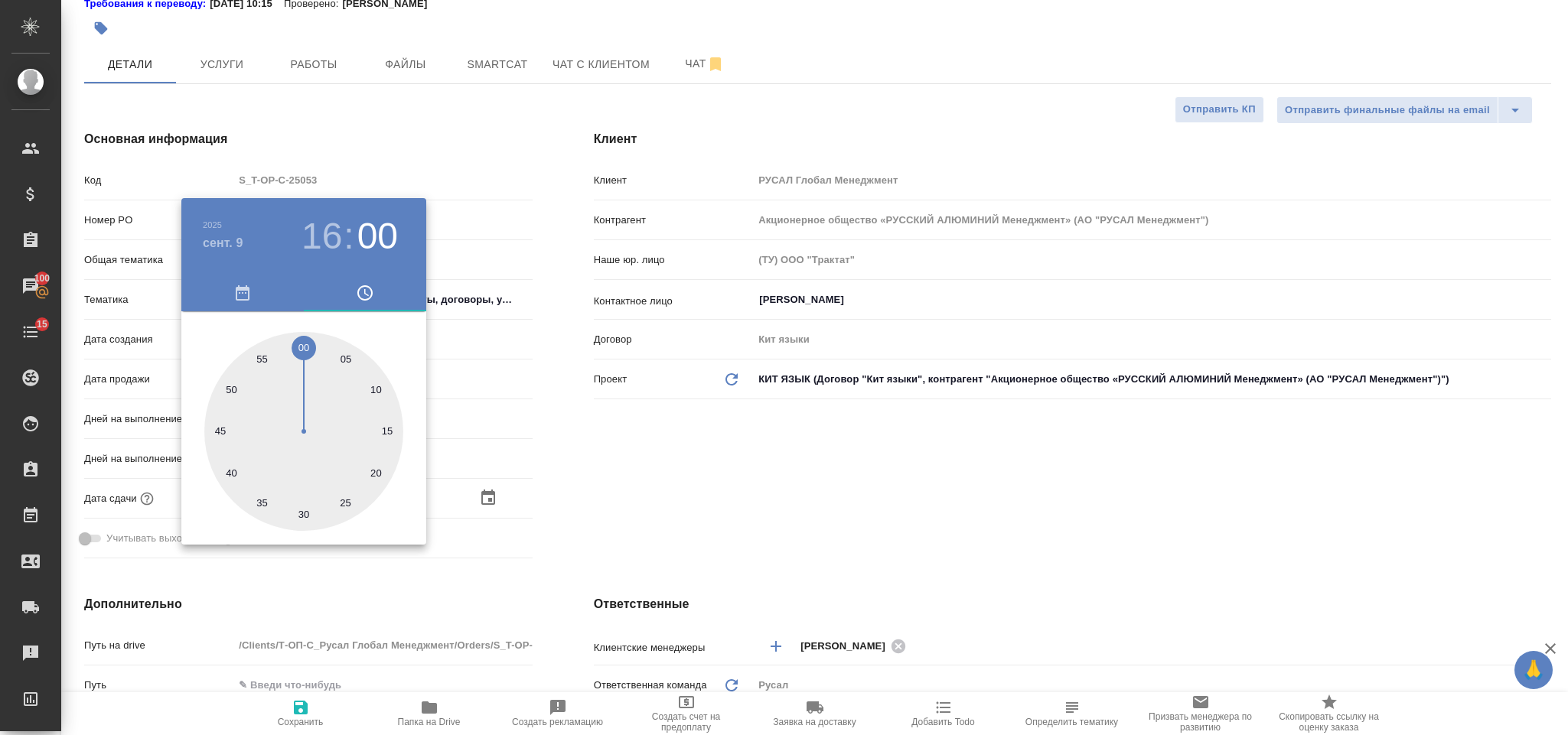
type textarea "x"
click at [717, 491] on div at bounding box center [784, 367] width 1568 height 735
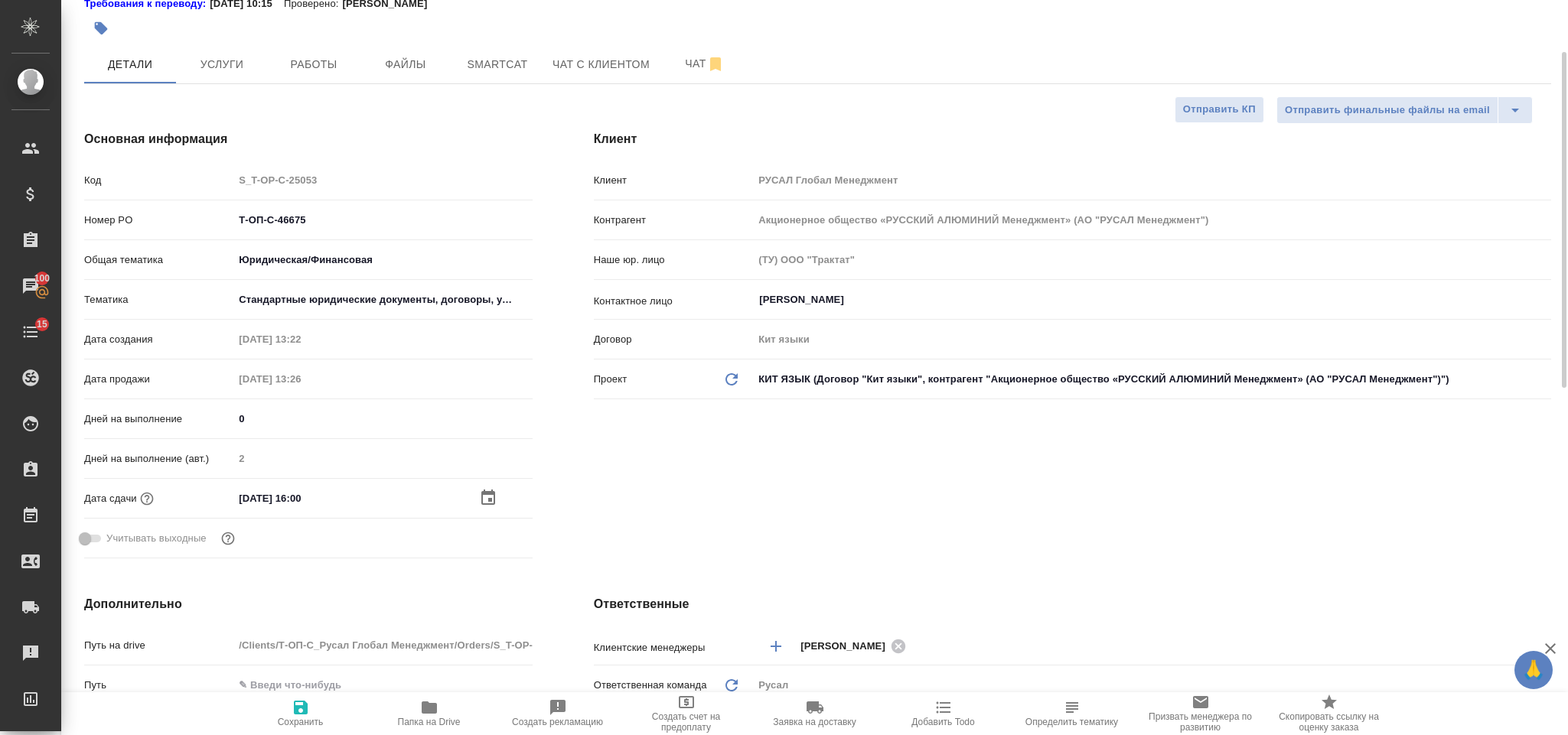
click at [306, 693] on button "Сохранить" at bounding box center [300, 713] width 129 height 43
type textarea "x"
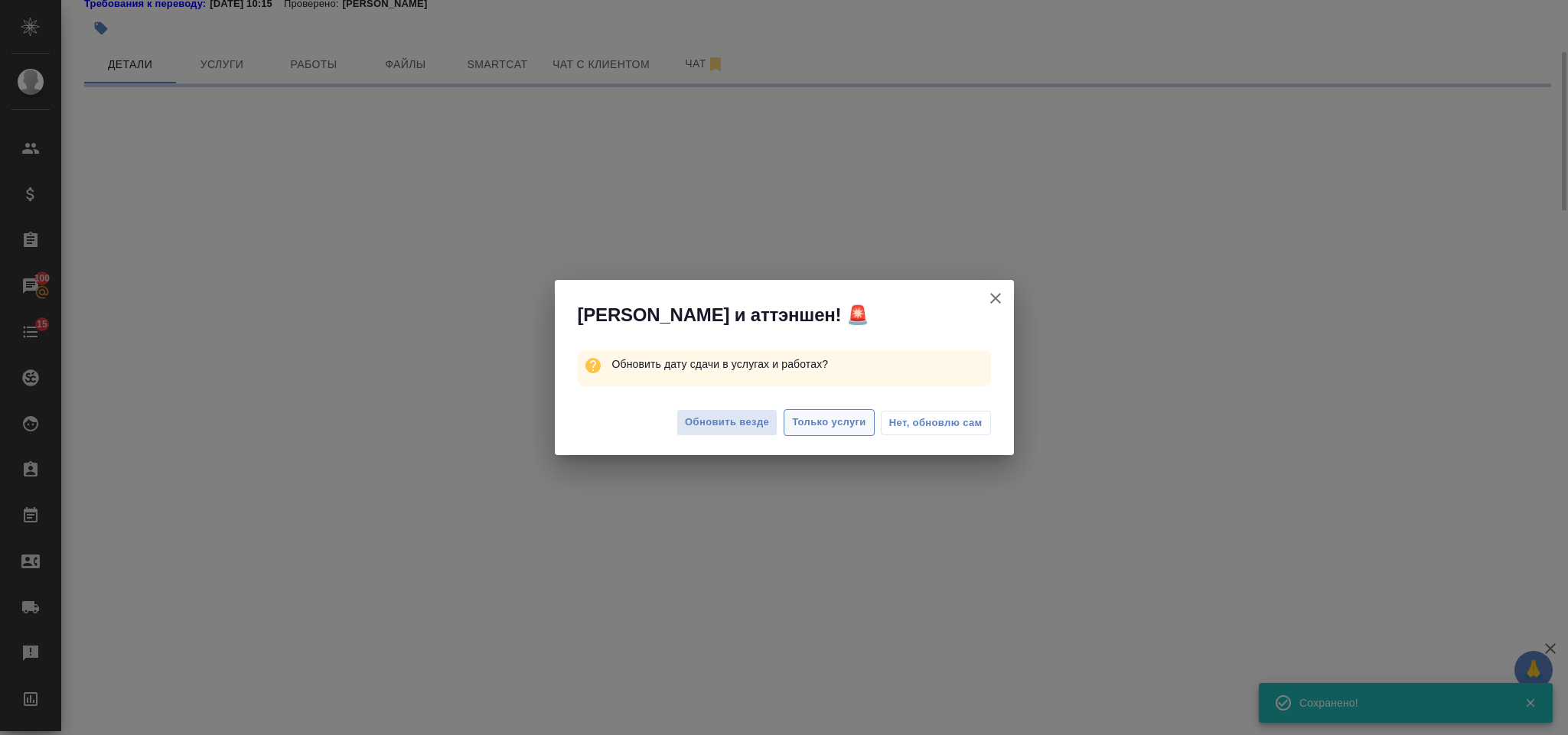
select select "RU"
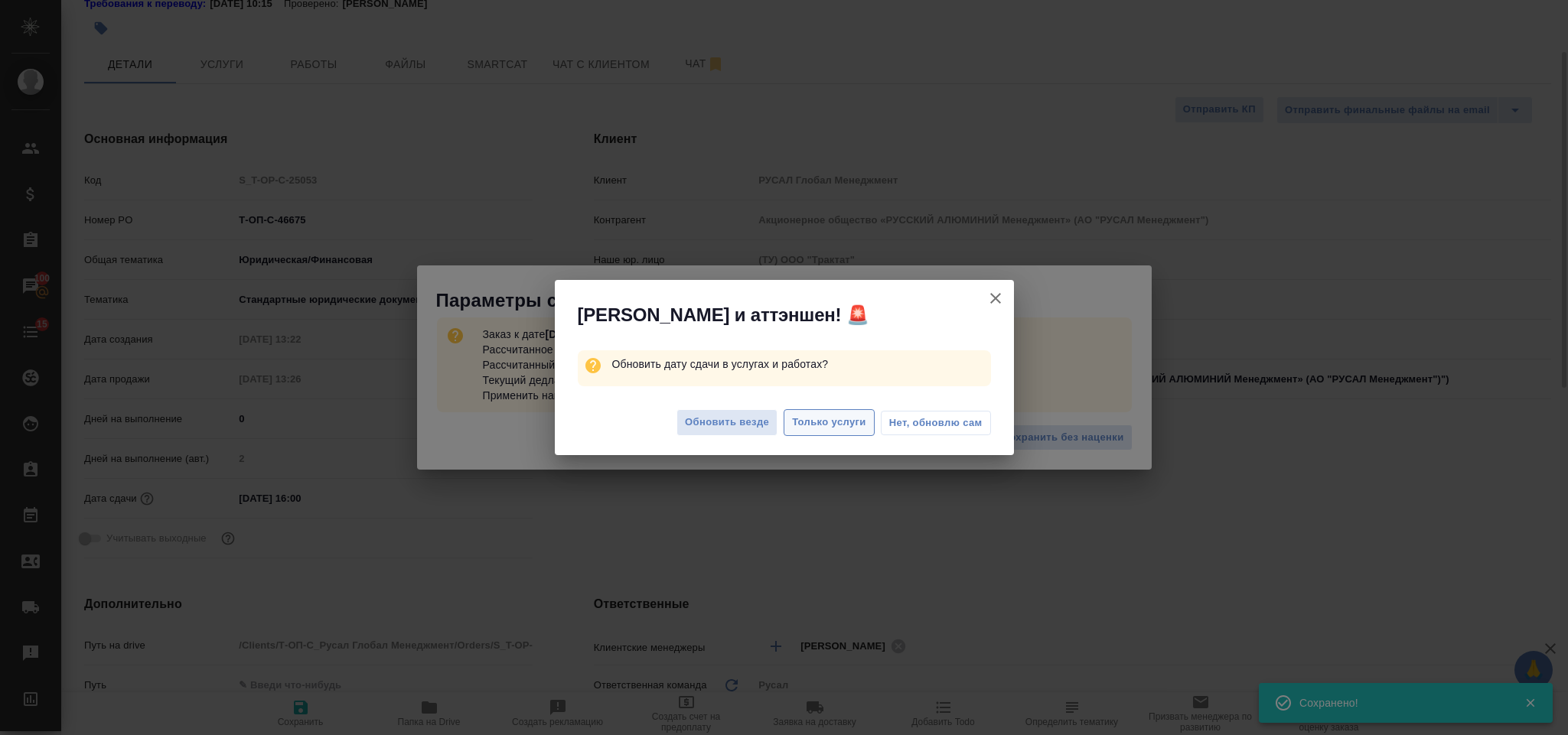
click at [843, 423] on span "Только услуги" at bounding box center [829, 422] width 74 height 18
type textarea "x"
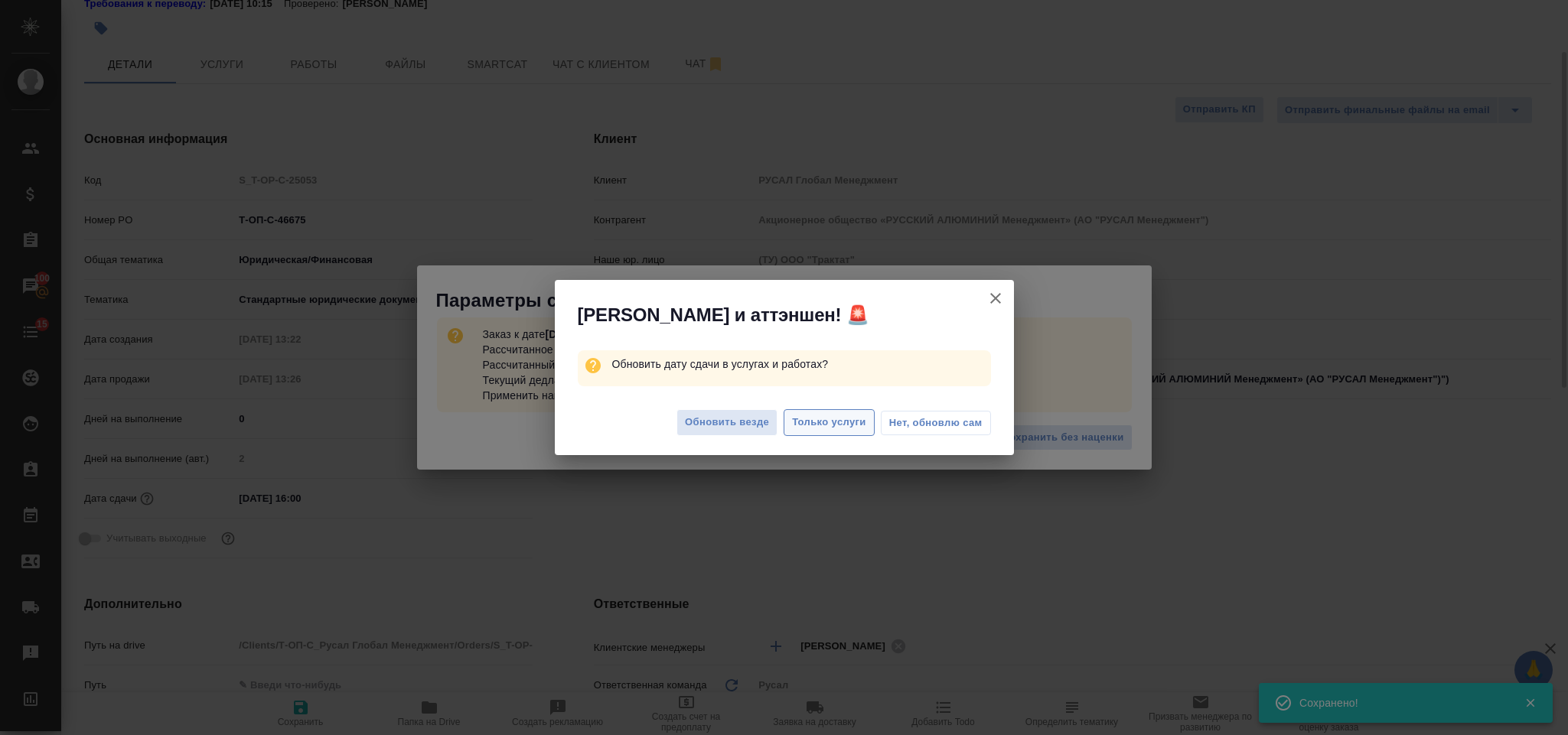
type textarea "x"
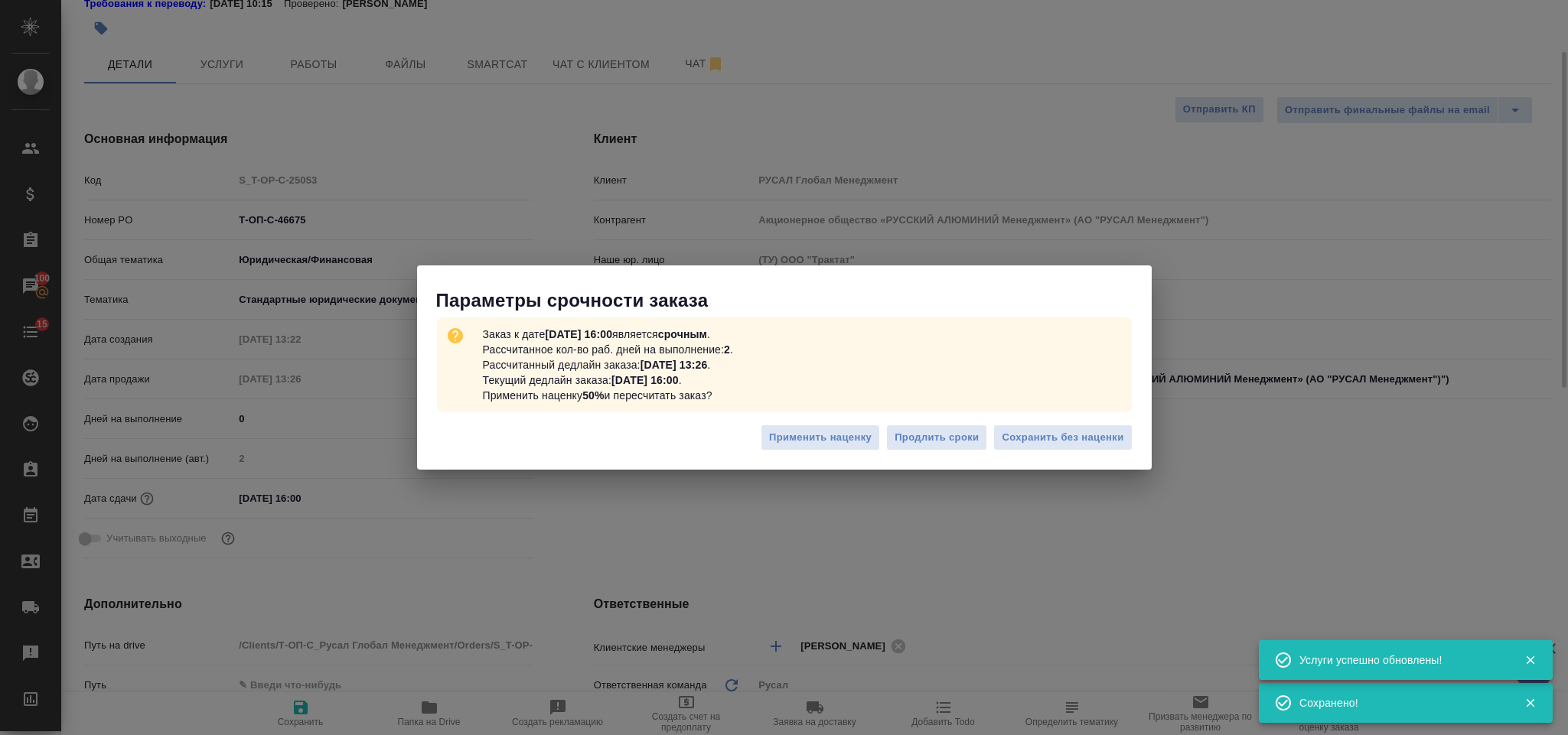
type textarea "x"
click at [1043, 443] on span "Сохранить без наценки" at bounding box center [1063, 438] width 122 height 18
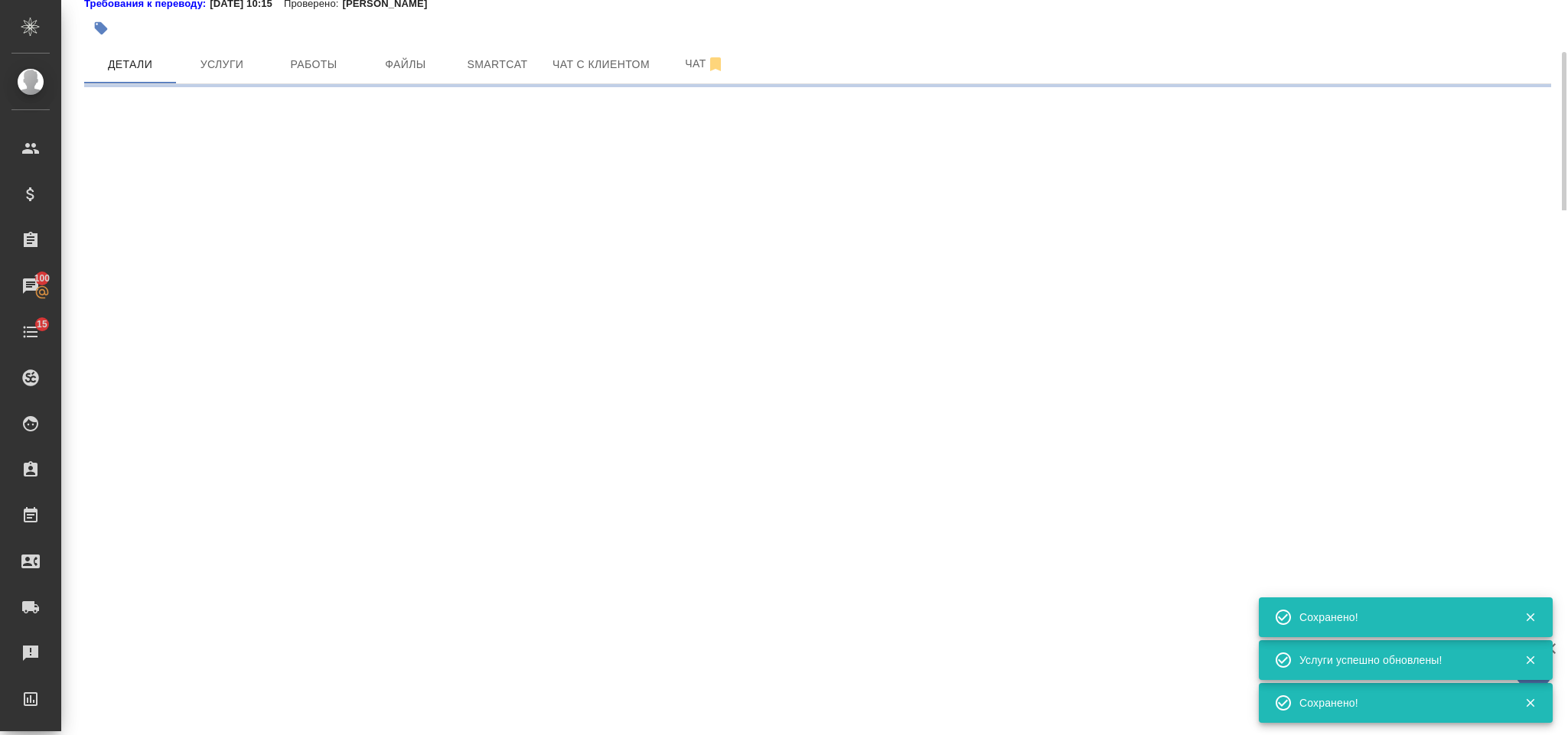
select select "RU"
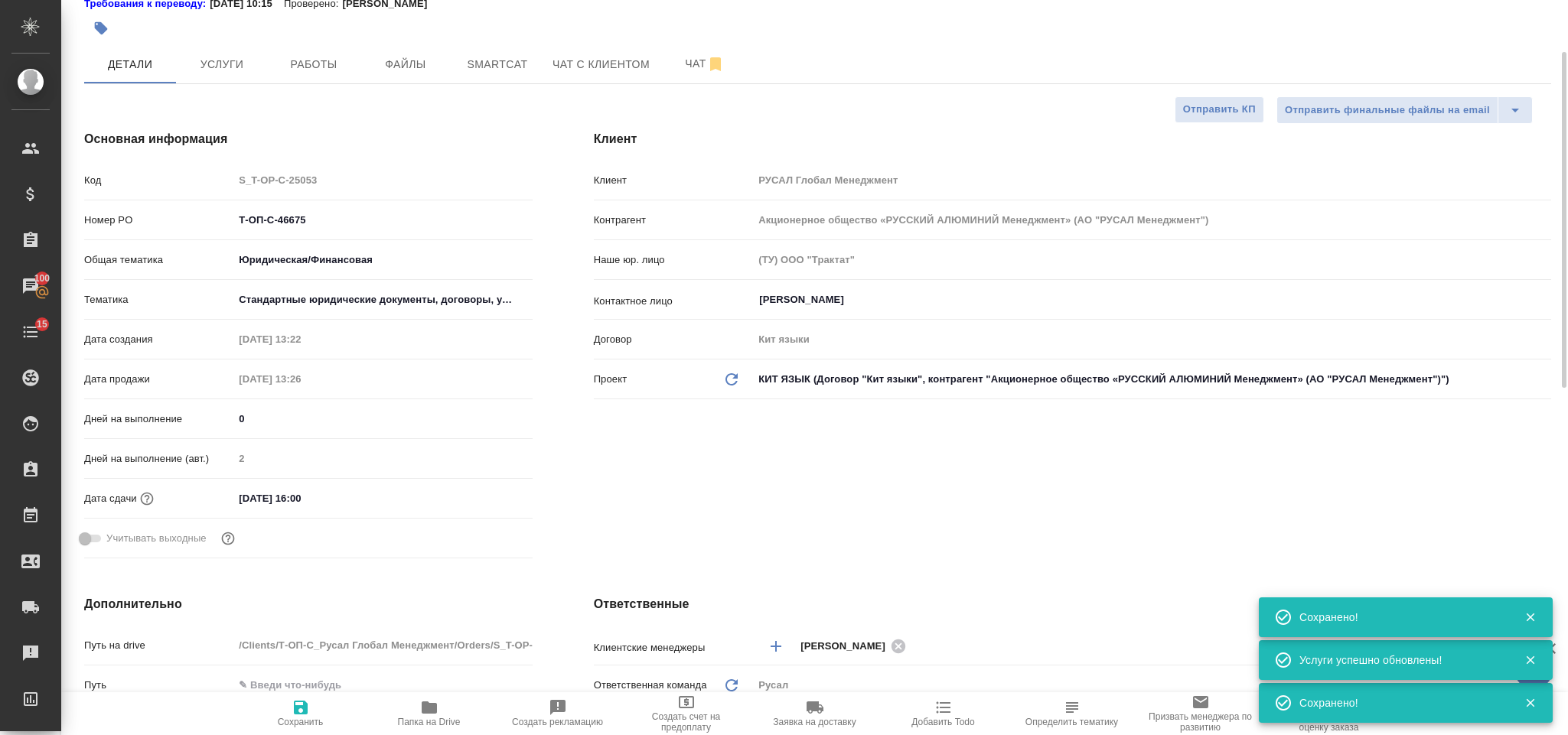
type textarea "x"
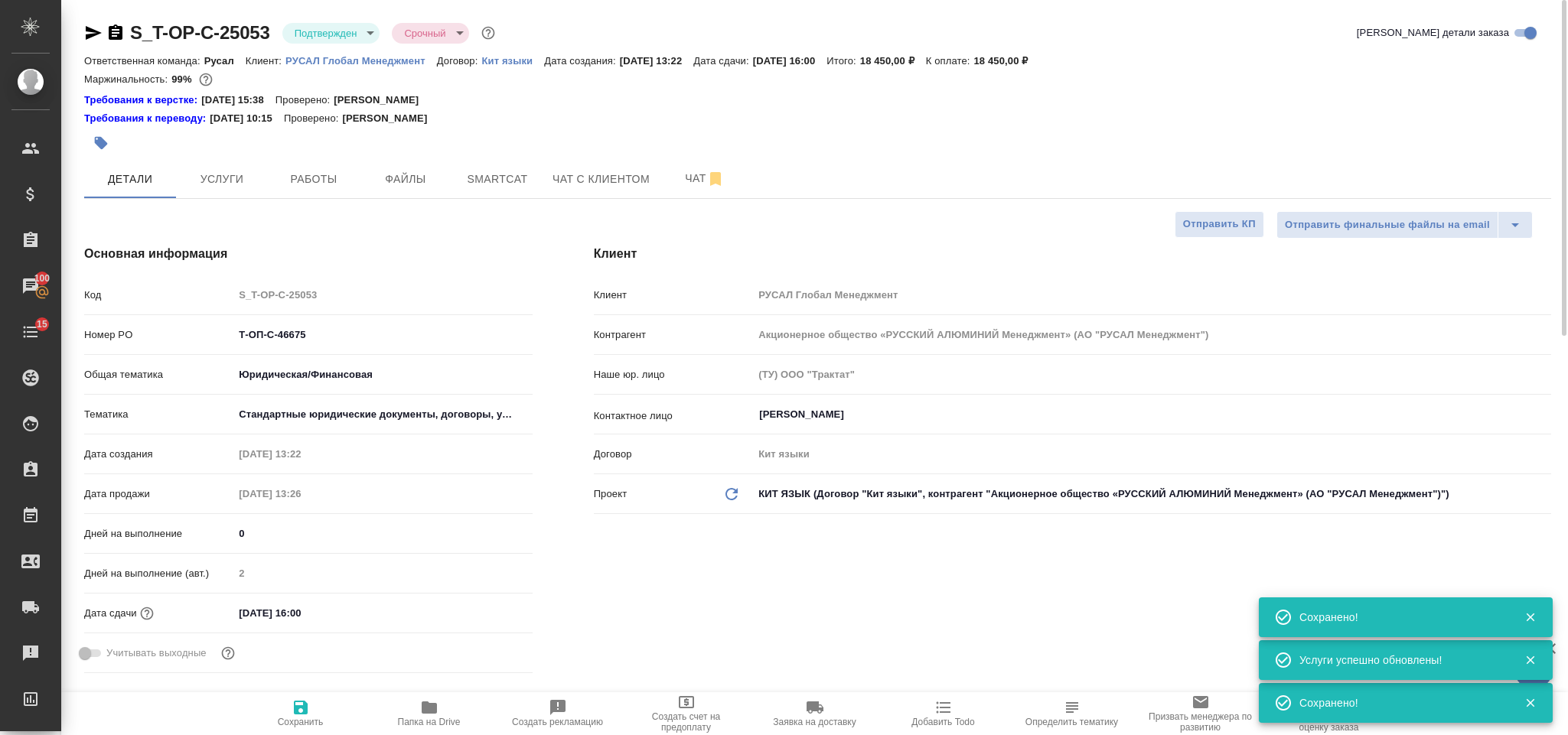
click at [90, 27] on icon "button" at bounding box center [94, 33] width 19 height 19
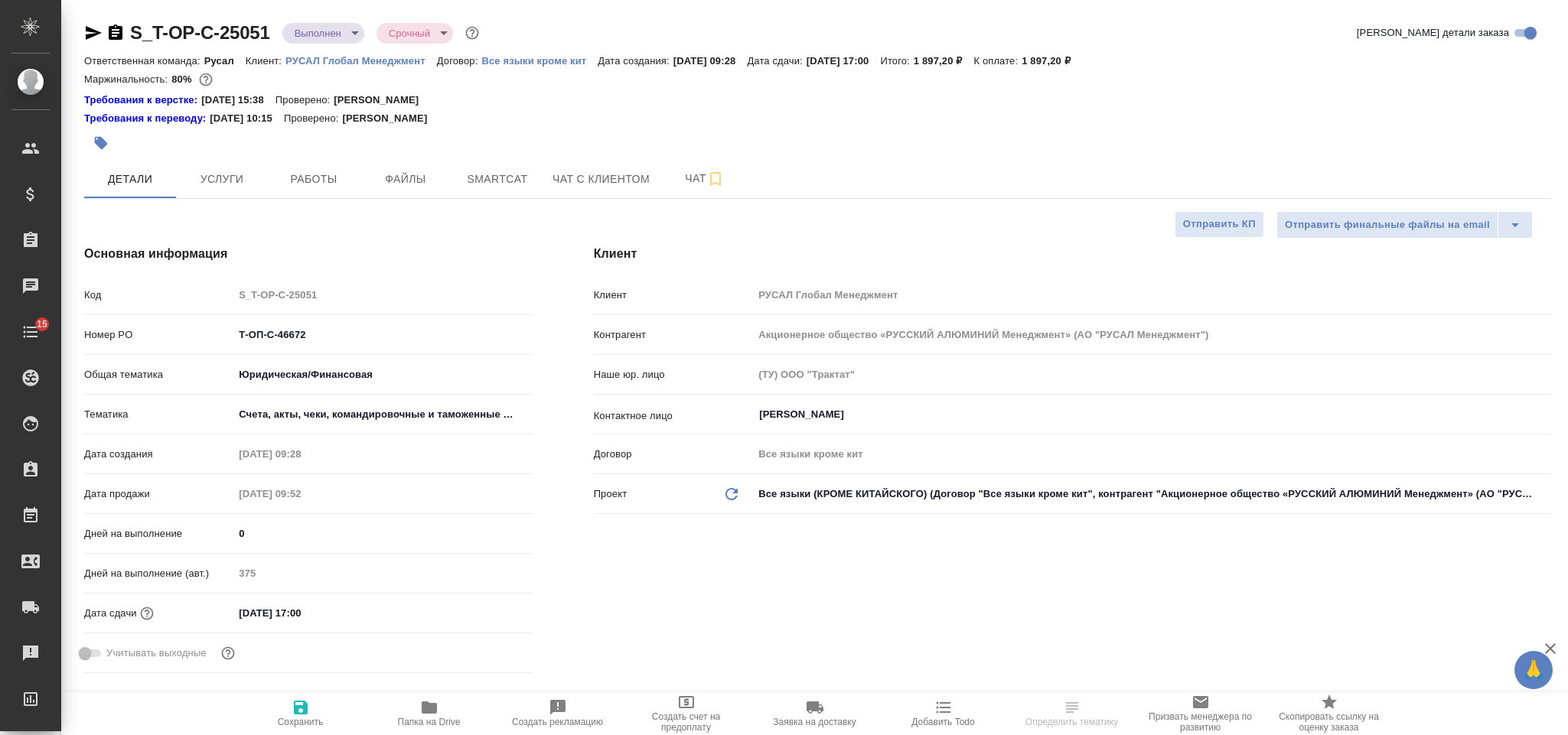
select select "RU"
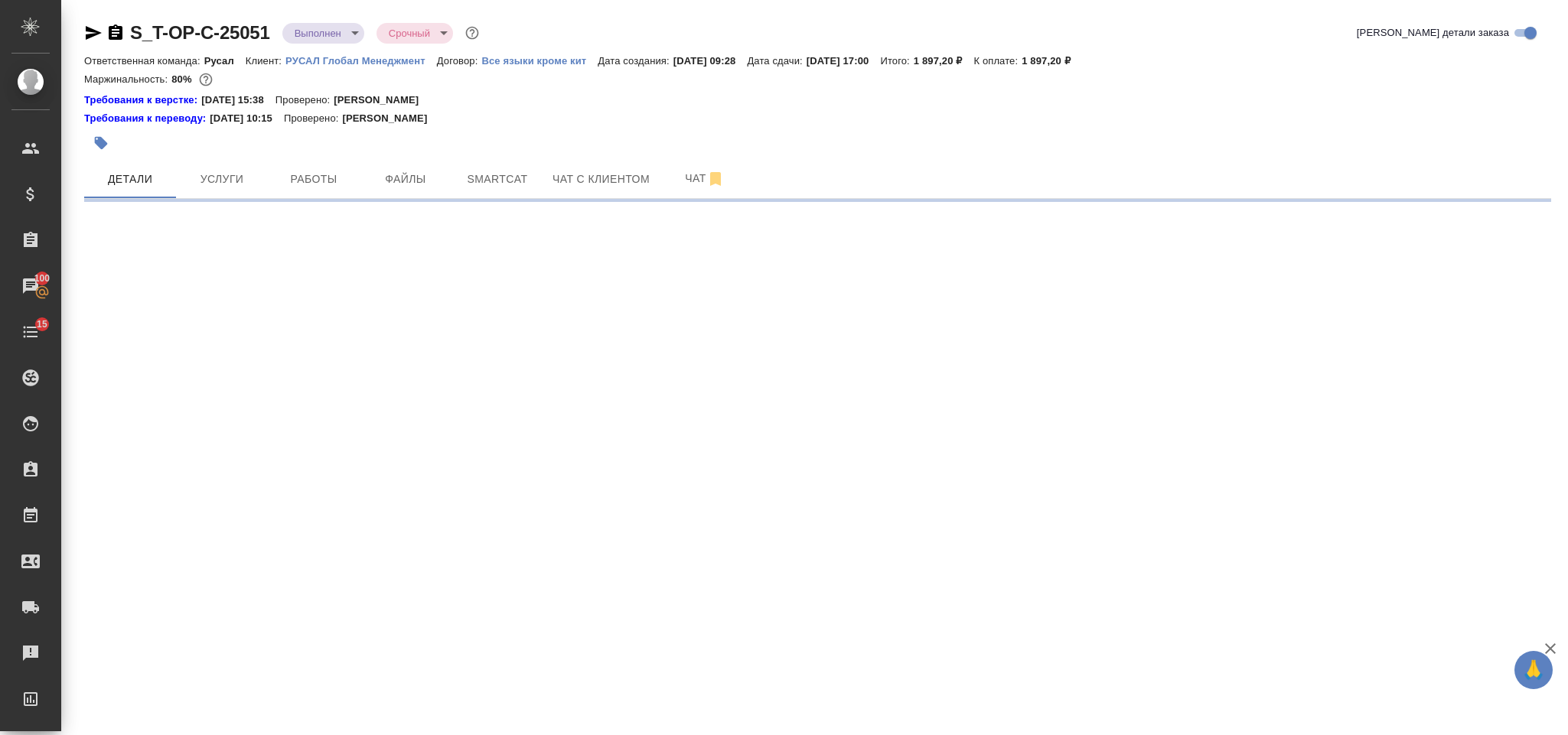
select select "RU"
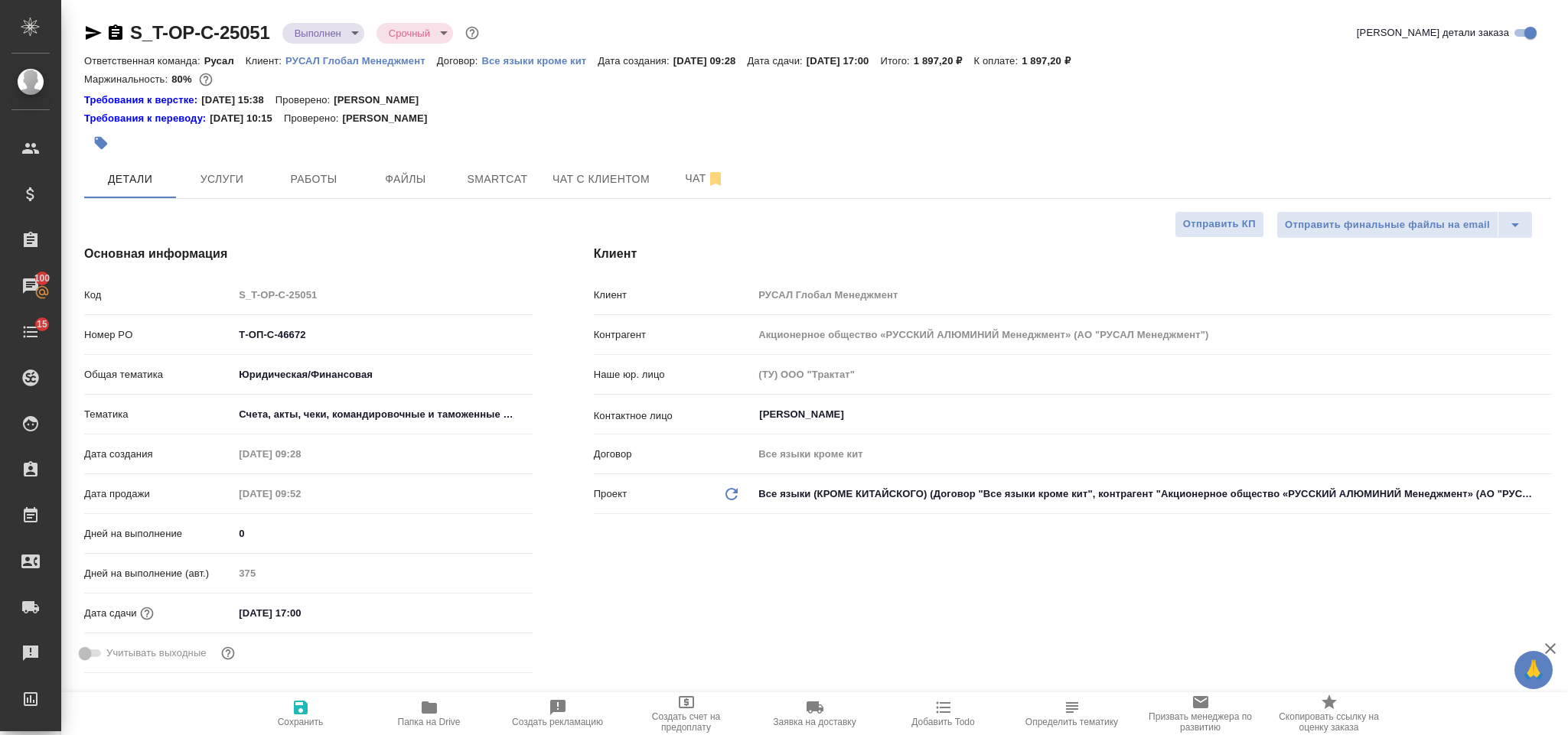
type textarea "x"
click at [226, 158] on div at bounding box center [573, 143] width 978 height 34
click at [229, 175] on span "Услуги" at bounding box center [221, 179] width 73 height 19
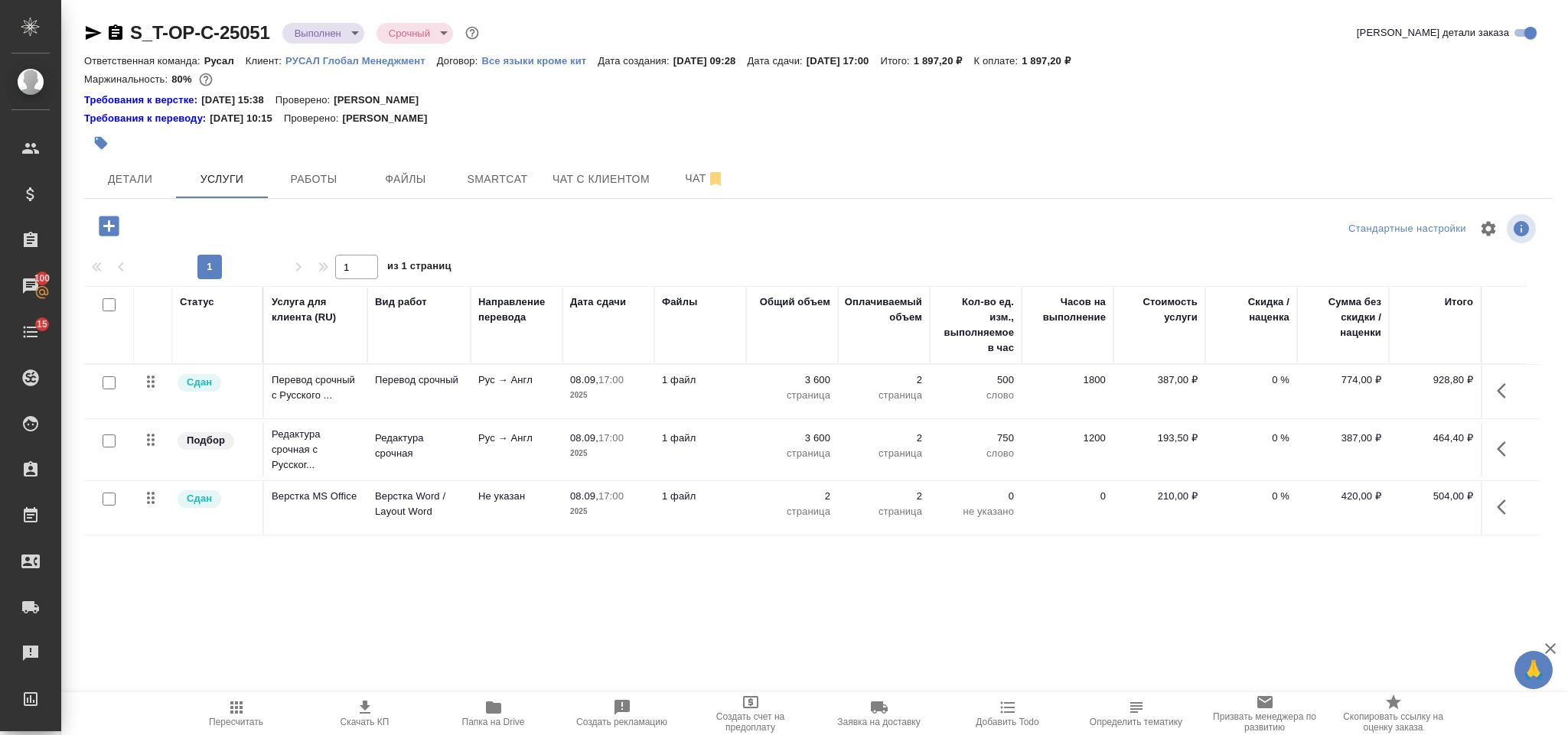
click at [1501, 506] on icon "button" at bounding box center [1506, 507] width 19 height 19
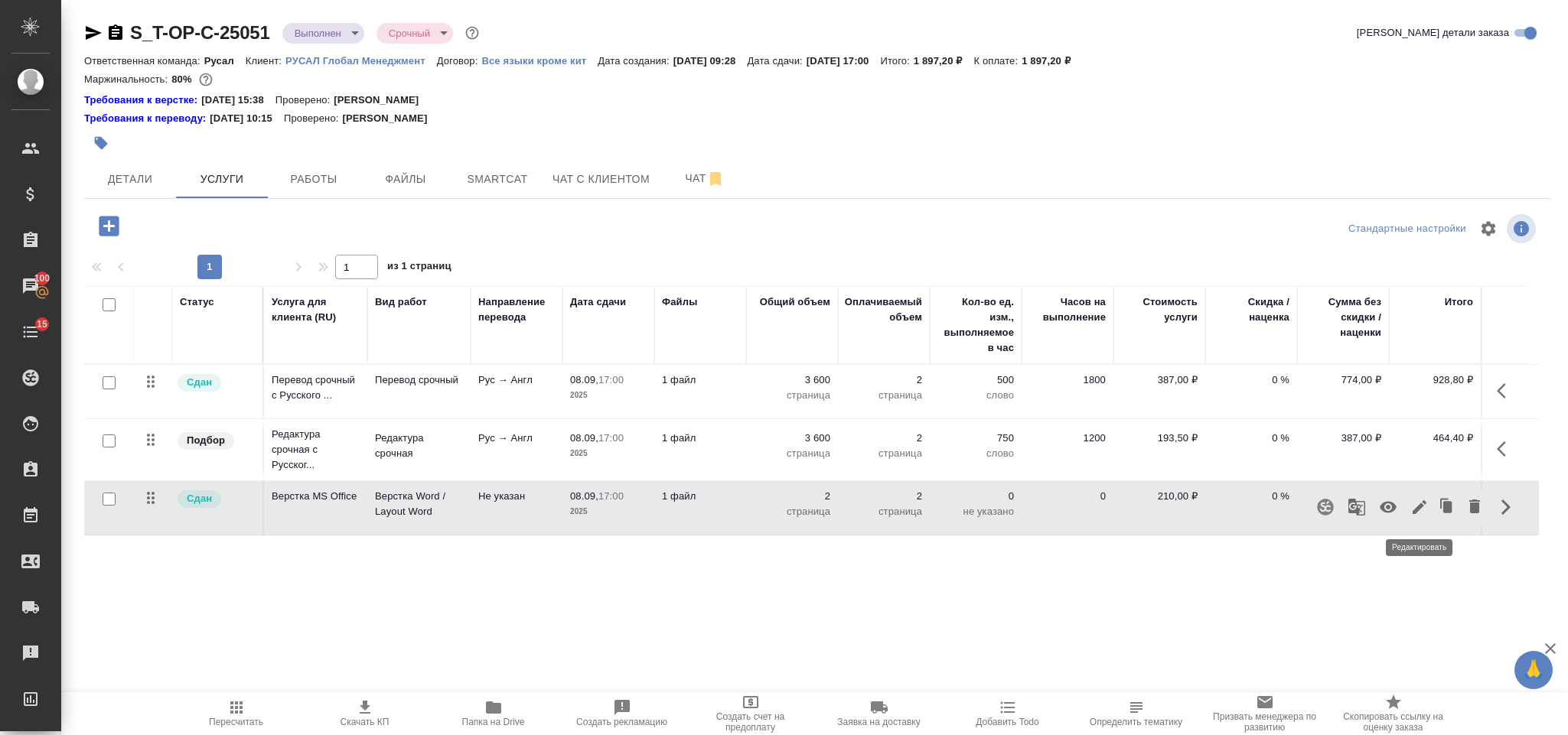
click at [1419, 511] on icon "button" at bounding box center [1420, 507] width 14 height 14
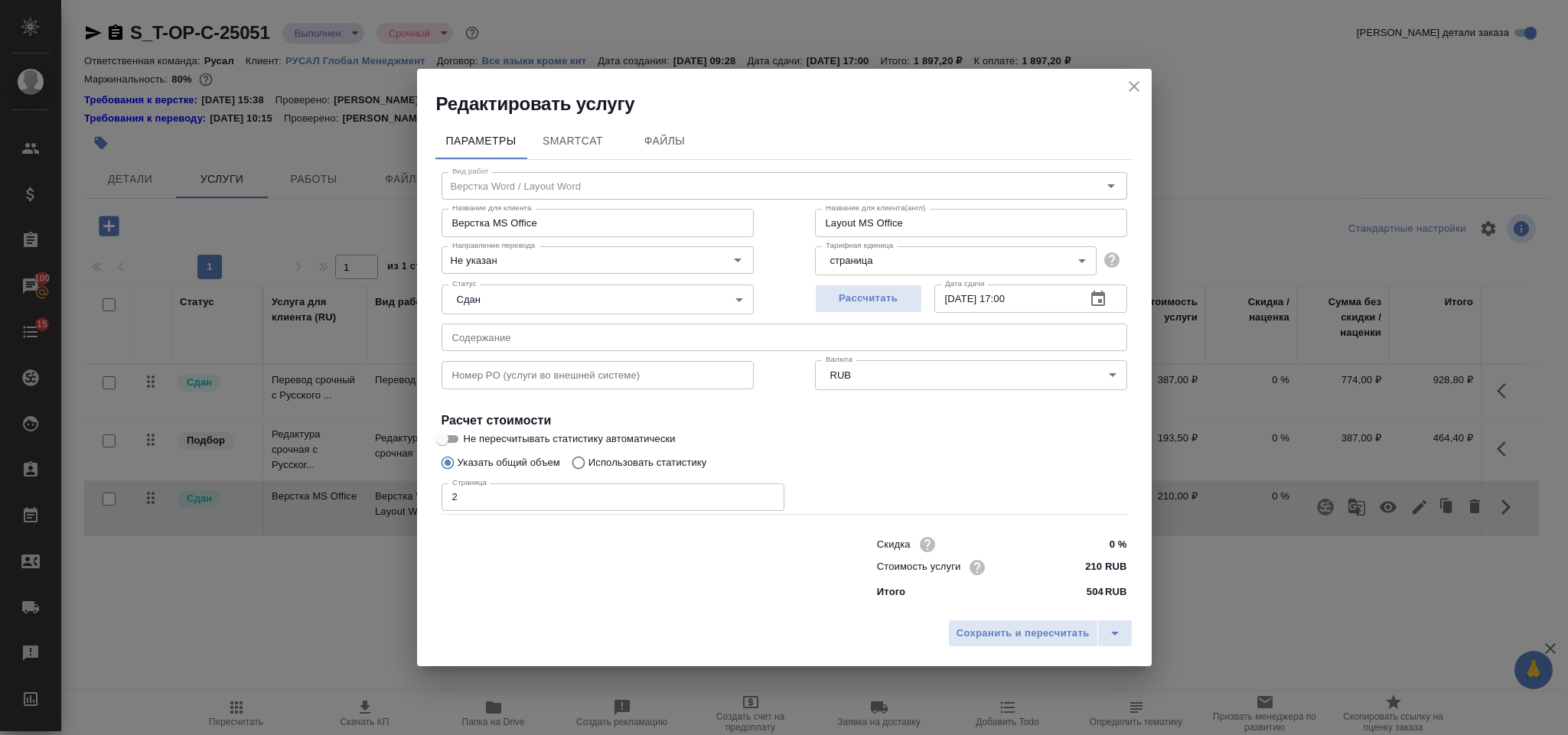
click at [450, 496] on input "2" at bounding box center [613, 496] width 343 height 27
type input "32"
click at [1008, 632] on span "Сохранить и пересчитать" at bounding box center [1023, 634] width 133 height 18
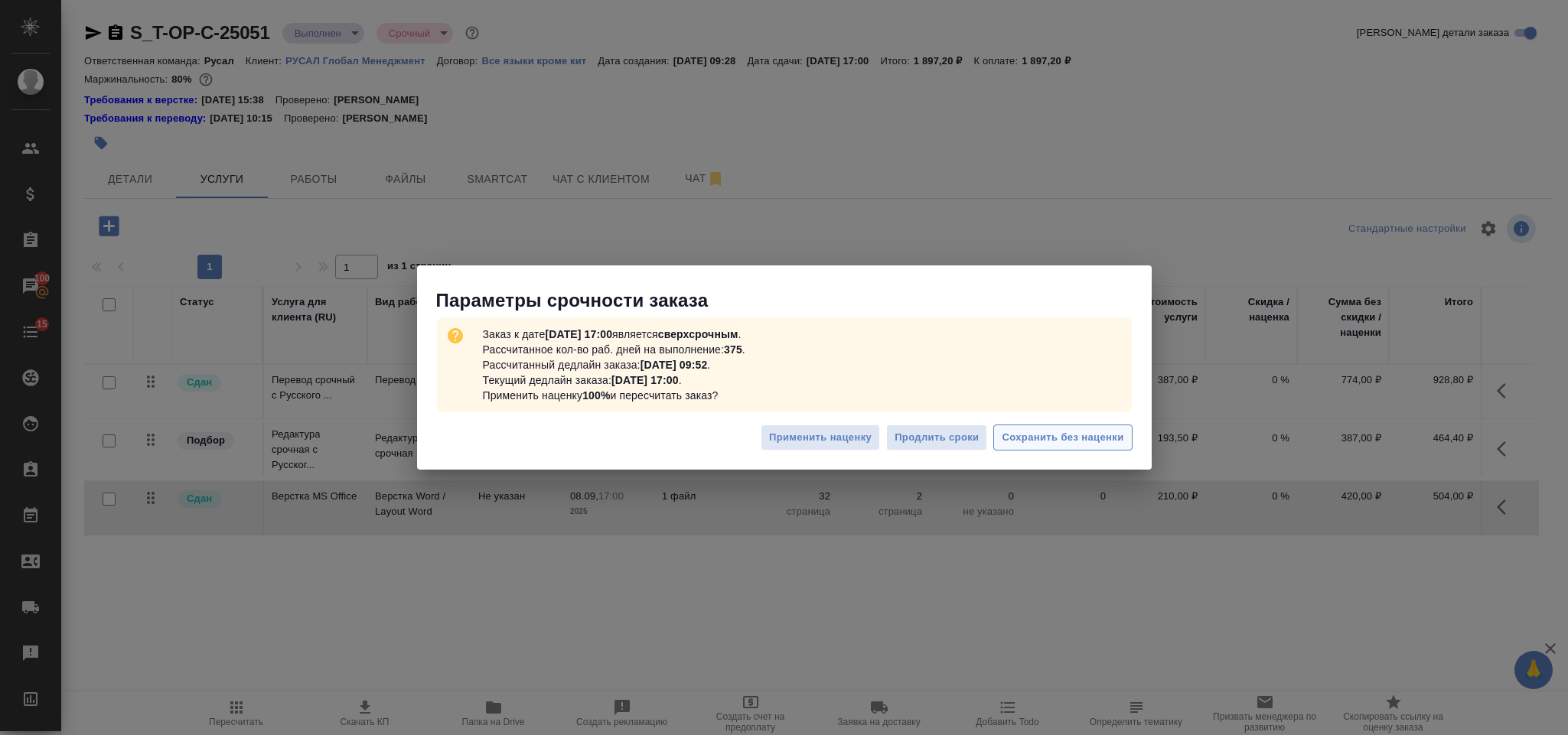
click at [1049, 429] on span "Сохранить без наценки" at bounding box center [1063, 438] width 122 height 18
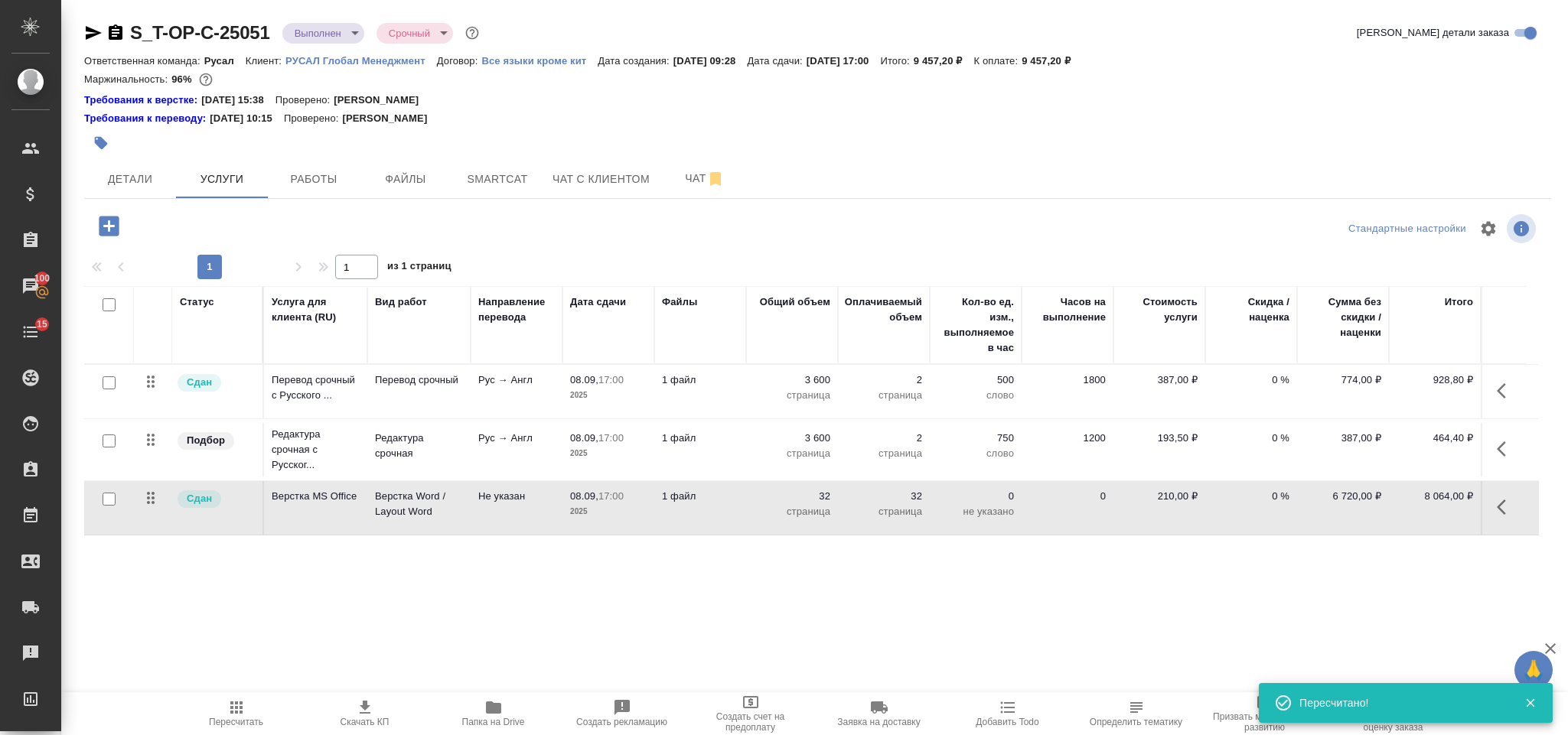
click at [1501, 387] on icon "button" at bounding box center [1506, 391] width 19 height 19
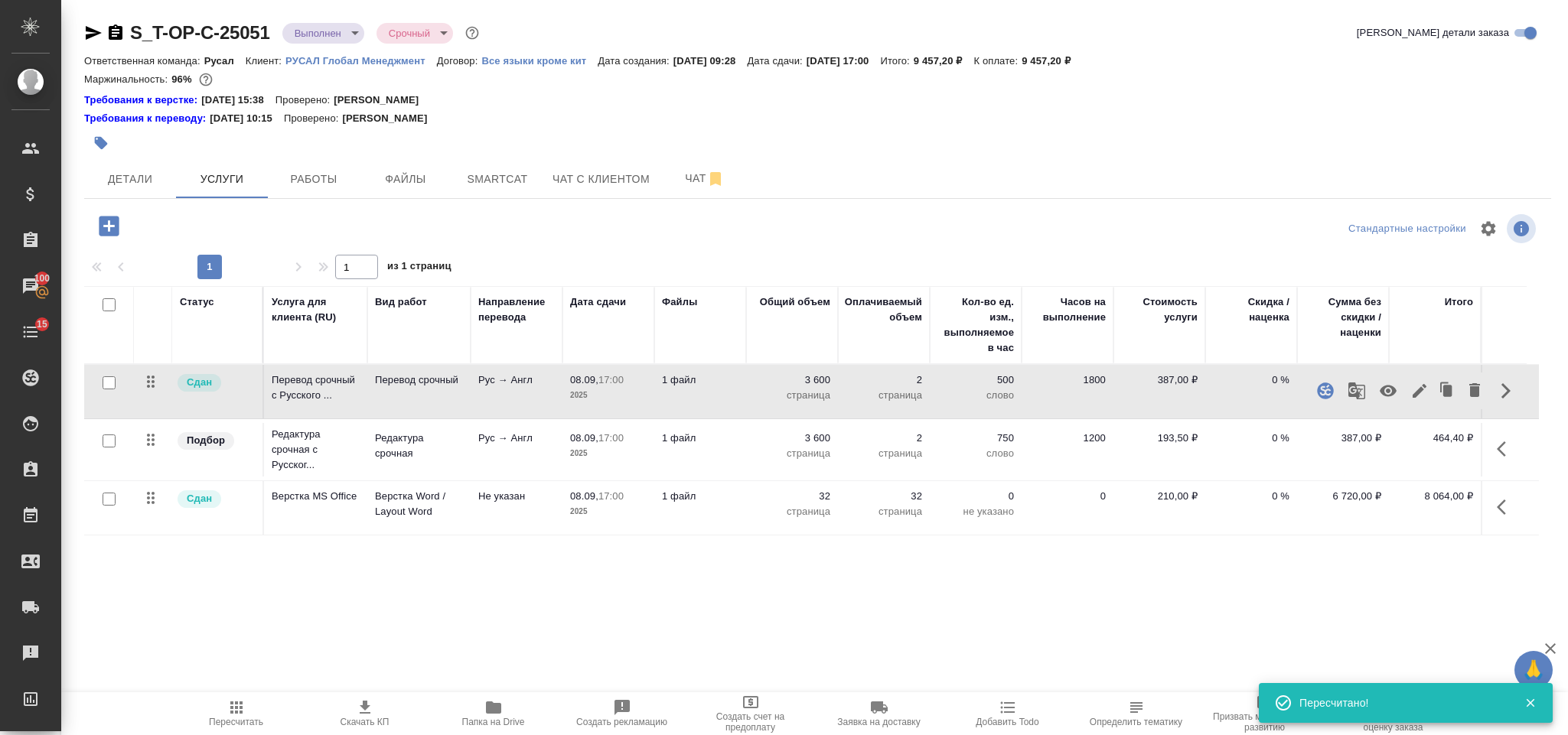
click at [1423, 383] on icon "button" at bounding box center [1420, 391] width 19 height 19
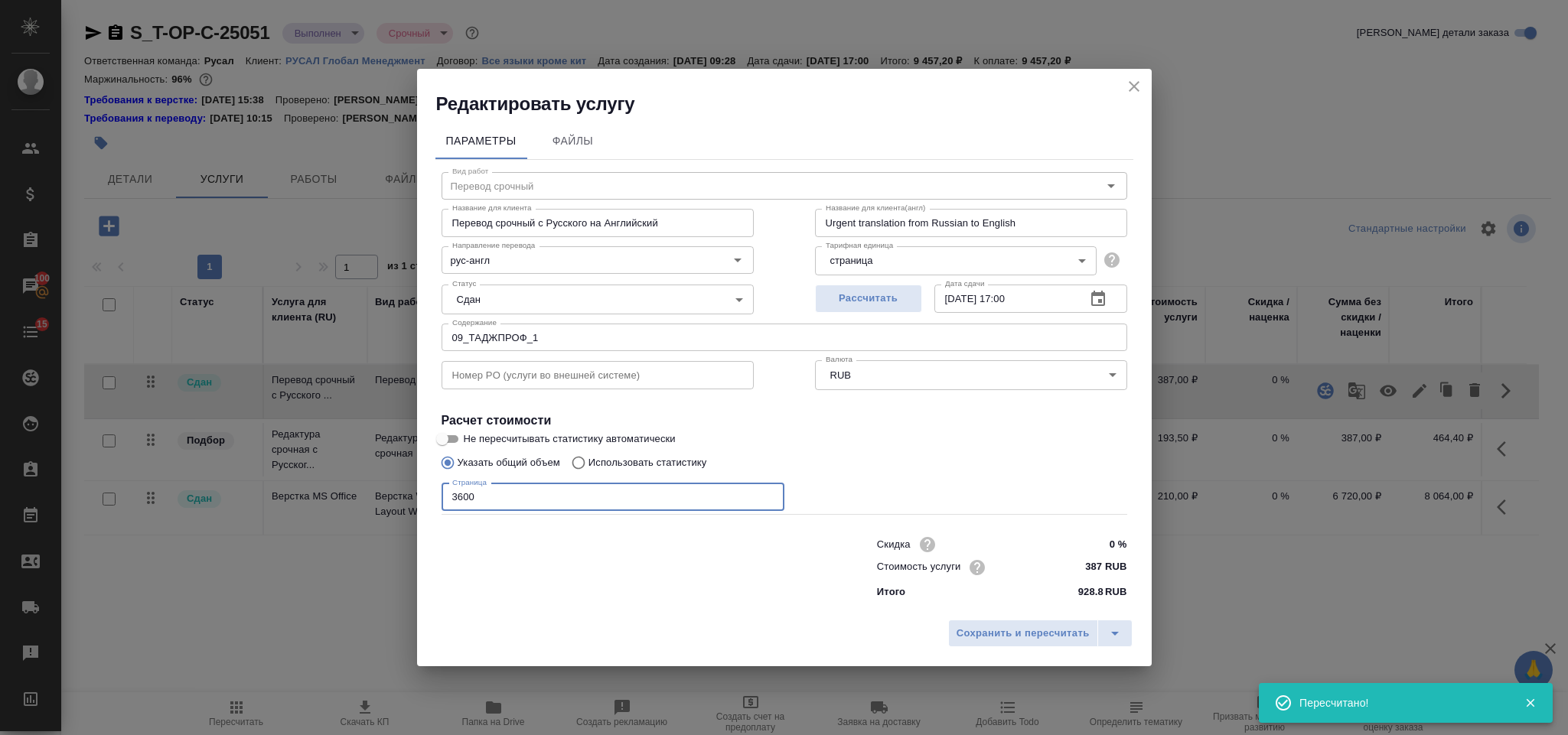
drag, startPoint x: 607, startPoint y: 510, endPoint x: 432, endPoint y: 501, distance: 175.2
click at [432, 501] on div "Параметры Файлы Вид работ Перевод срочный Вид работ Название для клиента Перево…" at bounding box center [784, 364] width 734 height 496
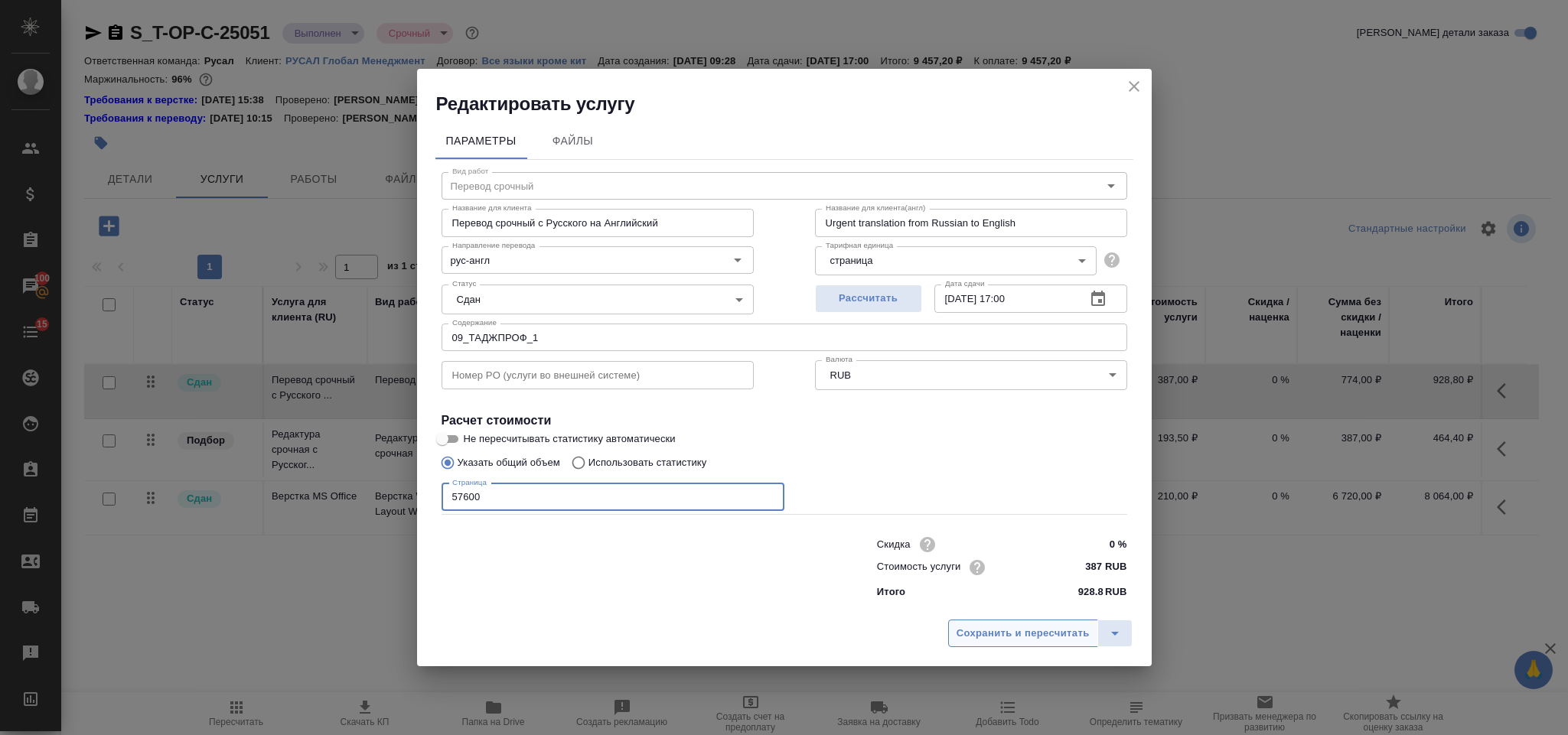
type input "57600"
click at [1000, 637] on span "Сохранить и пересчитать" at bounding box center [1023, 634] width 133 height 18
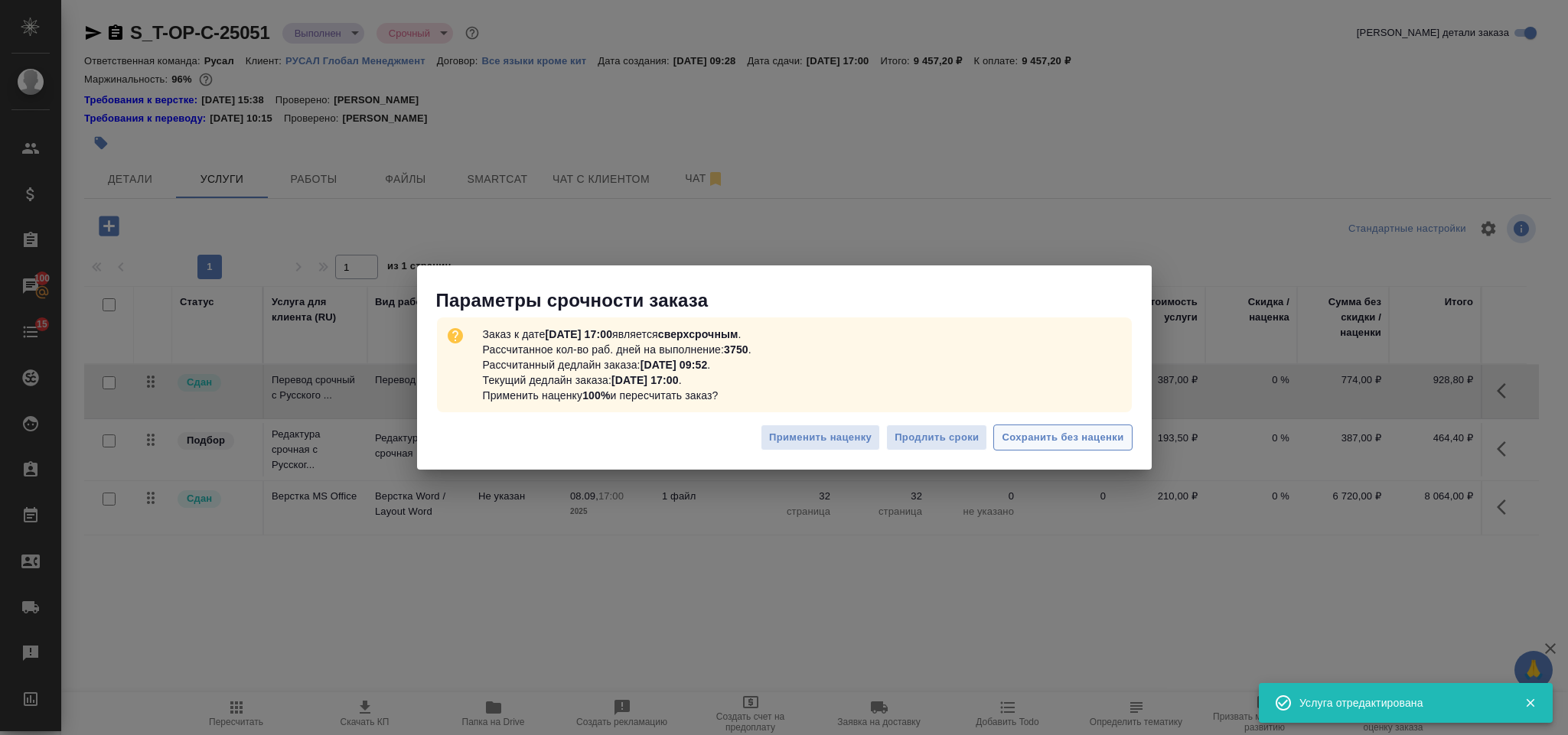
click at [1093, 436] on span "Сохранить без наценки" at bounding box center [1063, 438] width 122 height 18
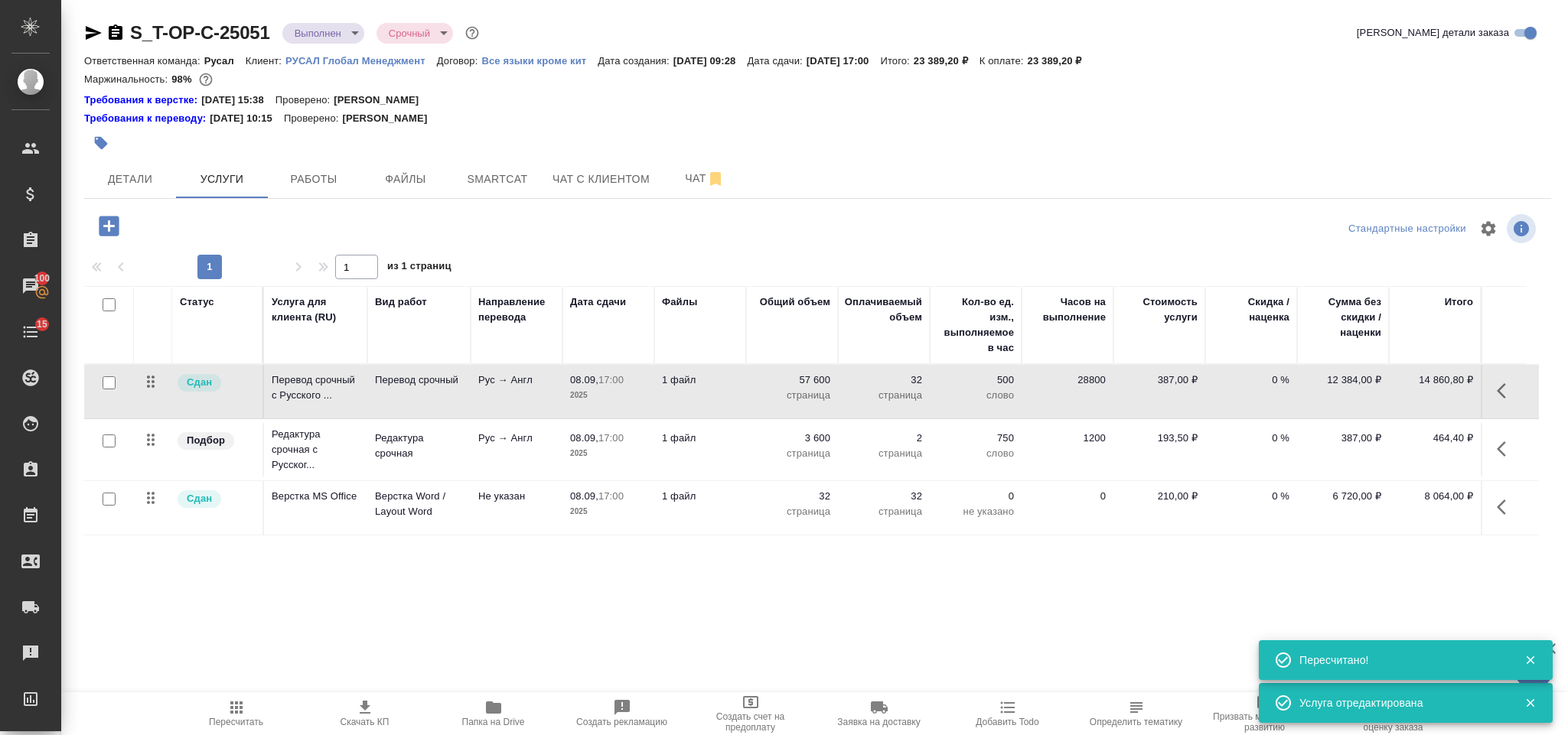
click at [1502, 450] on icon "button" at bounding box center [1506, 449] width 19 height 19
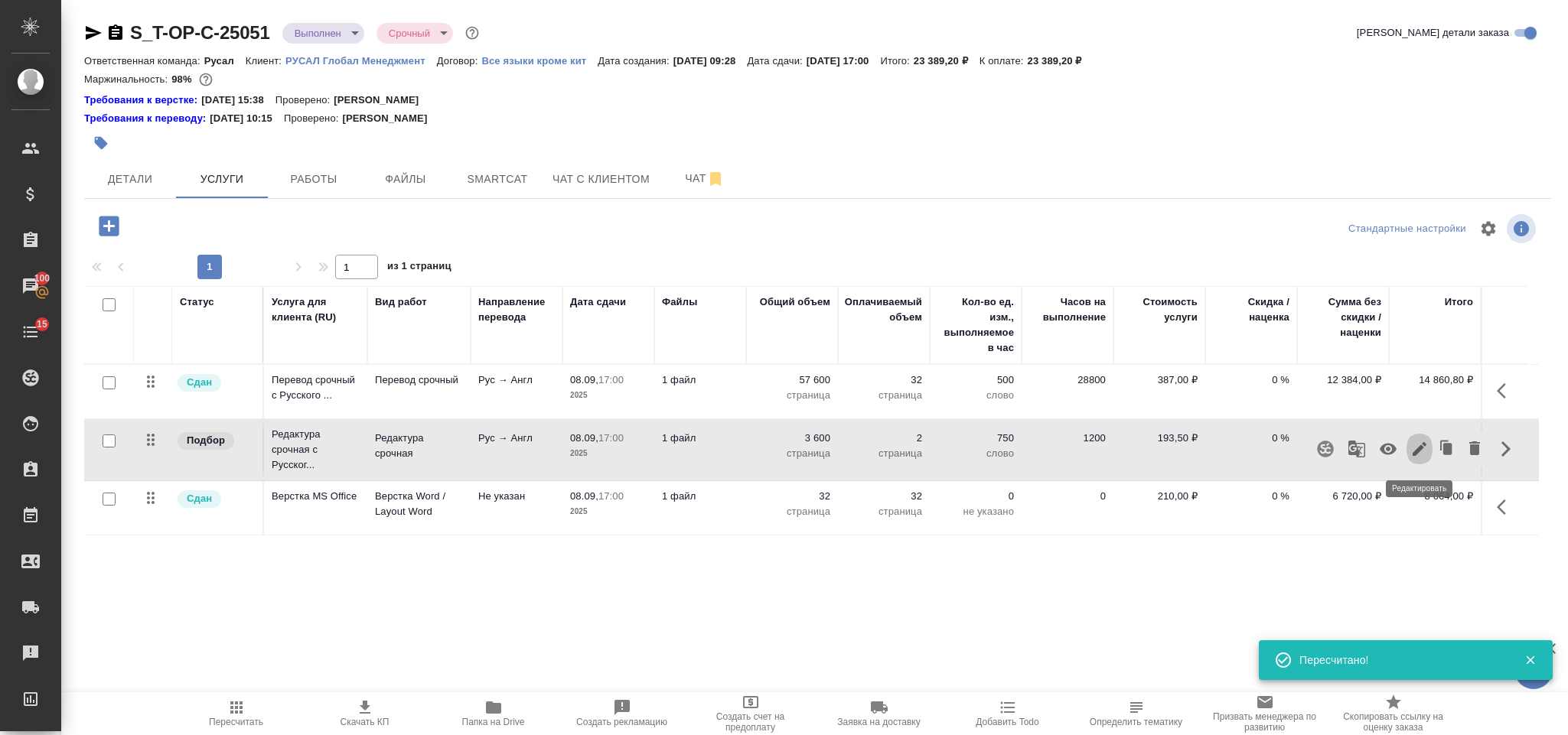
click at [1423, 440] on button "button" at bounding box center [1419, 449] width 26 height 37
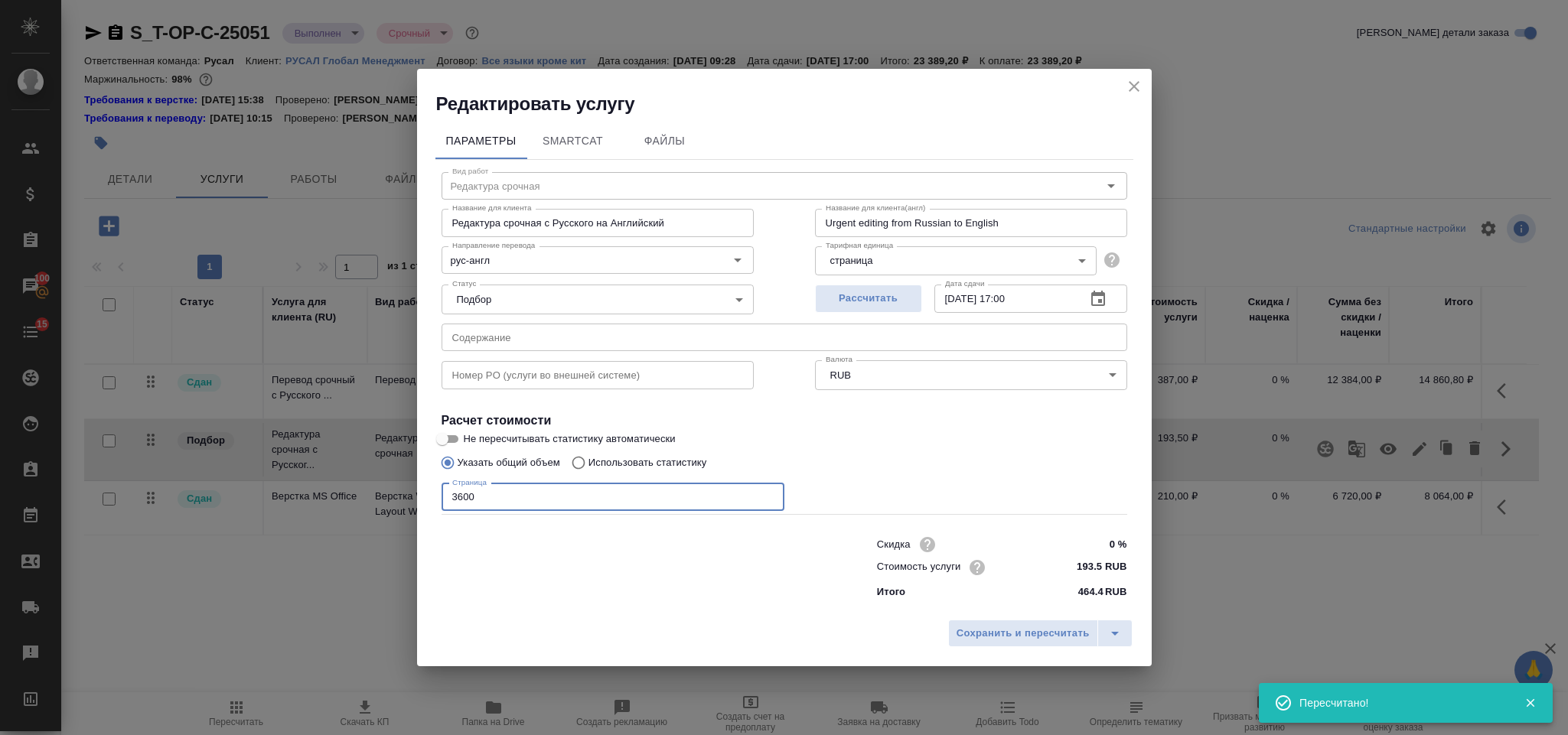
drag, startPoint x: 491, startPoint y: 498, endPoint x: 438, endPoint y: 491, distance: 53.5
click at [438, 491] on div "Вид работ Редактура срочная Вид работ Название для клиента Редактура срочная с …" at bounding box center [784, 383] width 698 height 446
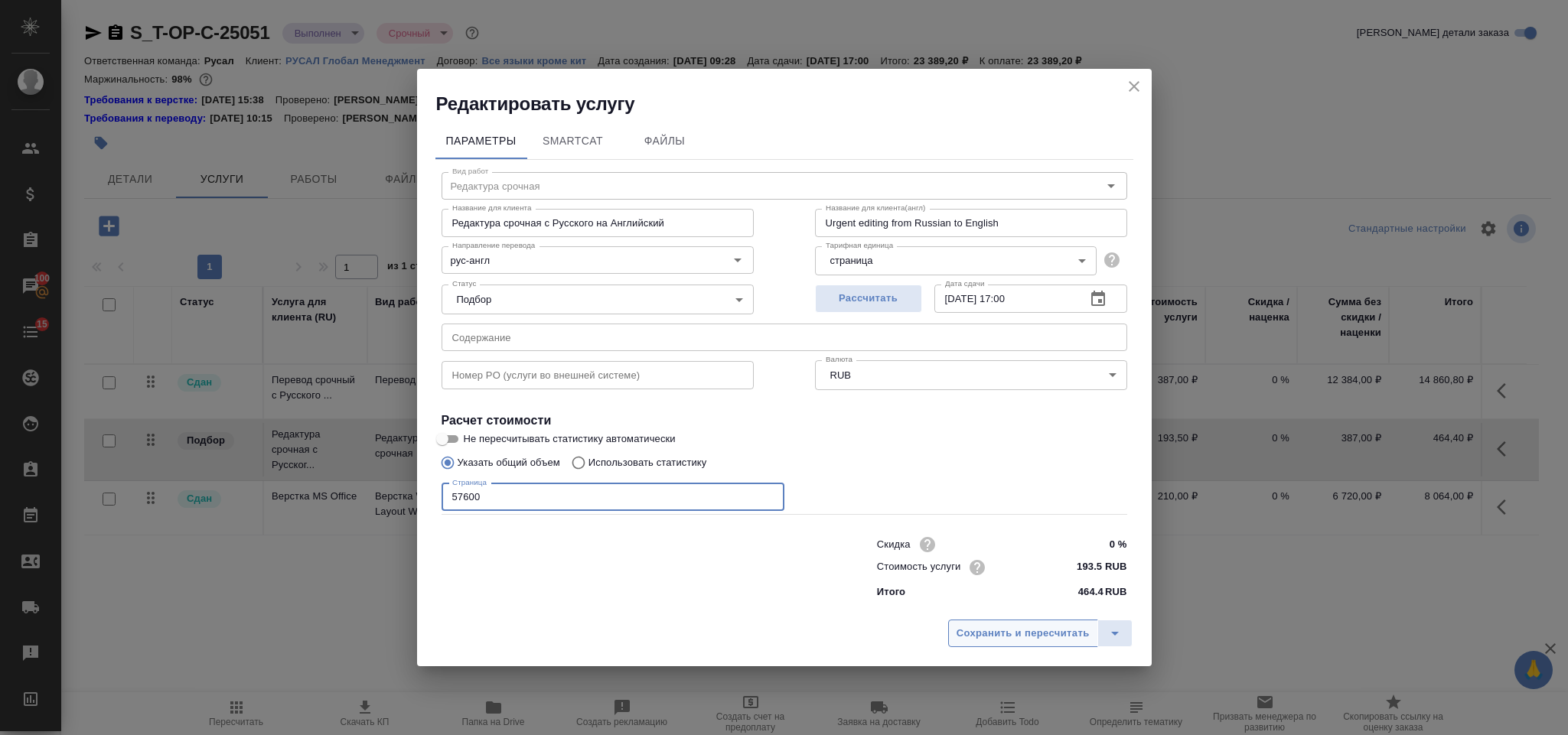
type input "57600"
click at [956, 637] on button "Сохранить и пересчитать" at bounding box center [1023, 633] width 150 height 27
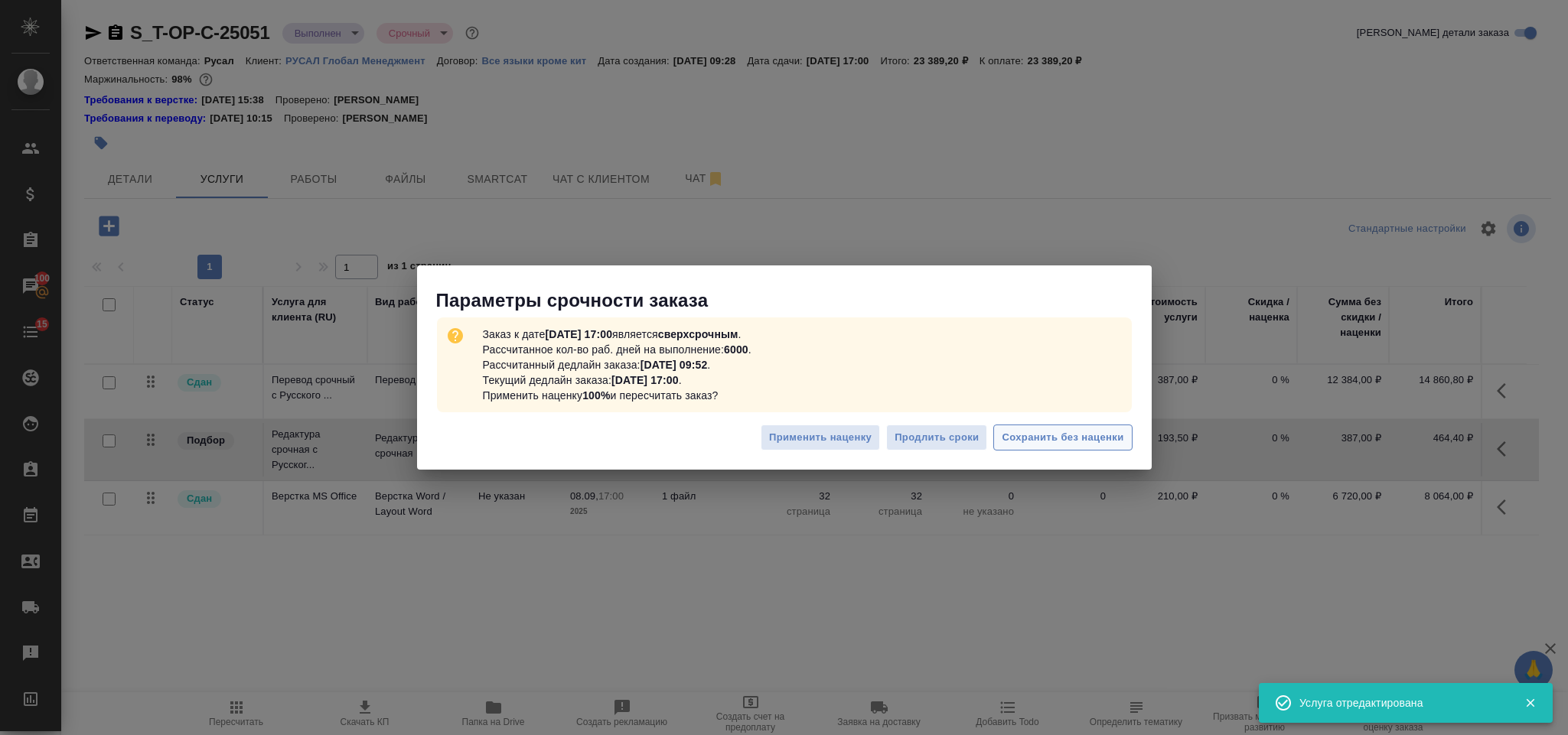
click at [1021, 440] on span "Сохранить без наценки" at bounding box center [1063, 438] width 122 height 18
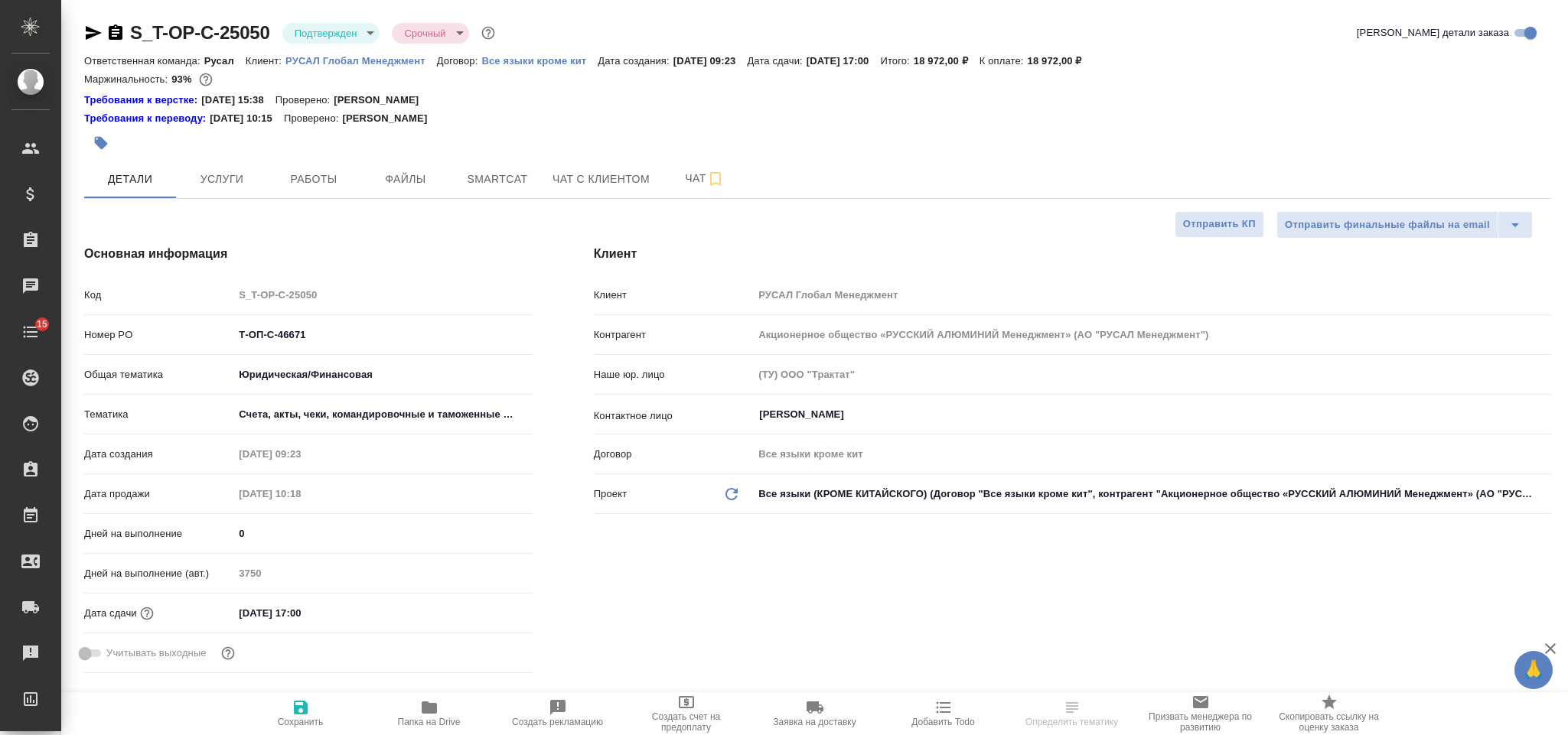
select select "RU"
click at [356, 615] on input "[DATE] 17:00" at bounding box center [301, 613] width 134 height 22
click at [485, 615] on icon "button" at bounding box center [488, 612] width 19 height 19
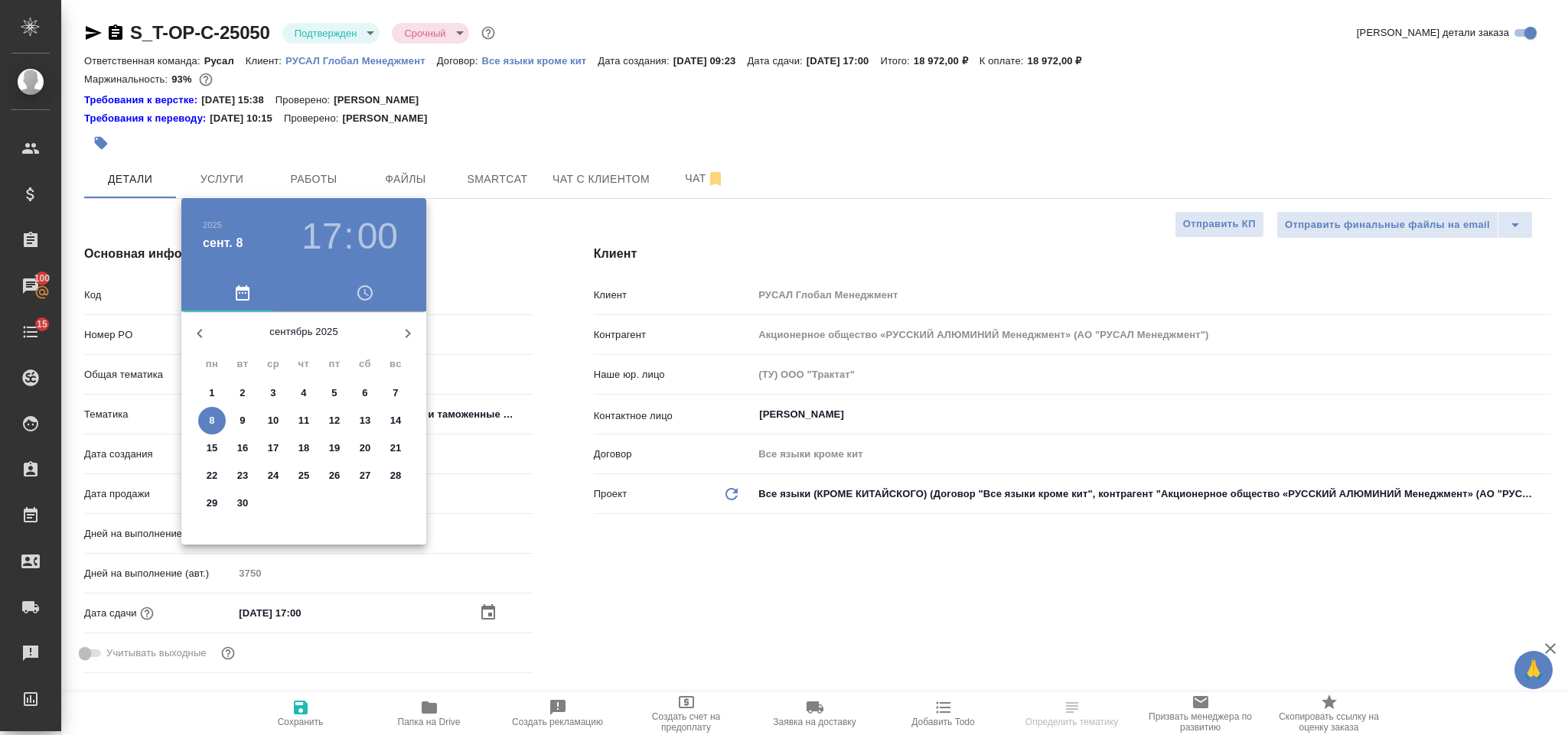
click at [306, 418] on p "11" at bounding box center [304, 421] width 12 height 16
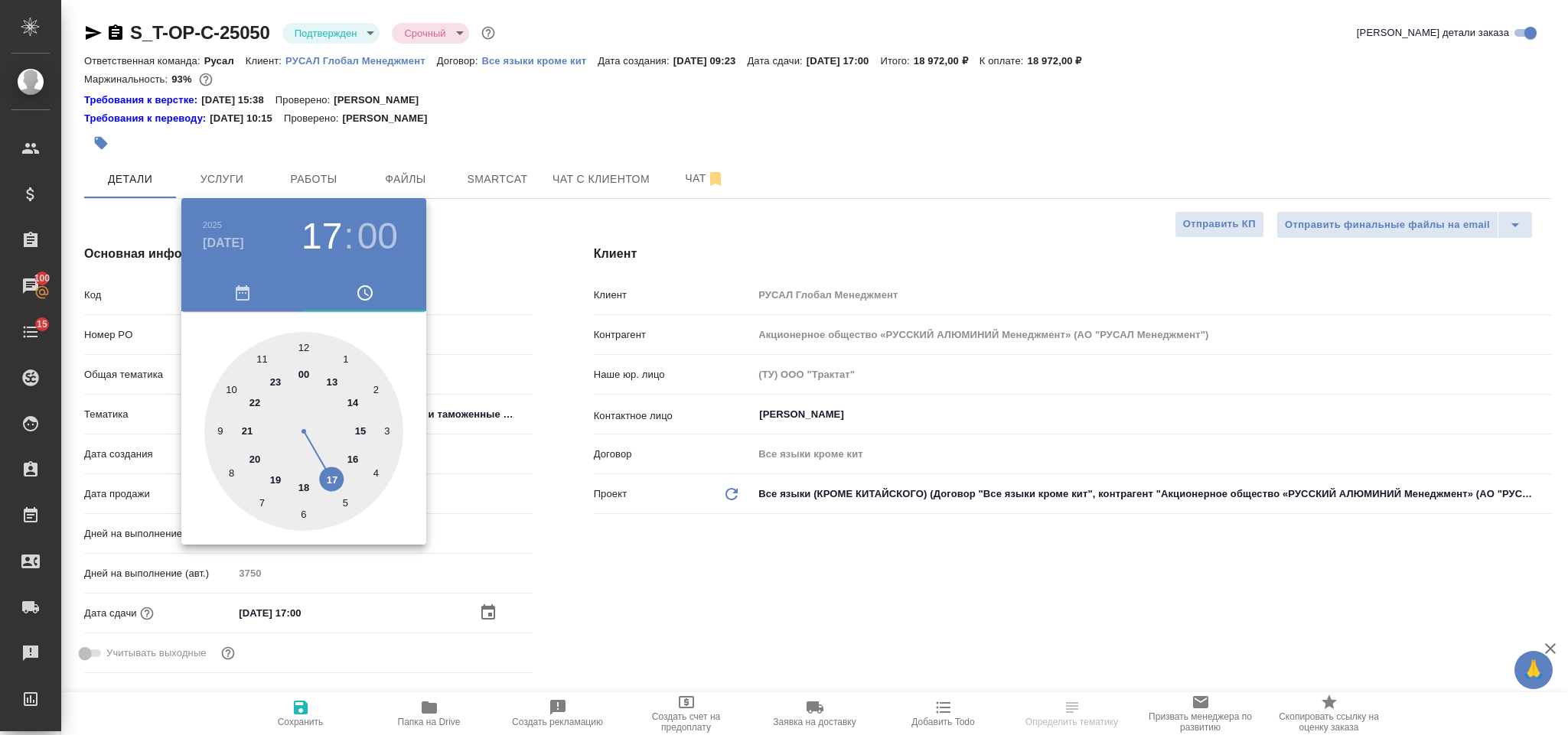
click at [349, 457] on div at bounding box center [303, 431] width 199 height 199
click at [303, 508] on div at bounding box center [303, 431] width 199 height 199
type input "11.09.2025 16:30"
click at [719, 592] on div at bounding box center [784, 367] width 1568 height 735
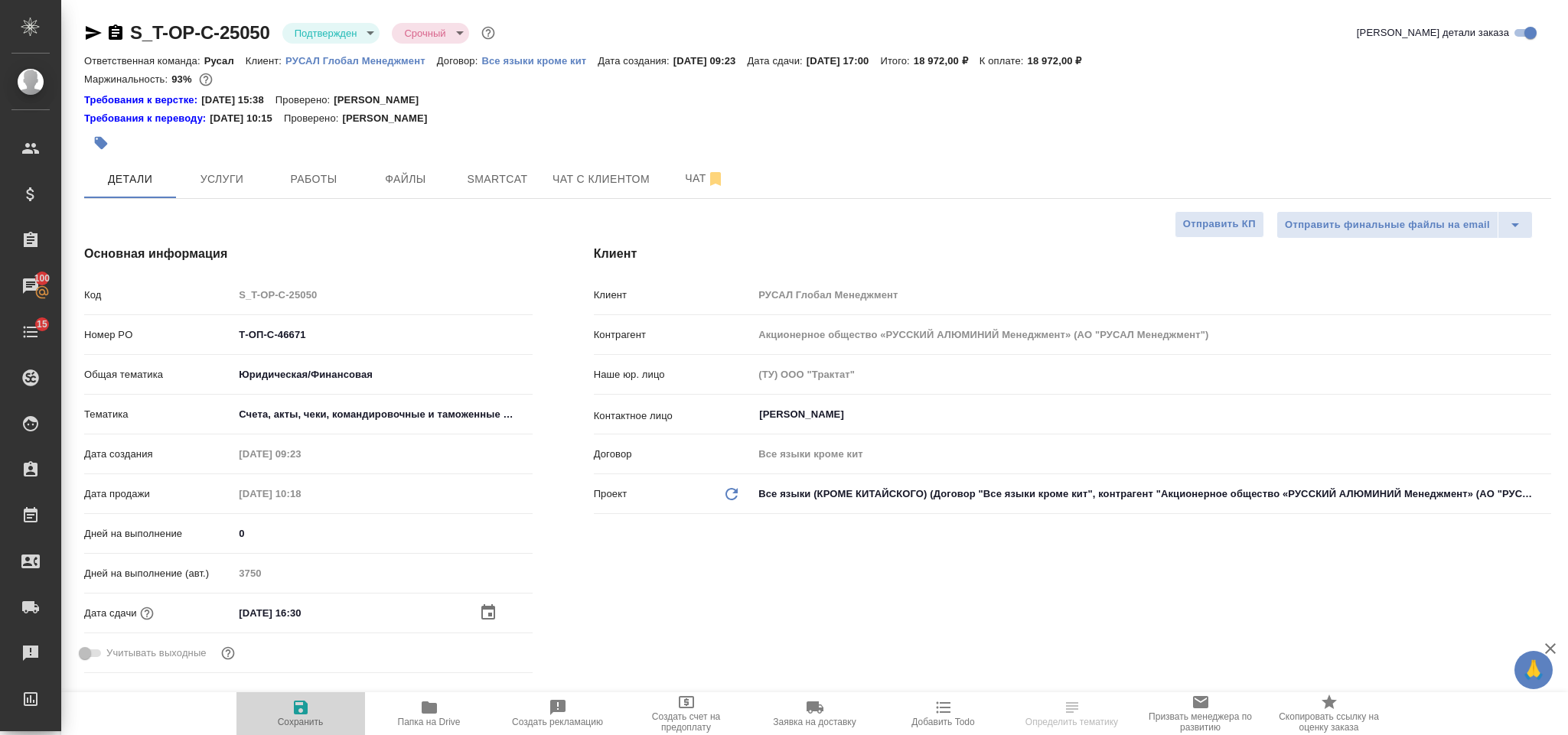
click at [299, 710] on icon "button" at bounding box center [301, 708] width 19 height 19
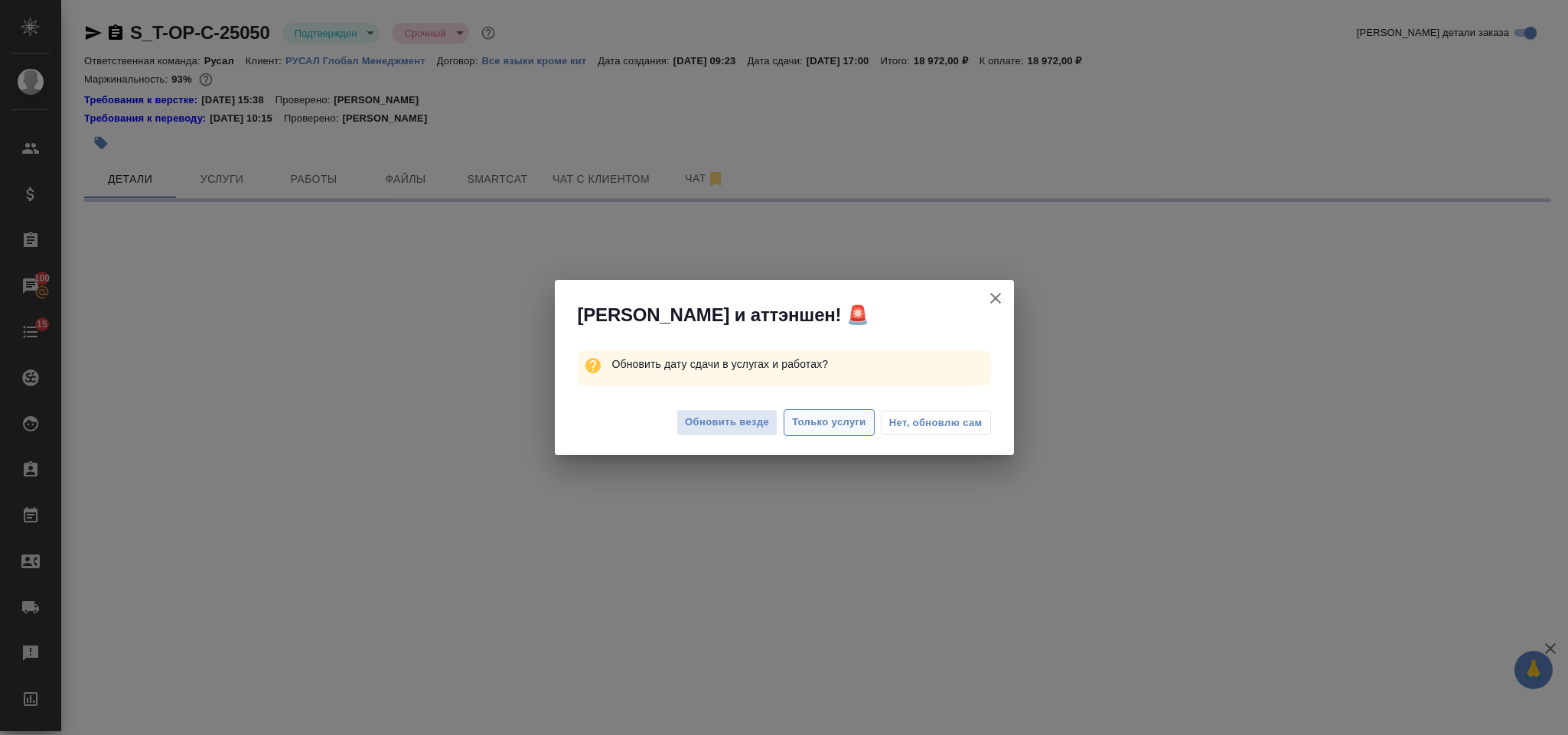
click at [822, 415] on span "Только услуги" at bounding box center [829, 422] width 74 height 18
select select "RU"
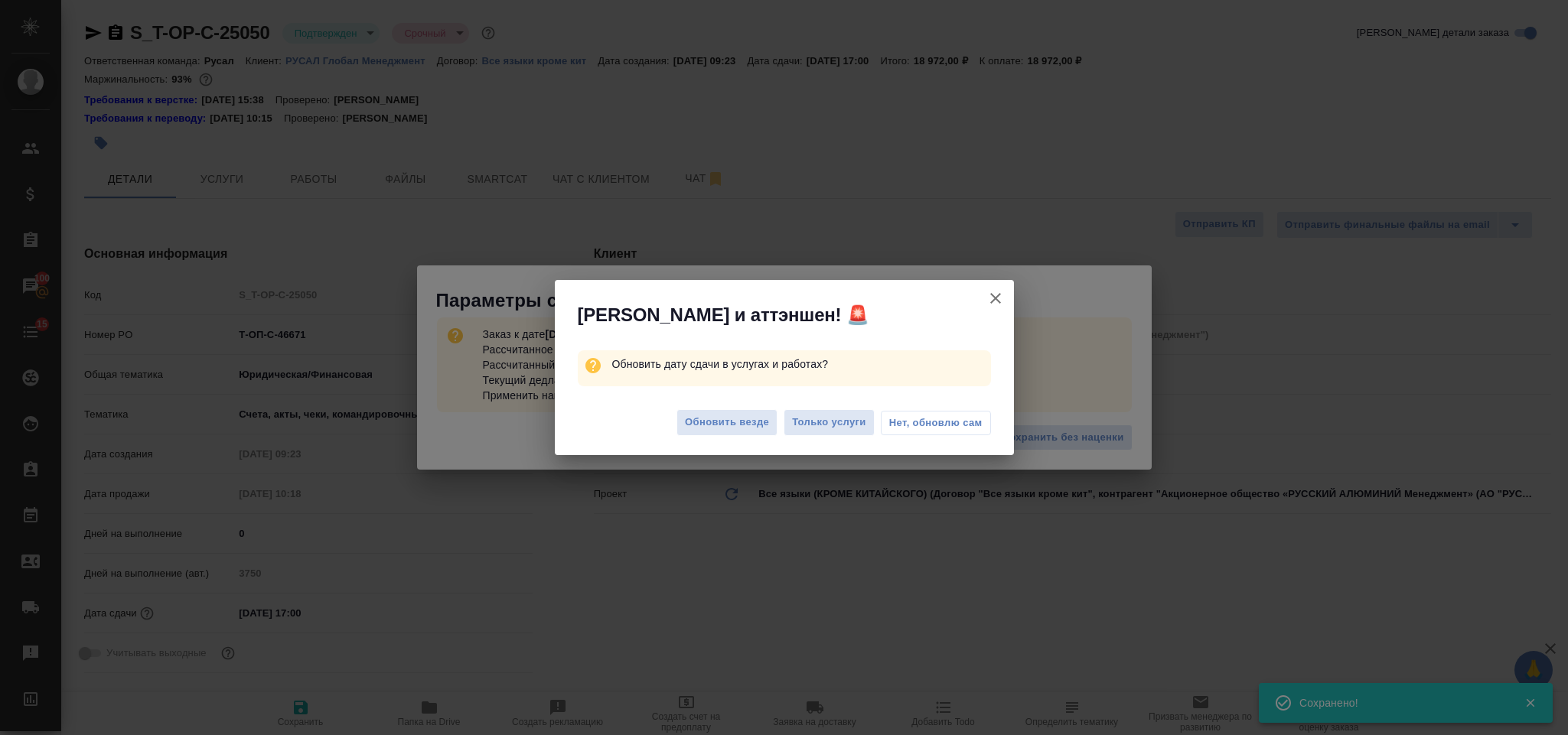
click at [823, 423] on span "Только услуги" at bounding box center [829, 422] width 74 height 18
type input "11.09.2025 16:30"
type textarea "x"
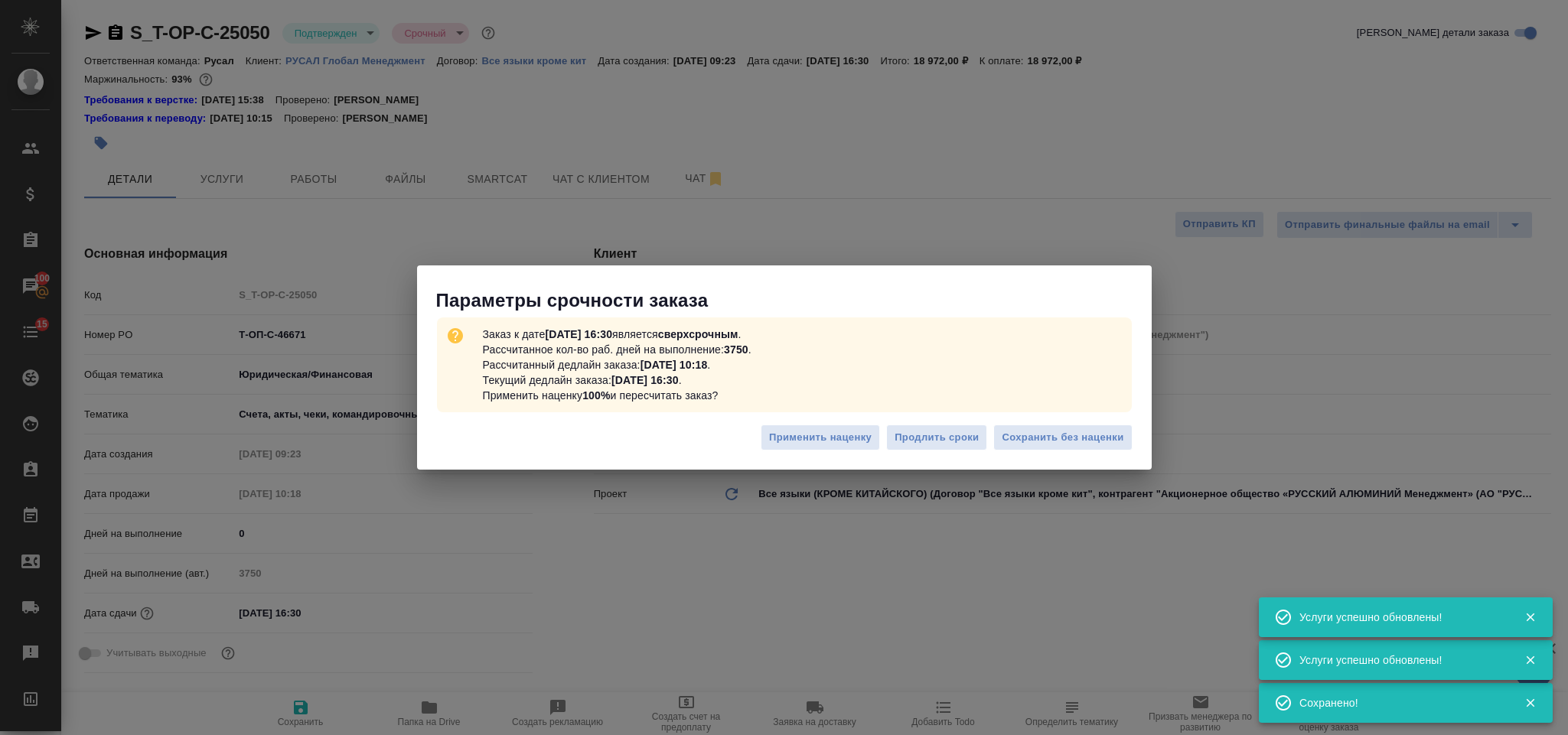
type textarea "x"
click at [1066, 441] on span "Сохранить без наценки" at bounding box center [1063, 438] width 122 height 18
type textarea "x"
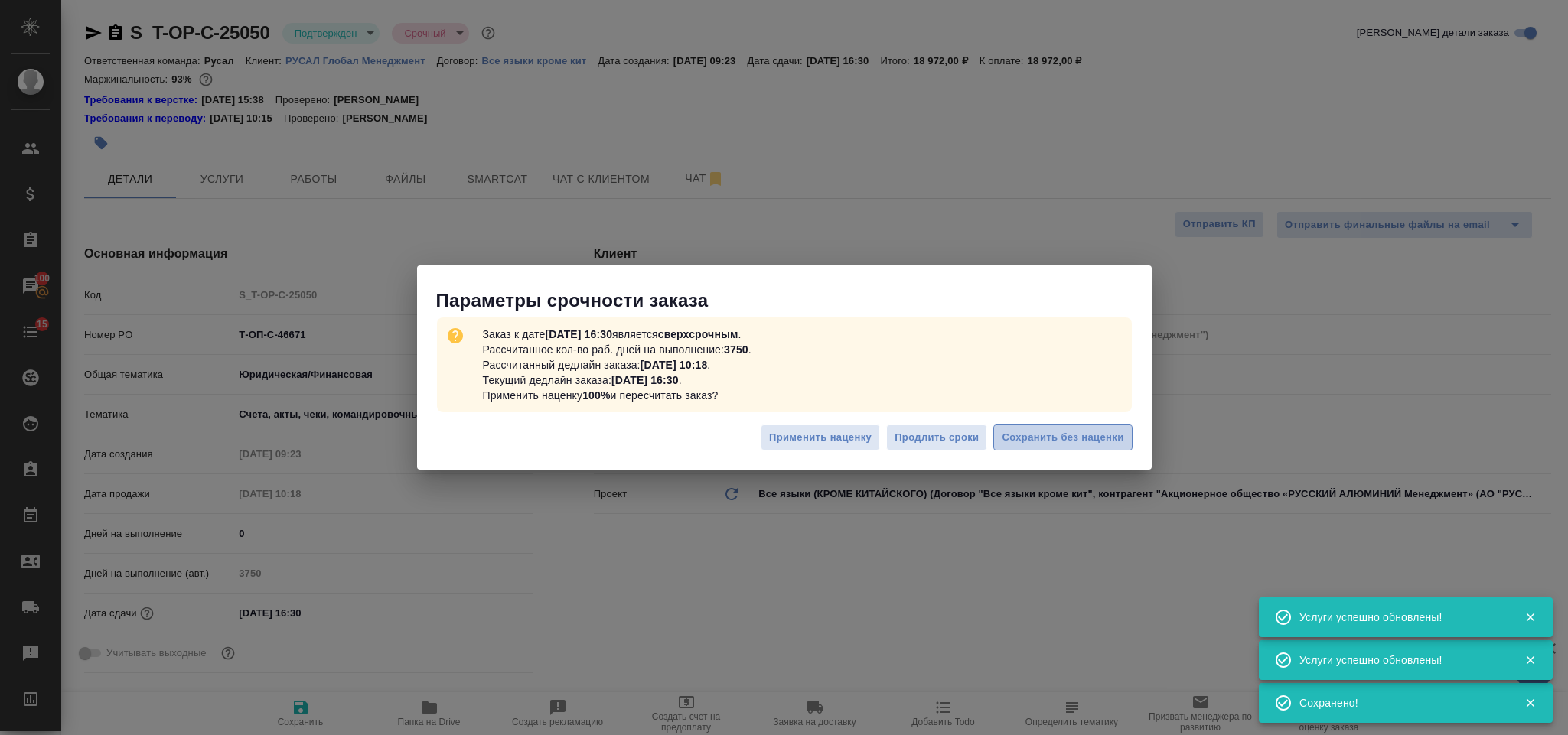
type textarea "x"
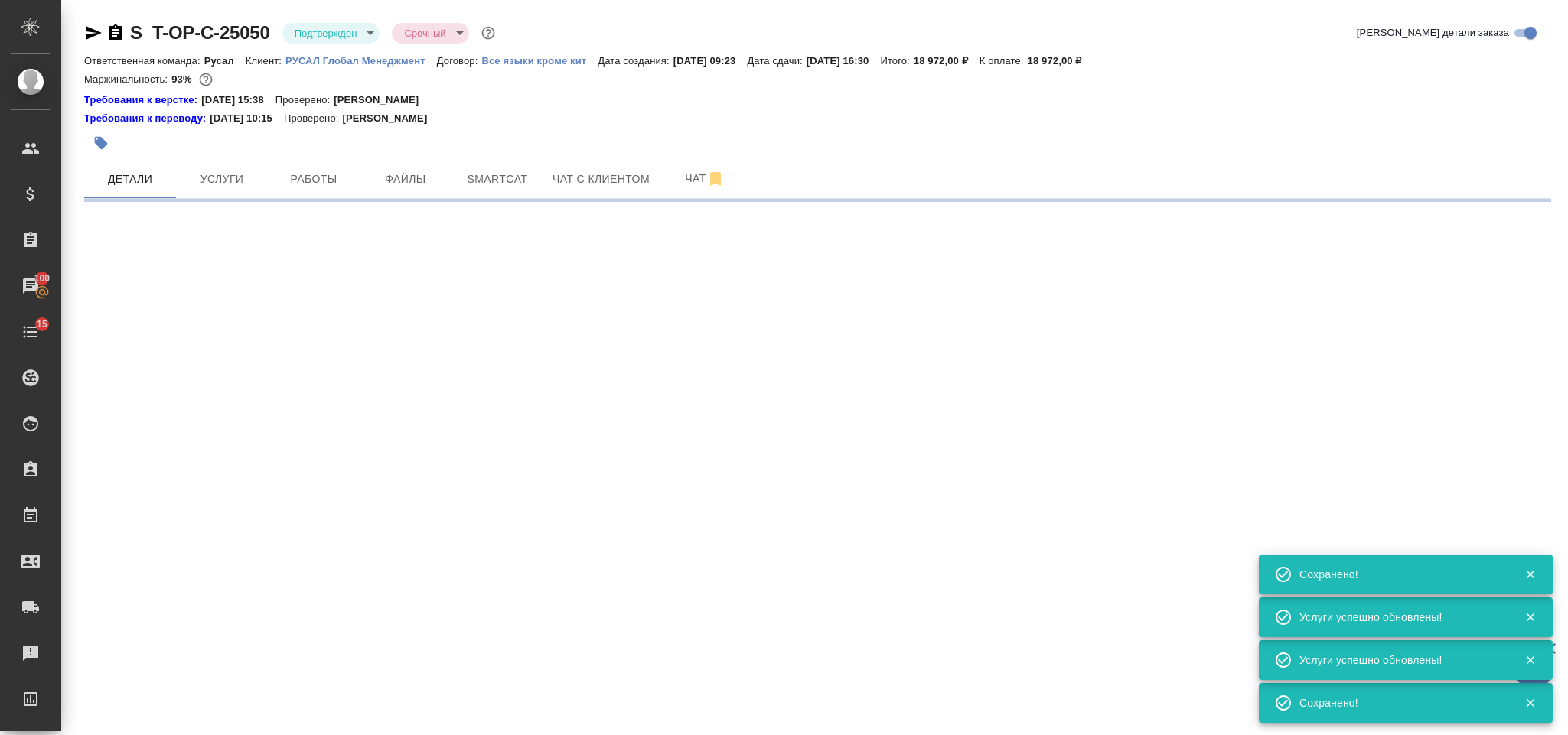
select select "RU"
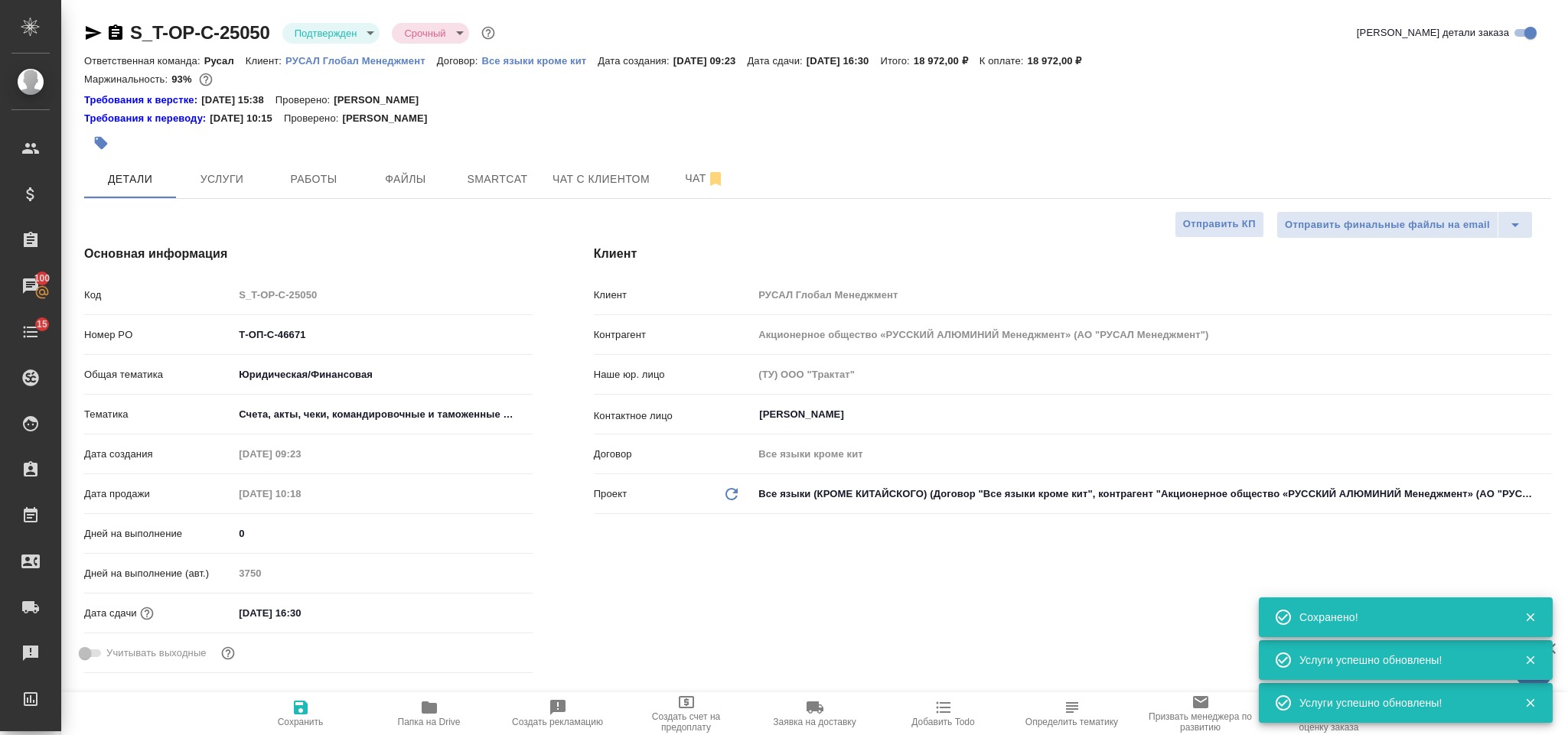
type textarea "x"
click at [92, 23] on icon "button" at bounding box center [94, 33] width 19 height 19
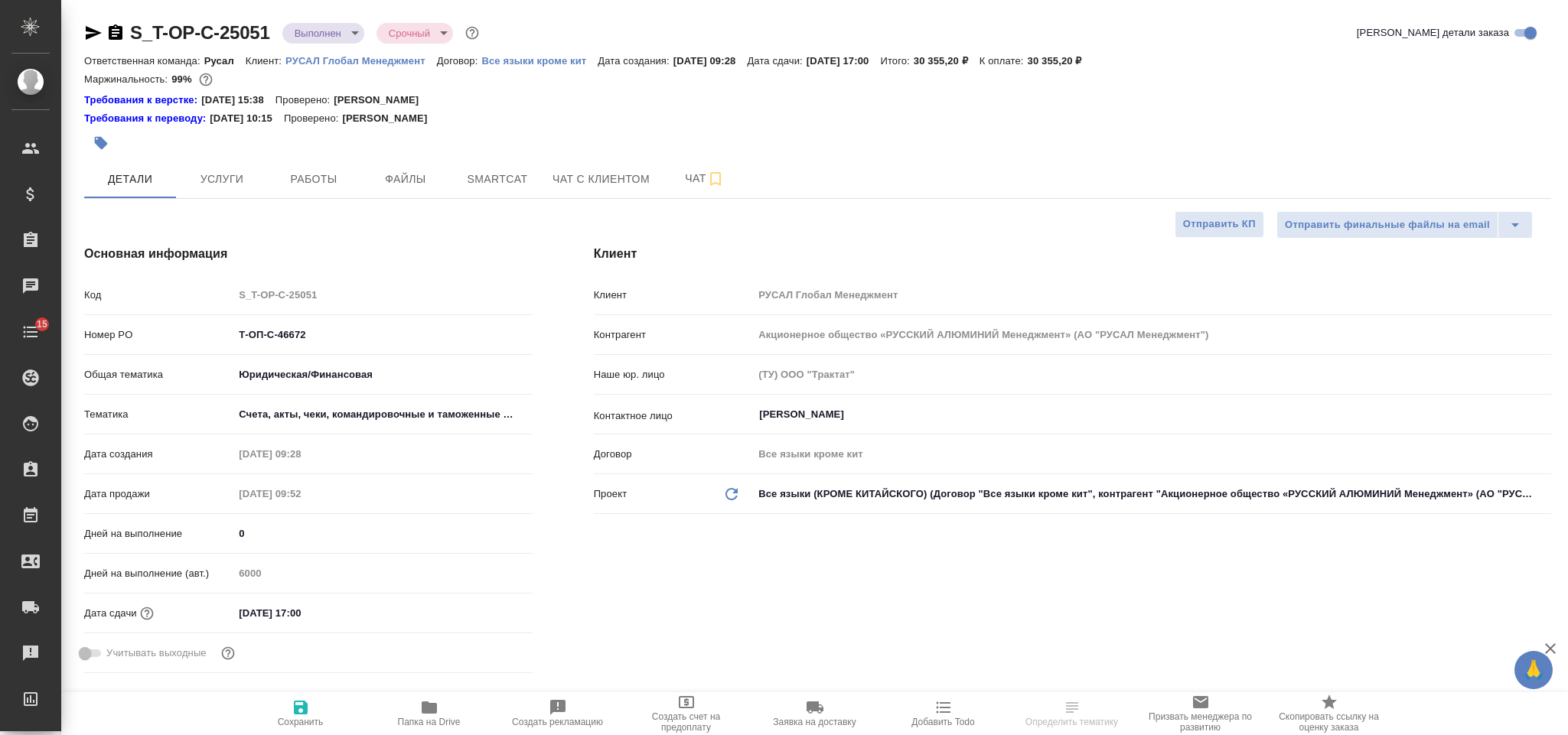
select select "RU"
click at [331, 622] on input "[DATE] 17:00" at bounding box center [301, 613] width 134 height 22
click at [484, 616] on icon "button" at bounding box center [488, 612] width 19 height 19
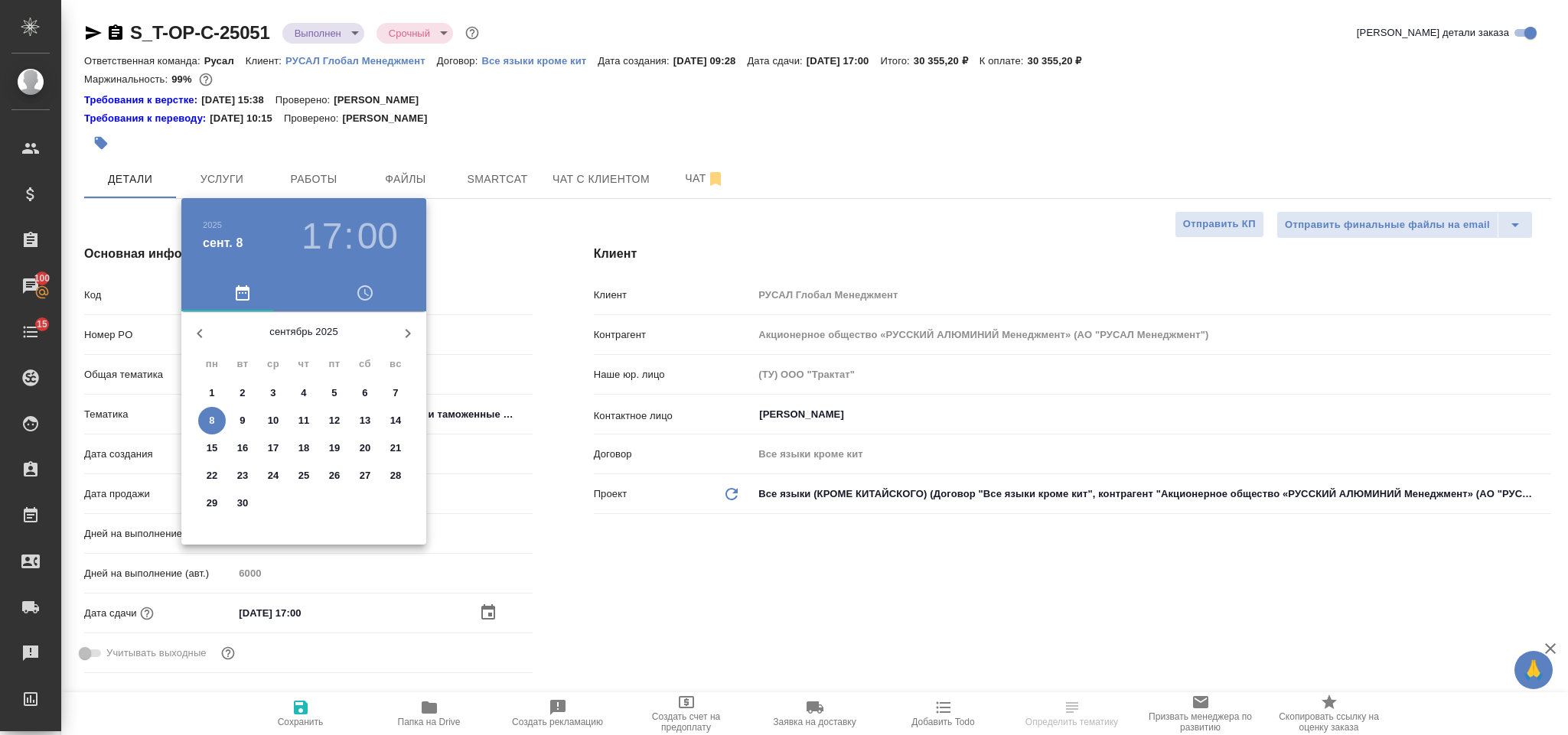
click at [333, 421] on p "12" at bounding box center [334, 421] width 12 height 16
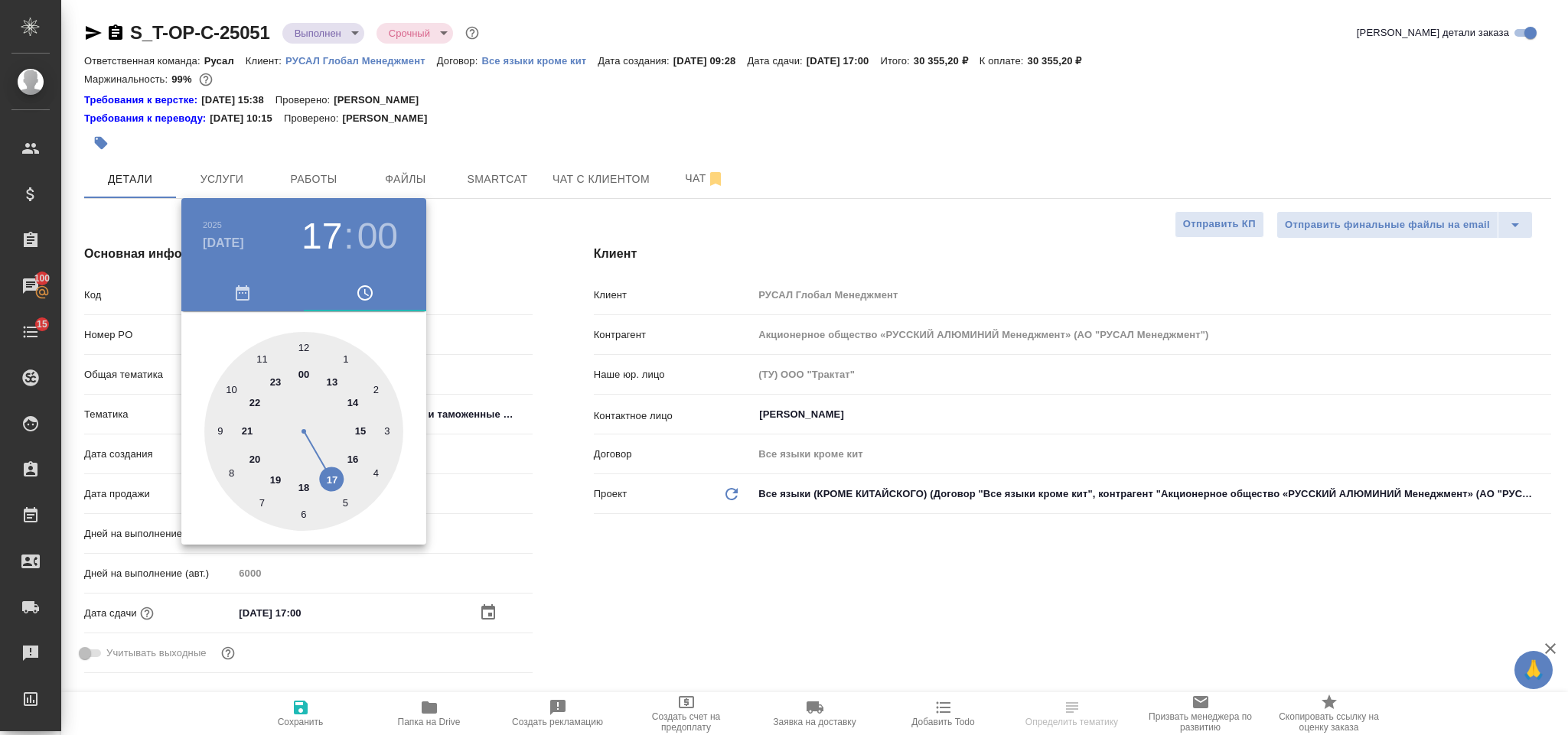
click at [351, 400] on div at bounding box center [303, 431] width 199 height 199
type input "[DATE] 14:00"
click at [837, 595] on div at bounding box center [784, 367] width 1568 height 735
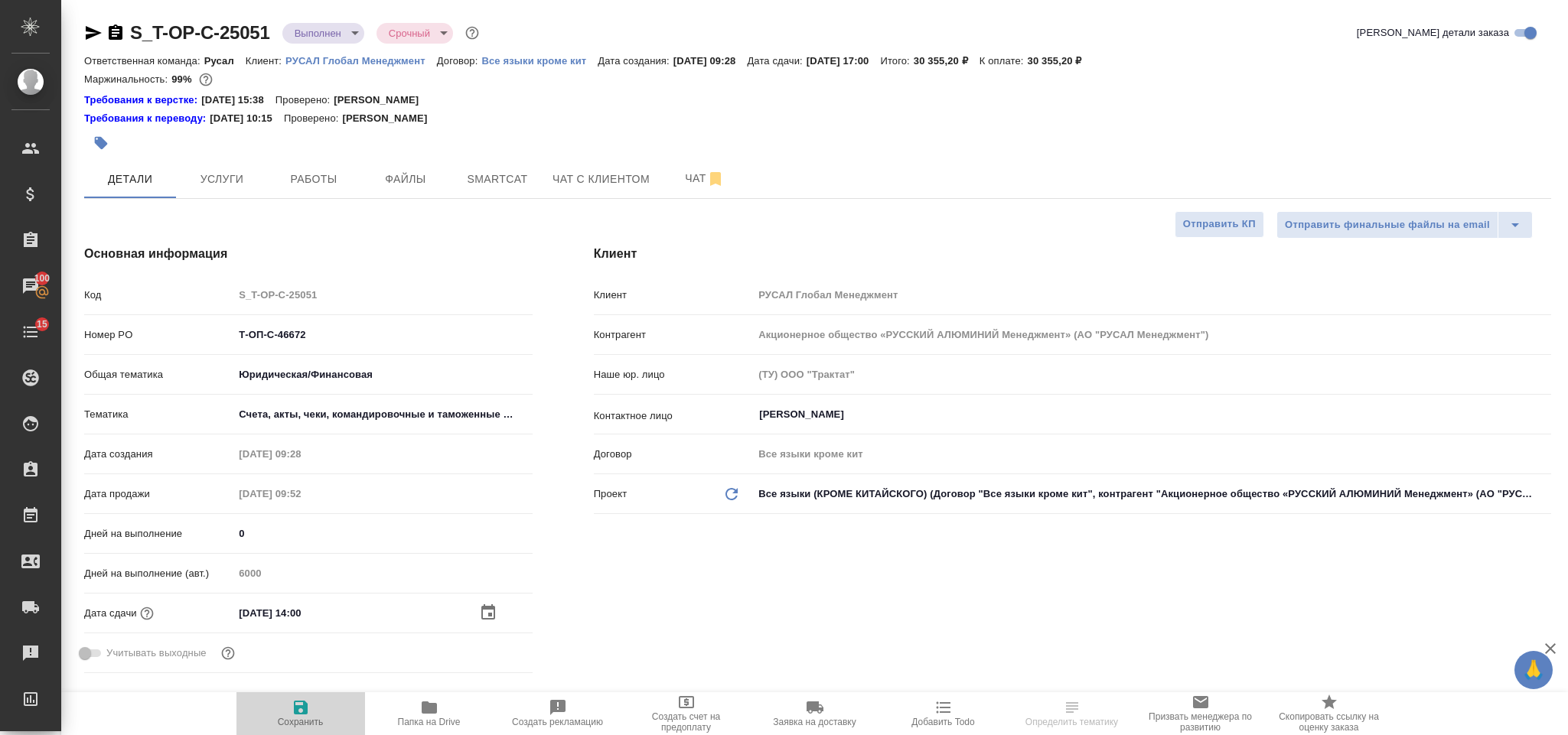
click at [303, 705] on icon "button" at bounding box center [301, 708] width 14 height 14
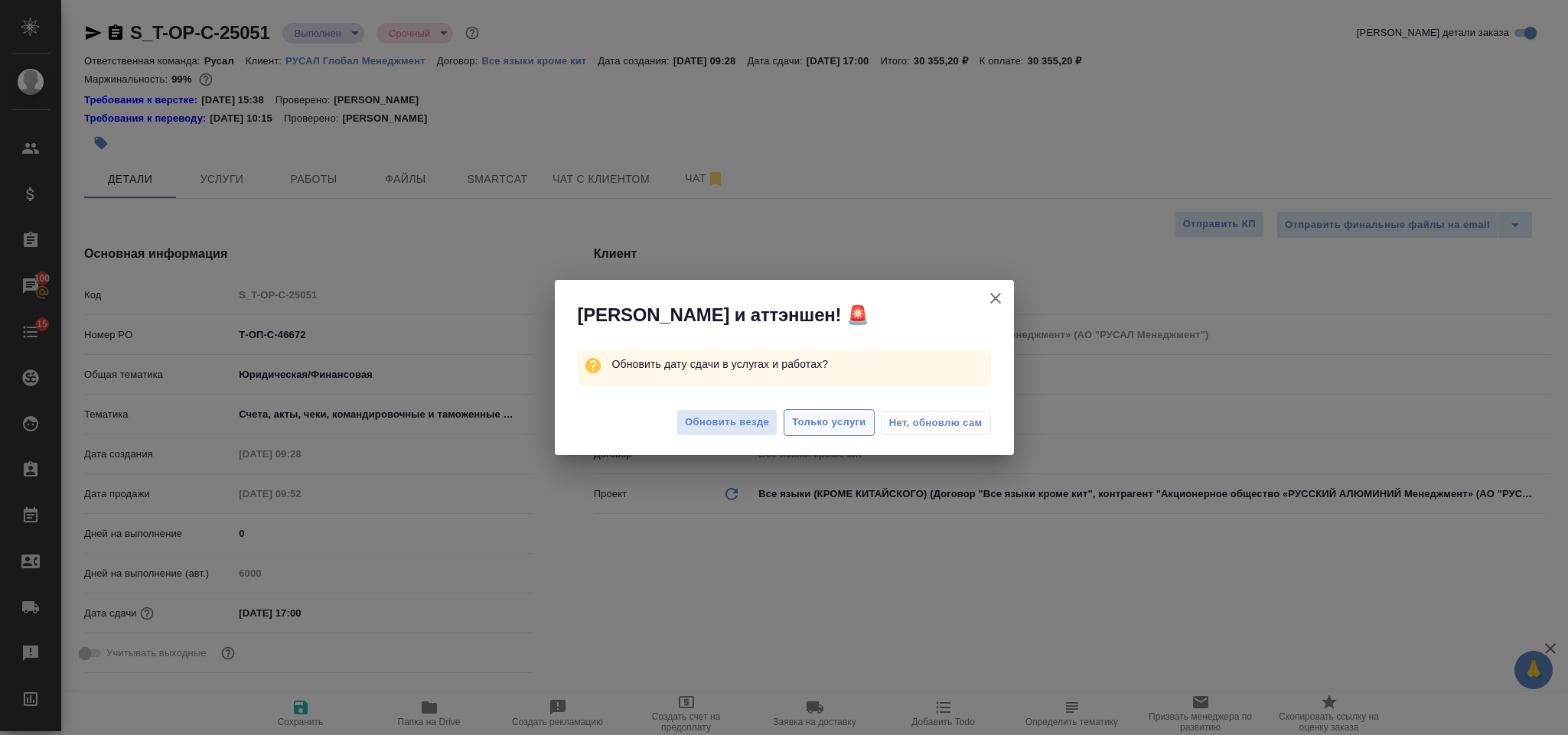
click at [837, 419] on span "Только услуги" at bounding box center [829, 422] width 74 height 18
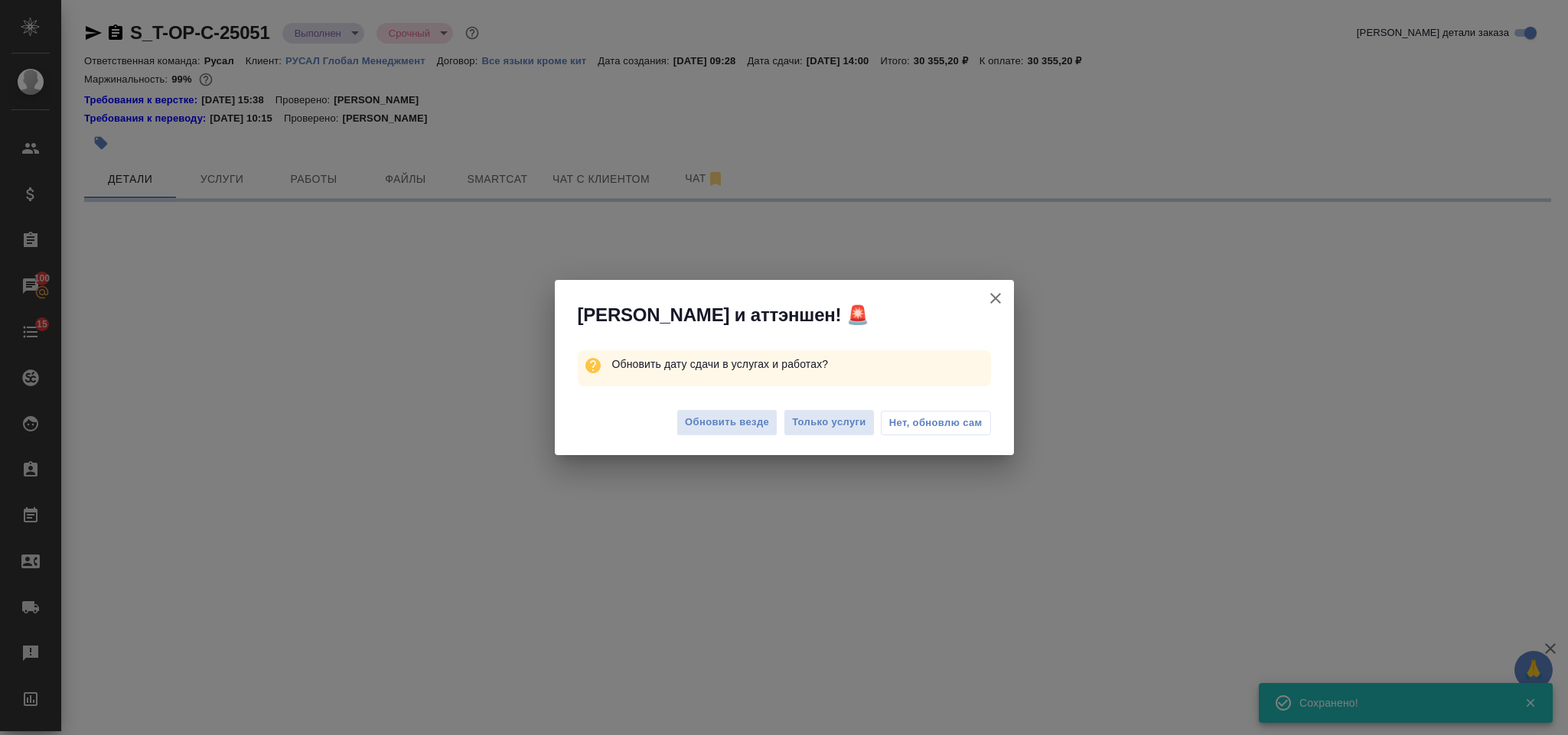
select select "RU"
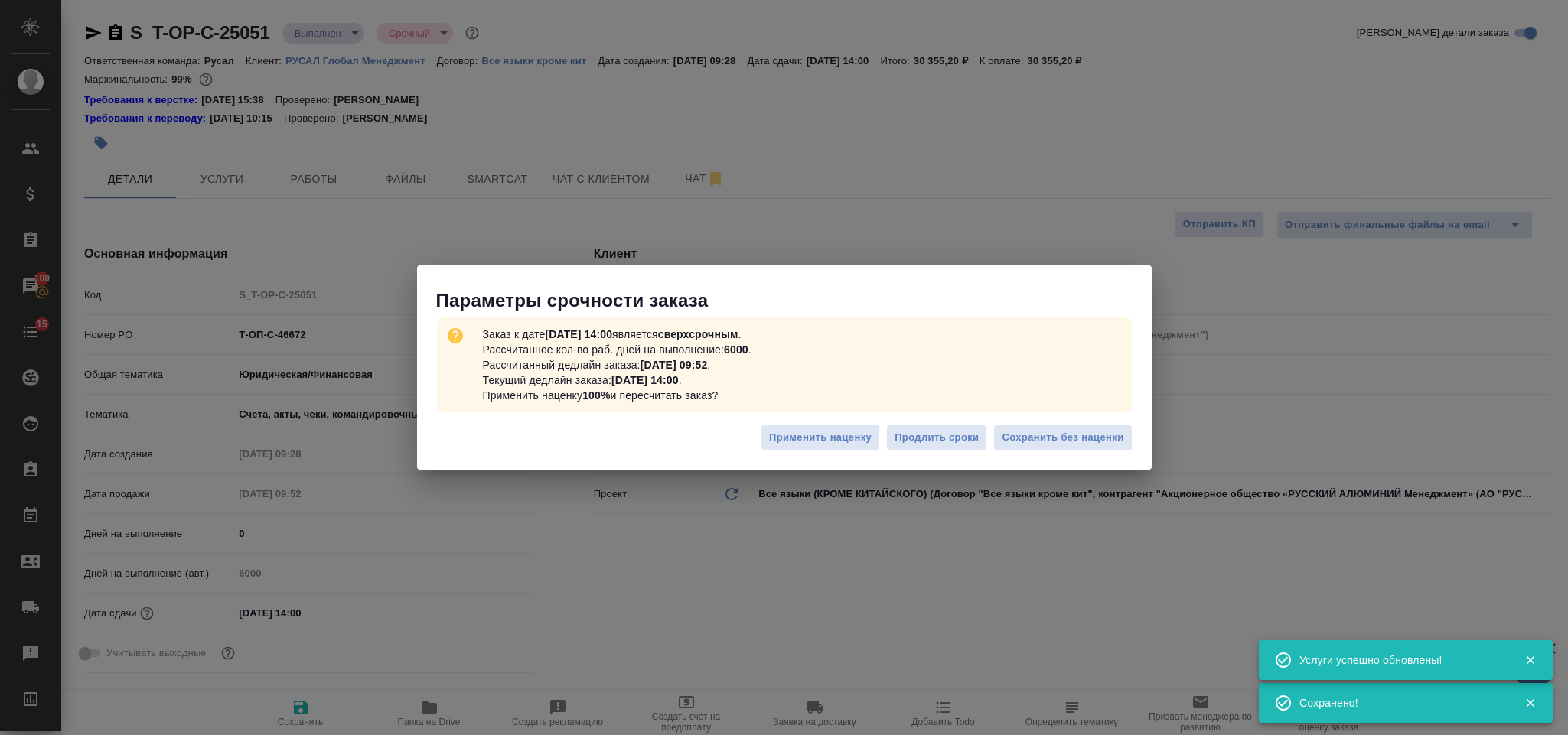
type textarea "x"
click at [1074, 436] on span "Сохранить без наценки" at bounding box center [1063, 438] width 122 height 18
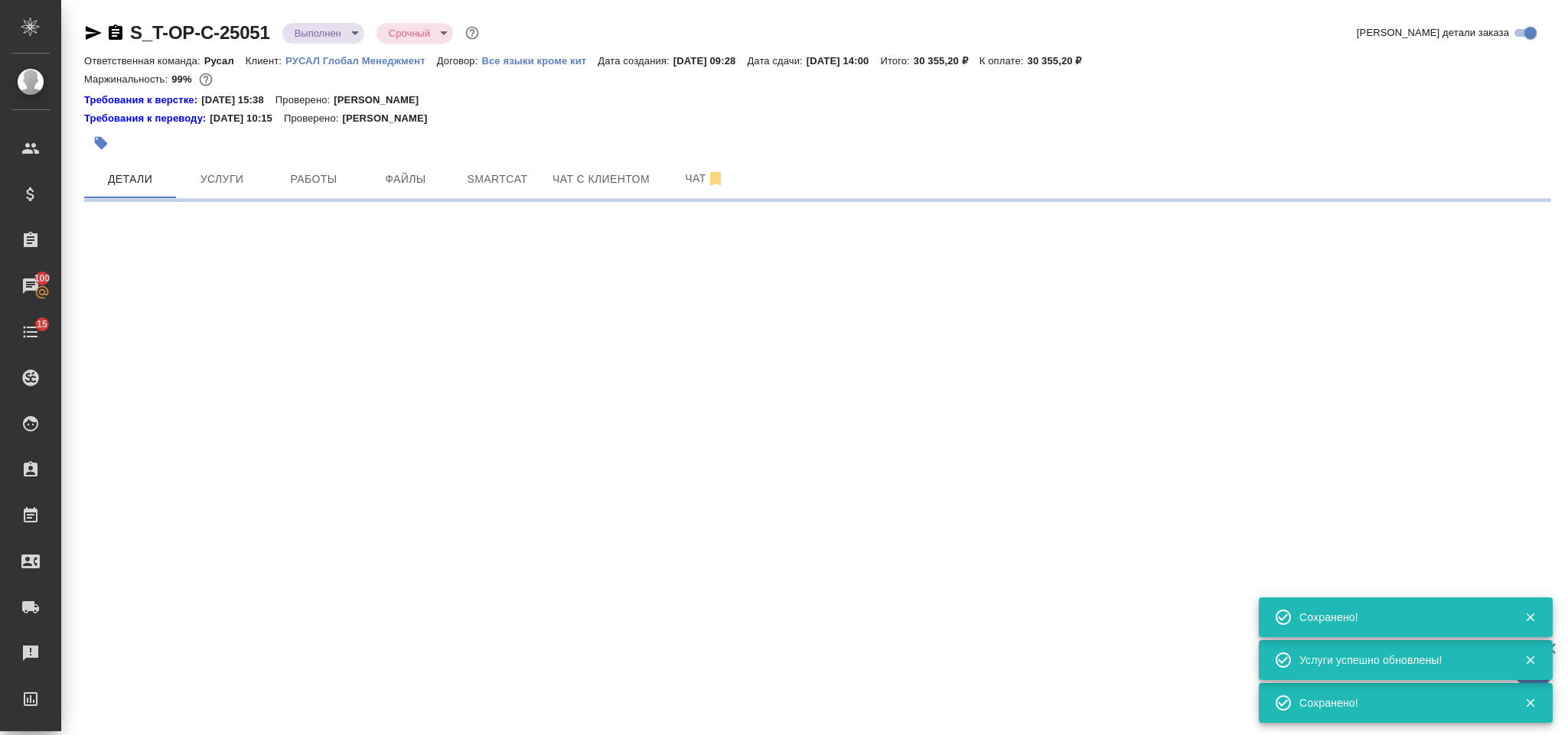
select select "RU"
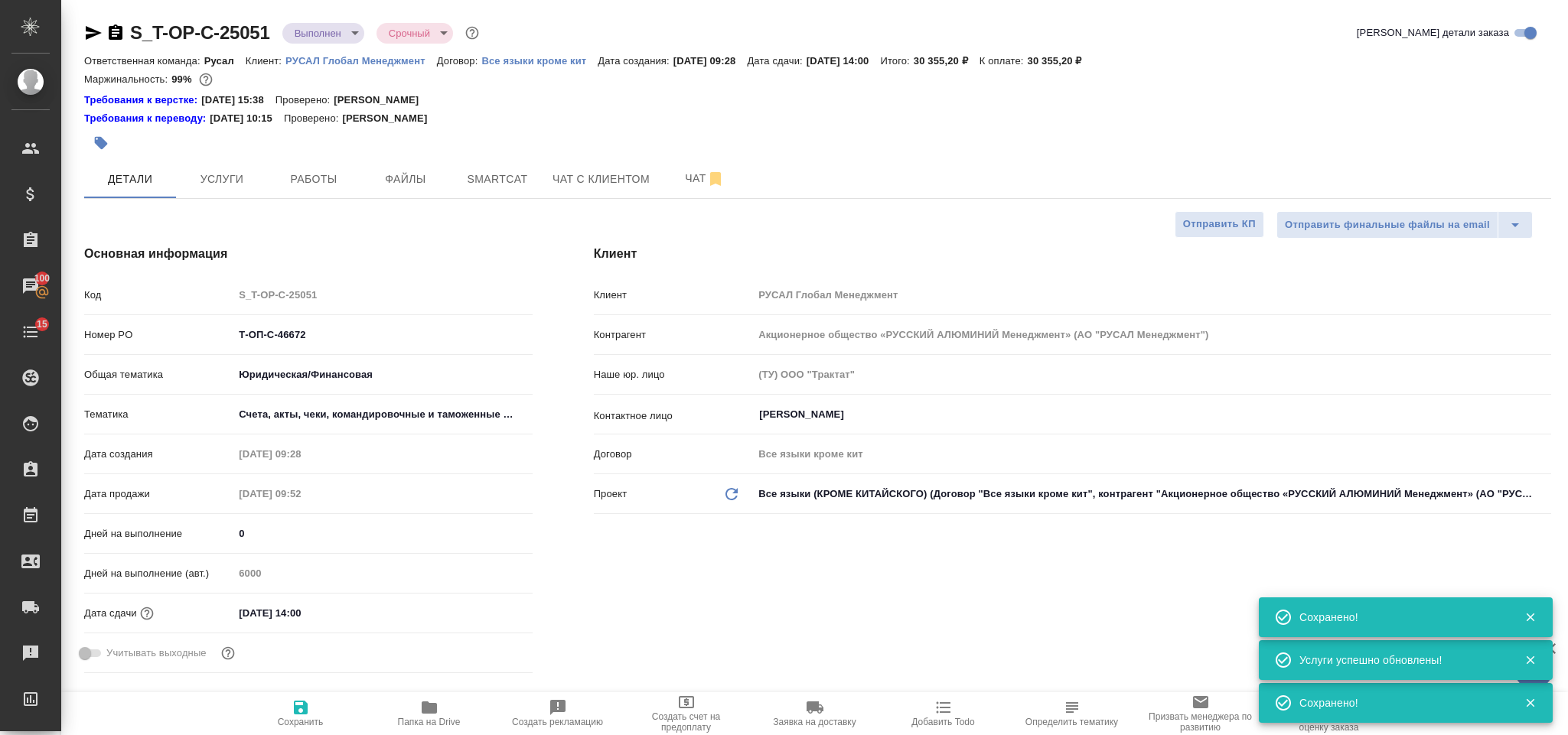
type textarea "x"
drag, startPoint x: 92, startPoint y: 33, endPoint x: 97, endPoint y: 1, distance: 32.4
click at [92, 33] on icon "button" at bounding box center [94, 33] width 19 height 19
